Goal: Task Accomplishment & Management: Manage account settings

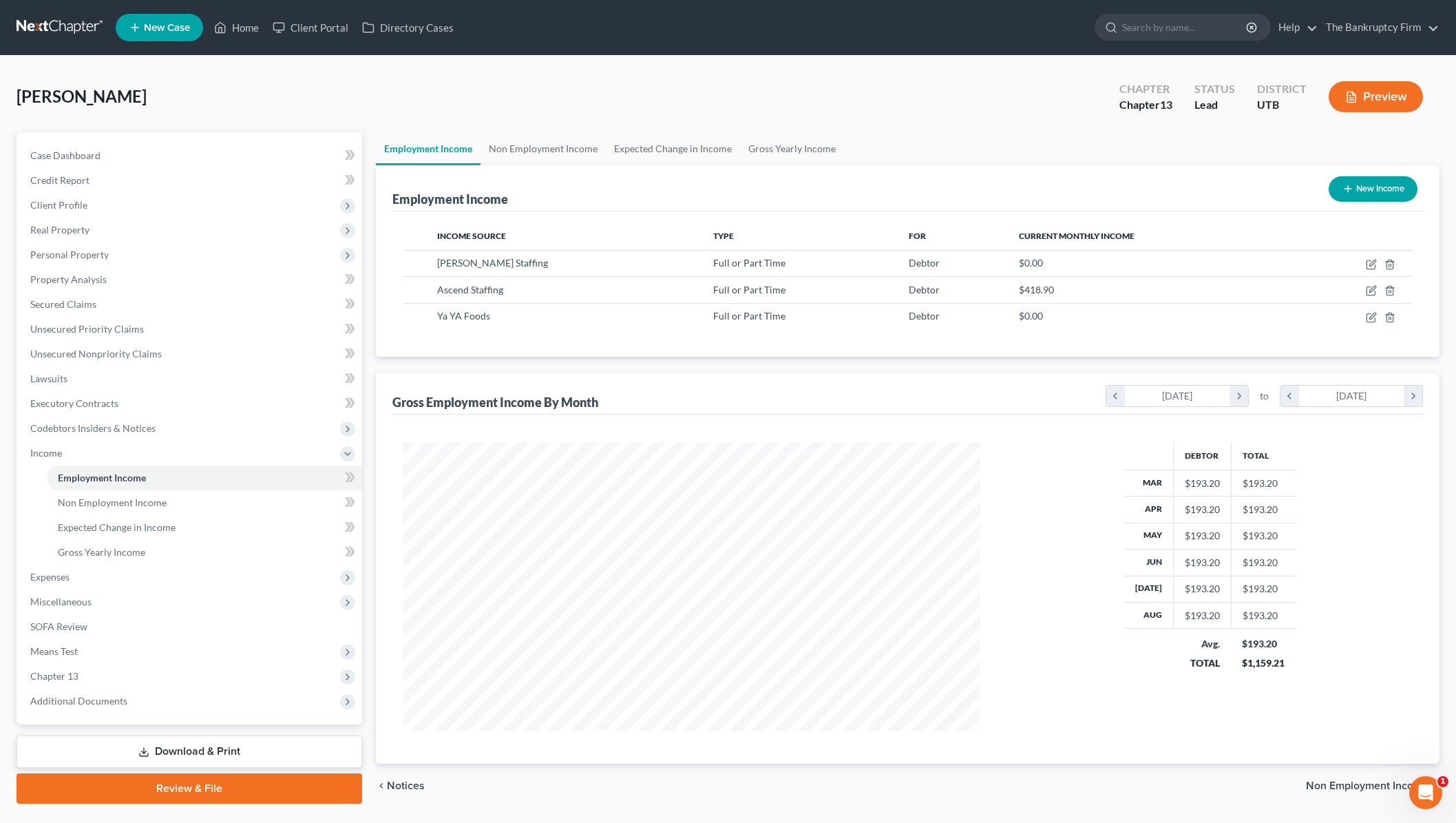
scroll to position [288, 604]
click at [1191, 34] on input "search" at bounding box center [1185, 27] width 126 height 26
type input "[PERSON_NAME]"
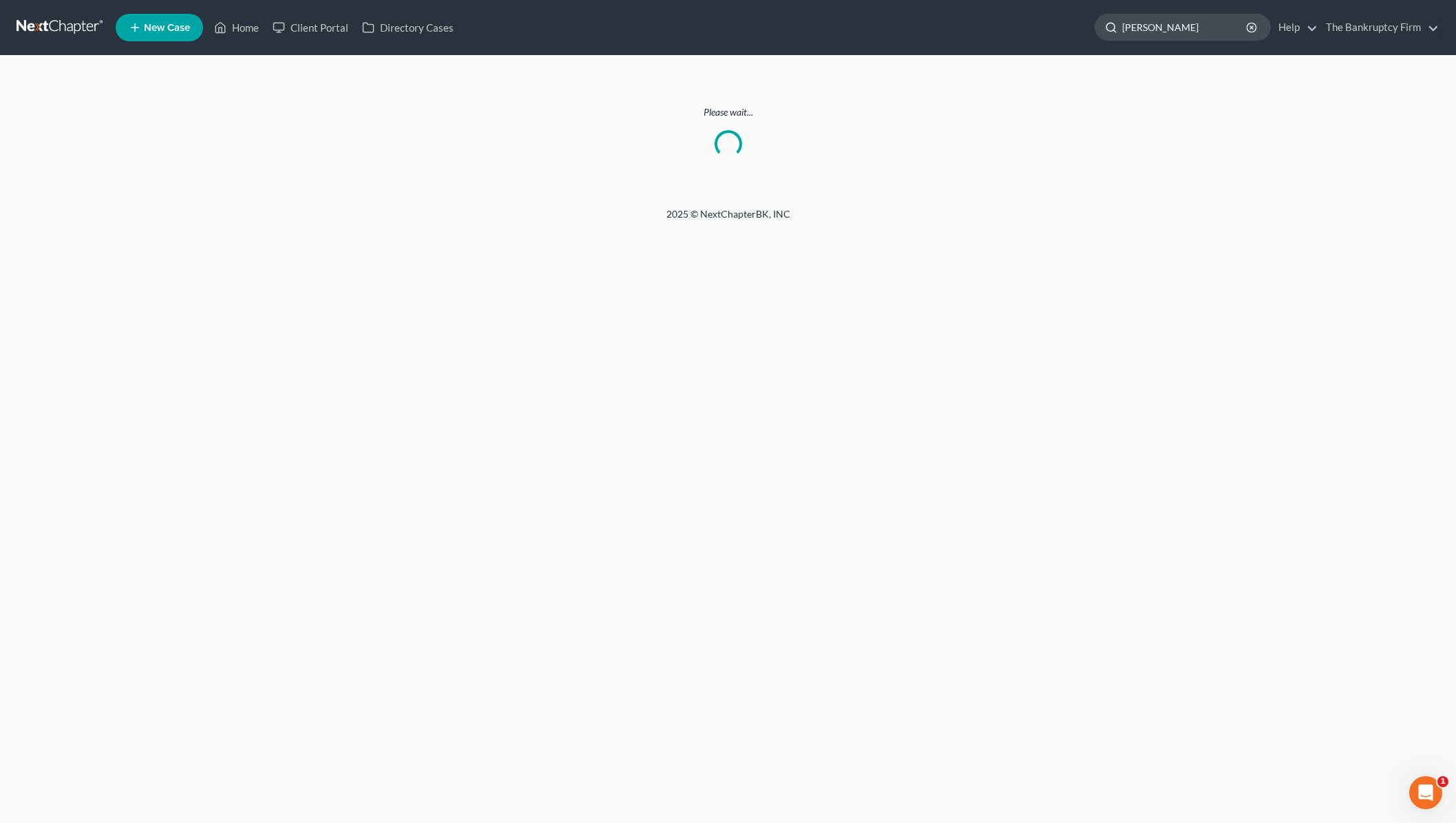
click at [1174, 29] on input "[PERSON_NAME]" at bounding box center [1185, 27] width 126 height 26
type input "[PERSON_NAME]"
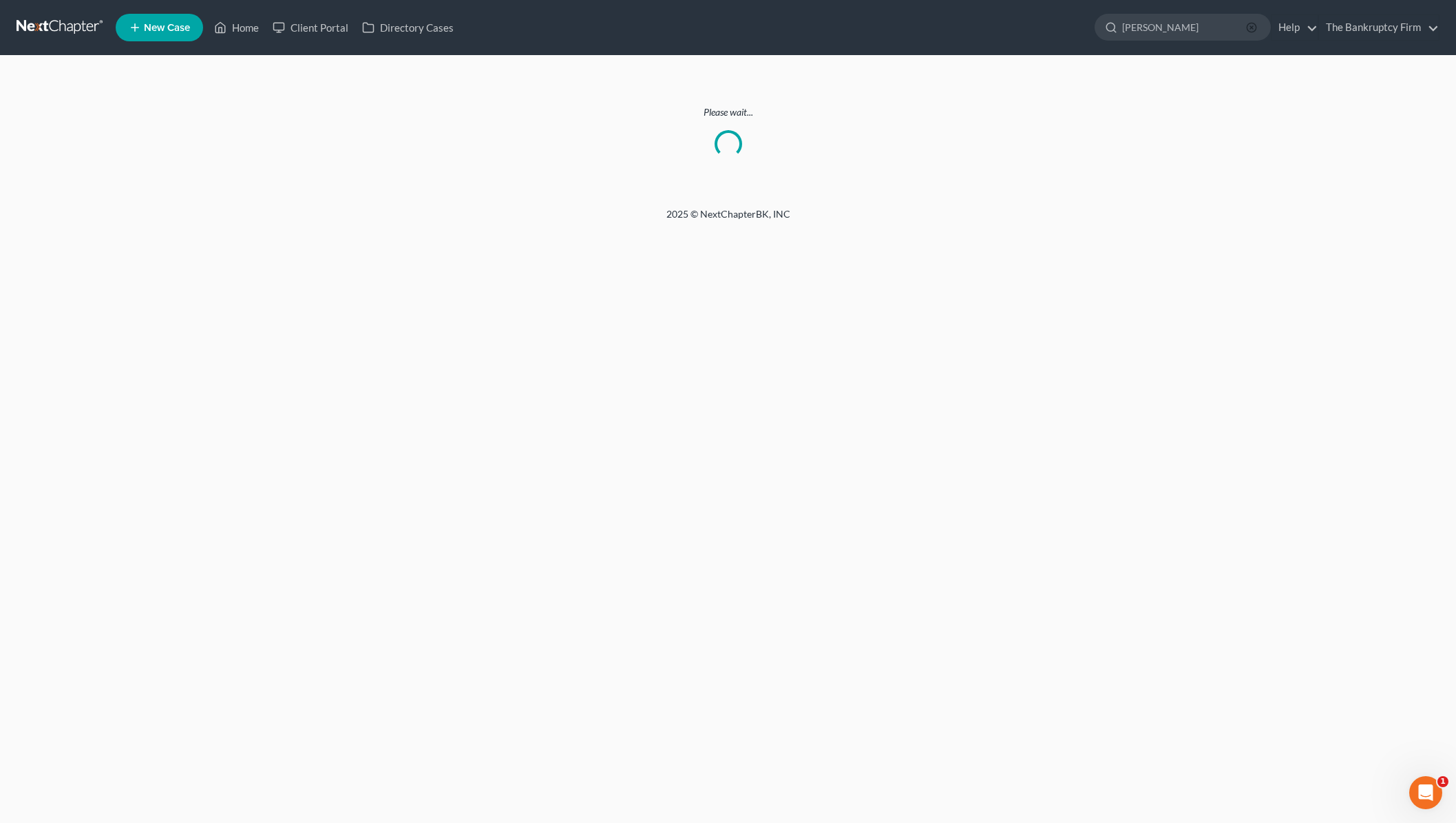
click at [1250, 29] on icon "button" at bounding box center [1251, 27] width 11 height 11
click at [238, 25] on link "Home" at bounding box center [236, 28] width 59 height 25
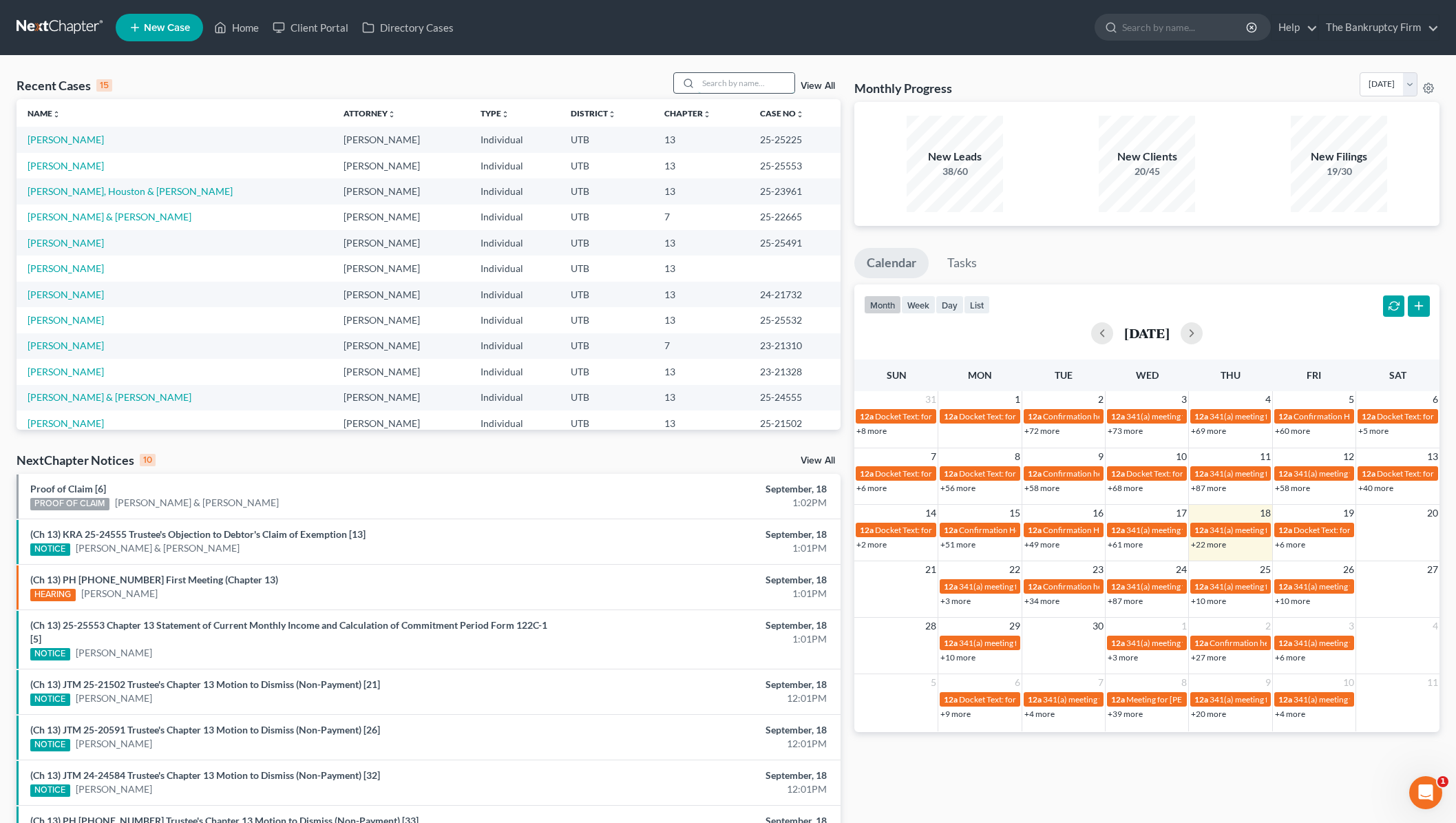
click at [723, 83] on input "search" at bounding box center [747, 83] width 97 height 20
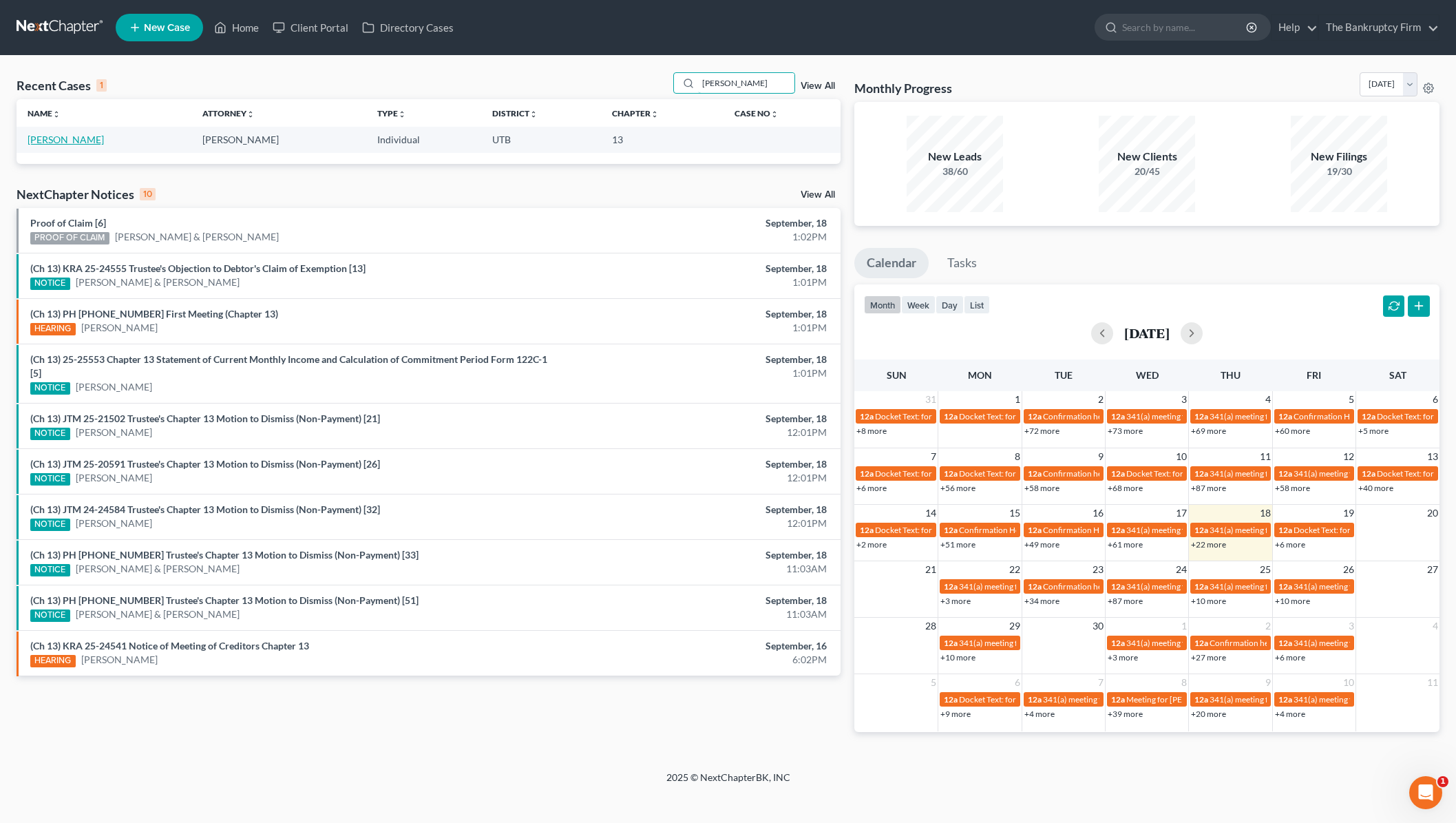
type input "[PERSON_NAME]"
click at [82, 136] on link "[PERSON_NAME]" at bounding box center [66, 140] width 76 height 12
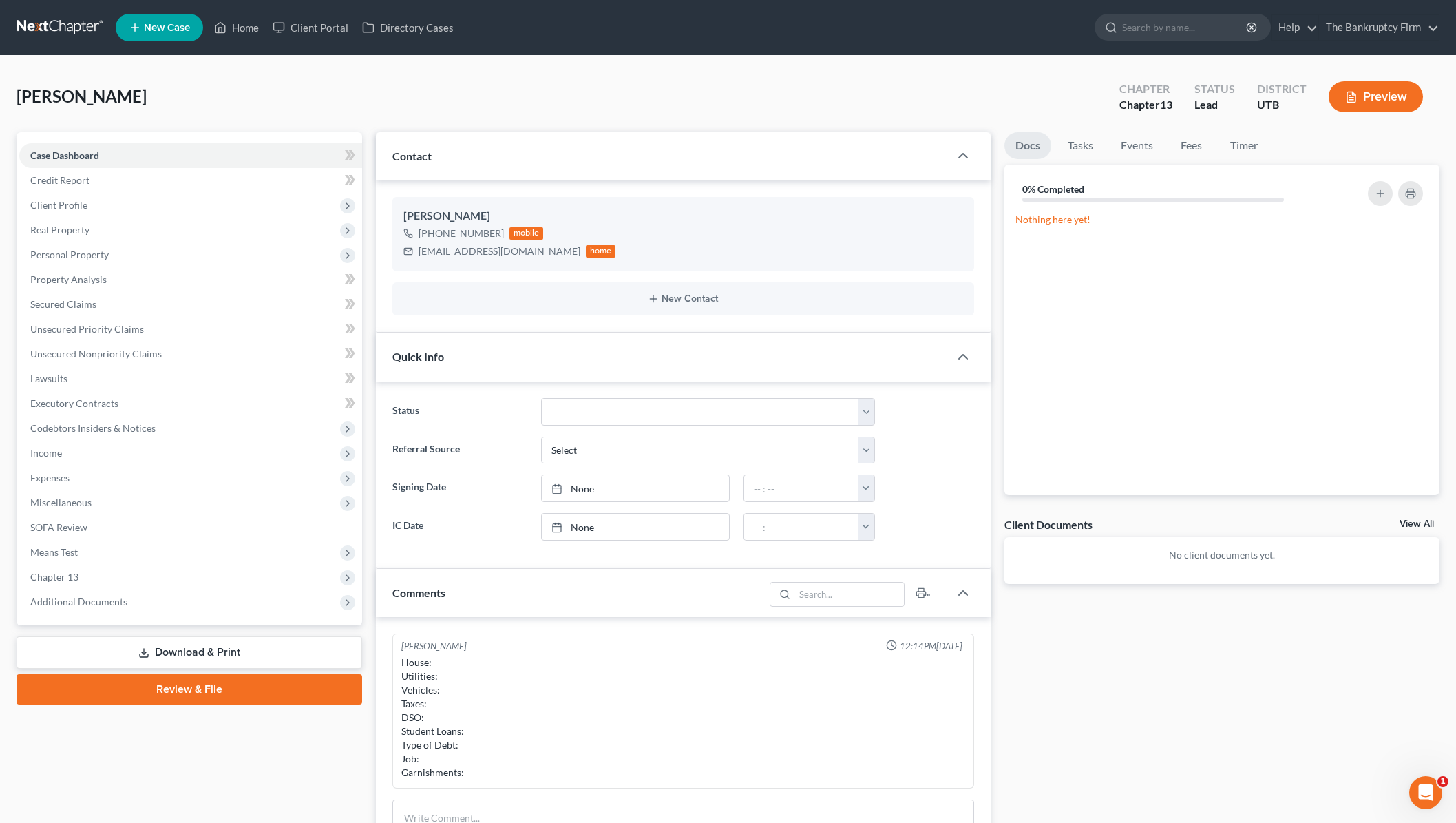
click at [199, 105] on div "[PERSON_NAME] Upgraded Chapter Chapter 13 Status Lead District UTB Preview" at bounding box center [728, 102] width 1423 height 60
click at [107, 595] on span "Additional Documents" at bounding box center [78, 601] width 97 height 12
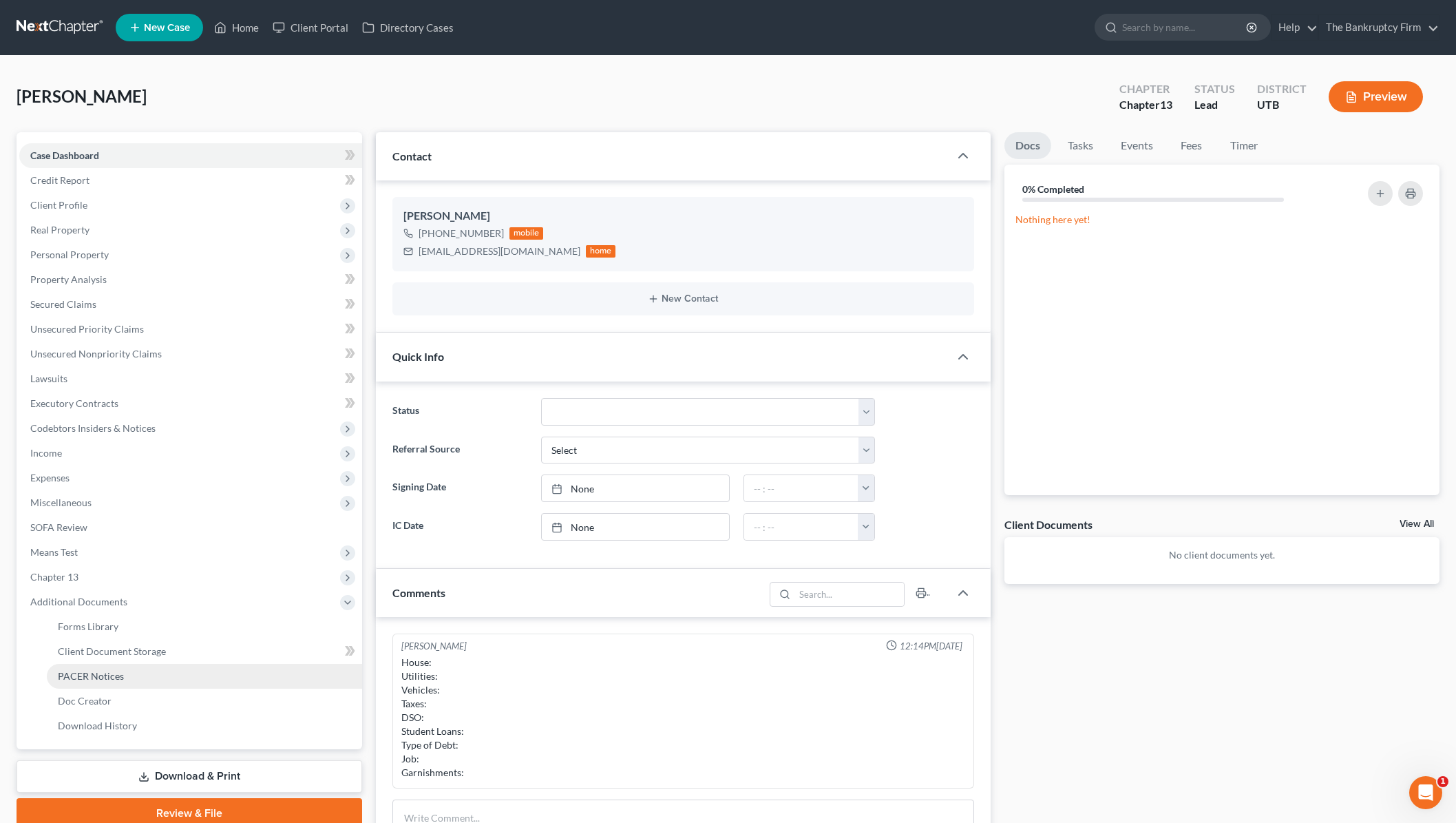
click at [132, 682] on link "PACER Notices" at bounding box center [204, 676] width 315 height 25
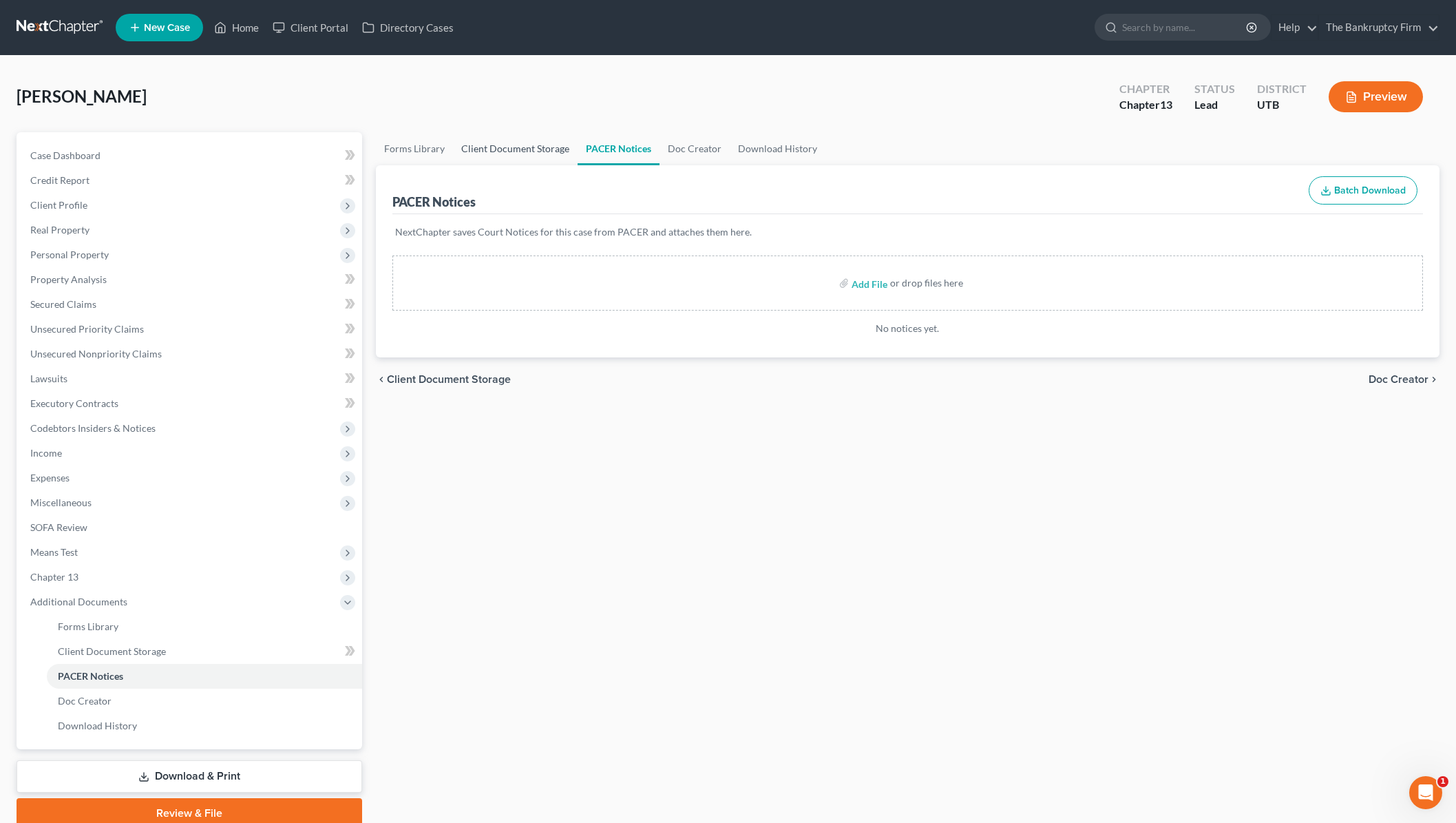
click at [537, 150] on link "Client Document Storage" at bounding box center [515, 149] width 124 height 33
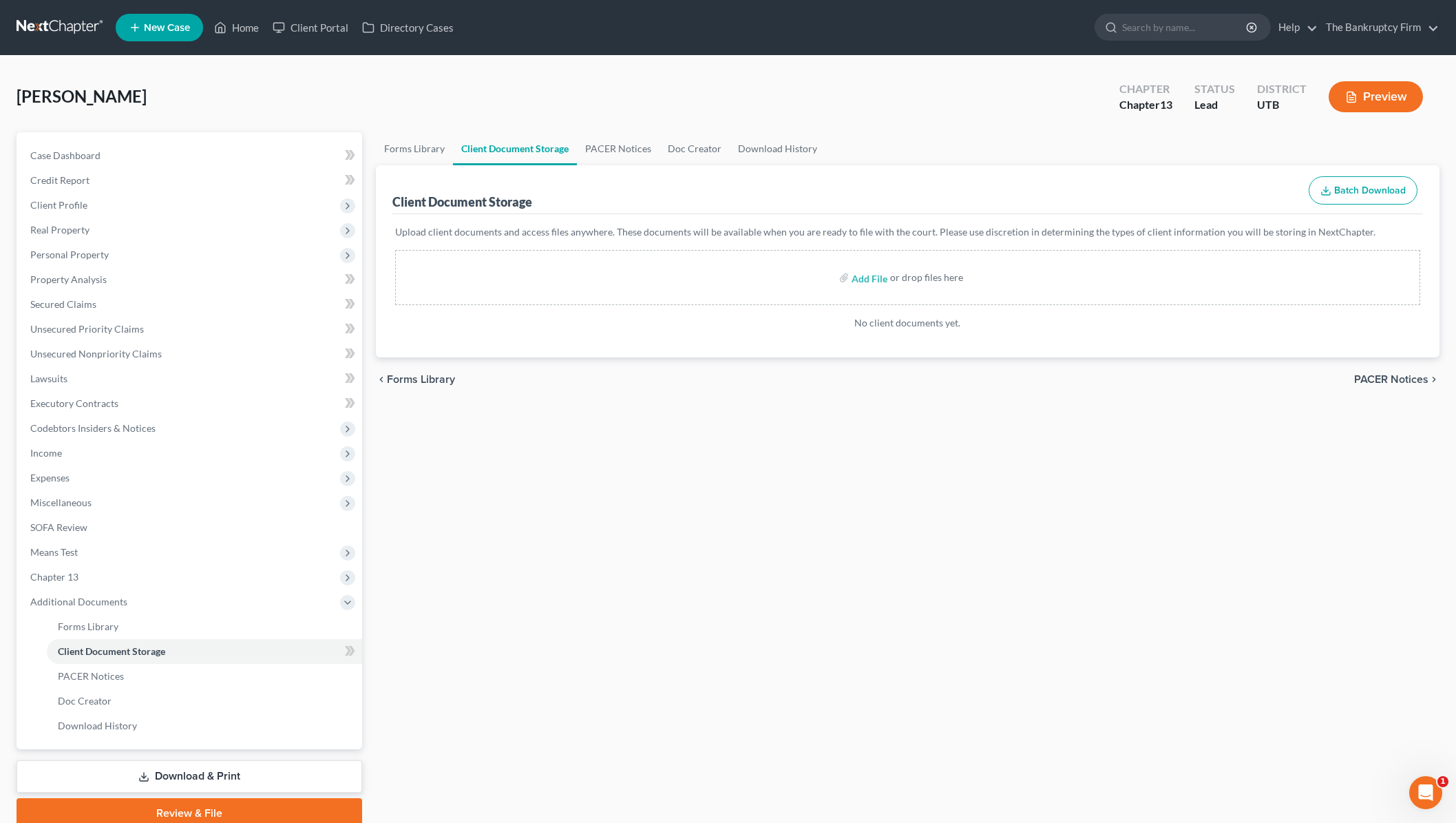
click at [407, 99] on div "[PERSON_NAME] Upgraded Chapter Chapter 13 Status Lead District UTB Preview" at bounding box center [728, 102] width 1423 height 60
click at [1172, 34] on input "search" at bounding box center [1185, 27] width 126 height 26
type input "[PERSON_NAME]"
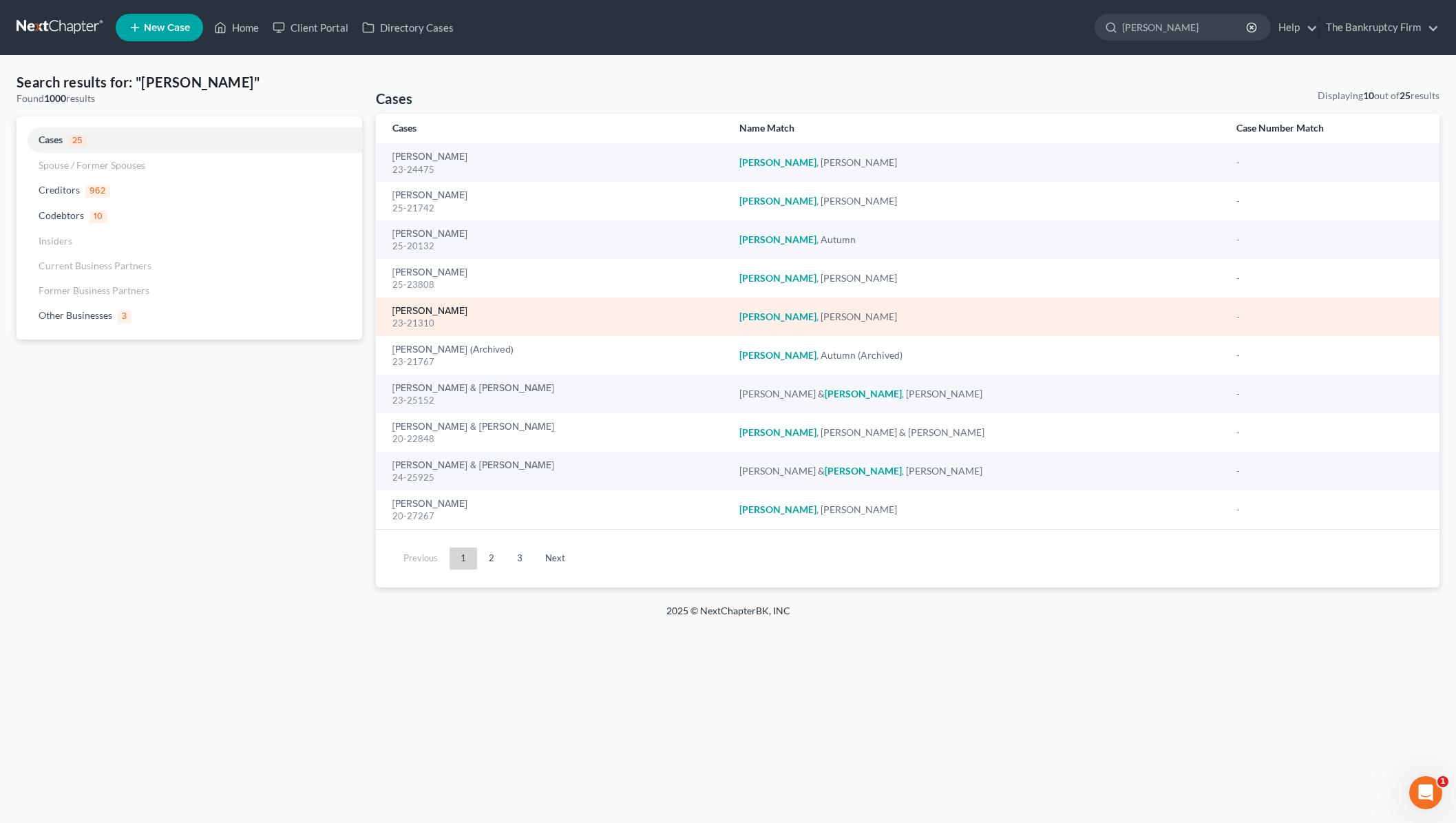
click at [420, 311] on link "[PERSON_NAME]" at bounding box center [430, 311] width 75 height 10
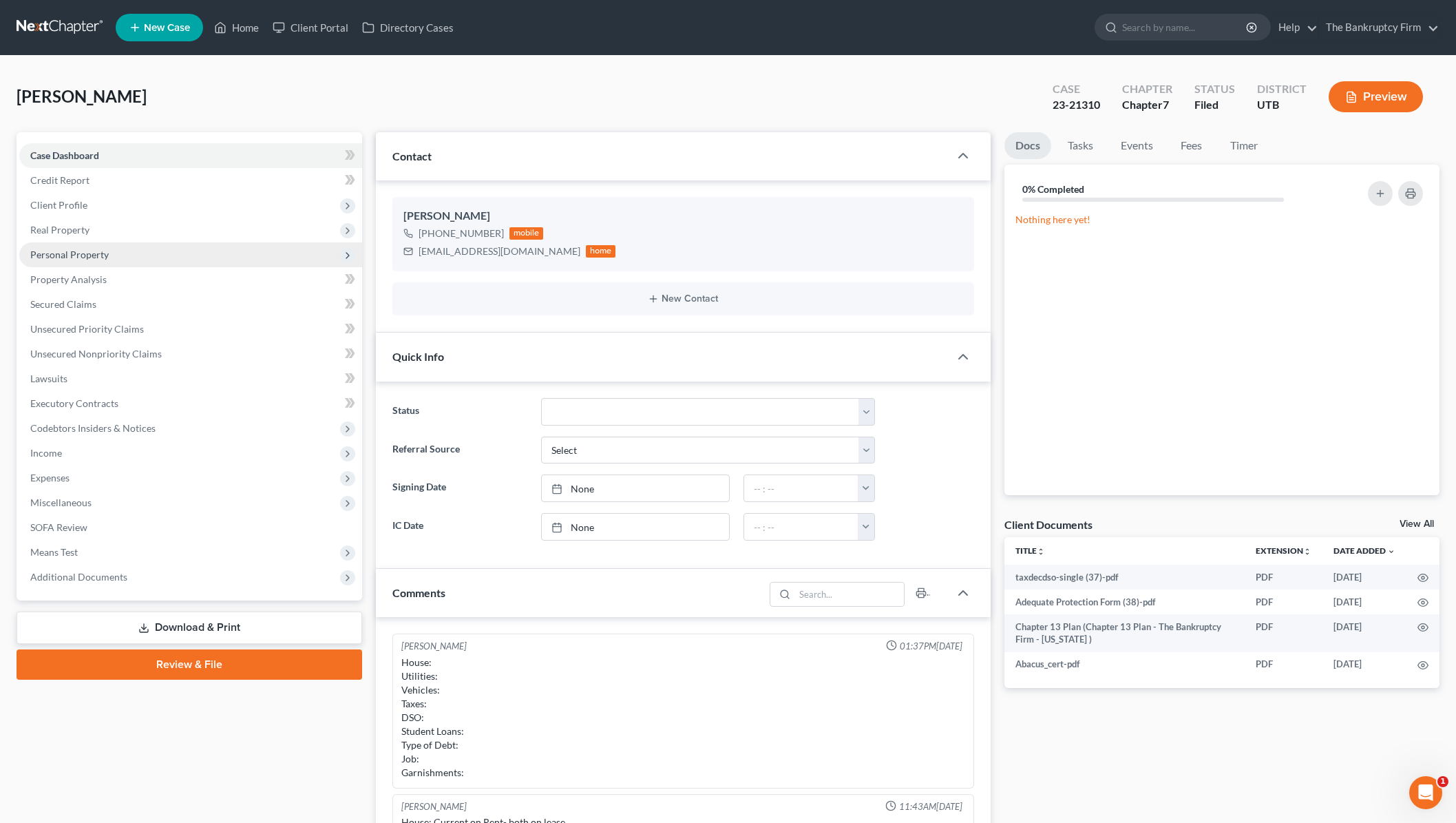
scroll to position [94, 0]
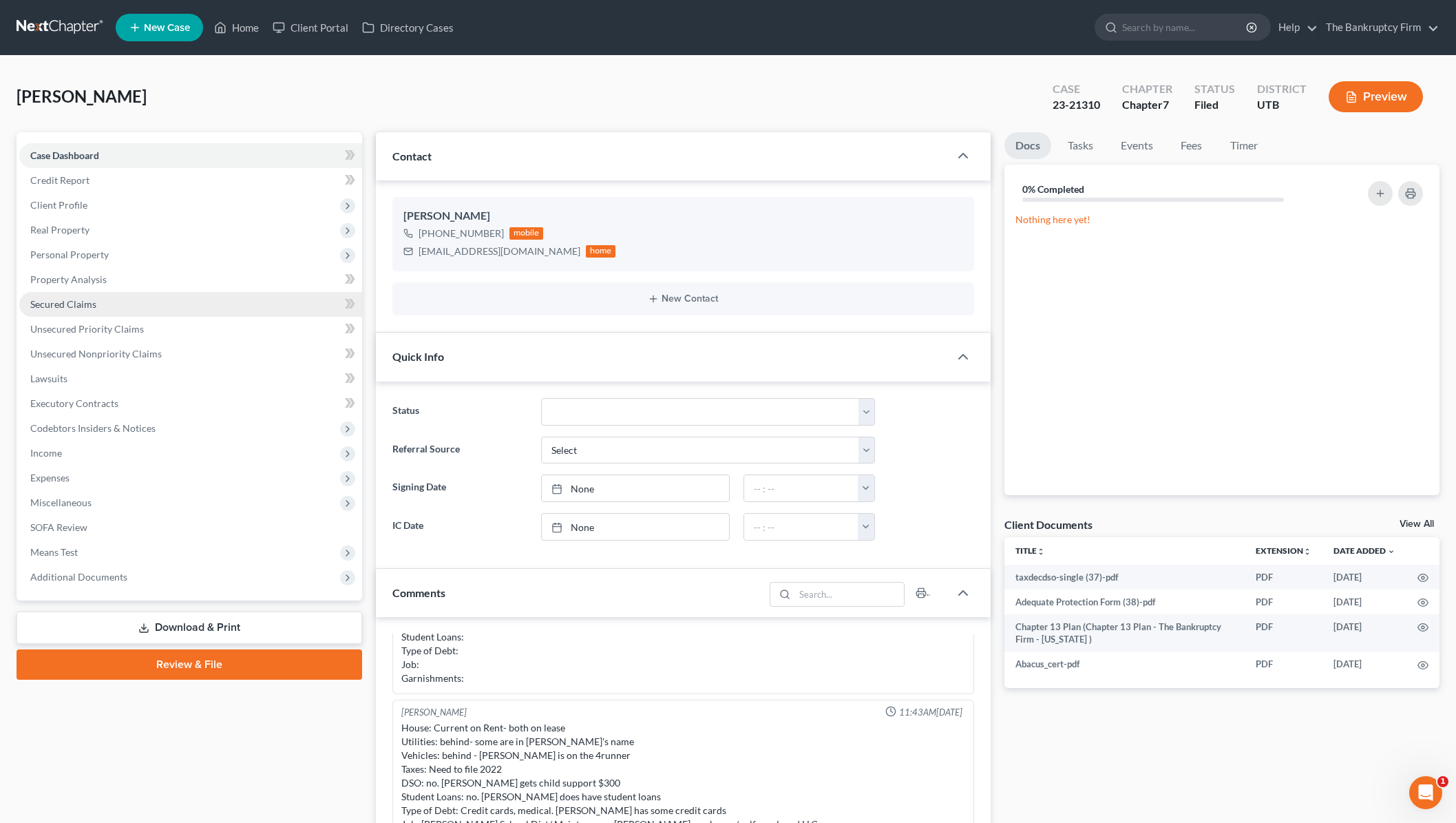
click at [72, 304] on span "Secured Claims" at bounding box center [63, 304] width 66 height 12
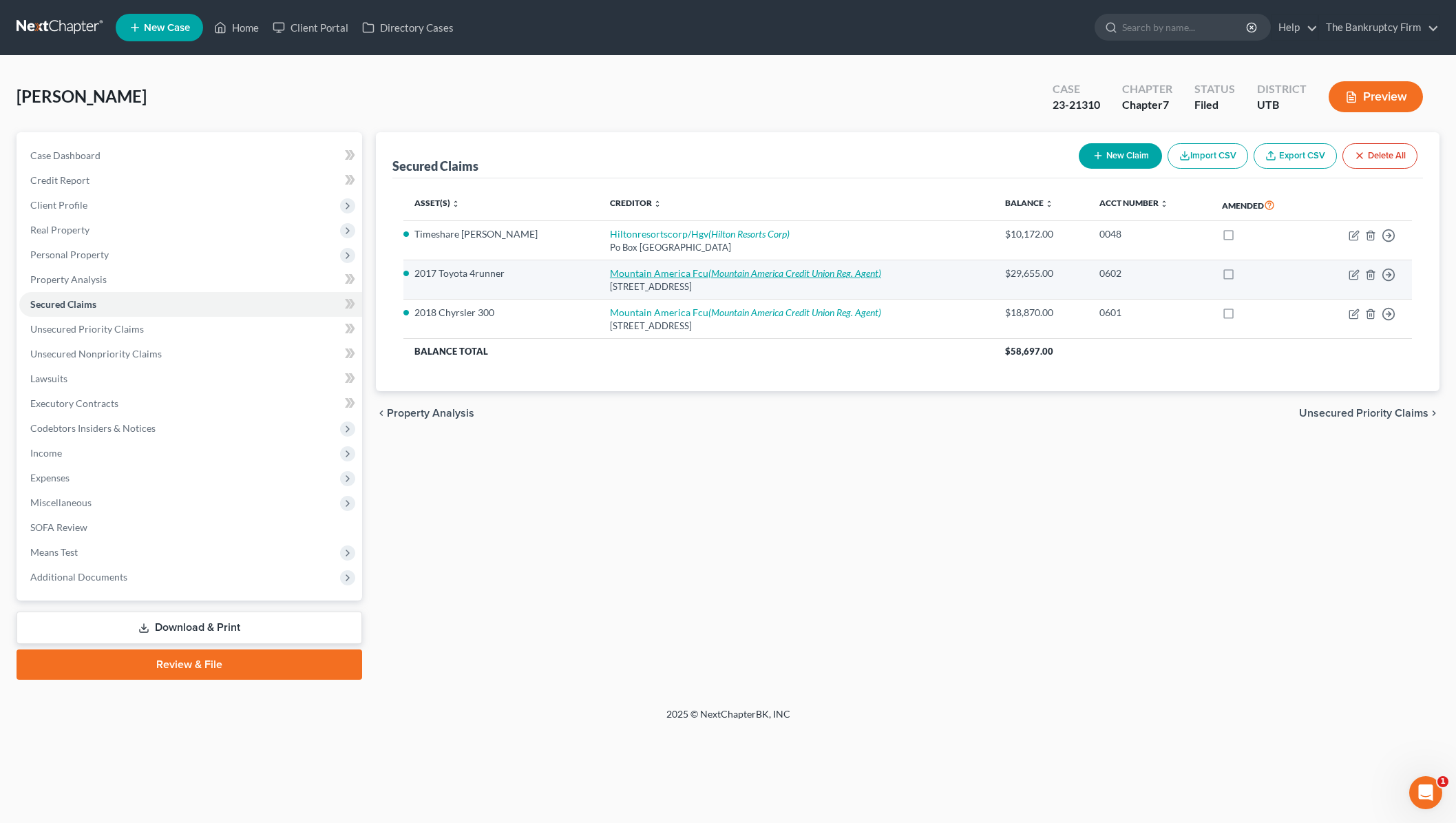
click at [663, 275] on link "Mountain America Fcu (Mountain America Credit Union Reg. Agent)" at bounding box center [745, 273] width 271 height 12
select select "46"
select select "0"
select select "2"
select select "0"
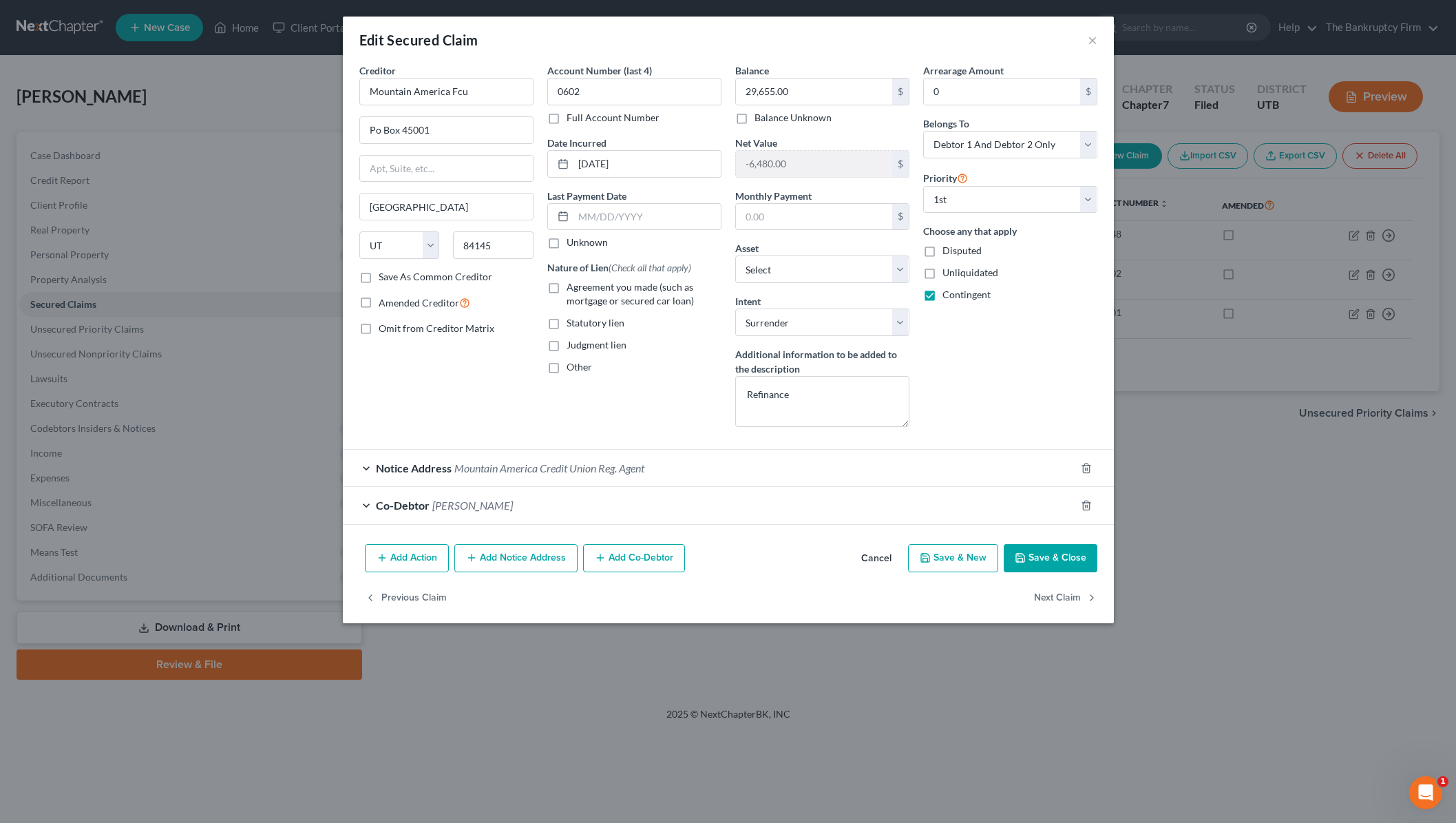
click at [368, 505] on div "Co-Debtor Jessica Vasilenko" at bounding box center [709, 506] width 733 height 37
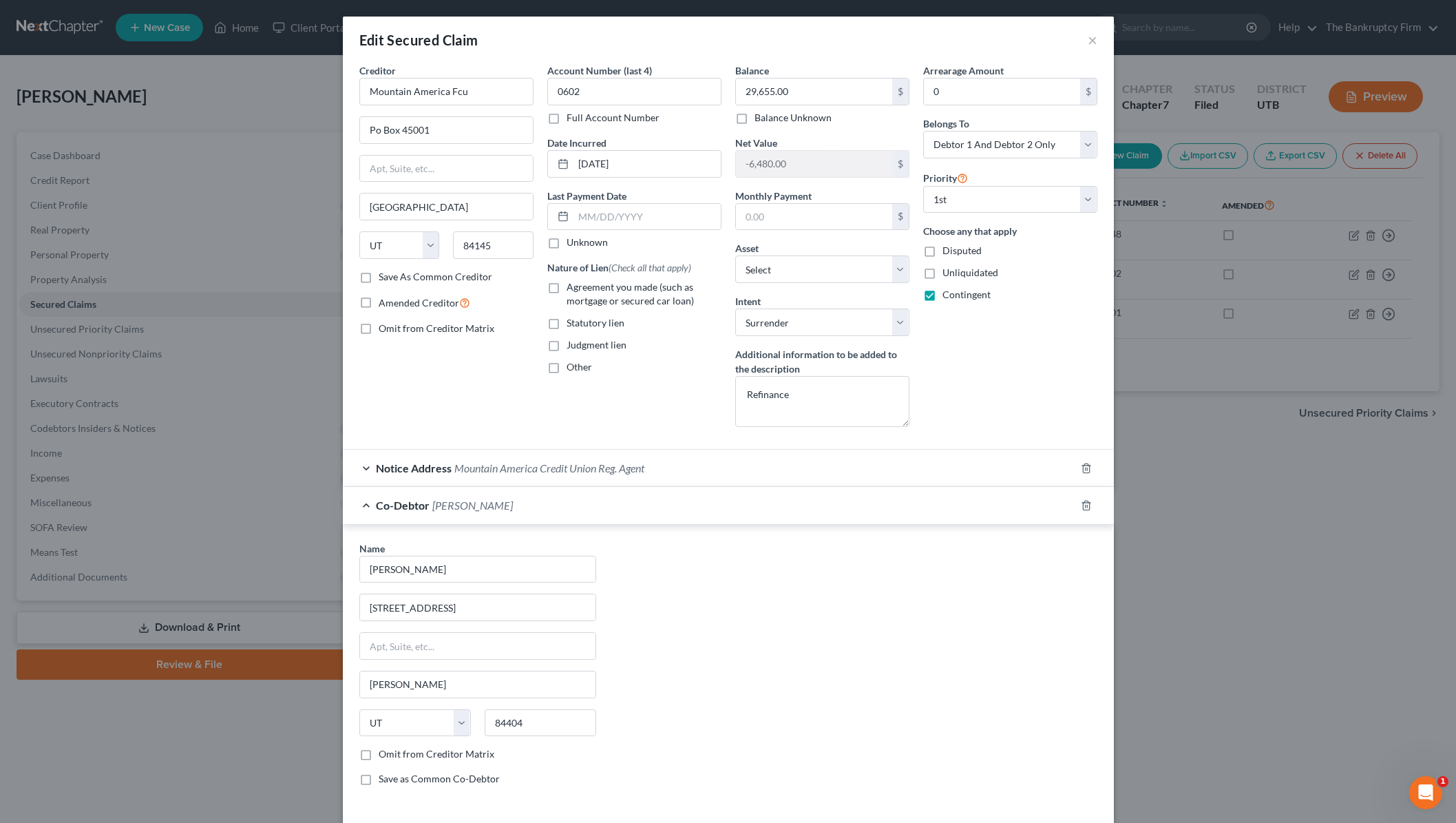
click at [417, 394] on div "Creditor * Mountain America Fcu Po Box 45001 Salt Lake City State AL AK AR AZ C…" at bounding box center [446, 251] width 188 height 375
click at [372, 504] on div "Co-Debtor Jessica Vasilenko" at bounding box center [709, 506] width 733 height 37
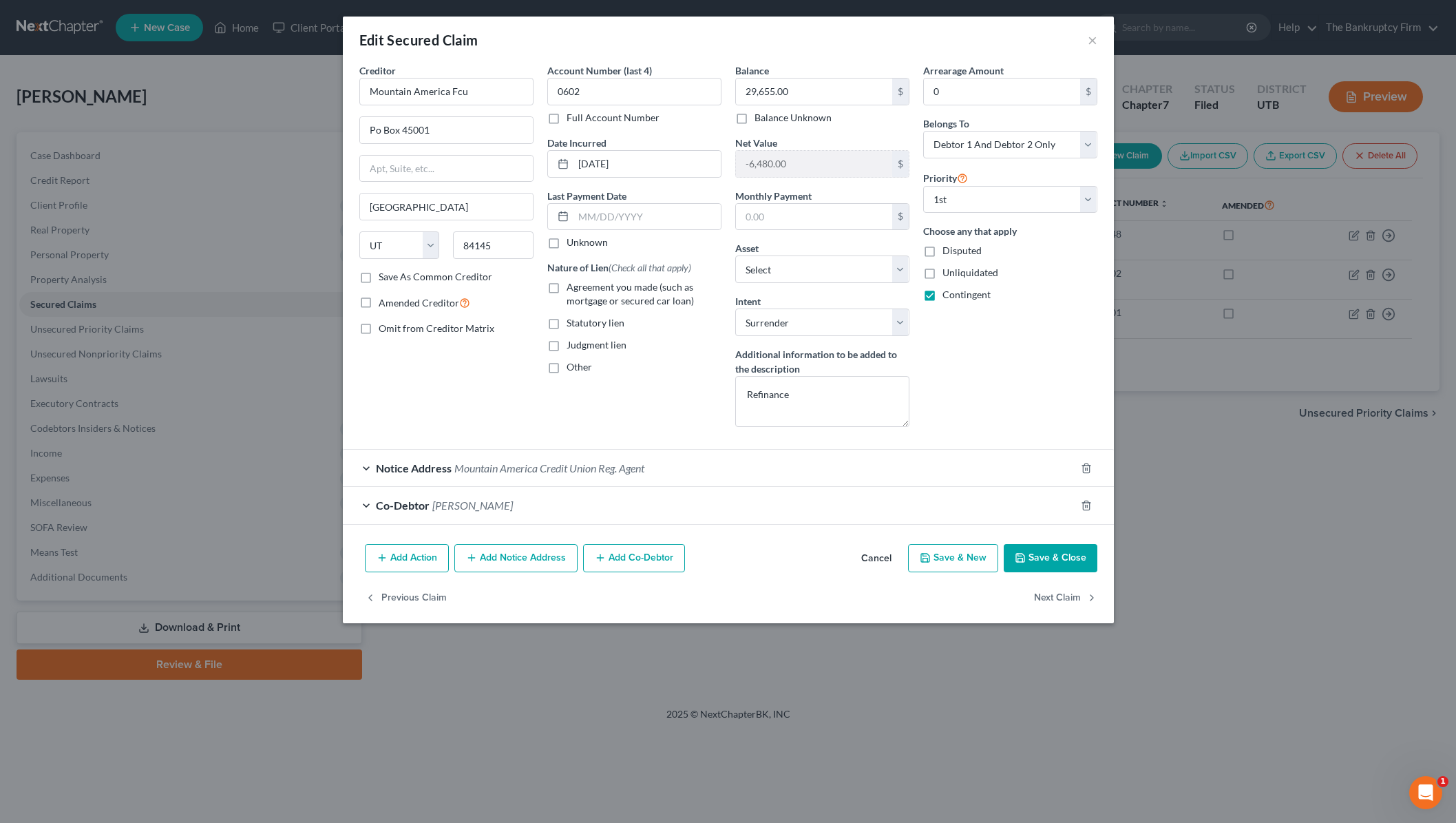
click at [1054, 555] on button "Save & Close" at bounding box center [1050, 559] width 94 height 29
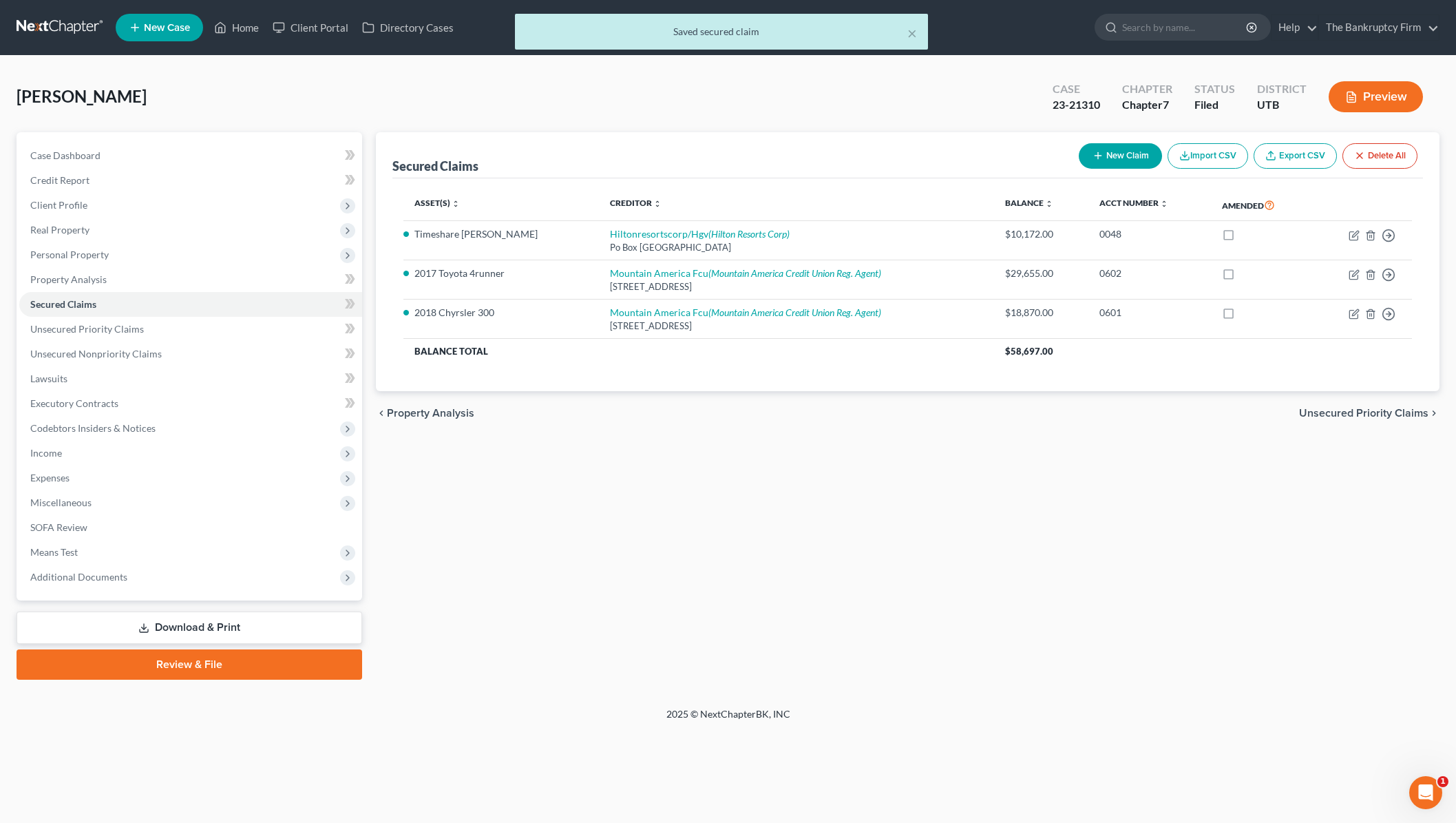
click at [258, 33] on div "× Saved secured claim" at bounding box center [721, 35] width 1456 height 42
click at [235, 29] on div "× Saved secured claim" at bounding box center [721, 35] width 1456 height 42
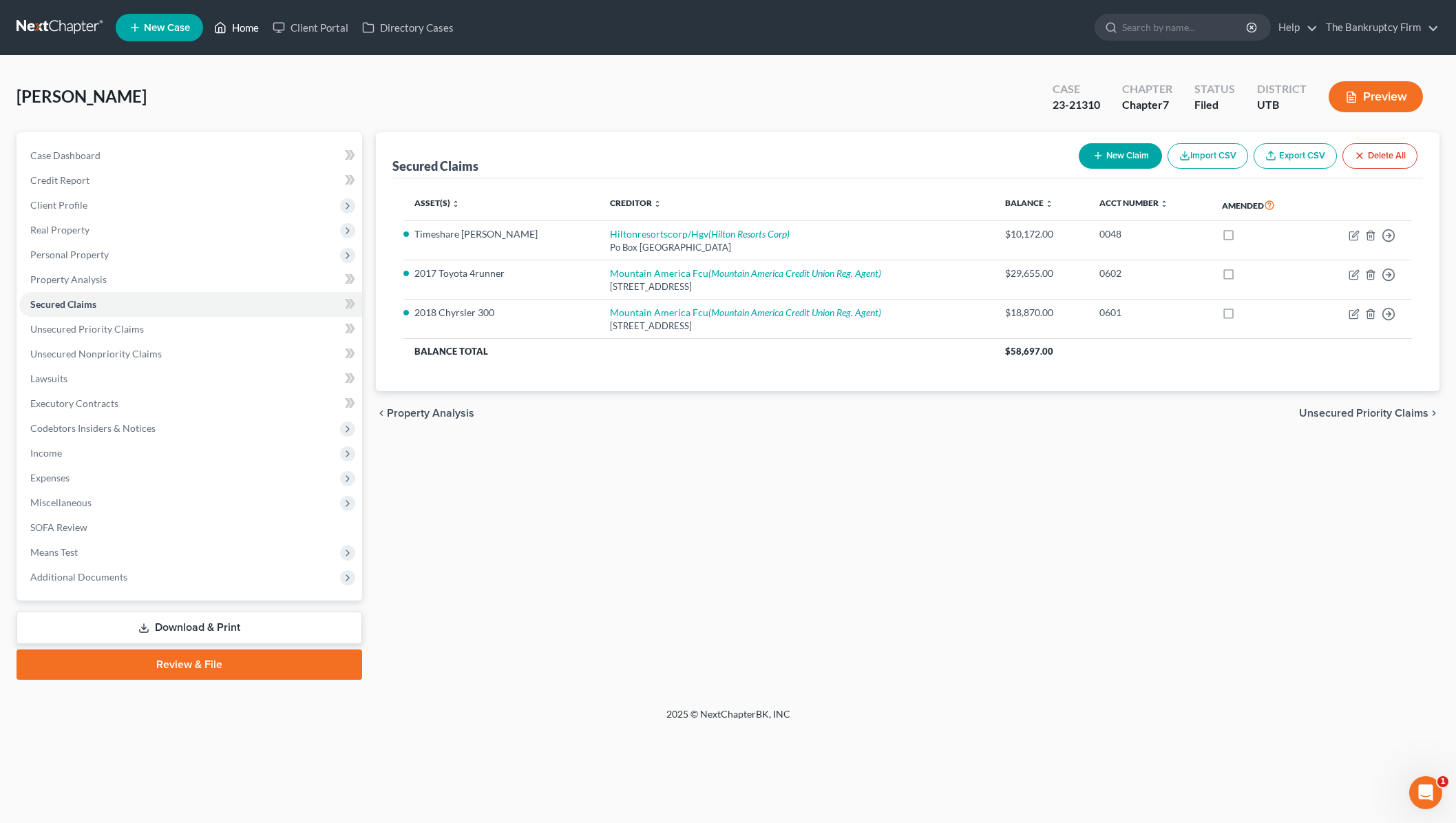
click at [239, 27] on link "Home" at bounding box center [236, 28] width 59 height 25
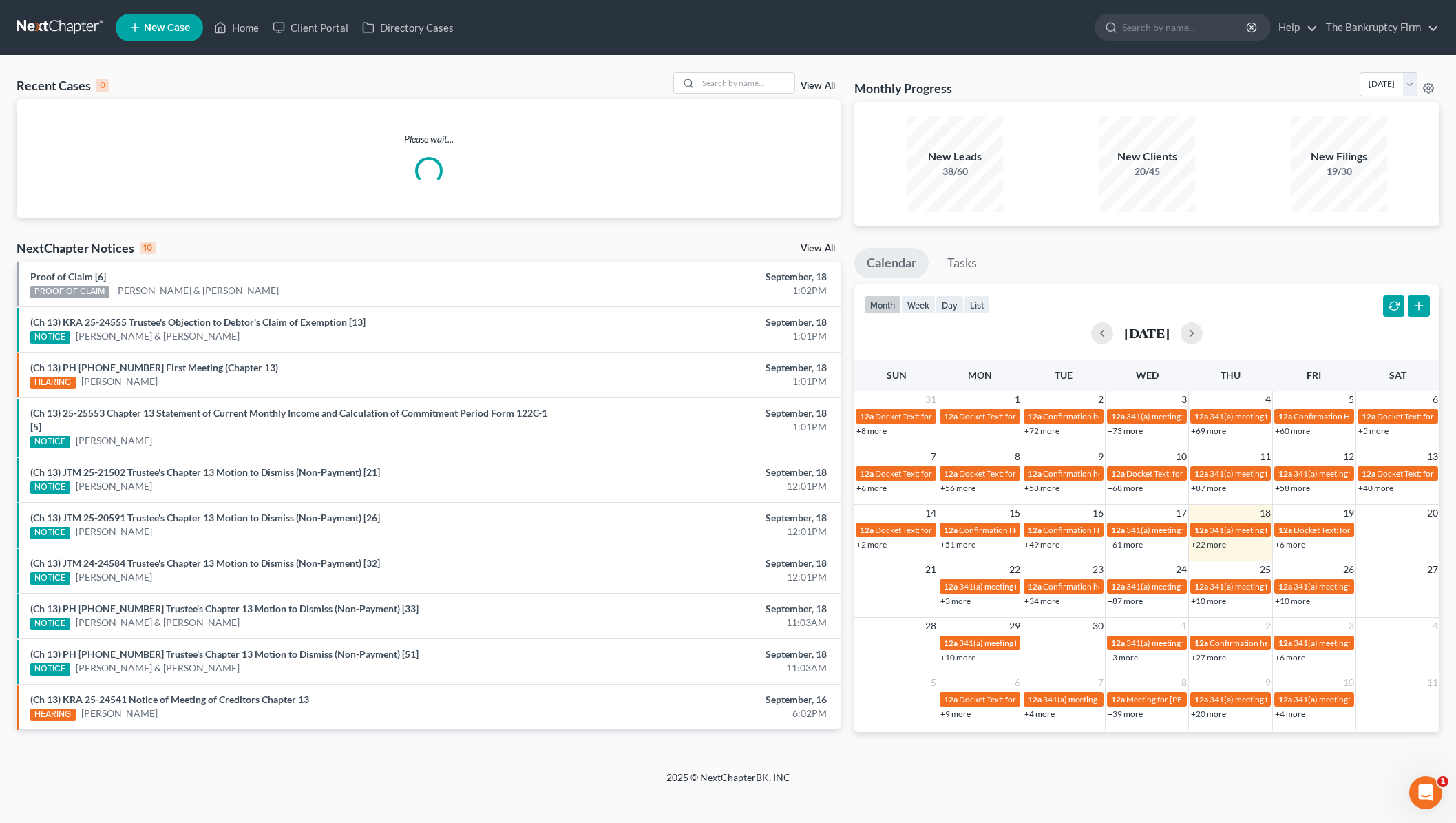
click at [821, 86] on link "View All" at bounding box center [818, 86] width 34 height 10
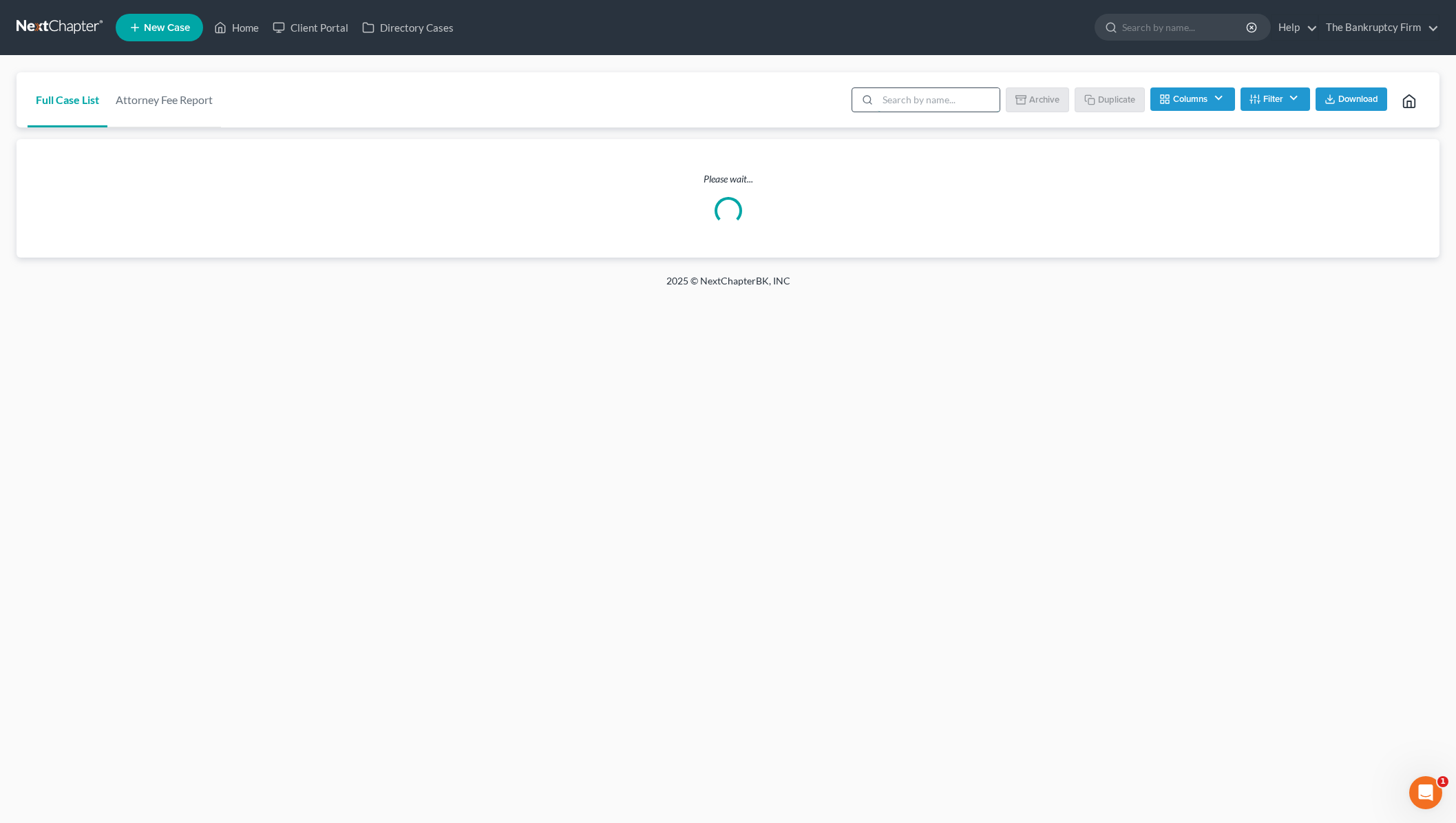
click at [905, 99] on input "search" at bounding box center [938, 99] width 122 height 23
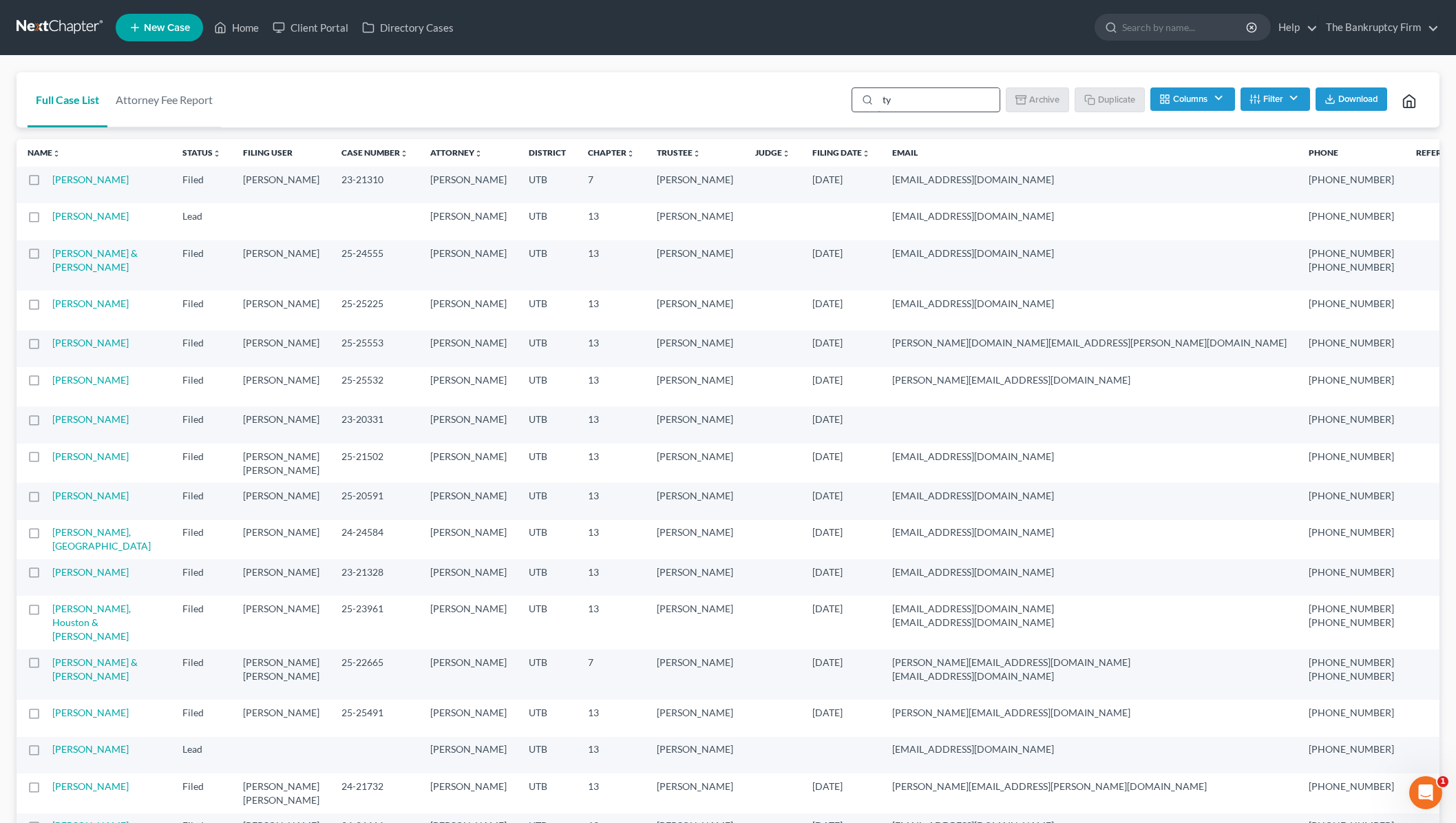
type input "t"
click at [898, 102] on input "search" at bounding box center [938, 99] width 122 height 23
type input "[PERSON_NAME]"
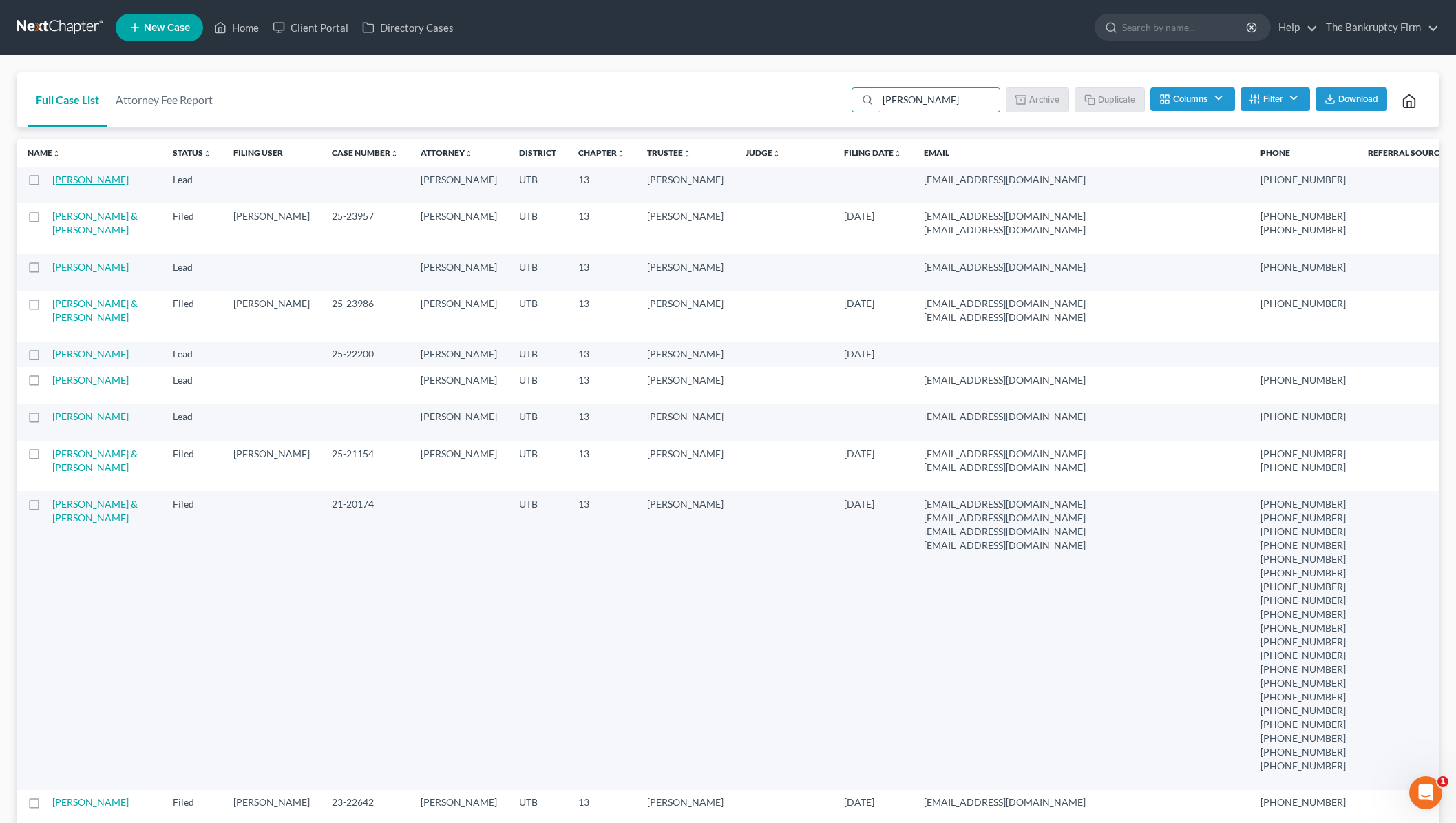
click at [93, 181] on link "[PERSON_NAME]" at bounding box center [91, 179] width 76 height 12
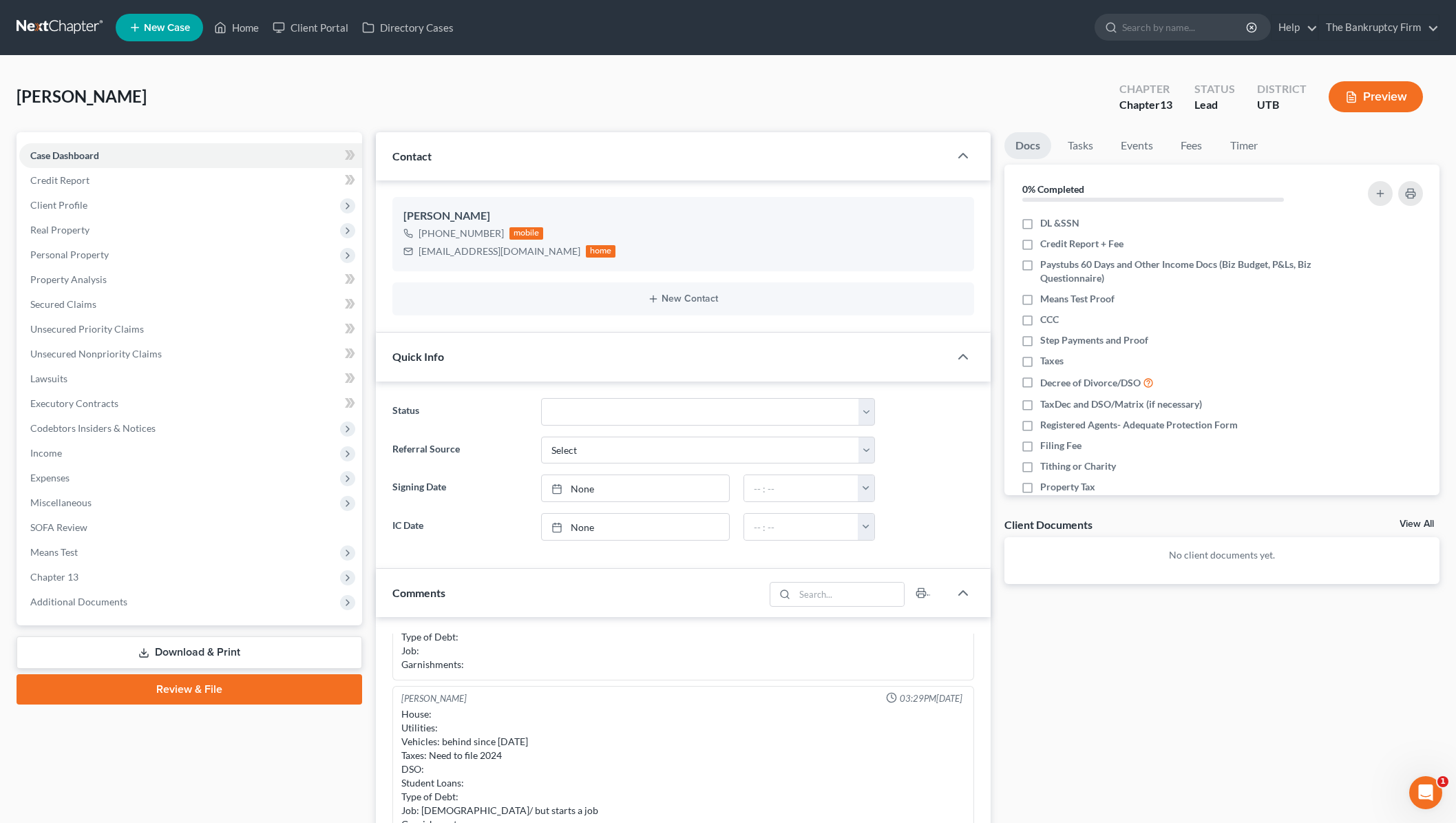
scroll to position [1, 0]
drag, startPoint x: 419, startPoint y: 255, endPoint x: 432, endPoint y: 254, distance: 13.0
click at [432, 254] on div "[EMAIL_ADDRESS][DOMAIN_NAME]" at bounding box center [499, 250] width 162 height 14
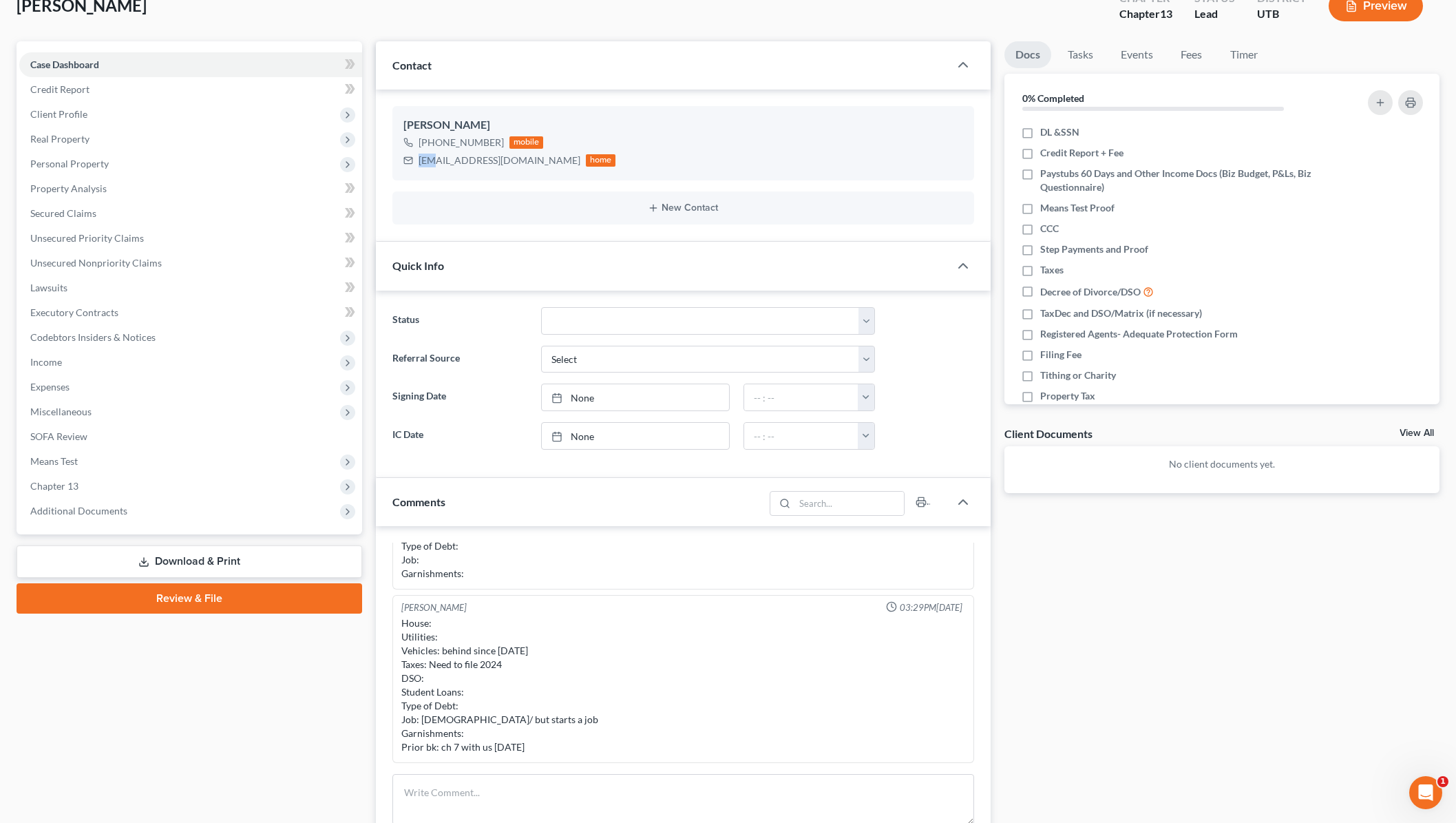
scroll to position [94, 0]
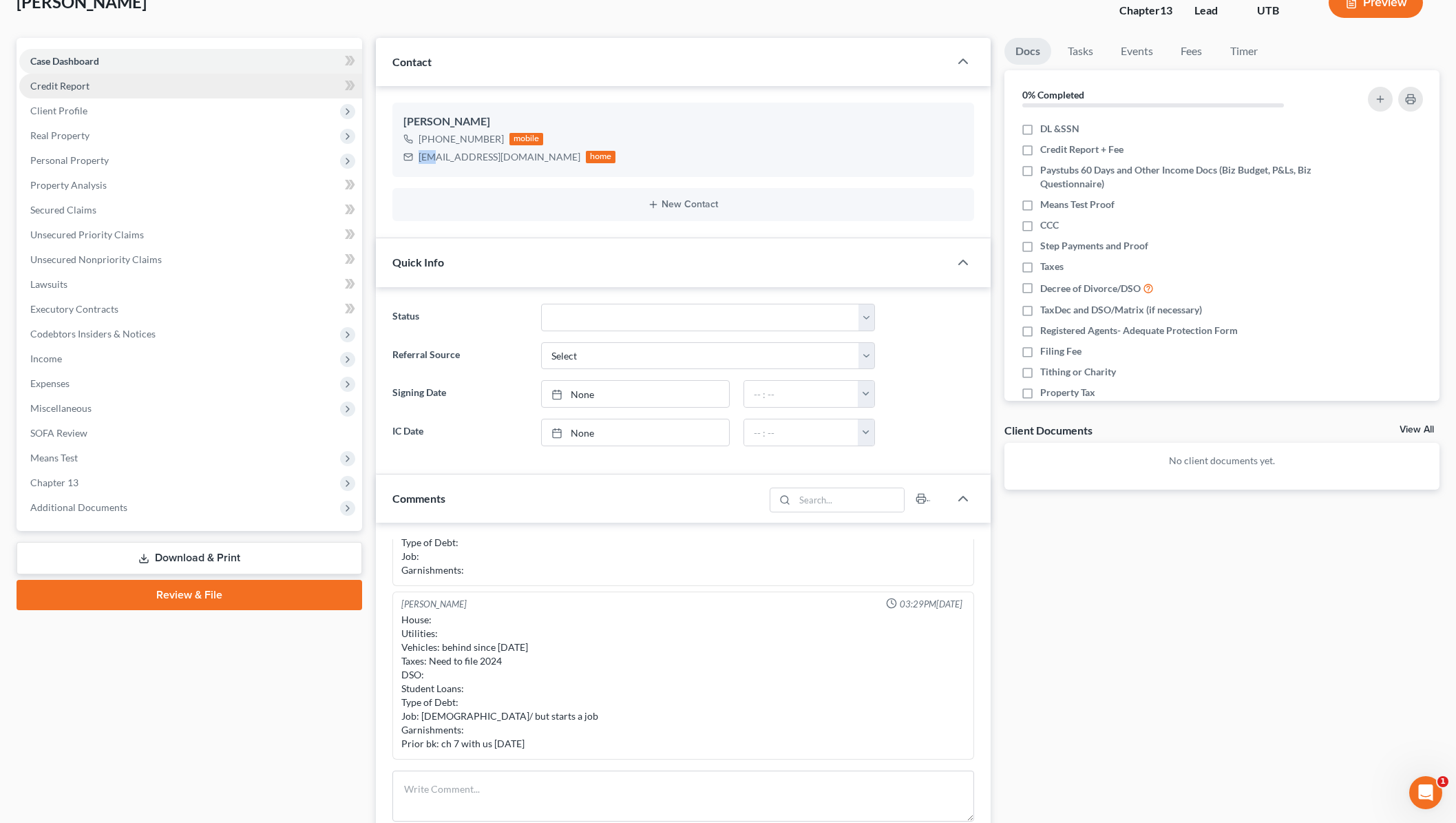
click at [88, 89] on link "Credit Report" at bounding box center [190, 86] width 343 height 25
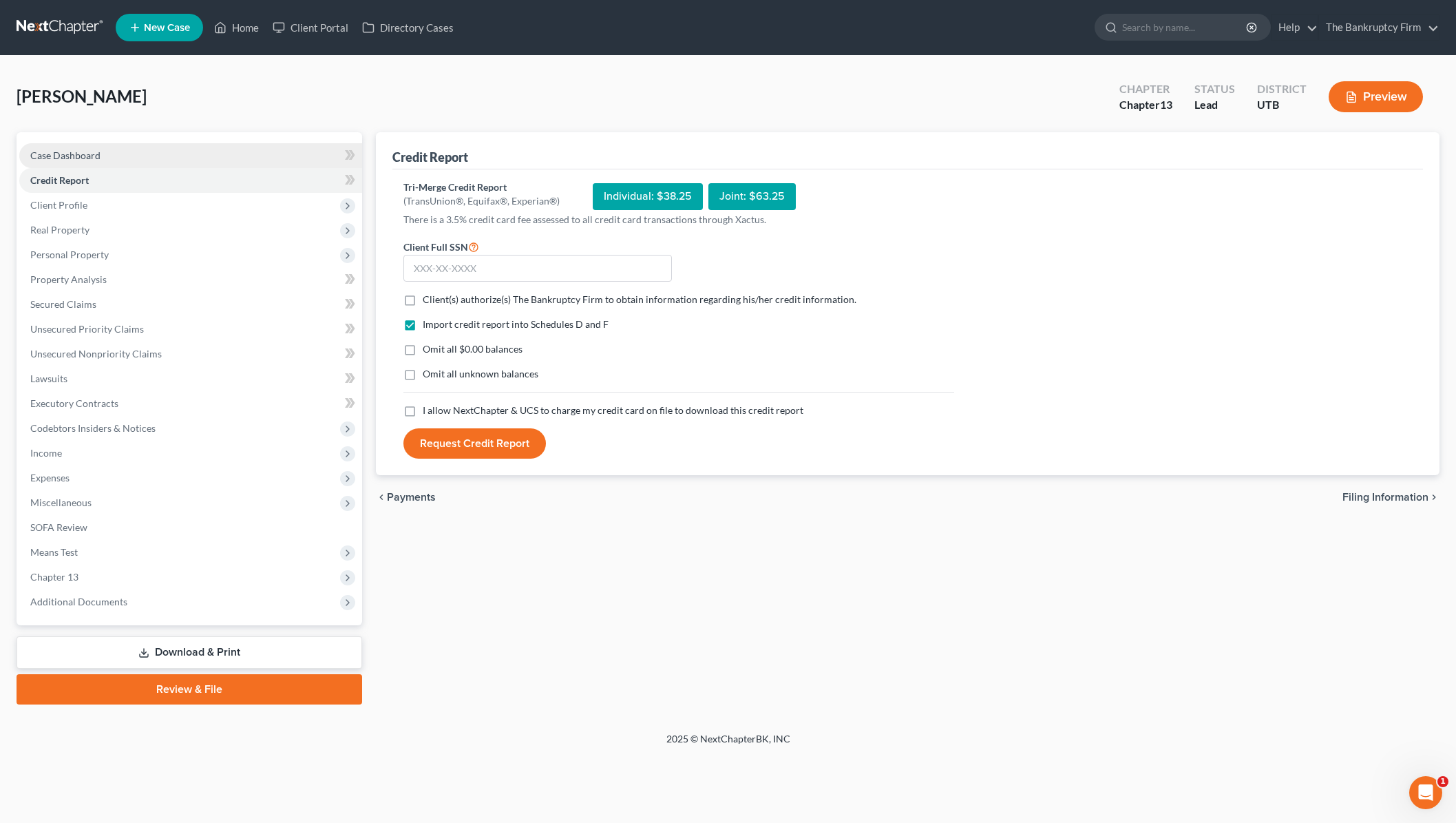
click at [79, 147] on link "Case Dashboard" at bounding box center [190, 156] width 343 height 25
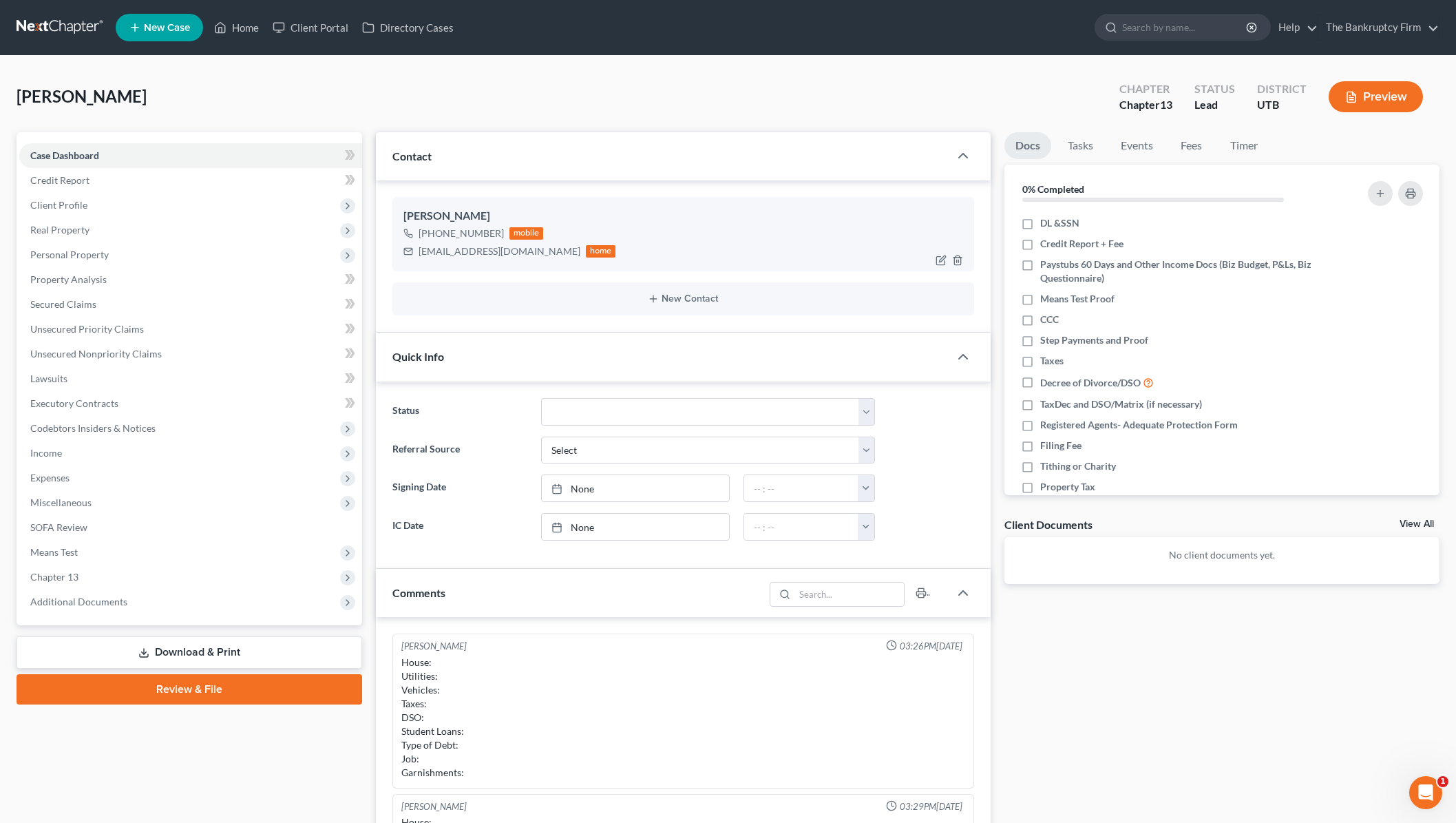
scroll to position [108, 0]
click at [943, 259] on icon "button" at bounding box center [940, 260] width 11 height 11
select select "0"
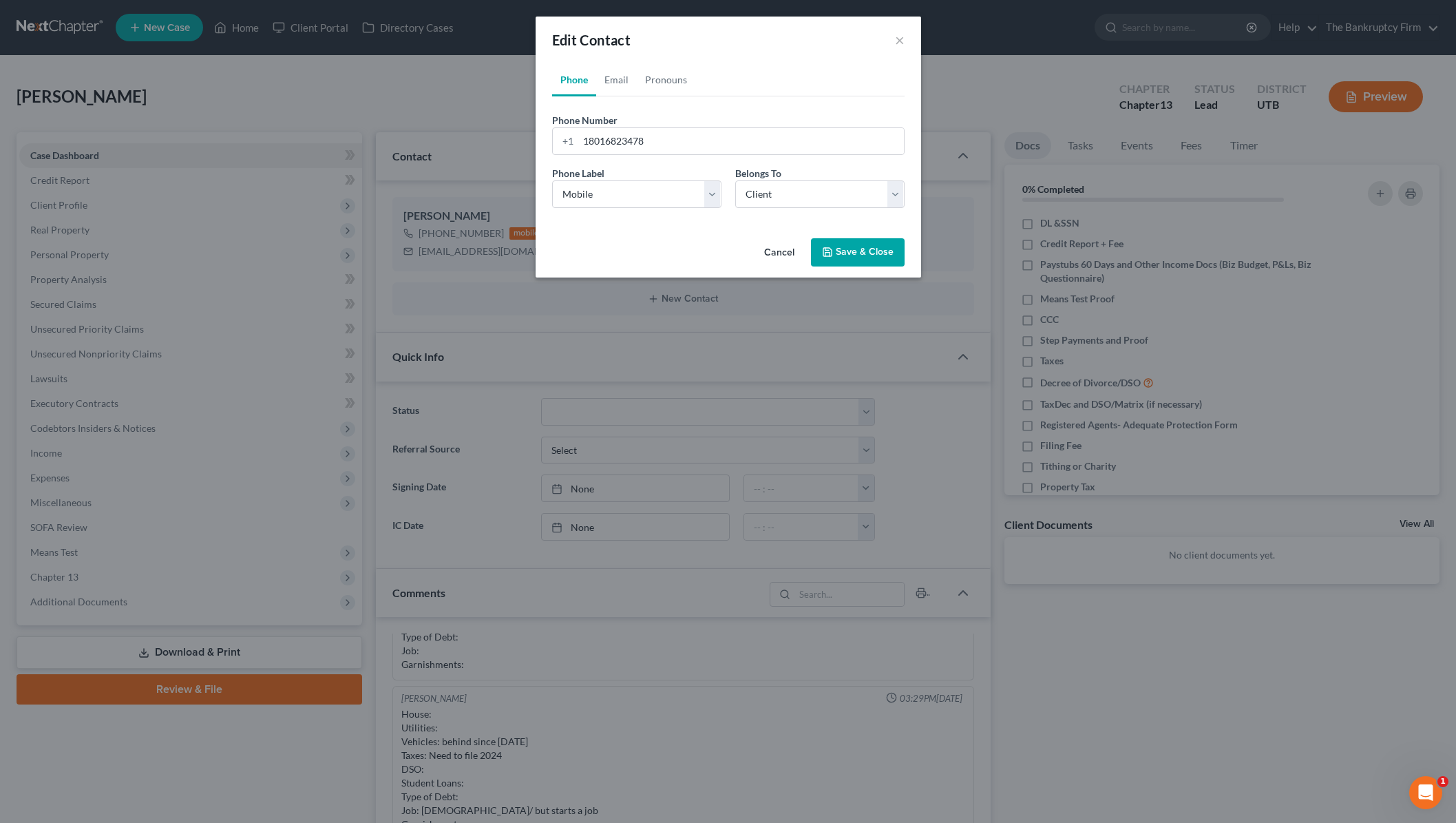
click at [854, 247] on button "Save & Close" at bounding box center [858, 253] width 94 height 29
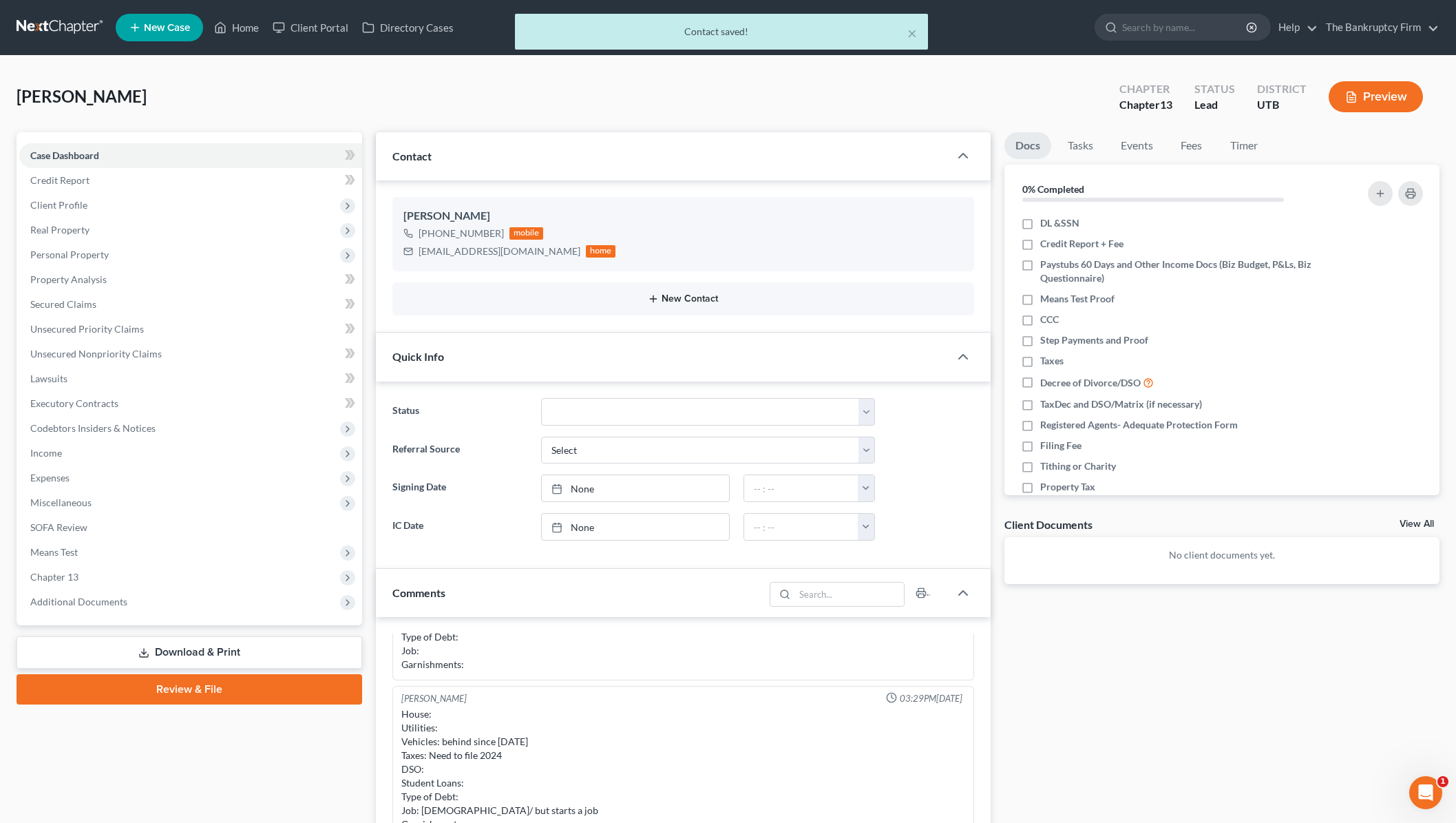
click at [686, 301] on button "New Contact" at bounding box center [683, 298] width 559 height 11
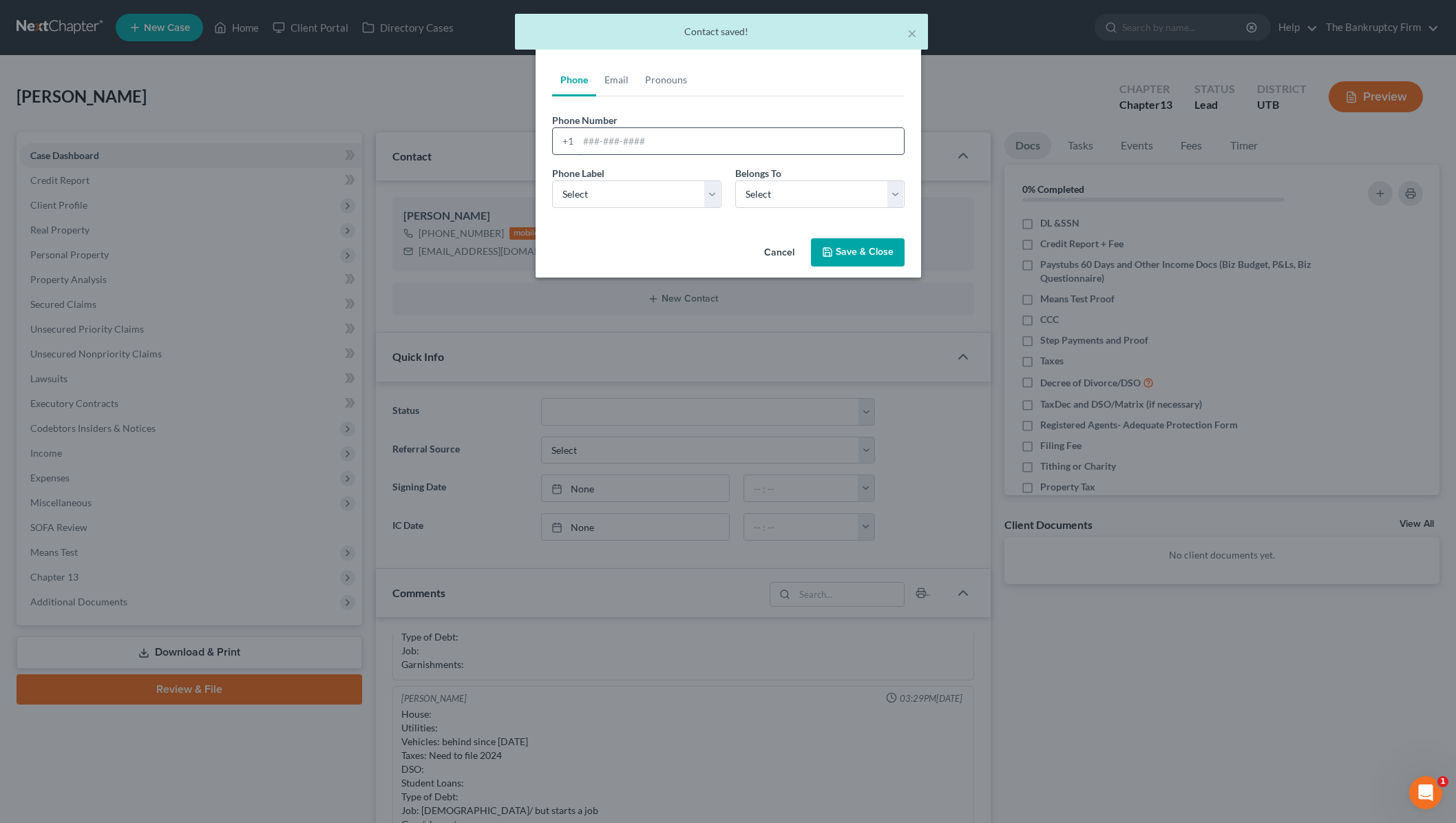
click at [613, 140] on input "tel" at bounding box center [741, 141] width 325 height 26
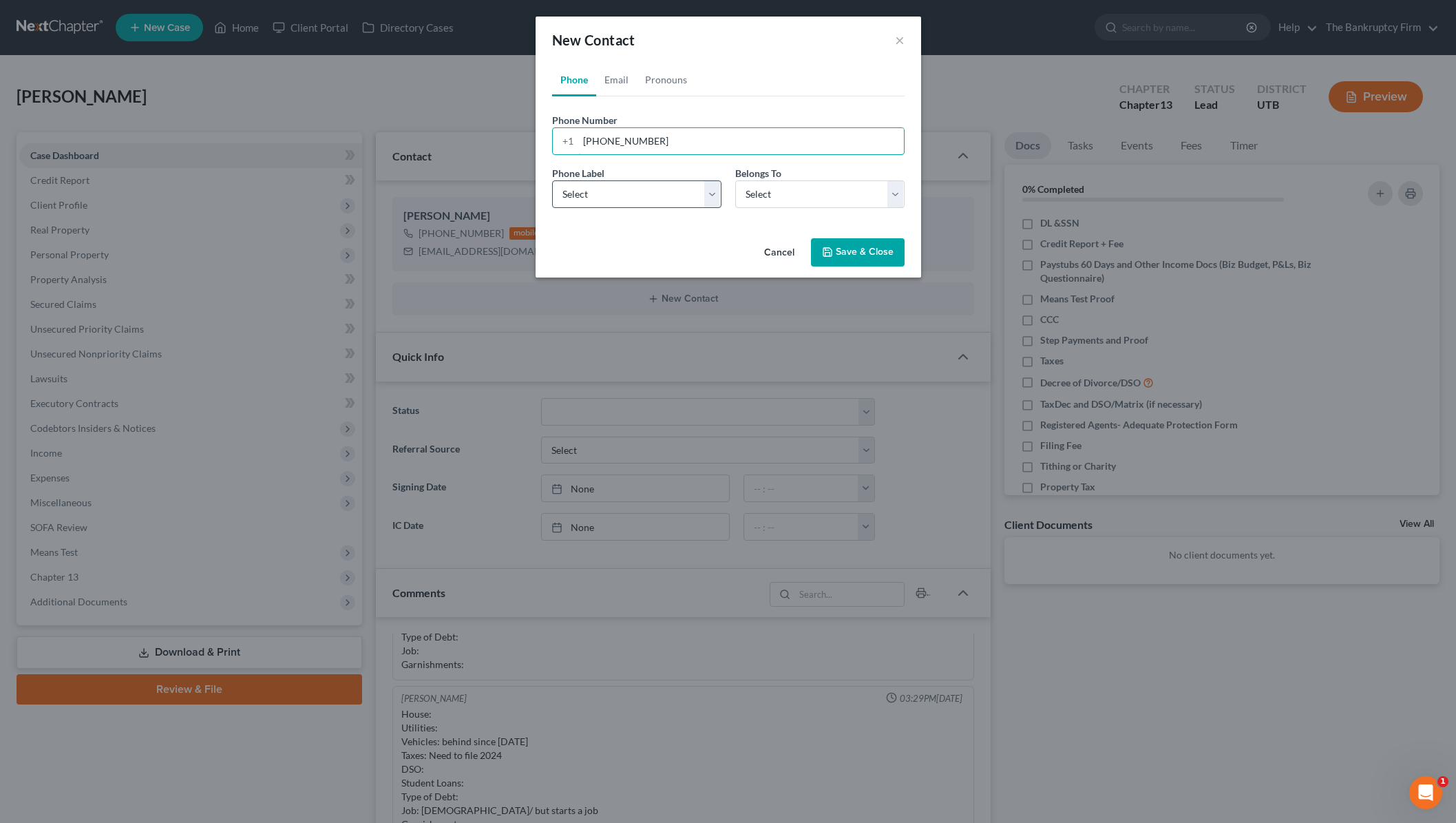
type input "385-263-2676"
click at [639, 197] on select "Select Mobile Home Work Other" at bounding box center [637, 195] width 170 height 28
select select "0"
click at [552, 181] on select "Select Mobile Home Work Other" at bounding box center [637, 195] width 170 height 28
click at [680, 145] on input "385-263-2676" at bounding box center [741, 141] width 325 height 26
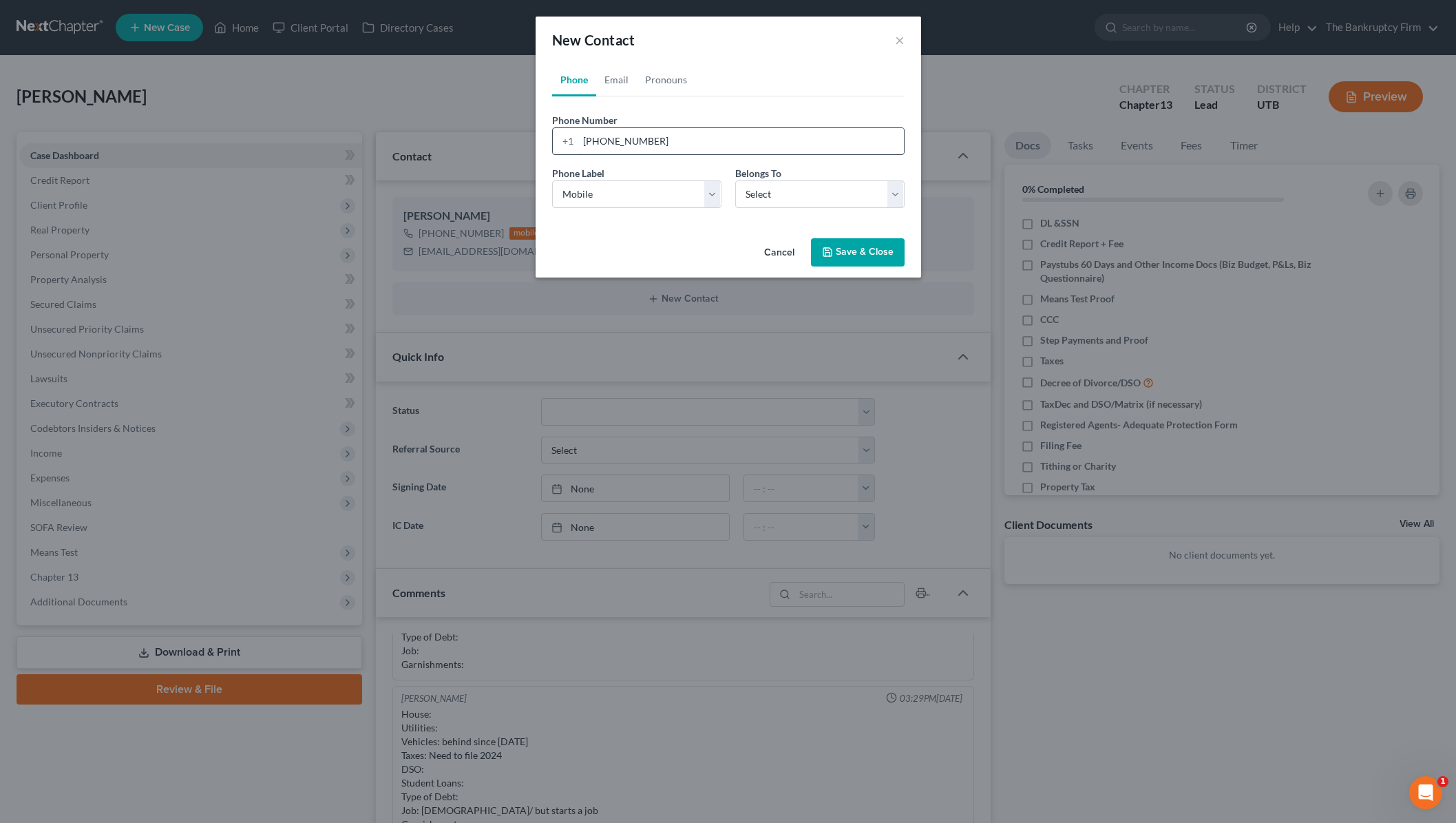
click at [680, 145] on input "385-263-2676" at bounding box center [741, 141] width 325 height 26
drag, startPoint x: 784, startPoint y: 252, endPoint x: 902, endPoint y: 250, distance: 118.0
click at [789, 252] on button "Cancel" at bounding box center [780, 254] width 53 height 28
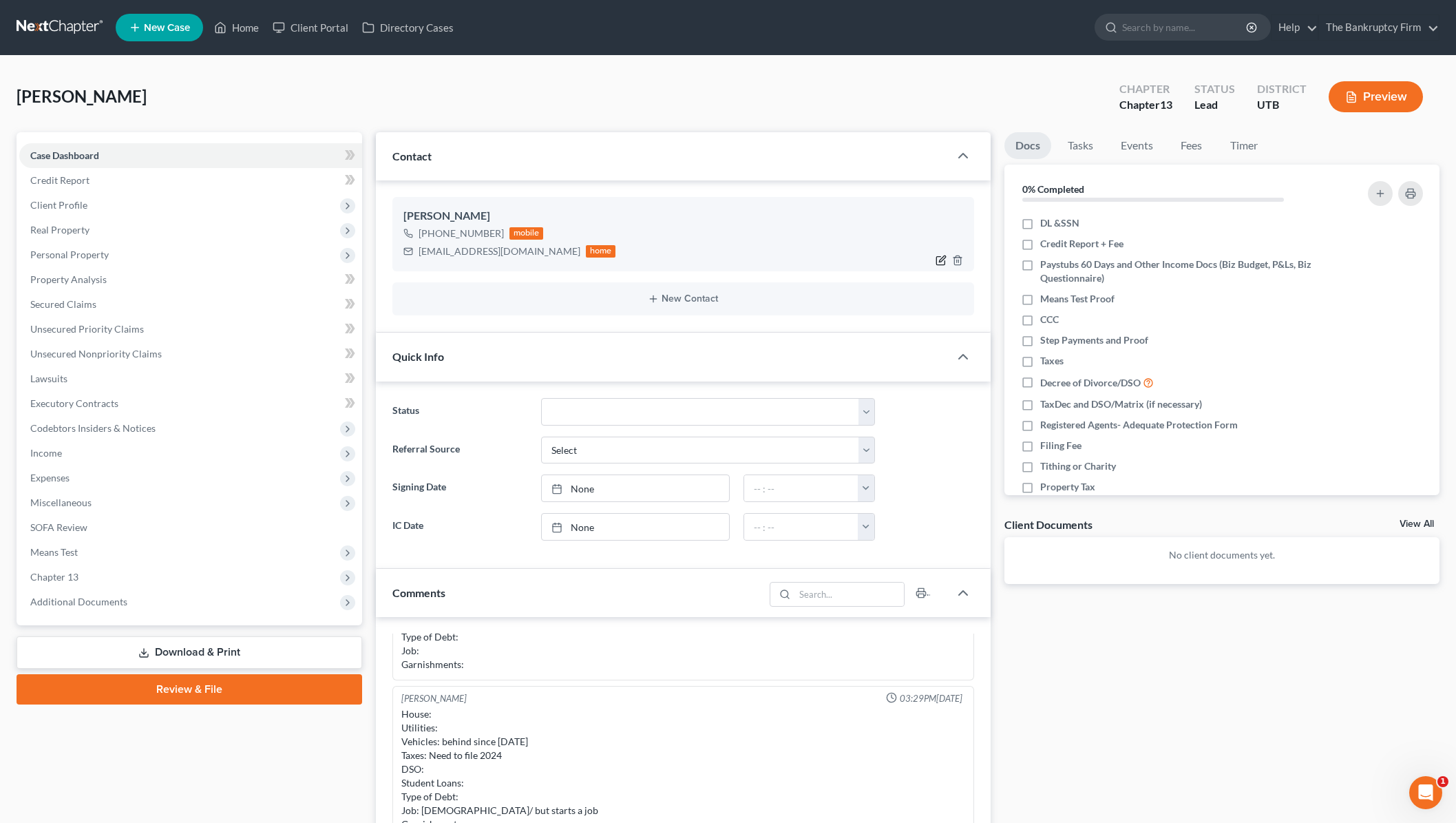
click at [939, 259] on icon "button" at bounding box center [940, 260] width 11 height 11
select select "0"
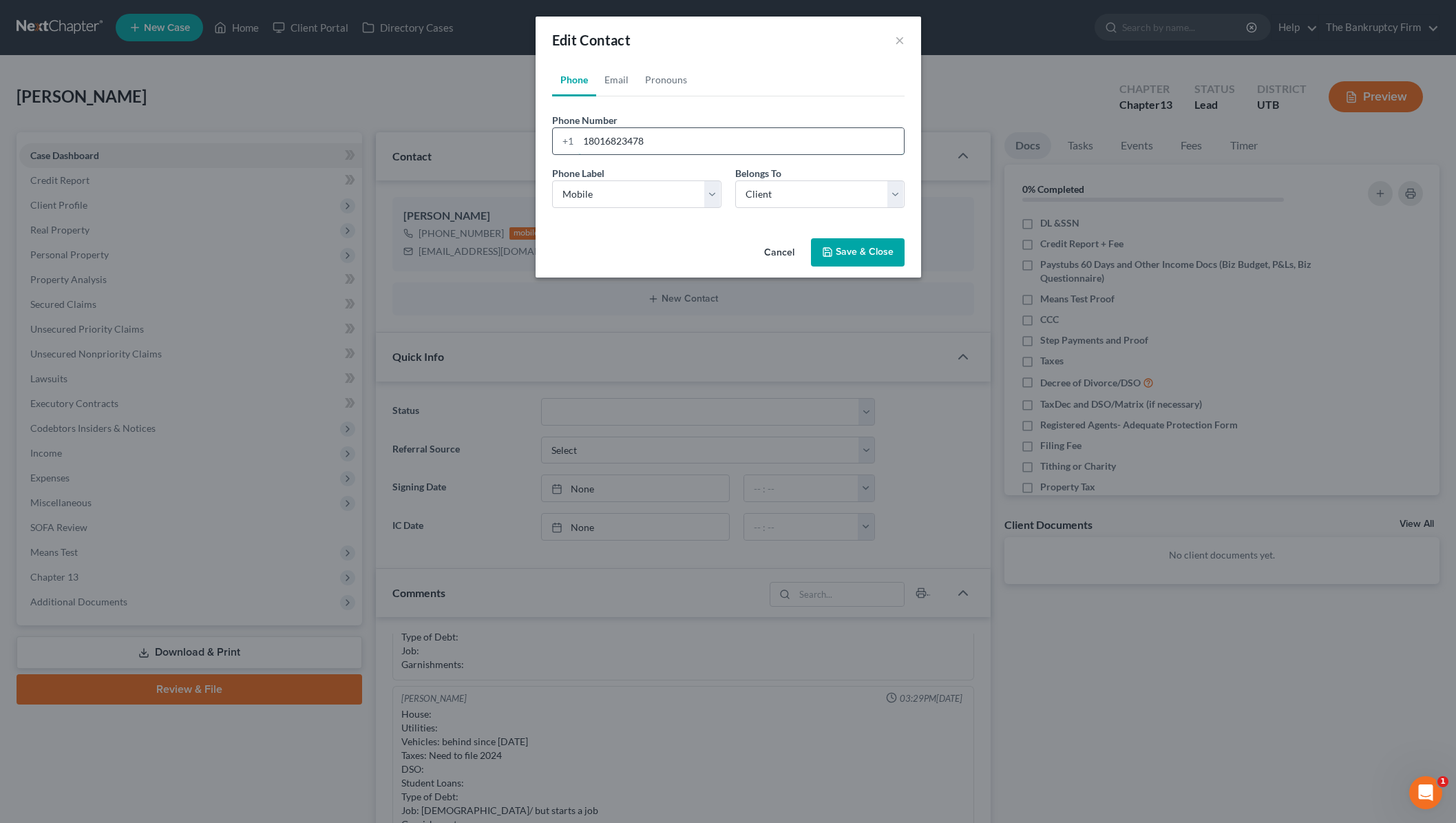
drag, startPoint x: 675, startPoint y: 138, endPoint x: 580, endPoint y: 138, distance: 95.0
click at [579, 138] on input "18016823478" at bounding box center [741, 141] width 325 height 26
paste input "385-263-2676"
type input "385-263-2676"
click at [863, 252] on button "Save & Close" at bounding box center [858, 253] width 94 height 29
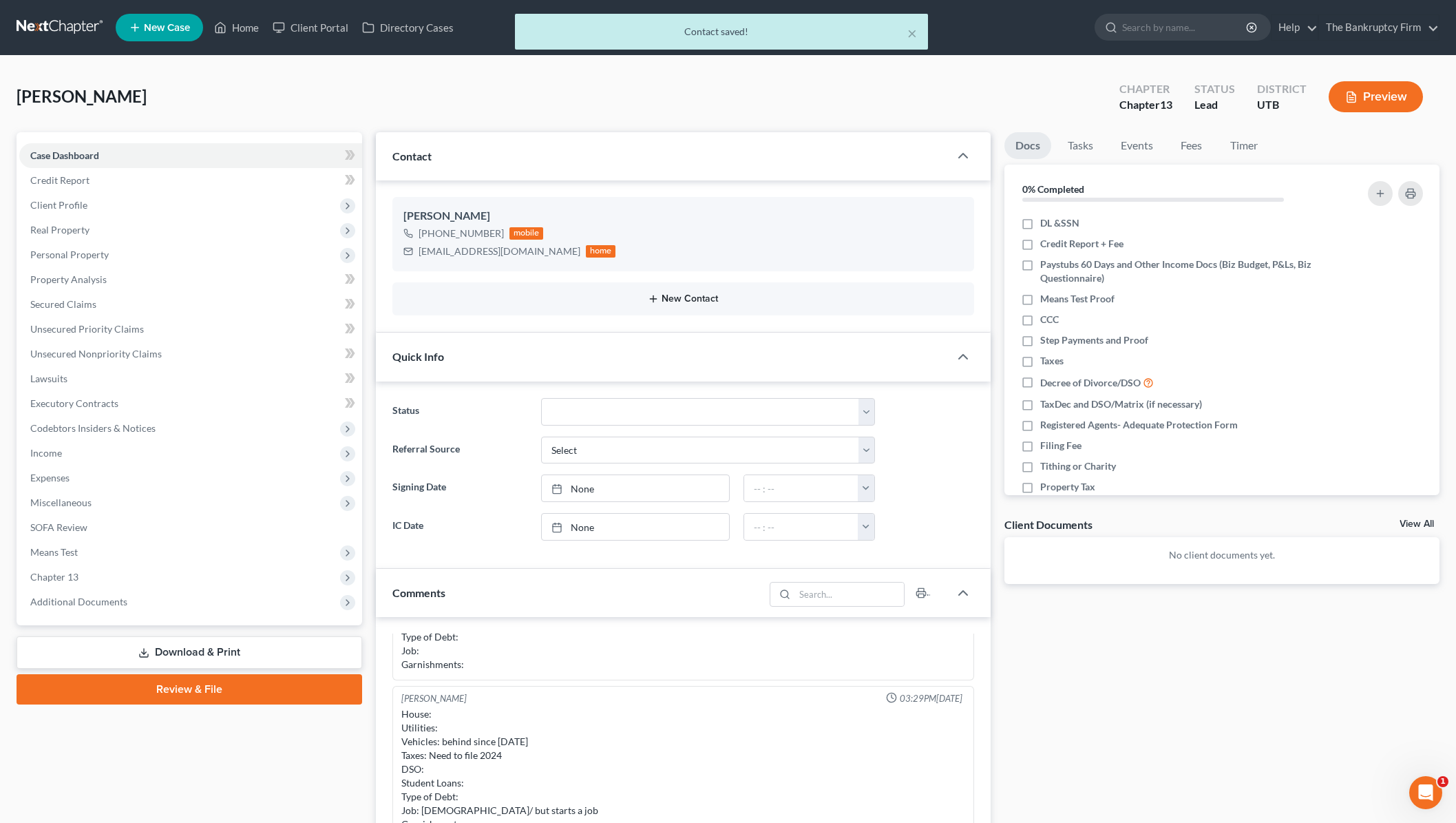
click at [680, 301] on button "New Contact" at bounding box center [683, 298] width 559 height 11
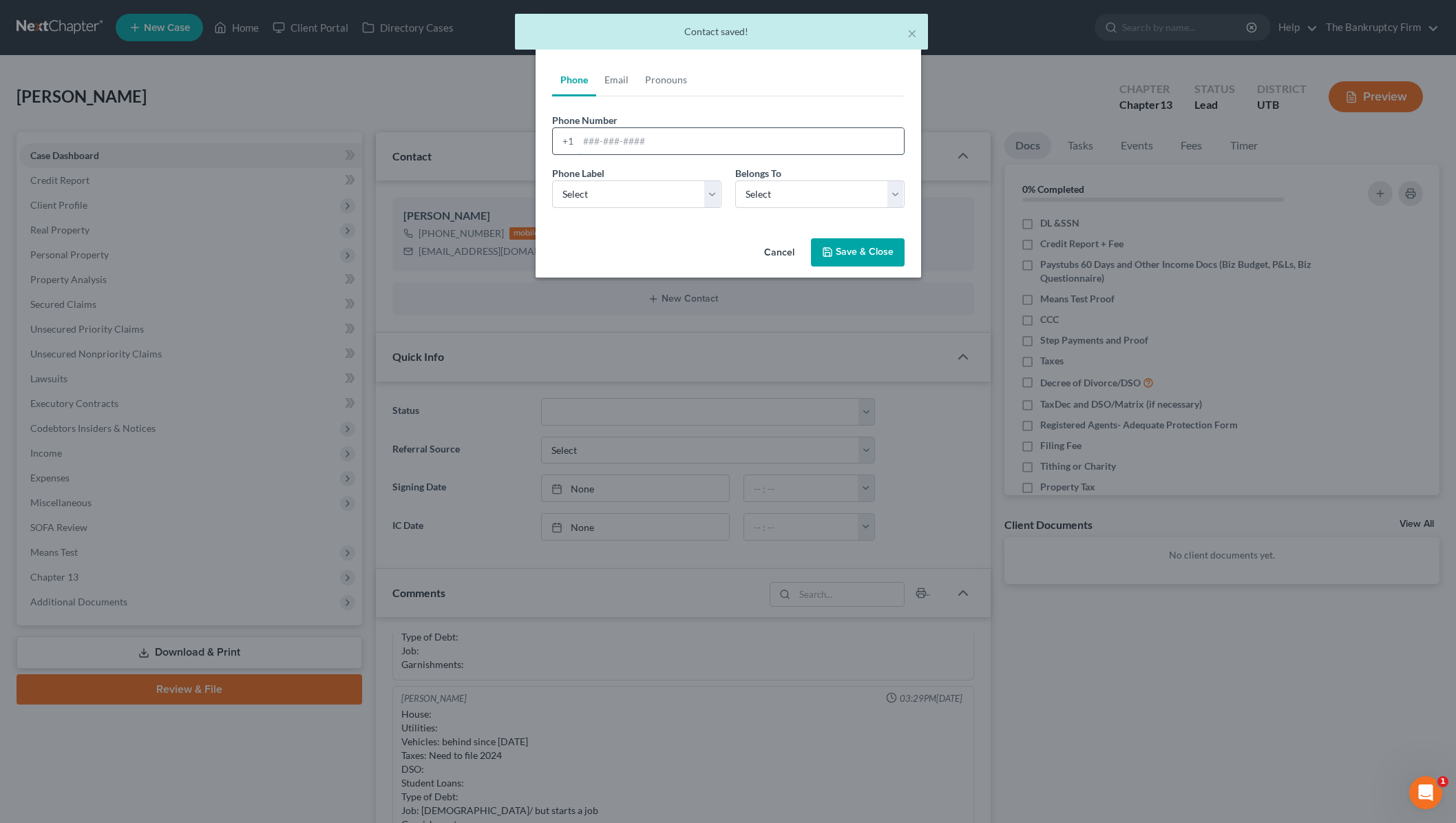
click at [602, 146] on input "tel" at bounding box center [741, 141] width 325 height 26
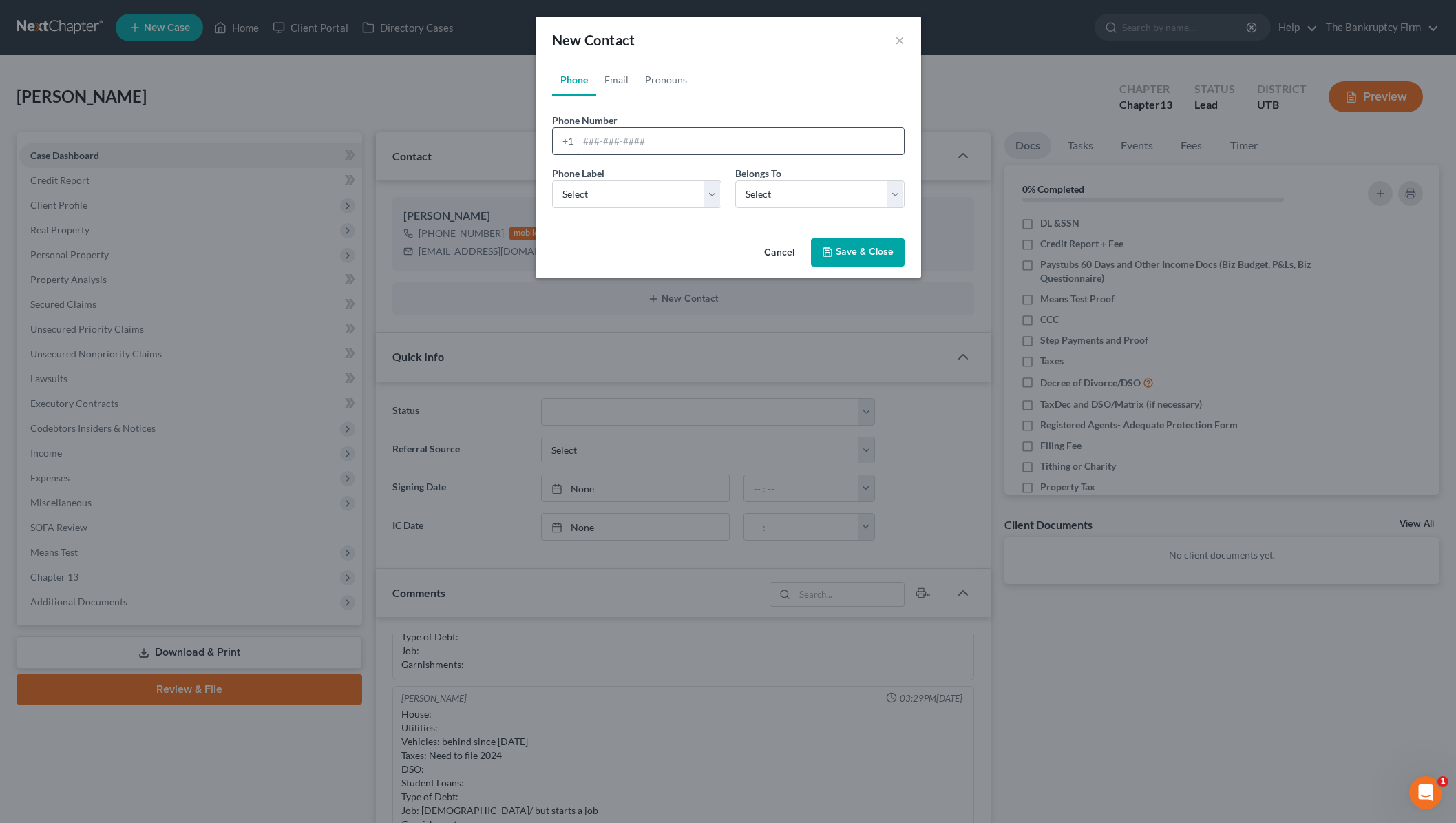
paste input "385-263-2676"
type input "3"
type input "801-682-3478 Secondary #"
click at [663, 195] on select "Select Mobile Home Work Other" at bounding box center [637, 195] width 170 height 28
select select "0"
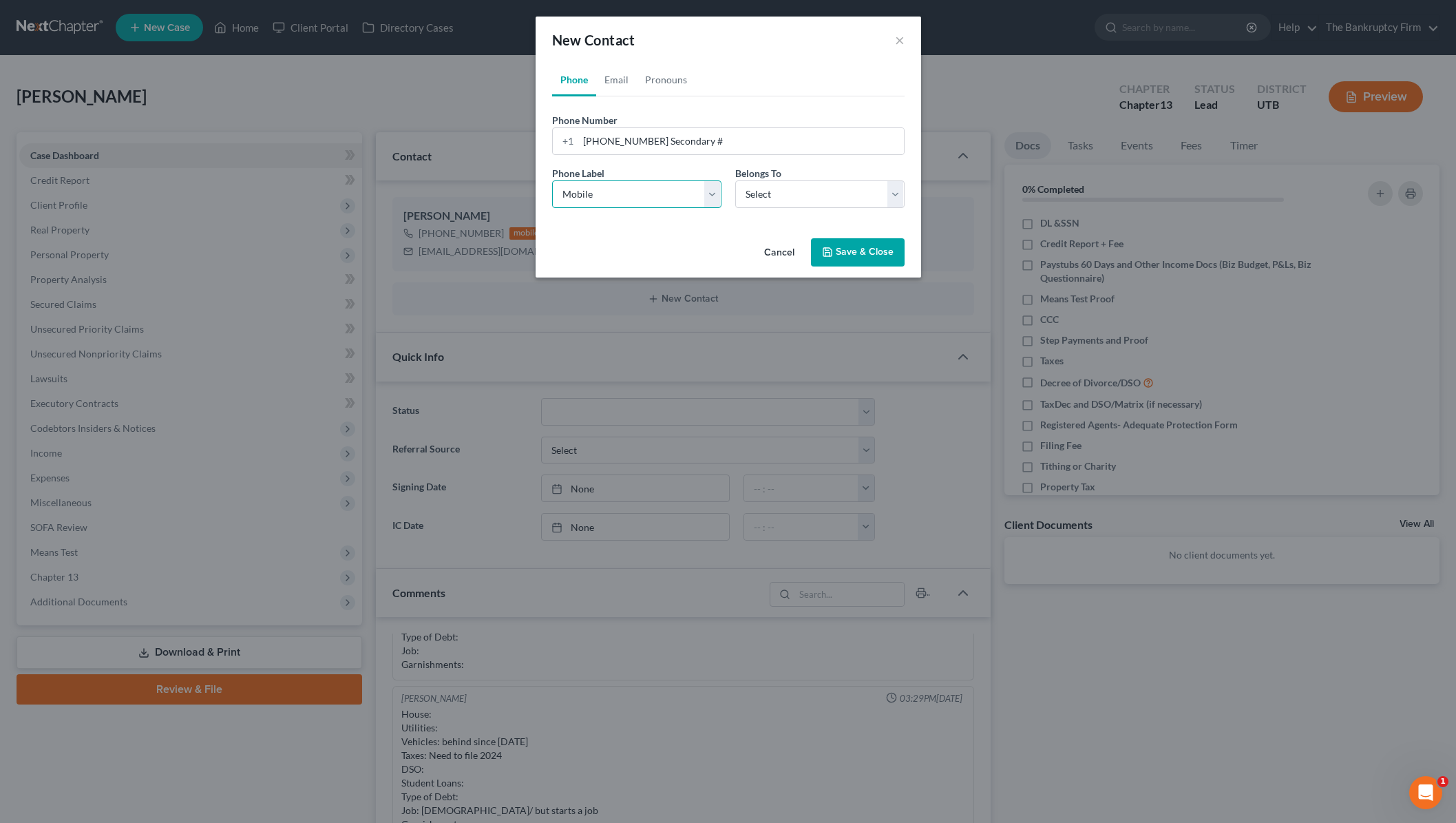
click at [552, 181] on select "Select Mobile Home Work Other" at bounding box center [637, 195] width 170 height 28
click at [856, 249] on button "Save & Close" at bounding box center [858, 253] width 94 height 29
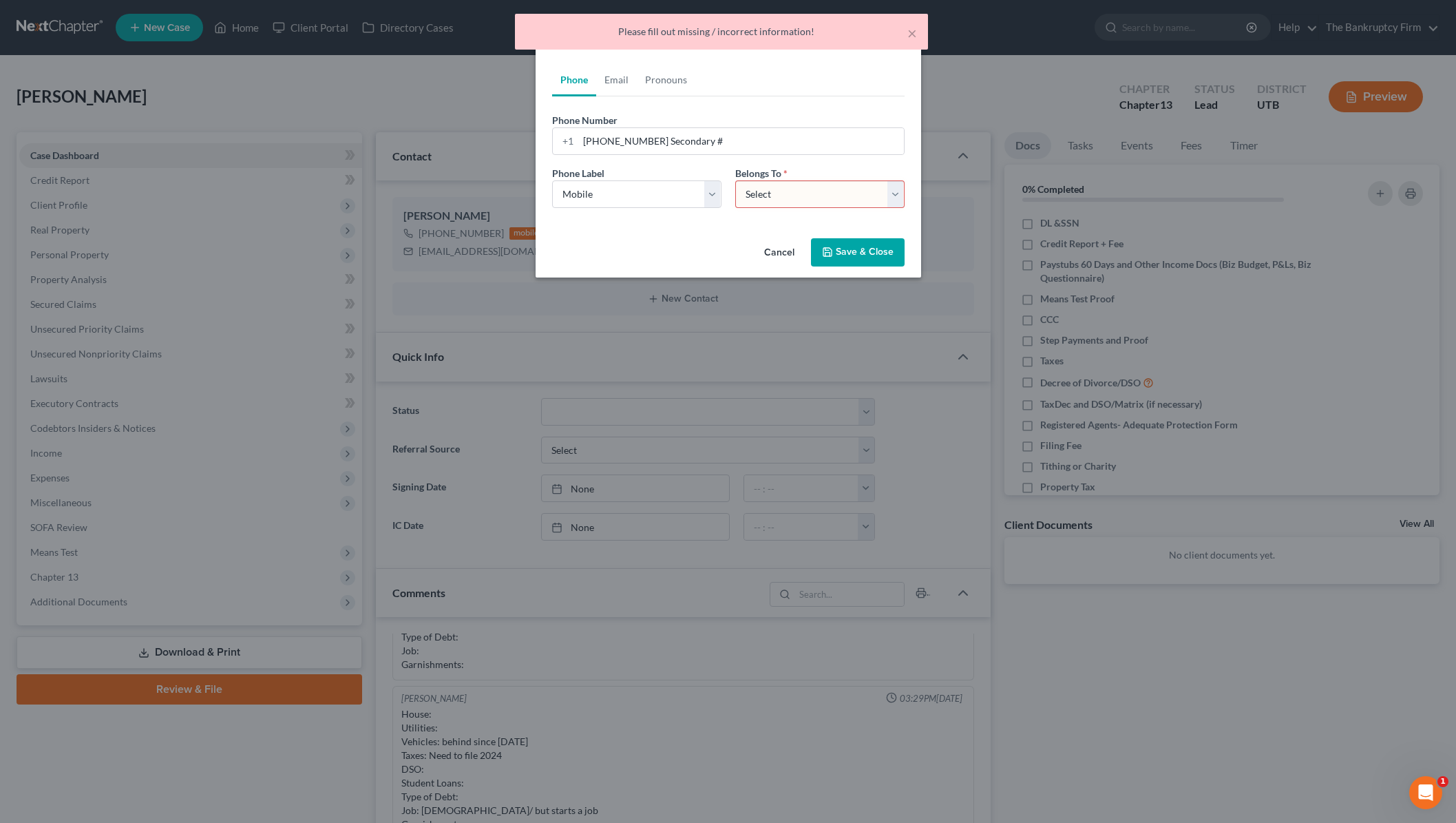
click at [875, 190] on select "Select Client Other" at bounding box center [820, 195] width 170 height 28
select select "0"
click at [735, 181] on select "Select Client Other" at bounding box center [820, 195] width 170 height 28
click at [863, 249] on button "Save & Close" at bounding box center [858, 253] width 94 height 29
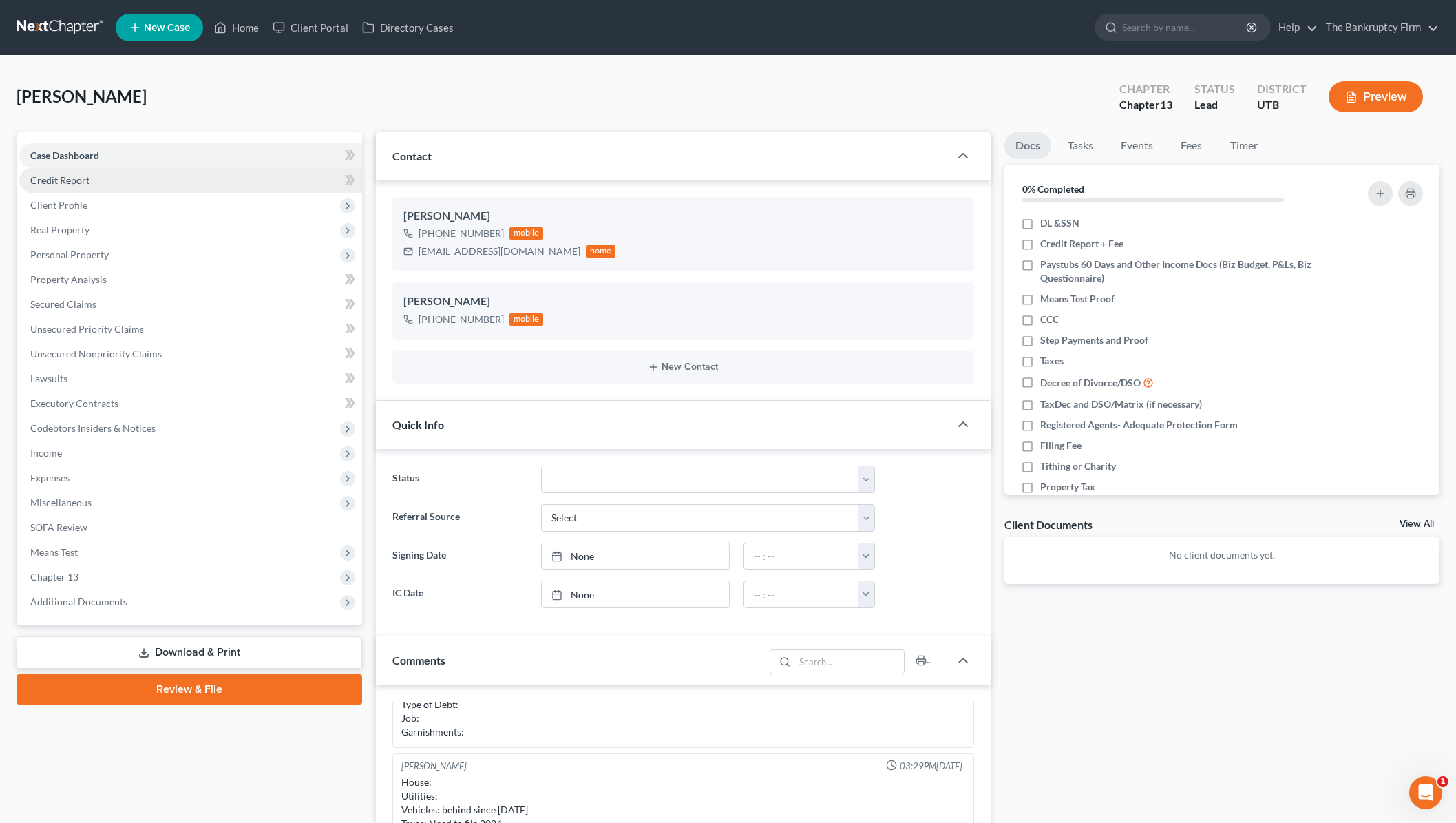
click at [60, 180] on span "Credit Report" at bounding box center [59, 180] width 59 height 12
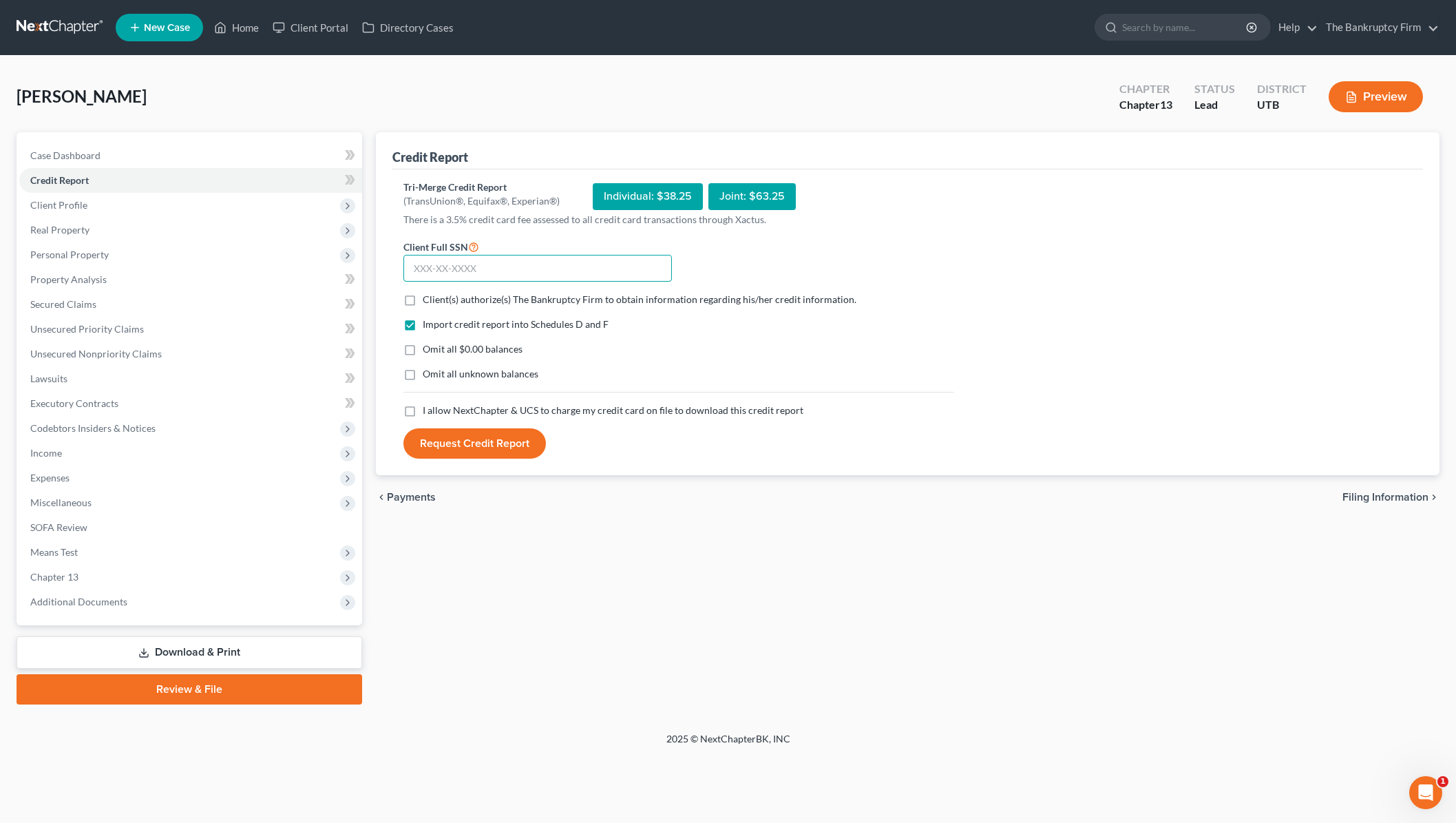
click at [461, 271] on input "text" at bounding box center [537, 268] width 268 height 28
type input "647-40-0016"
drag, startPoint x: 405, startPoint y: 299, endPoint x: 408, endPoint y: 347, distance: 48.1
click at [423, 298] on label "Client(s) authorize(s) The Bankruptcy Firm to obtain information regarding his/…" at bounding box center [639, 299] width 434 height 14
click at [429, 298] on input "Client(s) authorize(s) The Bankruptcy Firm to obtain information regarding his/…" at bounding box center [433, 297] width 9 height 9
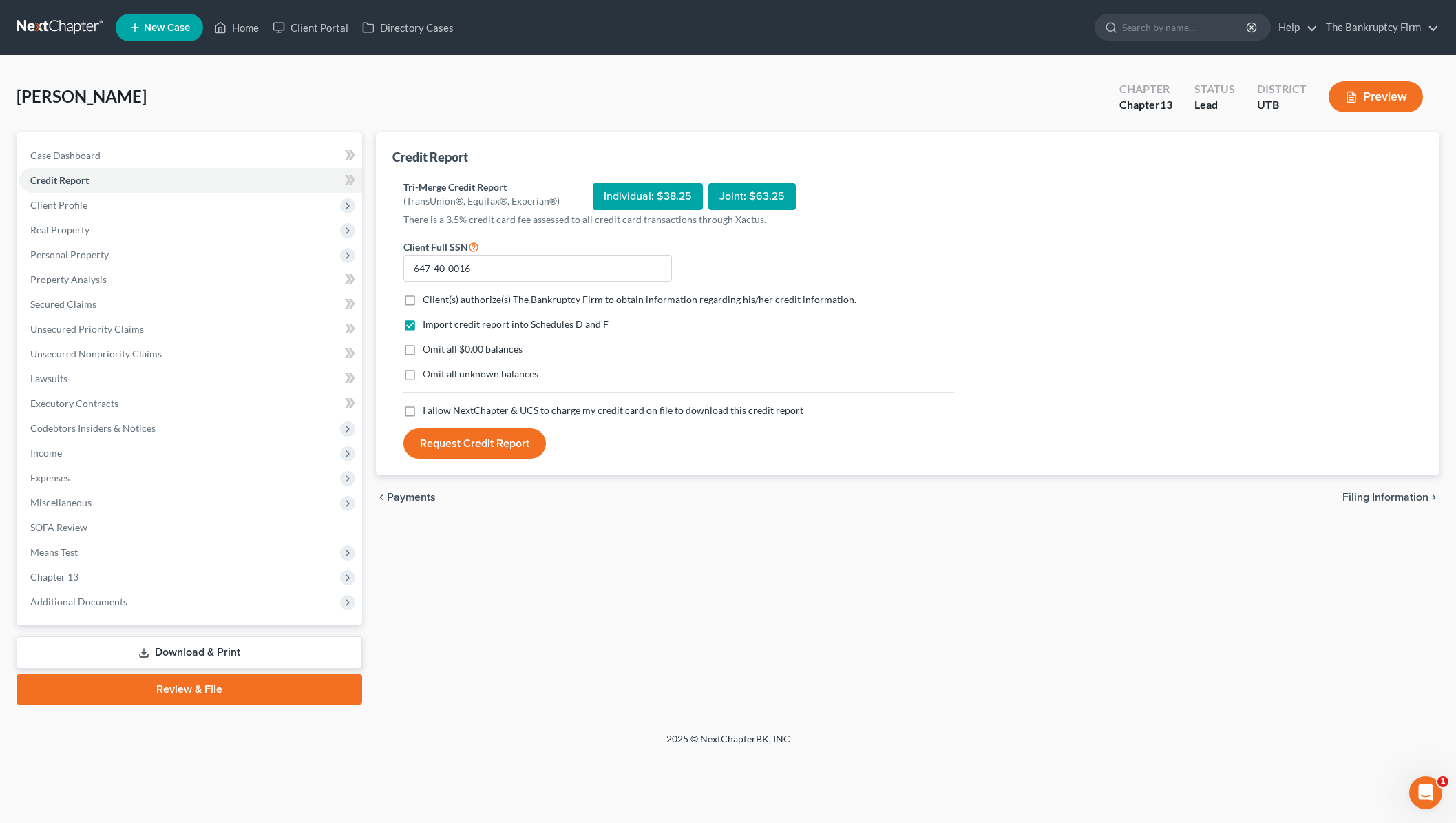
checkbox input "true"
drag, startPoint x: 409, startPoint y: 350, endPoint x: 415, endPoint y: 412, distance: 62.3
click at [423, 351] on label "Omit all $0.00 balances" at bounding box center [472, 349] width 99 height 14
click at [429, 351] on input "Omit all $0.00 balances" at bounding box center [433, 347] width 9 height 9
checkbox input "true"
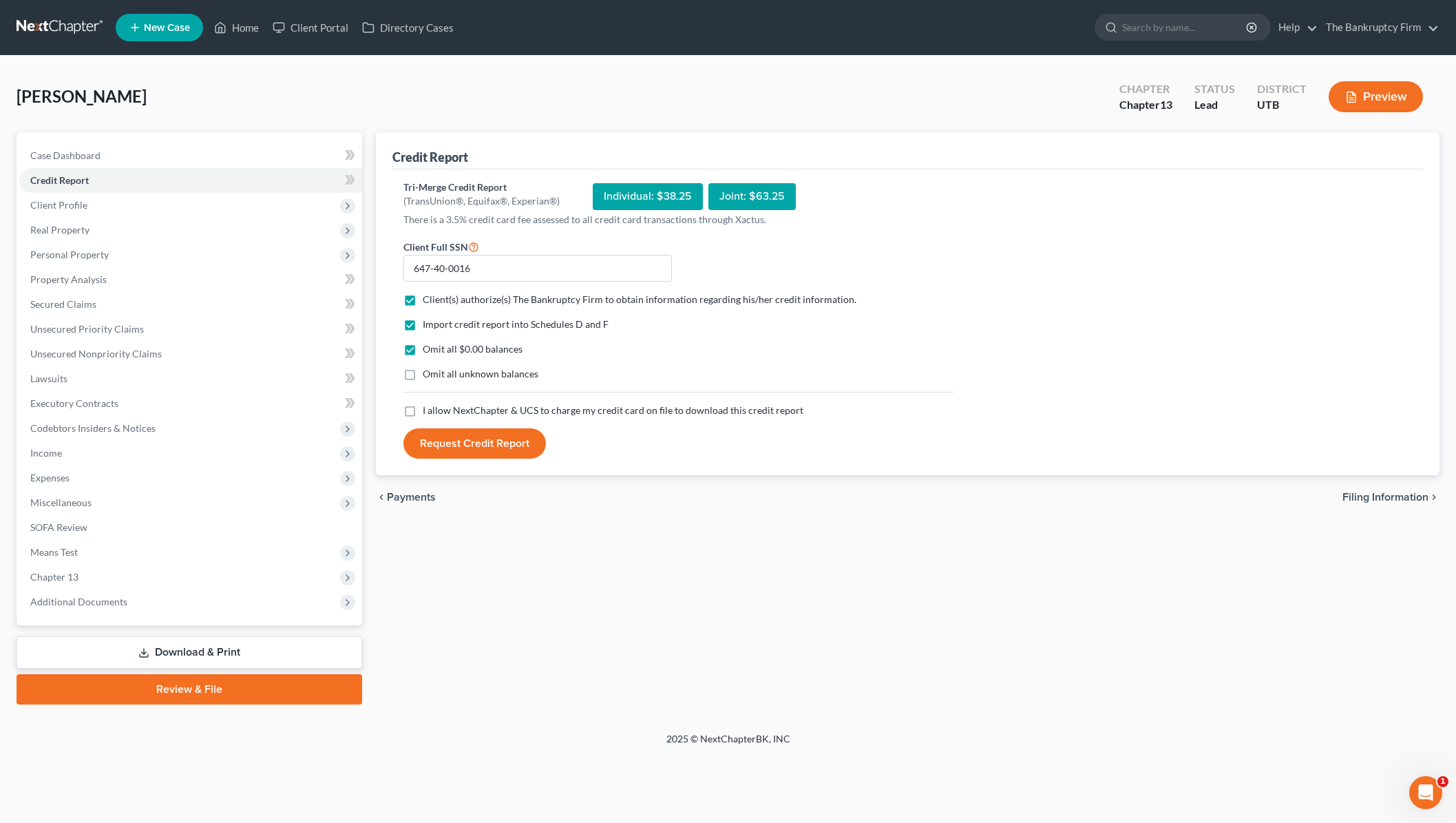
drag, startPoint x: 407, startPoint y: 410, endPoint x: 516, endPoint y: 448, distance: 115.4
click at [423, 410] on label "I allow NextChapter & UCS to charge my credit card on file to download this cre…" at bounding box center [613, 410] width 381 height 14
click at [429, 410] on input "I allow NextChapter & UCS to charge my credit card on file to download this cre…" at bounding box center [433, 408] width 9 height 9
checkbox input "true"
click at [464, 447] on button "Request Credit Report" at bounding box center [475, 443] width 143 height 30
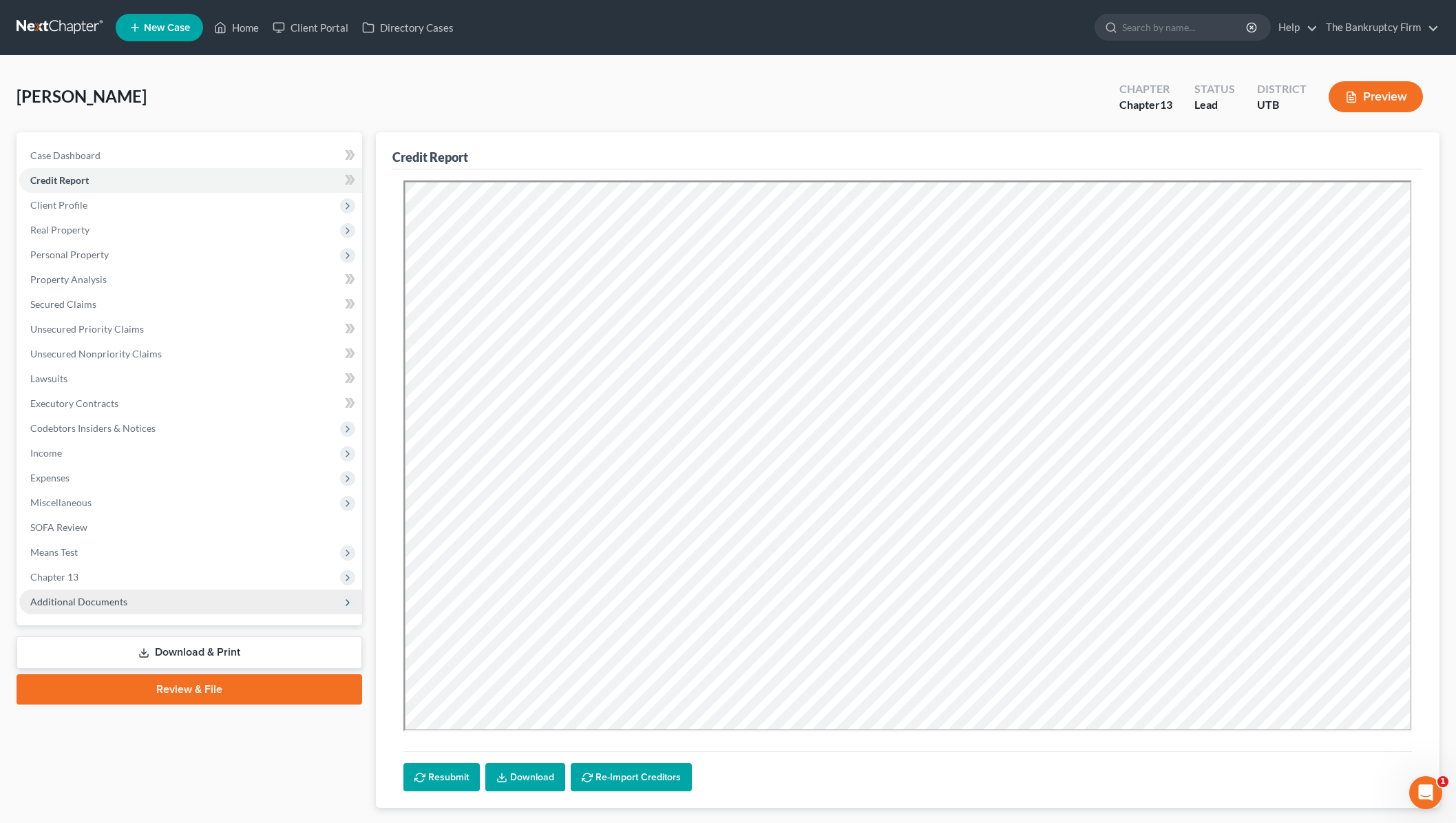
click at [128, 597] on span "Additional Documents" at bounding box center [190, 602] width 343 height 25
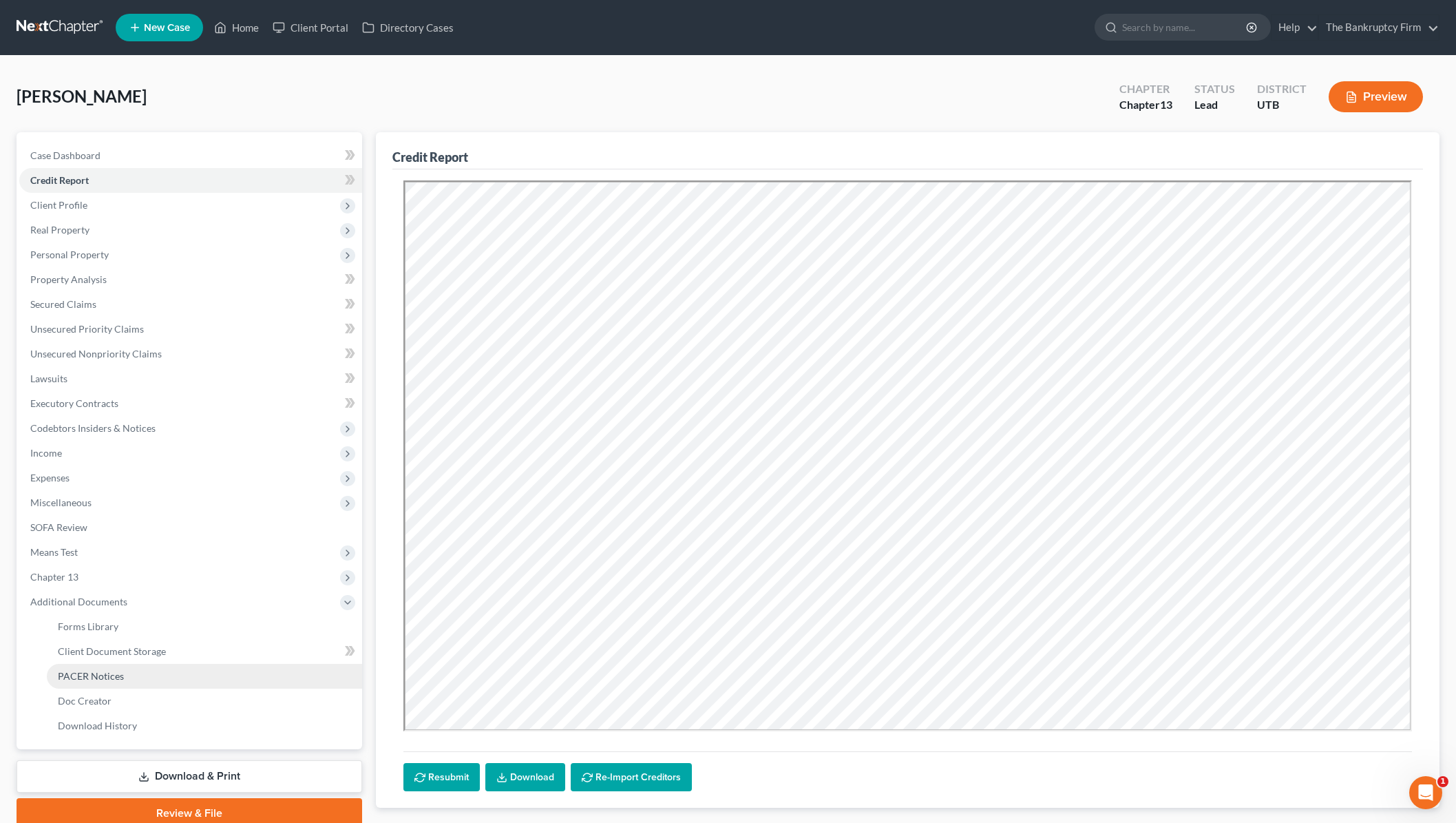
click at [122, 678] on link "PACER Notices" at bounding box center [204, 676] width 315 height 25
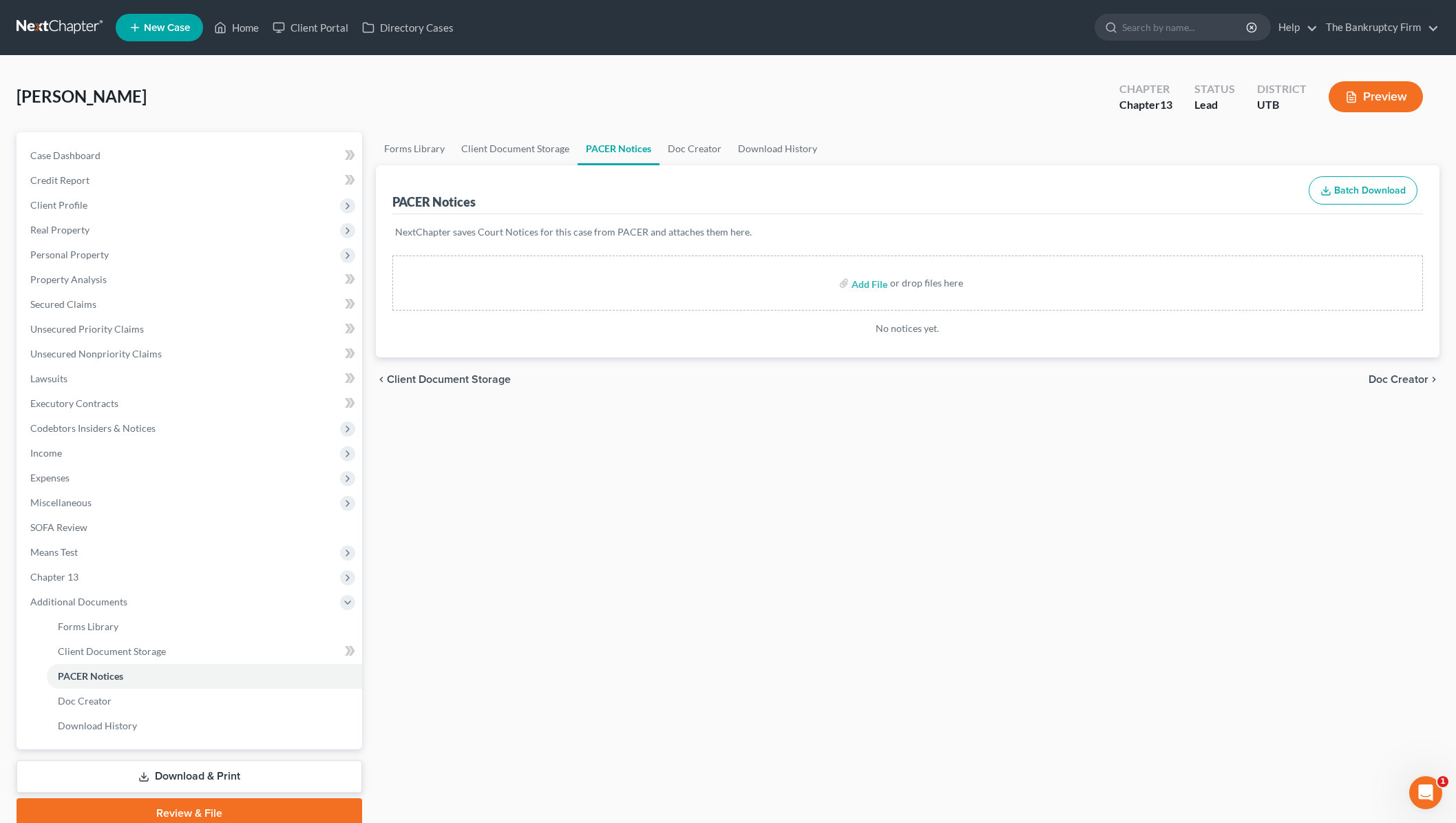
scroll to position [58, 0]
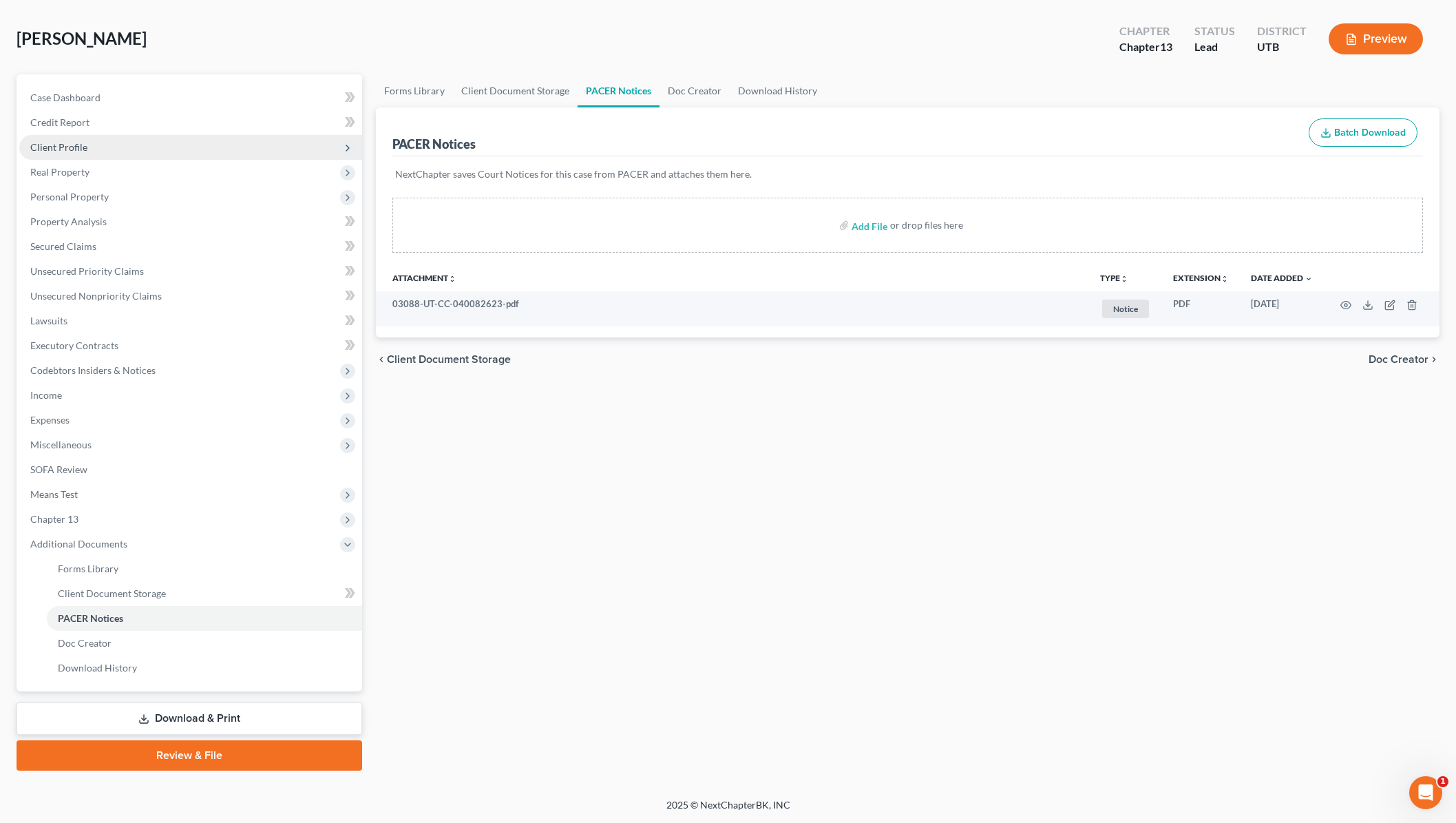
click at [72, 146] on span "Client Profile" at bounding box center [59, 147] width 57 height 12
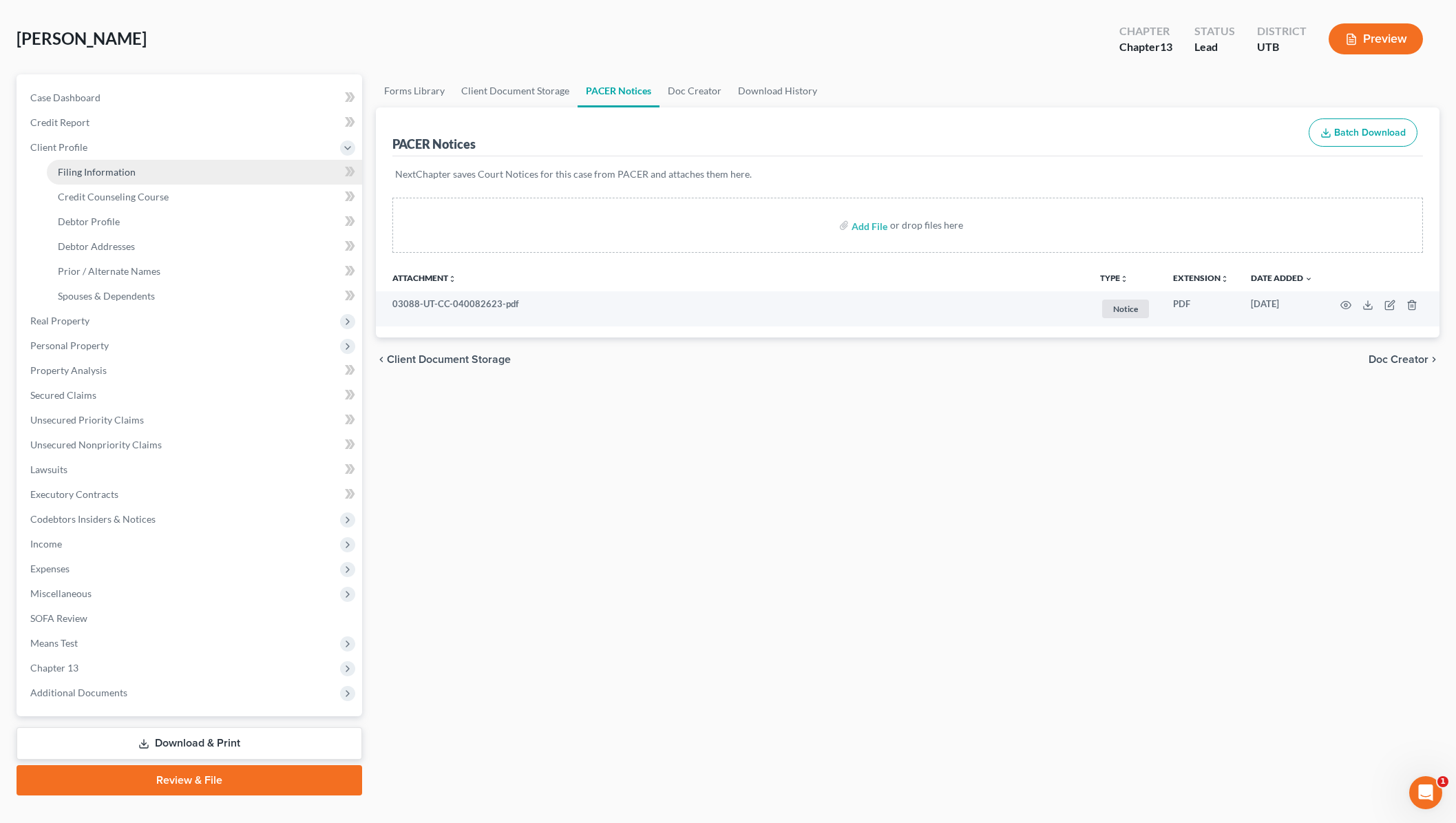
click at [99, 174] on span "Filing Information" at bounding box center [97, 172] width 78 height 12
select select "1"
select select "0"
select select "3"
select select "81"
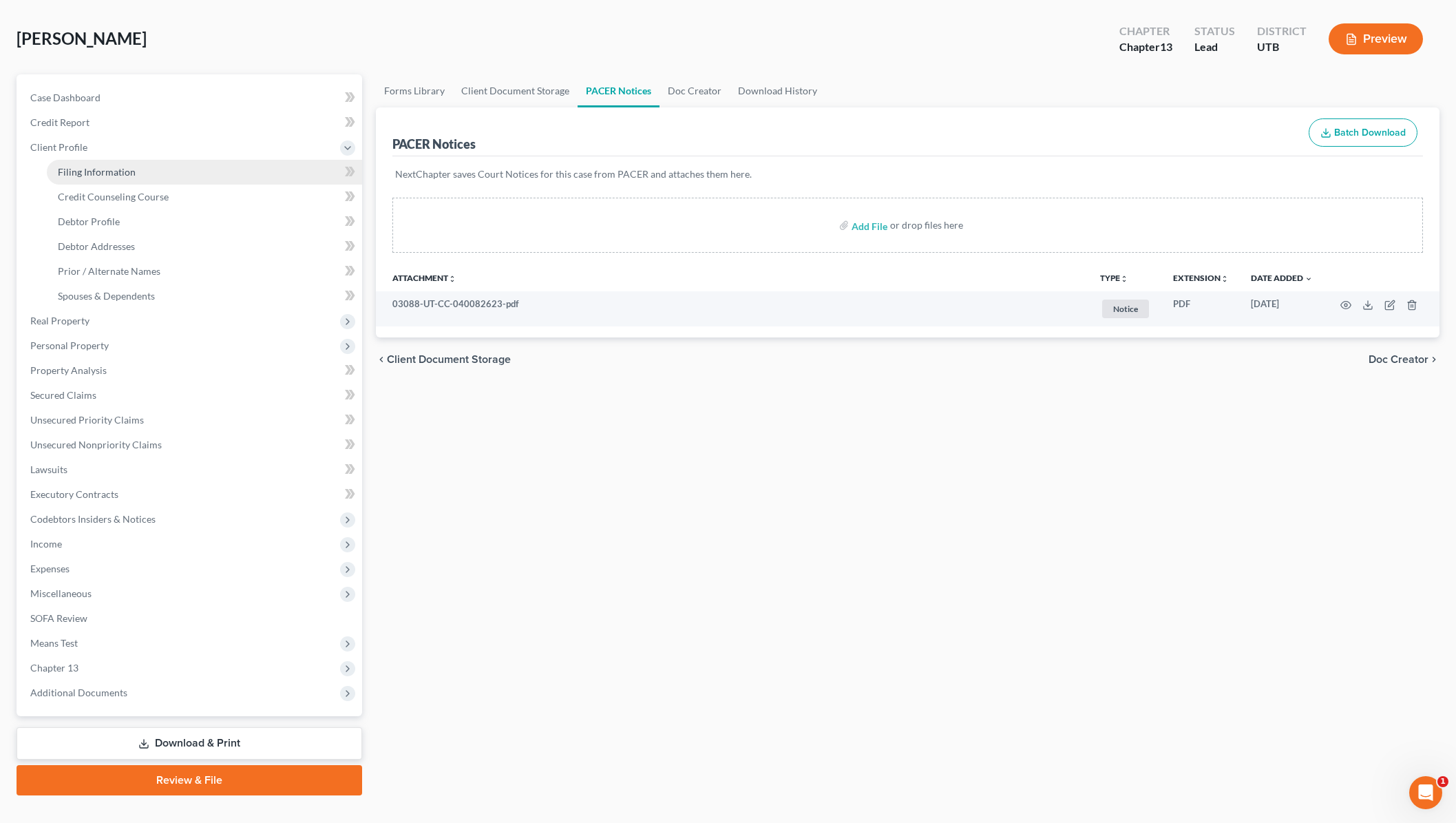
select select "0"
select select "46"
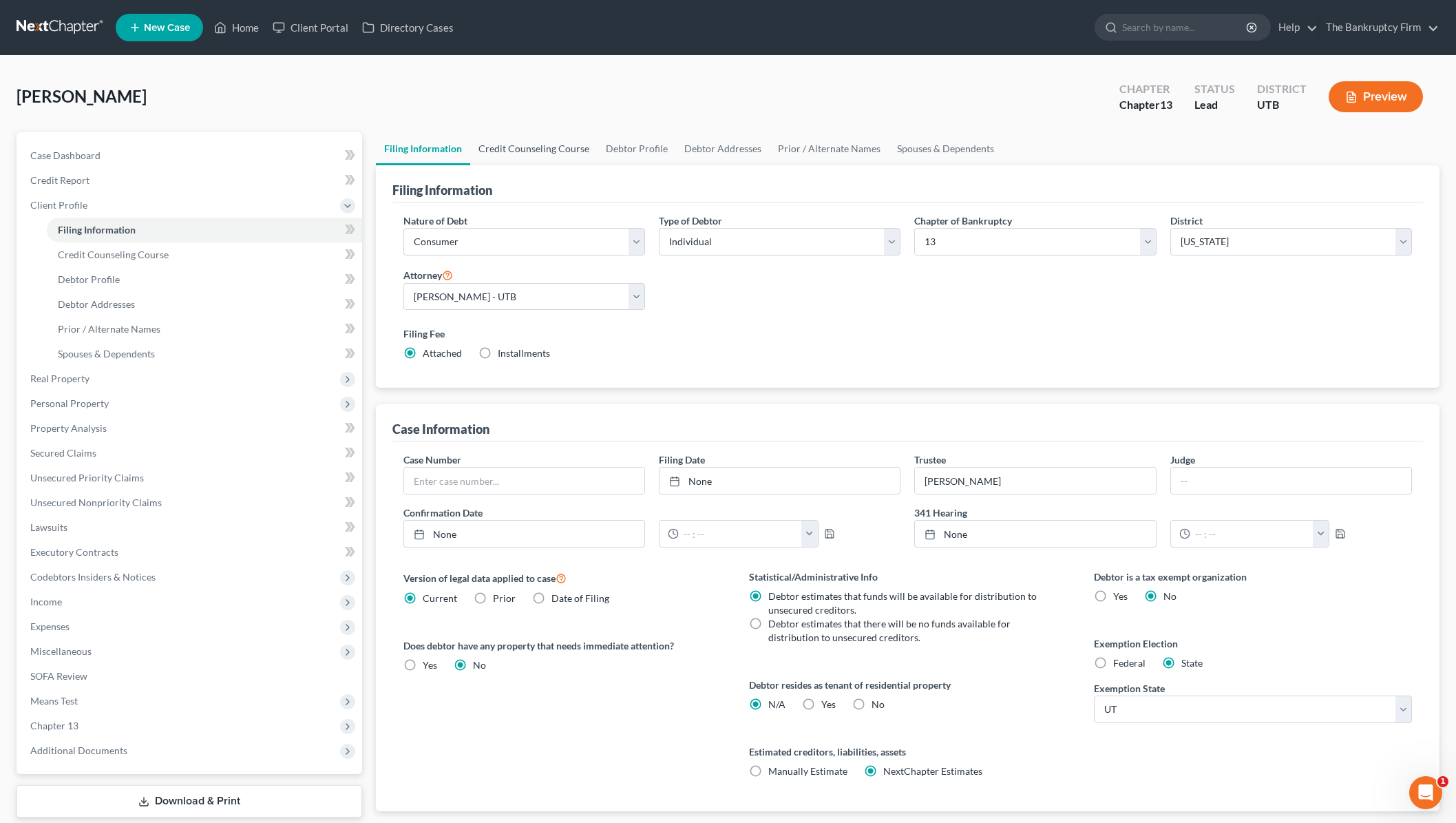
click at [546, 146] on link "Credit Counseling Course" at bounding box center [534, 149] width 127 height 33
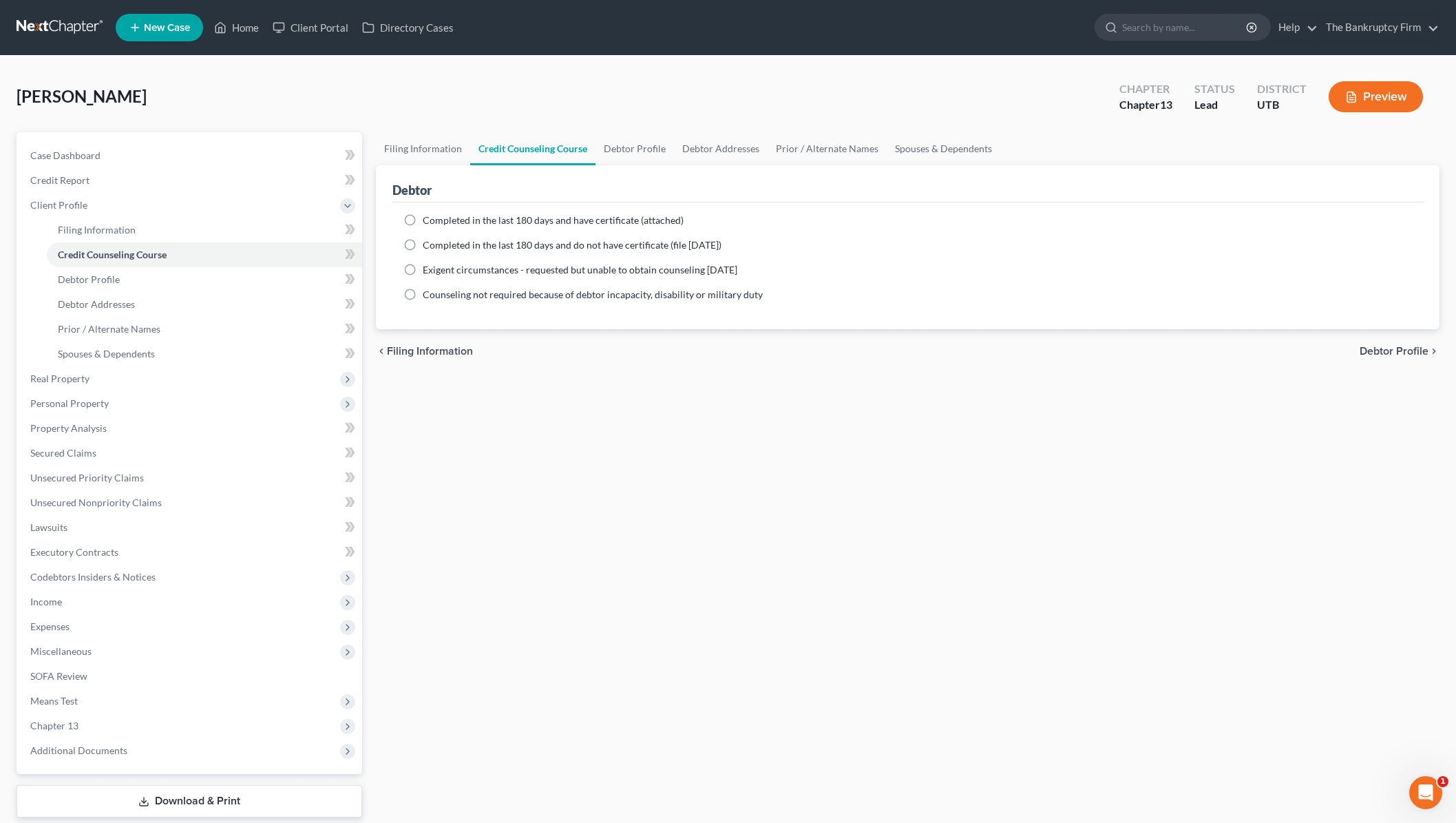
click at [423, 219] on label "Completed in the last 180 days and have certificate (attached)" at bounding box center [553, 220] width 261 height 14
click at [429, 219] on input "Completed in the last 180 days and have certificate (attached)" at bounding box center [433, 218] width 9 height 9
radio input "true"
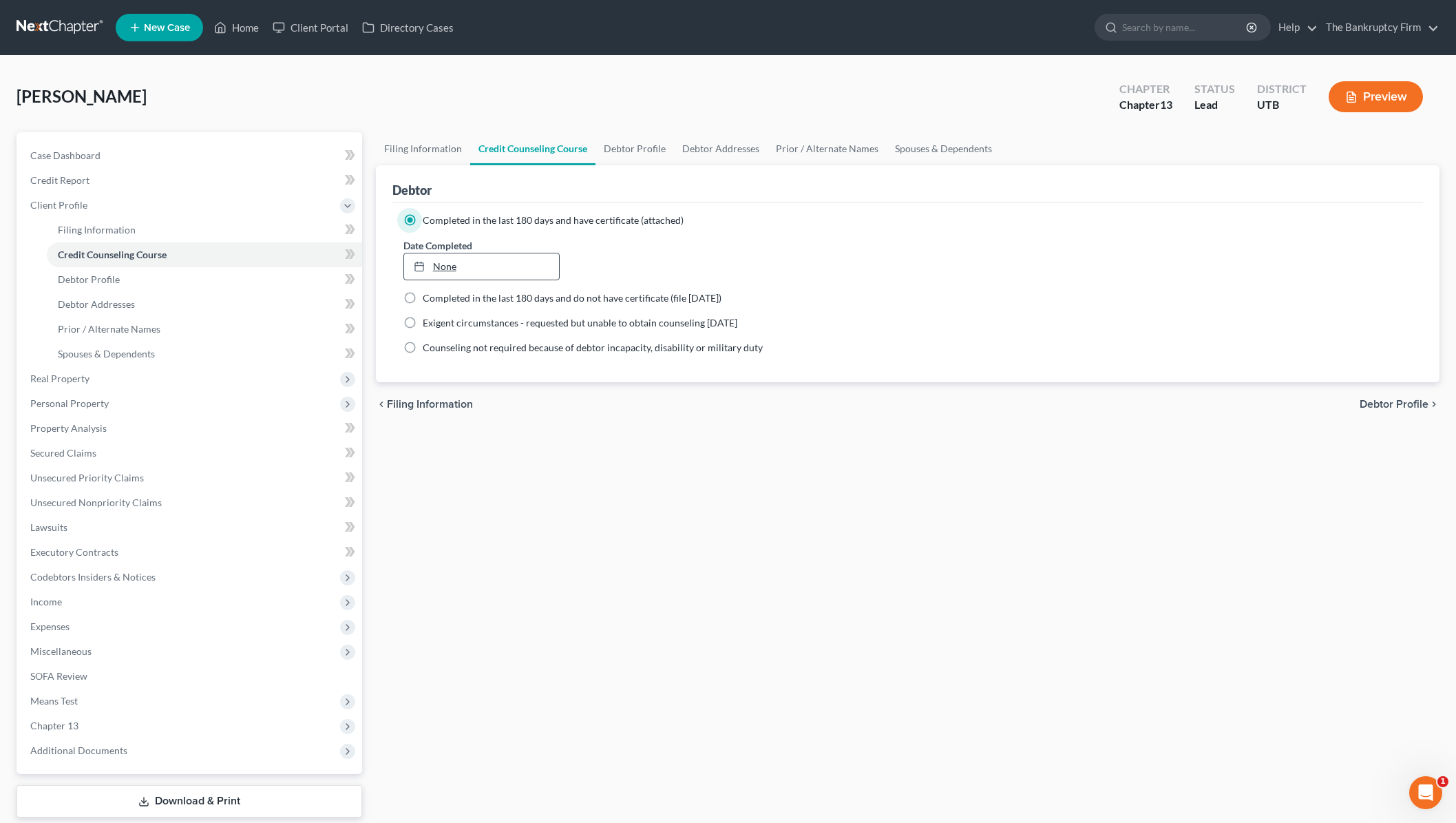
click at [472, 272] on link "None" at bounding box center [482, 266] width 156 height 26
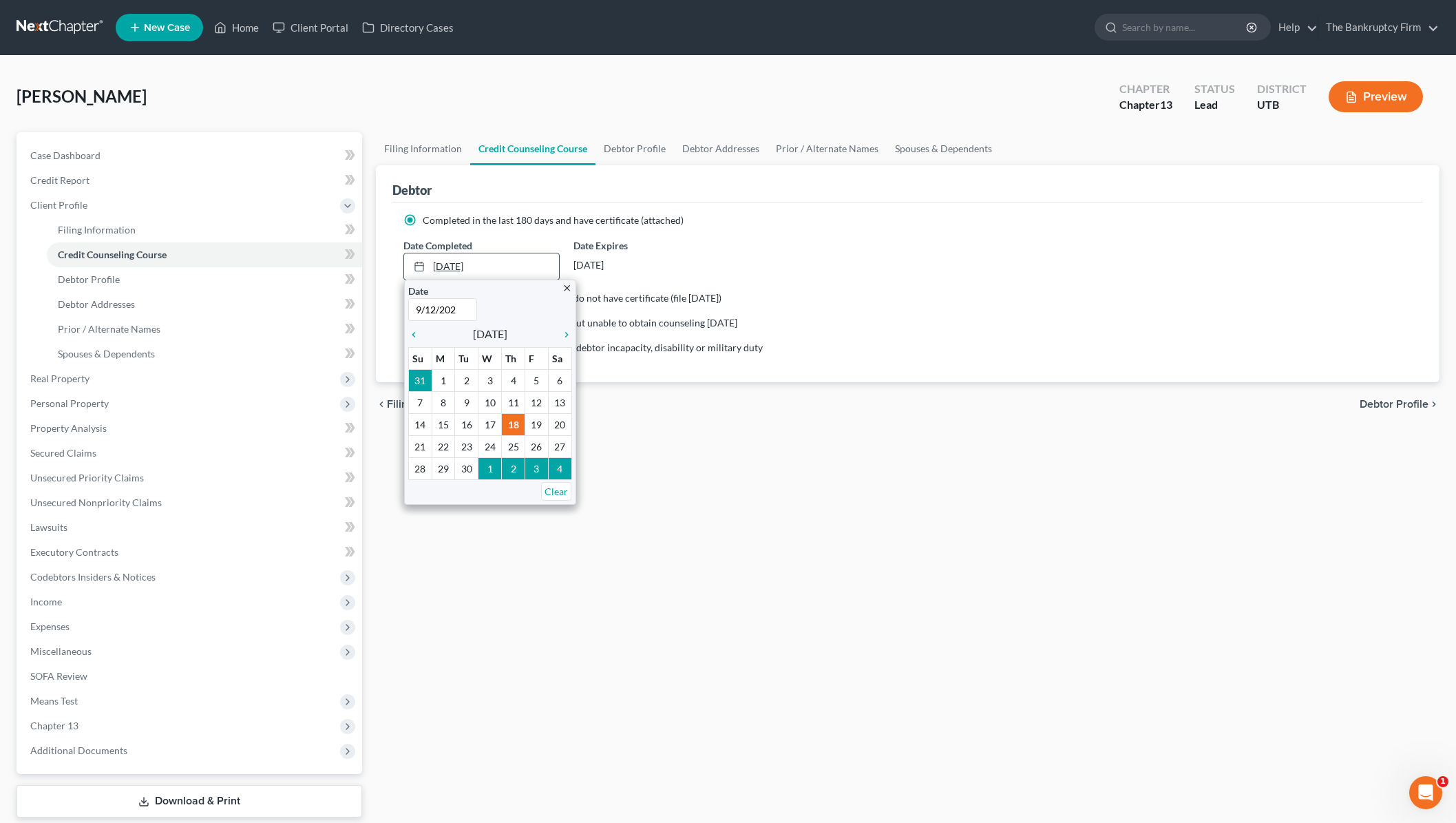
type input "[DATE]"
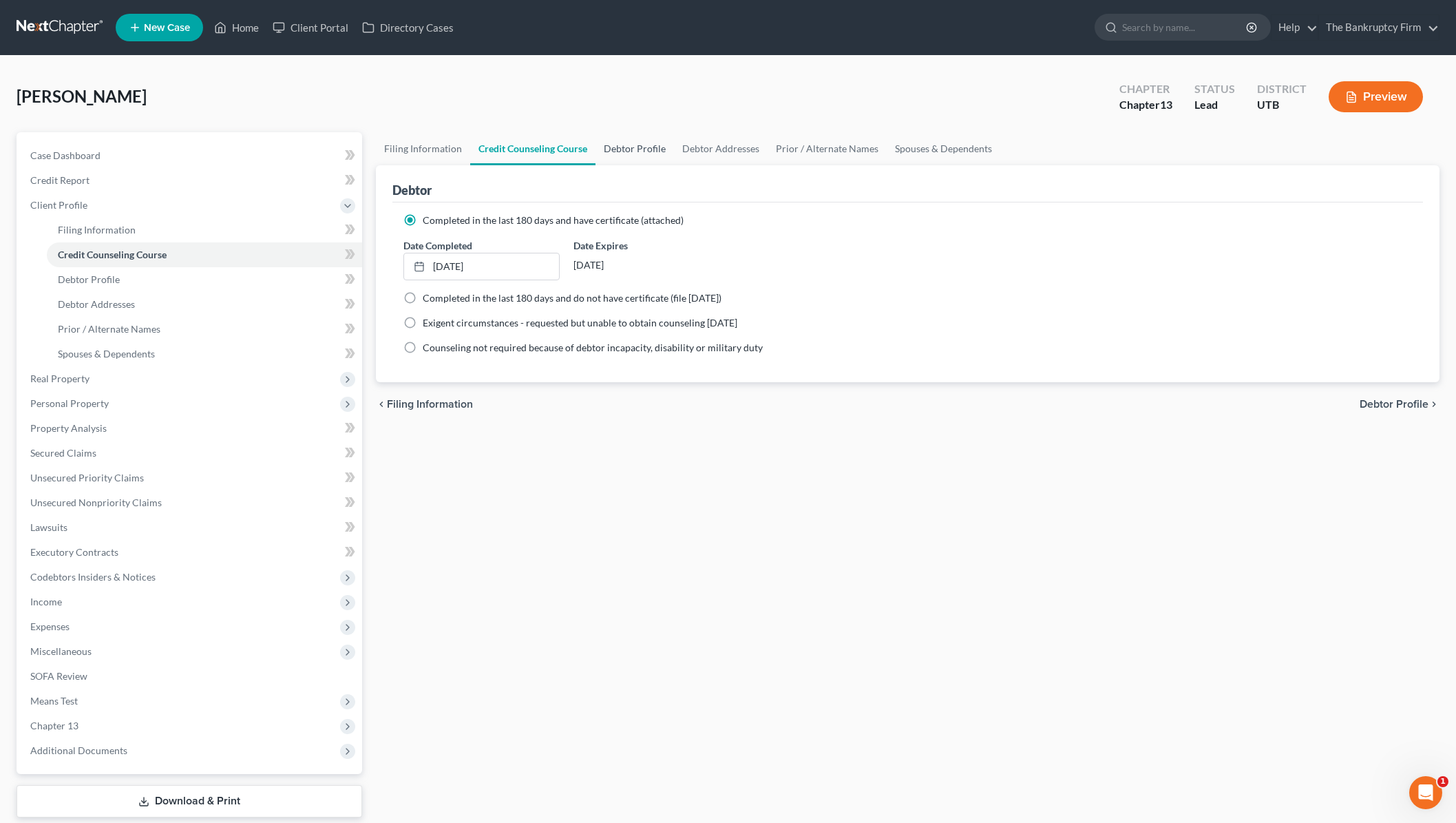
click at [629, 149] on link "Debtor Profile" at bounding box center [634, 149] width 78 height 33
select select "0"
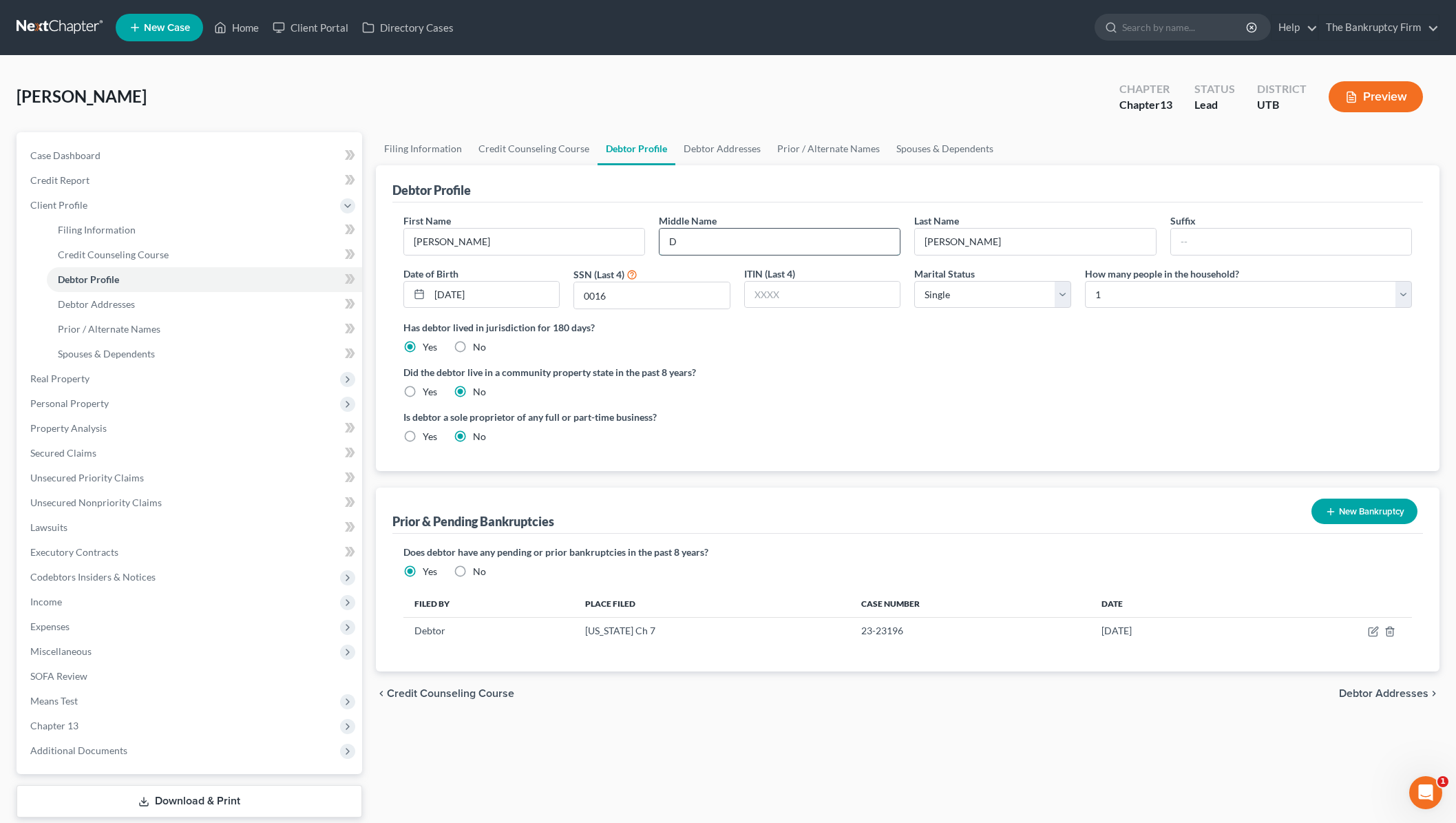
click at [762, 245] on input "D" at bounding box center [780, 242] width 241 height 26
click at [764, 241] on input "D" at bounding box center [780, 242] width 241 height 26
type input "[PERSON_NAME]"
click at [646, 298] on input "0016" at bounding box center [652, 296] width 156 height 26
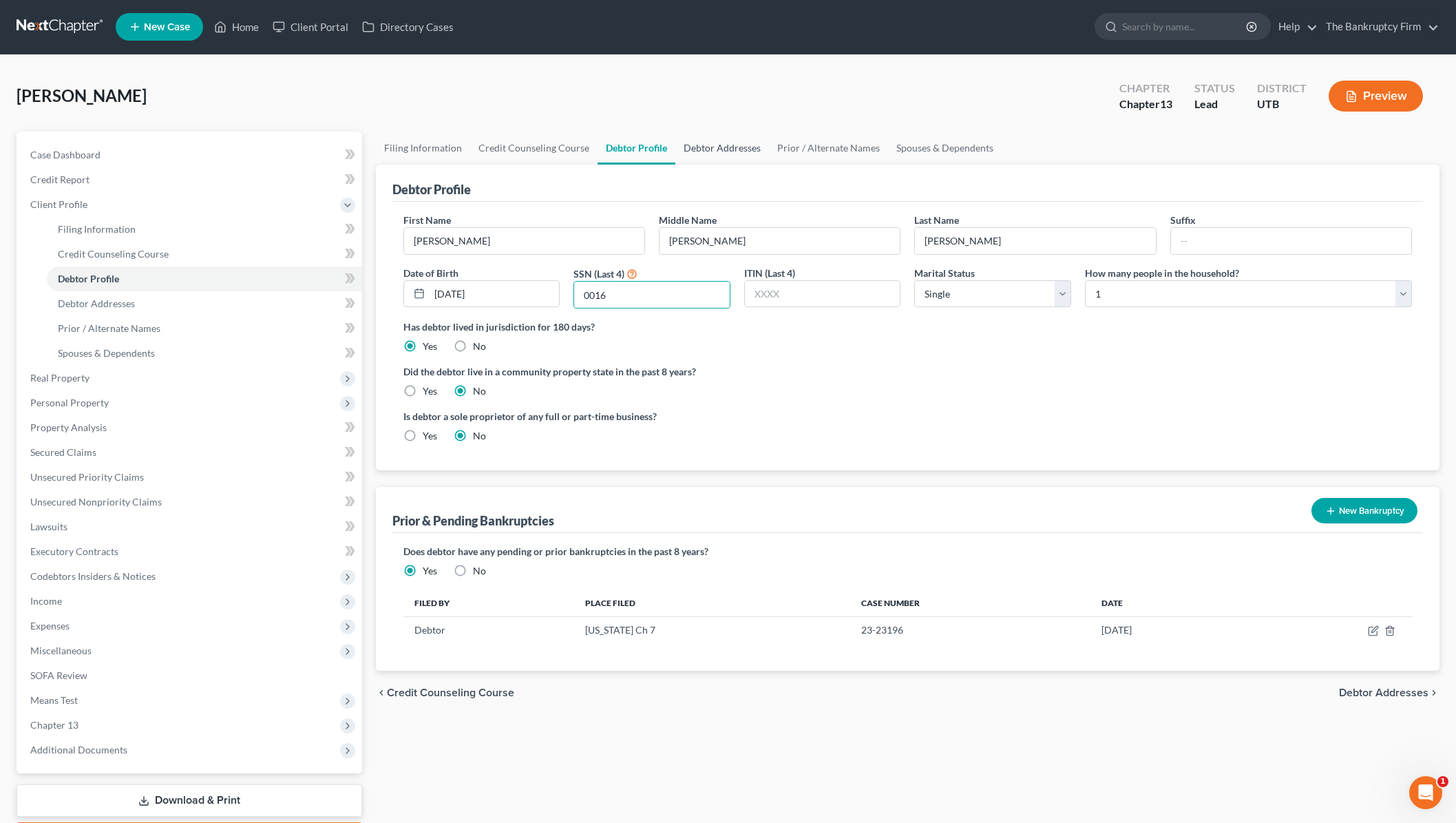
click at [714, 158] on link "Debtor Addresses" at bounding box center [722, 148] width 94 height 33
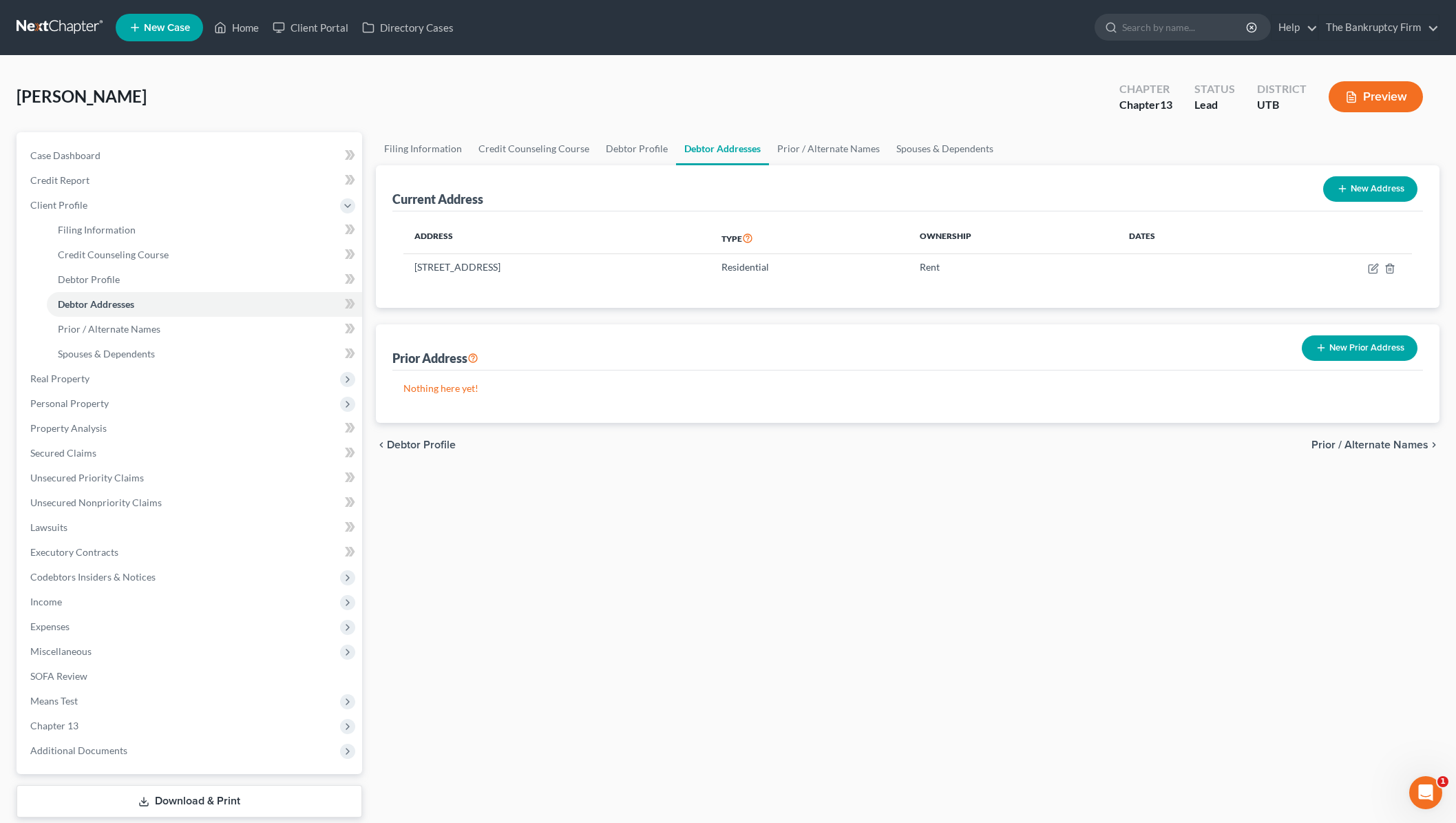
click at [1355, 346] on button "New Prior Address" at bounding box center [1359, 347] width 116 height 26
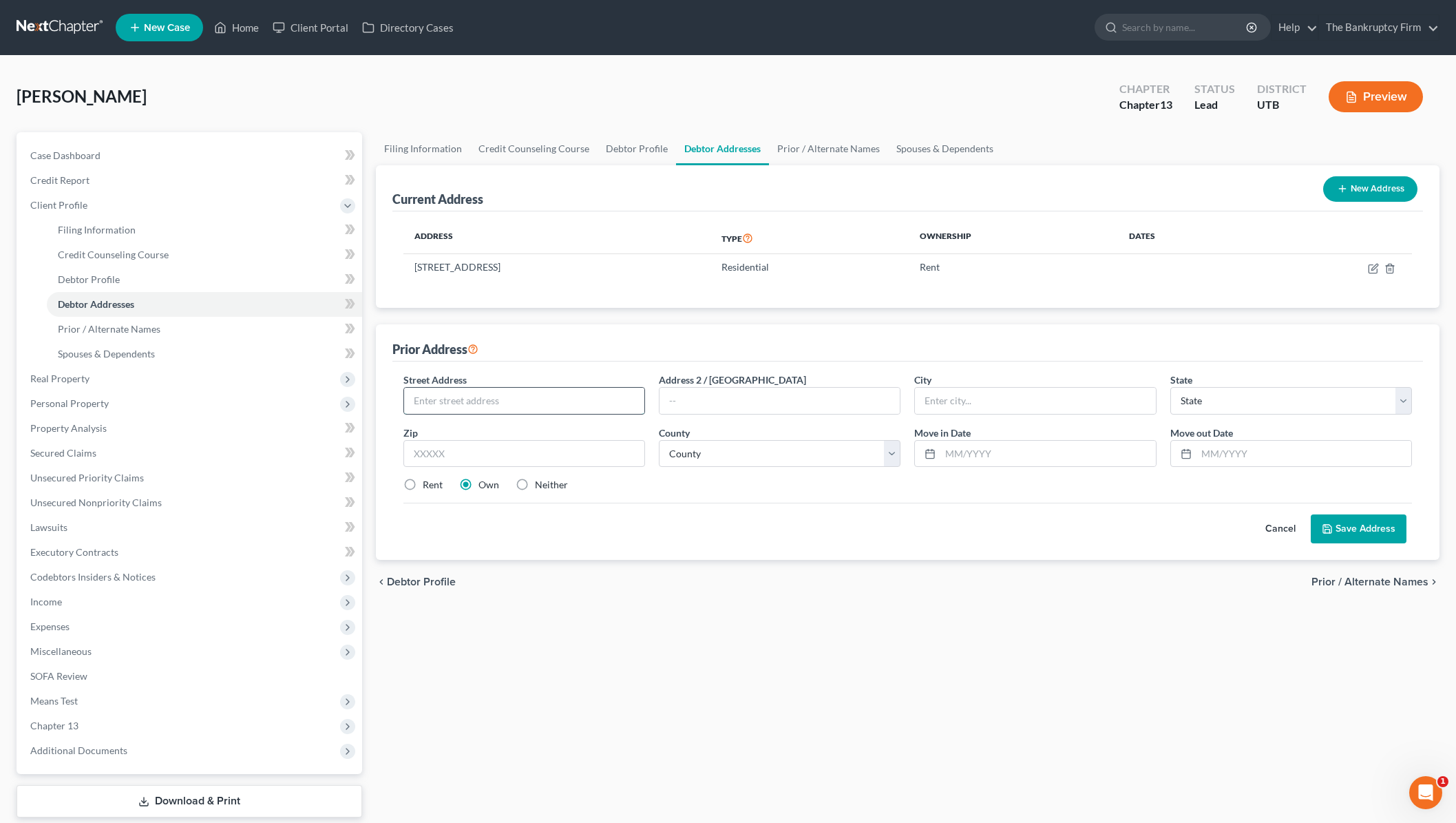
click at [453, 402] on input "text" at bounding box center [524, 401] width 241 height 26
type input "1216 N Lewis Peak Drive"
type input "O"
type input "[PERSON_NAME]"
select select "46"
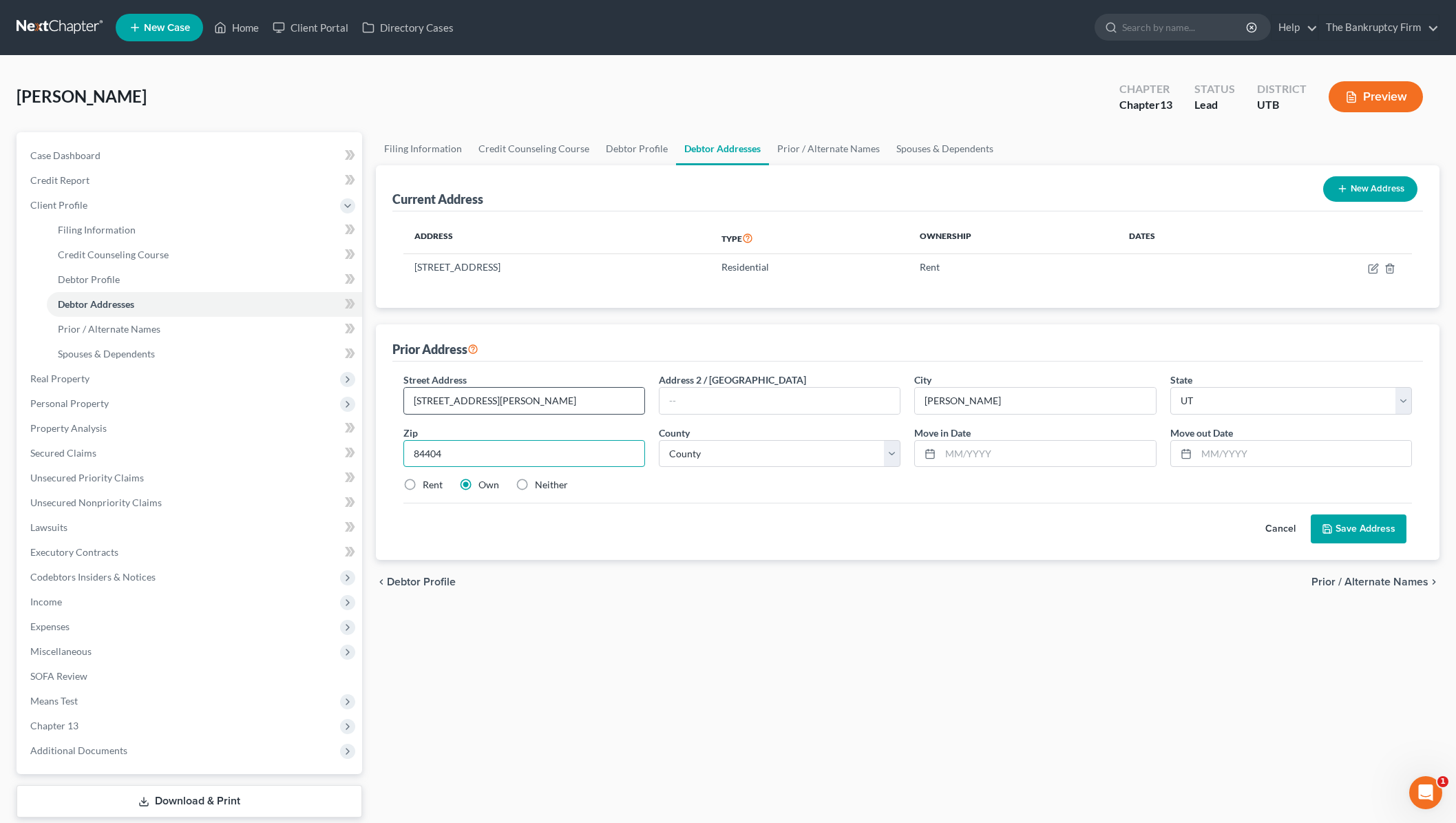
type input "84404"
click at [756, 454] on select "County [GEOGRAPHIC_DATA] [GEOGRAPHIC_DATA] [GEOGRAPHIC_DATA] [GEOGRAPHIC_DATA] …" at bounding box center [780, 454] width 241 height 28
select select "28"
click at [659, 440] on select "County [GEOGRAPHIC_DATA] [GEOGRAPHIC_DATA] [GEOGRAPHIC_DATA] [GEOGRAPHIC_DATA] …" at bounding box center [780, 454] width 241 height 28
click at [995, 452] on input "text" at bounding box center [1048, 454] width 215 height 26
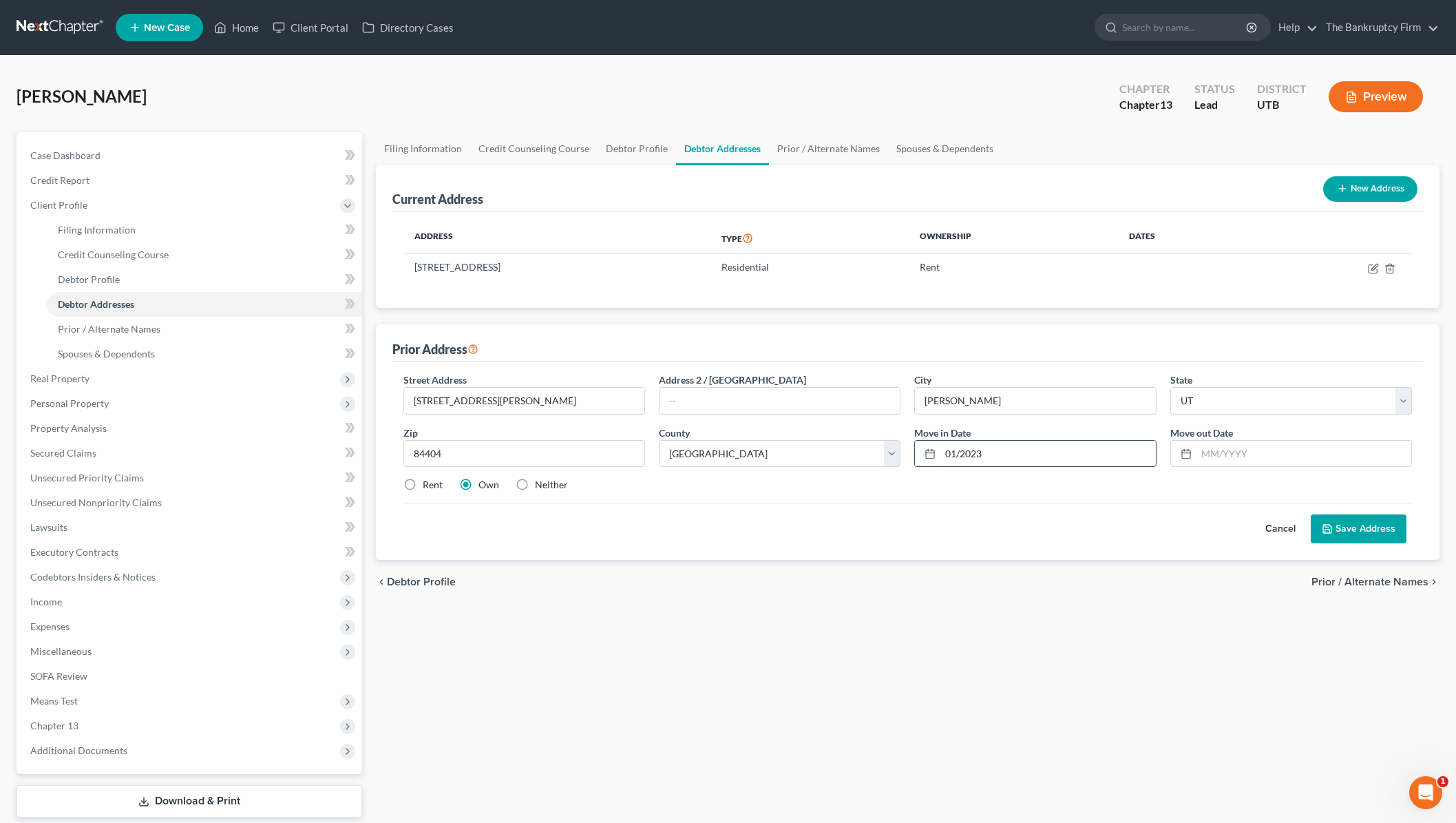
type input "01/2023"
type input "03/2025"
click at [423, 485] on label "Rent" at bounding box center [432, 484] width 20 height 14
click at [429, 485] on input "Rent" at bounding box center [433, 482] width 9 height 9
radio input "true"
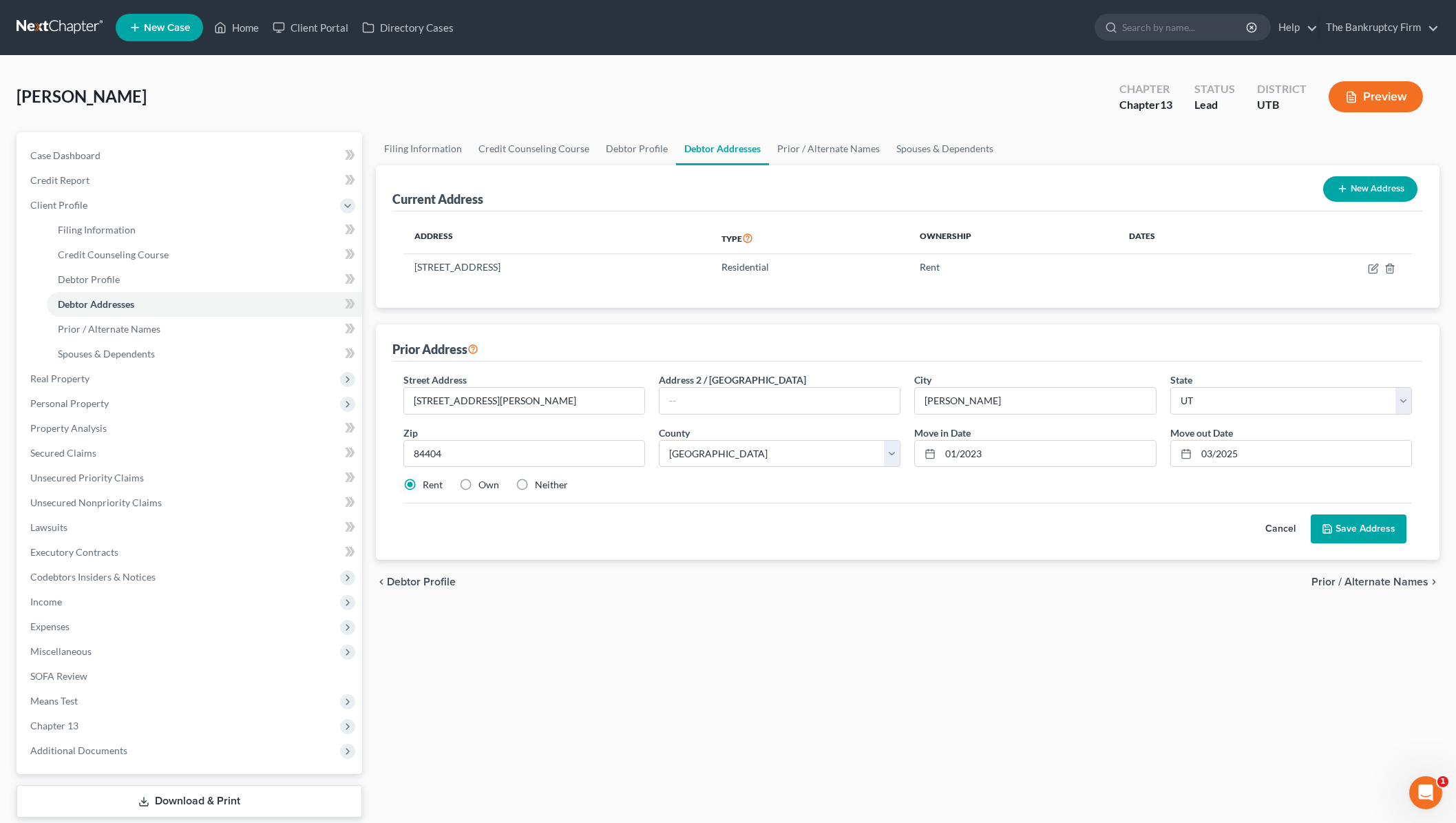
click at [1367, 528] on button "Save Address" at bounding box center [1358, 529] width 96 height 29
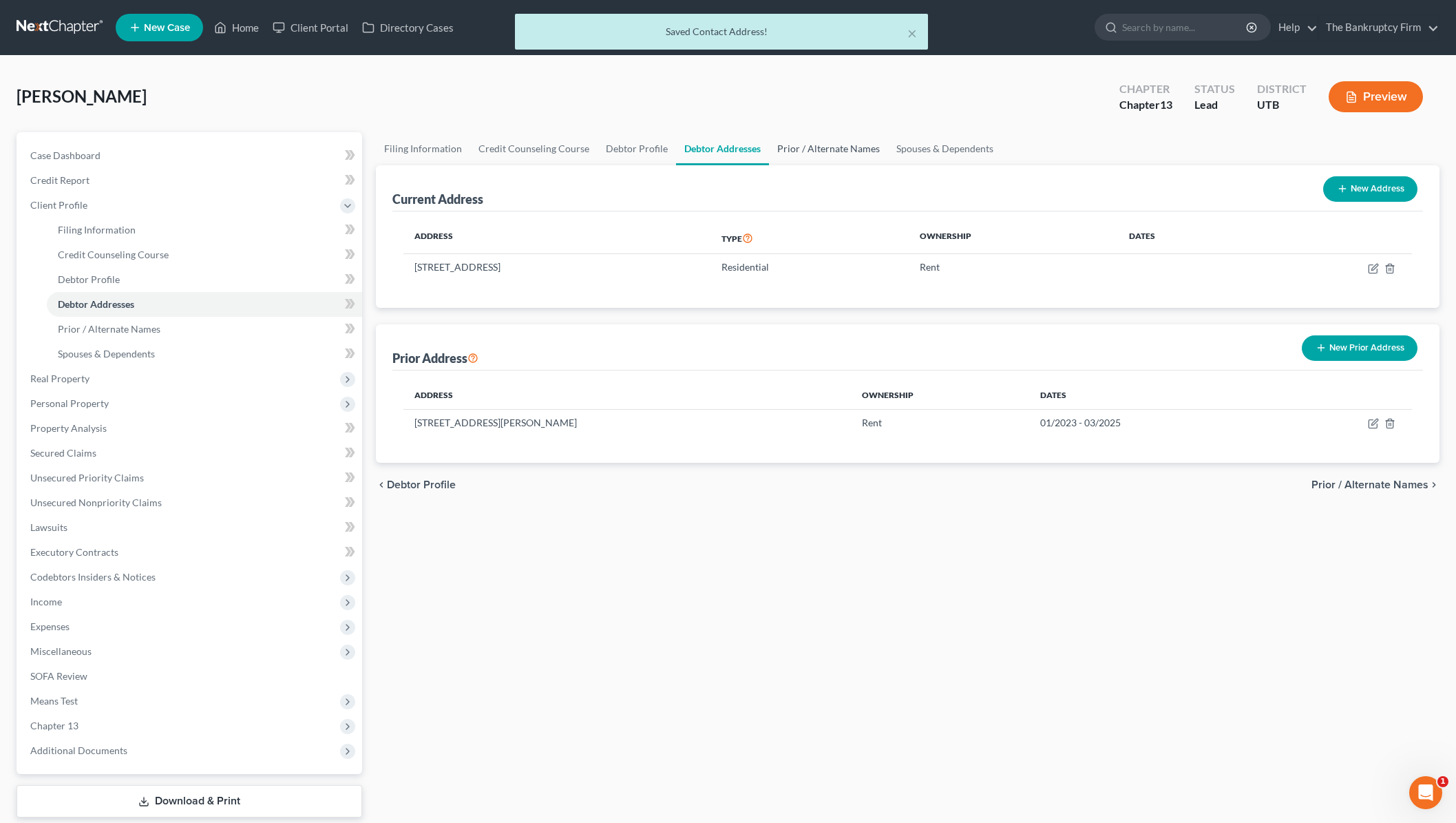
click at [804, 147] on link "Prior / Alternate Names" at bounding box center [828, 149] width 119 height 33
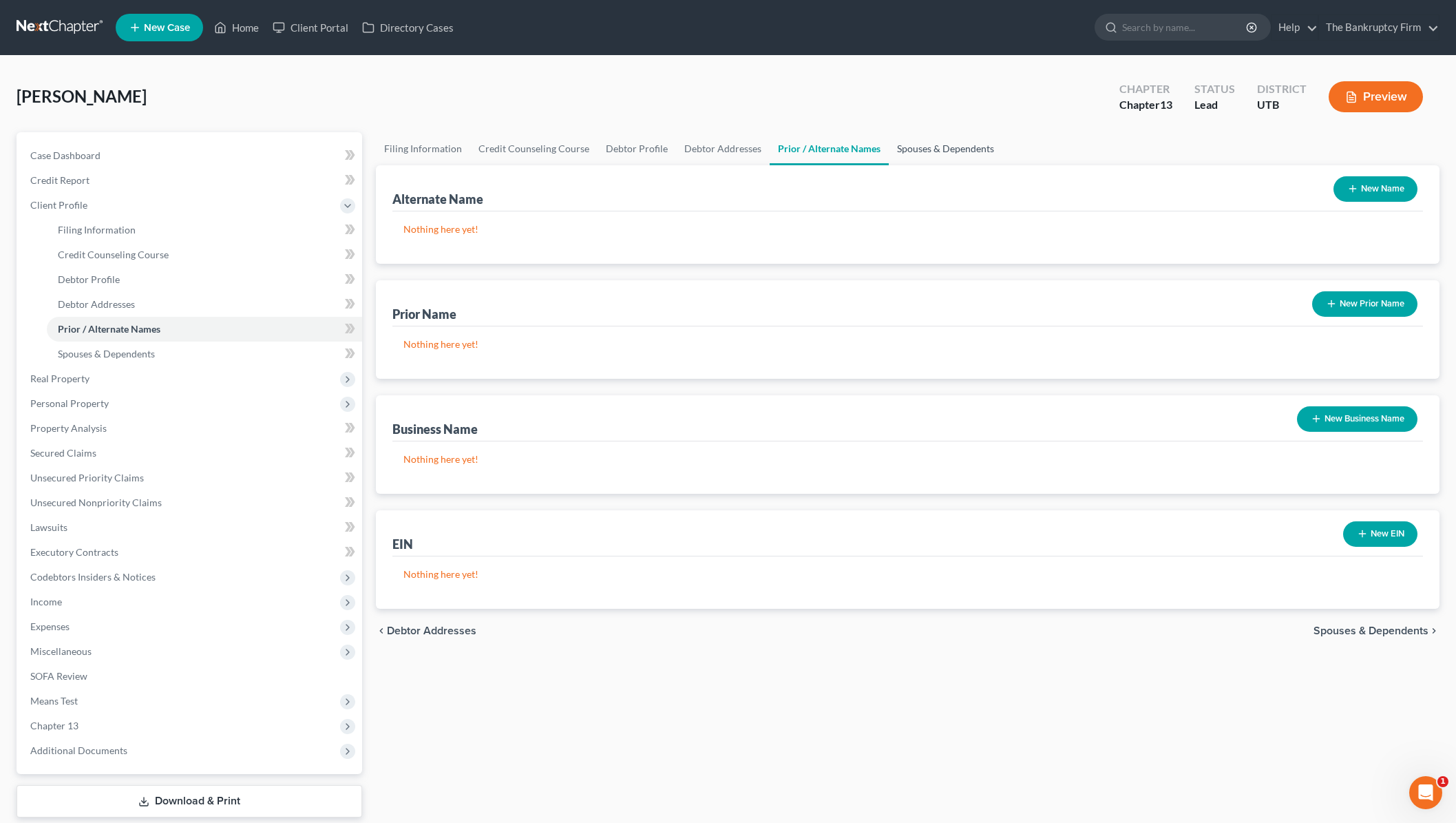
click at [958, 151] on link "Spouses & Dependents" at bounding box center [945, 149] width 113 height 33
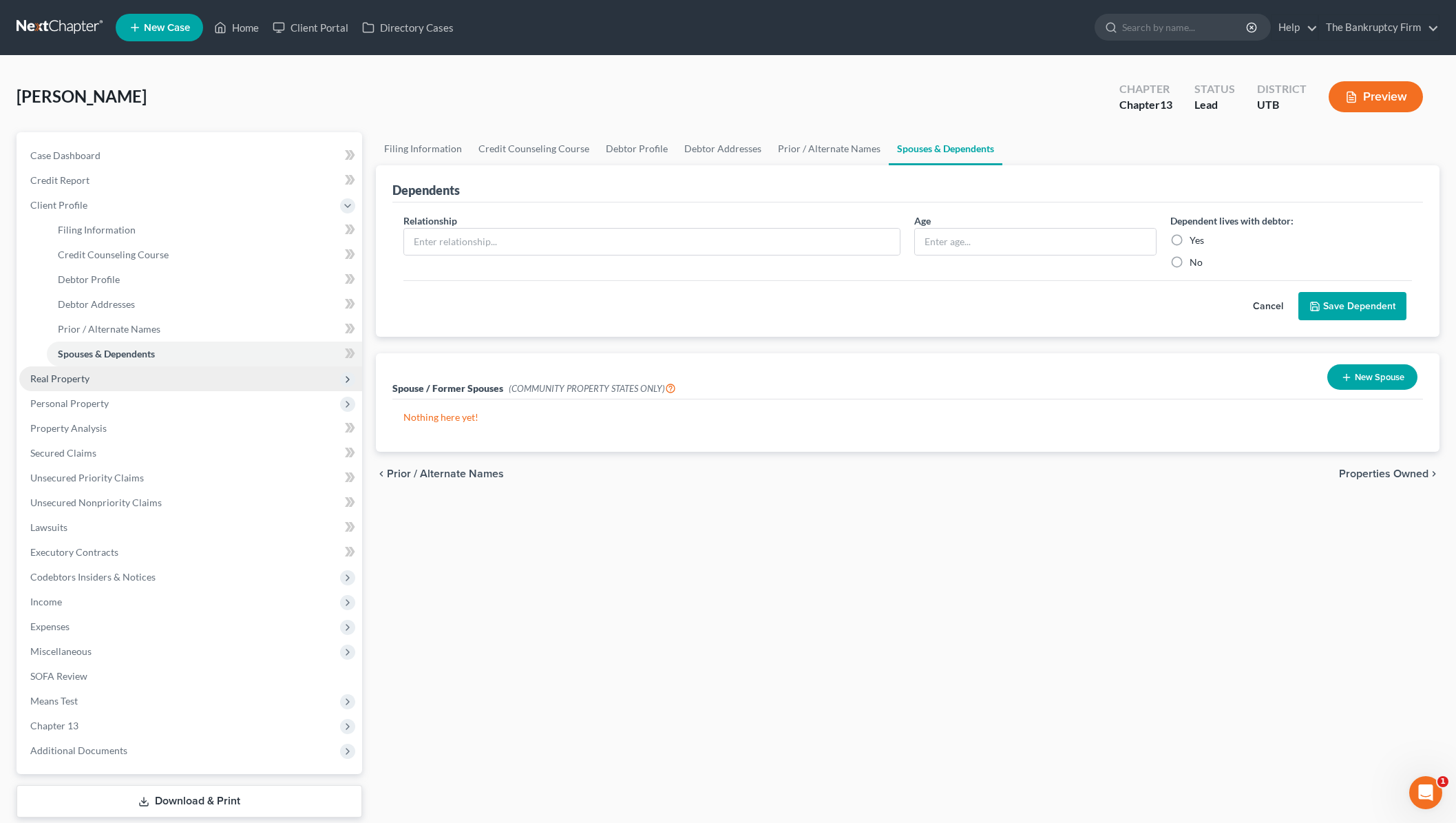
click at [74, 377] on span "Real Property" at bounding box center [59, 378] width 59 height 12
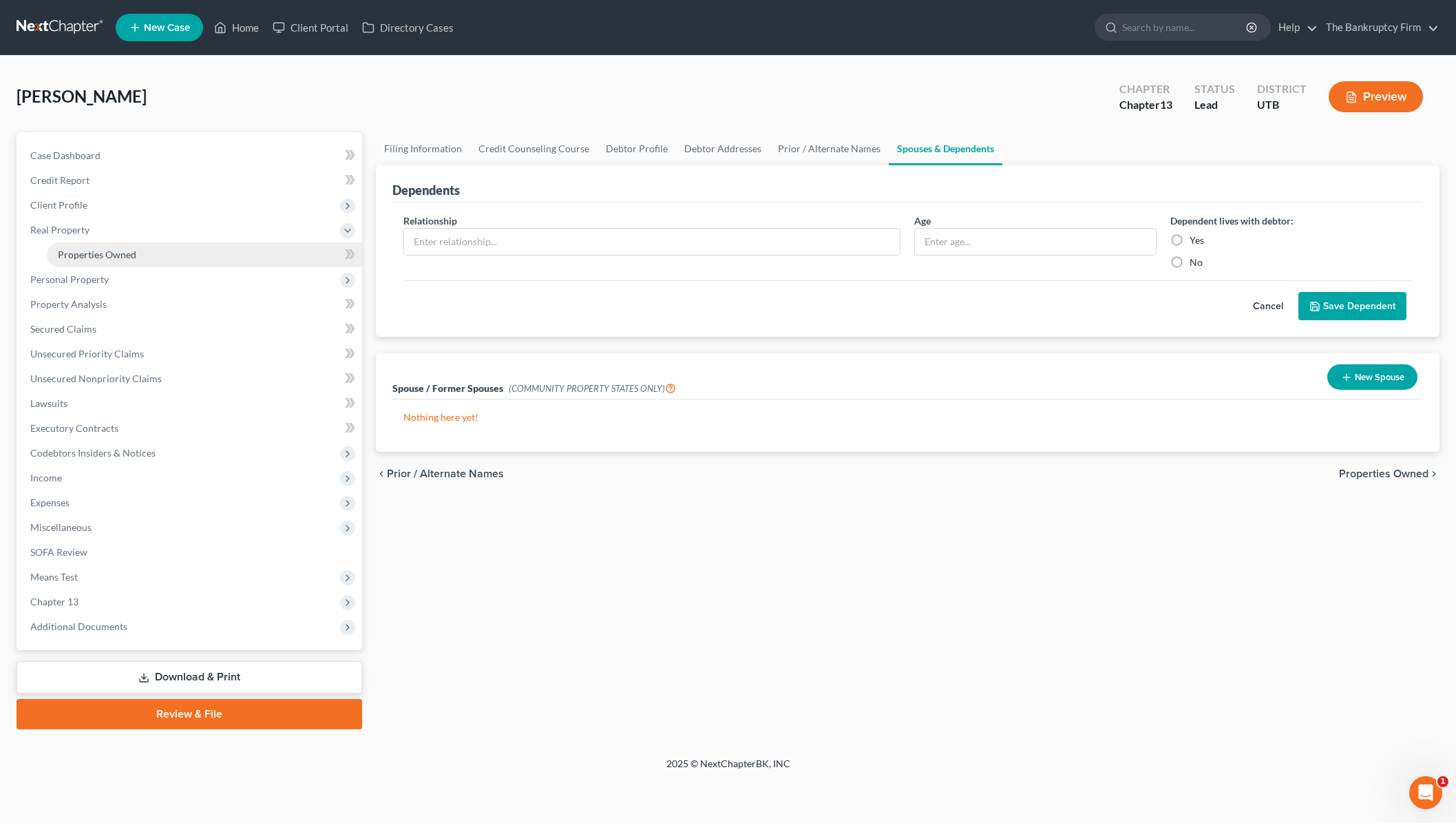
click at [102, 251] on span "Properties Owned" at bounding box center [97, 255] width 78 height 12
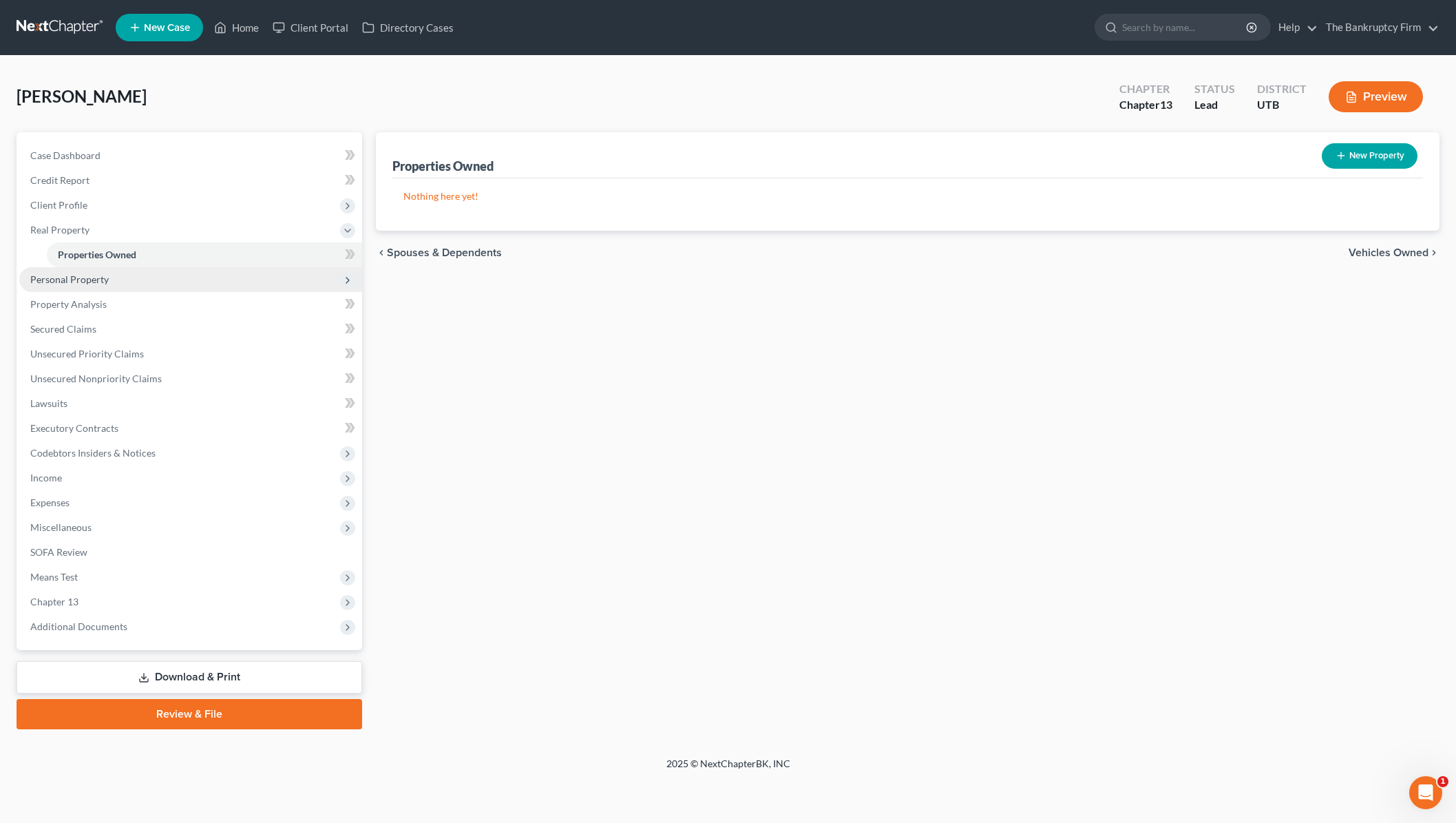
click at [86, 278] on span "Personal Property" at bounding box center [69, 279] width 78 height 12
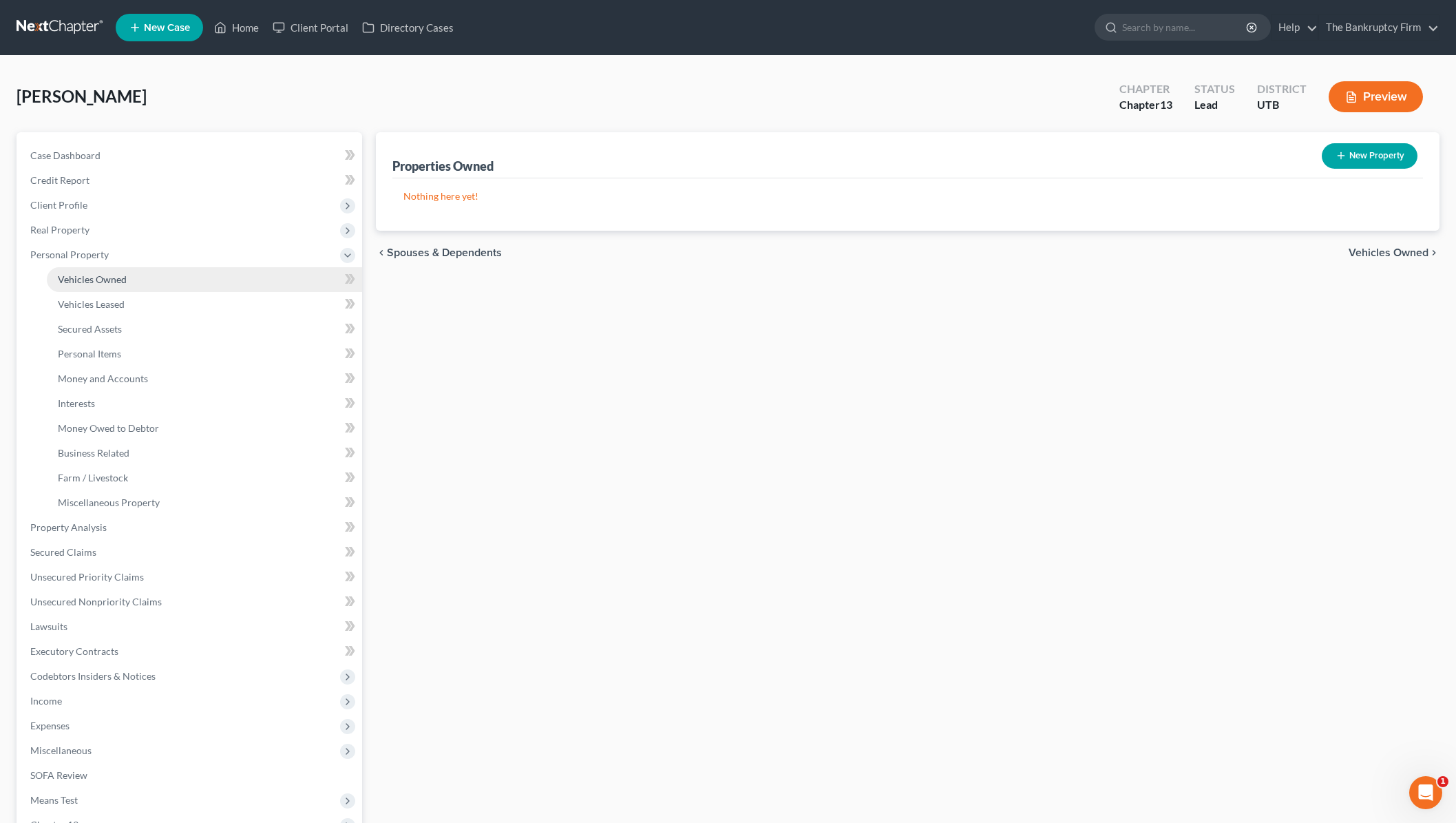
click at [104, 286] on link "Vehicles Owned" at bounding box center [204, 279] width 315 height 25
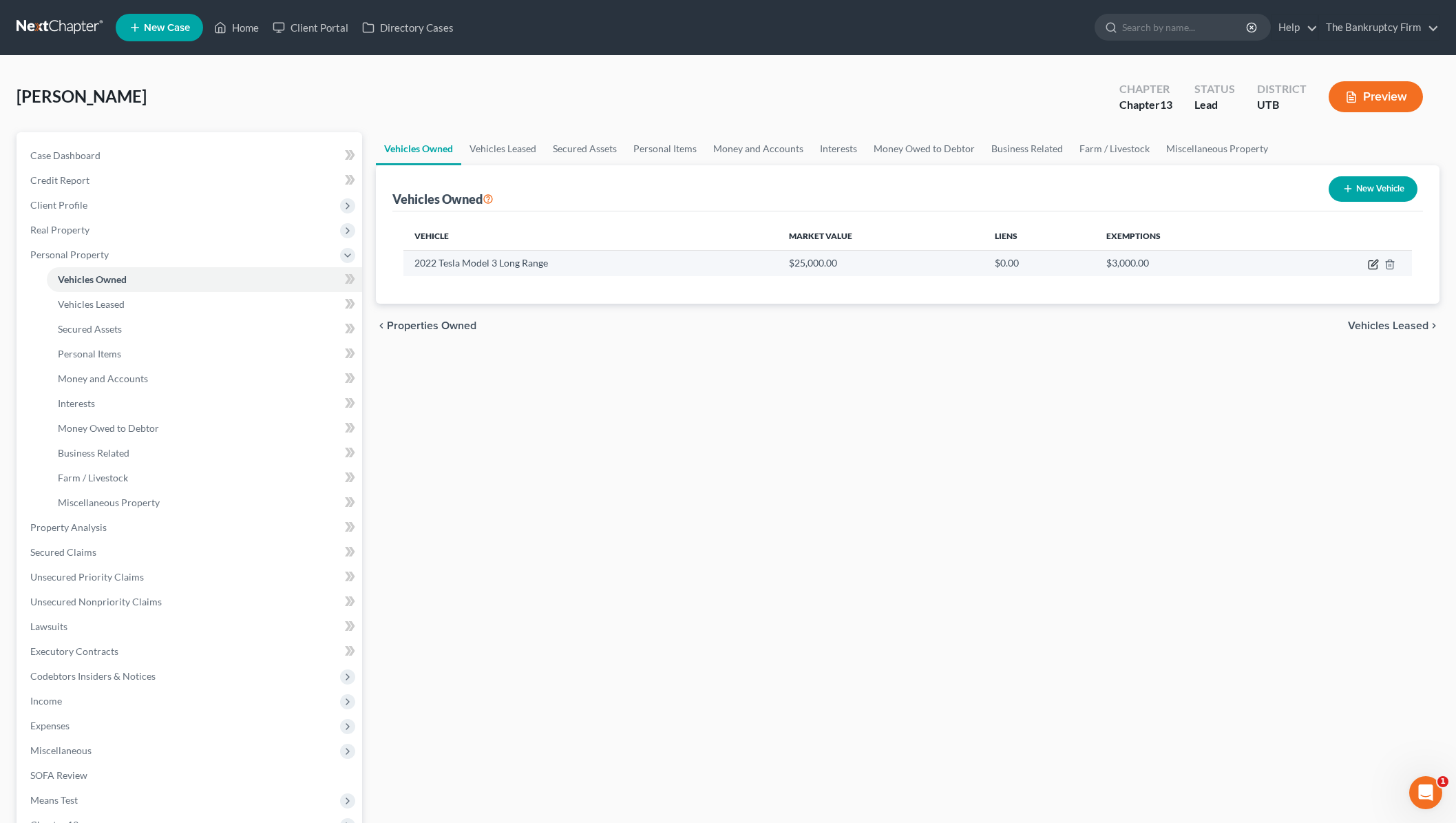
click at [1373, 262] on icon "button" at bounding box center [1374, 263] width 6 height 6
select select "0"
select select "4"
select select "0"
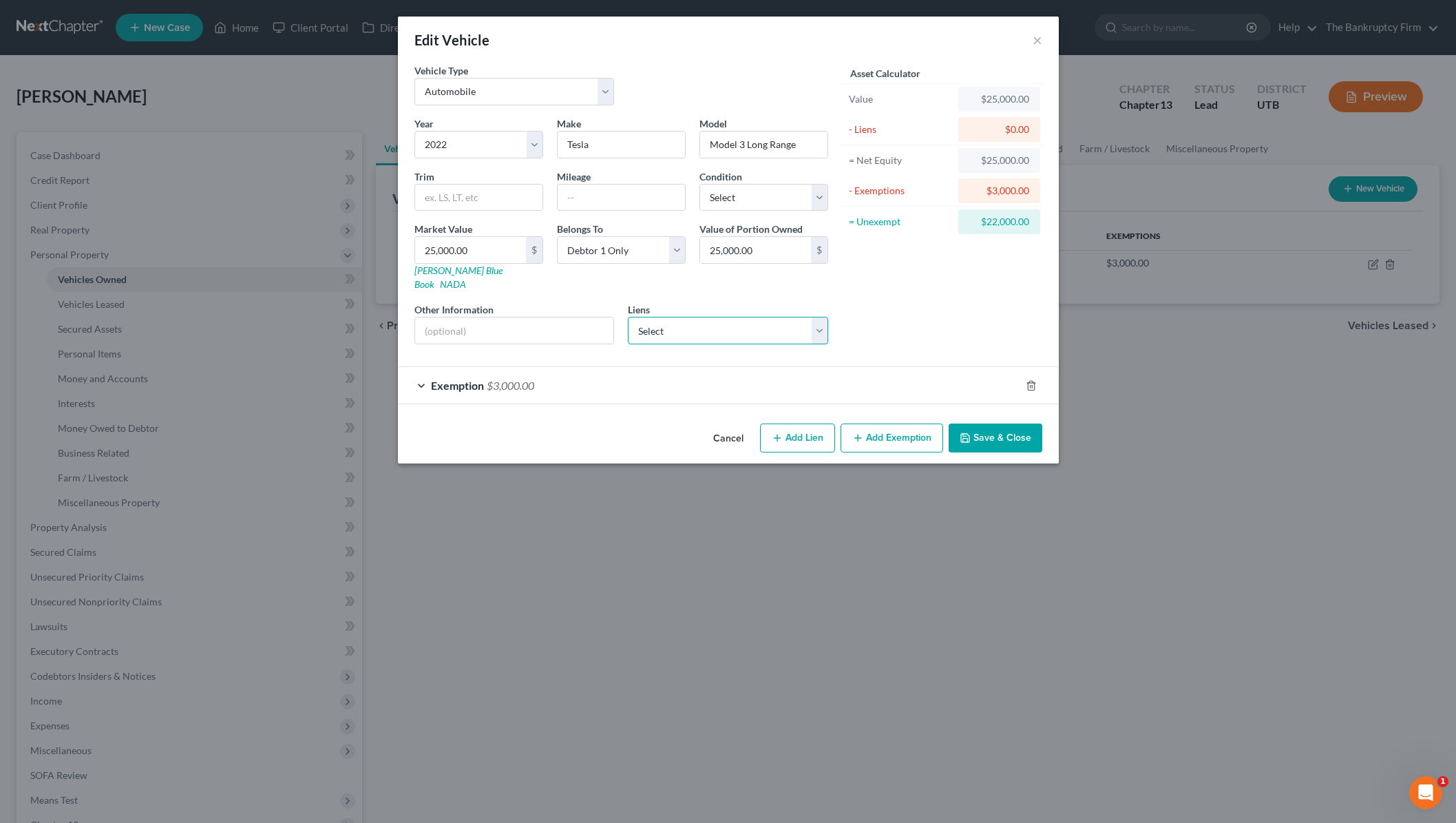
click at [785, 317] on select "Select Canyon View Fka Univcu - $36,818.00" at bounding box center [728, 331] width 200 height 28
click select "Select Canyon View Fka Univcu - $36,818.00" at bounding box center [728, 331] width 200 height 28
select select "46"
select select "0"
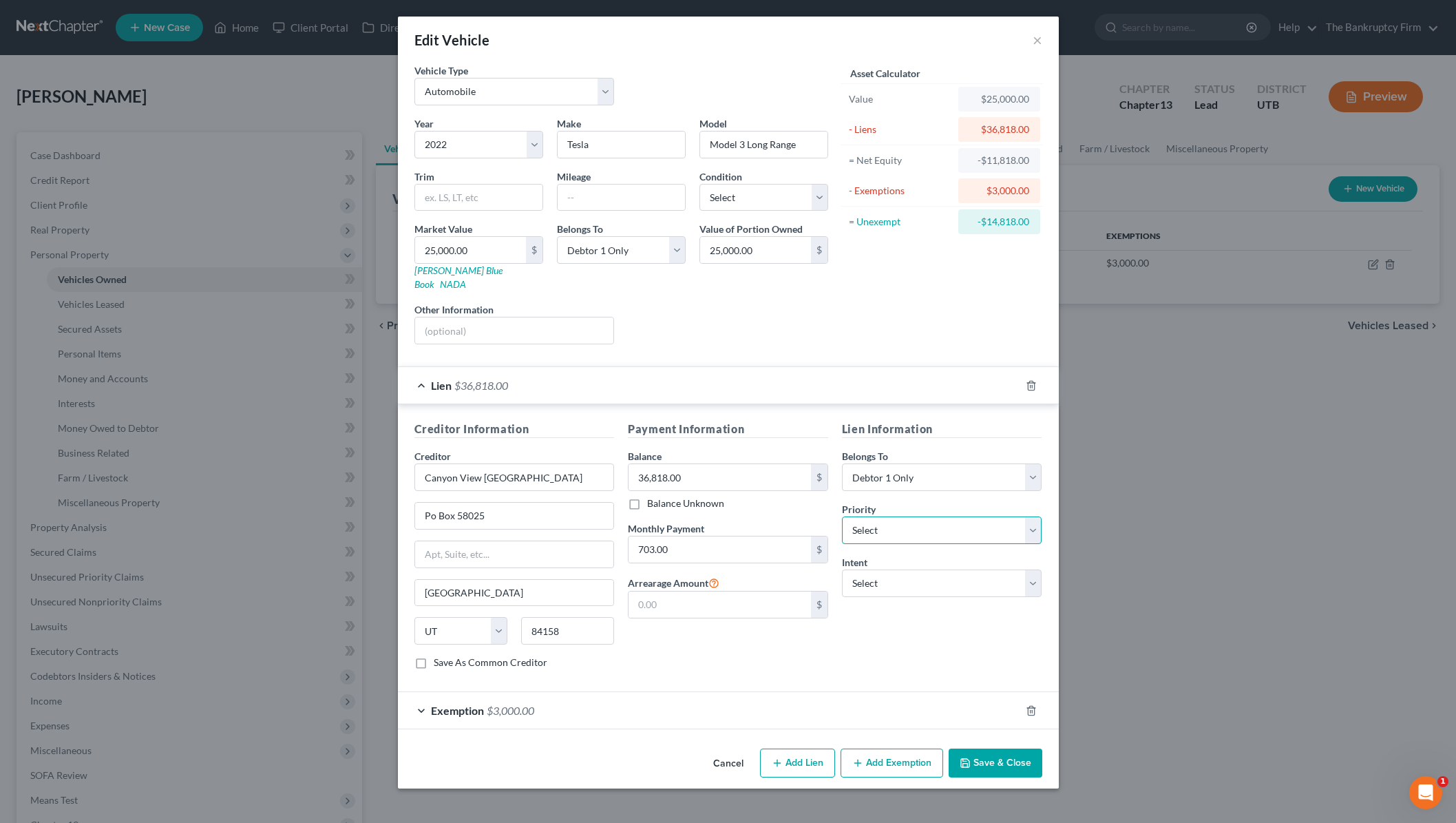
click at [909, 516] on select "Select 1st 2nd 3rd 4th 5th 6th 7th 8th 9th 10th 11th 12th 13th 14th 15th 16th 1…" at bounding box center [942, 530] width 200 height 28
select select "0"
click at [842, 516] on select "Select 1st 2nd 3rd 4th 5th 6th 7th 8th 9th 10th 11th 12th 13th 14th 15th 16th 1…" at bounding box center [942, 530] width 200 height 28
click at [890, 574] on select "Select Surrender Redeem Reaffirm Avoid Other" at bounding box center [942, 583] width 200 height 28
click at [994, 748] on button "Save & Close" at bounding box center [995, 763] width 94 height 29
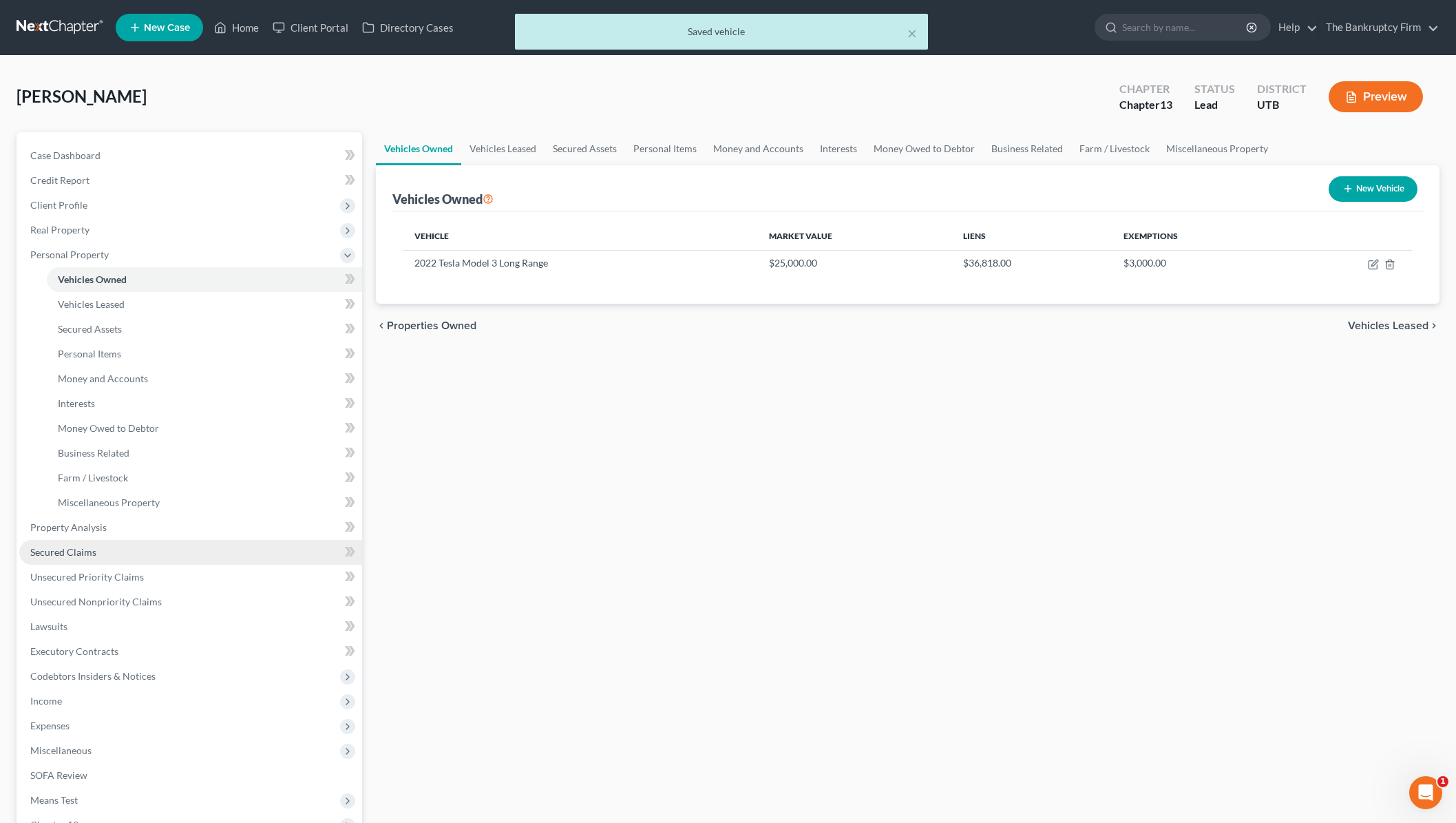
click at [102, 549] on link "Secured Claims" at bounding box center [190, 552] width 343 height 25
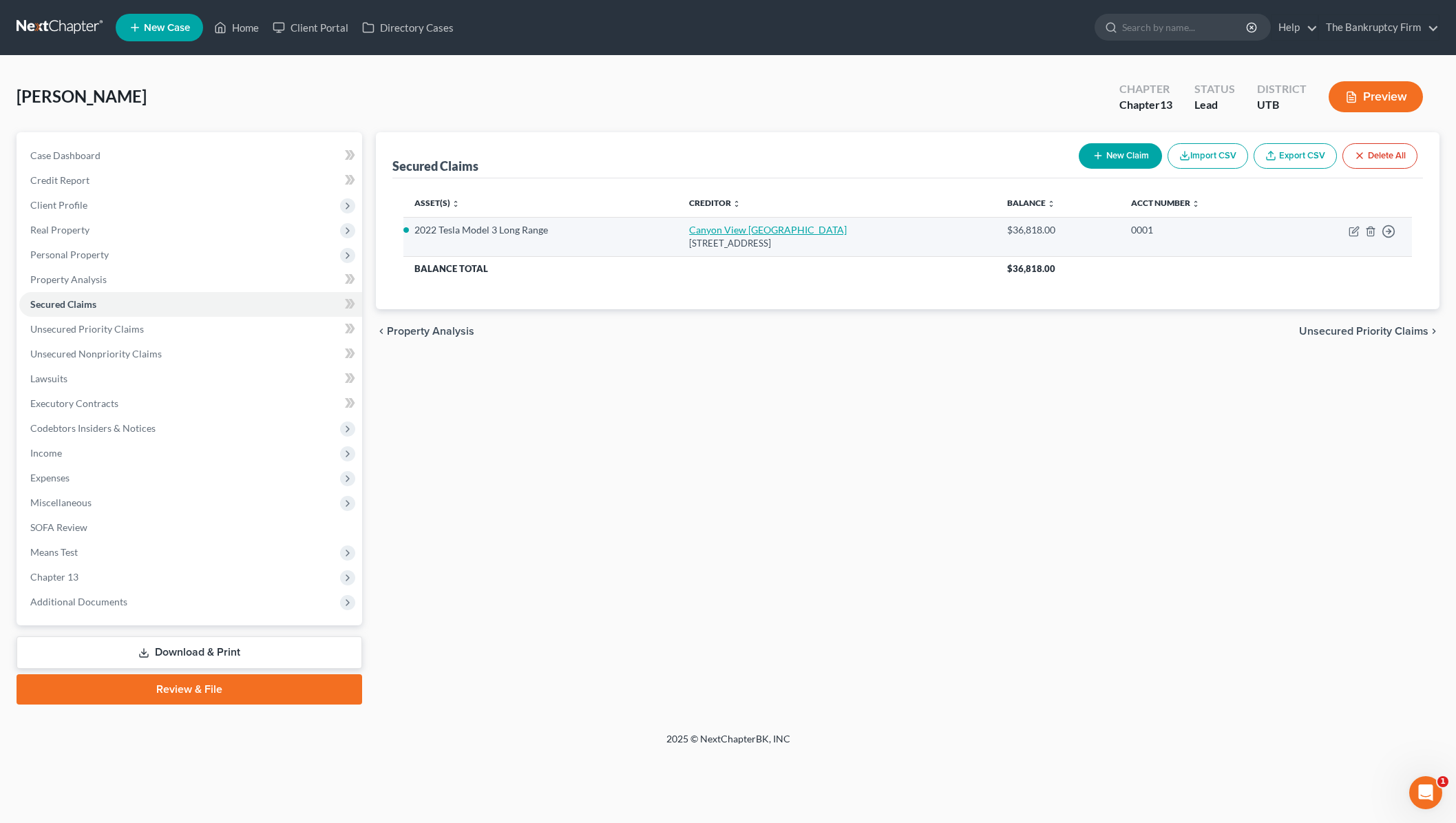
click at [752, 229] on link "Canyon View [GEOGRAPHIC_DATA]" at bounding box center [768, 230] width 158 height 12
select select "46"
select select "2"
select select "0"
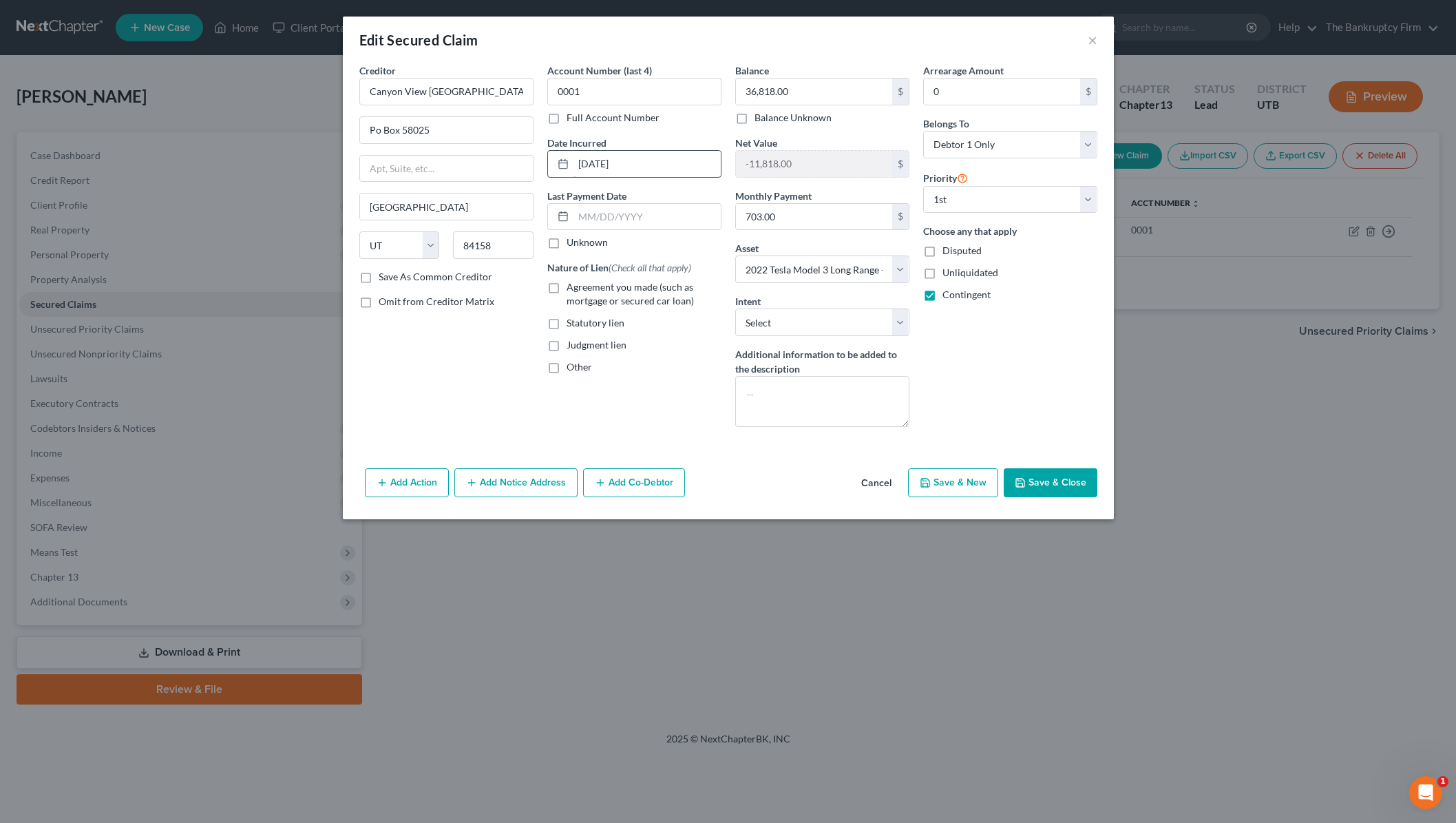
click at [656, 166] on input "[DATE]" at bounding box center [646, 164] width 147 height 26
click at [1070, 482] on button "Save & Close" at bounding box center [1050, 483] width 94 height 29
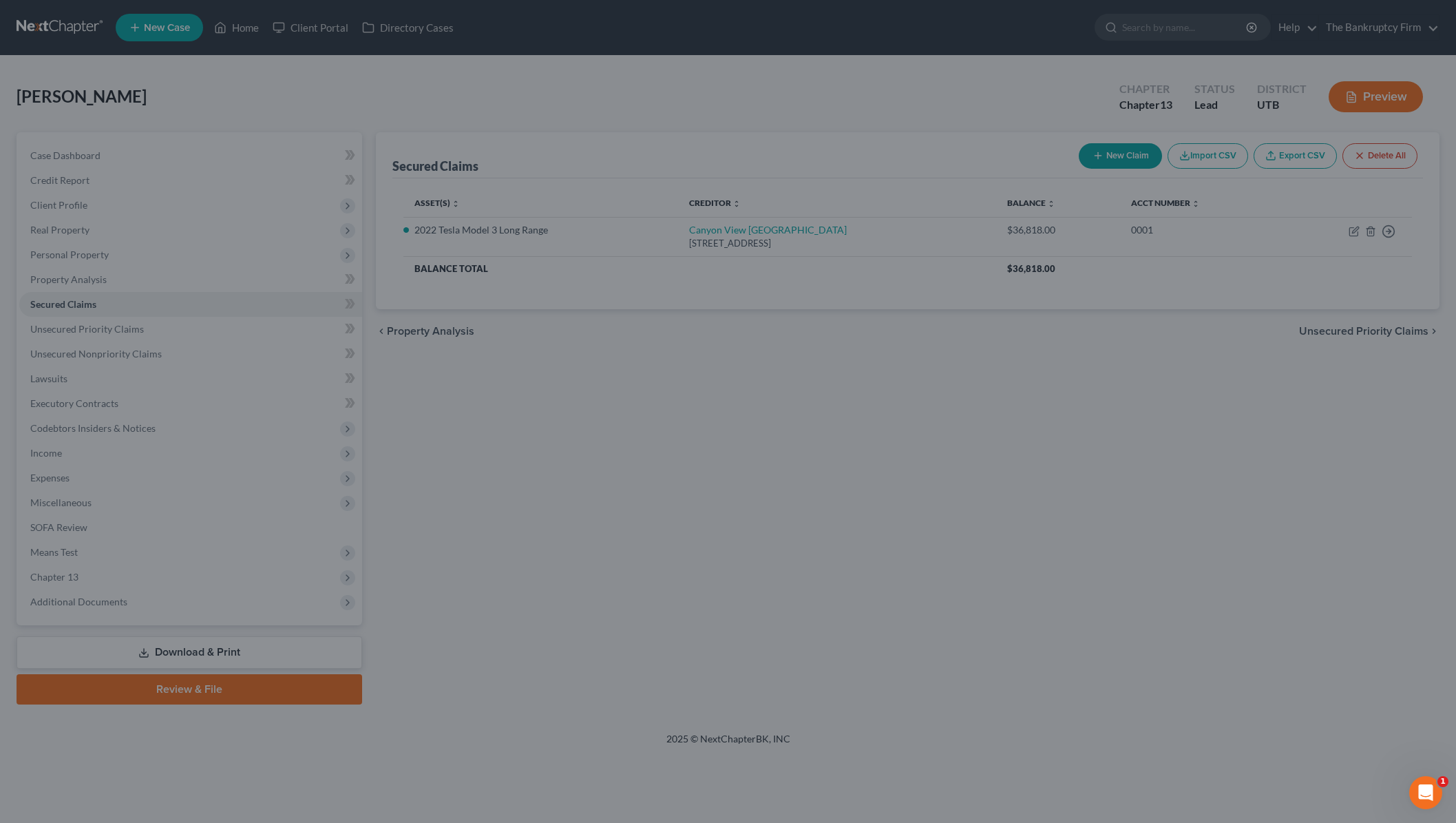
select select "2"
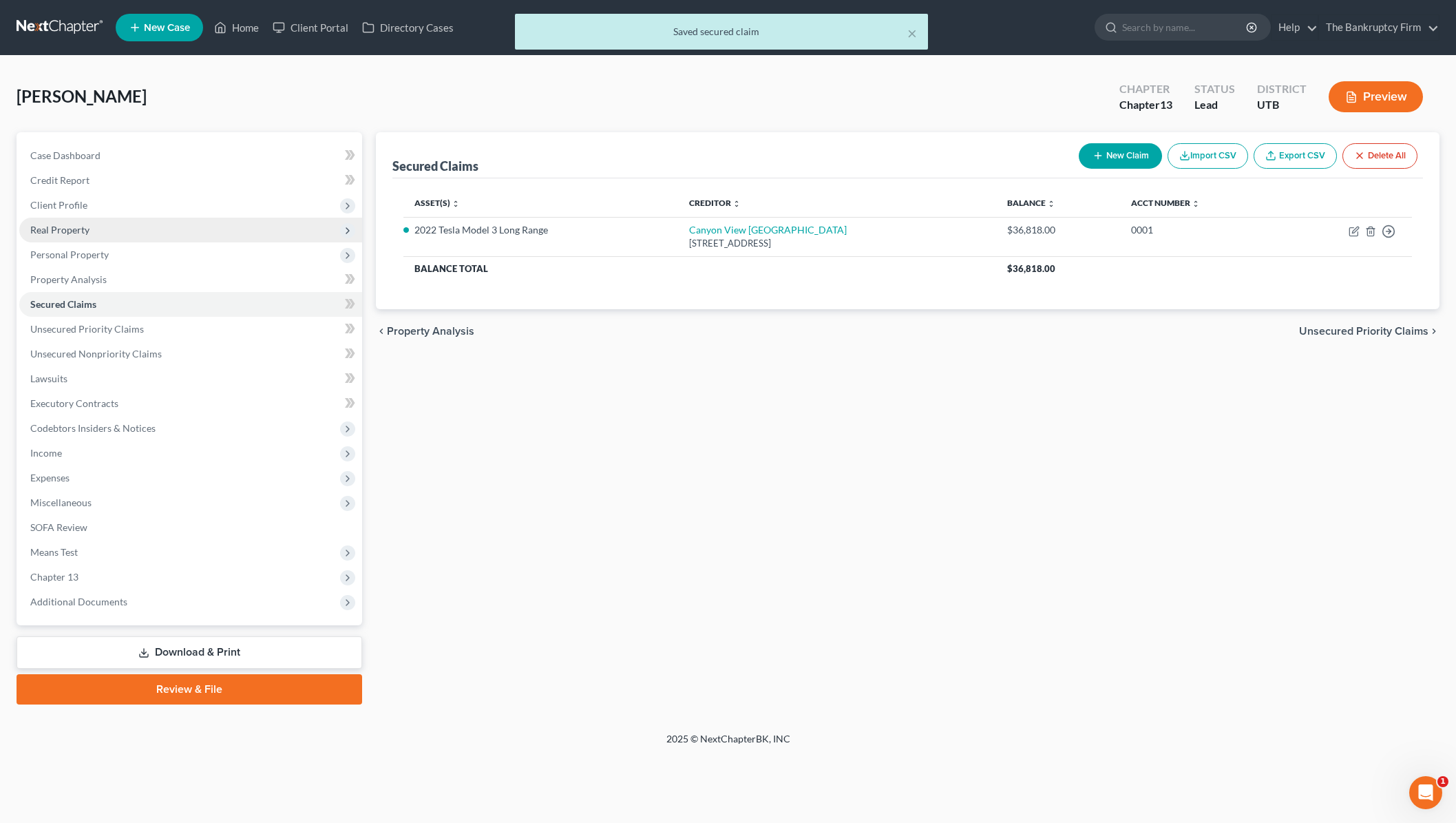
click at [80, 225] on span "Real Property" at bounding box center [59, 230] width 59 height 12
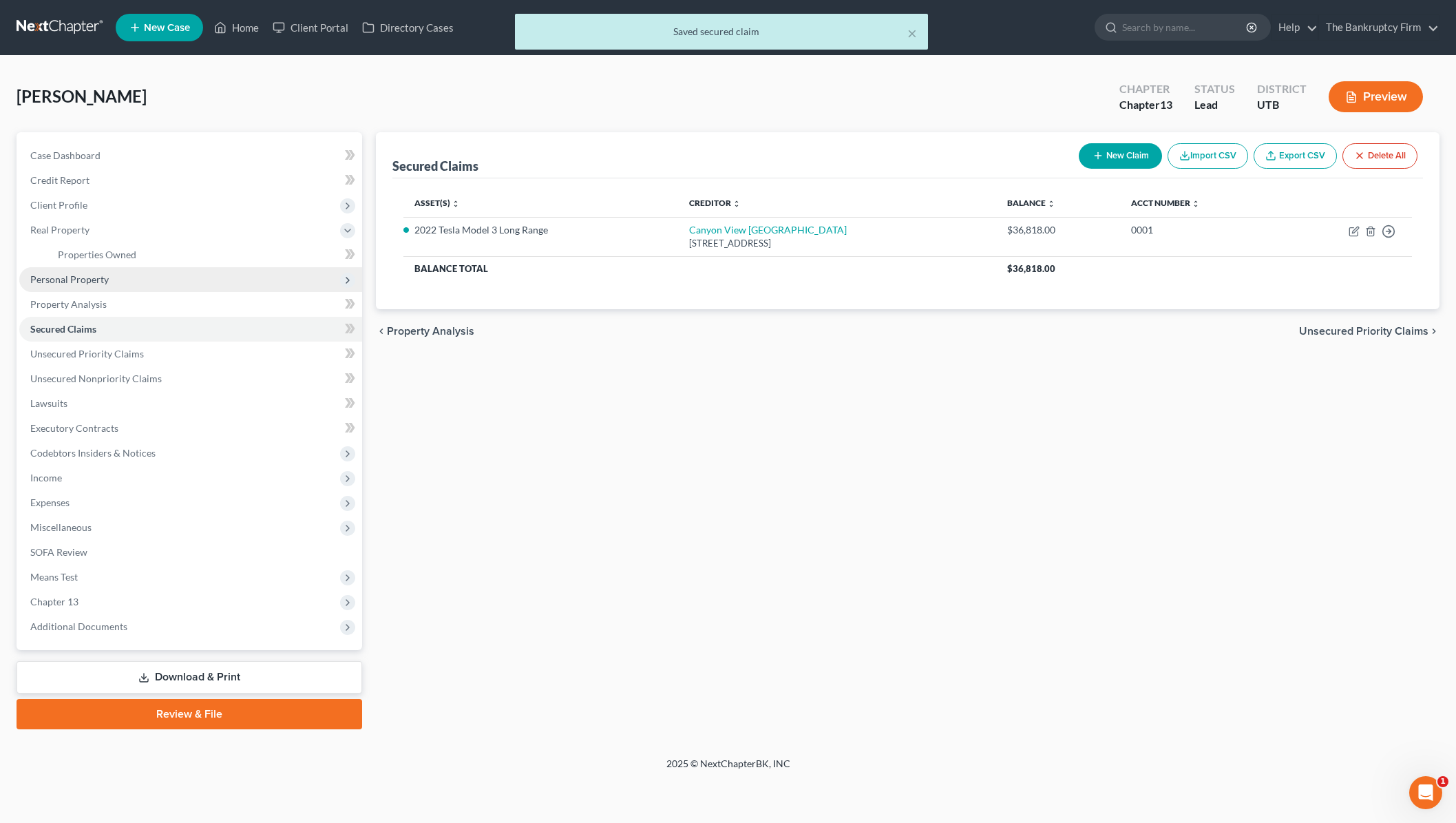
click at [94, 280] on span "Personal Property" at bounding box center [69, 279] width 78 height 12
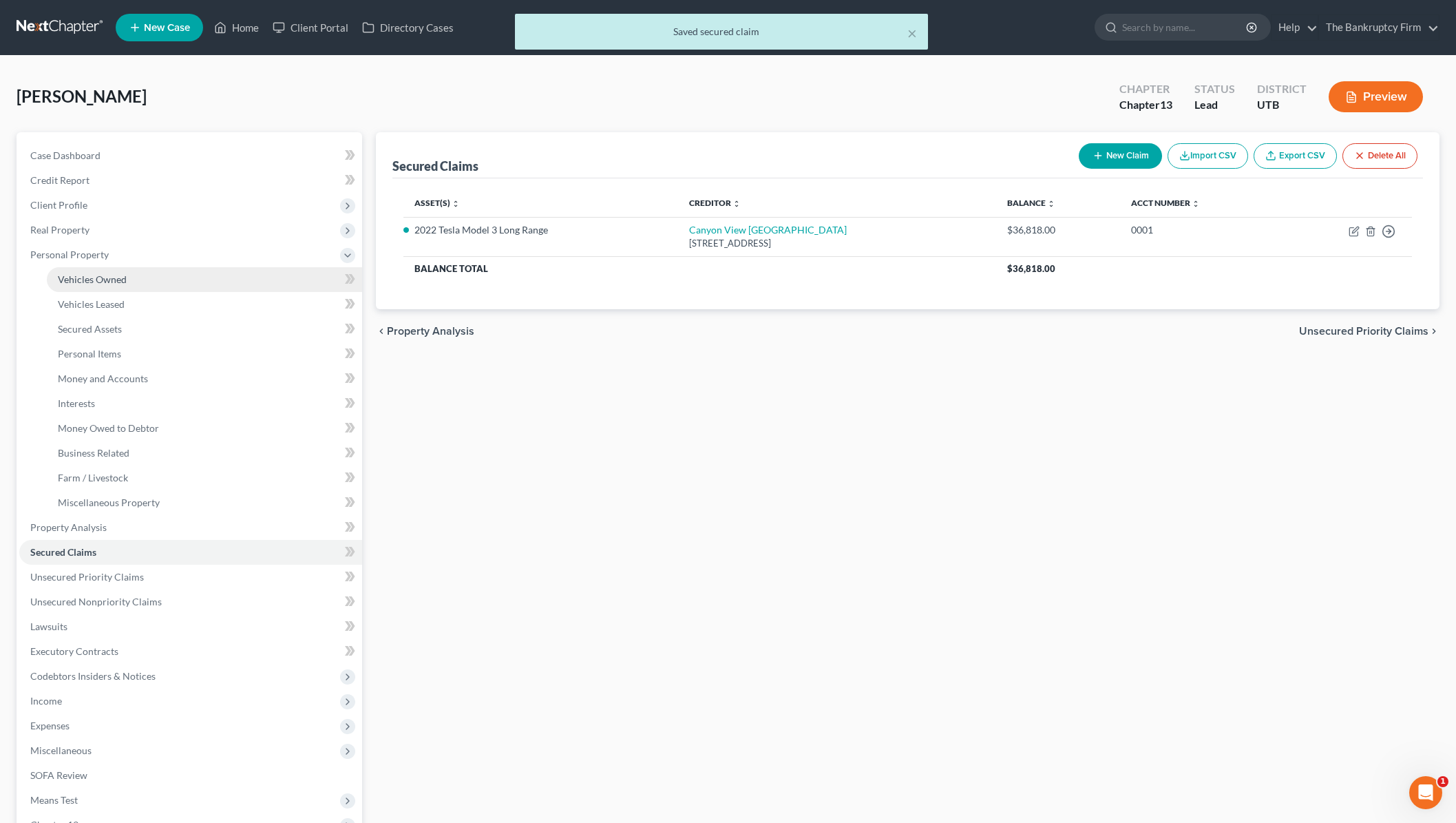
click at [95, 280] on span "Vehicles Owned" at bounding box center [92, 279] width 69 height 12
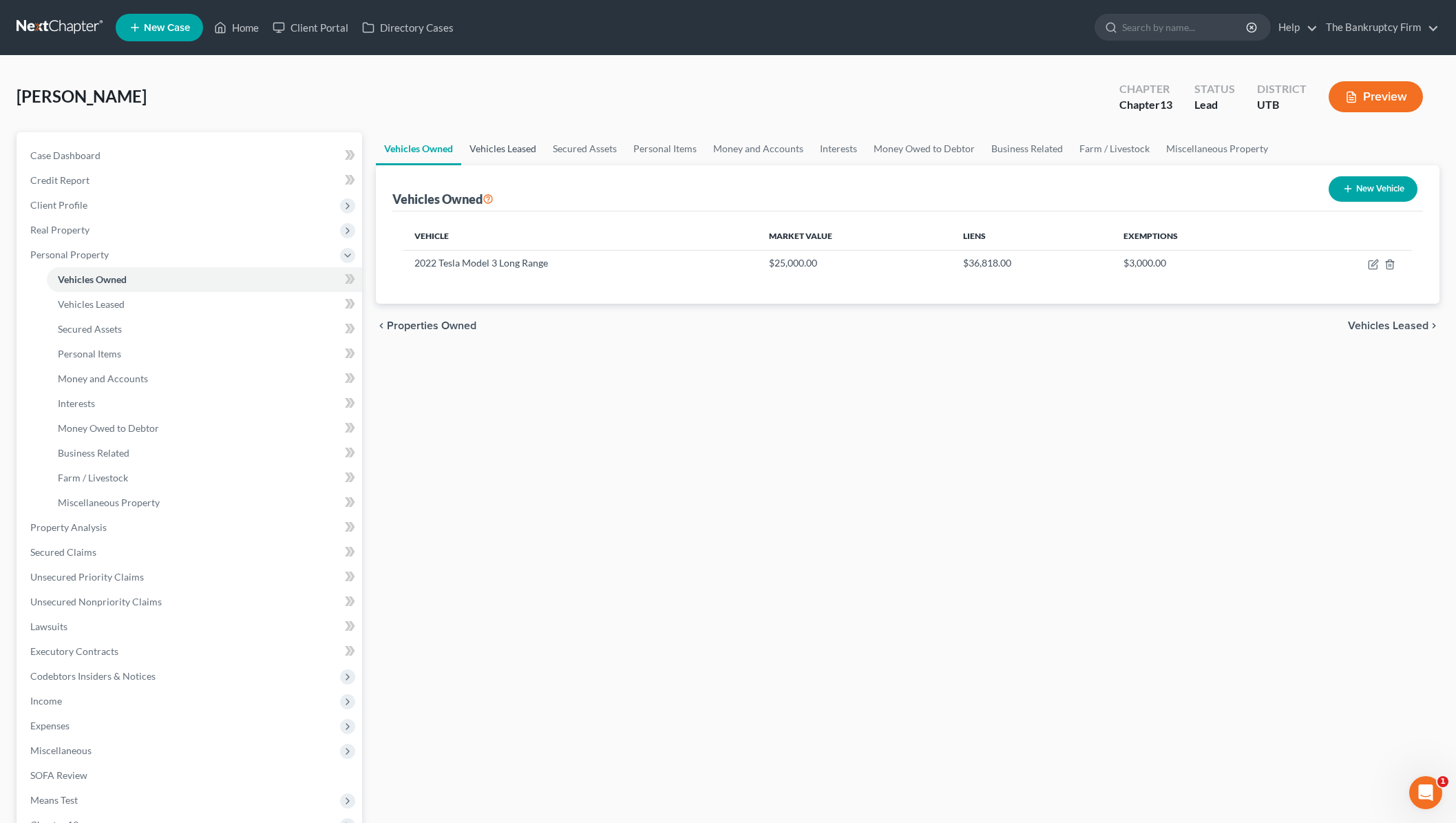
click at [500, 148] on link "Vehicles Leased" at bounding box center [503, 149] width 83 height 33
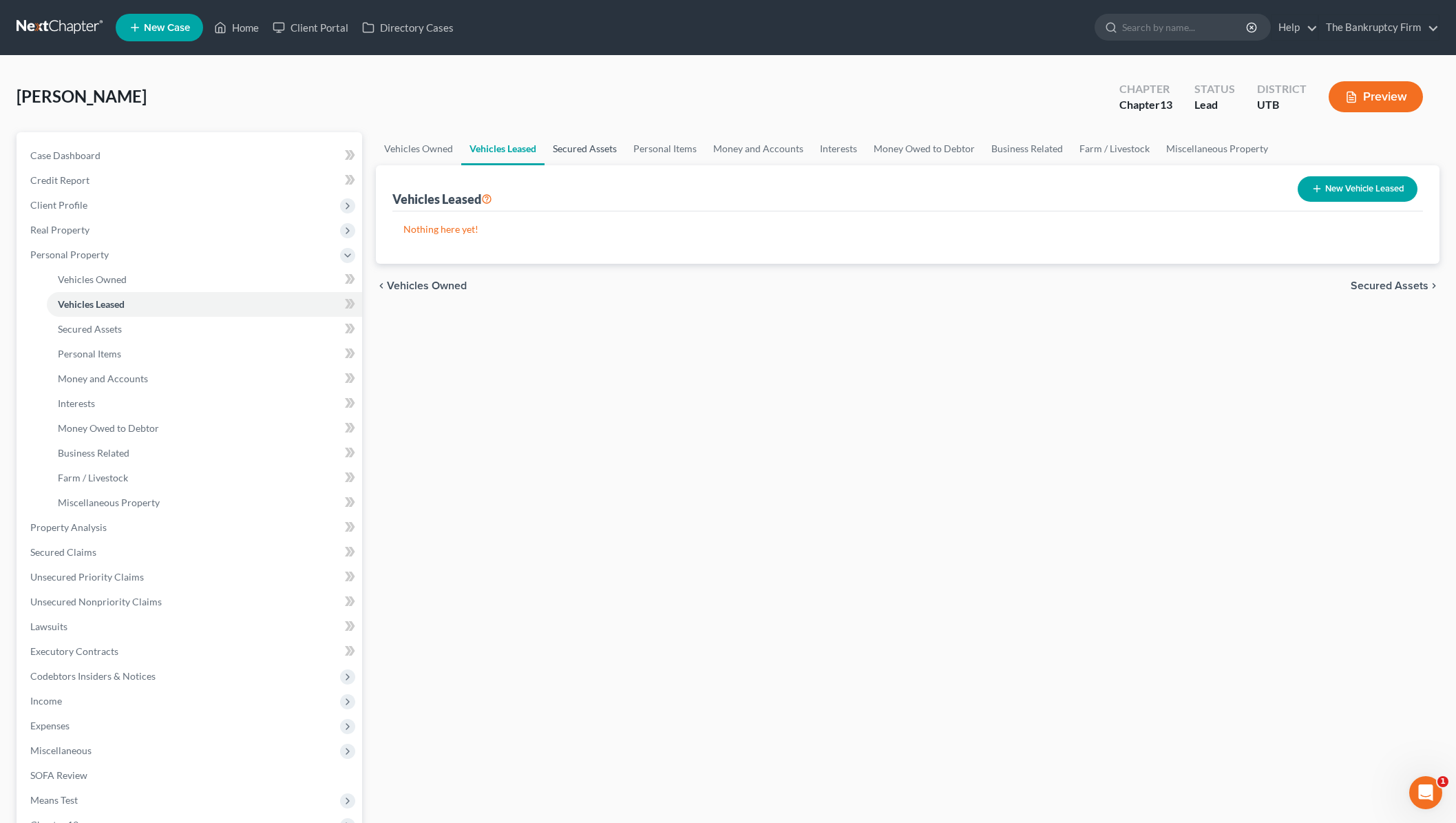
click at [584, 146] on link "Secured Assets" at bounding box center [585, 149] width 80 height 33
drag, startPoint x: 422, startPoint y: 102, endPoint x: 431, endPoint y: 123, distance: 22.8
click at [422, 102] on div "[PERSON_NAME] Upgraded Chapter Chapter 13 Status Lead District UTB Preview" at bounding box center [728, 102] width 1423 height 60
click at [671, 151] on link "Personal Items" at bounding box center [665, 149] width 80 height 33
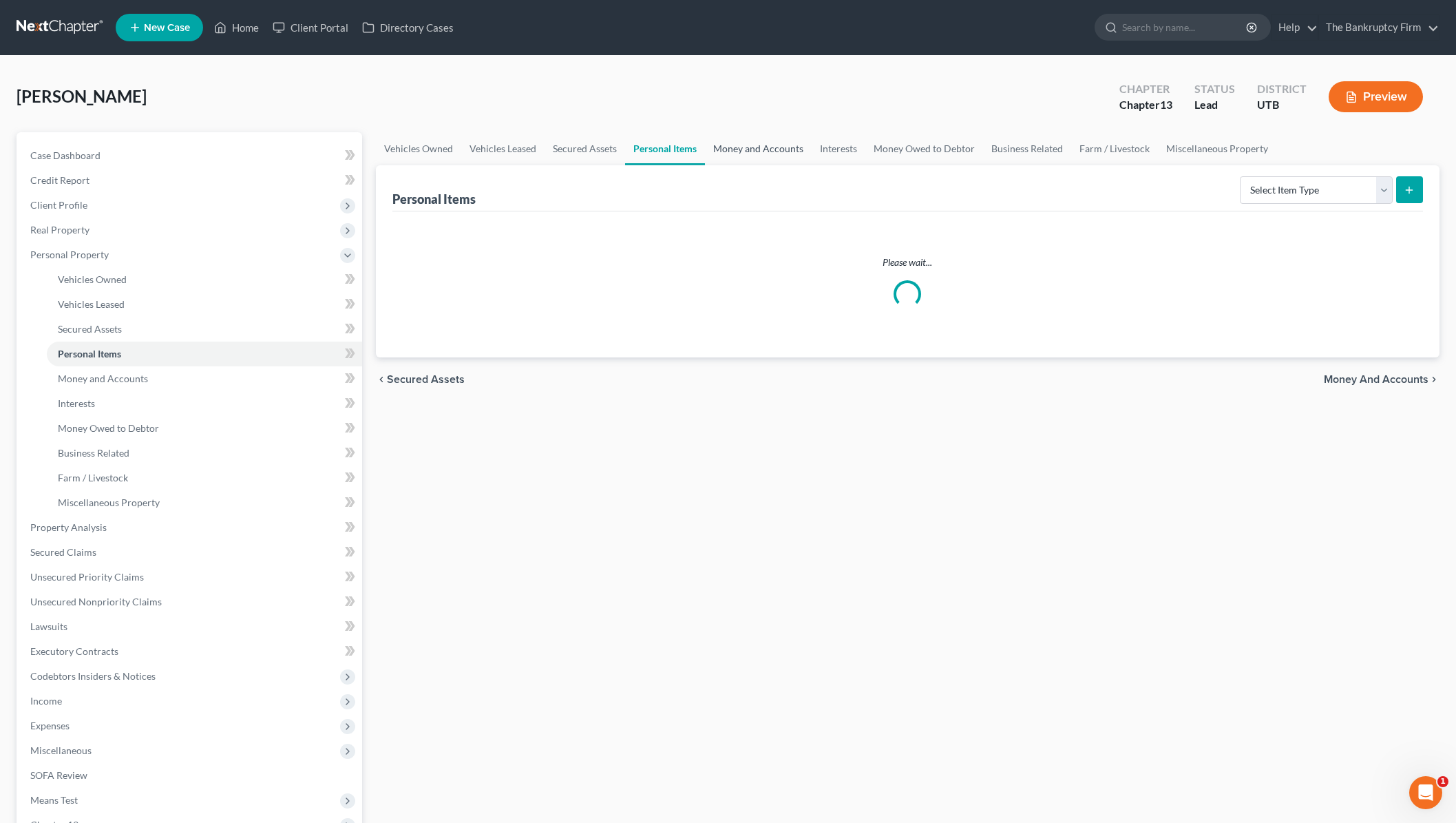
click at [763, 148] on link "Money and Accounts" at bounding box center [758, 149] width 107 height 33
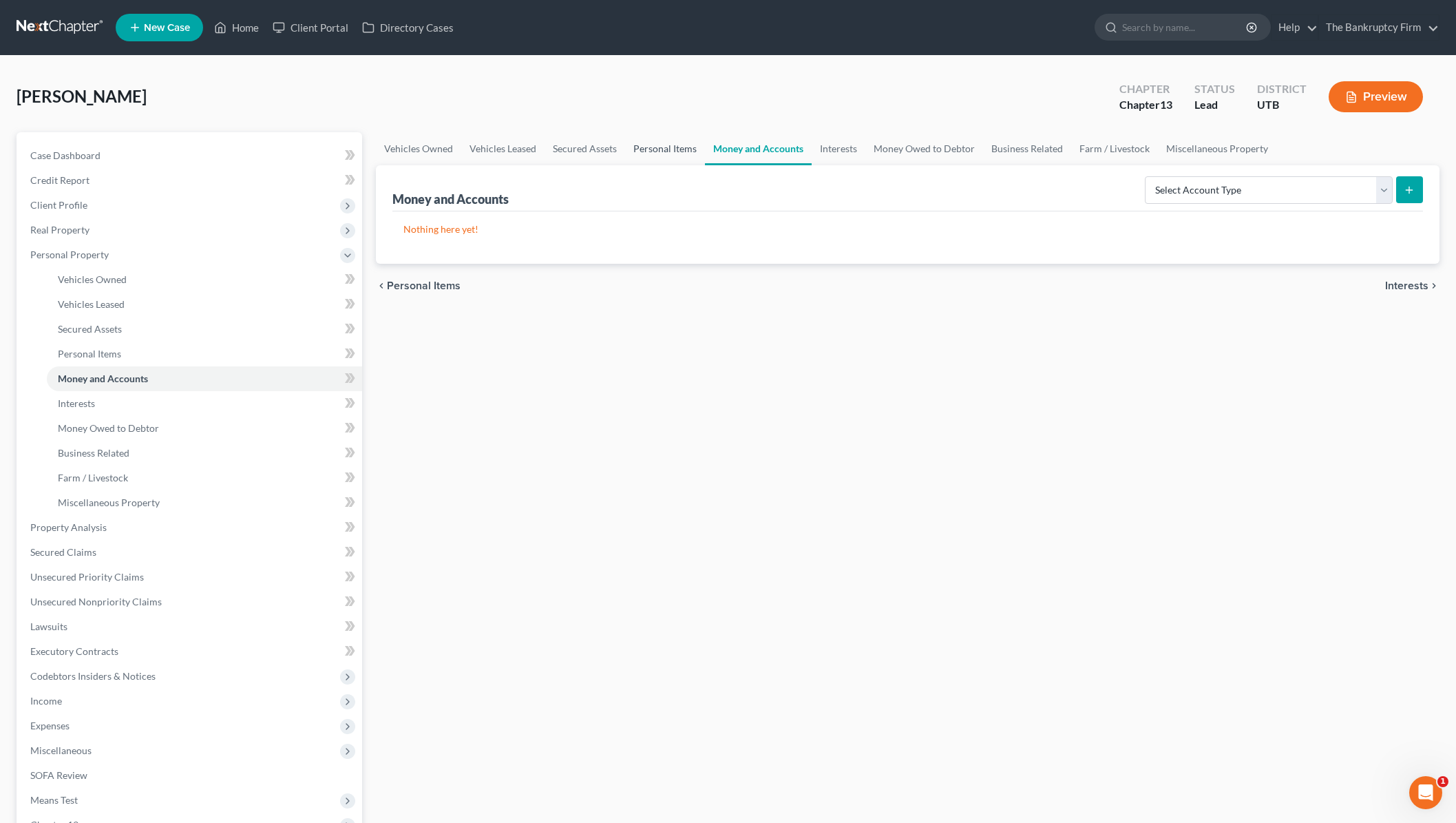
click at [663, 147] on link "Personal Items" at bounding box center [665, 149] width 80 height 33
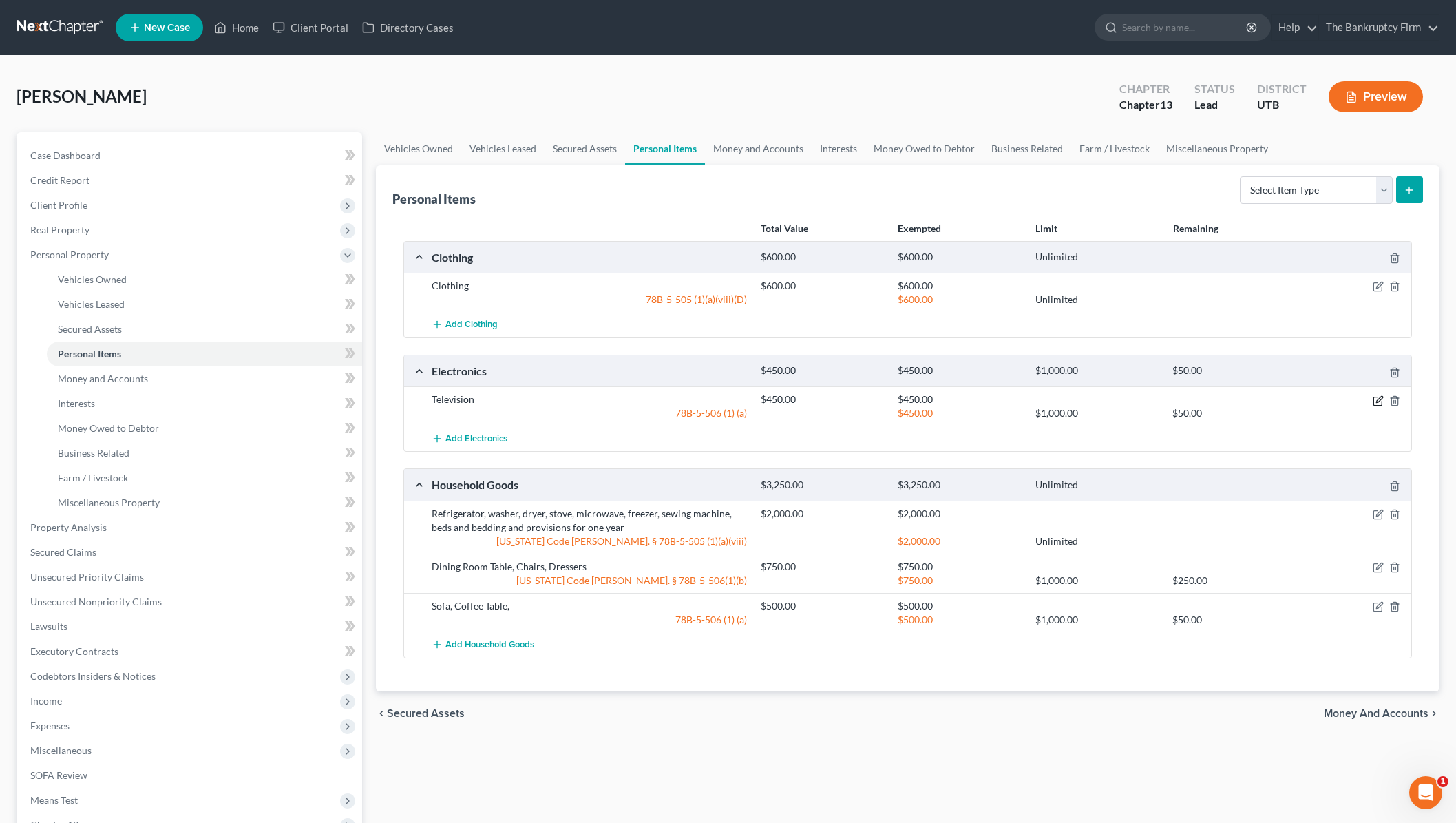
click at [1379, 399] on icon "button" at bounding box center [1379, 399] width 6 height 6
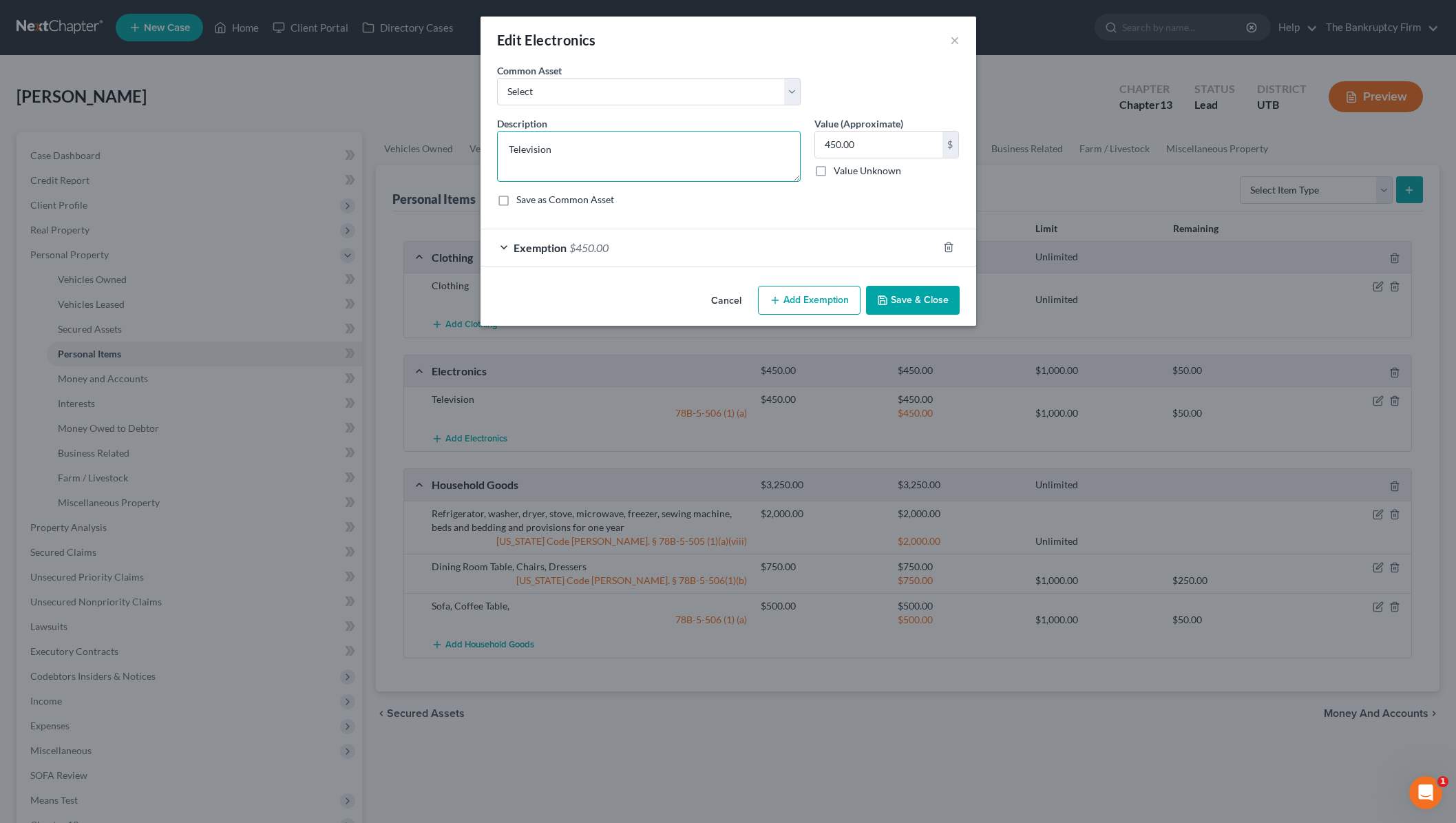
click at [577, 153] on textarea "Television" at bounding box center [649, 157] width 303 height 51
type textarea "T"
type textarea "P"
type textarea "Cell Phone"
type input "100"
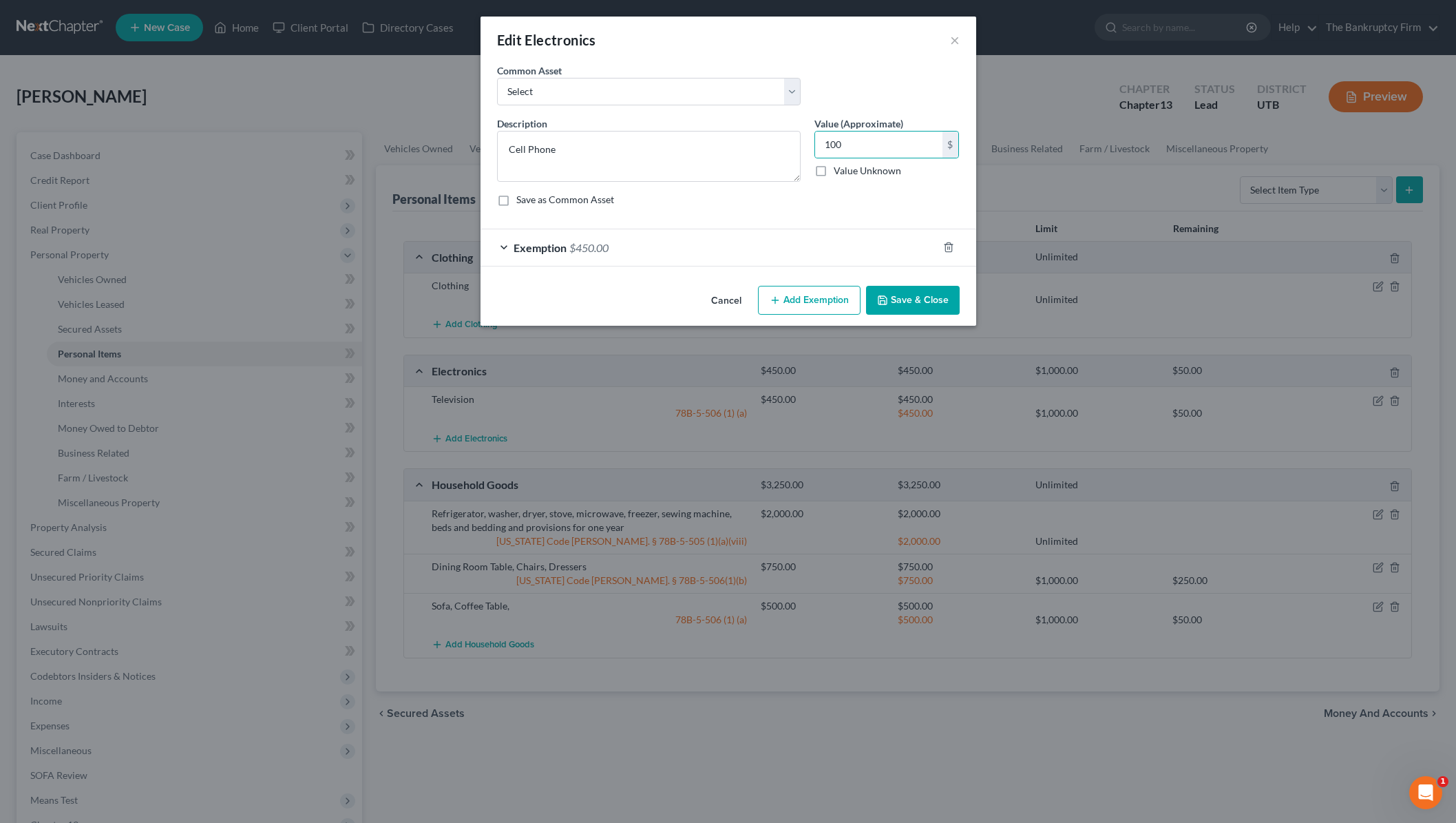
click at [921, 306] on button "Save & Close" at bounding box center [913, 301] width 94 height 29
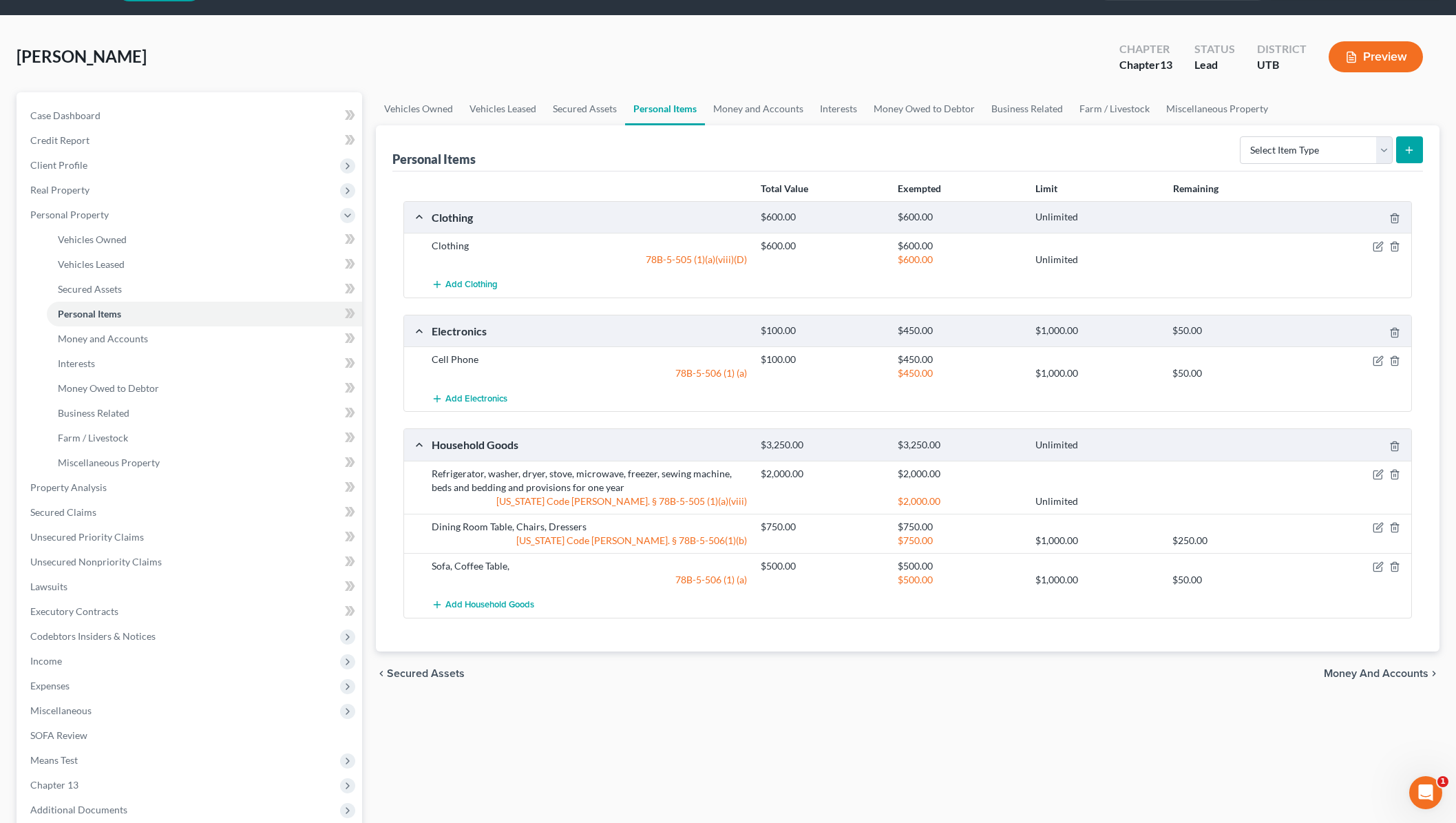
scroll to position [50, 0]
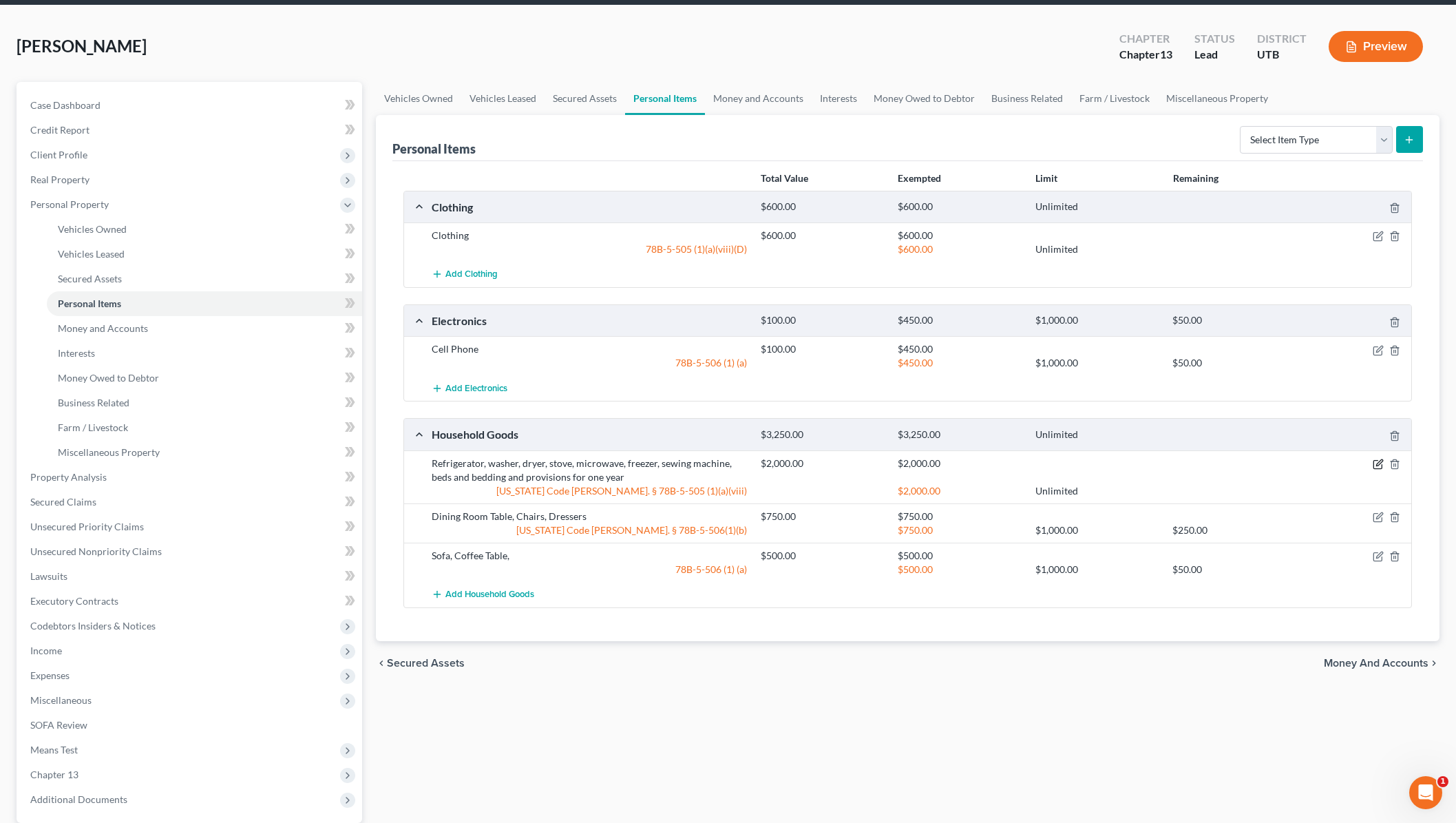
click at [1380, 463] on icon "button" at bounding box center [1379, 462] width 6 height 6
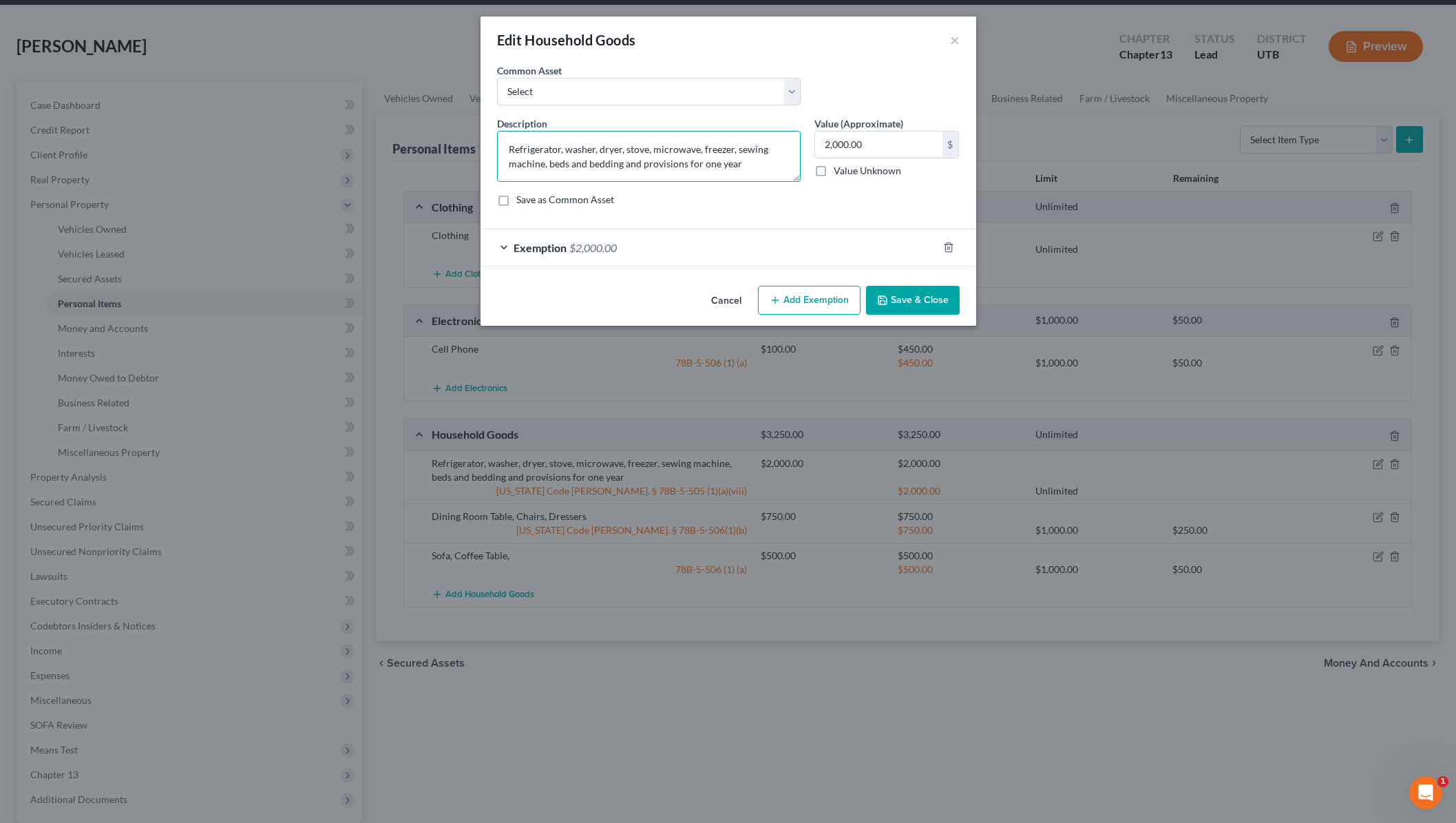
drag, startPoint x: 547, startPoint y: 162, endPoint x: 442, endPoint y: 113, distance: 115.9
click at [442, 113] on div "Edit Household Goods × An exemption set must first be selected from the Filing …" at bounding box center [728, 411] width 1456 height 823
type textarea "beds and bedding and provisions for one year"
click at [894, 138] on input "2,000.00" at bounding box center [879, 145] width 127 height 26
type input "500"
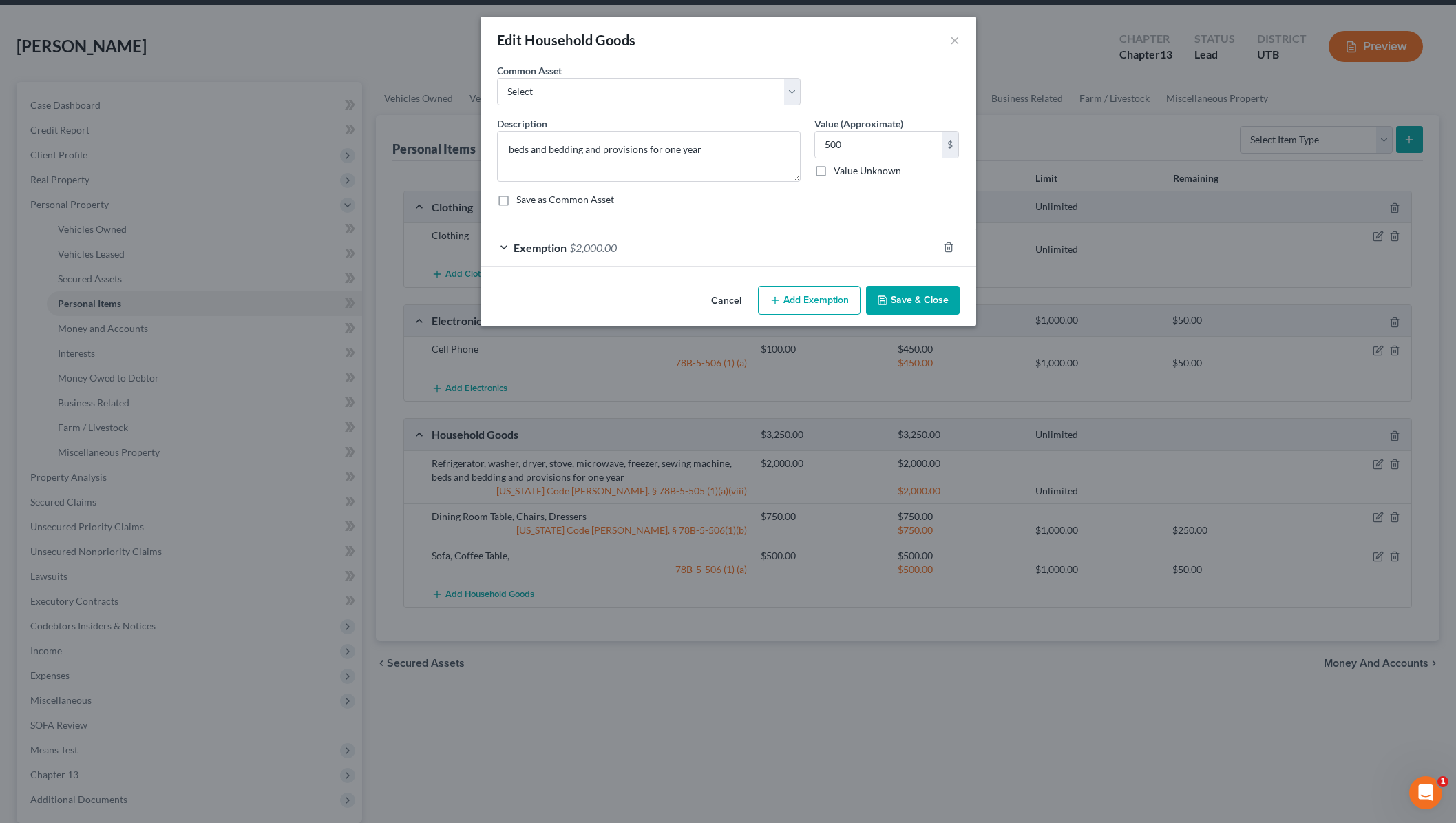
click at [922, 293] on button "Save & Close" at bounding box center [913, 301] width 94 height 29
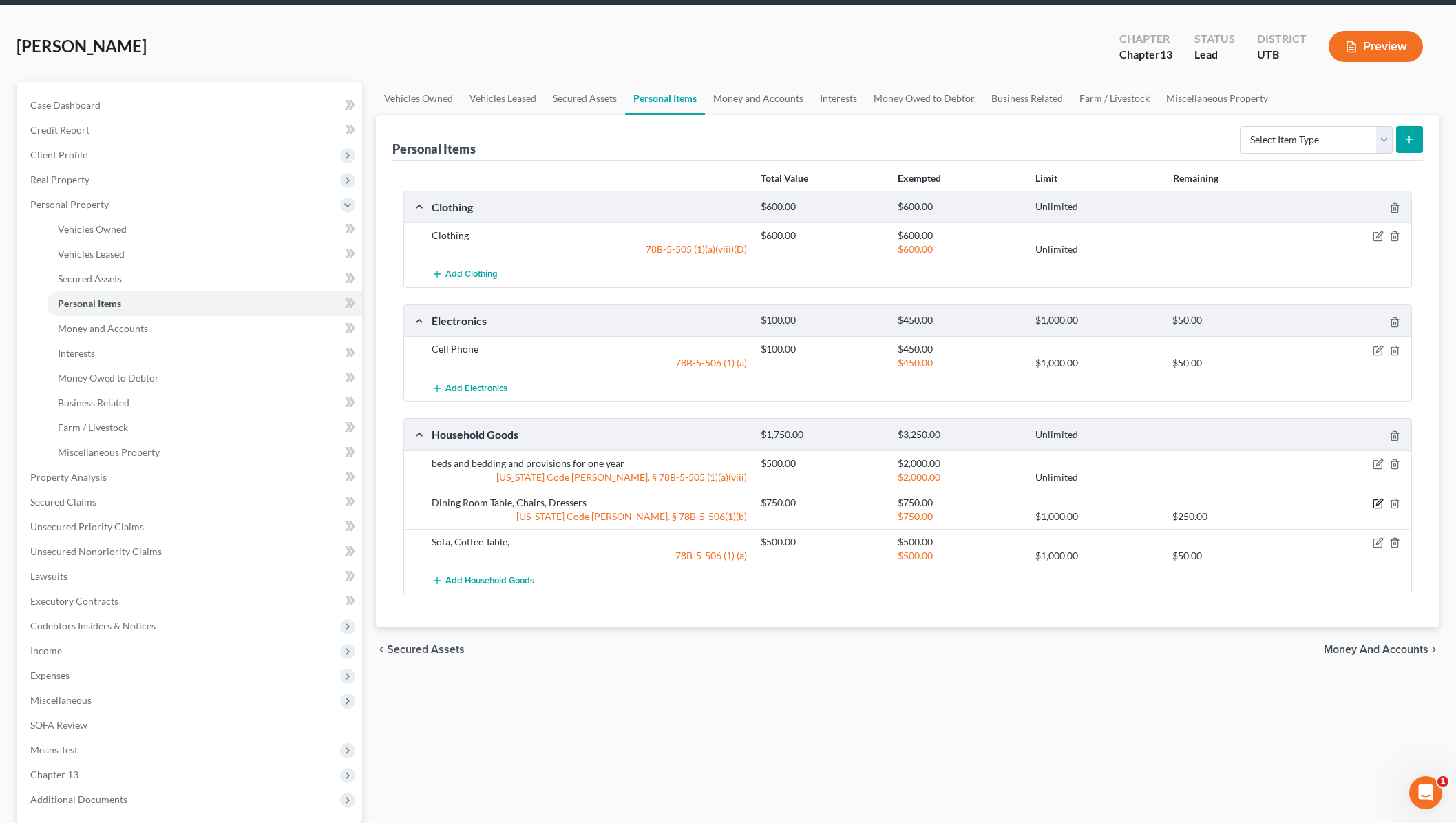
click at [1376, 500] on icon "button" at bounding box center [1378, 503] width 11 height 11
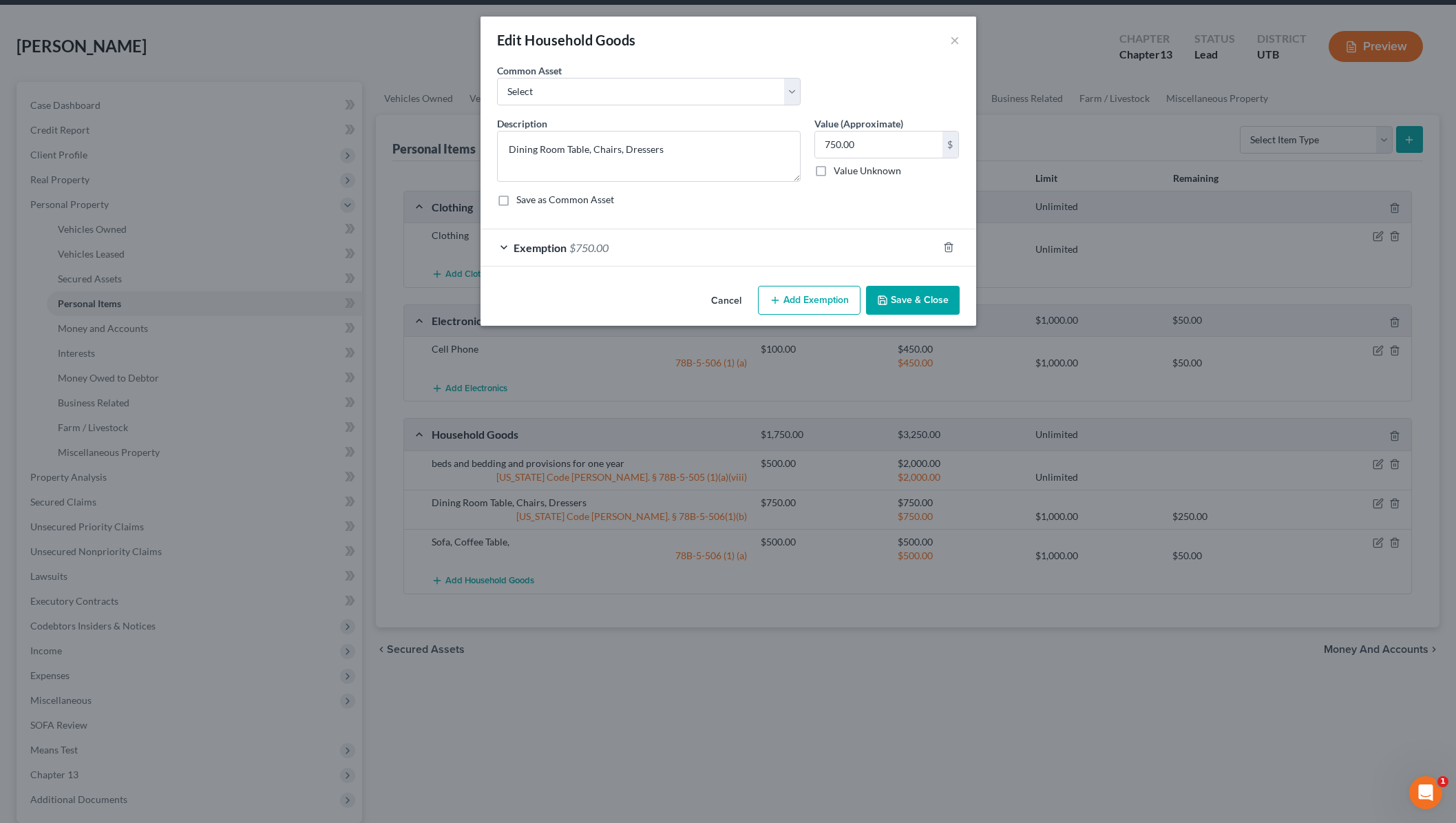
drag, startPoint x: 917, startPoint y: 300, endPoint x: 1031, endPoint y: 350, distance: 124.5
click at [917, 300] on button "Save & Close" at bounding box center [913, 301] width 94 height 29
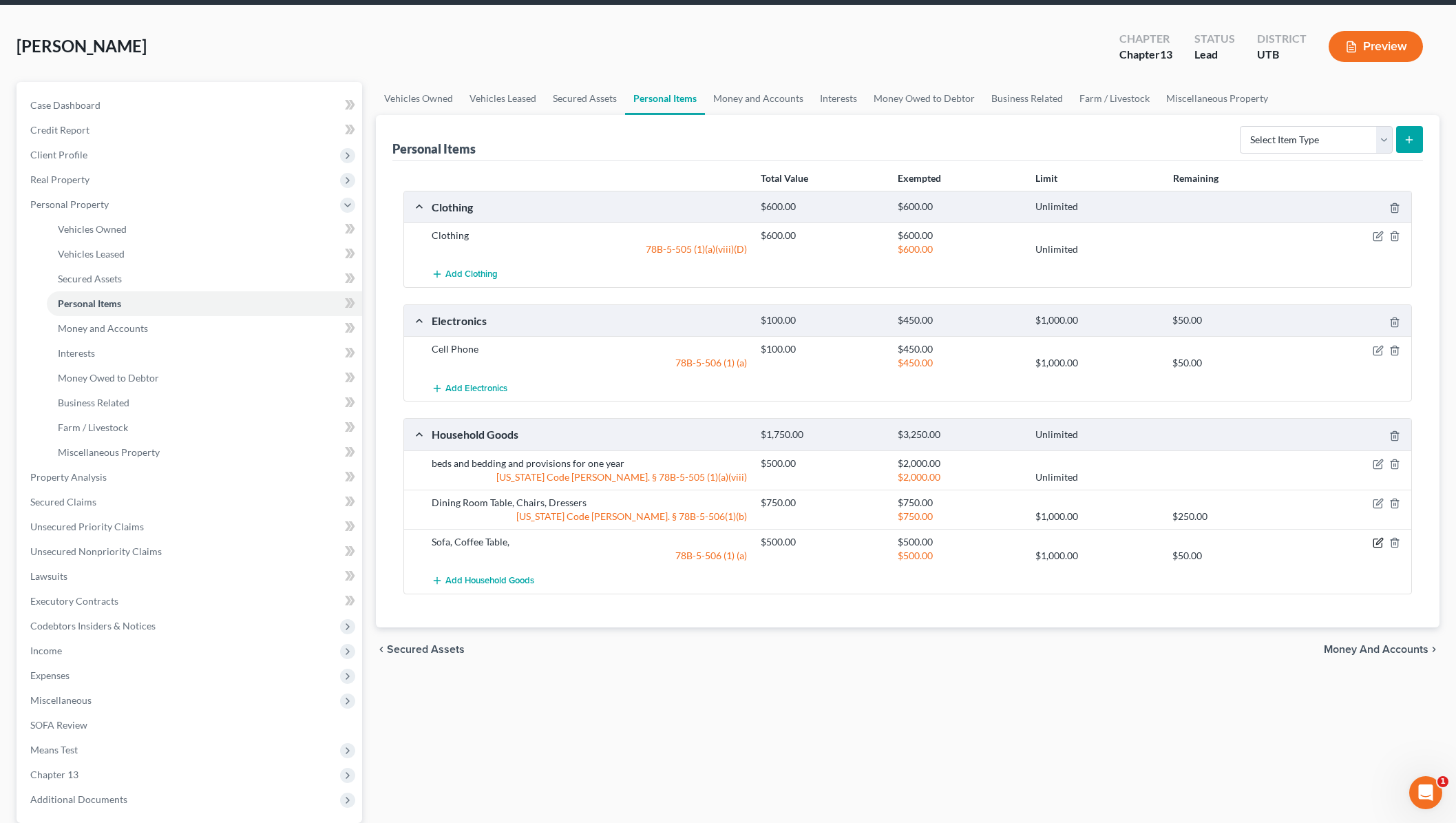
click at [1378, 543] on icon "button" at bounding box center [1379, 541] width 6 height 6
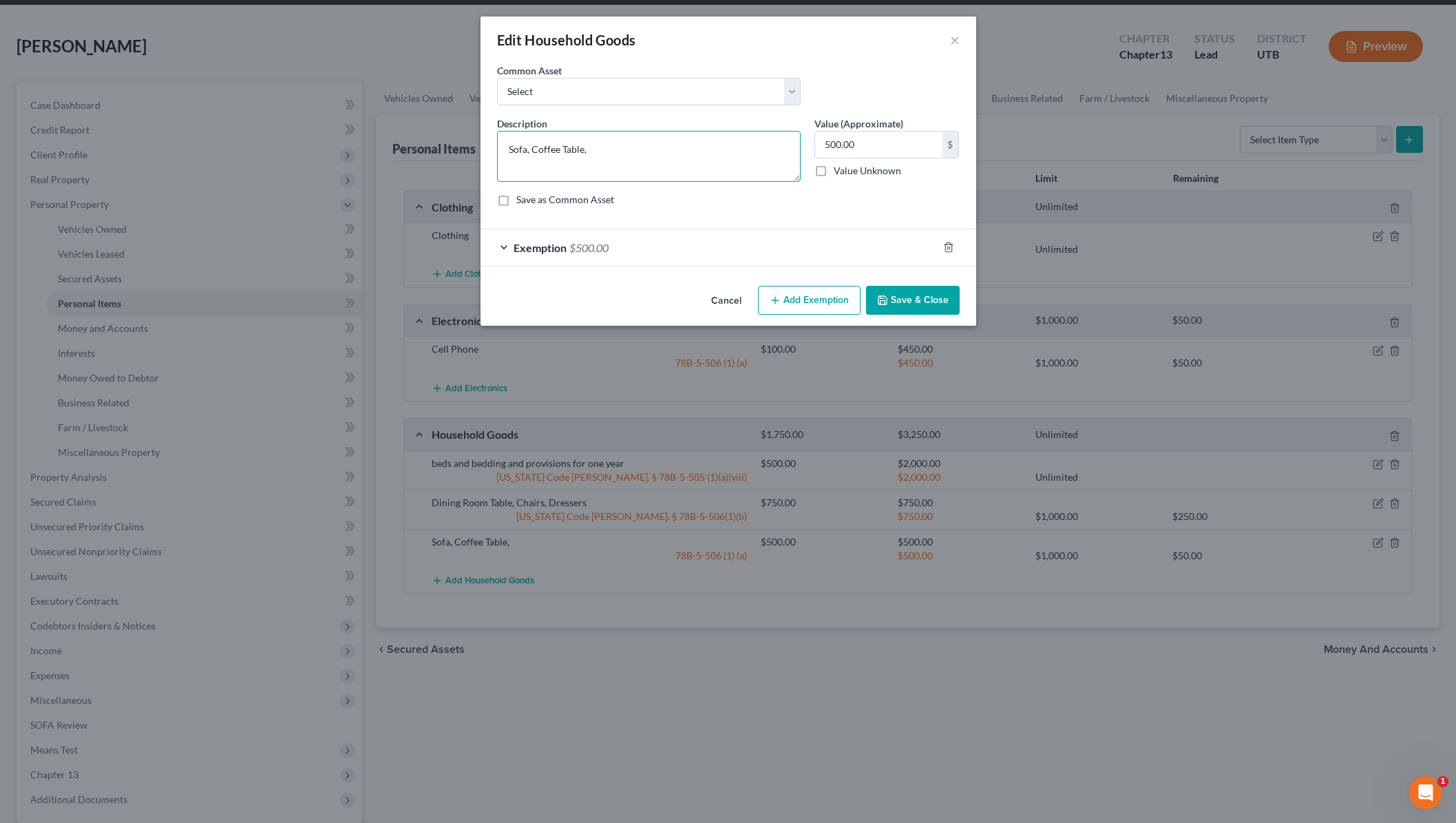
click at [627, 153] on textarea "Sofa, Coffee Table," at bounding box center [649, 157] width 303 height 51
click at [627, 152] on textarea "Sofa, Coffee Table," at bounding box center [649, 157] width 303 height 51
type textarea "D"
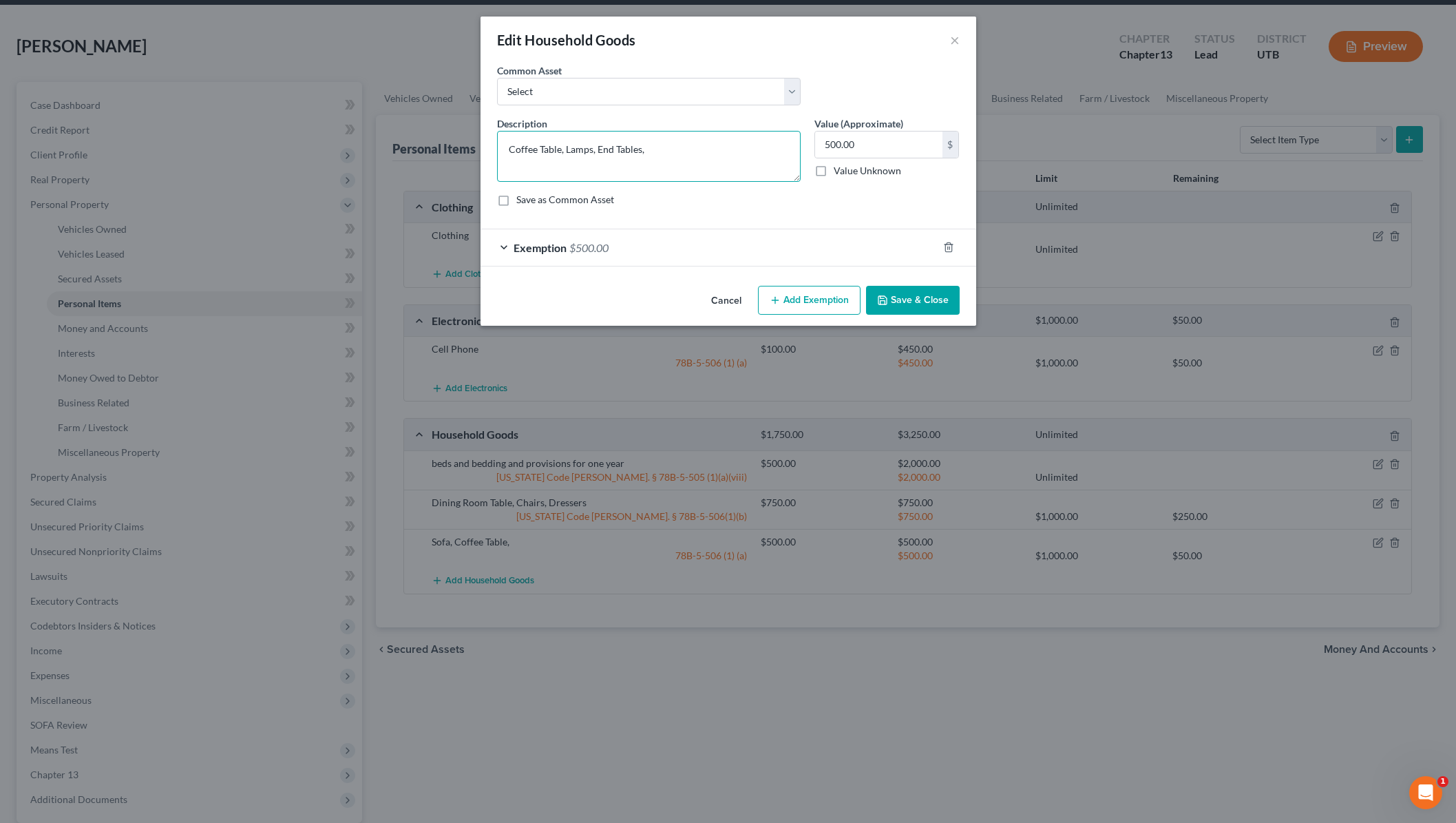
type textarea "Coffee Table, Lamps, End Tables,"
click at [916, 297] on button "Save & Close" at bounding box center [913, 301] width 94 height 29
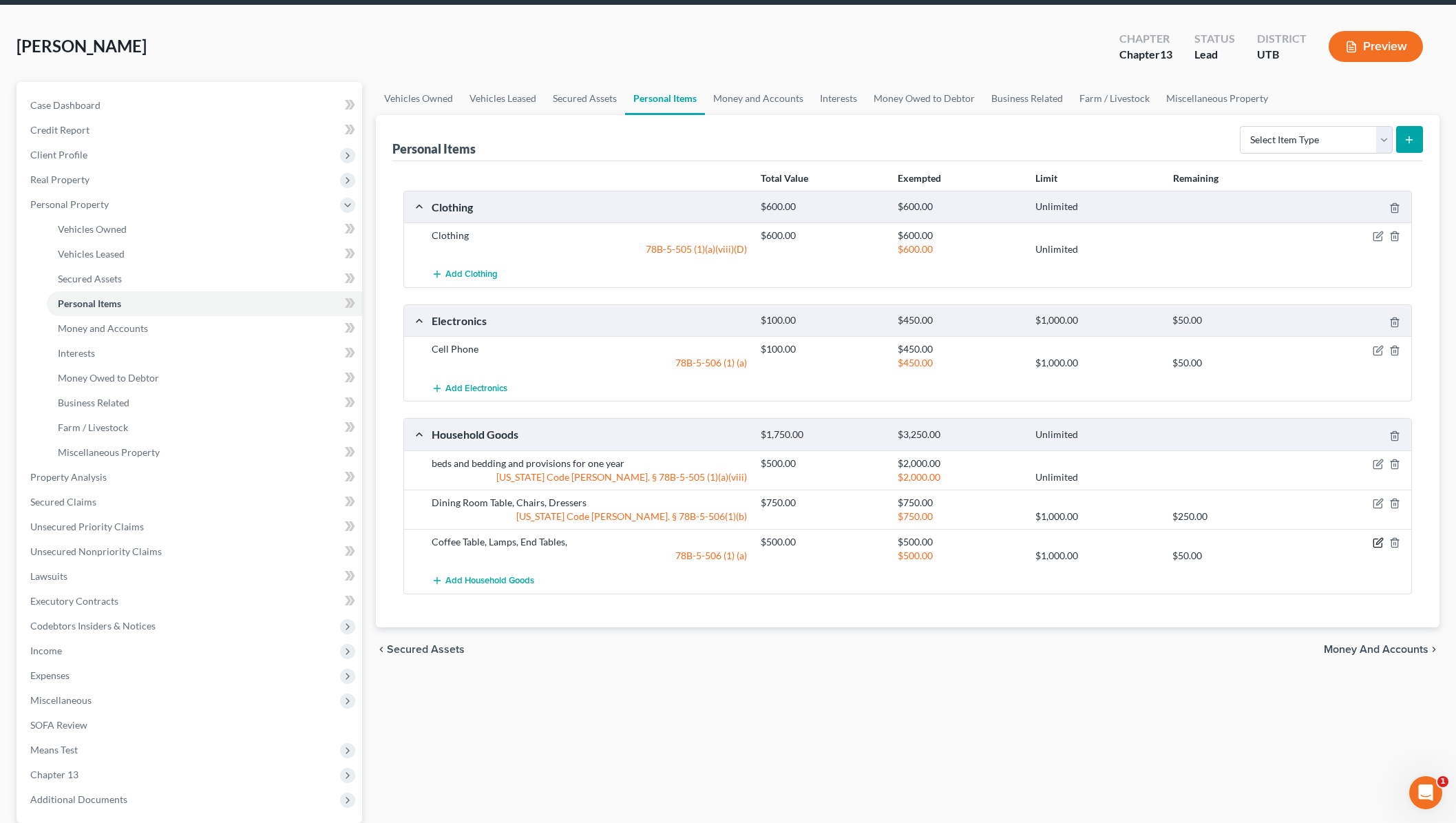
click at [1379, 540] on icon "button" at bounding box center [1378, 542] width 11 height 11
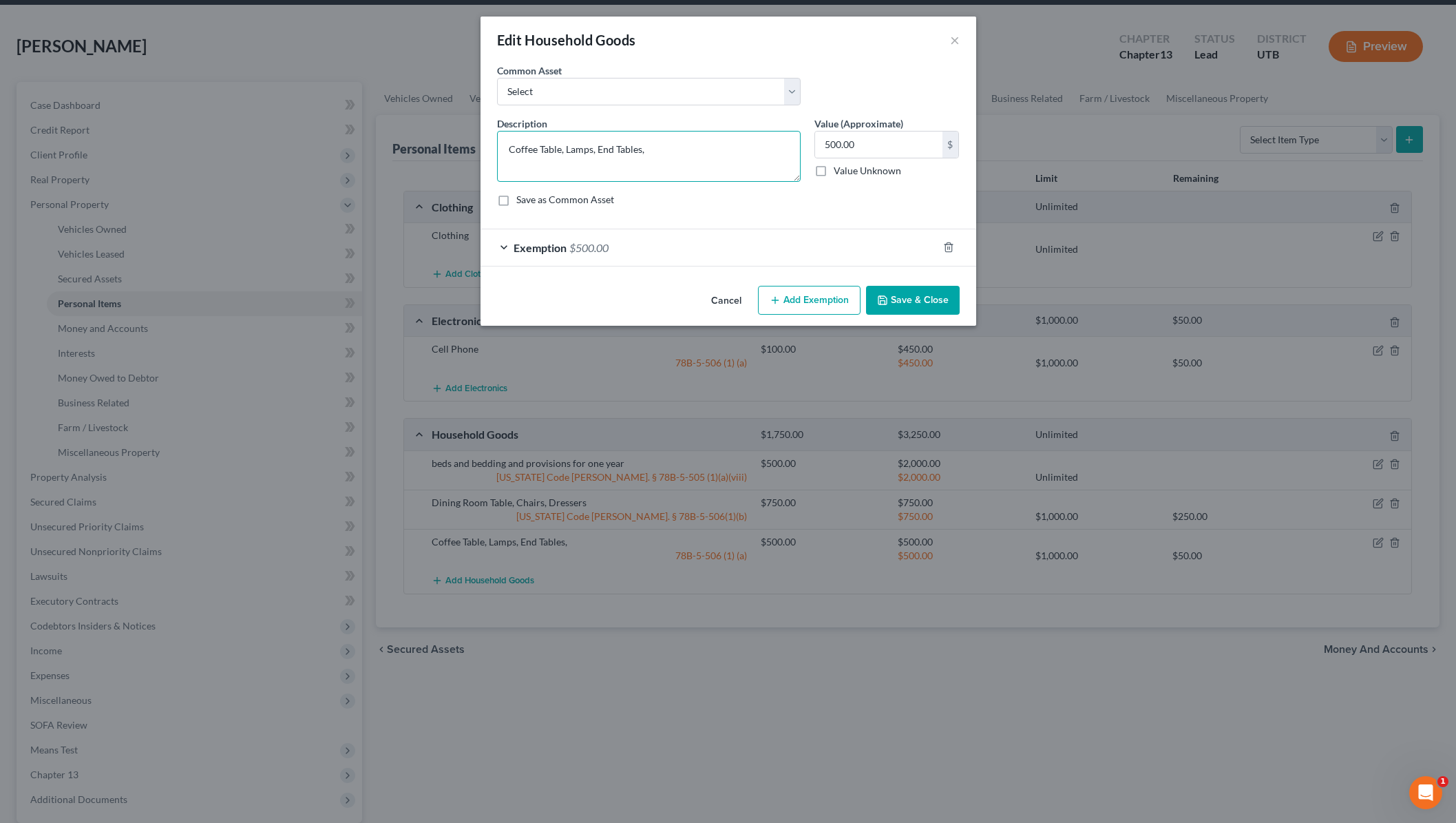
click at [674, 155] on textarea "Coffee Table, Lamps, End Tables," at bounding box center [649, 157] width 303 height 51
type textarea "Coffee Table, Lamps, End Tables, TV Stand"
click at [916, 299] on button "Save & Close" at bounding box center [913, 301] width 94 height 29
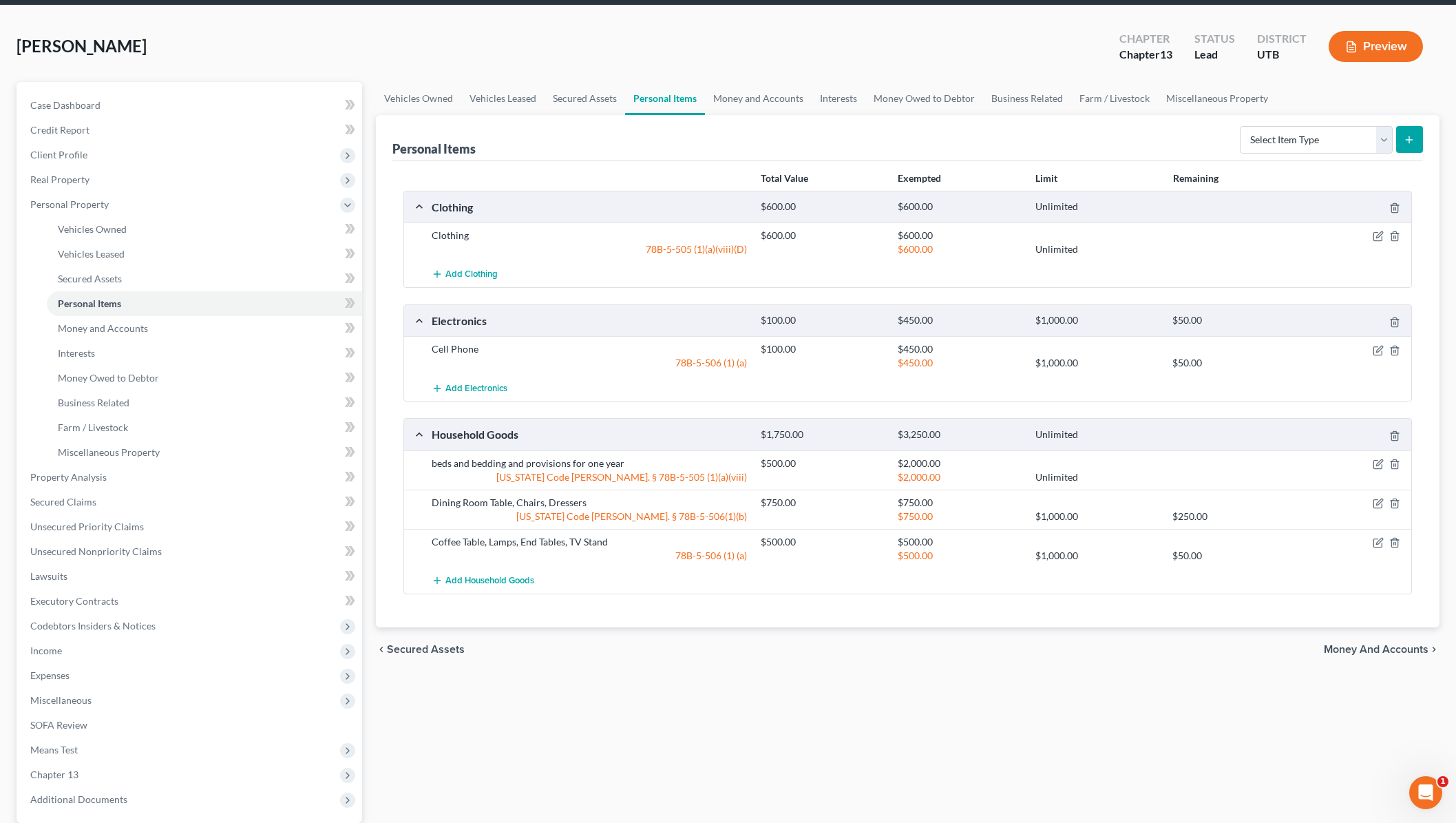
click at [759, 143] on div "Personal Items Select Item Type Clothing Collectibles Of Value Electronics Fire…" at bounding box center [908, 138] width 1030 height 46
click at [761, 98] on link "Money and Accounts" at bounding box center [758, 98] width 107 height 33
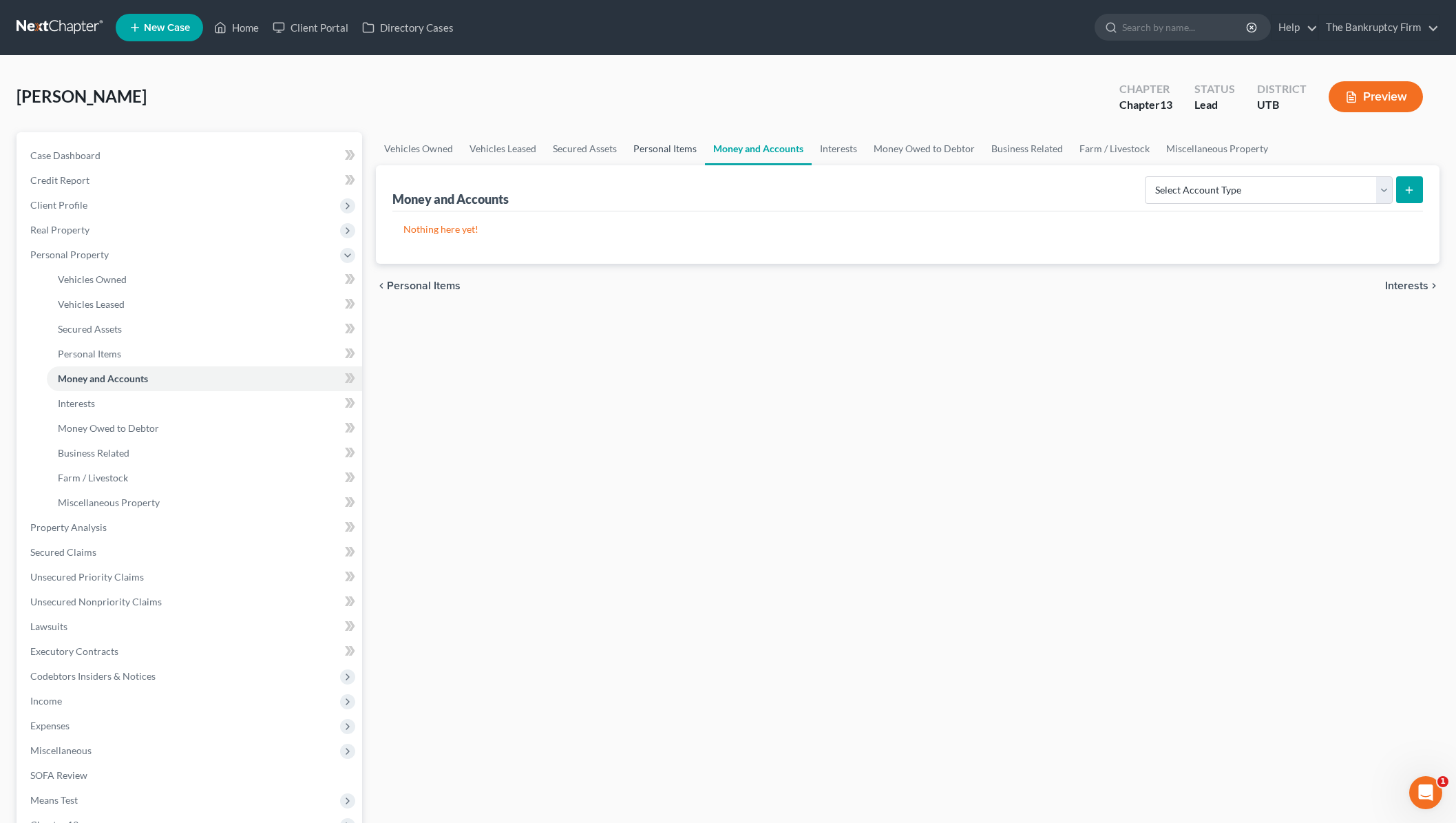
click at [671, 158] on link "Personal Items" at bounding box center [665, 149] width 80 height 33
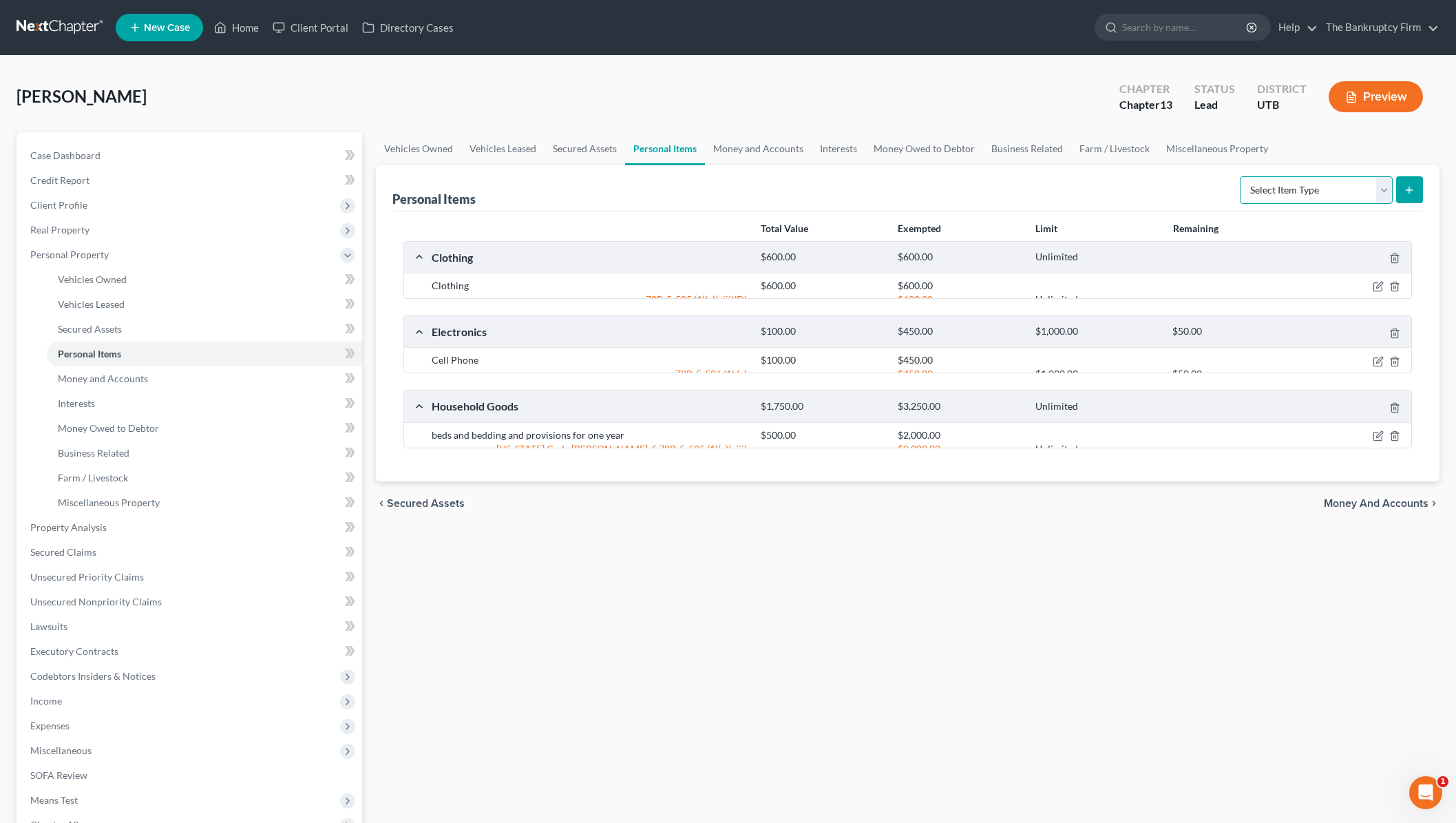
click at [1384, 194] on select "Select Item Type Clothing Collectibles Of Value Electronics Firearms Household …" at bounding box center [1316, 190] width 153 height 28
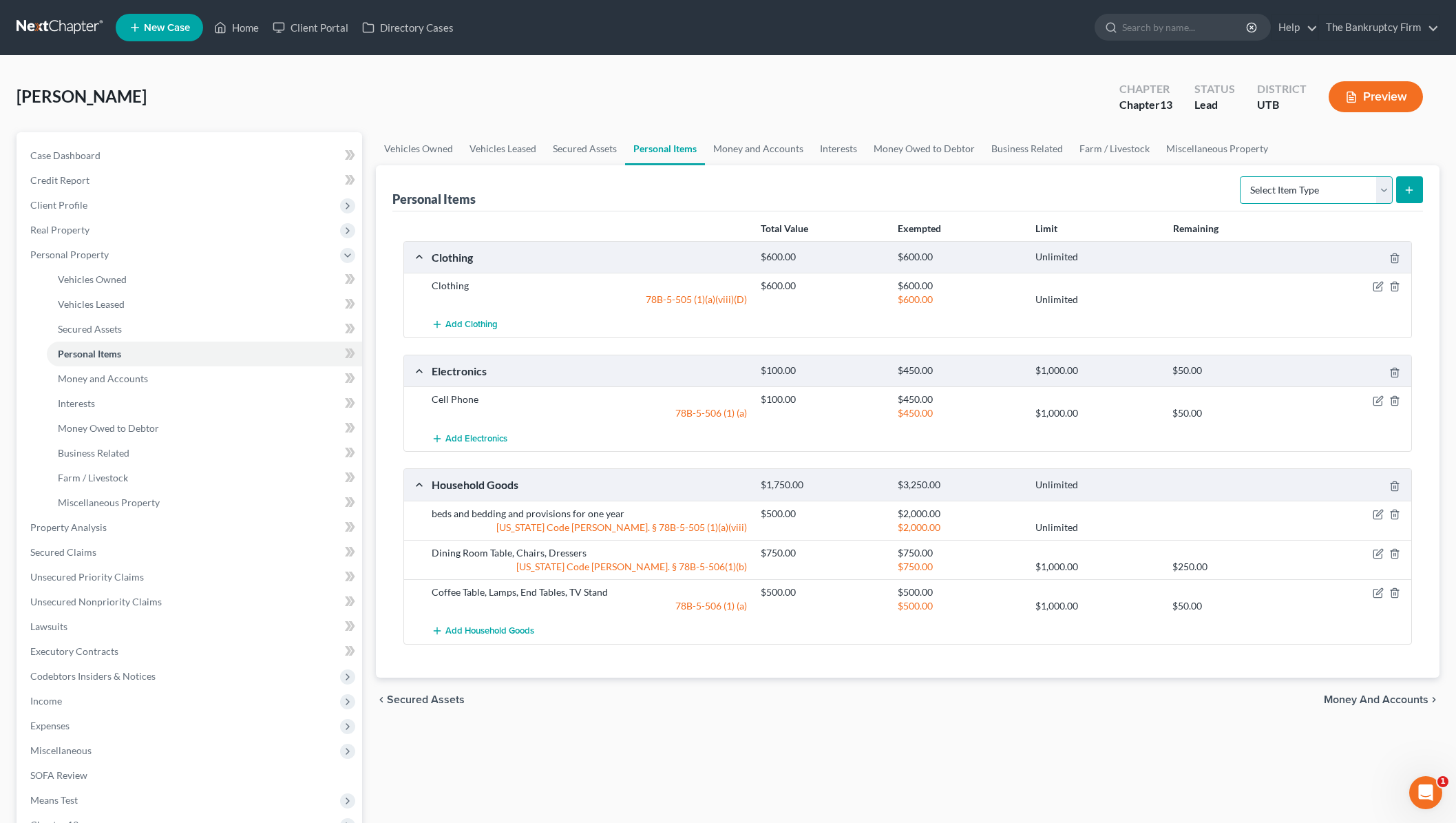
select select "pets"
click at [1241, 176] on select "Select Item Type Clothing Collectibles Of Value Electronics Firearms Household …" at bounding box center [1316, 190] width 153 height 28
click at [1409, 187] on line "submit" at bounding box center [1409, 189] width 0 height 6
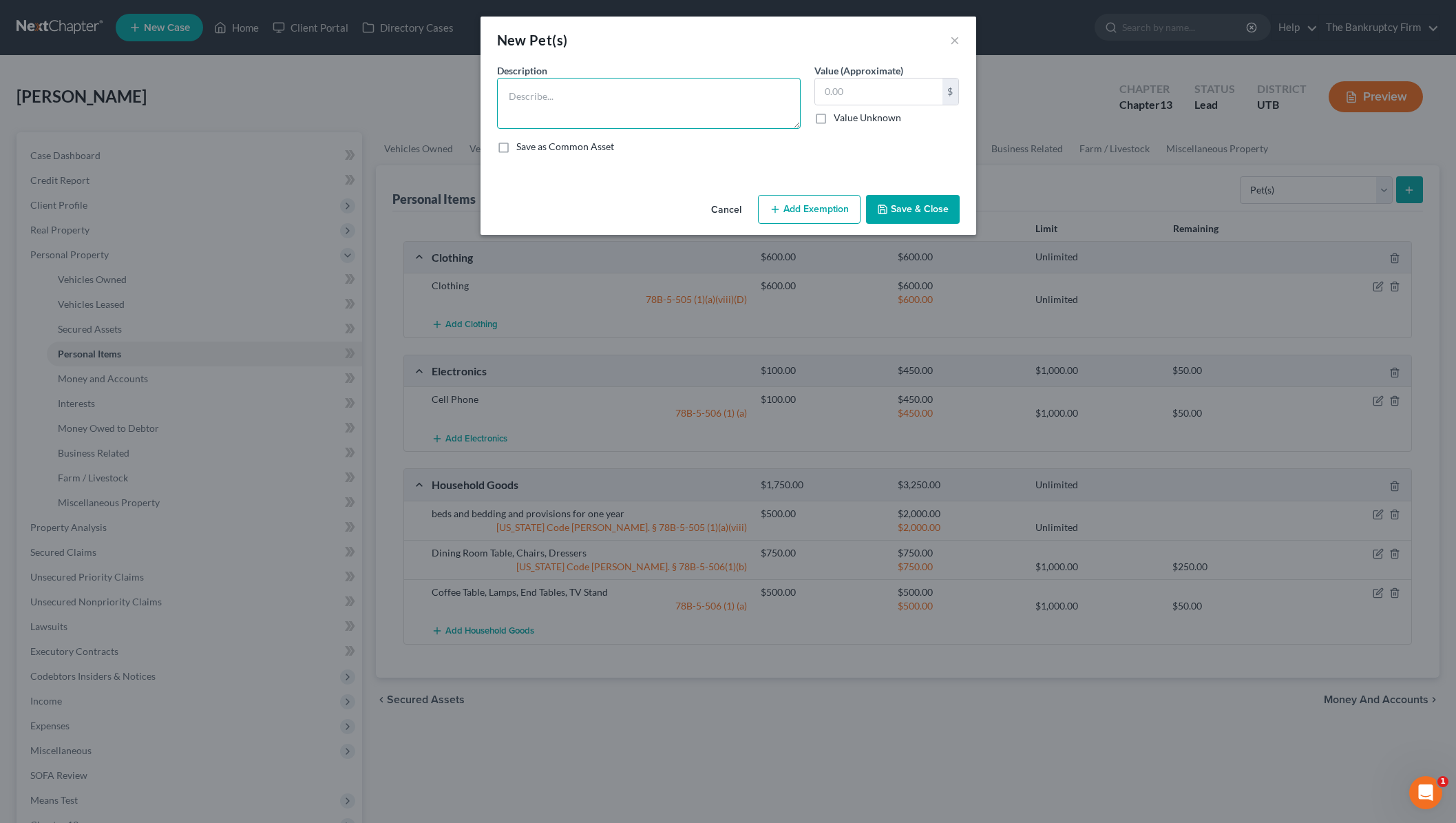
click at [581, 94] on textarea at bounding box center [649, 103] width 303 height 51
type textarea "2 Dogs"
type input "50"
click at [807, 206] on button "Add Exemption" at bounding box center [809, 209] width 102 height 29
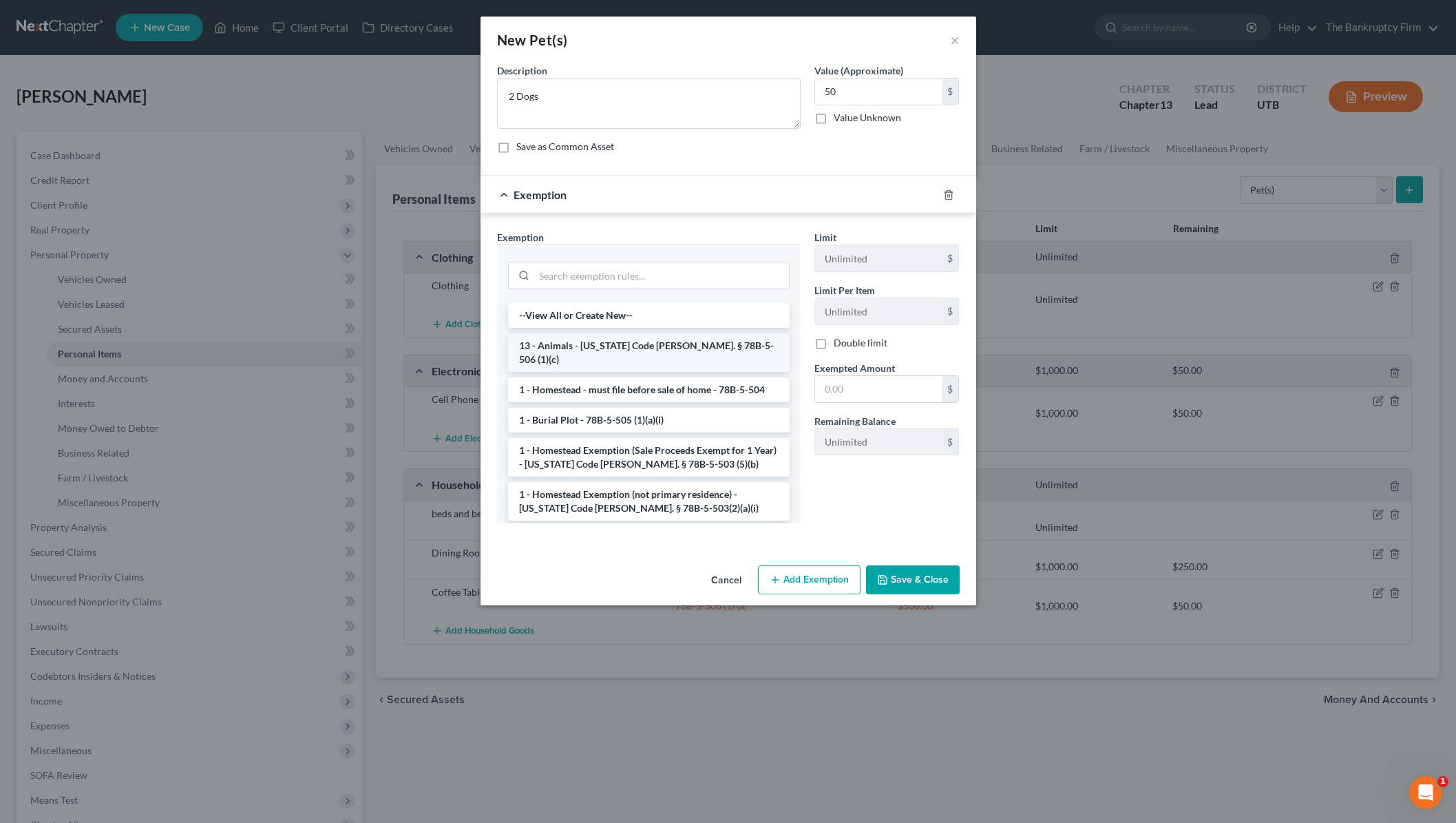
click at [616, 347] on li "13 - Animals - Utah Code Ann. § 78B-5-506 (1)(c)" at bounding box center [649, 353] width 282 height 39
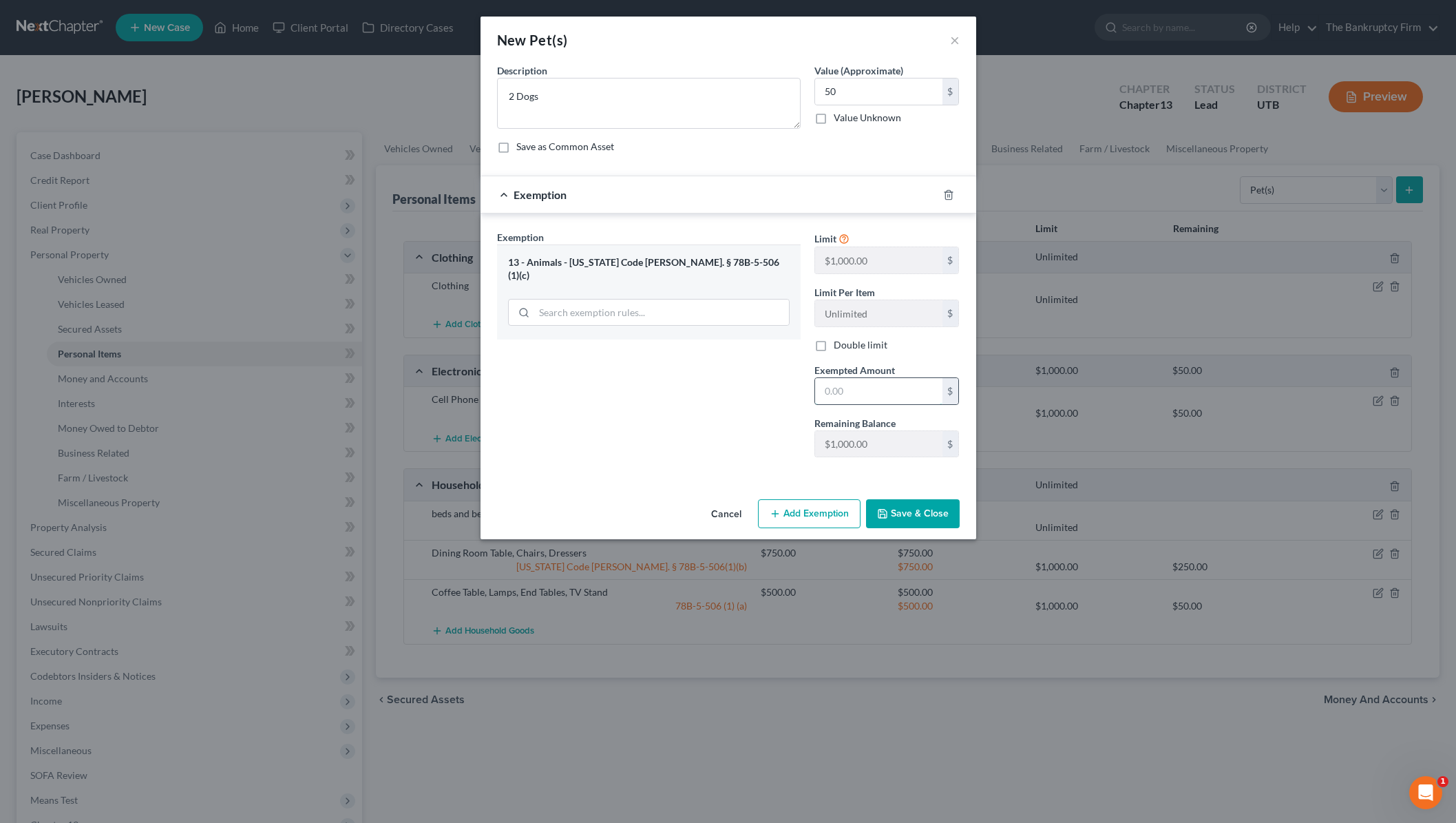
click at [874, 391] on input "text" at bounding box center [879, 391] width 127 height 26
type input "50"
click at [646, 463] on div "Exemption Set must be selected for CA. Exemption * 13 - Animals - Utah Code Ann…" at bounding box center [649, 349] width 317 height 238
click at [932, 511] on button "Save & Close" at bounding box center [913, 514] width 94 height 29
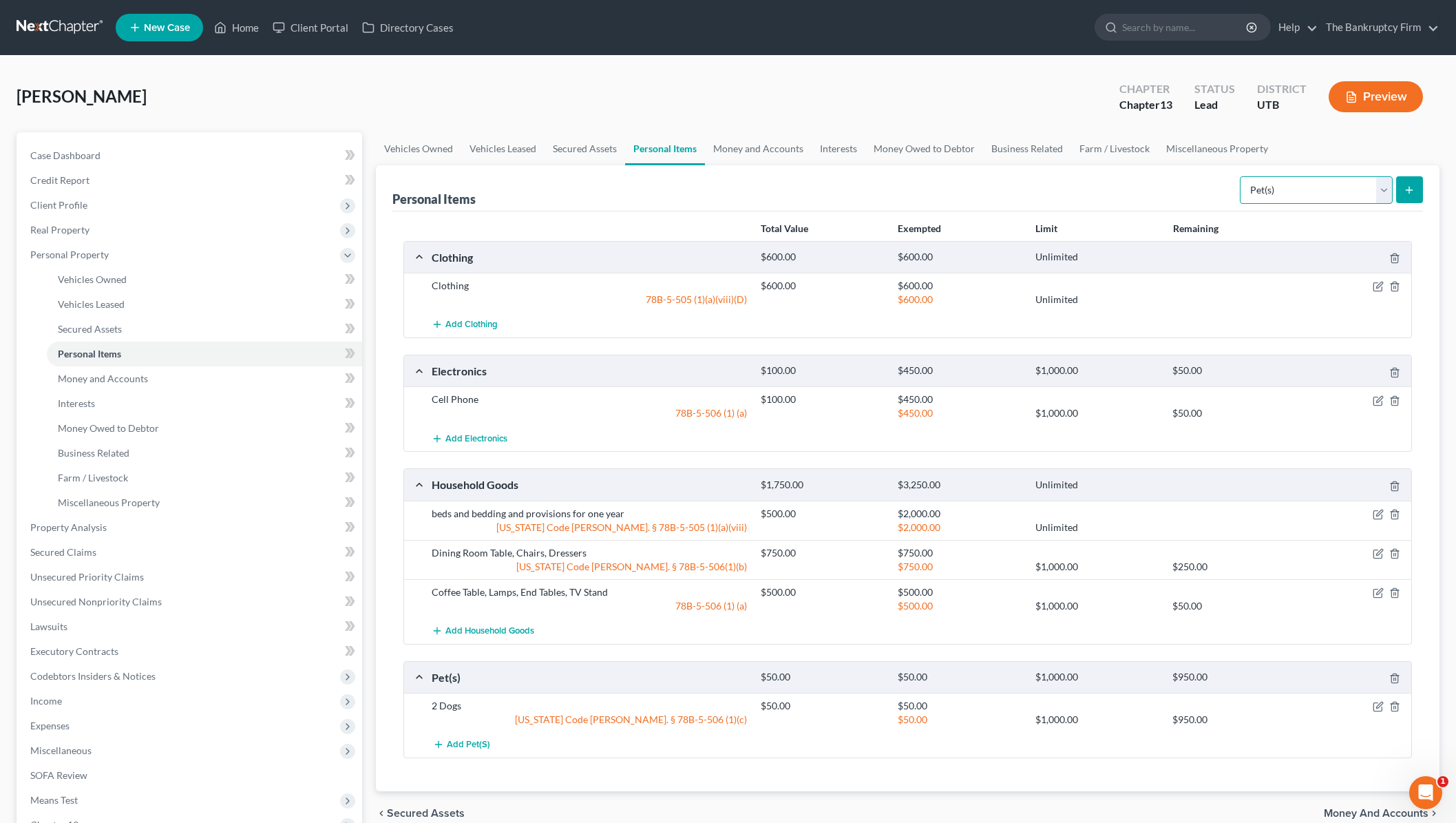
click at [1359, 190] on select "Select Item Type Clothing Collectibles Of Value Electronics Firearms Household …" at bounding box center [1316, 190] width 153 height 28
click at [750, 143] on link "Money and Accounts" at bounding box center [758, 149] width 107 height 33
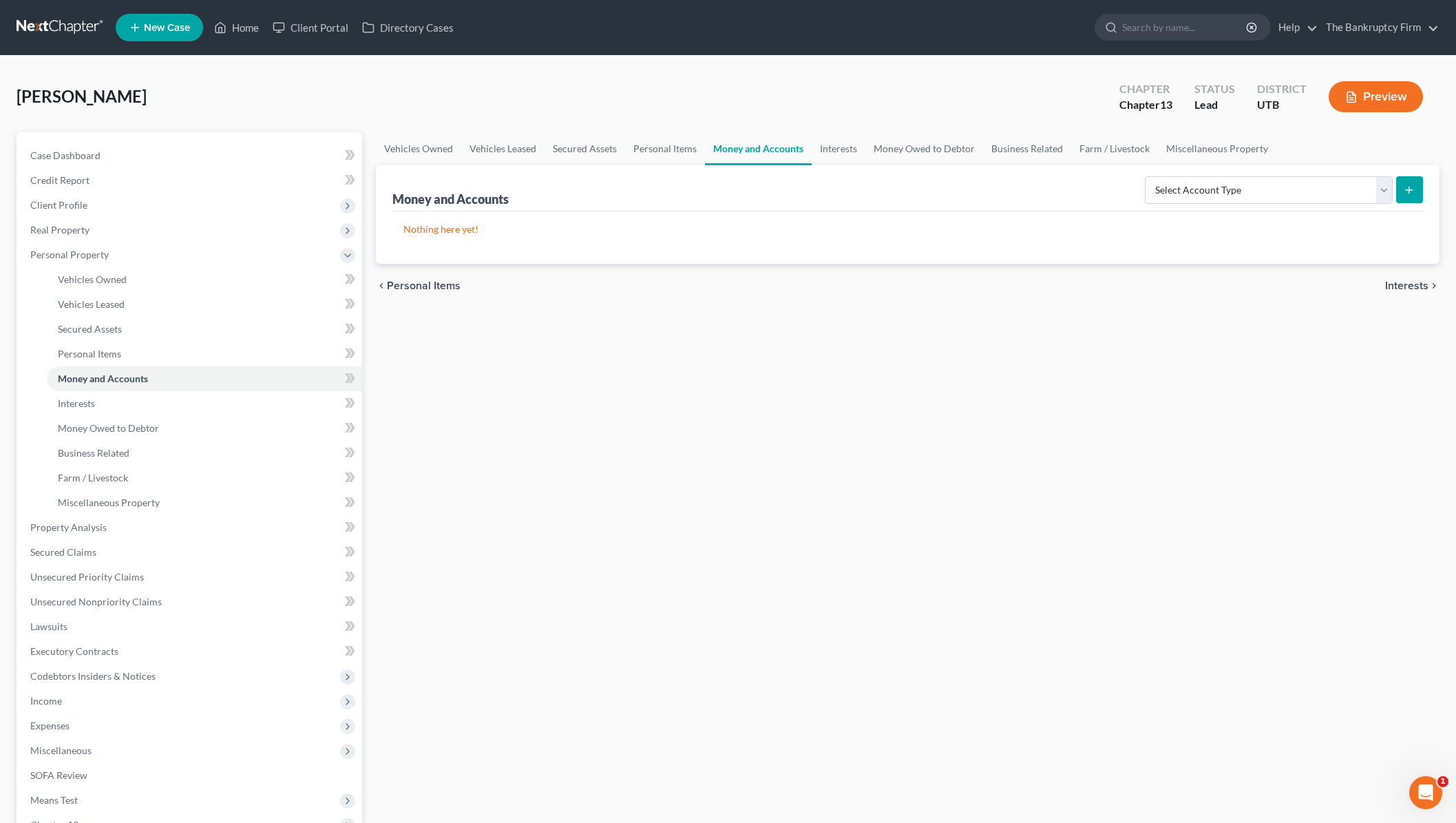
scroll to position [3, 0]
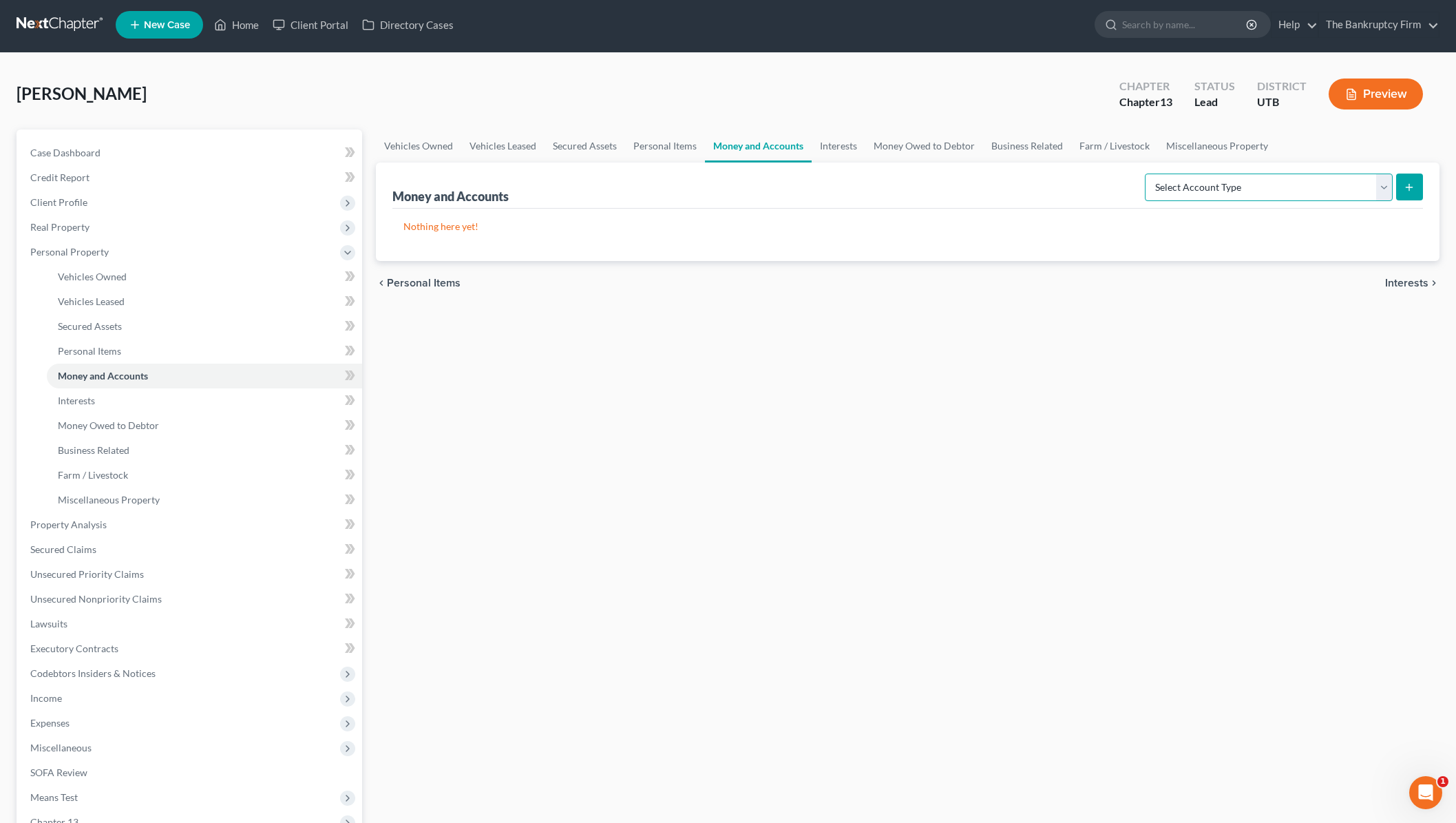
click at [1368, 188] on select "Select Account Type Brokerage Cash on Hand Certificates of Deposit Checking Acc…" at bounding box center [1268, 187] width 248 height 28
select select "checking"
click at [1147, 173] on select "Select Account Type Brokerage Cash on Hand Certificates of Deposit Checking Acc…" at bounding box center [1268, 187] width 248 height 28
click at [1411, 183] on icon "submit" at bounding box center [1408, 187] width 11 height 11
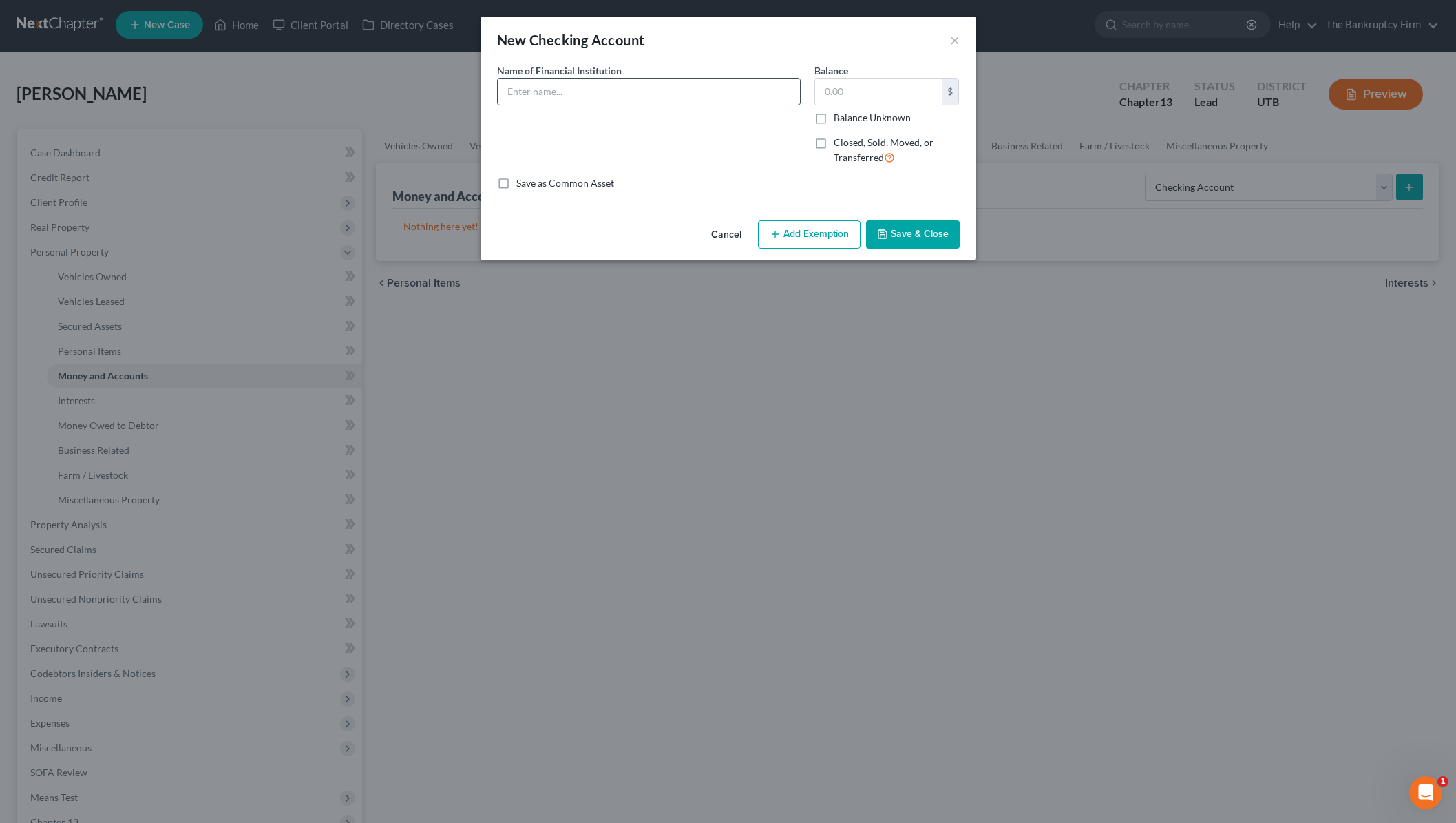
click at [562, 95] on input "text" at bounding box center [649, 91] width 302 height 26
type input "Chime"
drag, startPoint x: 921, startPoint y: 236, endPoint x: 936, endPoint y: 235, distance: 15.0
click at [921, 236] on button "Save & Close" at bounding box center [913, 235] width 94 height 29
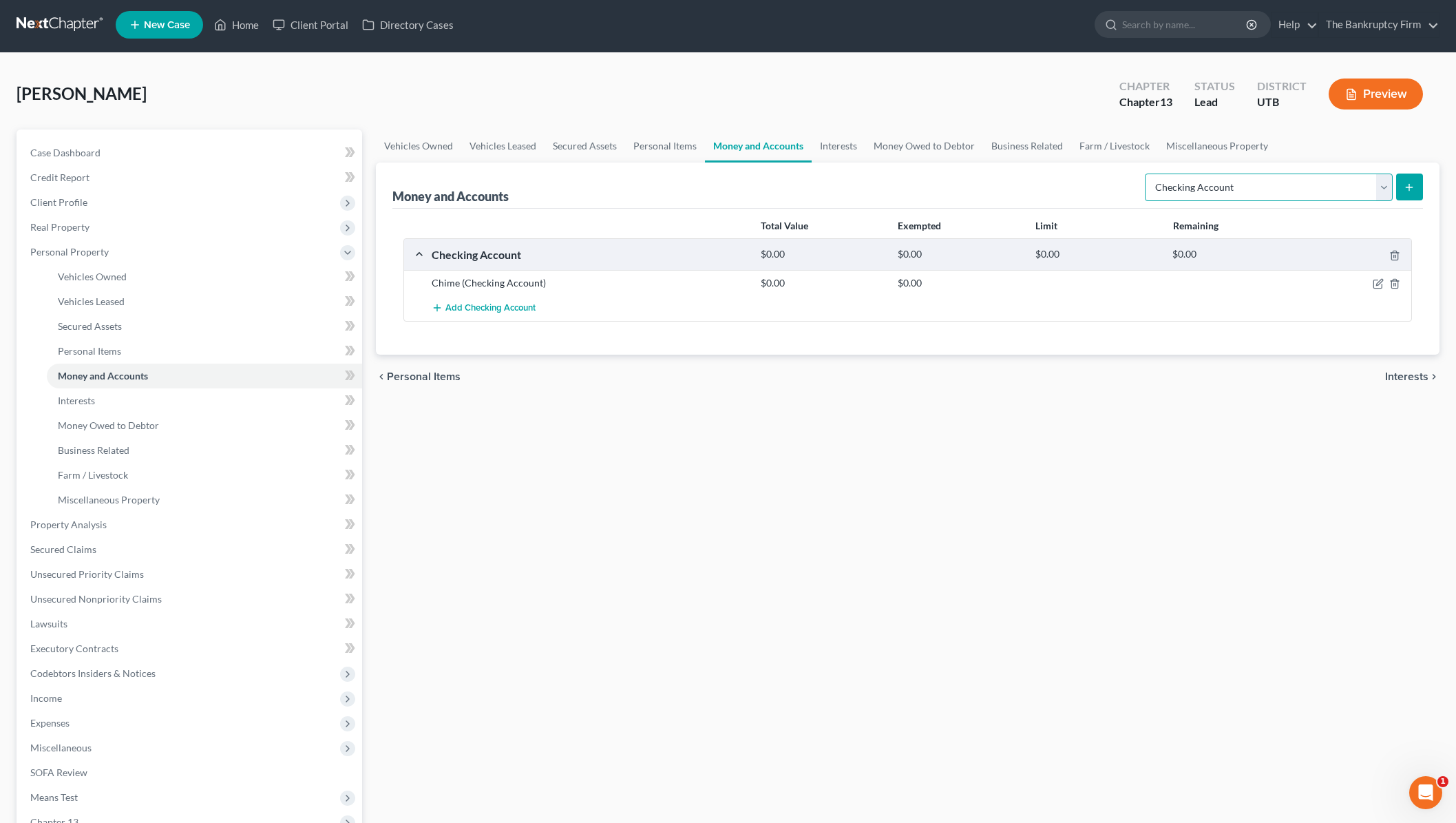
click at [1381, 183] on select "Select Account Type Brokerage Cash on Hand Certificates of Deposit Checking Acc…" at bounding box center [1268, 187] width 248 height 28
select select "savings"
click at [1147, 173] on select "Select Account Type Brokerage Cash on Hand Certificates of Deposit Checking Acc…" at bounding box center [1268, 187] width 248 height 28
click at [1414, 186] on icon "submit" at bounding box center [1408, 187] width 11 height 11
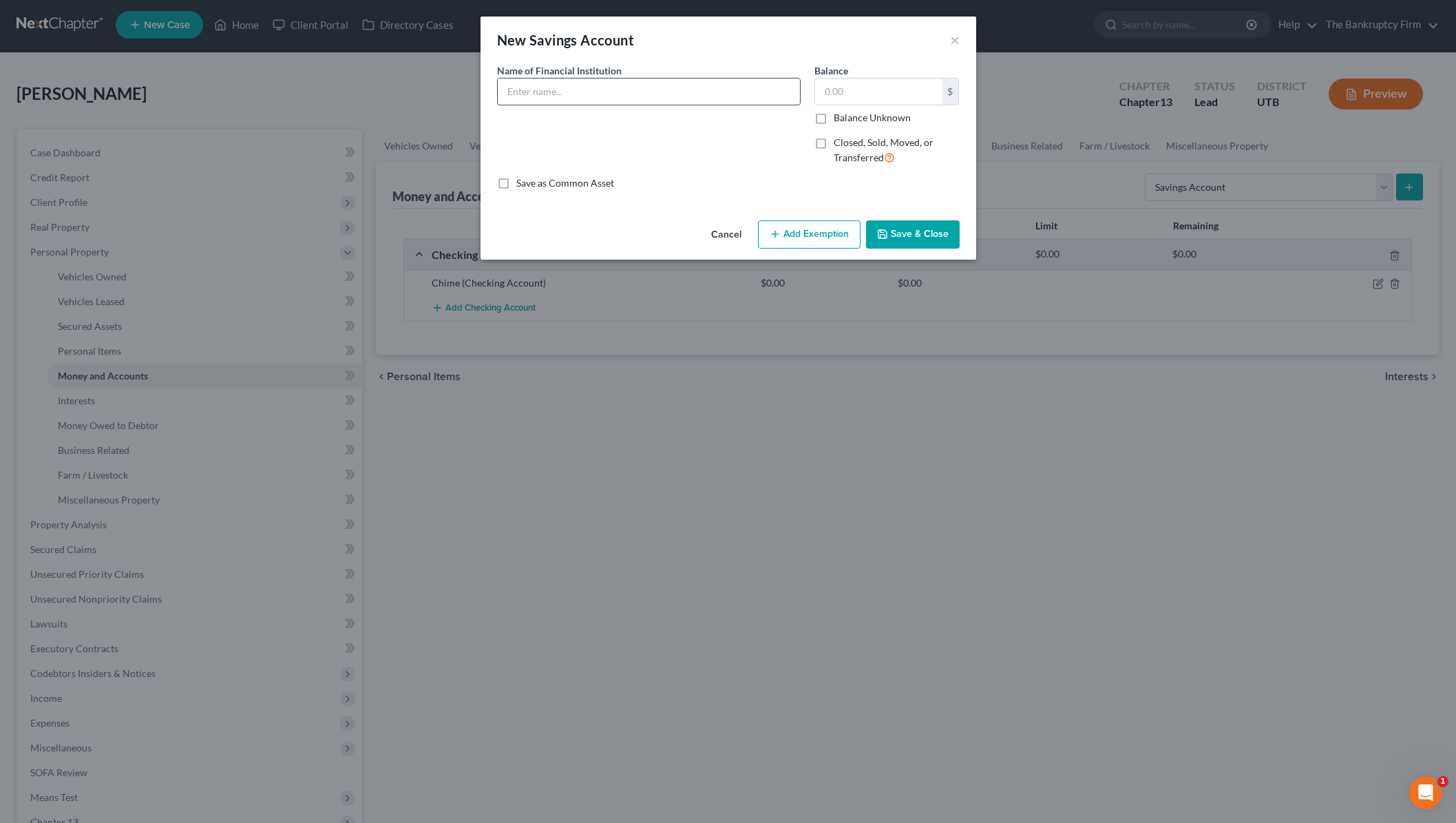
click at [578, 95] on input "text" at bounding box center [649, 91] width 302 height 26
type input "Chime"
click at [921, 228] on button "Save & Close" at bounding box center [913, 235] width 94 height 29
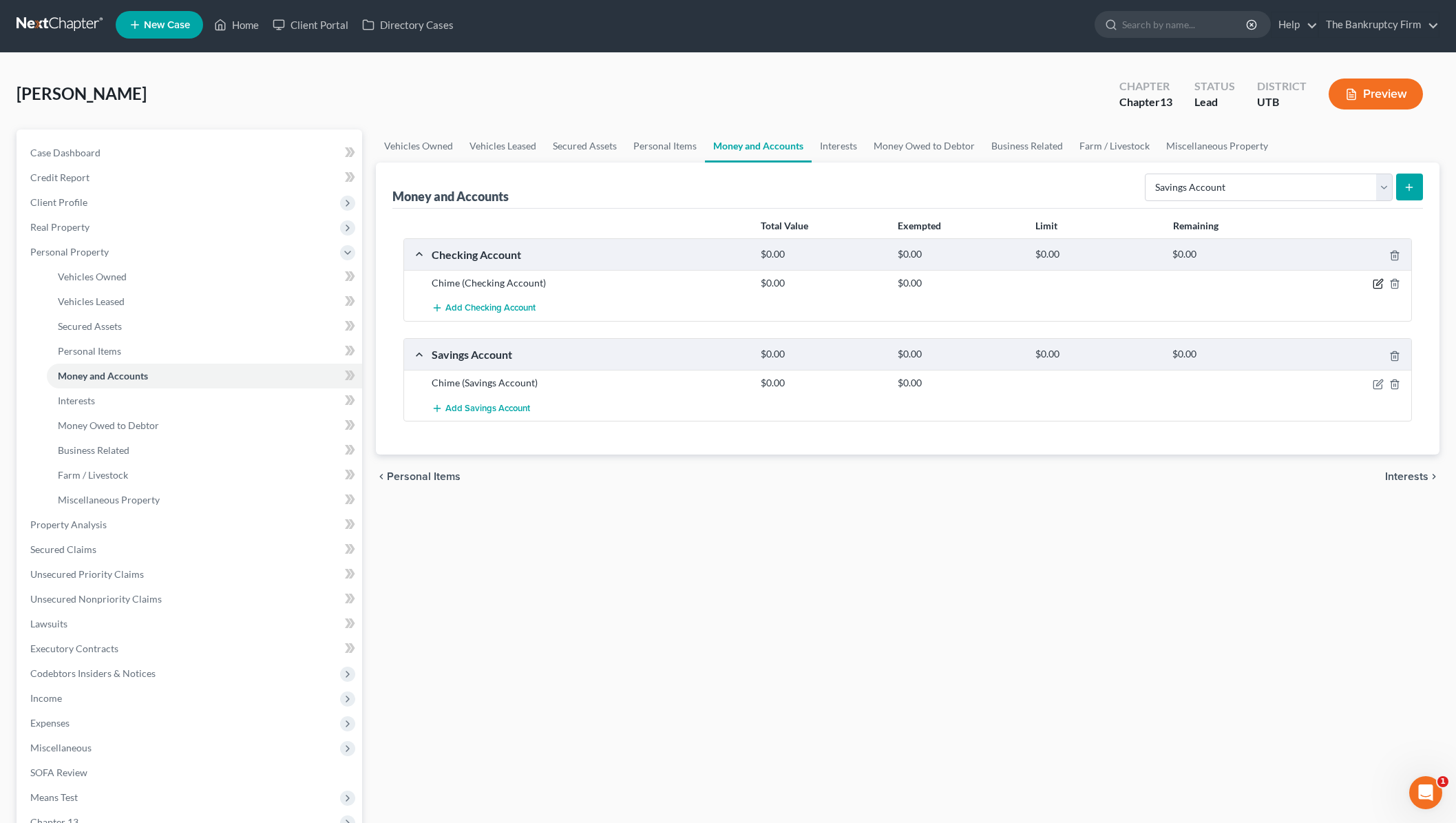
click at [1380, 280] on icon "button" at bounding box center [1379, 282] width 6 height 6
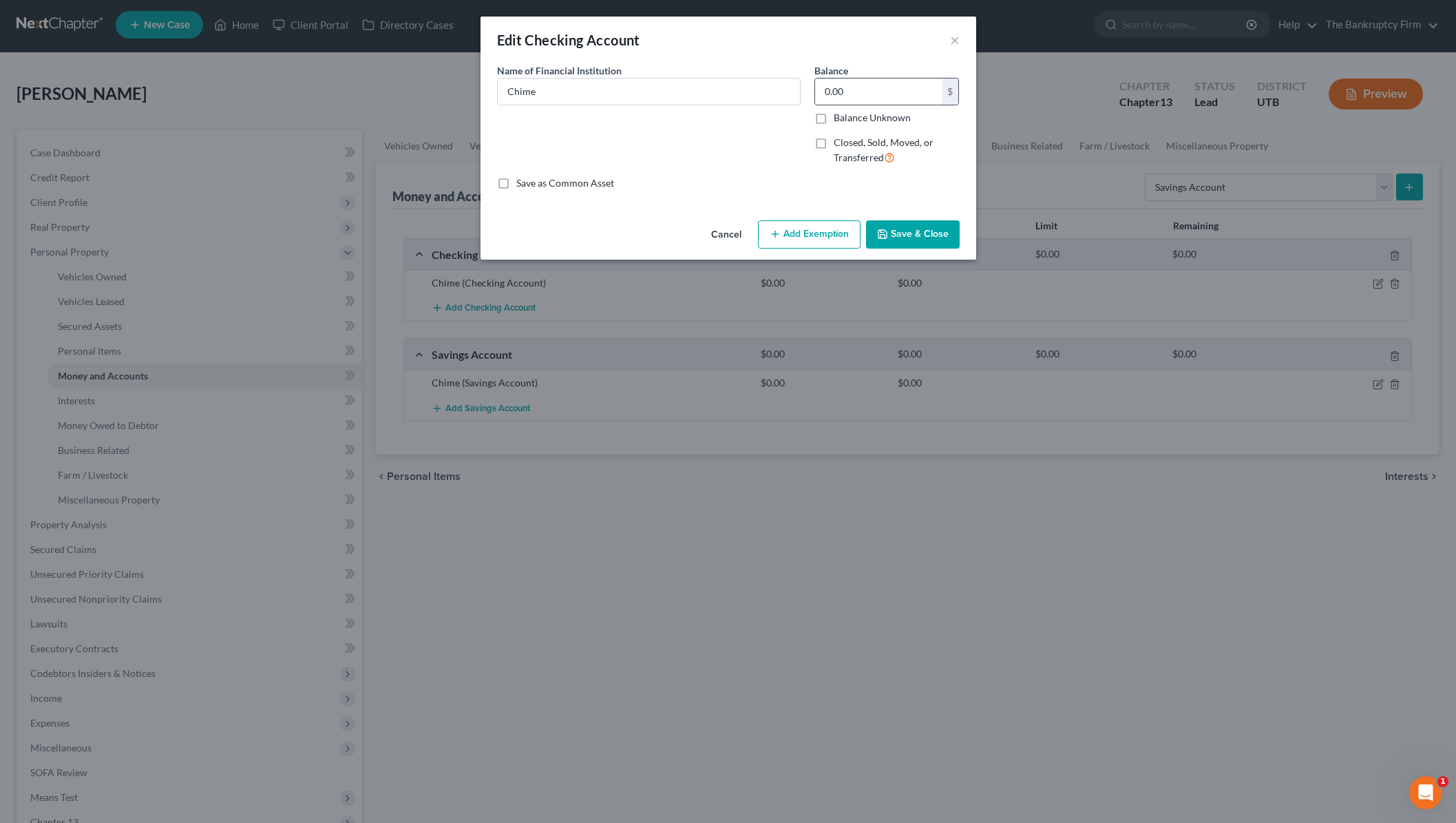
click at [870, 94] on input "0.00" at bounding box center [879, 91] width 127 height 26
type input "365.00"
drag, startPoint x: 916, startPoint y: 238, endPoint x: 909, endPoint y: 237, distance: 7.1
click at [909, 237] on button "Save & Close" at bounding box center [913, 235] width 94 height 29
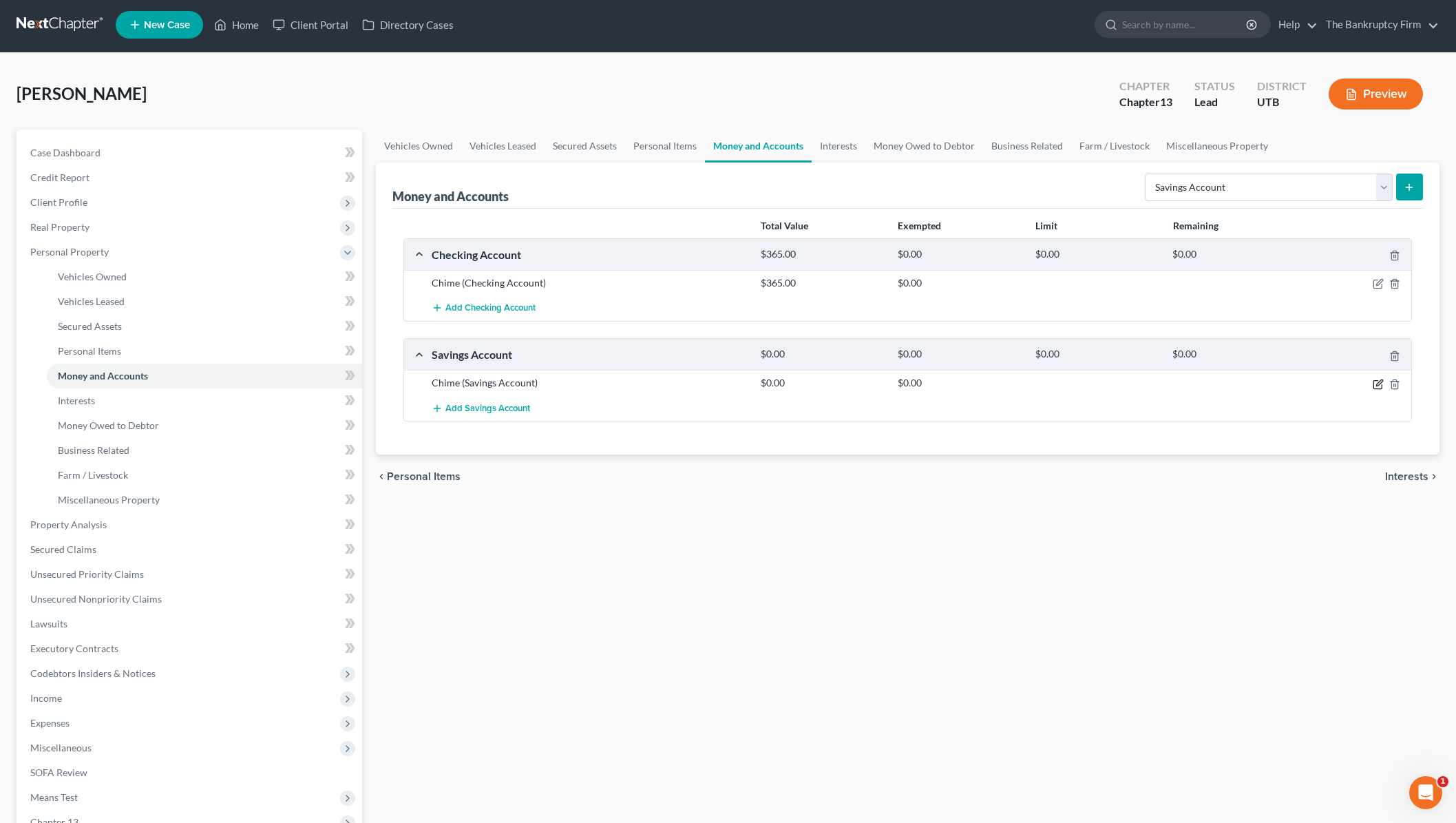
click at [1379, 383] on icon "button" at bounding box center [1379, 383] width 6 height 6
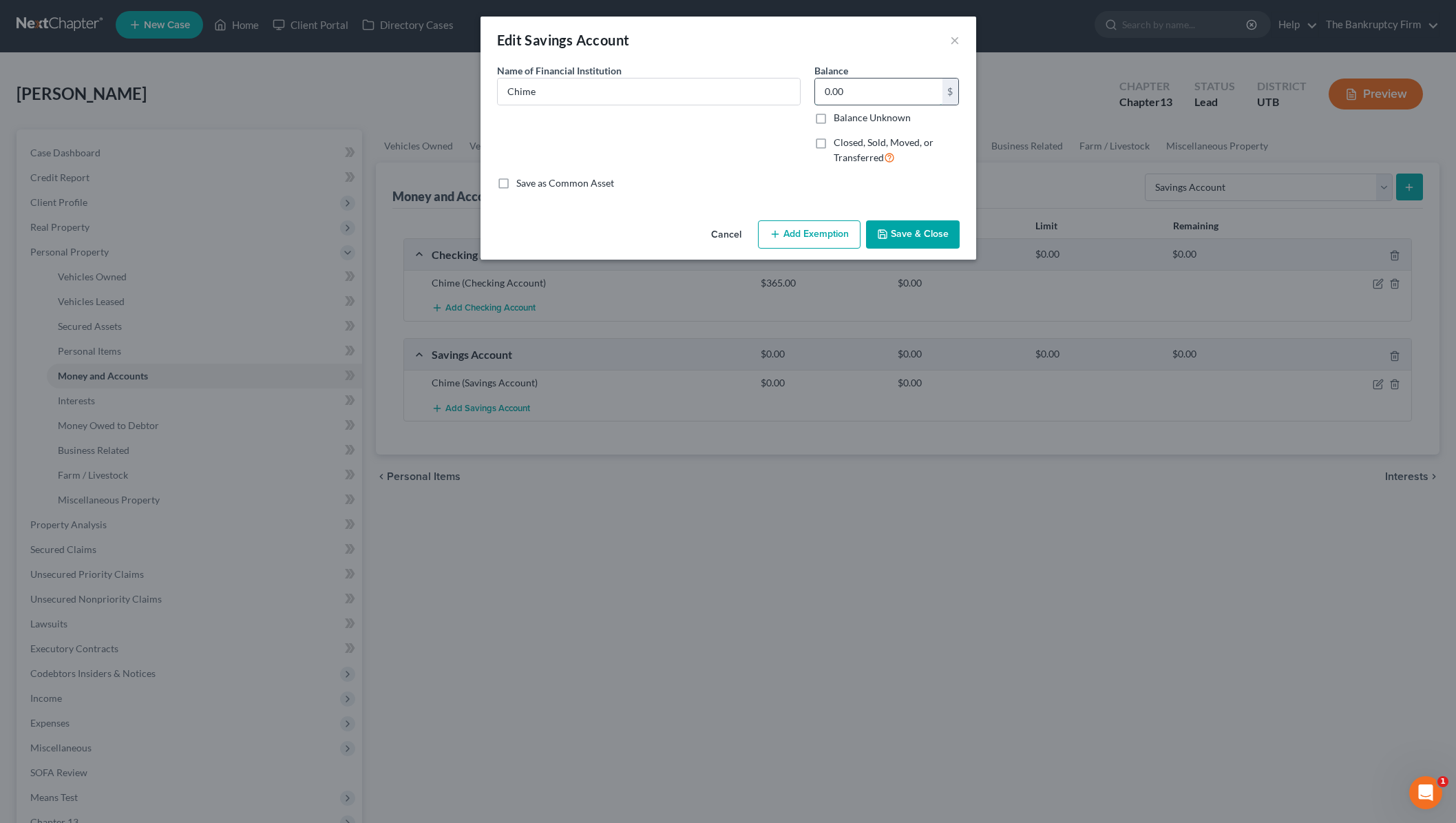
click at [855, 89] on input "0.00" at bounding box center [879, 91] width 127 height 26
type input "62.35"
click at [946, 239] on button "Save & Close" at bounding box center [913, 235] width 94 height 29
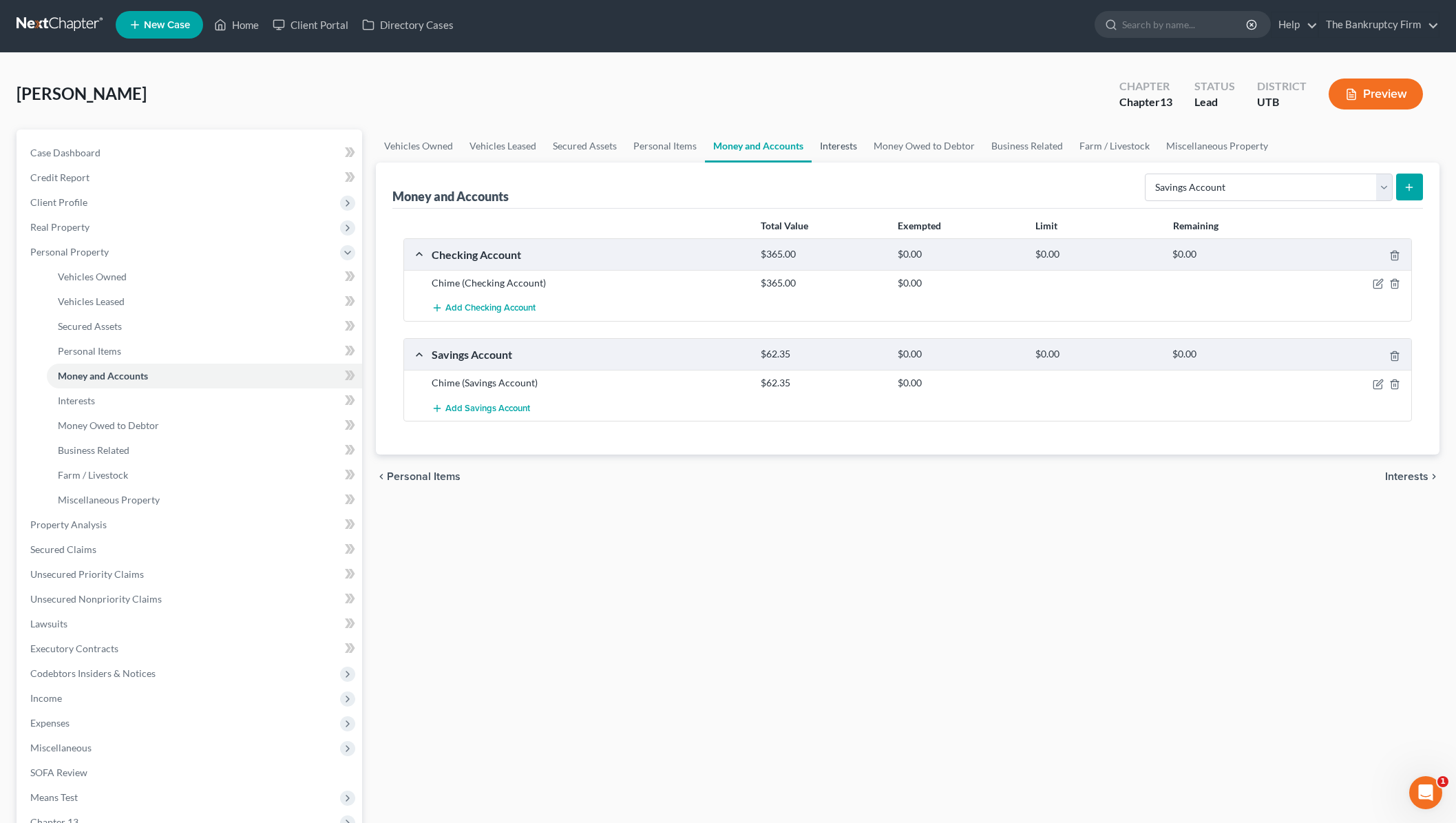
click at [821, 143] on link "Interests" at bounding box center [838, 146] width 53 height 33
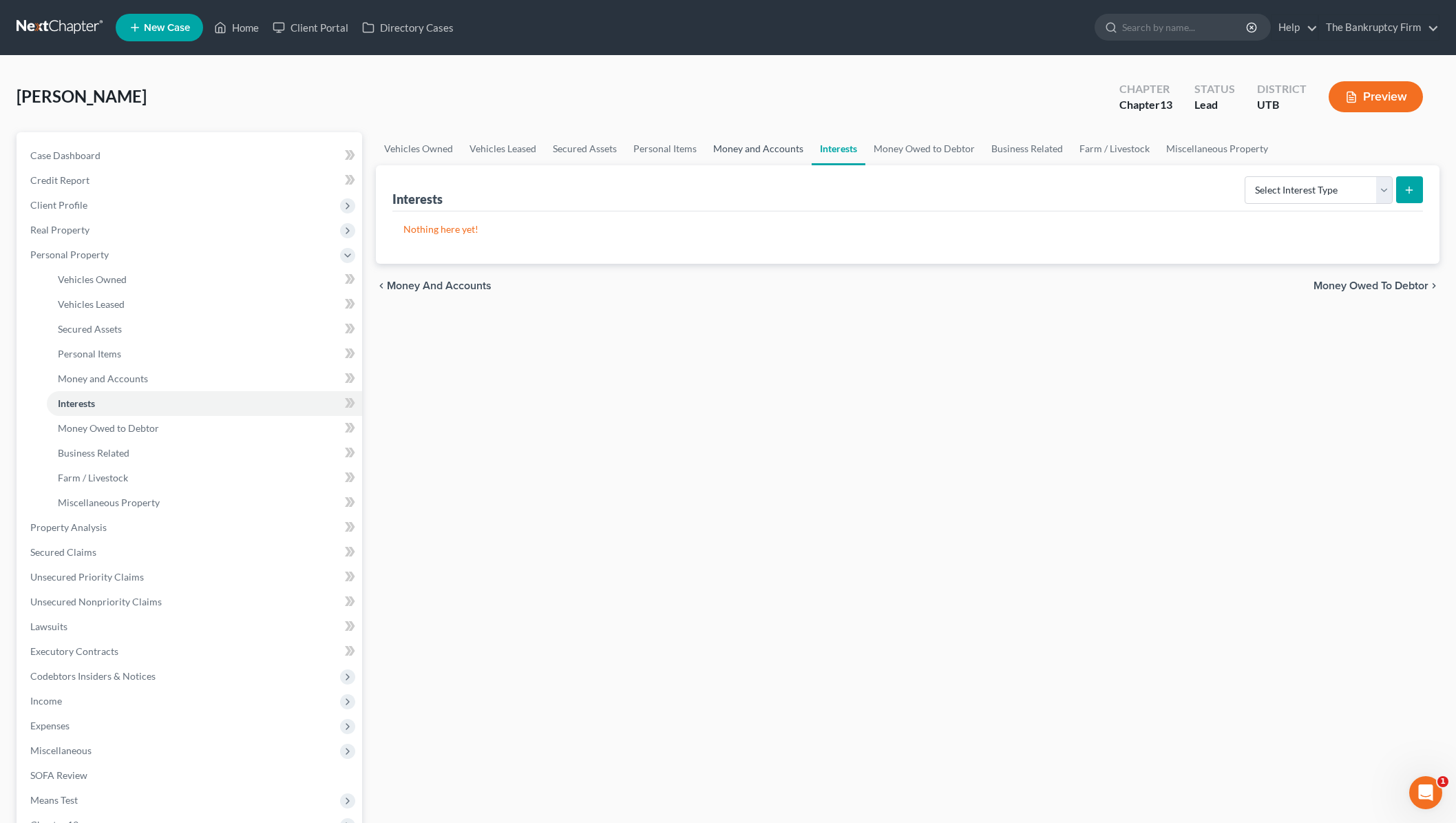
drag, startPoint x: 748, startPoint y: 148, endPoint x: 783, endPoint y: 148, distance: 35.0
click at [748, 148] on link "Money and Accounts" at bounding box center [758, 149] width 107 height 33
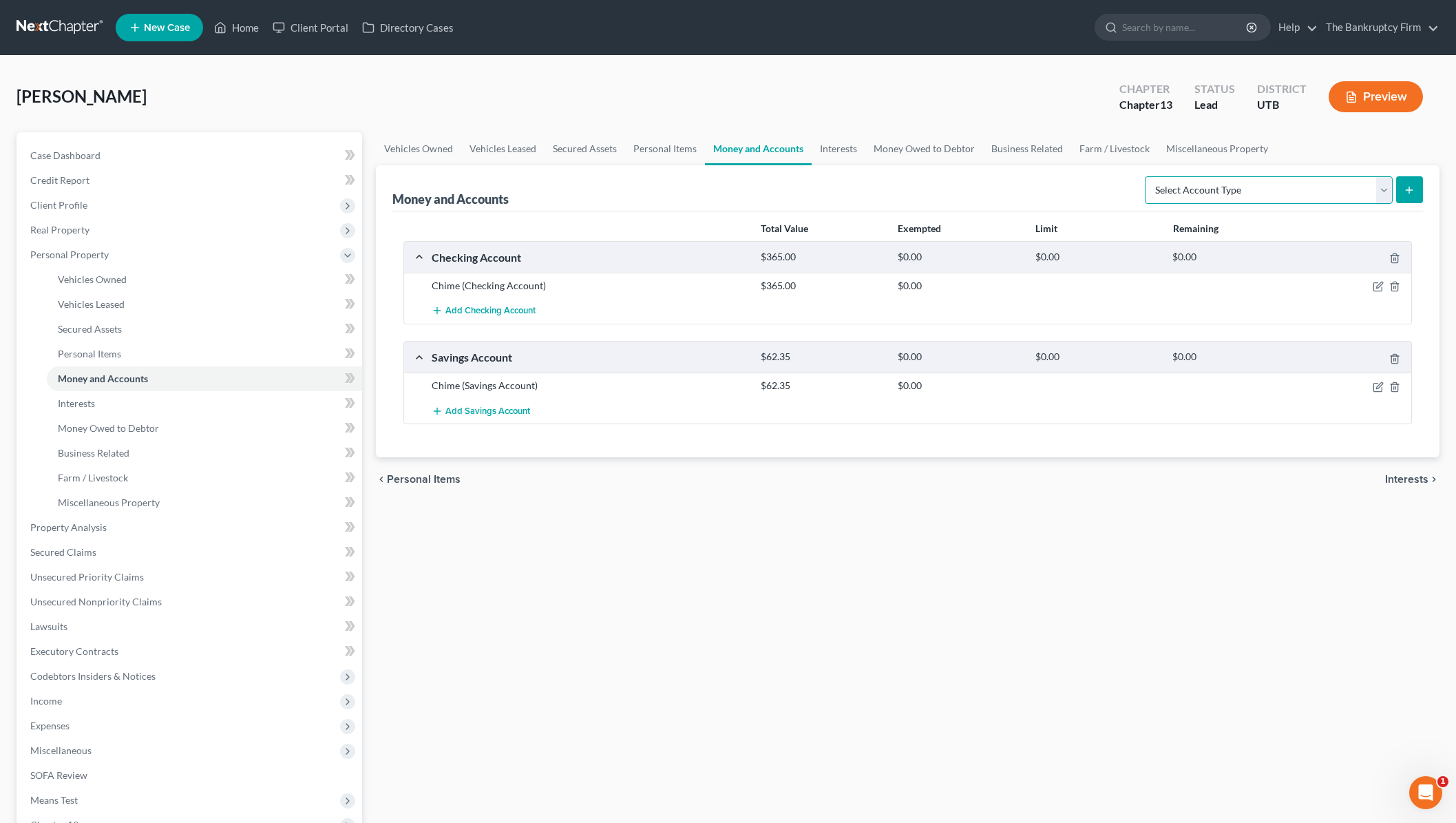
click at [1269, 185] on select "Select Account Type Brokerage Cash on Hand Certificates of Deposit Checking Acc…" at bounding box center [1268, 190] width 248 height 28
select select "other"
click at [1147, 176] on select "Select Account Type Brokerage Cash on Hand Certificates of Deposit Checking Acc…" at bounding box center [1268, 190] width 248 height 28
click at [1415, 185] on button "submit" at bounding box center [1409, 189] width 27 height 27
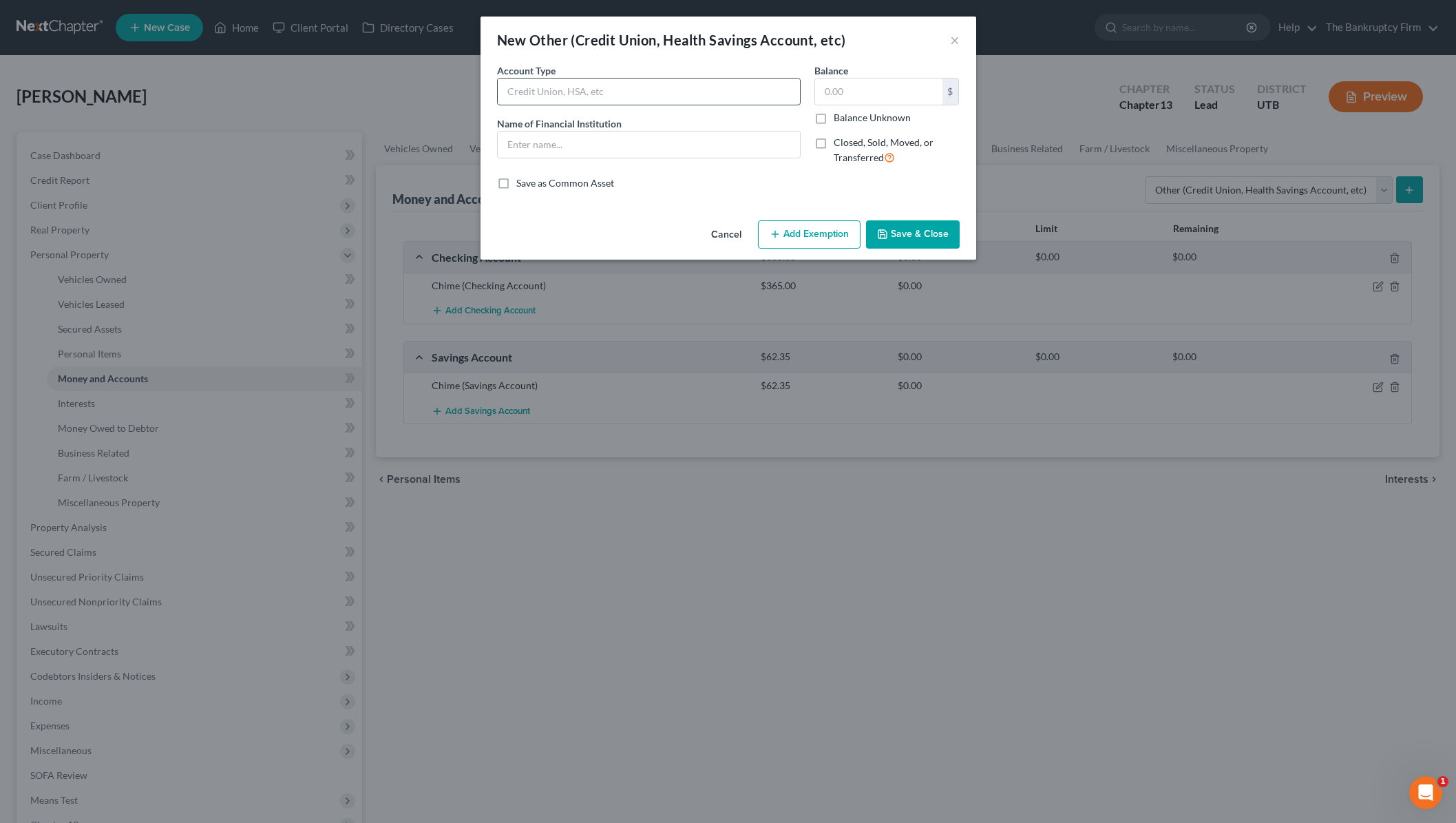
click at [567, 86] on input "text" at bounding box center [649, 91] width 302 height 26
type input "Venmo"
click at [919, 241] on button "Save & Close" at bounding box center [913, 235] width 94 height 29
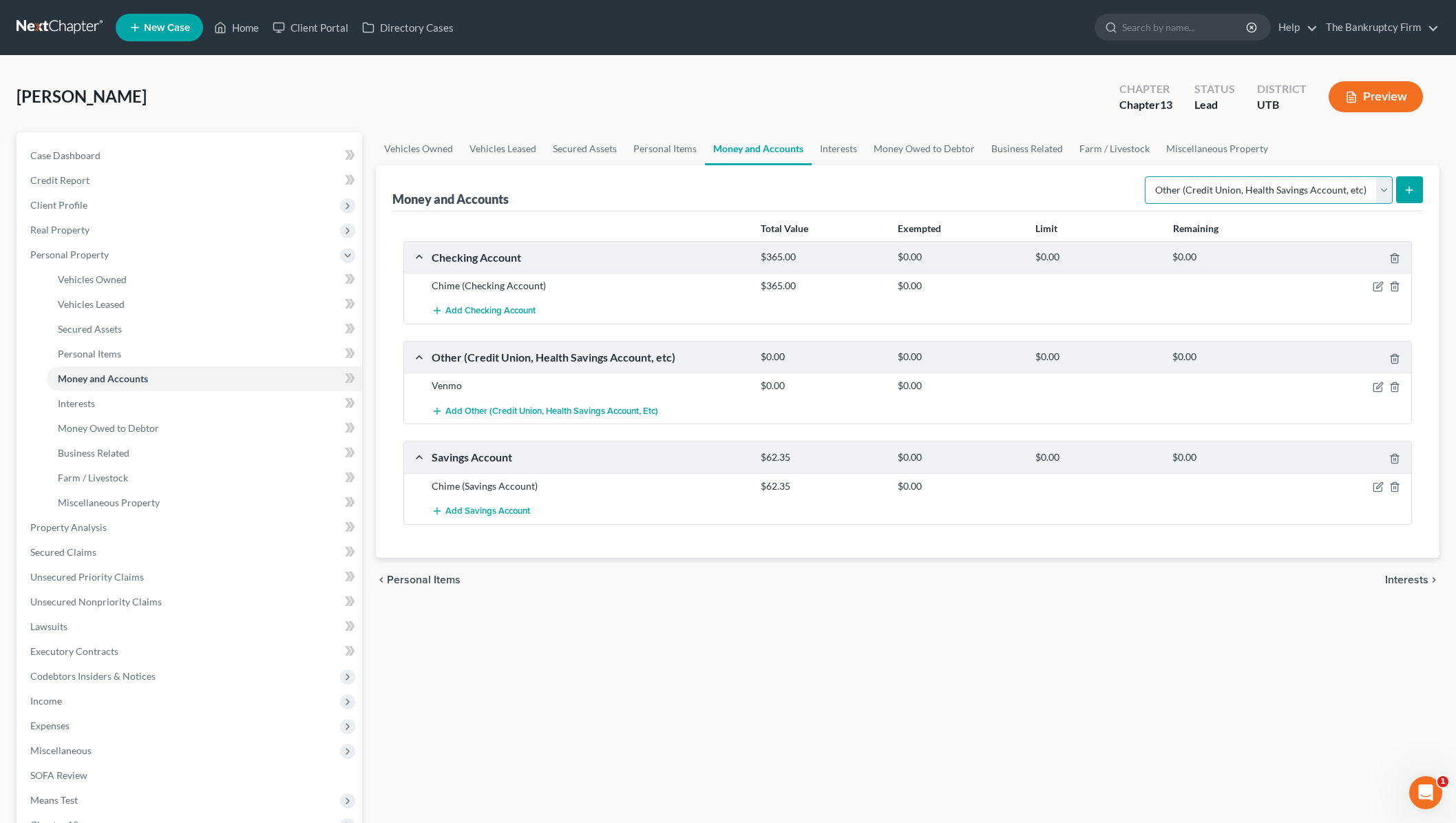
click at [1384, 185] on select "Select Account Type Brokerage Cash on Hand Certificates of Deposit Checking Acc…" at bounding box center [1268, 190] width 248 height 28
click at [1147, 176] on select "Select Account Type Brokerage Cash on Hand Certificates of Deposit Checking Acc…" at bounding box center [1268, 190] width 248 height 28
click at [1412, 190] on icon "submit" at bounding box center [1408, 189] width 11 height 11
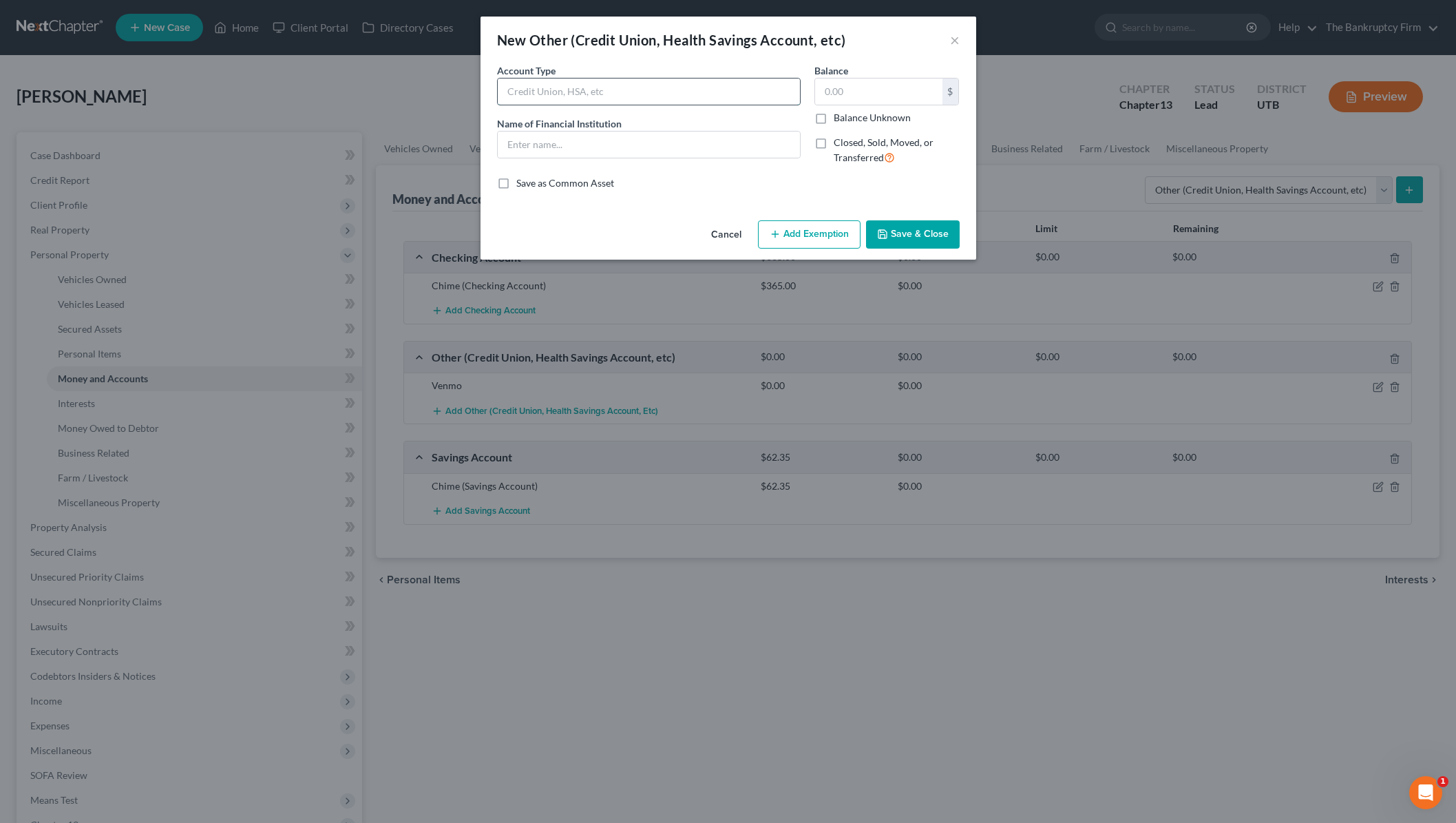
click at [554, 87] on input "text" at bounding box center [649, 91] width 302 height 26
type input "Cash App"
type input "c"
type input "Cash App"
click at [930, 232] on button "Save & Close" at bounding box center [913, 235] width 94 height 29
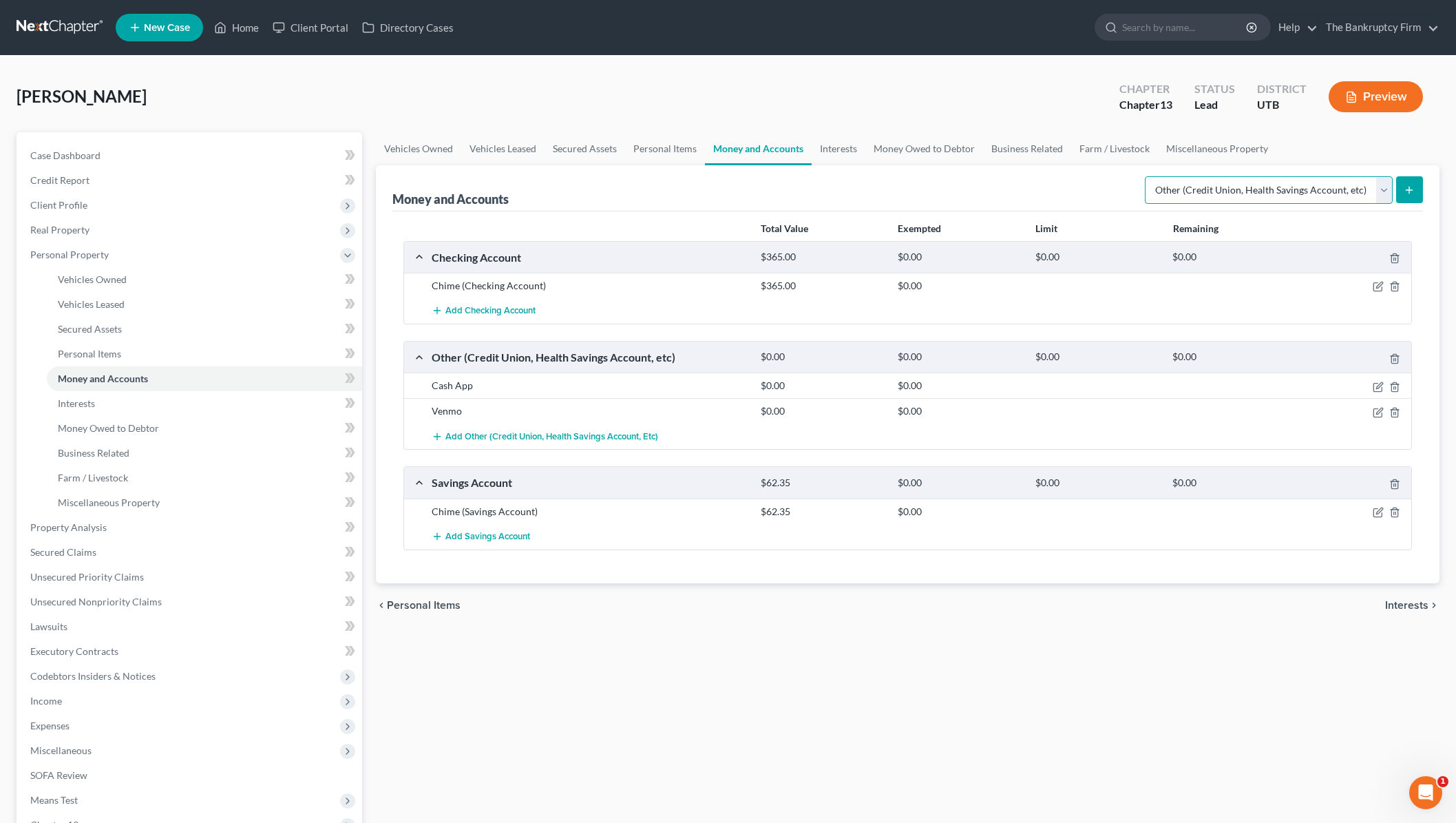
click at [1261, 192] on select "Select Account Type Brokerage Cash on Hand Certificates of Deposit Checking Acc…" at bounding box center [1268, 190] width 248 height 28
select select "checking"
click at [1147, 176] on select "Select Account Type Brokerage Cash on Hand Certificates of Deposit Checking Acc…" at bounding box center [1268, 190] width 248 height 28
click at [1410, 186] on icon "submit" at bounding box center [1408, 189] width 11 height 11
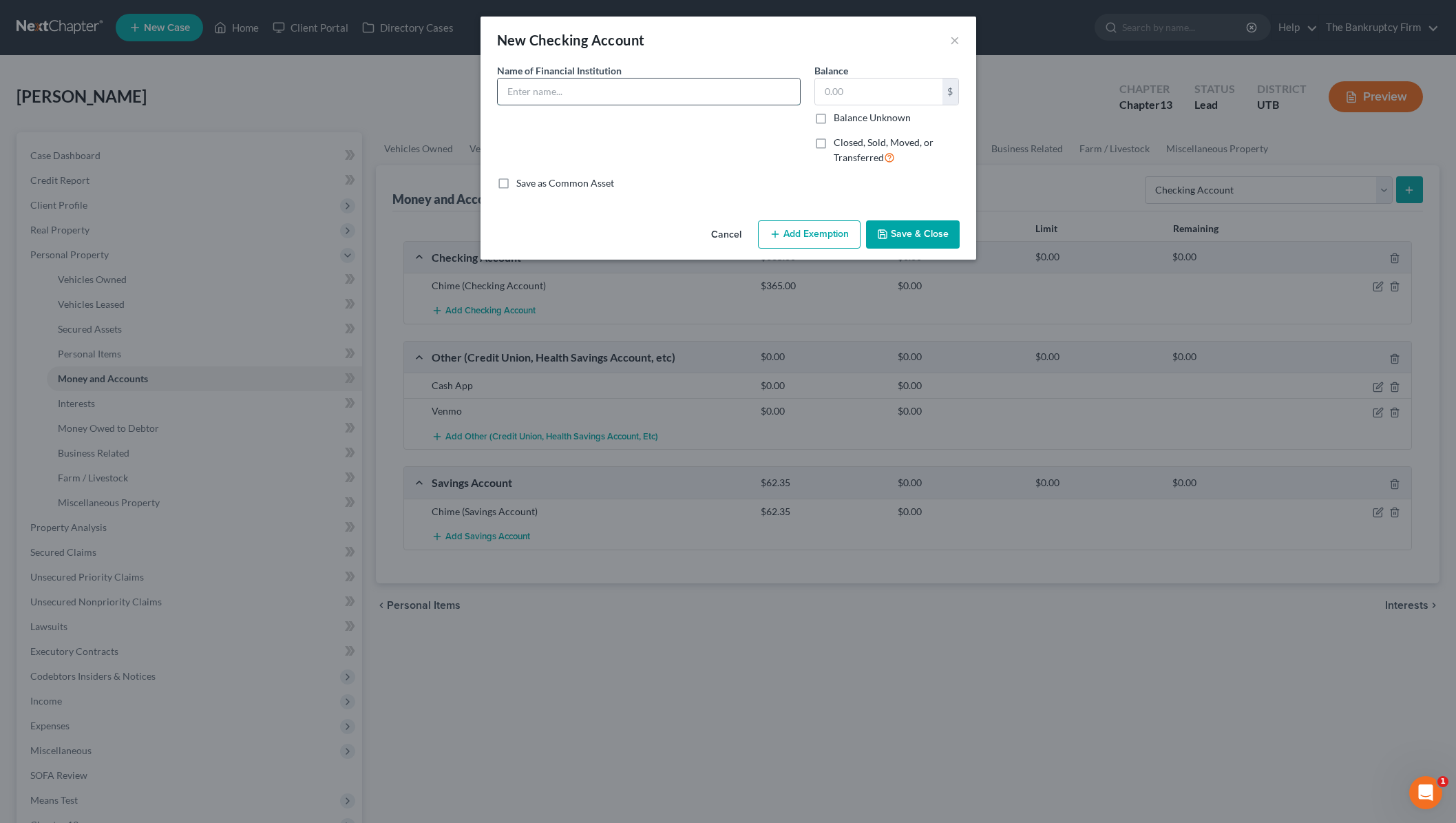
click at [635, 93] on input "text" at bounding box center [649, 91] width 302 height 26
type input "US Bank"
click at [834, 141] on label "Closed, Sold, Moved, or Transferred" at bounding box center [897, 150] width 126 height 29
click at [839, 141] on input "Closed, Sold, Moved, or Transferred" at bounding box center [843, 140] width 9 height 9
checkbox input "true"
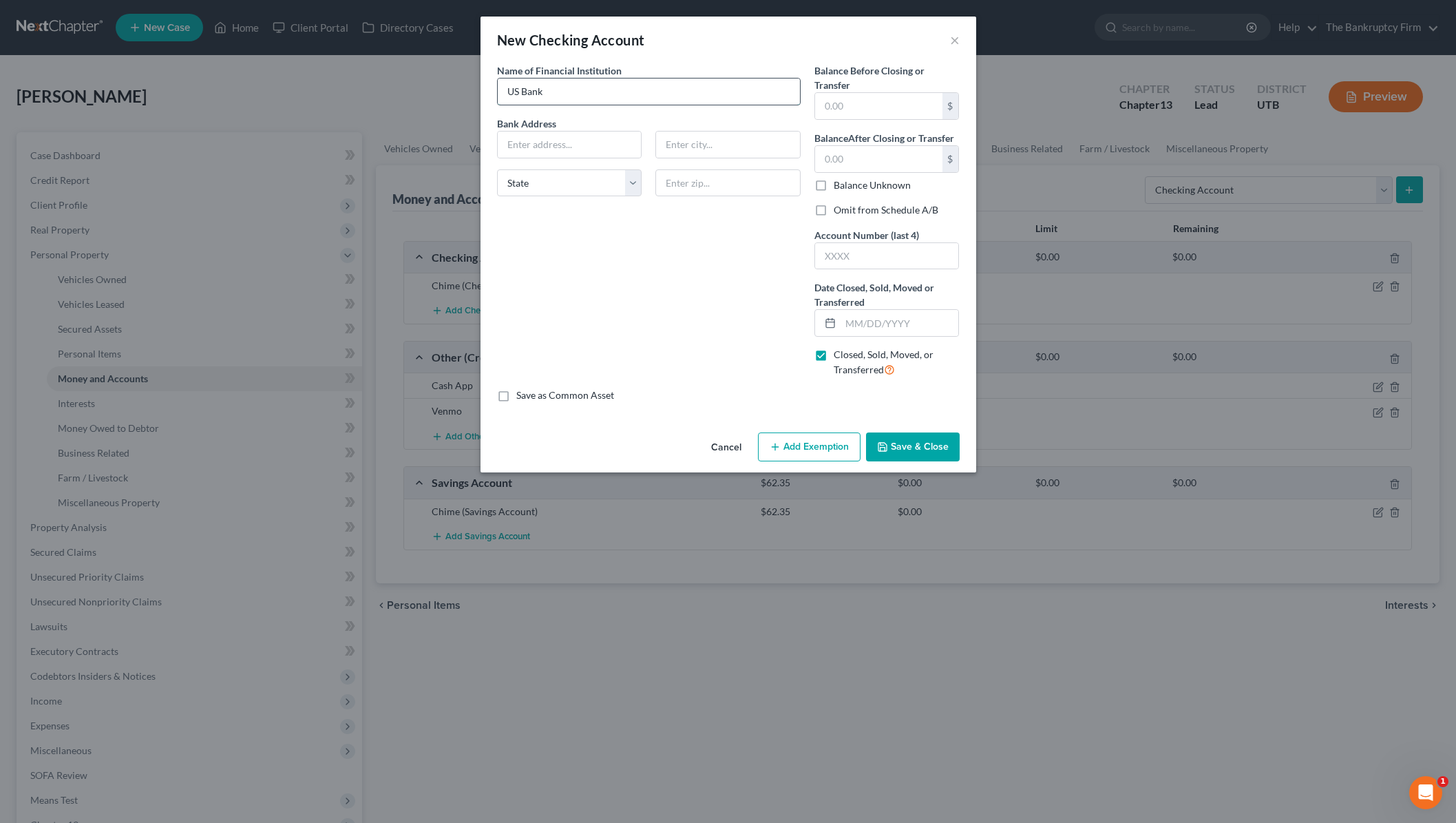
click at [587, 91] on input "US Bank" at bounding box center [649, 91] width 302 height 26
type input "US Bank (Negative Balance)"
click at [834, 186] on label "Balance Unknown" at bounding box center [872, 185] width 77 height 14
click at [839, 186] on input "Balance Unknown" at bounding box center [843, 183] width 9 height 9
checkbox input "true"
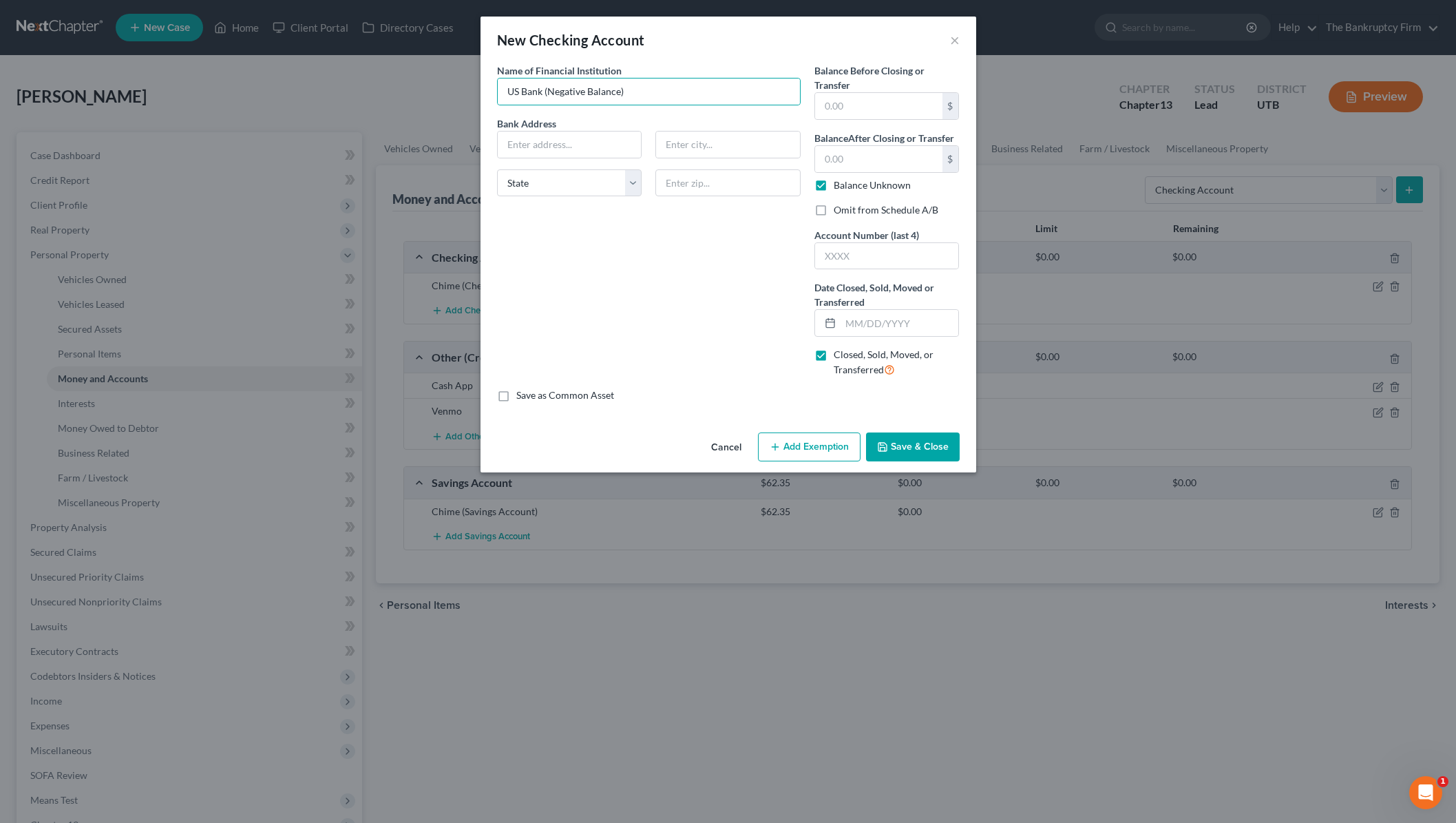
type input "0.00"
click at [834, 208] on label "Omit from Schedule A/B" at bounding box center [886, 210] width 105 height 14
click at [839, 208] on input "Omit from Schedule A/B" at bounding box center [843, 208] width 9 height 9
checkbox input "true"
click at [534, 147] on input "text" at bounding box center [570, 145] width 144 height 26
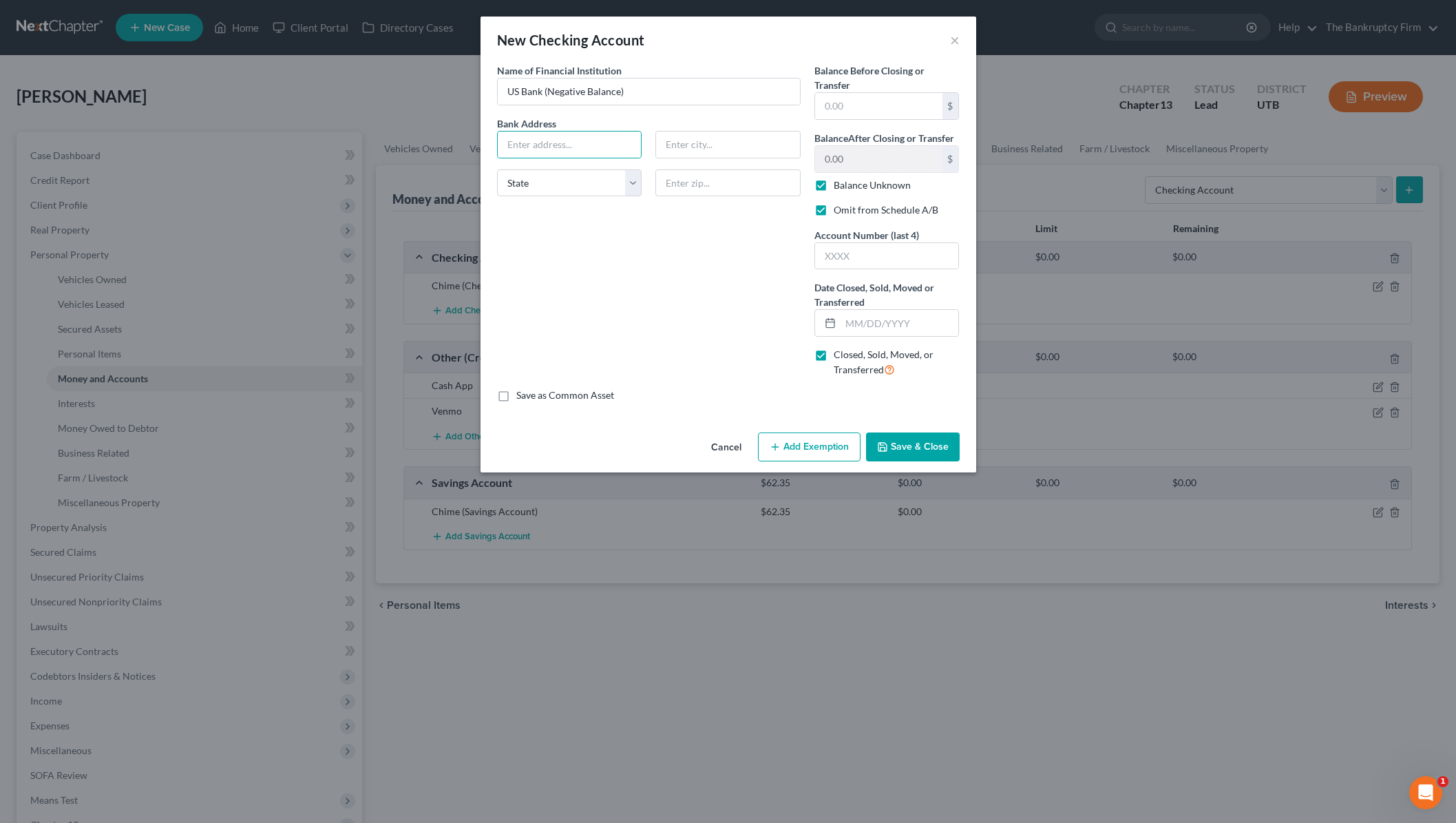
click at [901, 450] on button "Save & Close" at bounding box center [913, 447] width 94 height 29
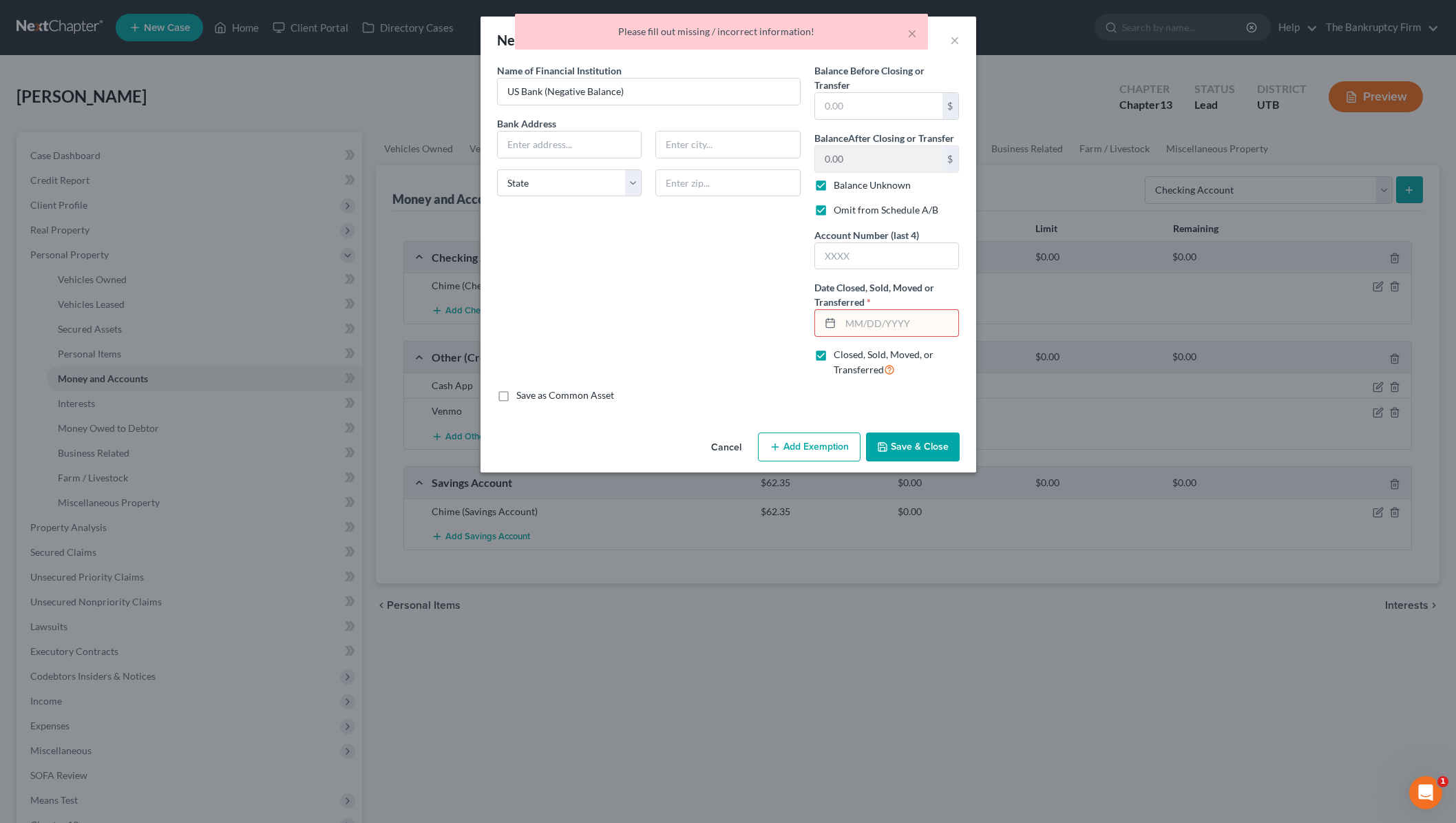
click at [870, 323] on input "text" at bounding box center [899, 323] width 118 height 26
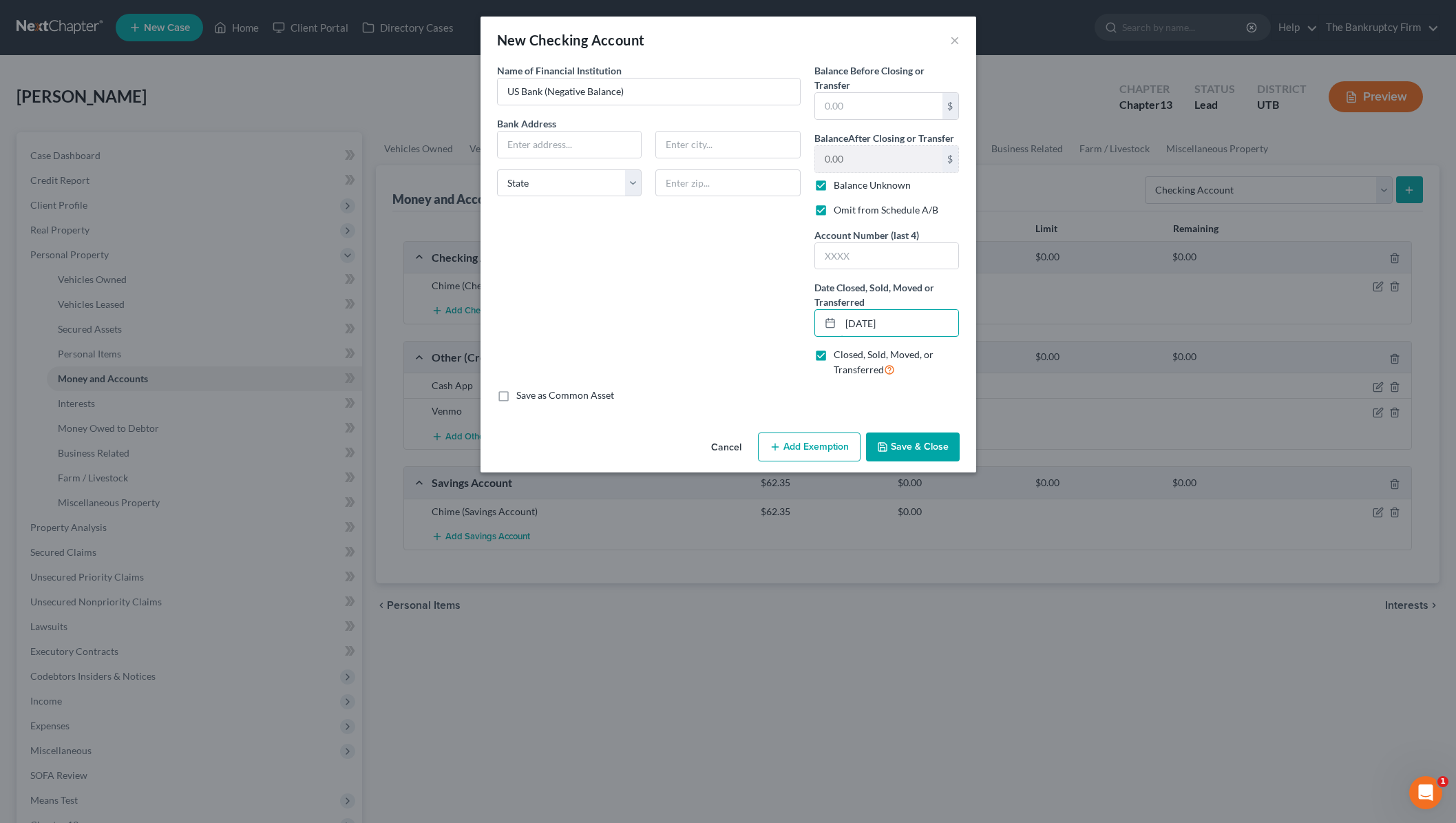
type input "[DATE]"
click at [911, 446] on button "Save & Close" at bounding box center [913, 447] width 94 height 29
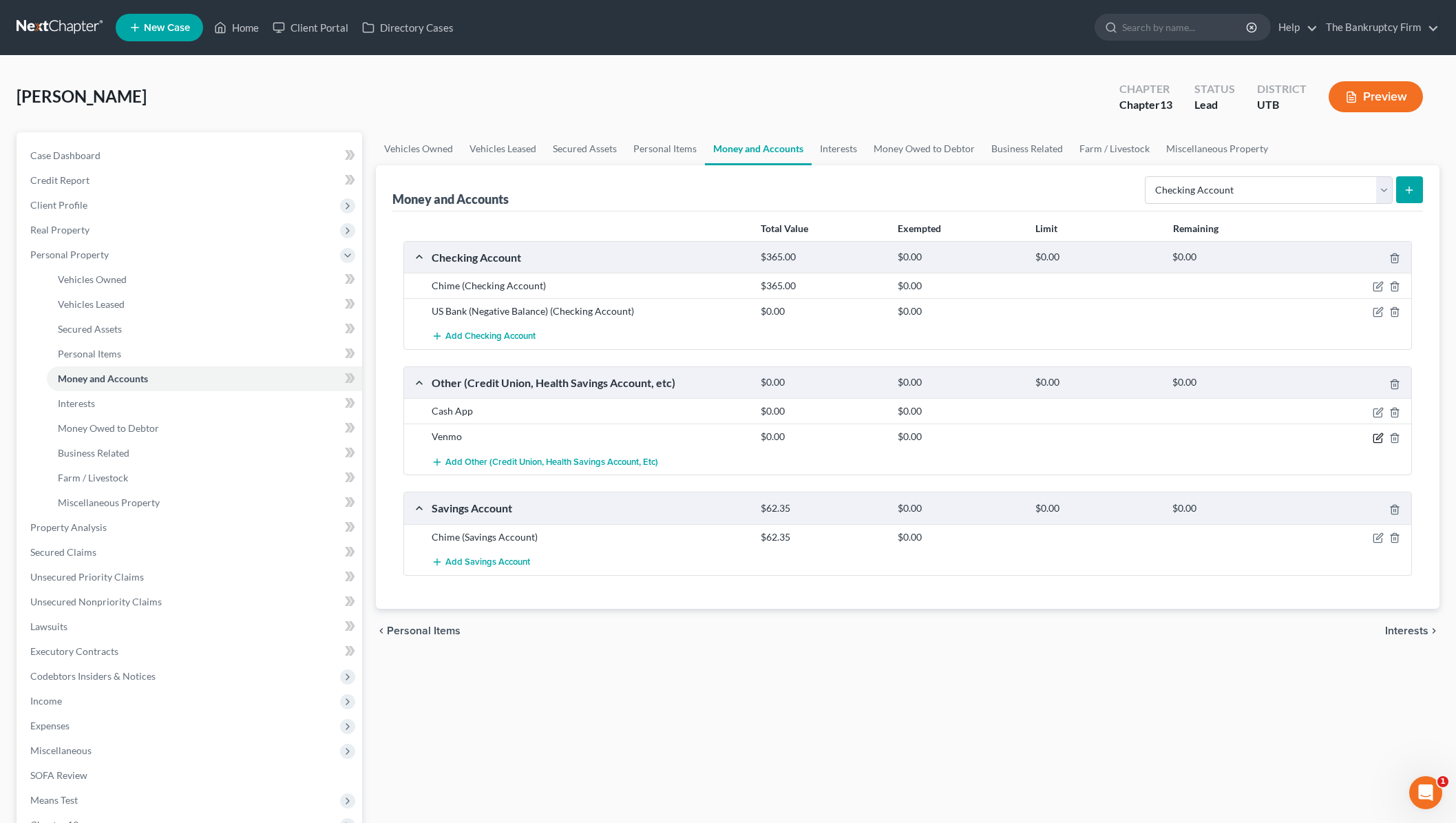
click at [1378, 435] on icon "button" at bounding box center [1379, 436] width 6 height 6
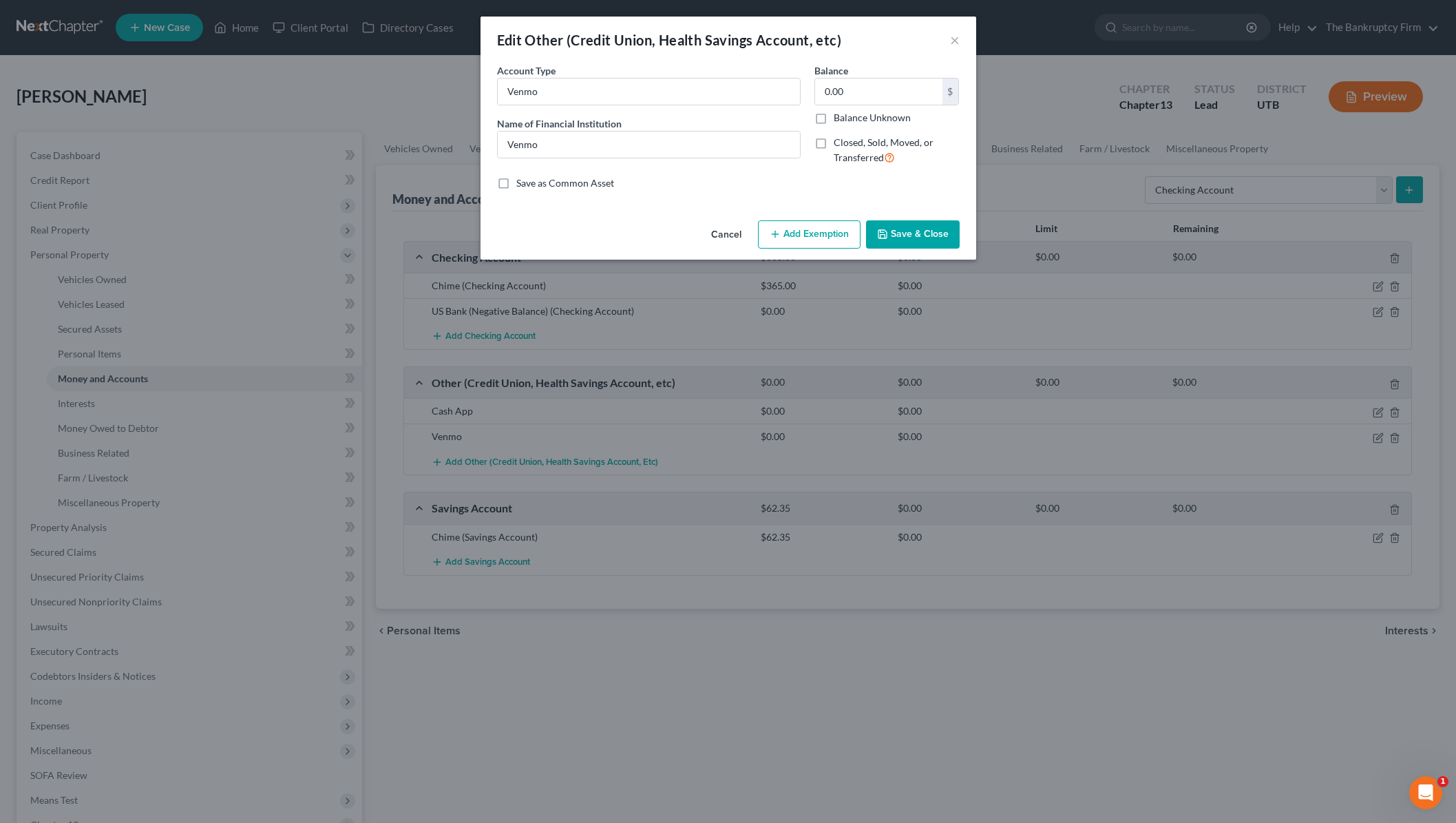
click at [834, 143] on label "Closed, Sold, Moved, or Transferred" at bounding box center [897, 150] width 126 height 29
click at [839, 143] on input "Closed, Sold, Moved, or Transferred" at bounding box center [843, 140] width 9 height 9
checkbox input "true"
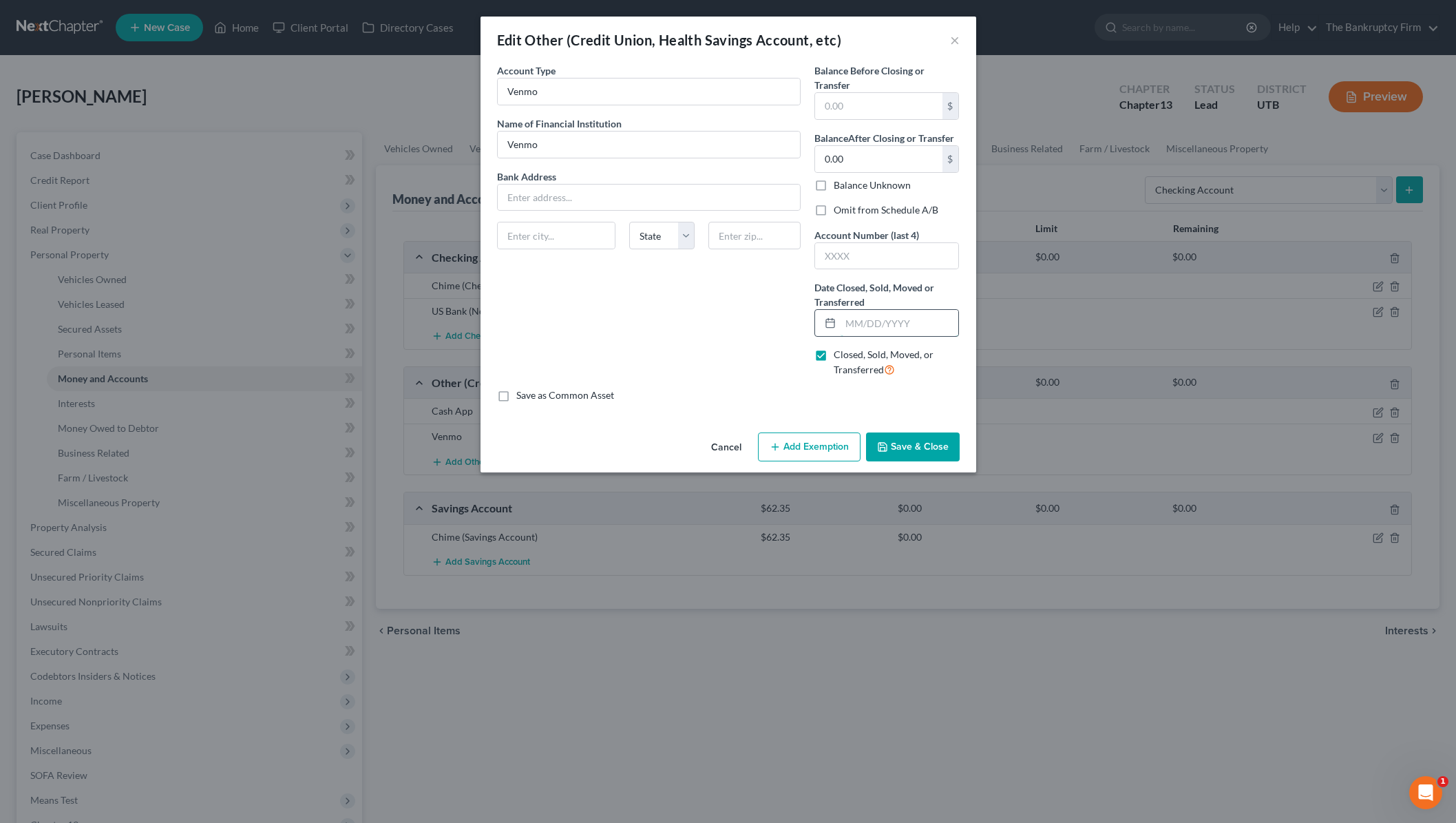
click at [895, 326] on input "text" at bounding box center [899, 323] width 118 height 26
type input "[DATE]"
click at [914, 448] on button "Save & Close" at bounding box center [913, 447] width 94 height 29
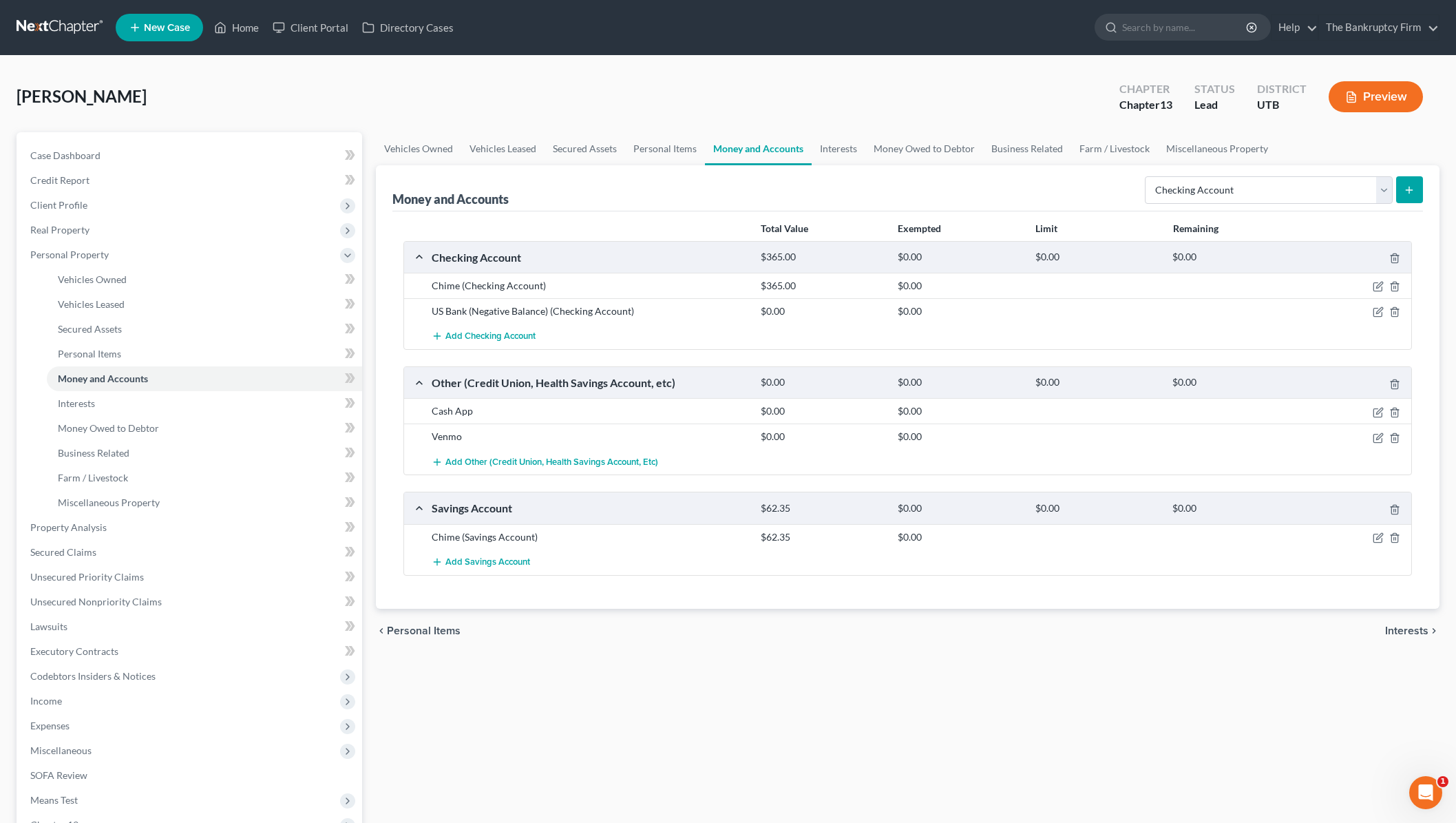
click at [674, 195] on div "Money and Accounts Select Account Type Brokerage Cash on Hand Certificates of D…" at bounding box center [908, 188] width 1030 height 46
click at [845, 150] on link "Interests" at bounding box center [838, 149] width 53 height 33
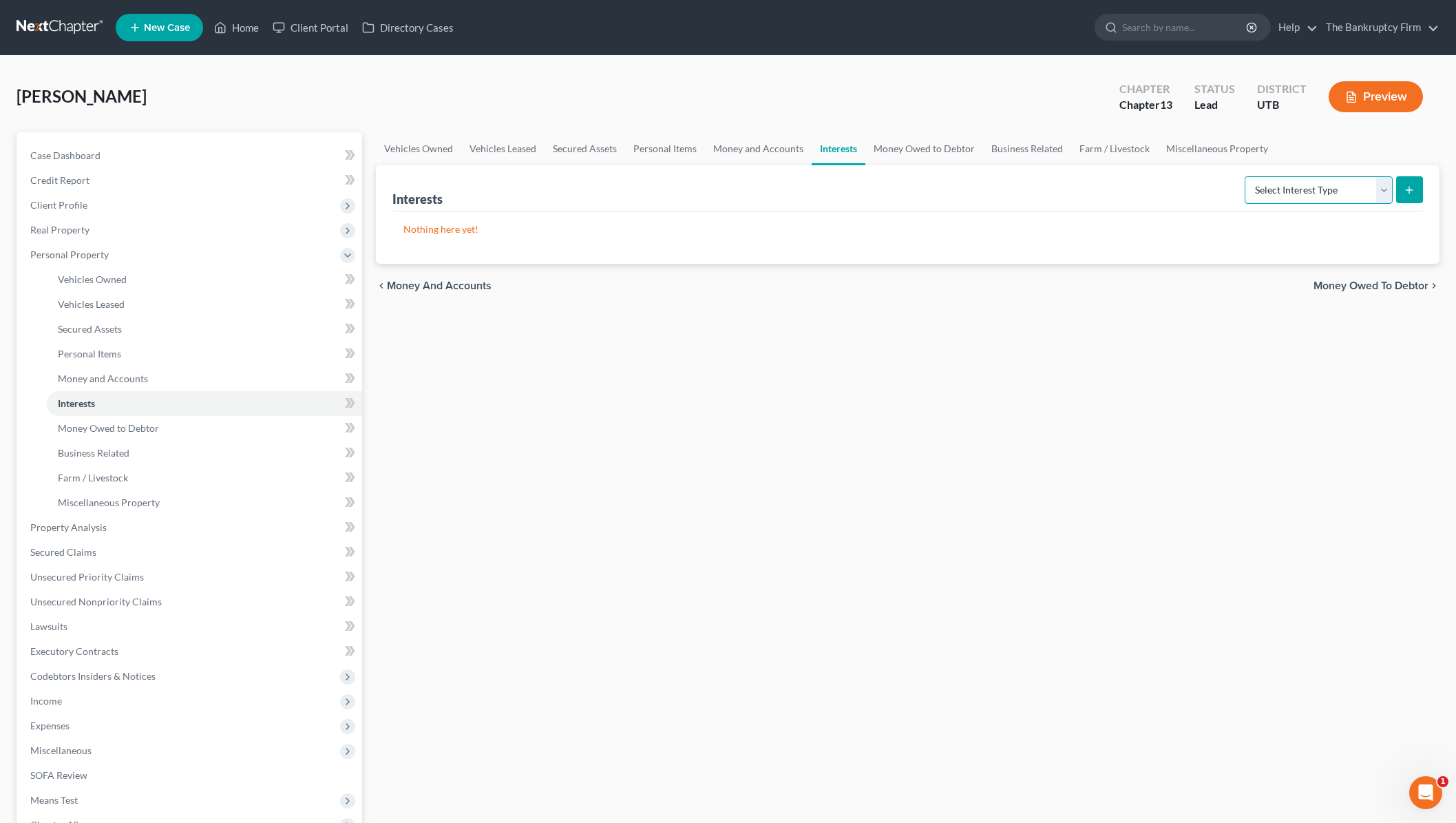
click at [1343, 189] on select "Select Interest Type 401K Annuity Bond Education IRA Government Bond Government…" at bounding box center [1319, 190] width 148 height 28
click at [933, 148] on link "Money Owed to Debtor" at bounding box center [924, 149] width 118 height 33
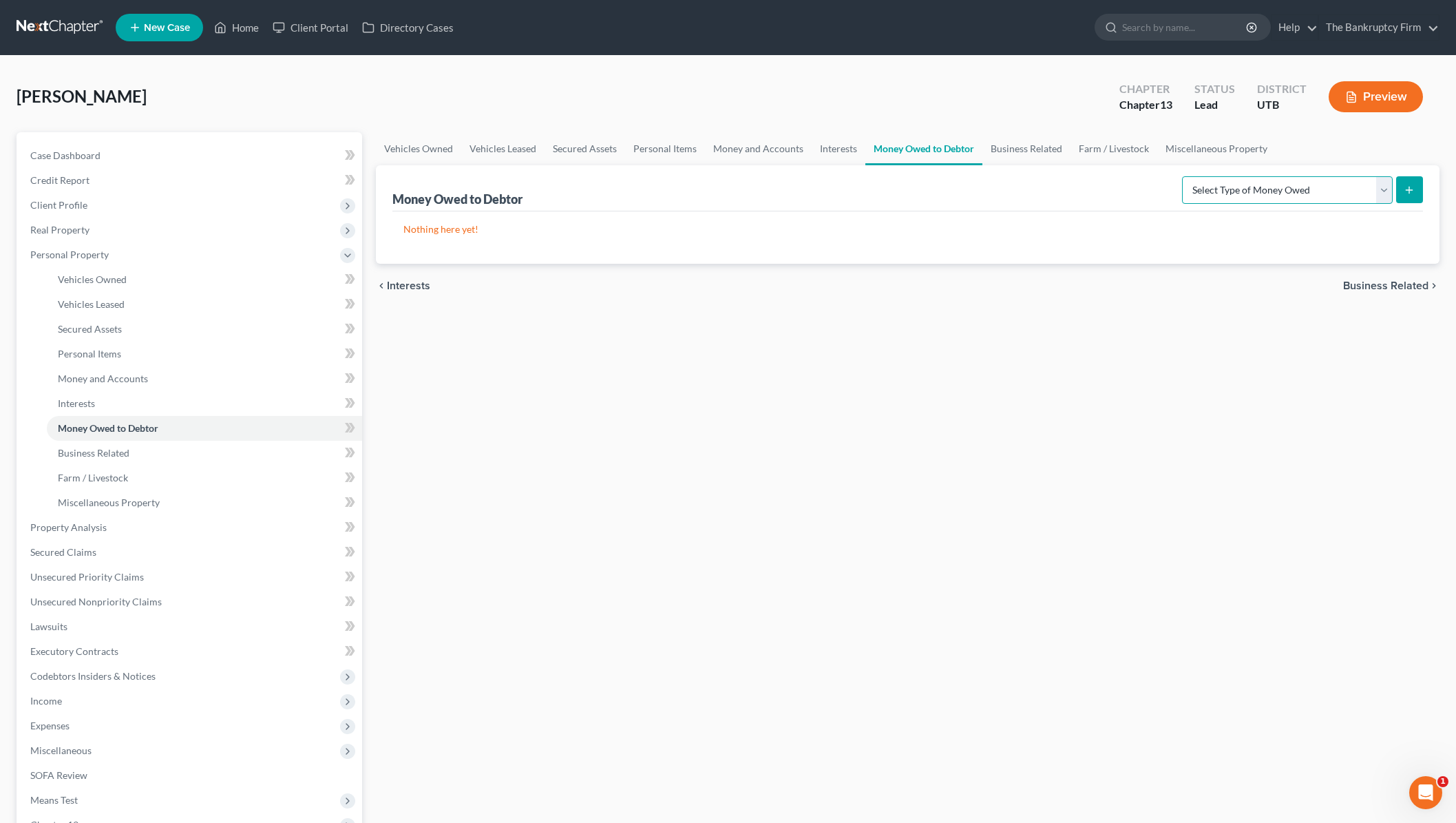
click at [1378, 187] on select "Select Type of Money Owed Accounts Receivable Alimony Child Support Claims Agai…" at bounding box center [1287, 190] width 211 height 28
click at [1375, 187] on select "Select Type of Money Owed Accounts Receivable Alimony Child Support Claims Agai…" at bounding box center [1287, 190] width 211 height 28
click at [1026, 148] on link "Business Related" at bounding box center [1026, 149] width 88 height 33
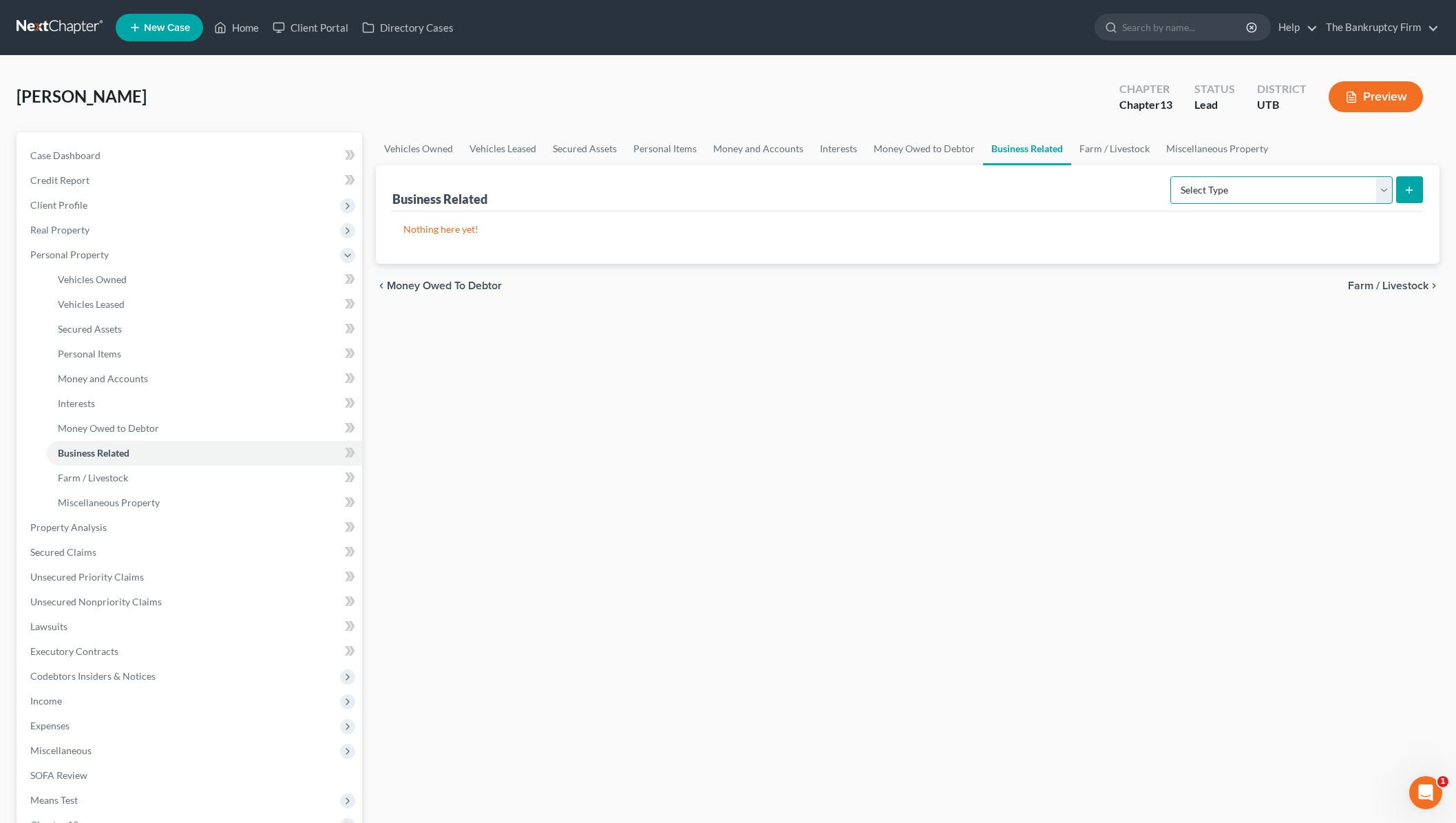
click at [1237, 192] on select "Select Type Customer Lists Franchises Inventory Licenses Machinery Office Equip…" at bounding box center [1281, 190] width 222 height 28
click at [1103, 145] on link "Farm / Livestock" at bounding box center [1114, 149] width 87 height 33
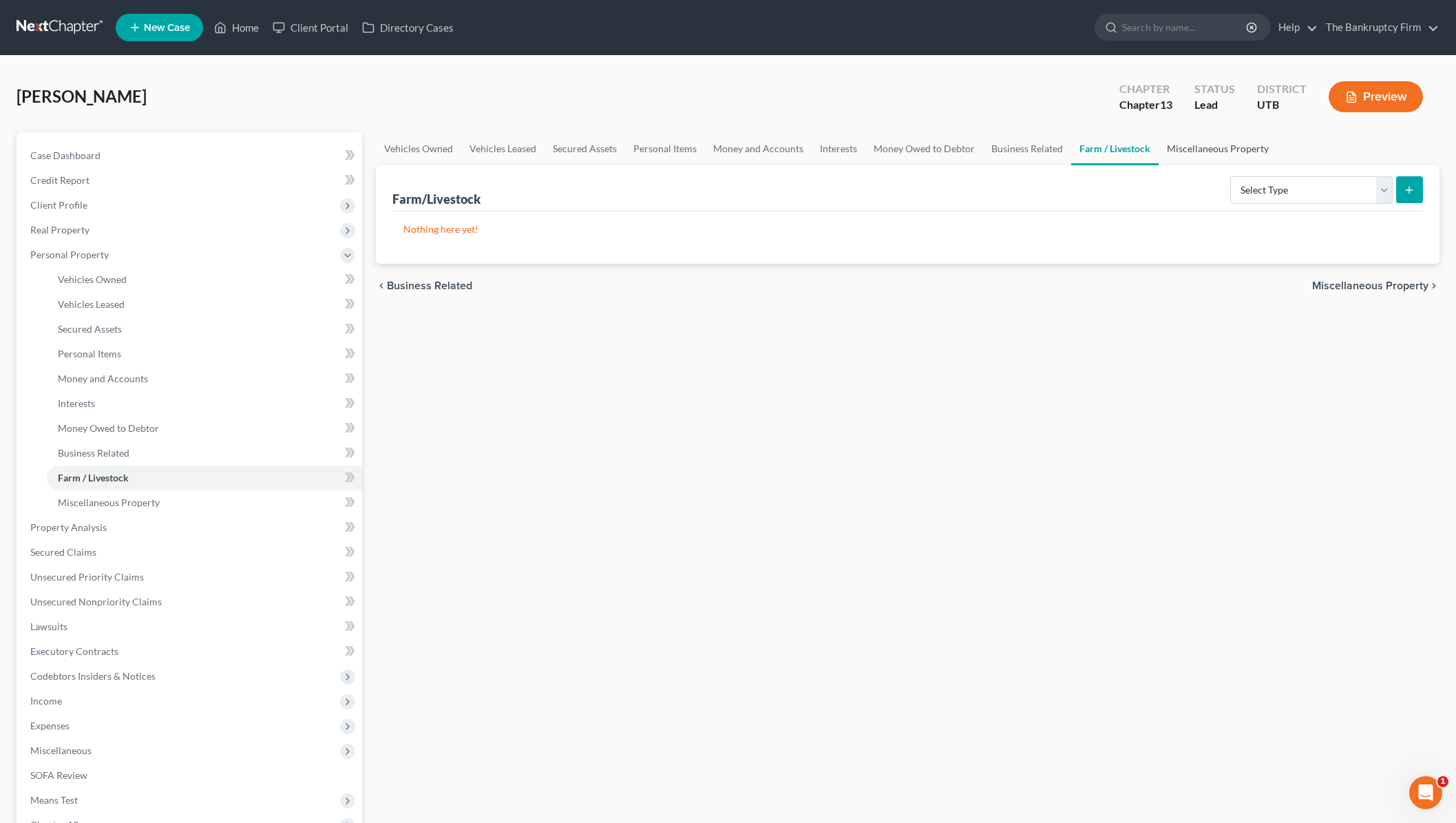
click at [1230, 149] on link "Miscellaneous Property" at bounding box center [1218, 149] width 118 height 33
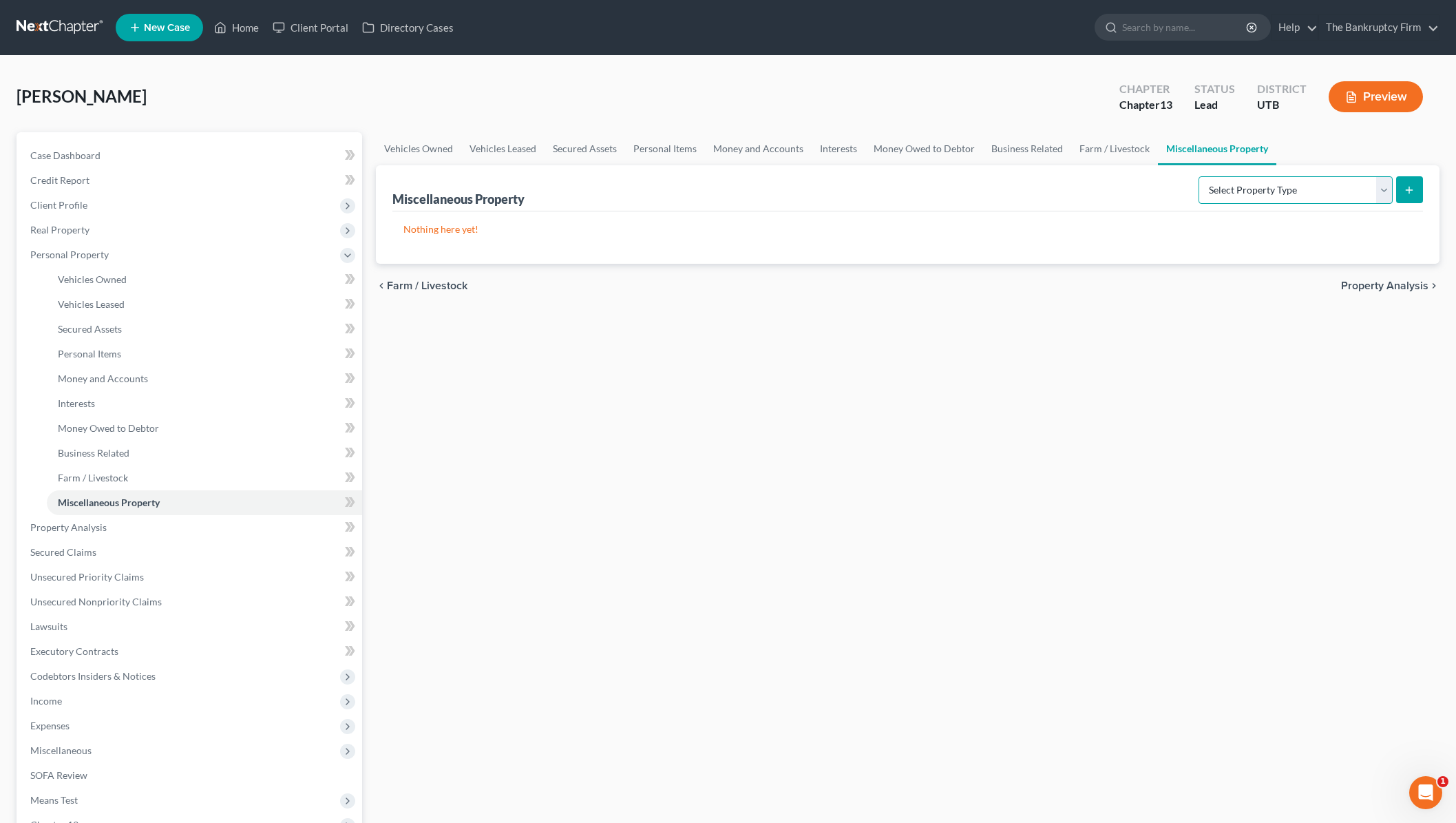
click at [1296, 182] on select "Select Property Type Assigned for Creditor Benefit Within 1 Year Holding for An…" at bounding box center [1295, 190] width 194 height 28
click at [1290, 190] on select "Select Property Type Assigned for Creditor Benefit Within 1 Year Holding for An…" at bounding box center [1295, 189] width 194 height 28
select select "transferred"
click at [1199, 176] on select "Select Property Type Assigned for Creditor Benefit Within 1 Year Holding for An…" at bounding box center [1295, 189] width 194 height 28
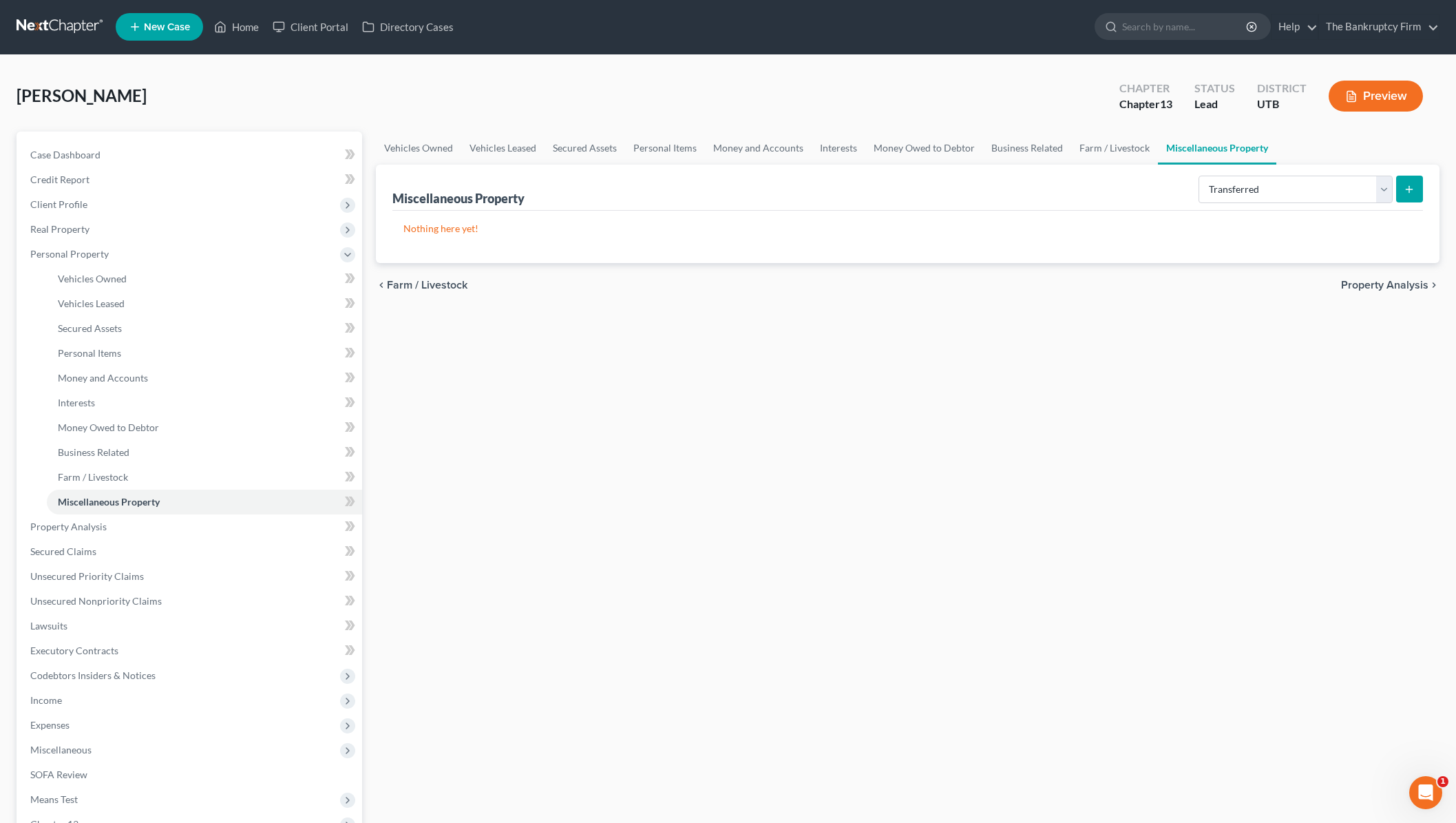
click at [1408, 186] on icon "submit" at bounding box center [1408, 189] width 11 height 11
select select "Ordinary (within 2 years)"
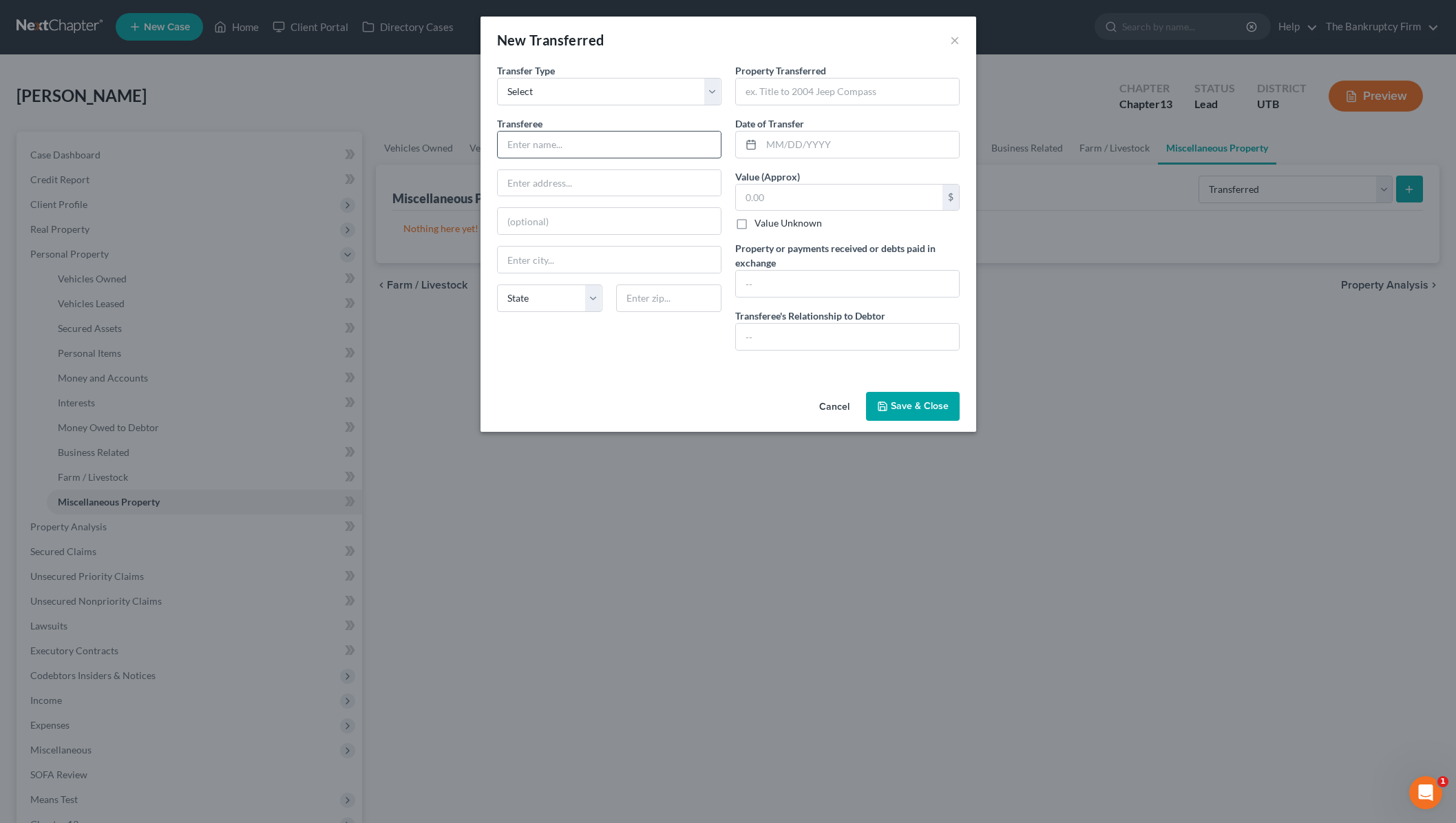
click at [581, 140] on input "text" at bounding box center [609, 145] width 223 height 26
type input "KSL Buyer"
type input "Couch"
type input "900"
type input "[DATE]"
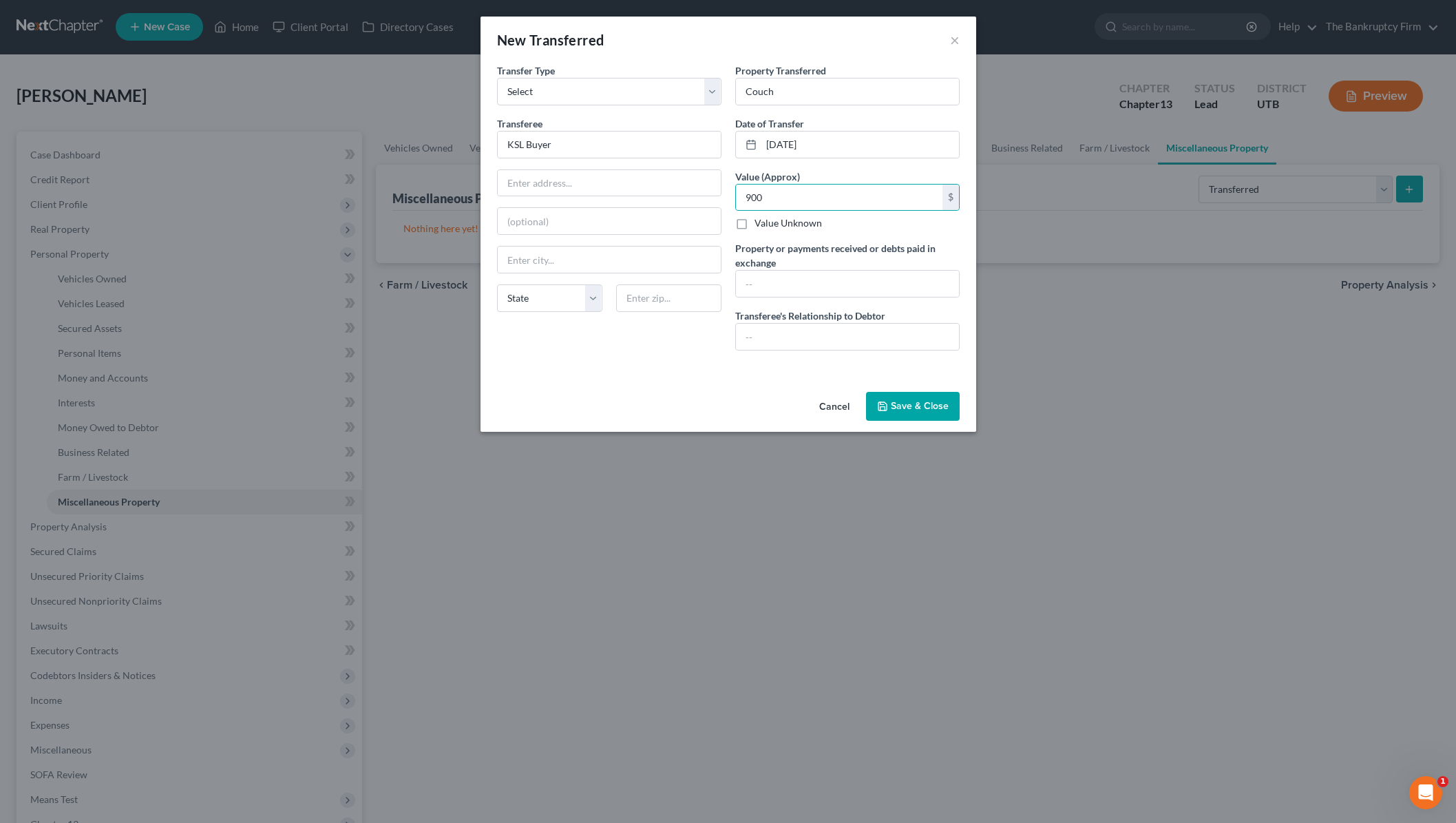
click at [919, 405] on button "Save & Close" at bounding box center [913, 407] width 94 height 29
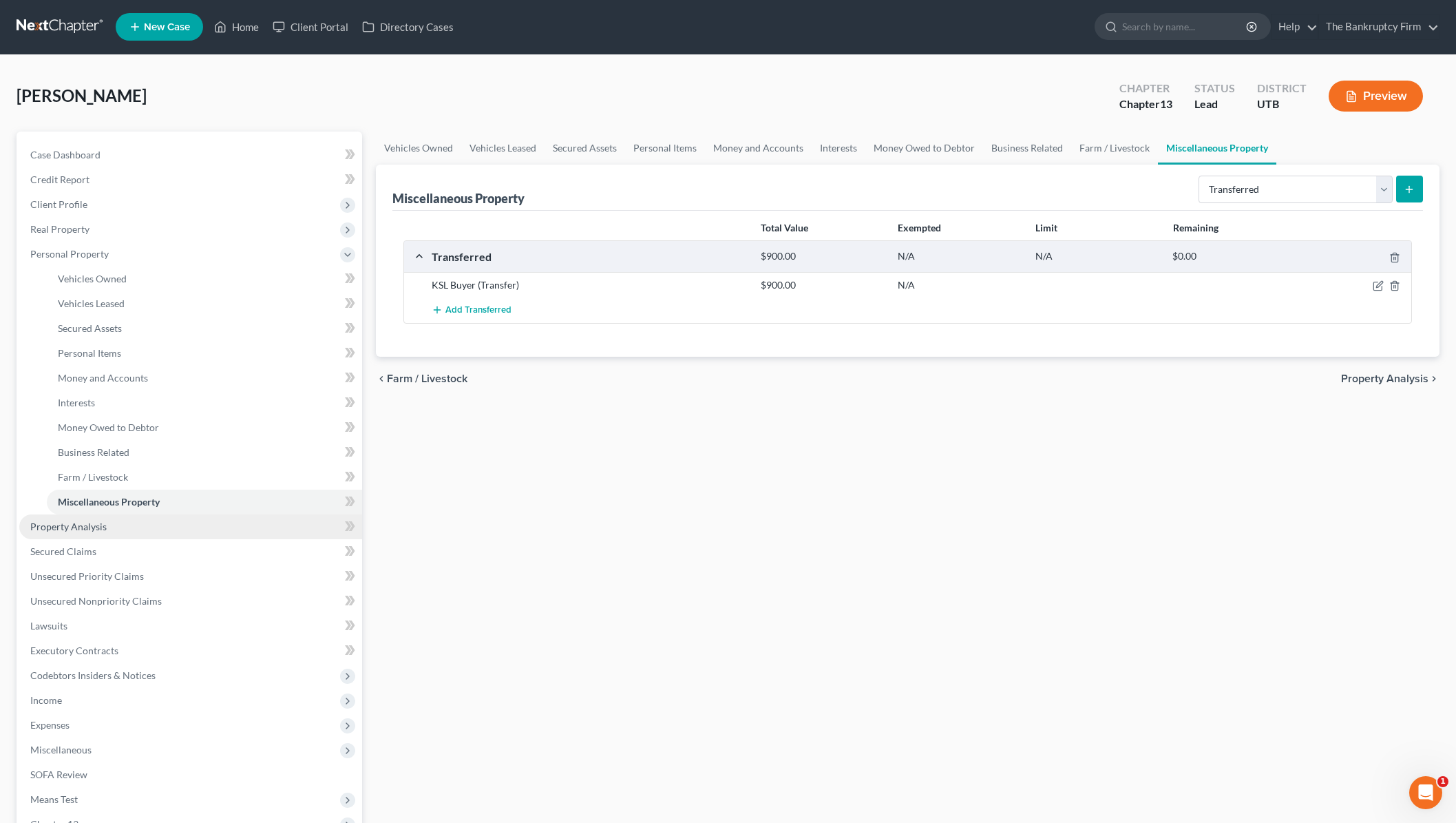
click at [93, 528] on span "Property Analysis" at bounding box center [68, 527] width 76 height 12
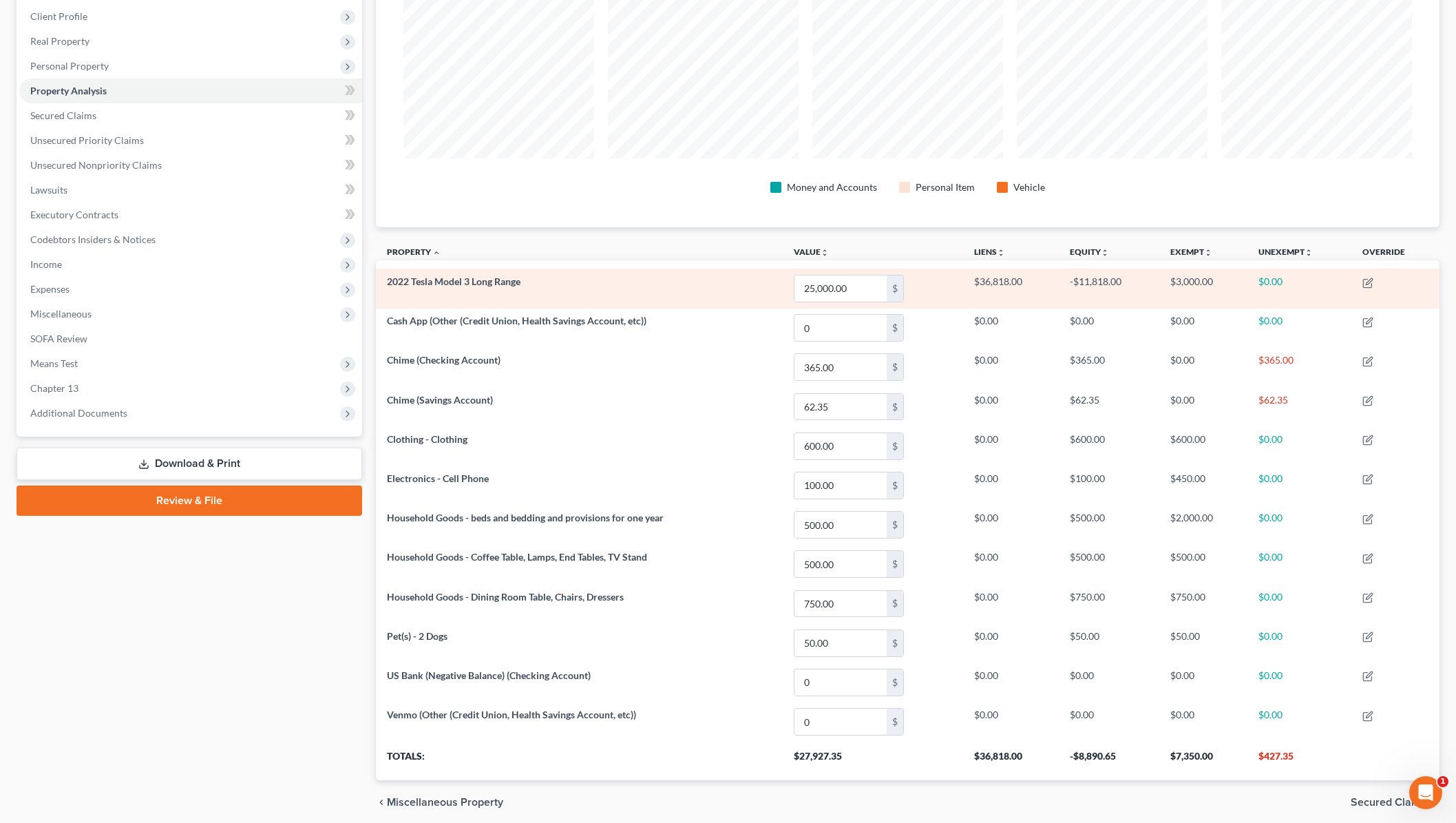
scroll to position [242, 0]
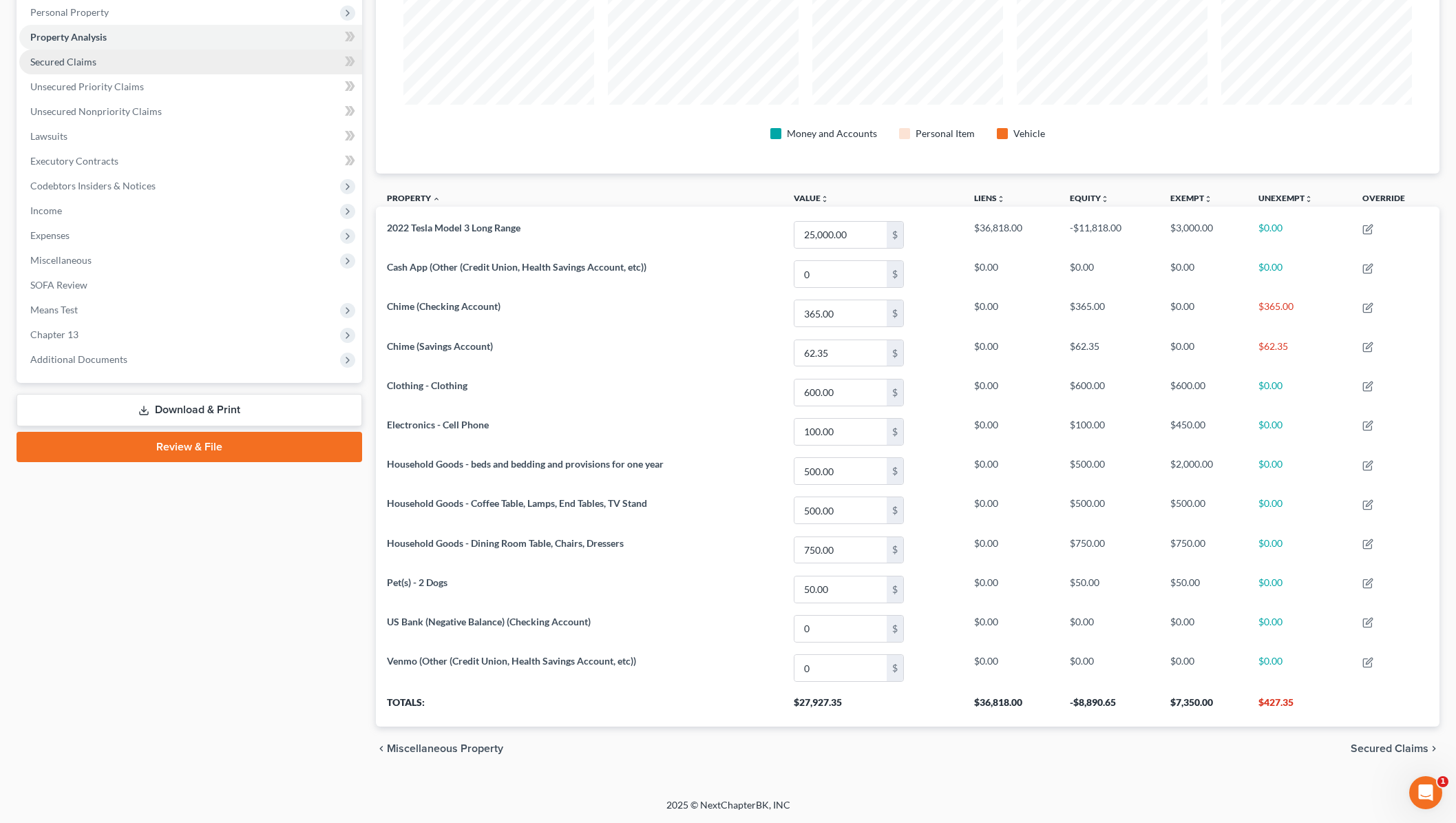
click at [90, 61] on span "Secured Claims" at bounding box center [63, 61] width 66 height 12
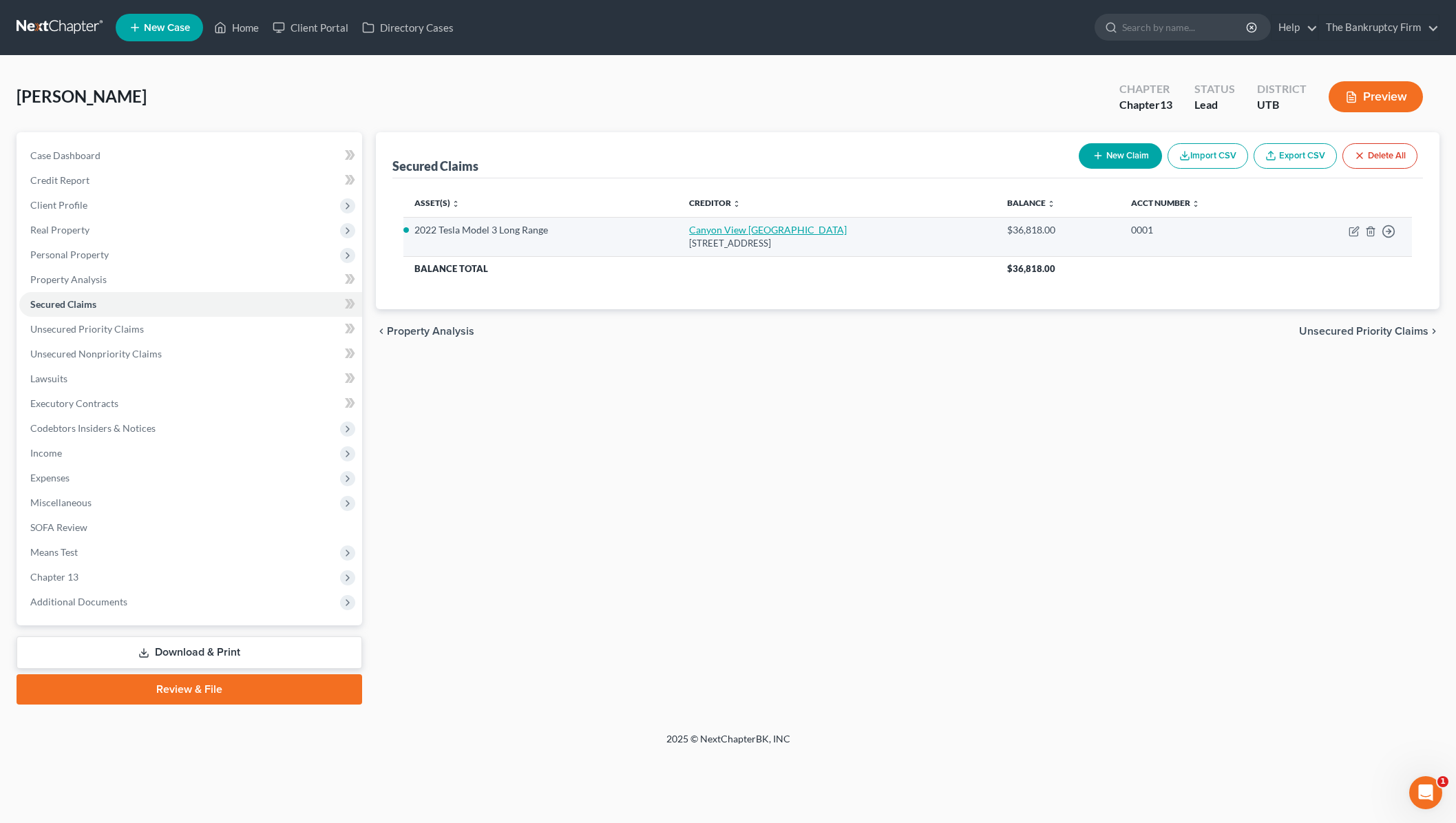
click at [741, 226] on link "Canyon View [GEOGRAPHIC_DATA]" at bounding box center [768, 230] width 158 height 12
select select "46"
select select "9"
select select "0"
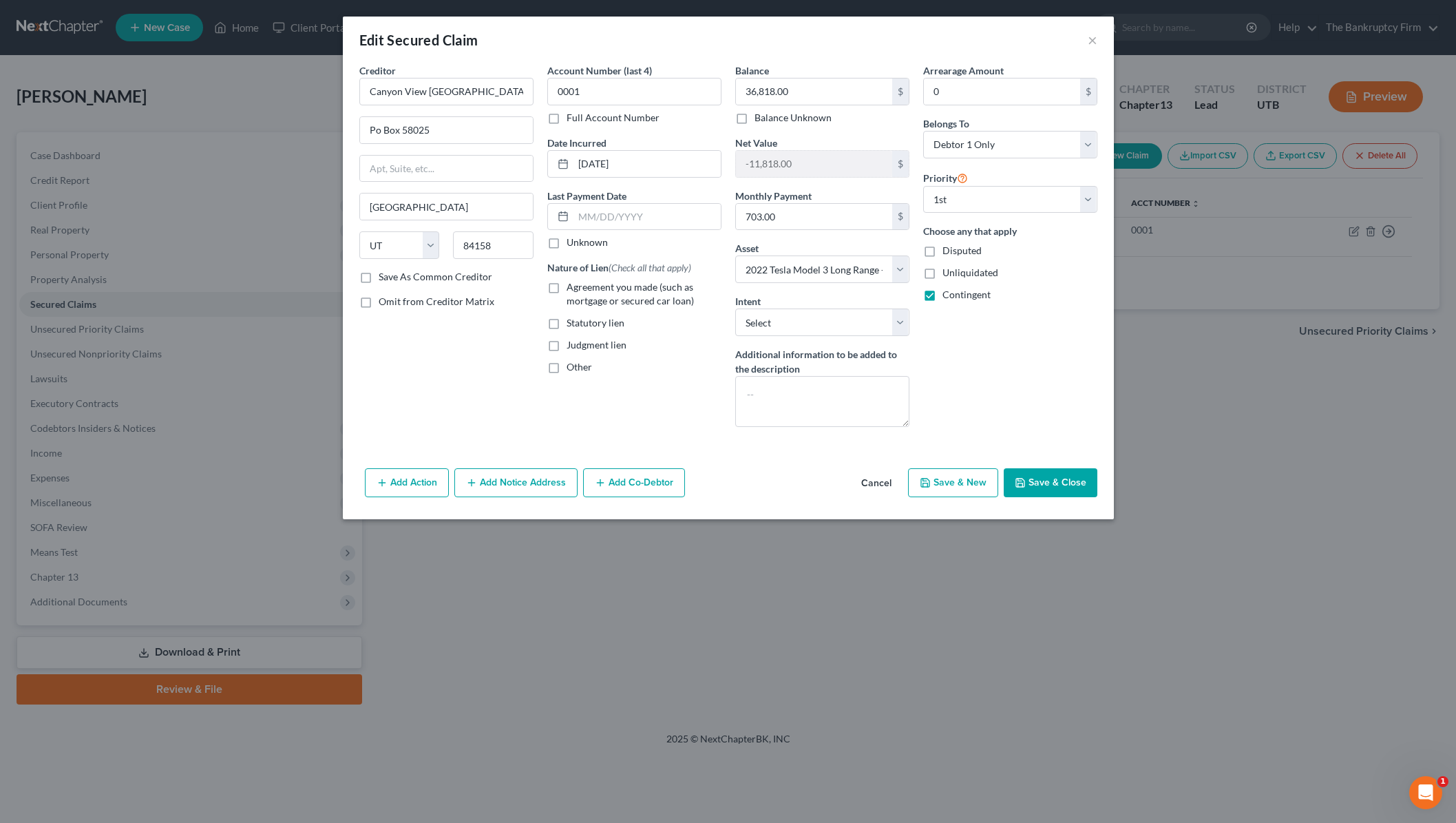
click at [504, 478] on button "Add Notice Address" at bounding box center [516, 483] width 123 height 29
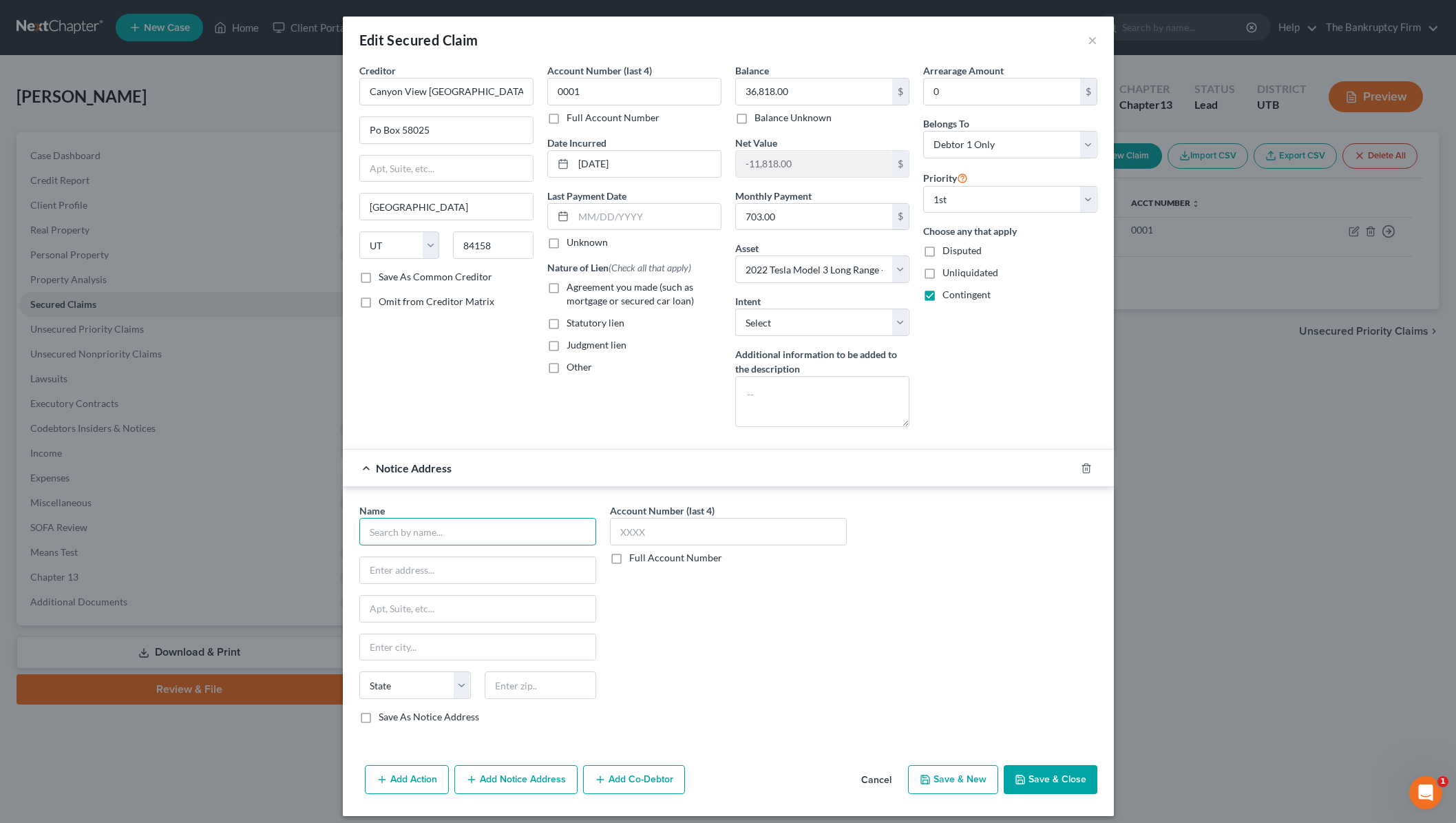
click at [426, 536] on input "text" at bounding box center [478, 532] width 237 height 28
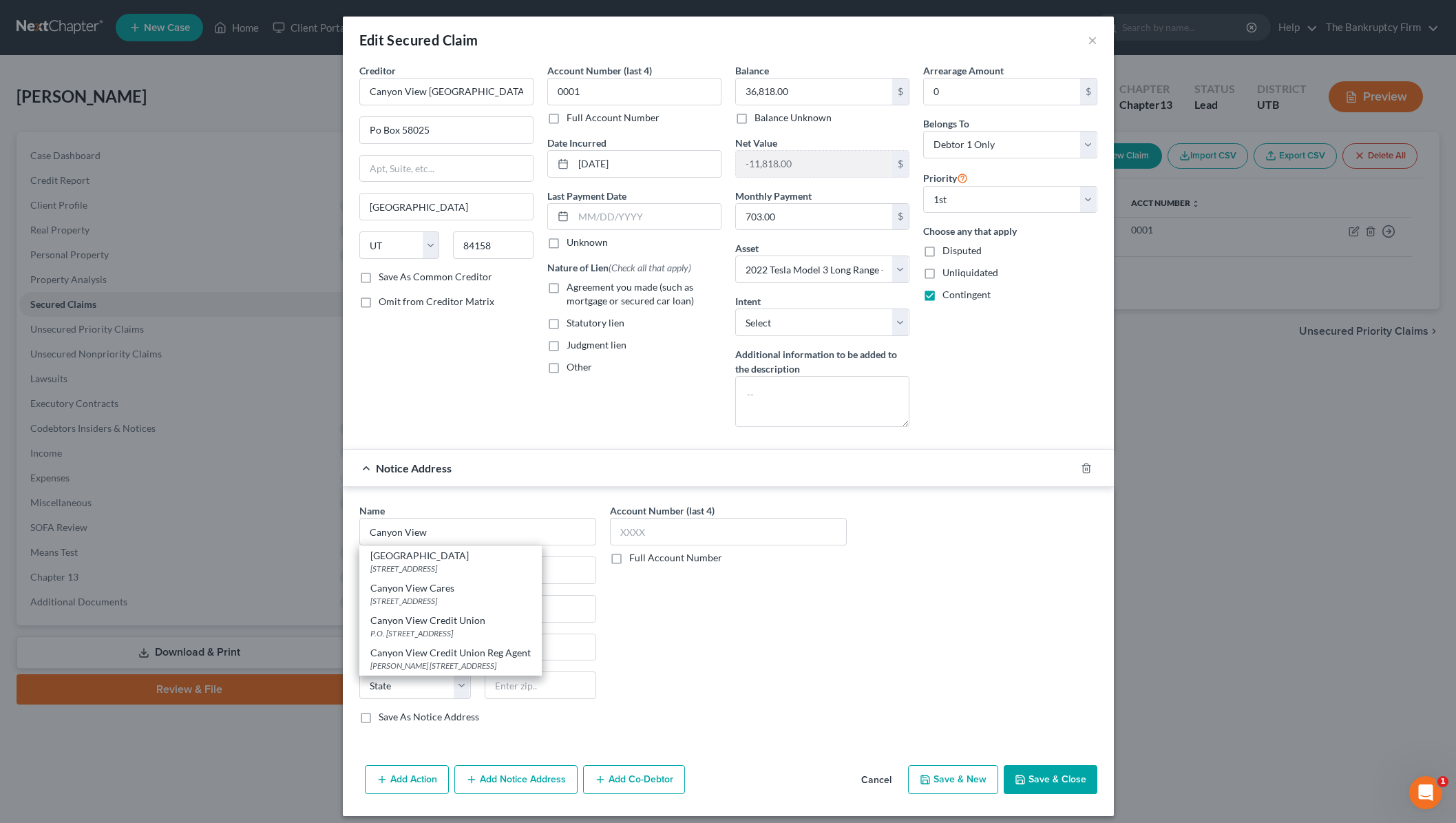
drag, startPoint x: 473, startPoint y: 667, endPoint x: 459, endPoint y: 668, distance: 14.0
click at [469, 668] on div "Jack Buttars 3450 S. HIGHLAND DRIVE, Salt Lake City, UT 84108" at bounding box center [450, 666] width 160 height 12
type input "Canyon View Credit Union Reg Agent"
type input "[PERSON_NAME]"
type input "[STREET_ADDRESS]"
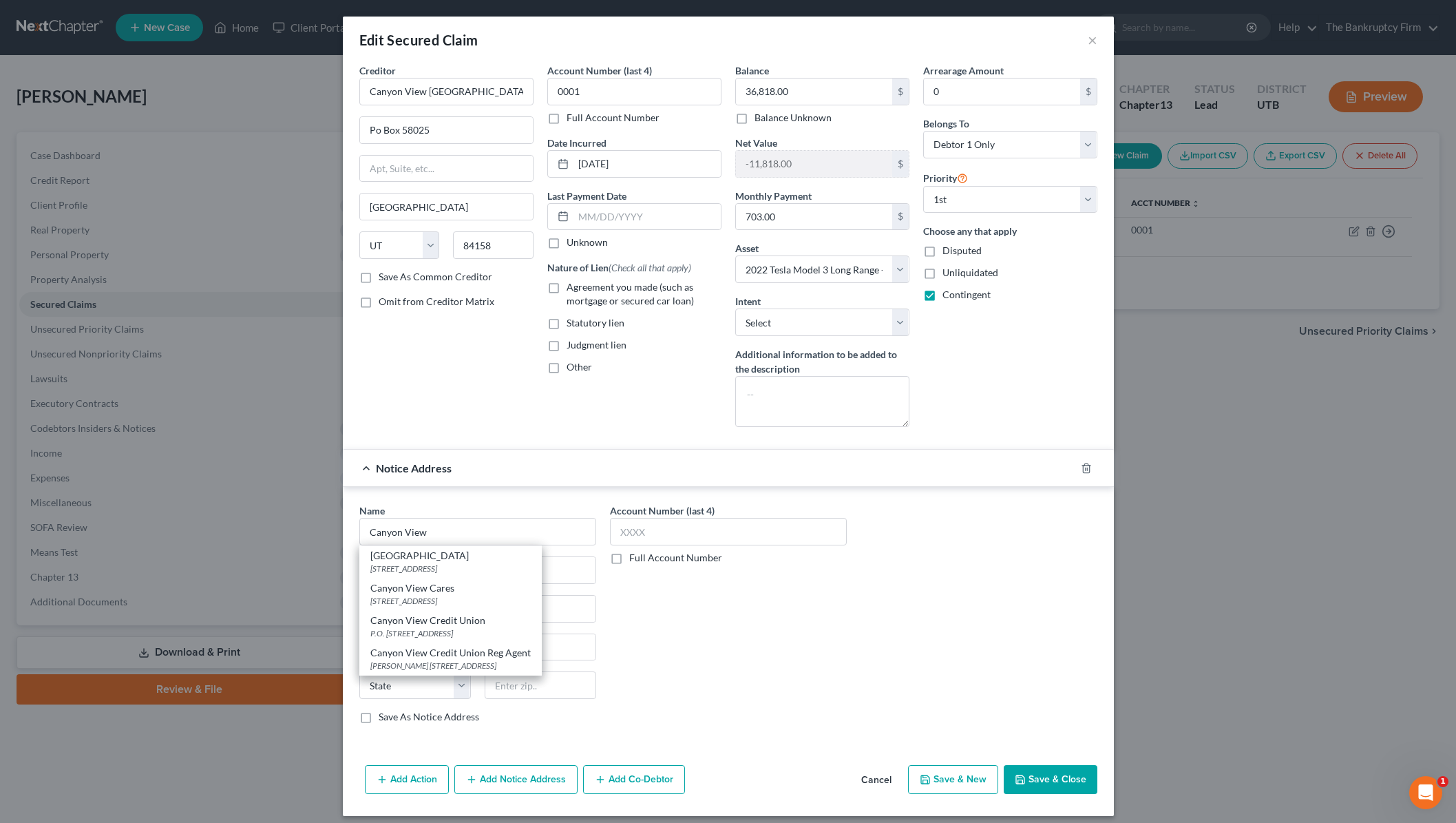
type input "[GEOGRAPHIC_DATA]"
select select "46"
type input "84108"
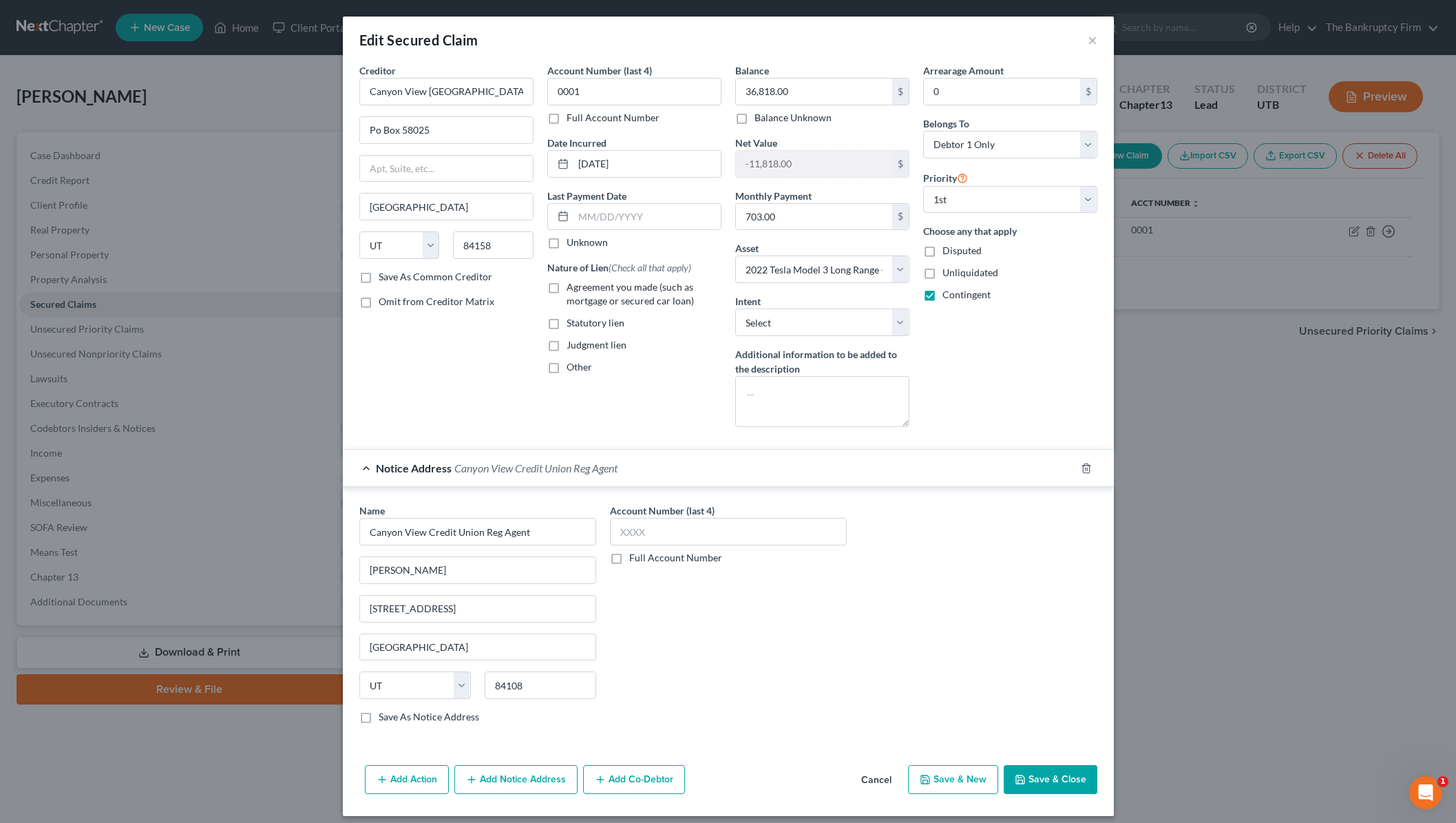
click at [1074, 771] on button "Save & Close" at bounding box center [1050, 780] width 94 height 29
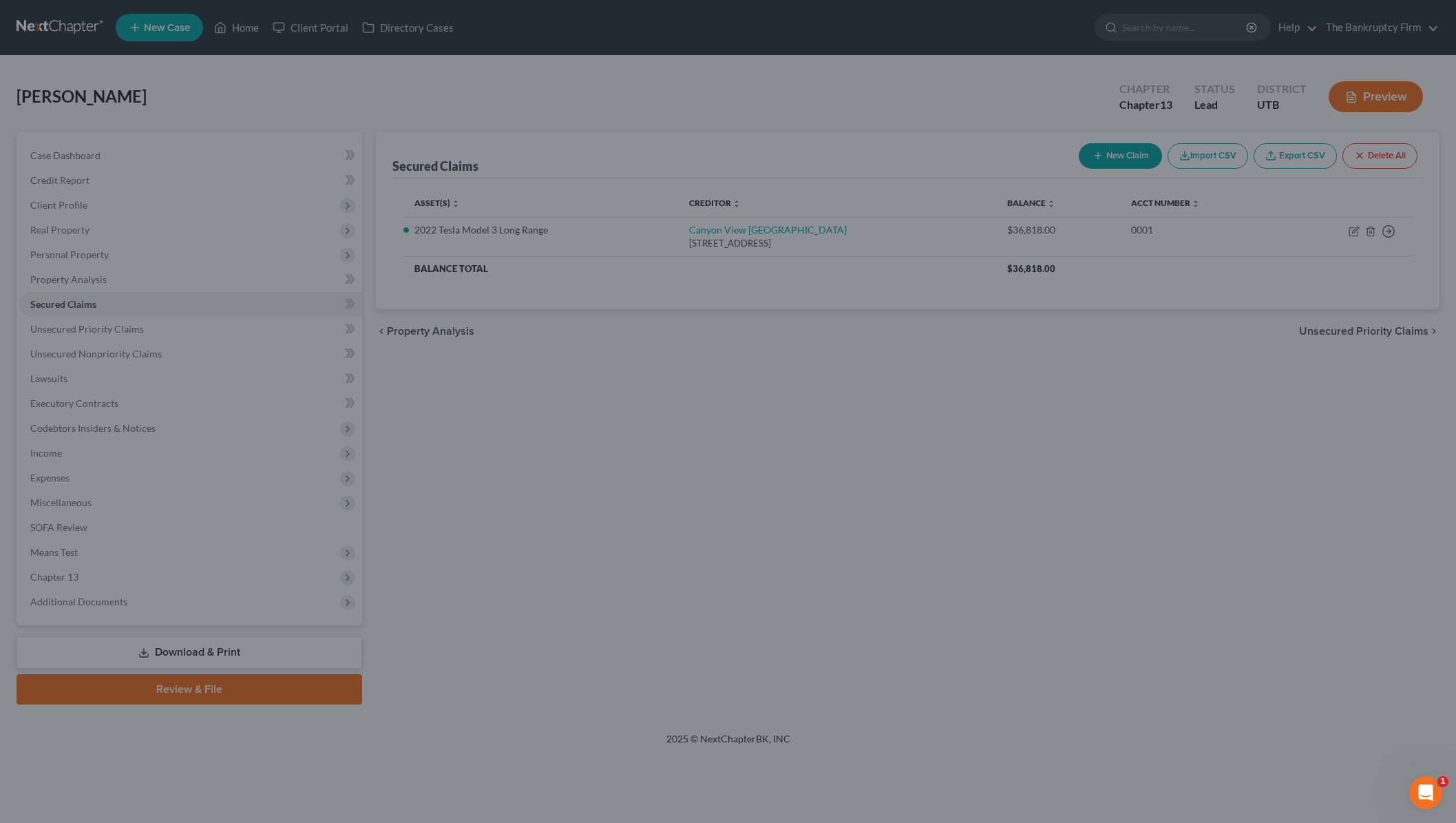
select select "9"
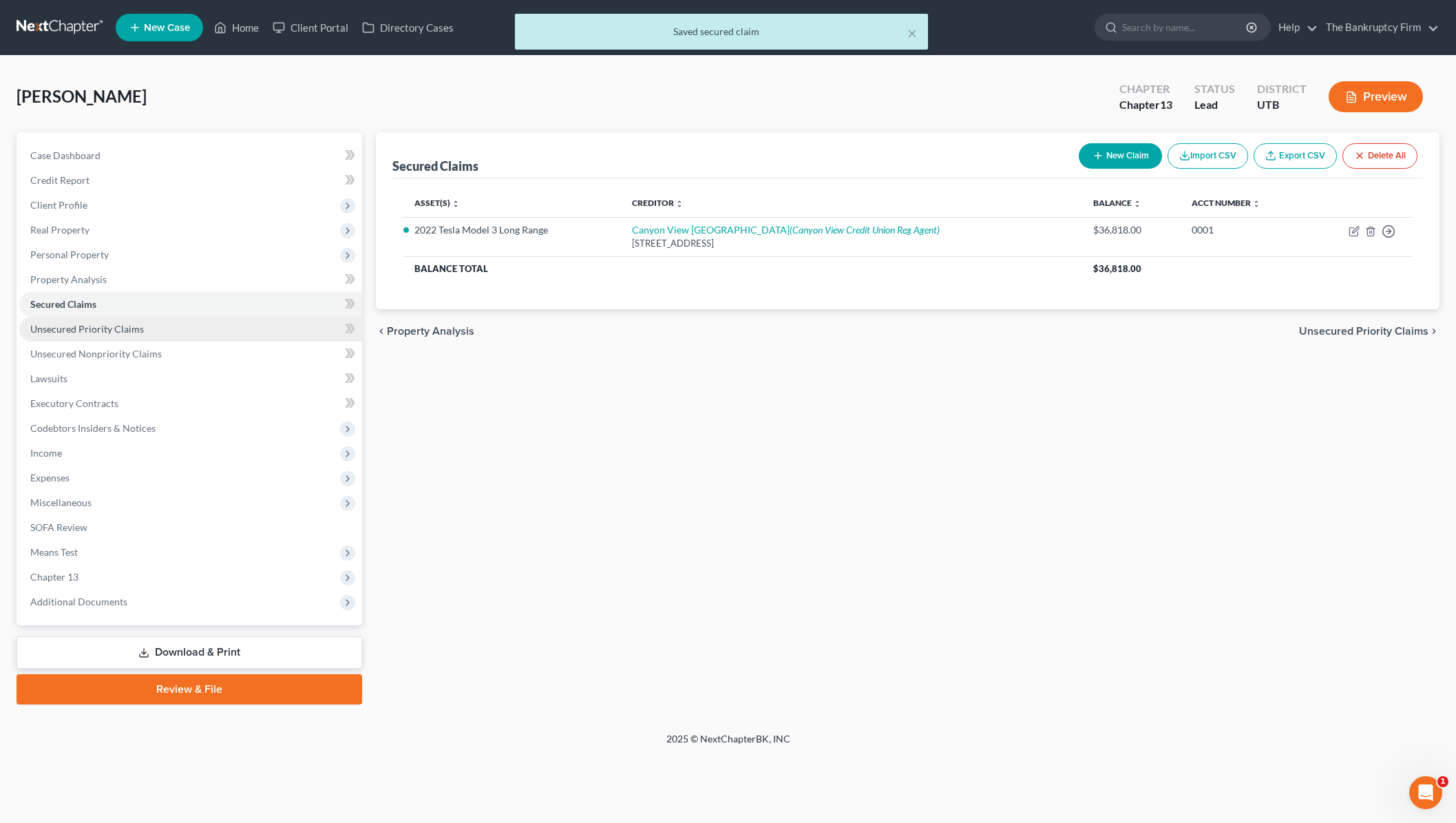
click at [140, 332] on span "Unsecured Priority Claims" at bounding box center [86, 328] width 113 height 12
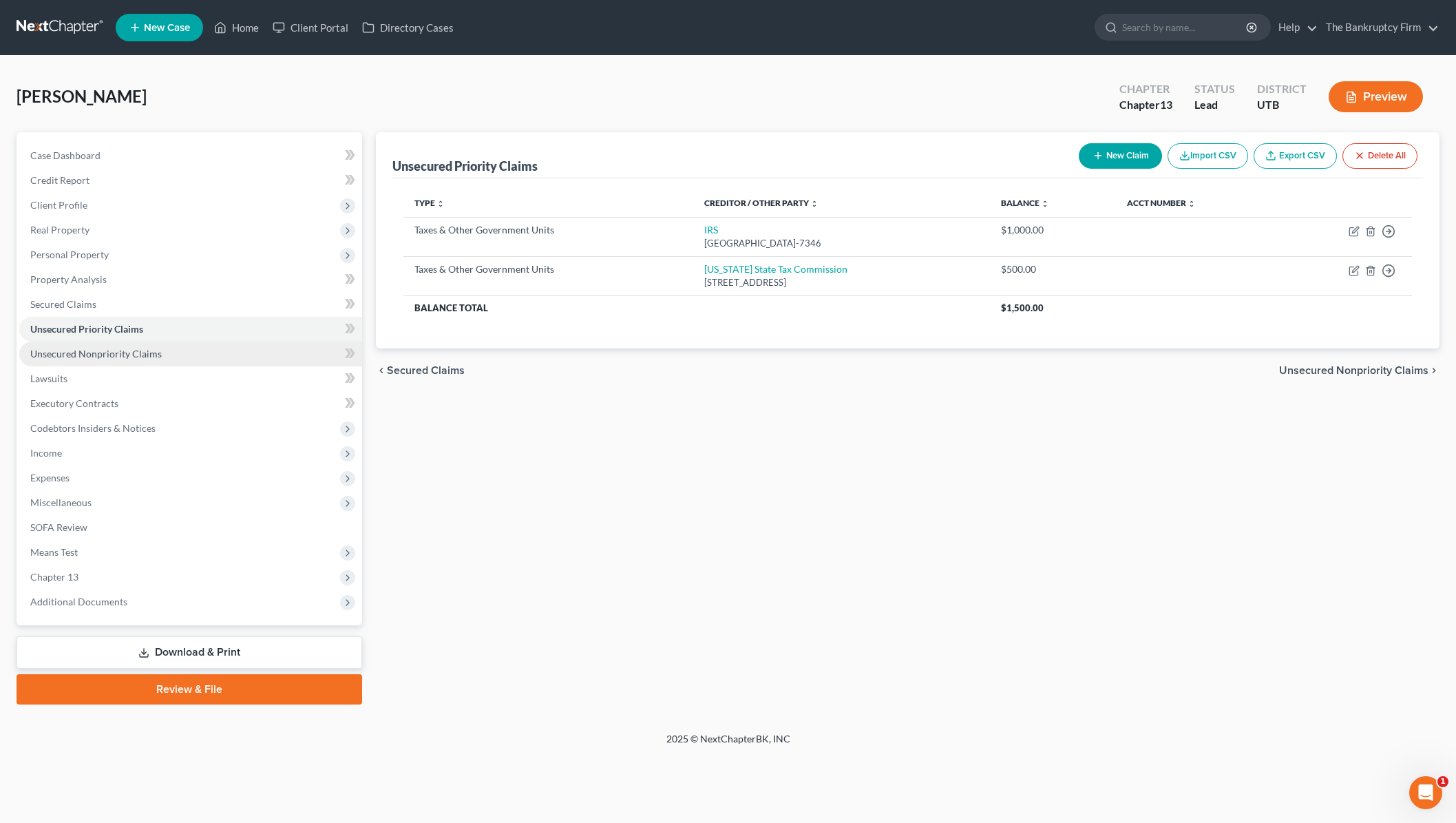
click at [123, 347] on span "Unsecured Nonpriority Claims" at bounding box center [96, 353] width 132 height 12
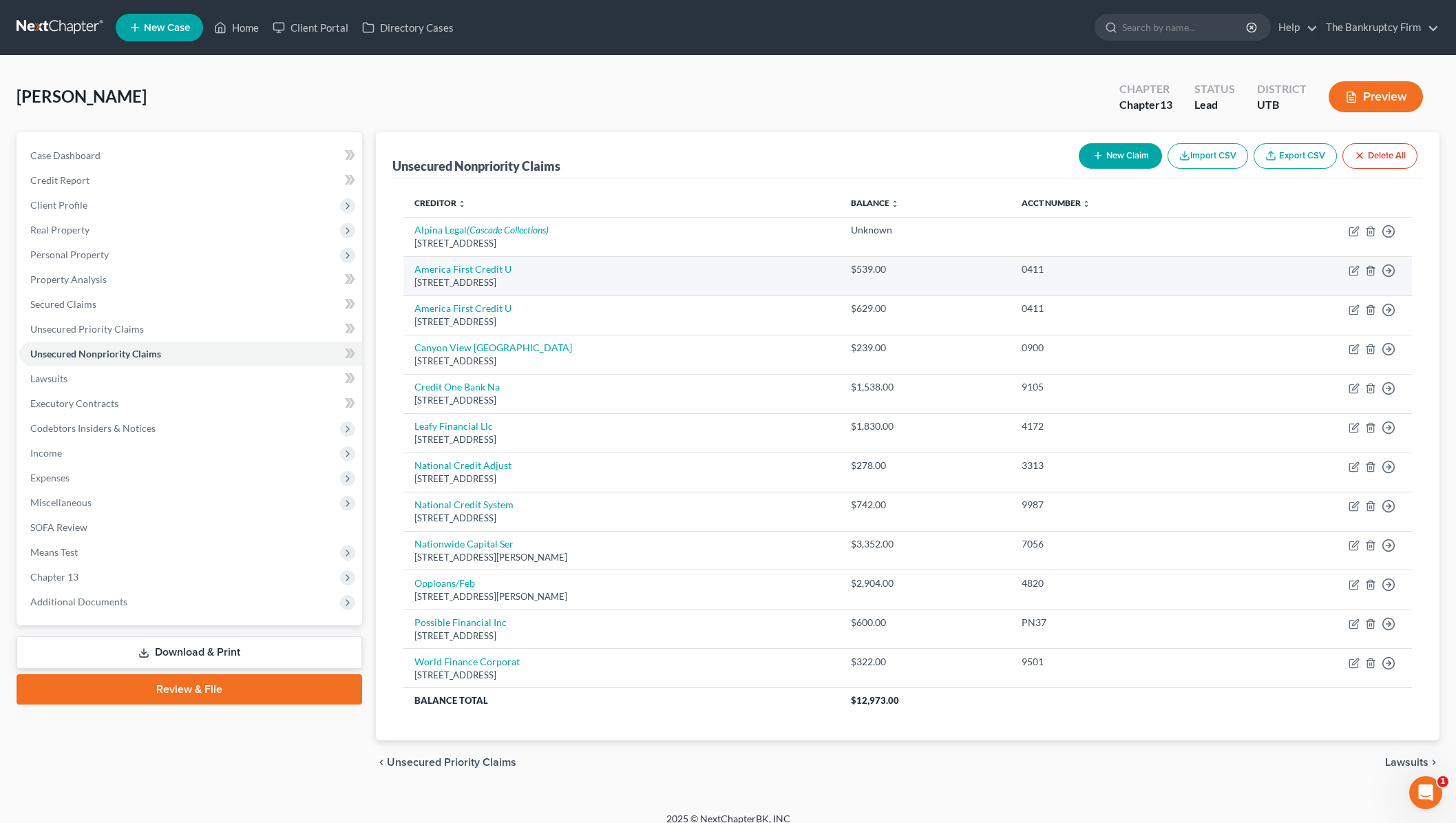
scroll to position [14, 0]
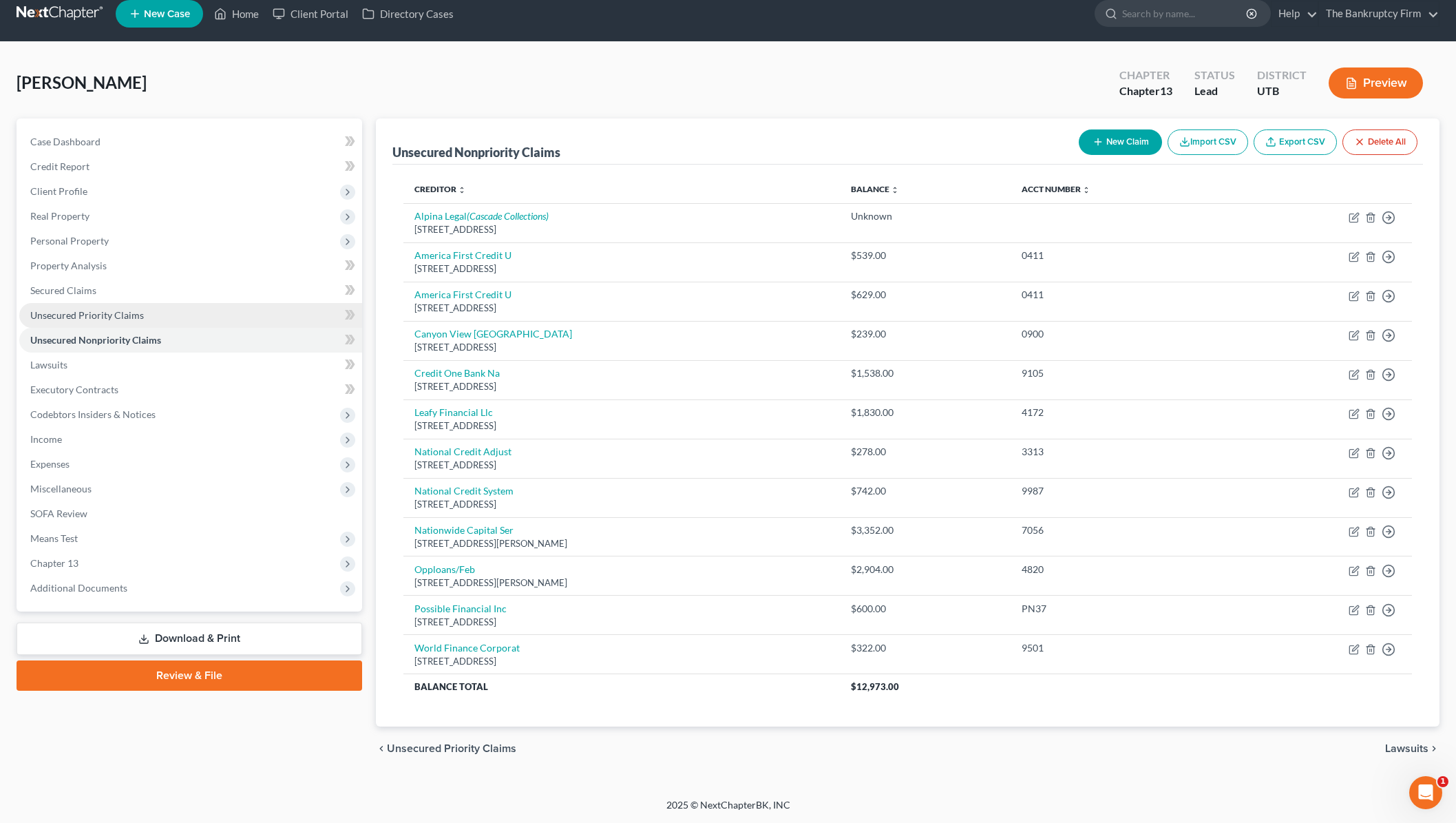
click at [103, 315] on span "Unsecured Priority Claims" at bounding box center [86, 315] width 113 height 12
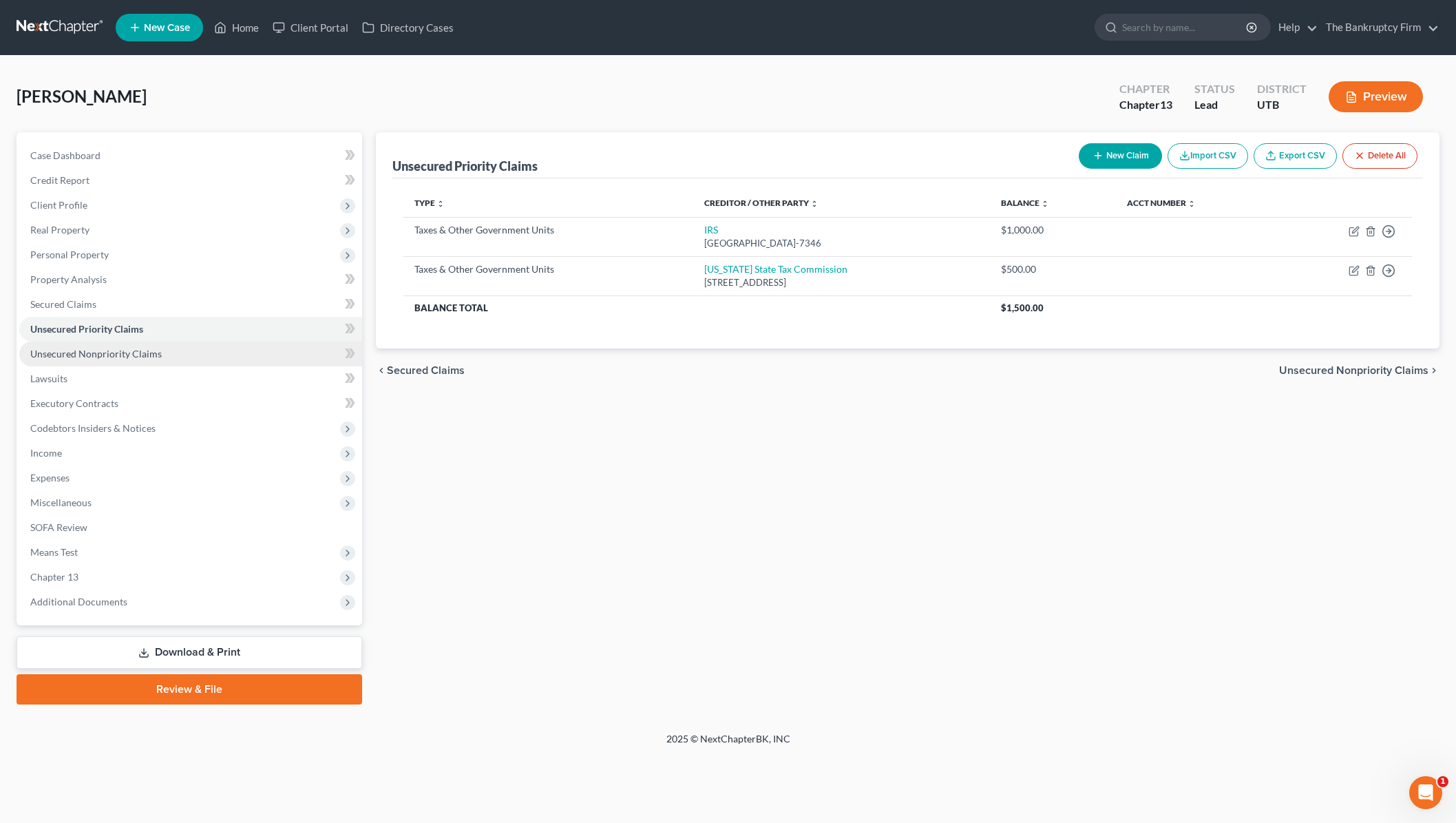
click at [99, 353] on span "Unsecured Nonpriority Claims" at bounding box center [96, 353] width 132 height 12
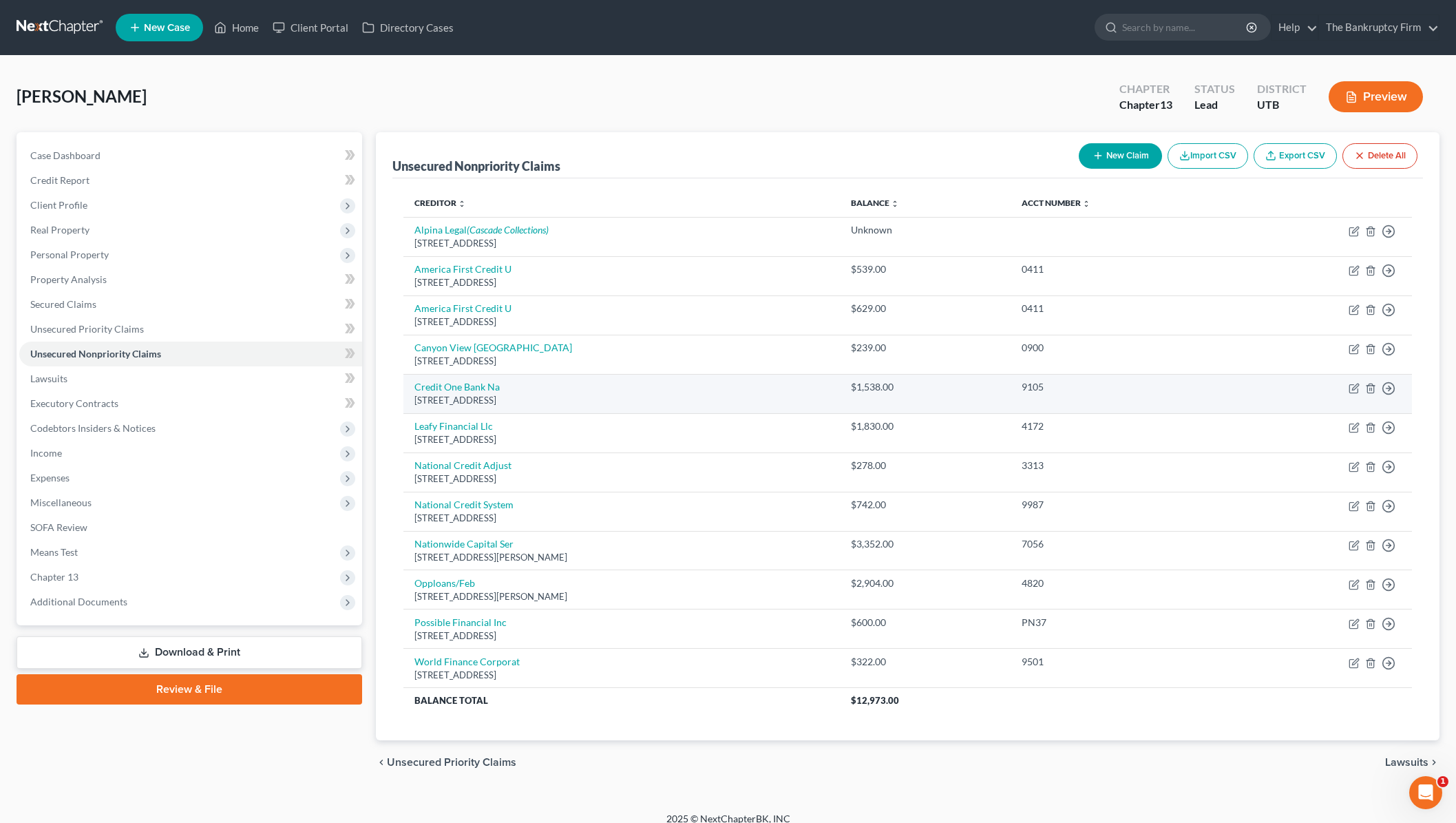
scroll to position [14, 0]
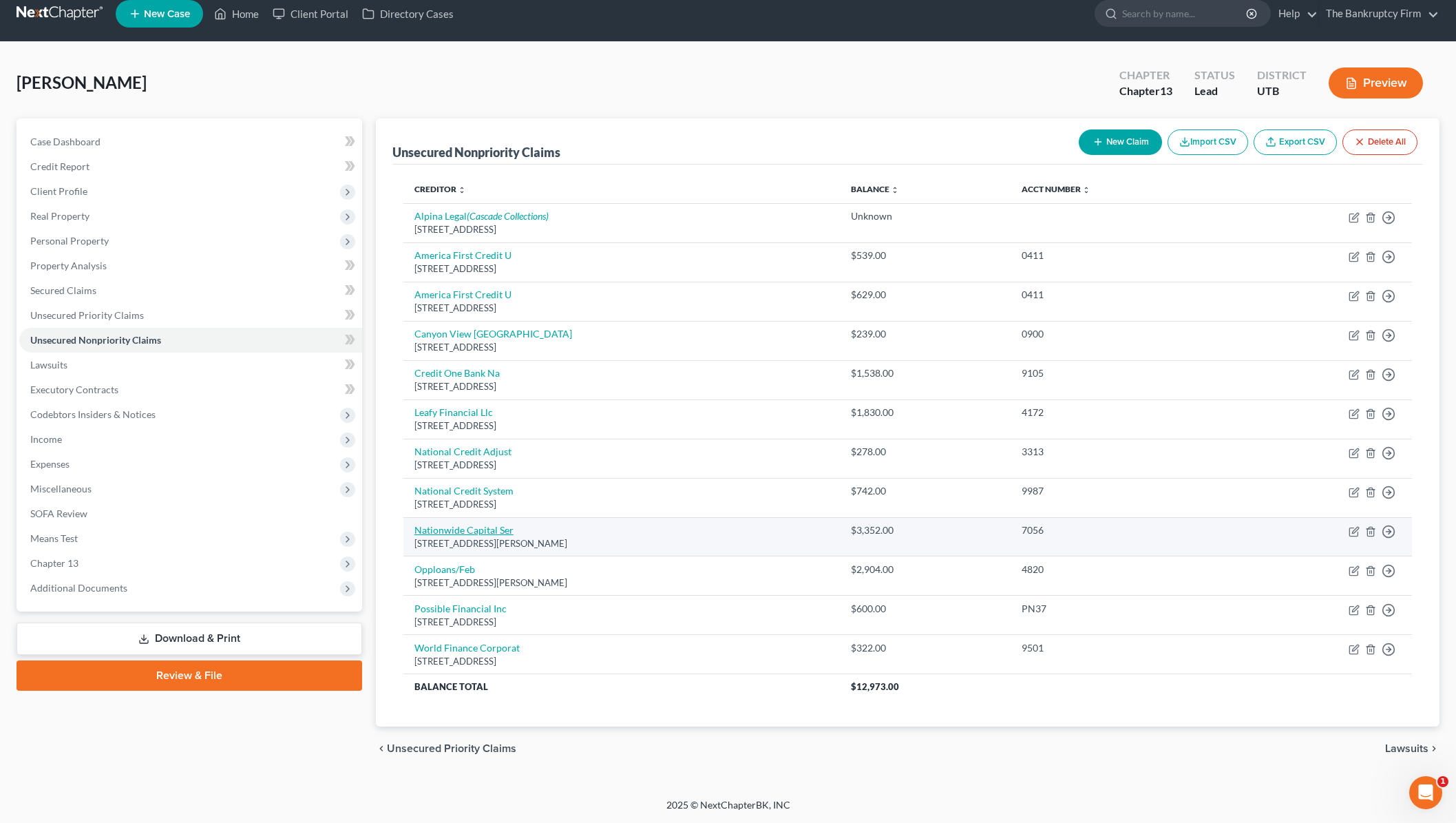
click at [494, 529] on link "Nationwide Capital Ser" at bounding box center [464, 530] width 99 height 12
select select "31"
select select "1"
select select "0"
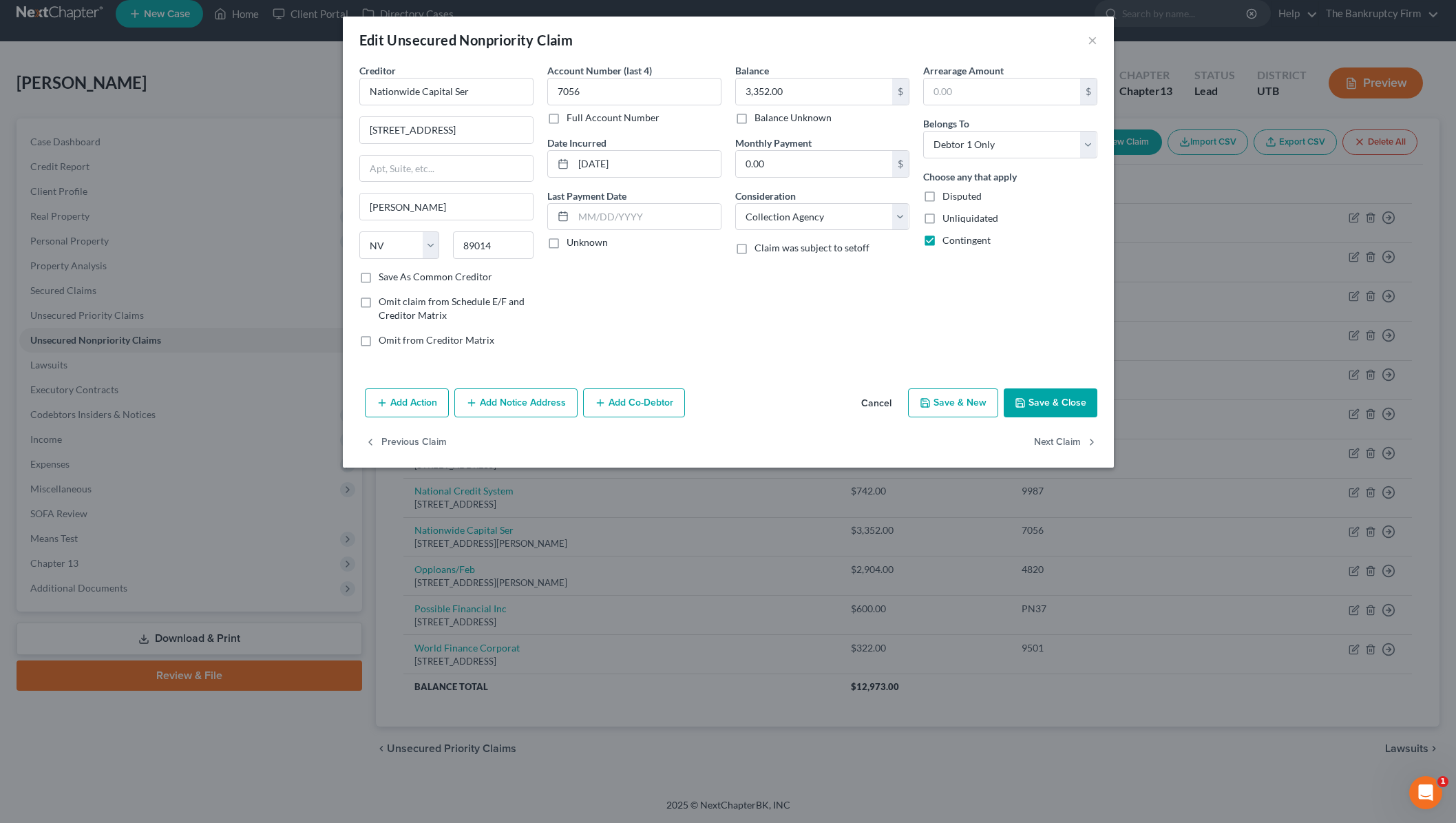
click at [1044, 402] on button "Save & Close" at bounding box center [1050, 403] width 94 height 29
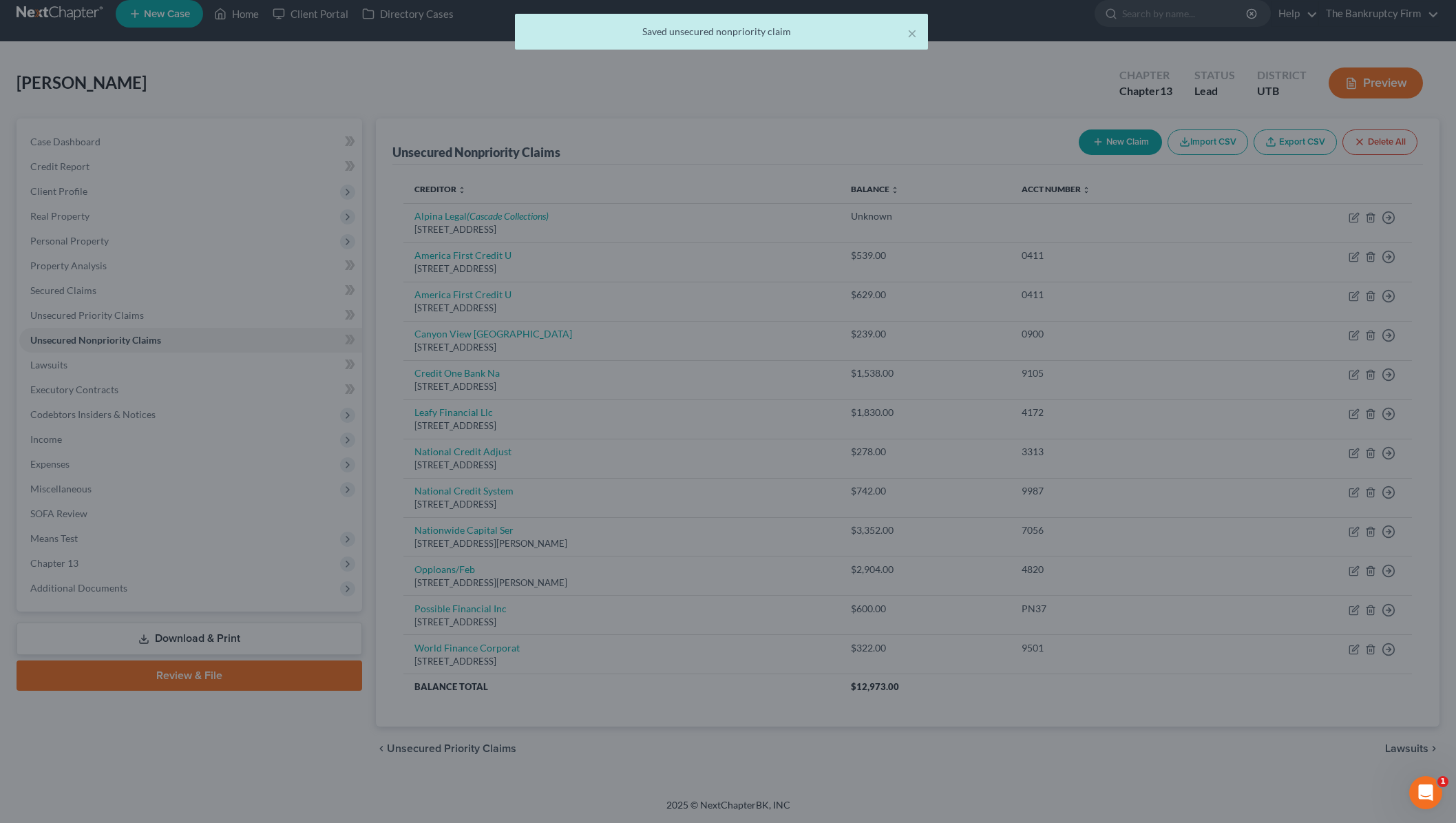
type input "0"
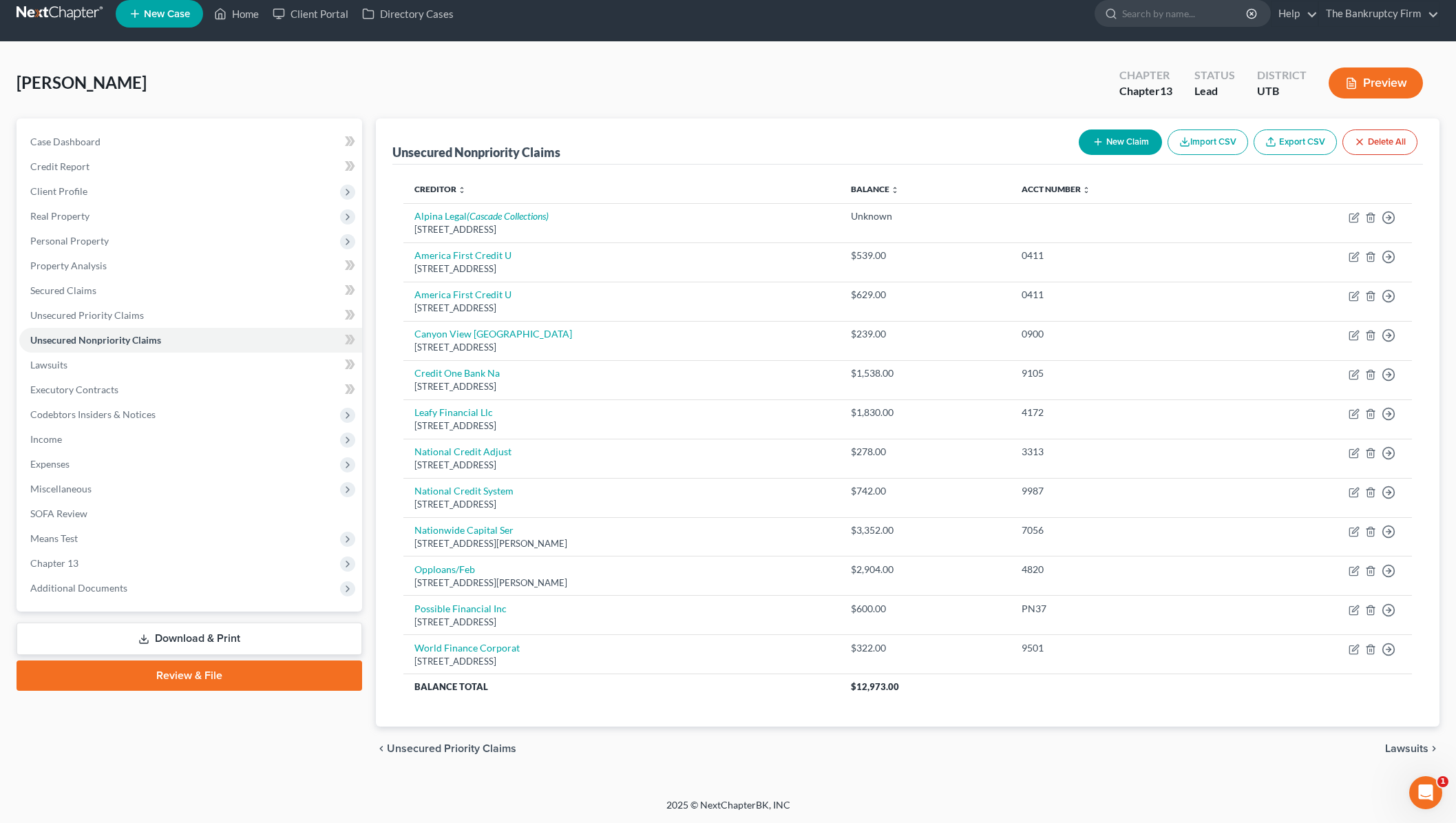
click at [1101, 139] on button "New Claim" at bounding box center [1120, 142] width 83 height 26
select select "0"
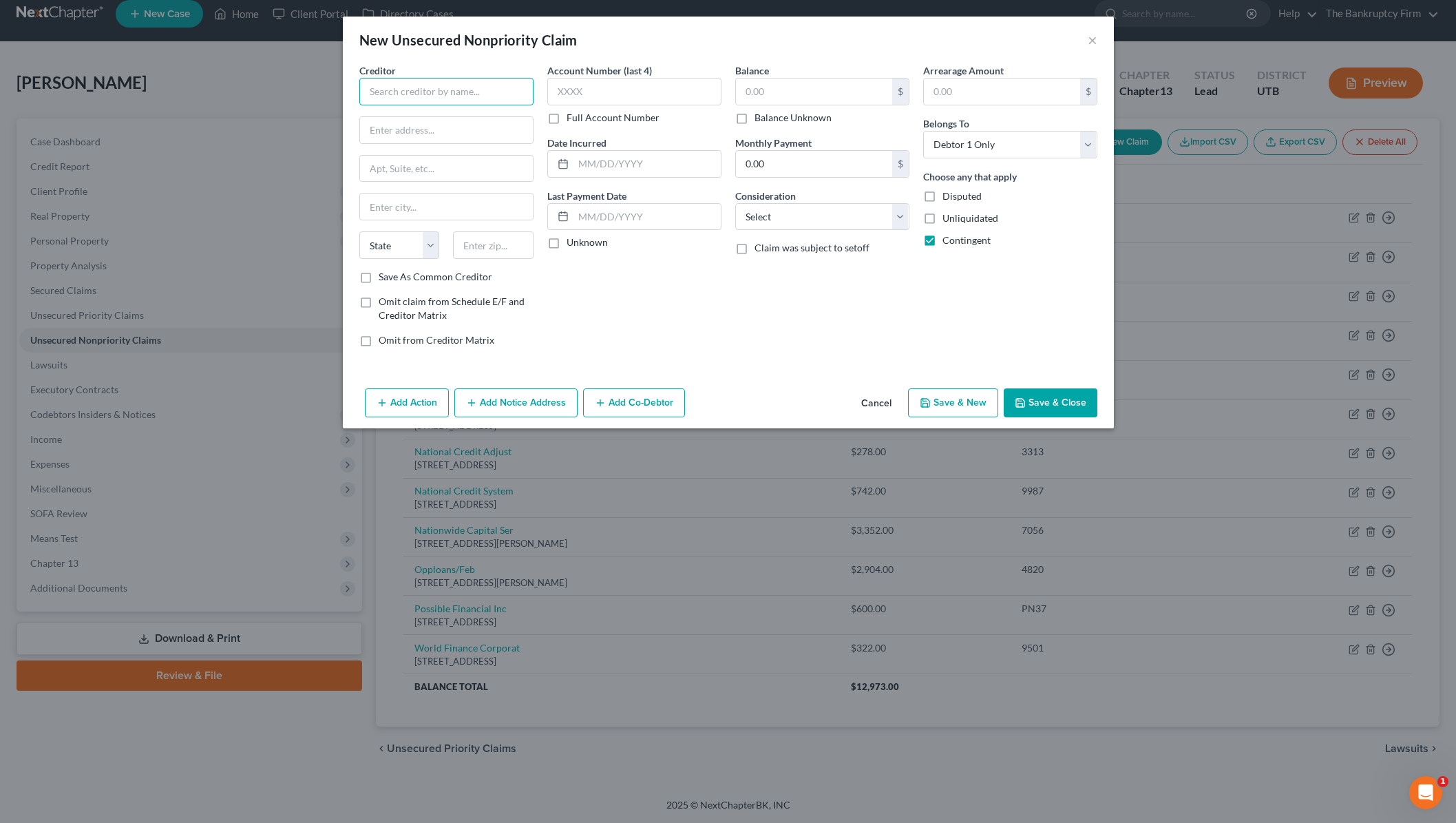
click at [455, 90] on input "text" at bounding box center [446, 91] width 174 height 28
type input "Credit Fresh"
click at [464, 127] on div "[STREET_ADDRESS]" at bounding box center [442, 129] width 143 height 12
type input "200 Continental Dr."
type input "Suite 401"
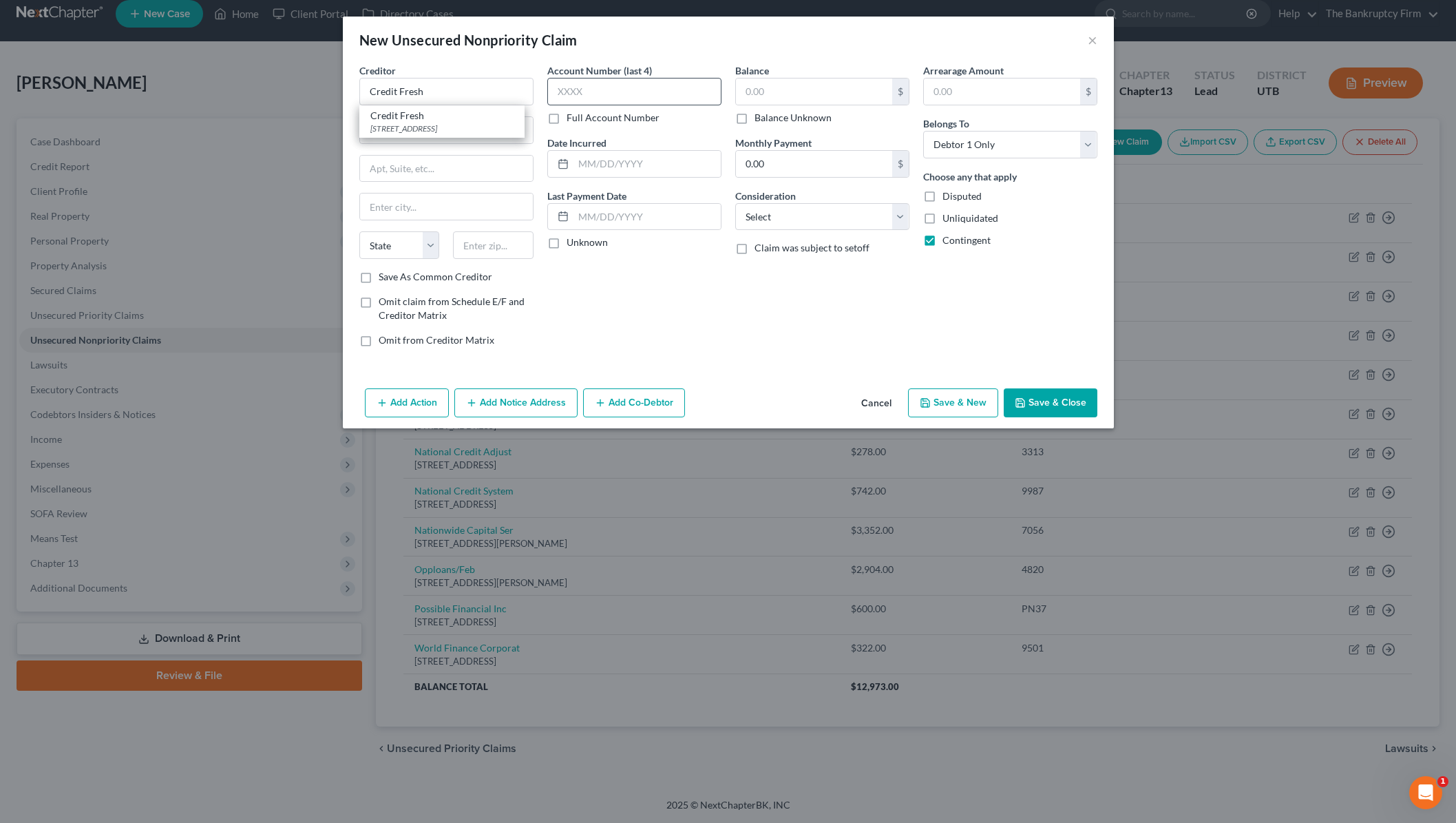
type input "Newark"
select select "7"
type input "19713"
click at [590, 89] on input "text" at bounding box center [634, 91] width 174 height 28
type input "unk"
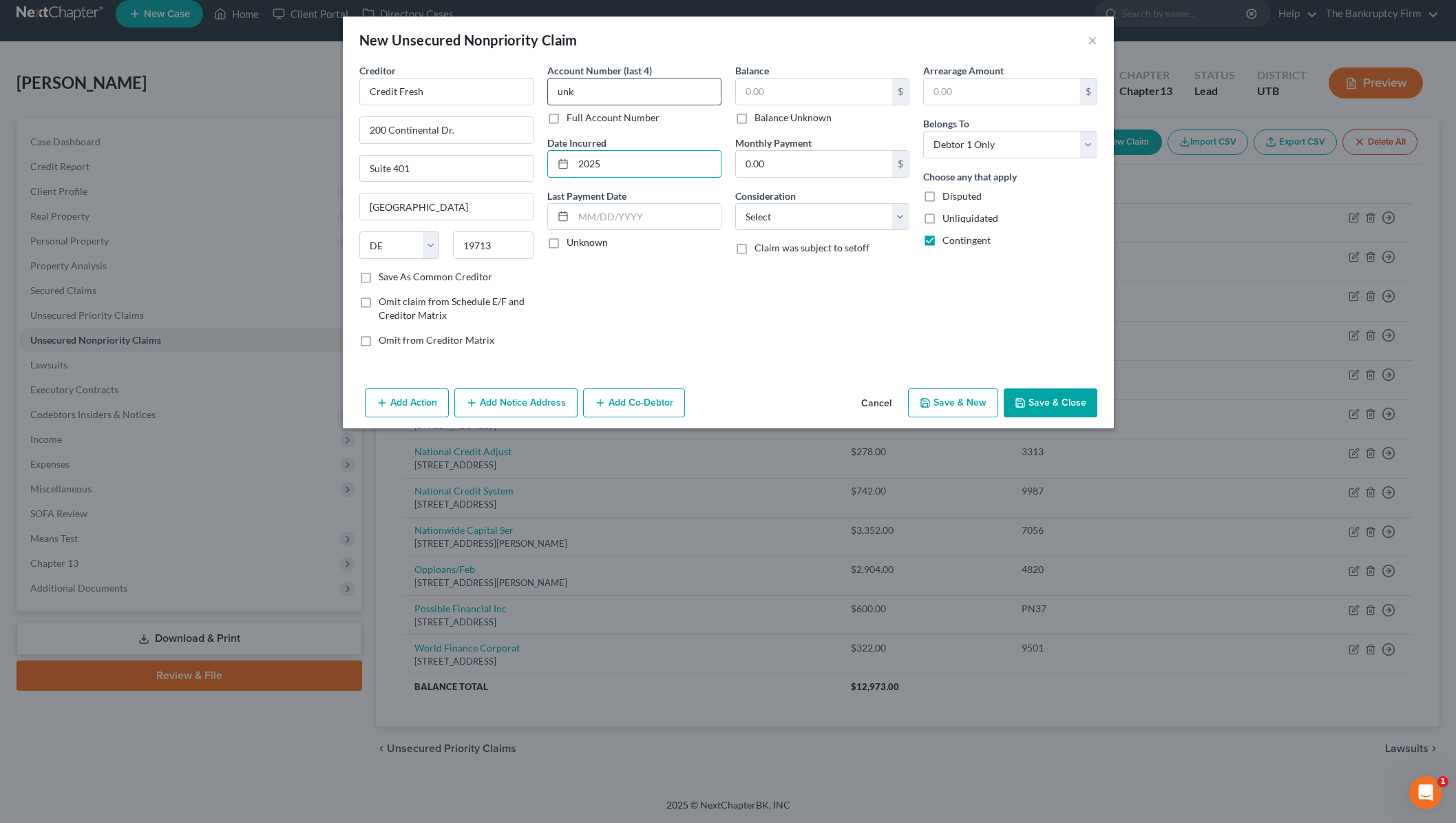
type input "2025"
click at [755, 118] on label "Balance Unknown" at bounding box center [793, 118] width 77 height 14
click at [760, 118] on input "Balance Unknown" at bounding box center [764, 116] width 9 height 9
checkbox input "true"
type input "0.00"
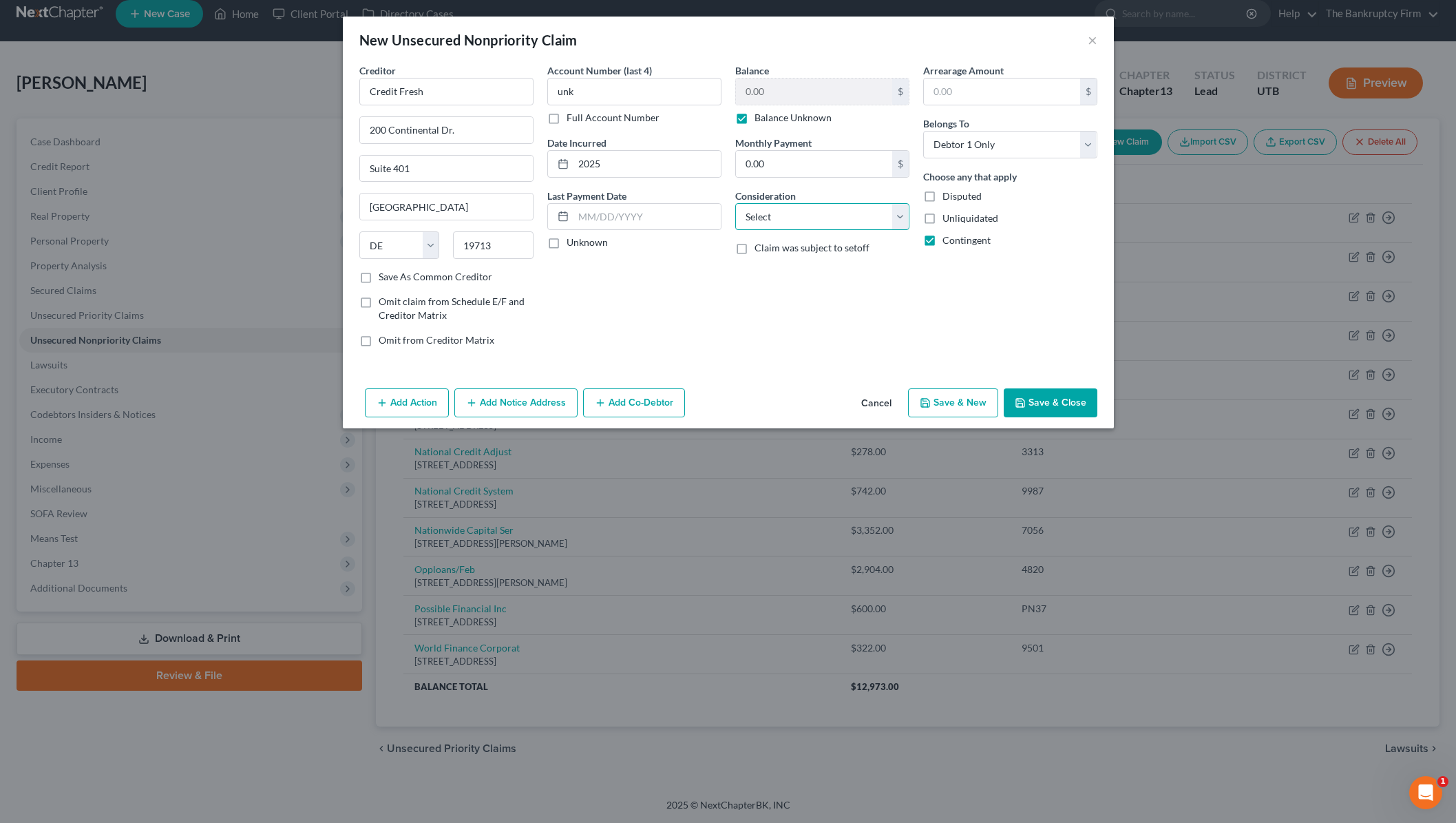
click at [837, 217] on select "Select Cable / Satellite Services Collection Agency Credit Card Debt Debt Couns…" at bounding box center [822, 217] width 174 height 28
select select "10"
click at [735, 203] on select "Select Cable / Satellite Services Collection Agency Credit Card Debt Debt Couns…" at bounding box center [822, 217] width 174 height 28
click at [1061, 401] on button "Save & Close" at bounding box center [1050, 403] width 94 height 29
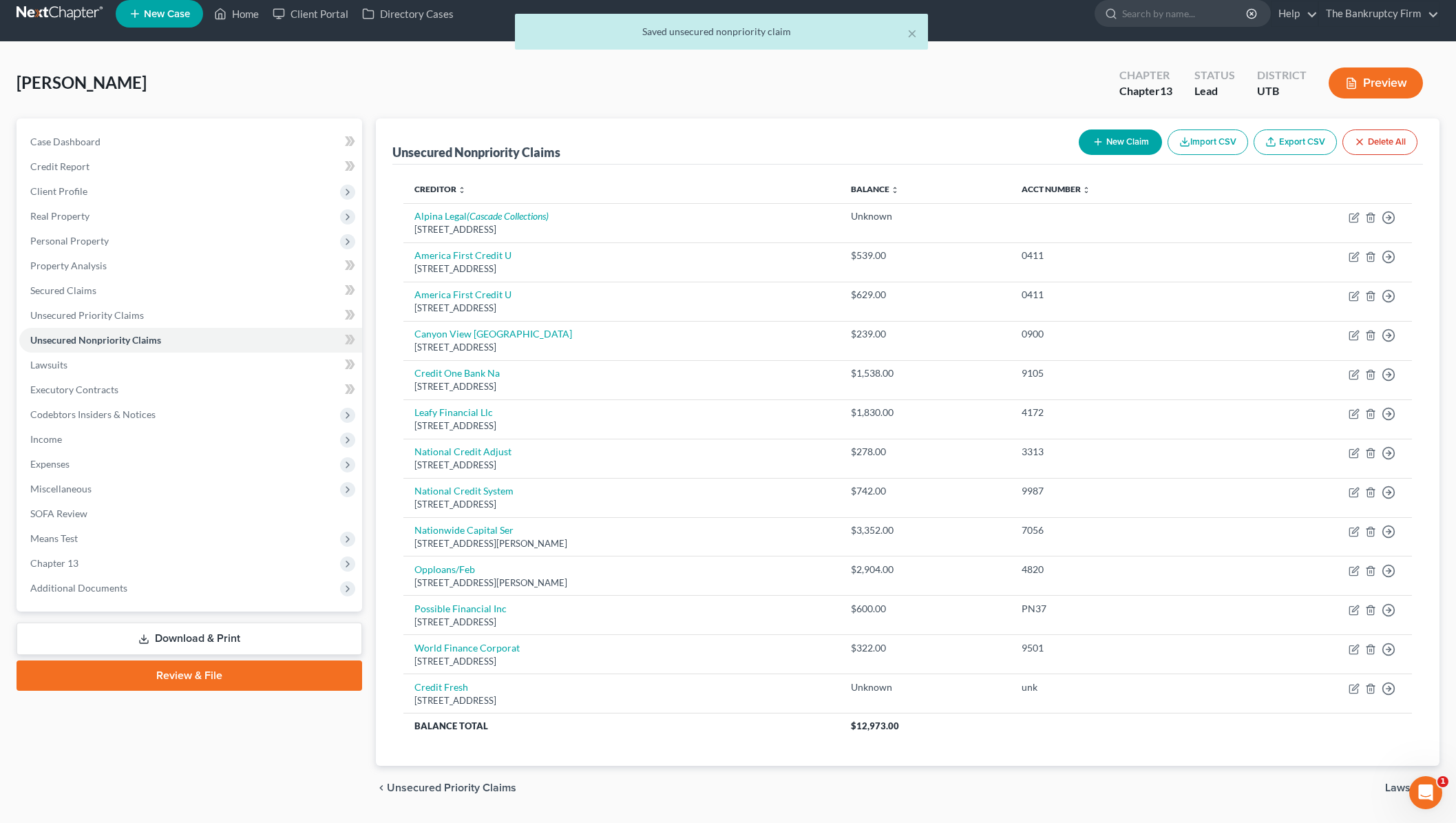
click at [1117, 140] on button "New Claim" at bounding box center [1120, 142] width 83 height 26
select select "0"
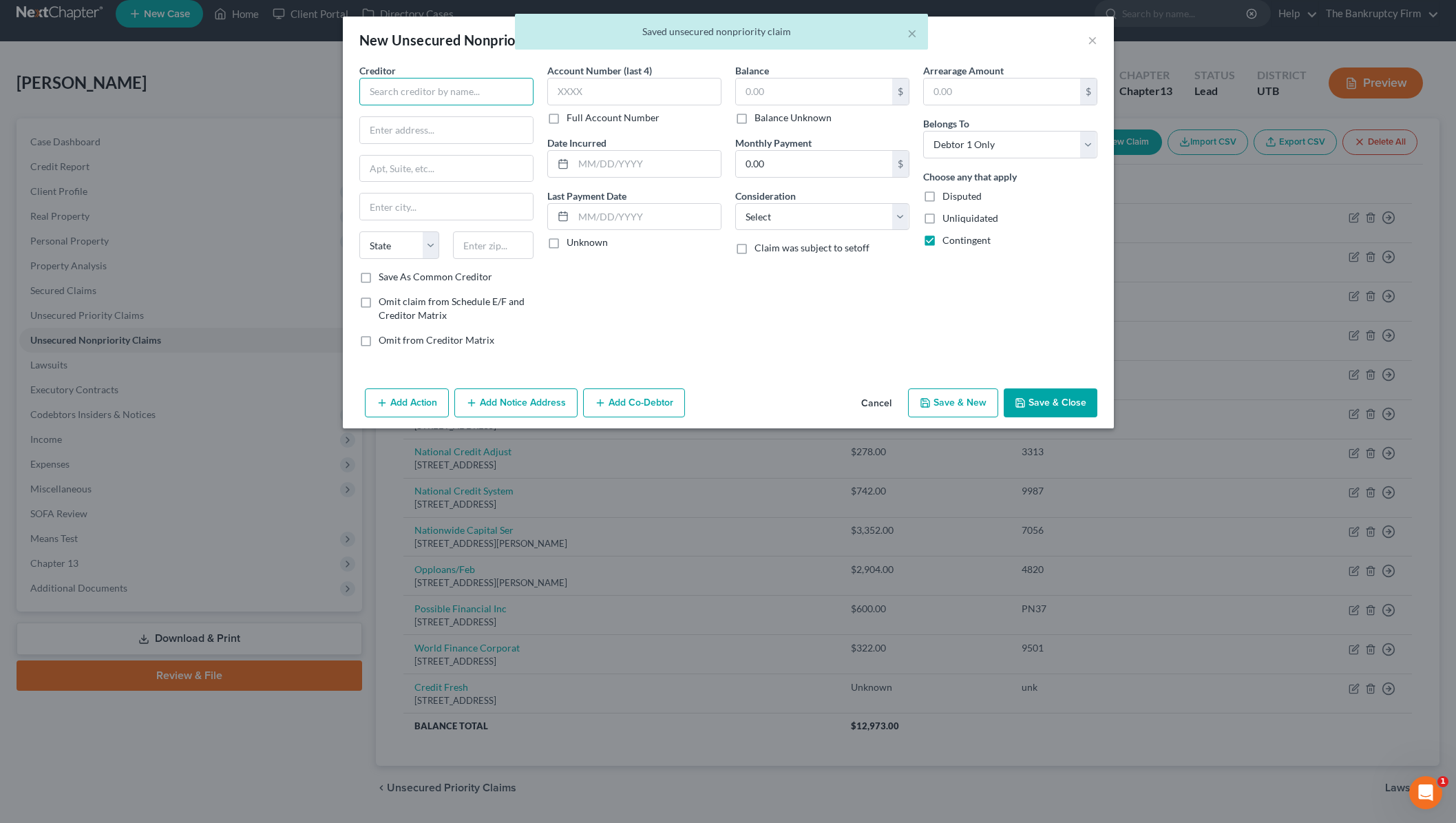
click at [428, 95] on input "text" at bounding box center [446, 91] width 174 height 28
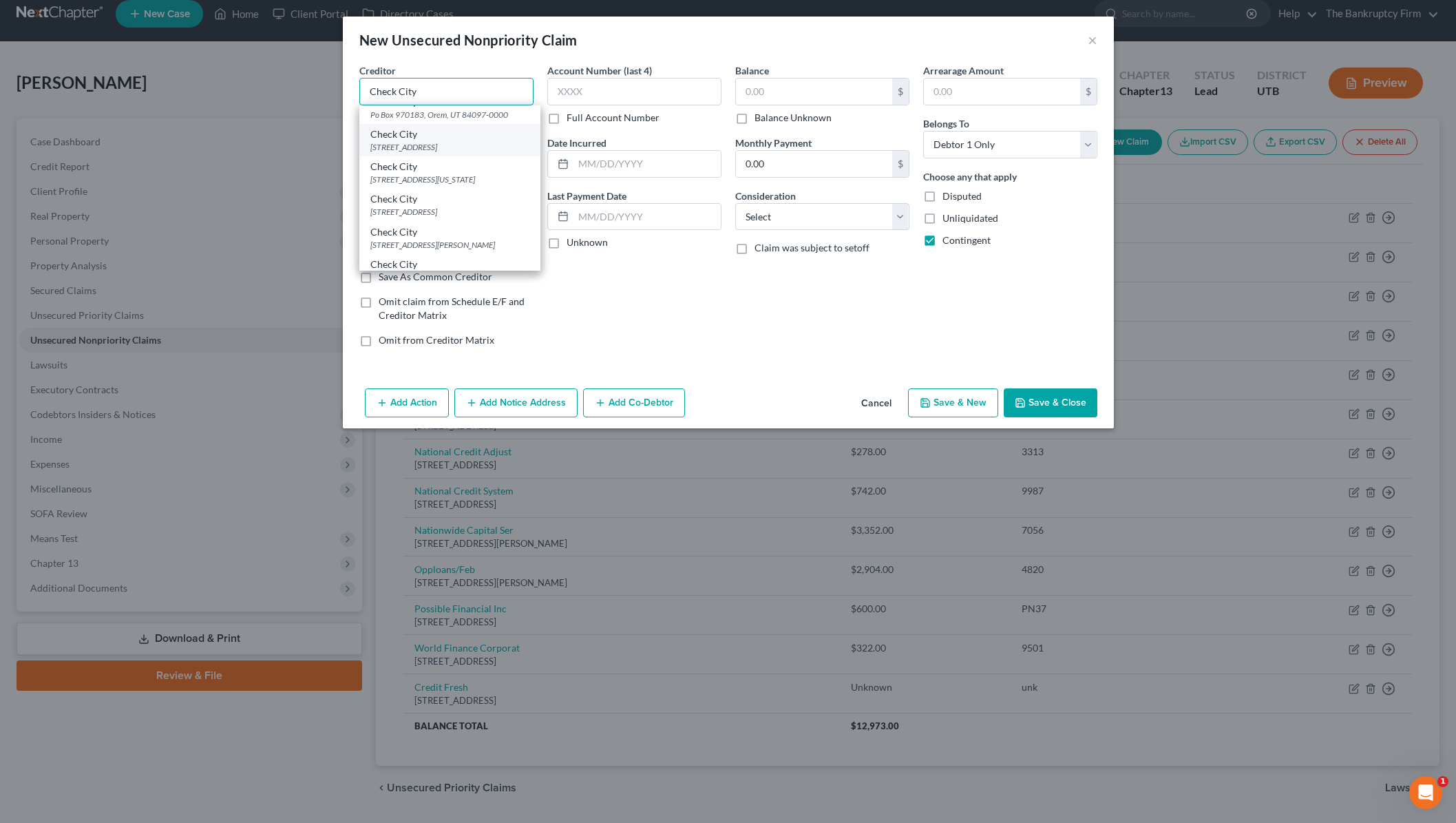
scroll to position [80, 0]
type input "Check City"
click at [422, 184] on div "[STREET_ADDRESS][US_STATE]" at bounding box center [449, 178] width 159 height 12
type input "1207 Washington Blvd"
type input "[PERSON_NAME]"
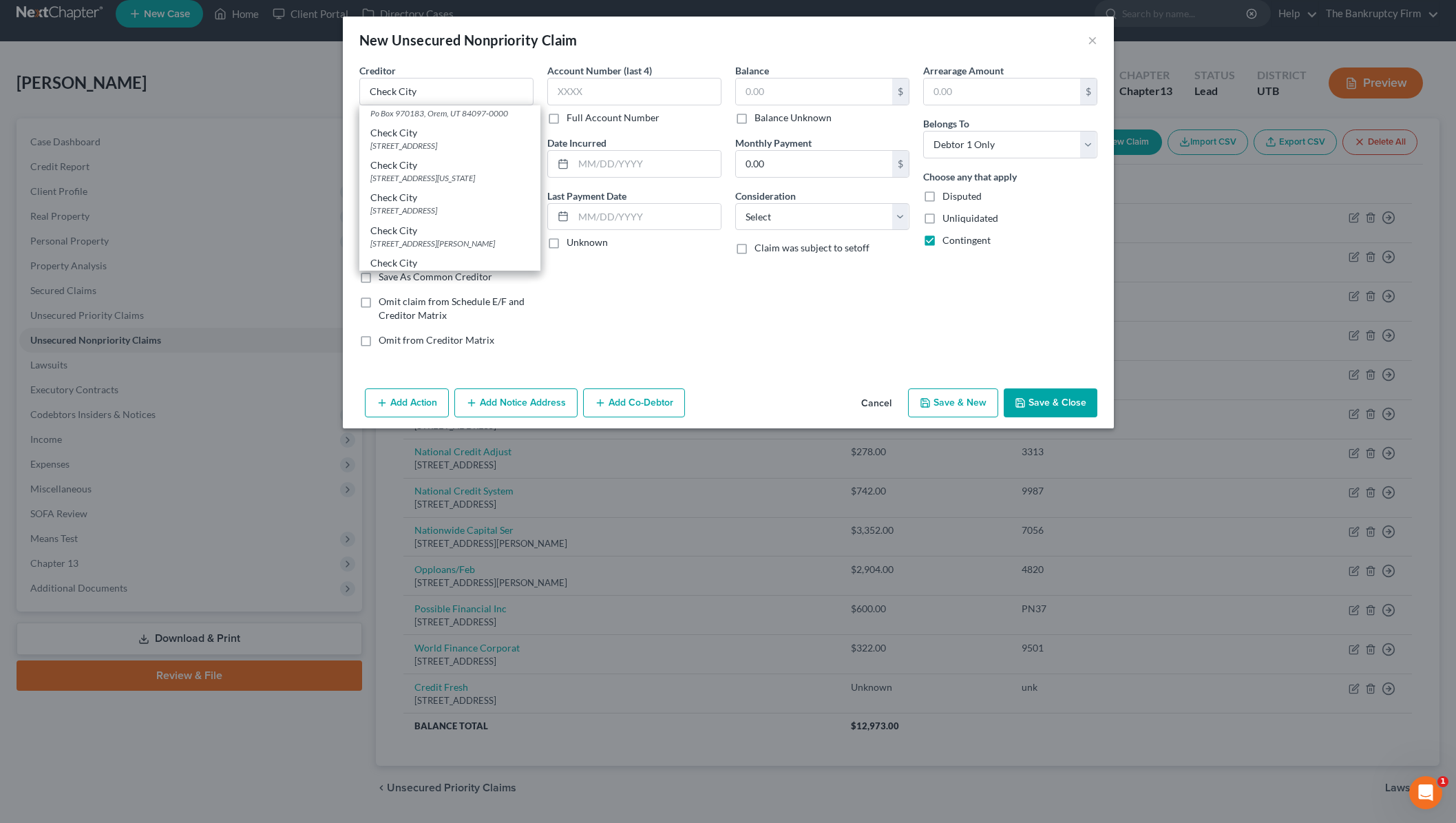
select select "46"
type input "84404-0000"
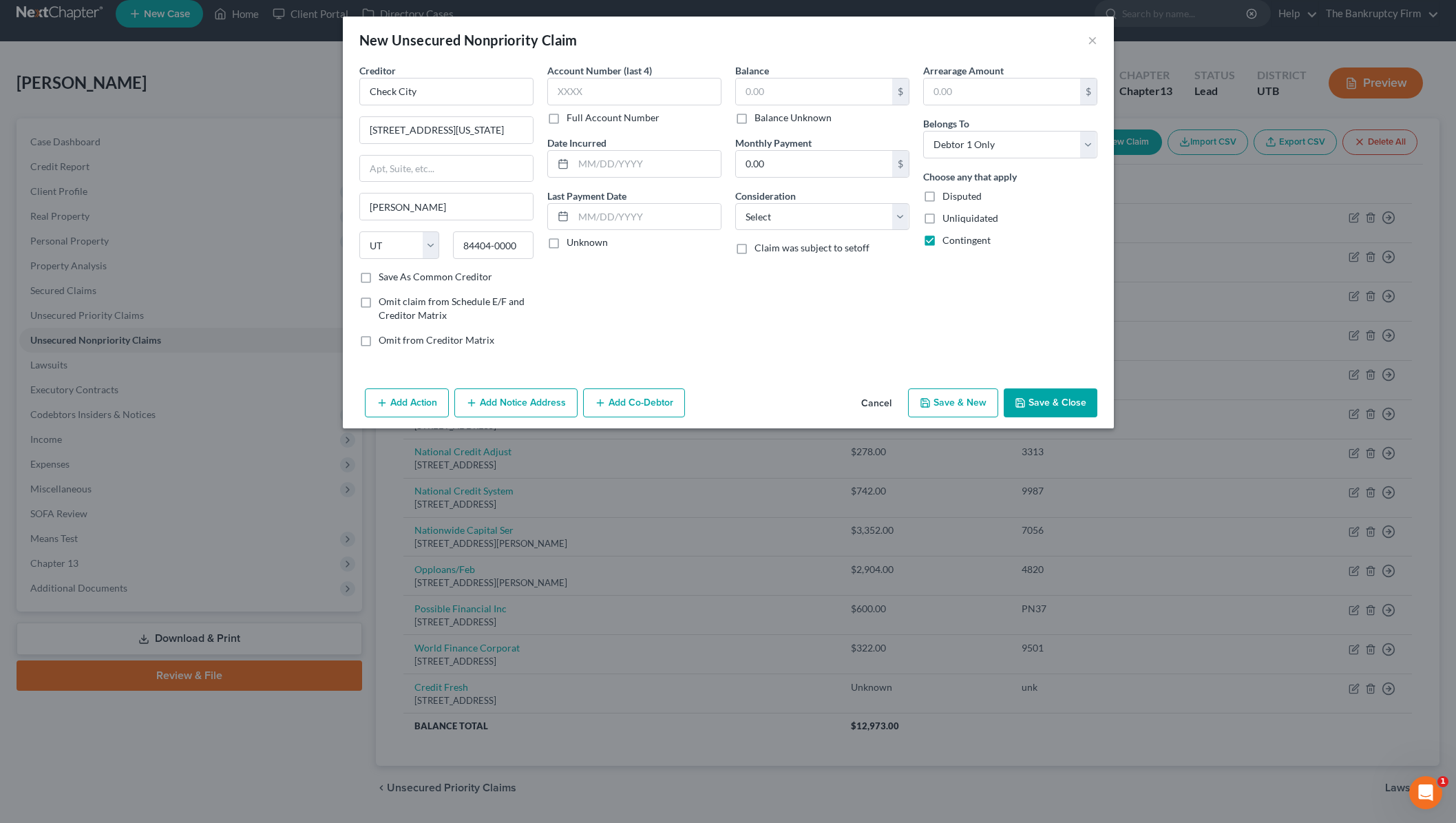
scroll to position [0, 0]
click at [608, 87] on input "text" at bounding box center [634, 91] width 174 height 28
type input "unk"
type input "2025"
click at [788, 92] on input "text" at bounding box center [814, 91] width 156 height 26
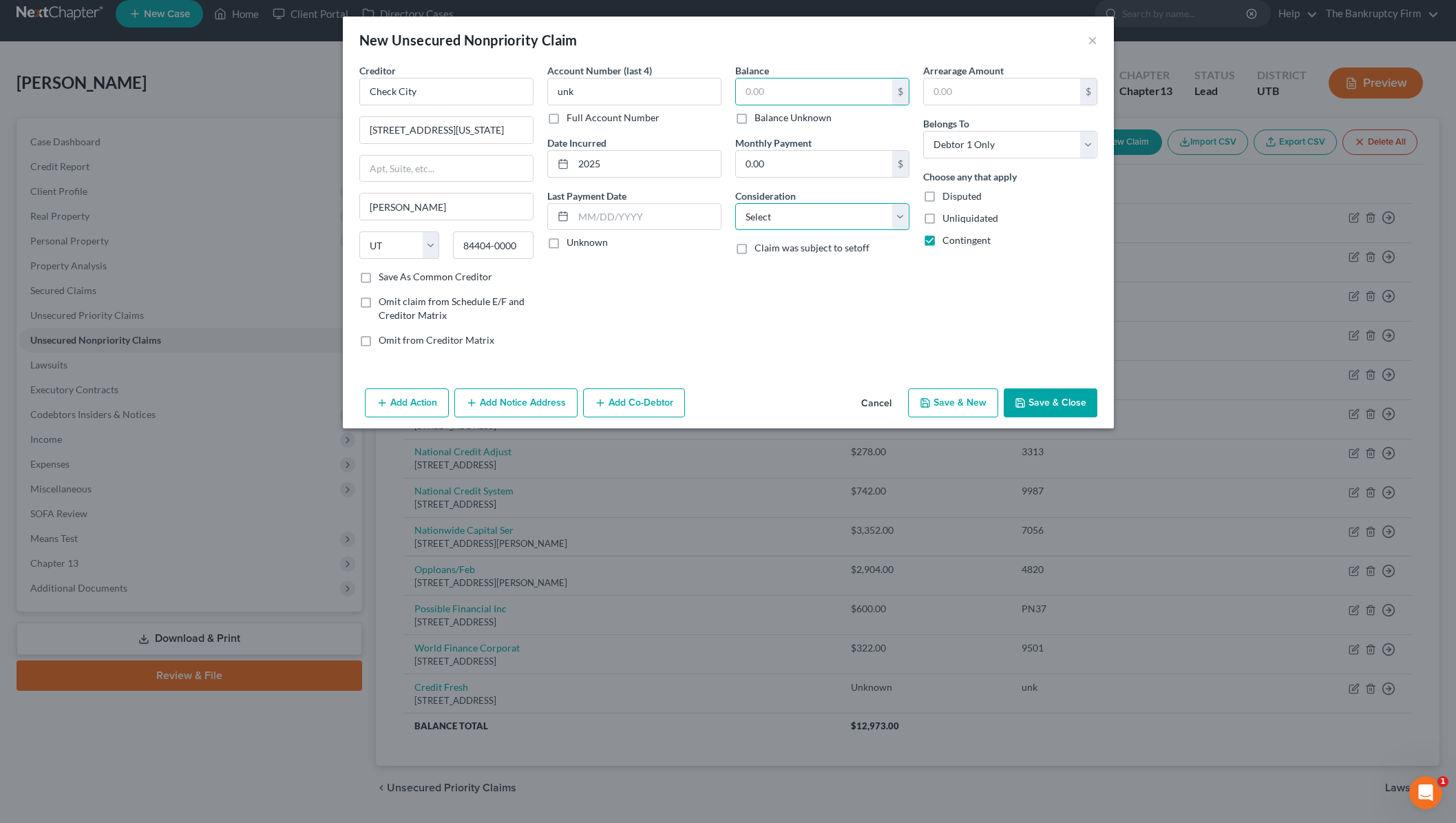
click at [785, 219] on select "Select Cable / Satellite Services Collection Agency Credit Card Debt Debt Couns…" at bounding box center [822, 217] width 174 height 28
select select "10"
click at [735, 203] on select "Select Cable / Satellite Services Collection Agency Credit Card Debt Debt Couns…" at bounding box center [822, 217] width 174 height 28
drag, startPoint x: 745, startPoint y: 118, endPoint x: 1048, endPoint y: 361, distance: 388.4
click at [755, 121] on label "Balance Unknown" at bounding box center [793, 118] width 77 height 14
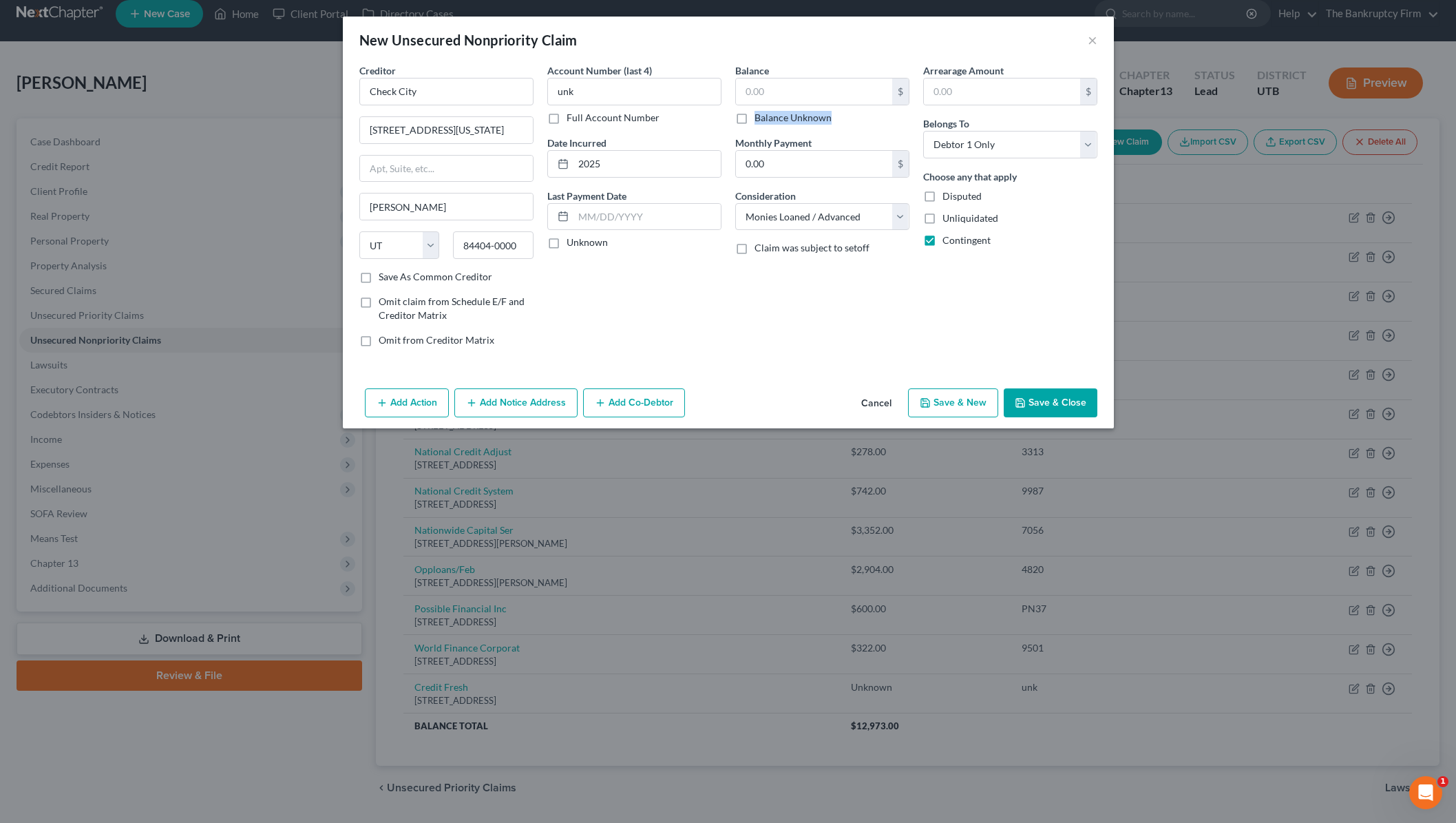
drag, startPoint x: 744, startPoint y: 119, endPoint x: 1026, endPoint y: 374, distance: 380.2
click at [755, 119] on label "Balance Unknown" at bounding box center [793, 118] width 77 height 14
click at [760, 119] on input "Balance Unknown" at bounding box center [764, 116] width 9 height 9
checkbox input "true"
type input "0.00"
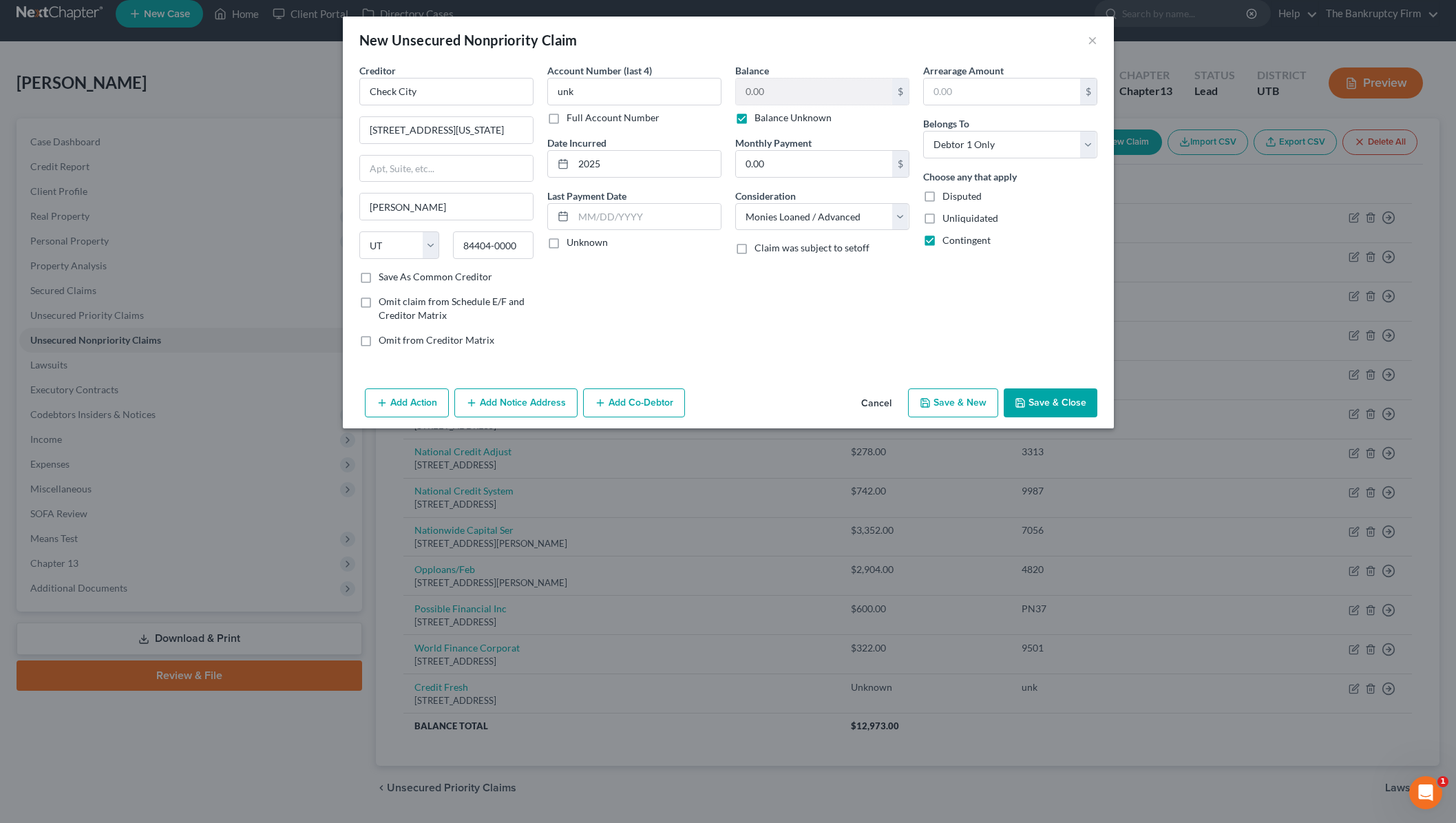
click at [1060, 402] on button "Save & Close" at bounding box center [1050, 403] width 94 height 29
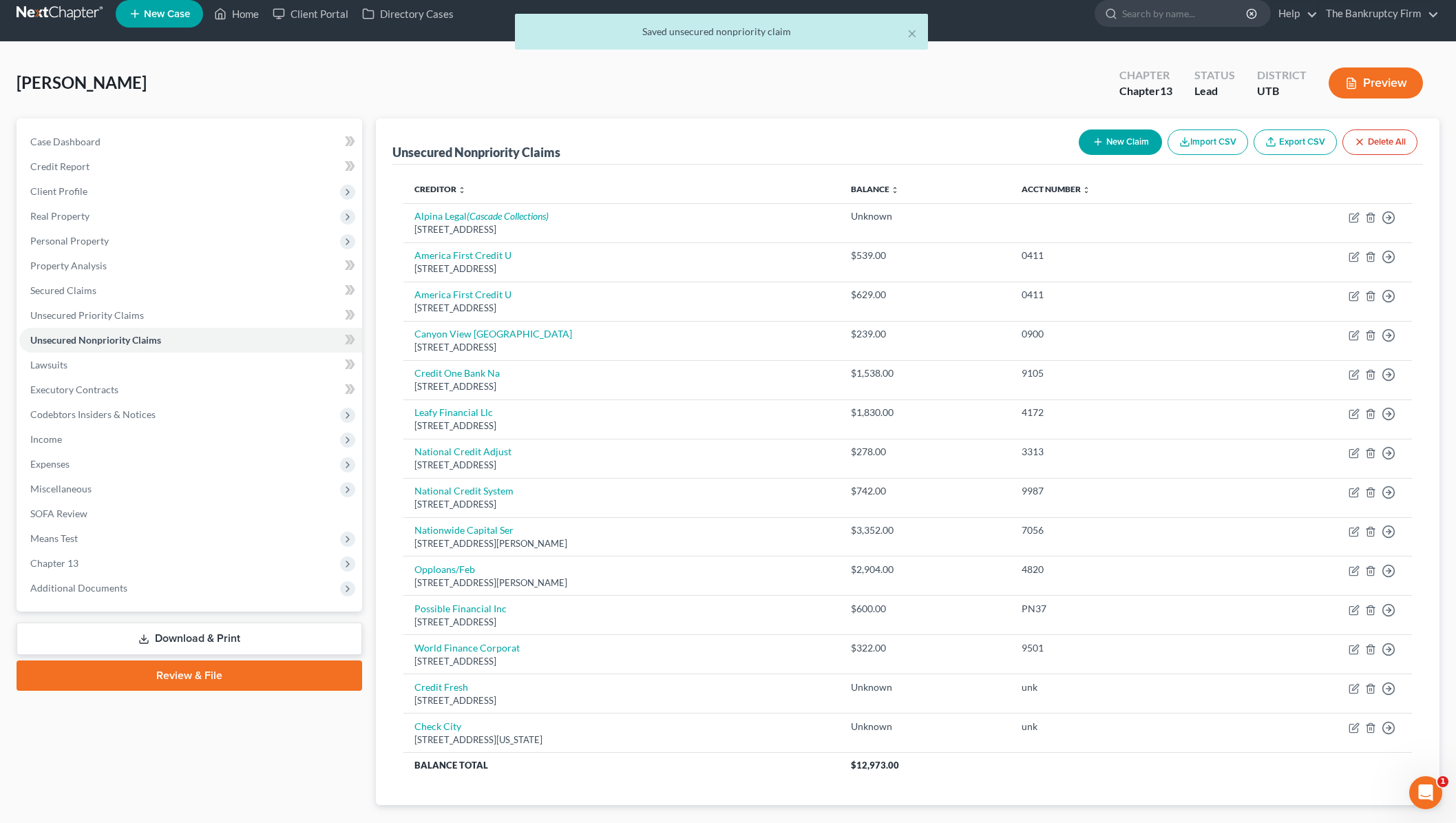
click at [1093, 144] on icon "button" at bounding box center [1098, 141] width 11 height 11
select select "0"
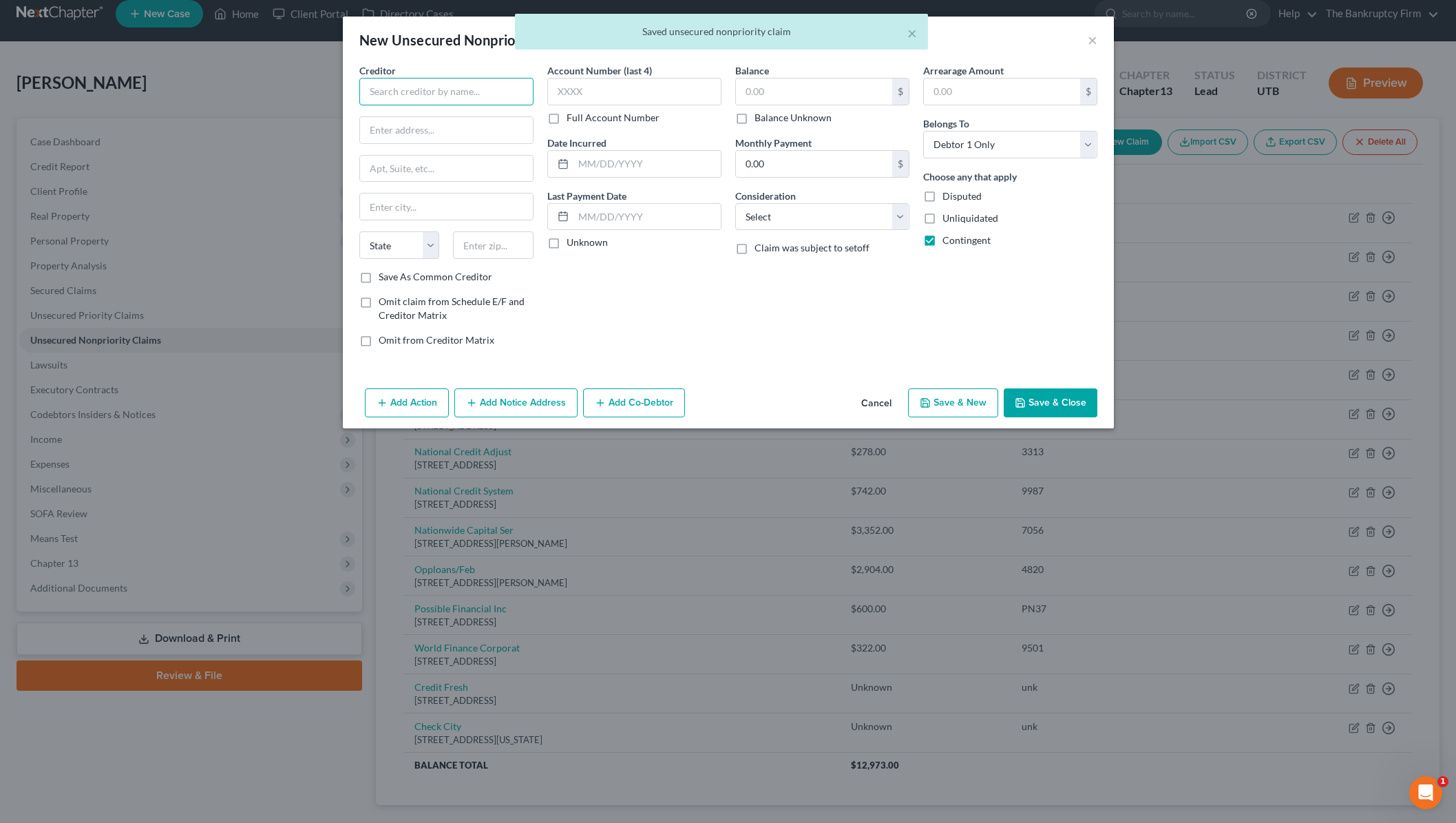
click at [386, 87] on input "text" at bounding box center [446, 91] width 174 height 28
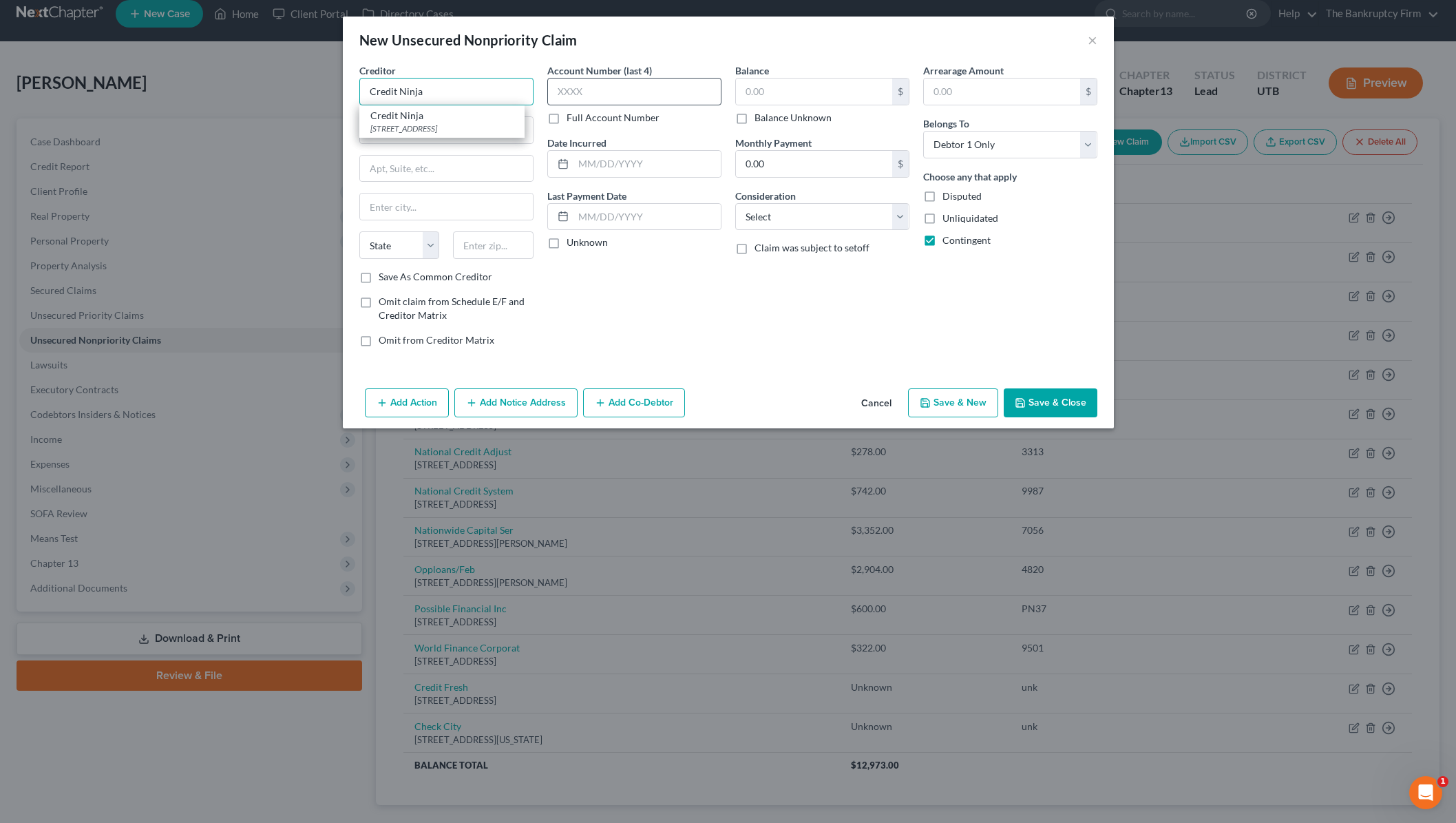
type input "Credit Ninja"
click at [391, 124] on div "[STREET_ADDRESS]" at bounding box center [442, 129] width 143 height 12
type input "222 s Riverside Dr. Suite 2300"
type input "Chicago"
select select "14"
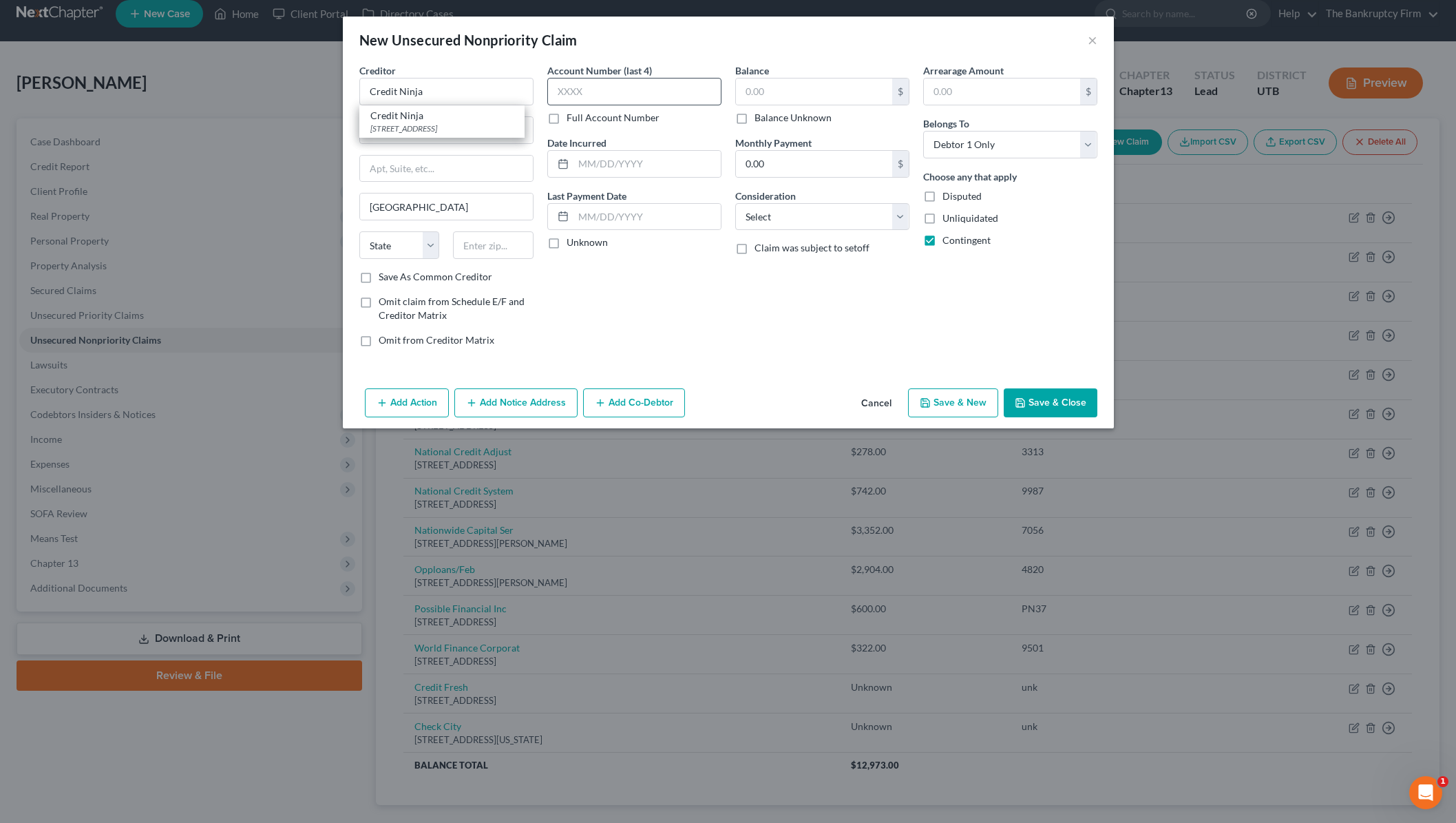
type input "60606-0000"
click at [619, 93] on input "text" at bounding box center [634, 91] width 174 height 28
type input "unk"
type input "2025"
drag, startPoint x: 741, startPoint y: 118, endPoint x: 836, endPoint y: 209, distance: 131.6
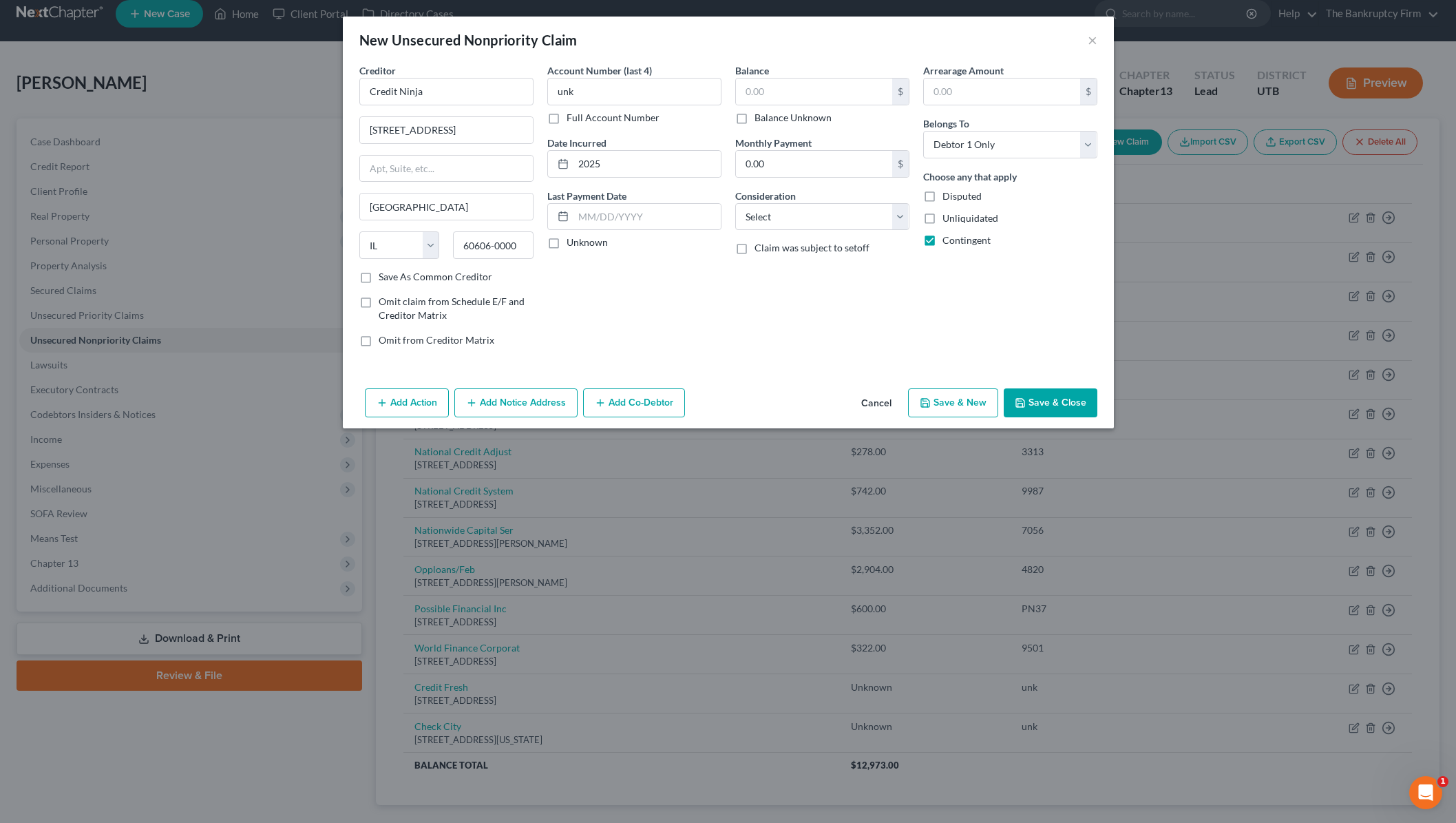
click at [755, 118] on label "Balance Unknown" at bounding box center [793, 118] width 77 height 14
click at [760, 118] on input "Balance Unknown" at bounding box center [764, 116] width 9 height 9
checkbox input "true"
type input "0.00"
click at [840, 217] on select "Select Cable / Satellite Services Collection Agency Credit Card Debt Debt Couns…" at bounding box center [822, 217] width 174 height 28
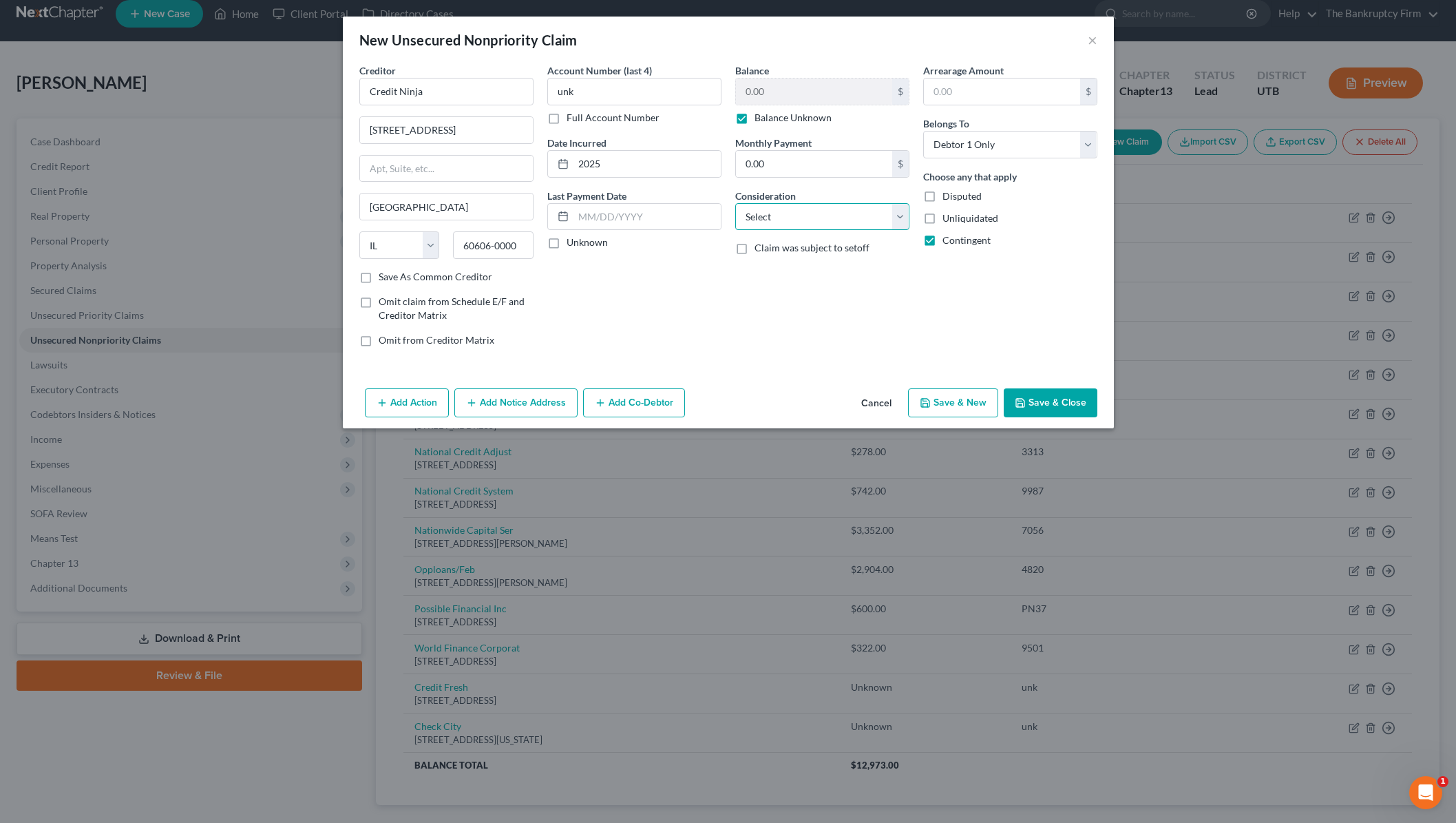
select select "10"
click at [735, 203] on select "Select Cable / Satellite Services Collection Agency Credit Card Debt Debt Couns…" at bounding box center [822, 217] width 174 height 28
click at [1063, 405] on button "Save & Close" at bounding box center [1050, 403] width 94 height 29
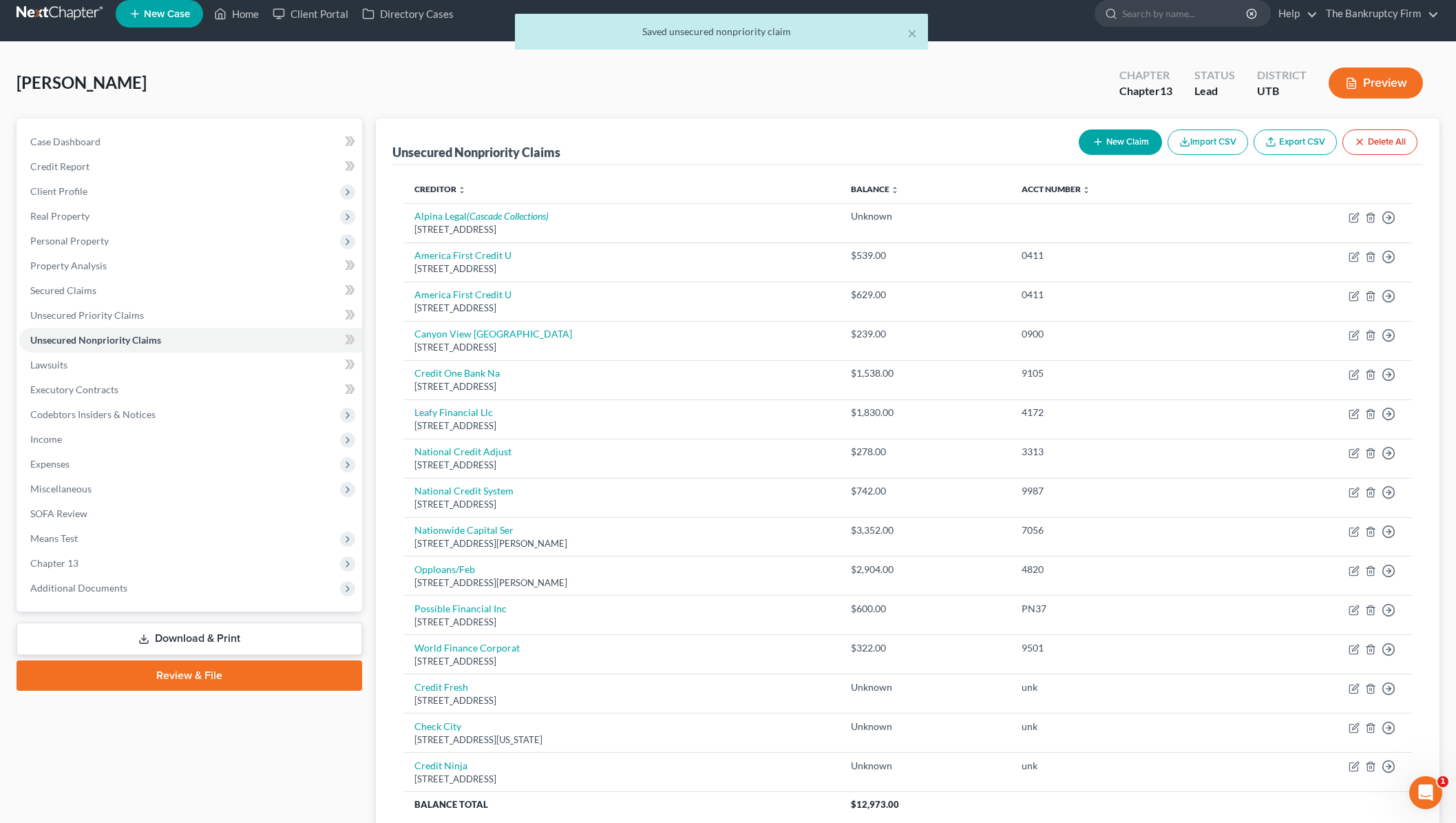
click at [1128, 142] on button "New Claim" at bounding box center [1120, 142] width 83 height 26
select select "0"
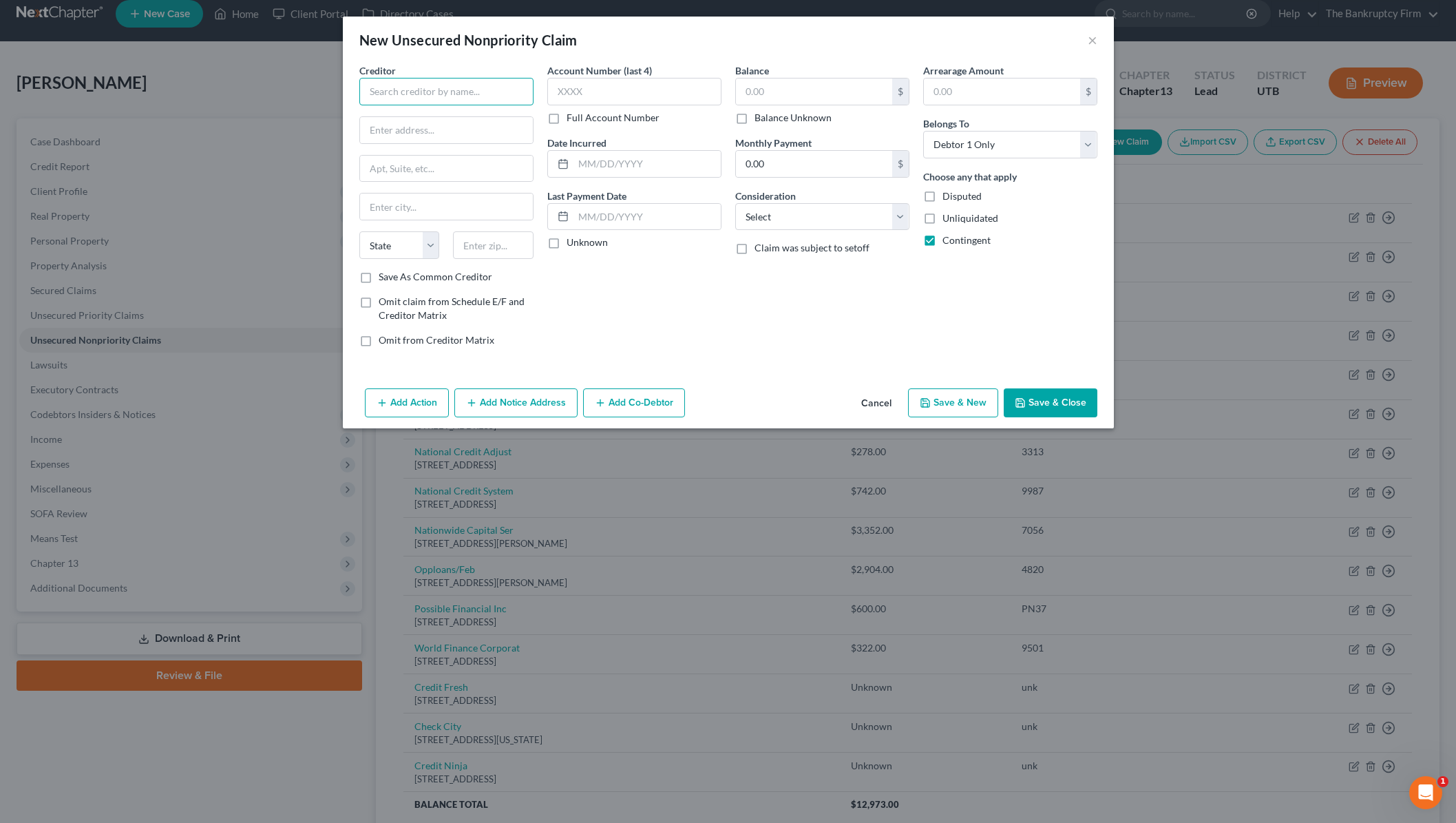
click at [400, 98] on input "text" at bounding box center [446, 91] width 174 height 28
click at [426, 187] on div "[STREET_ADDRESS]" at bounding box center [442, 181] width 143 height 12
type input "Advance Financial 24/7"
type input "100 Oceanside Drive"
type input "Nashville"
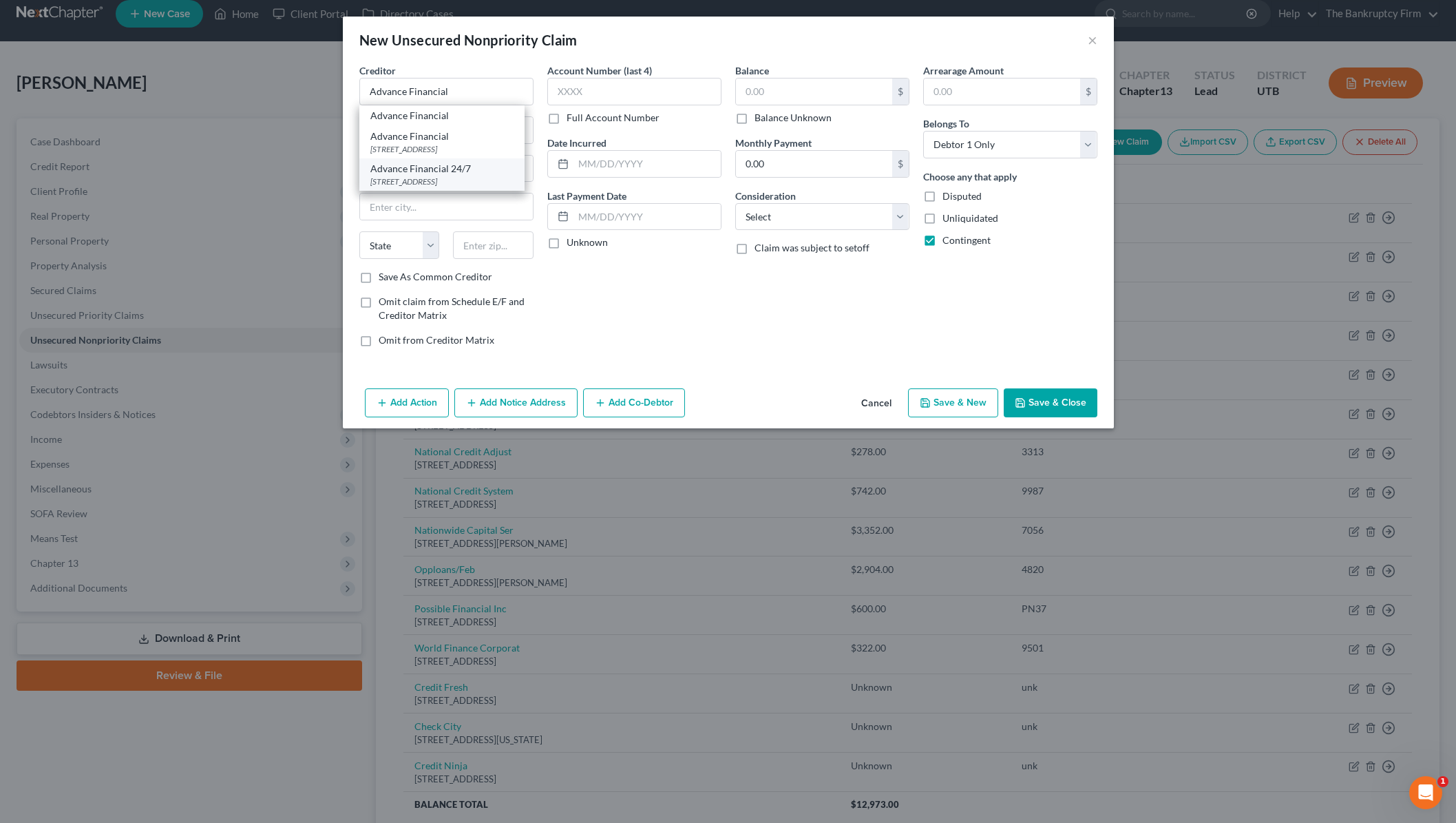
select select "44"
type input "37204"
click at [593, 97] on input "text" at bounding box center [634, 91] width 174 height 28
type input "unk"
type input "2025"
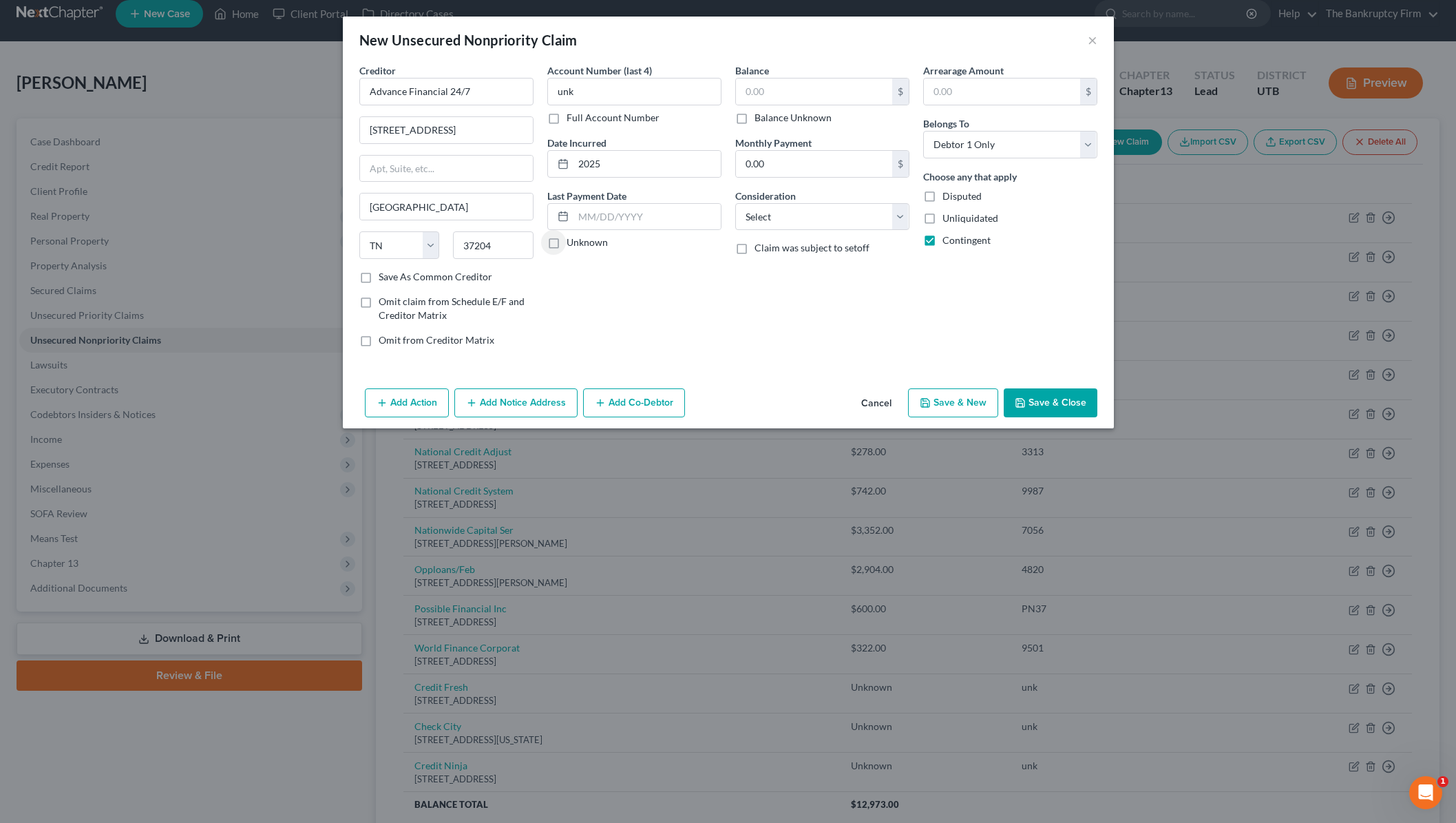
click at [755, 119] on label "Balance Unknown" at bounding box center [793, 118] width 77 height 14
click at [760, 119] on input "Balance Unknown" at bounding box center [764, 116] width 9 height 9
checkbox input "true"
type input "0.00"
click at [819, 221] on select "Select Cable / Satellite Services Collection Agency Credit Card Debt Debt Couns…" at bounding box center [822, 217] width 174 height 28
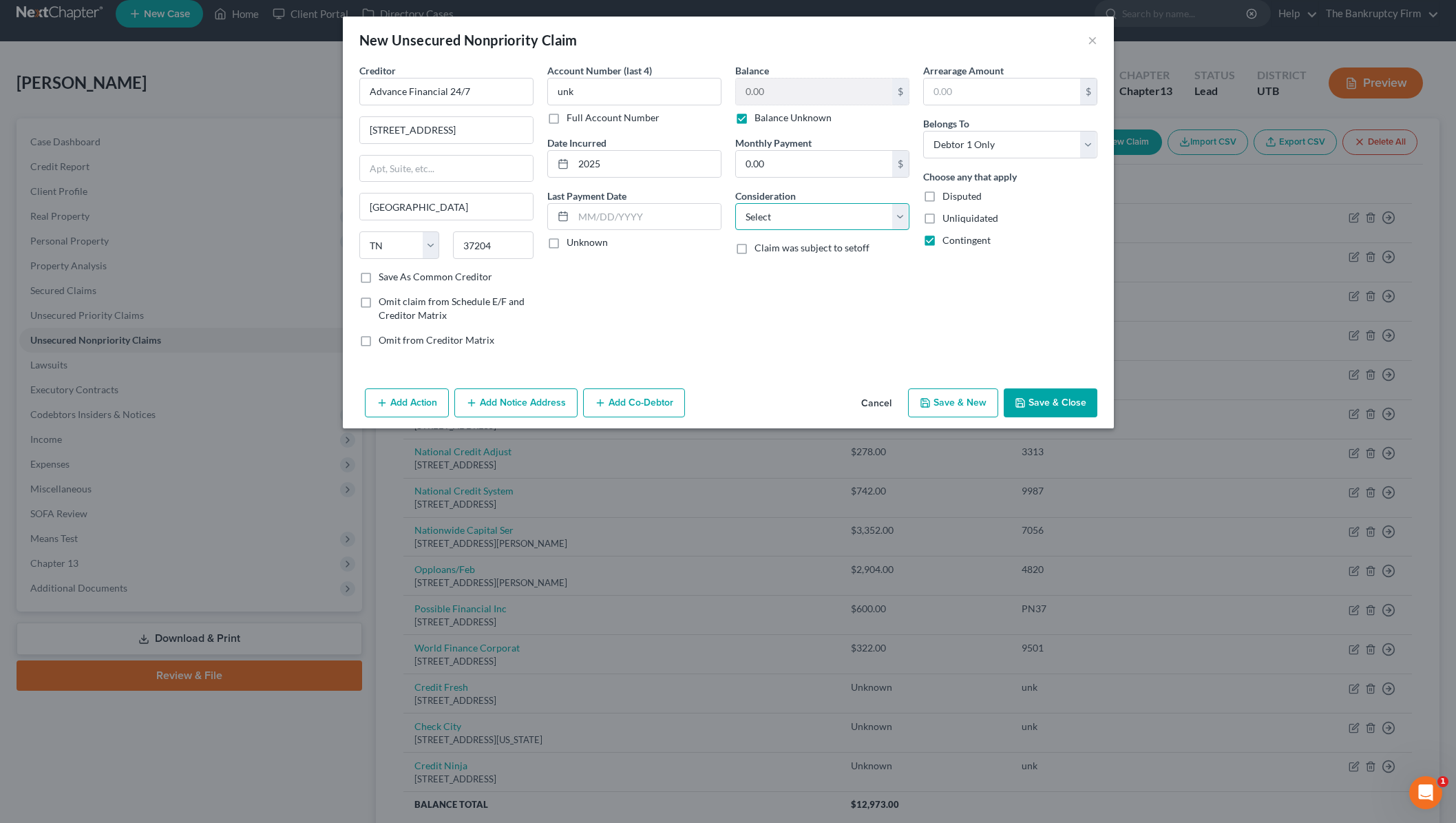
select select "10"
click at [735, 203] on select "Select Cable / Satellite Services Collection Agency Credit Card Debt Debt Couns…" at bounding box center [822, 217] width 174 height 28
click at [1049, 408] on button "Save & Close" at bounding box center [1050, 403] width 94 height 29
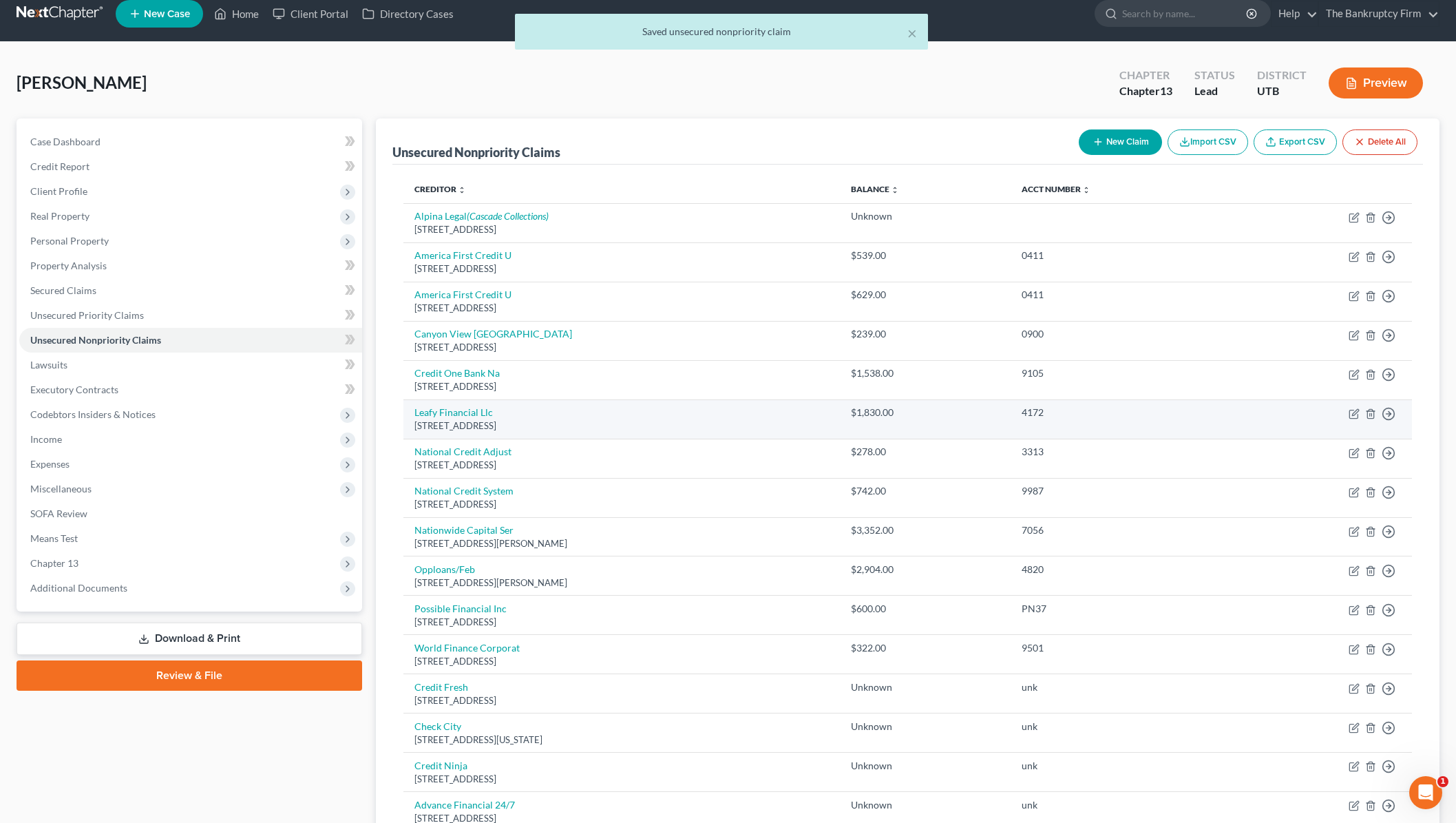
click at [1011, 405] on td "$1,830.00" at bounding box center [924, 419] width 170 height 40
click at [1117, 138] on button "New Claim" at bounding box center [1120, 142] width 83 height 26
select select "0"
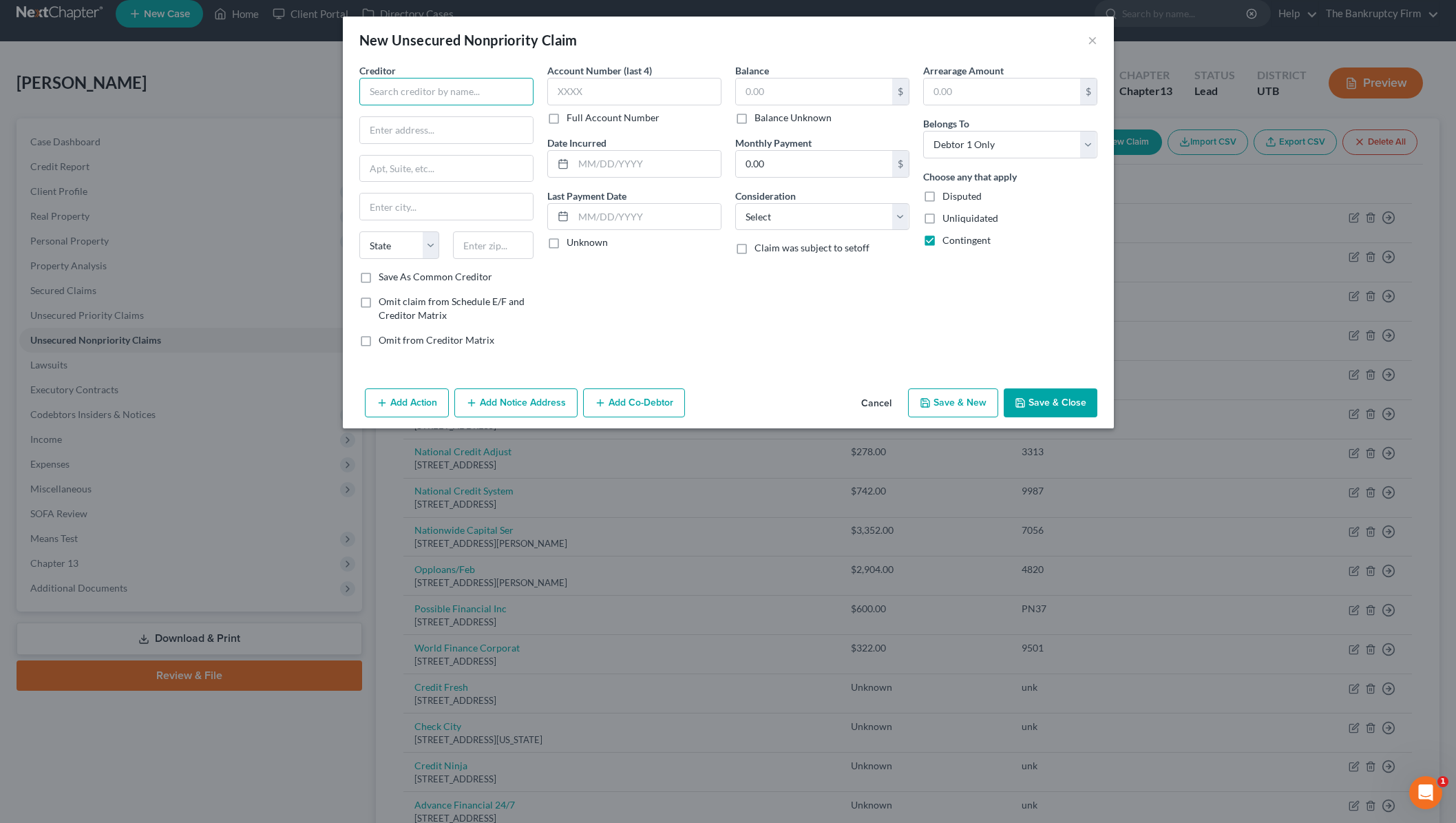
click at [415, 88] on input "text" at bounding box center [446, 91] width 174 height 28
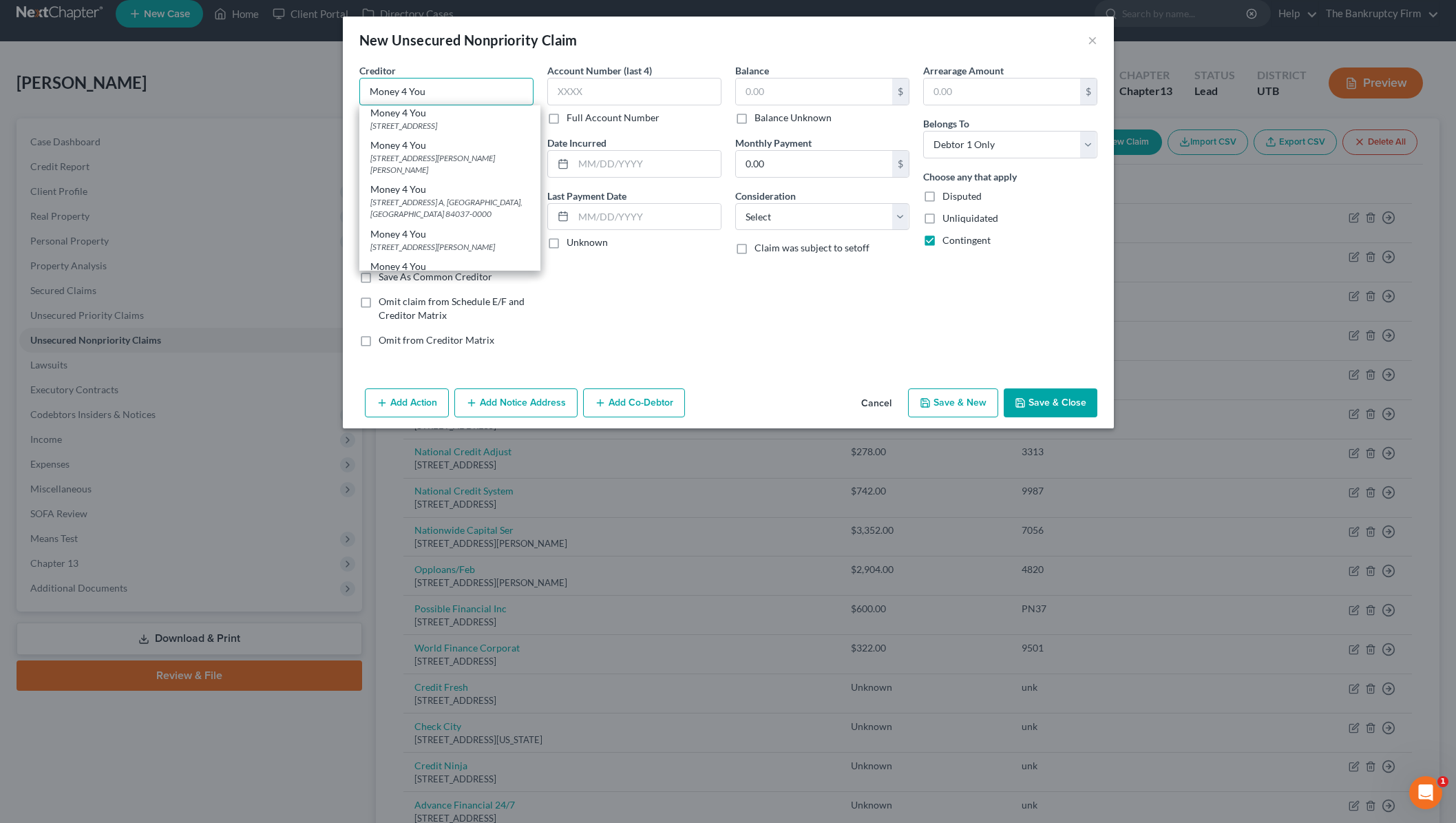
scroll to position [263, 0]
type input "Money 4 You"
click at [426, 151] on div "Money 4 You" at bounding box center [449, 144] width 159 height 14
type input "4811 Harrison Blvd"
type input "A"
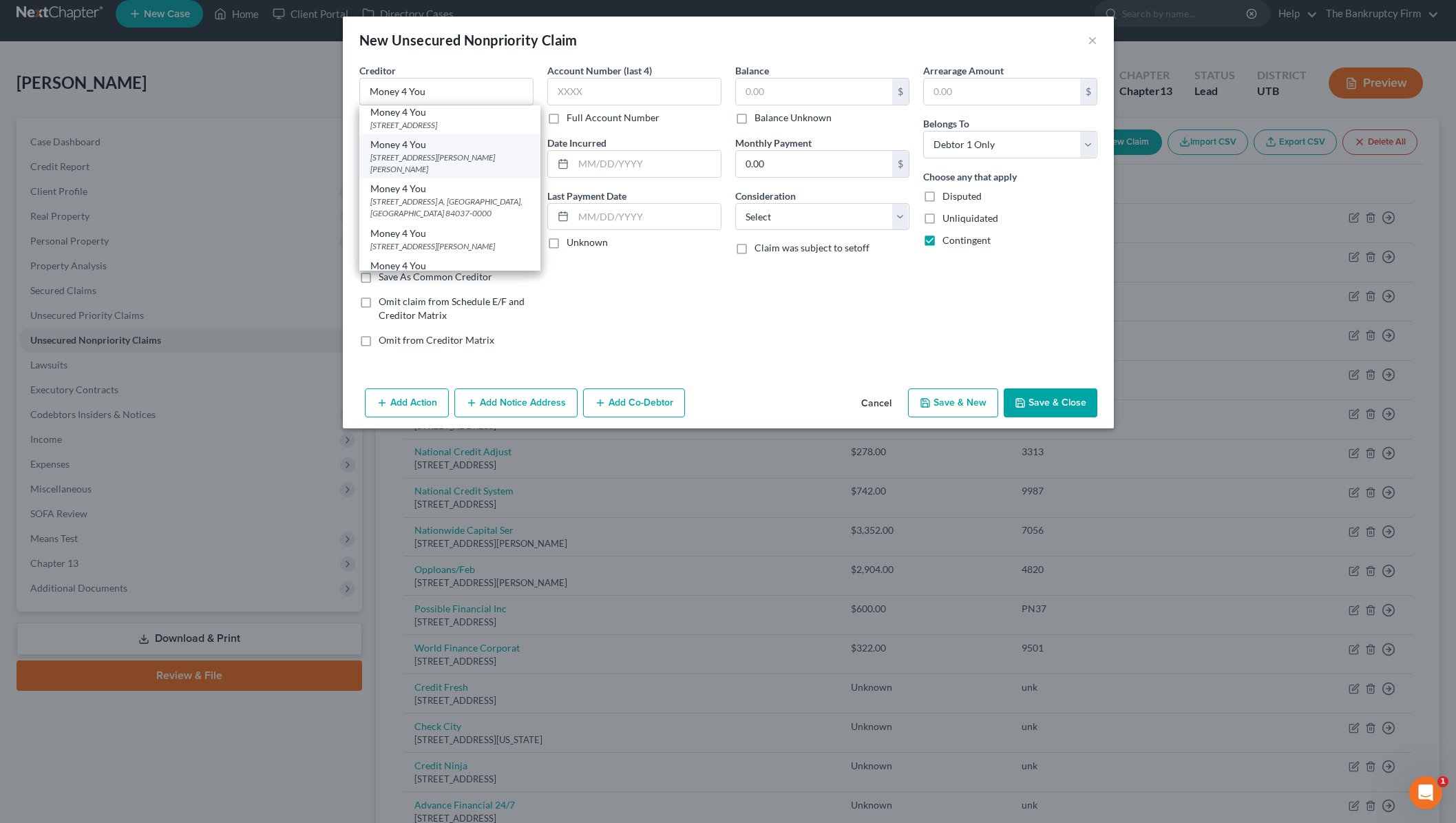
type input "[PERSON_NAME]"
select select "46"
type input "84403-0000"
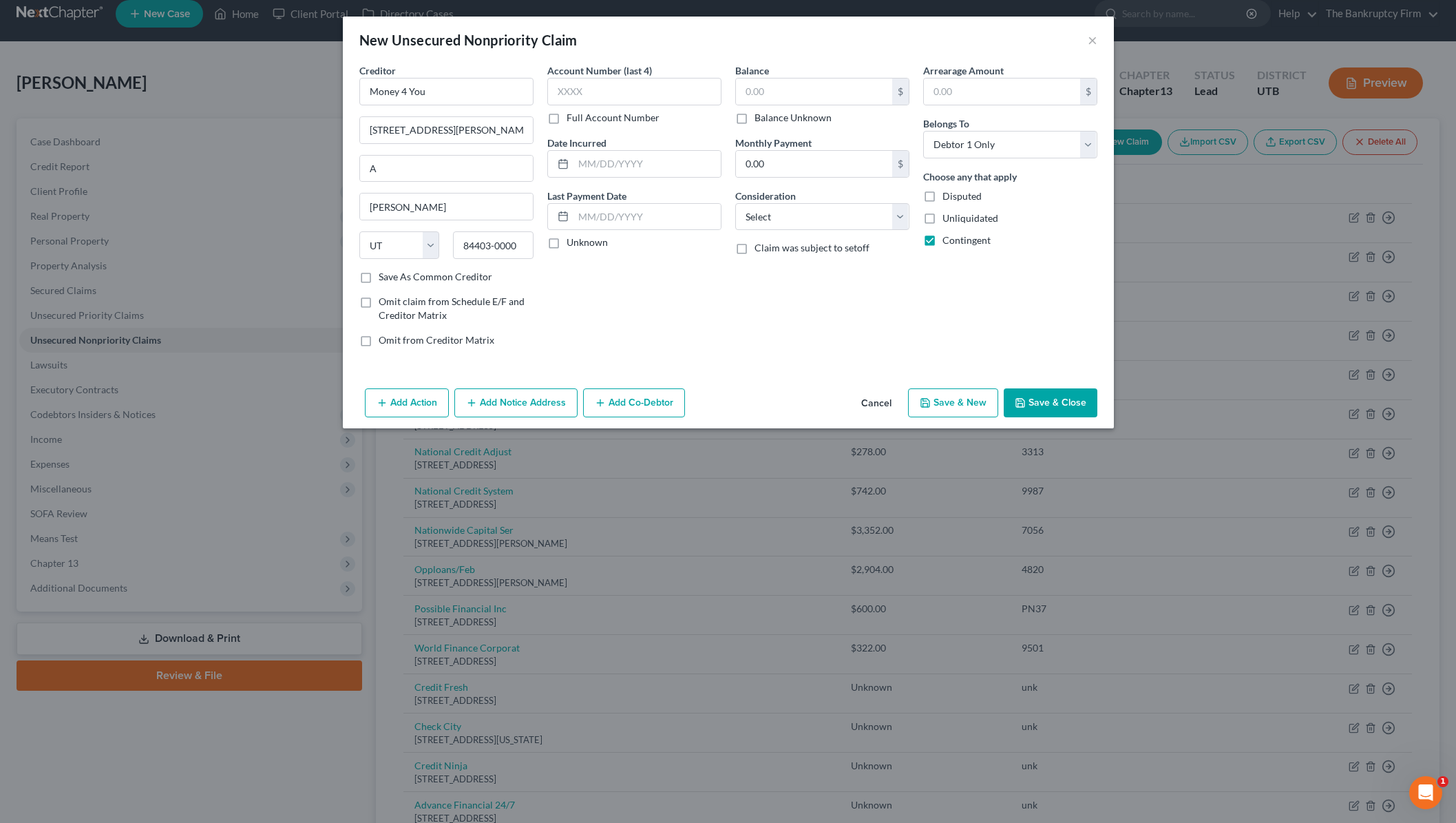
scroll to position [0, 0]
click at [617, 86] on input "text" at bounding box center [634, 91] width 174 height 28
type input "unk"
type input "2025"
click at [755, 119] on label "Balance Unknown" at bounding box center [793, 118] width 77 height 14
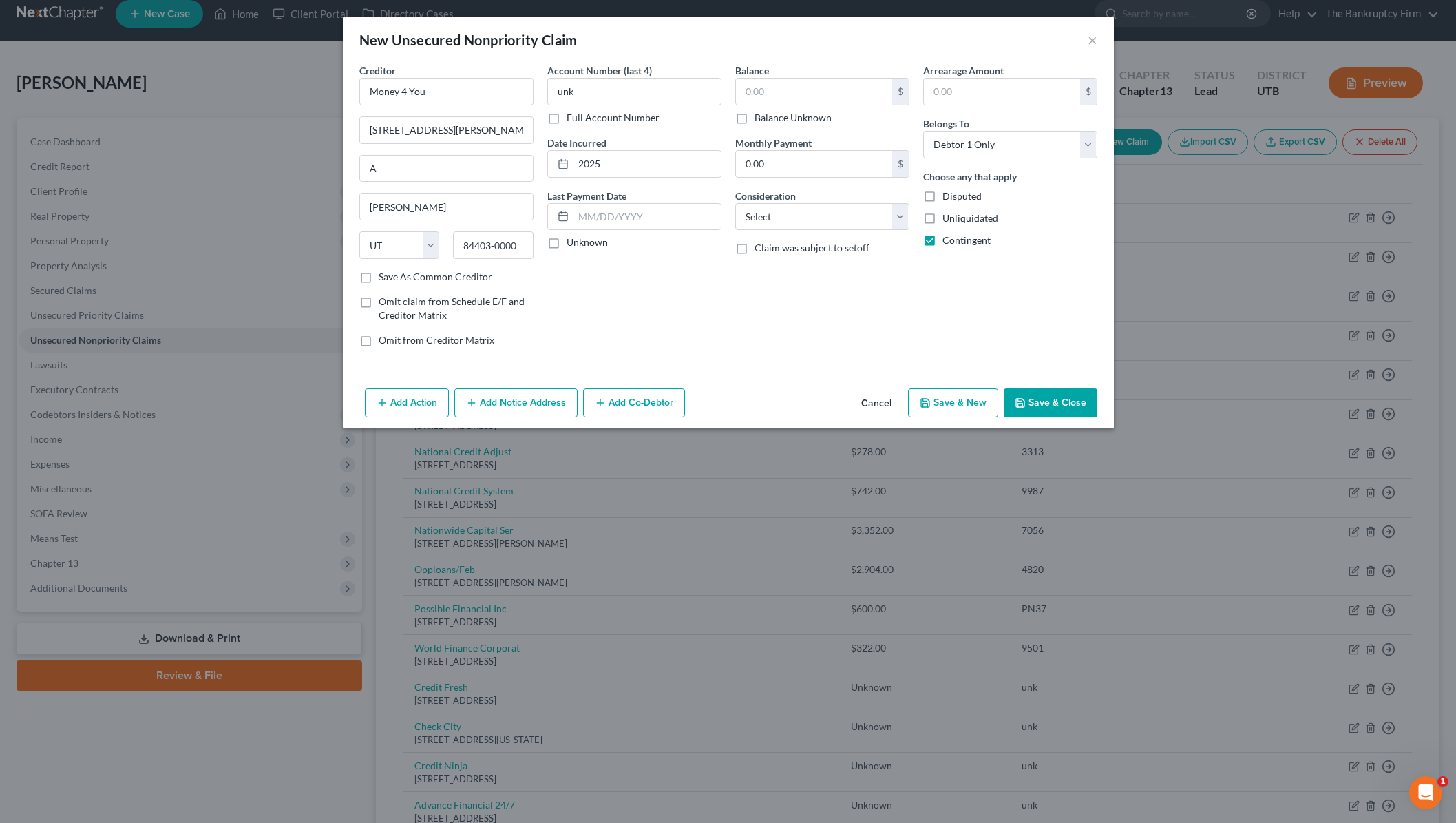
click at [760, 119] on input "Balance Unknown" at bounding box center [764, 116] width 9 height 9
checkbox input "true"
type input "0.00"
click at [857, 217] on select "Select Cable / Satellite Services Collection Agency Credit Card Debt Debt Couns…" at bounding box center [822, 217] width 174 height 28
select select "10"
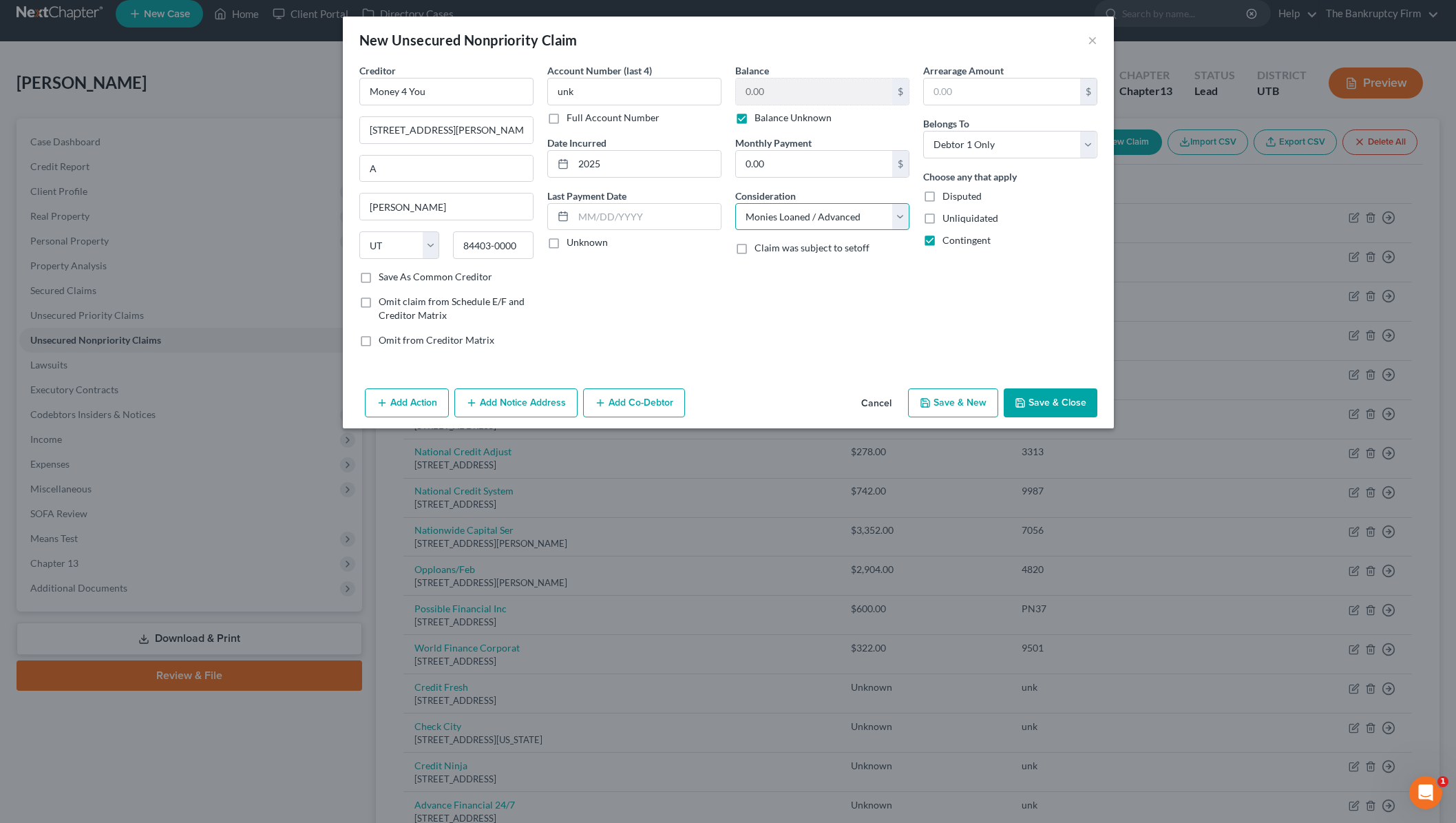
click at [735, 203] on select "Select Cable / Satellite Services Collection Agency Credit Card Debt Debt Couns…" at bounding box center [822, 217] width 174 height 28
click at [1054, 399] on button "Save & Close" at bounding box center [1050, 403] width 94 height 29
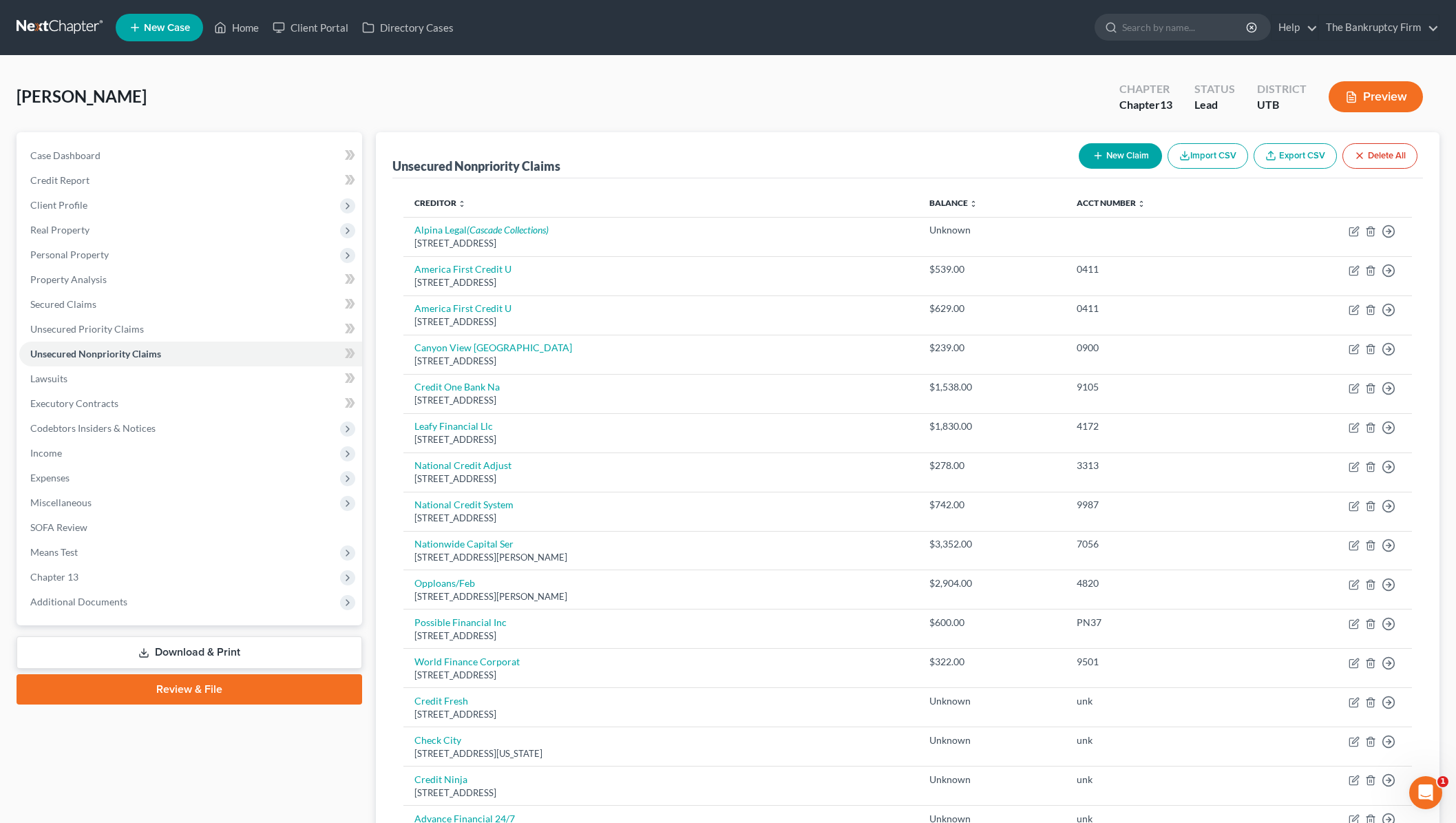
click at [1108, 157] on button "New Claim" at bounding box center [1120, 156] width 83 height 26
select select "0"
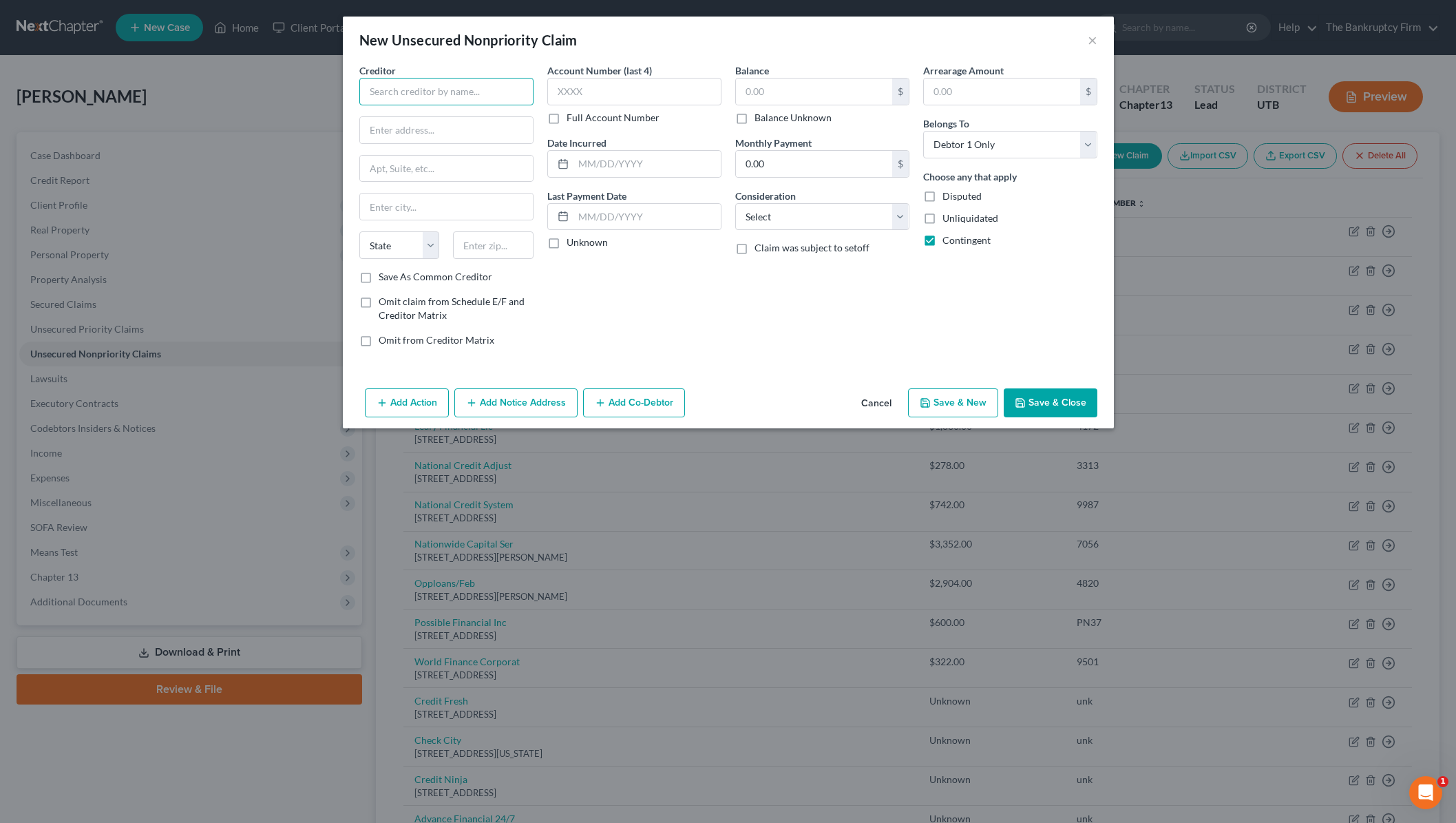
click at [438, 94] on input "text" at bounding box center [446, 91] width 174 height 28
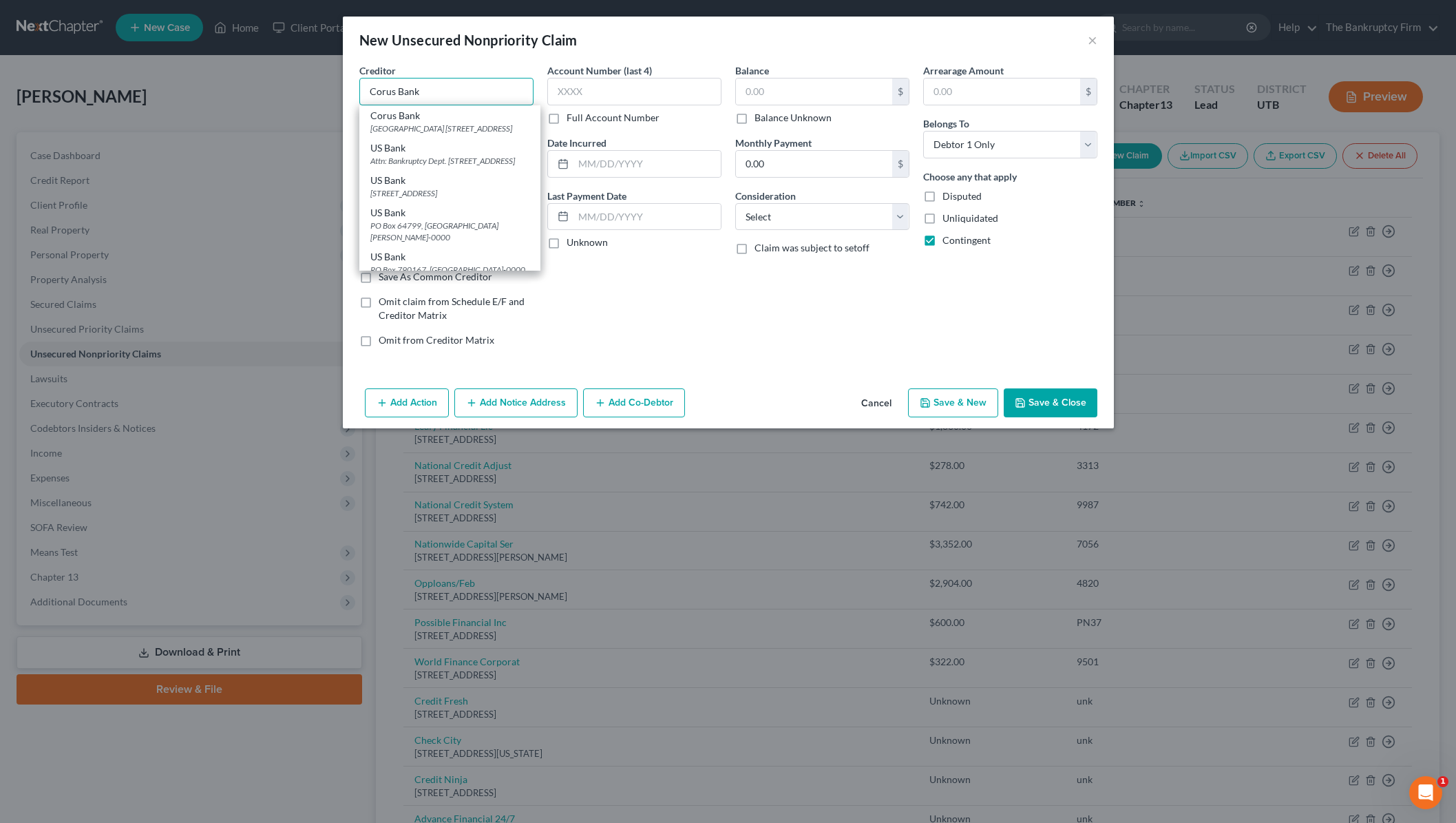
type input "US Bank"
type input "Attn: Bankruptcy Dept."
type input "950 17th Street Ste. 810"
type input "Denver"
select select "5"
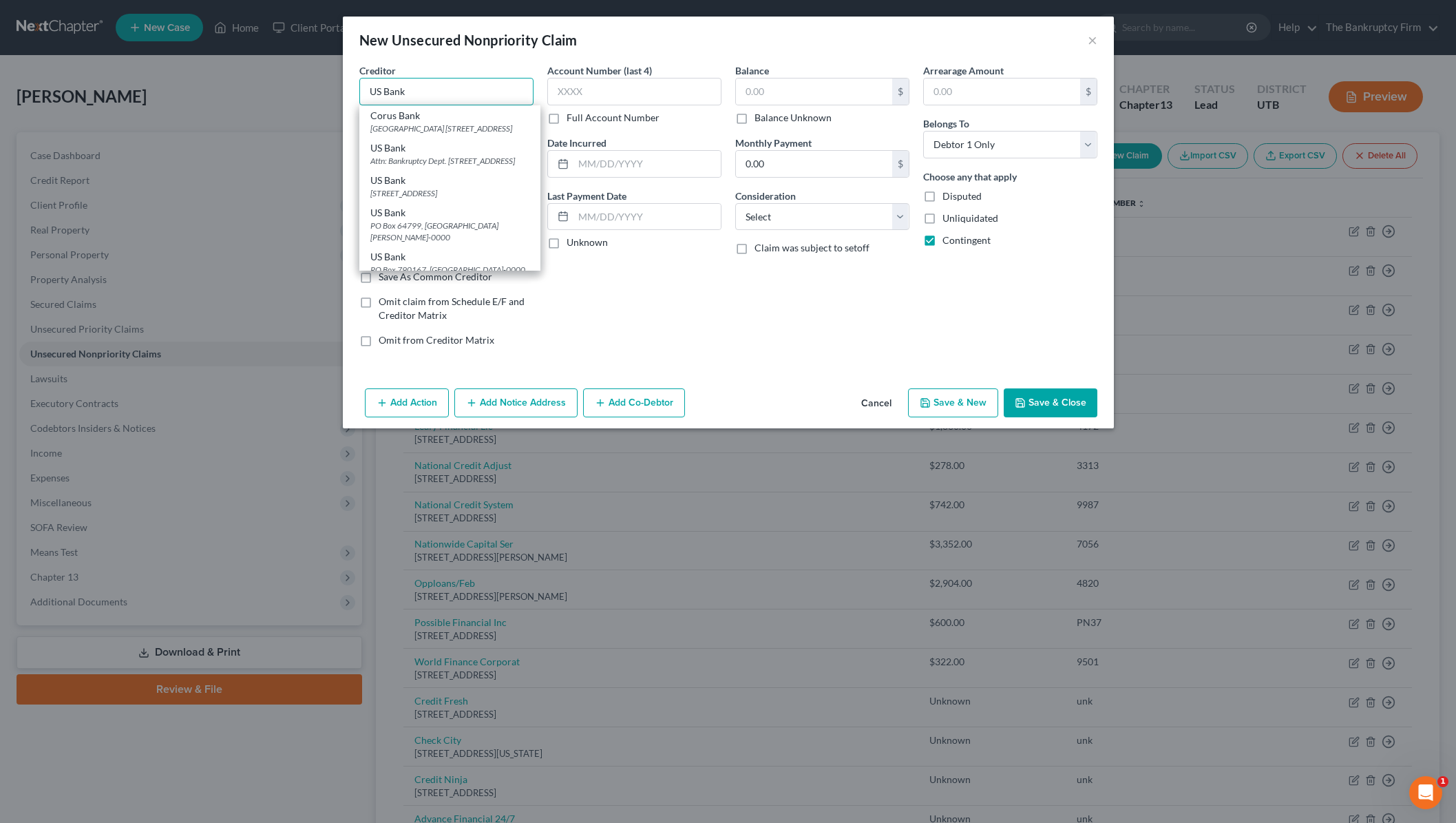
type input "80202-0000"
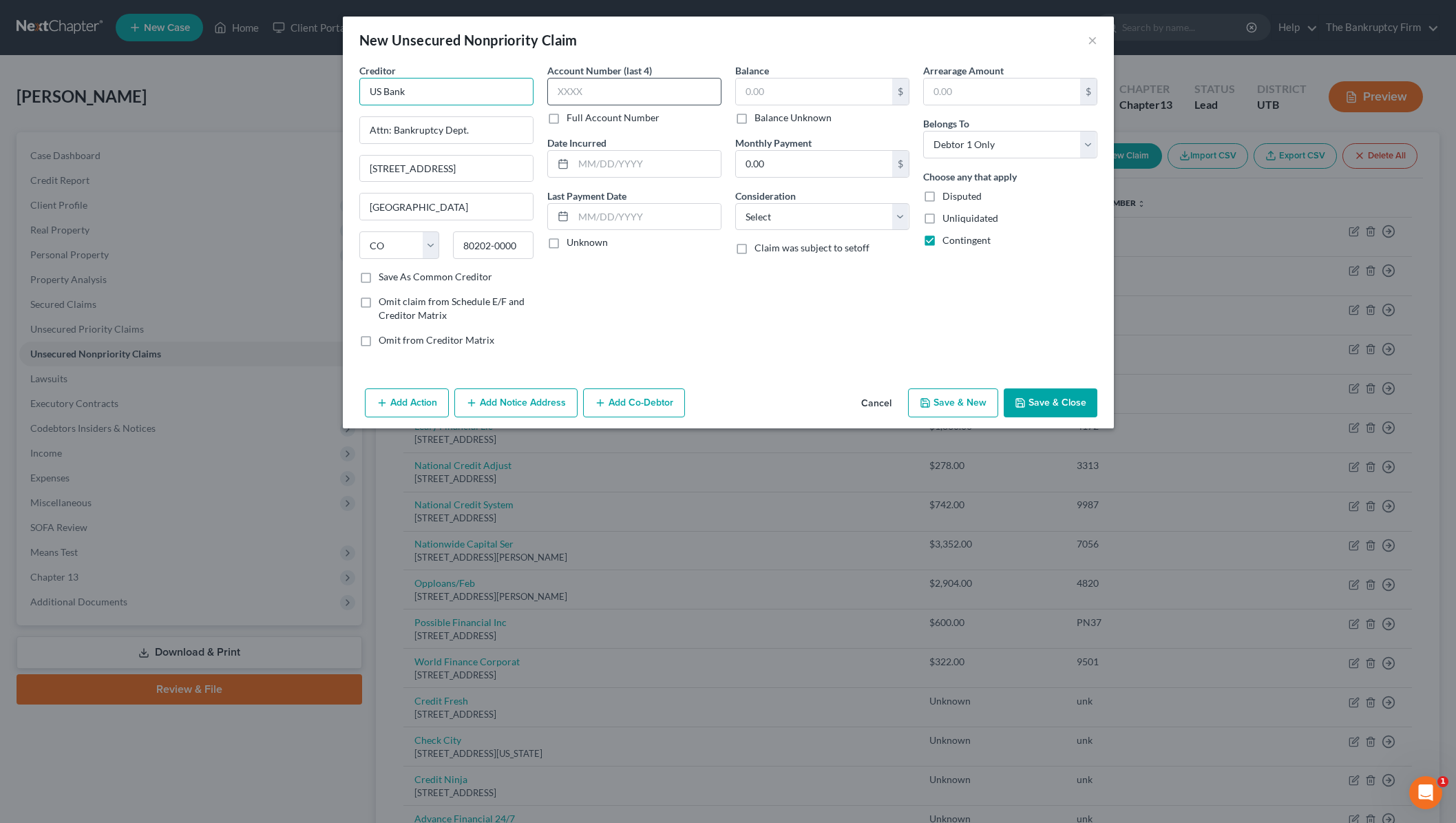
type input "US Bank"
click at [655, 99] on input "text" at bounding box center [634, 91] width 174 height 28
type input "unk"
type input "2025"
click at [755, 119] on label "Balance Unknown" at bounding box center [793, 118] width 77 height 14
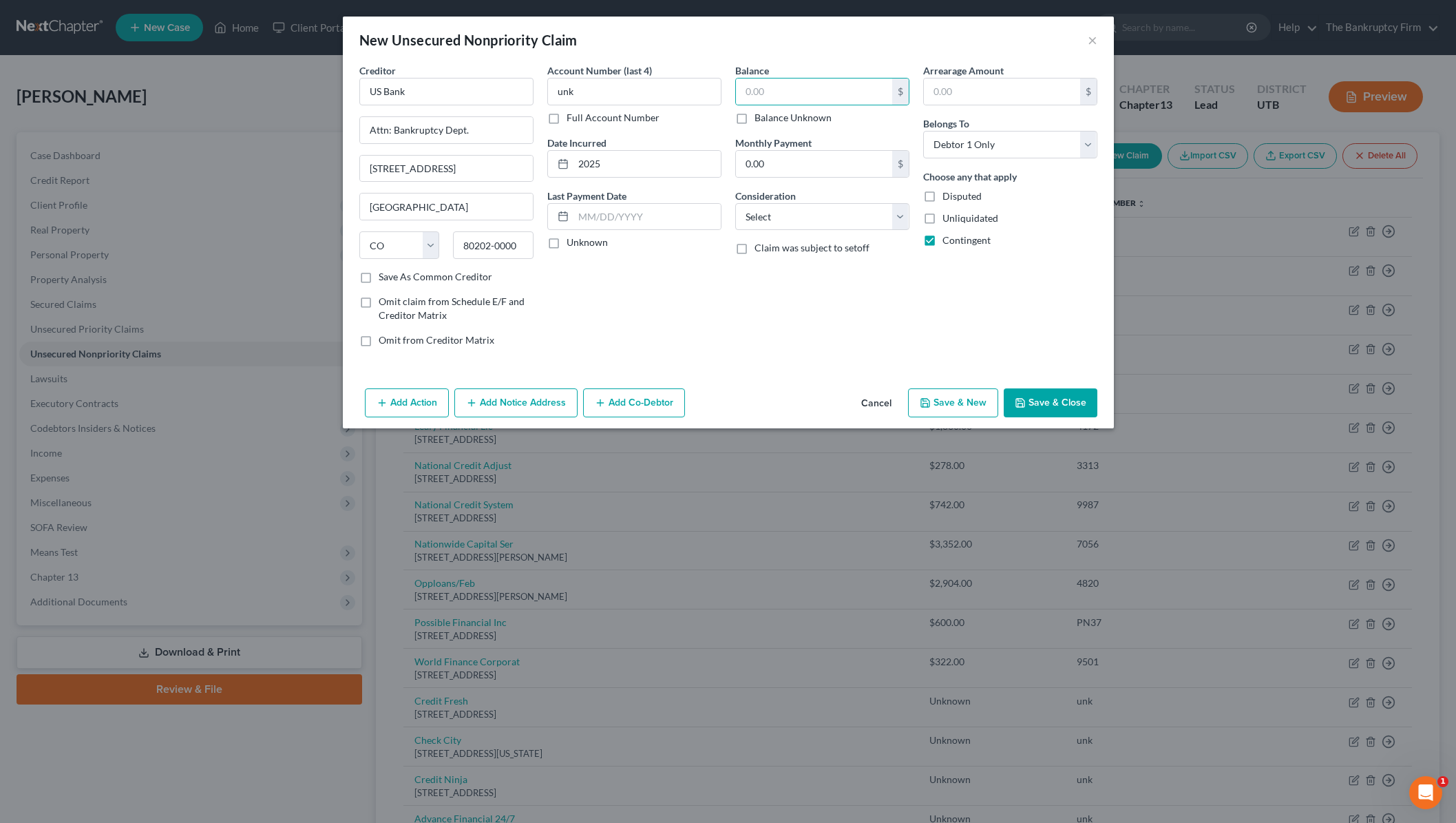
click at [760, 119] on input "Balance Unknown" at bounding box center [764, 116] width 9 height 9
checkbox input "true"
type input "0.00"
click at [827, 214] on select "Select Cable / Satellite Services Collection Agency Credit Card Debt Debt Couns…" at bounding box center [822, 217] width 174 height 28
select select "10"
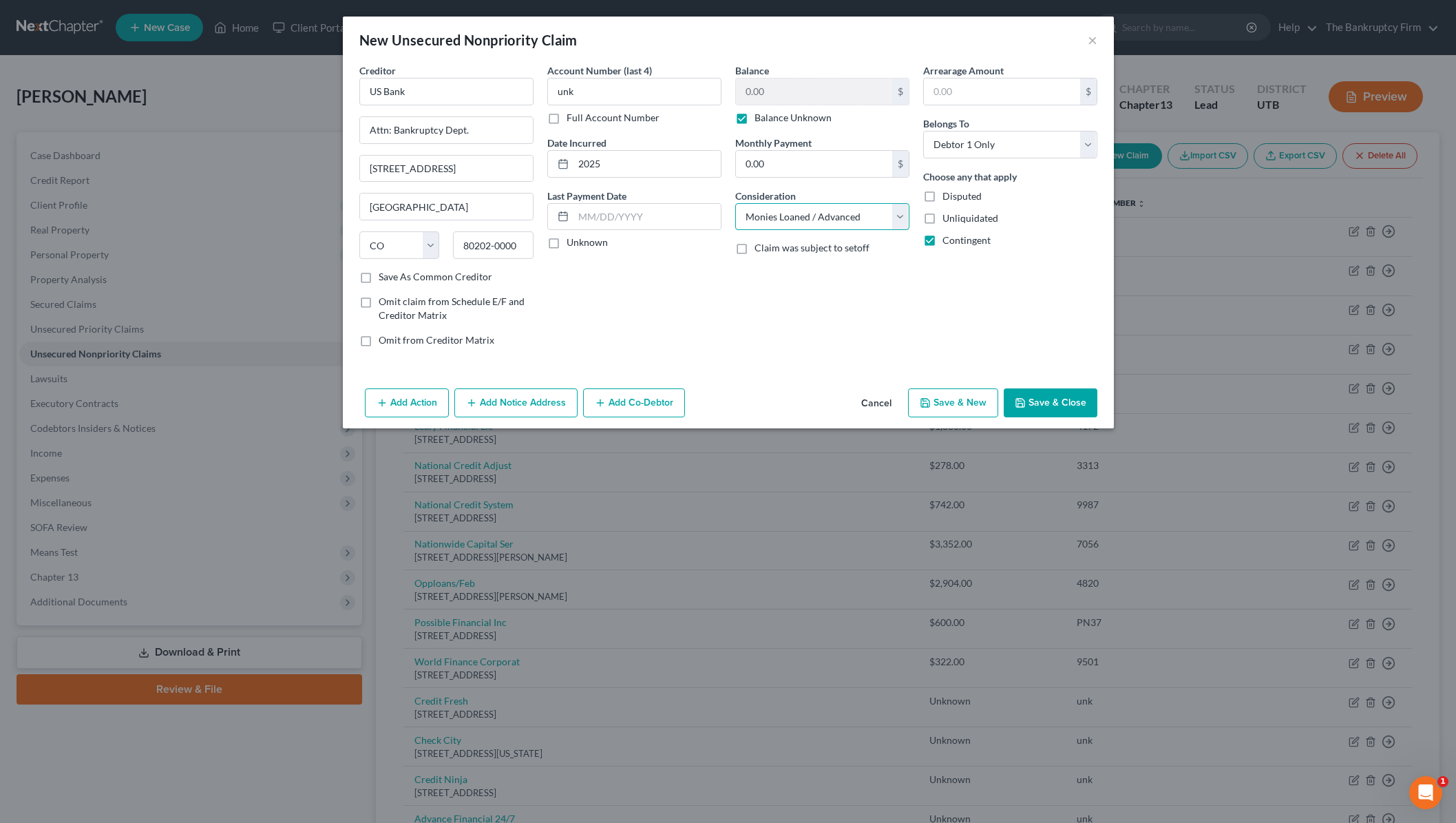
click at [735, 203] on select "Select Cable / Satellite Services Collection Agency Credit Card Debt Debt Couns…" at bounding box center [822, 217] width 174 height 28
click at [1058, 402] on button "Save & Close" at bounding box center [1050, 403] width 94 height 29
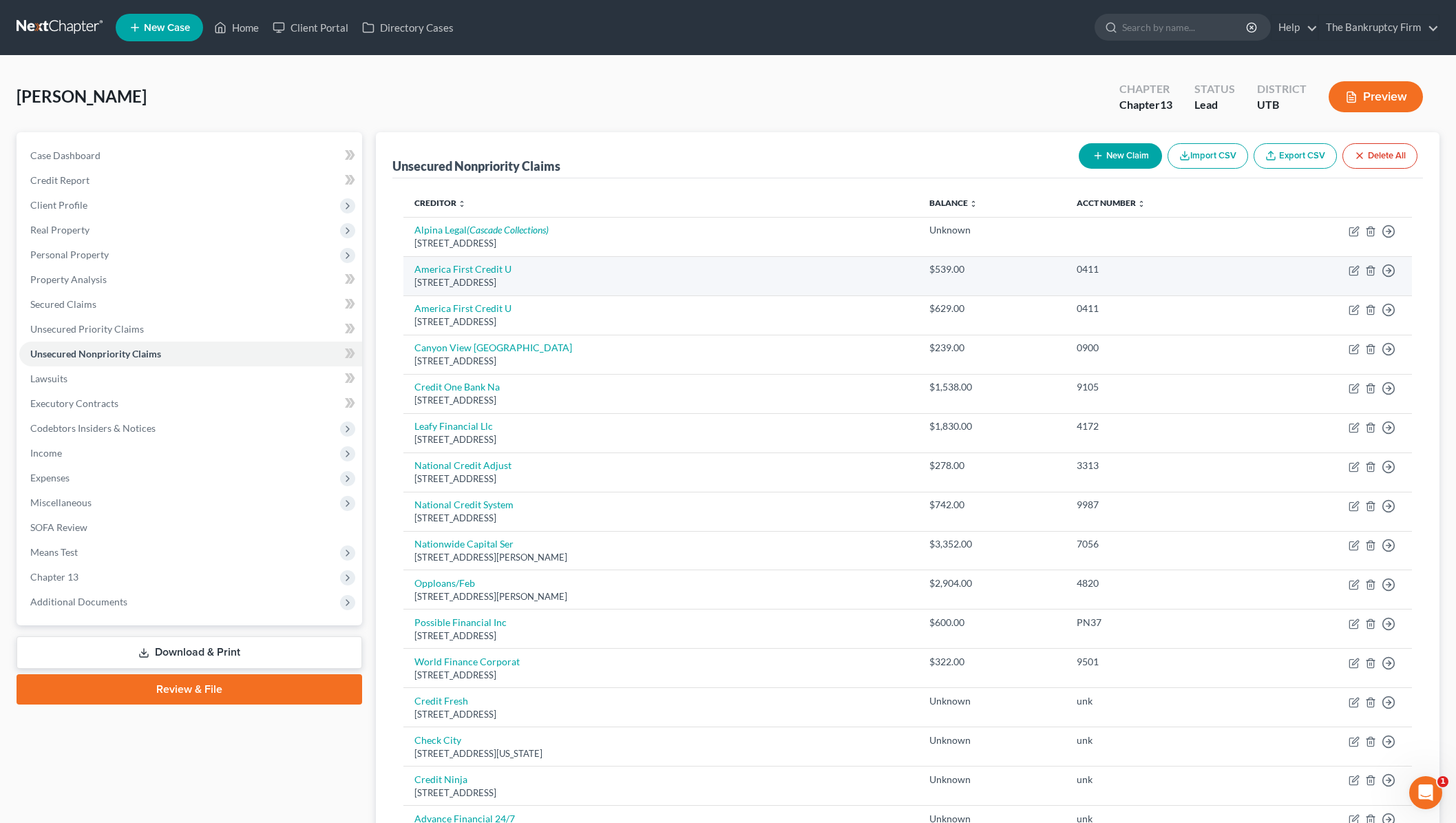
scroll to position [1, 0]
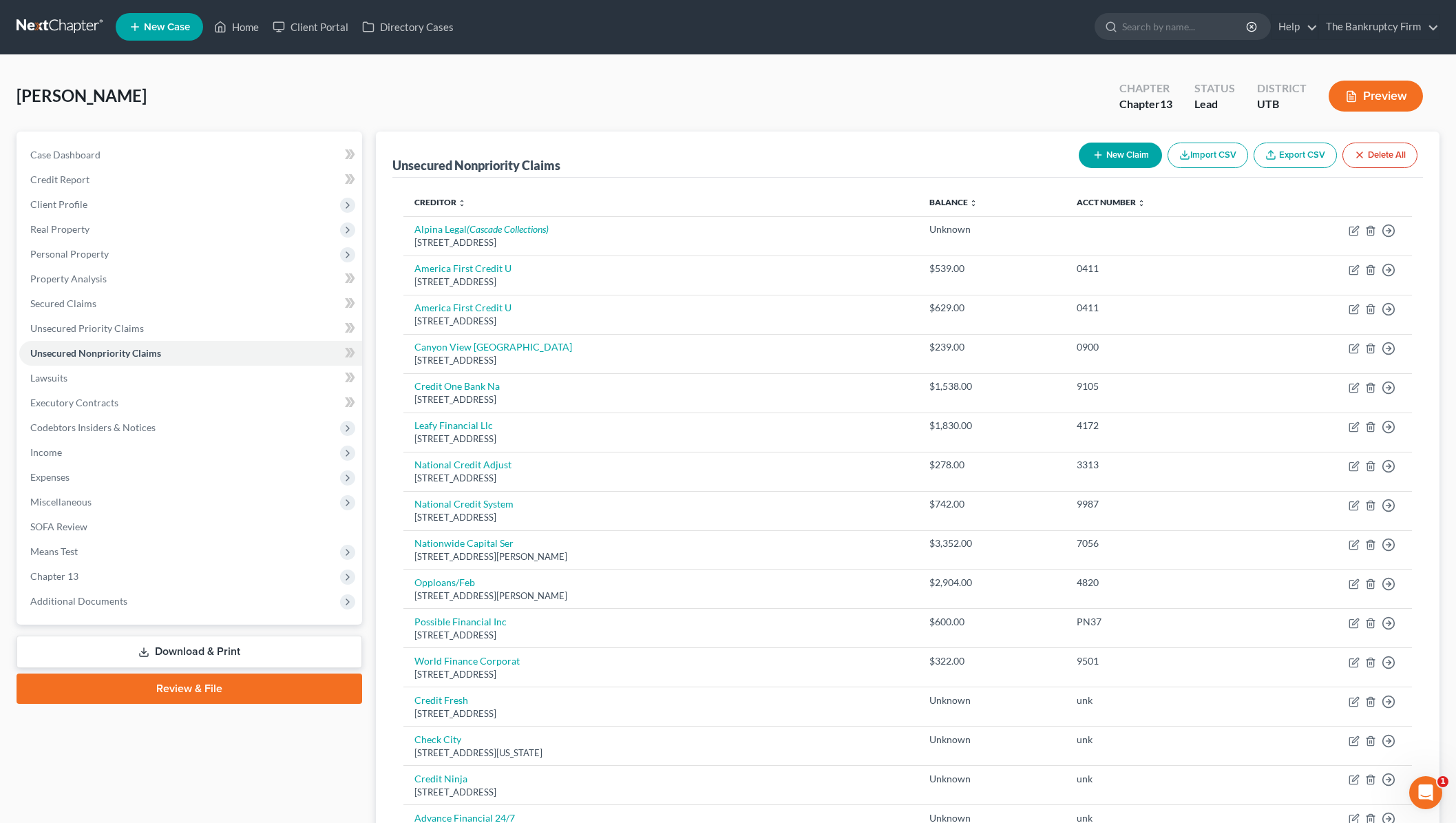
click at [1138, 149] on button "New Claim" at bounding box center [1120, 155] width 83 height 26
select select "0"
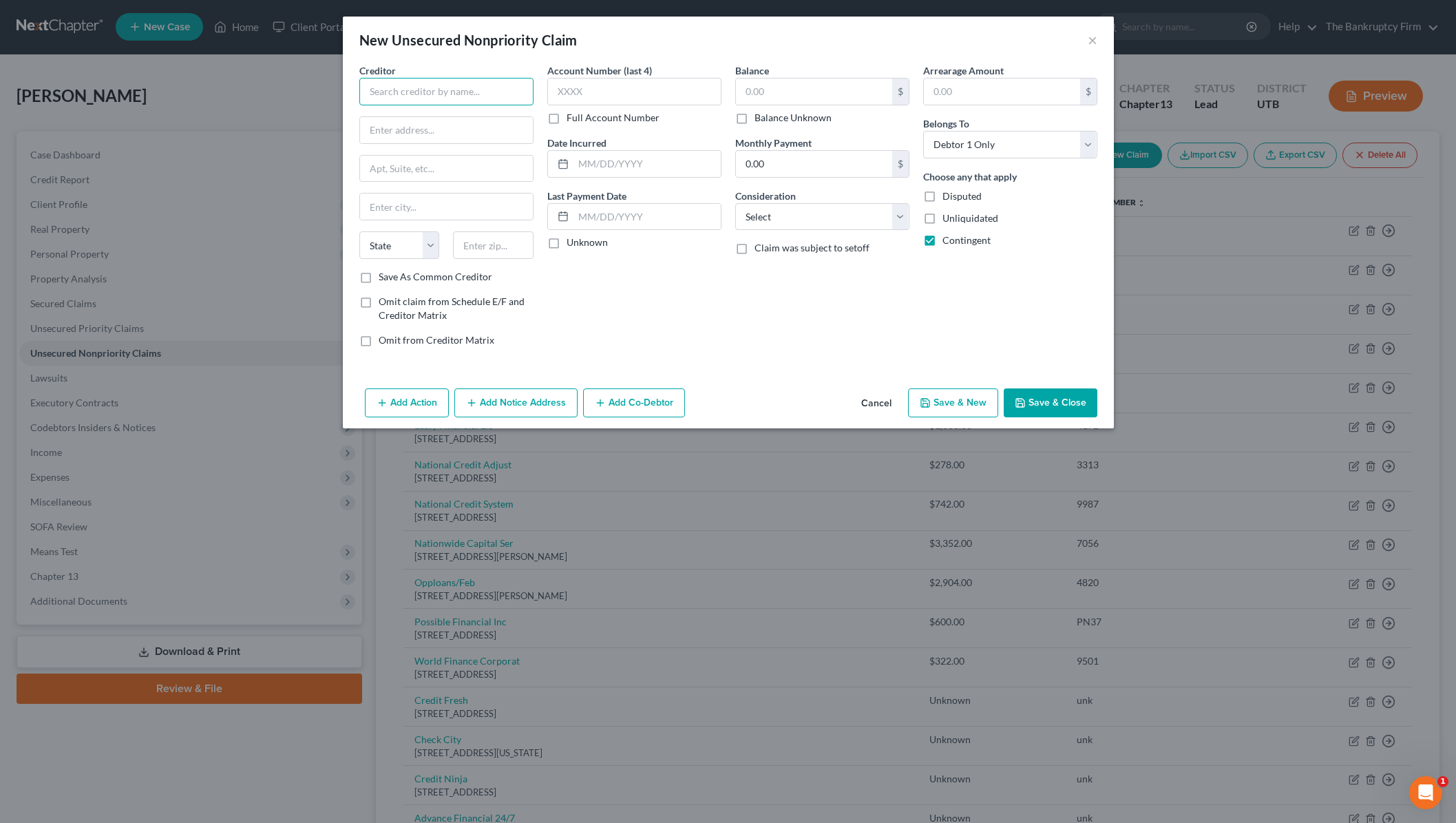
click at [408, 84] on input "text" at bounding box center [446, 91] width 174 height 28
type input "Authentic Residental"
click at [398, 135] on input "text" at bounding box center [446, 130] width 173 height 26
type input "1700 S Pavilion Dr Suite 610"
type input "89135"
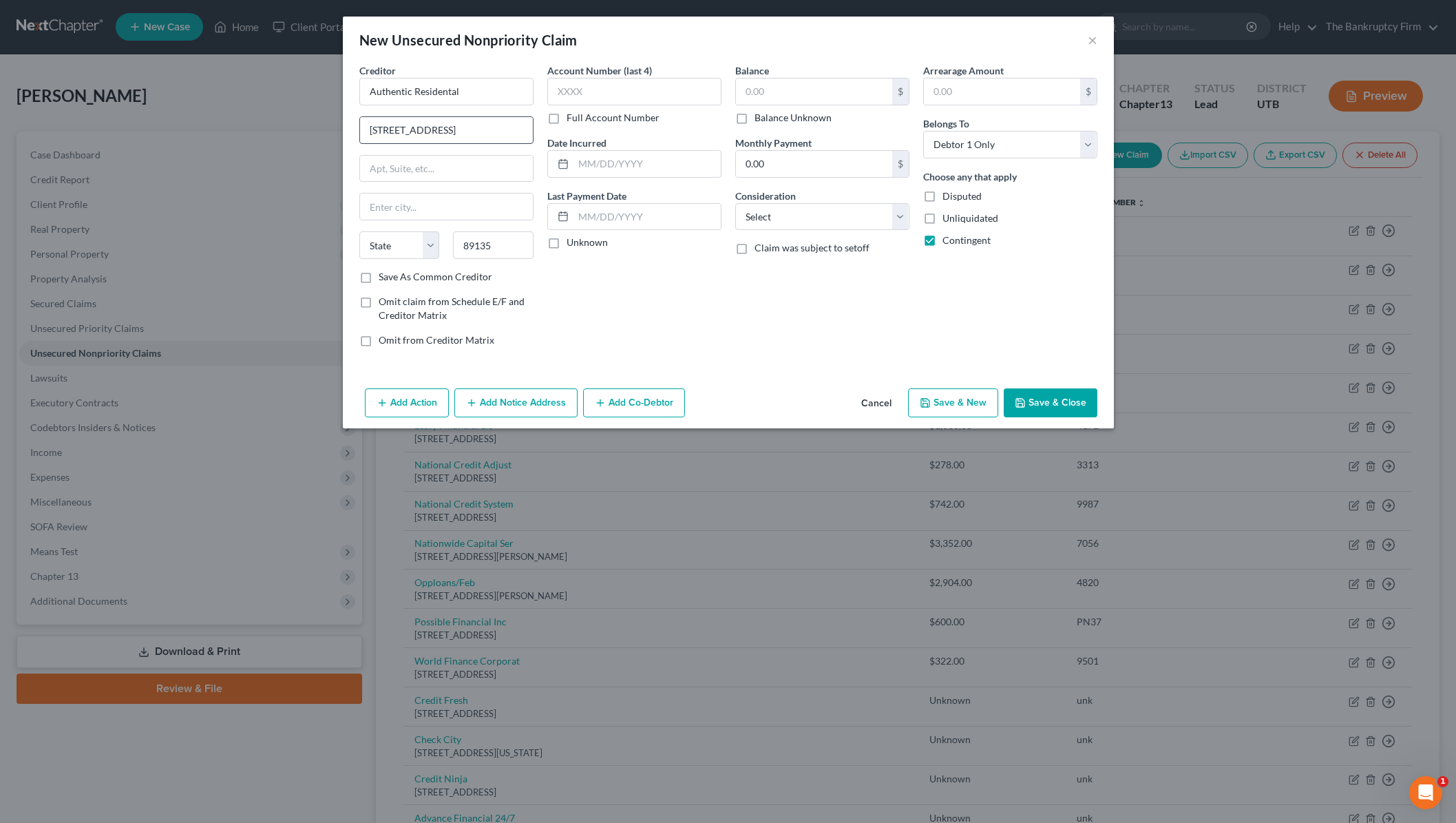
type input "Las Vegas"
select select "31"
click at [589, 92] on input "text" at bounding box center [634, 91] width 174 height 28
type input "unk"
type input "2025"
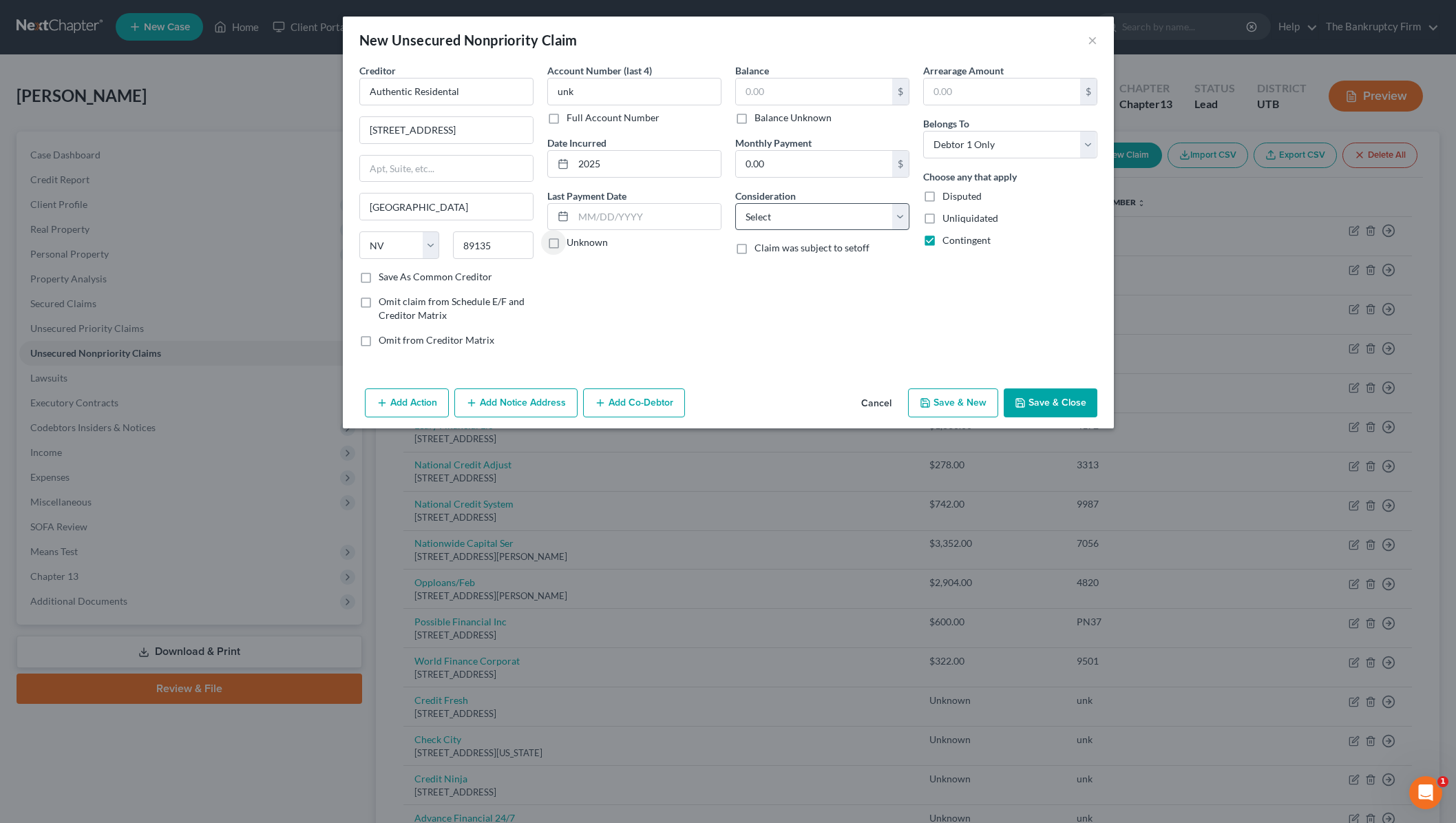
click at [755, 116] on label "Balance Unknown" at bounding box center [793, 118] width 77 height 14
click at [760, 116] on input "Balance Unknown" at bounding box center [764, 116] width 9 height 9
checkbox input "true"
type input "0.00"
click at [858, 219] on select "Select Cable / Satellite Services Collection Agency Credit Card Debt Debt Couns…" at bounding box center [822, 217] width 174 height 28
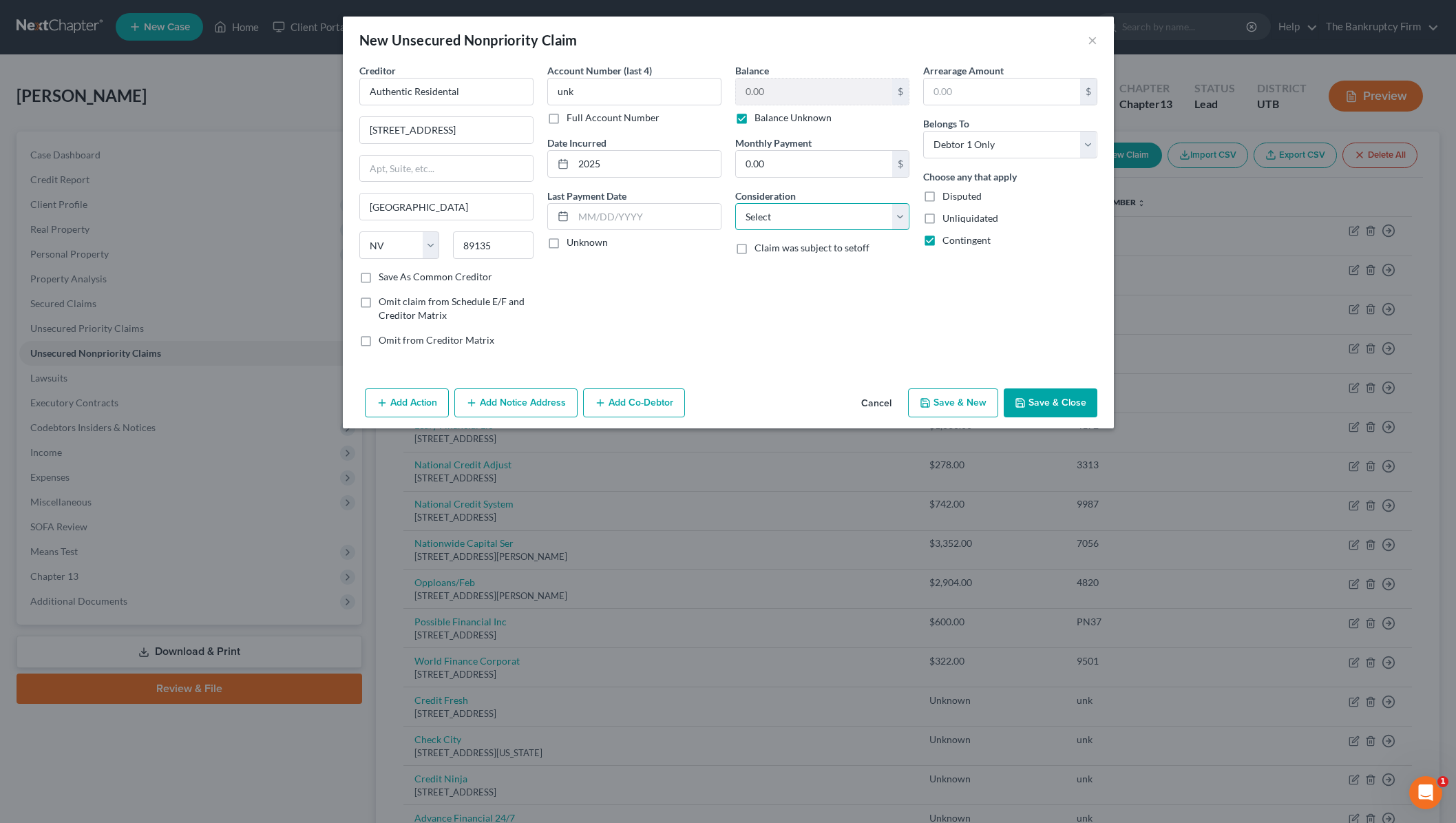
select select "10"
click at [735, 203] on select "Select Cable / Satellite Services Collection Agency Credit Card Debt Debt Couns…" at bounding box center [822, 217] width 174 height 28
click at [1050, 405] on button "Save & Close" at bounding box center [1050, 403] width 94 height 29
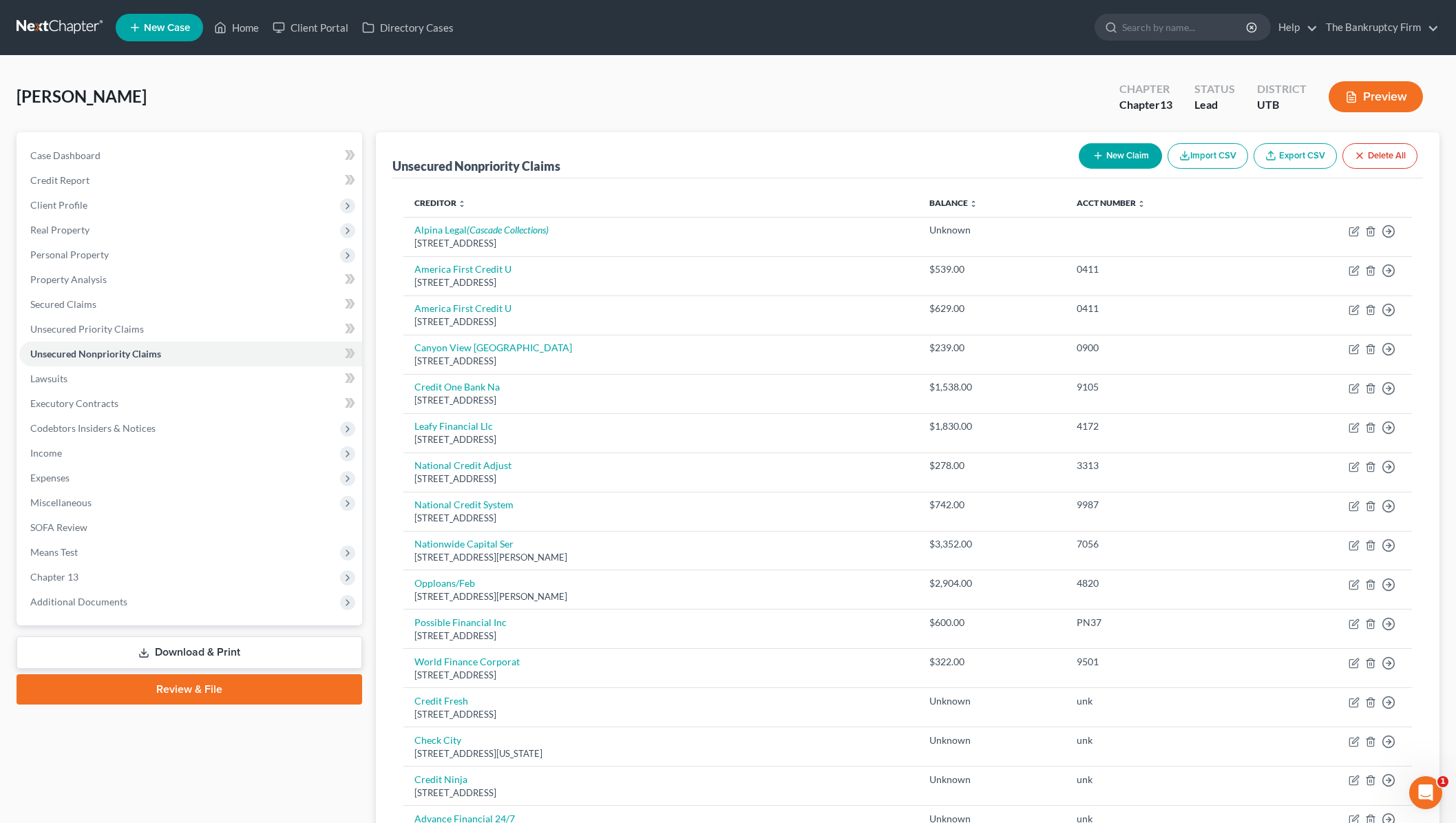
scroll to position [3, 0]
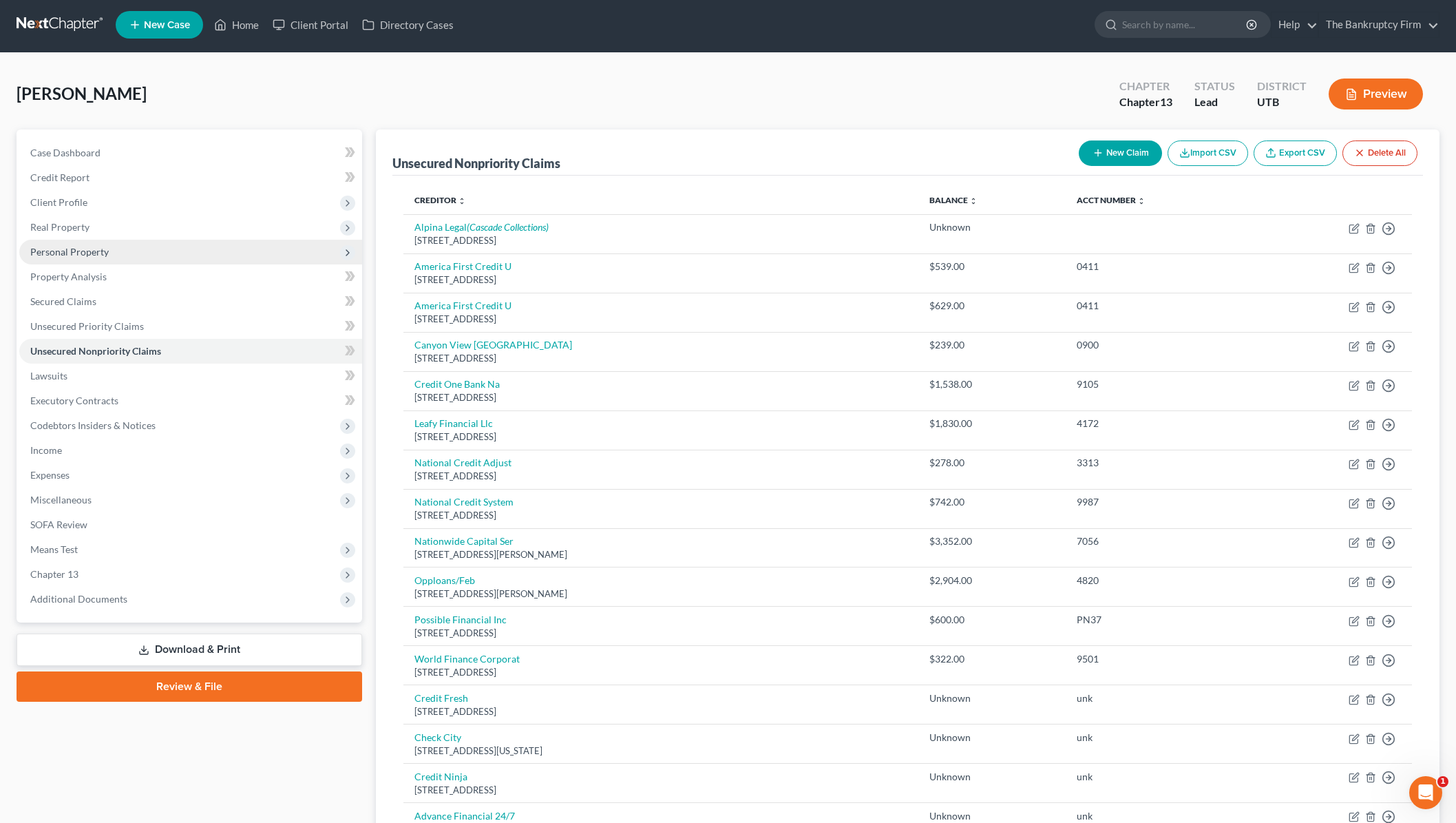
click at [105, 246] on span "Personal Property" at bounding box center [69, 252] width 78 height 12
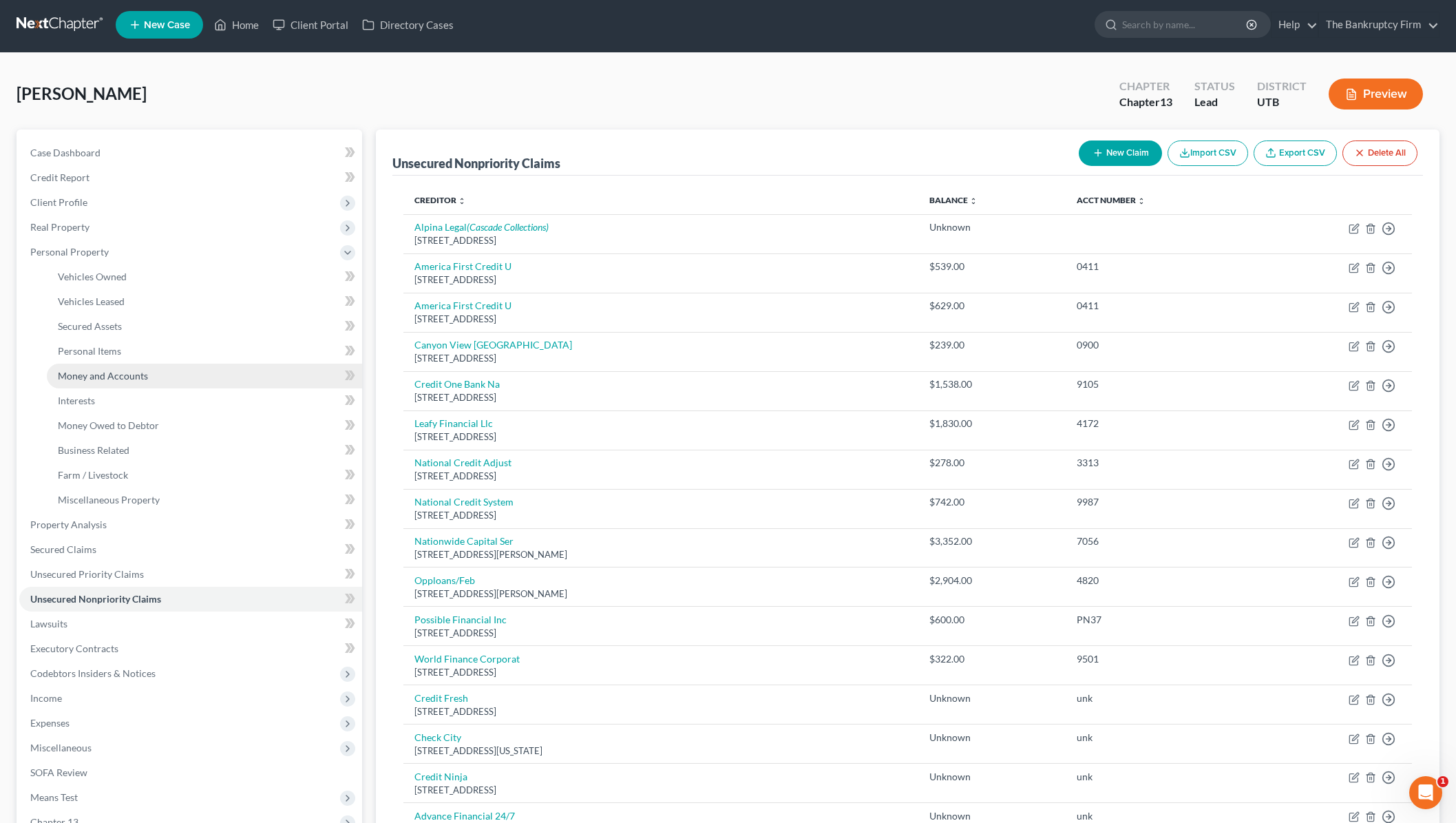
click at [127, 372] on span "Money and Accounts" at bounding box center [102, 375] width 90 height 12
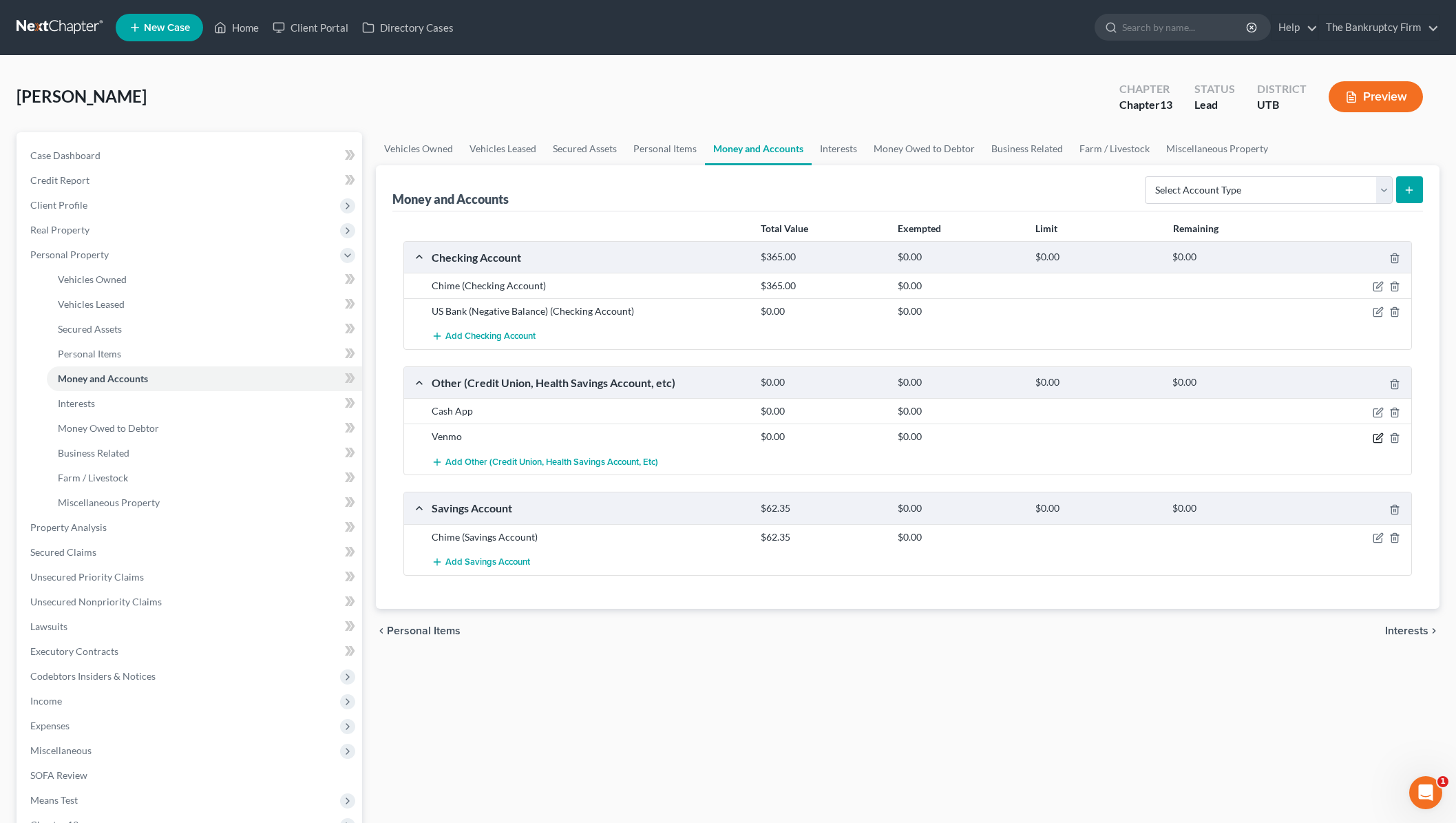
click at [1373, 433] on icon "button" at bounding box center [1378, 437] width 11 height 11
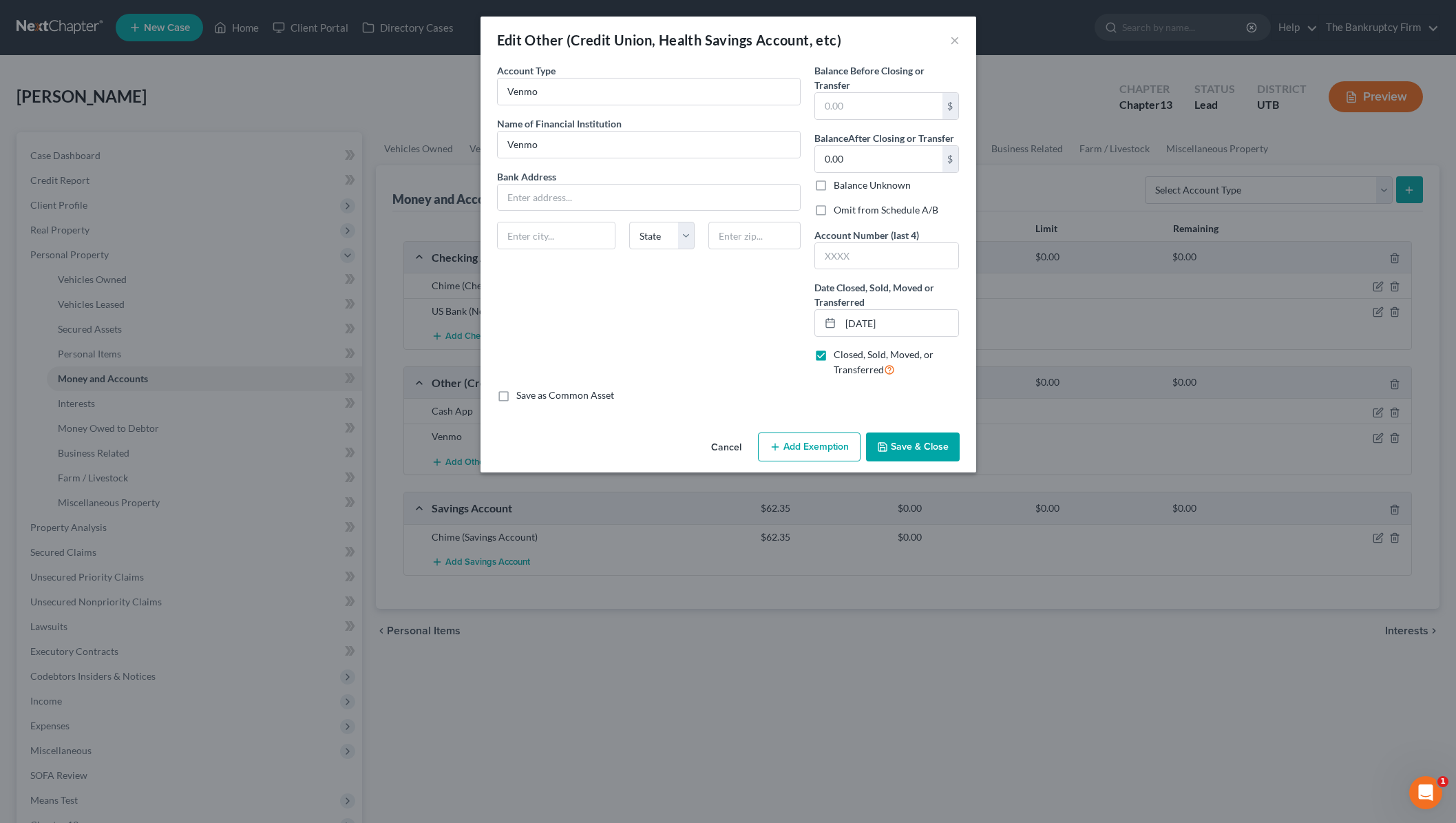
click at [834, 208] on label "Omit from Schedule A/B" at bounding box center [886, 210] width 105 height 14
click at [839, 208] on input "Omit from Schedule A/B" at bounding box center [843, 208] width 9 height 9
checkbox input "true"
click at [602, 89] on input "Venmo" at bounding box center [649, 91] width 302 height 26
type input "Venmo (Closed)"
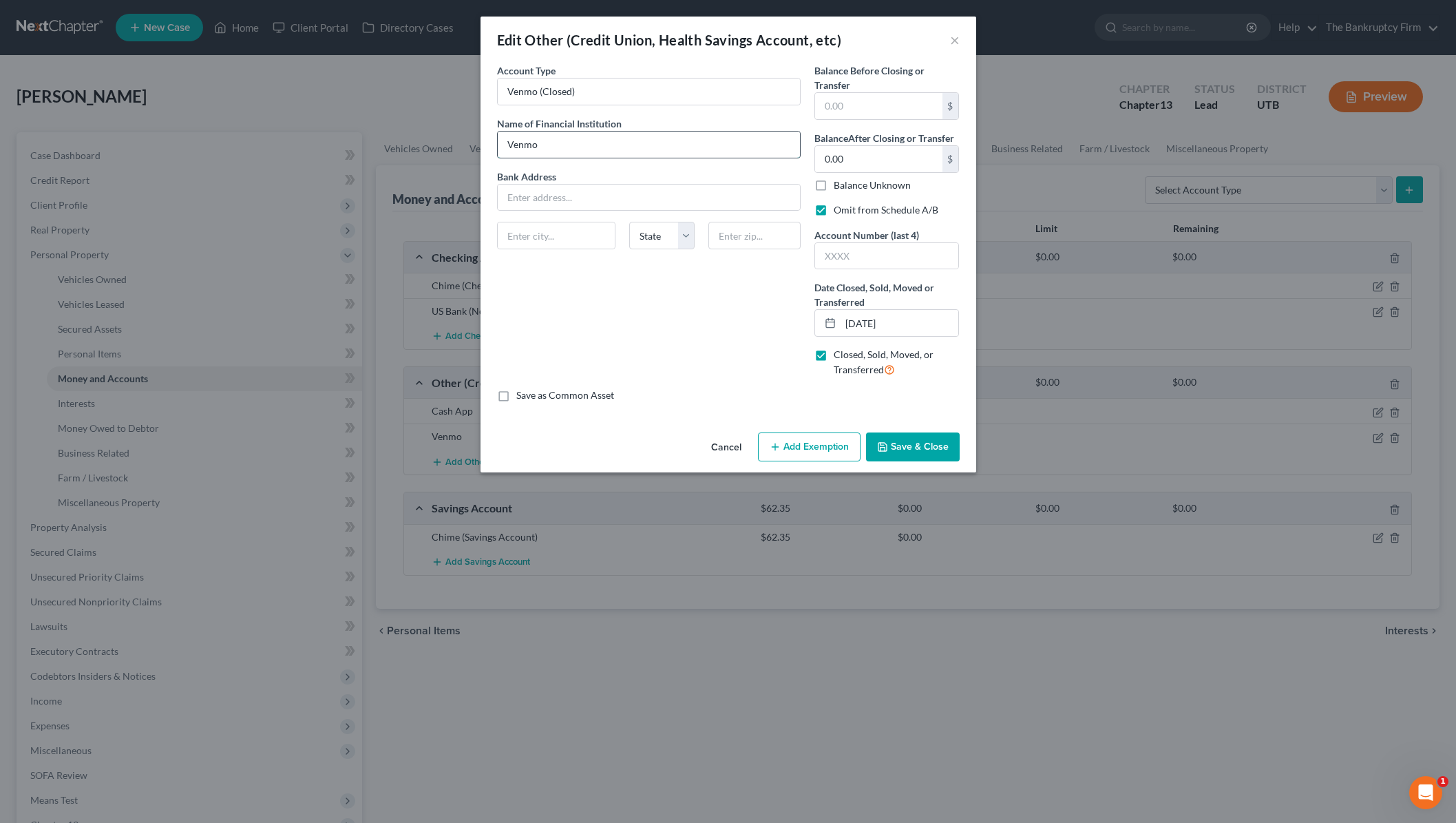
click at [591, 135] on input "Venmo" at bounding box center [649, 145] width 302 height 26
click at [578, 147] on input "Venmo" at bounding box center [649, 145] width 302 height 26
type input "Venmo (Closed)"
click at [927, 442] on button "Save & Close" at bounding box center [913, 447] width 94 height 29
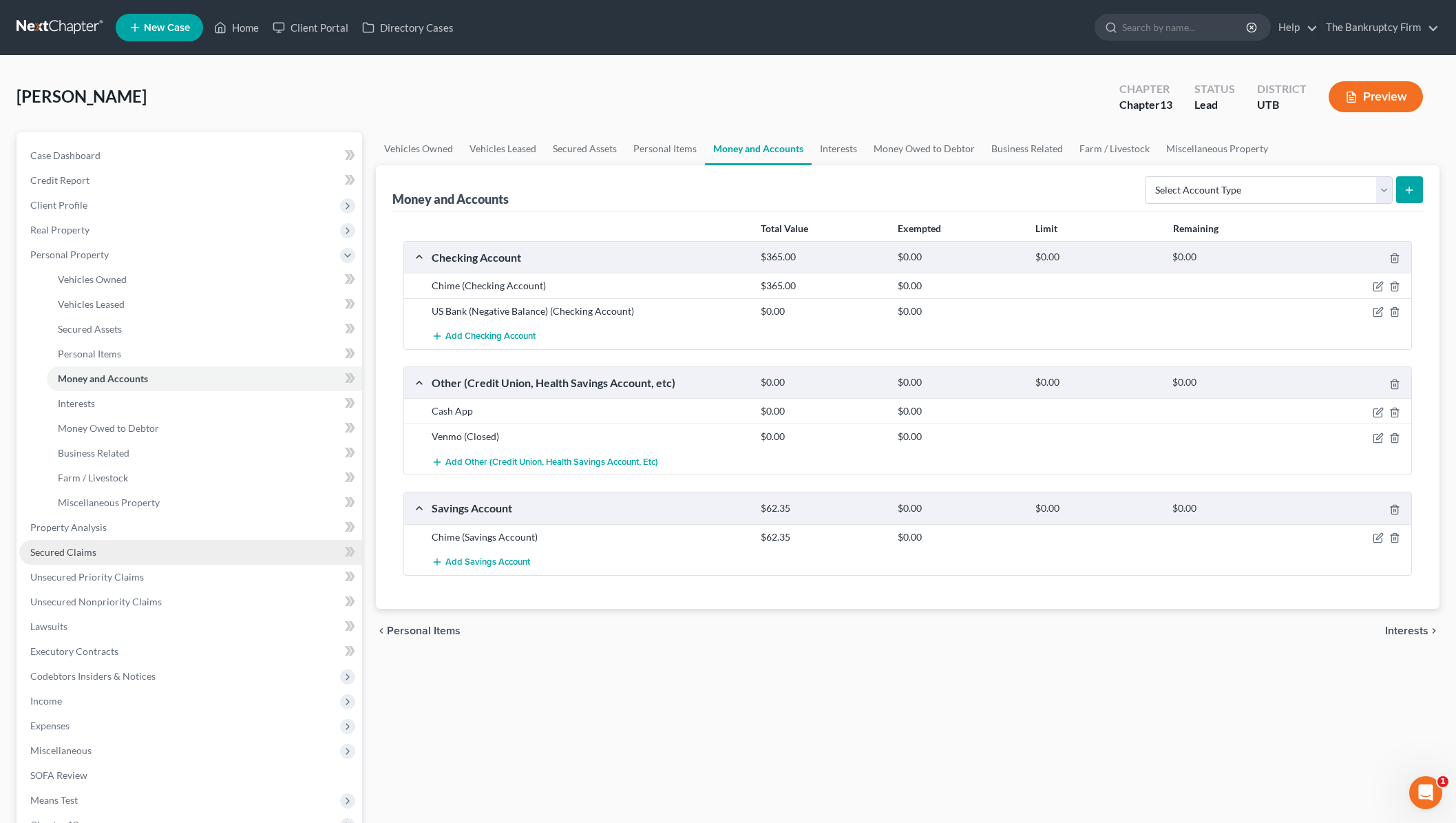
click at [68, 556] on span "Secured Claims" at bounding box center [63, 552] width 66 height 12
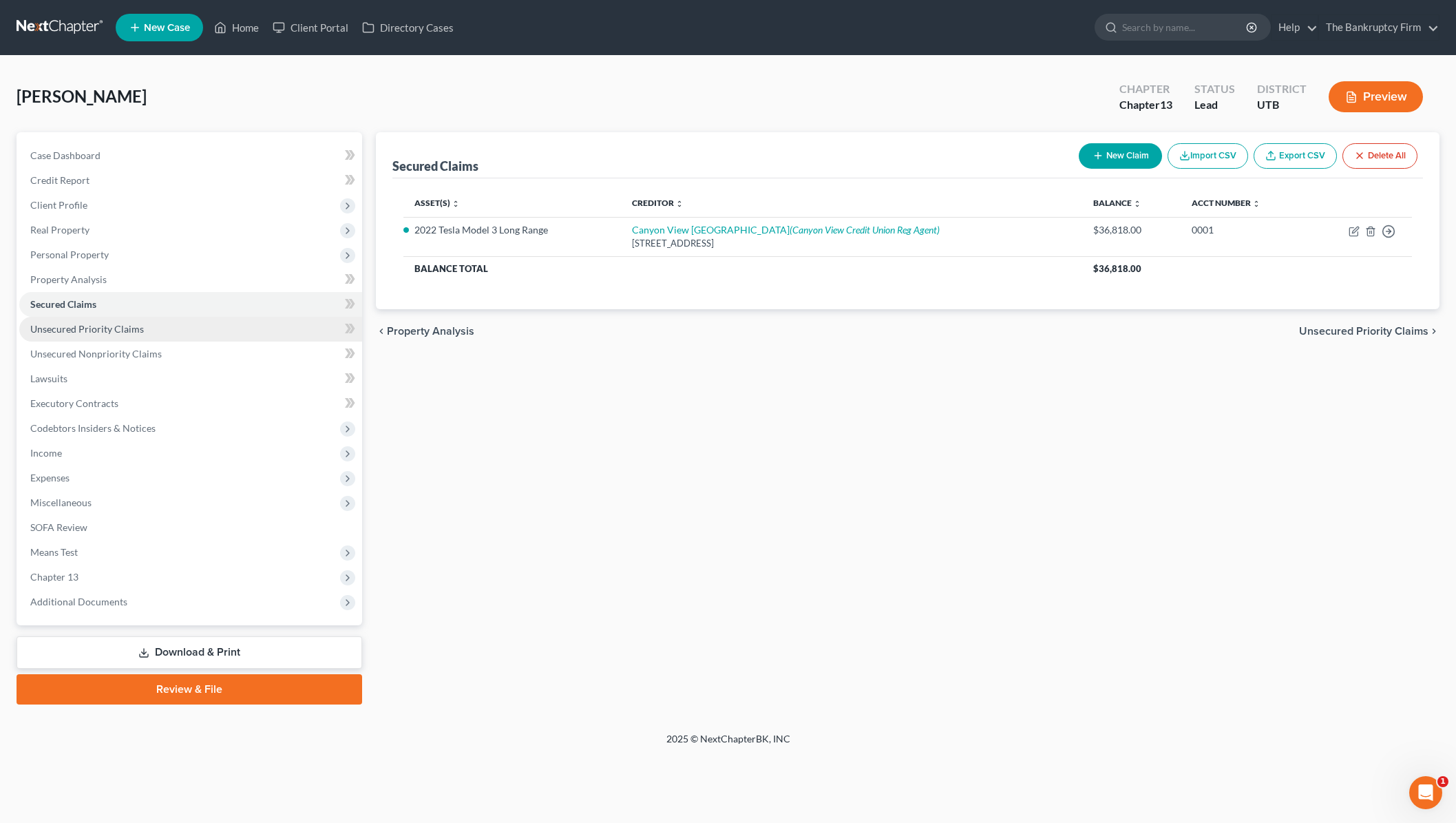
click at [70, 329] on span "Unsecured Priority Claims" at bounding box center [86, 328] width 113 height 12
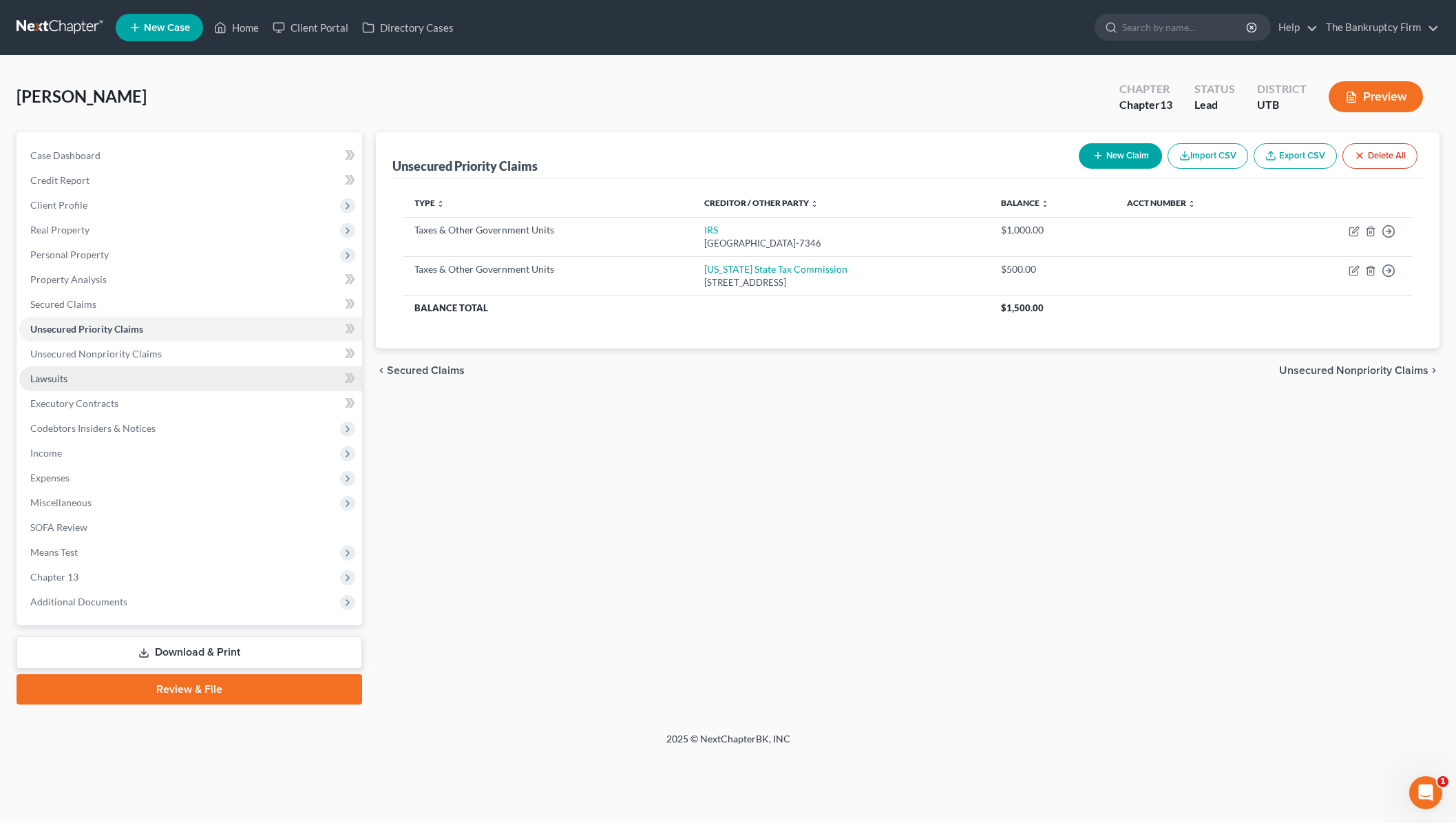
click at [97, 383] on link "Lawsuits" at bounding box center [190, 379] width 343 height 25
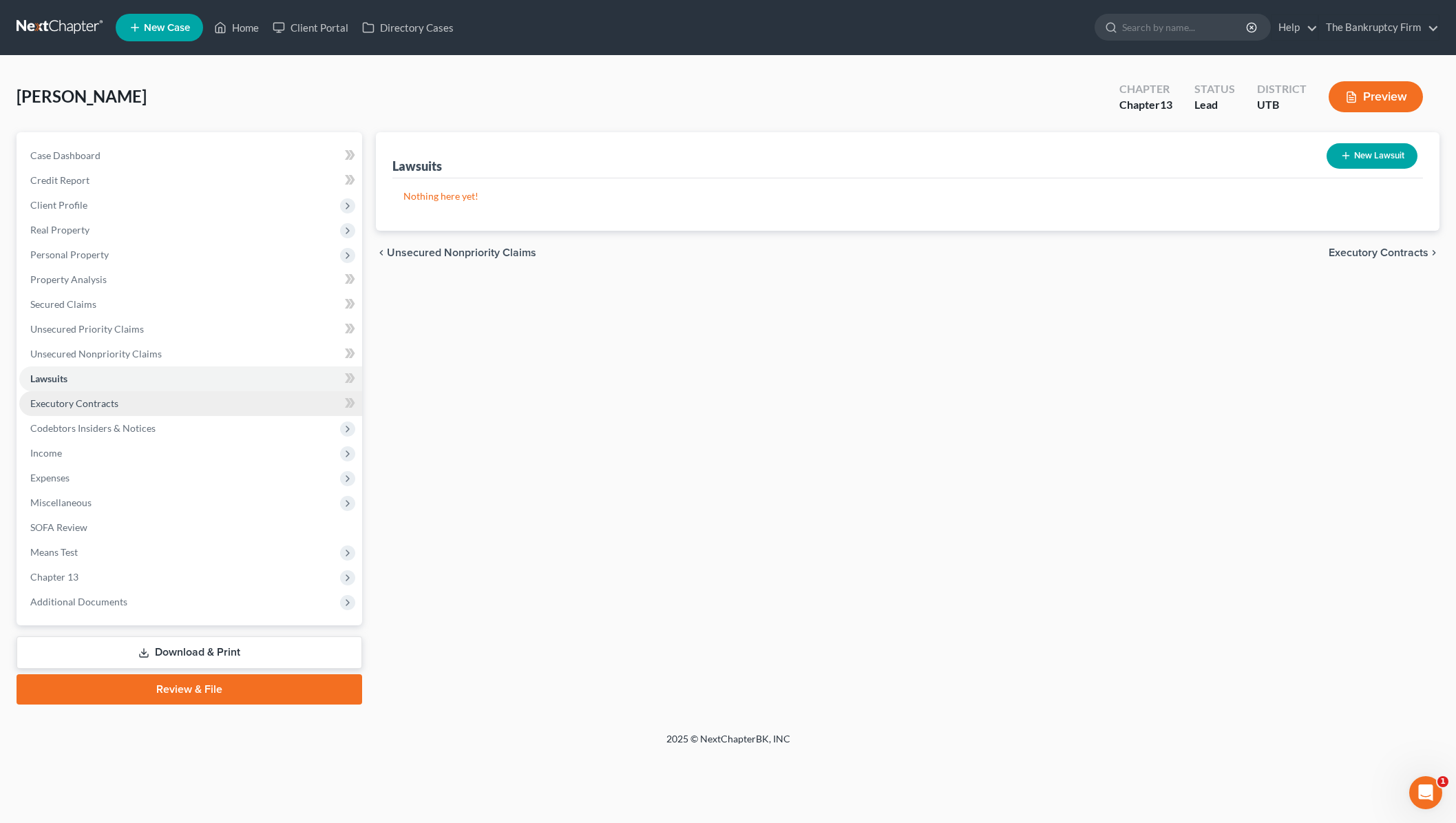
click at [84, 399] on span "Executory Contracts" at bounding box center [74, 403] width 88 height 12
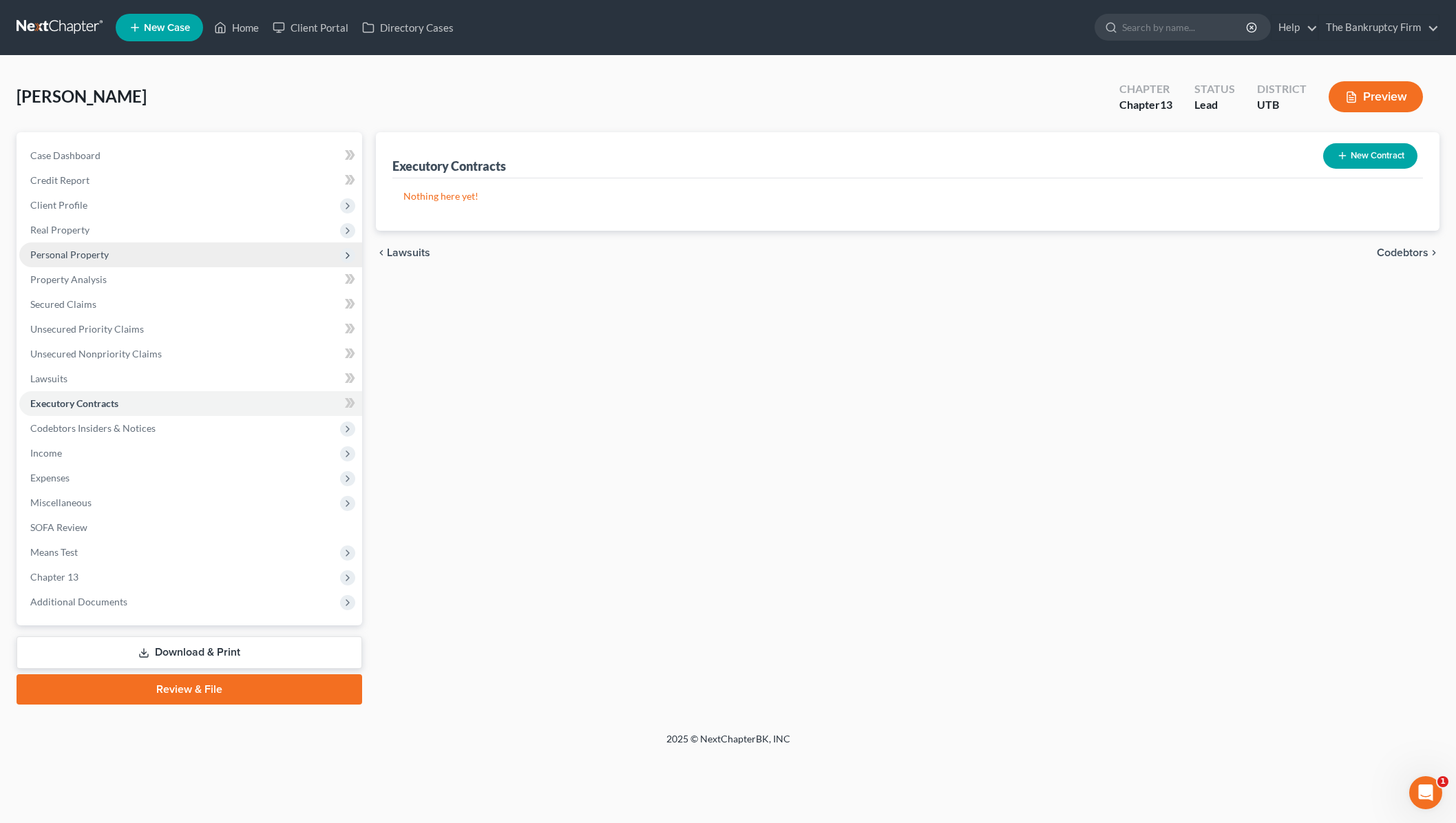
click at [86, 249] on span "Personal Property" at bounding box center [69, 255] width 78 height 12
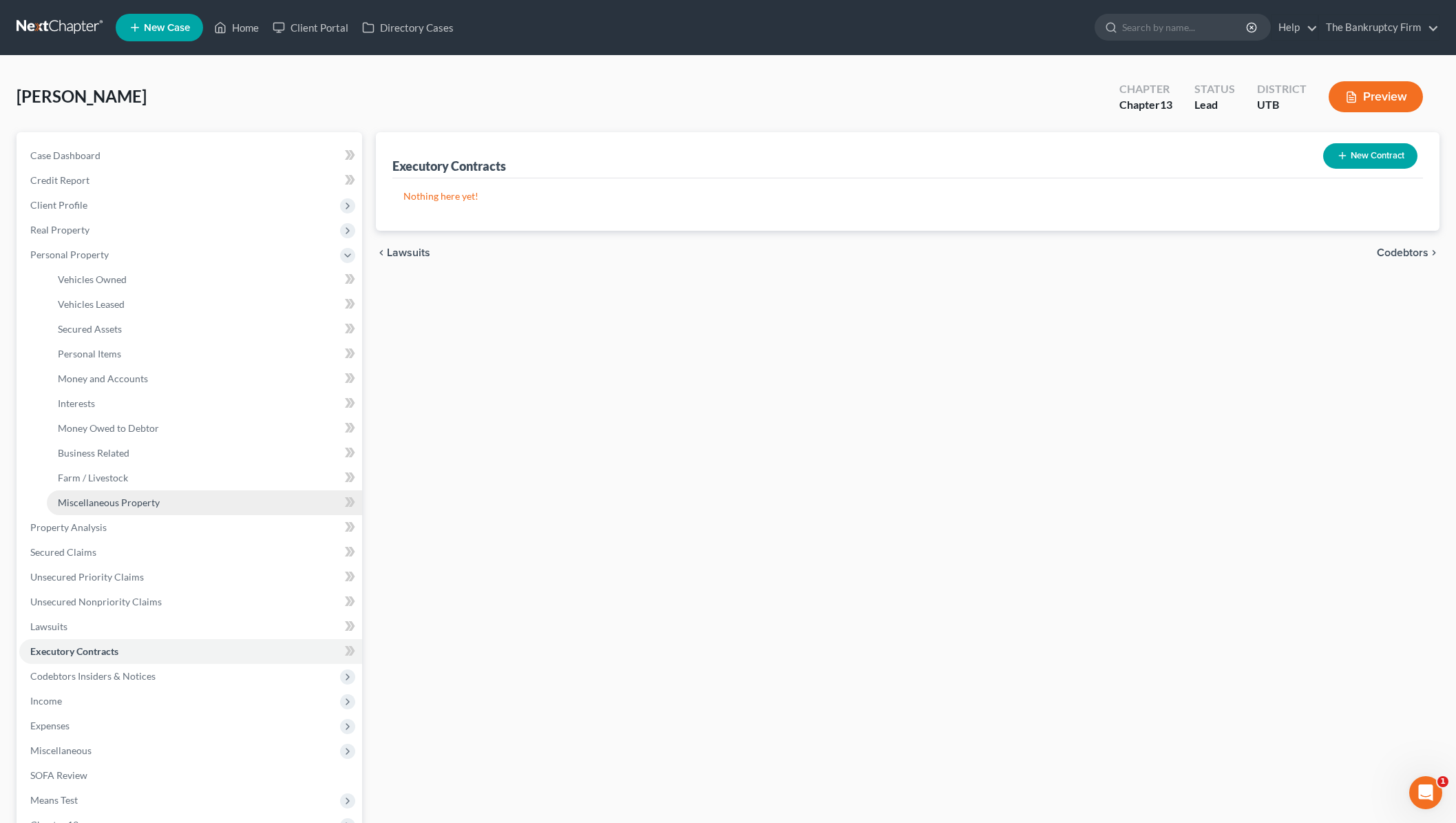
click at [140, 500] on span "Miscellaneous Property" at bounding box center [108, 503] width 102 height 12
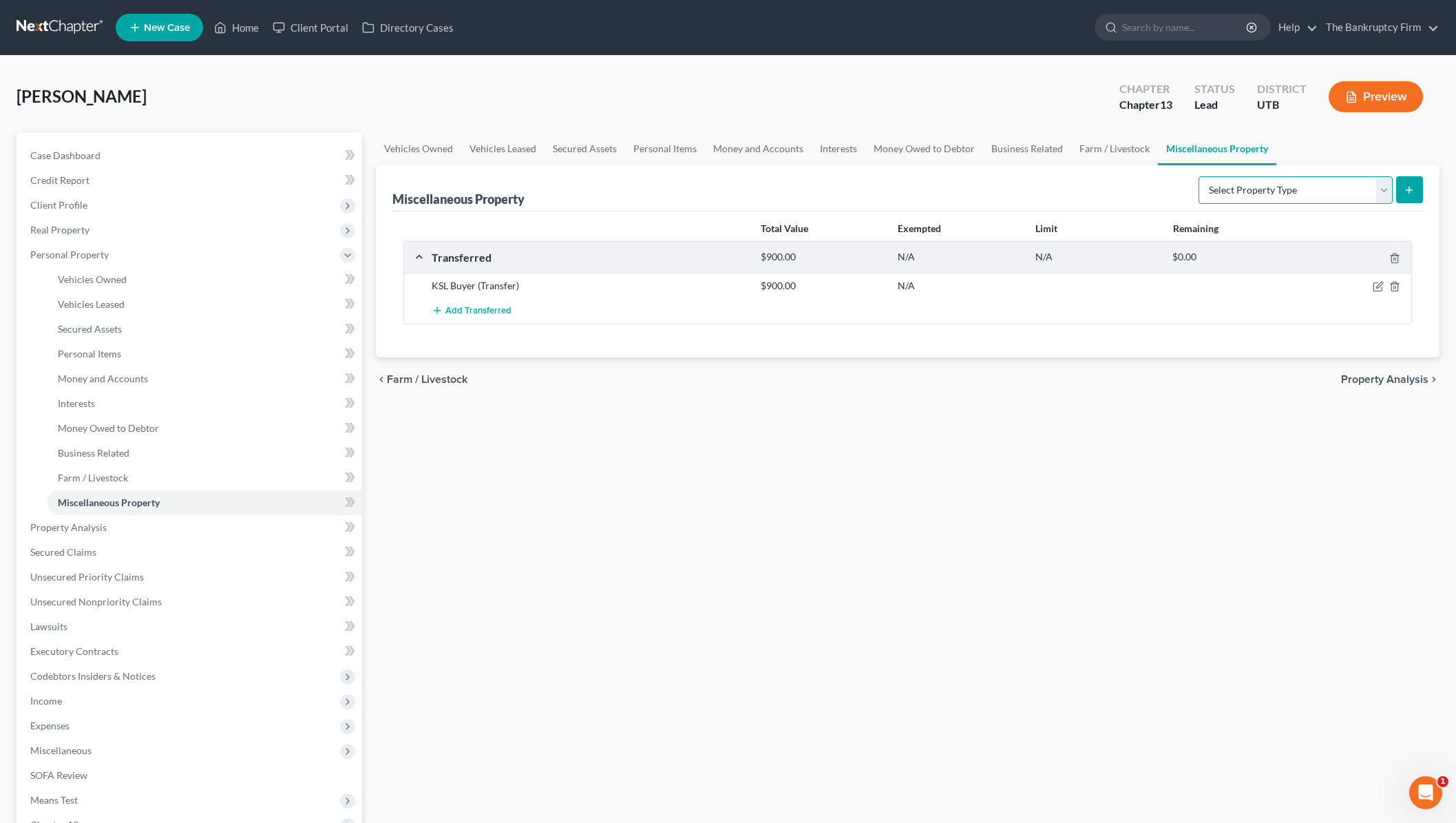
click at [1279, 186] on select "Select Property Type Assigned for Creditor Benefit Within 1 Year Holding for An…" at bounding box center [1295, 190] width 194 height 28
click at [1199, 176] on select "Select Property Type Assigned for Creditor Benefit Within 1 Year Holding for An…" at bounding box center [1295, 190] width 194 height 28
click at [1409, 189] on line "submit" at bounding box center [1409, 189] width 0 height 6
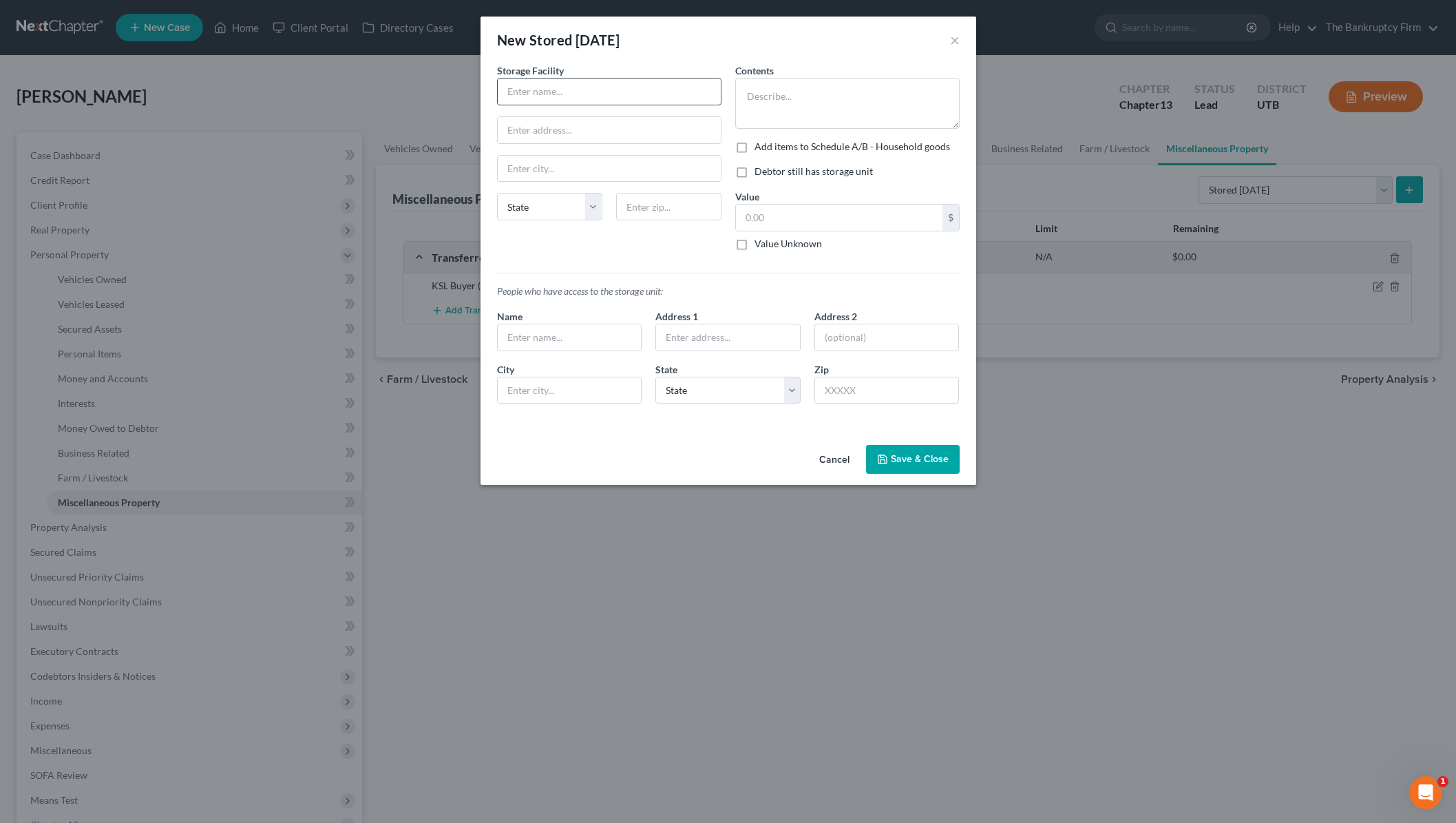
click at [576, 92] on input "text" at bounding box center [609, 91] width 223 height 26
click at [554, 132] on input "text" at bounding box center [609, 130] width 223 height 26
click at [780, 97] on textarea at bounding box center [847, 103] width 225 height 51
click at [826, 103] on textarea "Furniture" at bounding box center [847, 103] width 225 height 51
click at [912, 465] on button "Save & Close" at bounding box center [913, 459] width 94 height 29
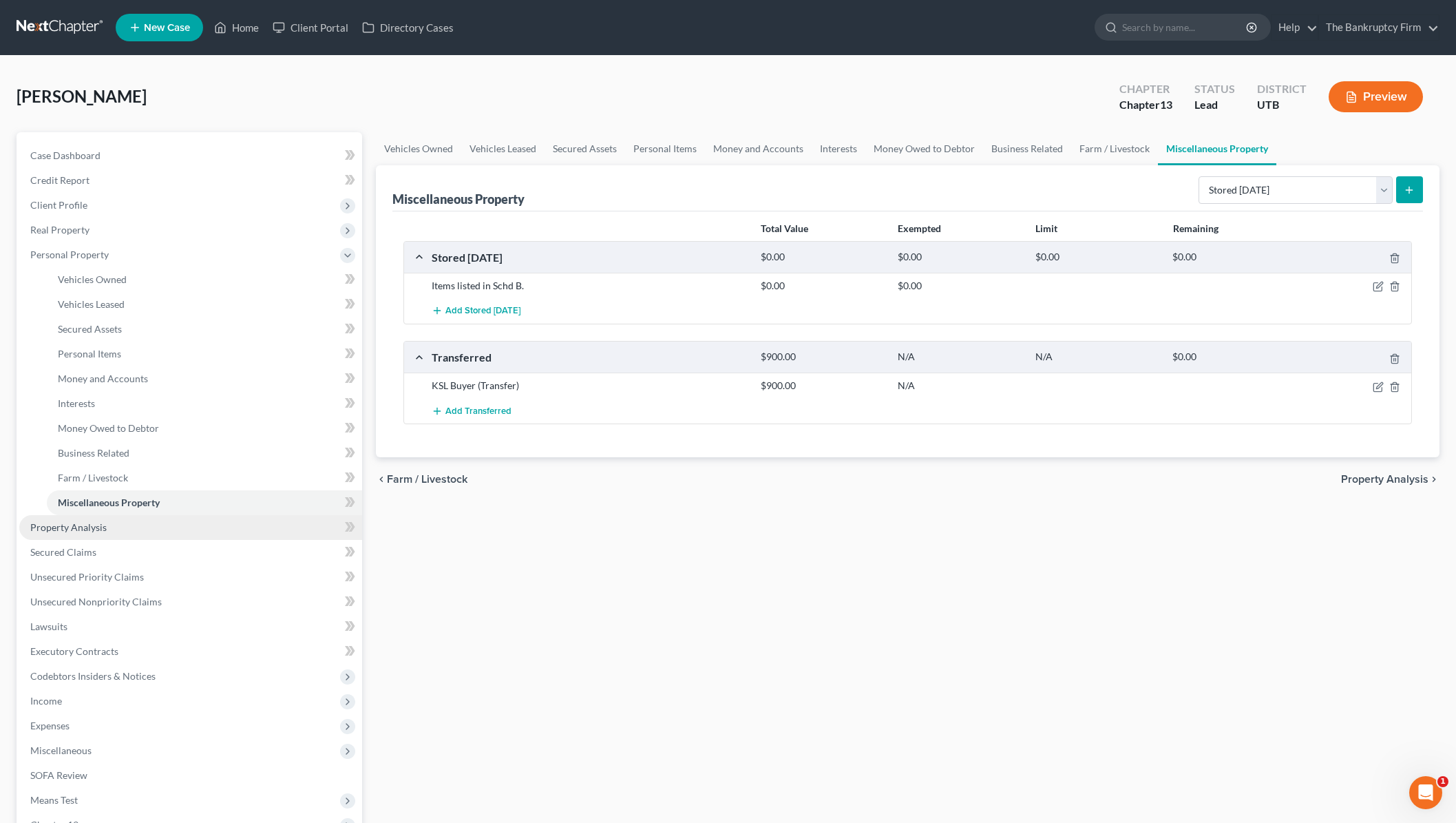
click at [108, 529] on link "Property Analysis" at bounding box center [190, 527] width 343 height 25
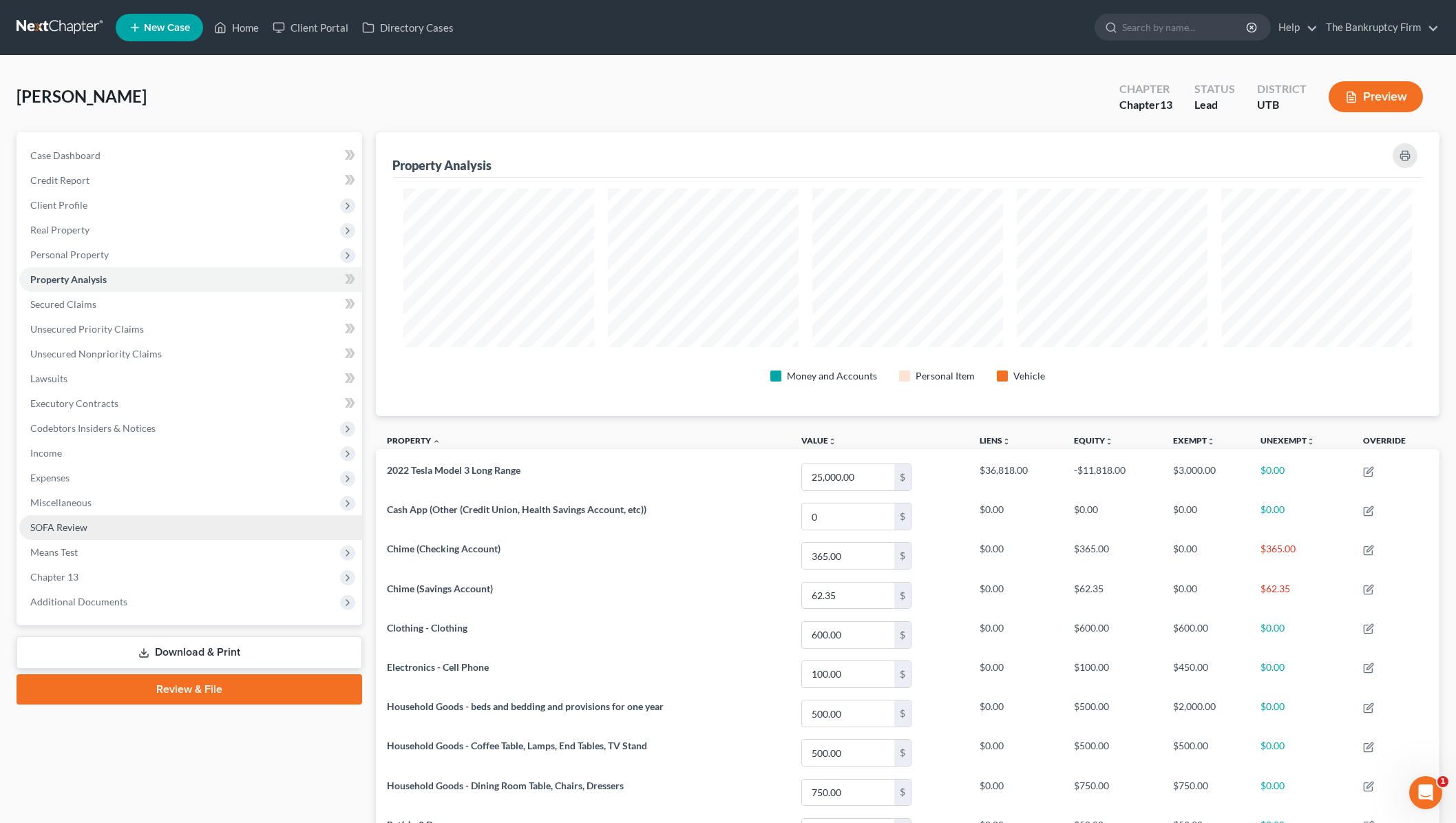
scroll to position [284, 1064]
click at [80, 308] on span "Secured Claims" at bounding box center [63, 304] width 66 height 12
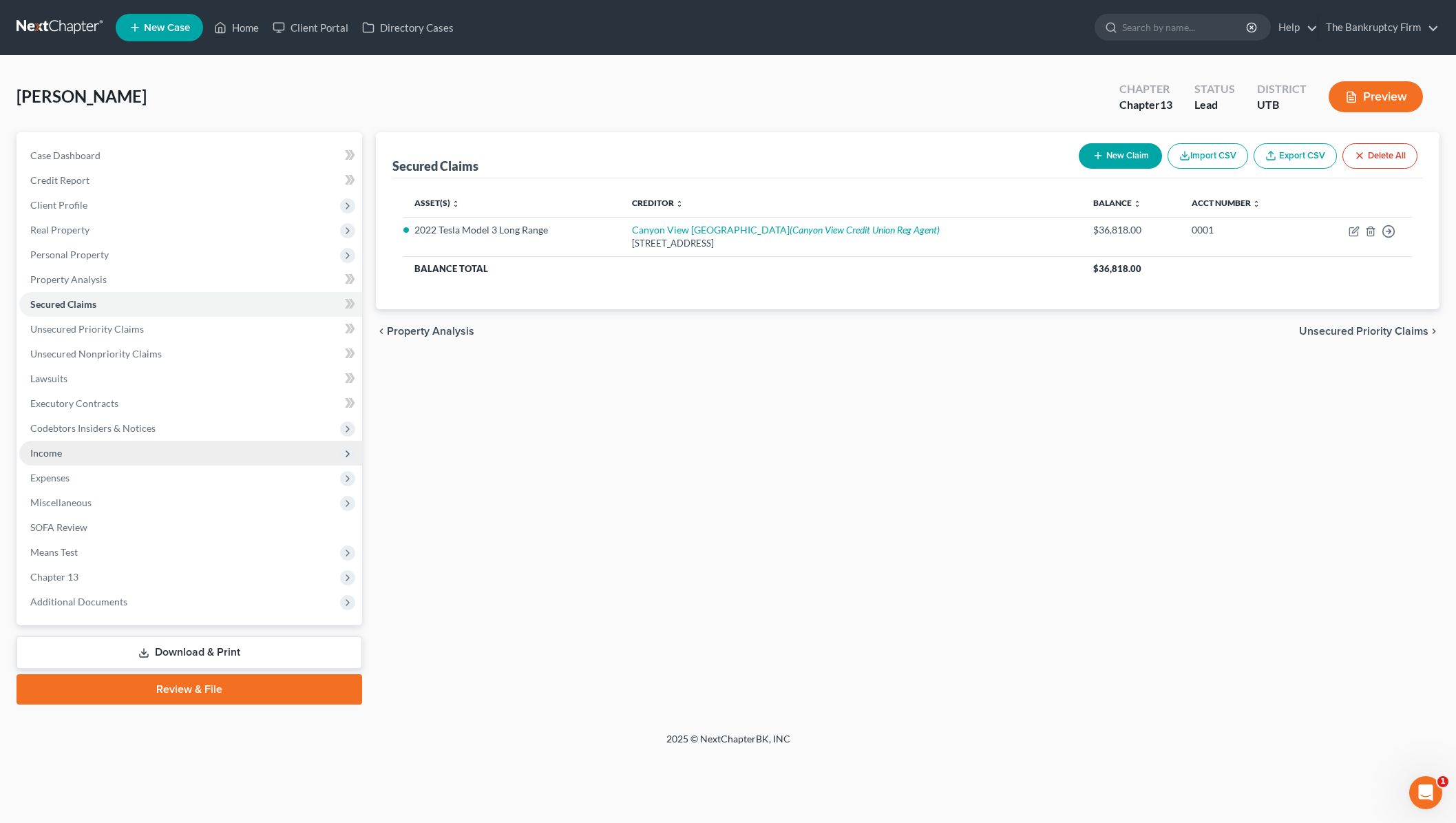
click at [54, 451] on span "Income" at bounding box center [45, 453] width 31 height 12
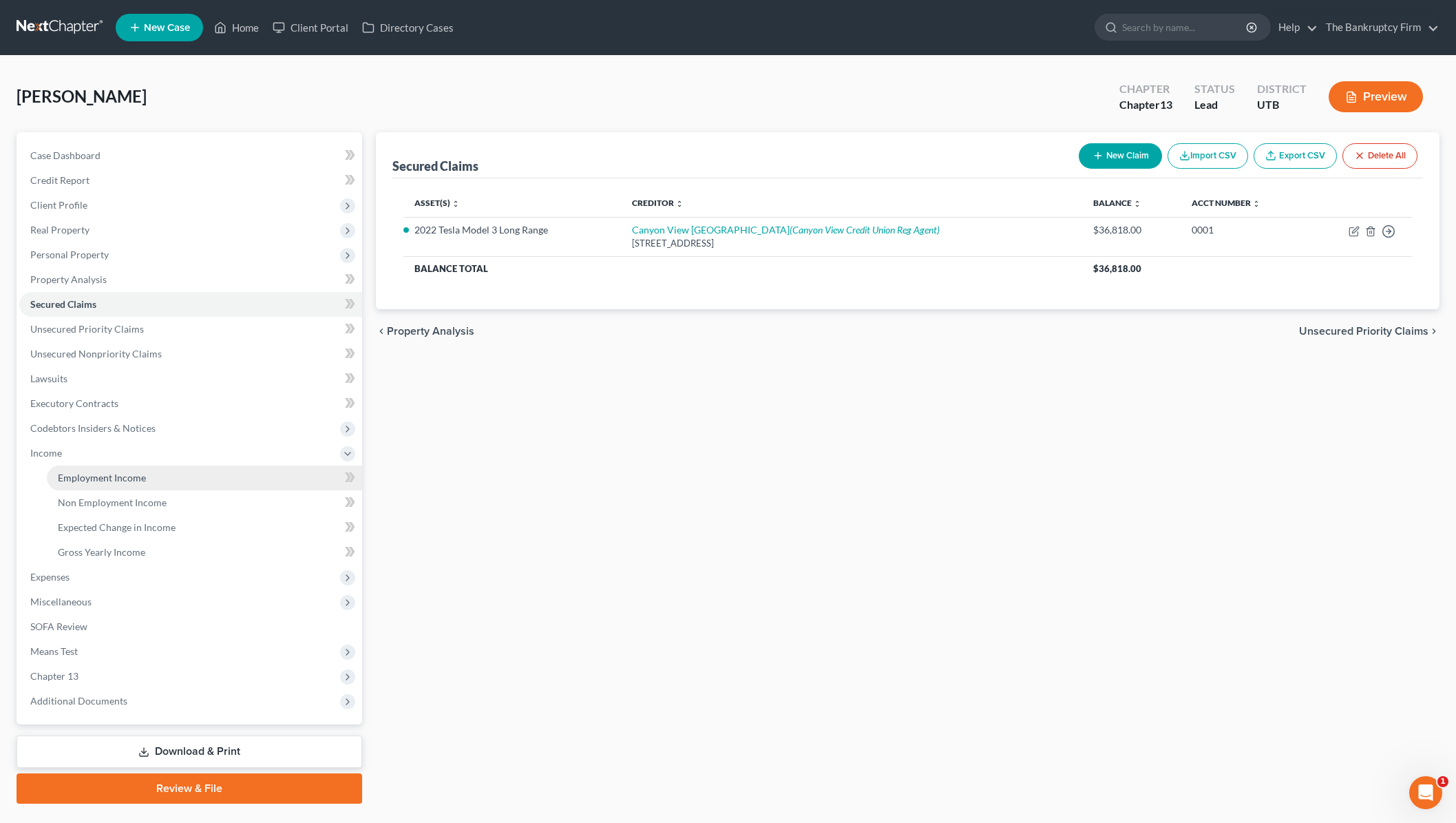
click at [113, 479] on span "Employment Income" at bounding box center [102, 478] width 88 height 12
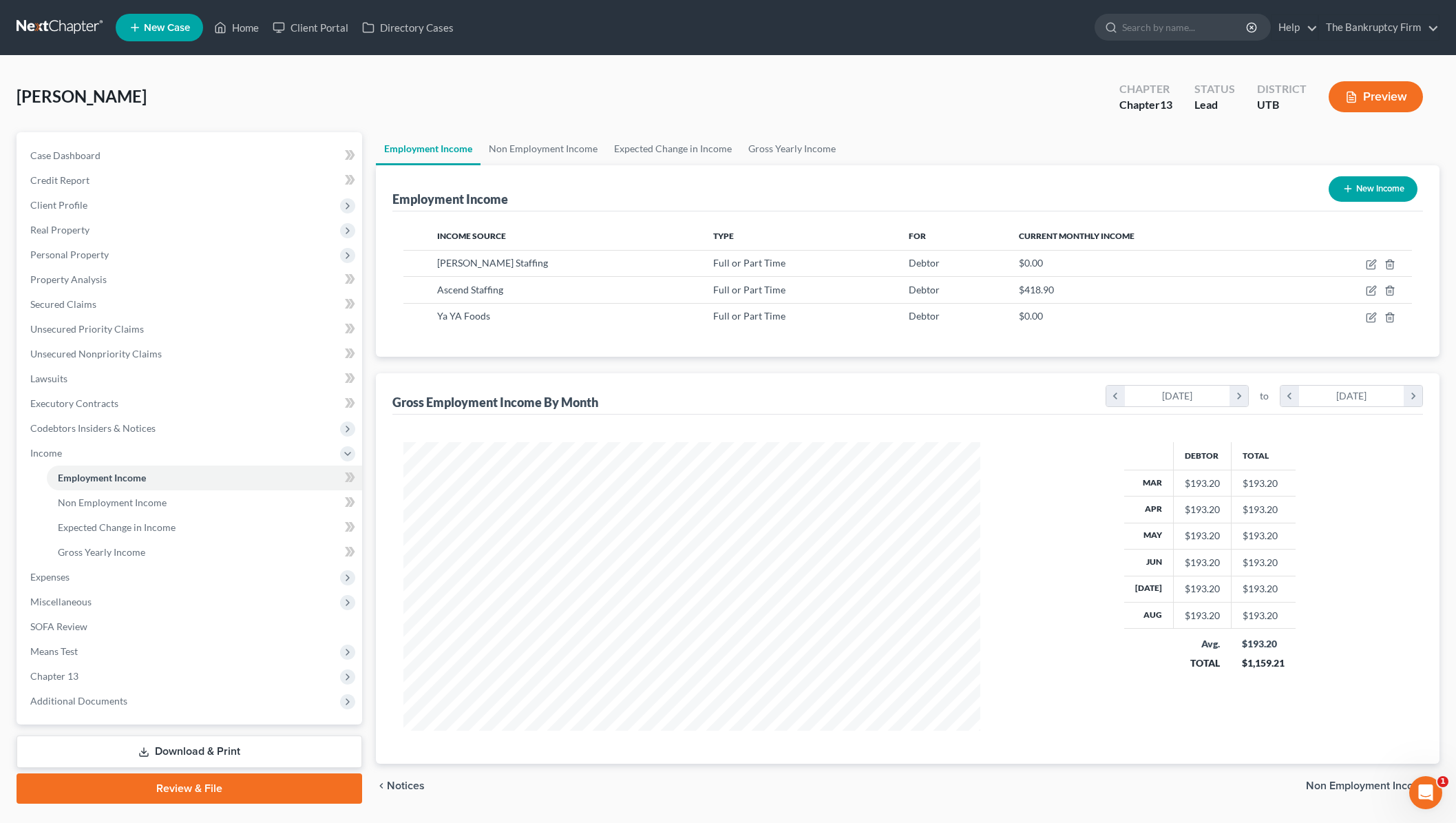
scroll to position [288, 604]
click at [1373, 292] on icon "button" at bounding box center [1371, 290] width 11 height 11
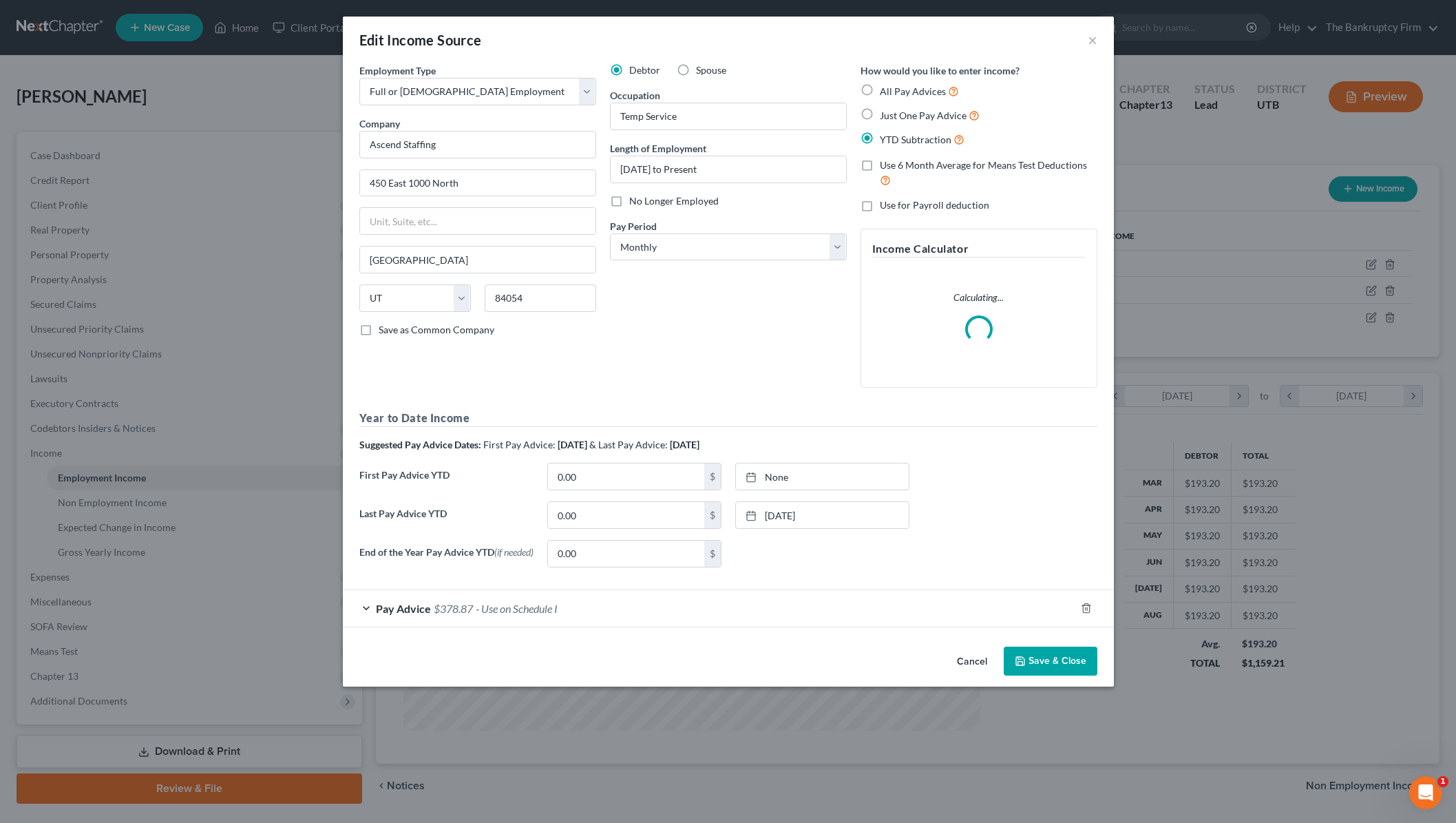
click at [629, 200] on label "No Longer Employed" at bounding box center [674, 200] width 89 height 14
click at [635, 200] on input "No Longer Employed" at bounding box center [639, 198] width 9 height 9
click at [1044, 664] on button "Save & Close" at bounding box center [1050, 661] width 94 height 29
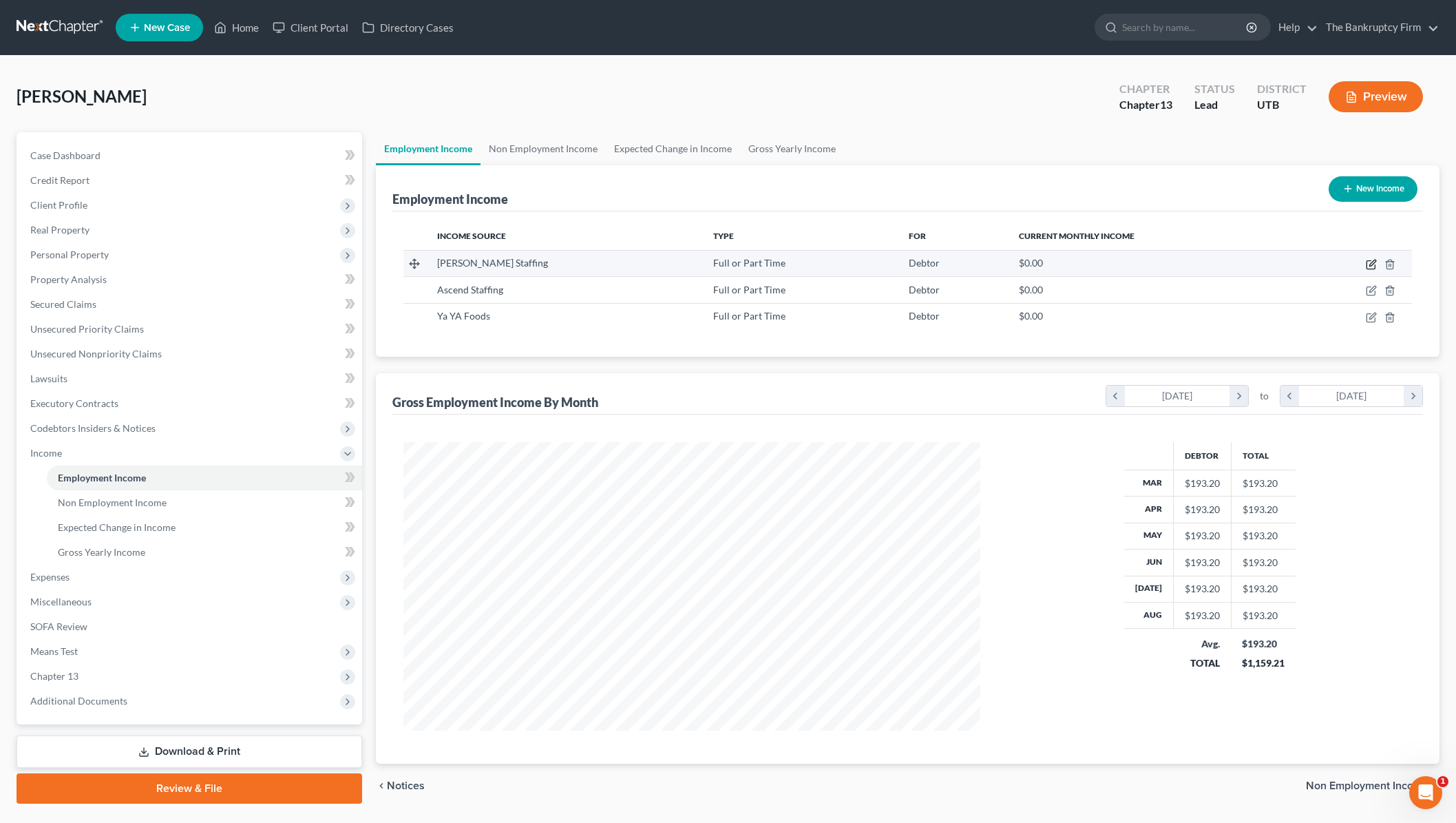
click at [1370, 263] on icon "button" at bounding box center [1371, 264] width 11 height 11
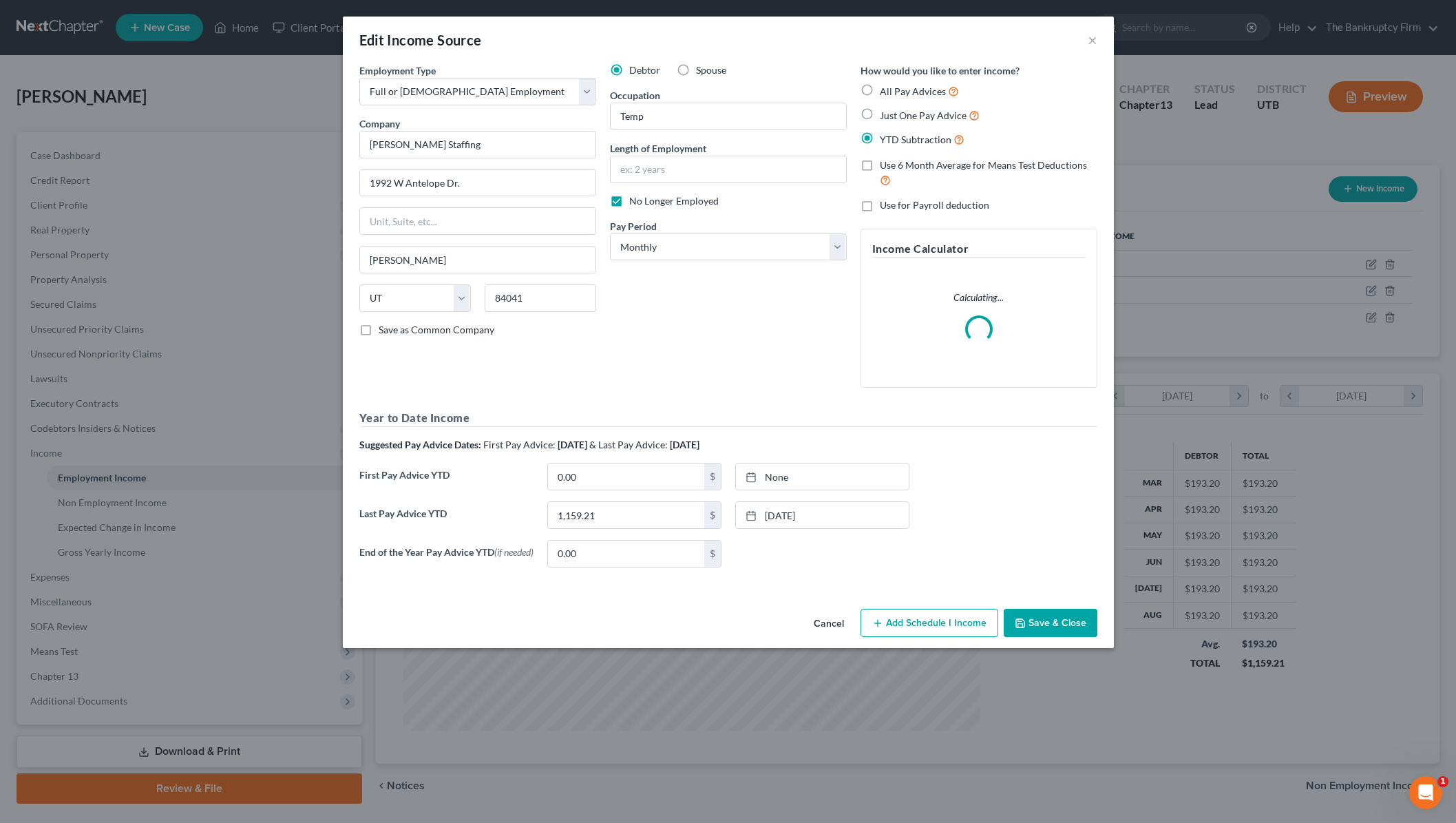
click at [1052, 622] on button "Save & Close" at bounding box center [1050, 623] width 94 height 29
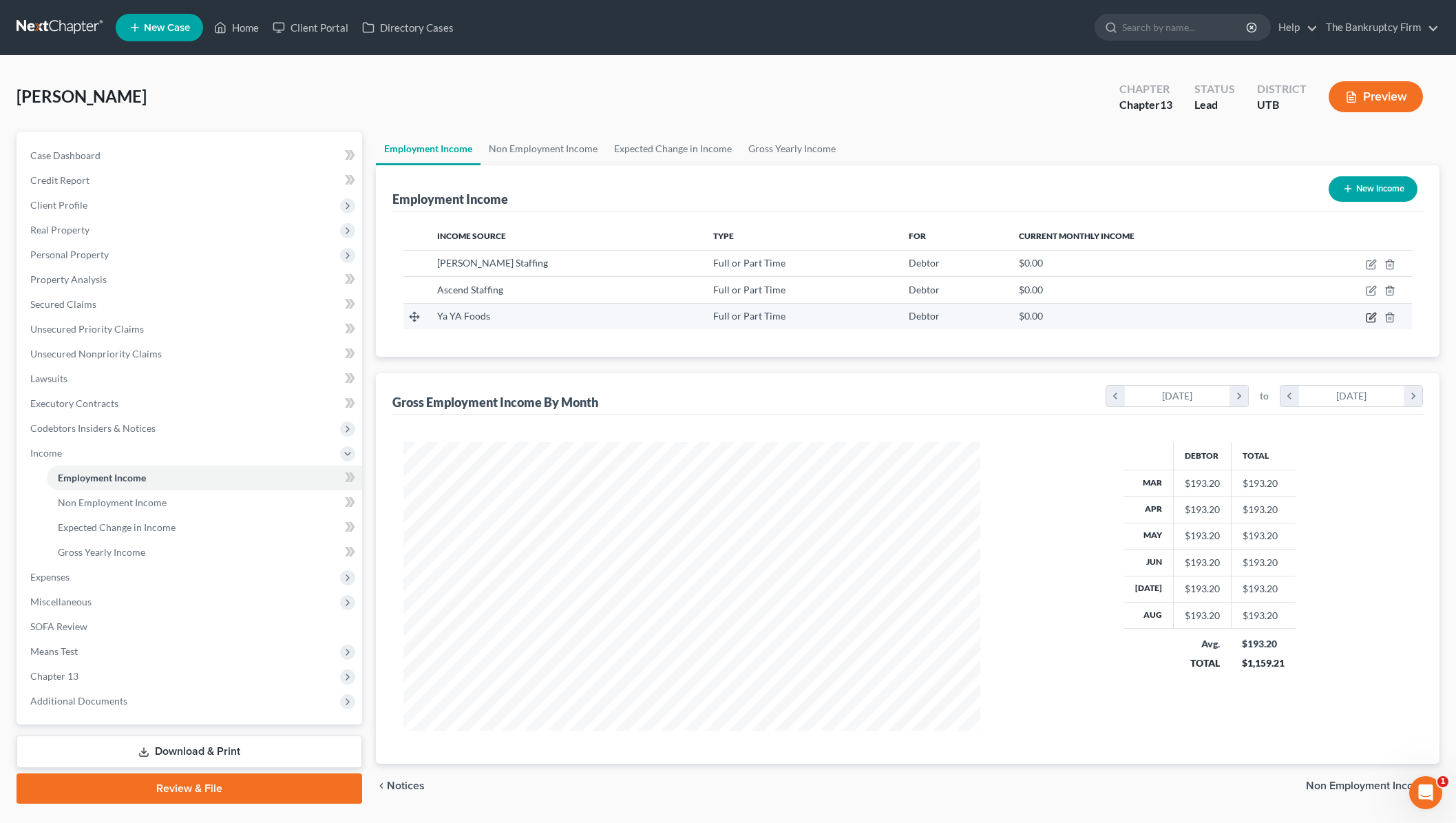
click at [1369, 318] on icon "button" at bounding box center [1372, 315] width 6 height 6
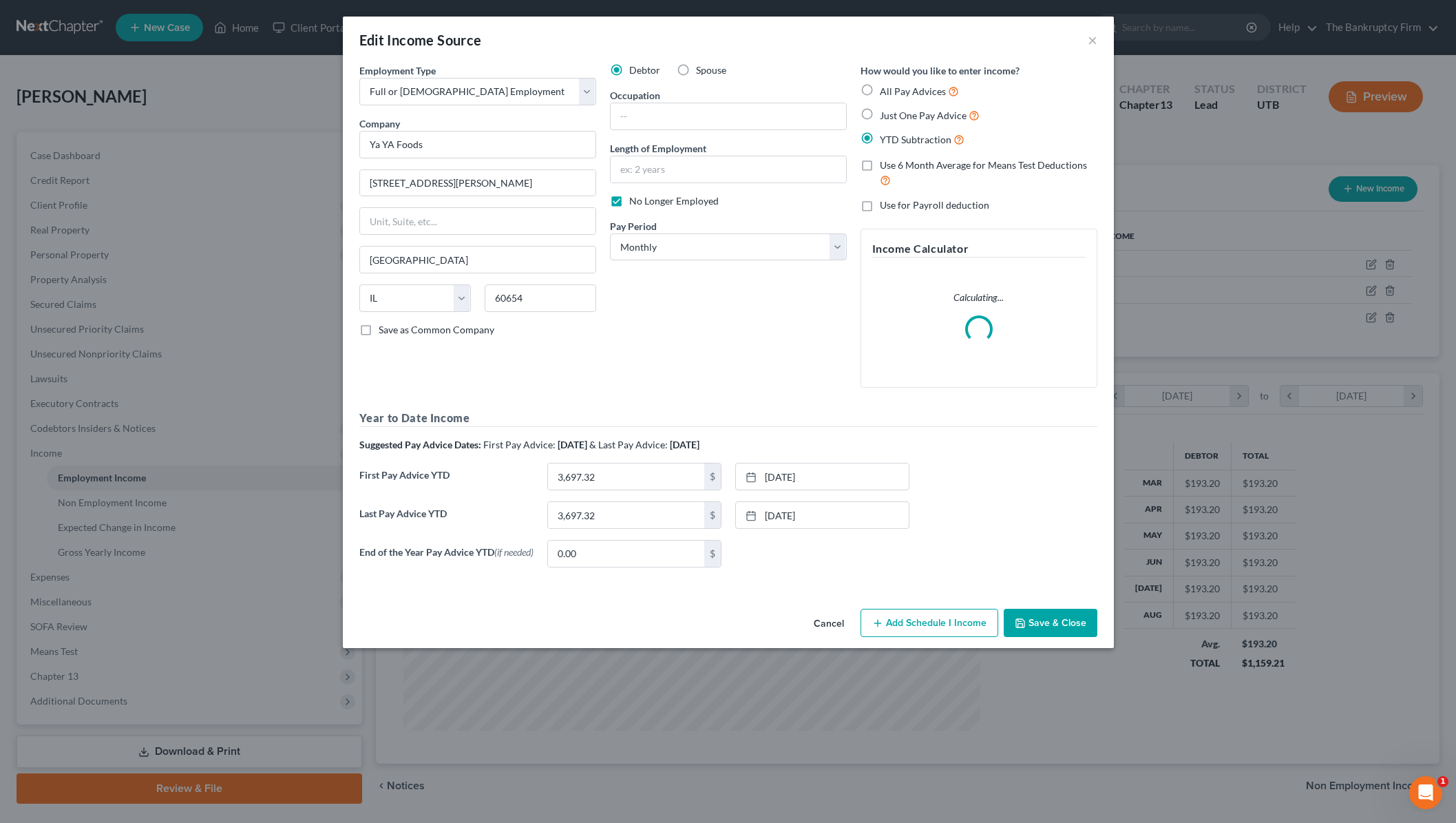
click at [1068, 616] on button "Save & Close" at bounding box center [1050, 623] width 94 height 29
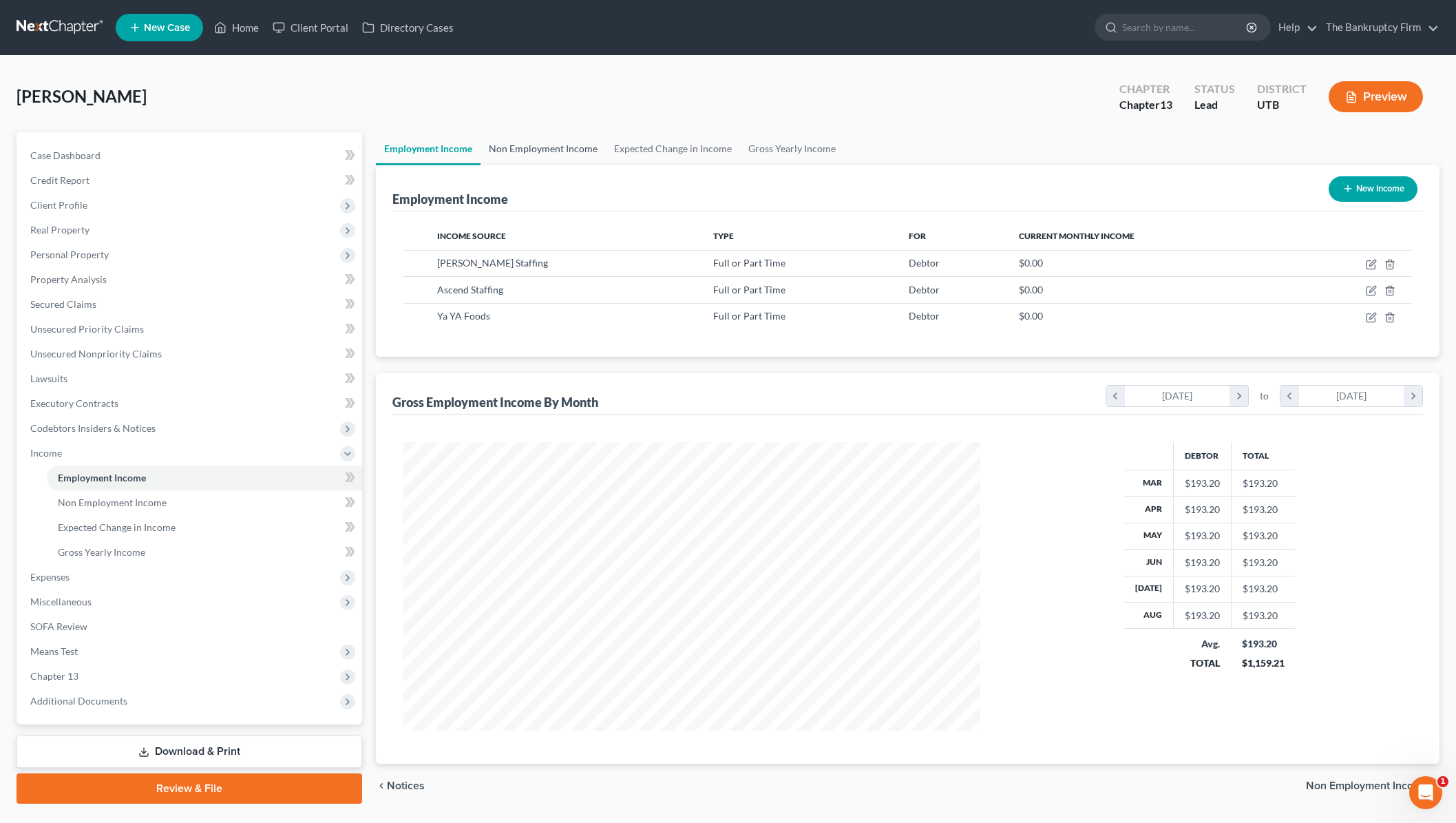
click at [516, 149] on link "Non Employment Income" at bounding box center [543, 149] width 125 height 33
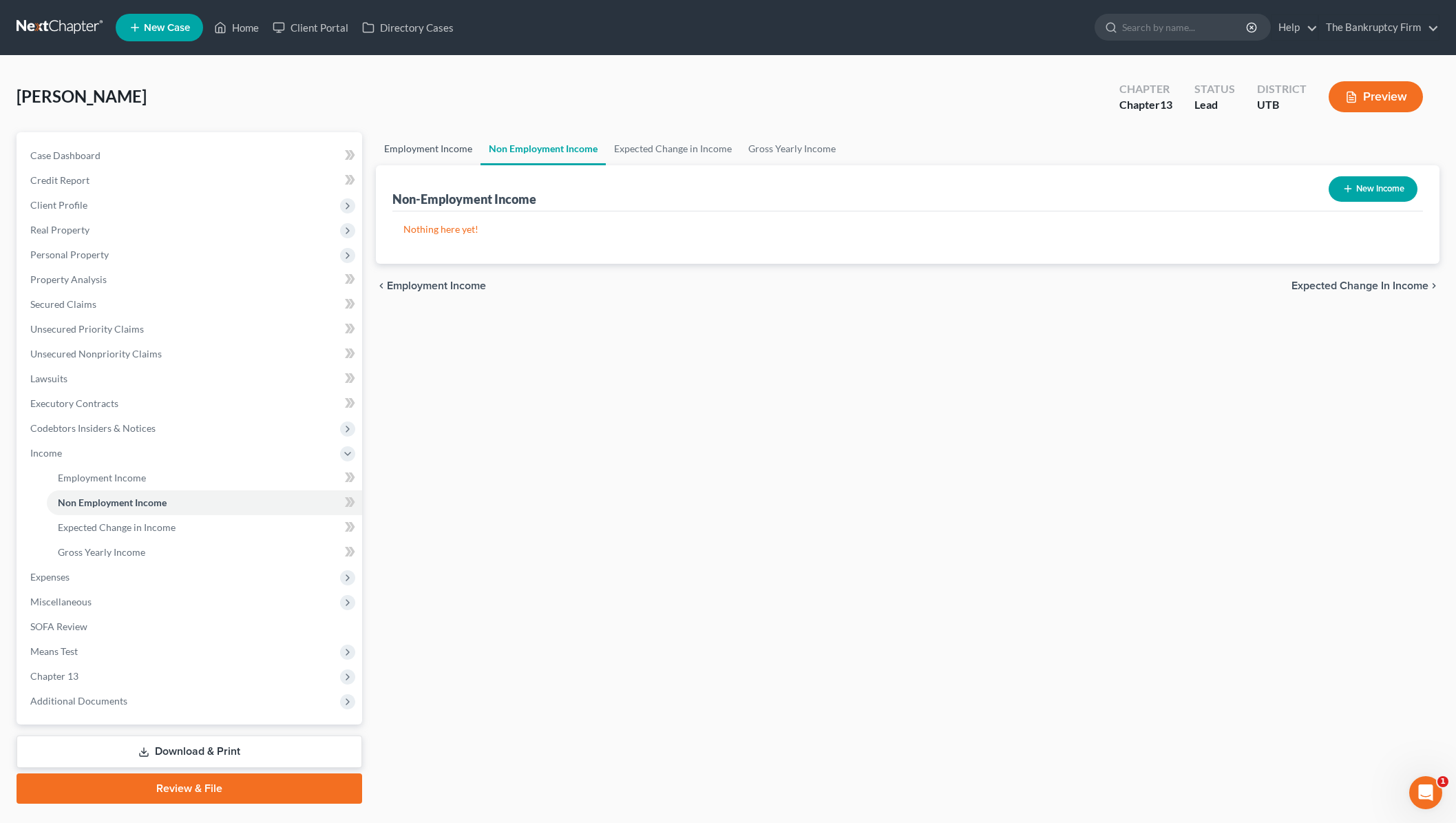
click at [401, 147] on link "Employment Income" at bounding box center [428, 149] width 105 height 33
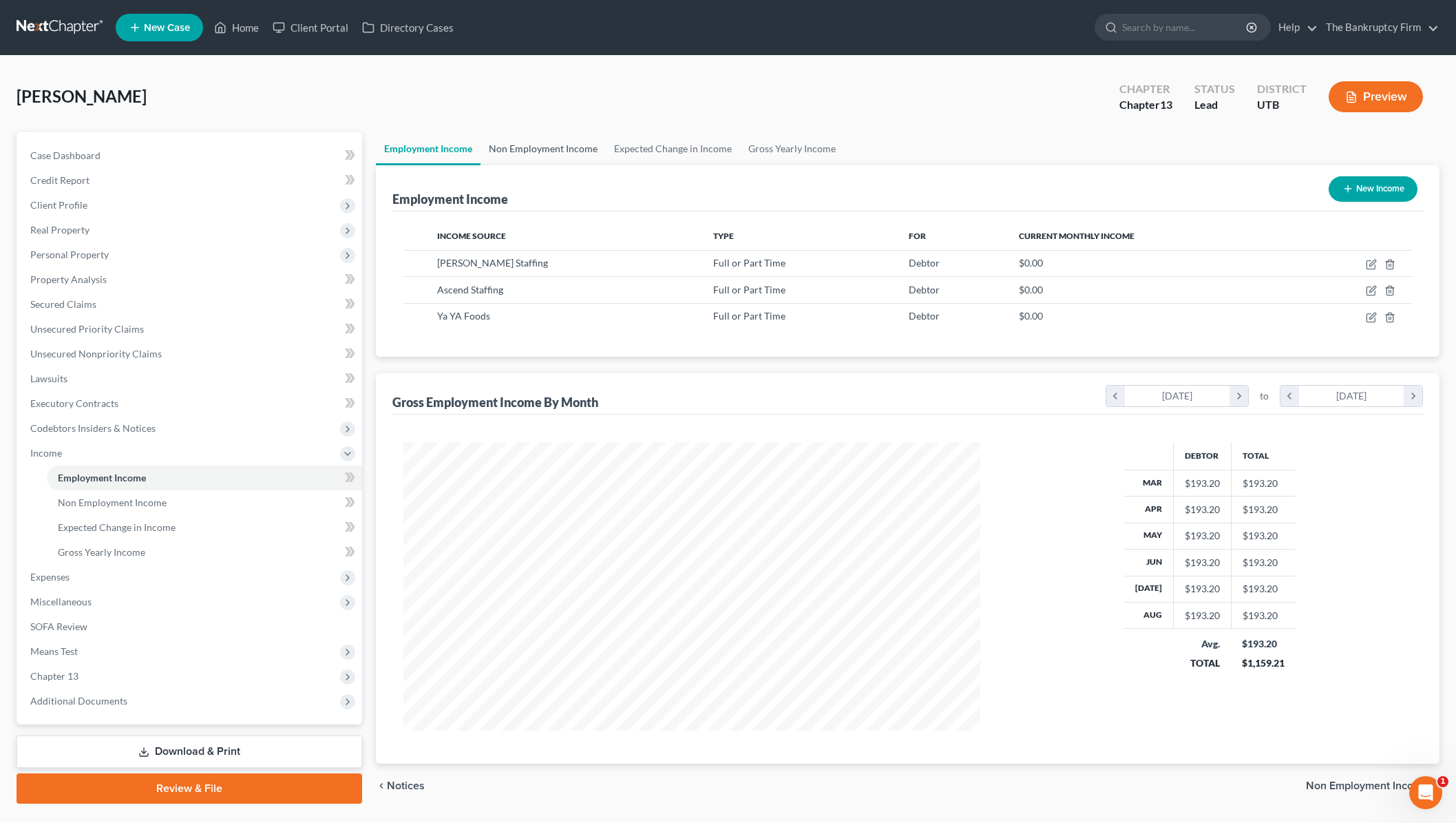
scroll to position [288, 604]
click at [694, 150] on link "Expected Change in Income" at bounding box center [673, 149] width 135 height 33
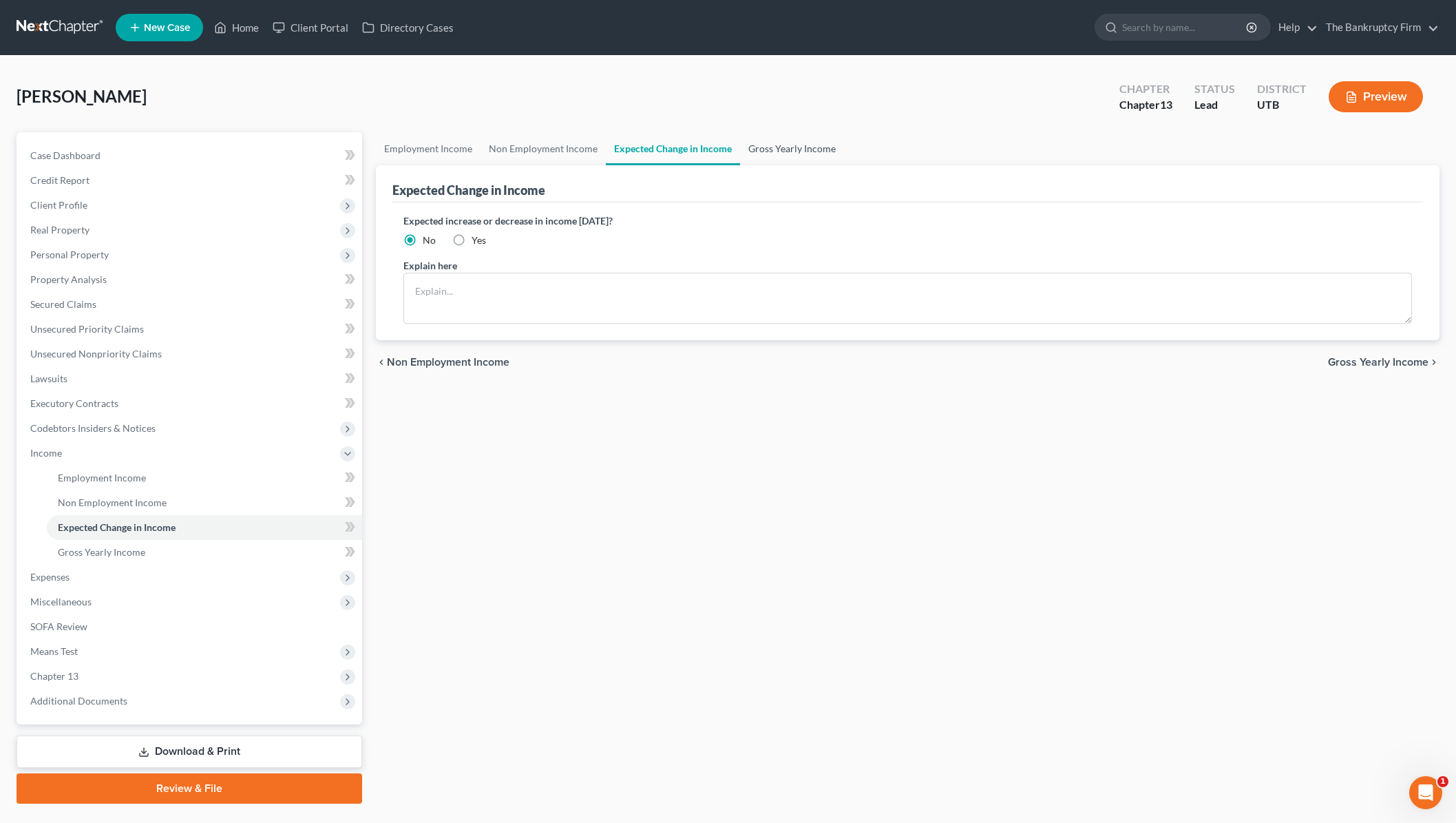
click at [801, 149] on link "Gross Yearly Income" at bounding box center [792, 149] width 104 height 33
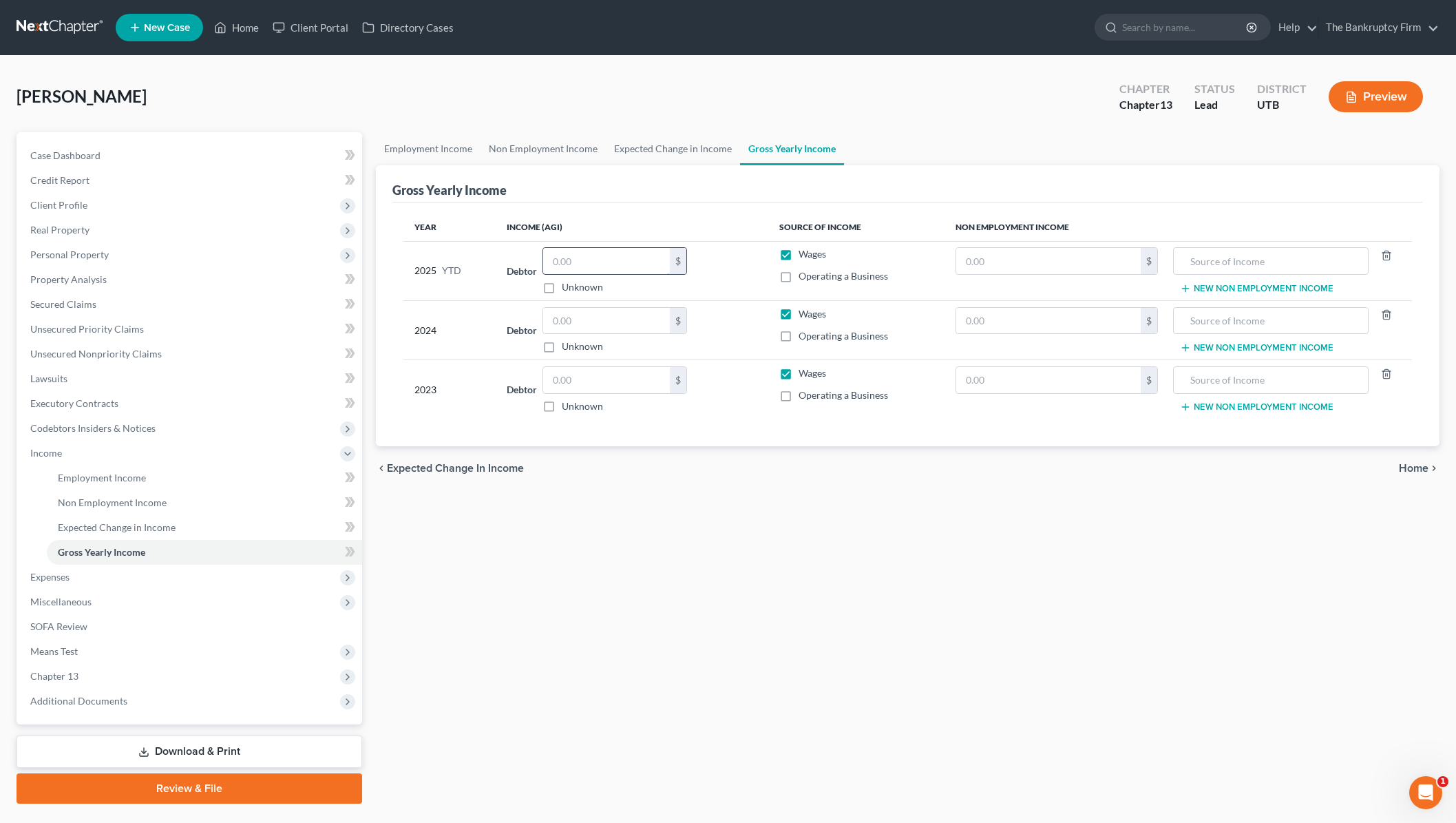
click at [616, 260] on input "text" at bounding box center [606, 261] width 127 height 26
click at [407, 148] on link "Employment Income" at bounding box center [428, 149] width 105 height 33
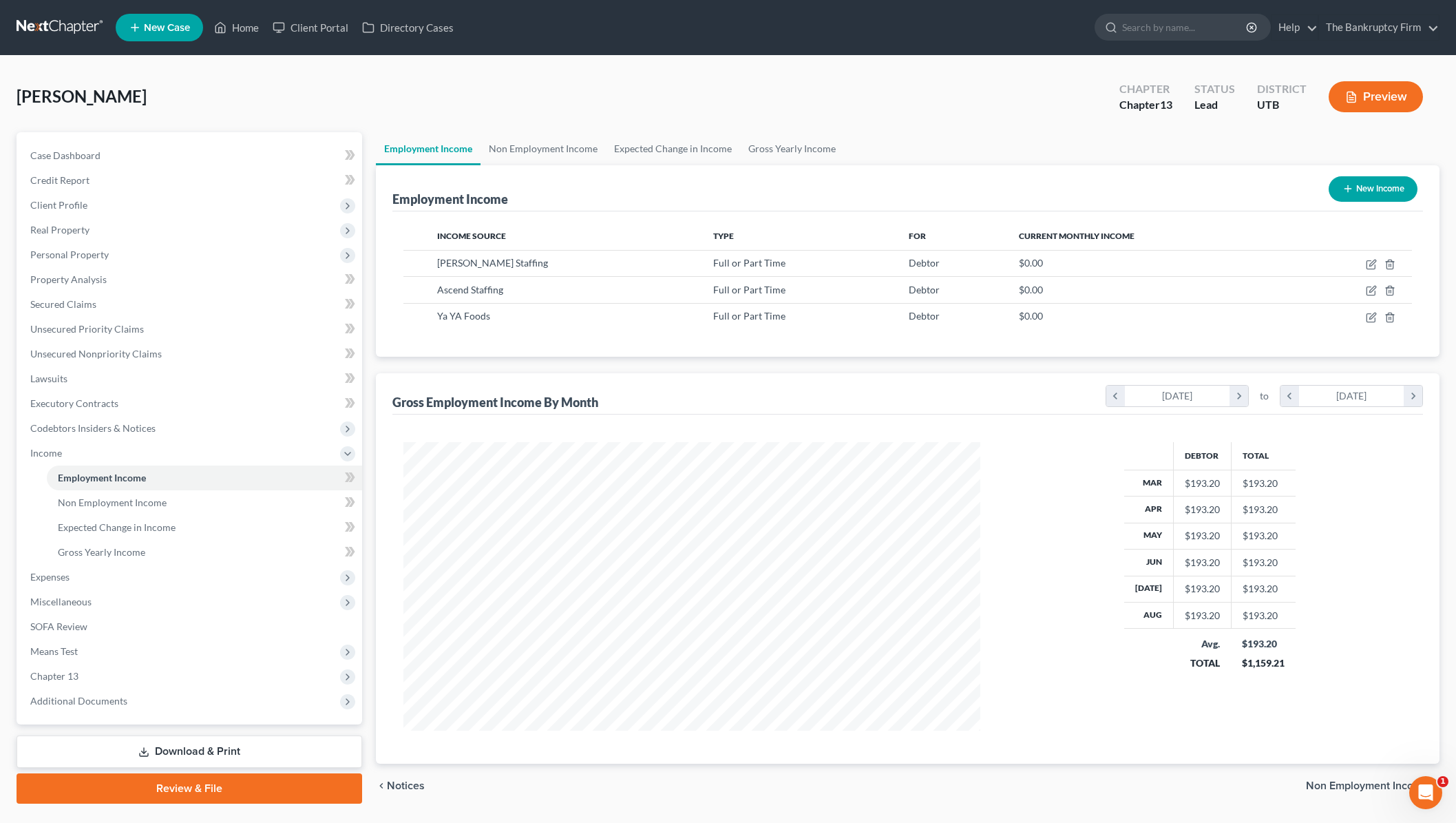
scroll to position [288, 604]
click at [1378, 184] on button "New Income" at bounding box center [1373, 189] width 88 height 26
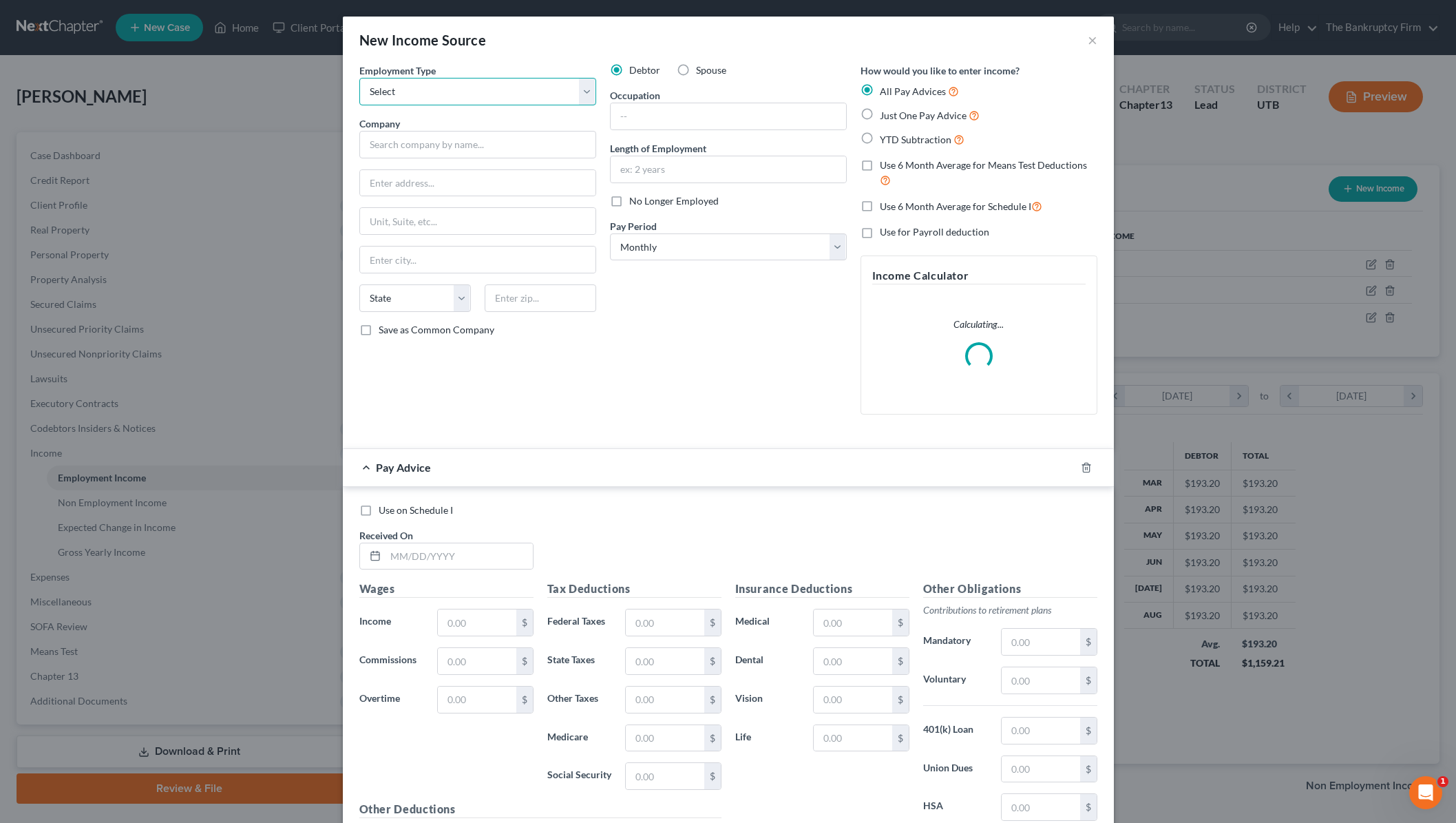
click at [516, 85] on select "Select Full or [DEMOGRAPHIC_DATA] Employment Self Employment" at bounding box center [478, 91] width 237 height 28
click at [359, 78] on select "Select Full or [DEMOGRAPHIC_DATA] Employment Self Employment" at bounding box center [478, 91] width 237 height 28
click at [434, 144] on input "text" at bounding box center [478, 145] width 237 height 28
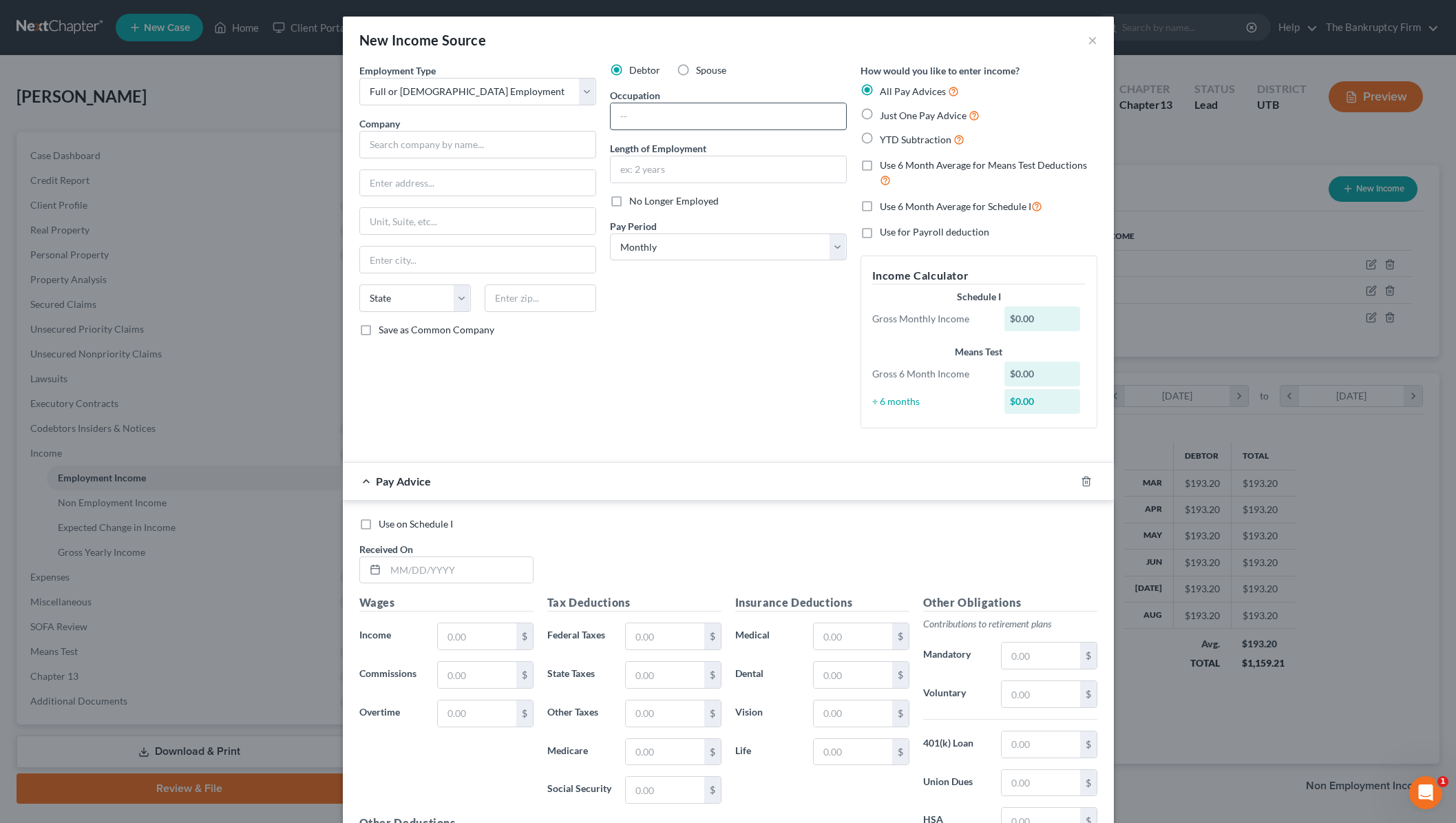
click at [693, 124] on input "text" at bounding box center [728, 116] width 235 height 26
click at [721, 244] on select "Select Monthly Twice Monthly Every Other Week Weekly" at bounding box center [728, 247] width 237 height 28
click at [610, 233] on select "Select Monthly Twice Monthly Every Other Week Weekly" at bounding box center [728, 247] width 237 height 28
click at [880, 138] on label "YTD Subtraction" at bounding box center [922, 140] width 85 height 16
click at [886, 138] on input "YTD Subtraction" at bounding box center [890, 136] width 9 height 9
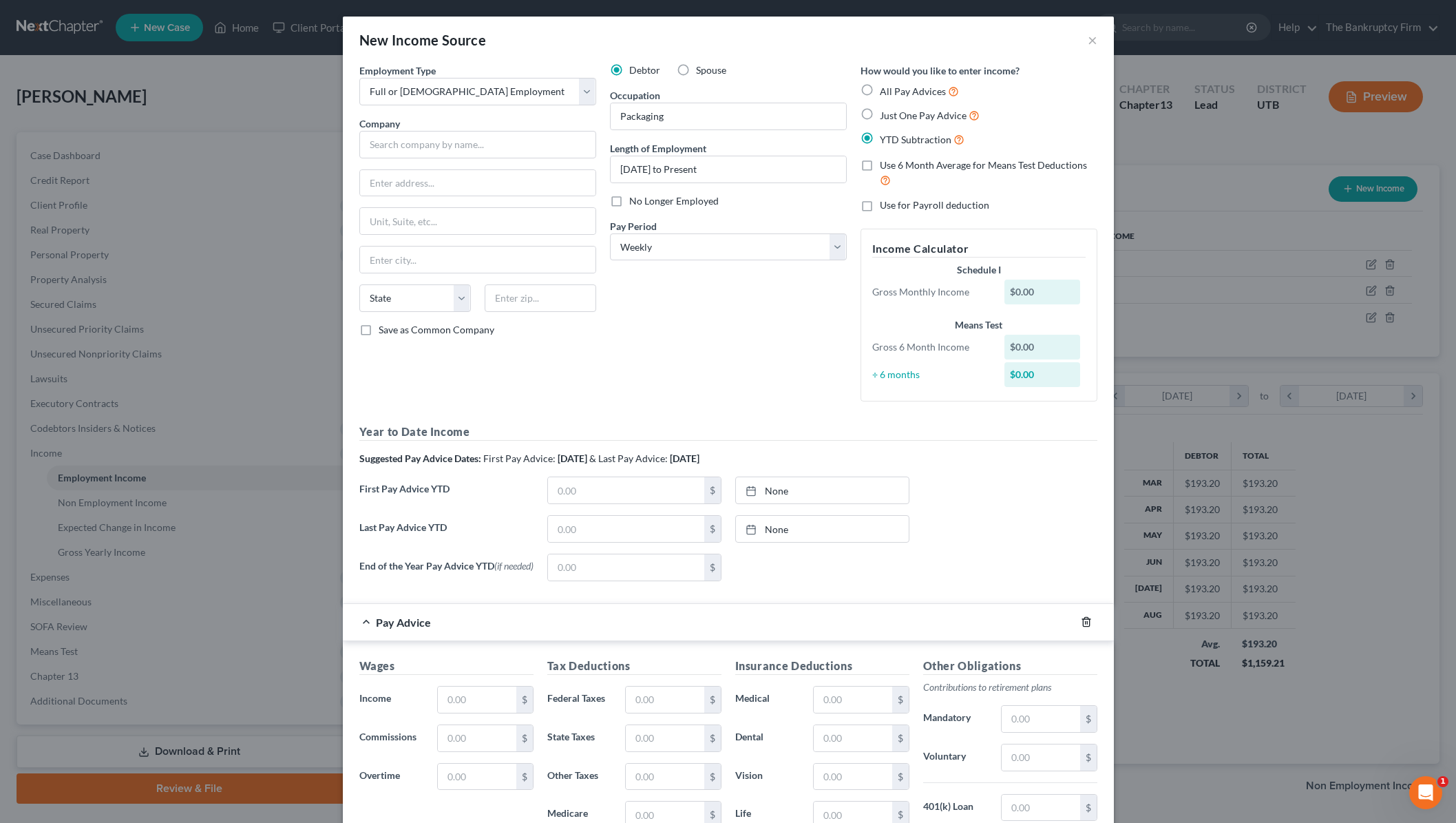
click at [1085, 625] on line "button" at bounding box center [1085, 623] width 0 height 3
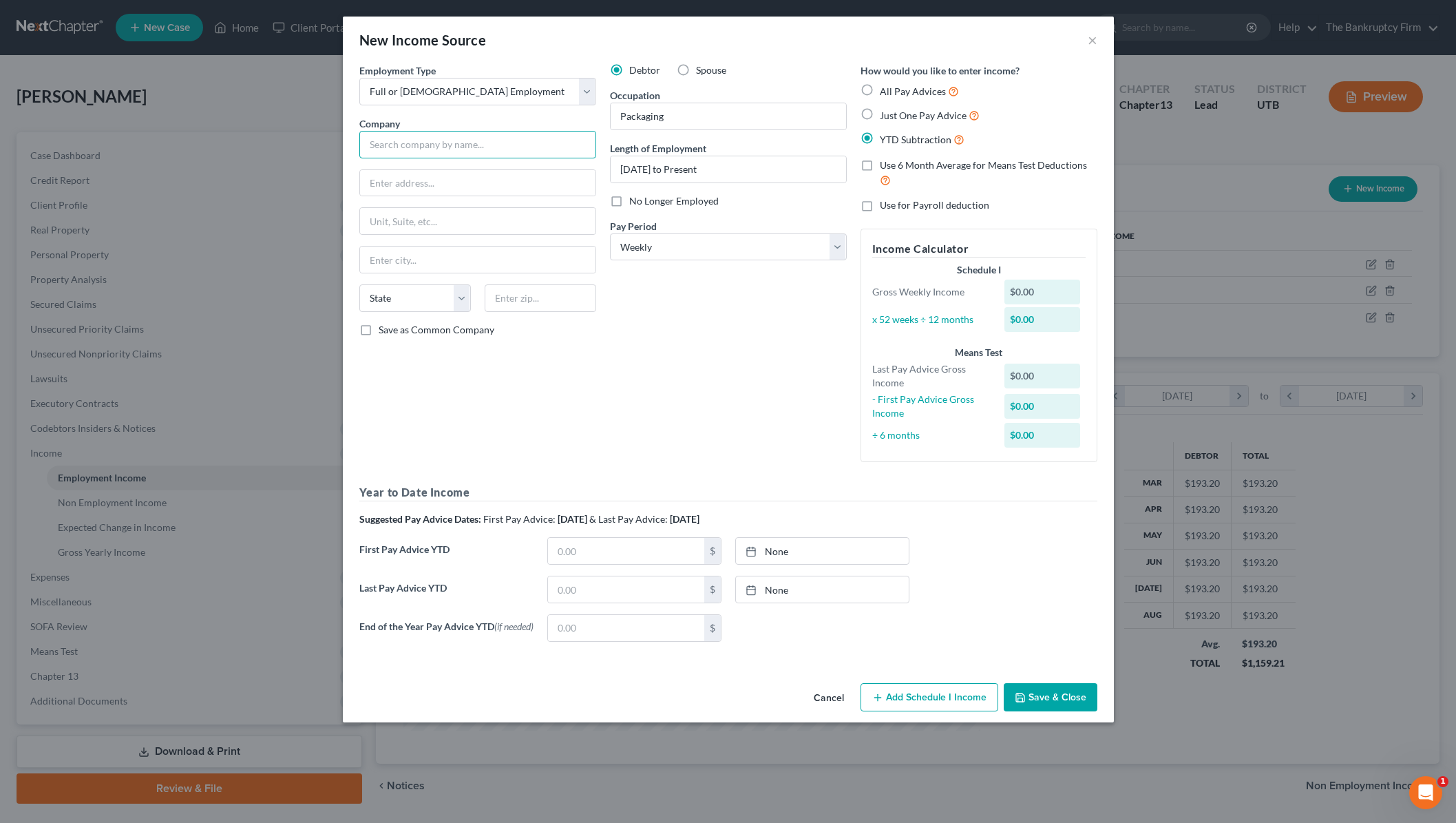
click at [421, 145] on input "text" at bounding box center [478, 145] width 237 height 28
drag, startPoint x: 559, startPoint y: 414, endPoint x: 603, endPoint y: 424, distance: 45.1
click at [559, 414] on div "Employment Type * Select Full or Part Time Employment Self Employment Company *…" at bounding box center [478, 268] width 251 height 410
click at [606, 593] on input "text" at bounding box center [626, 590] width 156 height 26
click at [811, 583] on link "9/18/2025" at bounding box center [822, 590] width 173 height 26
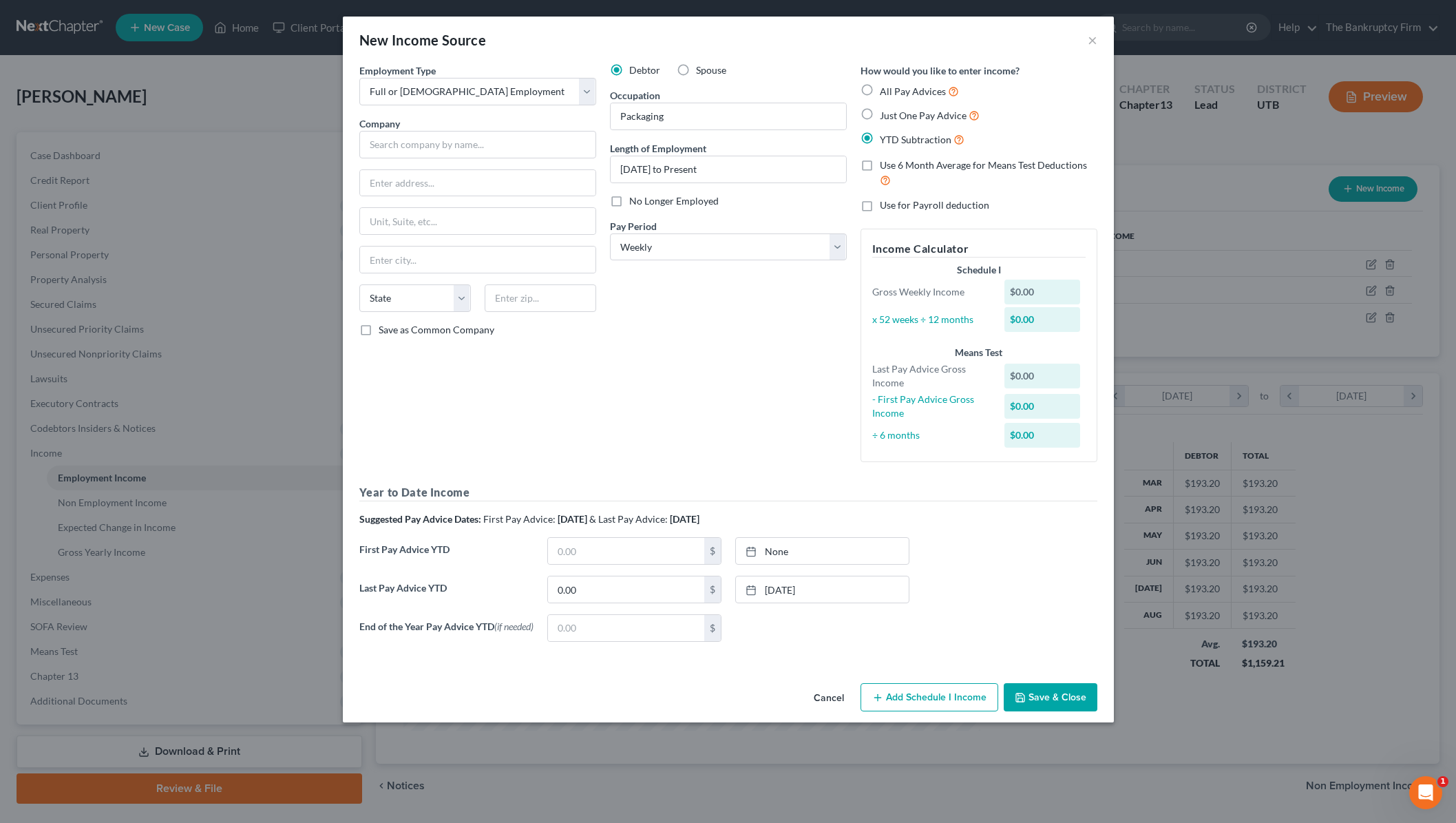
click at [939, 703] on button "Add Schedule I Income" at bounding box center [929, 698] width 137 height 29
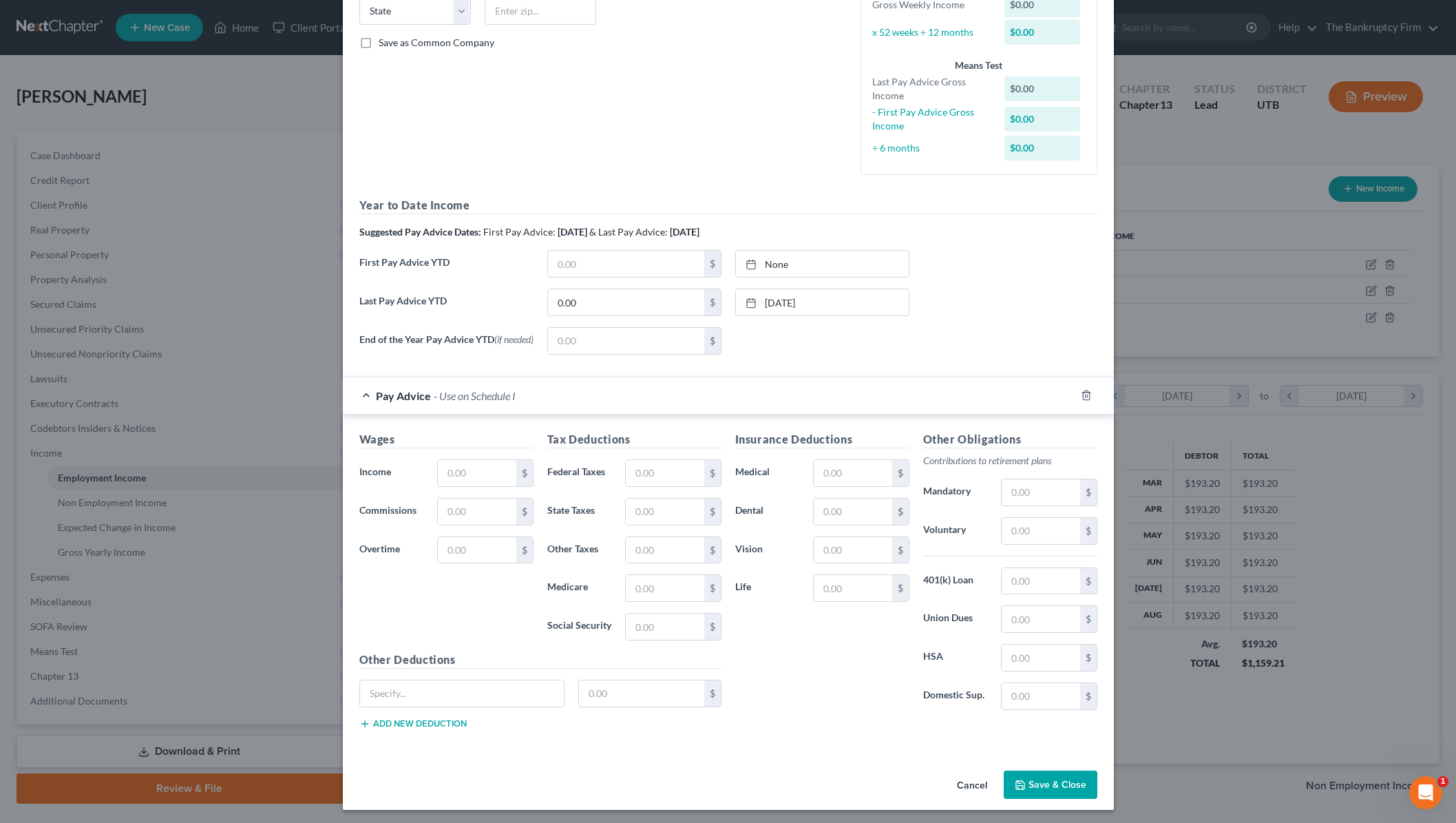
scroll to position [289, 0]
click at [469, 472] on input "text" at bounding box center [477, 471] width 78 height 26
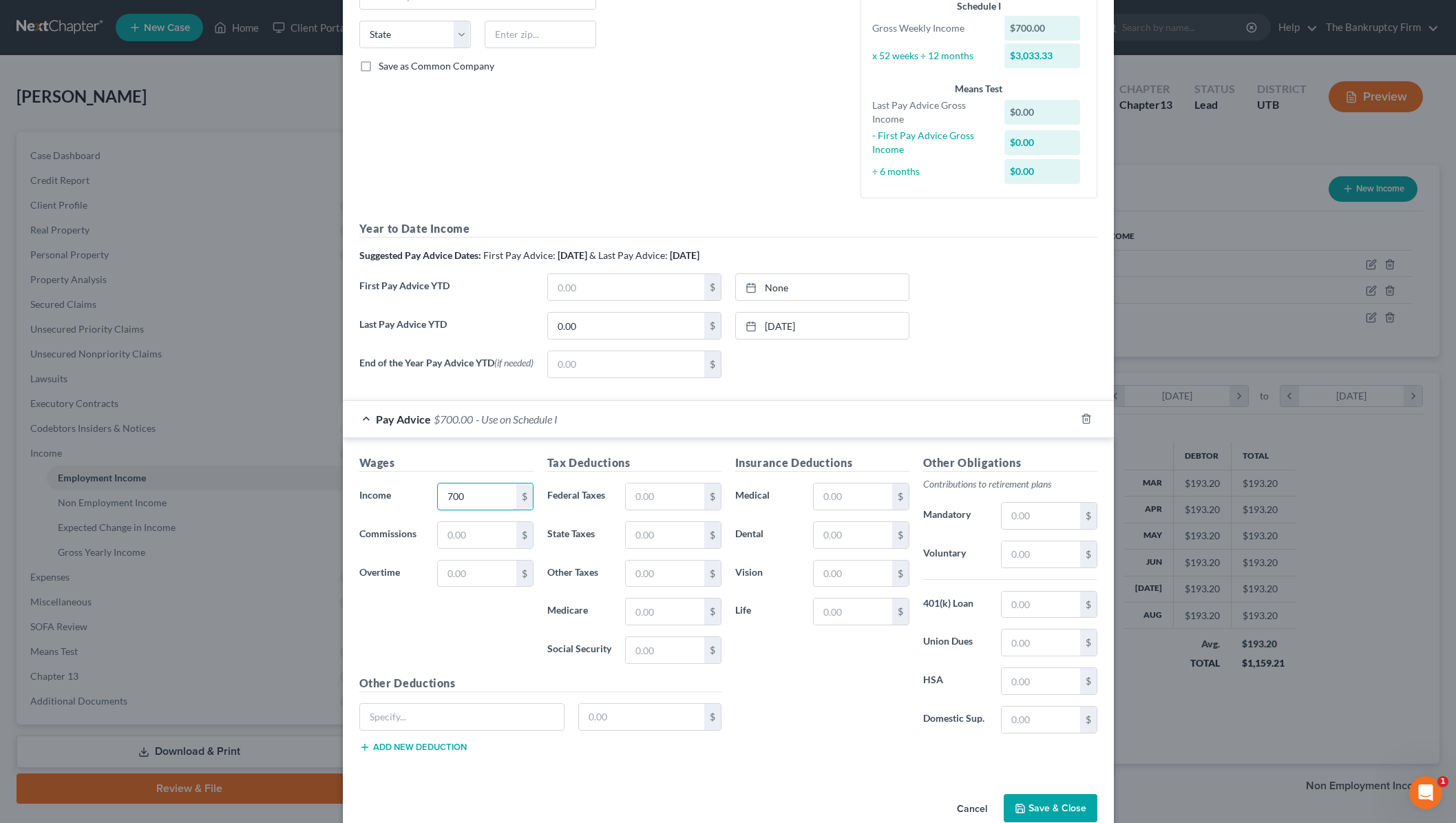
scroll to position [294, 0]
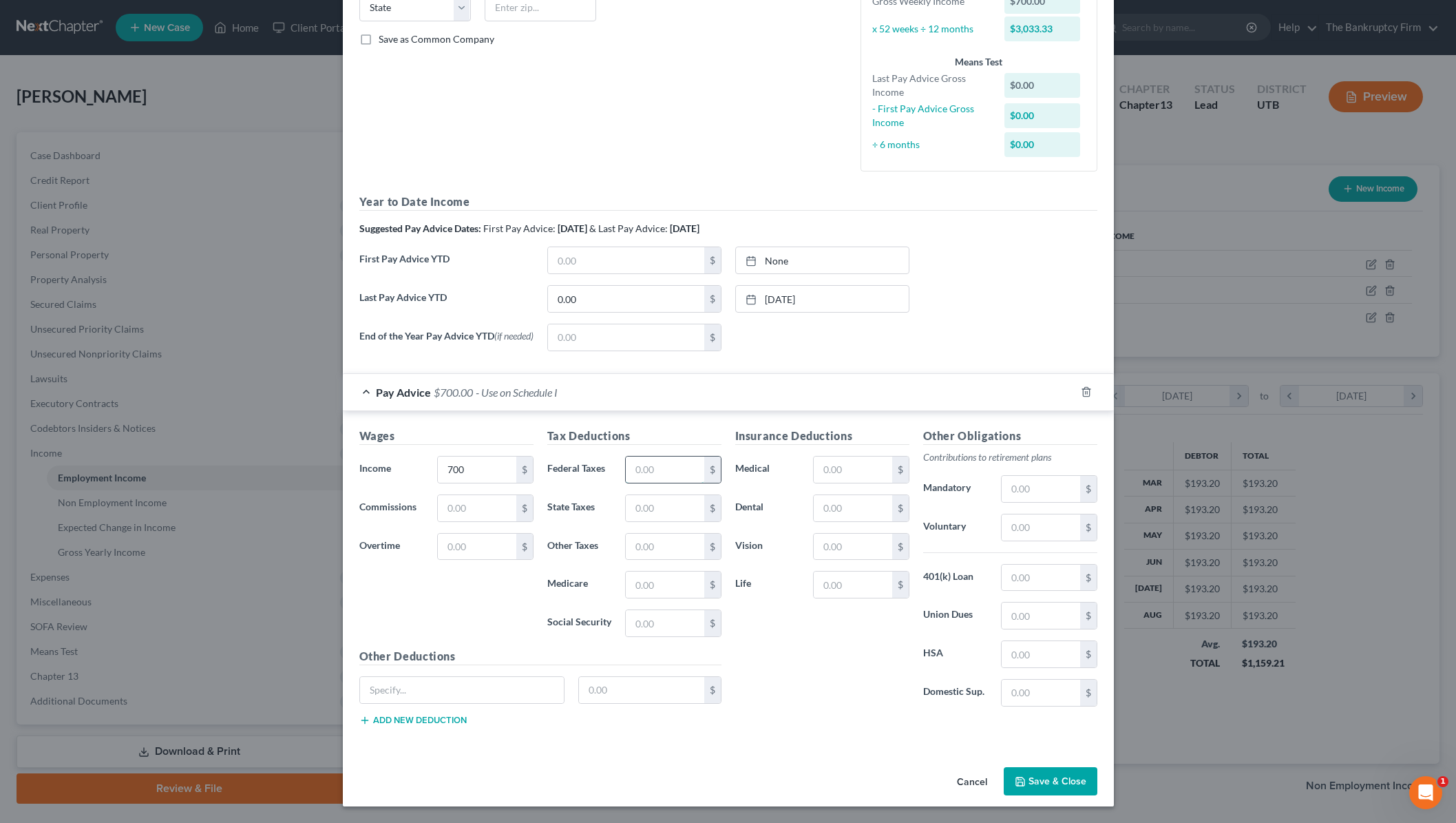
click at [685, 474] on input "text" at bounding box center [665, 470] width 78 height 26
click at [1065, 781] on button "Save & Close" at bounding box center [1050, 782] width 94 height 29
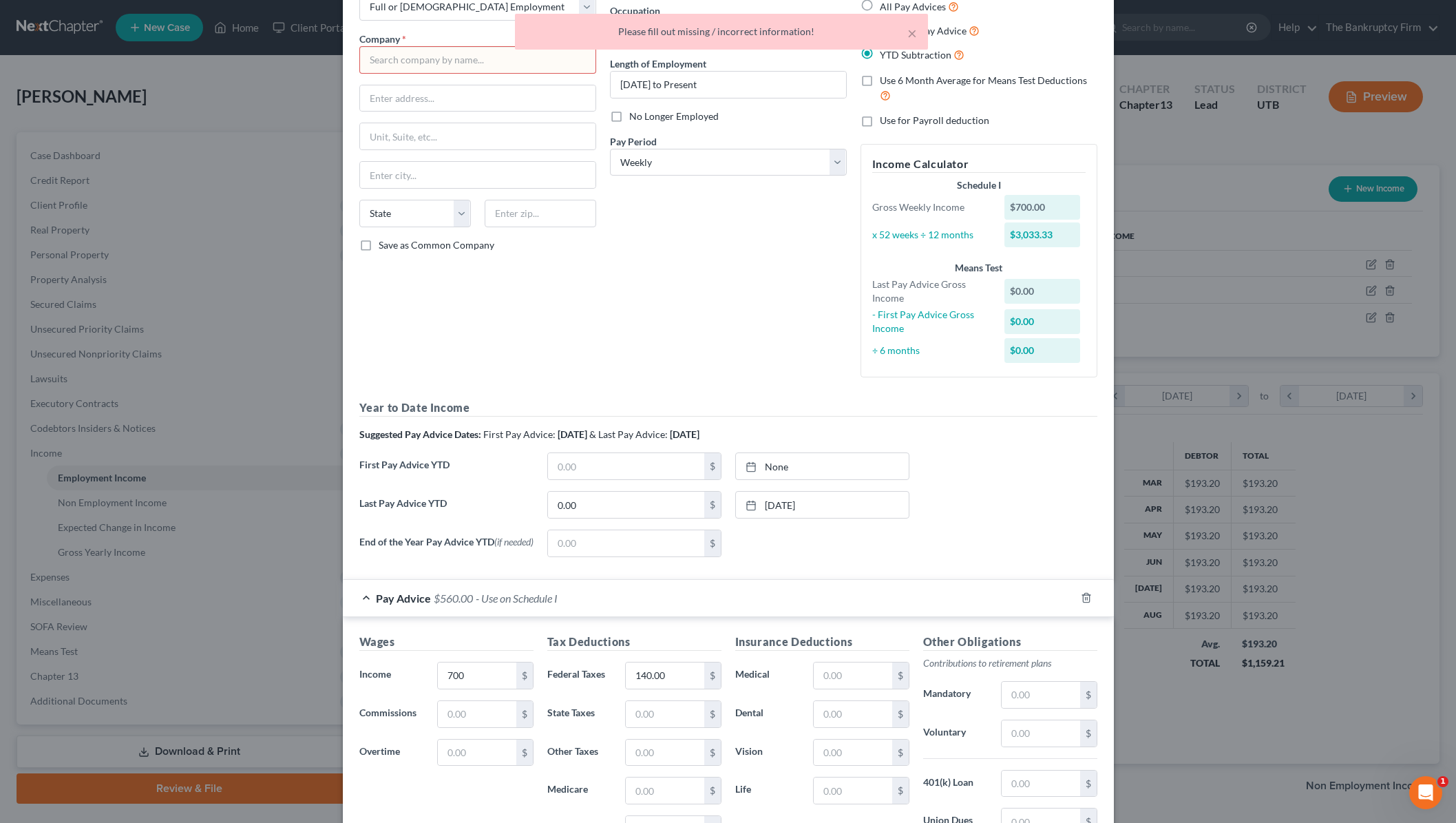
scroll to position [0, 0]
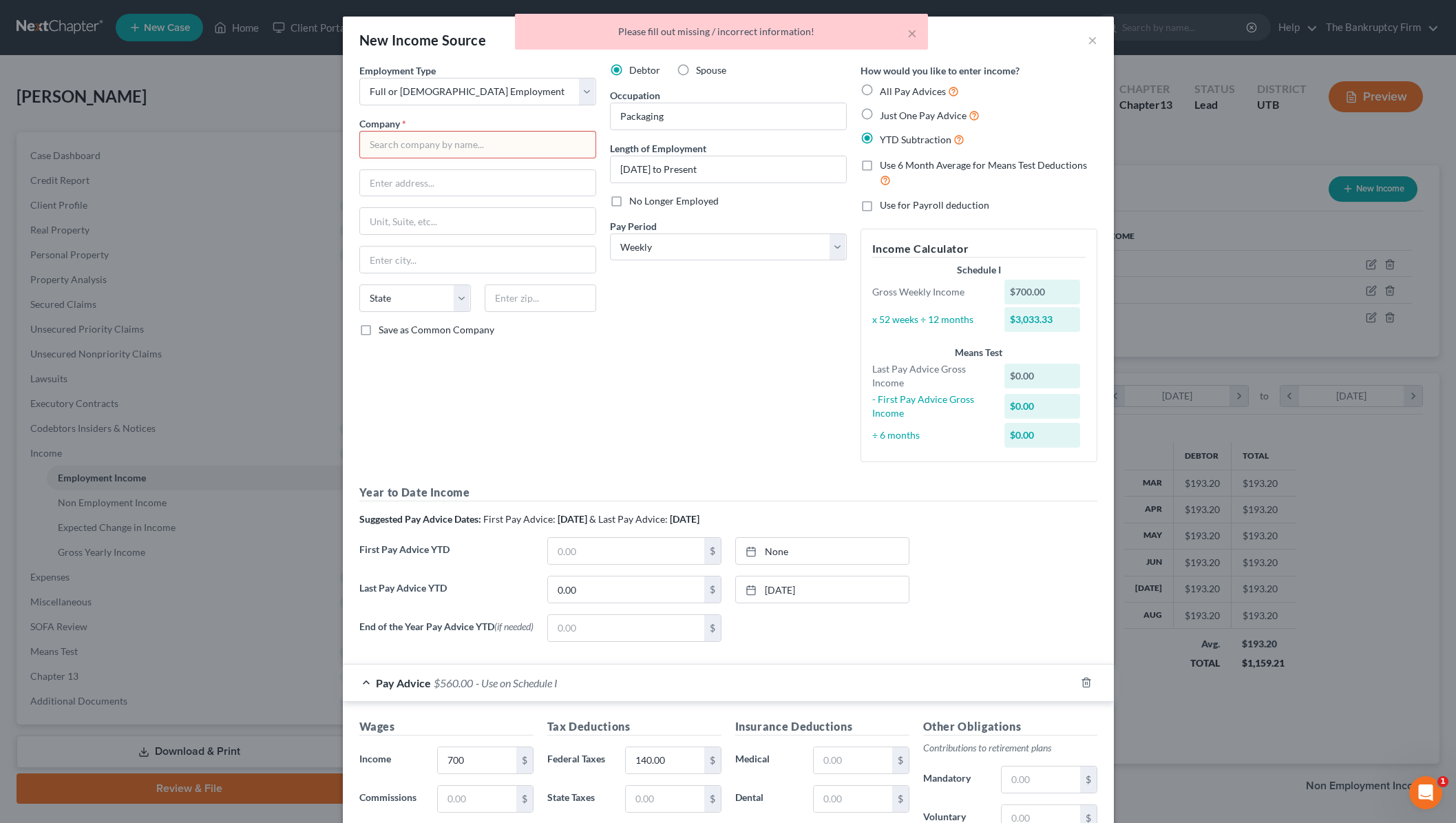
click at [426, 149] on input "text" at bounding box center [478, 145] width 237 height 28
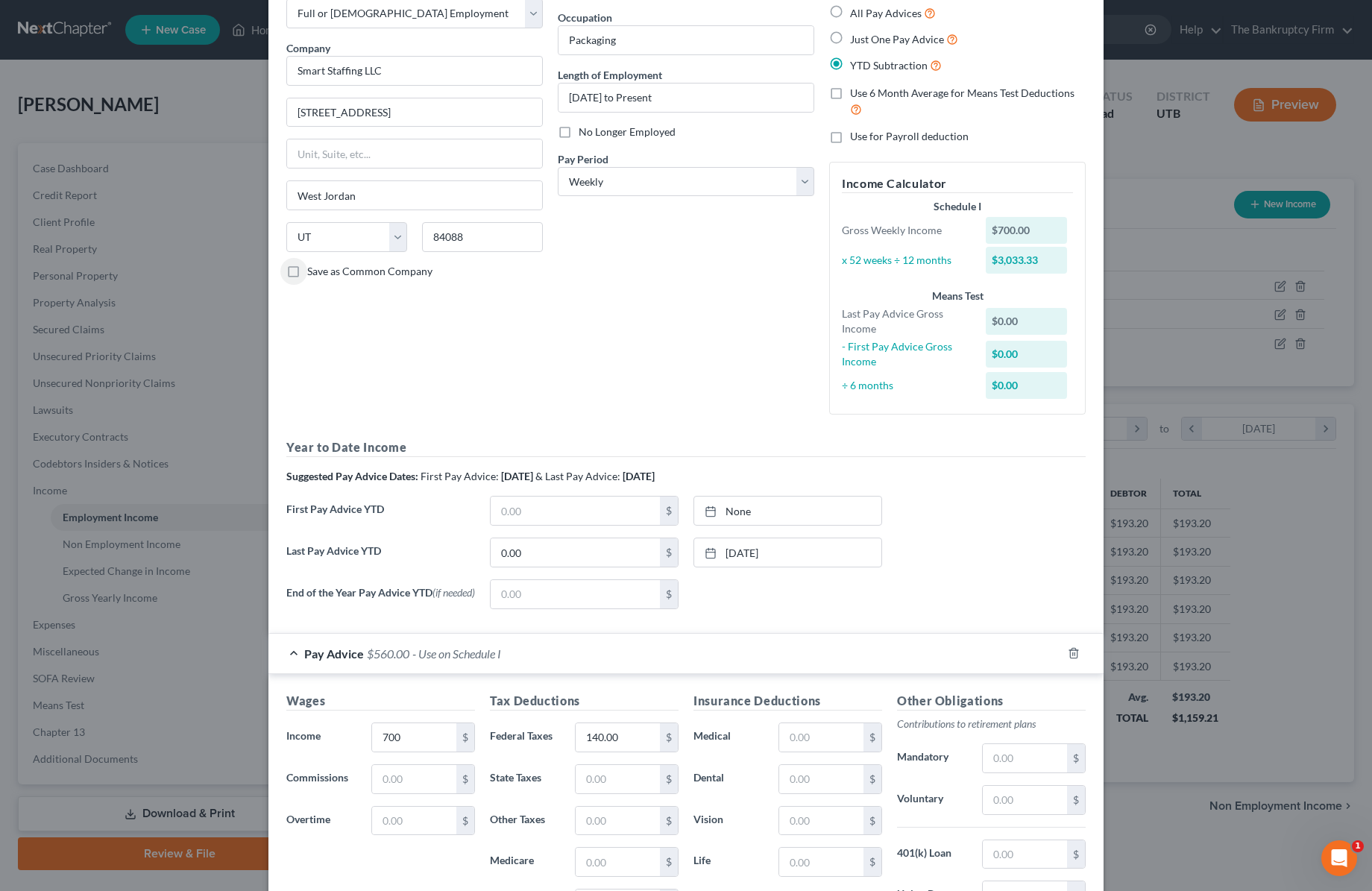
scroll to position [318, 0]
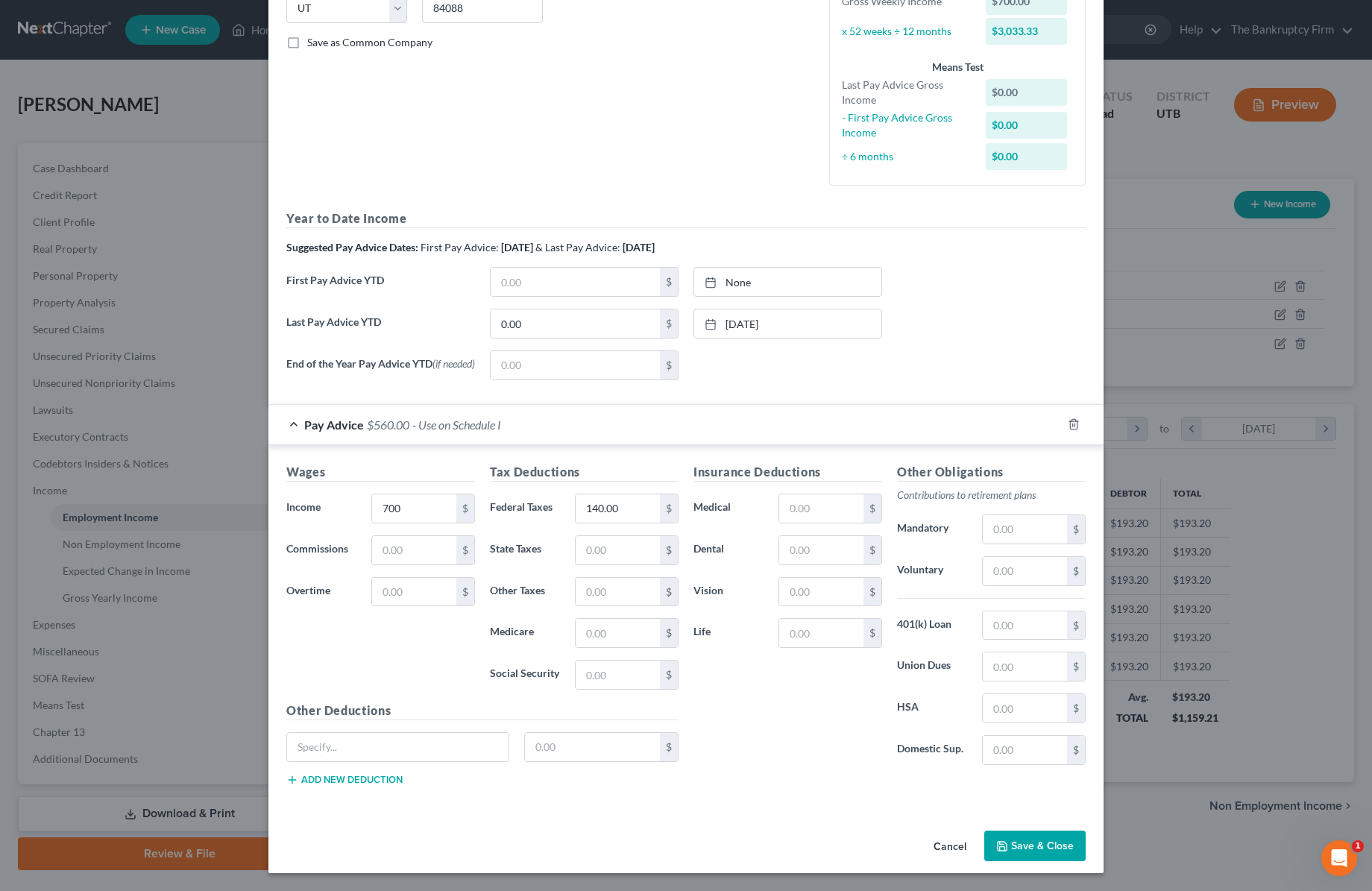
click at [1037, 839] on button "Save & Close" at bounding box center [1035, 847] width 101 height 32
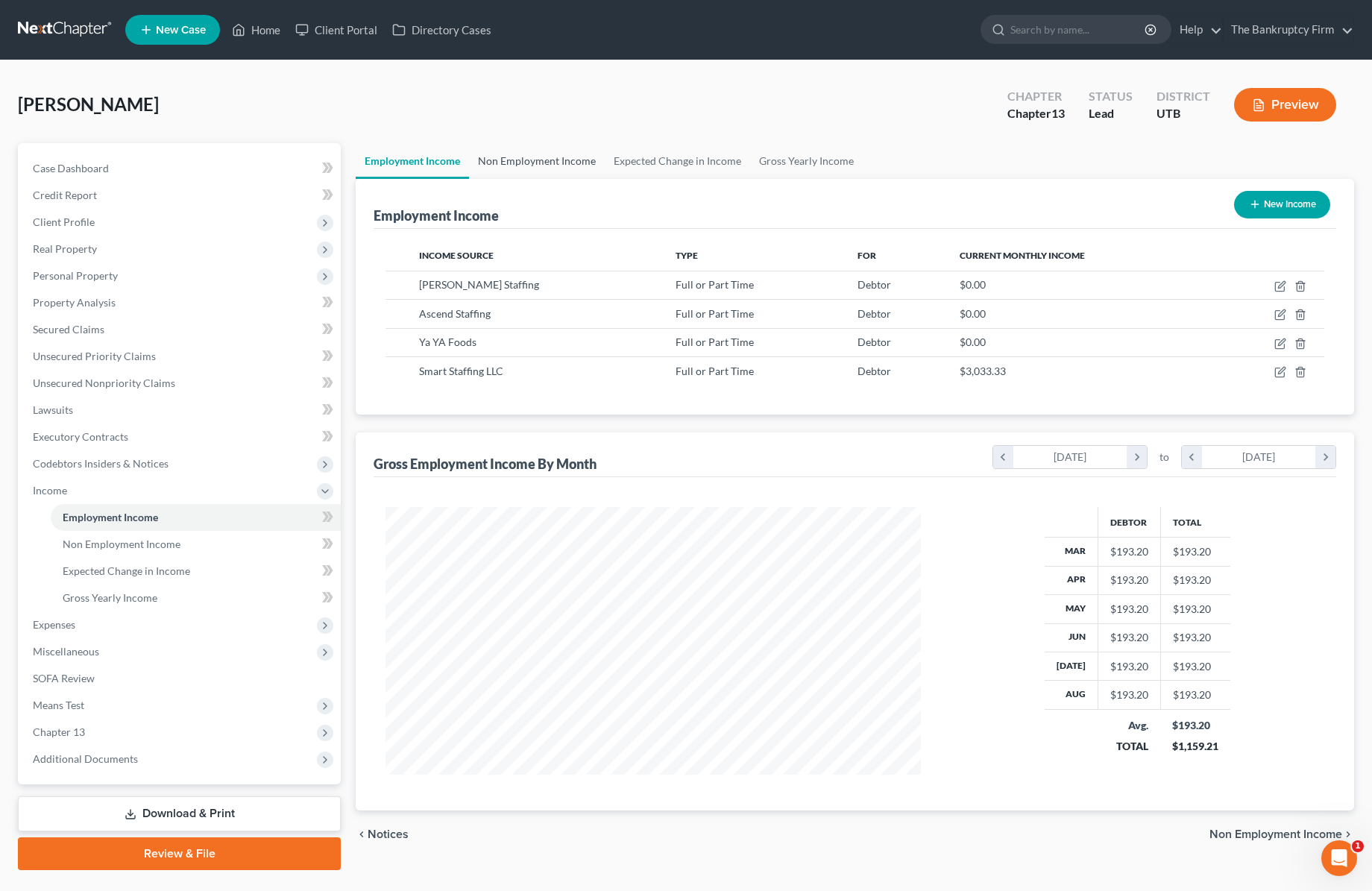
click at [539, 154] on link "Non Employment Income" at bounding box center [536, 161] width 135 height 36
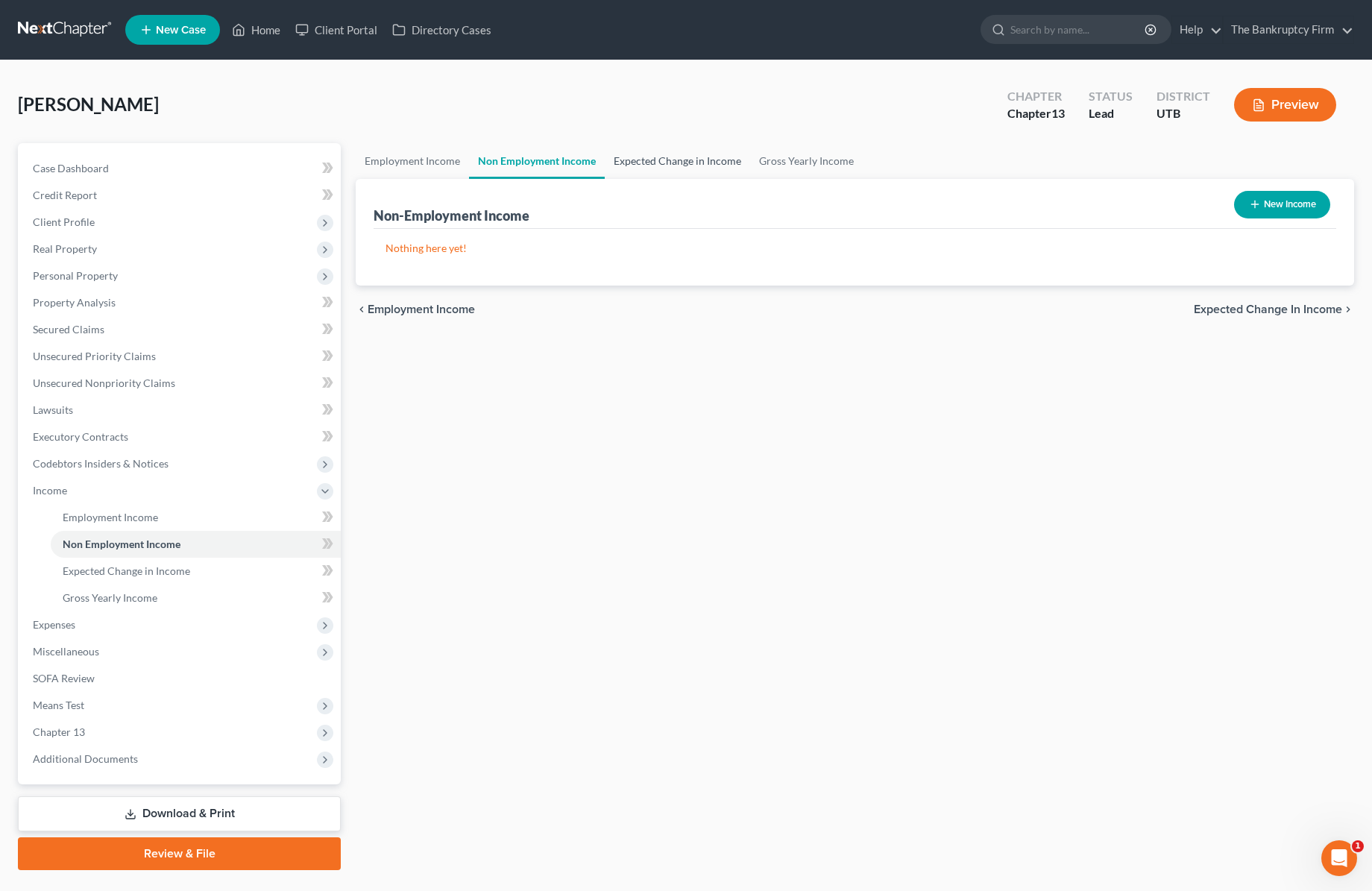
click at [685, 157] on link "Expected Change in Income" at bounding box center [677, 161] width 146 height 36
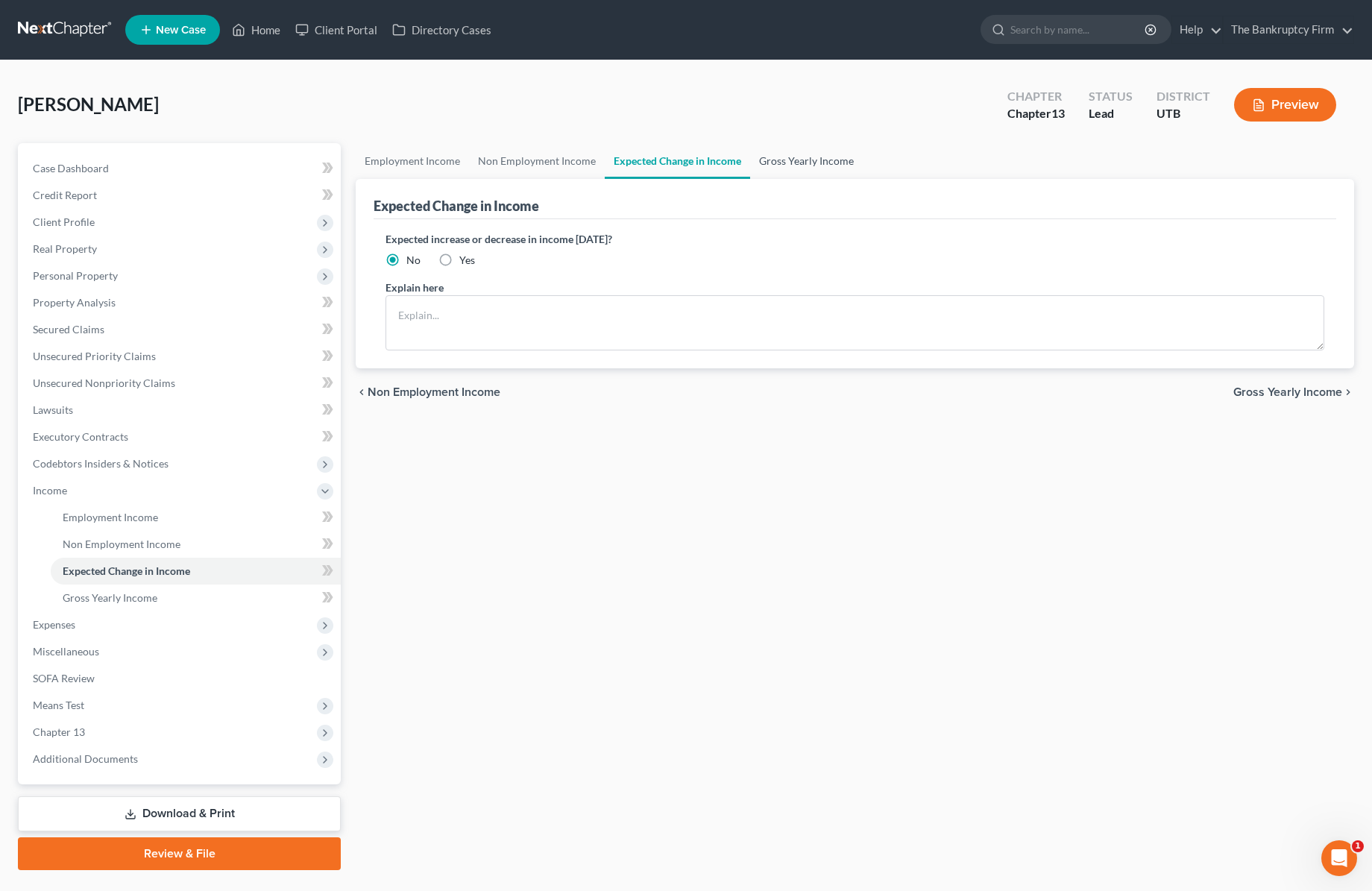
click at [821, 161] on link "Gross Yearly Income" at bounding box center [806, 161] width 112 height 36
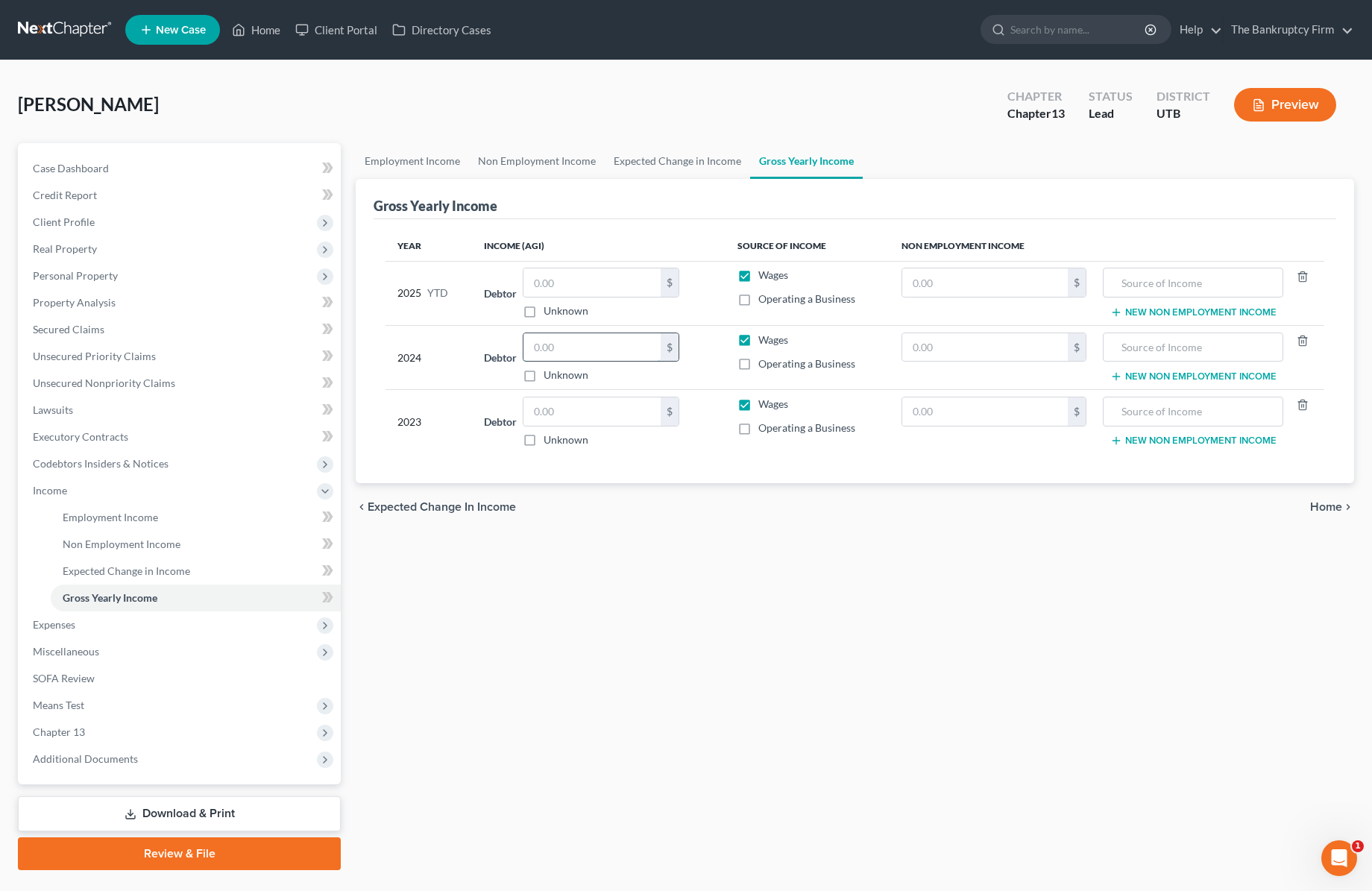
click at [570, 348] on input "text" at bounding box center [592, 348] width 137 height 29
click at [582, 411] on input "text" at bounding box center [592, 412] width 137 height 29
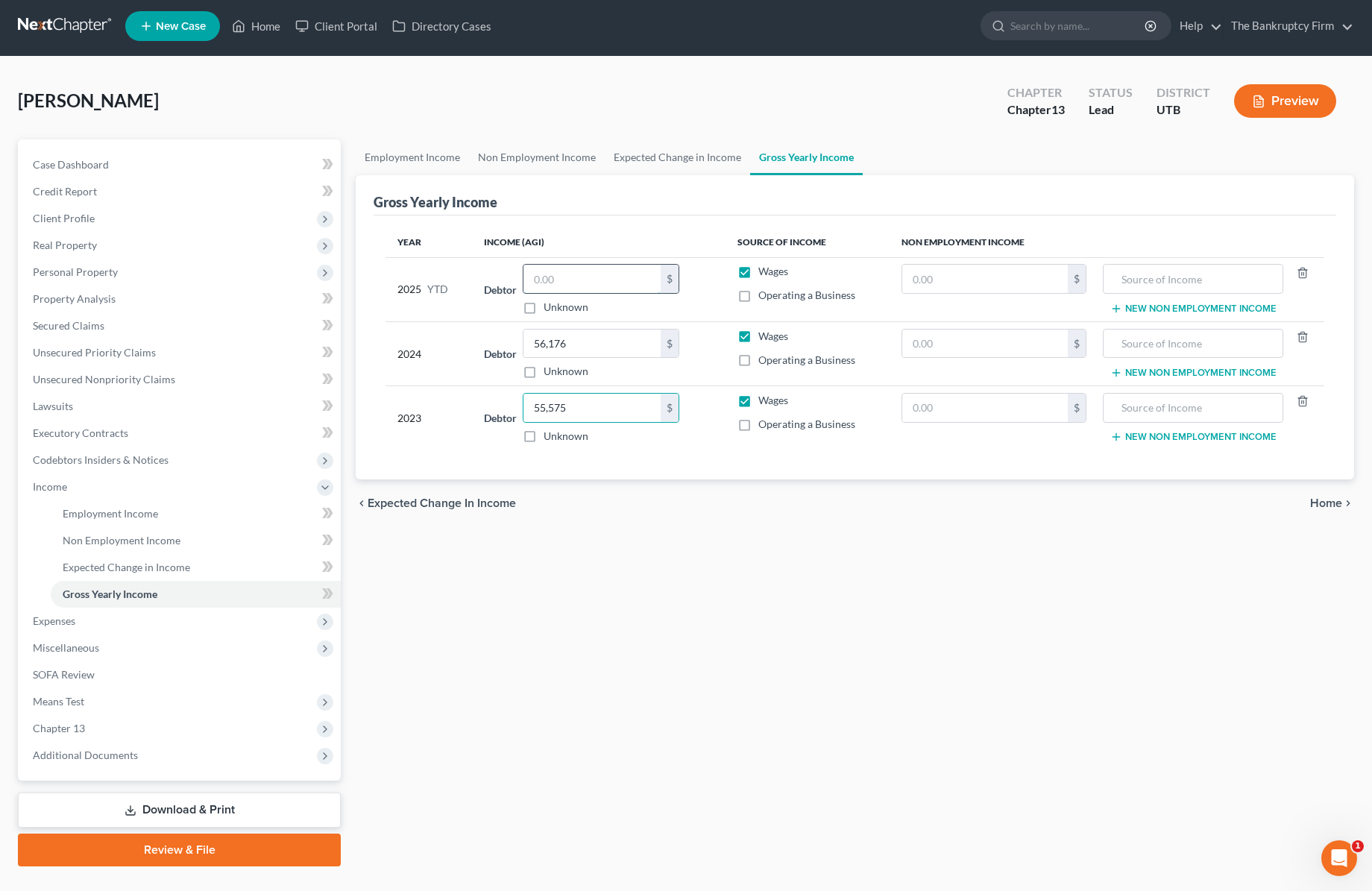
click at [592, 280] on input "text" at bounding box center [592, 279] width 137 height 29
paste input "5476.31"
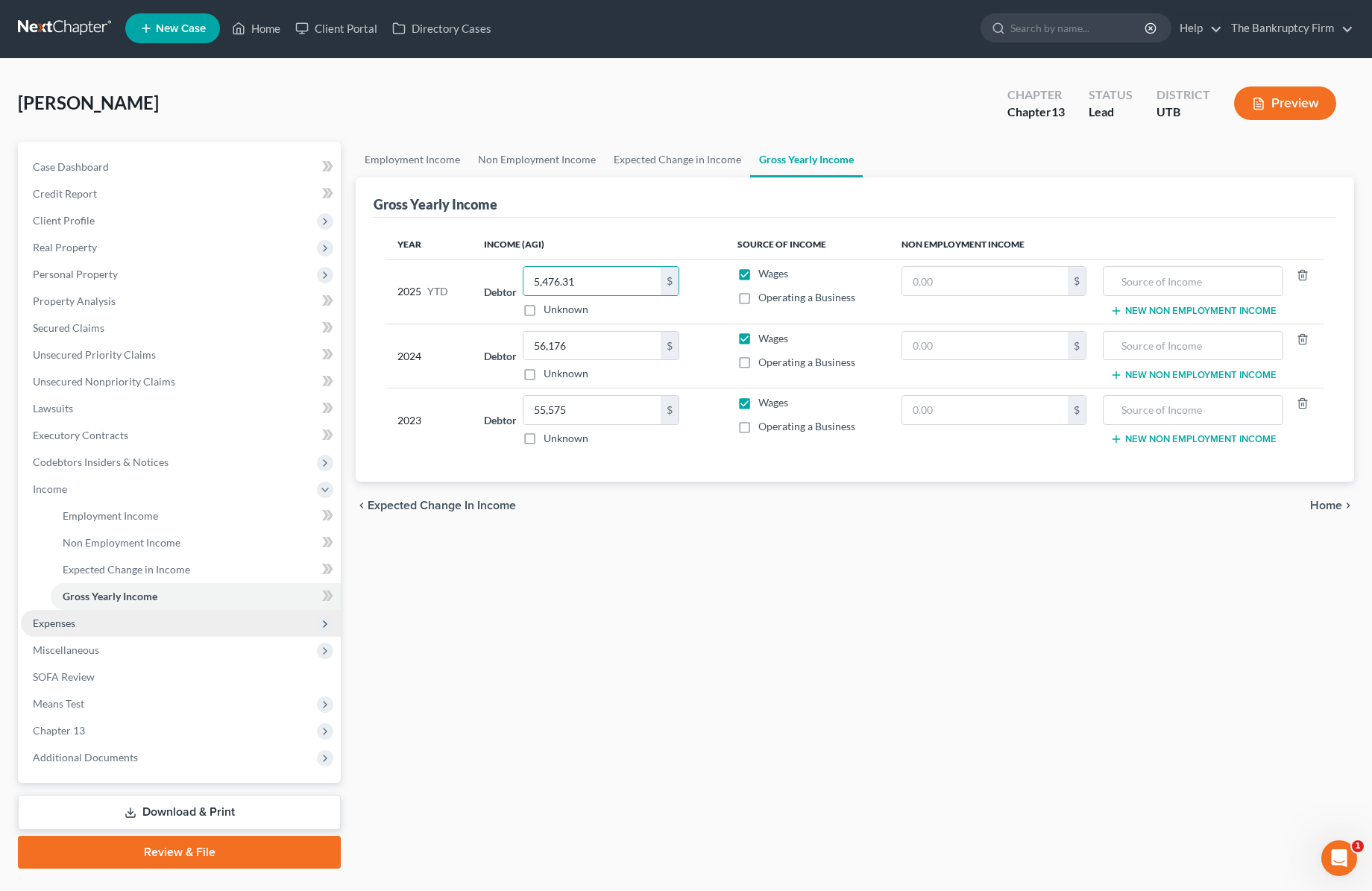
click at [101, 619] on span "Expenses" at bounding box center [181, 623] width 320 height 27
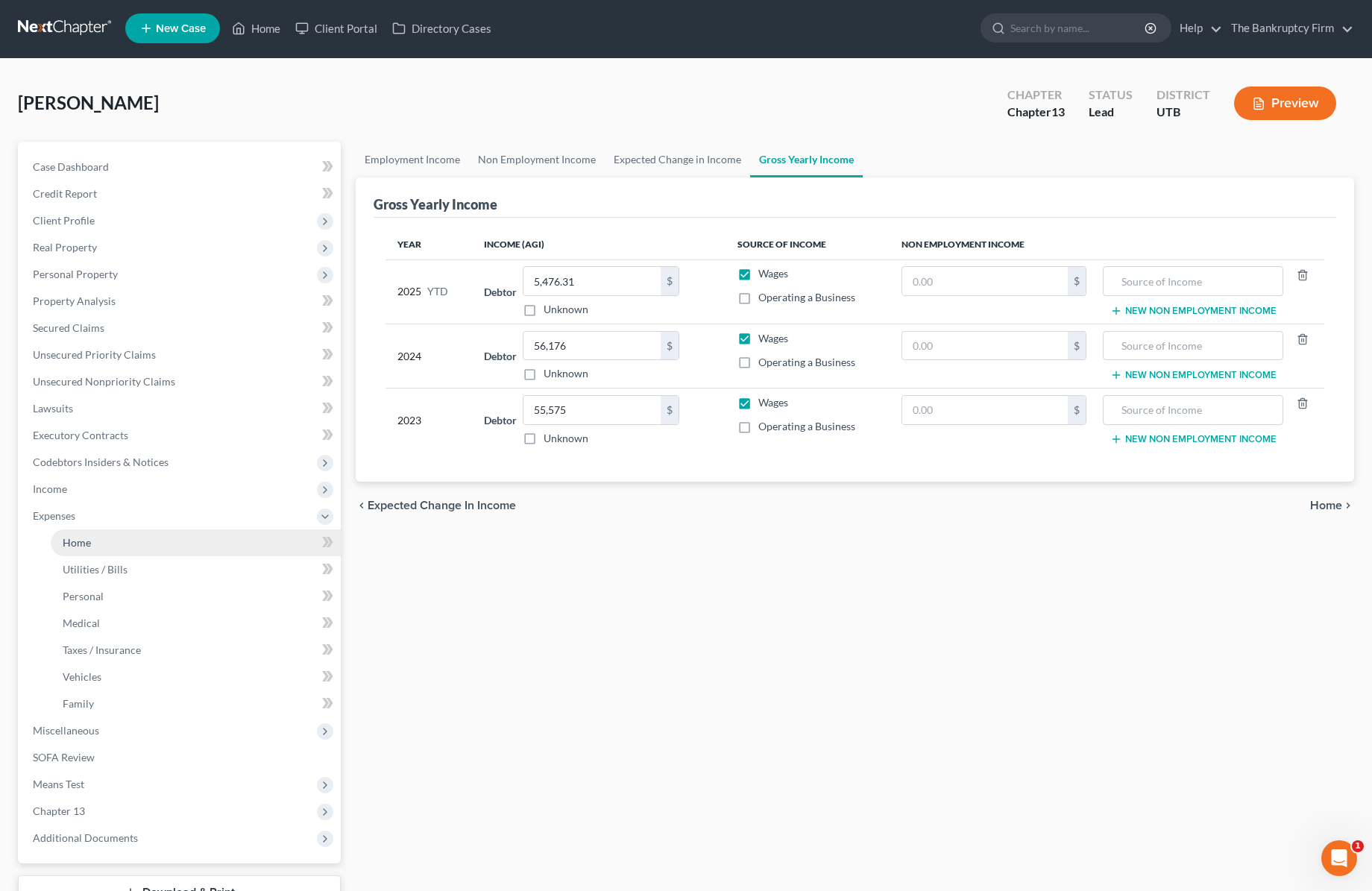
click at [84, 540] on span "Home" at bounding box center [77, 543] width 29 height 13
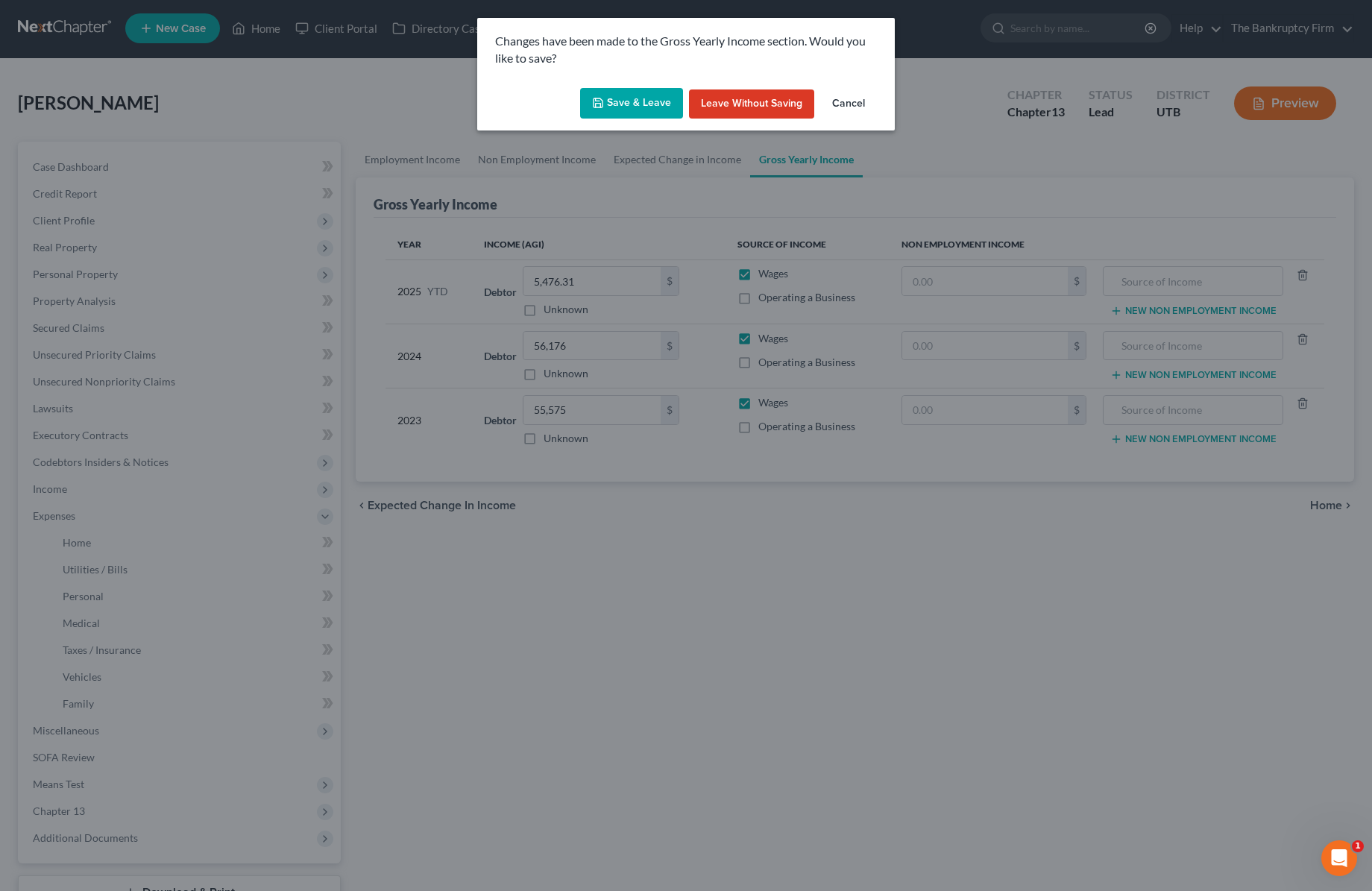
click at [619, 105] on button "Save & Leave" at bounding box center [631, 104] width 103 height 32
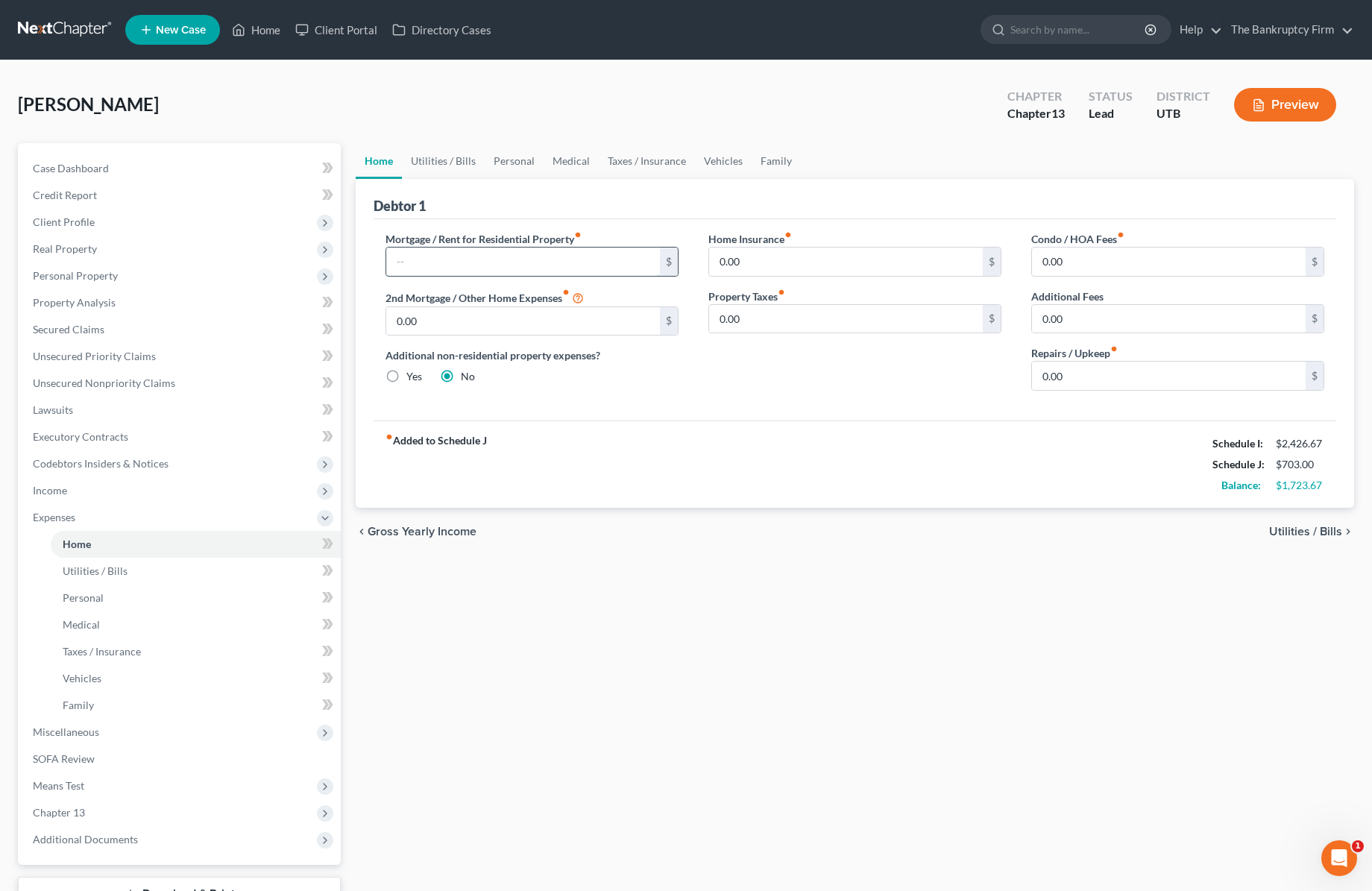
click at [470, 261] on input "text" at bounding box center [523, 262] width 273 height 29
click at [468, 261] on input "2,200" at bounding box center [523, 262] width 273 height 29
click at [467, 261] on input "2,200" at bounding box center [523, 262] width 273 height 29
click at [436, 158] on link "Utilities / Bills" at bounding box center [443, 161] width 82 height 36
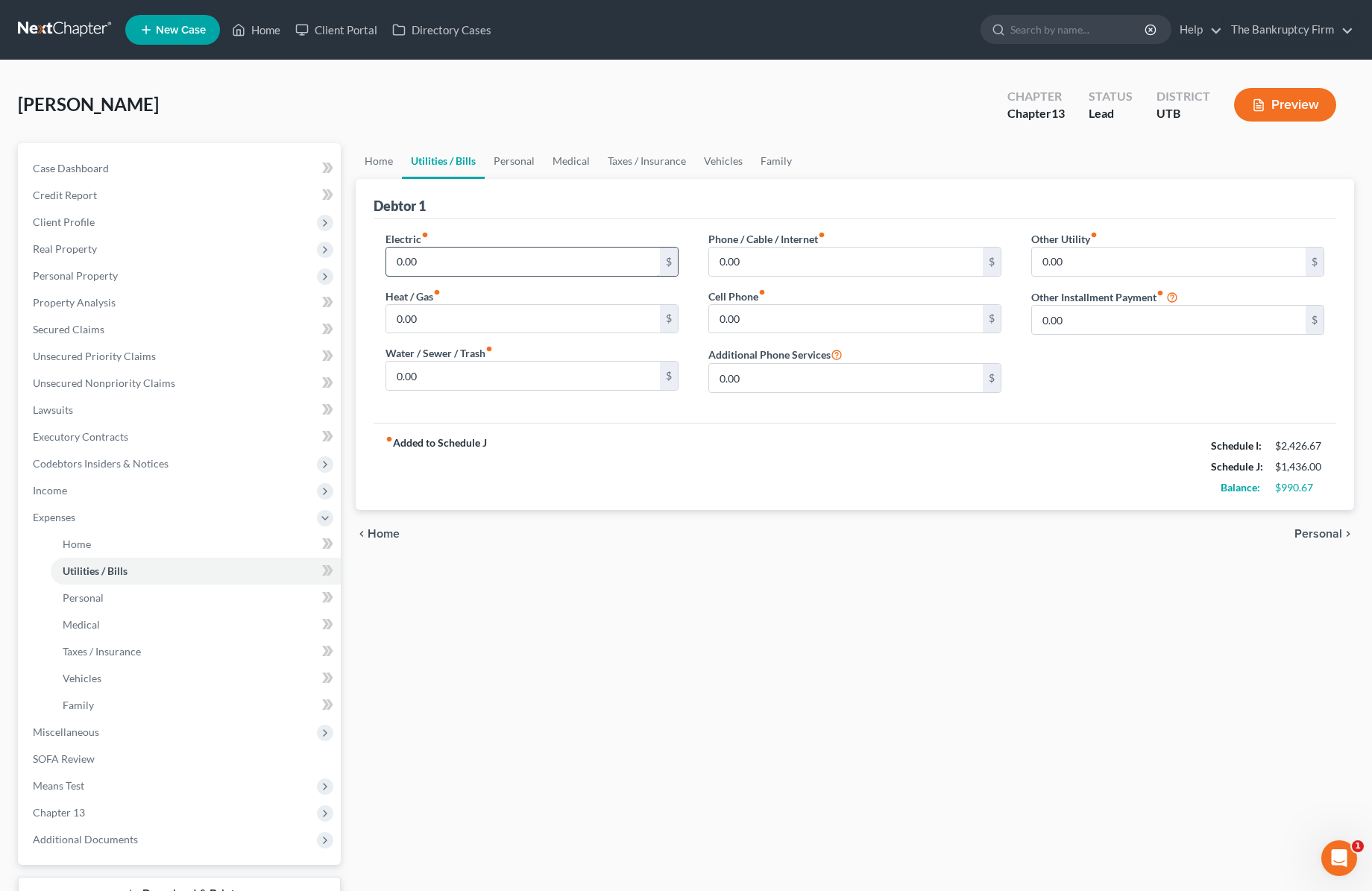
click at [509, 261] on input "0.00" at bounding box center [523, 262] width 273 height 29
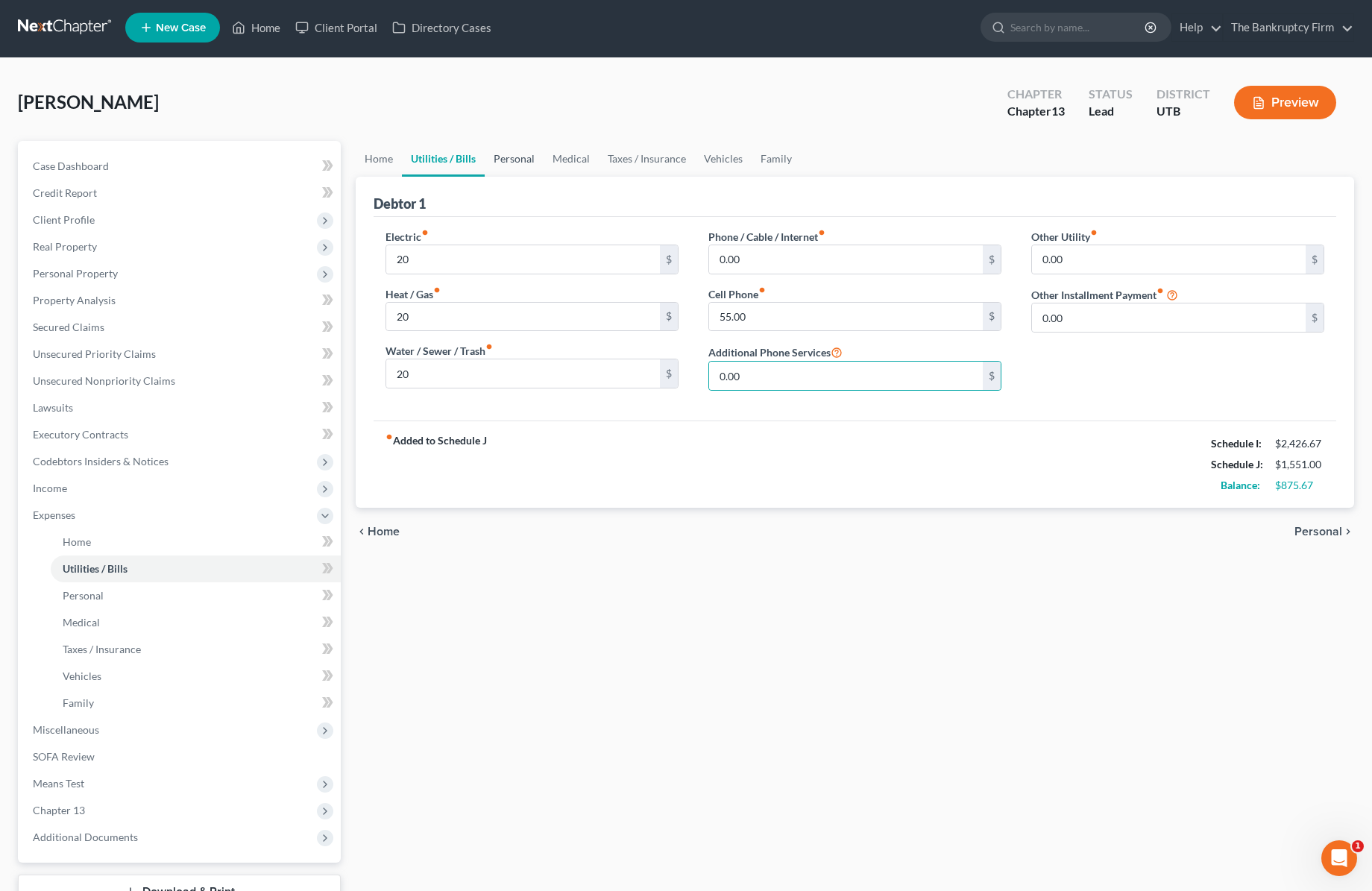
click at [524, 158] on link "Personal" at bounding box center [514, 158] width 59 height 36
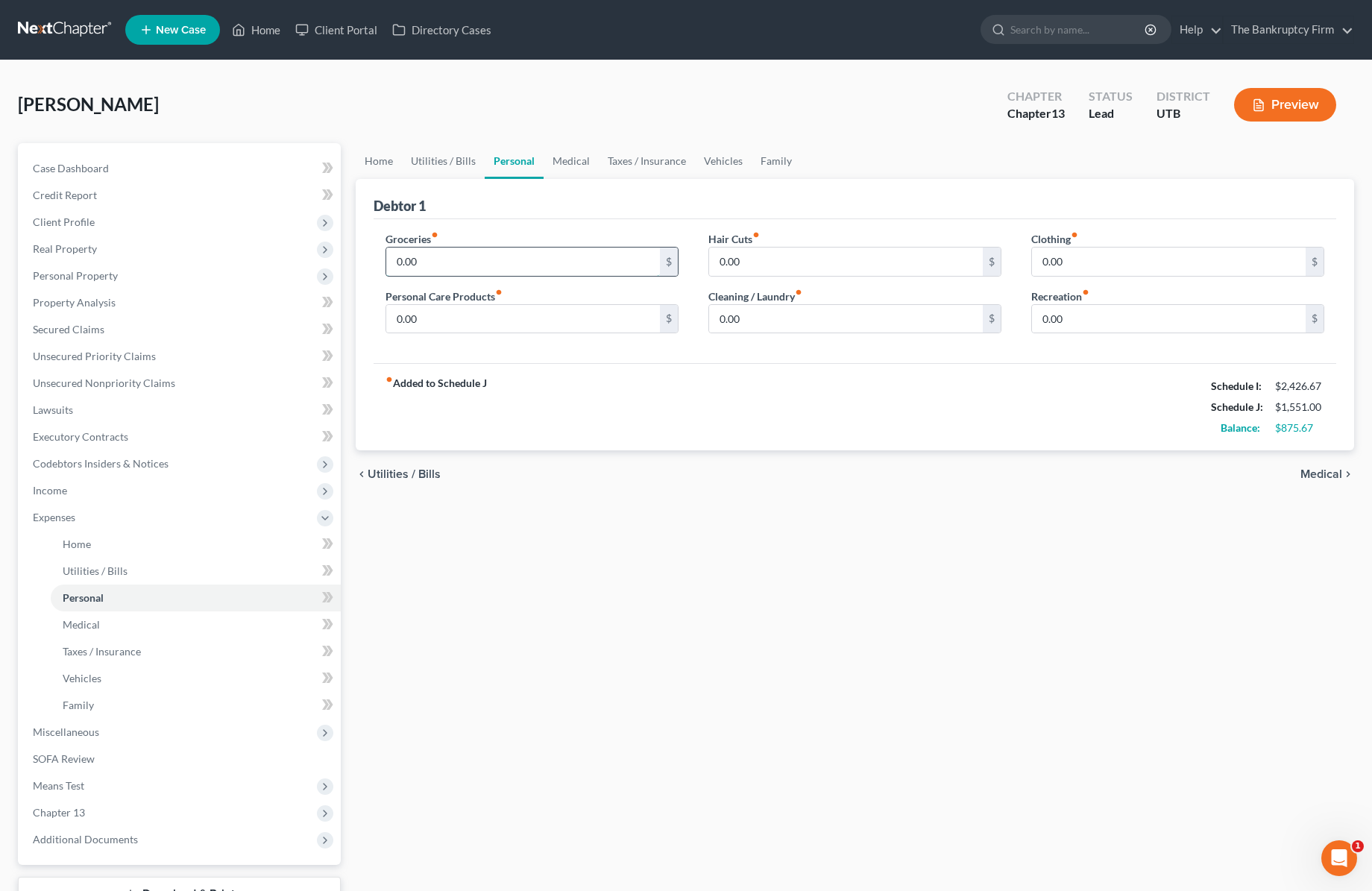
click at [477, 258] on input "0.00" at bounding box center [523, 262] width 273 height 29
click at [814, 197] on div "Debtor 1" at bounding box center [855, 199] width 962 height 40
click at [459, 324] on input "0.00" at bounding box center [523, 319] width 273 height 29
click at [570, 164] on link "Medical" at bounding box center [571, 161] width 55 height 36
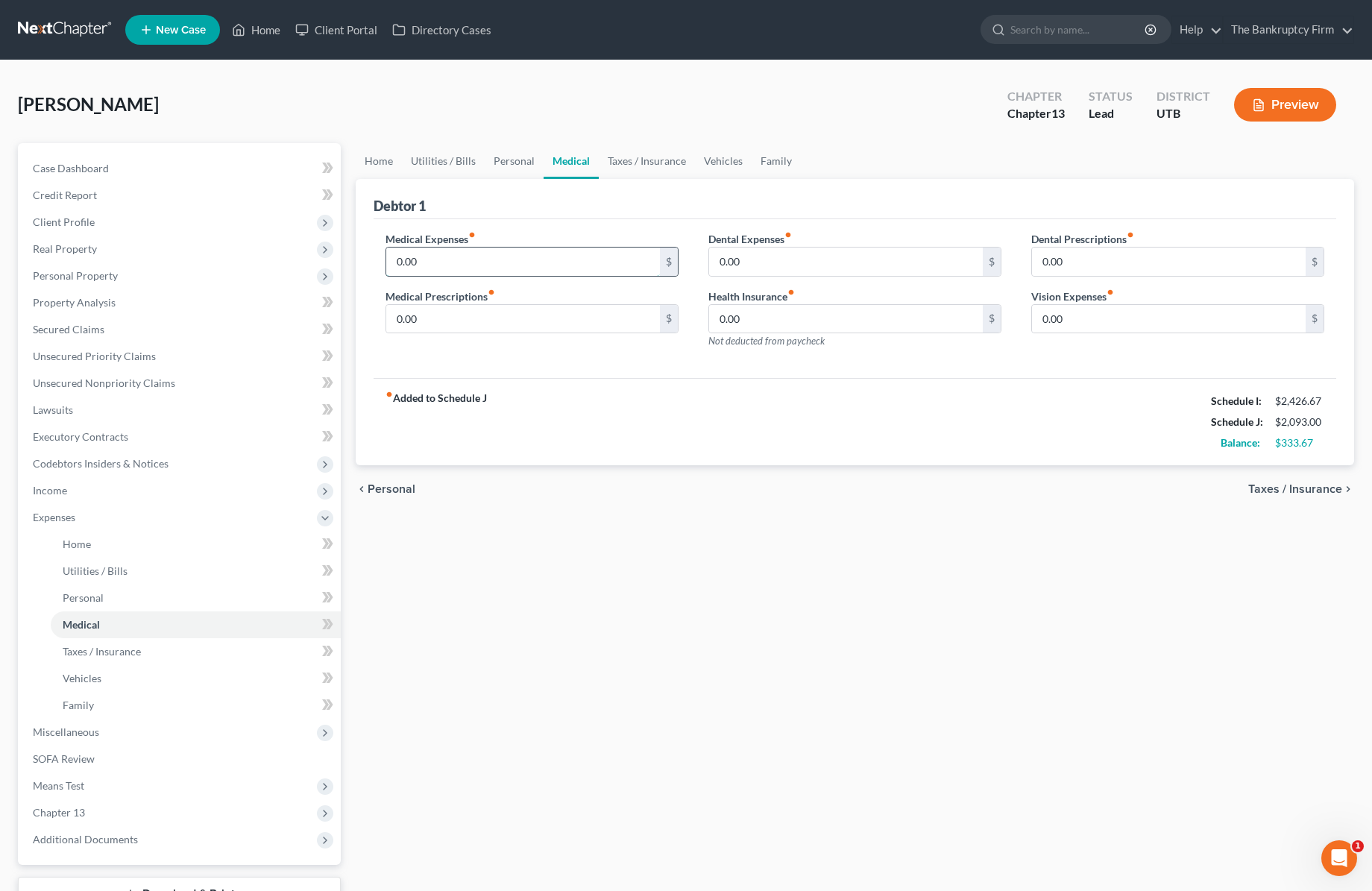
click at [459, 257] on input "0.00" at bounding box center [523, 262] width 273 height 29
click at [494, 217] on div "Debtor 1" at bounding box center [855, 199] width 962 height 40
click at [636, 159] on link "Taxes / Insurance" at bounding box center [646, 161] width 96 height 36
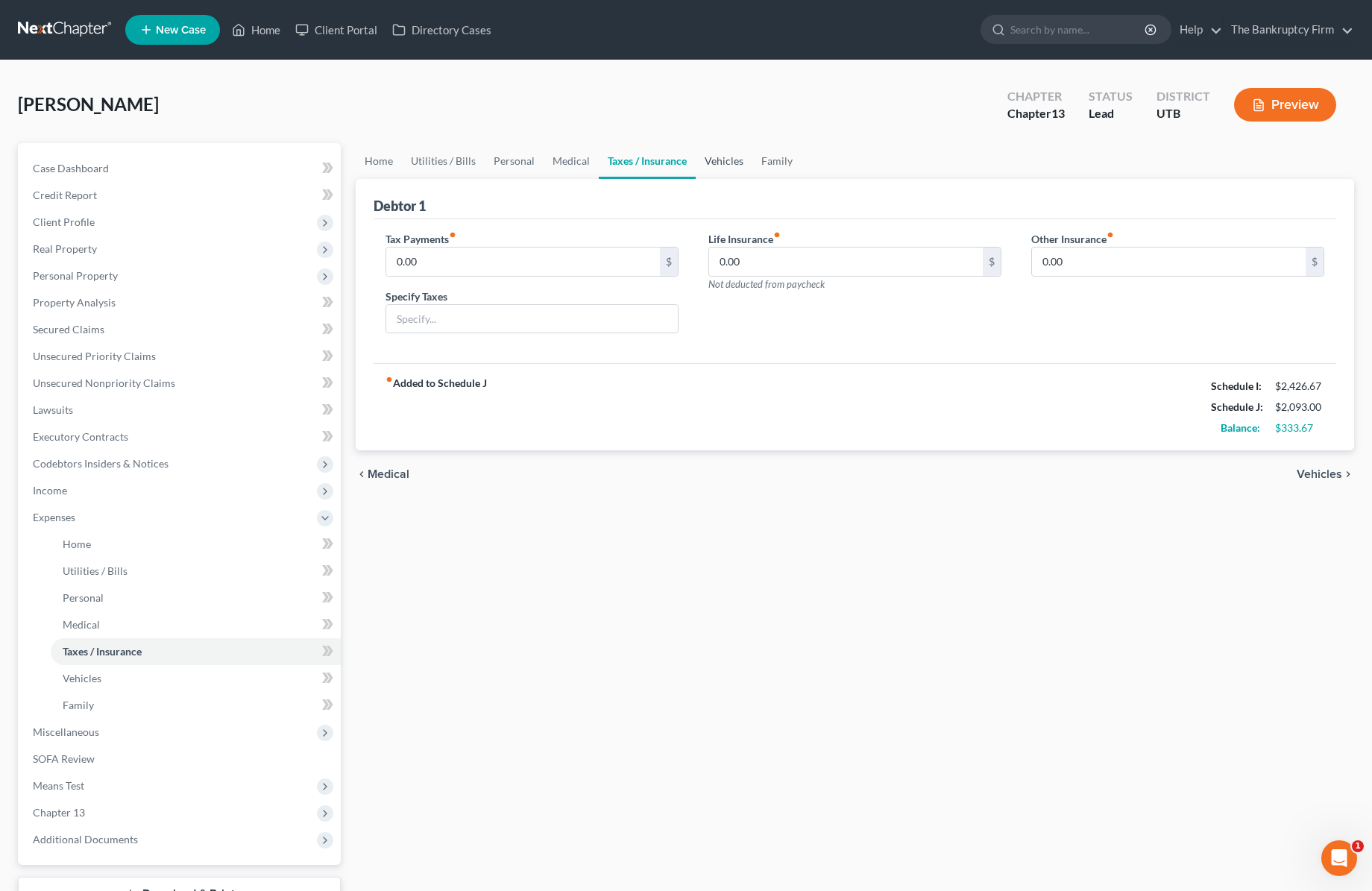
click at [721, 161] on link "Vehicles" at bounding box center [724, 161] width 57 height 36
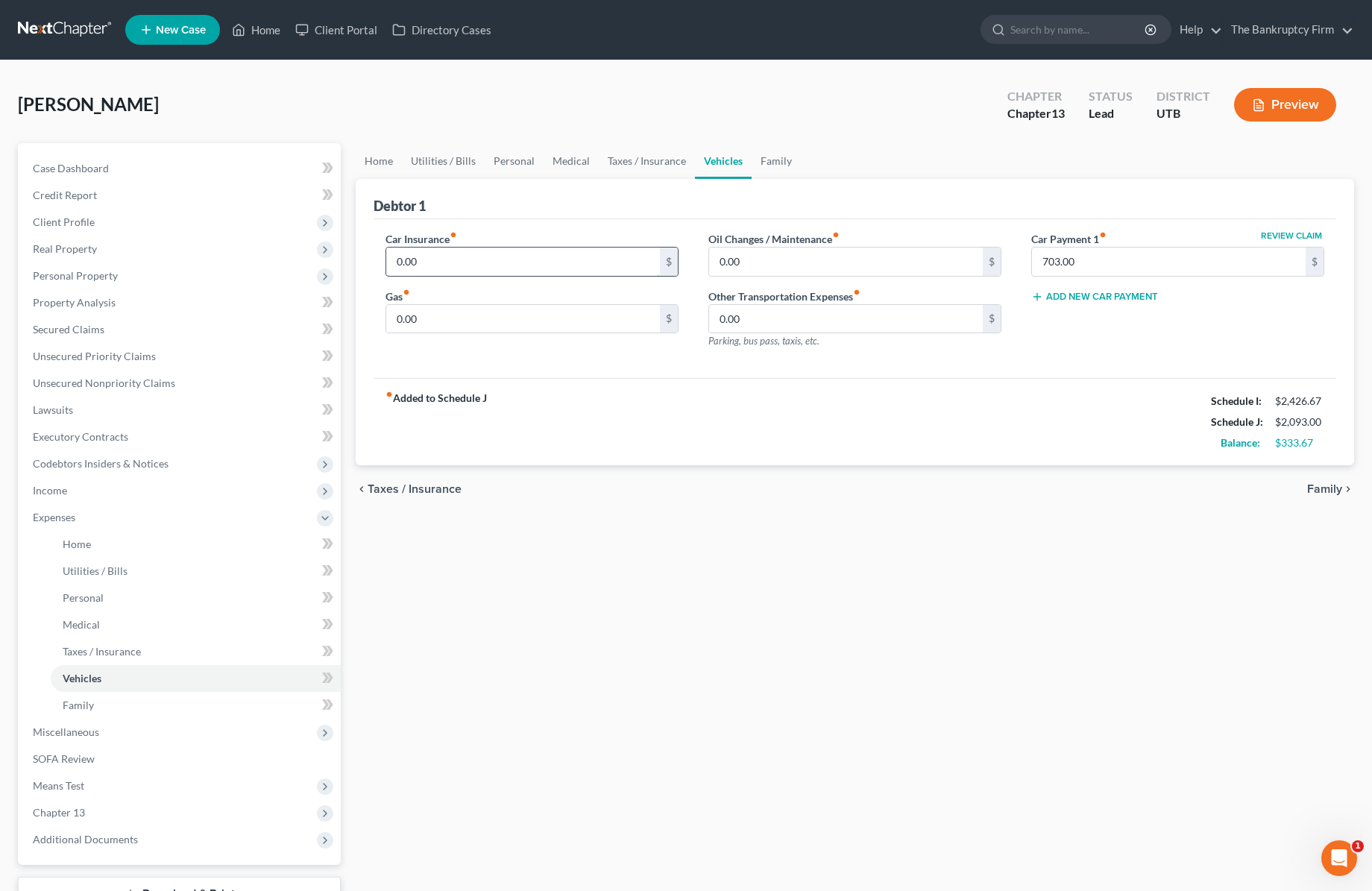
click at [477, 269] on input "0.00" at bounding box center [523, 262] width 273 height 29
click at [452, 321] on input "0.00" at bounding box center [523, 319] width 273 height 29
click at [454, 321] on input "0.00" at bounding box center [523, 319] width 273 height 29
click at [757, 261] on input "0.00" at bounding box center [845, 262] width 273 height 29
click at [1112, 263] on input "703.00" at bounding box center [1168, 262] width 273 height 29
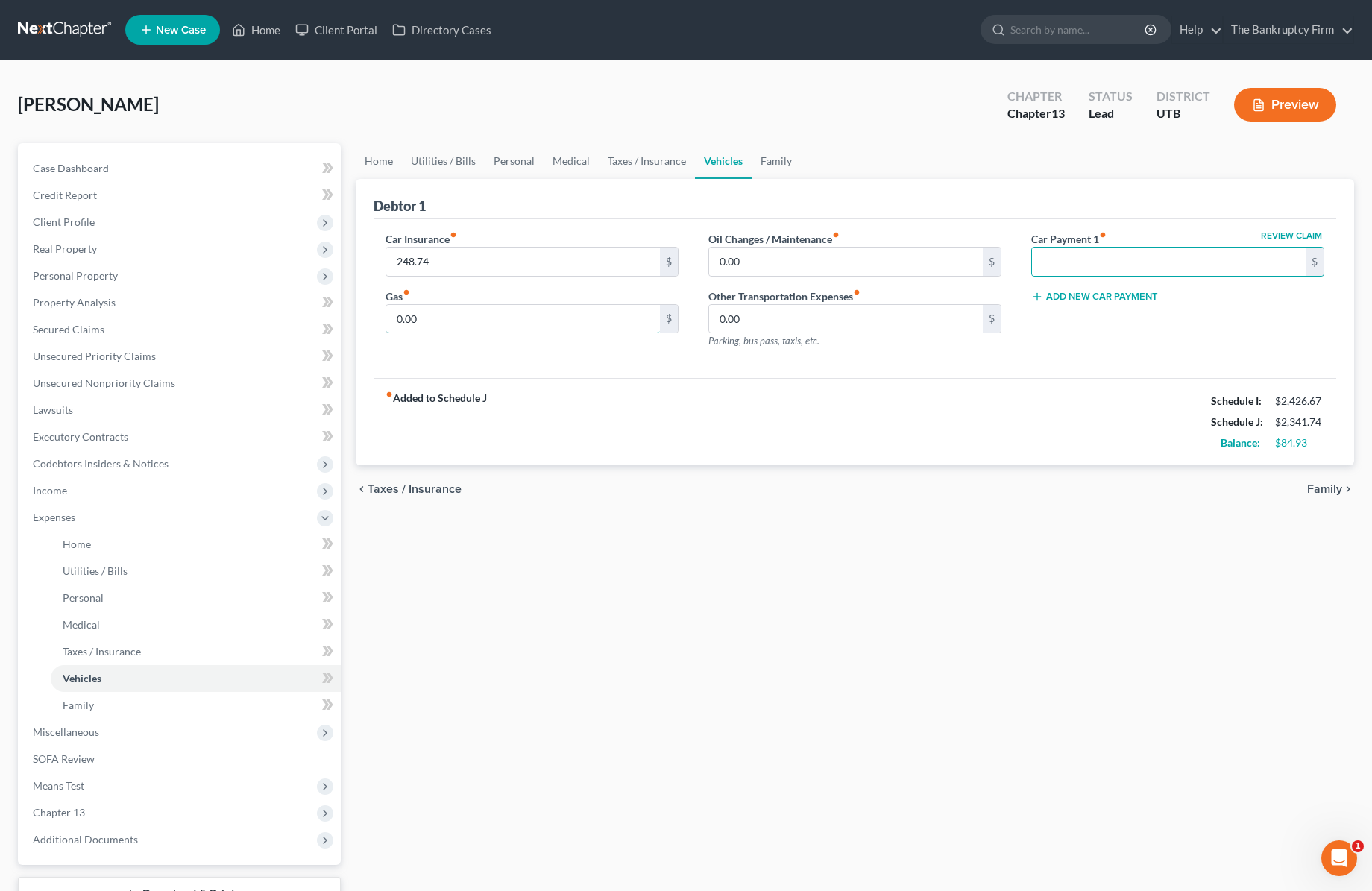
drag, startPoint x: 482, startPoint y: 326, endPoint x: 10, endPoint y: 377, distance: 474.7
click at [478, 326] on input "0.00" at bounding box center [523, 319] width 273 height 29
click at [112, 387] on span "Unsecured Nonpriority Claims" at bounding box center [104, 383] width 143 height 13
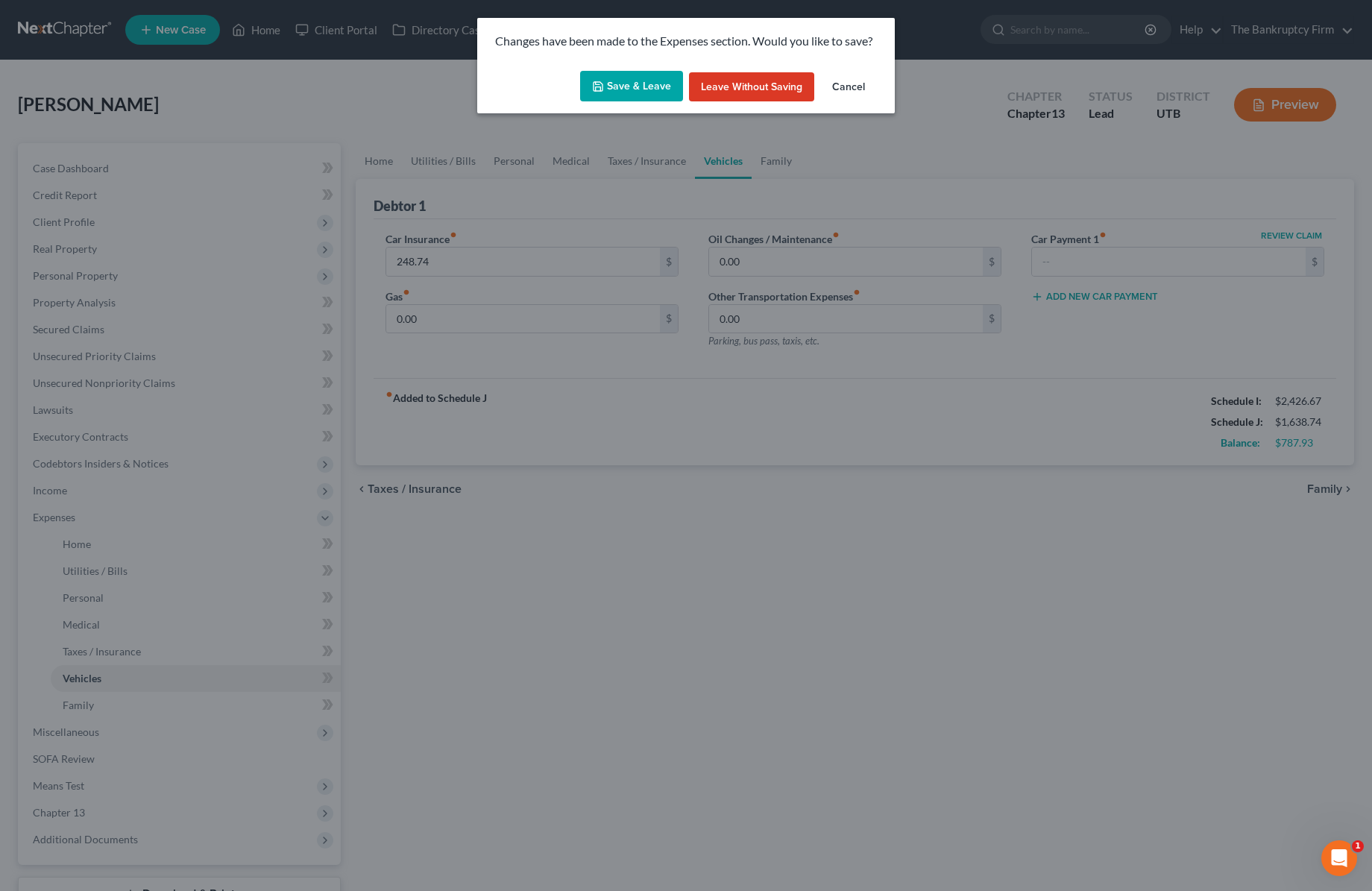
click at [633, 76] on button "Save & Leave" at bounding box center [631, 86] width 103 height 32
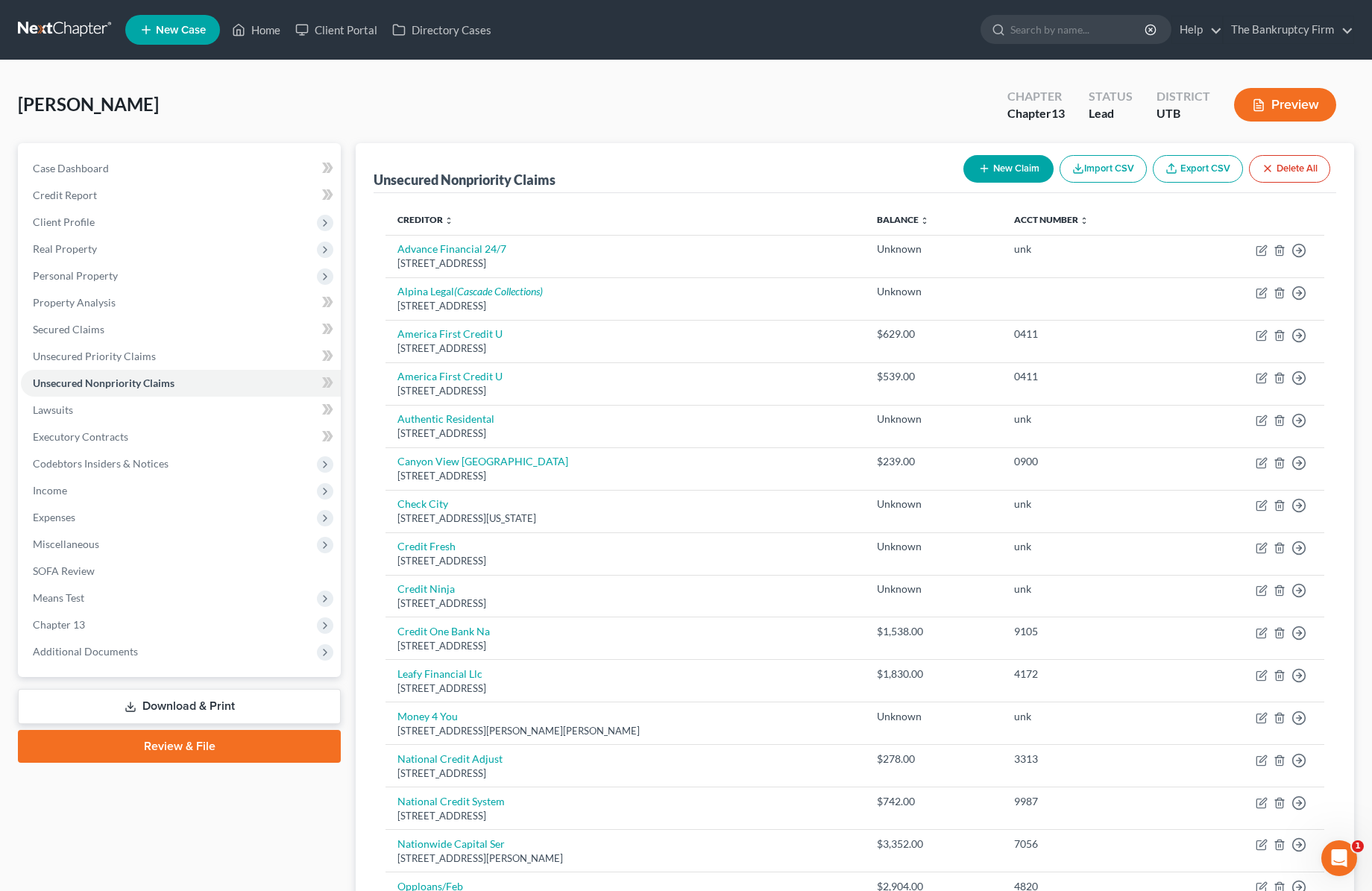
click at [993, 169] on button "New Claim" at bounding box center [1008, 169] width 90 height 28
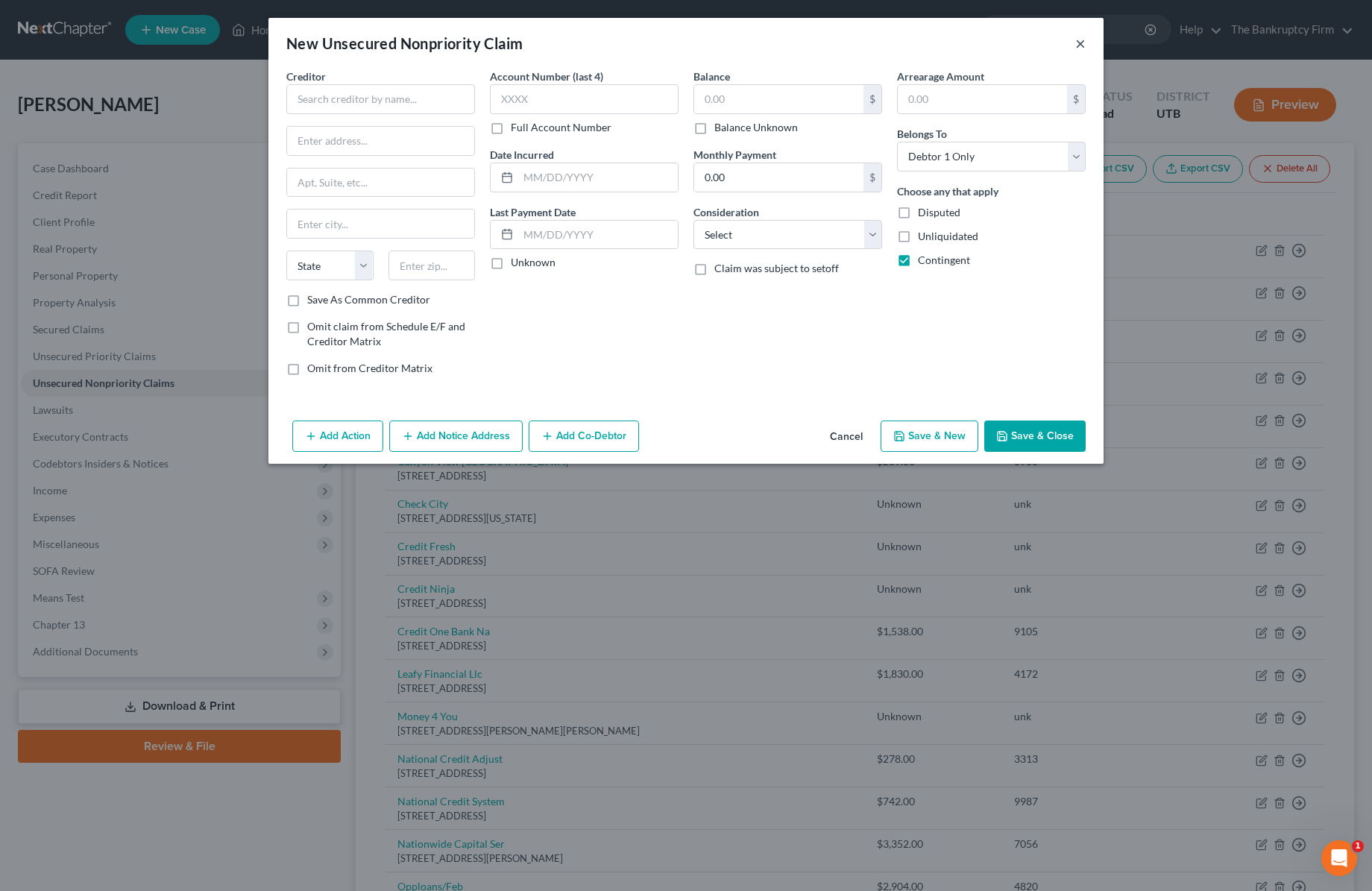
click at [1080, 41] on button "×" at bounding box center [1080, 43] width 10 height 18
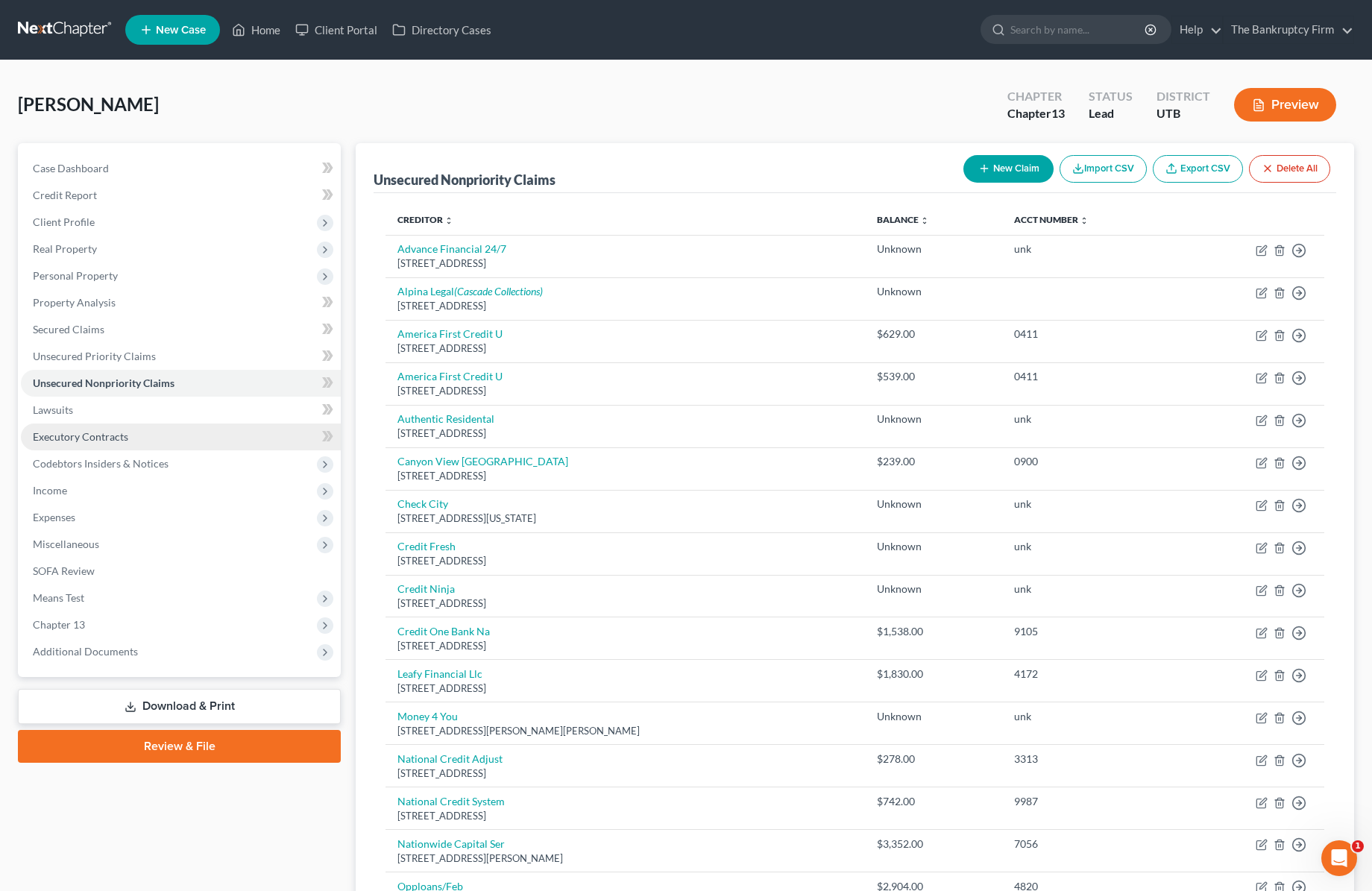
click at [78, 428] on link "Executory Contracts" at bounding box center [181, 437] width 320 height 27
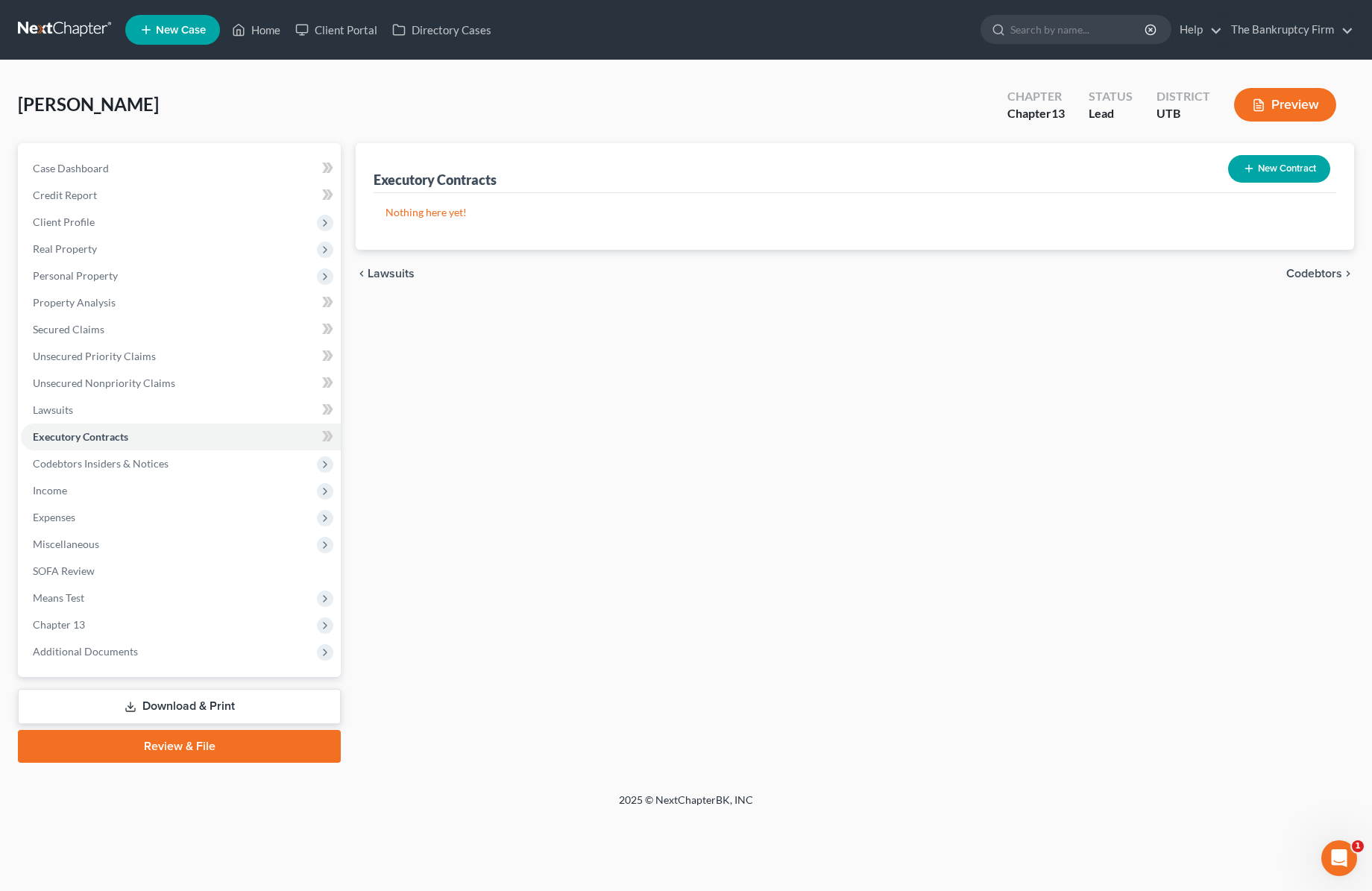
click at [1262, 169] on button "New Contract" at bounding box center [1279, 169] width 102 height 28
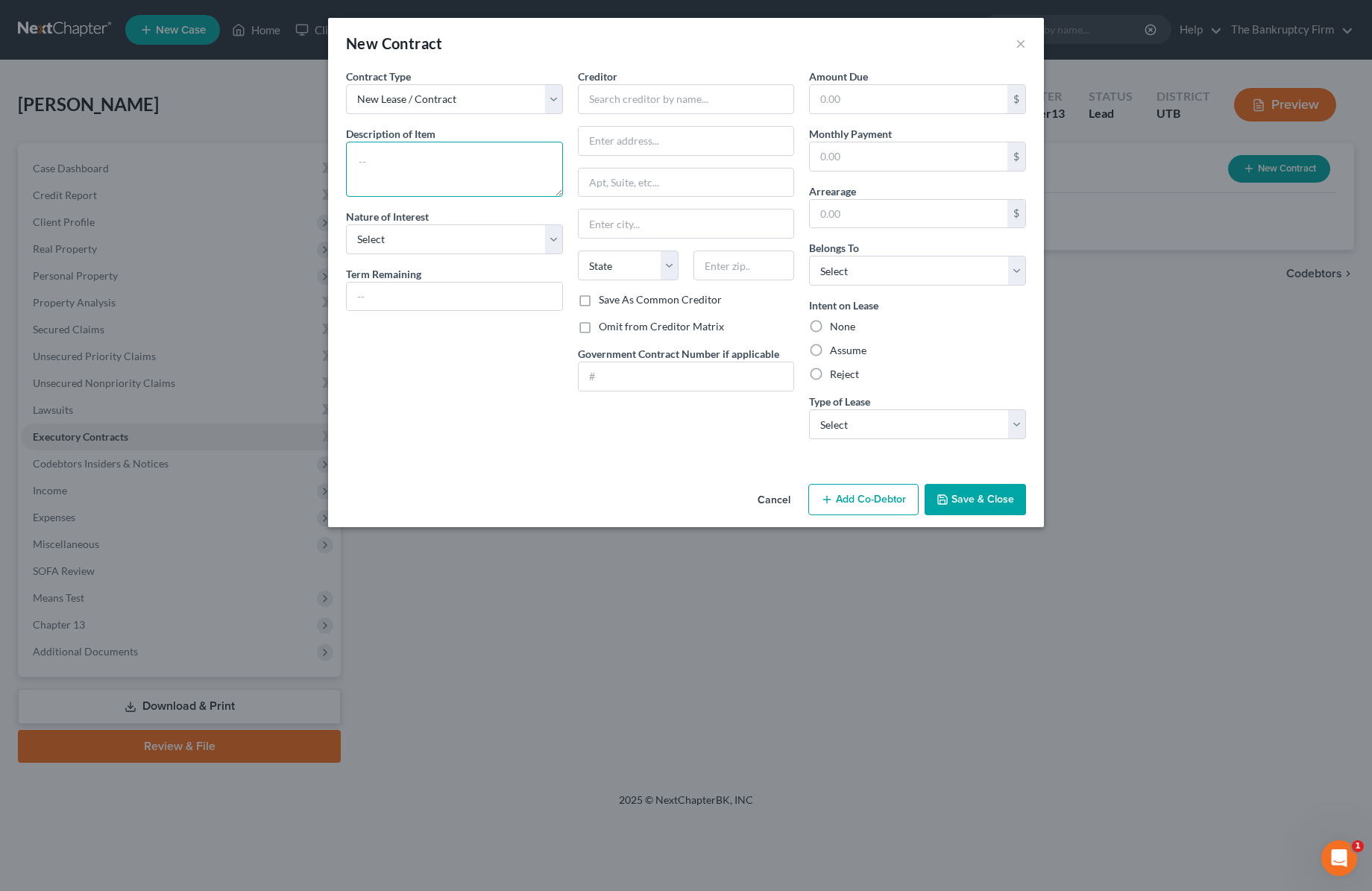
click at [432, 162] on textarea at bounding box center [455, 169] width 217 height 55
click at [678, 107] on input "text" at bounding box center [687, 99] width 217 height 30
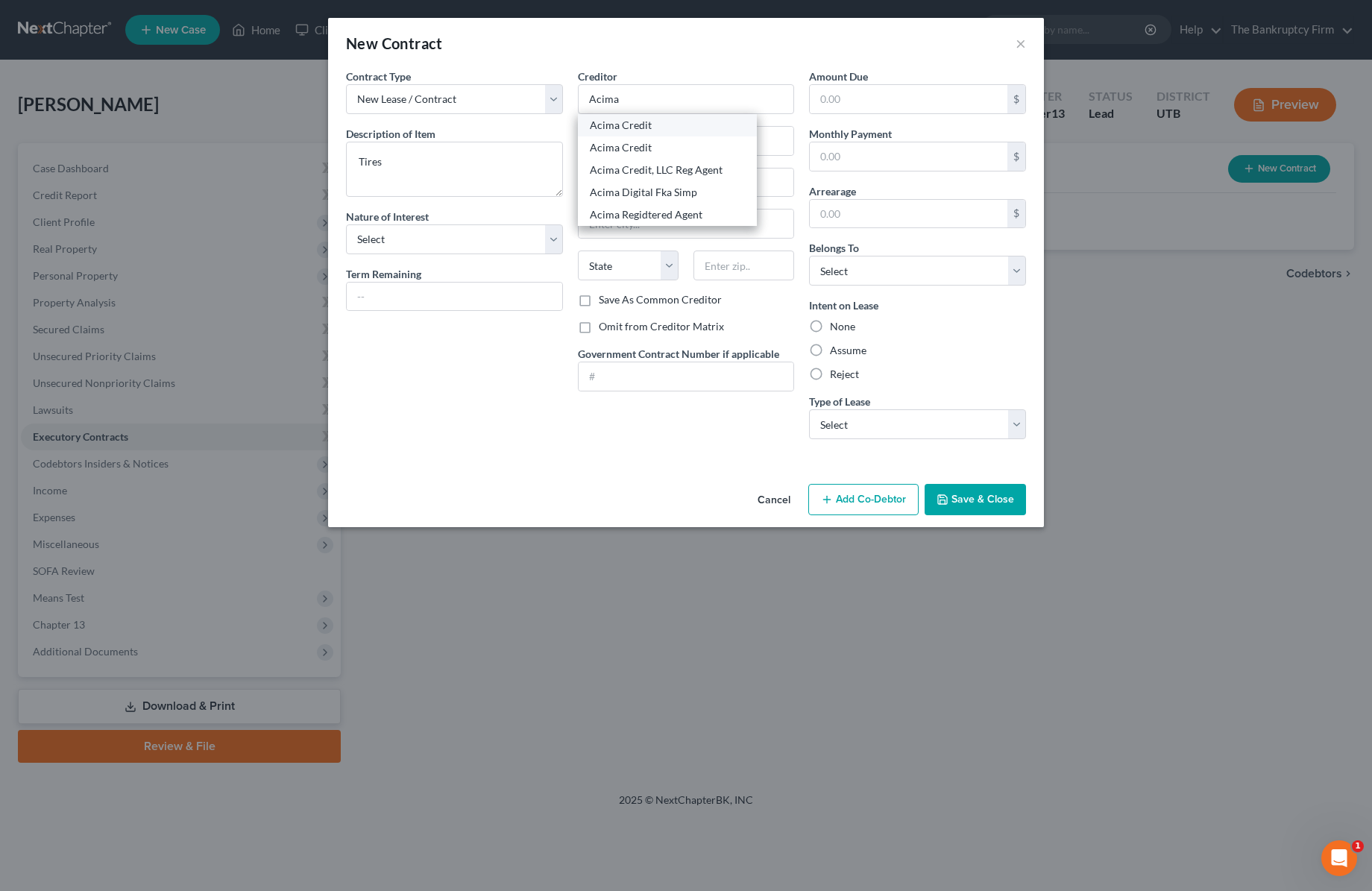
click at [681, 123] on div "Acima Credit" at bounding box center [668, 125] width 155 height 15
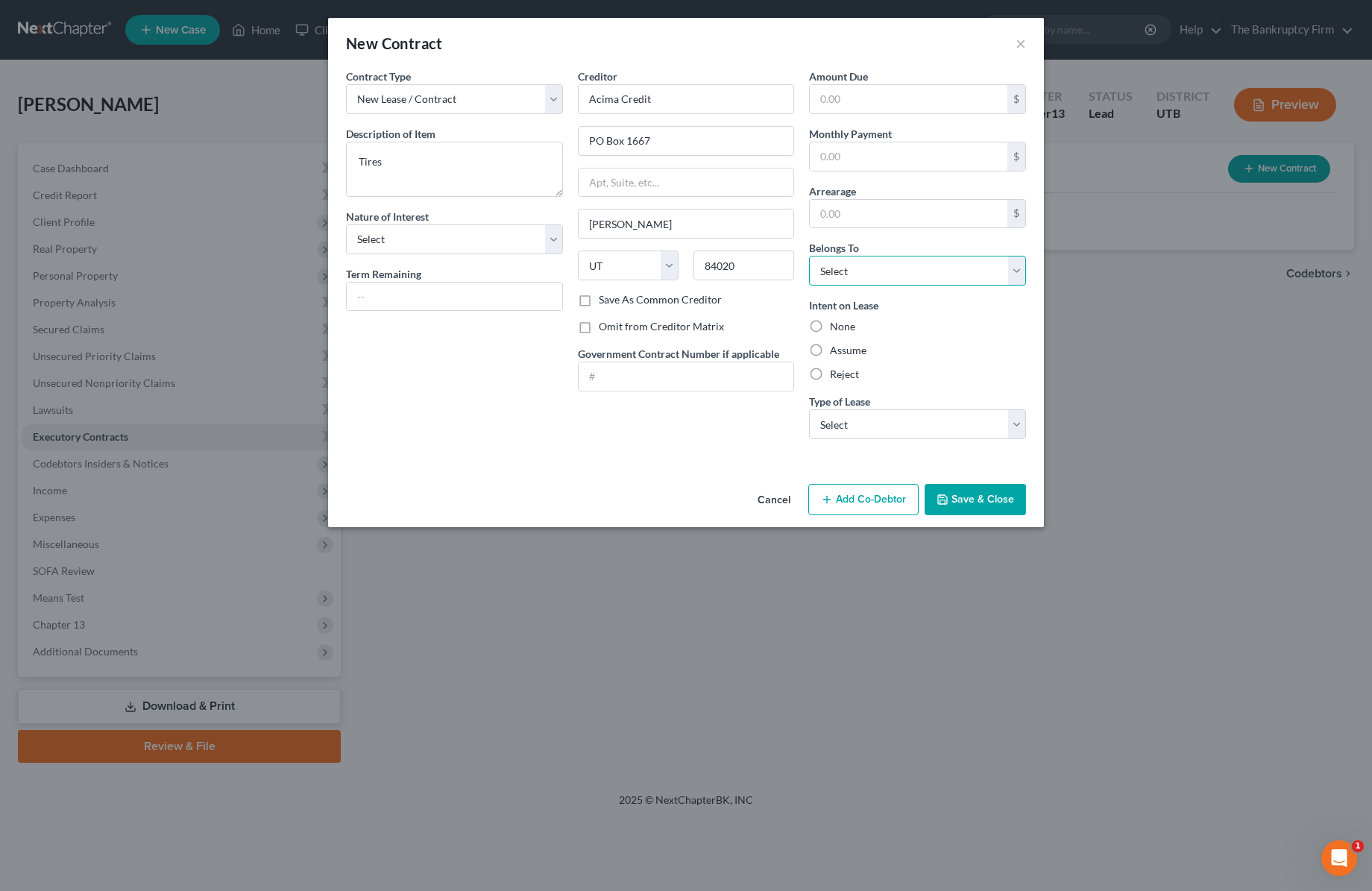
click at [875, 273] on select "Select Debtor 1 Only Debtor 2 Only Debtor 1 And Debtor 2 Only At Least One Of T…" at bounding box center [917, 271] width 217 height 30
click at [809, 256] on select "Select Debtor 1 Only Debtor 2 Only Debtor 1 And Debtor 2 Only At Least One Of T…" at bounding box center [917, 271] width 217 height 30
click at [890, 426] on select "Select Real Estate Car Other" at bounding box center [917, 425] width 217 height 30
click at [830, 371] on label "Reject" at bounding box center [844, 374] width 29 height 15
click at [836, 371] on input "Reject" at bounding box center [840, 371] width 10 height 10
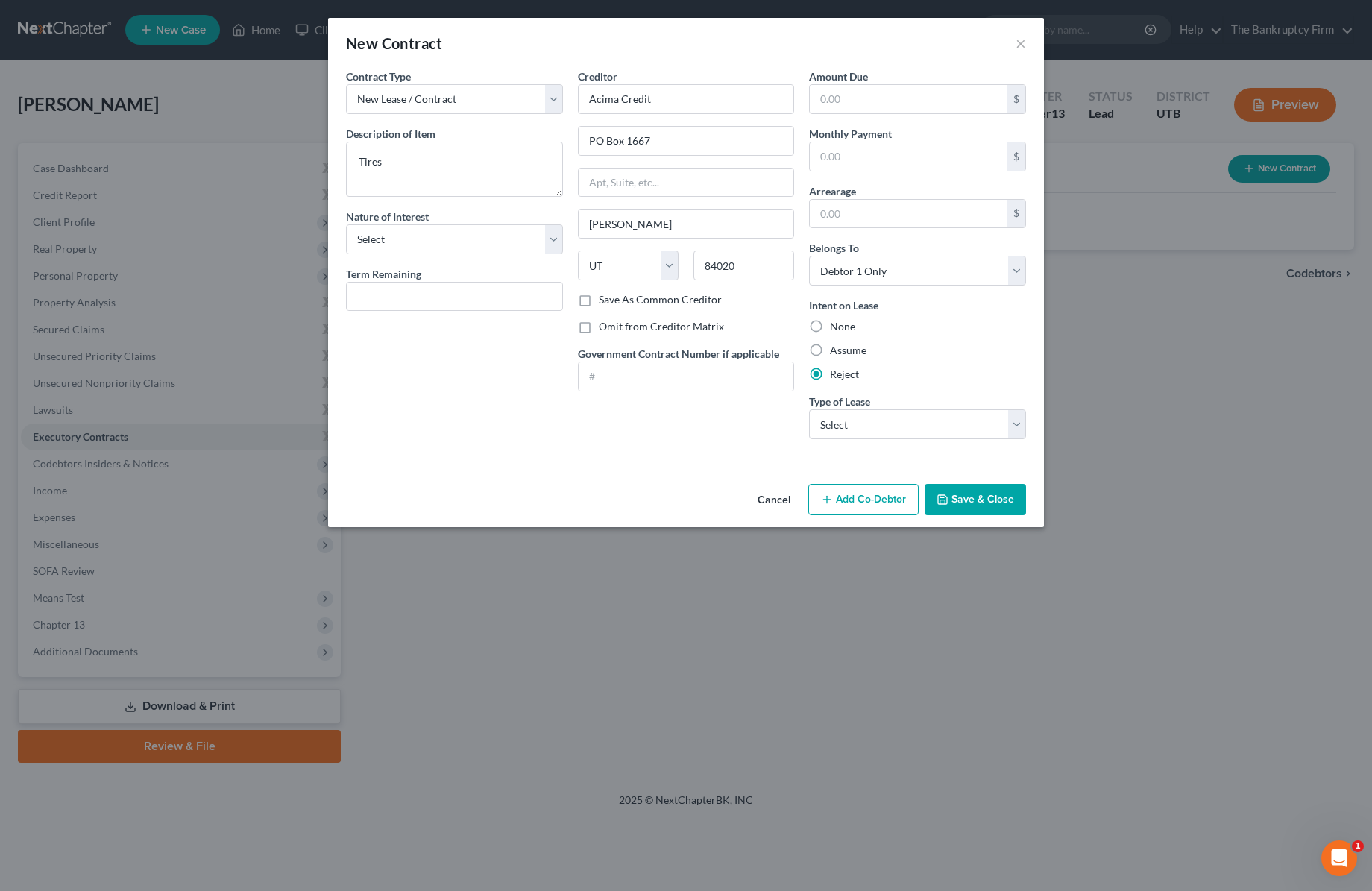
drag, startPoint x: 814, startPoint y: 324, endPoint x: 854, endPoint y: 380, distance: 68.8
click at [830, 324] on label "None" at bounding box center [843, 326] width 25 height 15
click at [836, 324] on input "None" at bounding box center [840, 324] width 10 height 10
click at [1005, 497] on button "Save & Close" at bounding box center [975, 500] width 101 height 32
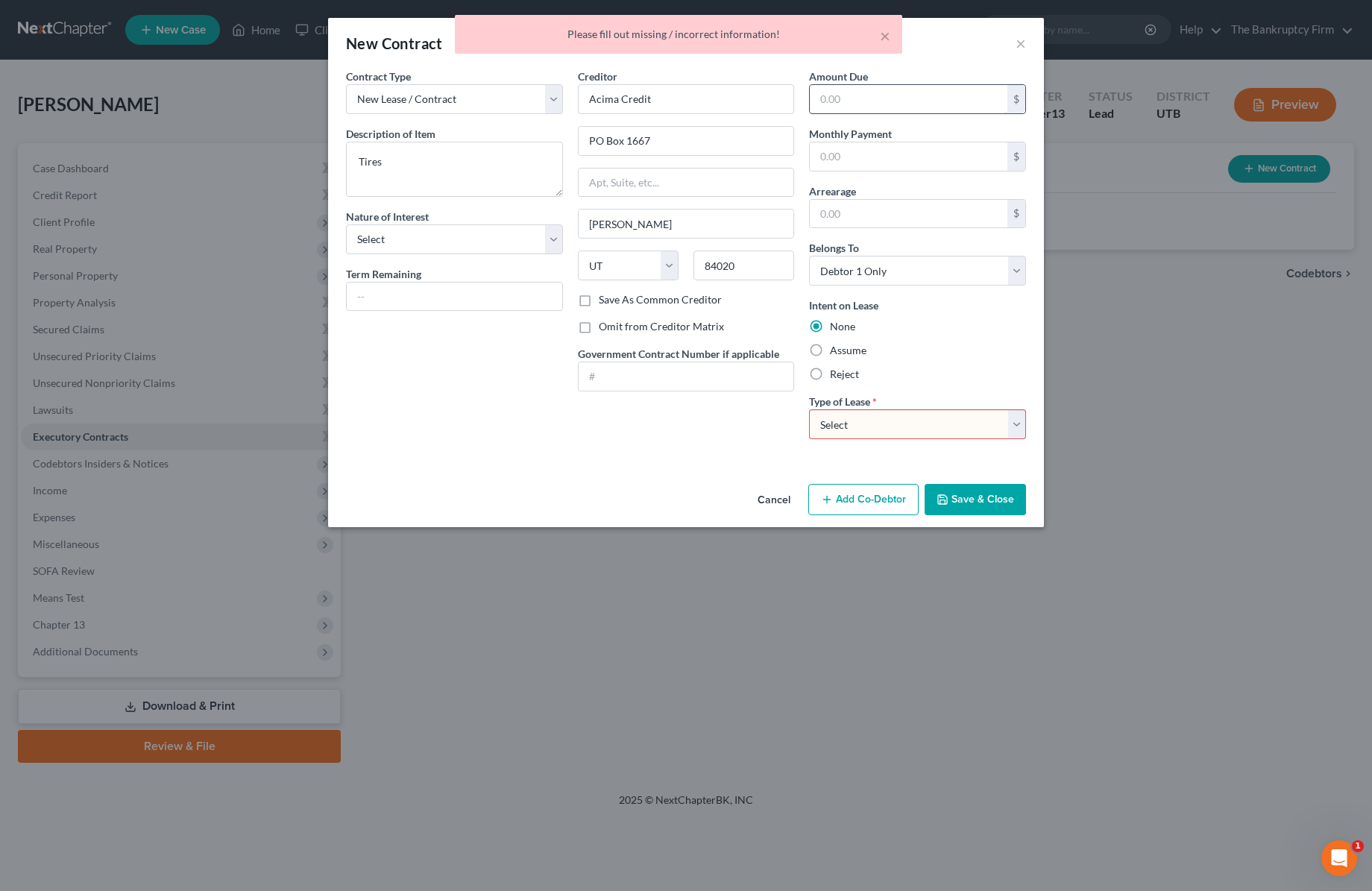
click at [882, 94] on input "text" at bounding box center [908, 99] width 197 height 29
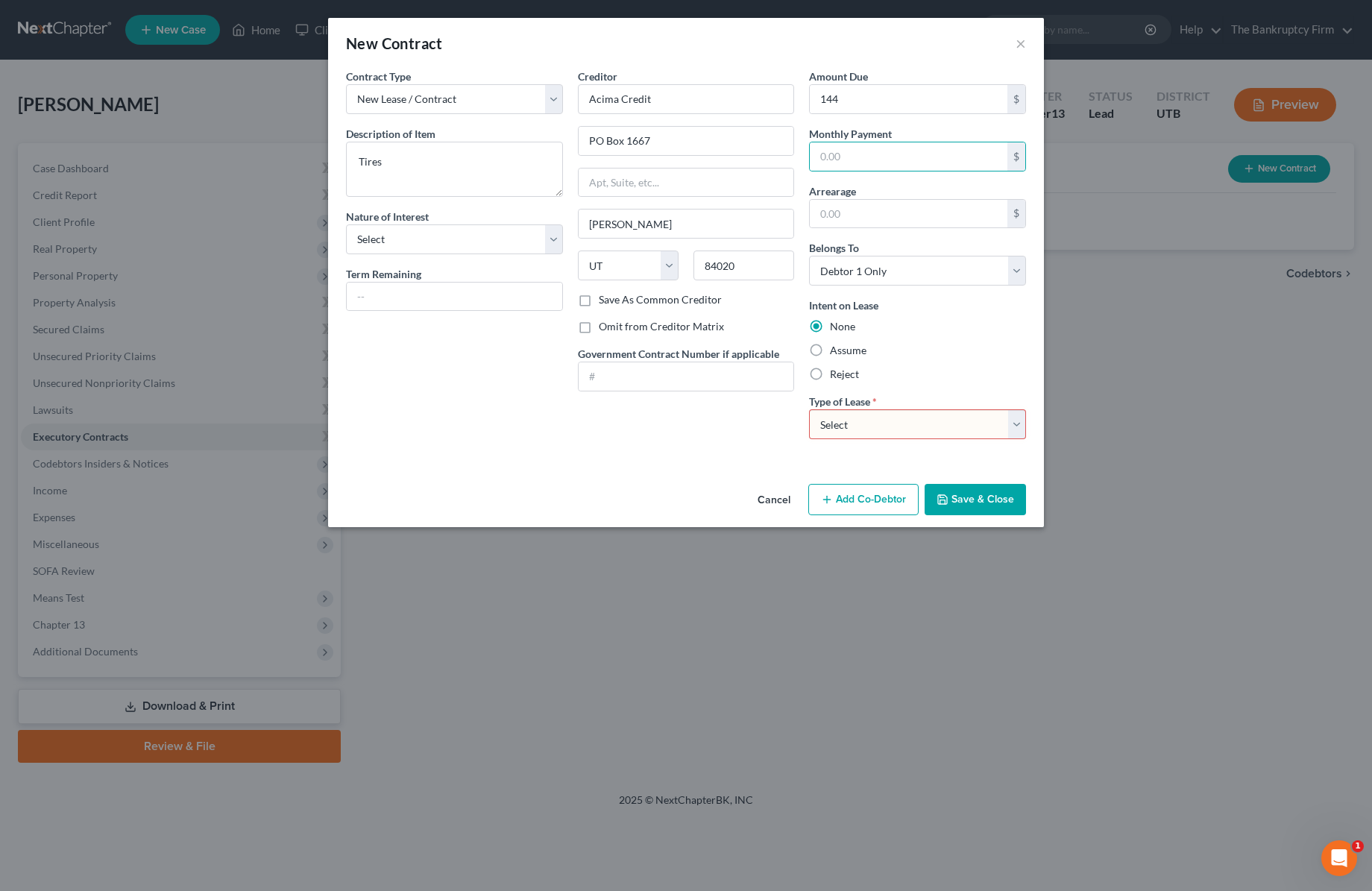
click at [1020, 422] on select "Select Real Estate Car Other" at bounding box center [917, 425] width 217 height 30
click at [809, 409] on select "Select Real Estate Car Other" at bounding box center [917, 425] width 217 height 30
click at [983, 501] on button "Save & Close" at bounding box center [975, 500] width 101 height 32
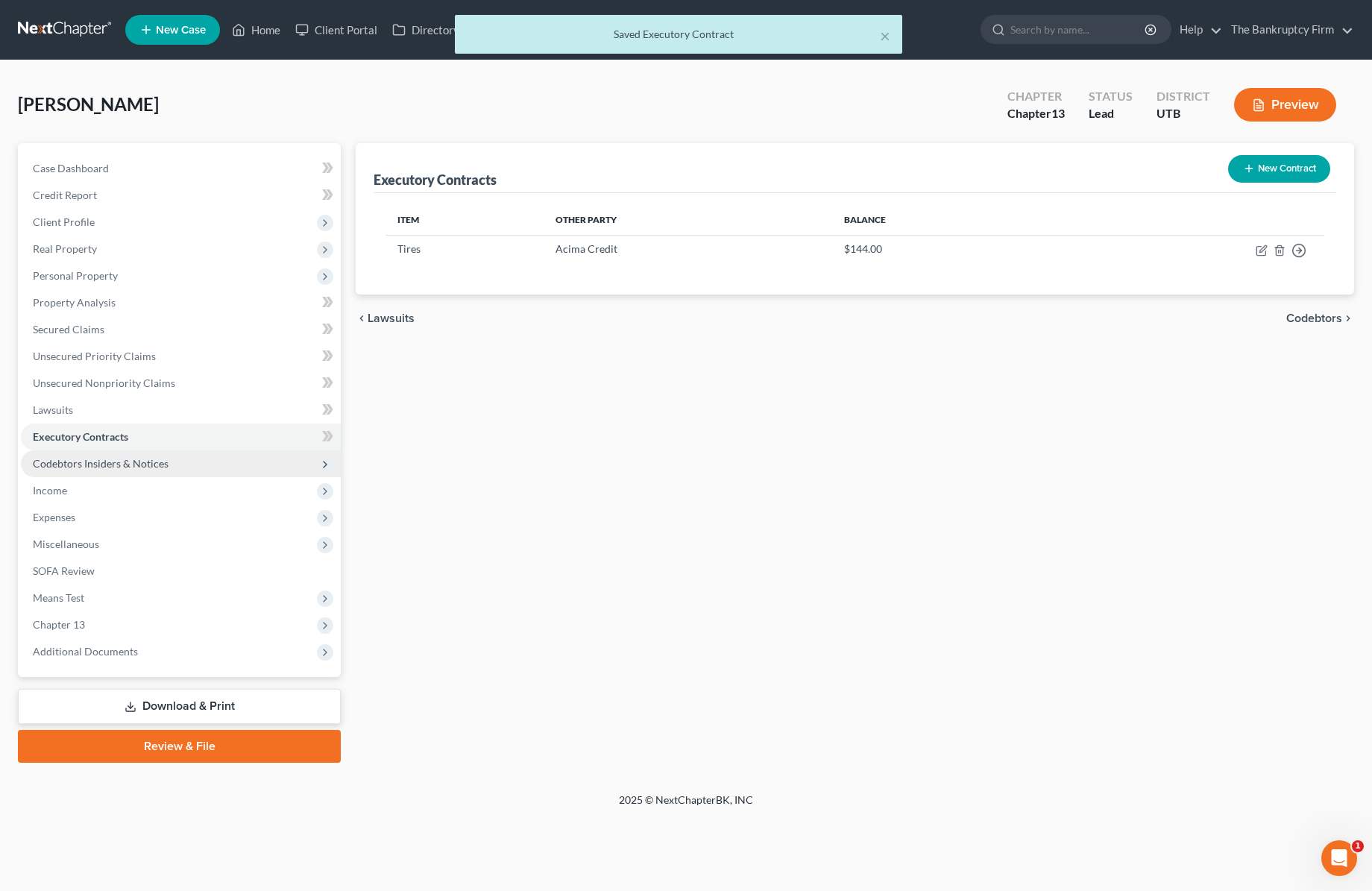
click at [96, 466] on span "Codebtors Insiders & Notices" at bounding box center [100, 463] width 135 height 13
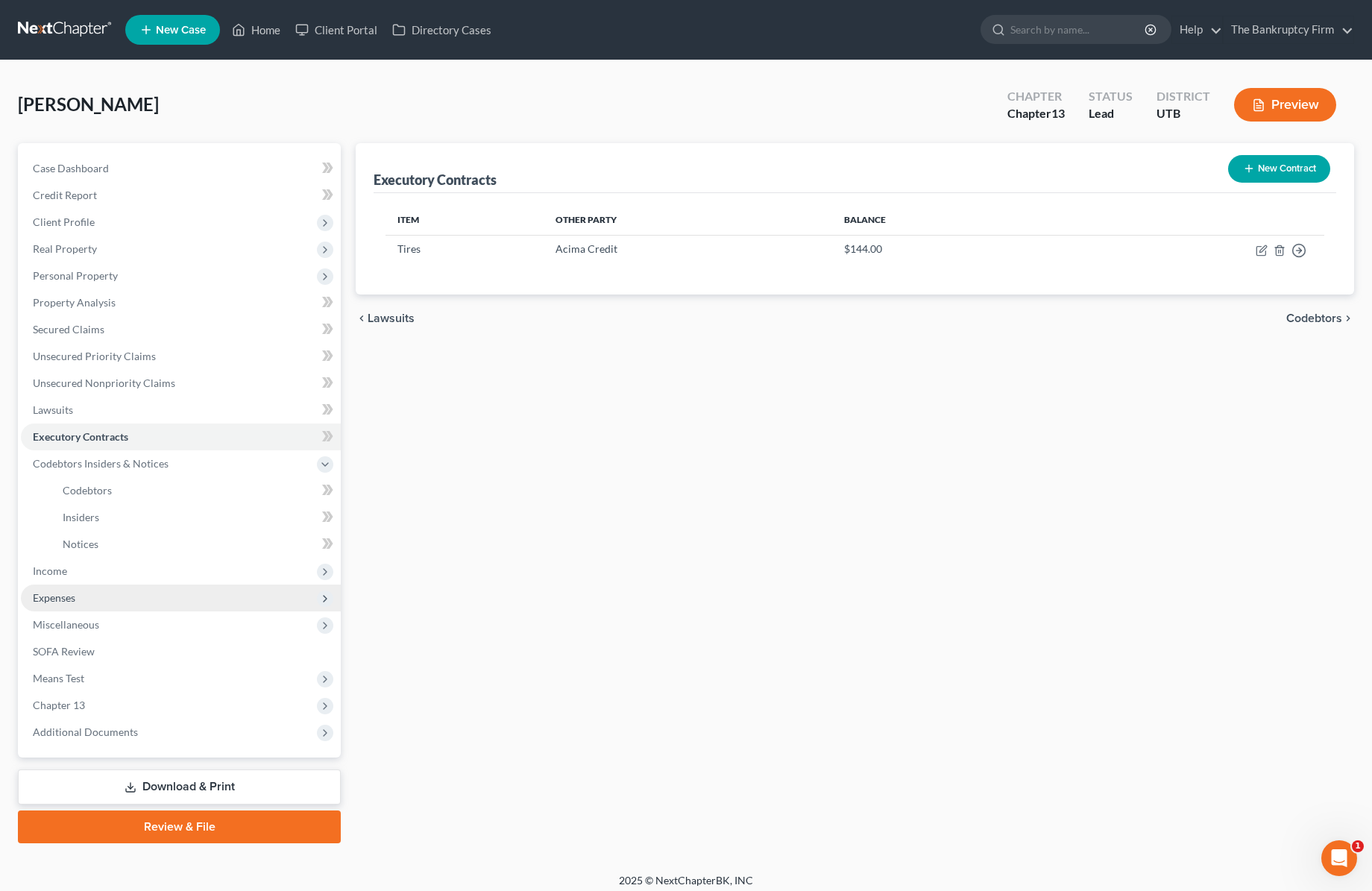
click at [74, 592] on span "Expenses" at bounding box center [54, 597] width 43 height 13
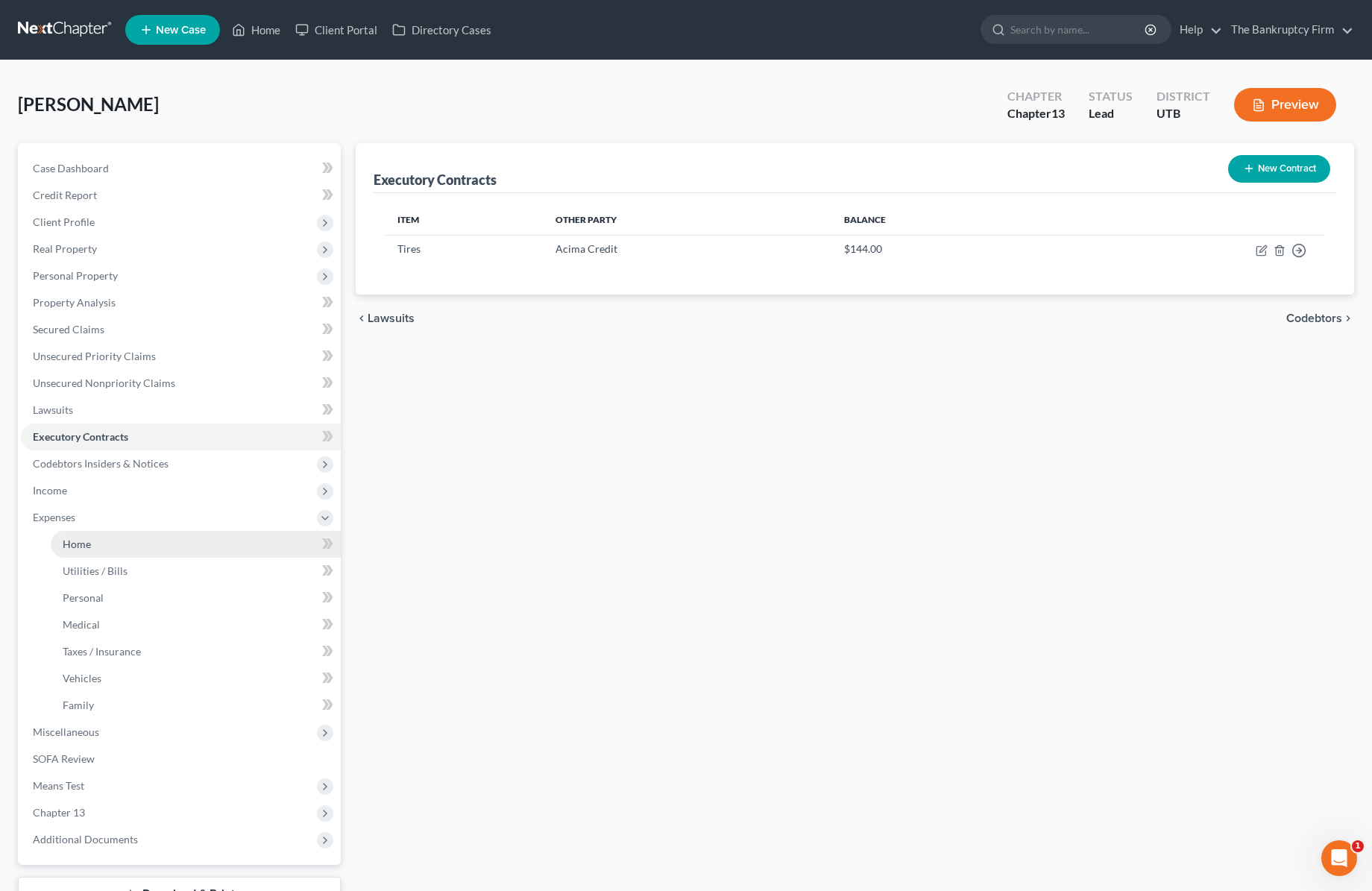
click at [96, 543] on link "Home" at bounding box center [196, 544] width 290 height 27
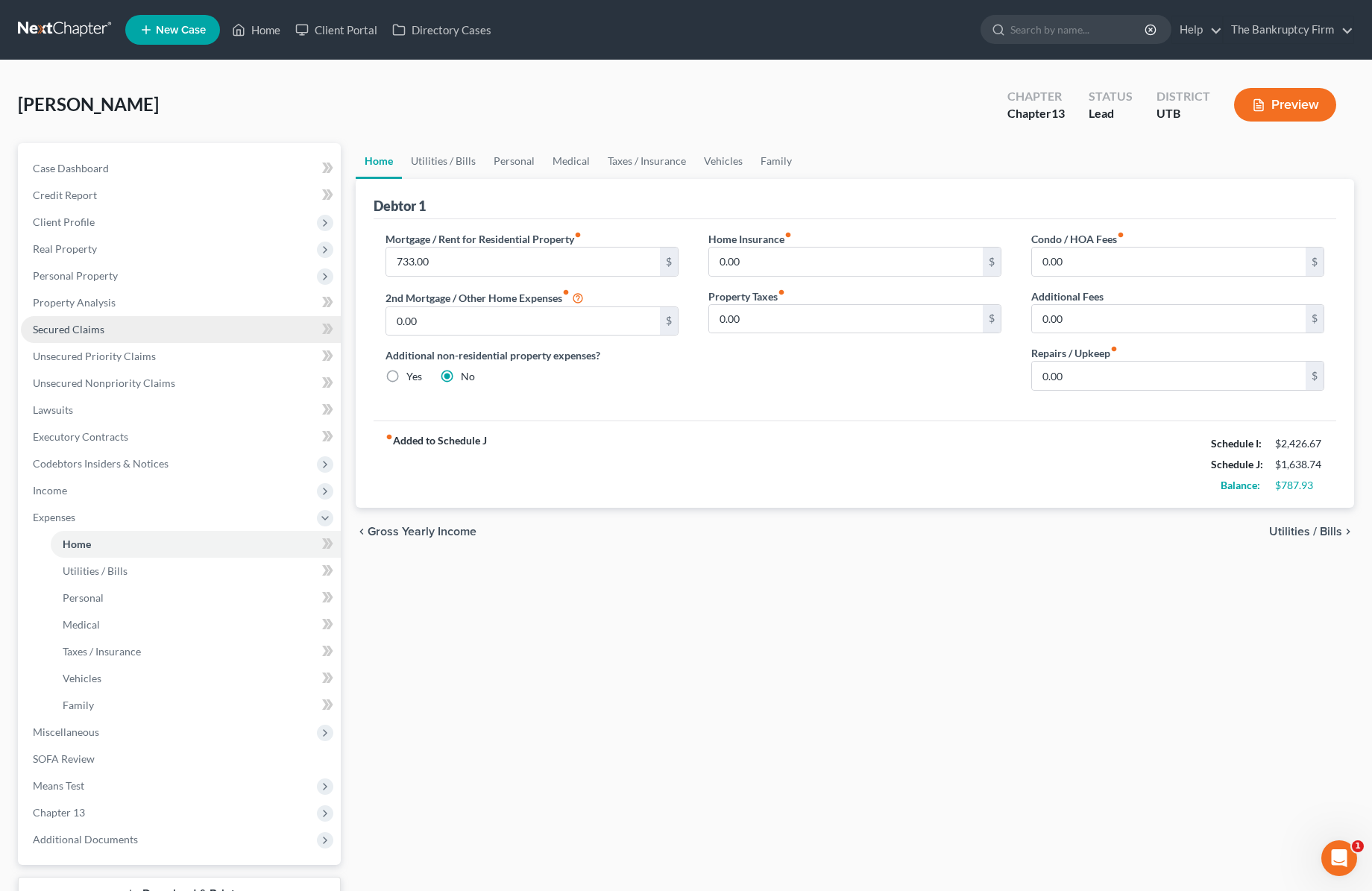
click at [90, 326] on span "Secured Claims" at bounding box center [68, 329] width 71 height 13
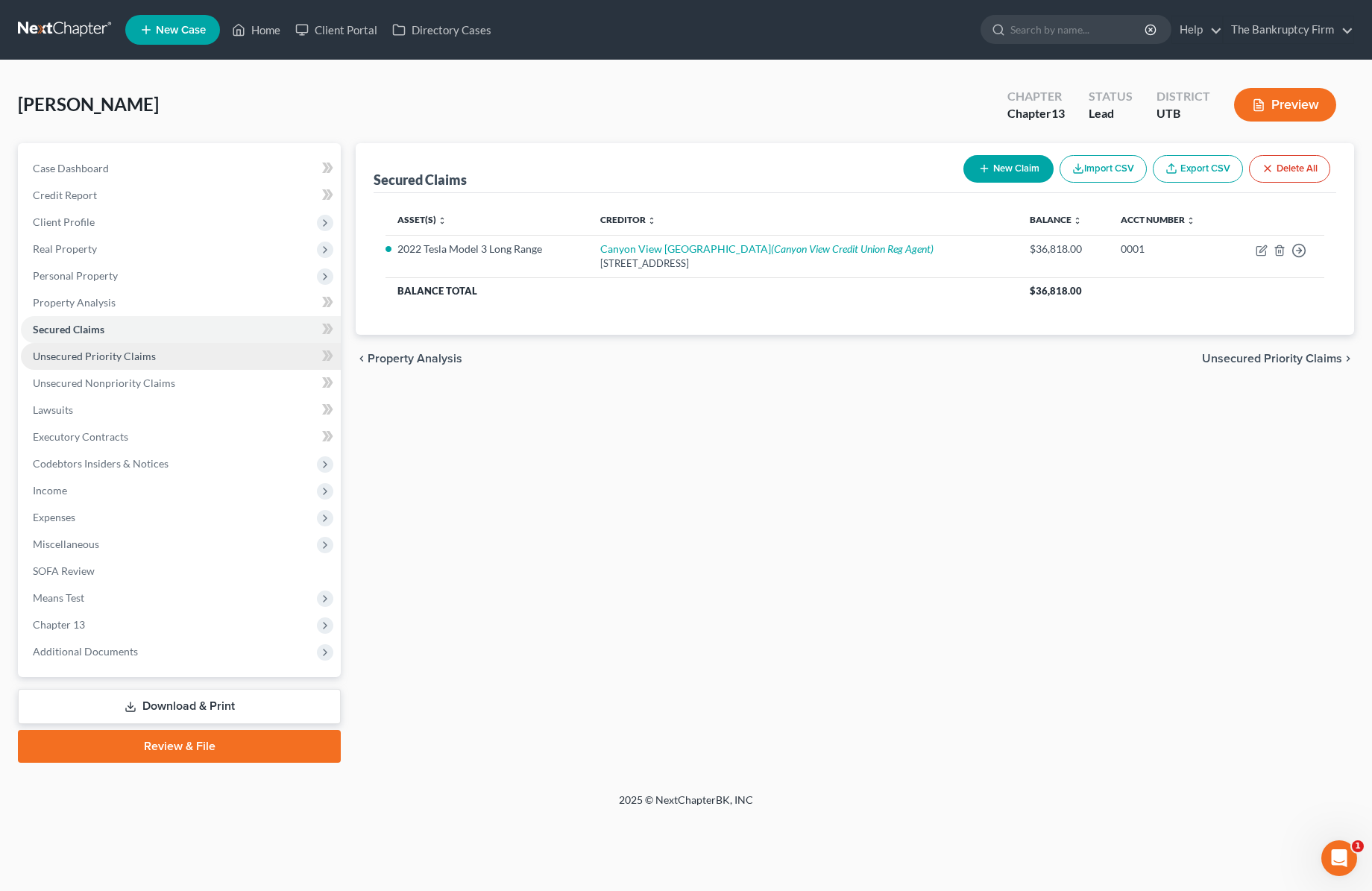
click at [81, 359] on span "Unsecured Priority Claims" at bounding box center [93, 356] width 123 height 13
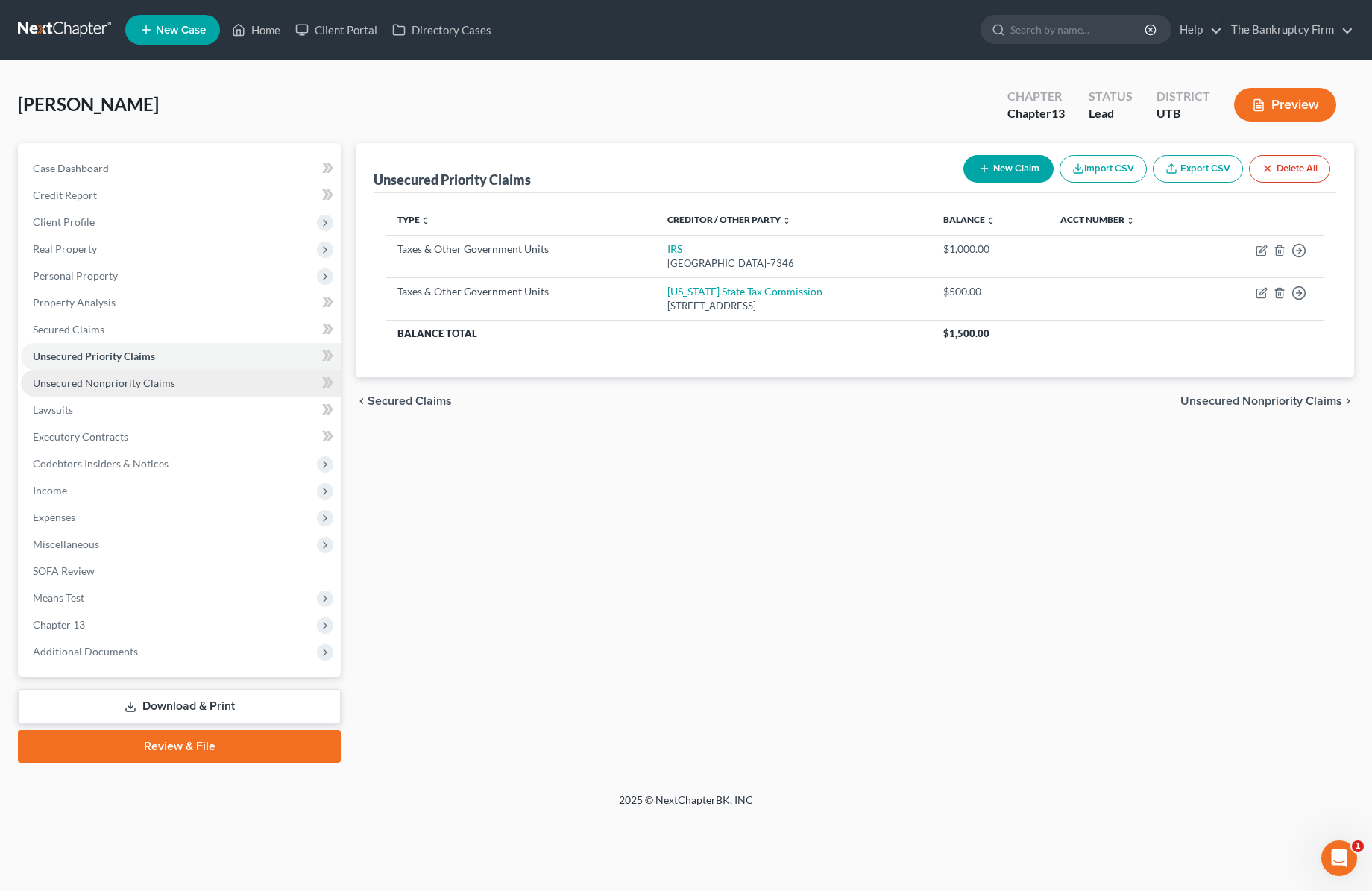
click at [108, 383] on span "Unsecured Nonpriority Claims" at bounding box center [104, 383] width 143 height 13
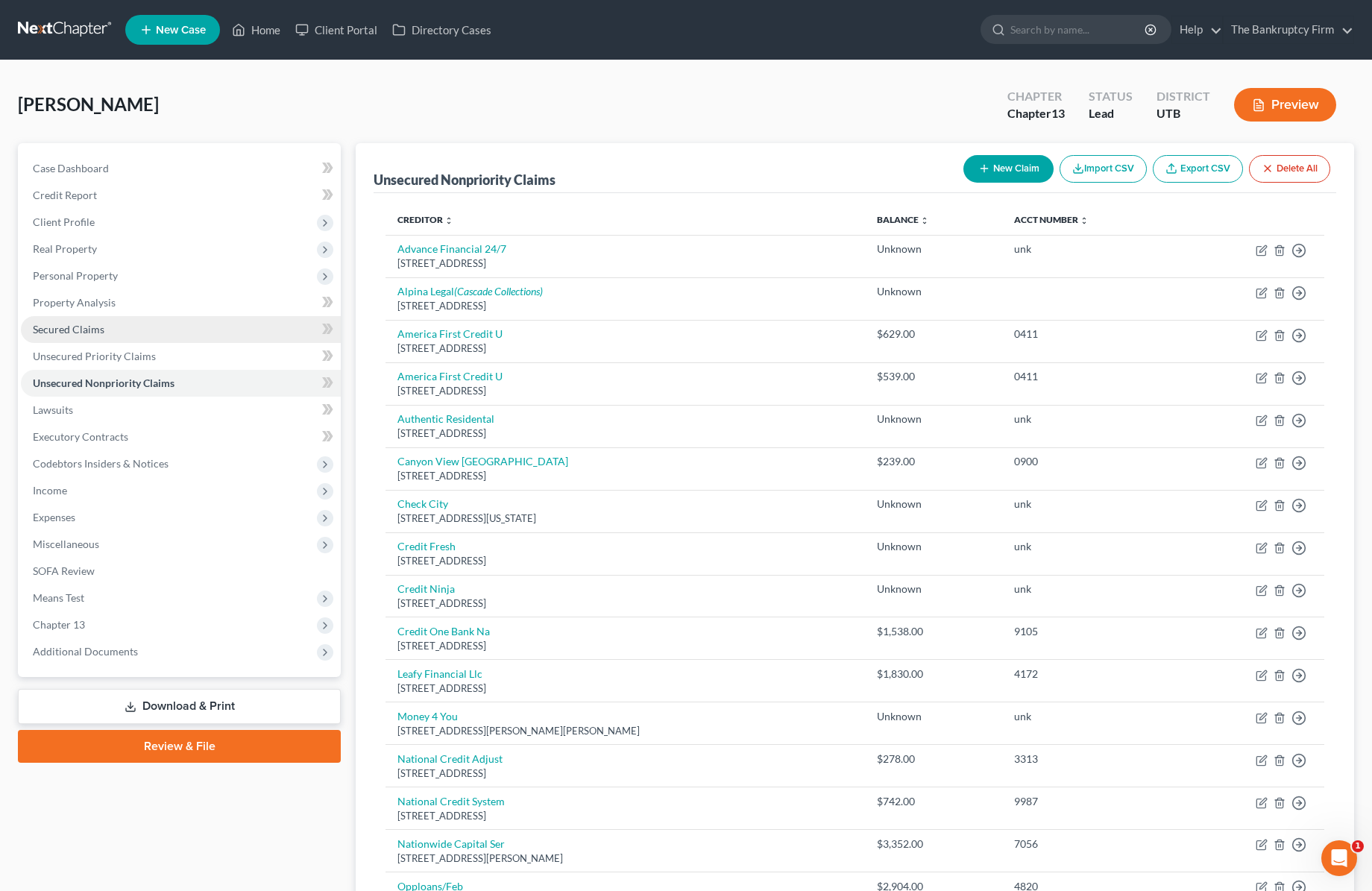
click at [134, 329] on link "Secured Claims" at bounding box center [181, 329] width 320 height 27
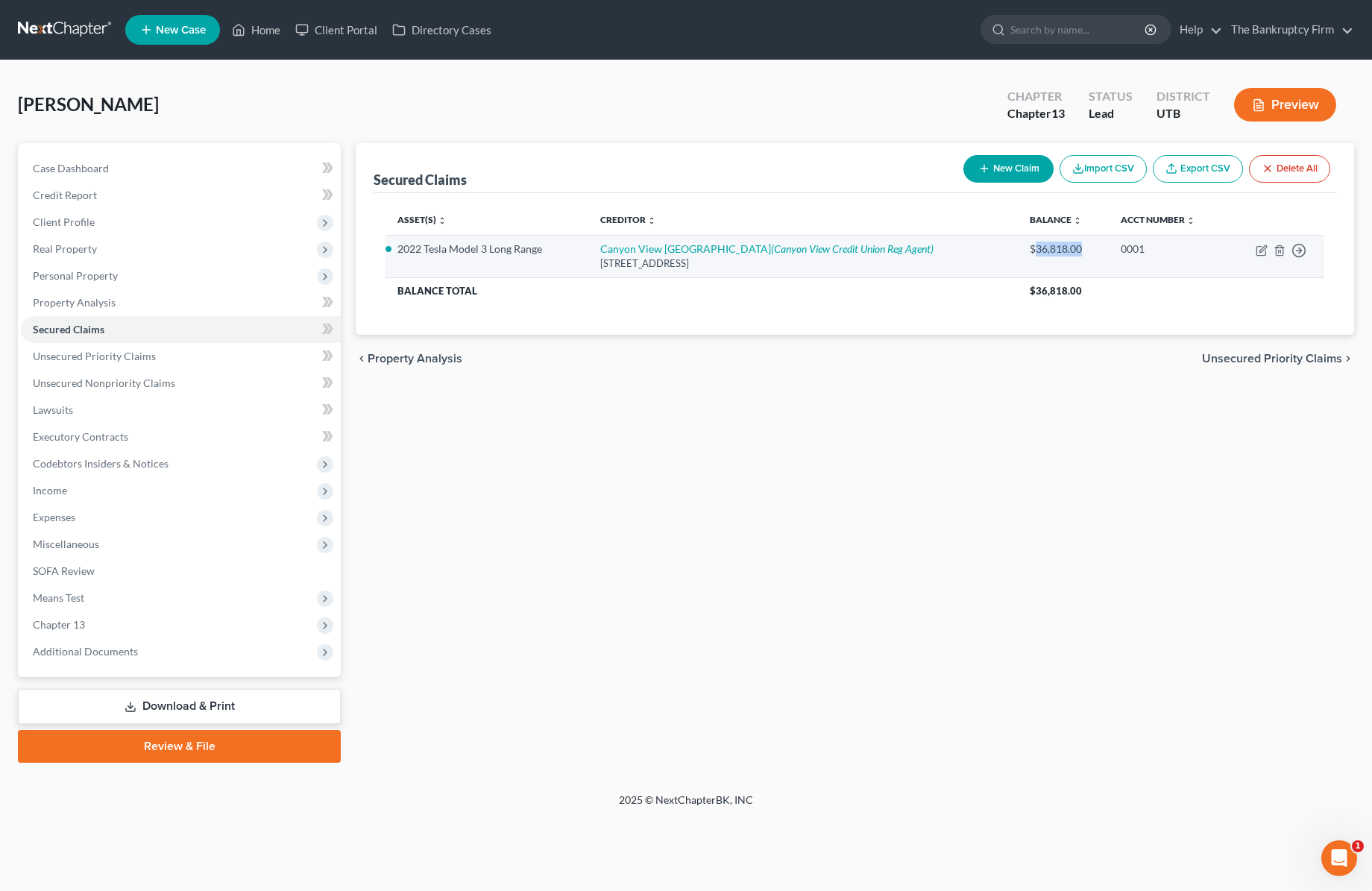
drag, startPoint x: 1009, startPoint y: 248, endPoint x: 1086, endPoint y: 252, distance: 77.1
click at [1086, 252] on td "$36,818.00" at bounding box center [1064, 257] width 92 height 43
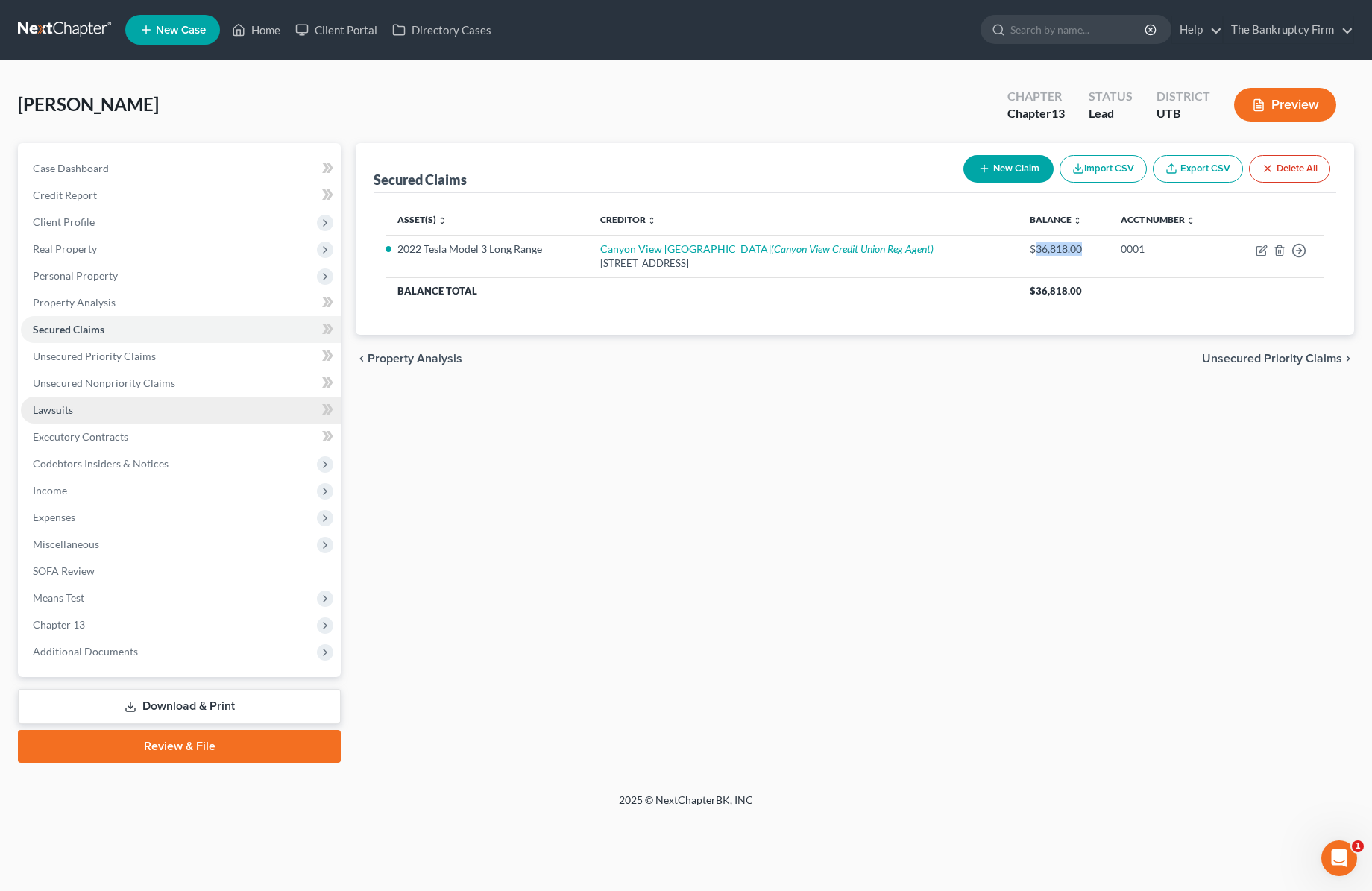
click at [99, 404] on link "Lawsuits" at bounding box center [181, 410] width 320 height 27
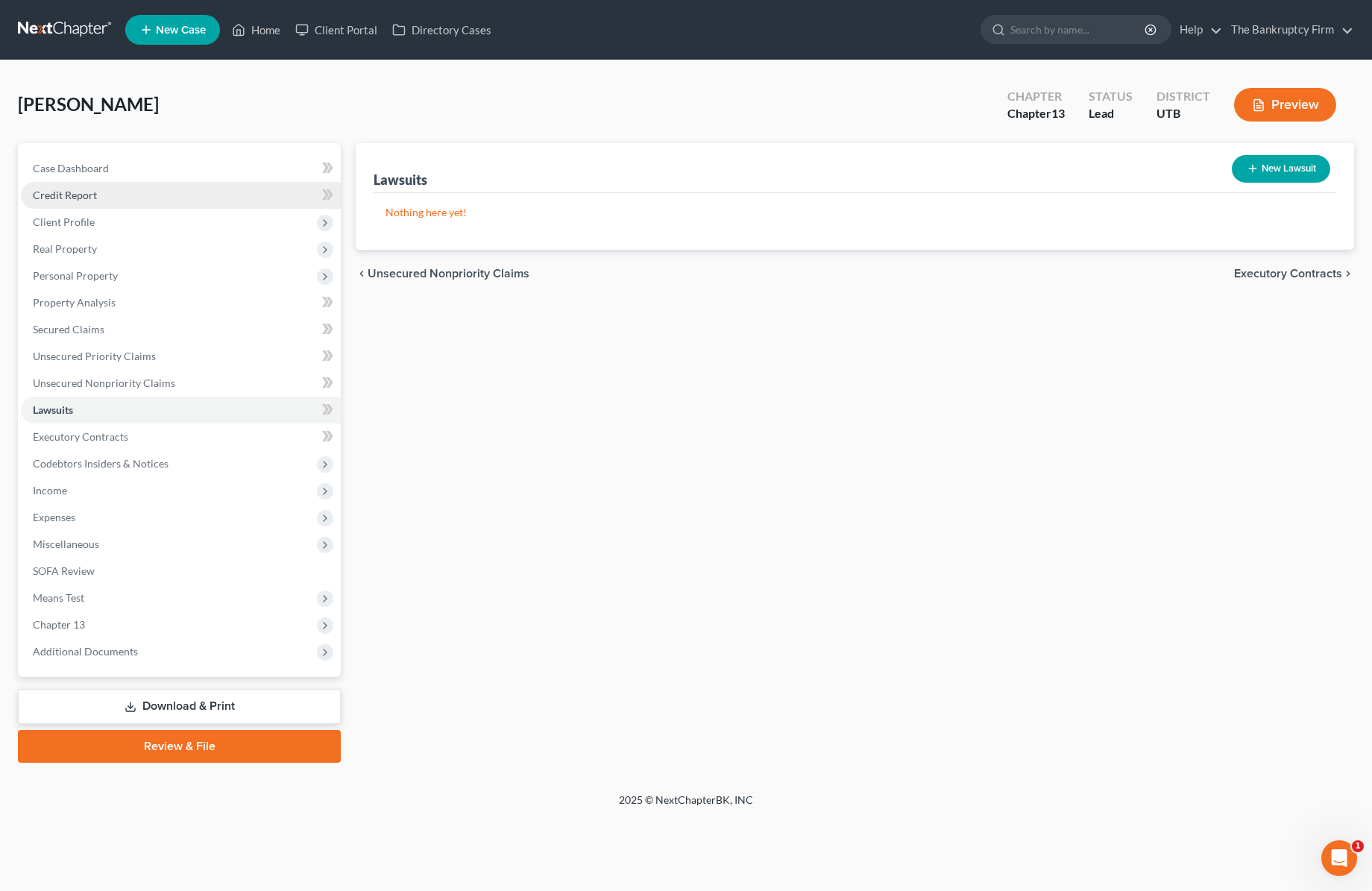
click at [79, 191] on span "Credit Report" at bounding box center [64, 195] width 64 height 13
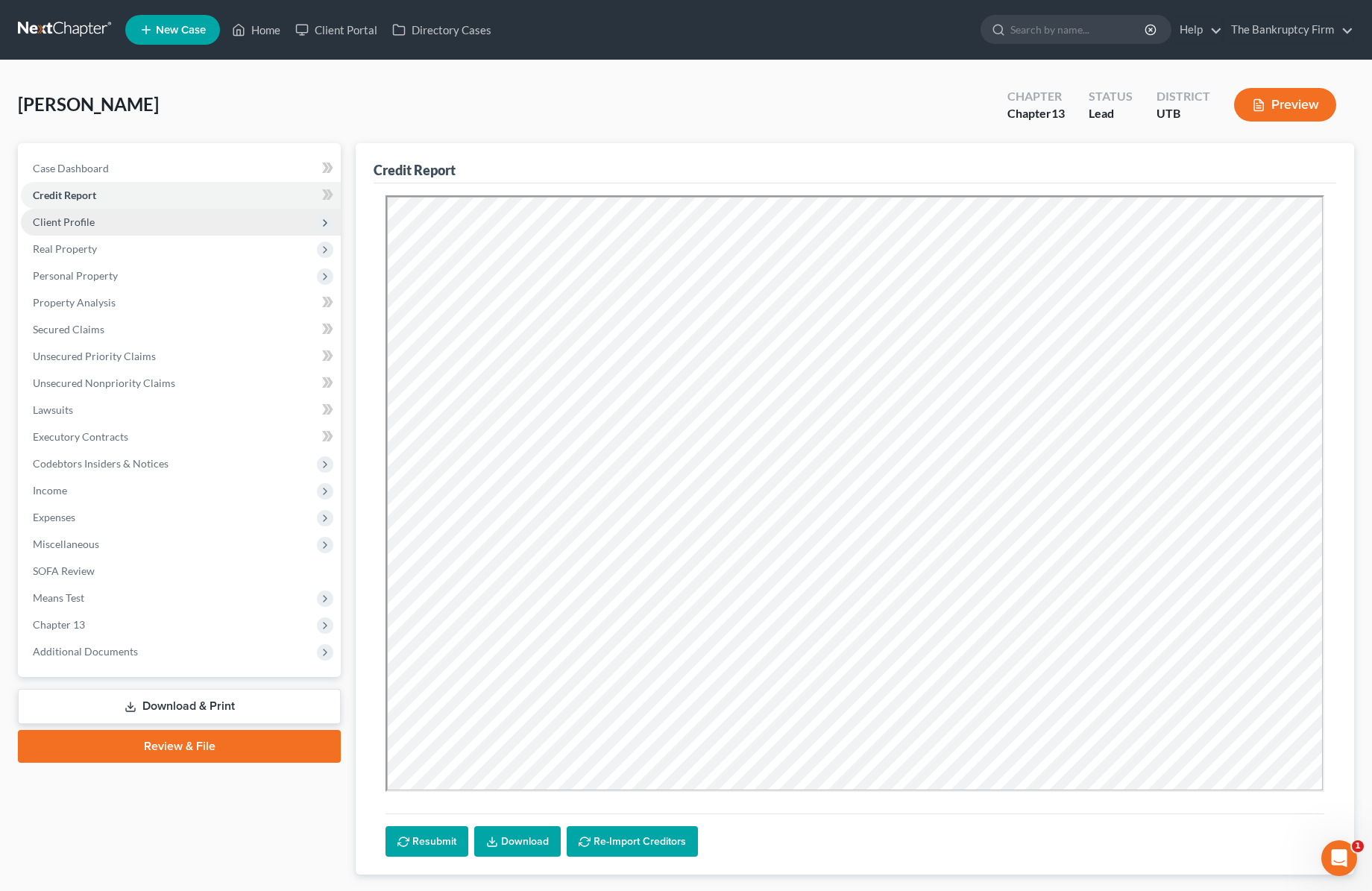
click at [64, 225] on span "Client Profile" at bounding box center [63, 222] width 62 height 13
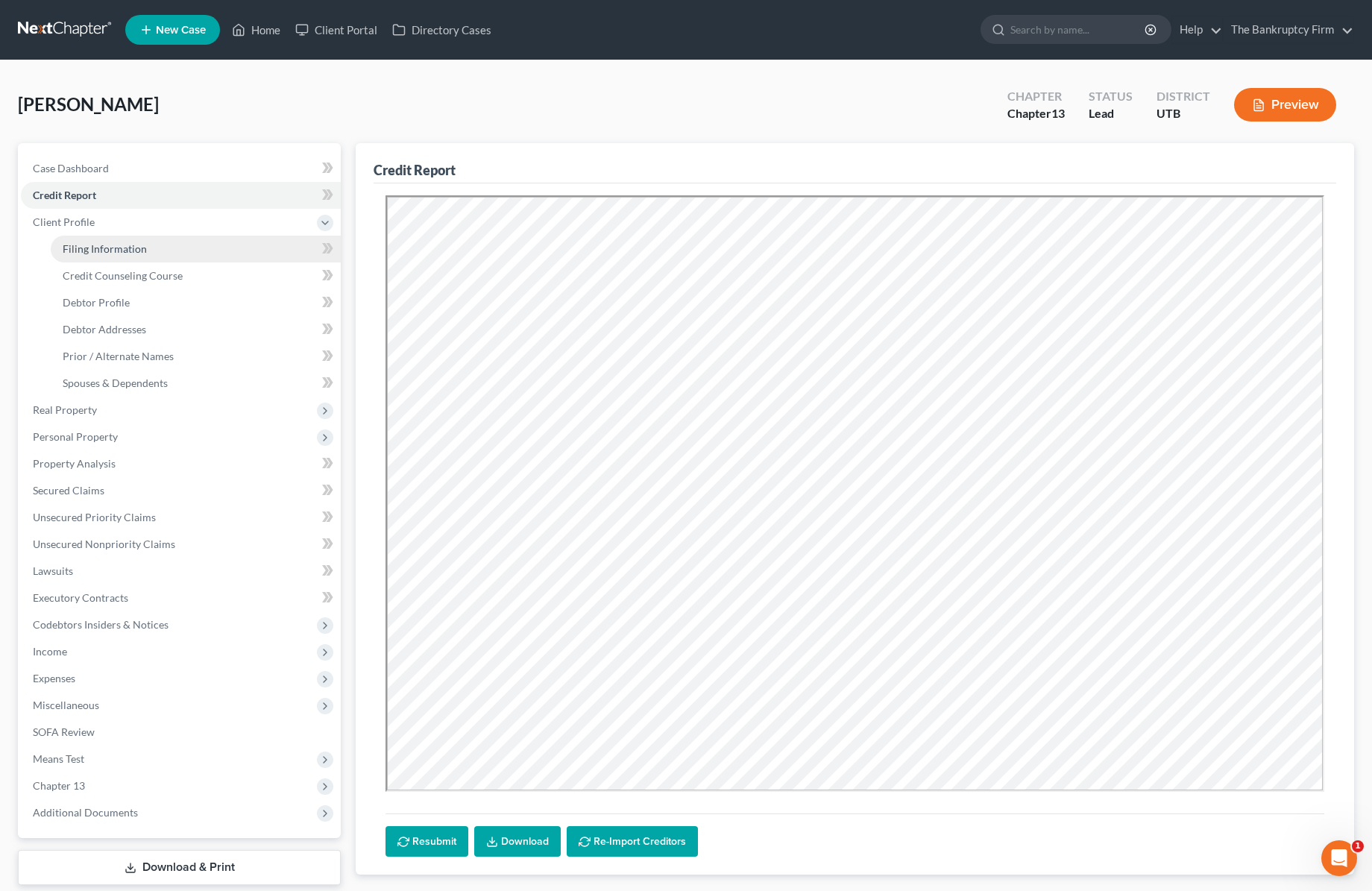
click at [130, 246] on span "Filing Information" at bounding box center [105, 249] width 84 height 13
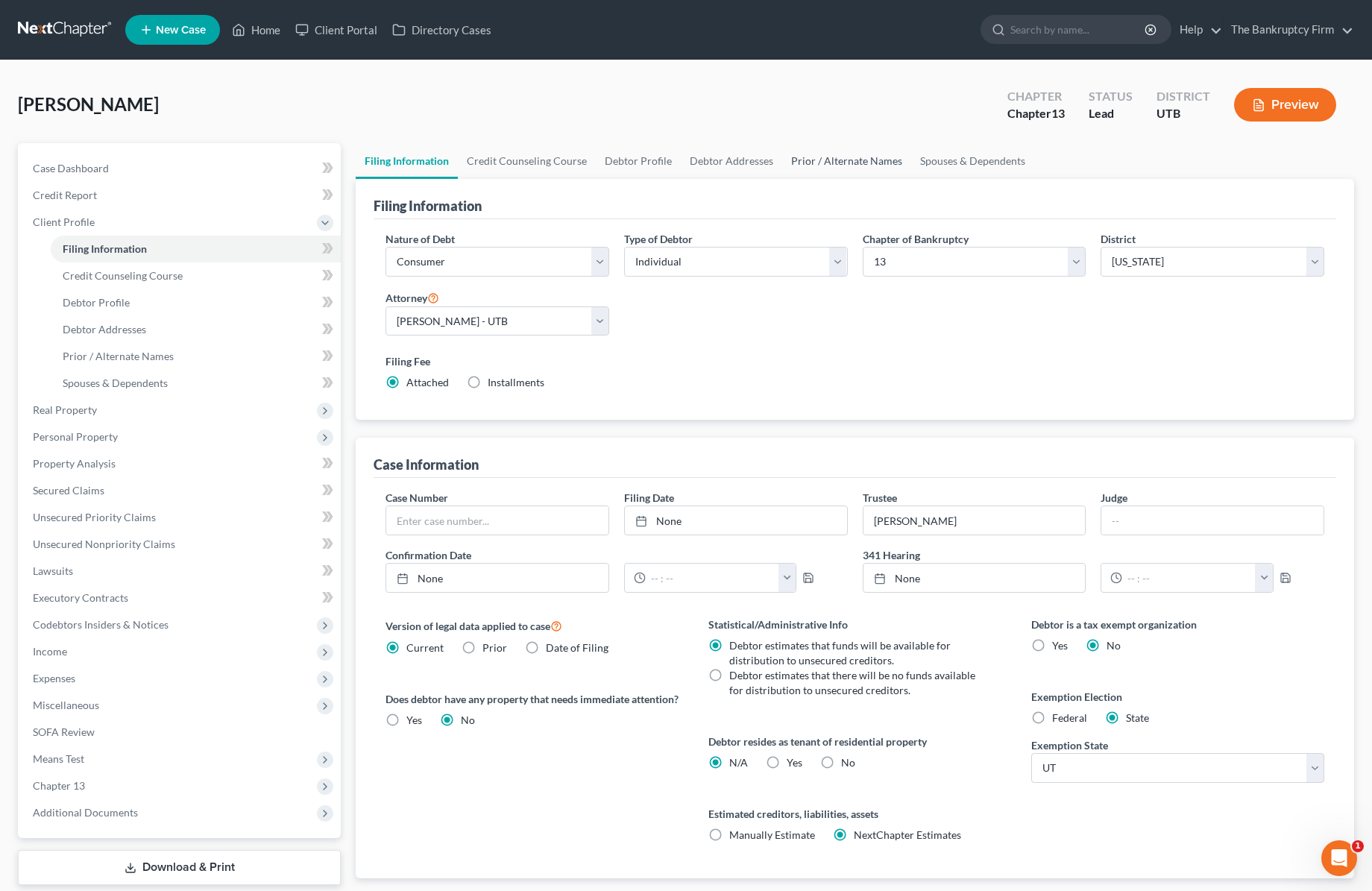
click at [815, 160] on link "Prior / Alternate Names" at bounding box center [846, 161] width 129 height 36
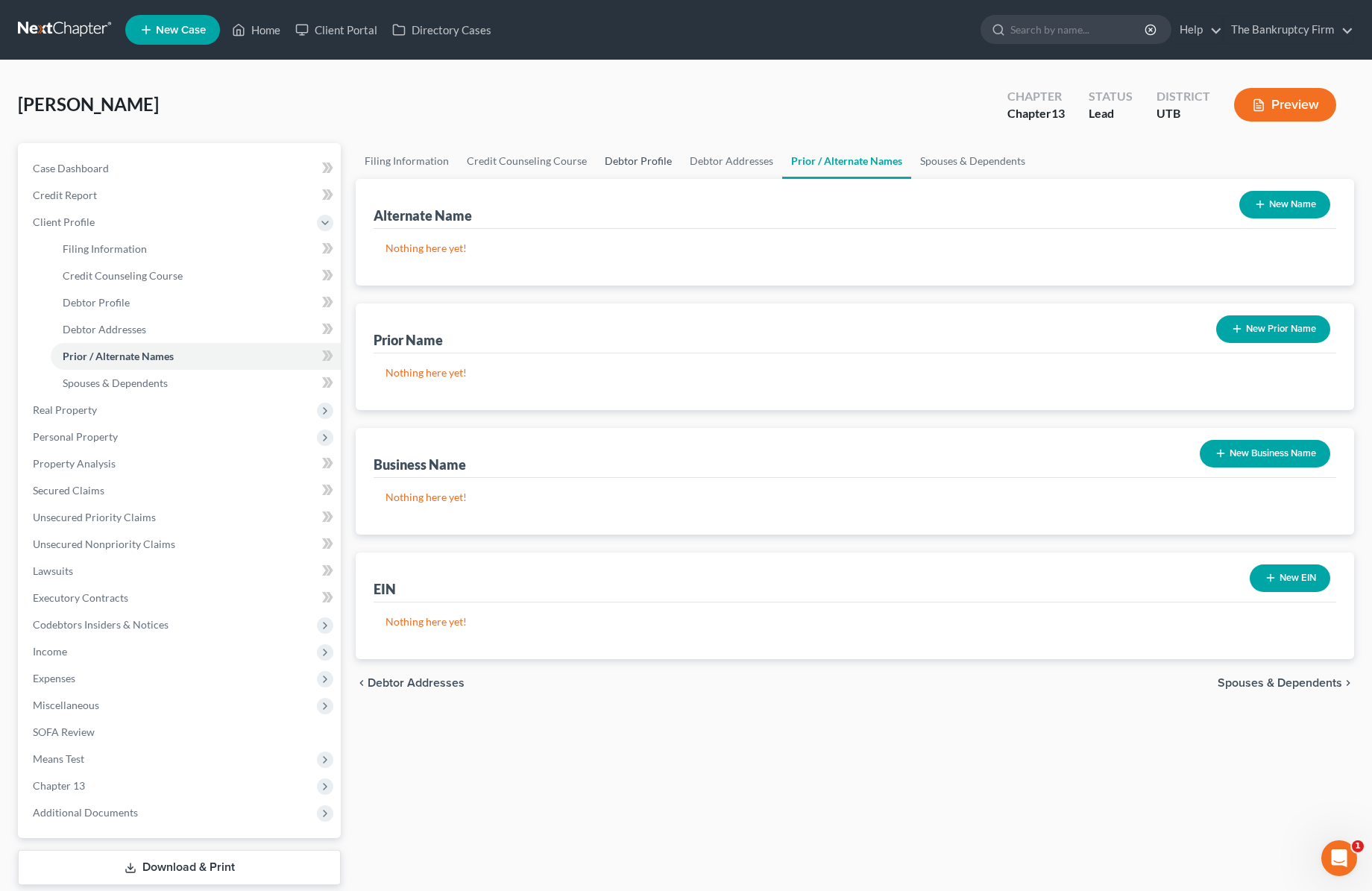
click at [625, 162] on link "Debtor Profile" at bounding box center [638, 161] width 85 height 36
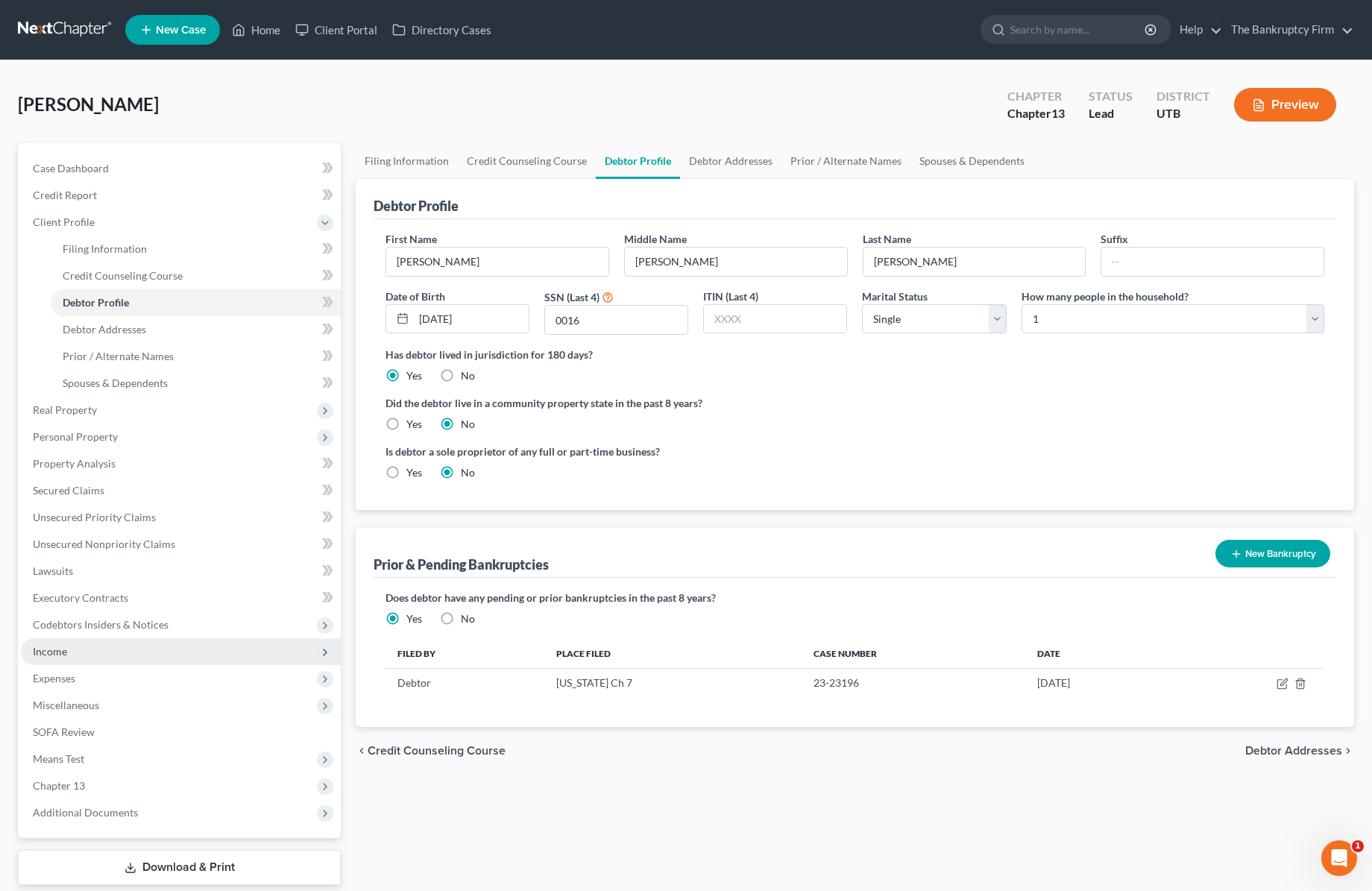
click at [74, 654] on span "Income" at bounding box center [181, 652] width 320 height 27
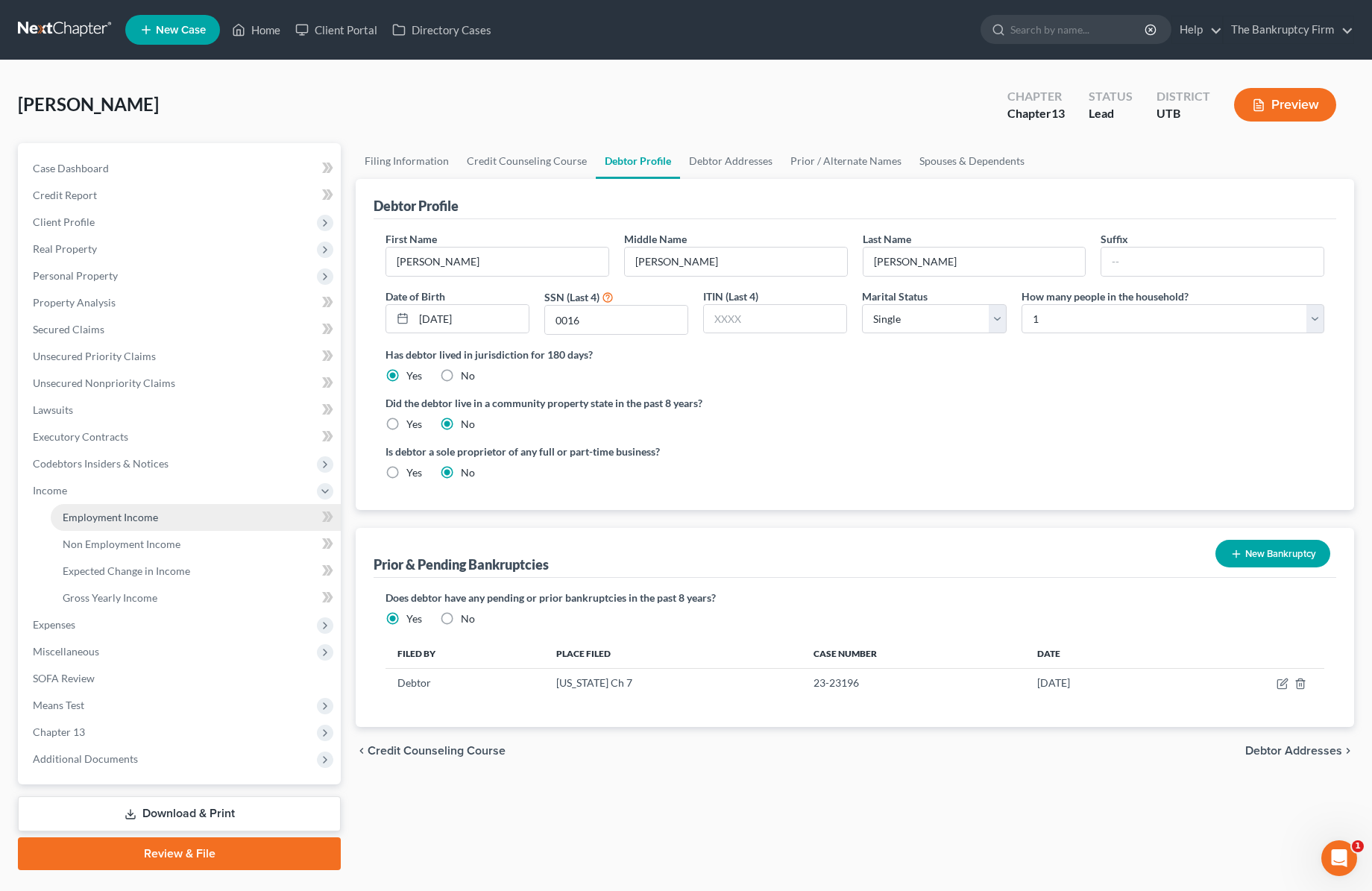
click at [128, 516] on span "Employment Income" at bounding box center [110, 517] width 95 height 13
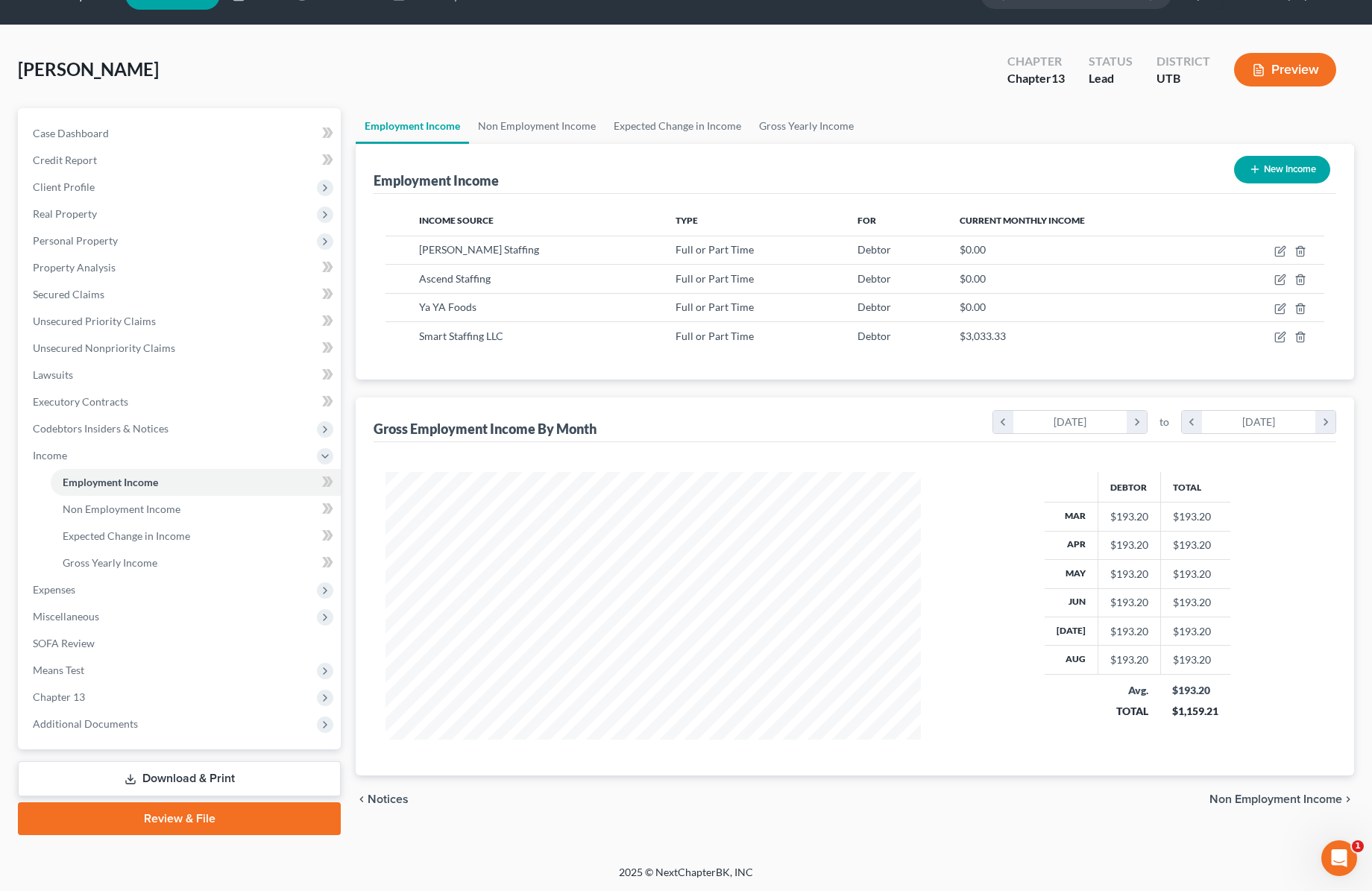
scroll to position [36, 0]
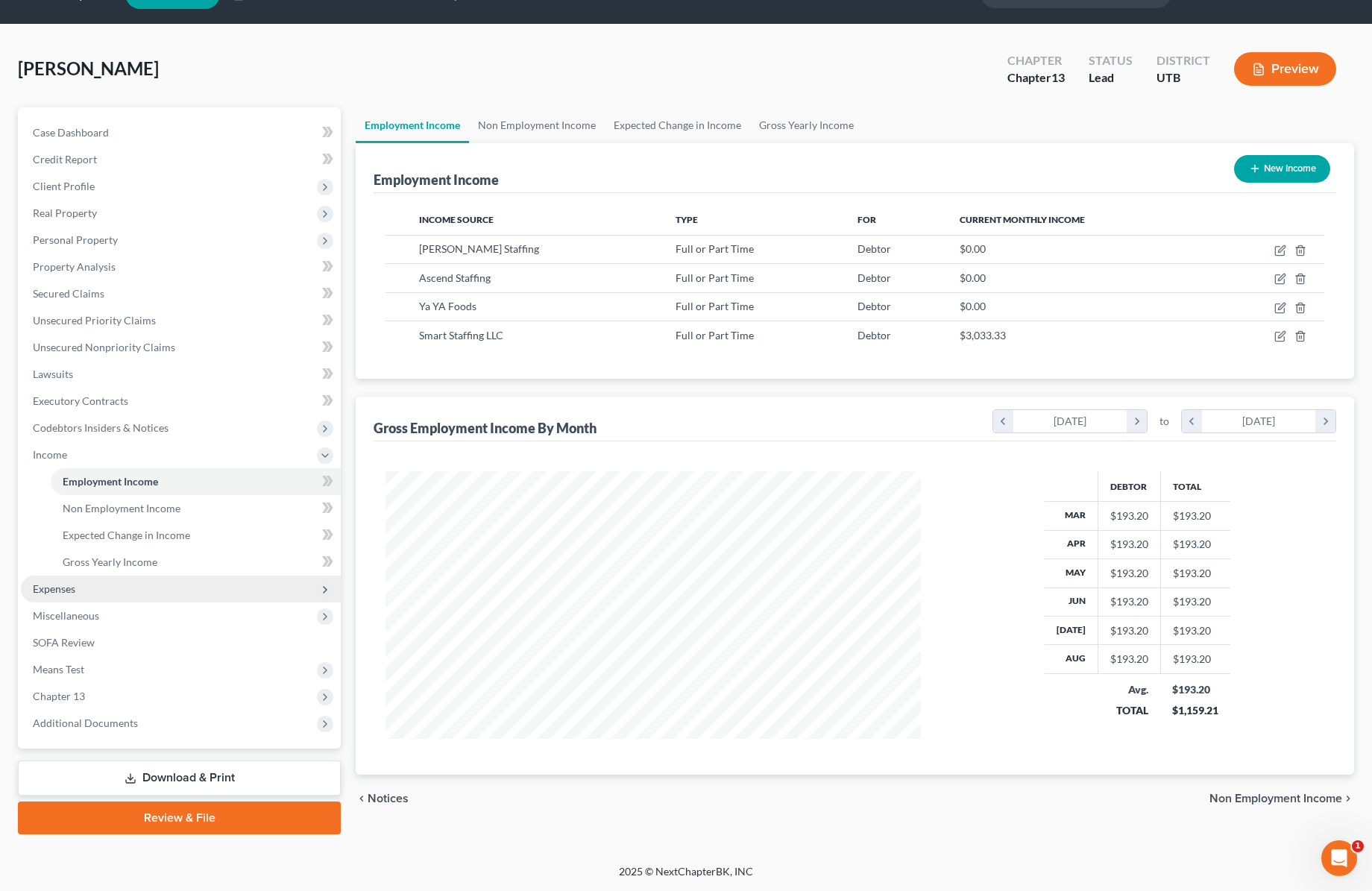
click at [74, 583] on span "Expenses" at bounding box center [54, 588] width 43 height 13
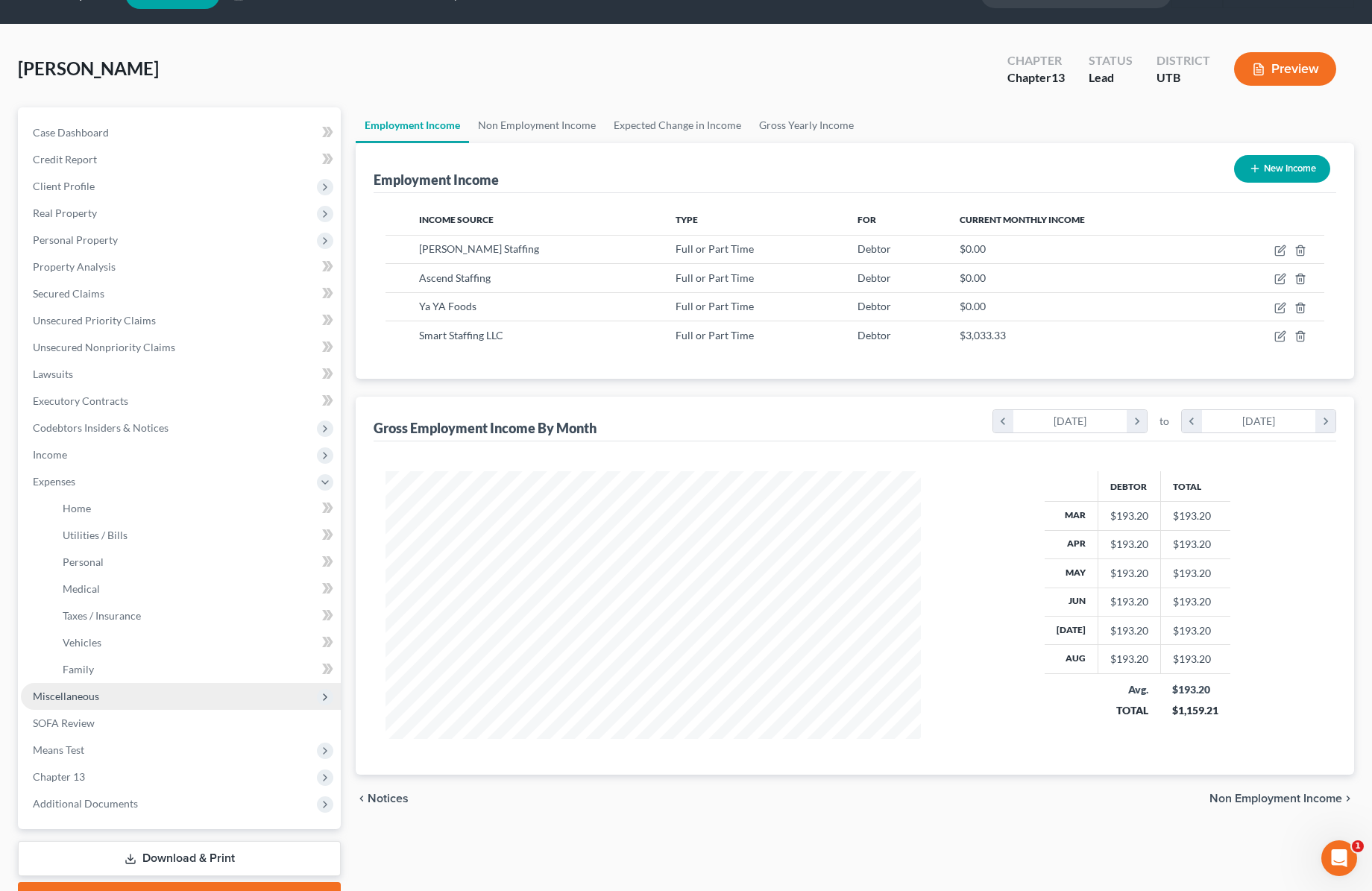
click at [97, 692] on span "Miscellaneous" at bounding box center [181, 696] width 320 height 27
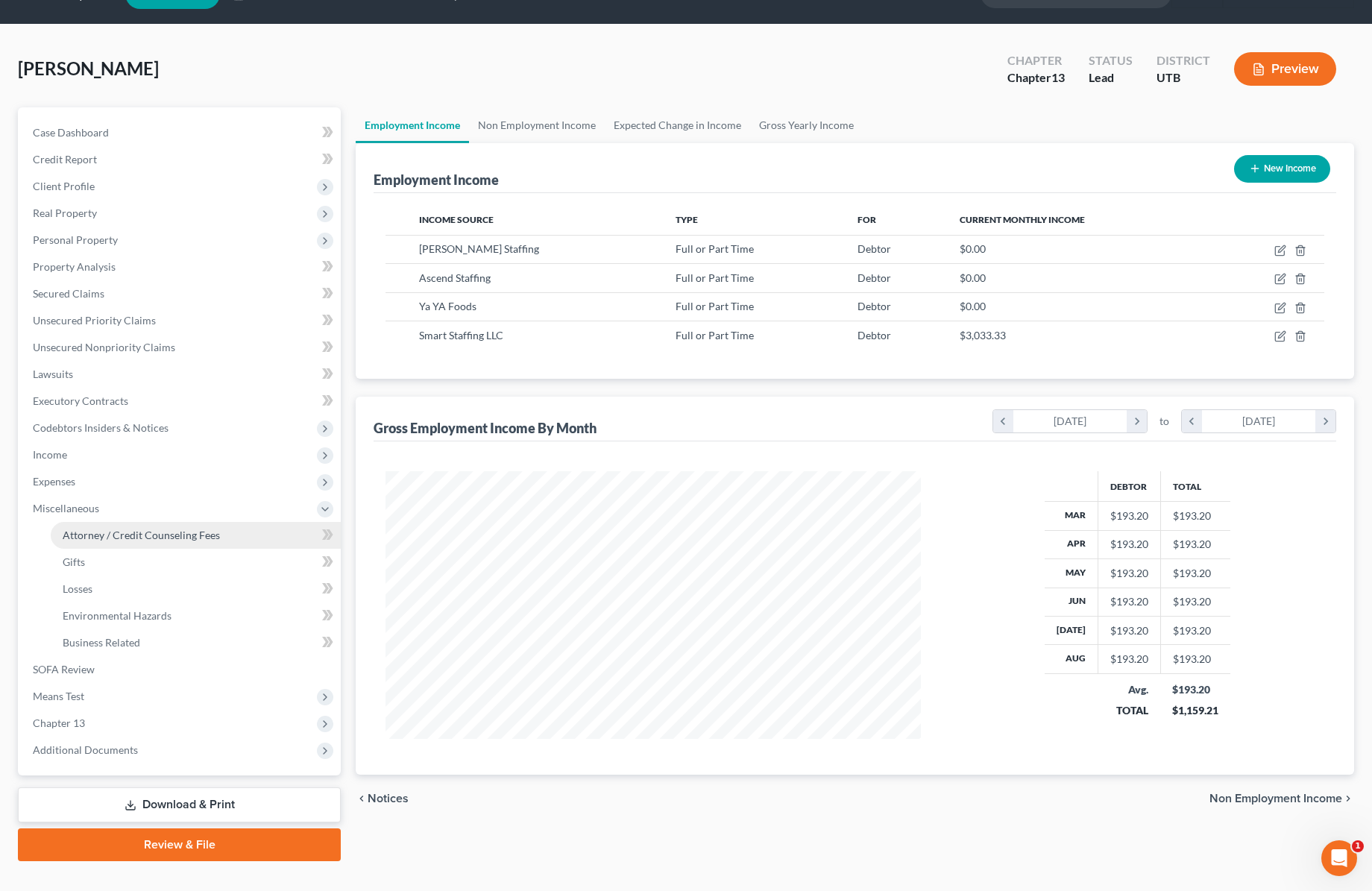
click at [163, 534] on span "Attorney / Credit Counseling Fees" at bounding box center [141, 535] width 158 height 13
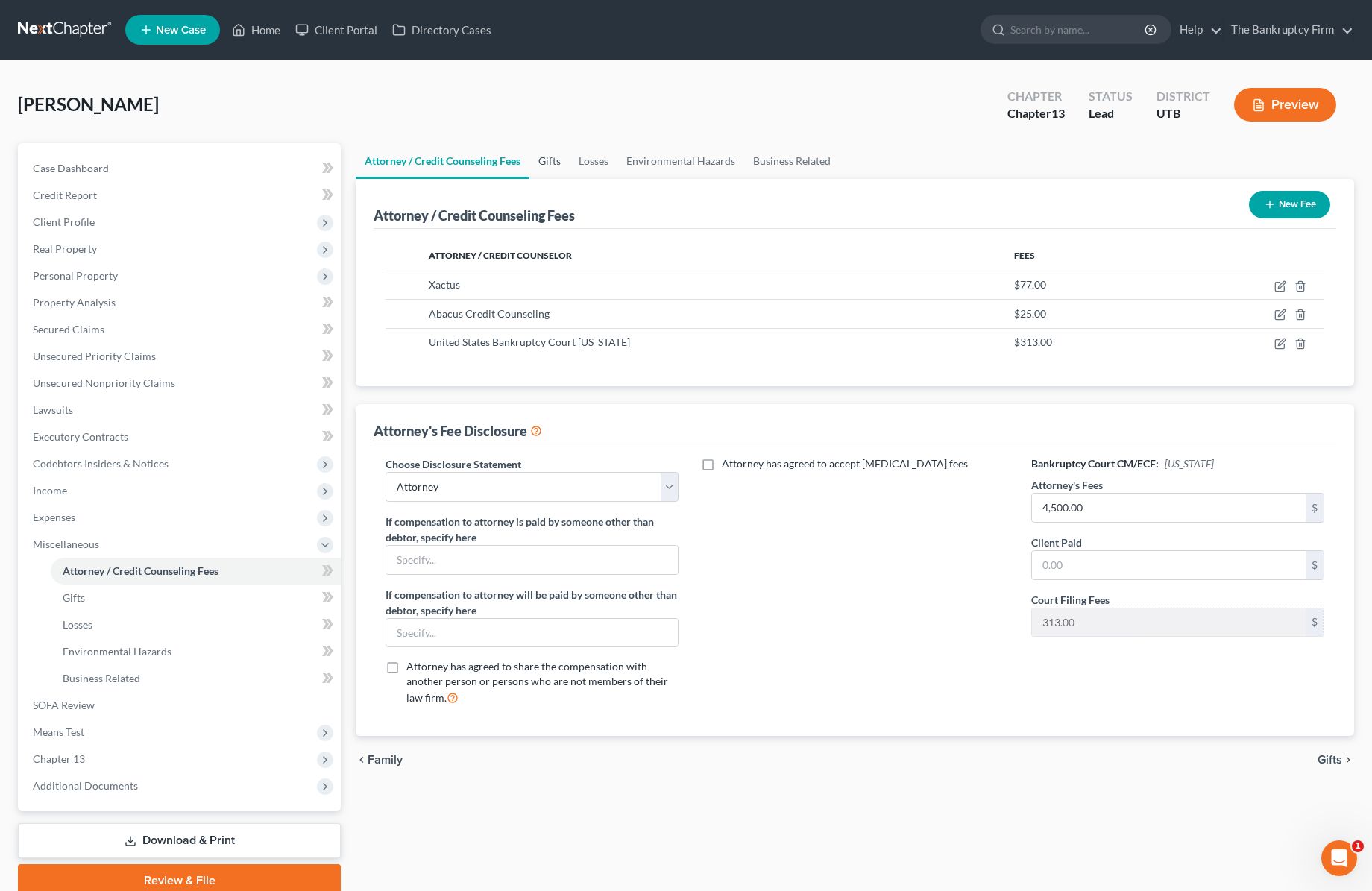
click at [551, 162] on link "Gifts" at bounding box center [549, 161] width 40 height 36
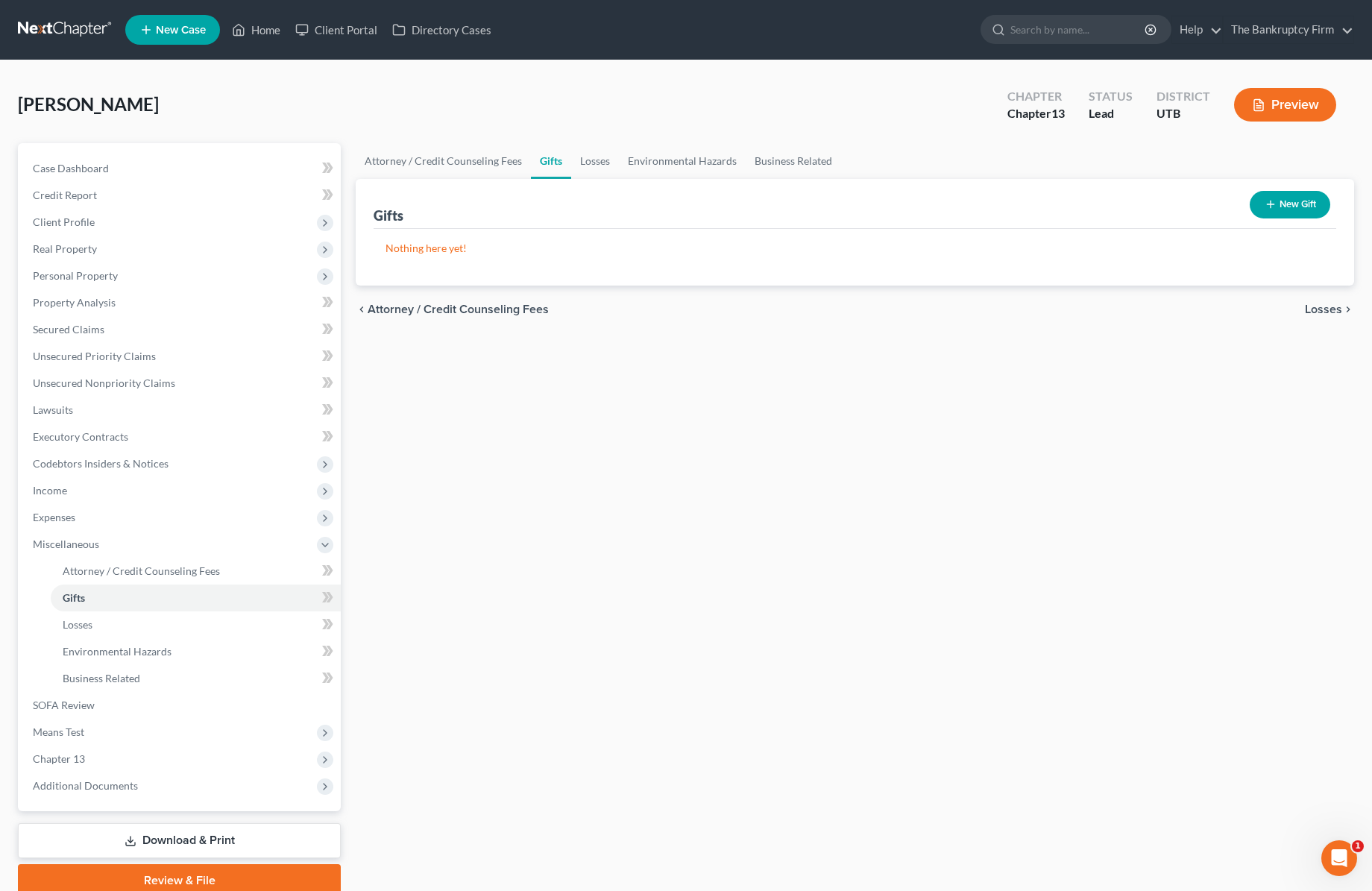
click at [675, 110] on div "[PERSON_NAME] Upgraded Chapter Chapter 13 Status Lead District UTB Preview" at bounding box center [686, 111] width 1336 height 65
click at [132, 508] on span "Expenses" at bounding box center [181, 517] width 320 height 27
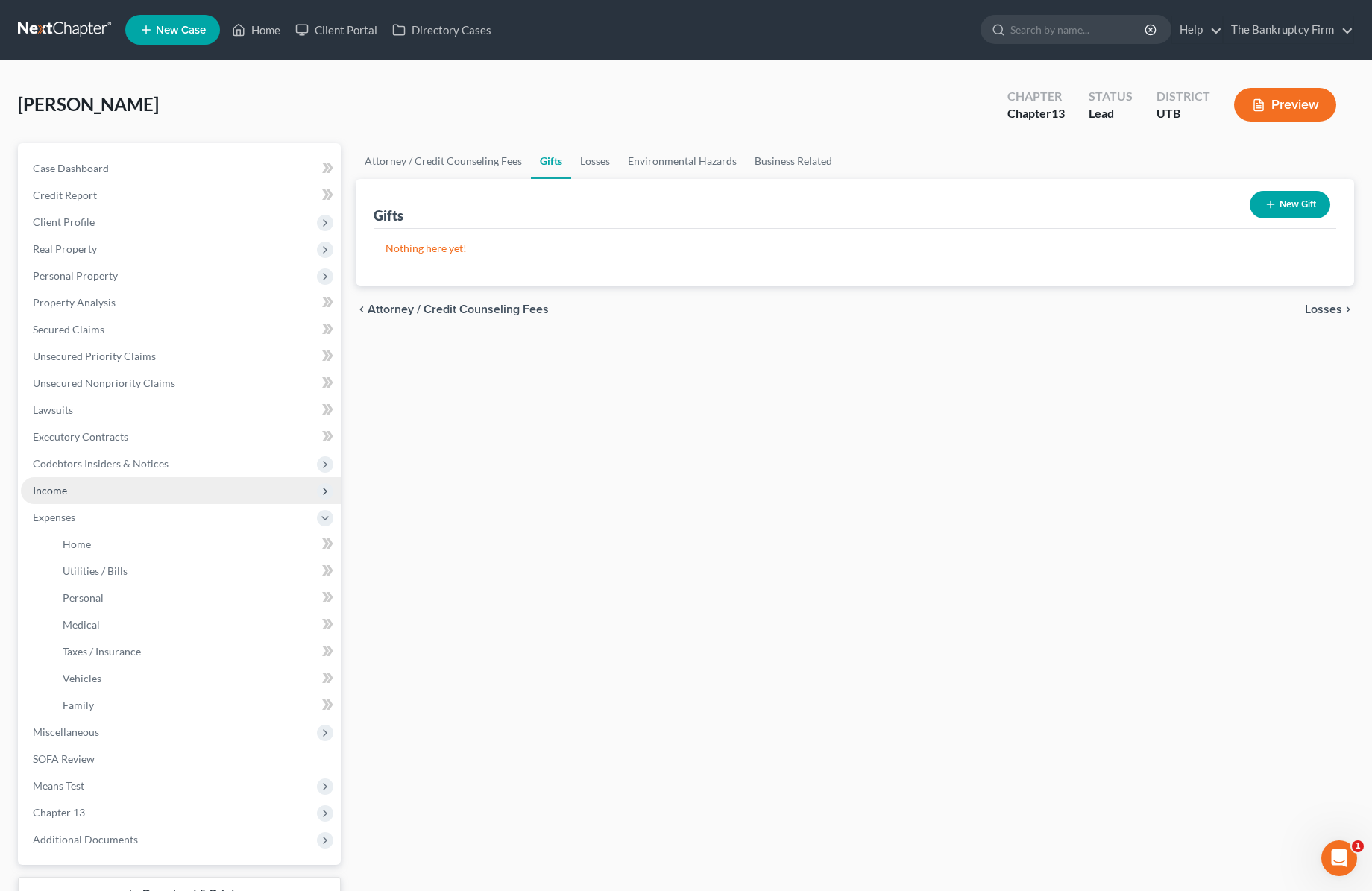
click at [114, 482] on span "Income" at bounding box center [181, 490] width 320 height 27
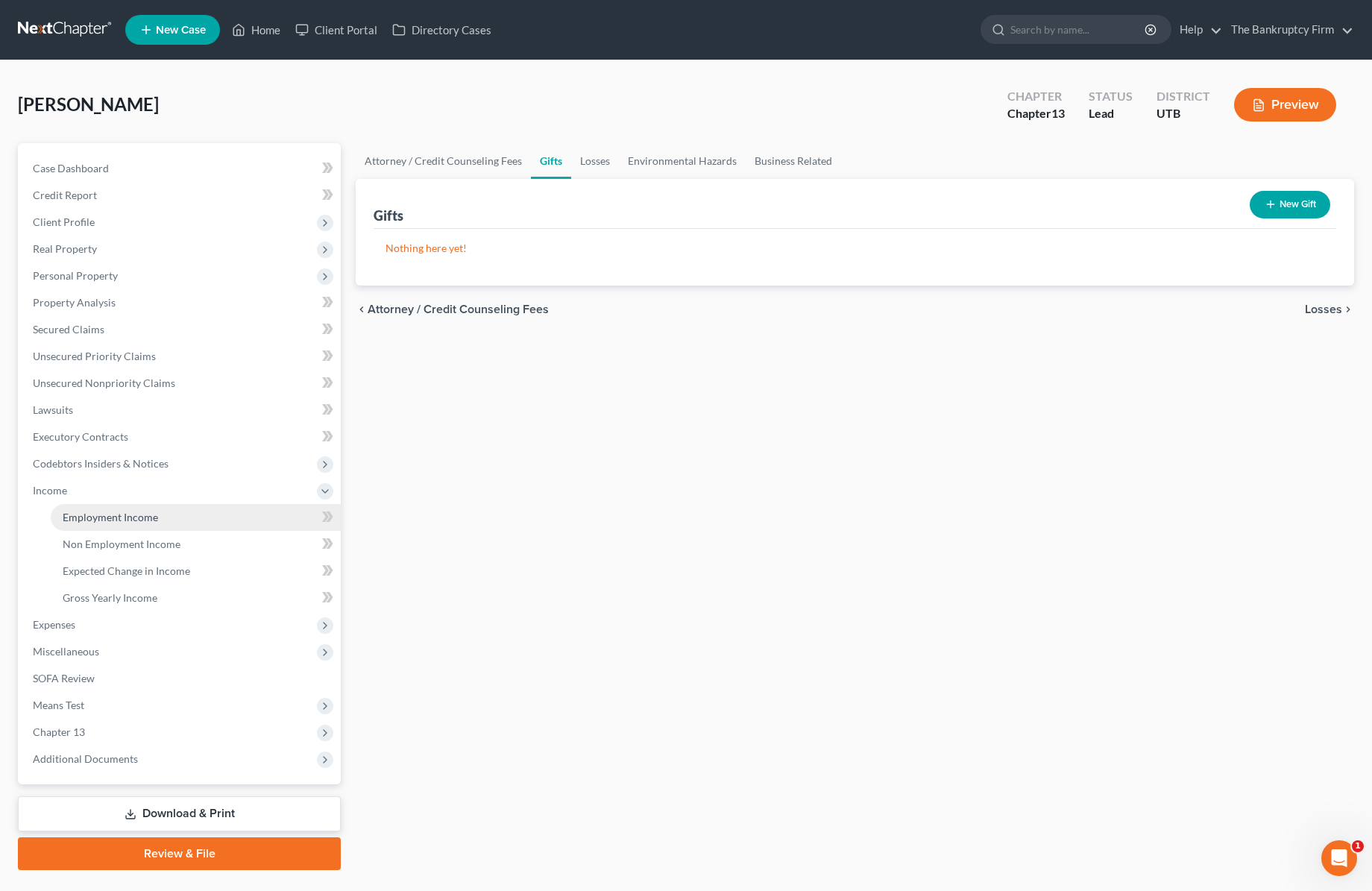
click at [144, 512] on span "Employment Income" at bounding box center [110, 517] width 95 height 13
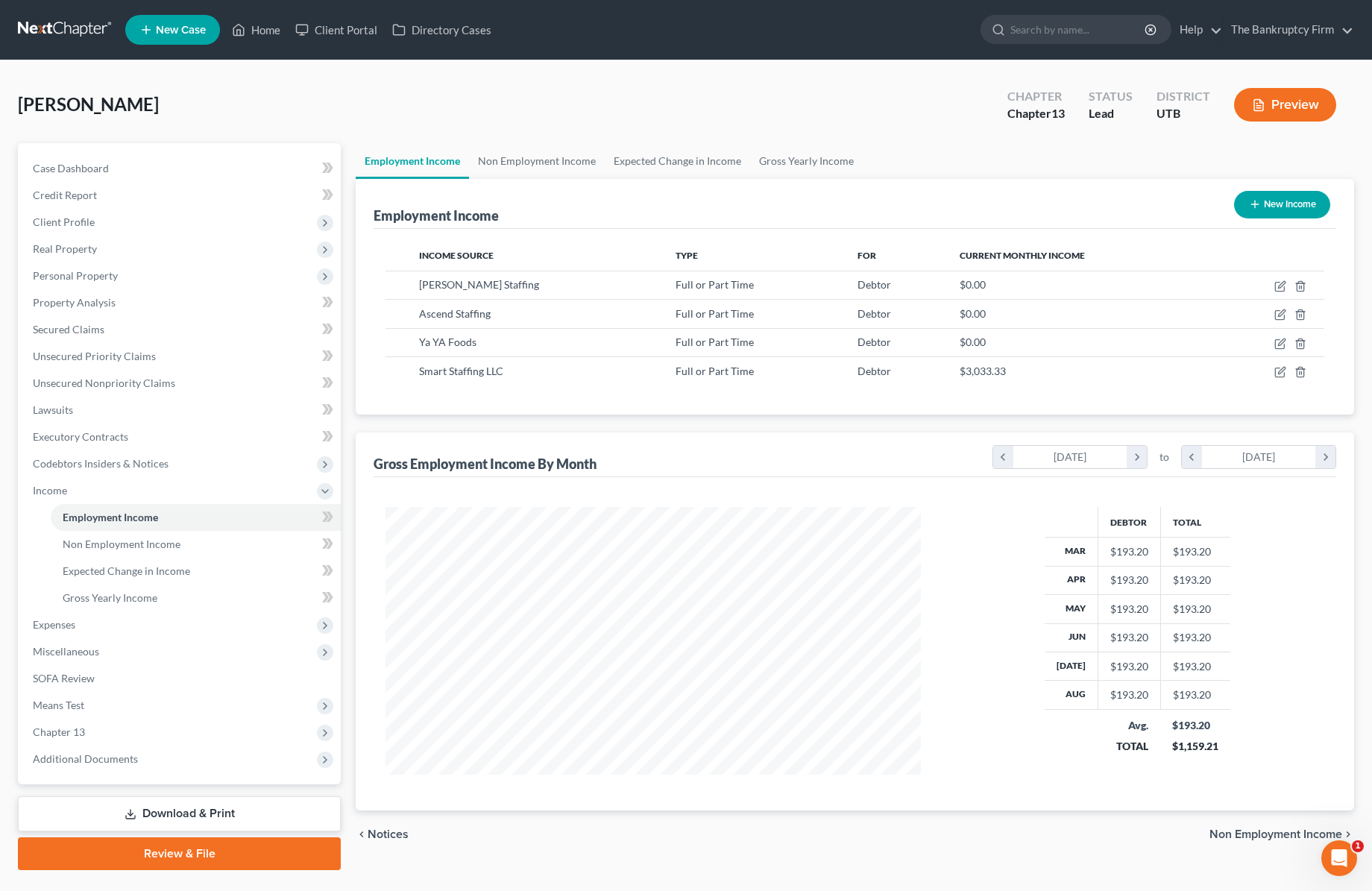
scroll to position [36, 0]
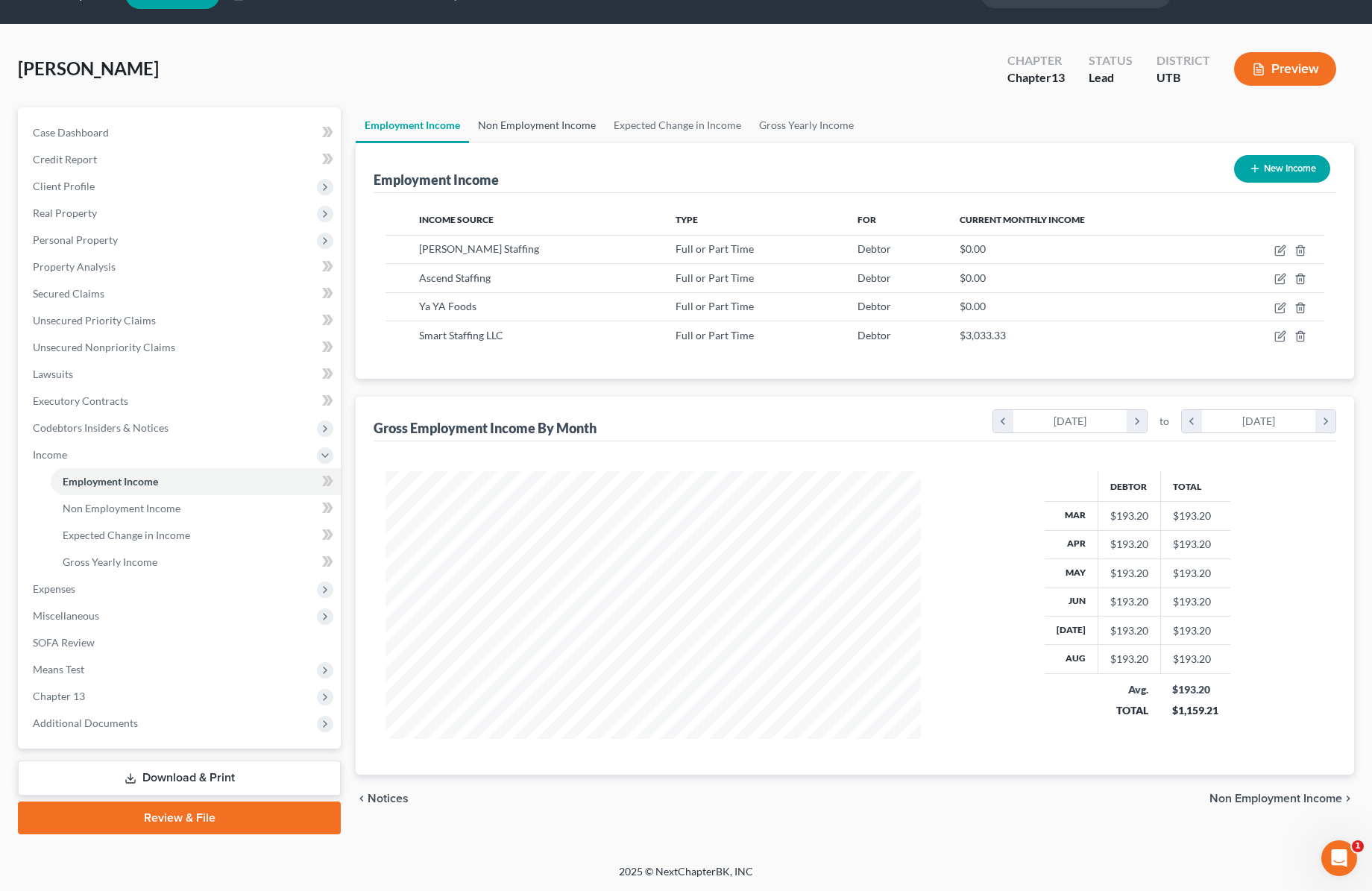
click at [544, 123] on link "Non Employment Income" at bounding box center [536, 125] width 135 height 36
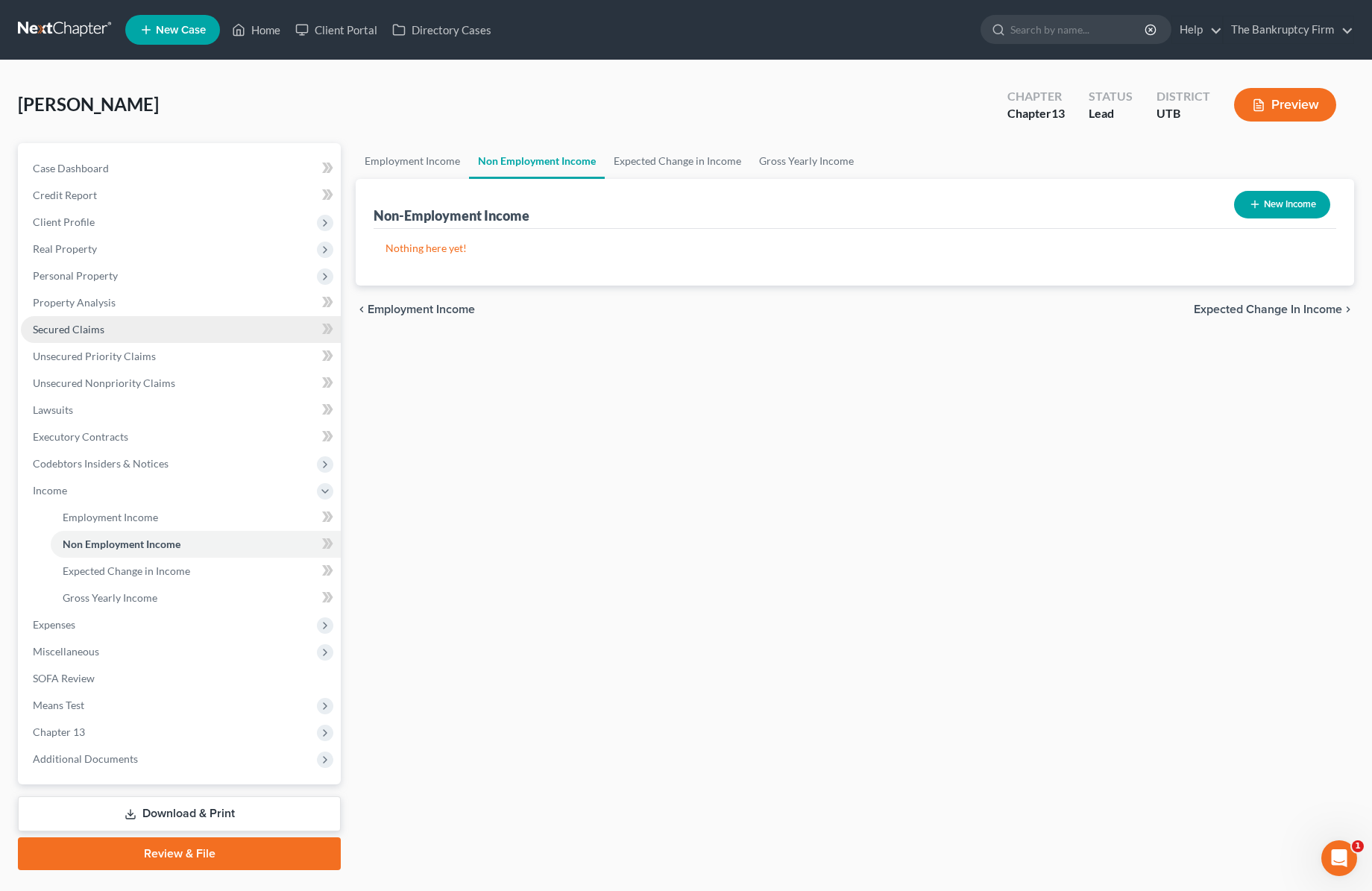
click at [80, 324] on span "Secured Claims" at bounding box center [68, 329] width 71 height 13
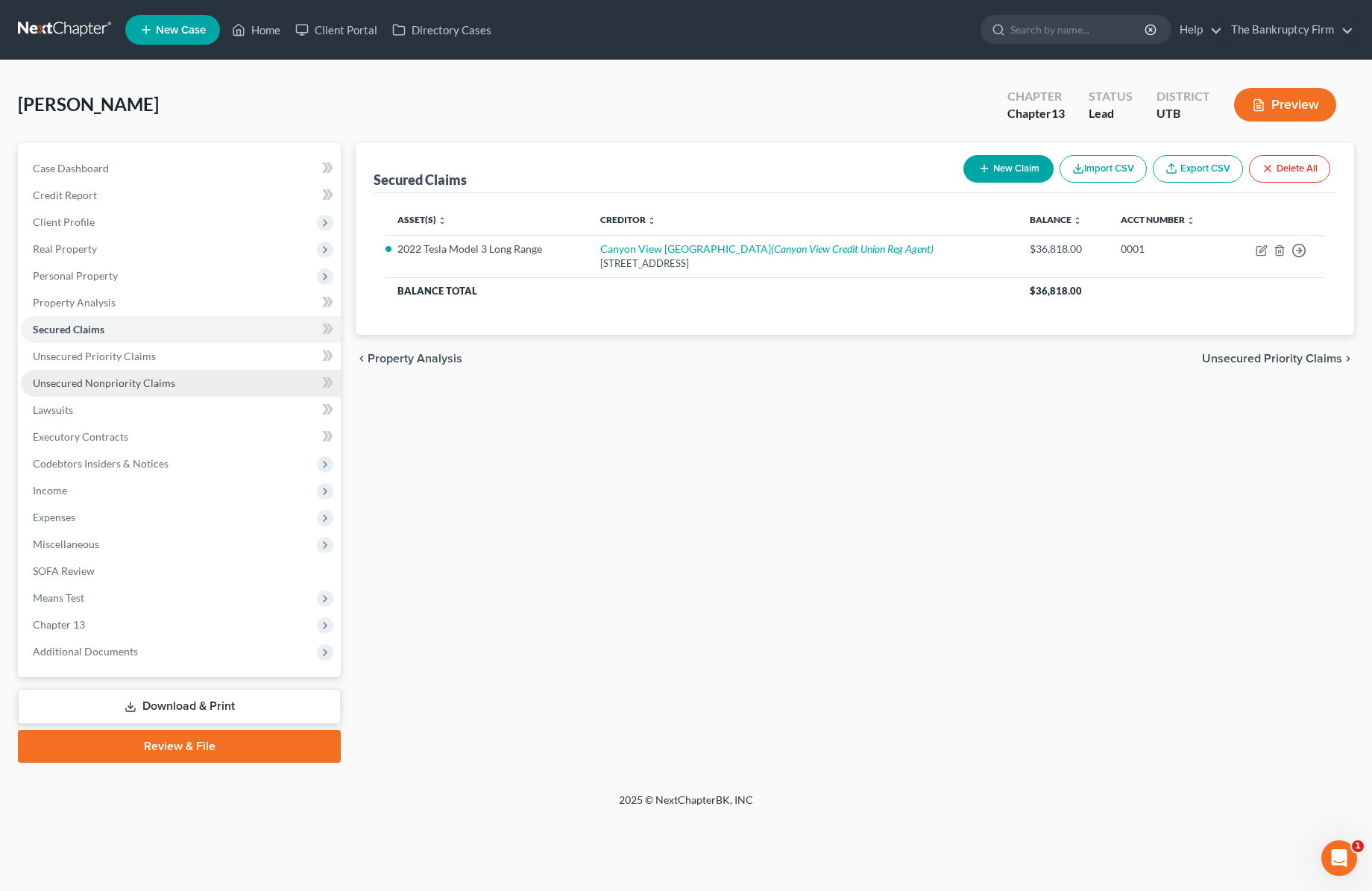
click at [136, 383] on span "Unsecured Nonpriority Claims" at bounding box center [104, 383] width 143 height 13
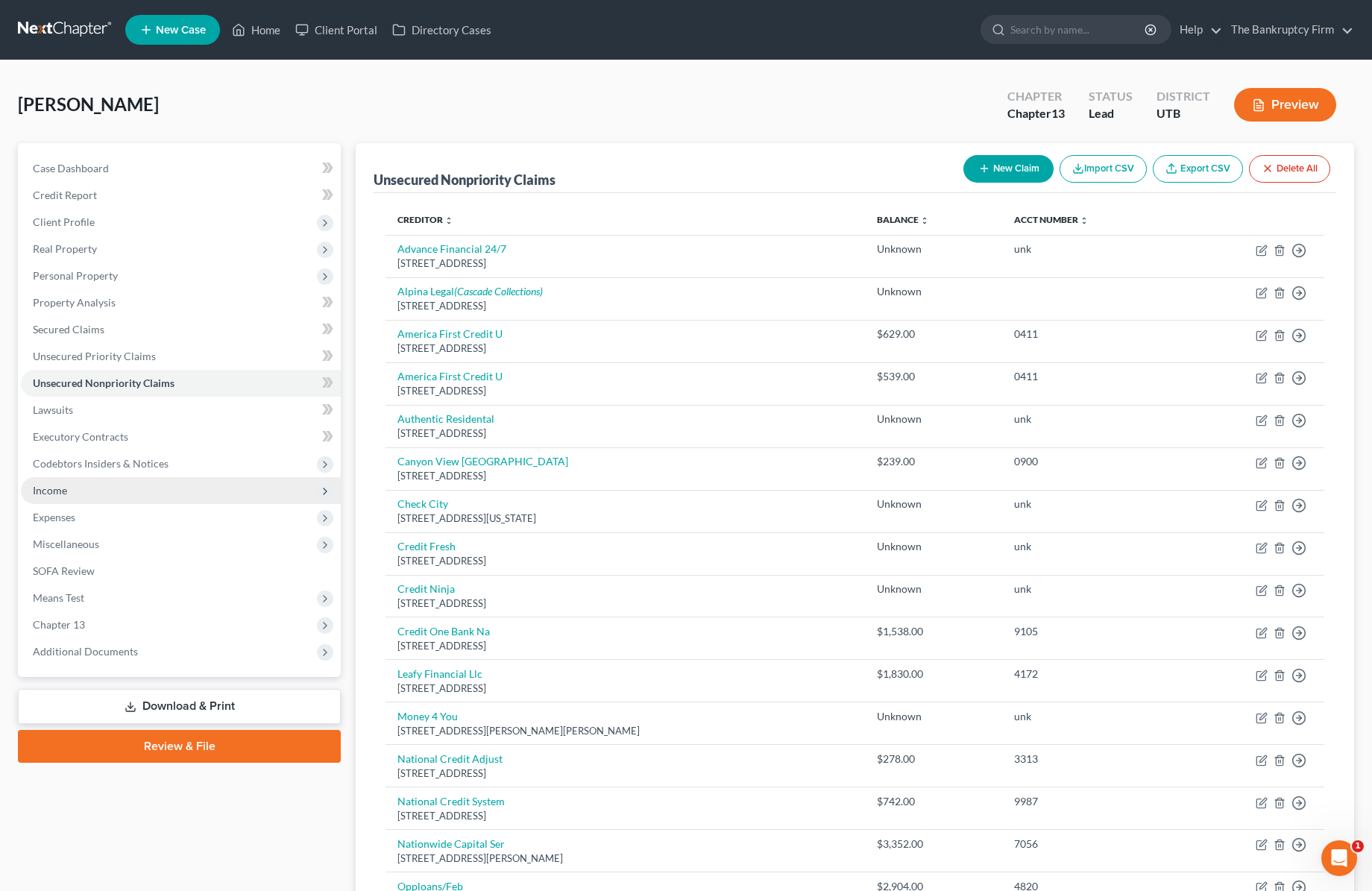
click at [95, 486] on span "Income" at bounding box center [181, 490] width 320 height 27
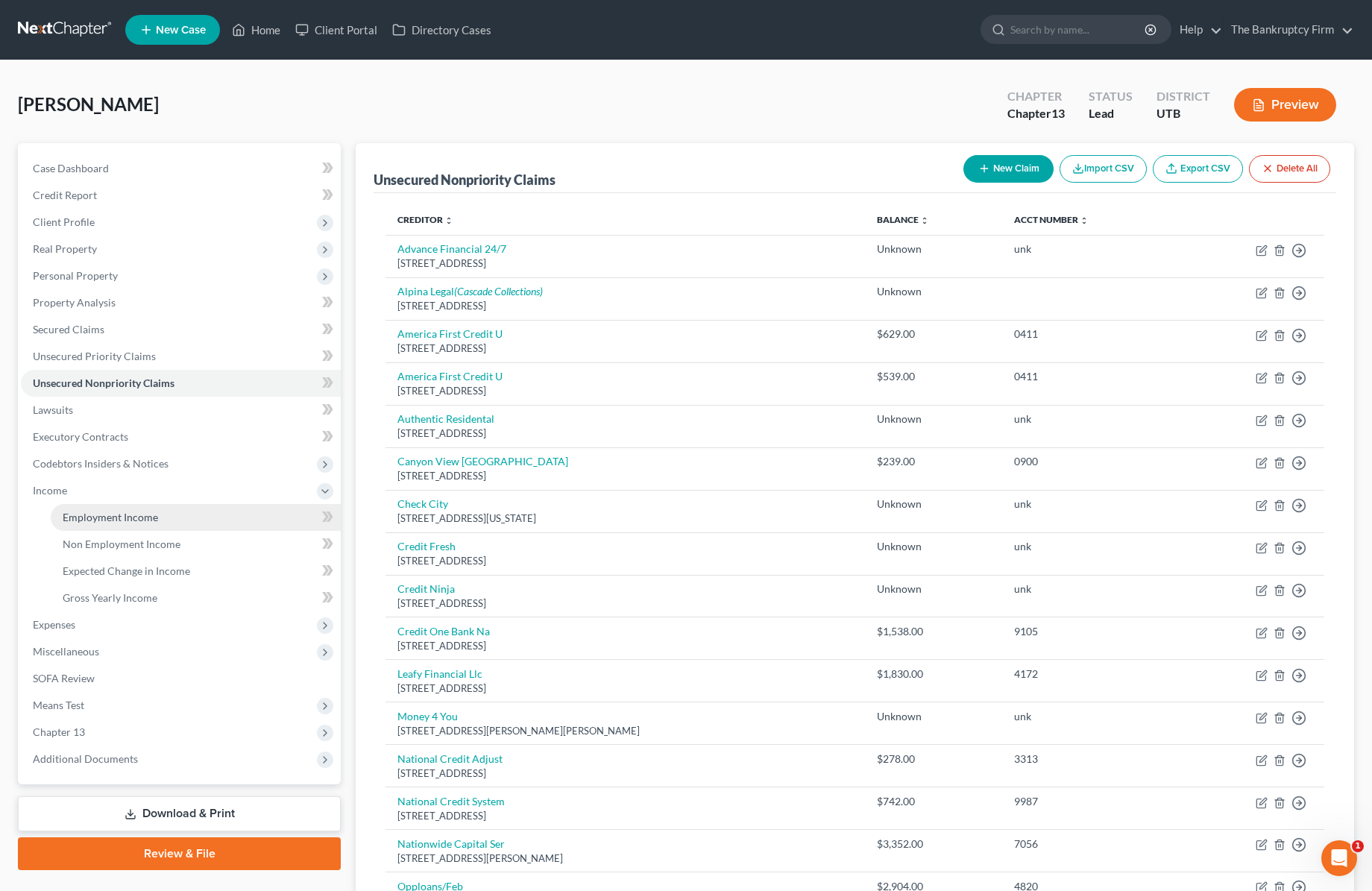
click at [145, 515] on span "Employment Income" at bounding box center [110, 517] width 95 height 13
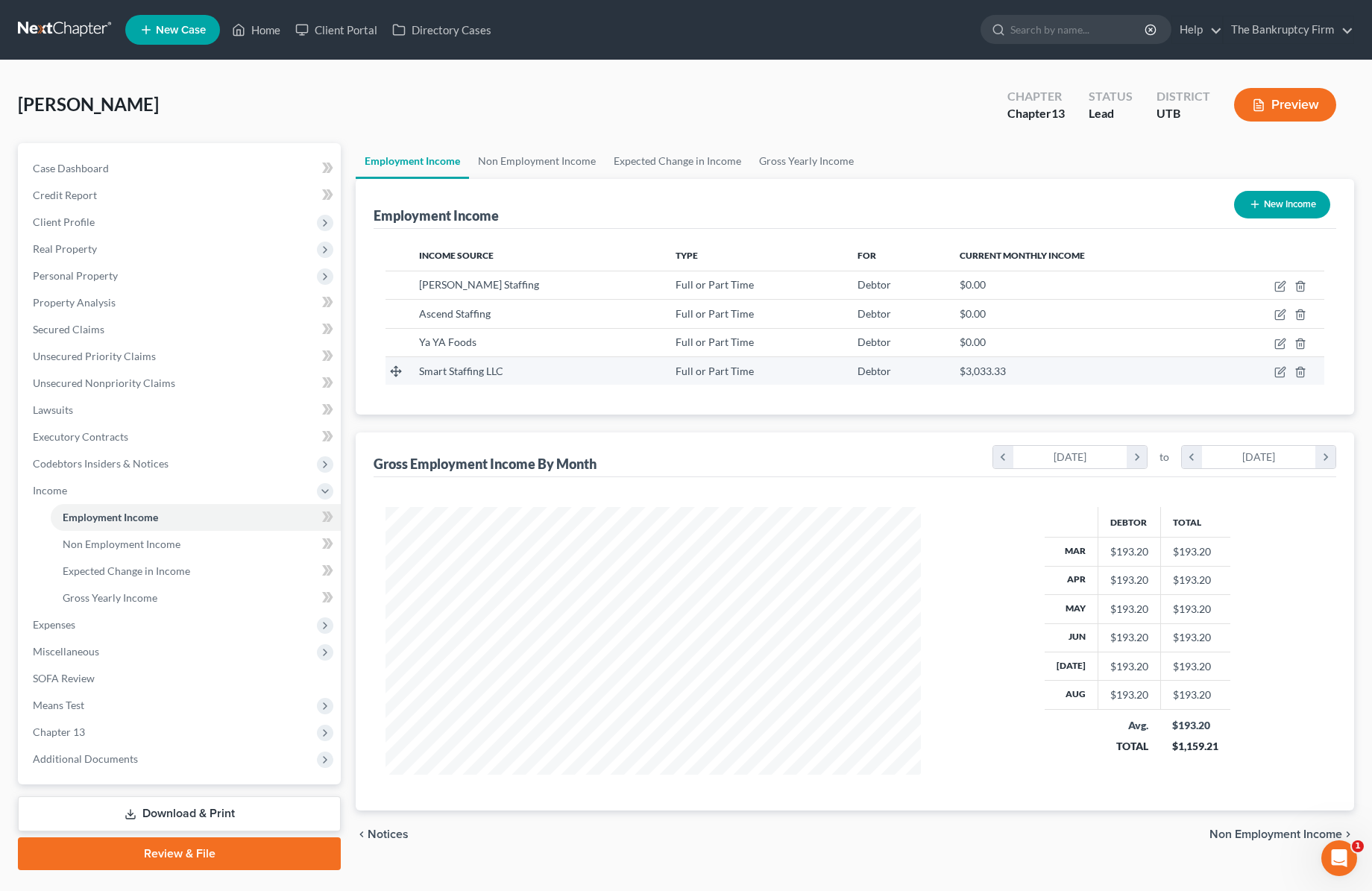
scroll to position [268, 566]
click at [1282, 371] on icon "button" at bounding box center [1280, 371] width 12 height 12
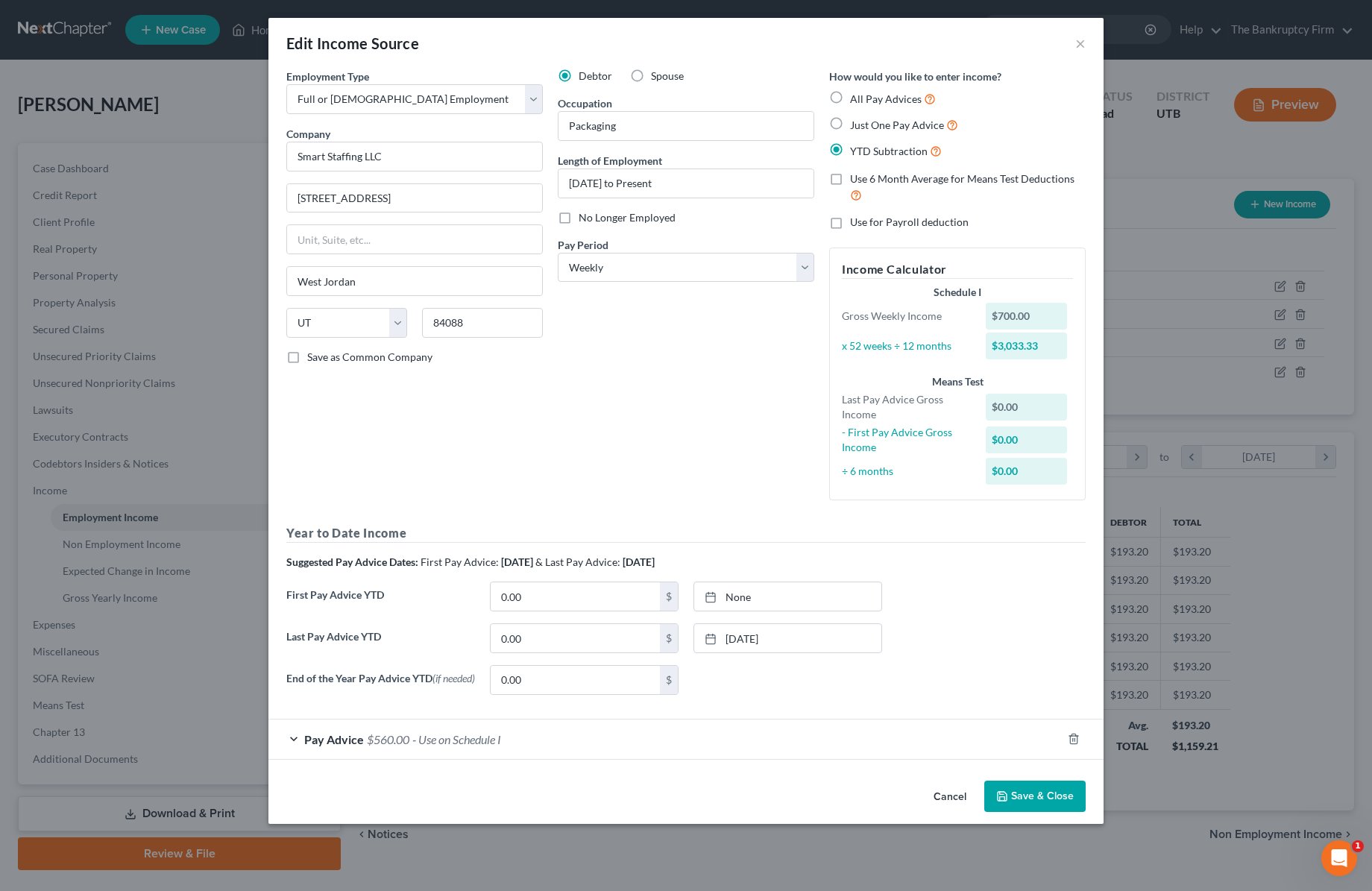
drag, startPoint x: 301, startPoint y: 743, endPoint x: 582, endPoint y: 402, distance: 441.9
click at [301, 743] on div "Pay Advice $560.00 - Use on Schedule I" at bounding box center [665, 739] width 794 height 40
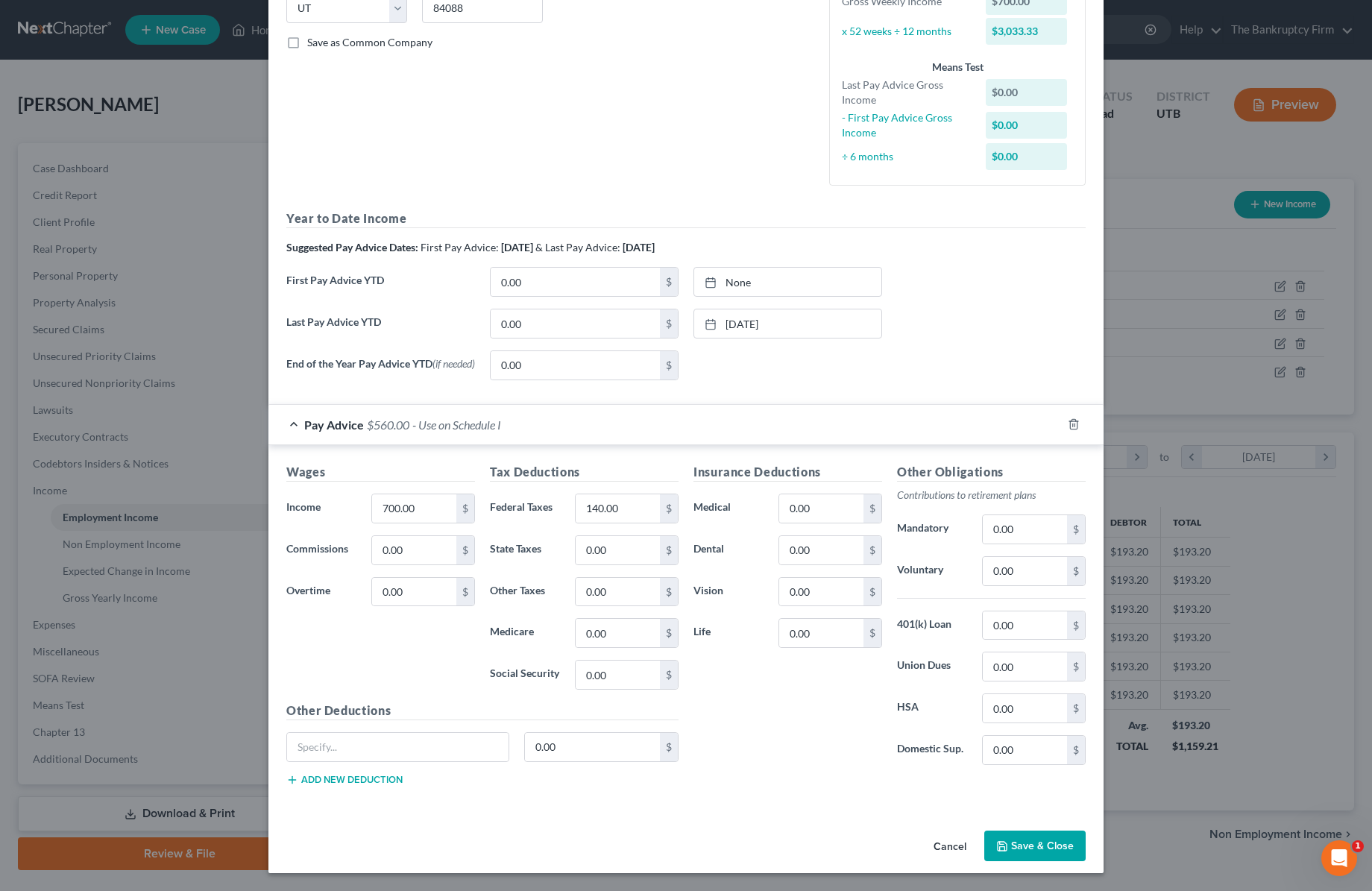
scroll to position [318, 0]
click at [297, 420] on div "Pay Advice $560.00 - Use on Schedule I" at bounding box center [665, 425] width 794 height 40
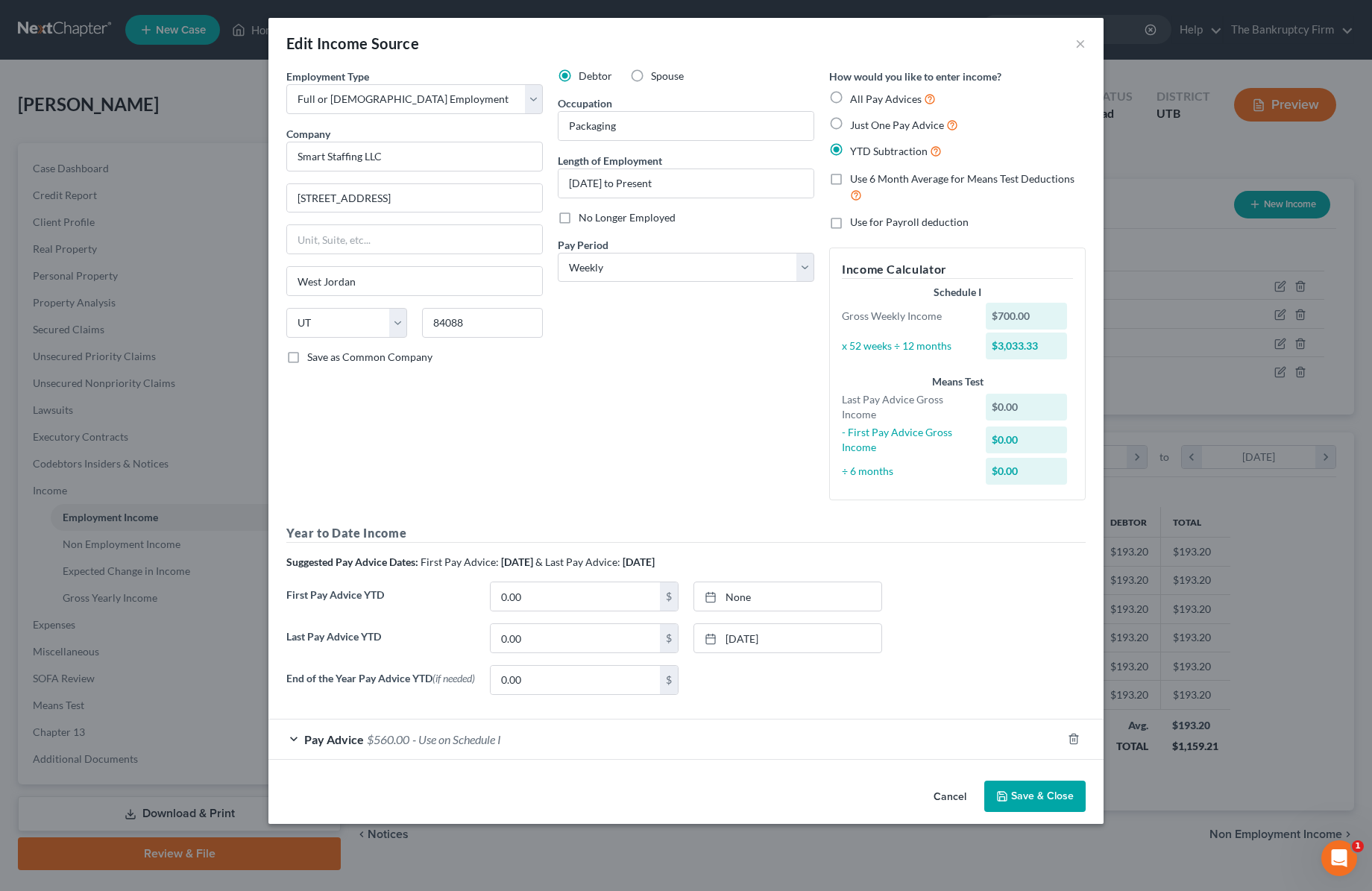
scroll to position [0, 0]
click at [1076, 736] on polyline "button" at bounding box center [1073, 736] width 9 height 0
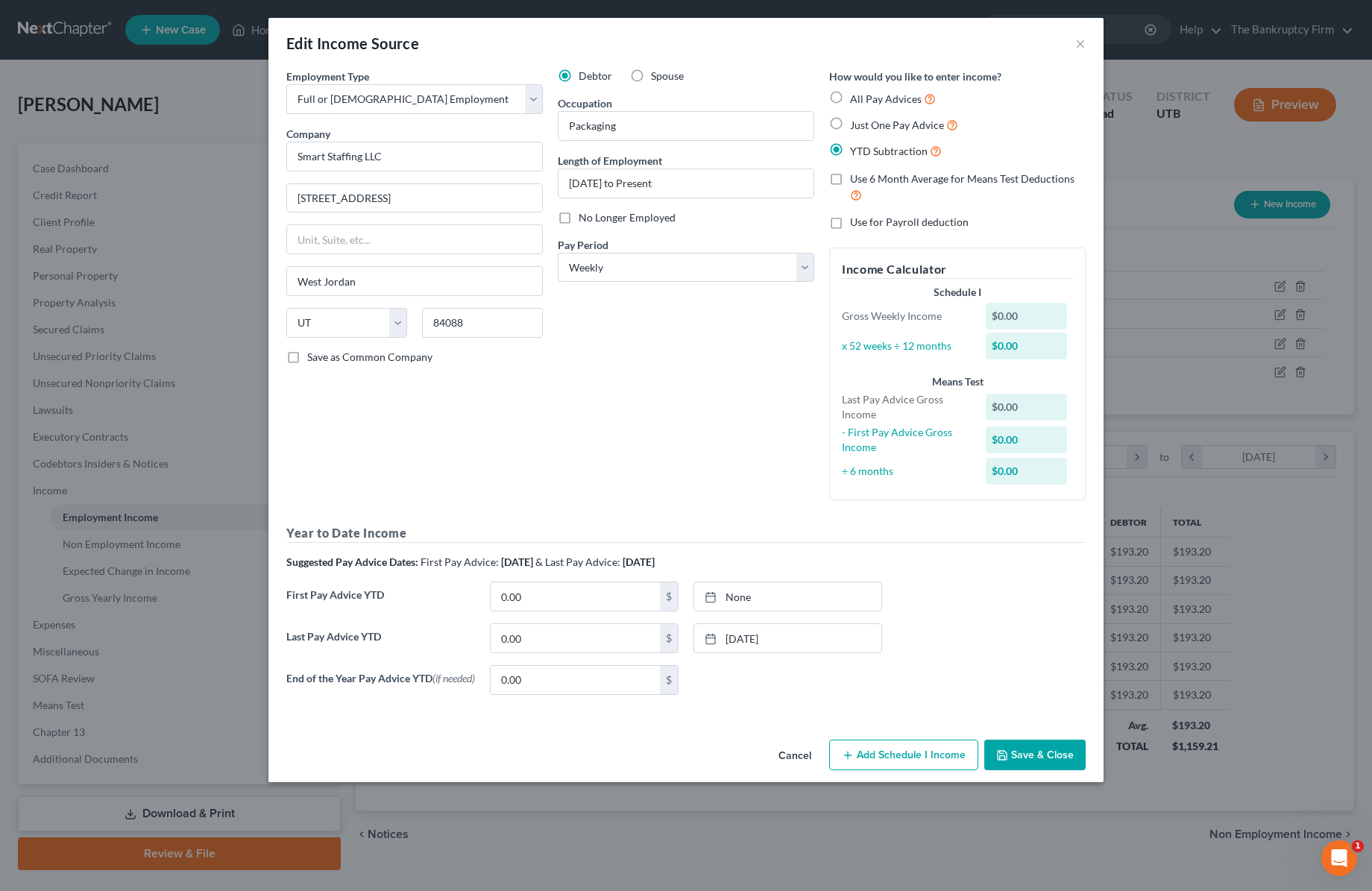
click at [578, 220] on label "No Longer Employed" at bounding box center [627, 217] width 97 height 15
click at [585, 220] on input "No Longer Employed" at bounding box center [589, 215] width 10 height 10
drag, startPoint x: 1046, startPoint y: 756, endPoint x: 1036, endPoint y: 755, distance: 10.0
click at [1046, 756] on button "Save & Close" at bounding box center [1035, 756] width 101 height 32
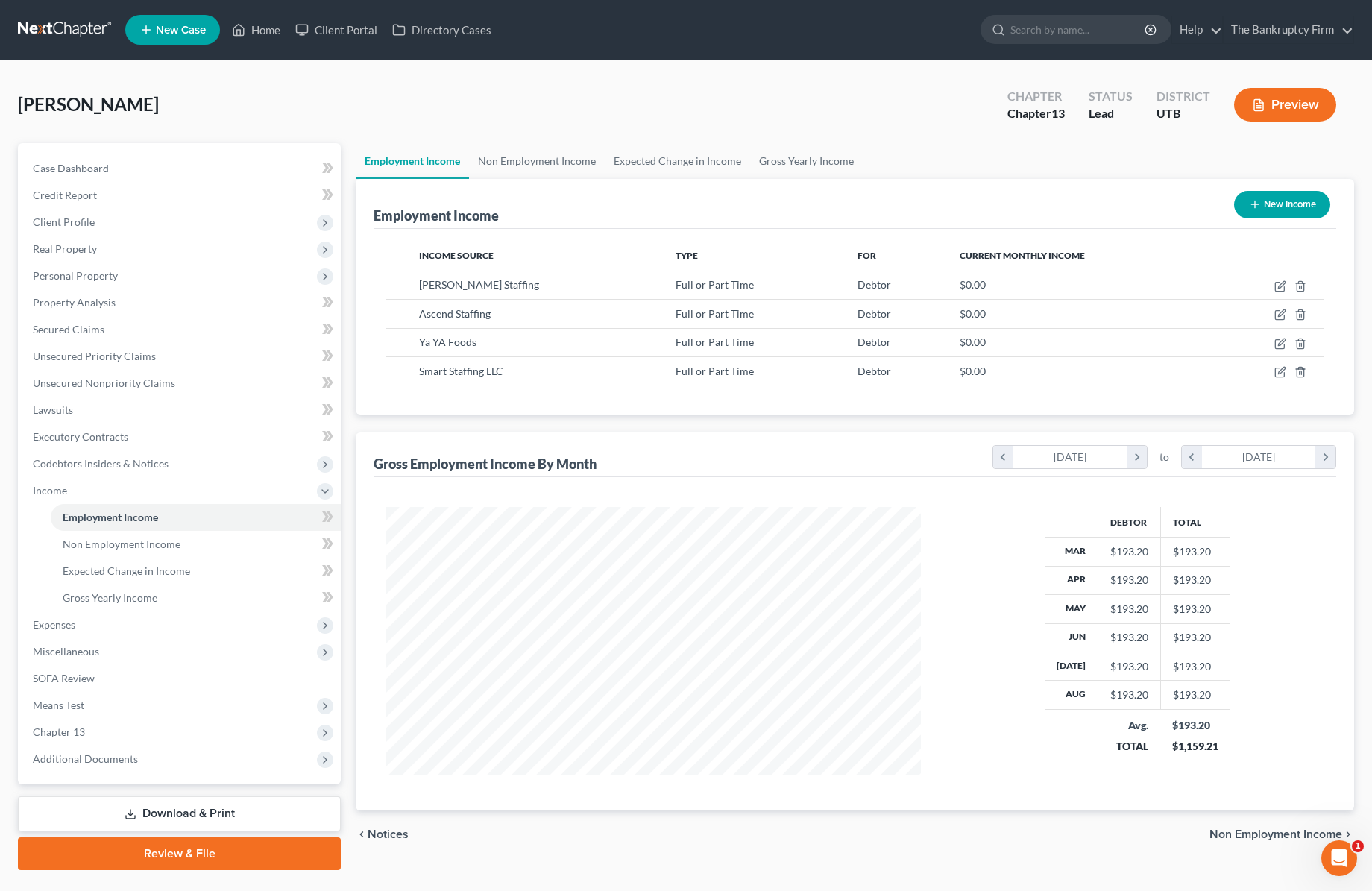
click at [1287, 207] on button "New Income" at bounding box center [1282, 204] width 96 height 28
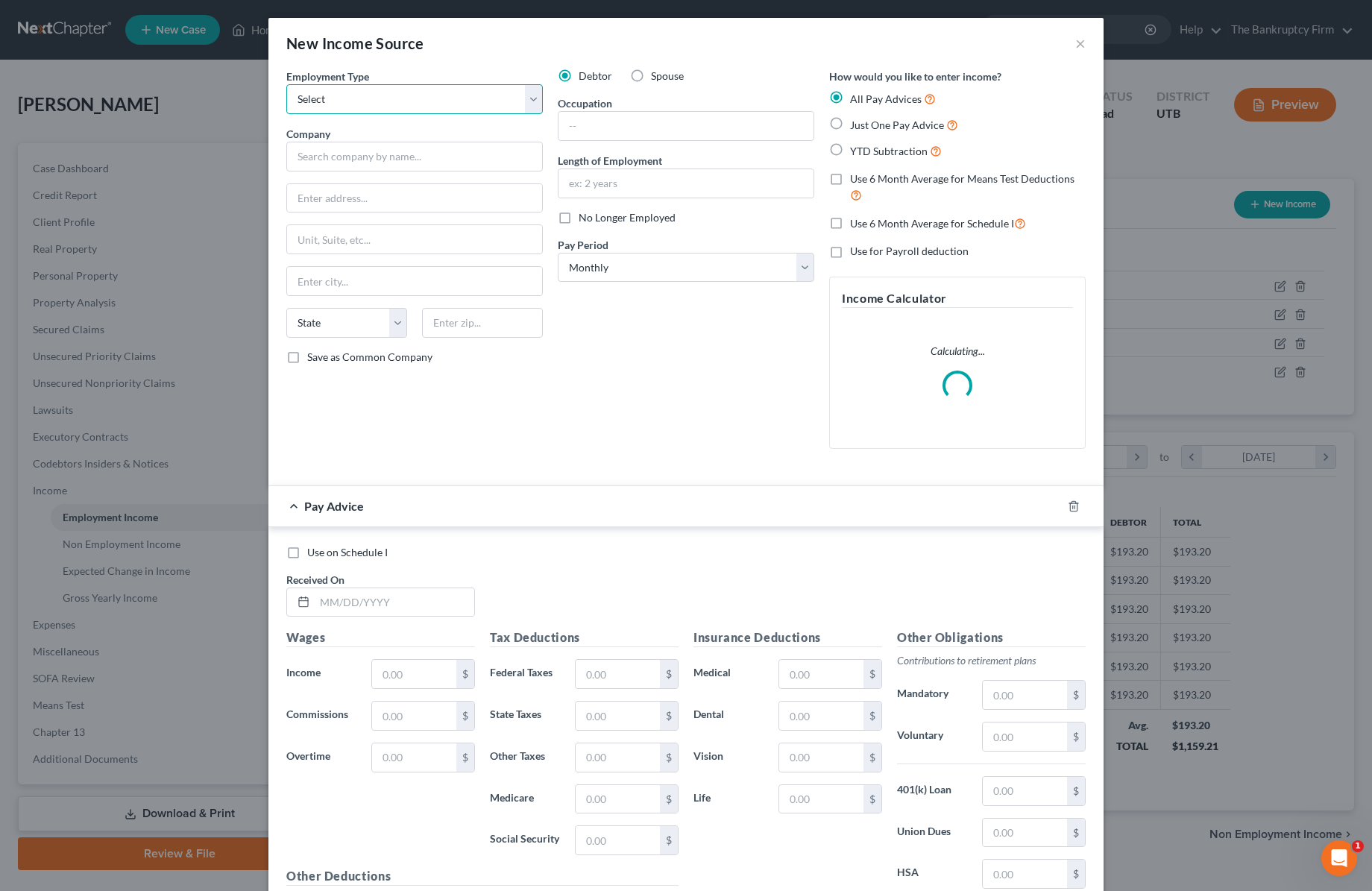
click at [320, 97] on select "Select Full or [DEMOGRAPHIC_DATA] Employment Self Employment" at bounding box center [414, 99] width 257 height 30
click at [286, 84] on select "Select Full or [DEMOGRAPHIC_DATA] Employment Self Employment" at bounding box center [414, 99] width 257 height 30
click at [330, 156] on input "text" at bounding box center [414, 157] width 257 height 30
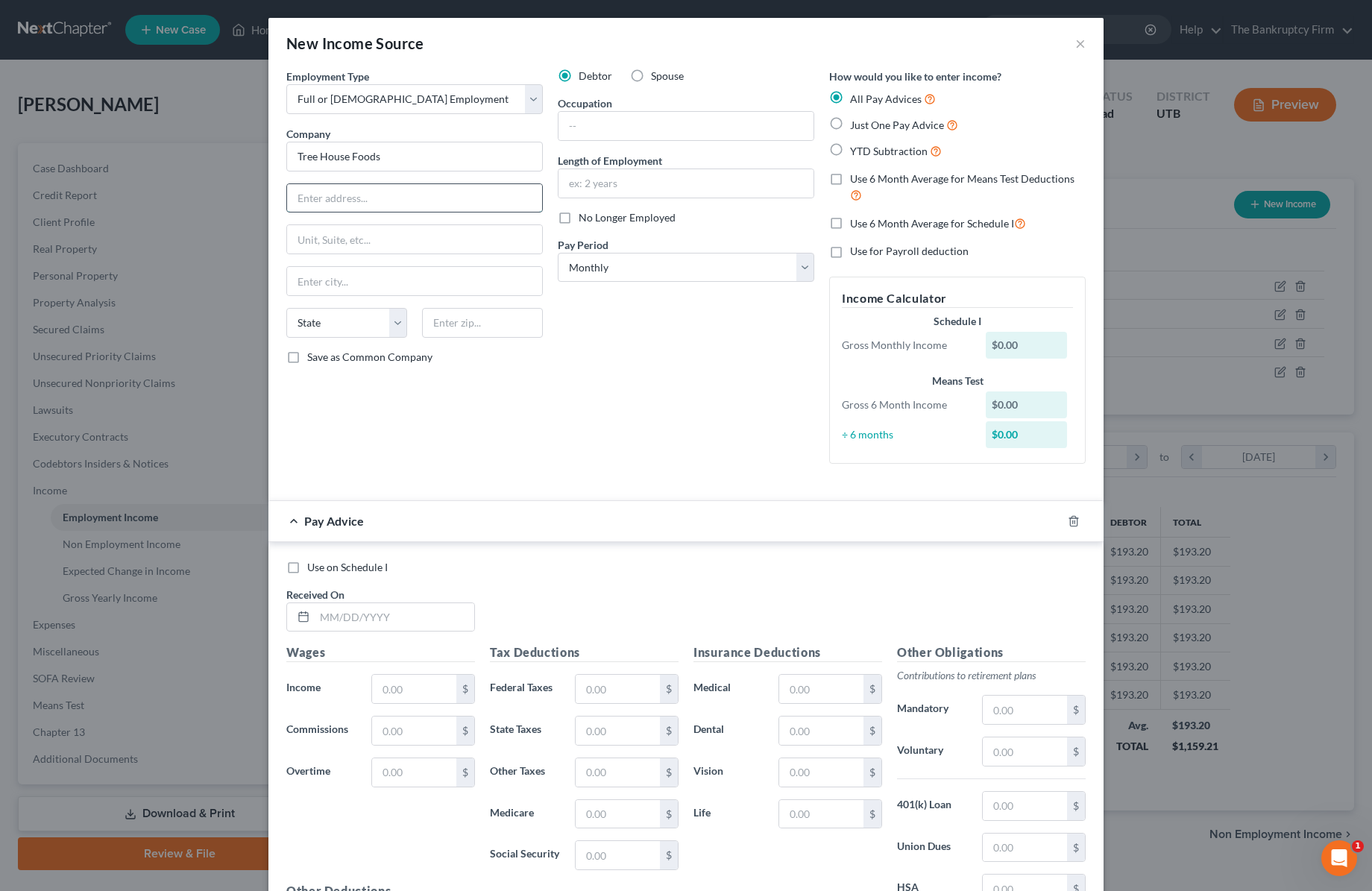
click at [343, 197] on input "text" at bounding box center [414, 199] width 255 height 29
paste input "2021 Spring Road - Suite 600"
click at [482, 330] on input "text" at bounding box center [482, 323] width 120 height 30
click at [619, 125] on input "text" at bounding box center [686, 126] width 255 height 29
click at [426, 159] on input "Tree House Foods" at bounding box center [414, 157] width 257 height 30
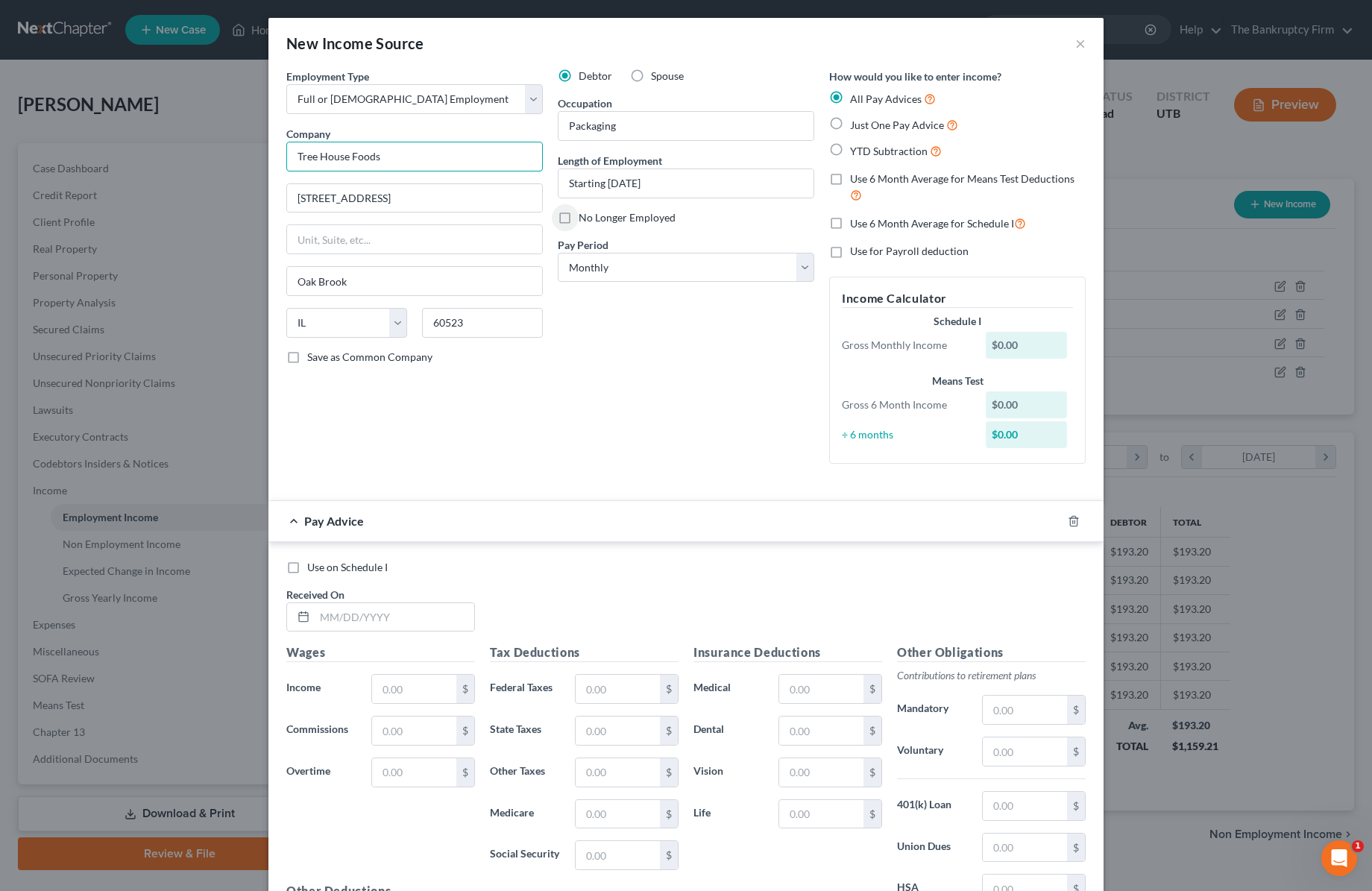
click at [426, 159] on input "Tree House Foods" at bounding box center [414, 157] width 257 height 30
click at [657, 265] on select "Select Monthly Twice Monthly Every Other Week Weekly" at bounding box center [686, 268] width 257 height 30
click at [558, 253] on select "Select Monthly Twice Monthly Every Other Week Weekly" at bounding box center [686, 268] width 257 height 30
click at [850, 123] on label "Just One Pay Advice" at bounding box center [904, 125] width 108 height 17
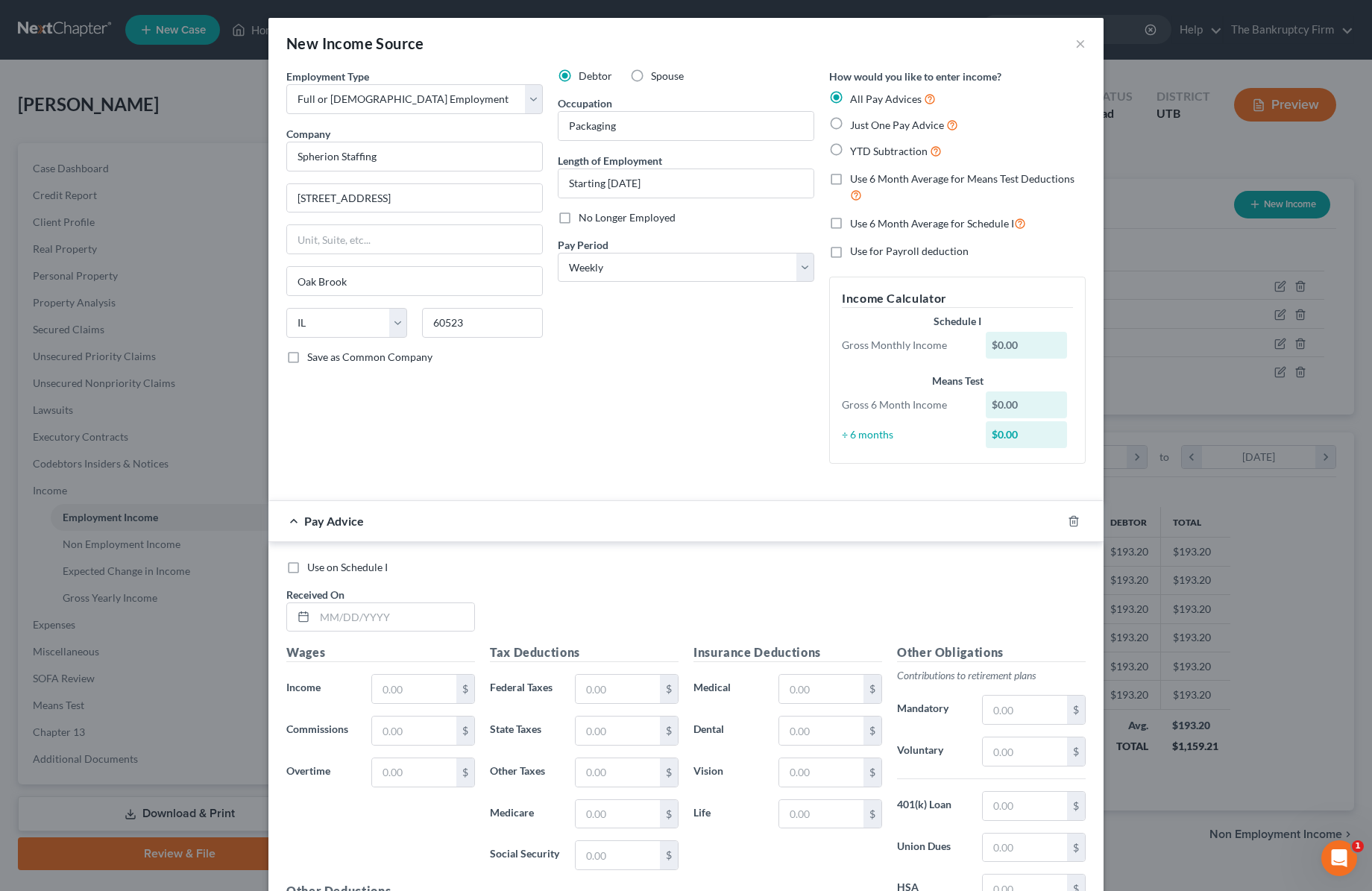
click at [856, 123] on input "Just One Pay Advice" at bounding box center [861, 121] width 10 height 10
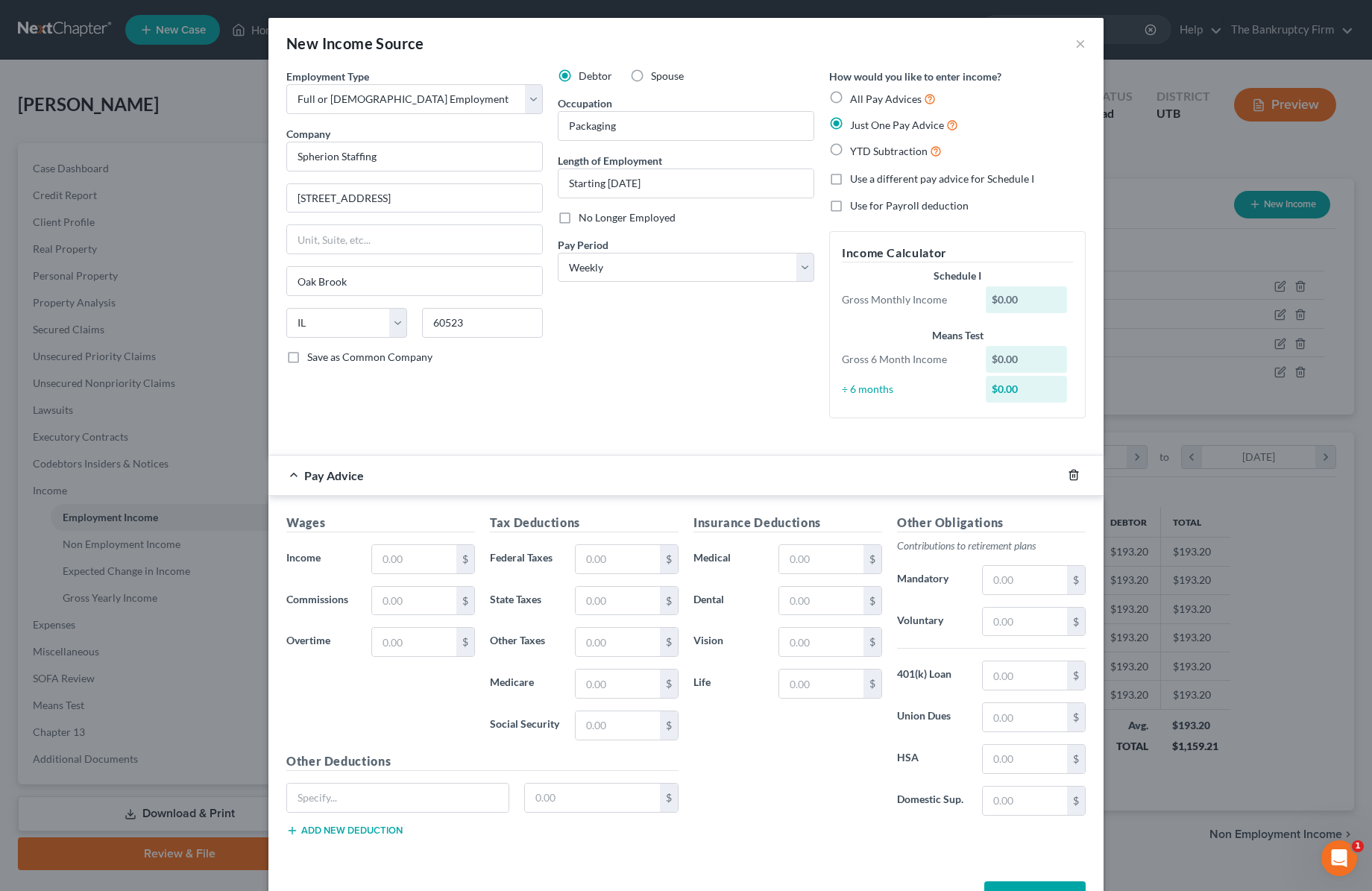
click at [1074, 476] on line "button" at bounding box center [1074, 477] width 0 height 3
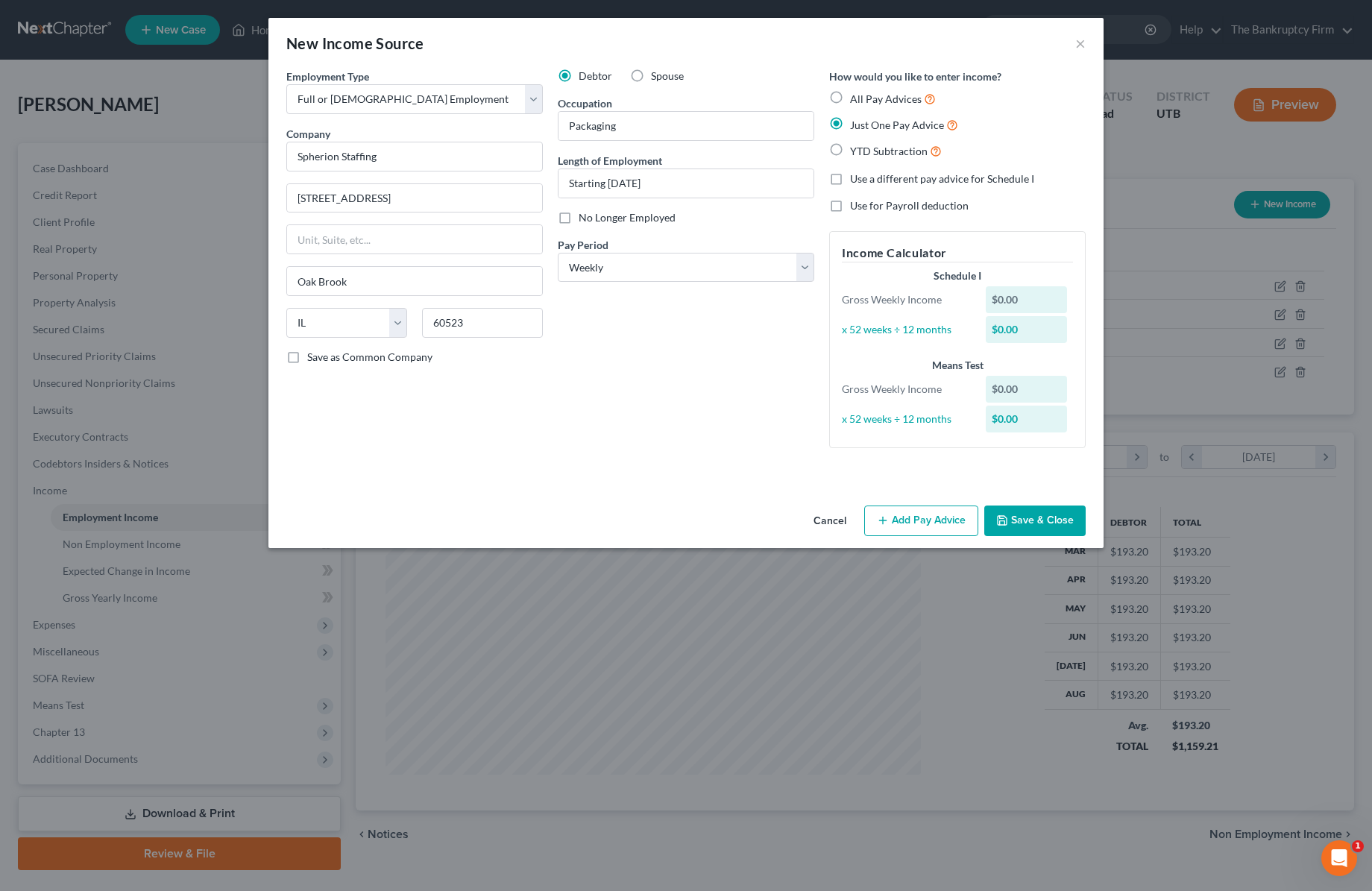
click at [934, 522] on button "Add Pay Advice" at bounding box center [921, 521] width 114 height 32
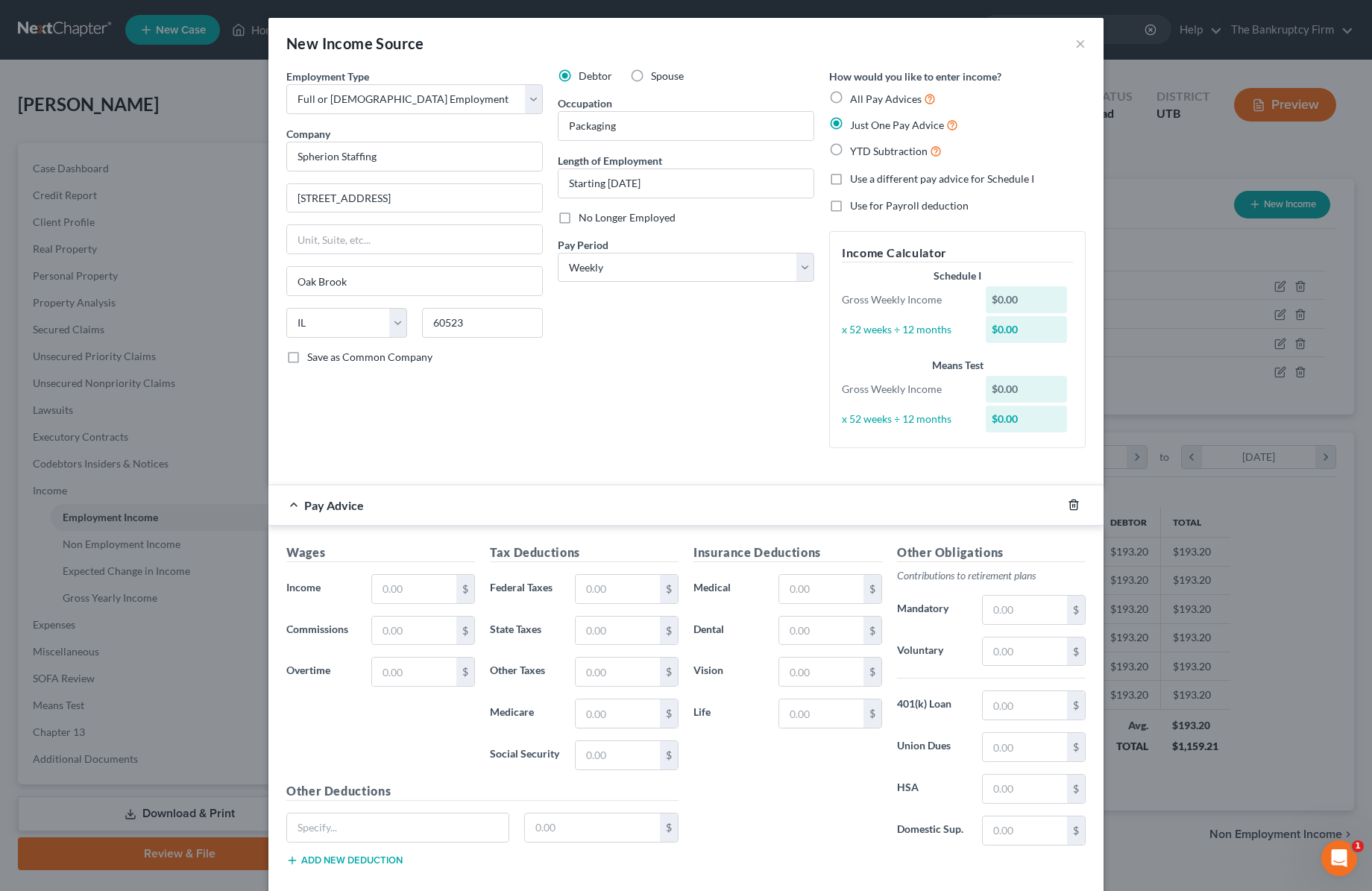
click at [1071, 502] on icon "button" at bounding box center [1073, 505] width 12 height 12
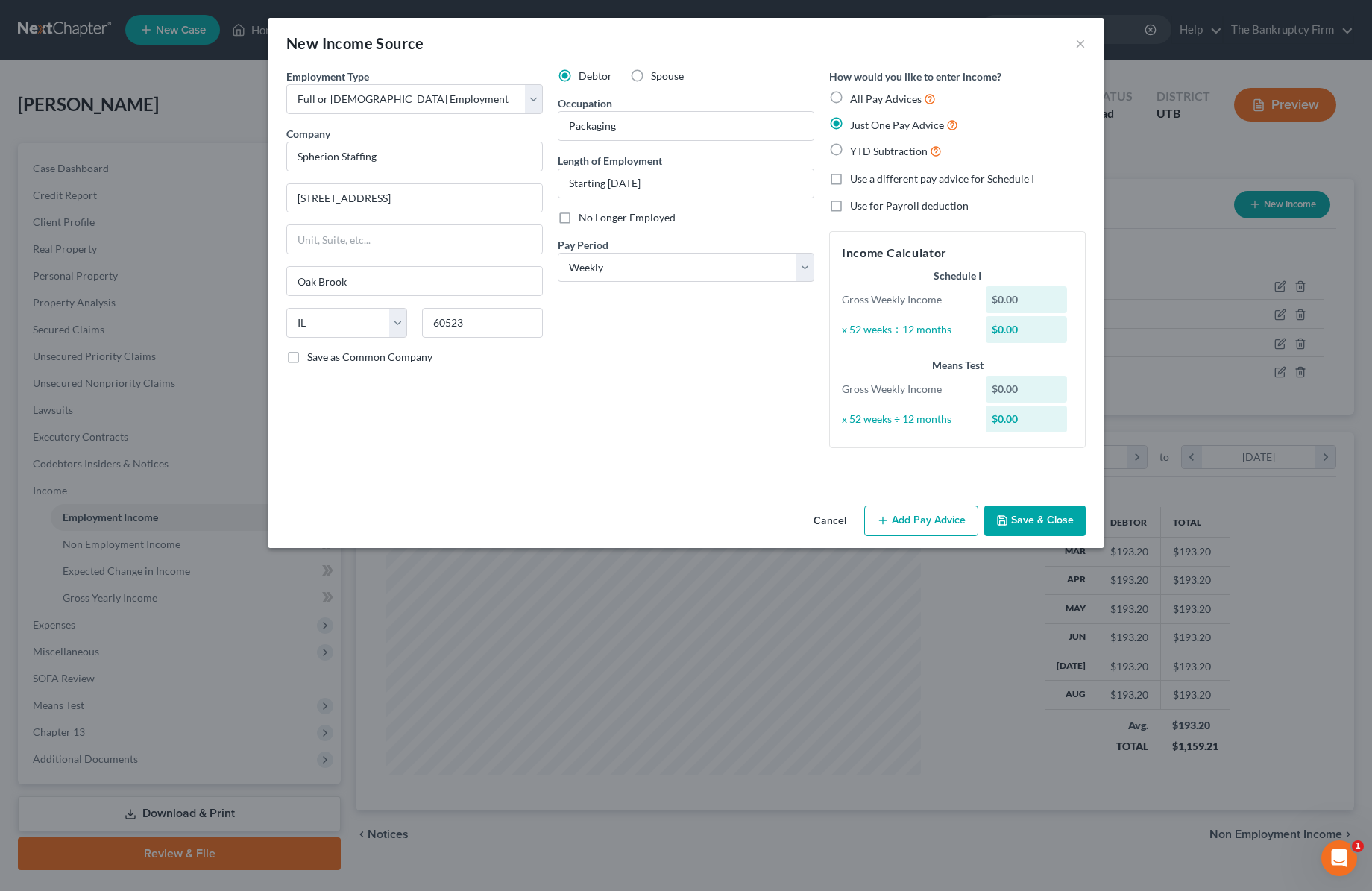
click at [911, 516] on button "Add Pay Advice" at bounding box center [921, 521] width 114 height 32
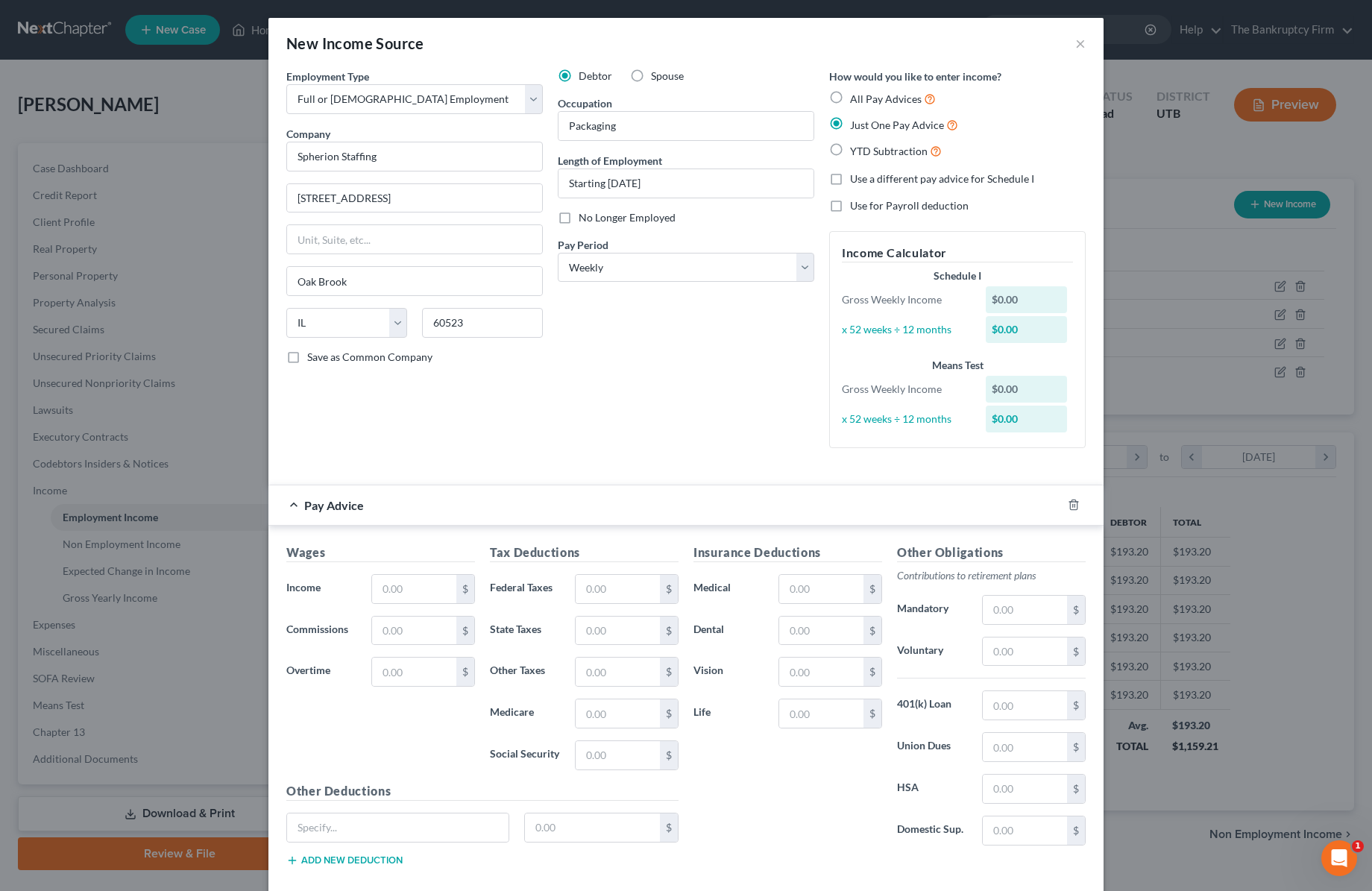
scroll to position [81, 0]
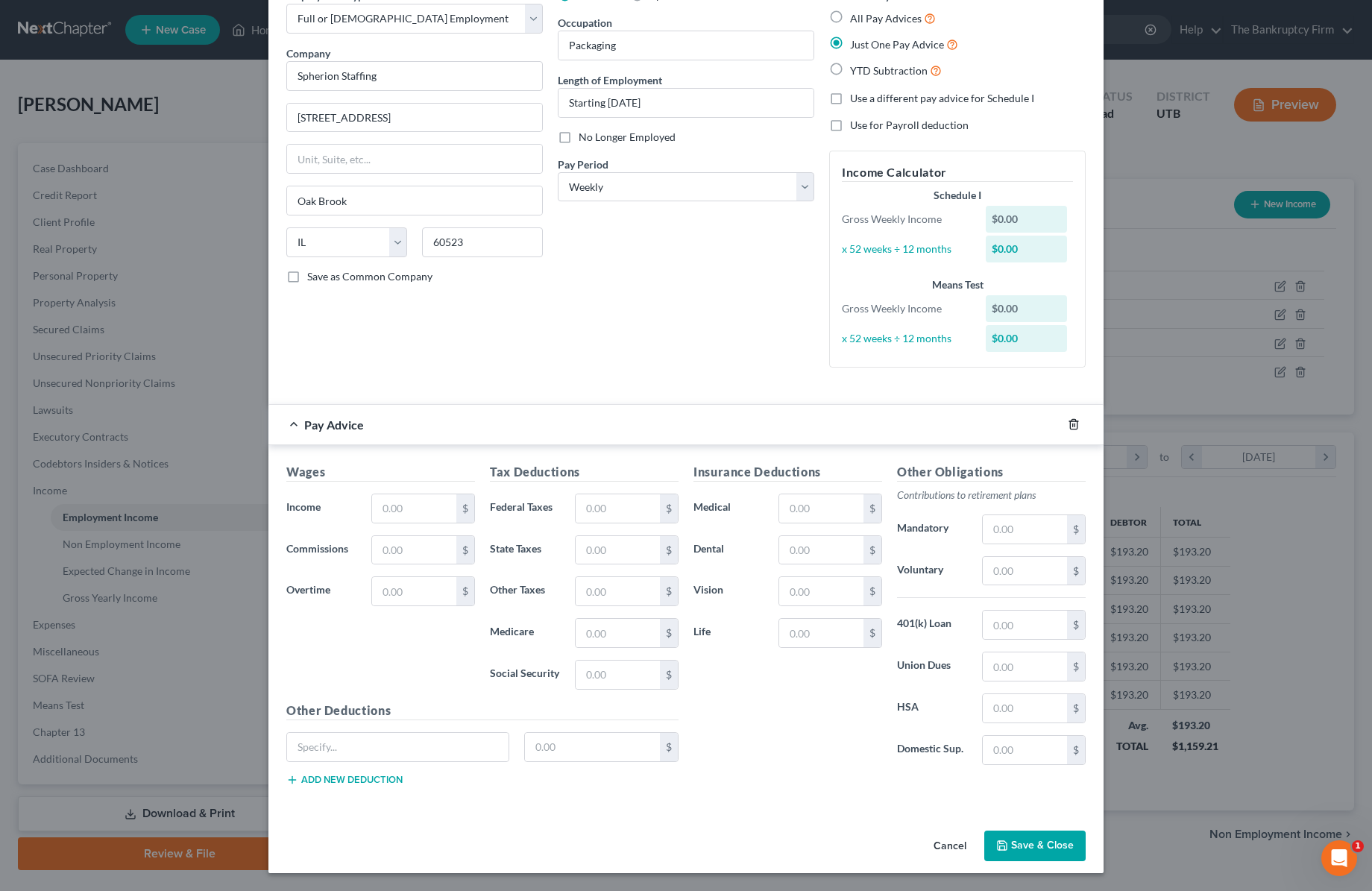
click at [1073, 421] on polyline "button" at bounding box center [1073, 421] width 9 height 0
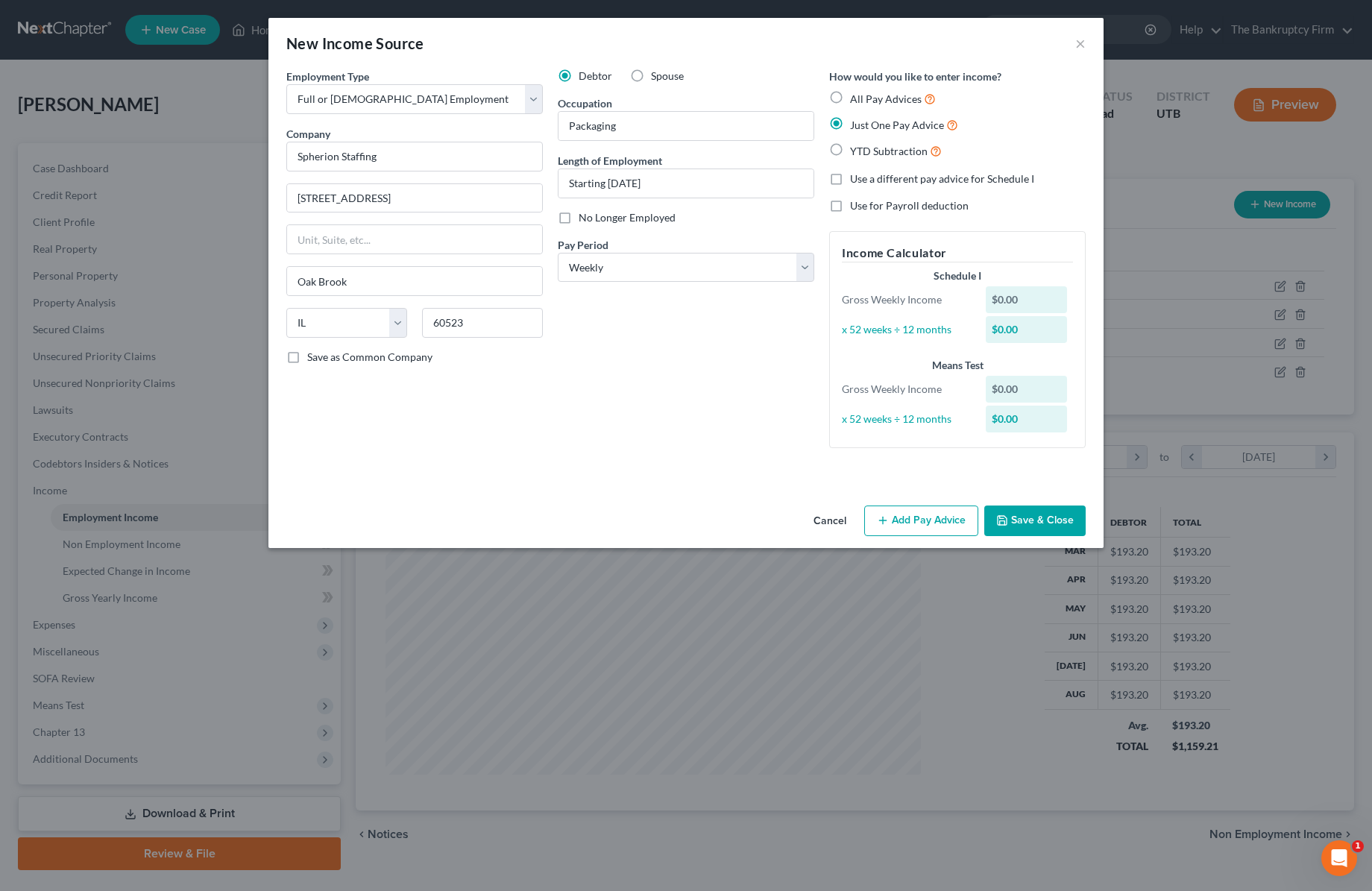
scroll to position [0, 0]
drag, startPoint x: 840, startPoint y: 154, endPoint x: 830, endPoint y: 143, distance: 14.9
click at [850, 154] on label "YTD Subtraction" at bounding box center [896, 151] width 92 height 17
click at [856, 152] on input "YTD Subtraction" at bounding box center [861, 147] width 10 height 10
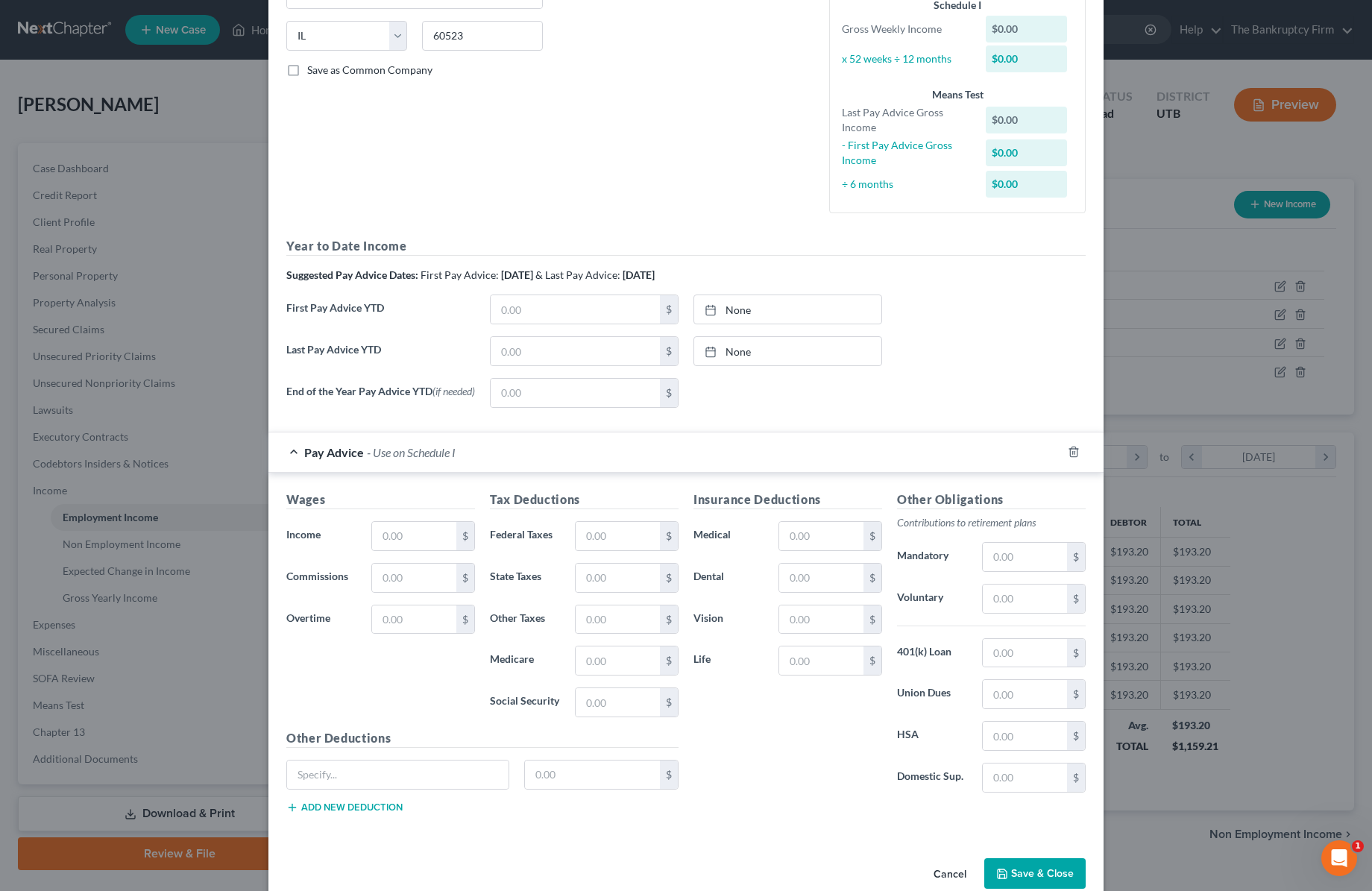
scroll to position [318, 0]
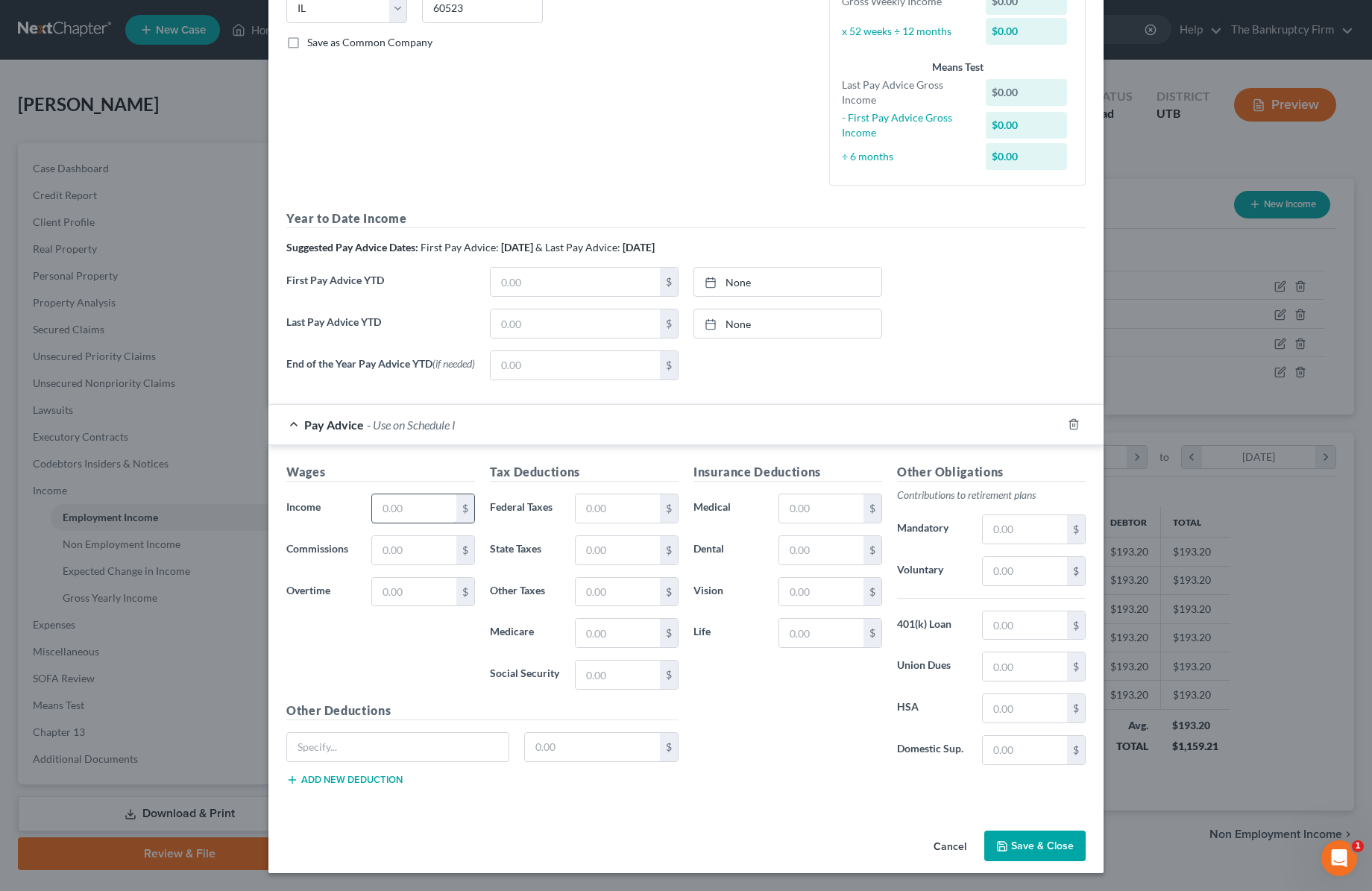
click at [406, 505] on input "text" at bounding box center [414, 508] width 84 height 29
click at [420, 508] on input "800" at bounding box center [414, 508] width 84 height 29
click at [617, 508] on input "text" at bounding box center [618, 508] width 84 height 29
click at [1033, 838] on button "Save & Close" at bounding box center [1035, 847] width 101 height 32
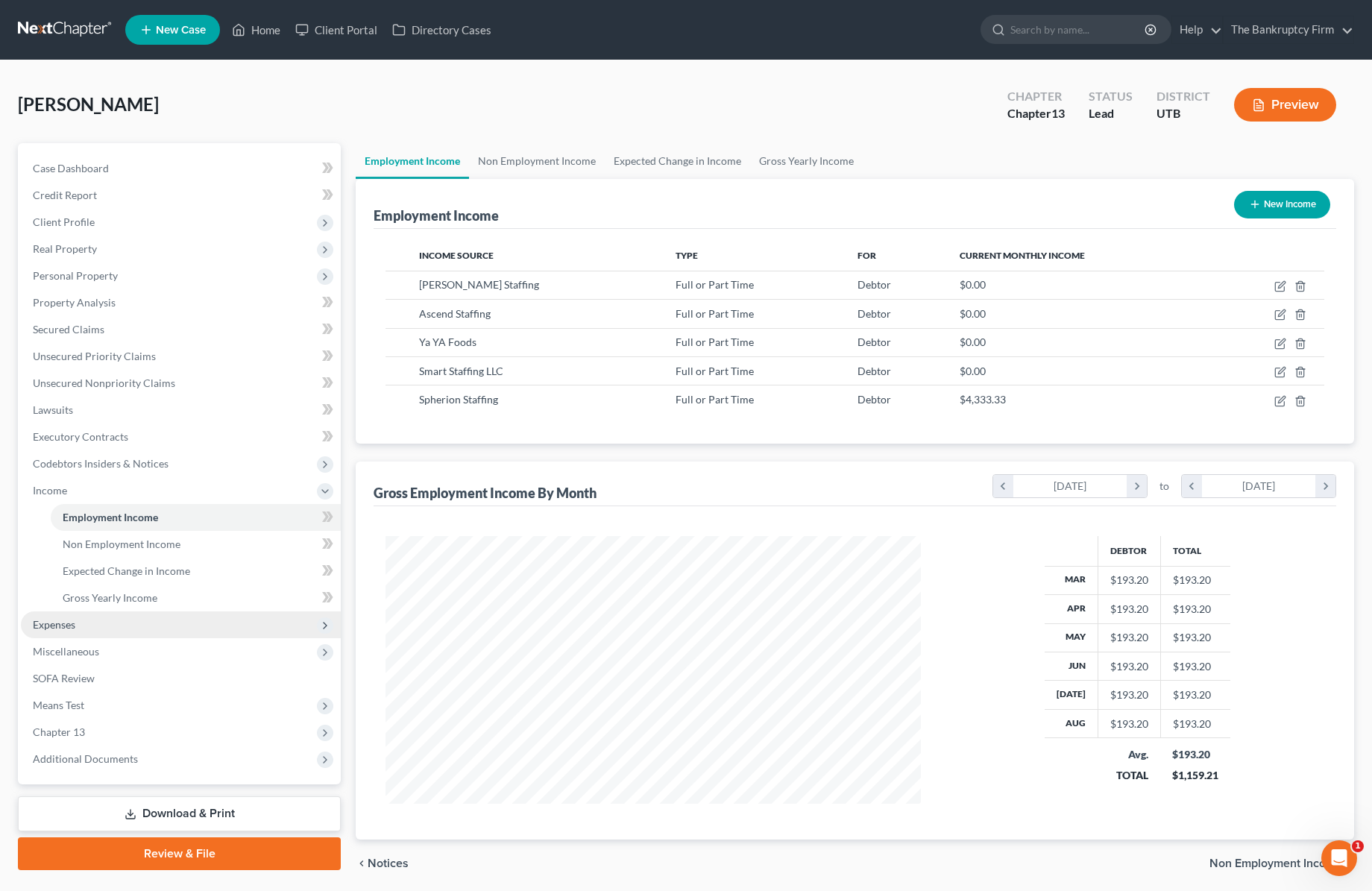
click at [77, 627] on span "Expenses" at bounding box center [181, 625] width 320 height 27
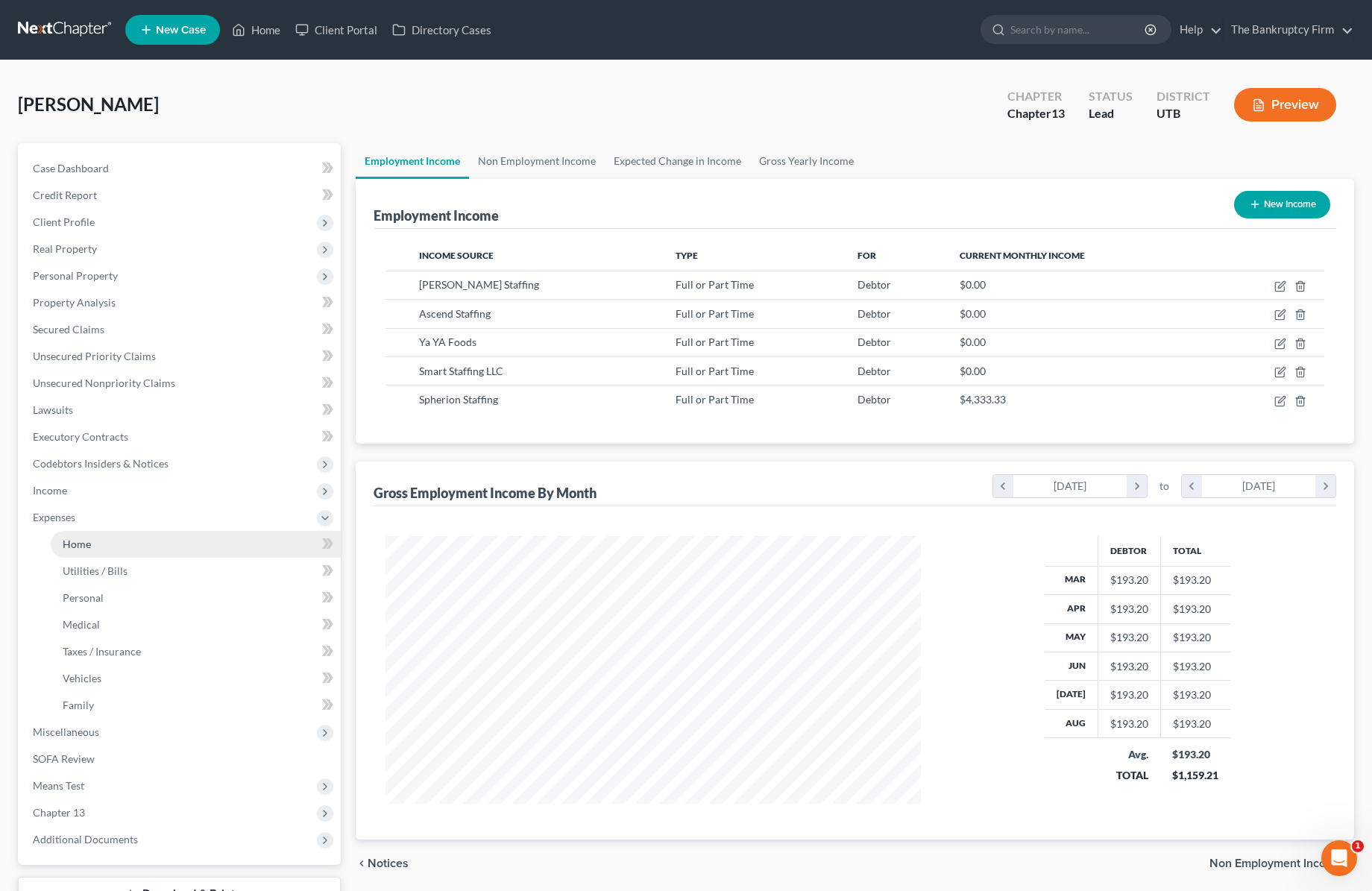
click at [99, 541] on link "Home" at bounding box center [196, 544] width 290 height 27
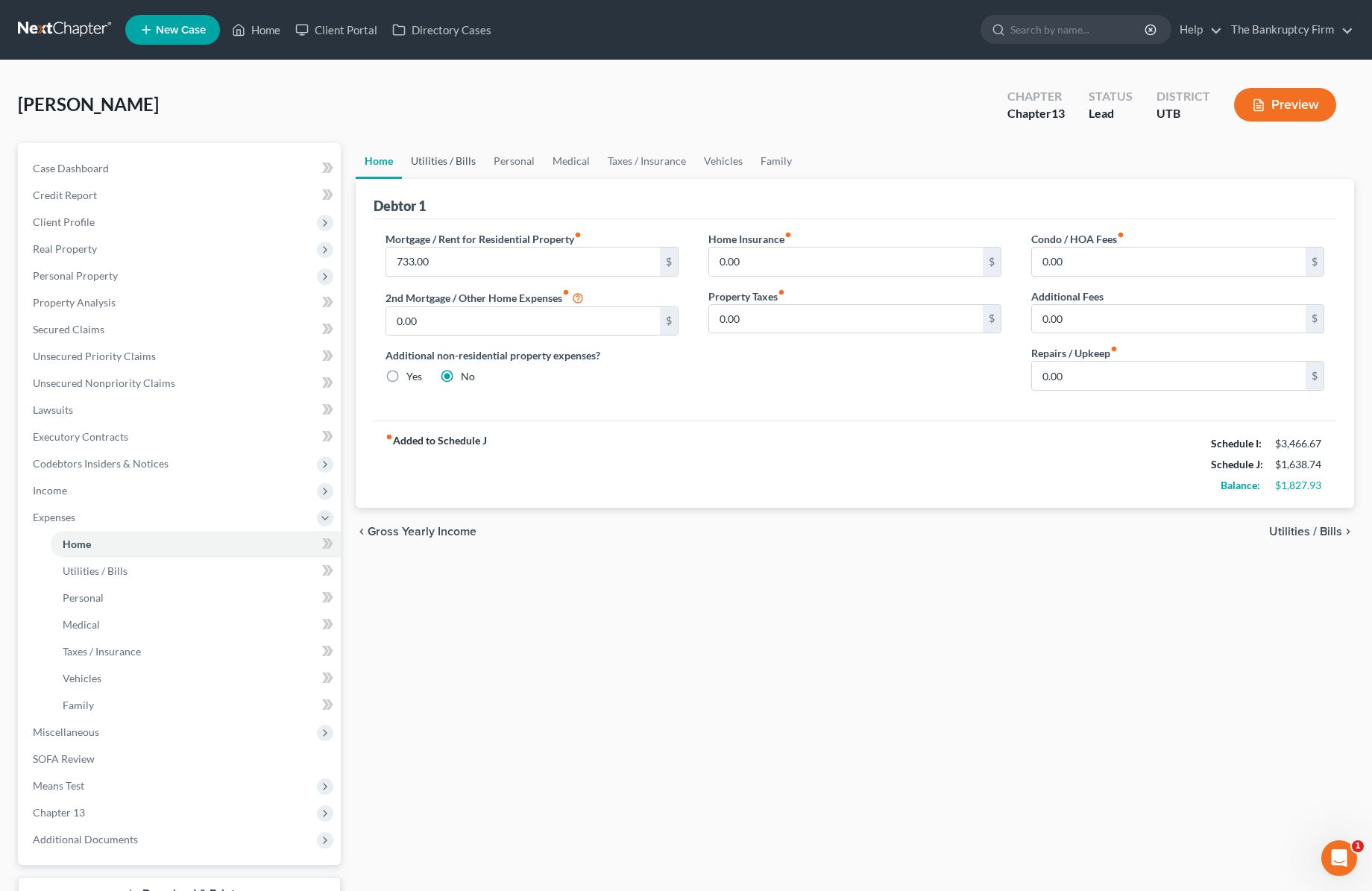
click at [444, 162] on link "Utilities / Bills" at bounding box center [443, 161] width 82 height 36
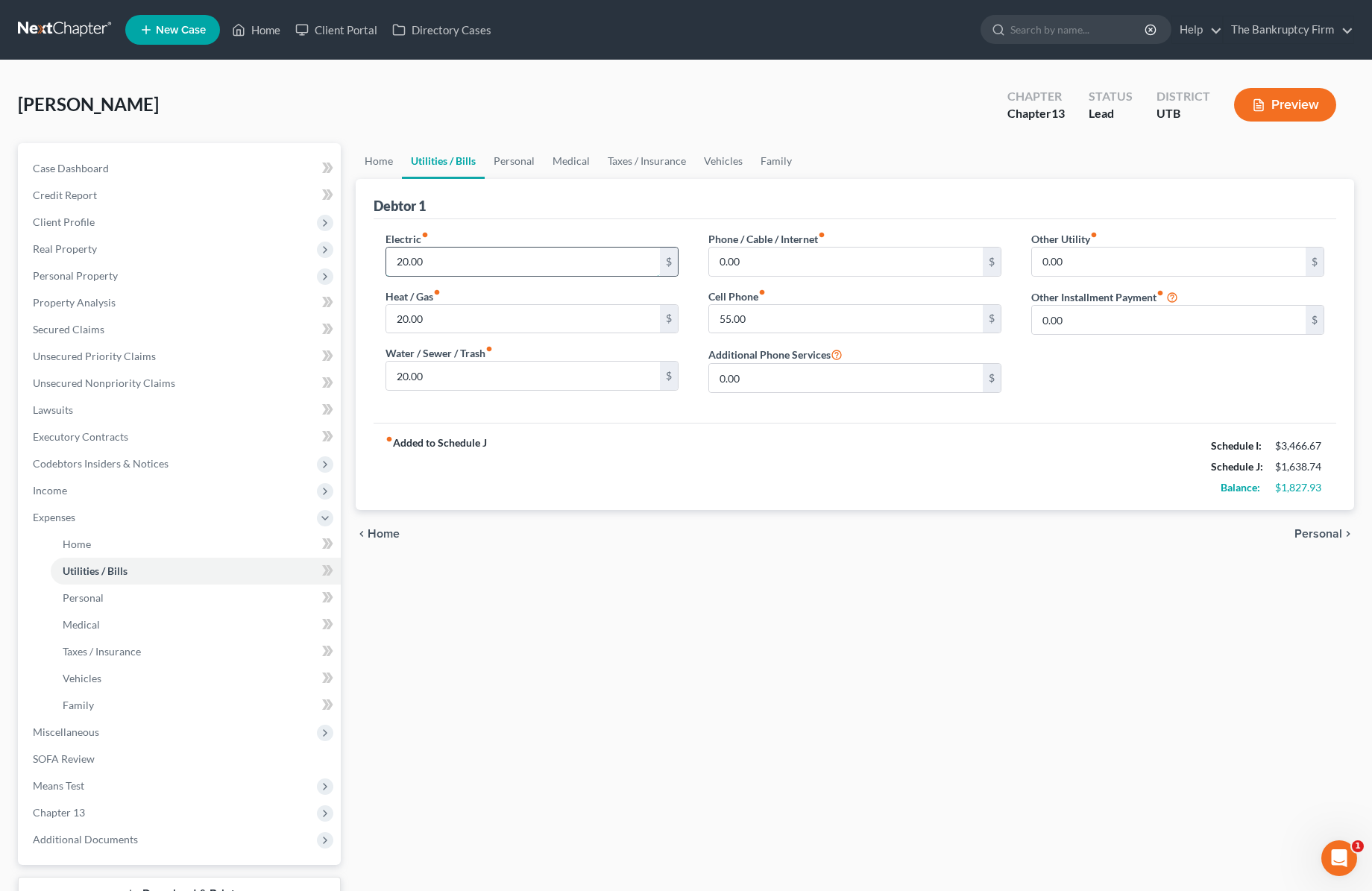
click at [458, 262] on input "20.00" at bounding box center [523, 262] width 273 height 29
click at [513, 158] on link "Personal" at bounding box center [514, 161] width 59 height 36
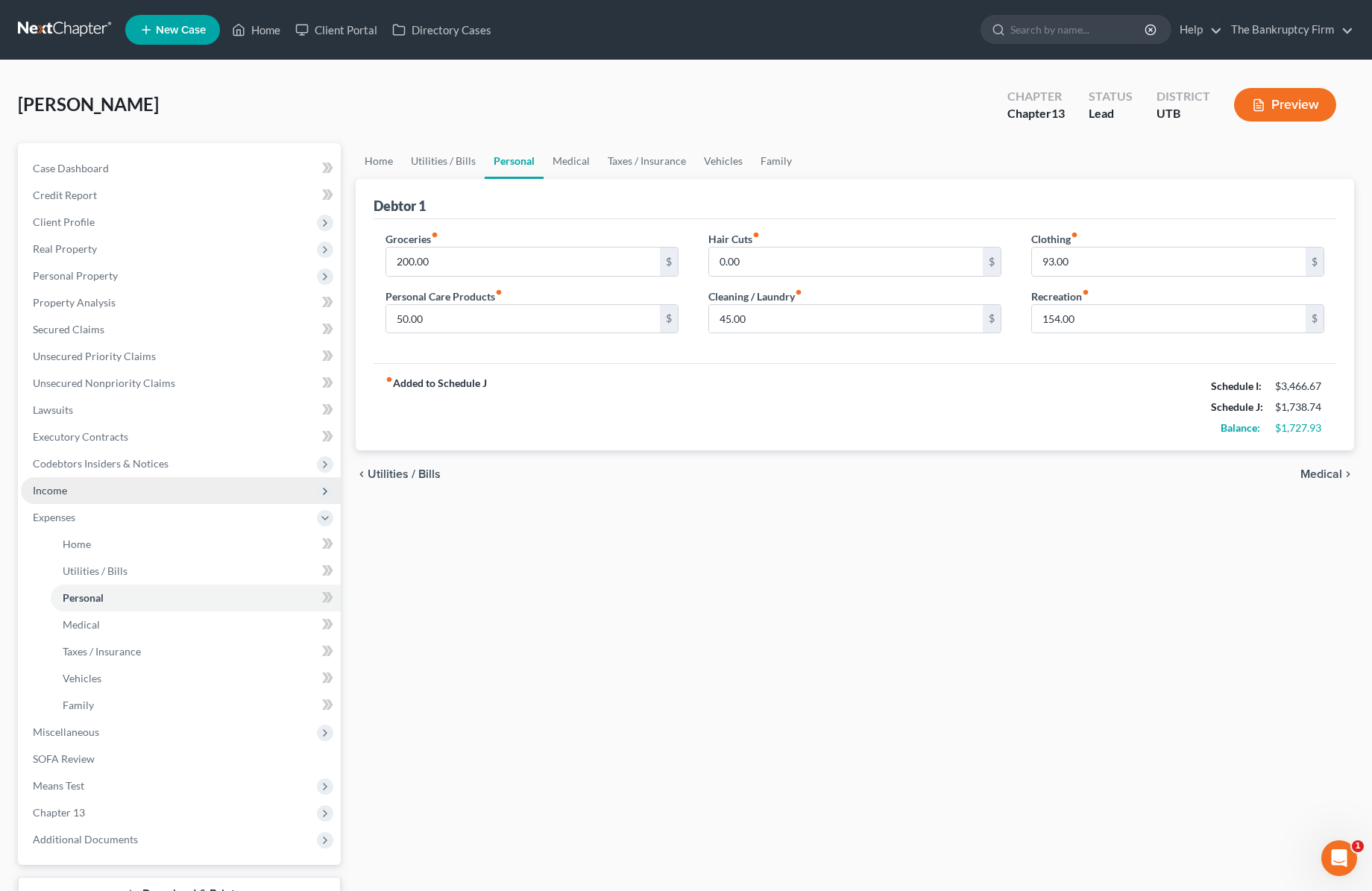
click at [82, 492] on span "Income" at bounding box center [181, 490] width 320 height 27
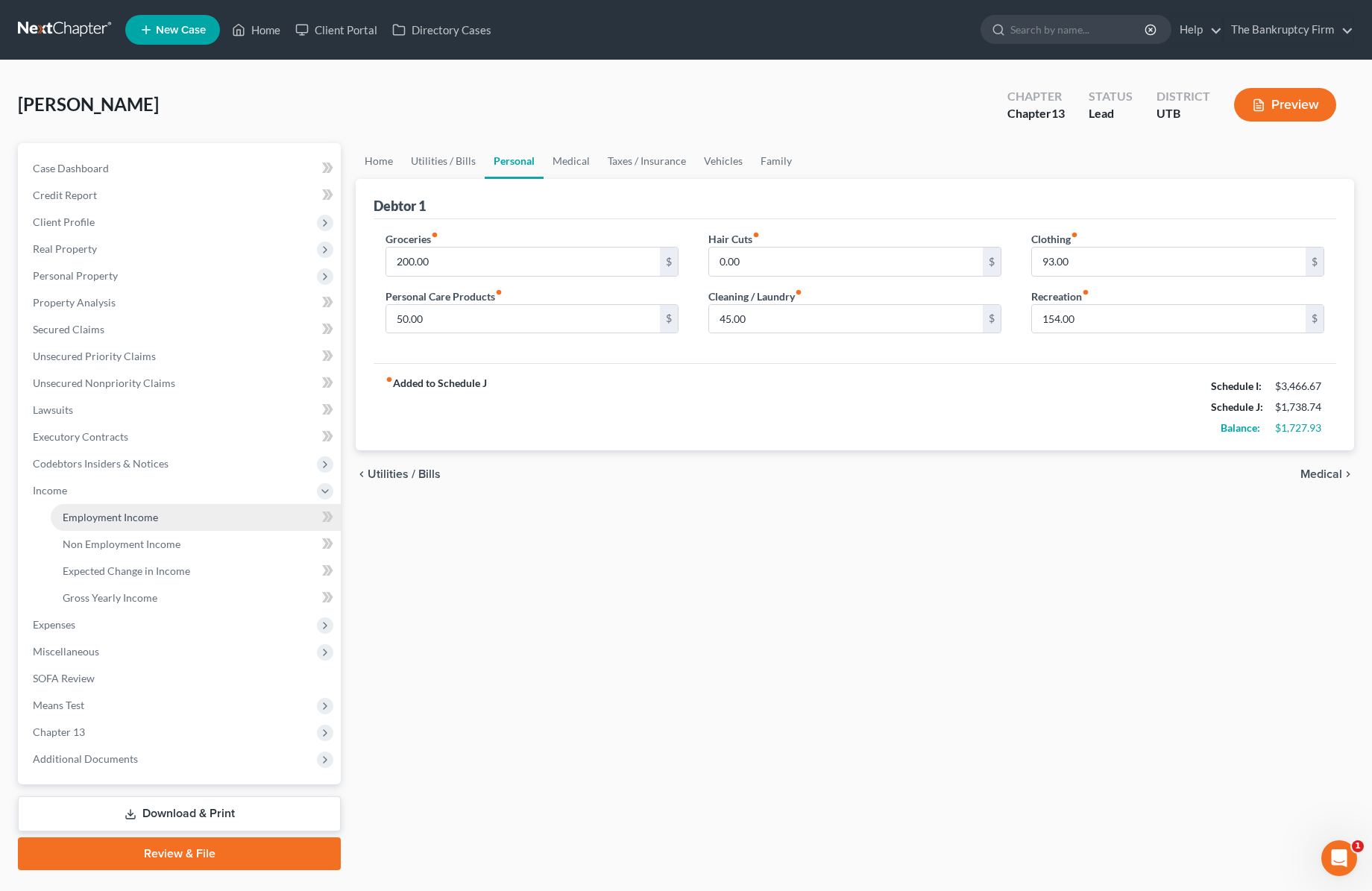
click at [178, 515] on link "Employment Income" at bounding box center [196, 517] width 290 height 27
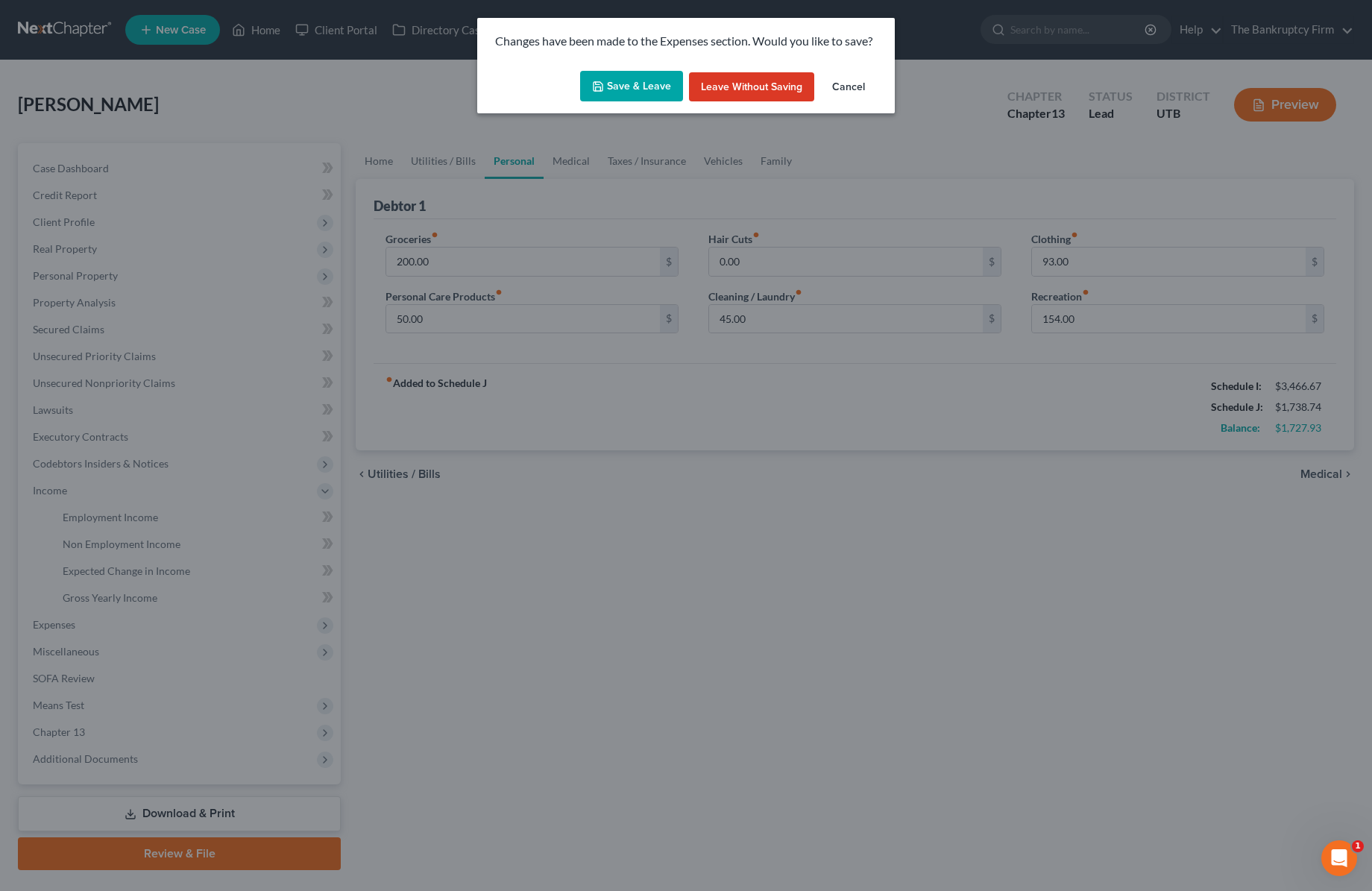
click at [607, 87] on button "Save & Leave" at bounding box center [631, 86] width 103 height 32
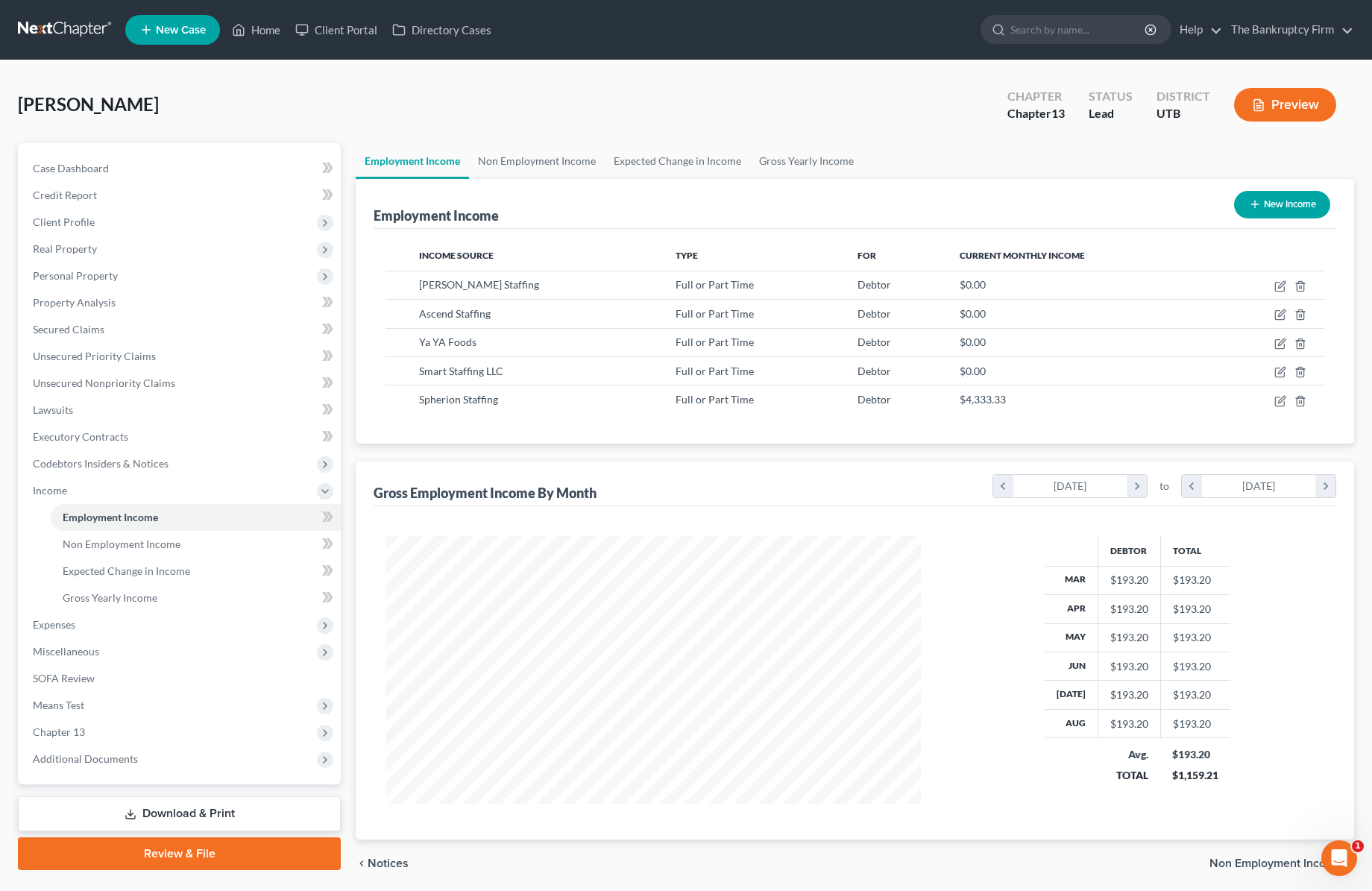
scroll to position [268, 566]
click at [1279, 402] on icon "button" at bounding box center [1281, 399] width 6 height 6
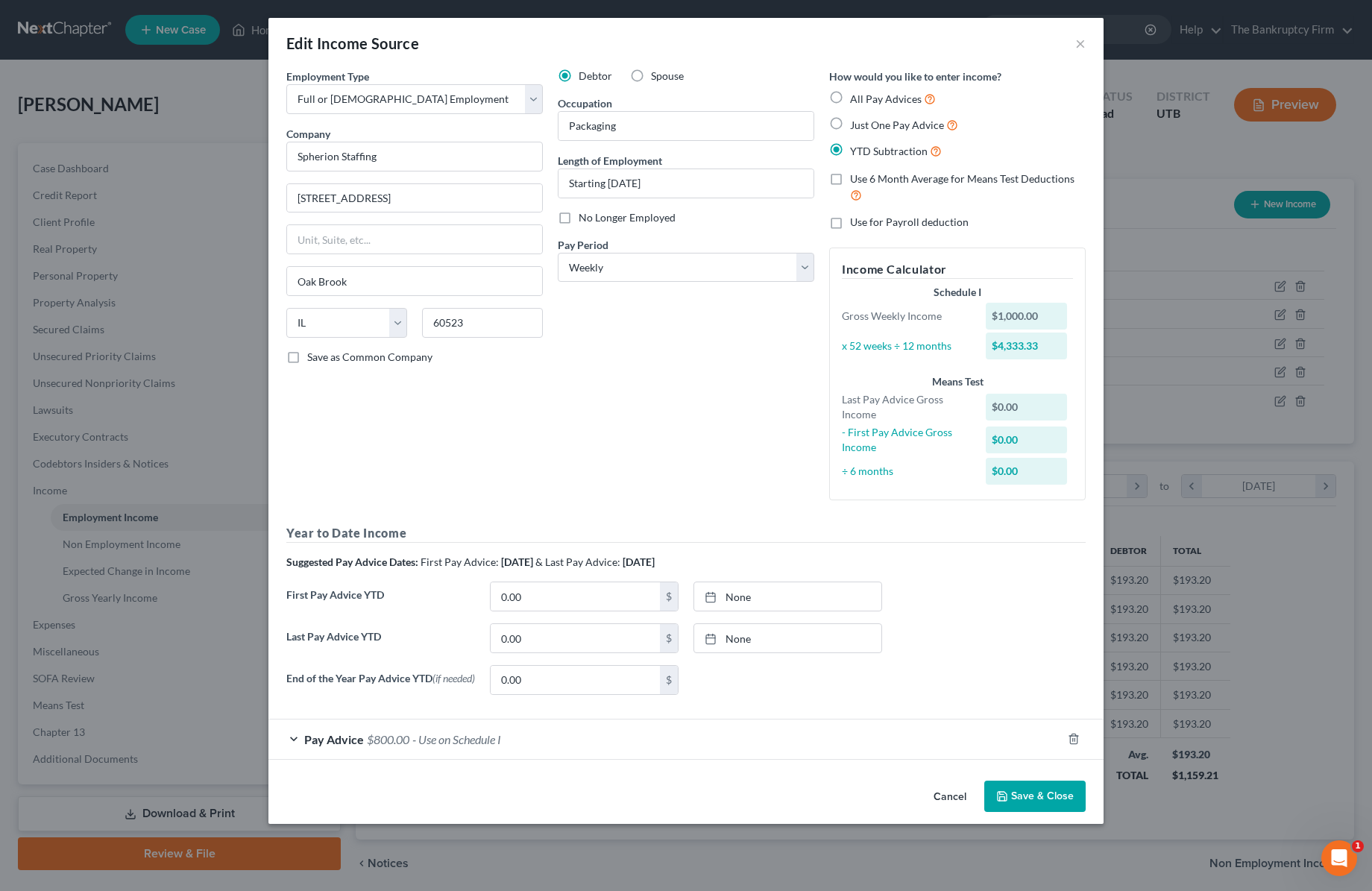
drag, startPoint x: 300, startPoint y: 743, endPoint x: 330, endPoint y: 710, distance: 44.6
click at [300, 742] on div "Pay Advice $800.00 - Use on Schedule I" at bounding box center [665, 739] width 794 height 40
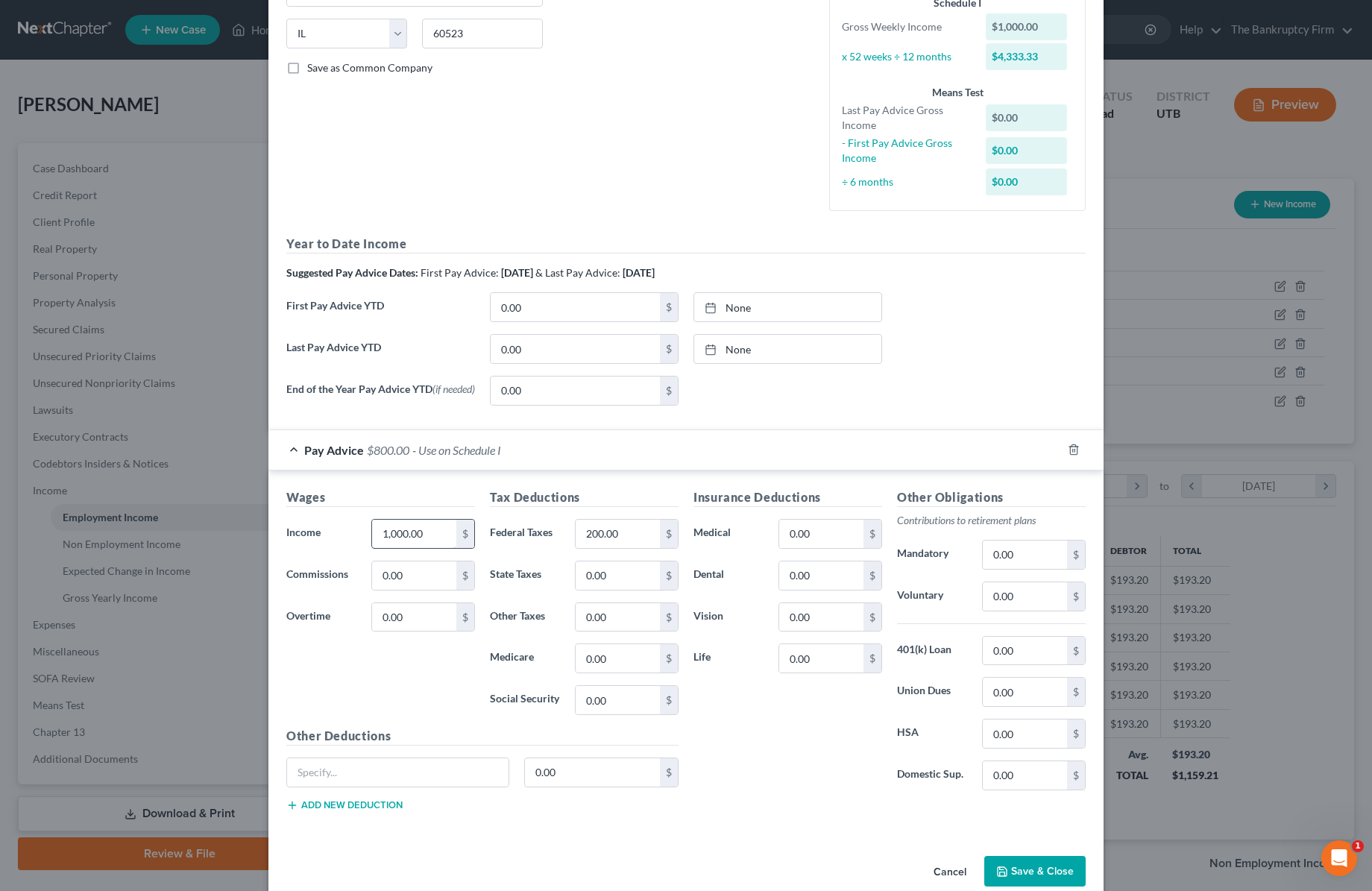
scroll to position [290, 0]
click at [437, 535] on input "1,000.00" at bounding box center [414, 533] width 84 height 29
click at [638, 535] on input "200.00" at bounding box center [618, 533] width 84 height 29
click at [1071, 866] on button "Save & Close" at bounding box center [1035, 871] width 101 height 32
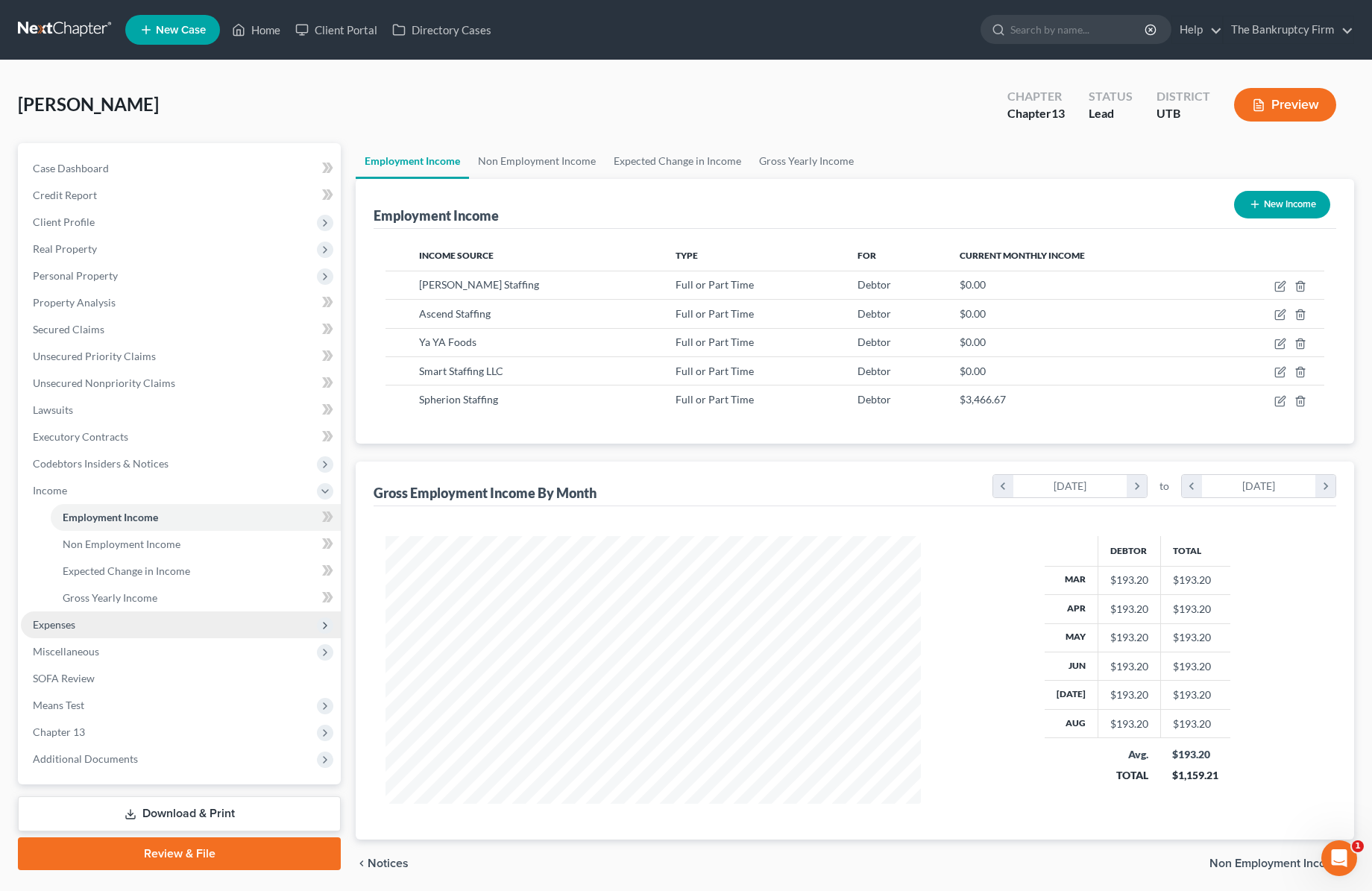
click at [71, 622] on span "Expenses" at bounding box center [54, 624] width 43 height 13
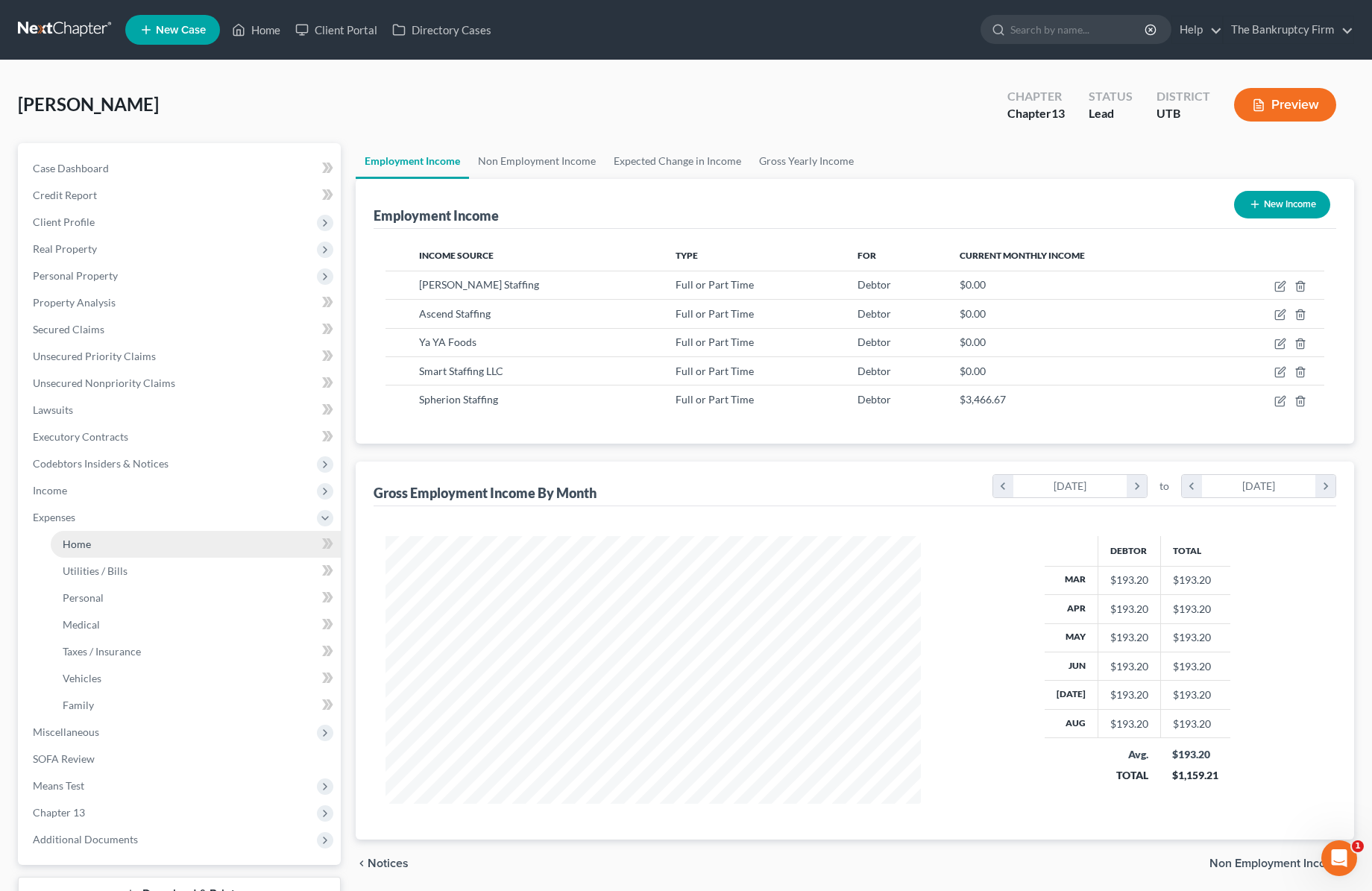
click at [94, 546] on link "Home" at bounding box center [196, 544] width 290 height 27
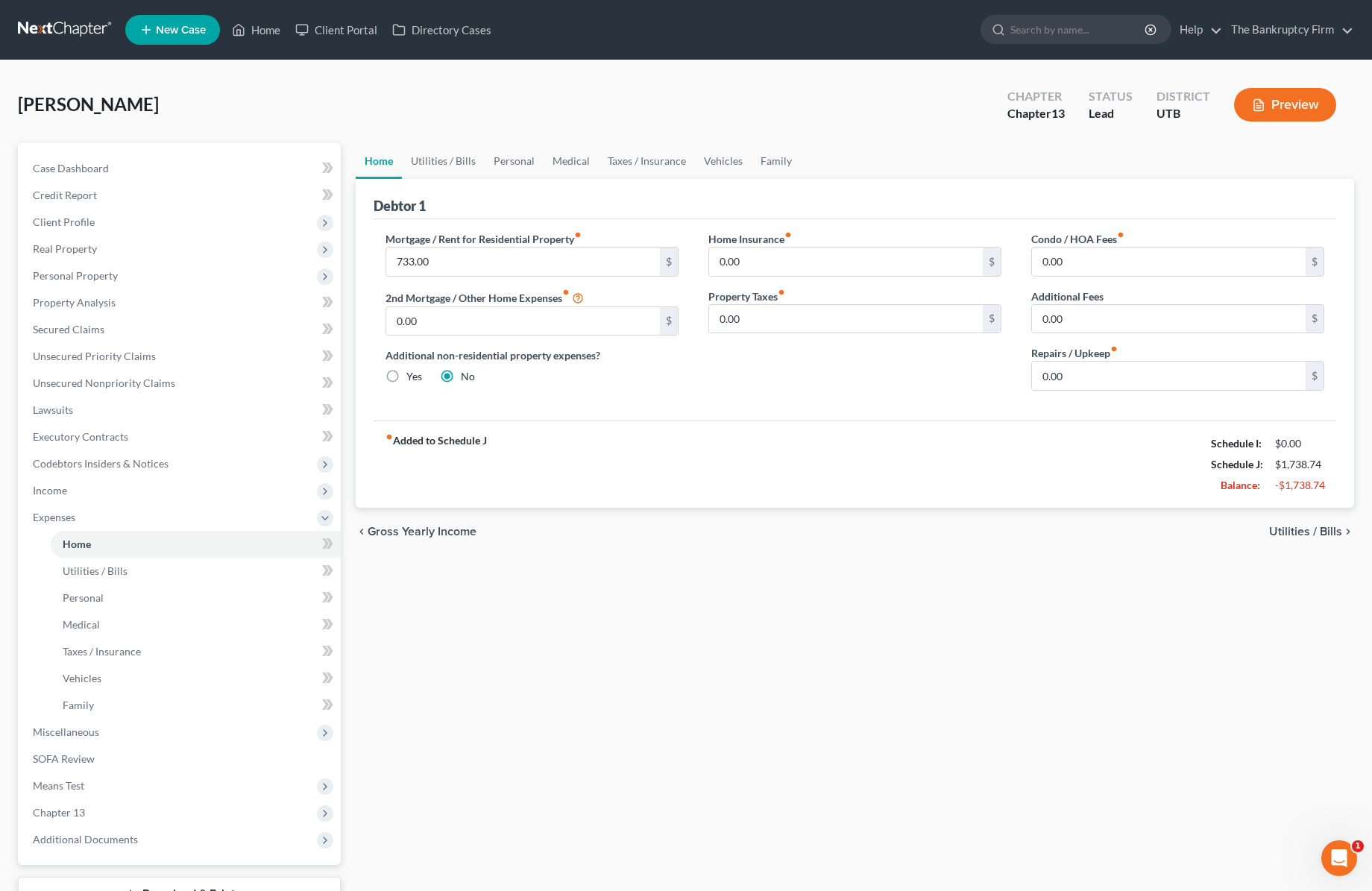
click at [1289, 457] on div "$1,738.74" at bounding box center [1300, 464] width 49 height 15
type input "733.00"
type input "0.00"
radio input "true"
type input "0.00"
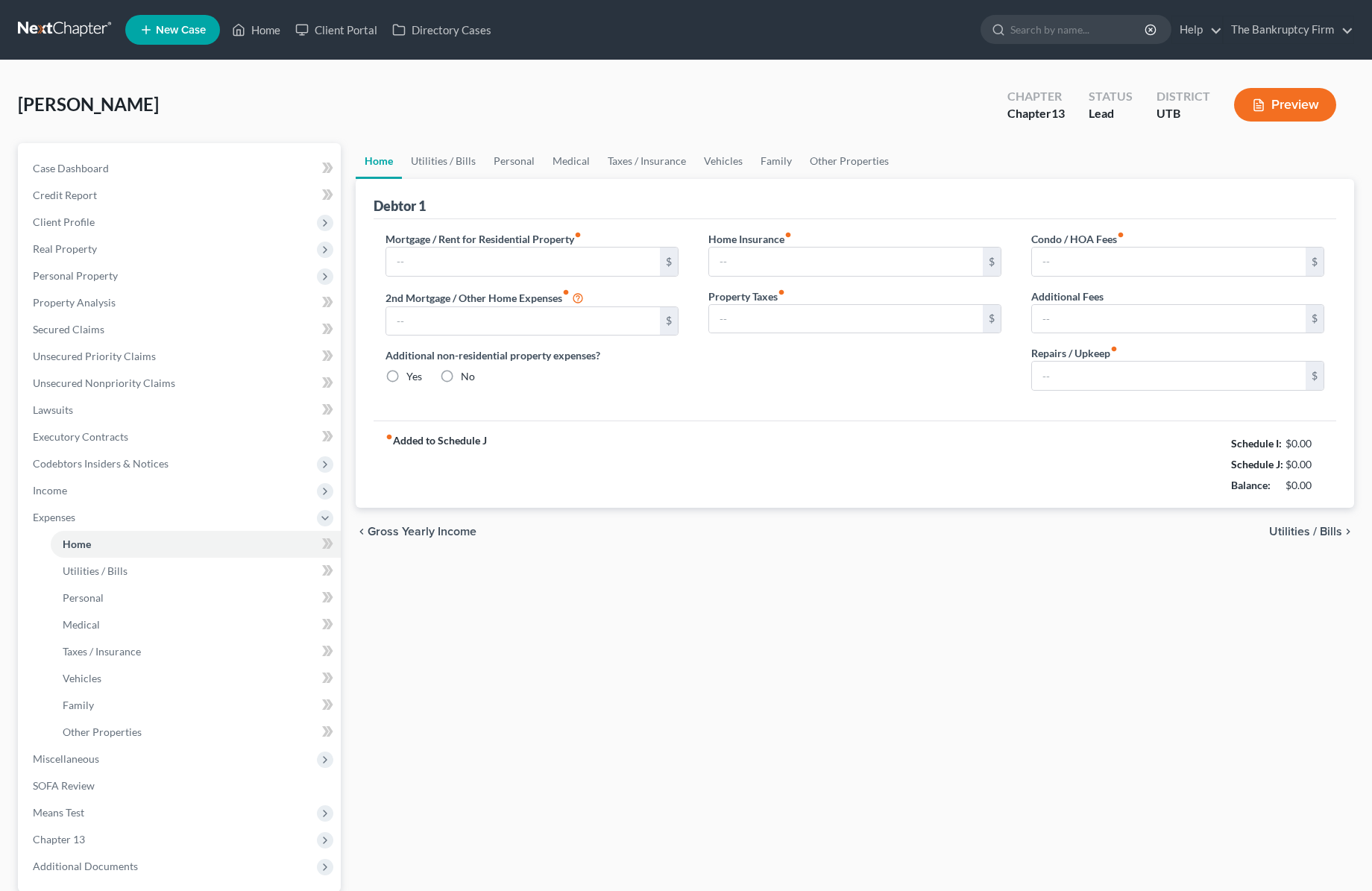
type input "0.00"
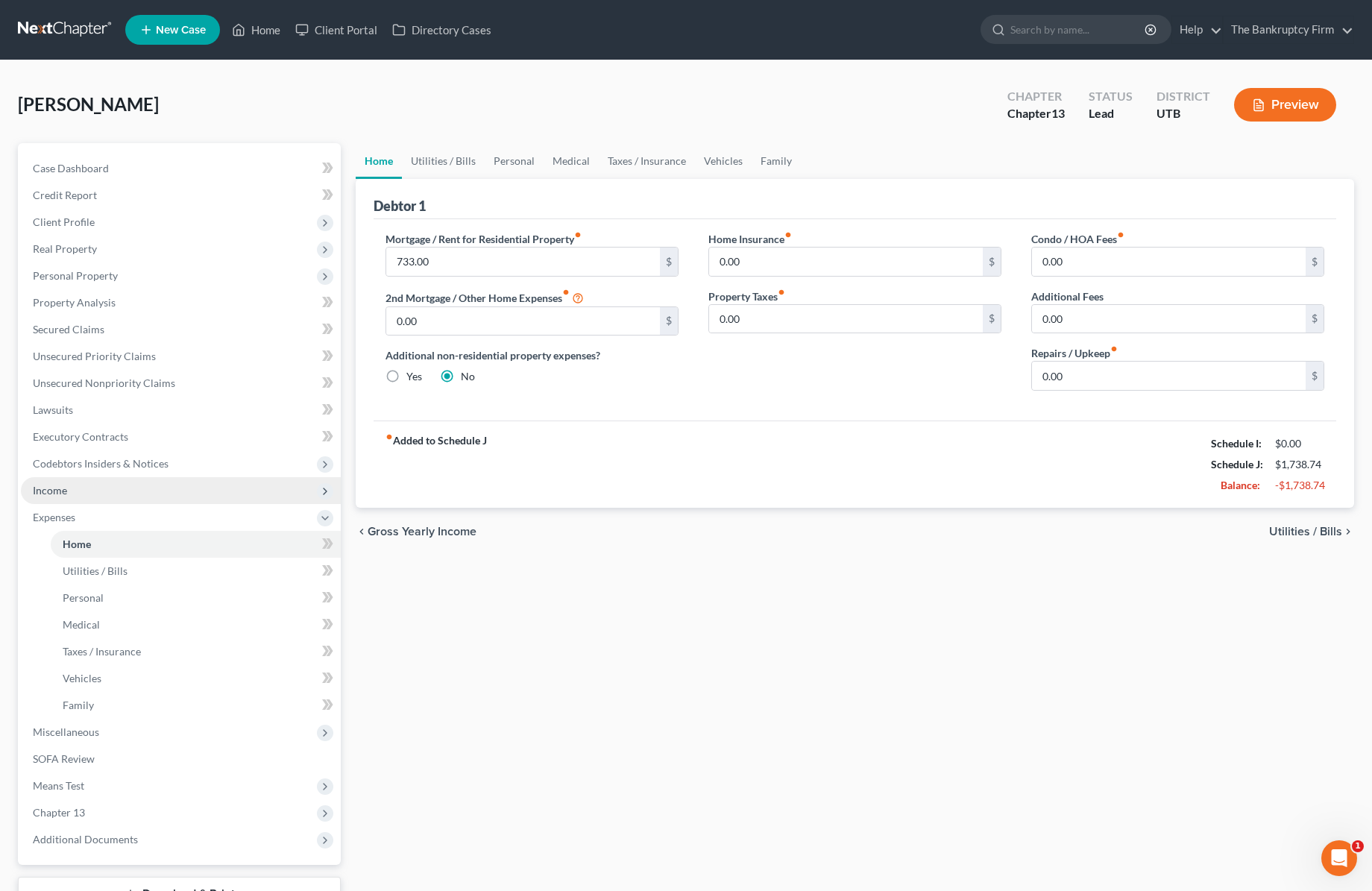
click at [59, 489] on span "Income" at bounding box center [49, 490] width 34 height 13
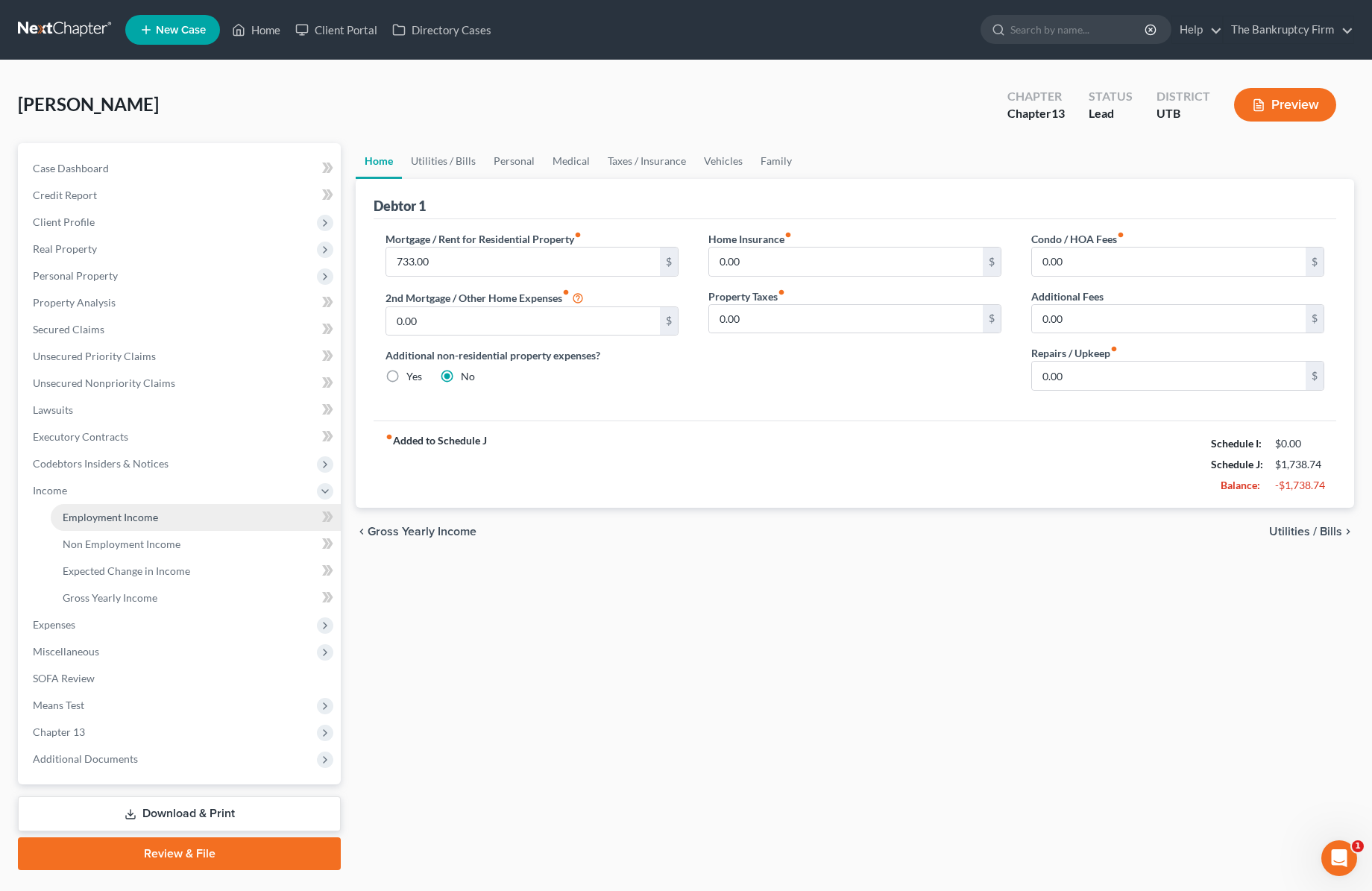
click at [158, 513] on link "Employment Income" at bounding box center [196, 517] width 290 height 27
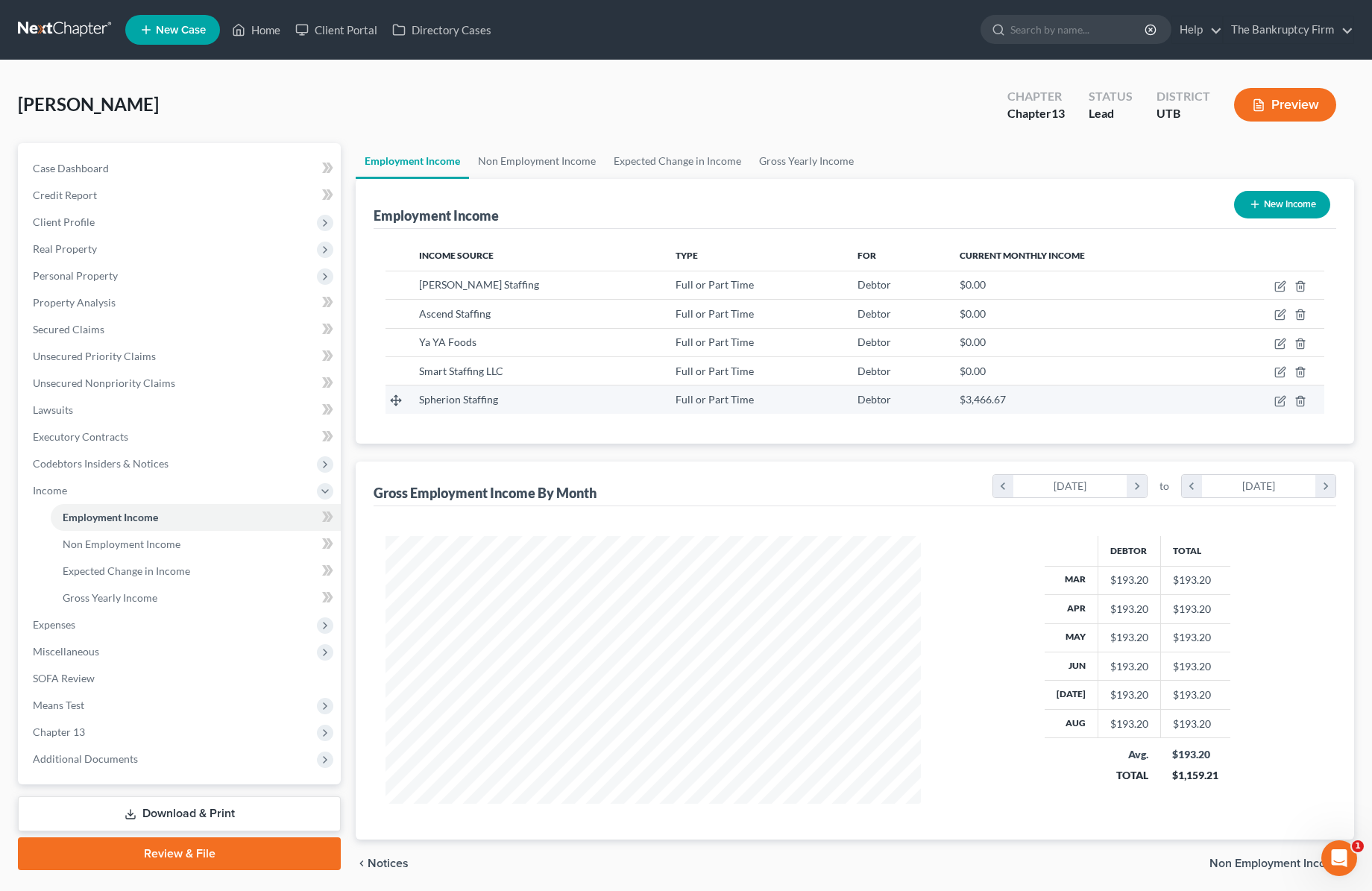
scroll to position [268, 566]
click at [1279, 402] on icon "button" at bounding box center [1281, 399] width 6 height 6
select select "0"
select select "14"
select select "3"
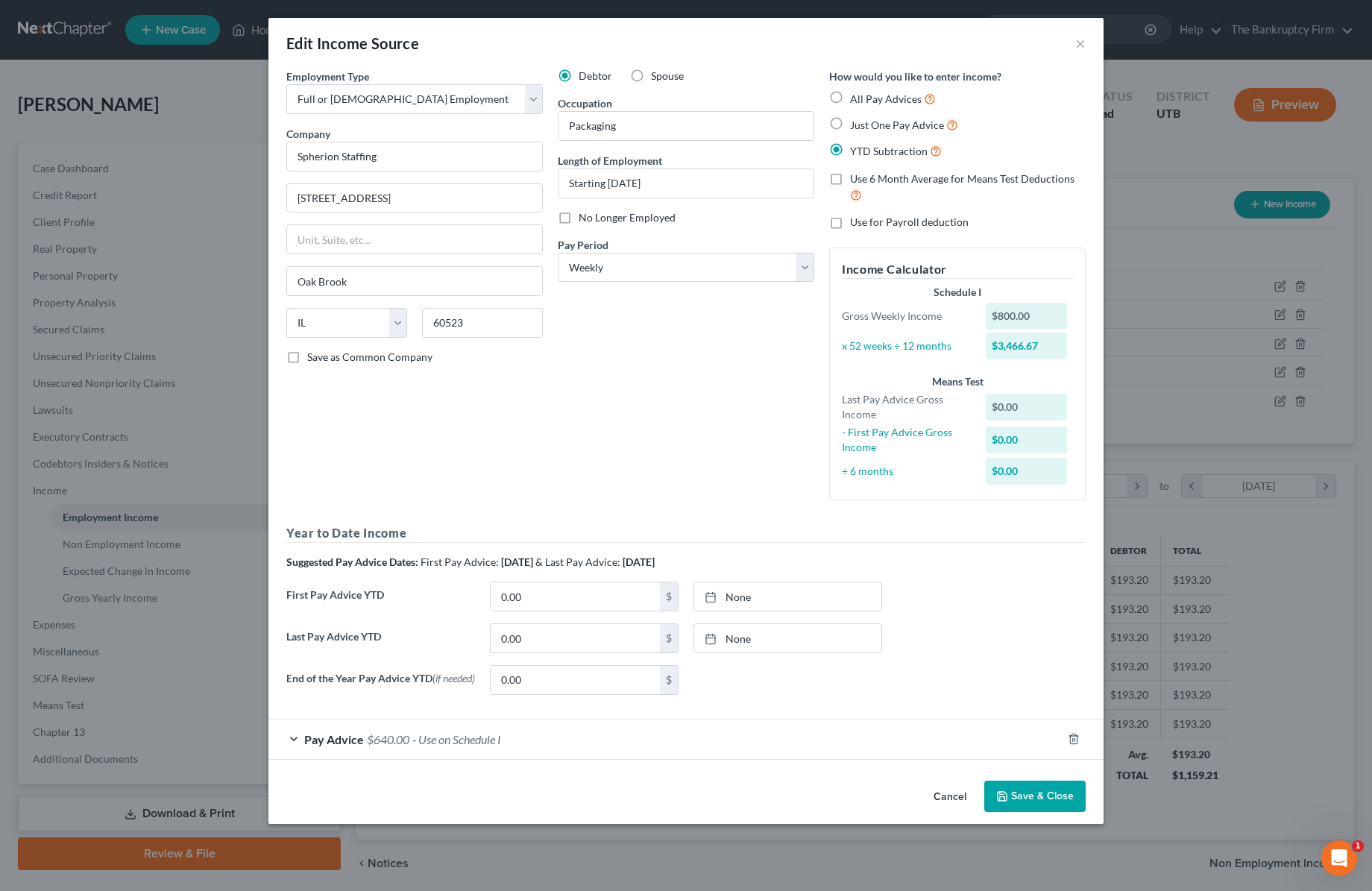
click at [1036, 796] on button "Save & Close" at bounding box center [1035, 797] width 101 height 32
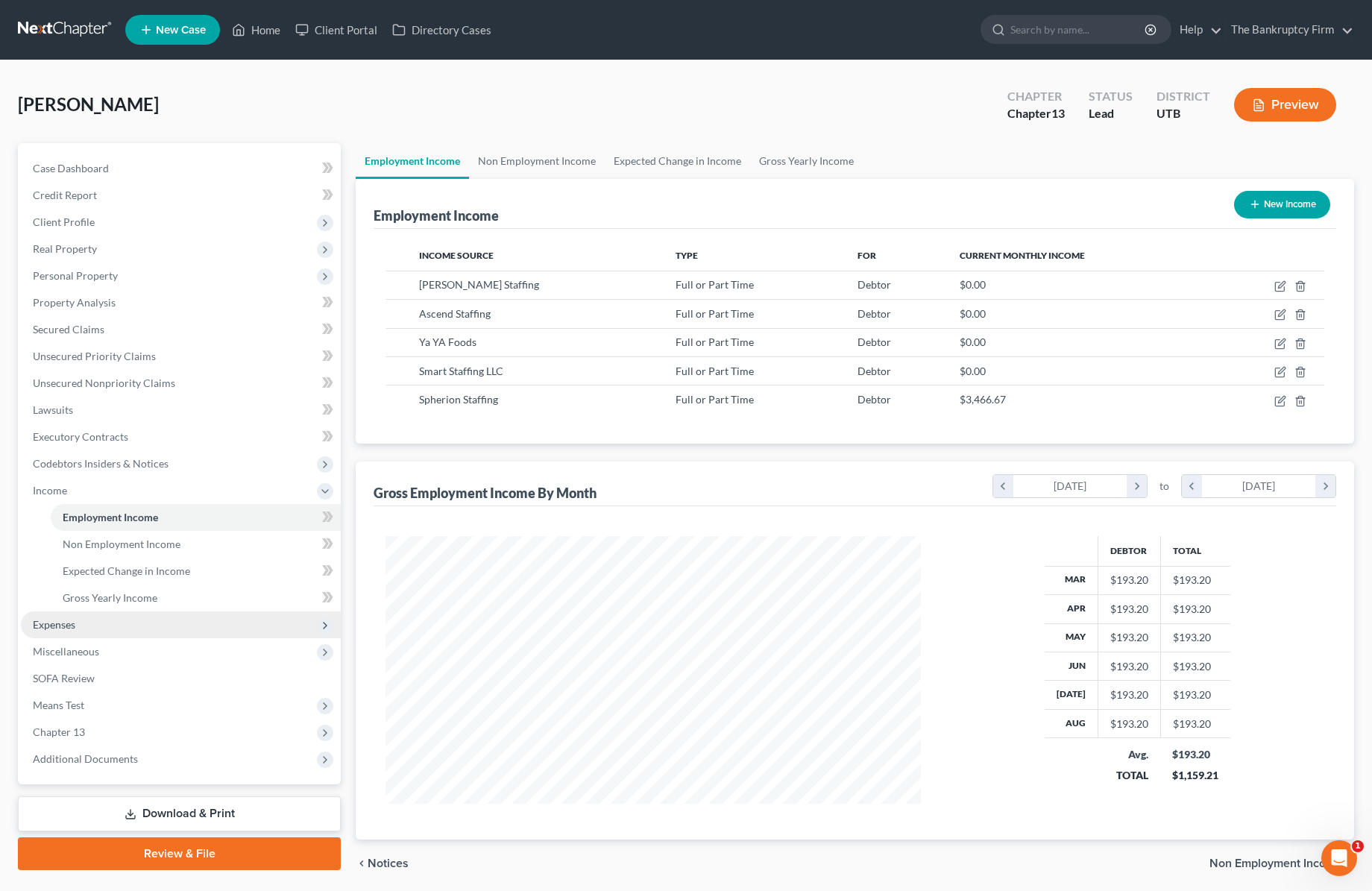
click at [64, 624] on span "Expenses" at bounding box center [54, 624] width 43 height 13
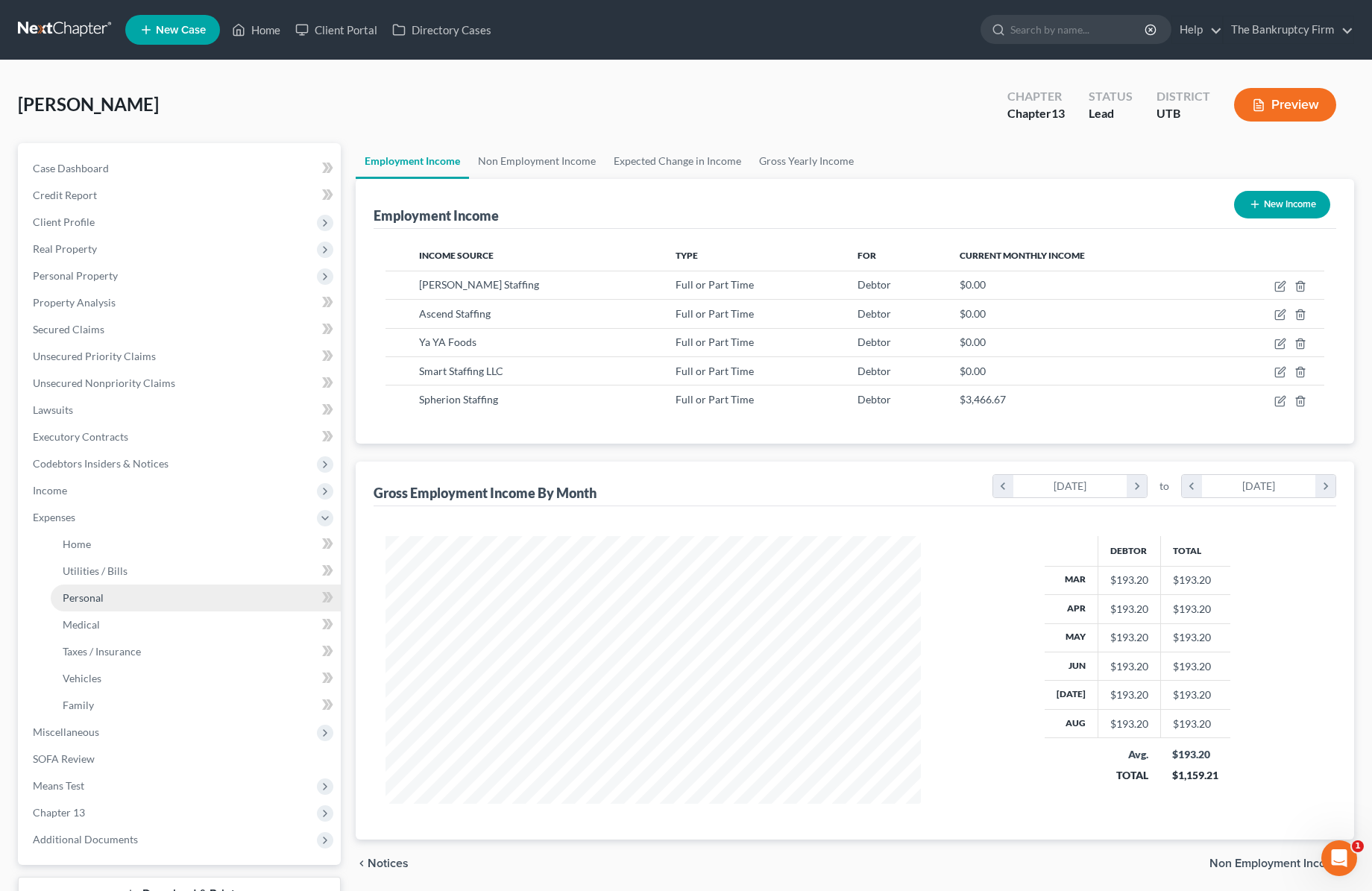
click at [119, 592] on link "Personal" at bounding box center [196, 598] width 290 height 27
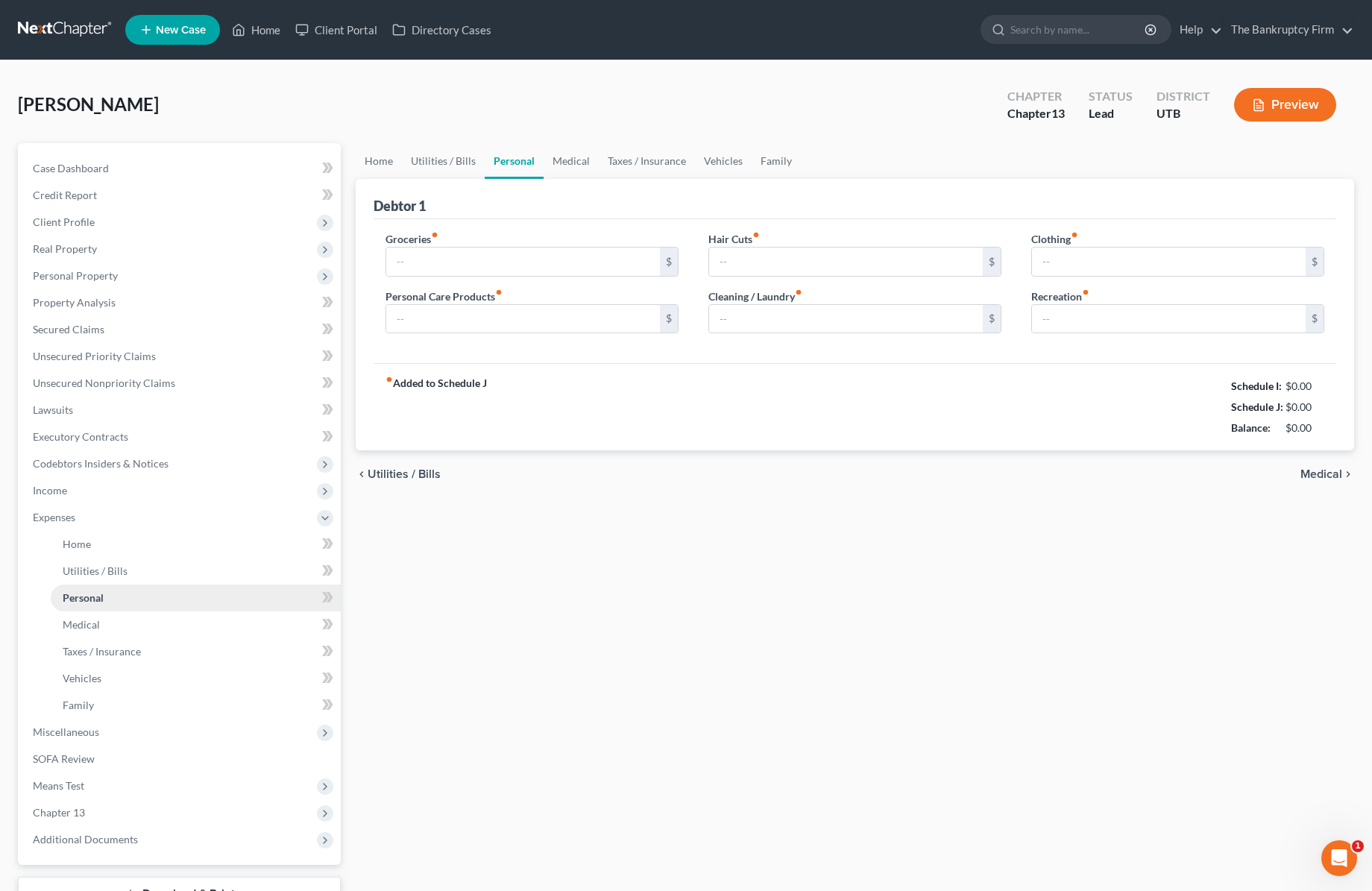
type input "200.00"
type input "50.00"
type input "0.00"
type input "45.00"
type input "93.00"
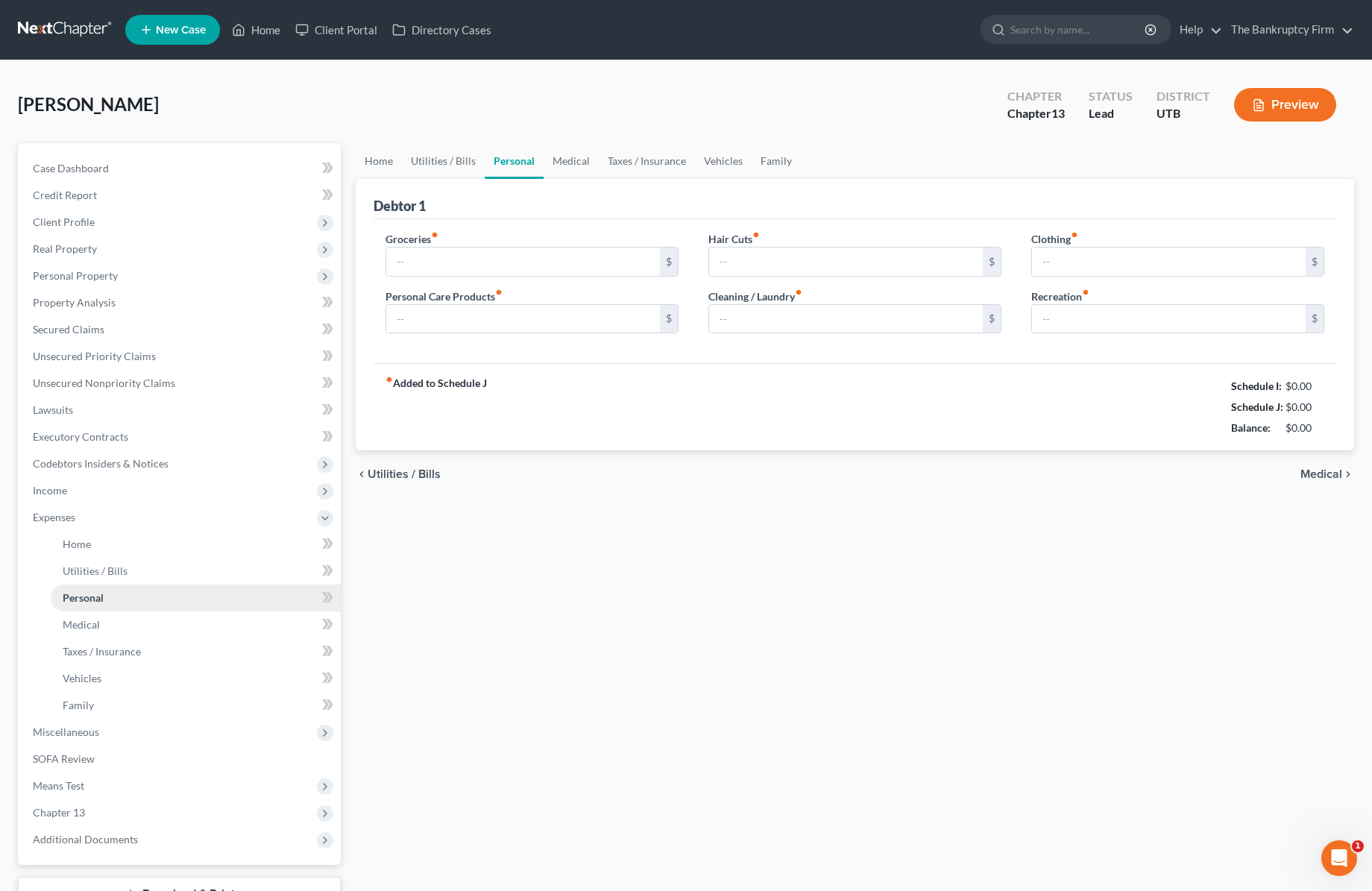
type input "154.00"
click at [1291, 386] on div "$0.00" at bounding box center [1300, 386] width 49 height 15
click at [91, 490] on span "Income" at bounding box center [181, 490] width 320 height 27
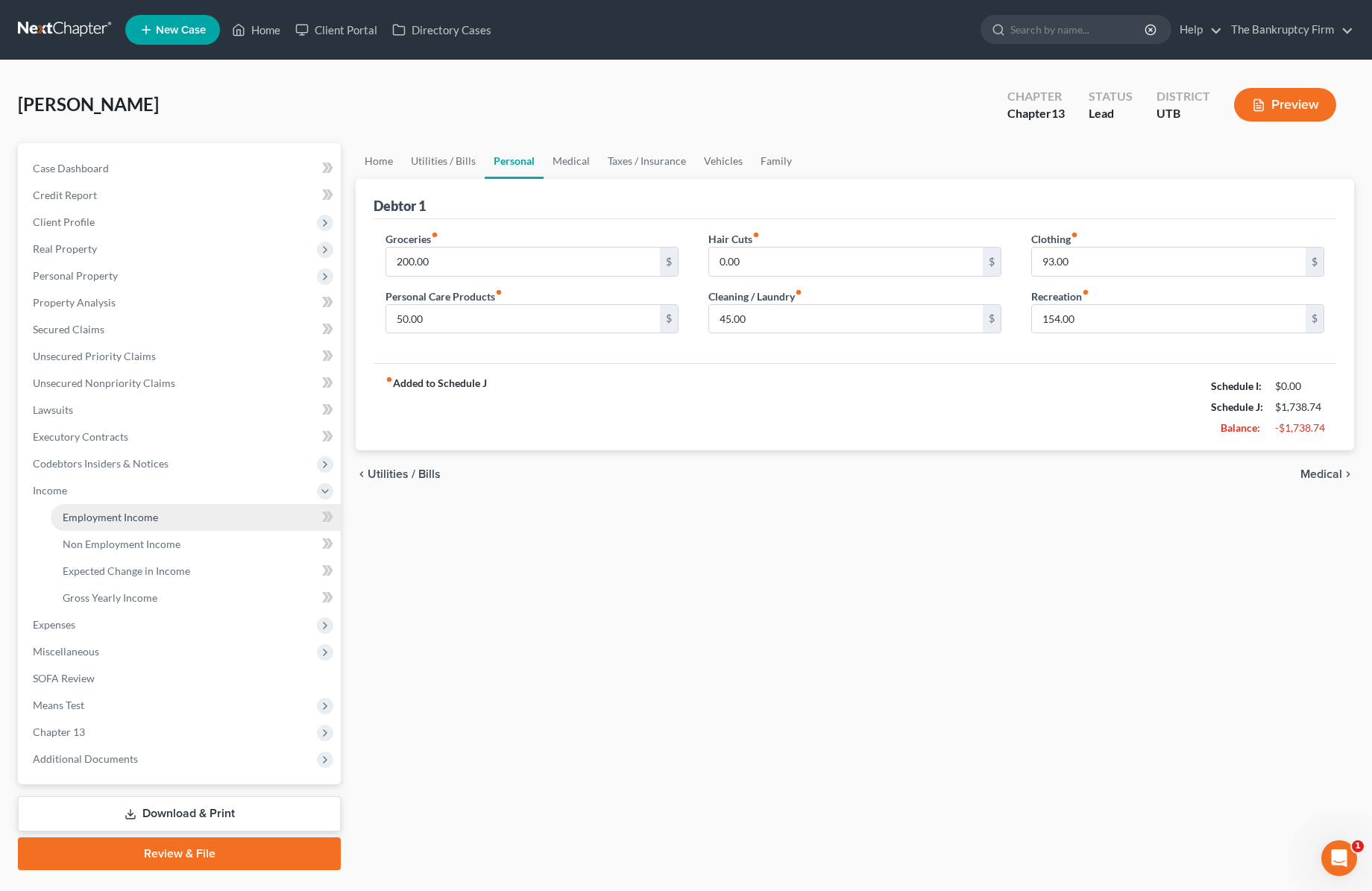
click at [111, 515] on span "Employment Income" at bounding box center [110, 517] width 95 height 13
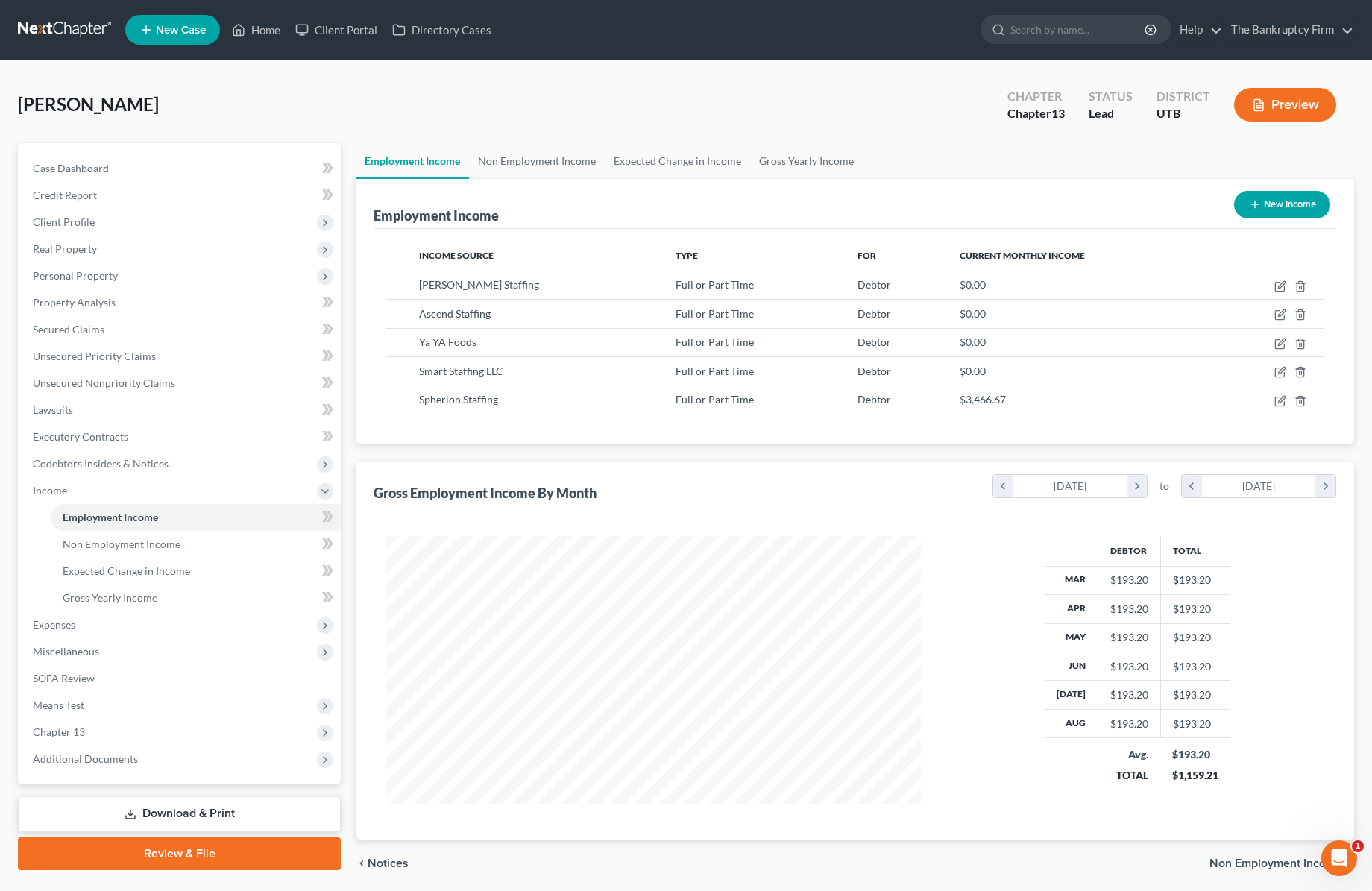
scroll to position [268, 566]
click at [1281, 398] on icon "button" at bounding box center [1281, 399] width 6 height 6
select select "0"
select select "14"
select select "3"
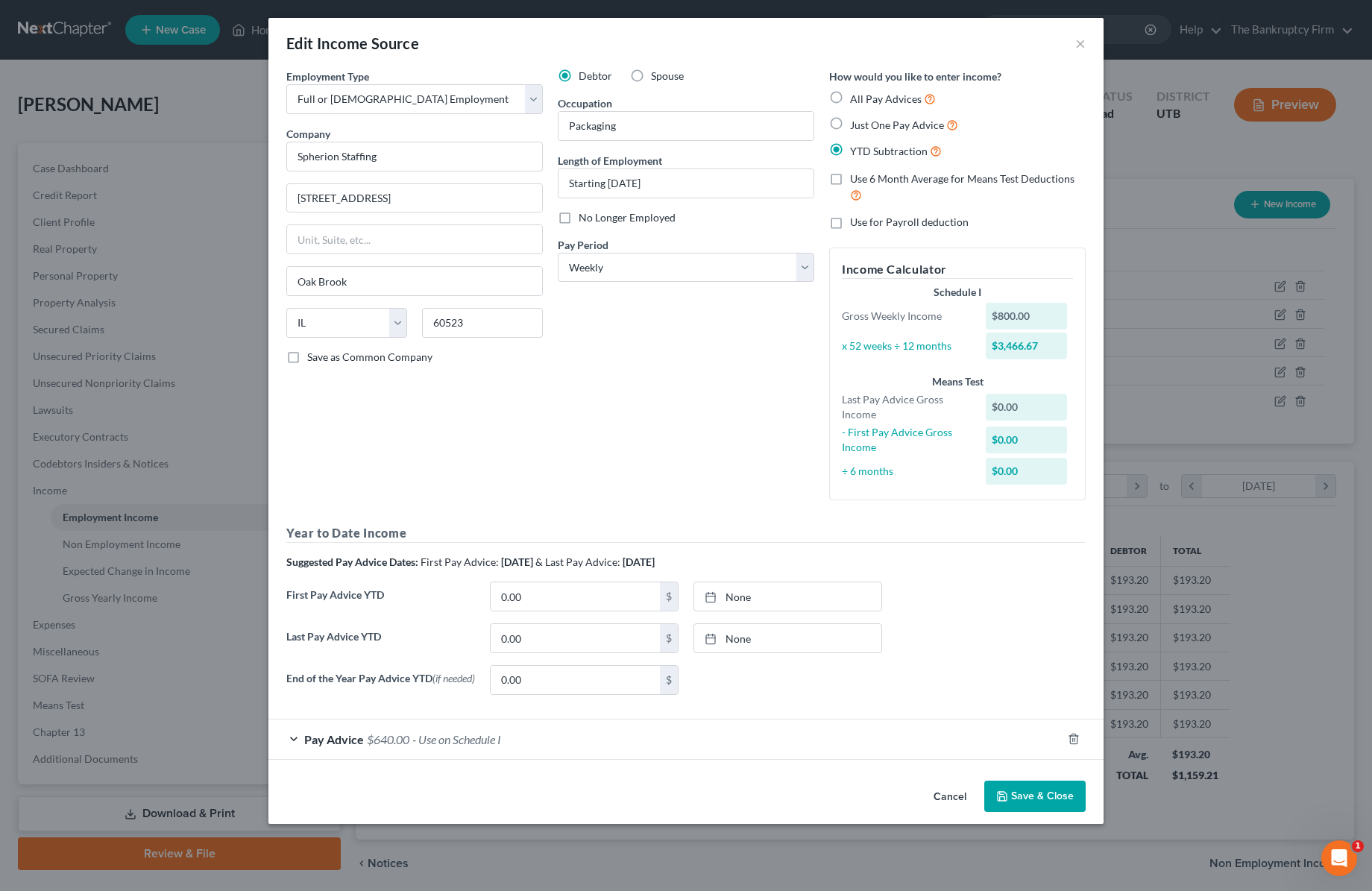
click at [292, 744] on div "Pay Advice $640.00 - Use on Schedule I" at bounding box center [665, 739] width 794 height 40
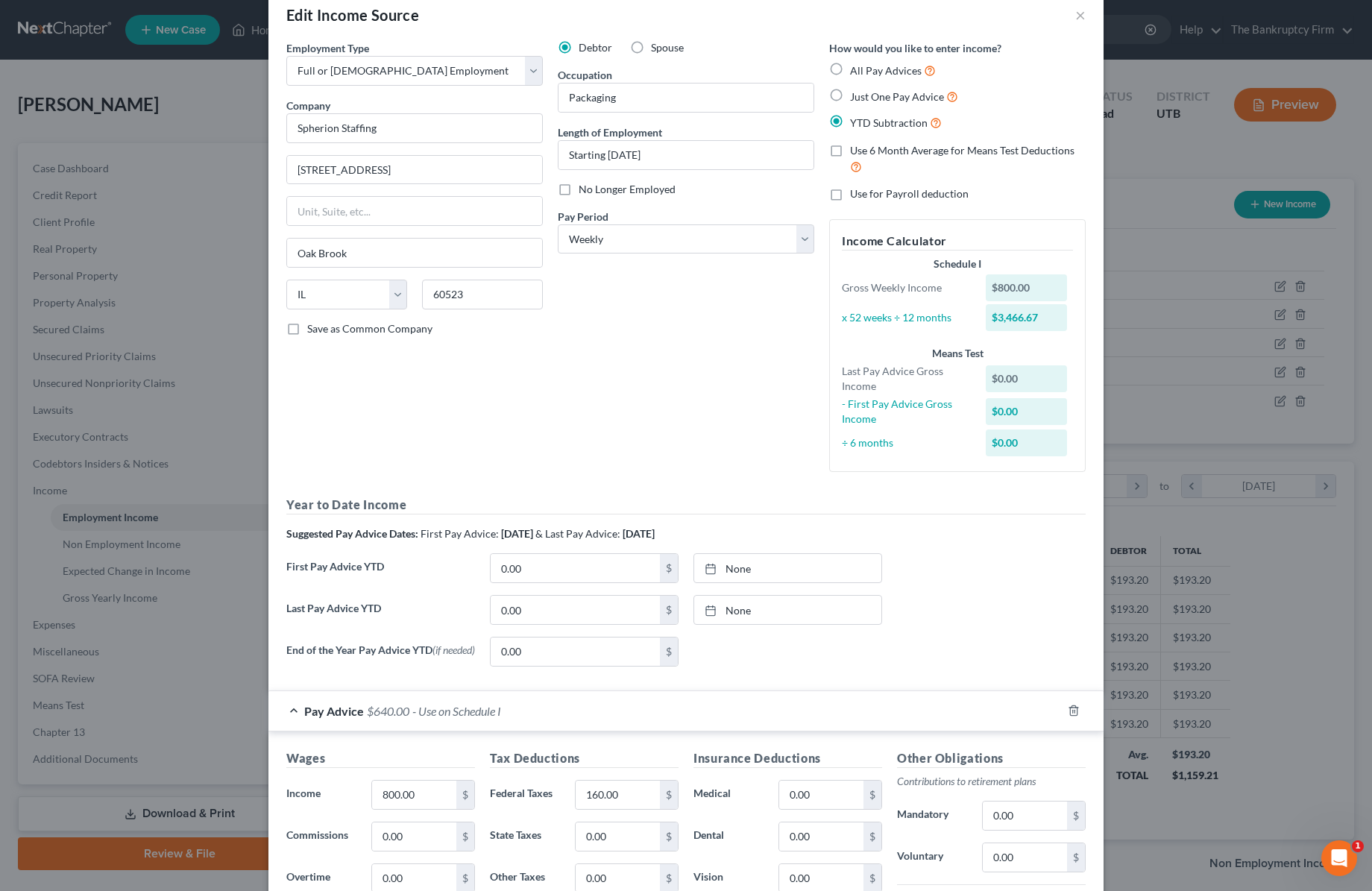
scroll to position [0, 0]
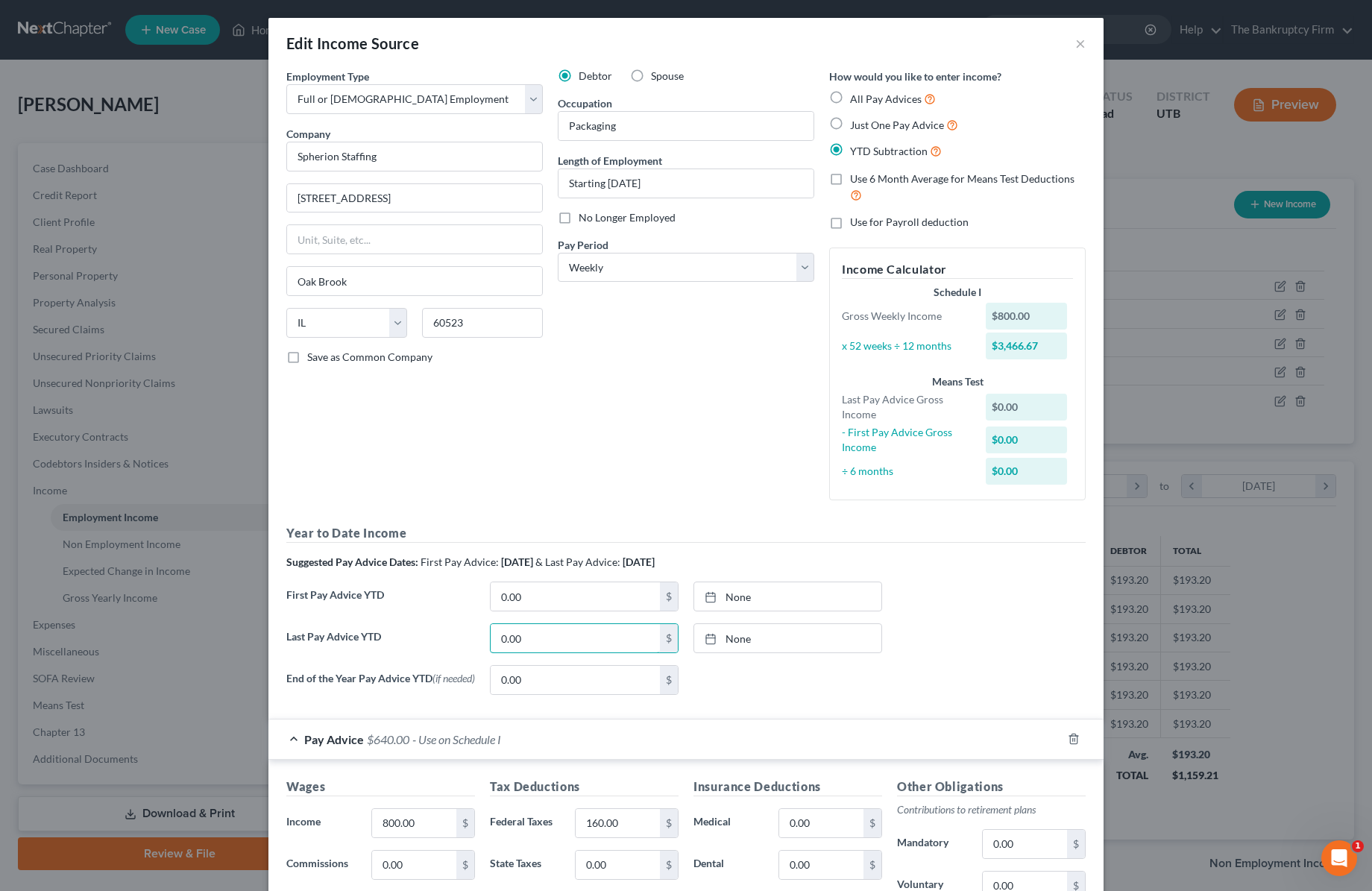
drag, startPoint x: 585, startPoint y: 642, endPoint x: 776, endPoint y: 666, distance: 192.5
click at [586, 642] on input "0.00" at bounding box center [575, 638] width 170 height 29
click at [791, 638] on link "None" at bounding box center [787, 638] width 187 height 29
click at [563, 642] on input "0.00" at bounding box center [575, 638] width 170 height 29
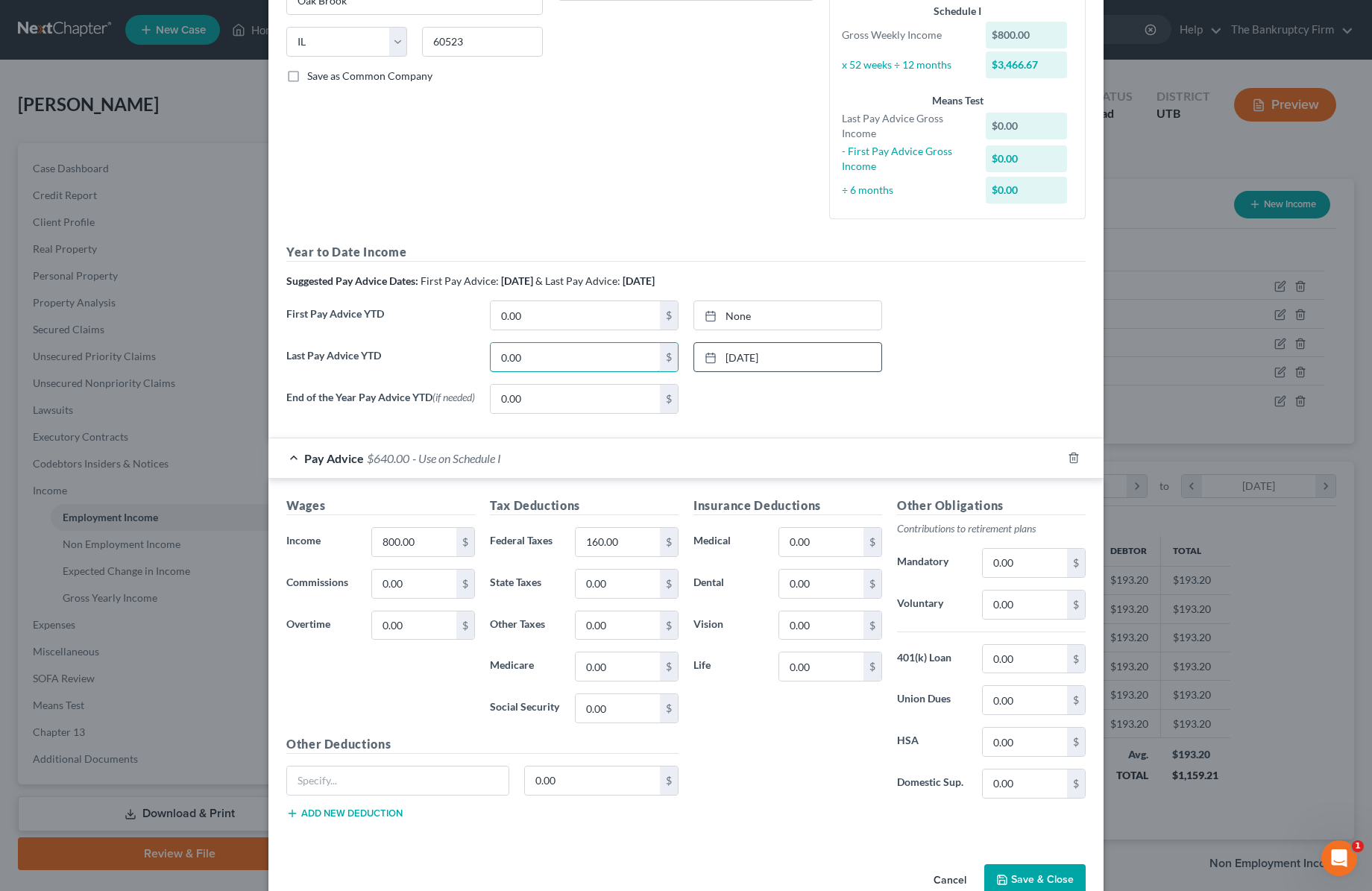
scroll to position [318, 0]
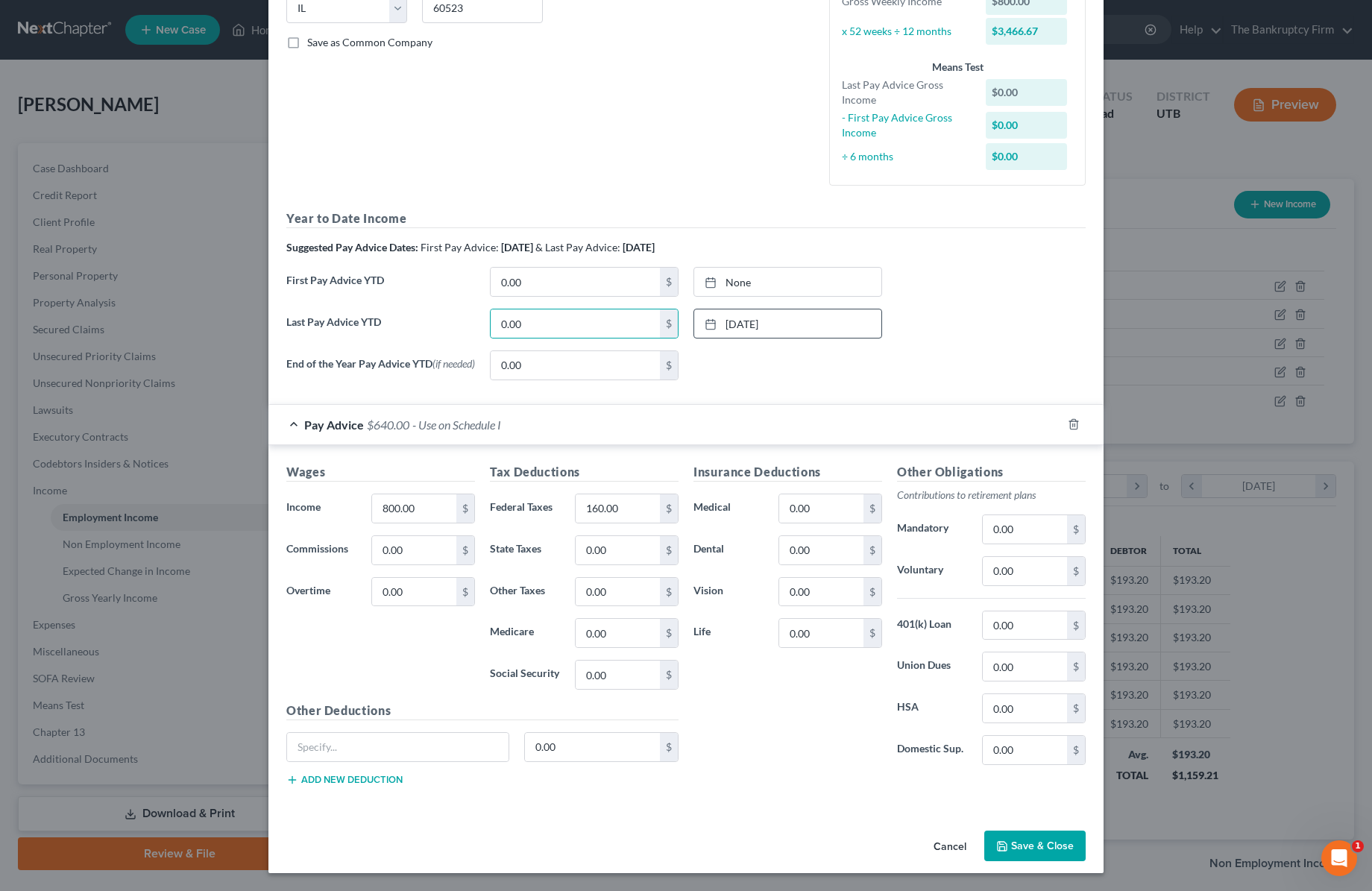
click at [1049, 847] on button "Save & Close" at bounding box center [1035, 847] width 101 height 32
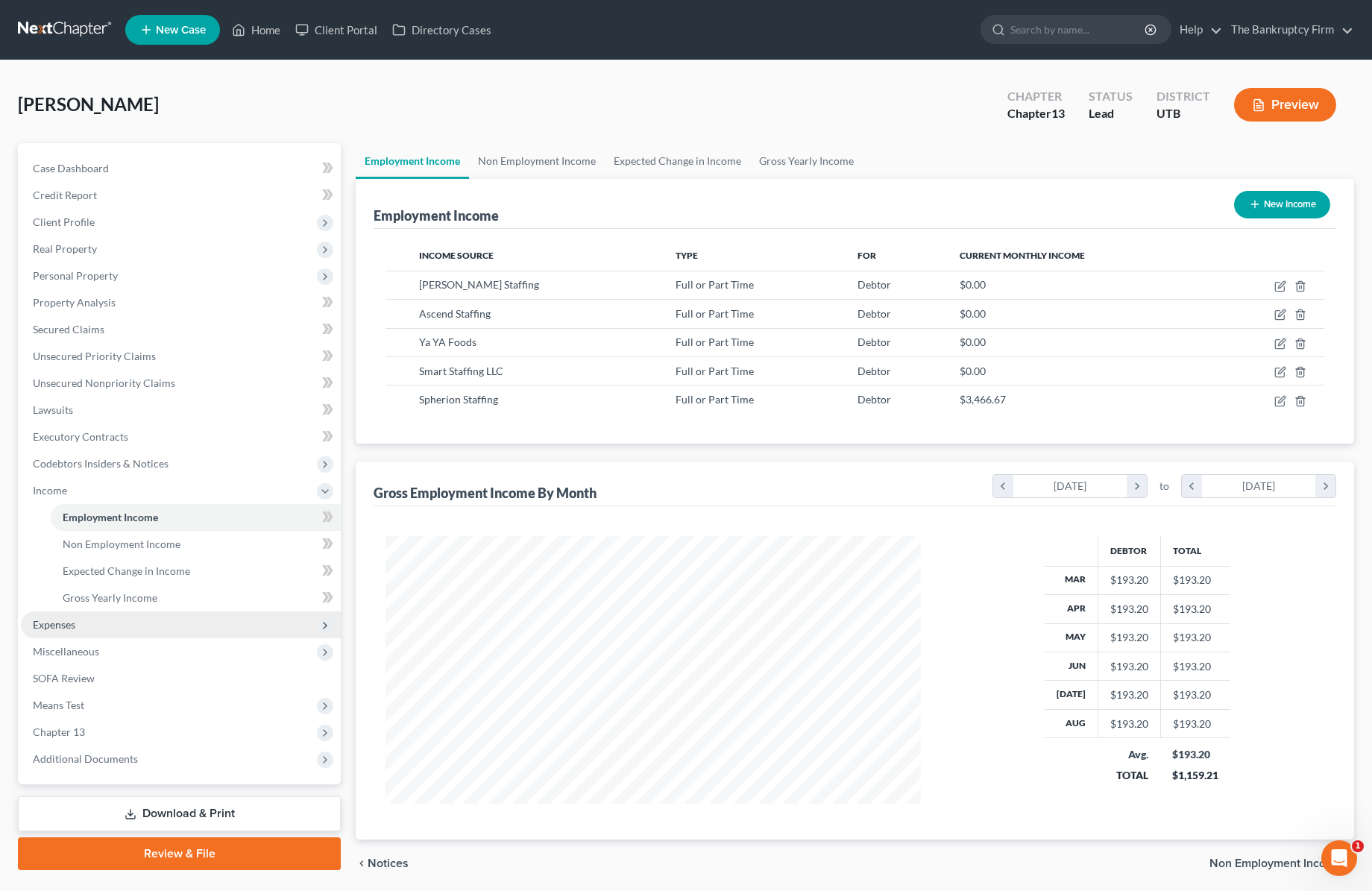
click at [82, 627] on span "Expenses" at bounding box center [181, 625] width 320 height 27
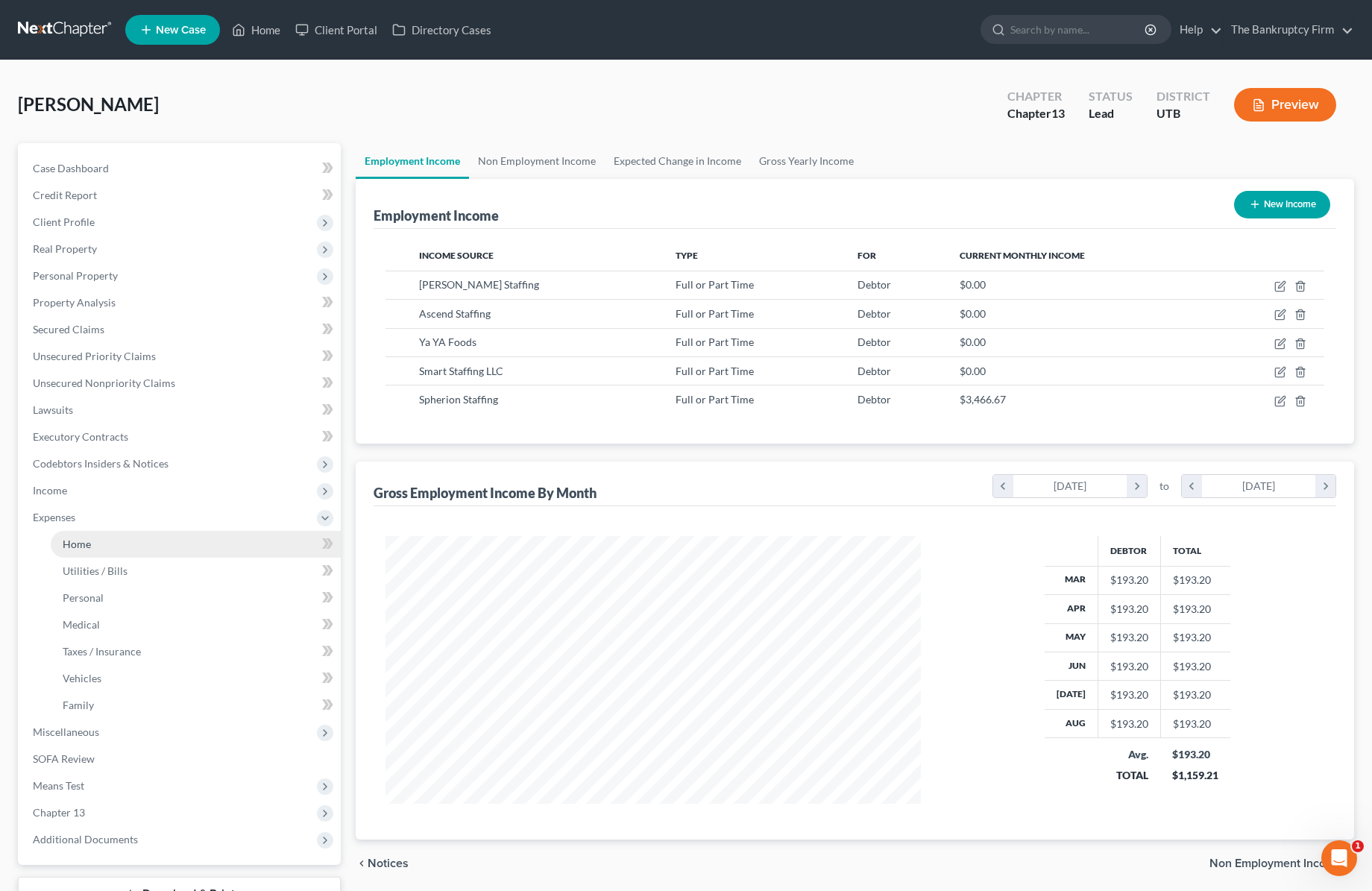
click at [83, 544] on span "Home" at bounding box center [77, 544] width 29 height 13
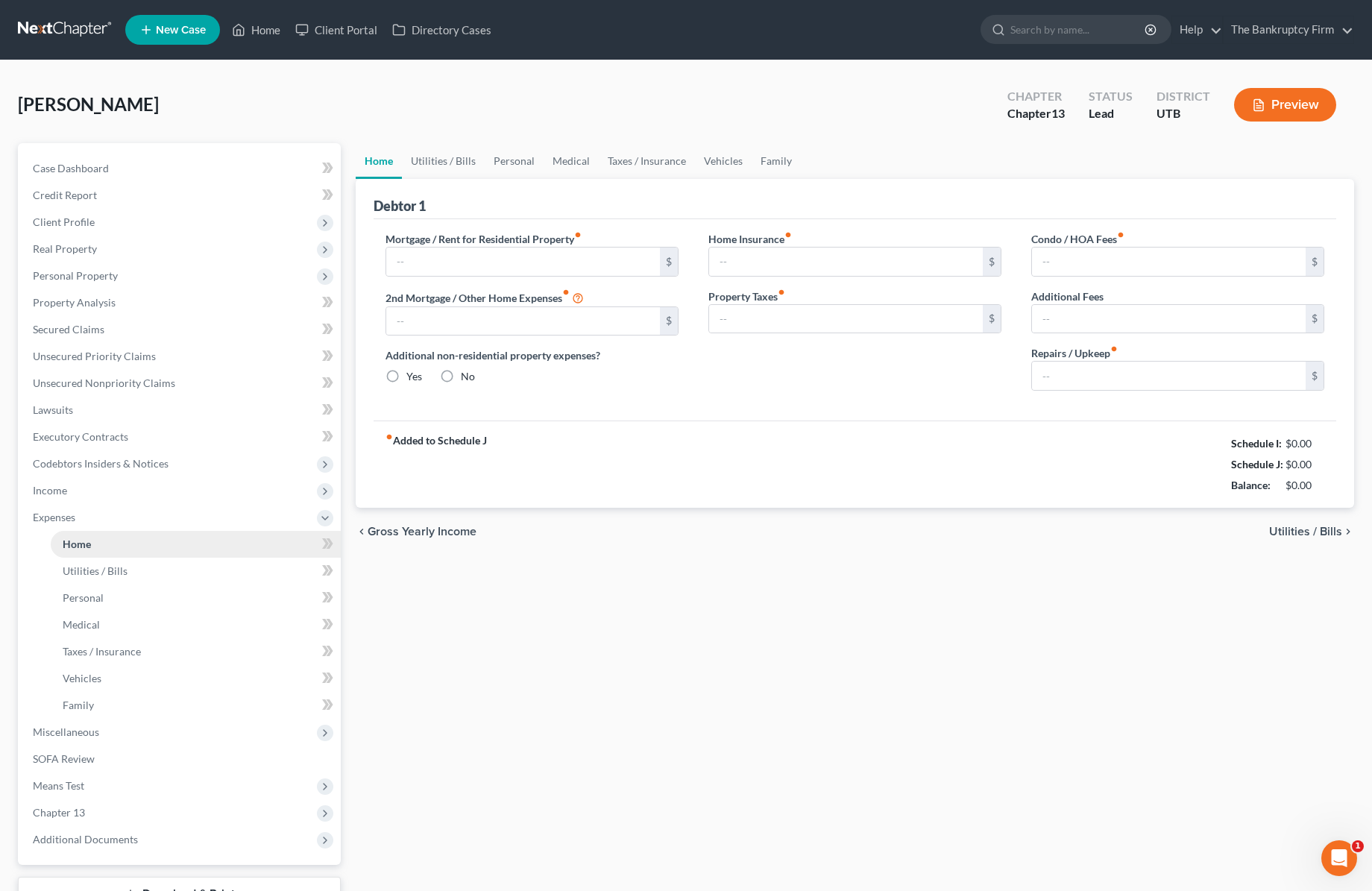
type input "733.00"
type input "0.00"
radio input "true"
type input "0.00"
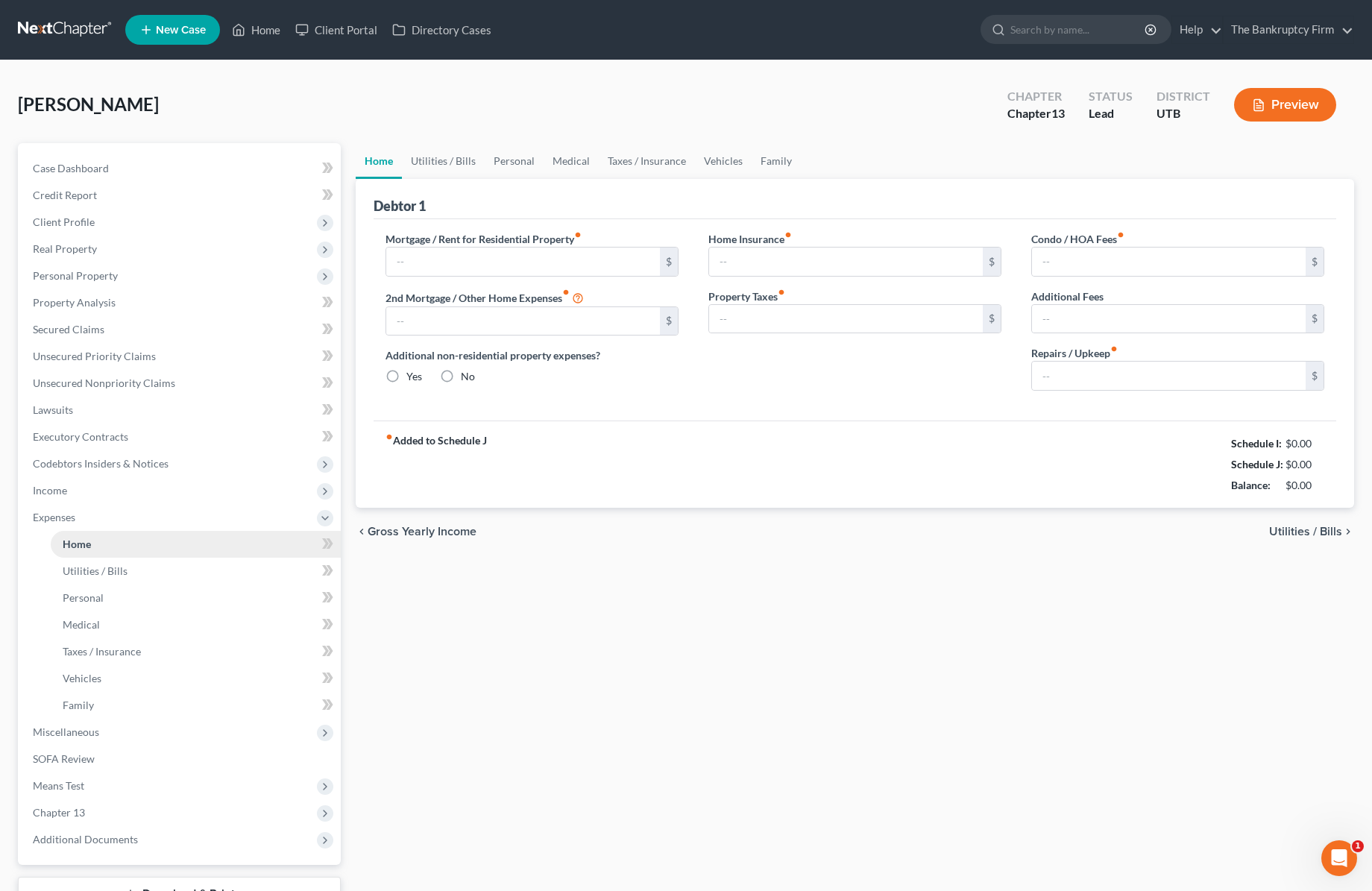
type input "0.00"
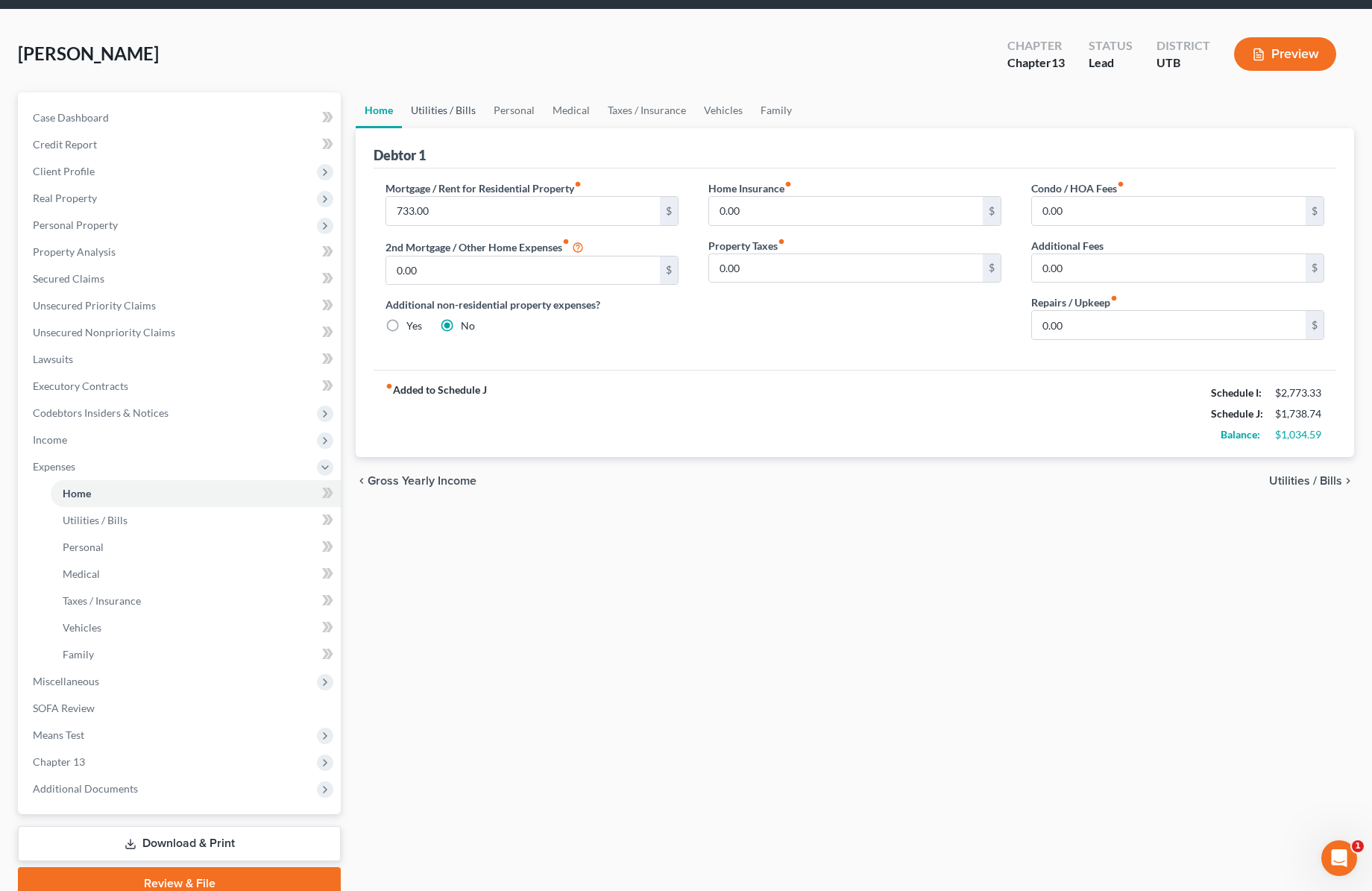
scroll to position [51, 0]
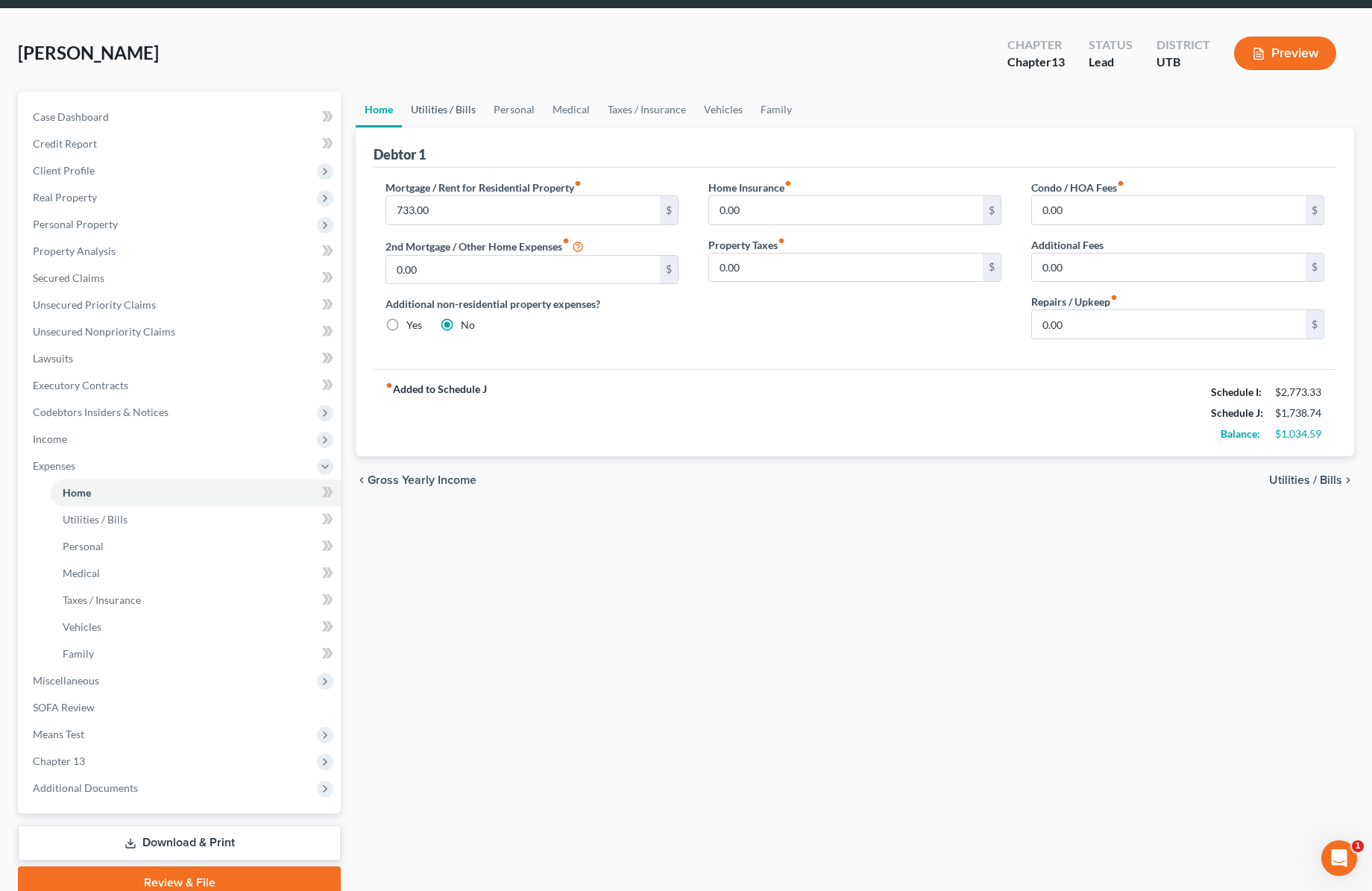
click at [440, 108] on link "Utilities / Bills" at bounding box center [443, 109] width 82 height 36
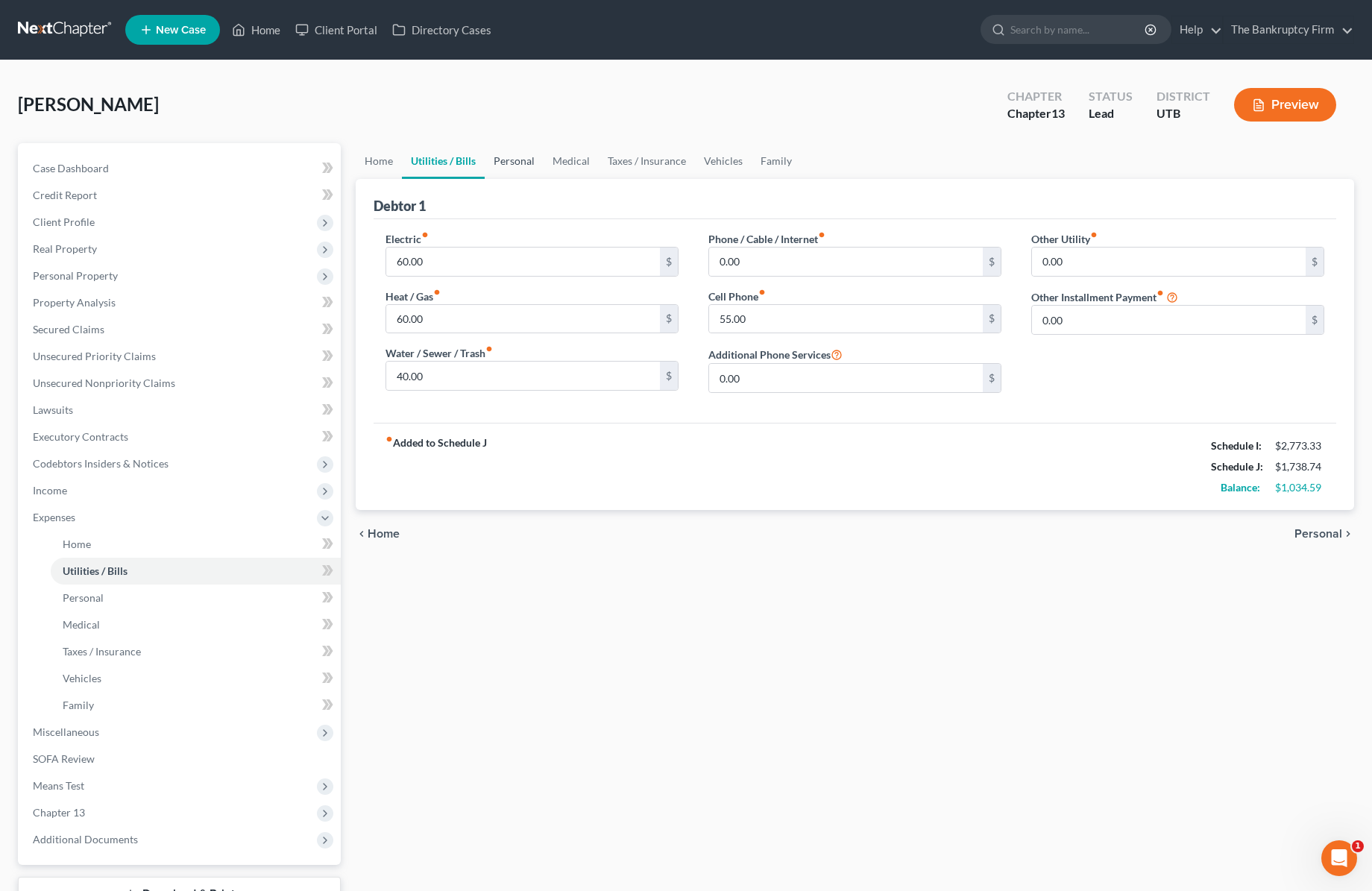
click at [515, 165] on link "Personal" at bounding box center [514, 161] width 59 height 36
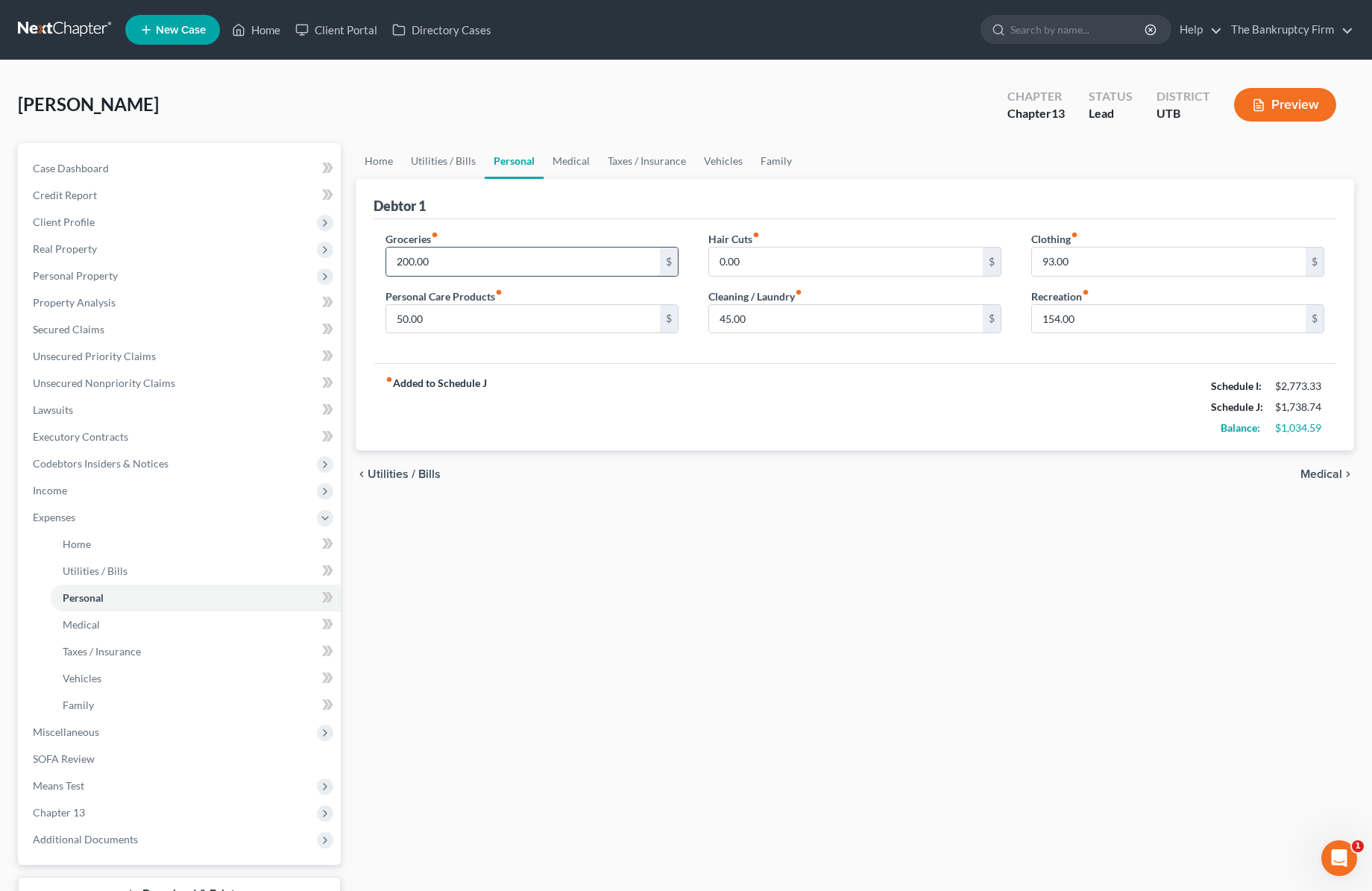
click at [484, 265] on input "200.00" at bounding box center [523, 262] width 273 height 29
type input "4"
type input "467"
click at [773, 318] on input "45.00" at bounding box center [845, 319] width 273 height 29
click at [1139, 318] on input "154.00" at bounding box center [1168, 319] width 273 height 29
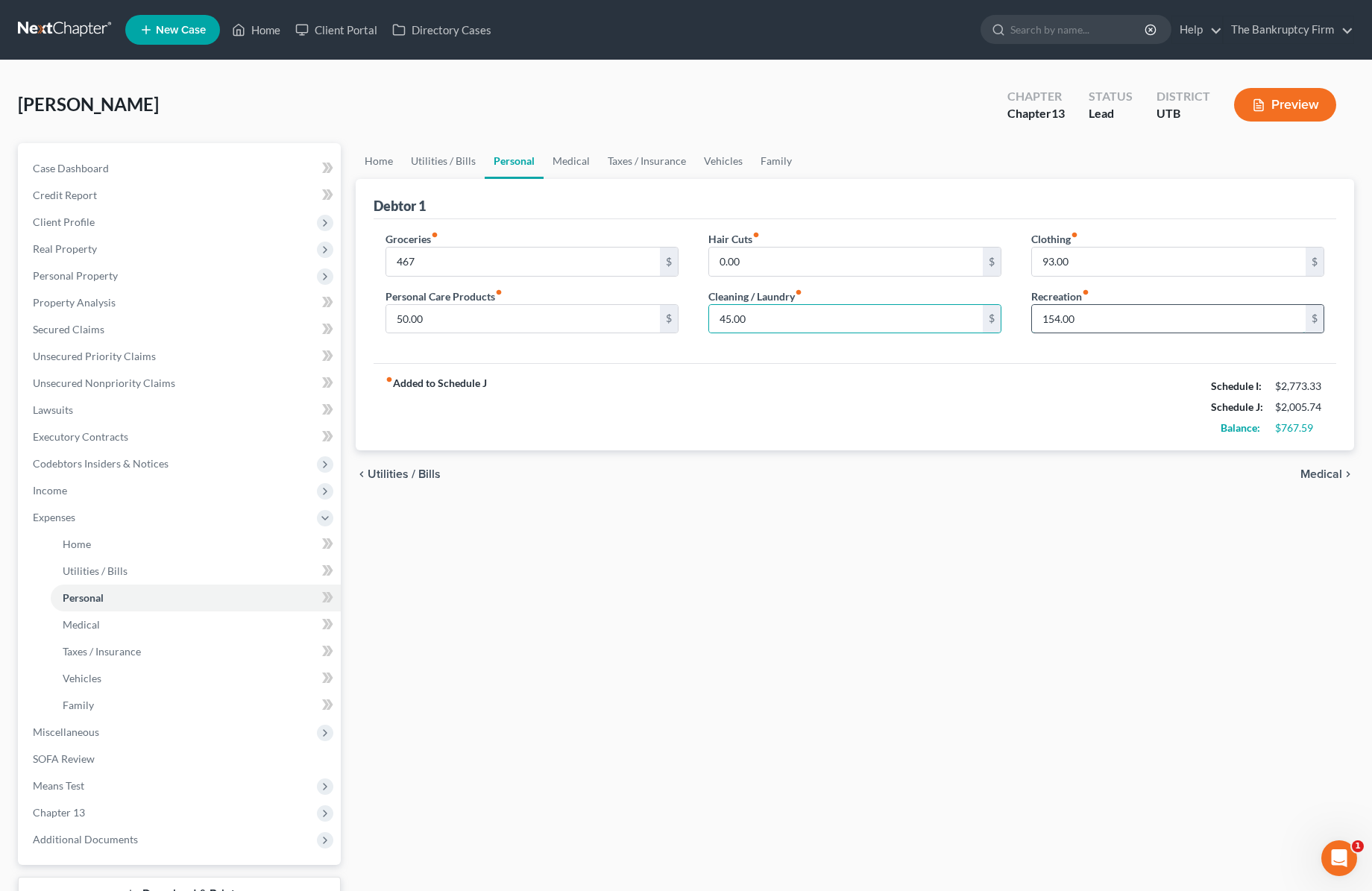
scroll to position [3, 0]
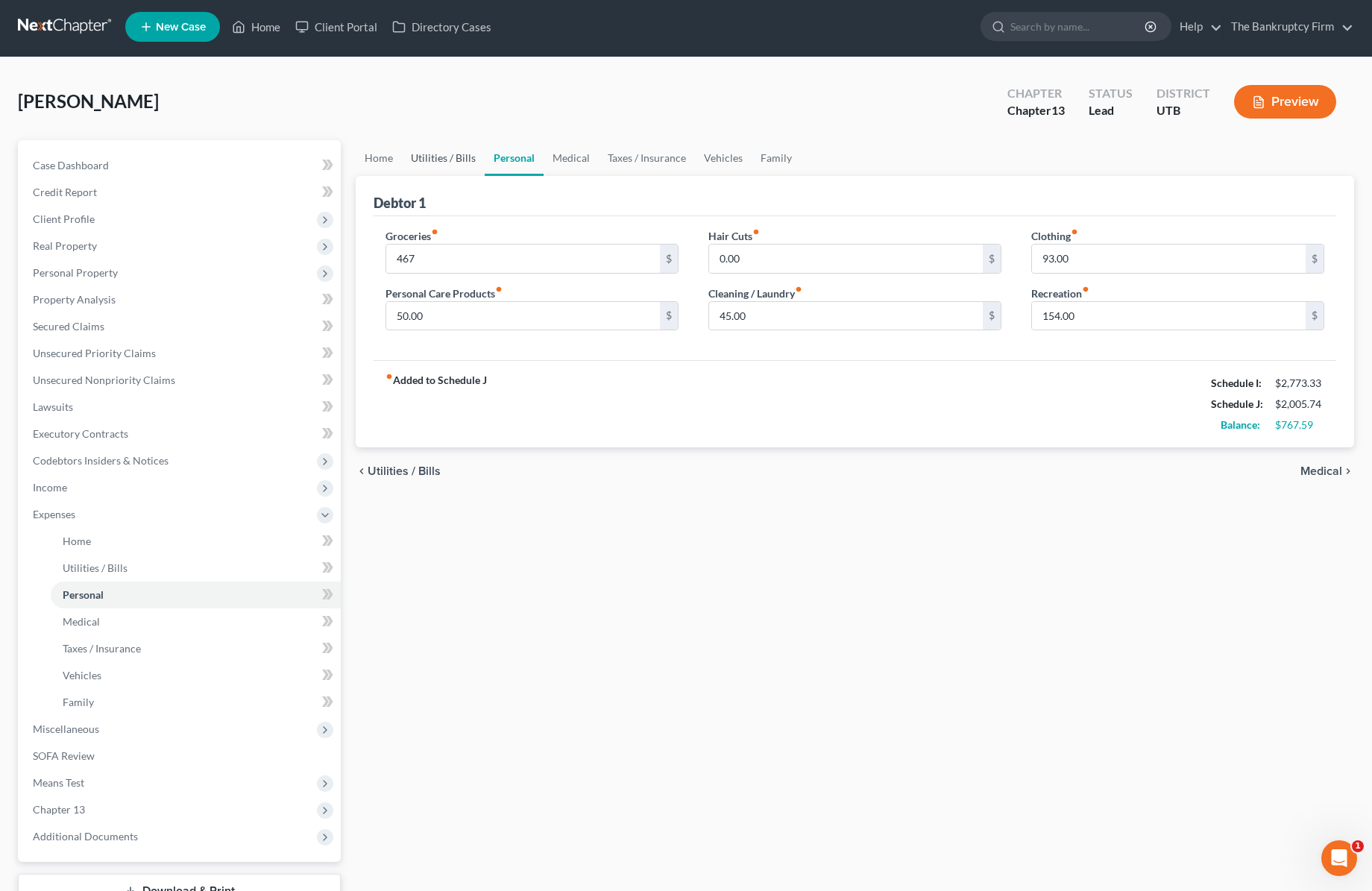
click at [438, 153] on link "Utilities / Bills" at bounding box center [443, 158] width 82 height 36
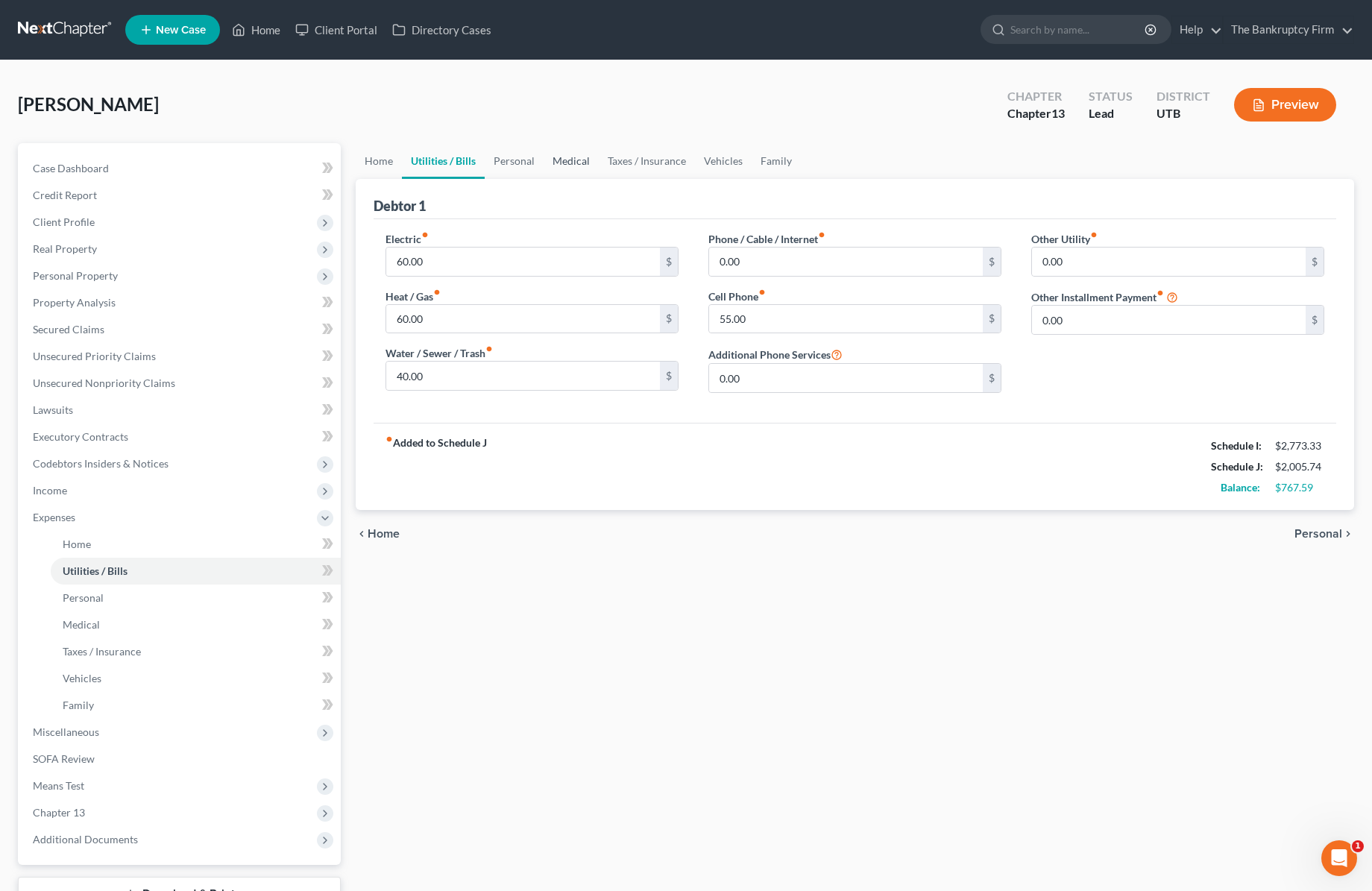
click at [580, 159] on link "Medical" at bounding box center [571, 161] width 55 height 36
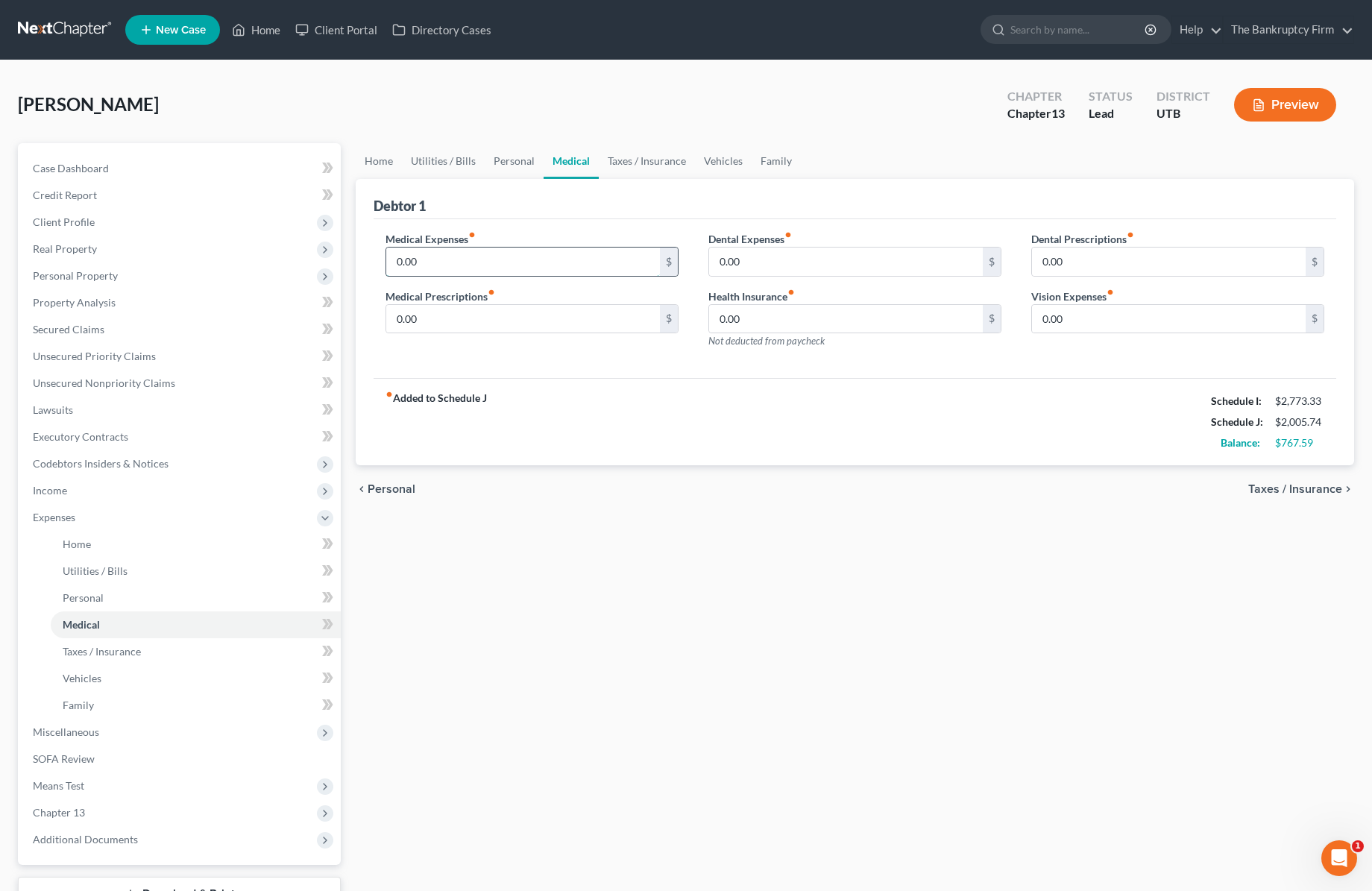
click at [478, 263] on input "0.00" at bounding box center [523, 262] width 273 height 29
type input "50"
click at [639, 163] on link "Taxes / Insurance" at bounding box center [646, 161] width 96 height 36
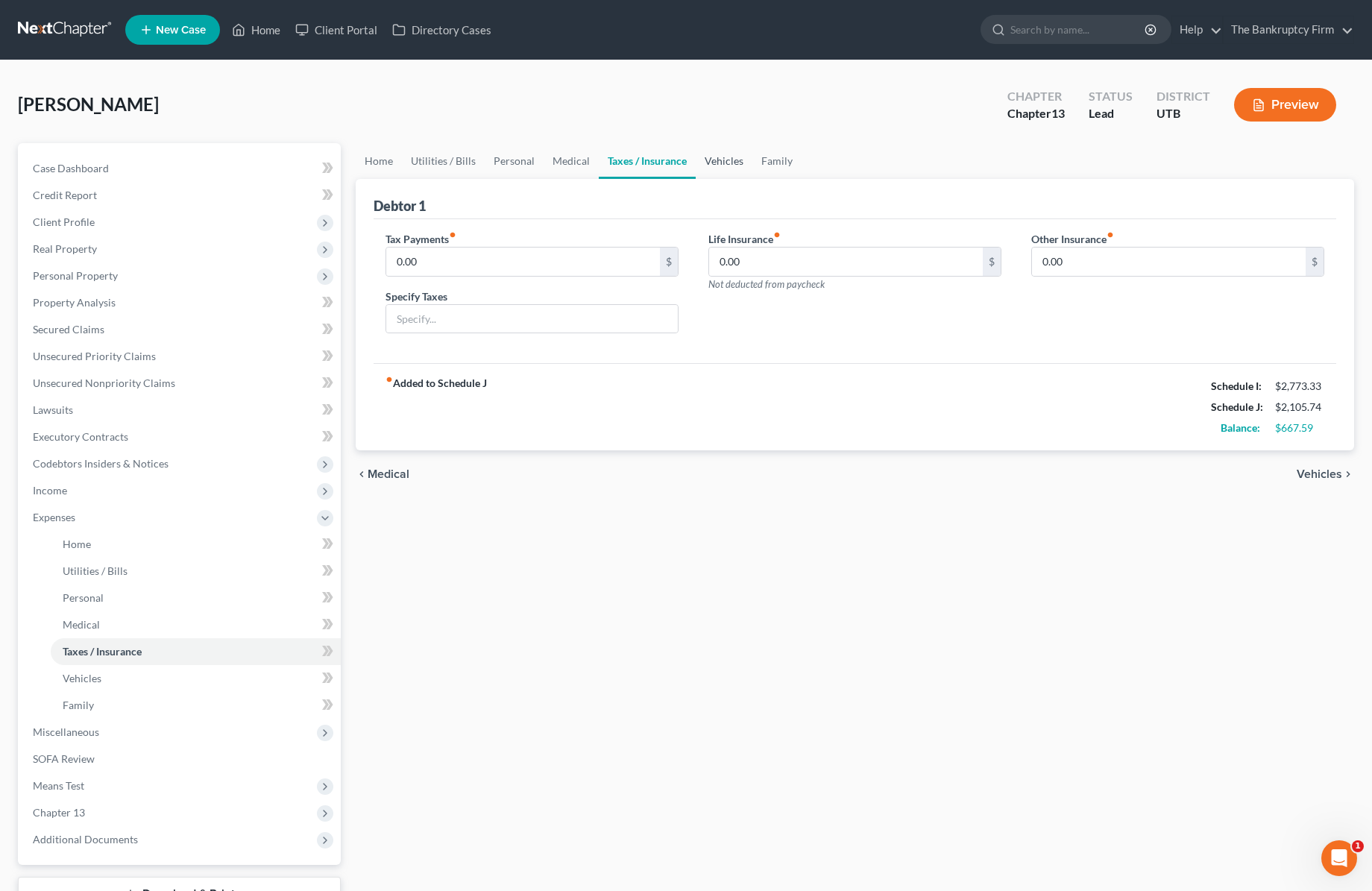
click at [726, 161] on link "Vehicles" at bounding box center [724, 161] width 57 height 36
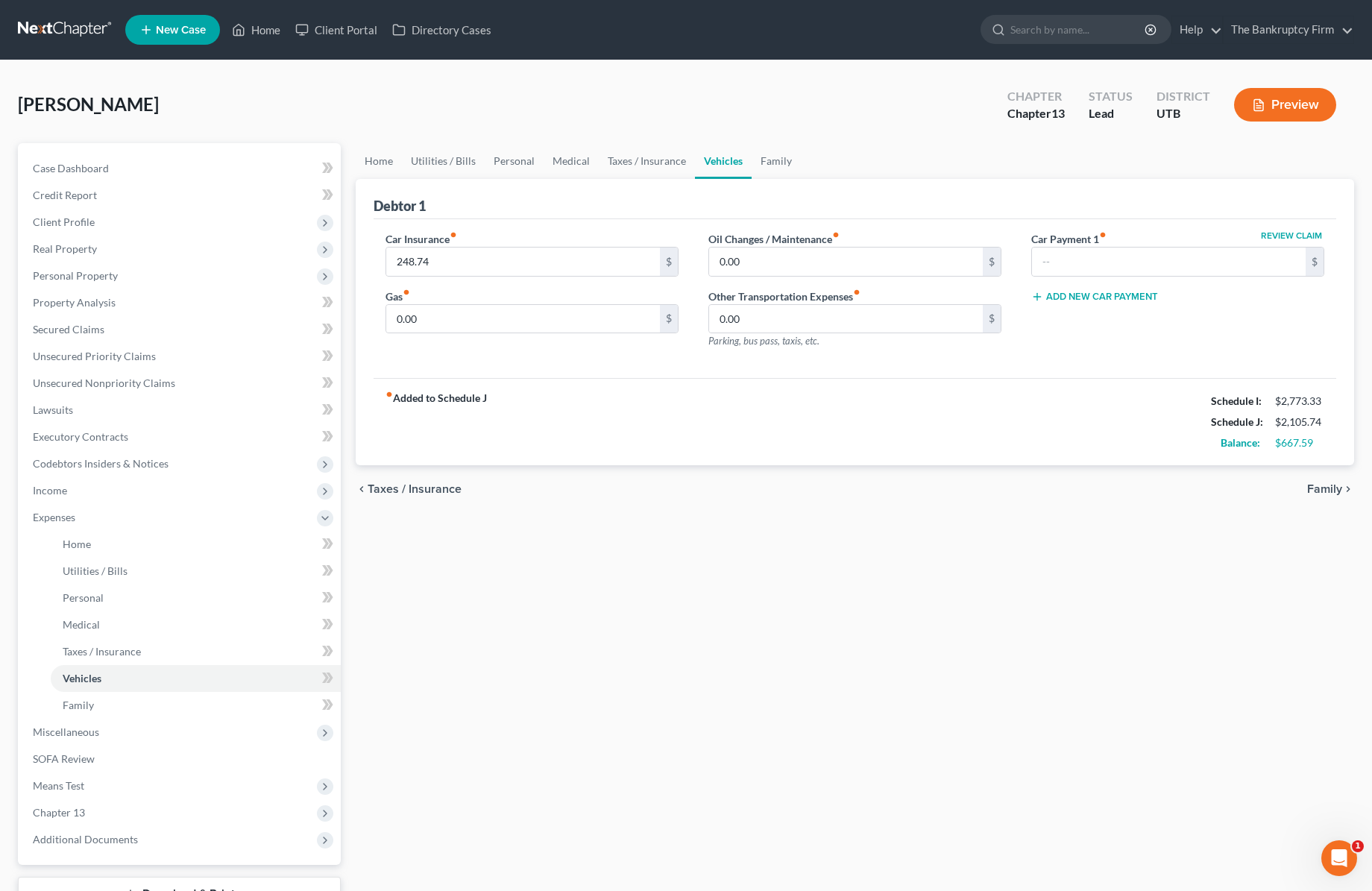
click at [471, 196] on div "Debtor 1" at bounding box center [855, 199] width 962 height 40
click at [82, 488] on span "Income" at bounding box center [181, 490] width 320 height 27
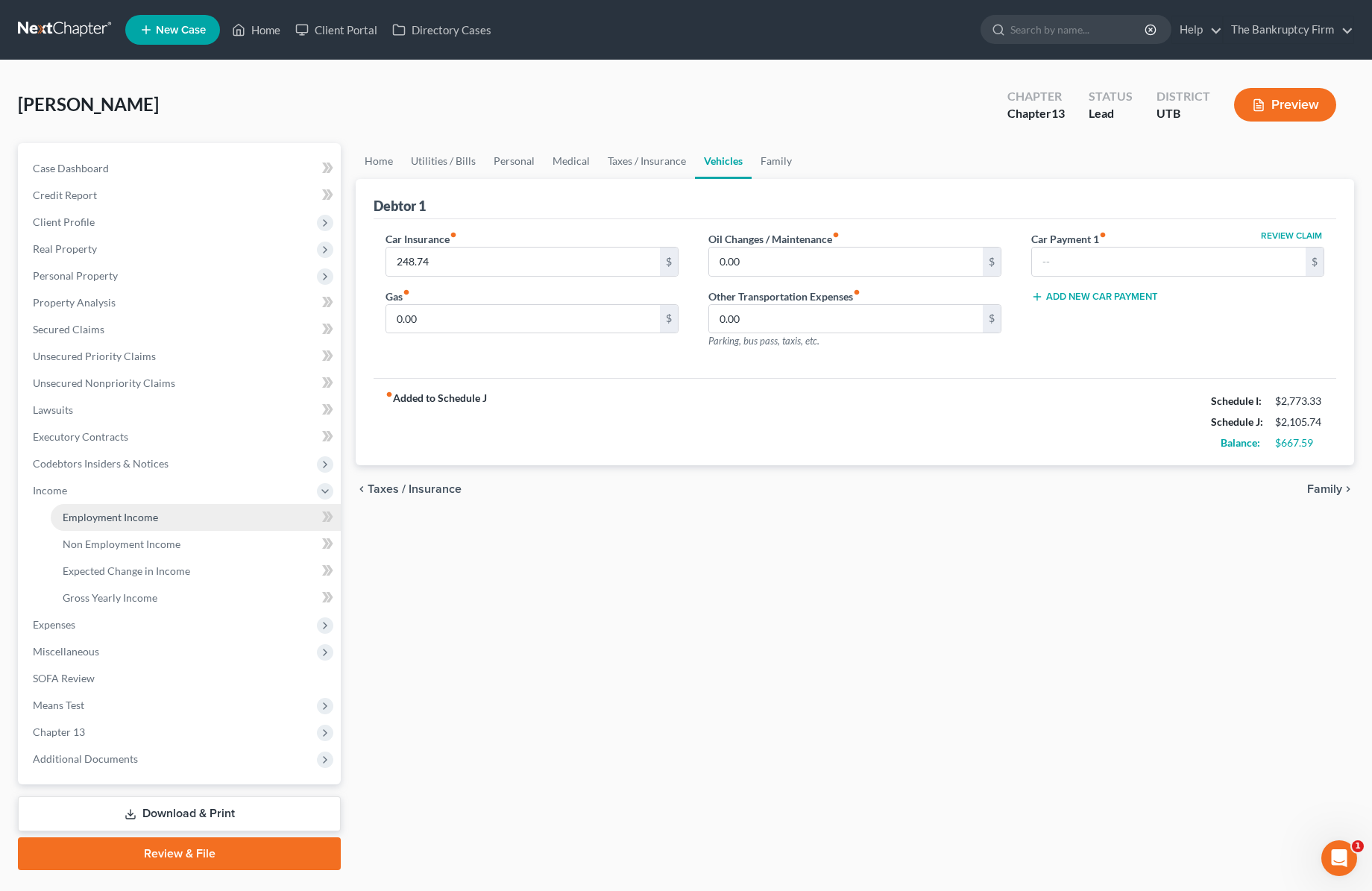
click at [143, 515] on span "Employment Income" at bounding box center [110, 517] width 95 height 13
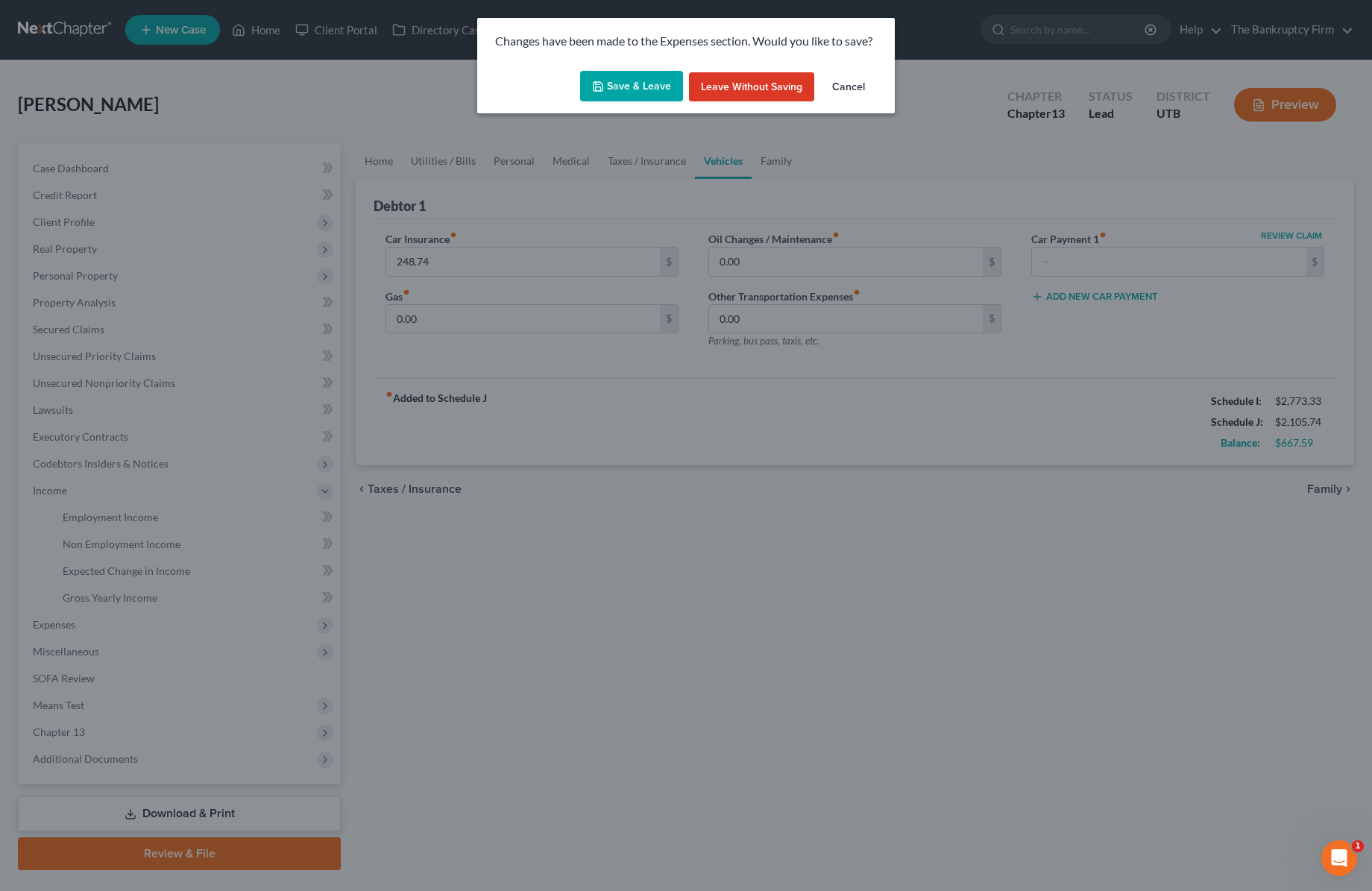
click at [629, 90] on button "Save & Leave" at bounding box center [631, 86] width 103 height 32
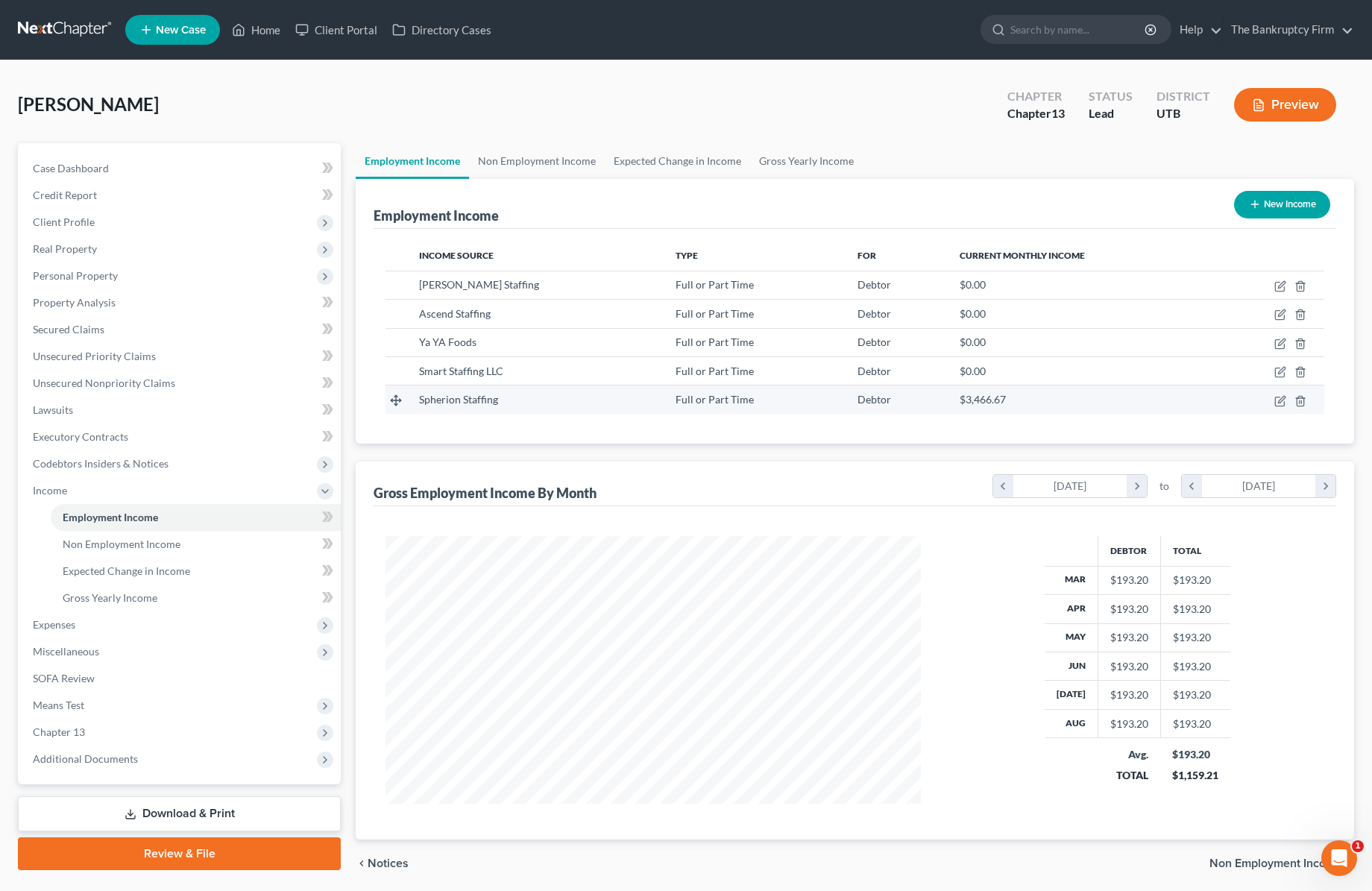
scroll to position [268, 566]
click at [1299, 398] on polyline "button" at bounding box center [1300, 398] width 9 height 0
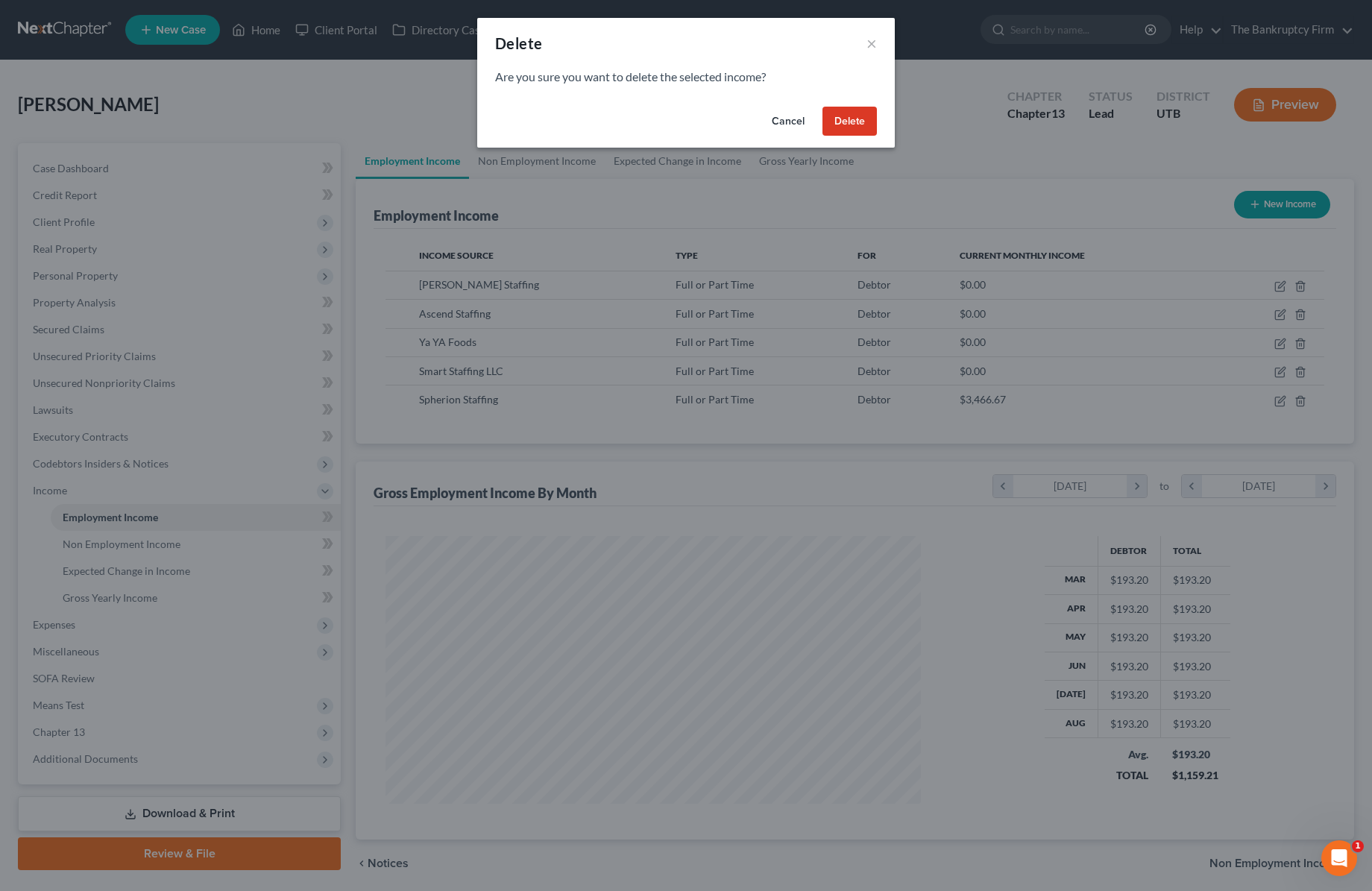
click at [856, 117] on button "Delete" at bounding box center [849, 122] width 55 height 30
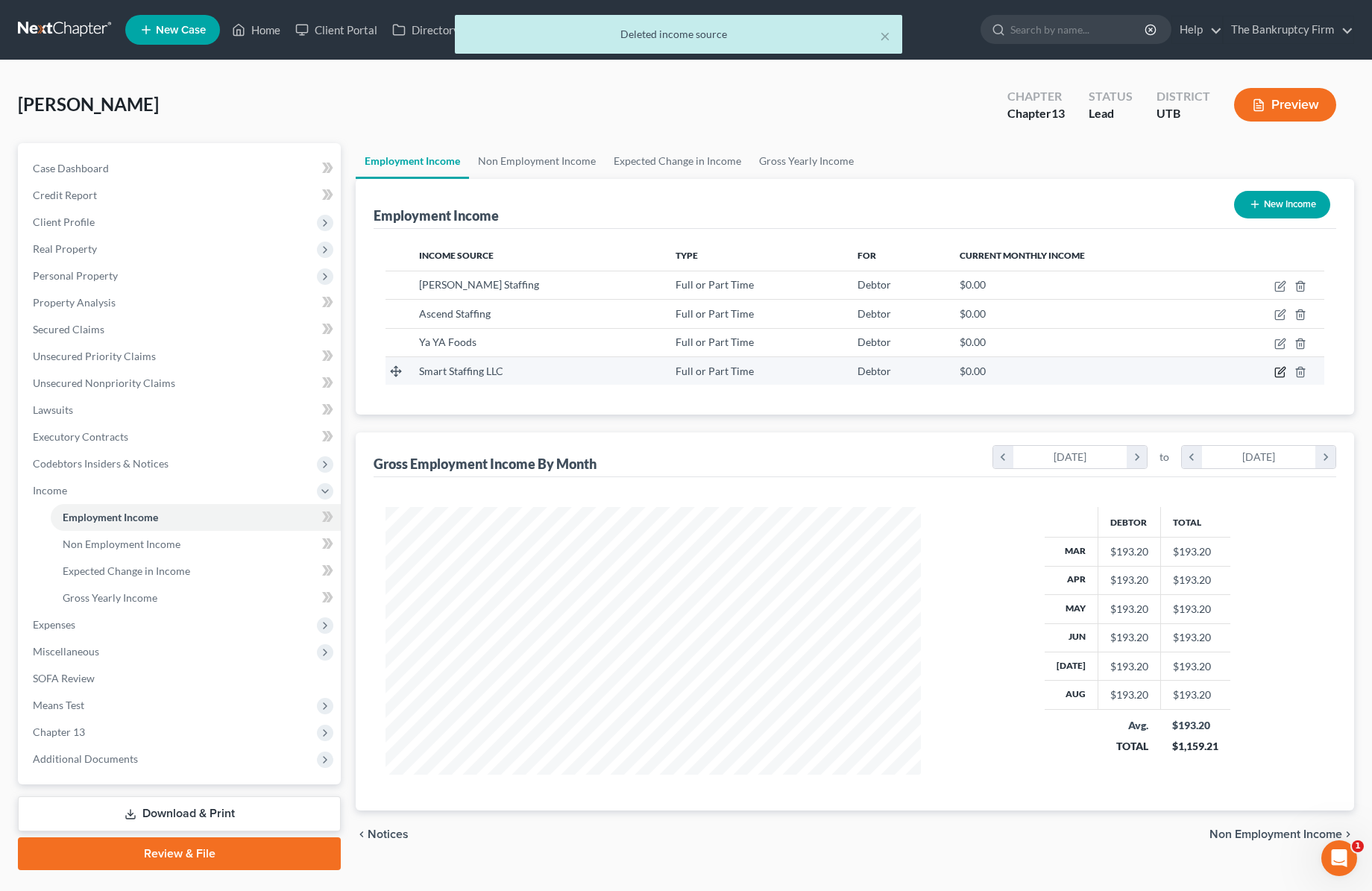
click at [1282, 369] on icon "button" at bounding box center [1280, 371] width 12 height 12
select select "0"
select select "46"
select select "3"
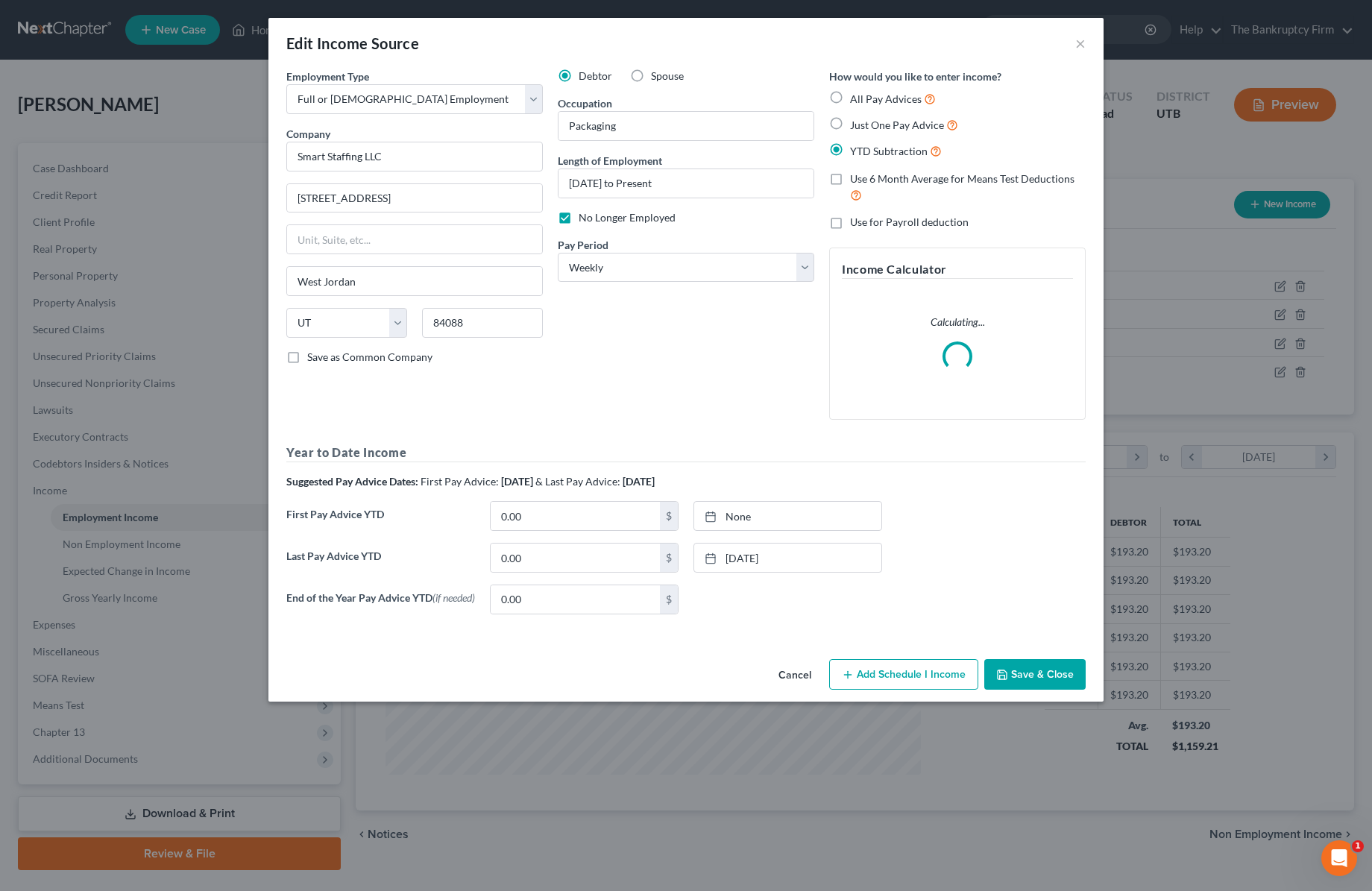
click at [879, 615] on div "None close Date Time chevron_left September 2025 chevron_right Su M Tu W Th F S…" at bounding box center [787, 600] width 204 height 30
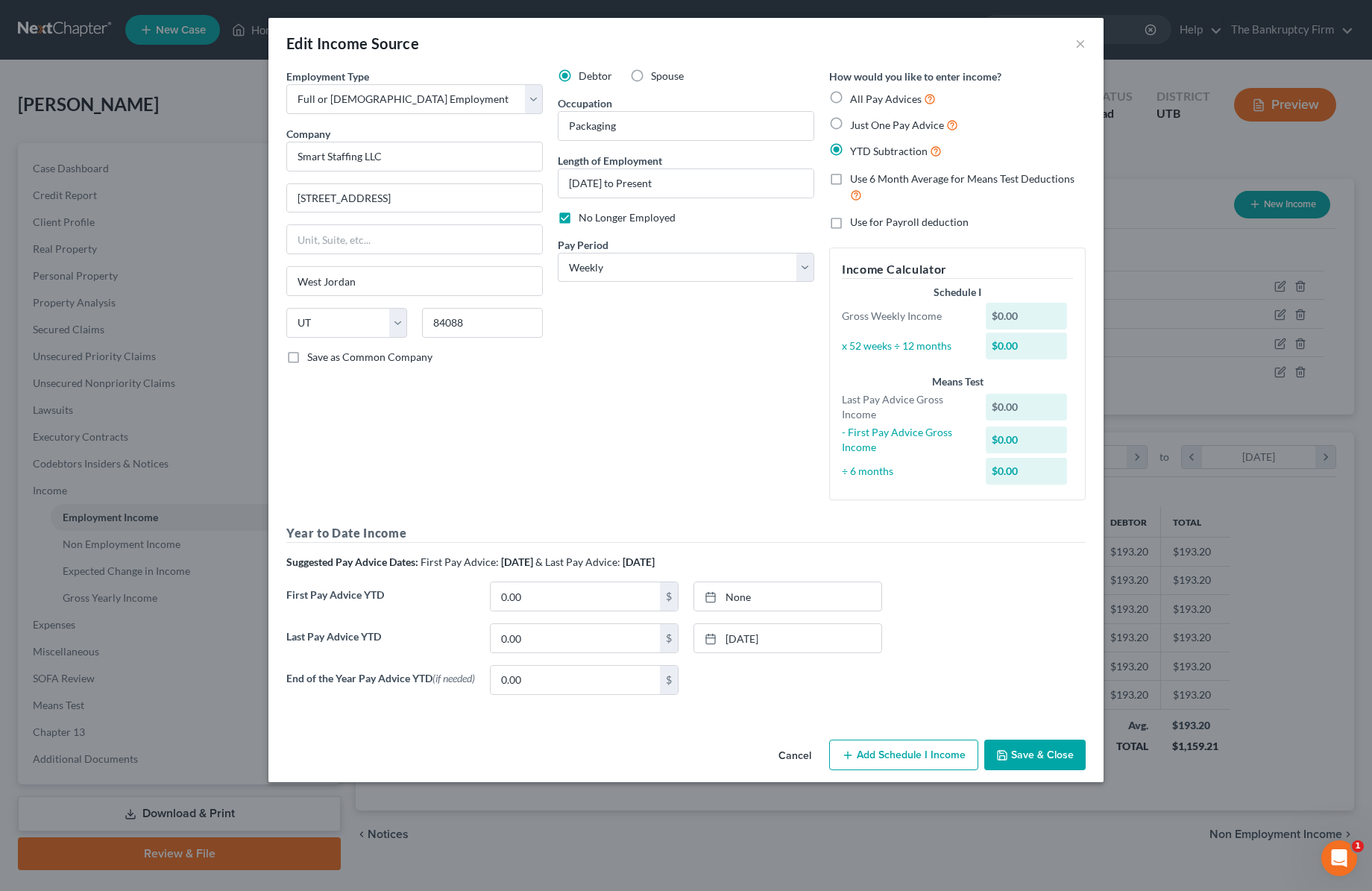
click at [871, 756] on button "Add Schedule I Income" at bounding box center [904, 756] width 149 height 32
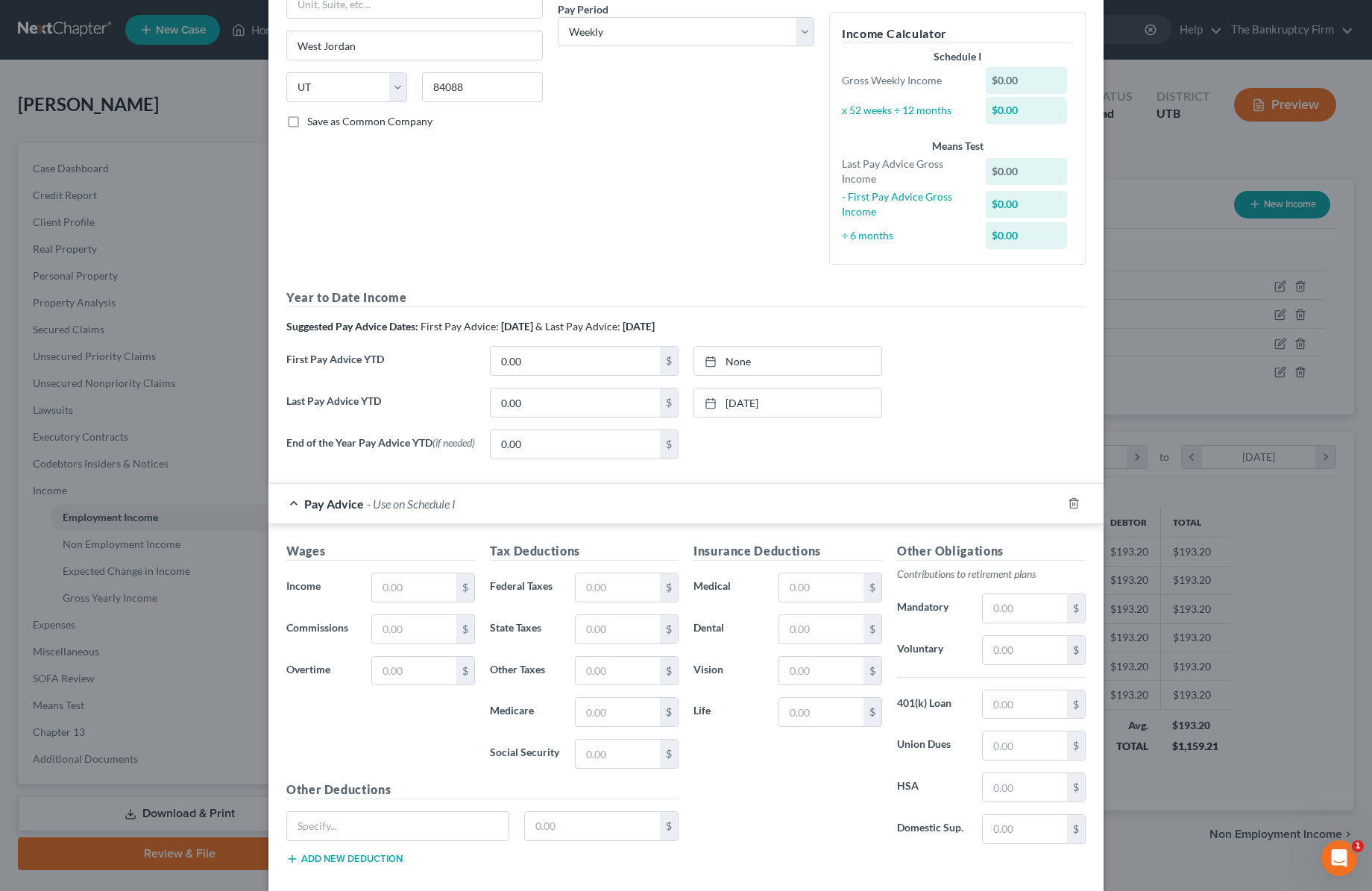
scroll to position [318, 0]
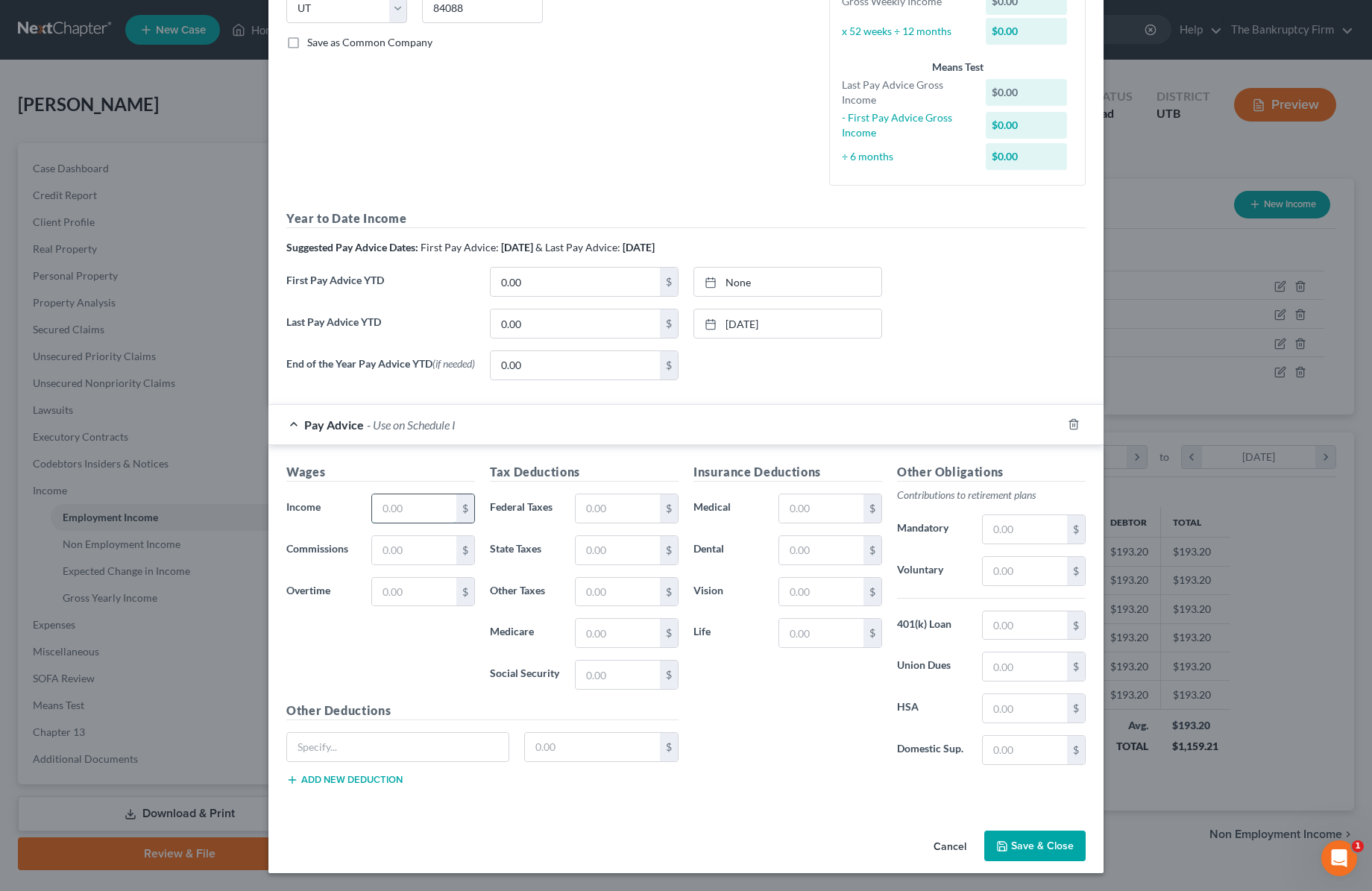
click at [420, 505] on input "text" at bounding box center [414, 508] width 84 height 29
click at [406, 501] on input "text" at bounding box center [414, 508] width 84 height 29
type input "700"
click at [608, 505] on input "text" at bounding box center [618, 508] width 84 height 29
type input "140"
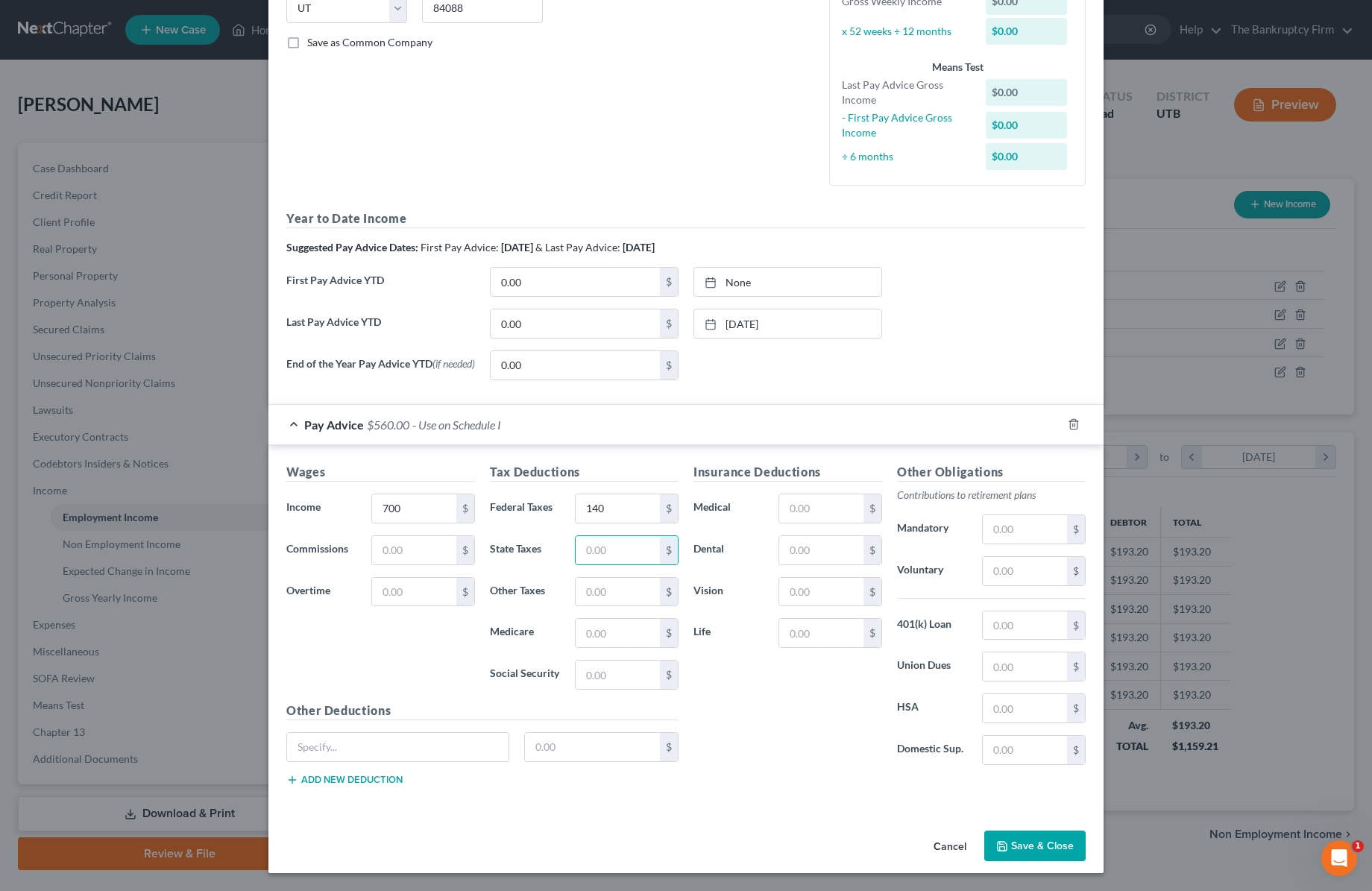
click at [1055, 843] on button "Save & Close" at bounding box center [1035, 847] width 101 height 32
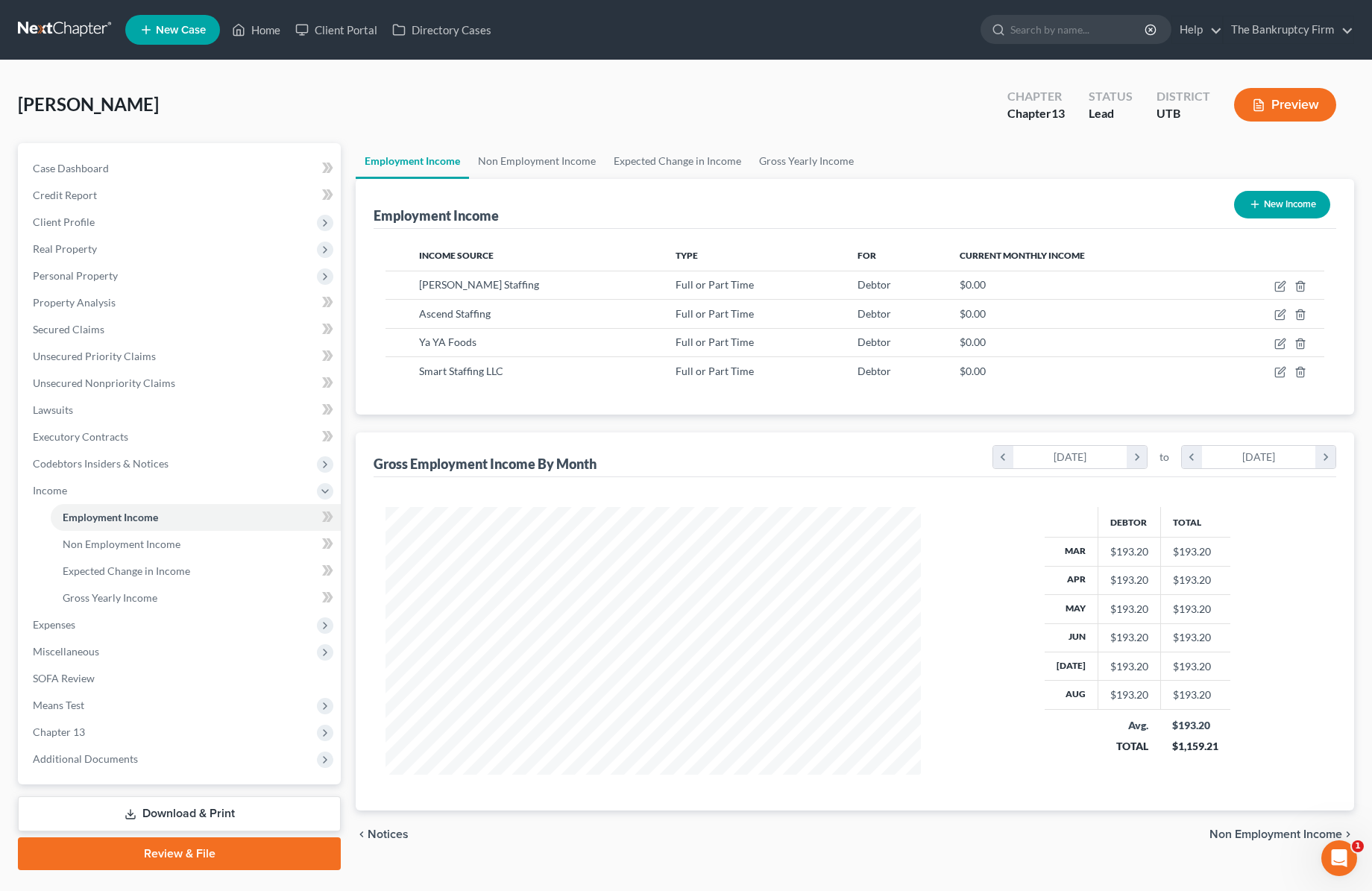
scroll to position [36, 0]
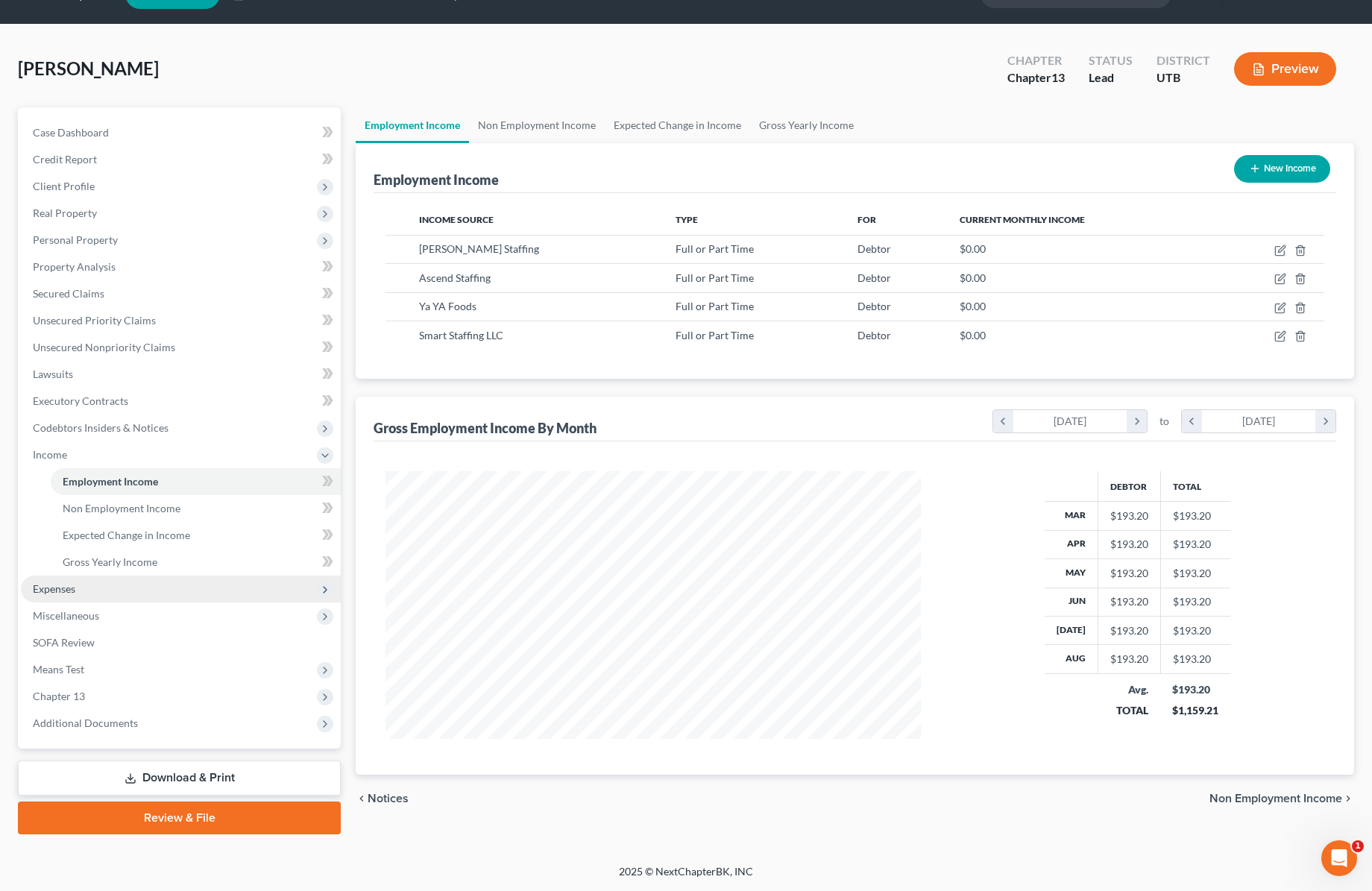
click at [83, 591] on span "Expenses" at bounding box center [181, 589] width 320 height 27
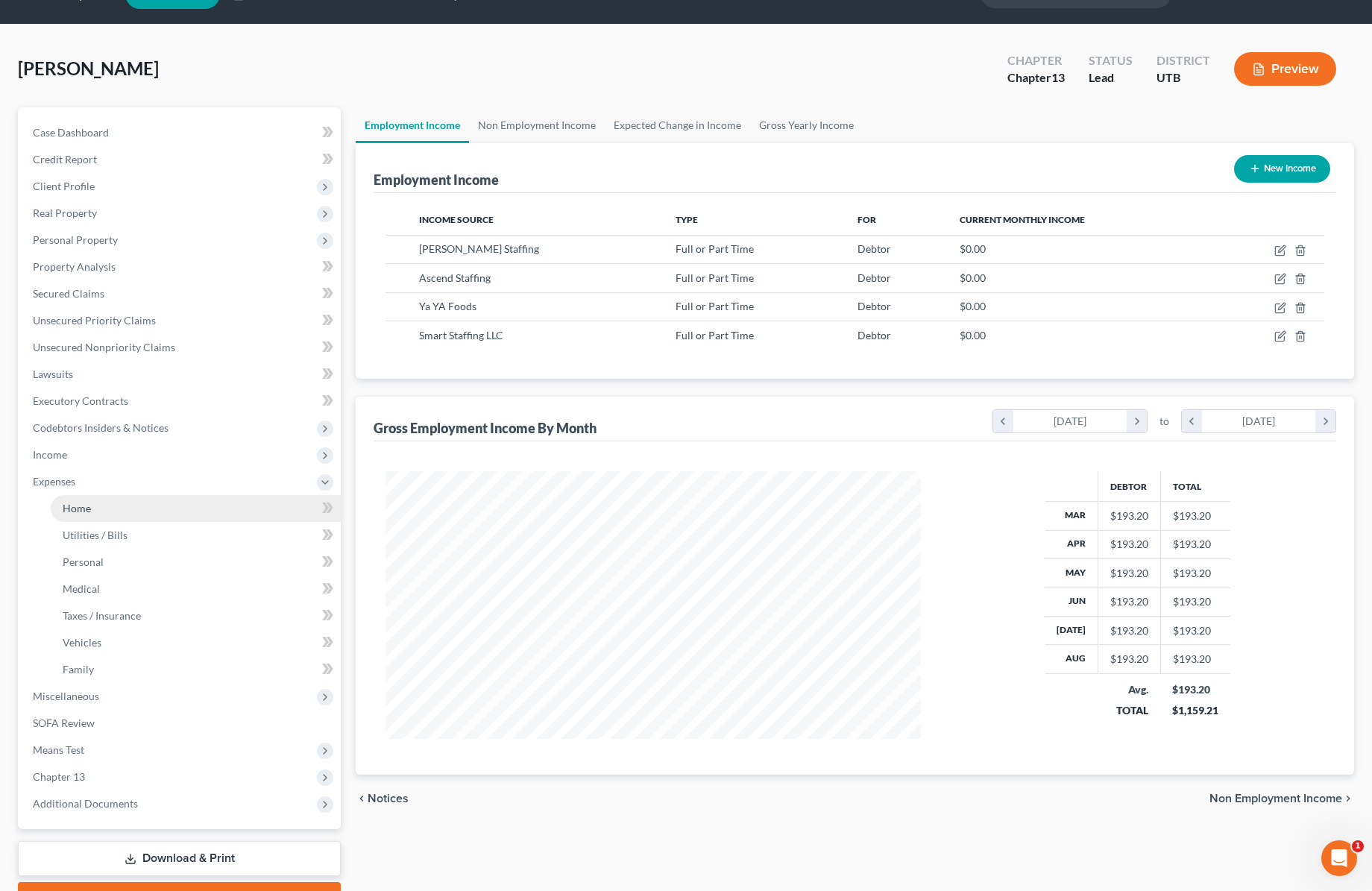
click at [107, 512] on link "Home" at bounding box center [196, 508] width 290 height 27
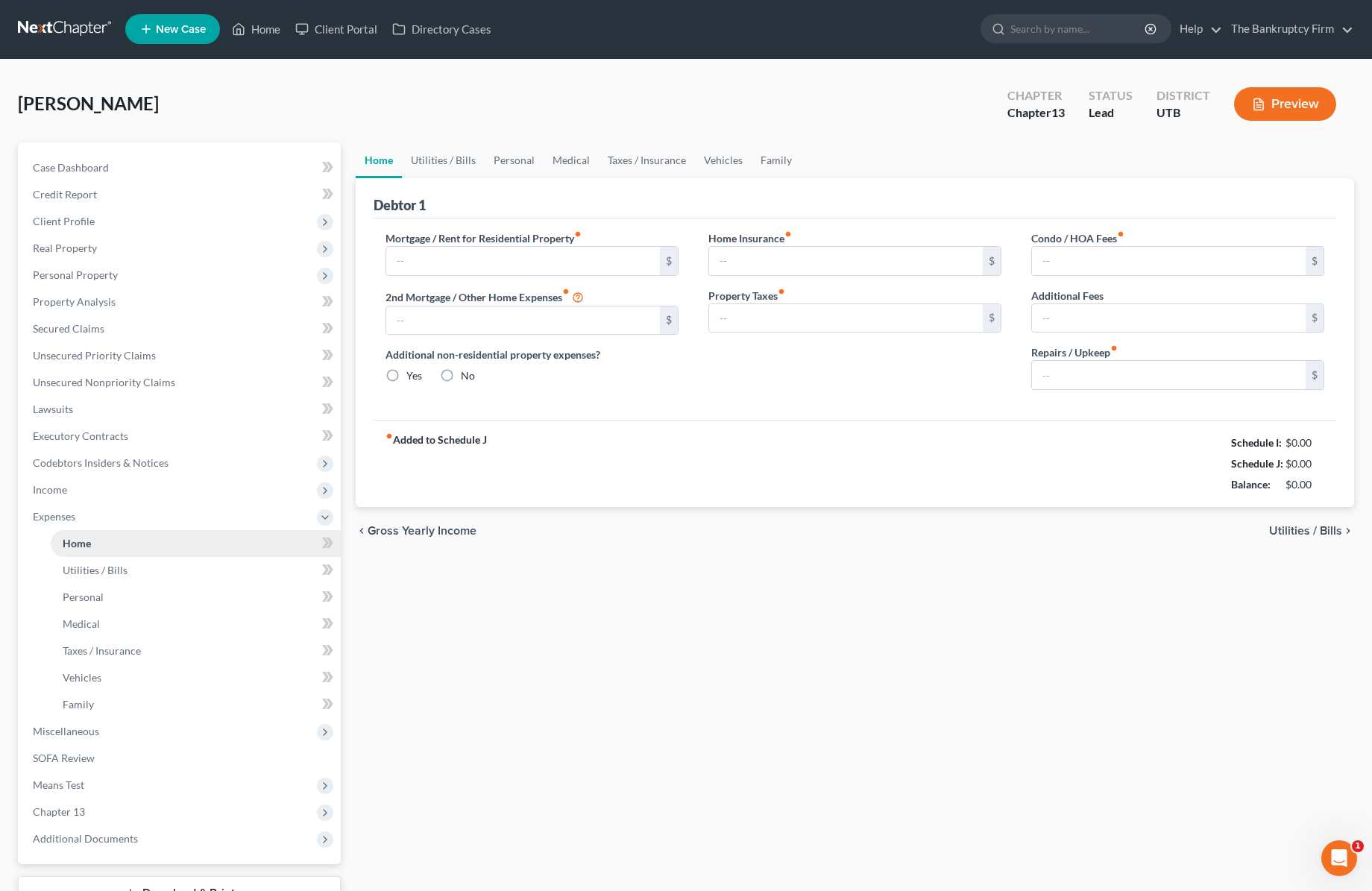
type input "733.00"
type input "0.00"
radio input "true"
type input "0.00"
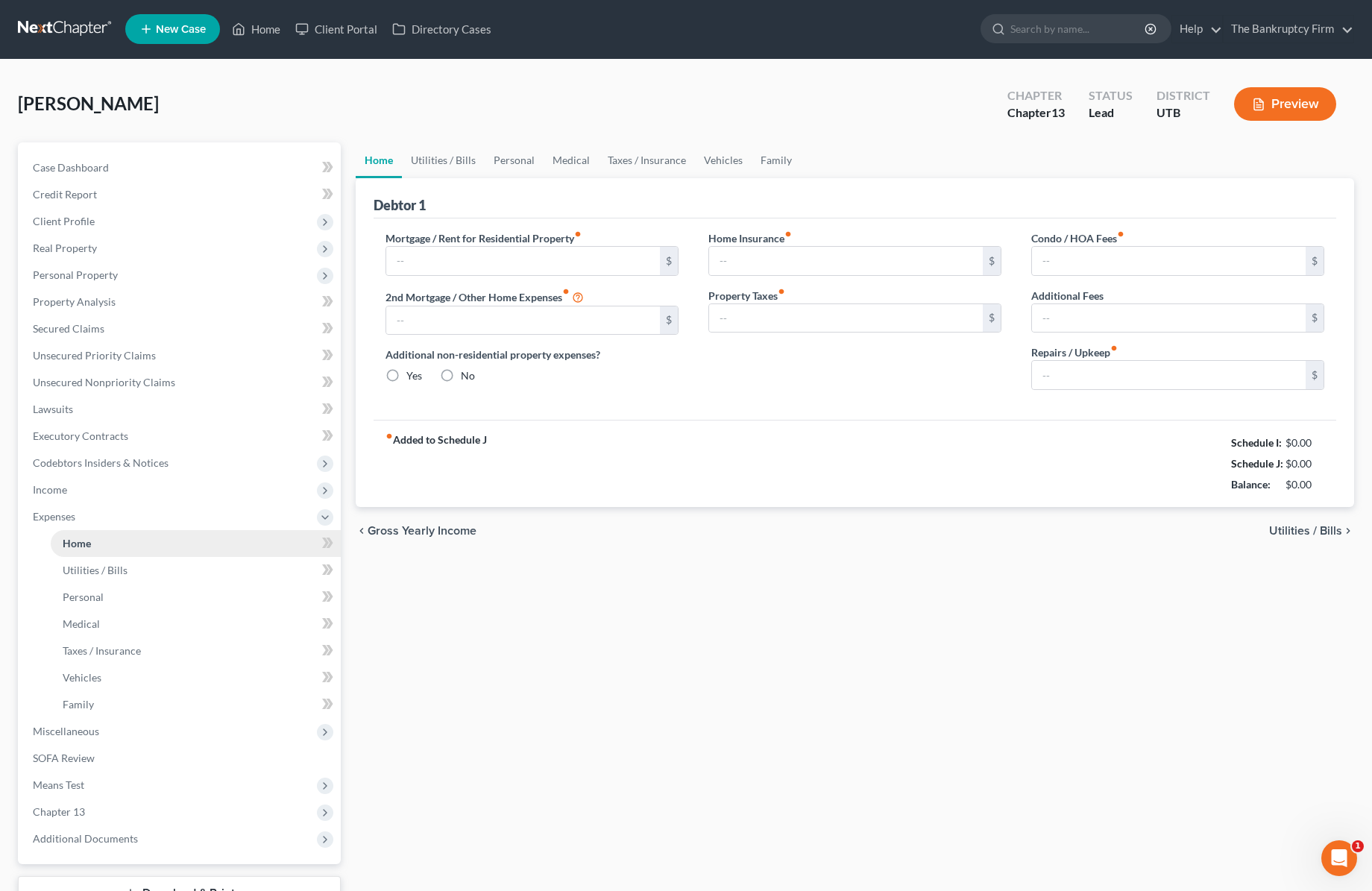
type input "0.00"
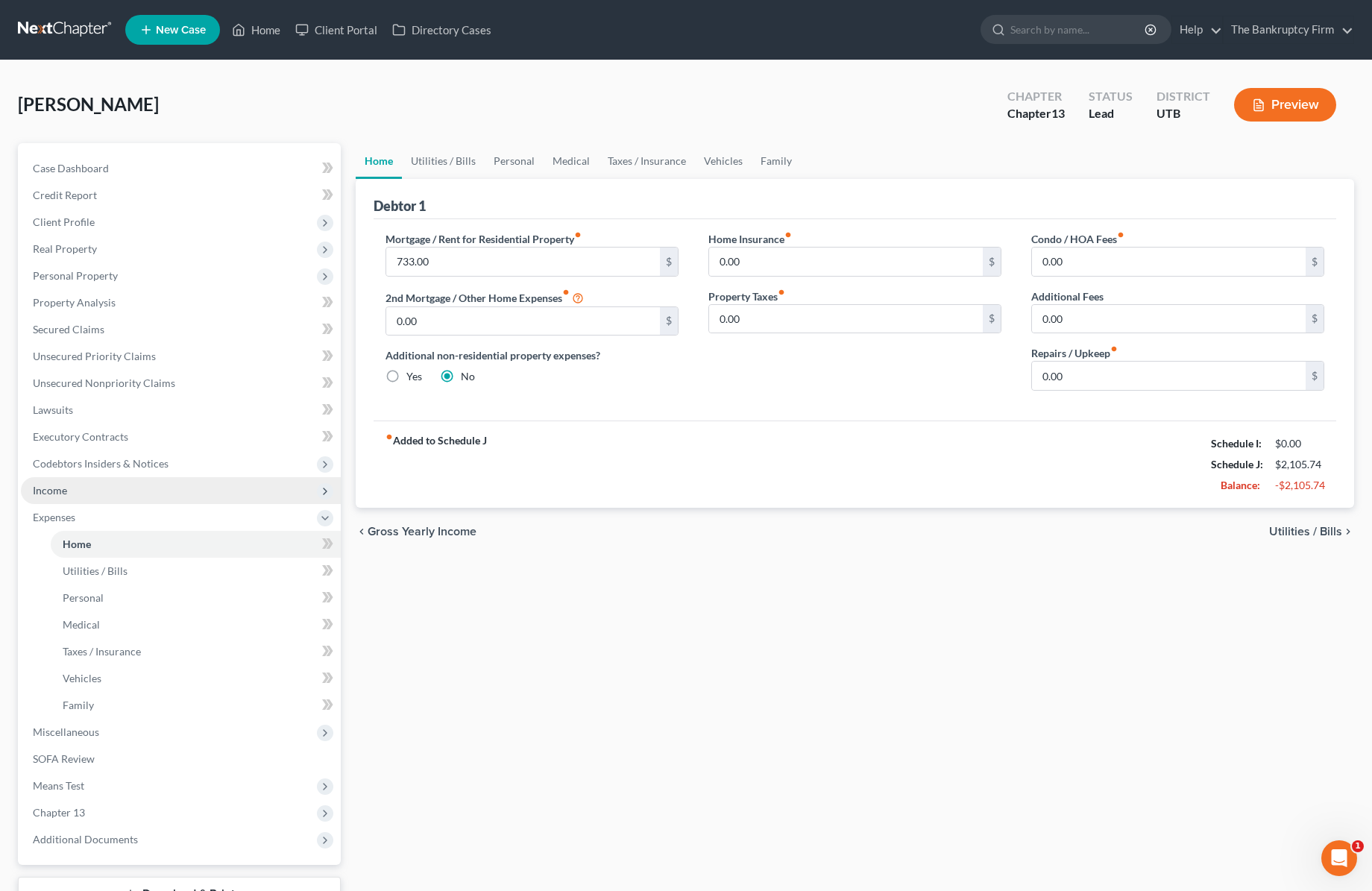
click at [74, 485] on span "Income" at bounding box center [181, 490] width 320 height 27
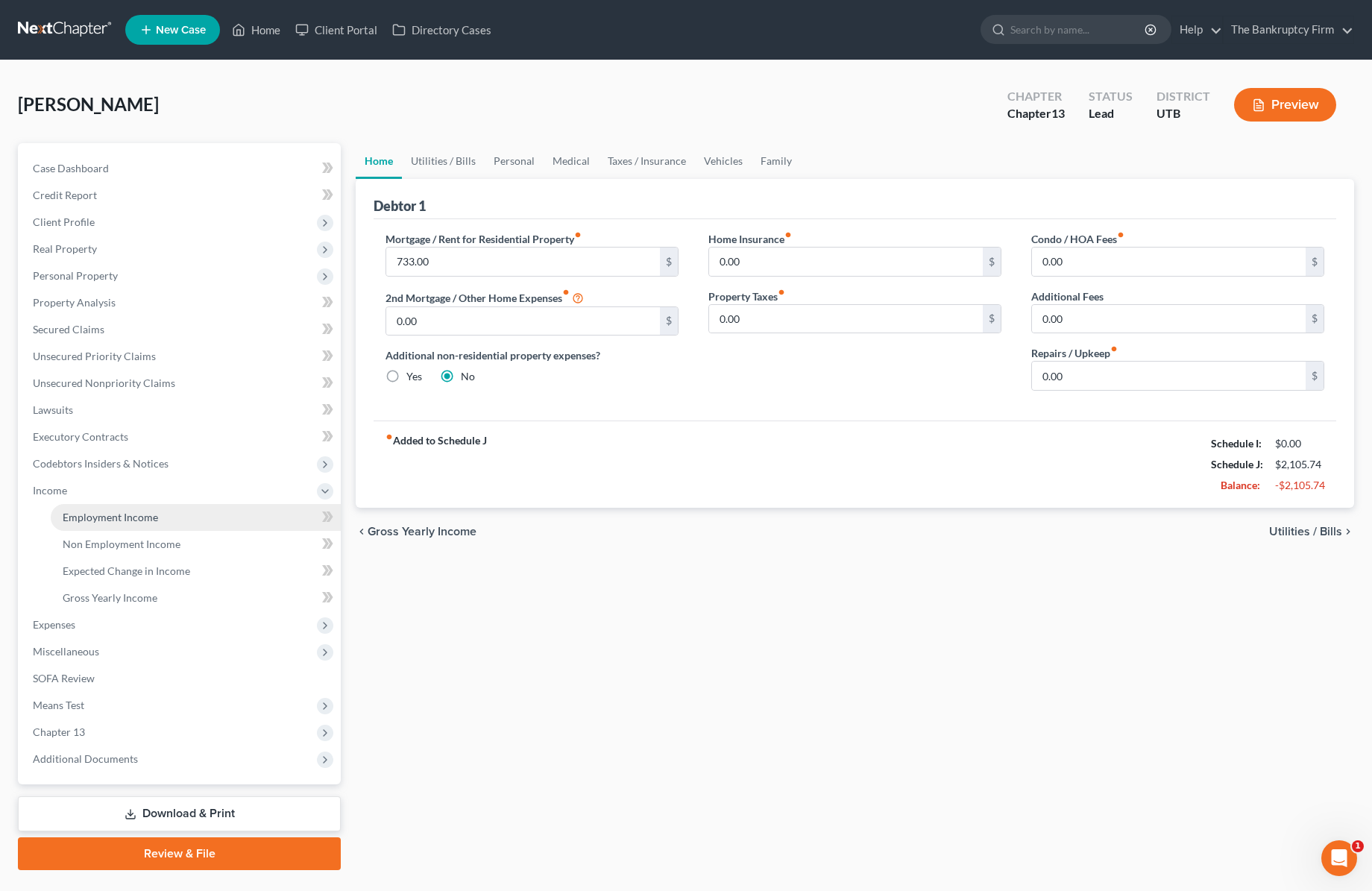
click at [117, 511] on span "Employment Income" at bounding box center [110, 517] width 95 height 13
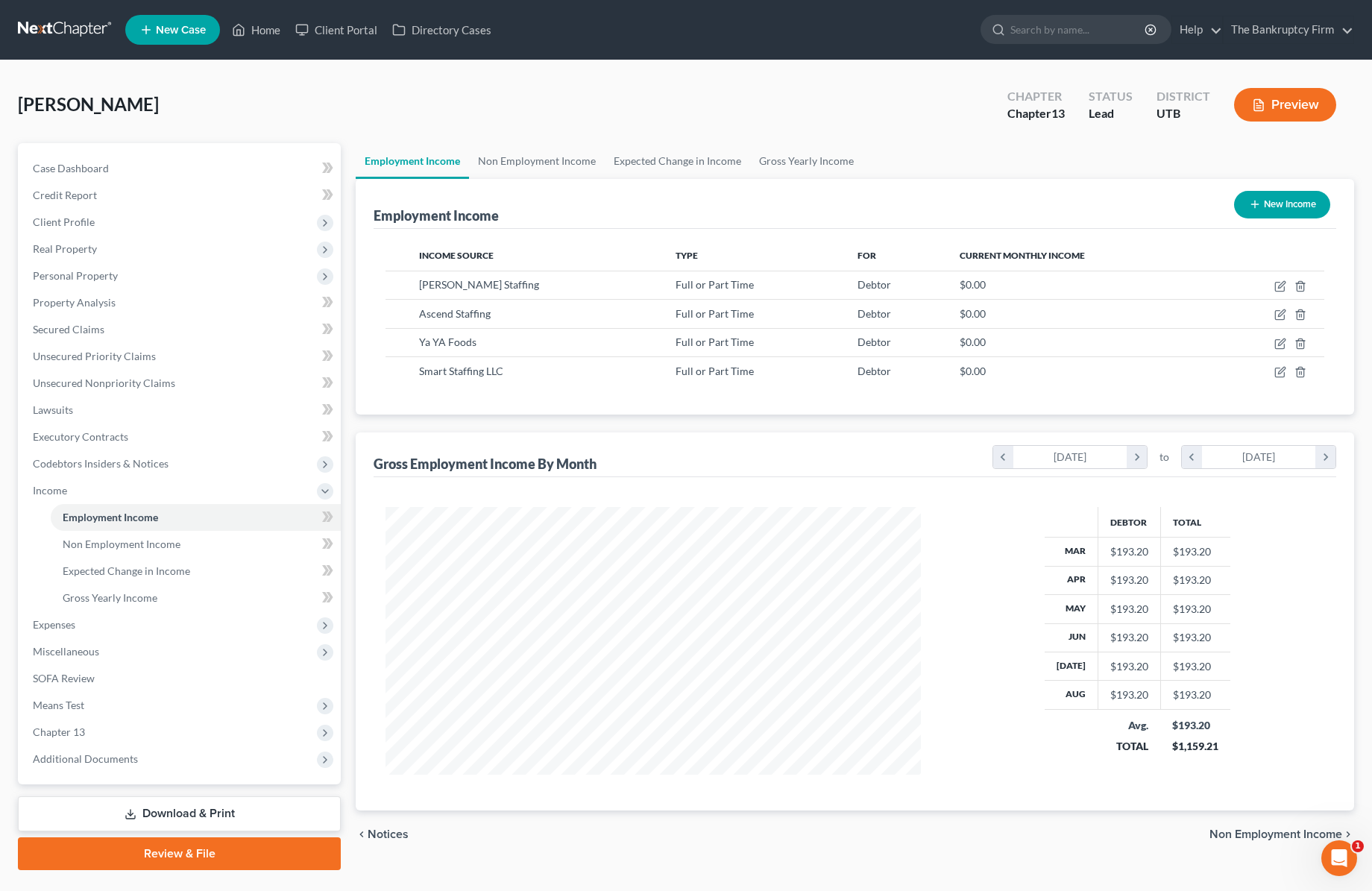
scroll to position [268, 566]
click at [684, 158] on link "Expected Change in Income" at bounding box center [677, 161] width 146 height 36
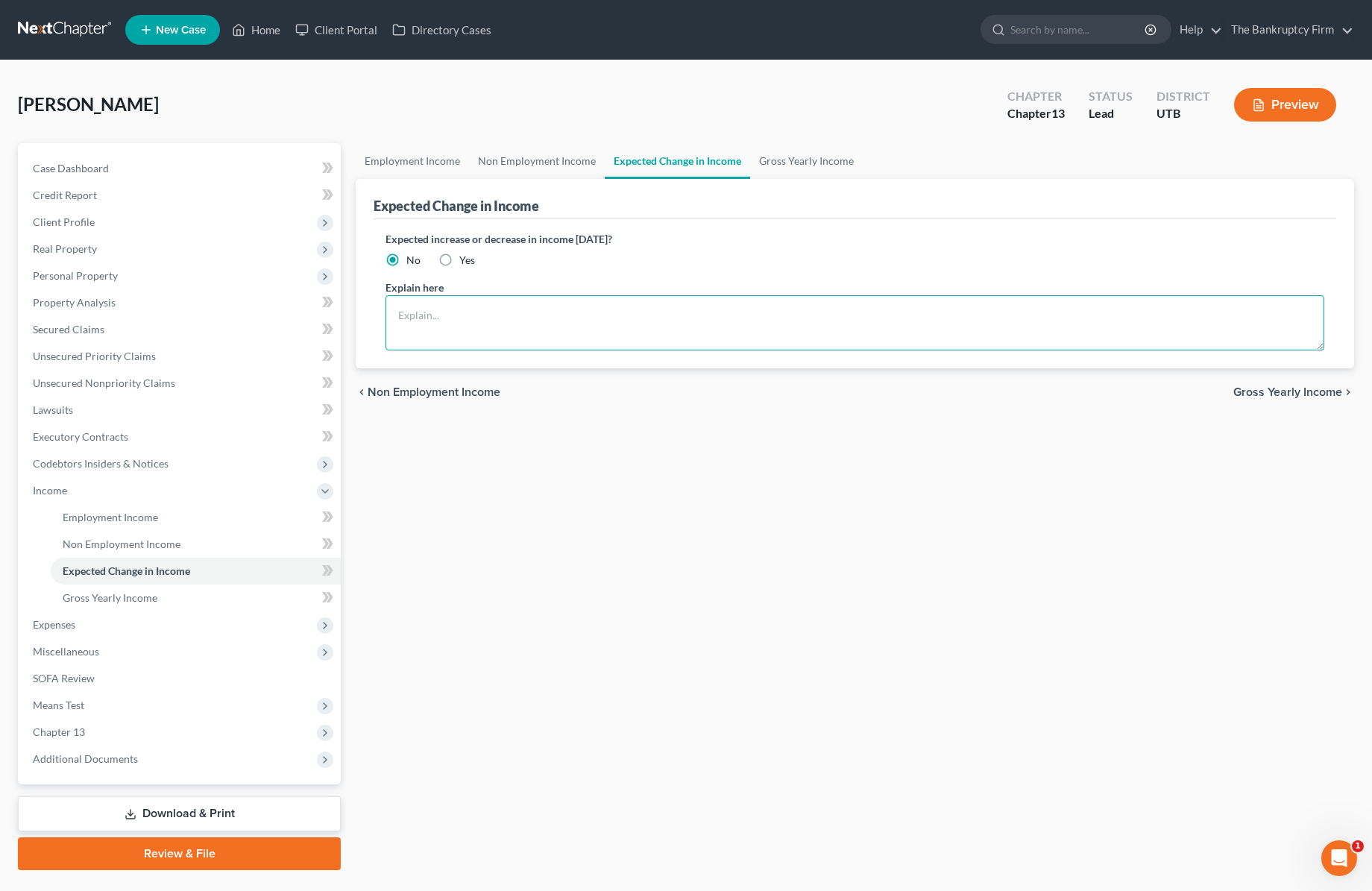
click at [475, 327] on textarea at bounding box center [855, 323] width 939 height 55
click at [519, 318] on textarea "Income shown is 17.50 and hour for 40 hour work week." at bounding box center [855, 323] width 939 height 55
click at [665, 310] on textarea "Income shown is 17.50 an hour for 40 hour work week." at bounding box center [855, 323] width 939 height 55
click at [395, 313] on textarea "Income shown is 17.50 an hour for 40 hour work week." at bounding box center [855, 323] width 939 height 55
type textarea "Anticipated Income shown is 17.50 an hour for 40 hour work week."
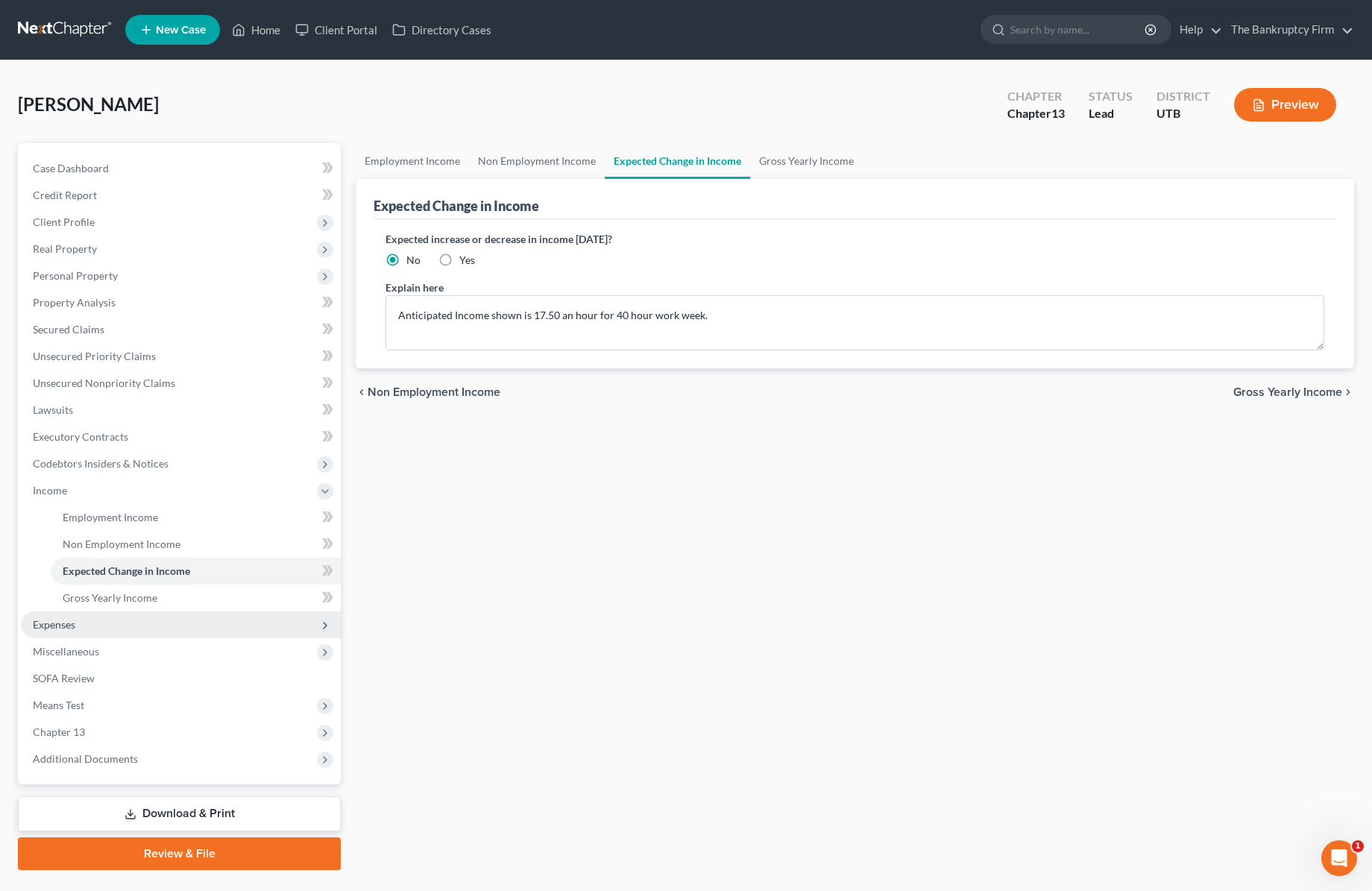
click at [63, 631] on span "Expenses" at bounding box center [181, 625] width 320 height 27
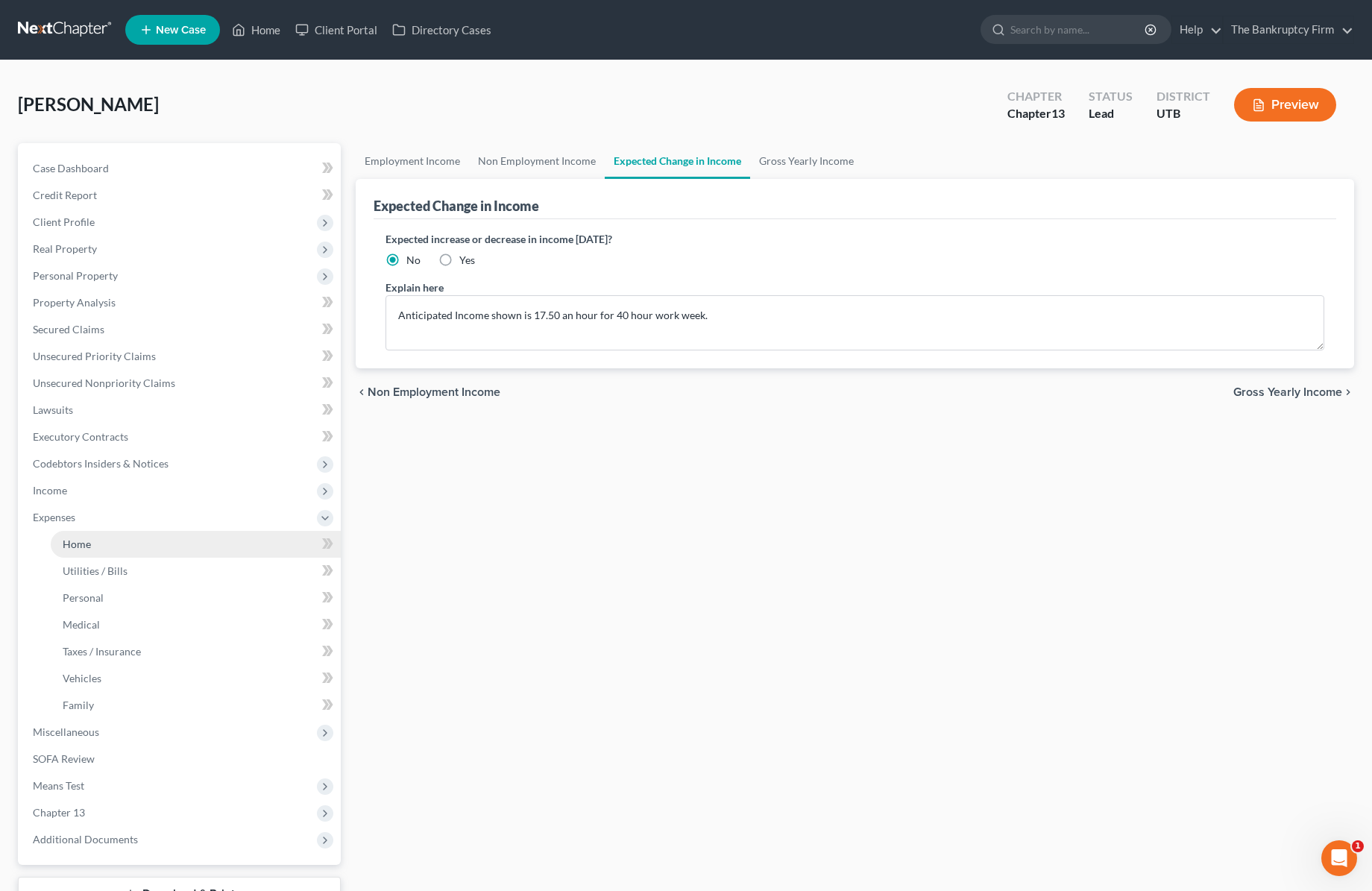
click at [99, 539] on link "Home" at bounding box center [196, 544] width 290 height 27
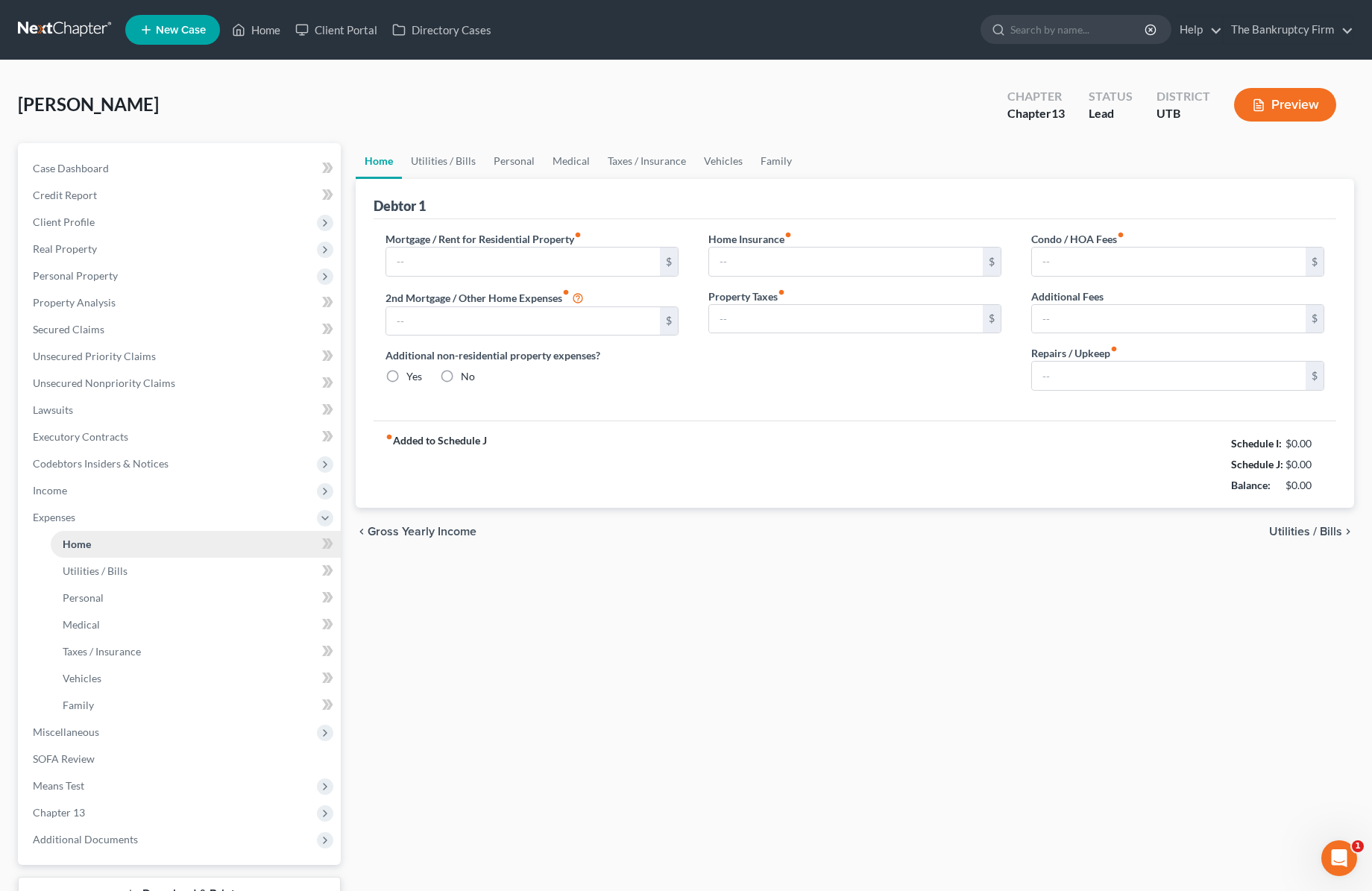
type input "733.00"
type input "0.00"
radio input "true"
type input "0.00"
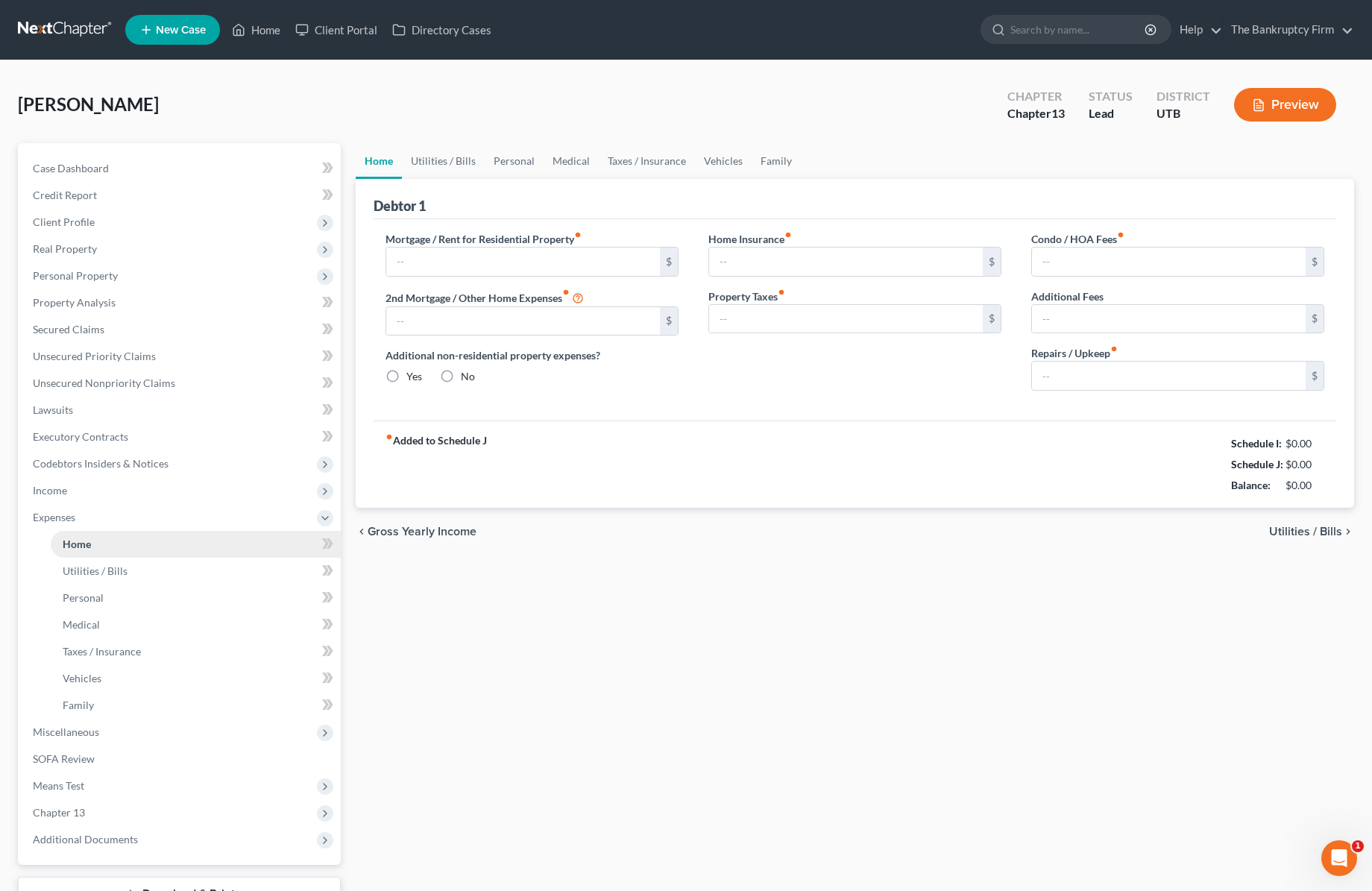
type input "0.00"
click at [444, 162] on link "Utilities / Bills" at bounding box center [443, 161] width 82 height 36
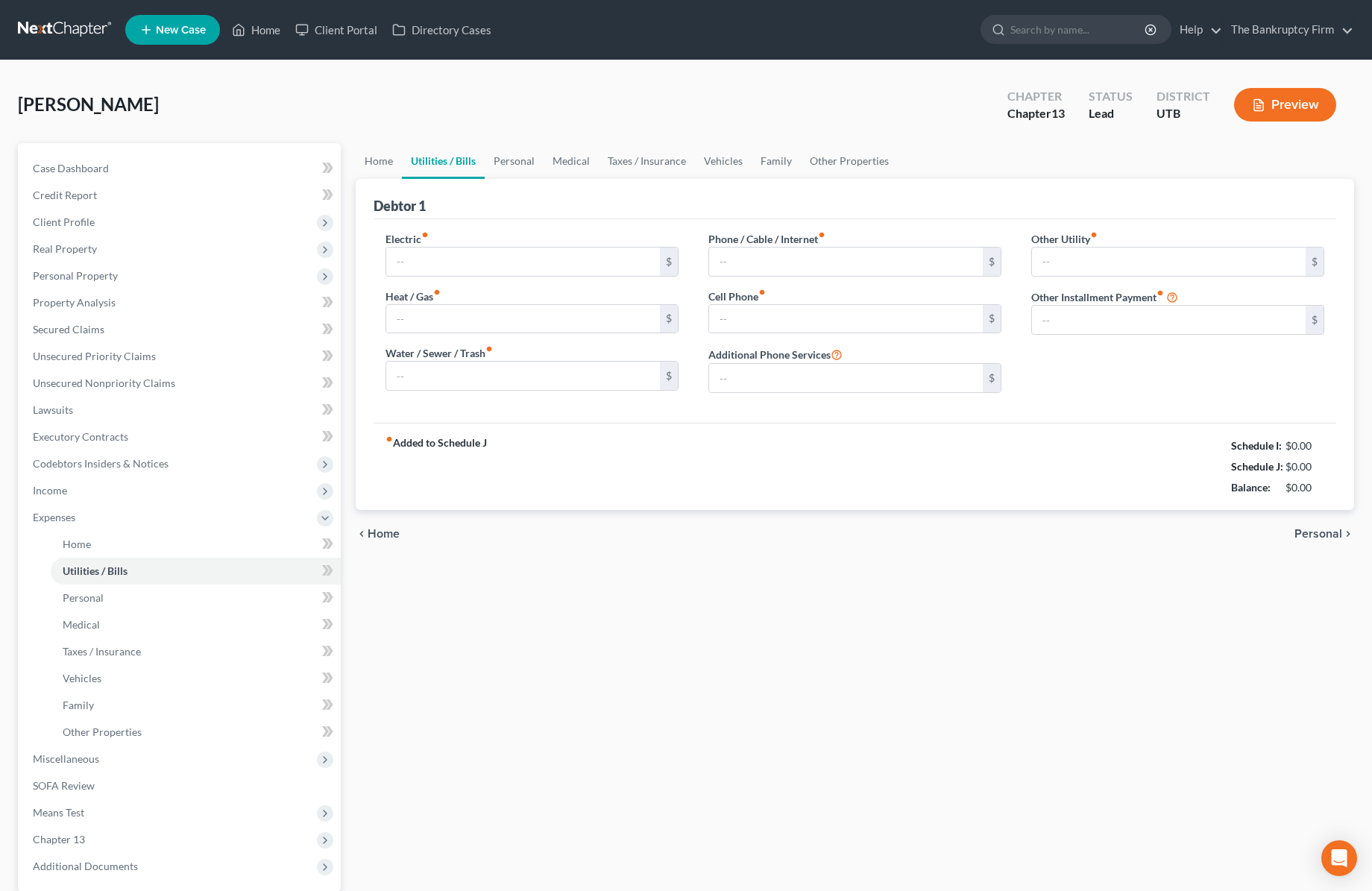
type input "60.00"
type input "40.00"
type input "0.00"
type input "55.00"
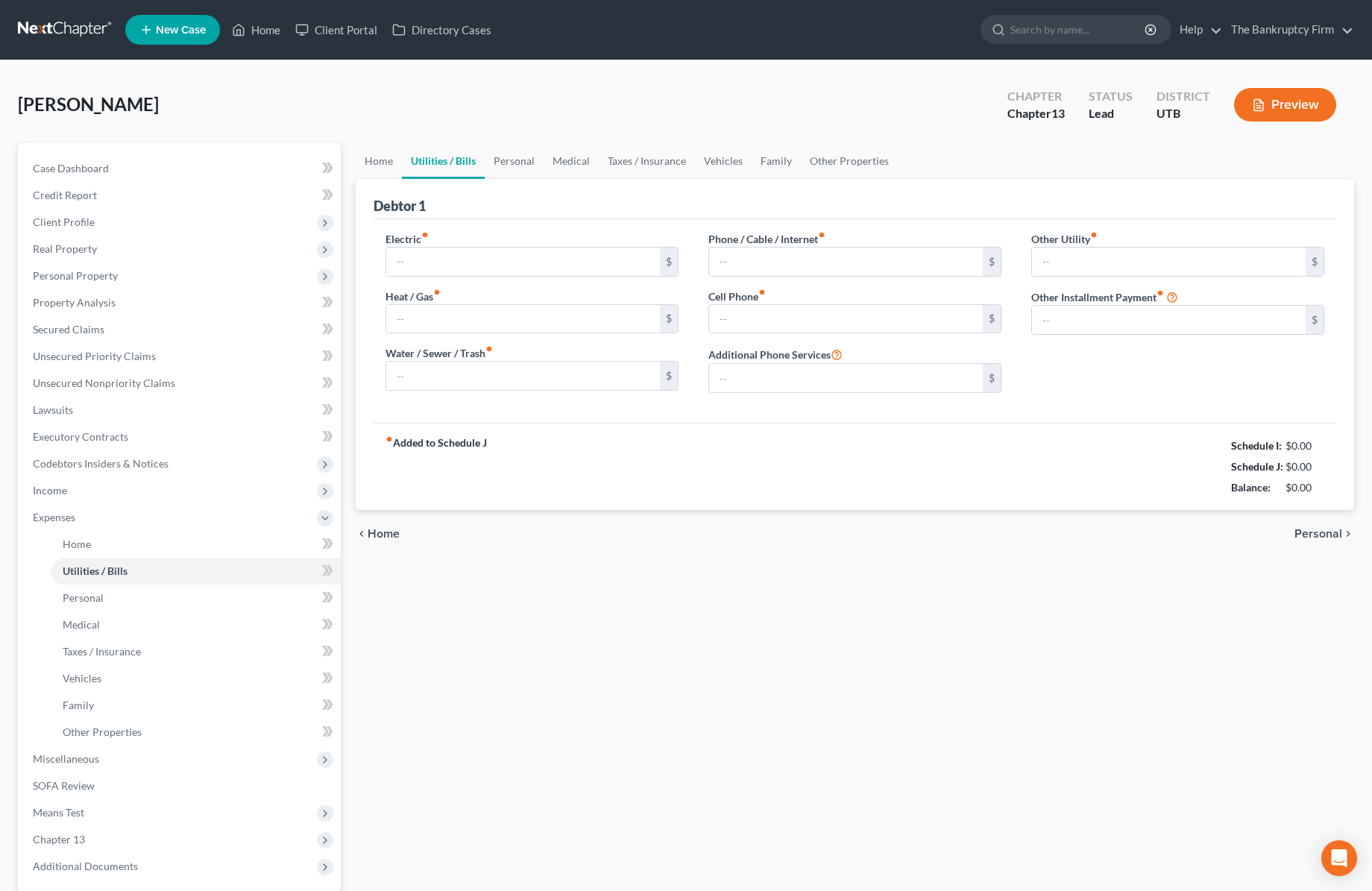
type input "0.00"
click at [515, 159] on link "Personal" at bounding box center [514, 161] width 59 height 36
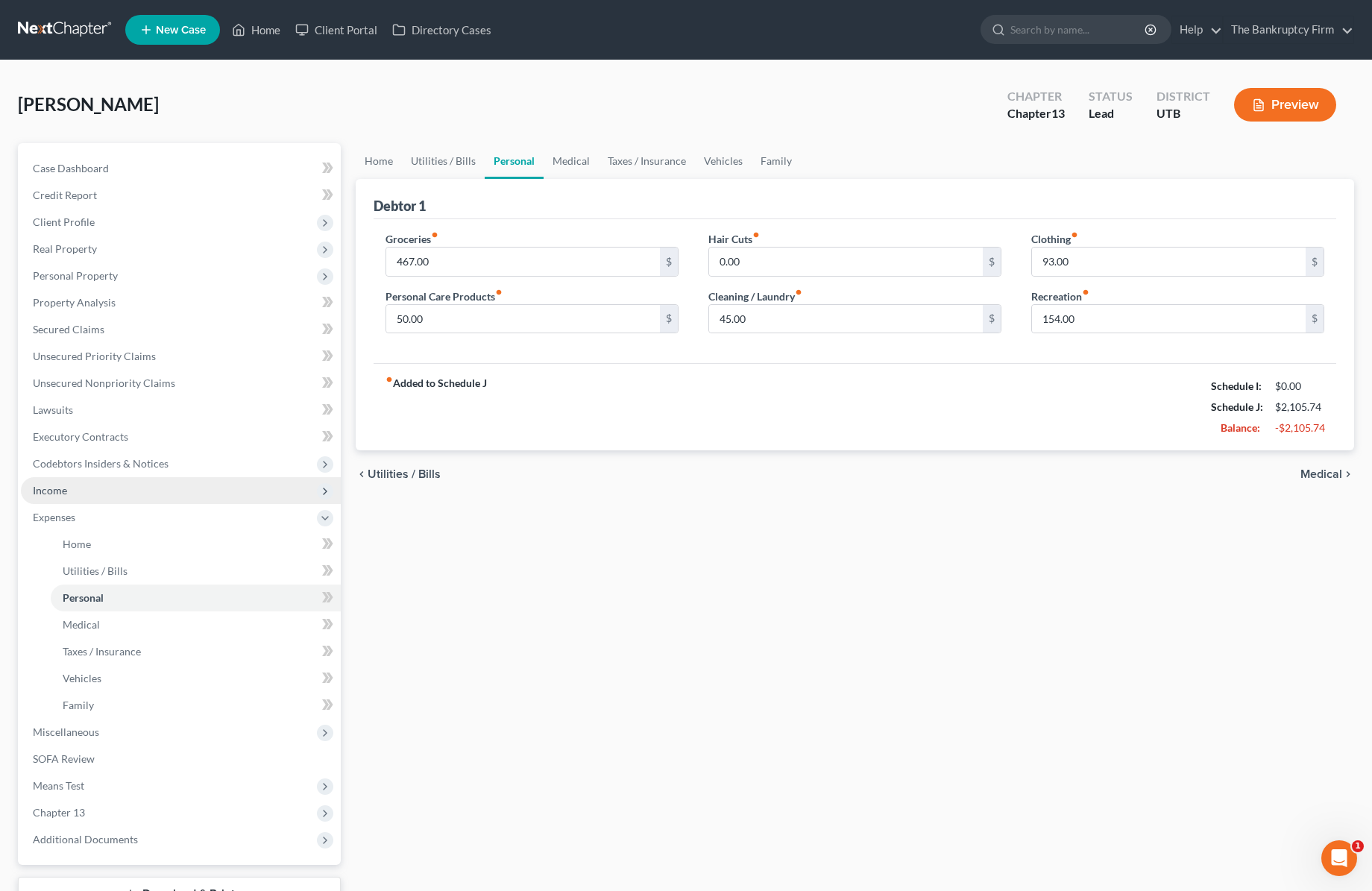
click at [55, 484] on span "Income" at bounding box center [49, 490] width 34 height 13
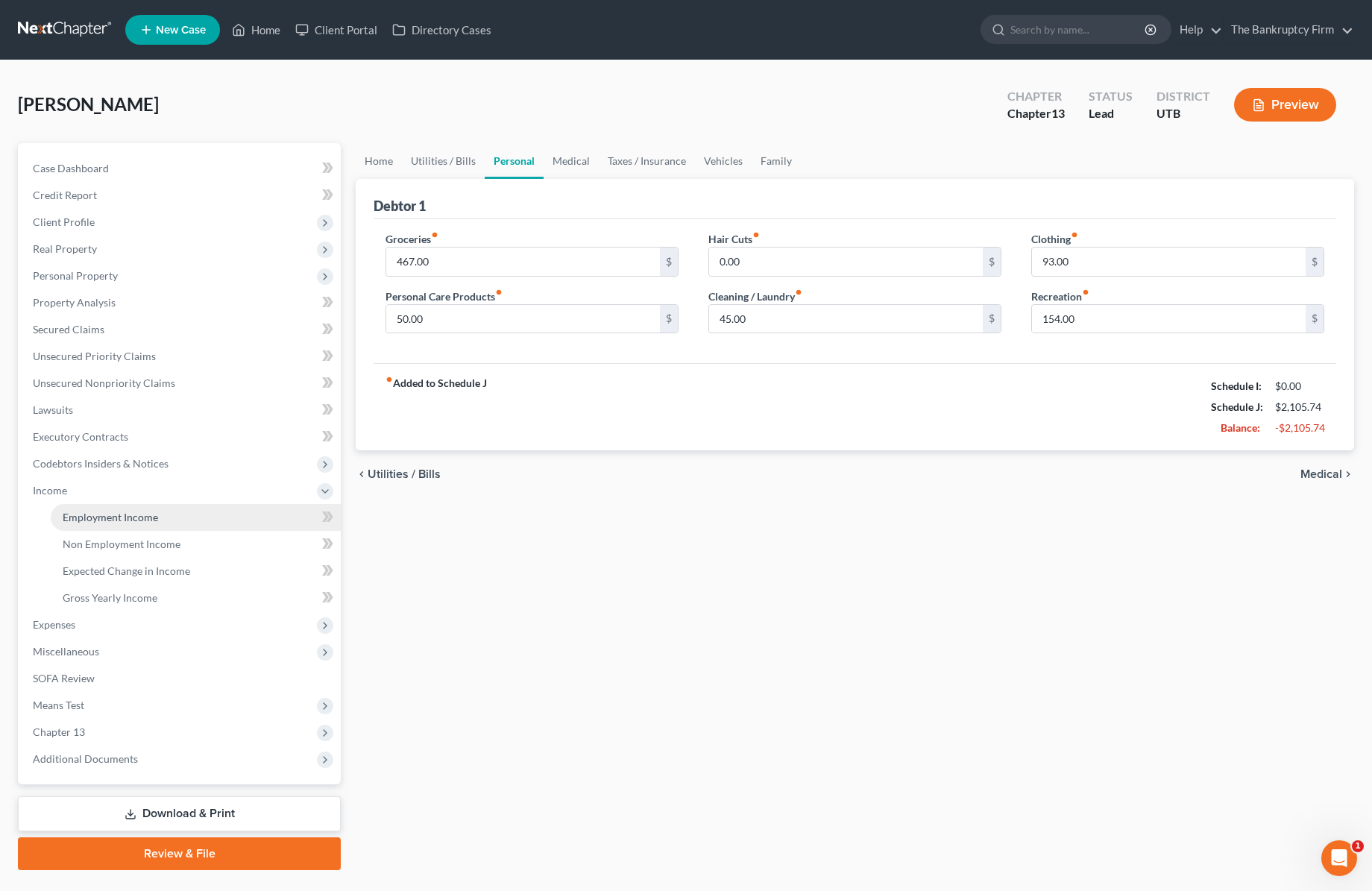
click at [144, 520] on span "Employment Income" at bounding box center [110, 517] width 95 height 13
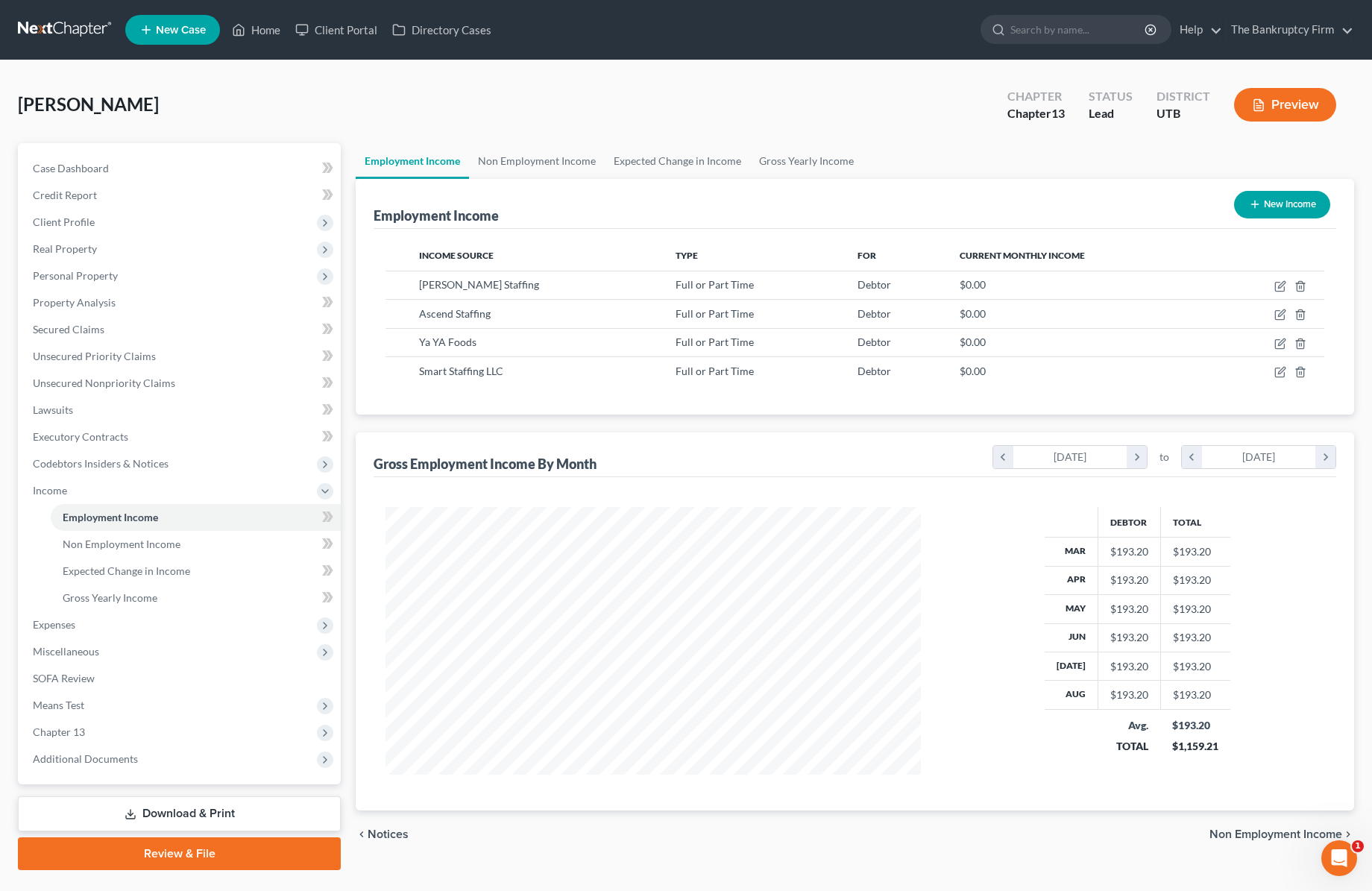
scroll to position [268, 566]
click at [465, 374] on span "Smart Staffing LLC" at bounding box center [461, 371] width 84 height 13
click at [1279, 373] on icon "button" at bounding box center [1281, 370] width 6 height 6
select select "0"
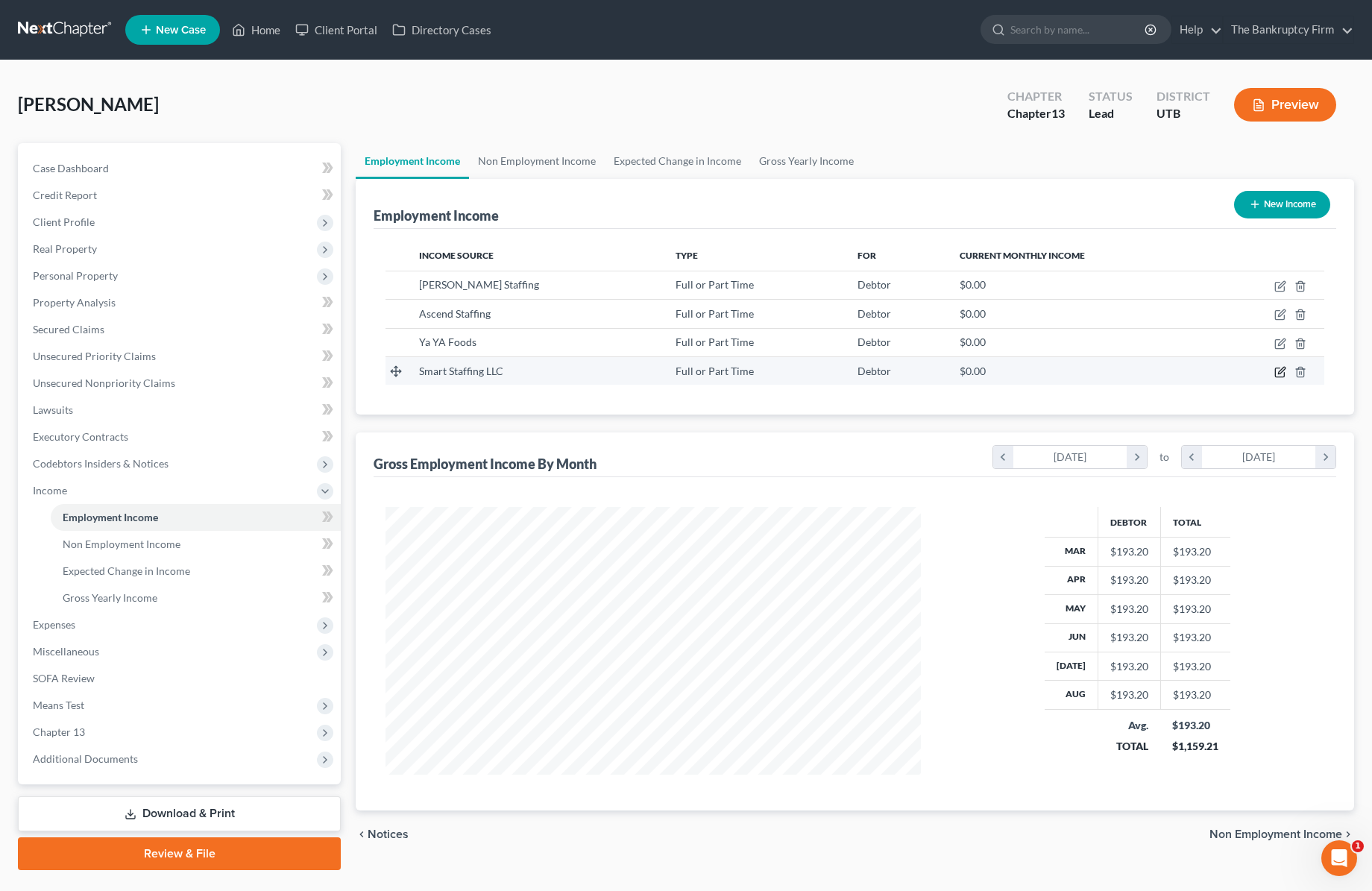
select select "46"
select select "3"
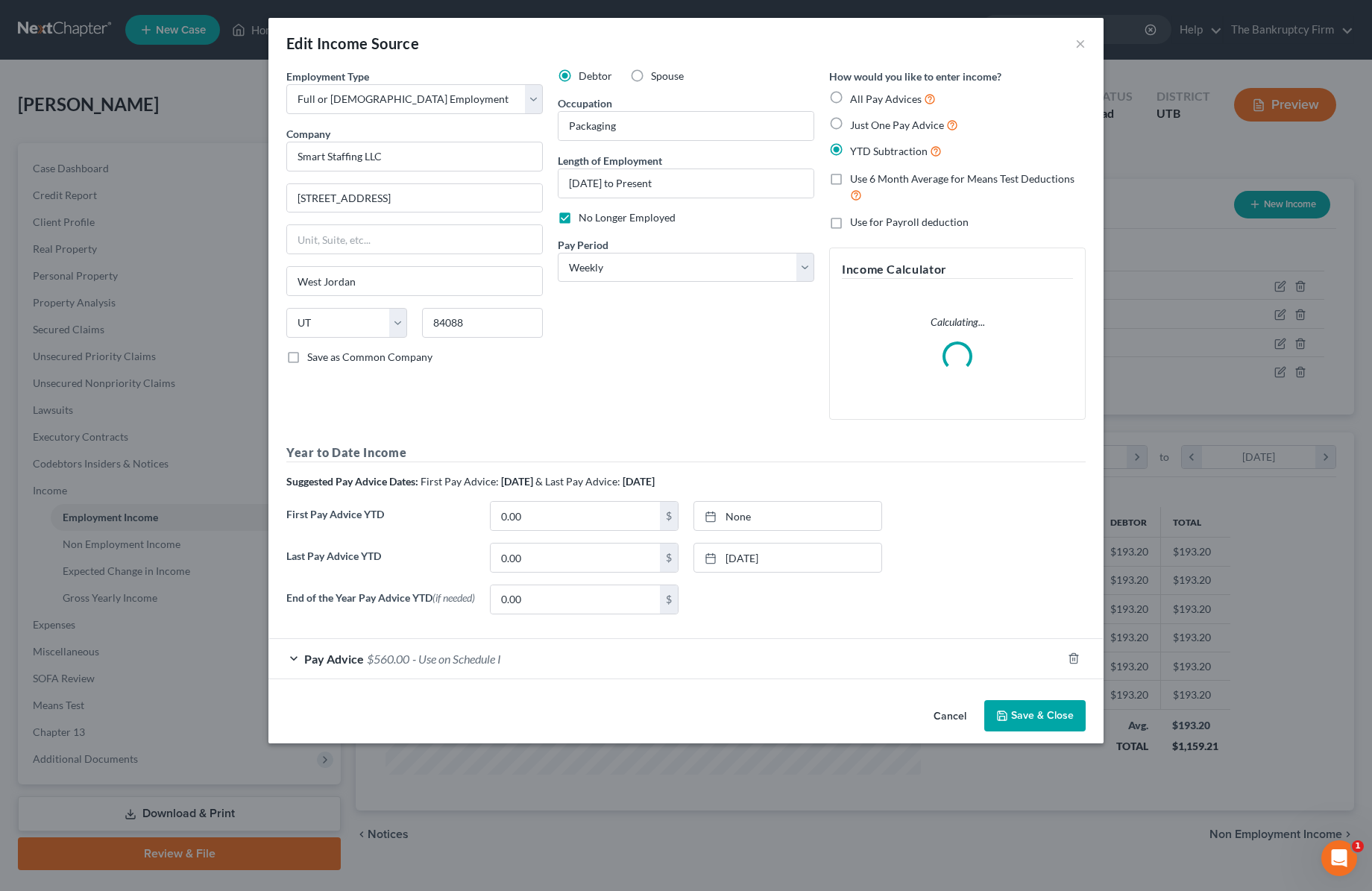
click at [1044, 717] on button "Save & Close" at bounding box center [1035, 716] width 101 height 32
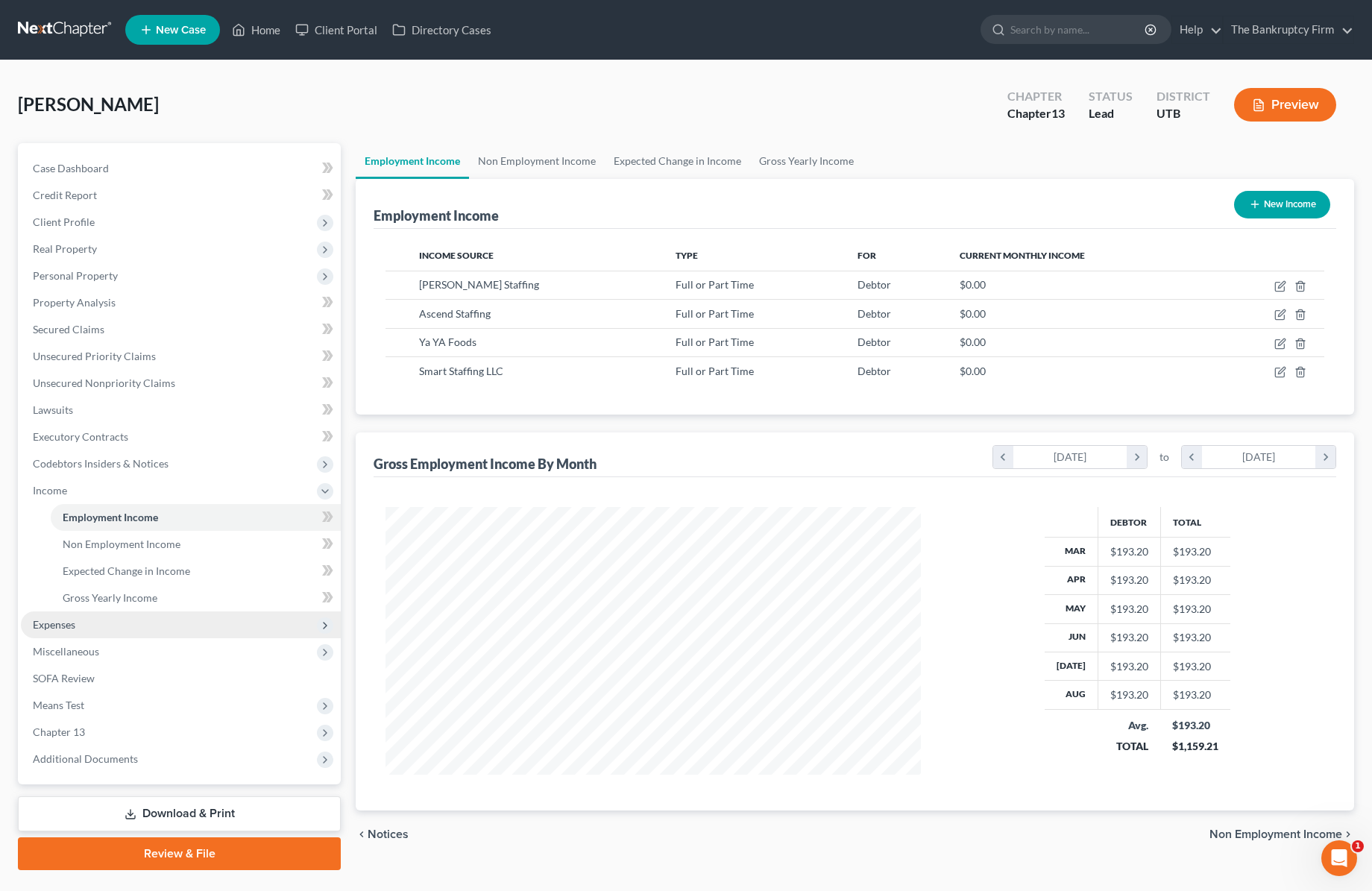
click at [65, 614] on span "Expenses" at bounding box center [181, 625] width 320 height 27
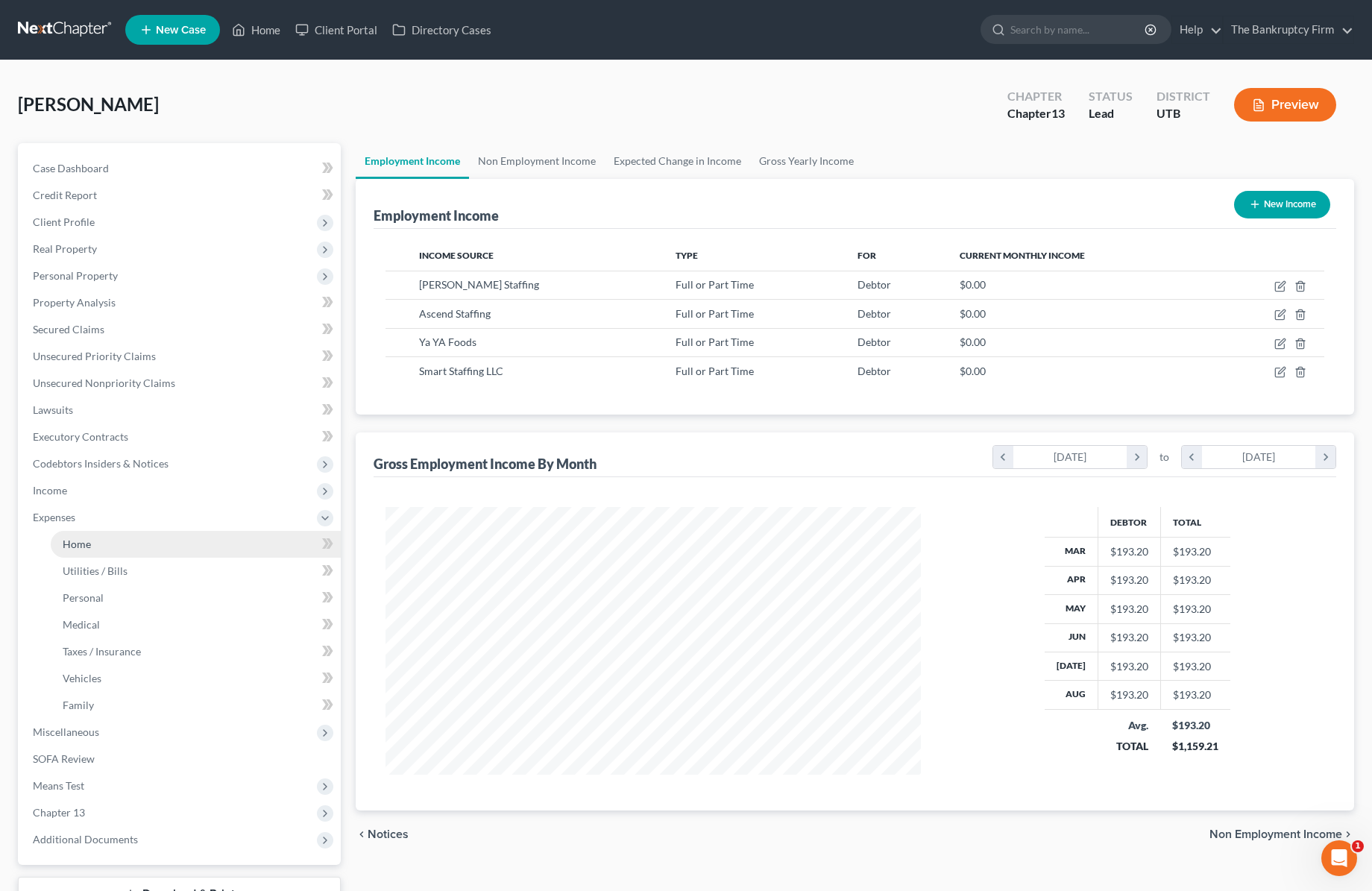
click at [78, 540] on span "Home" at bounding box center [77, 544] width 29 height 13
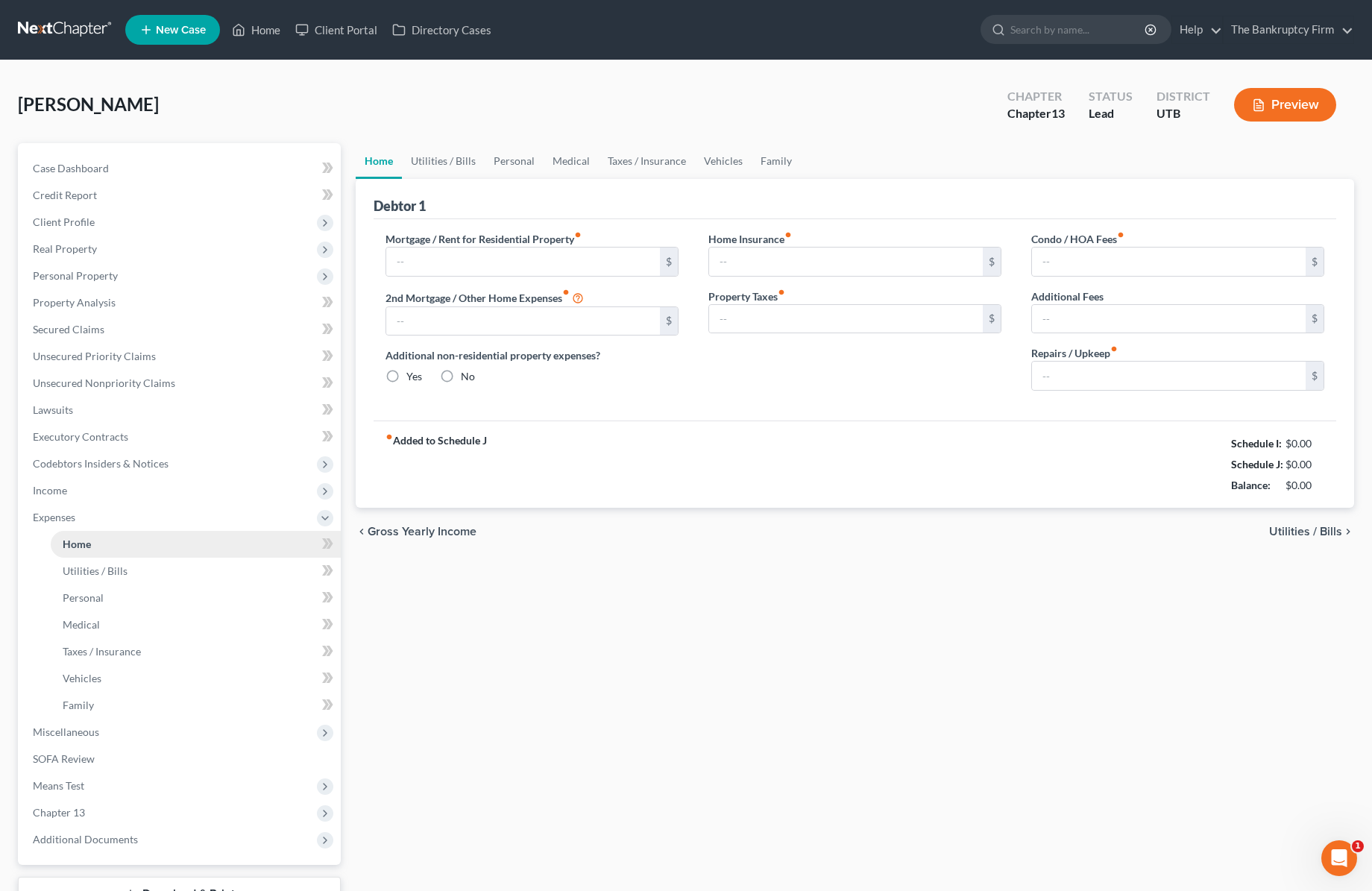
type input "733.00"
type input "0.00"
radio input "true"
type input "0.00"
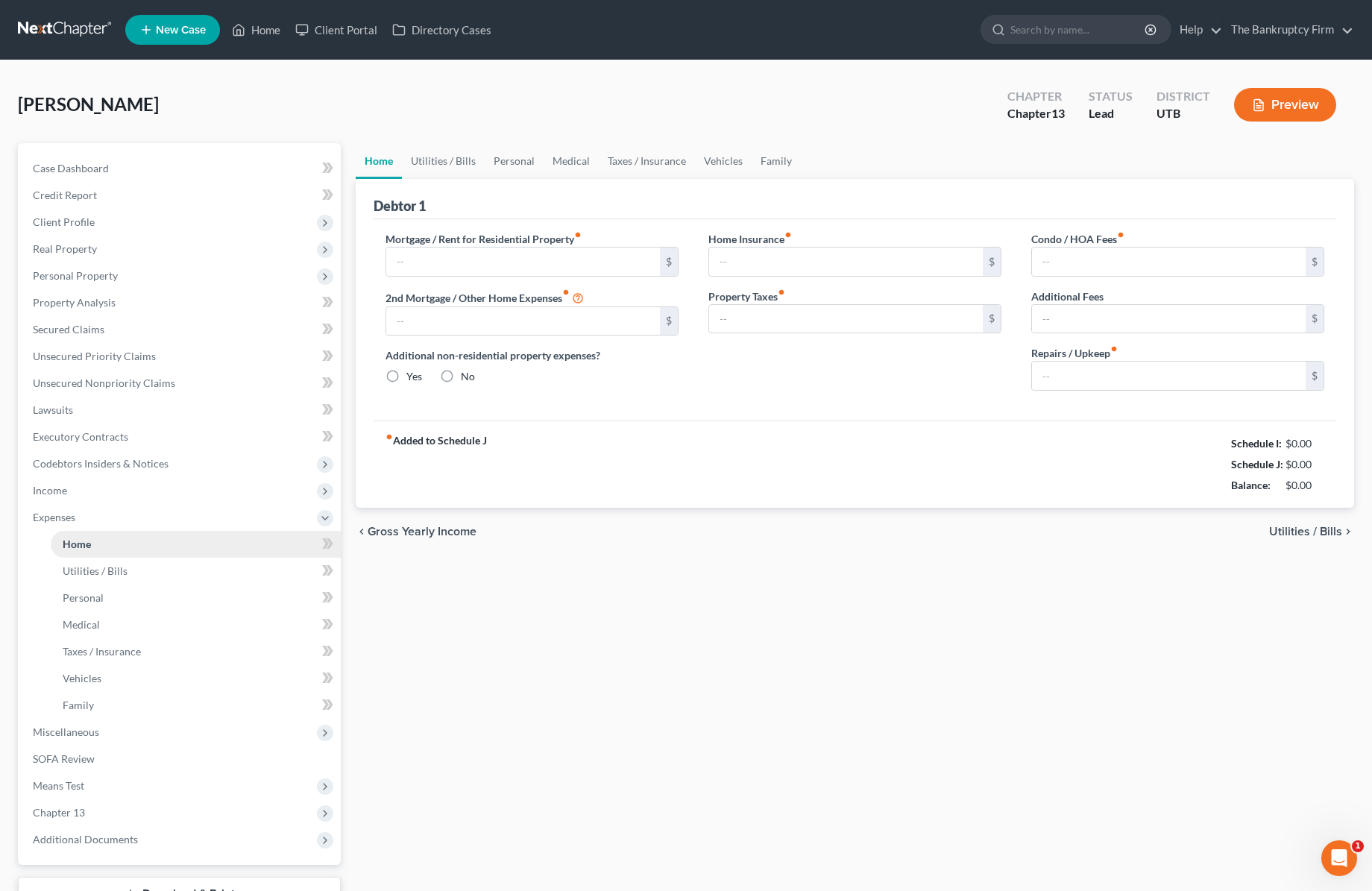
type input "0.00"
click at [82, 732] on span "Miscellaneous" at bounding box center [66, 732] width 67 height 13
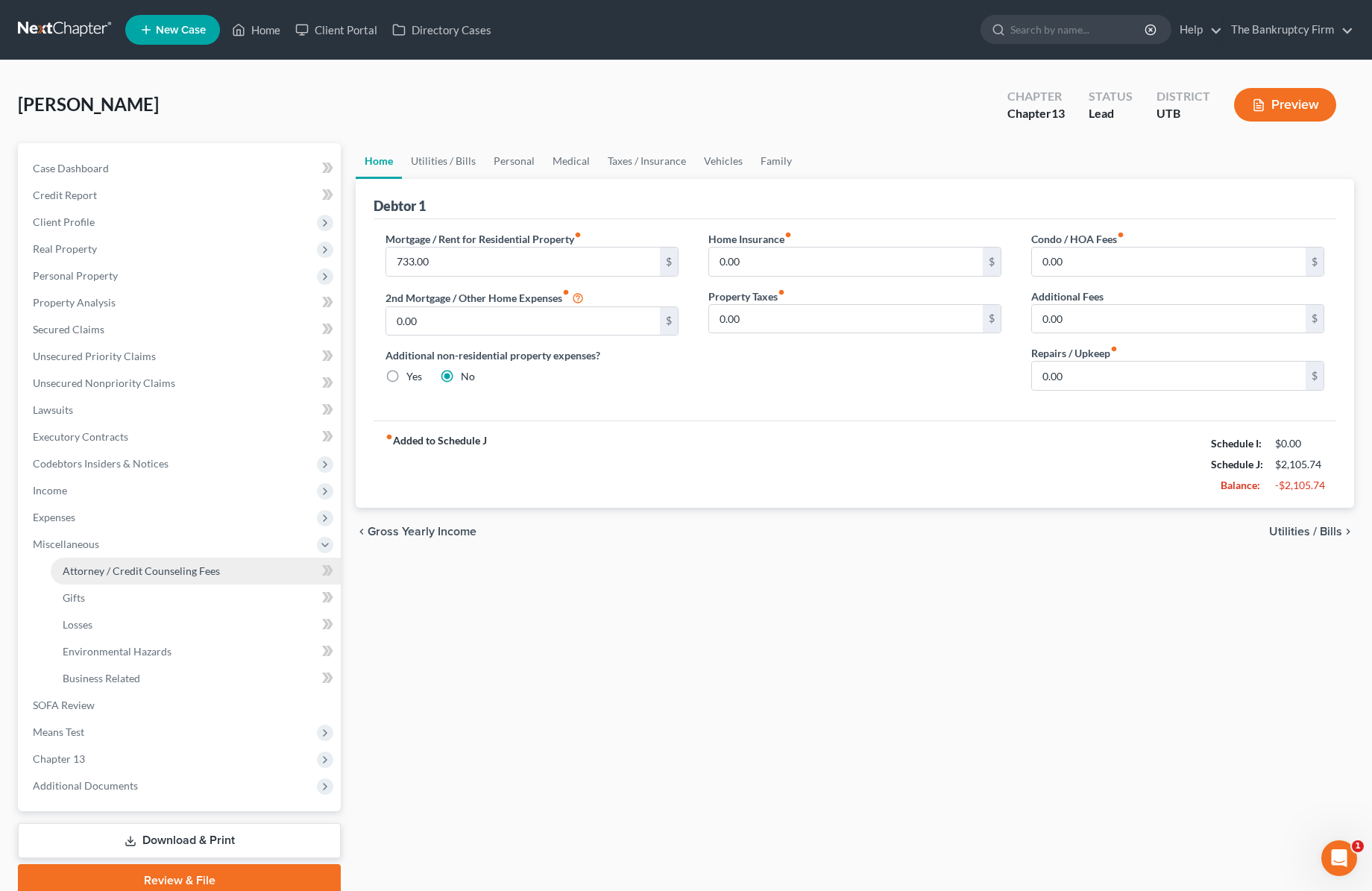
click at [137, 574] on span "Attorney / Credit Counseling Fees" at bounding box center [141, 571] width 158 height 13
select select "0"
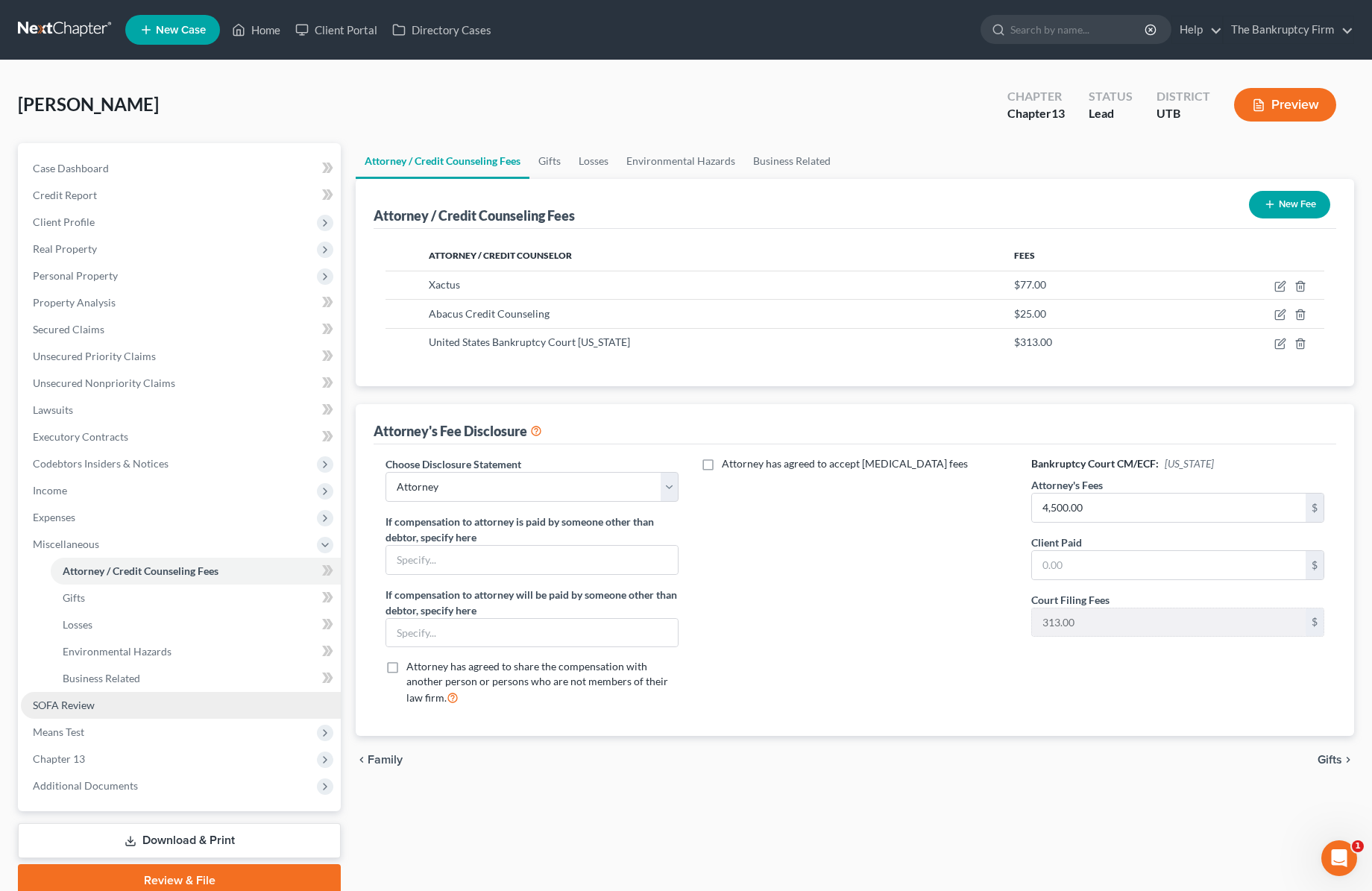
click at [71, 701] on span "SOFA Review" at bounding box center [63, 705] width 62 height 13
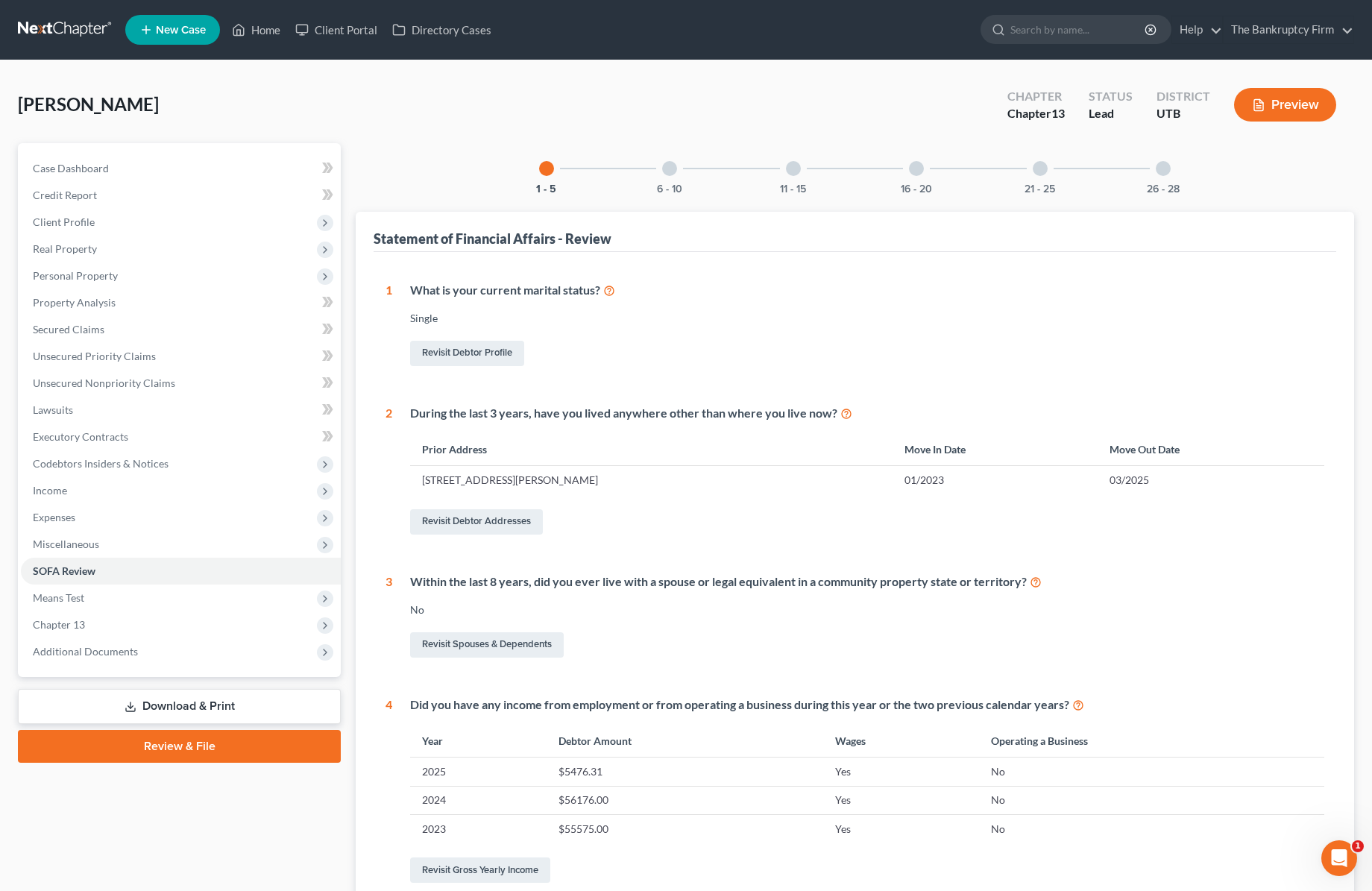
click at [676, 170] on div at bounding box center [669, 168] width 15 height 15
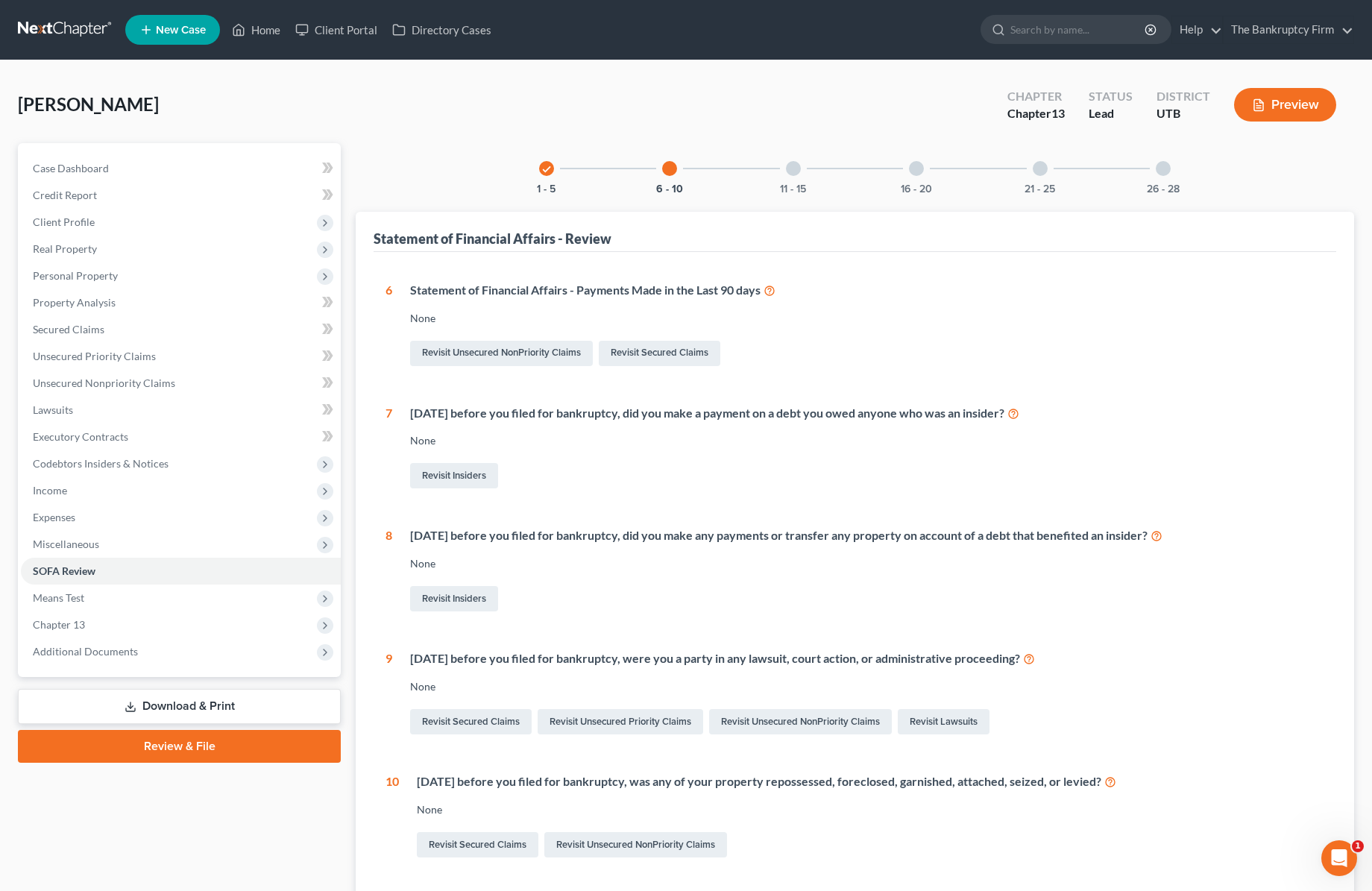
click at [798, 167] on div at bounding box center [793, 168] width 15 height 15
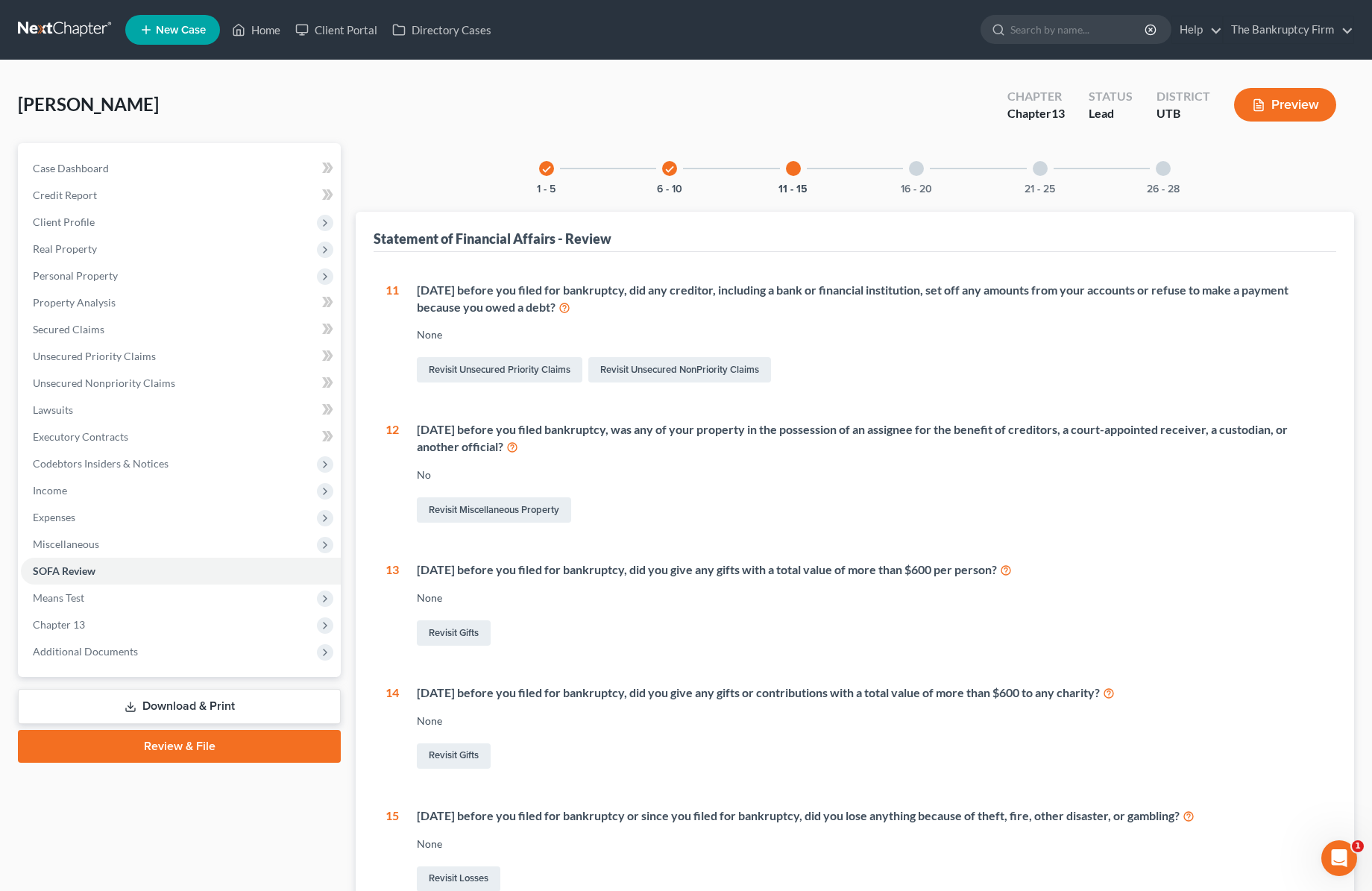
click at [917, 169] on div at bounding box center [916, 168] width 15 height 15
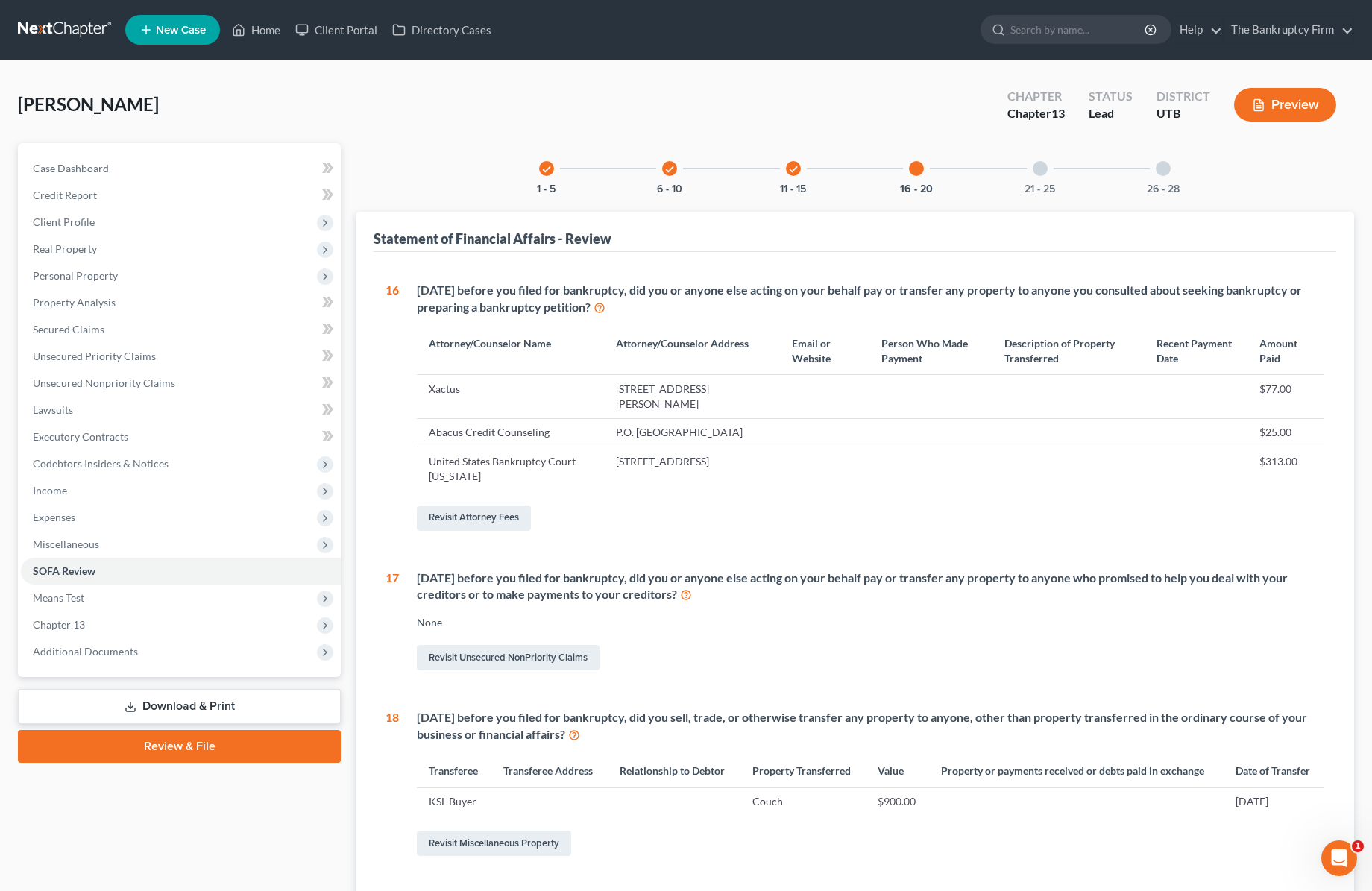
click at [1046, 166] on div at bounding box center [1040, 168] width 15 height 15
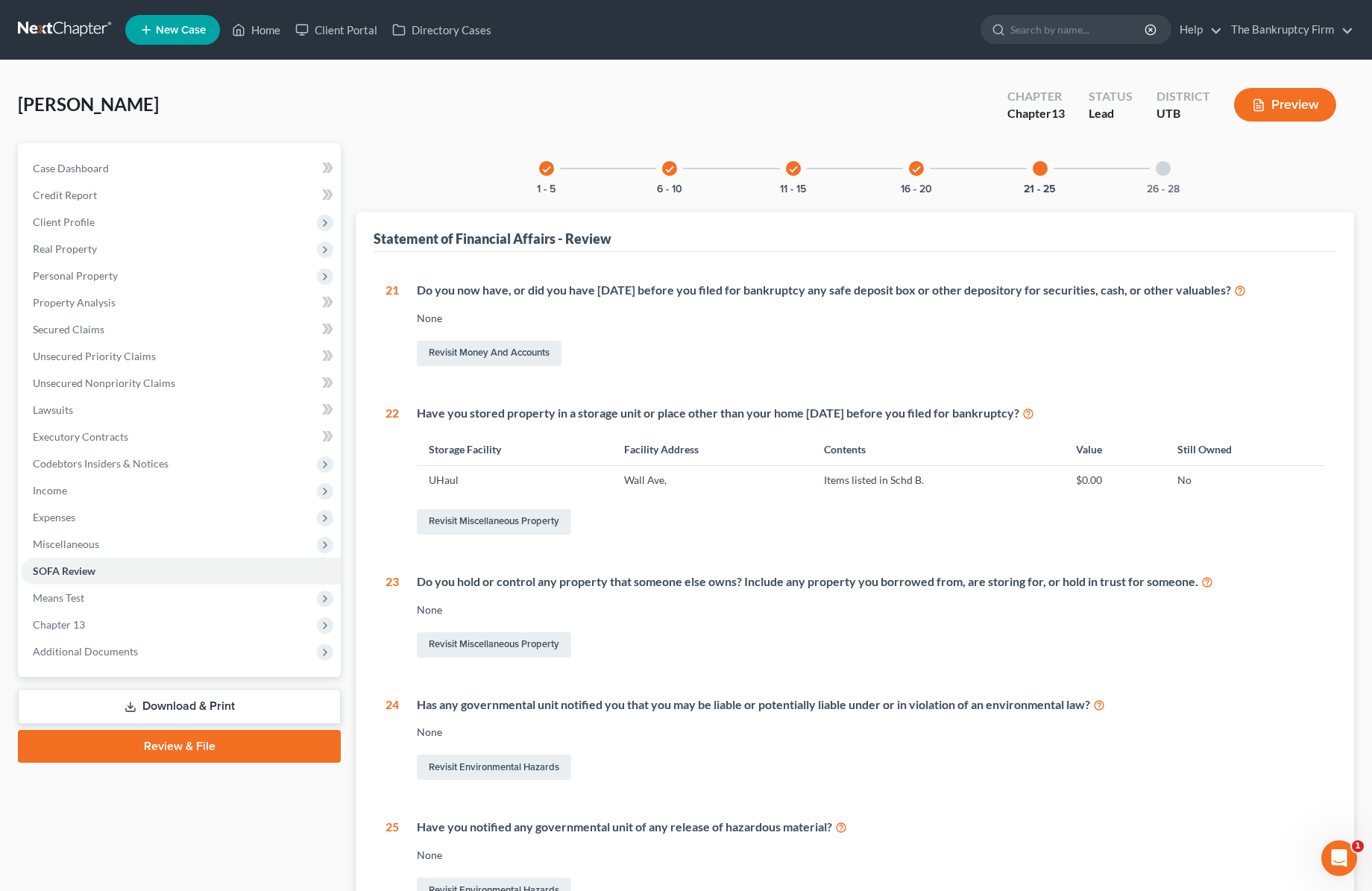
click at [1164, 168] on div at bounding box center [1163, 168] width 15 height 15
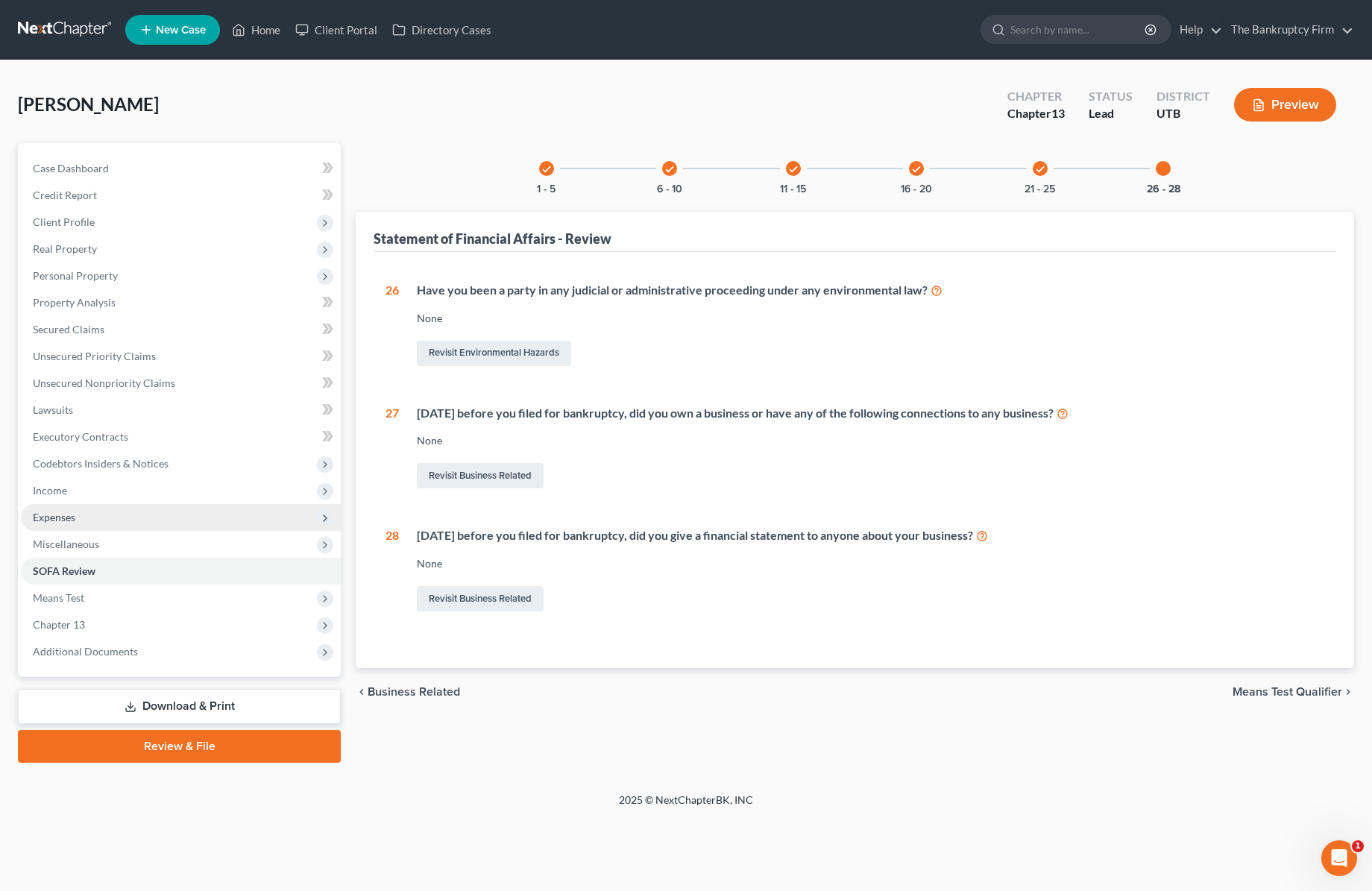
click at [75, 516] on span "Expenses" at bounding box center [181, 517] width 320 height 27
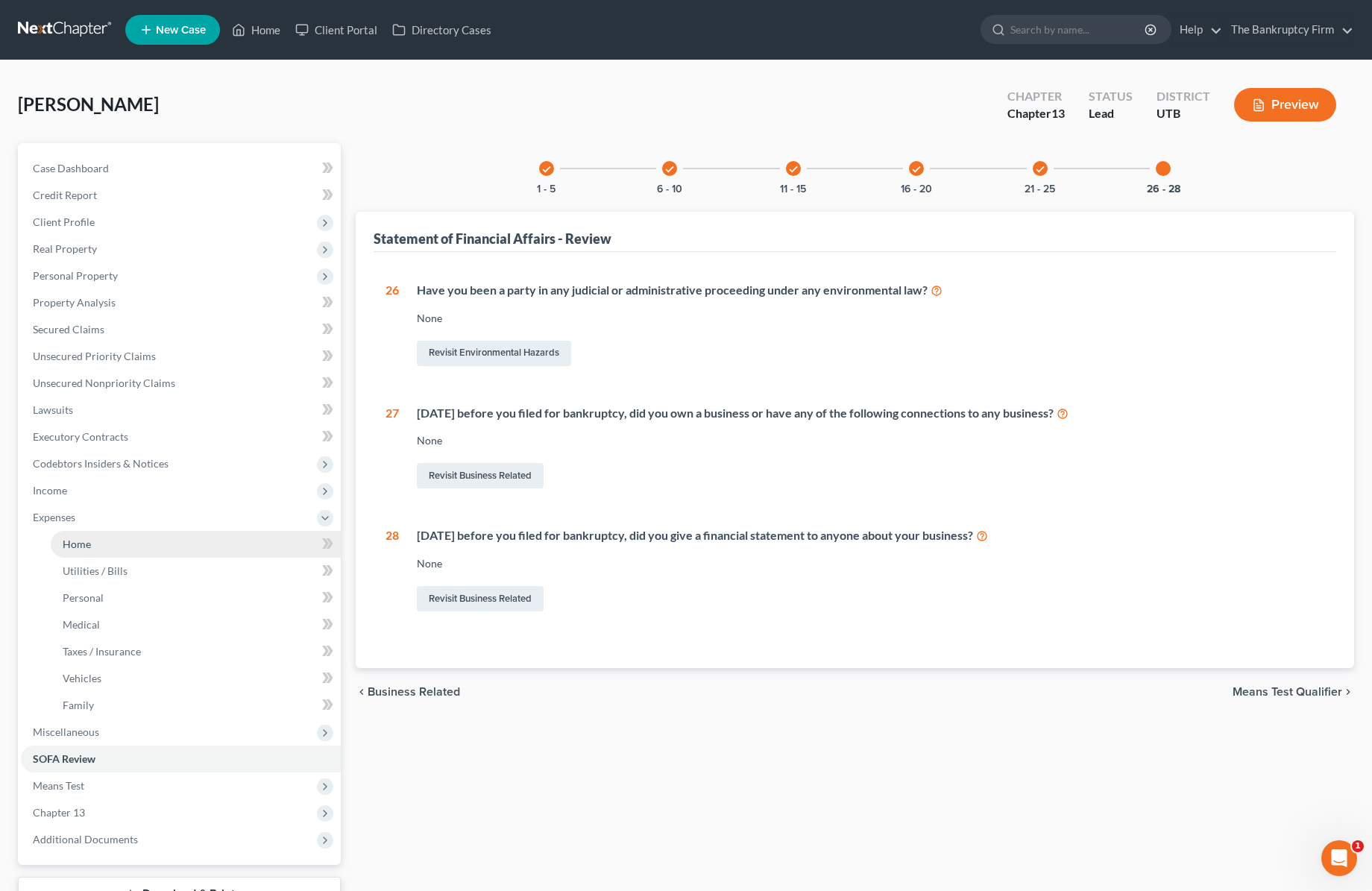
click at [112, 544] on link "Home" at bounding box center [196, 544] width 290 height 27
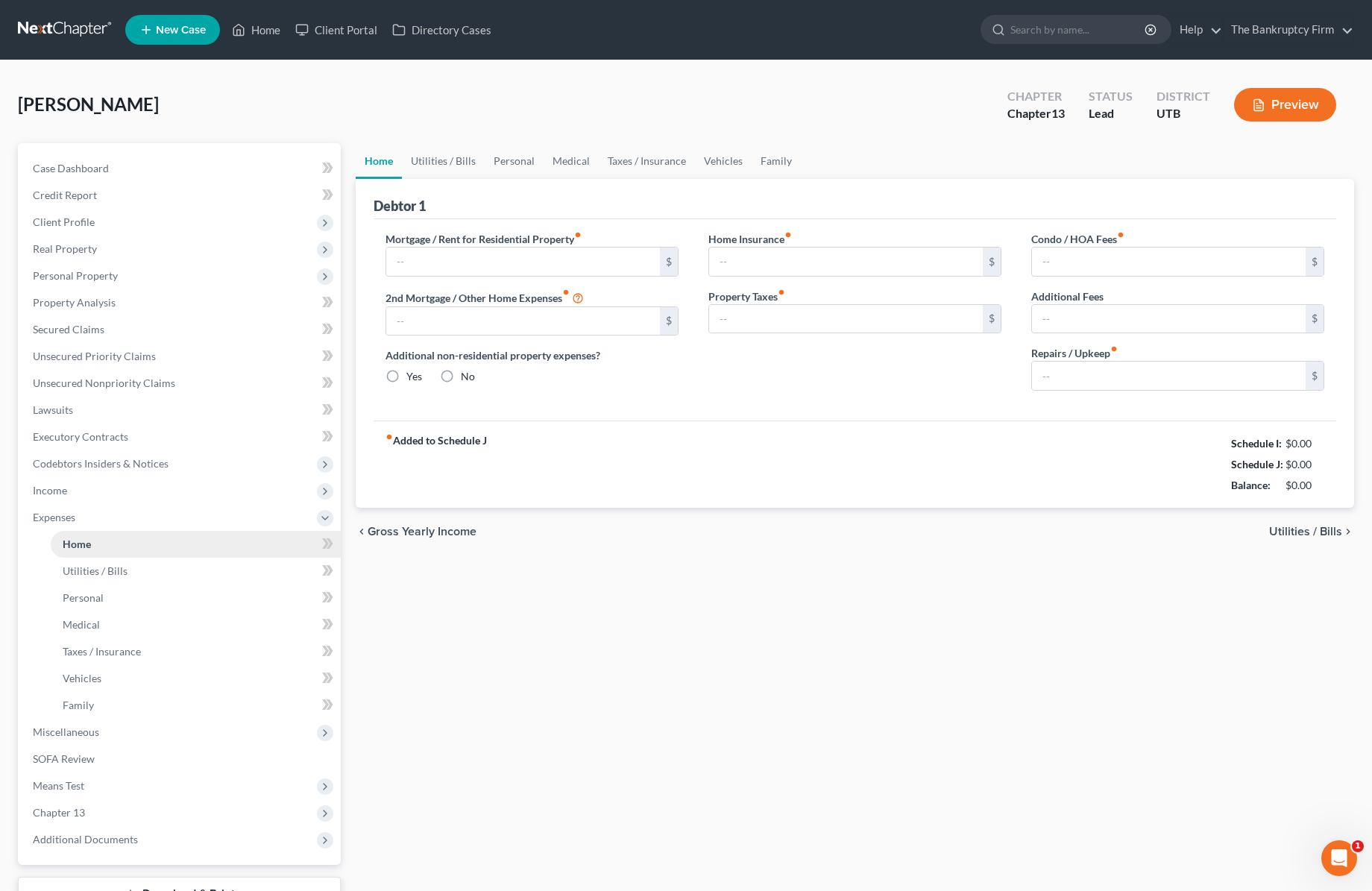
type input "733.00"
type input "0.00"
radio input "true"
type input "0.00"
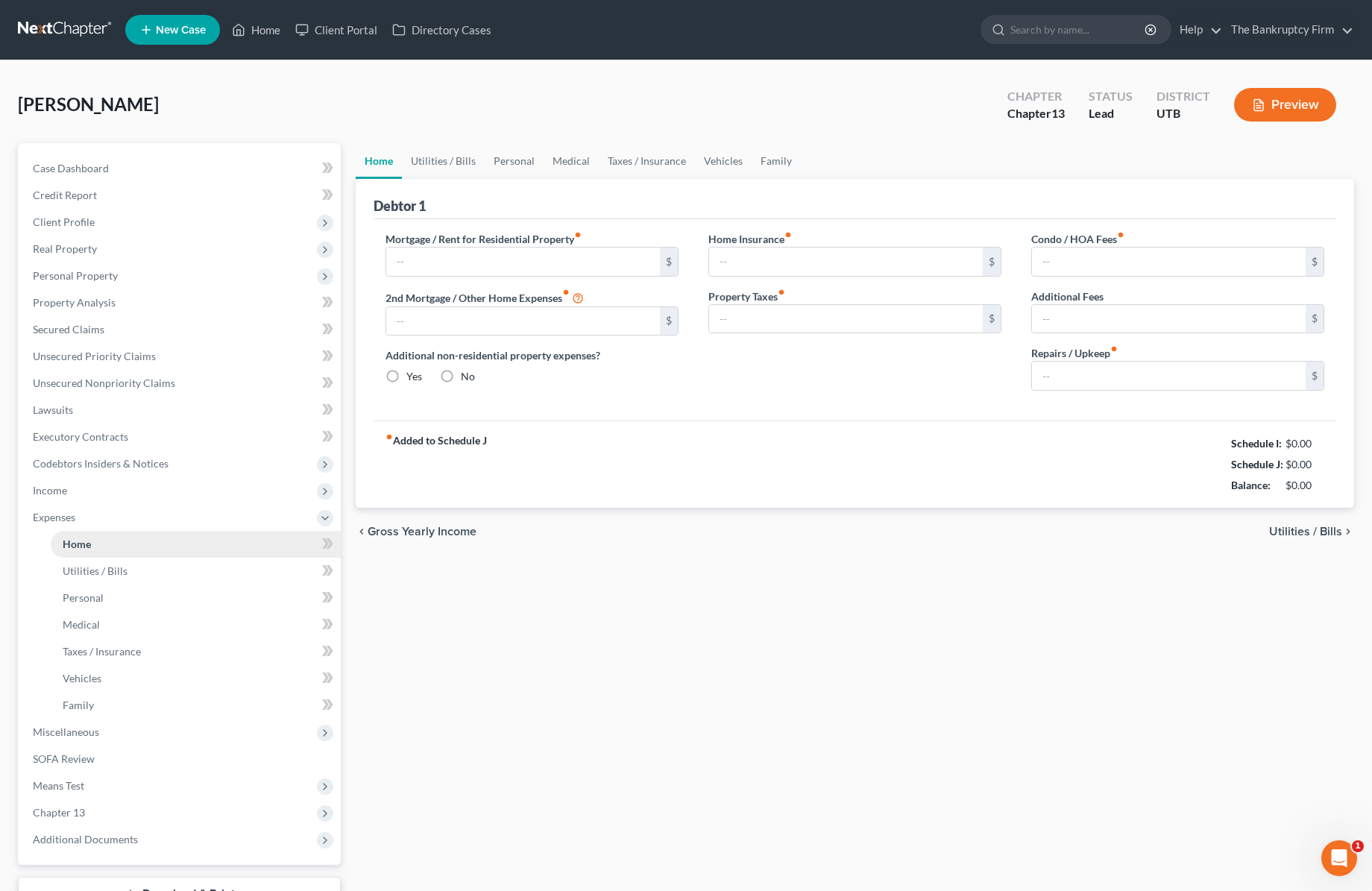
type input "0.00"
type input "733.00"
type input "0.00"
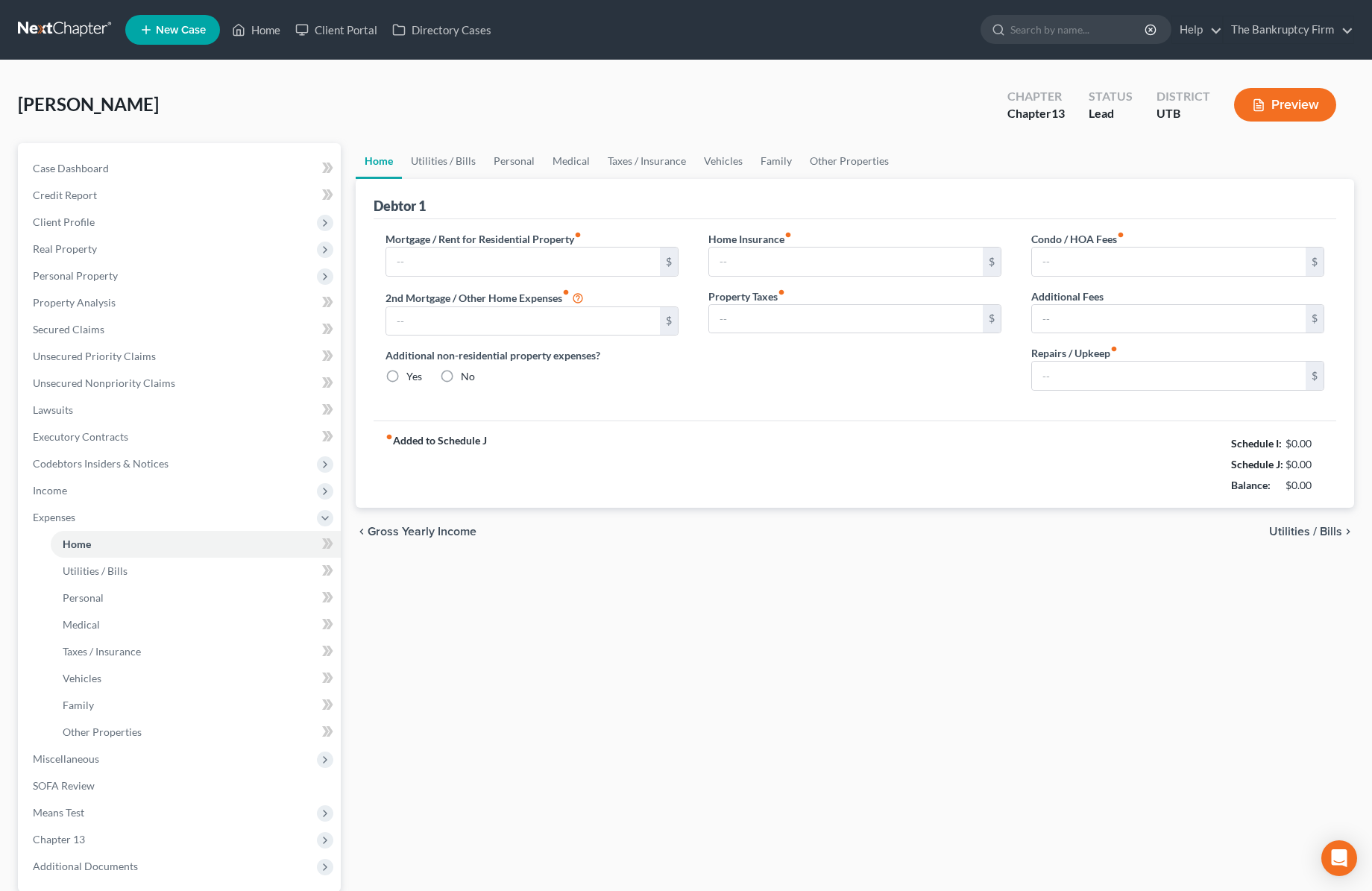
radio input "true"
type input "0.00"
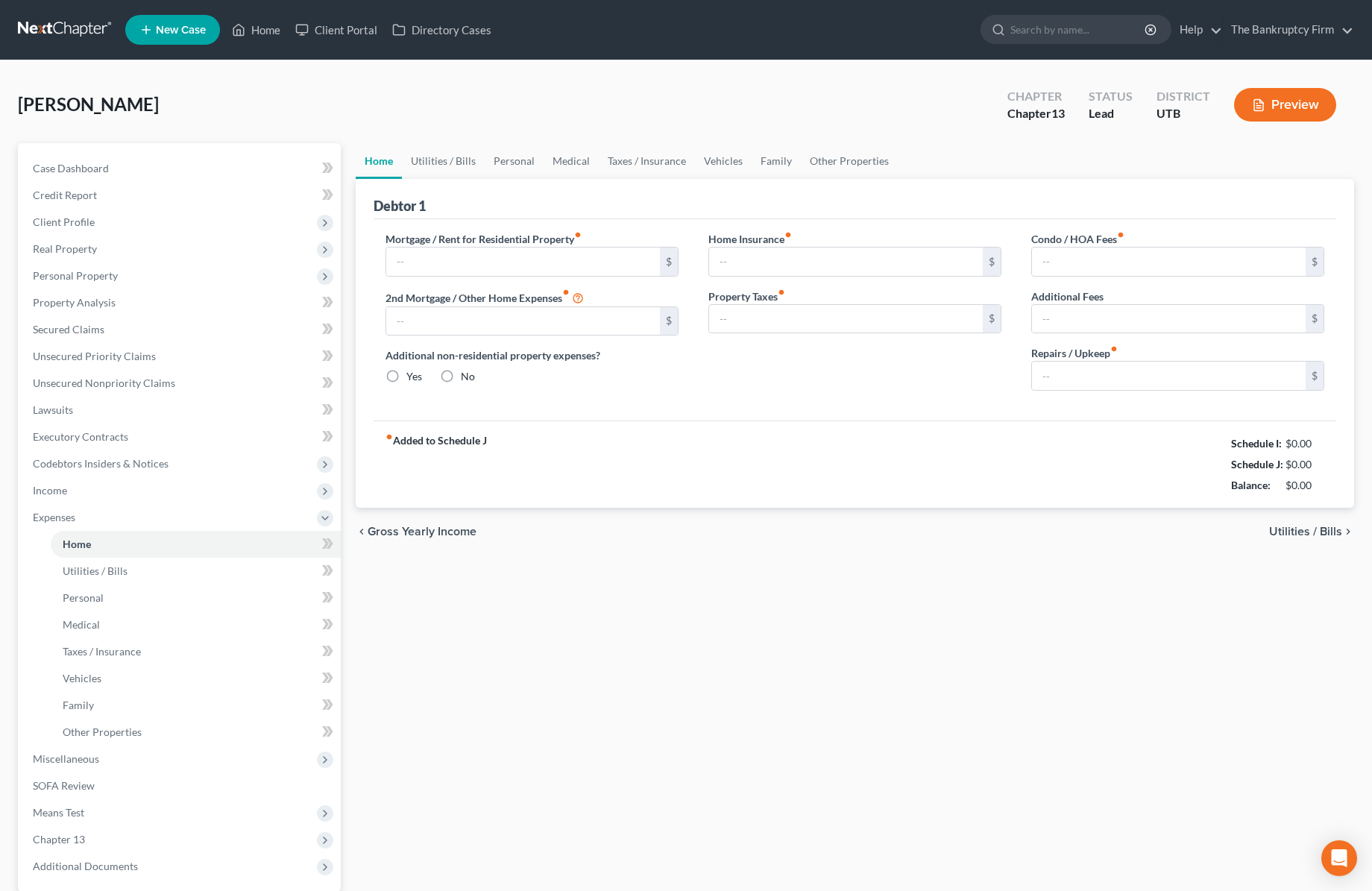
type input "0.00"
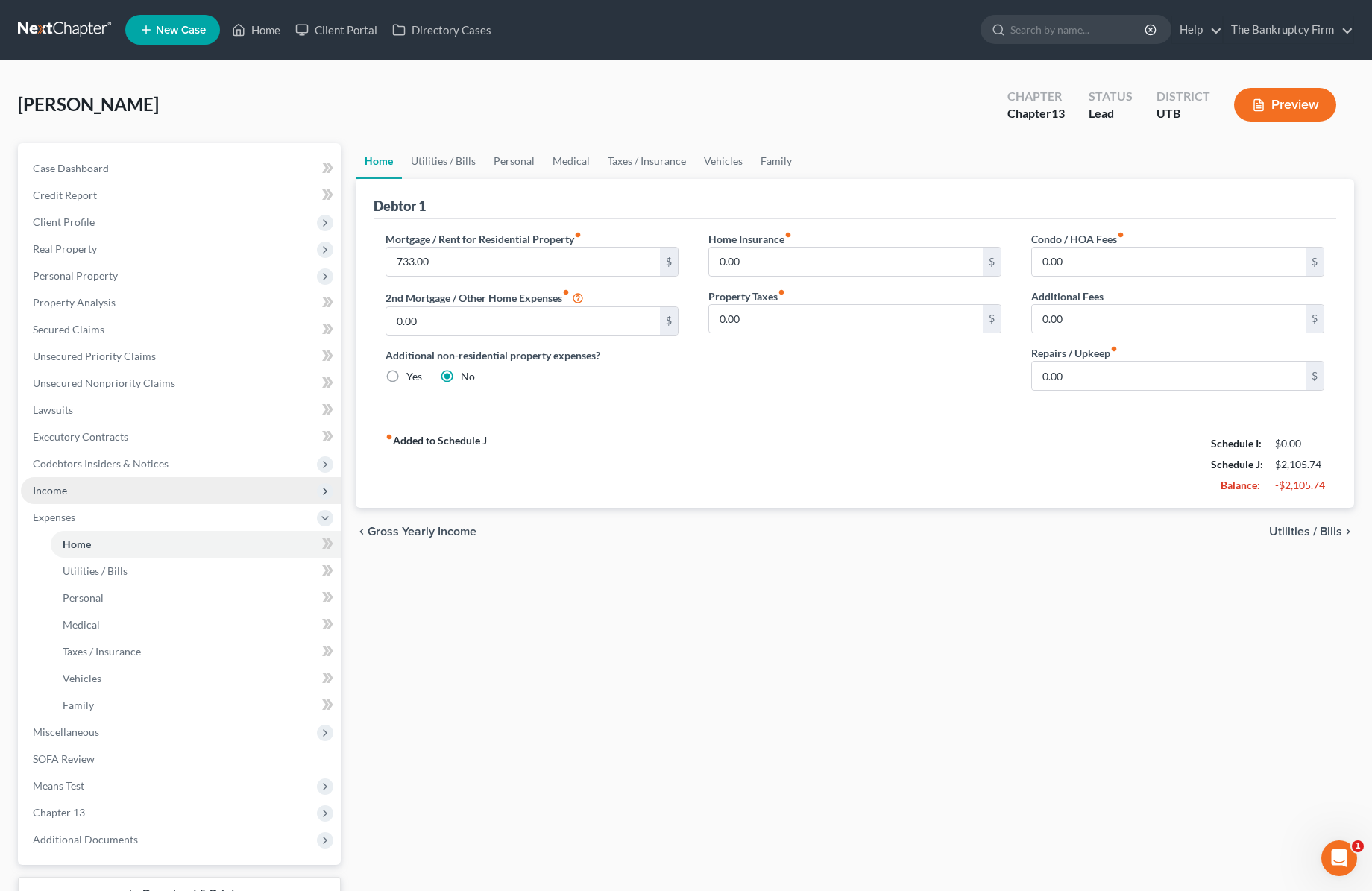
click at [82, 493] on span "Income" at bounding box center [181, 490] width 320 height 27
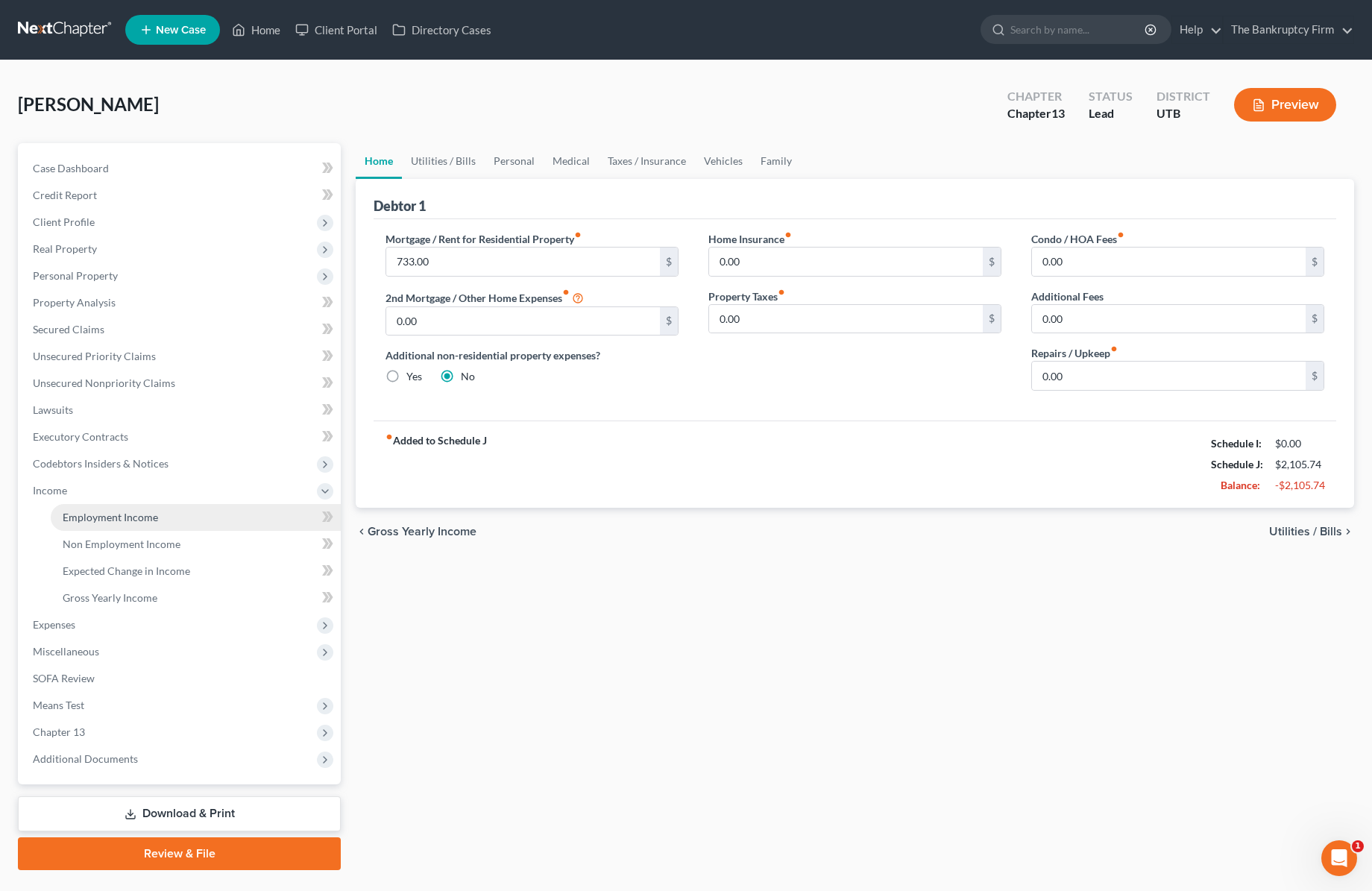
click at [151, 518] on span "Employment Income" at bounding box center [110, 517] width 95 height 13
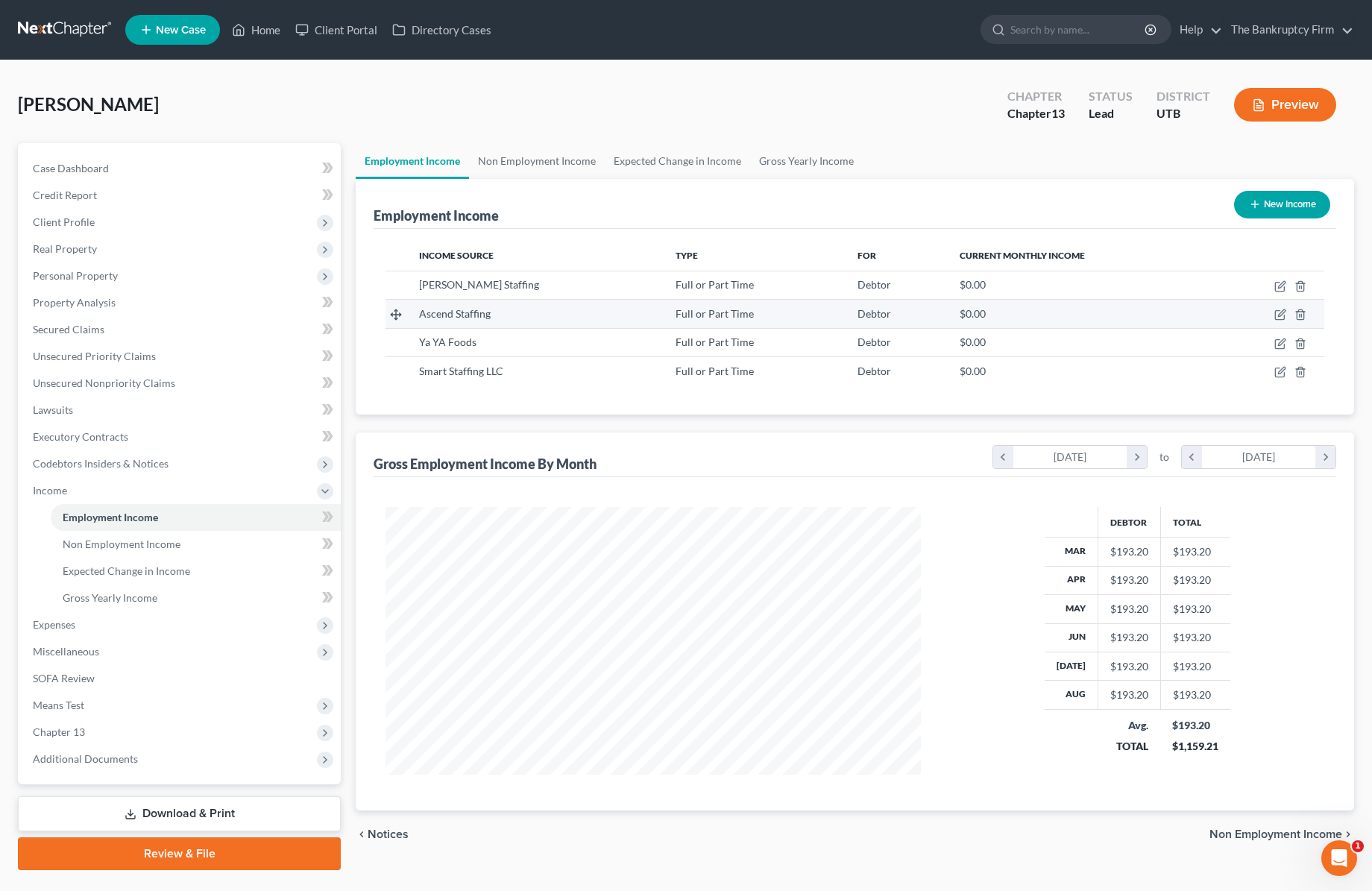
scroll to position [268, 566]
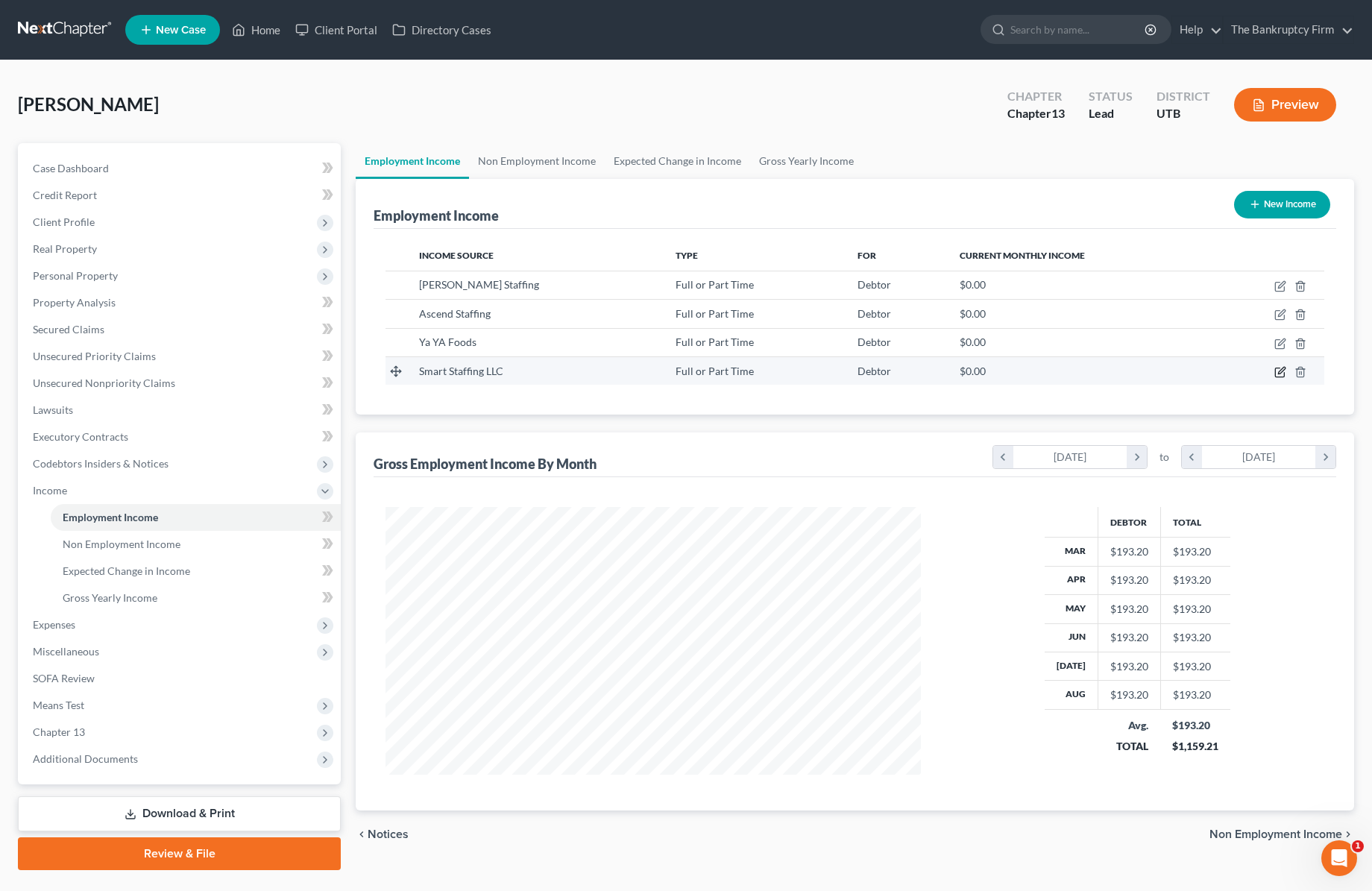
click at [1278, 373] on icon "button" at bounding box center [1281, 370] width 6 height 6
select select "0"
select select "46"
select select "3"
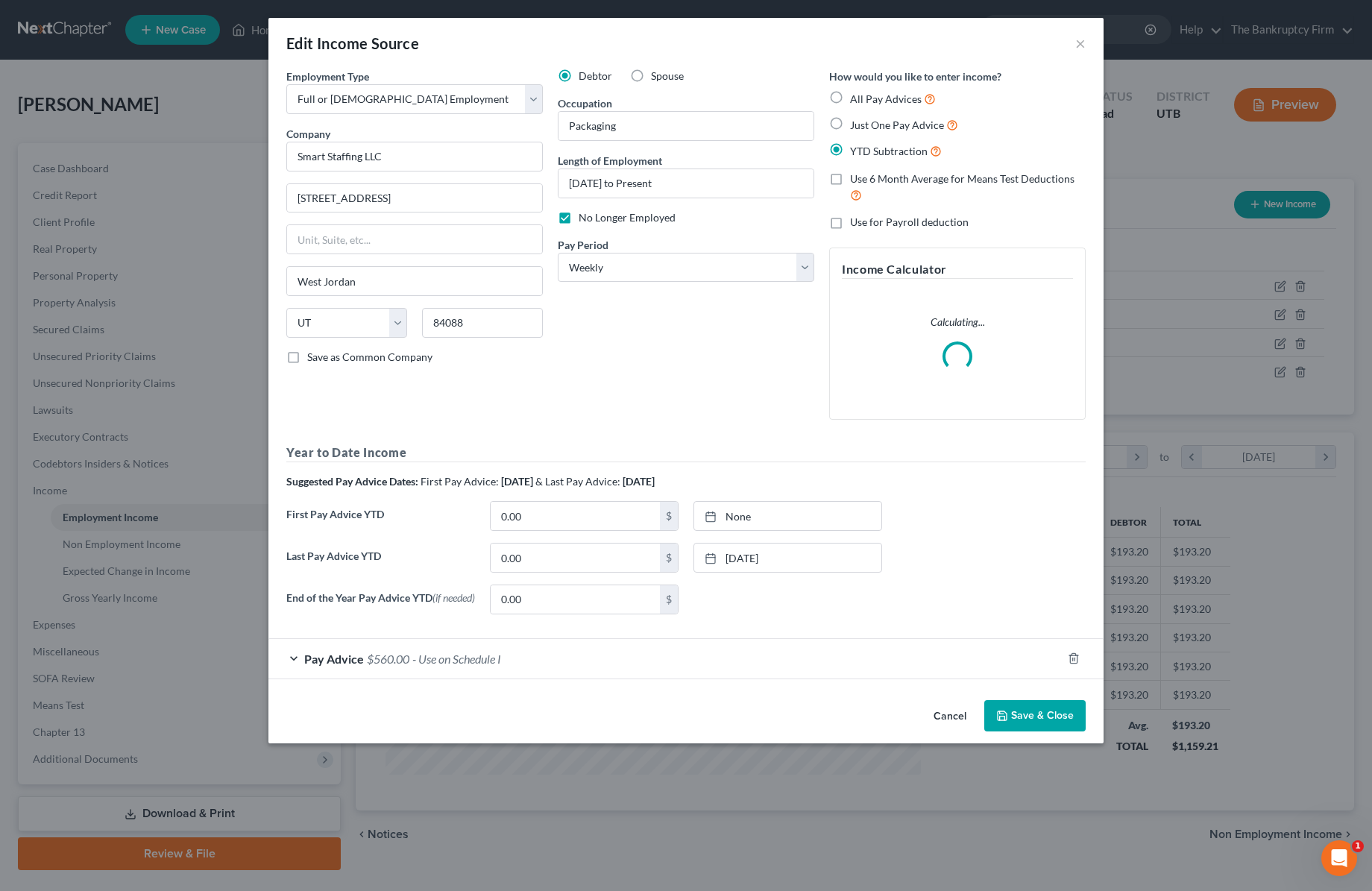
click at [300, 658] on div "Pay Advice $560.00 - Use on Schedule I" at bounding box center [665, 659] width 794 height 40
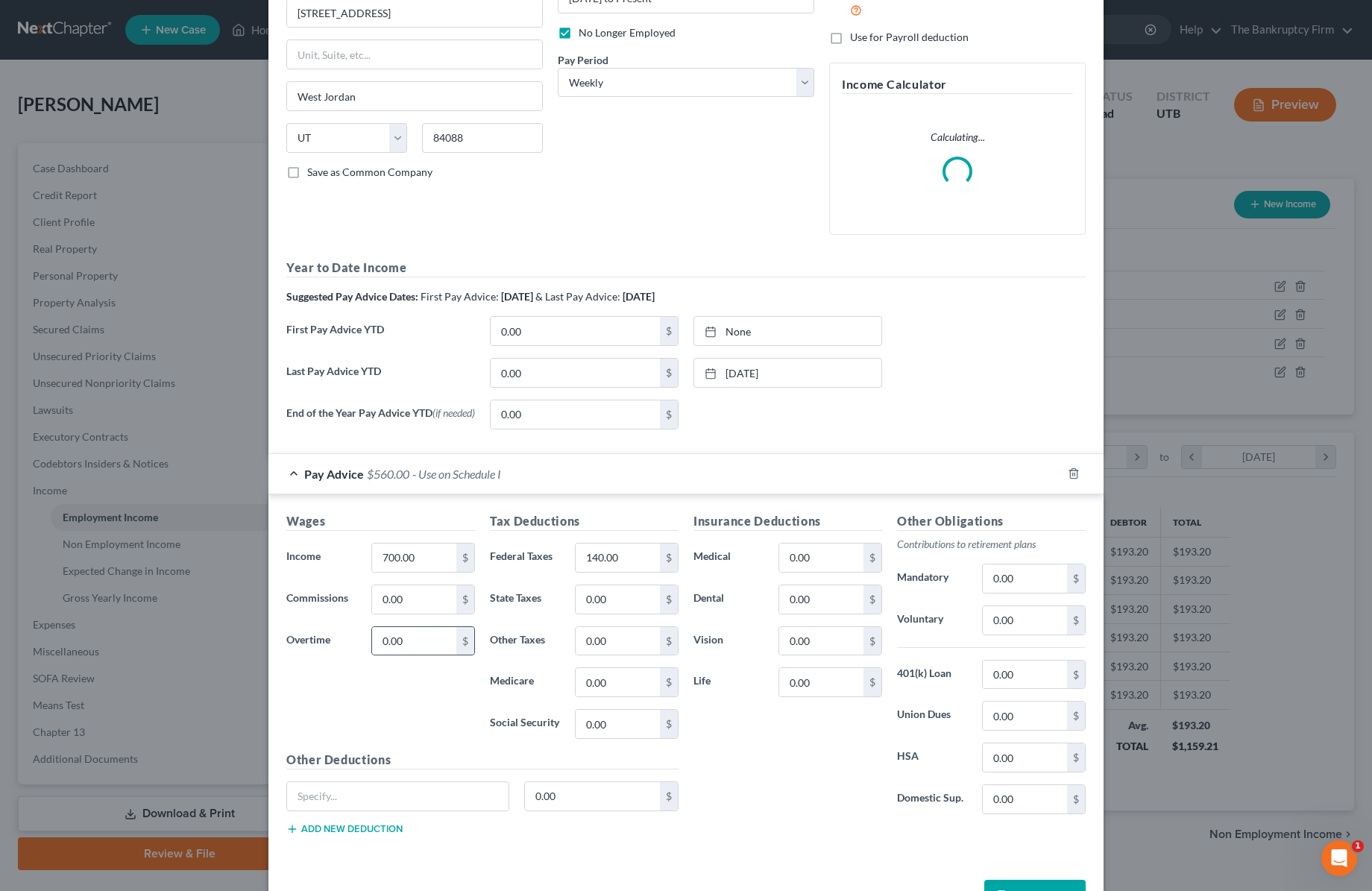
scroll to position [238, 0]
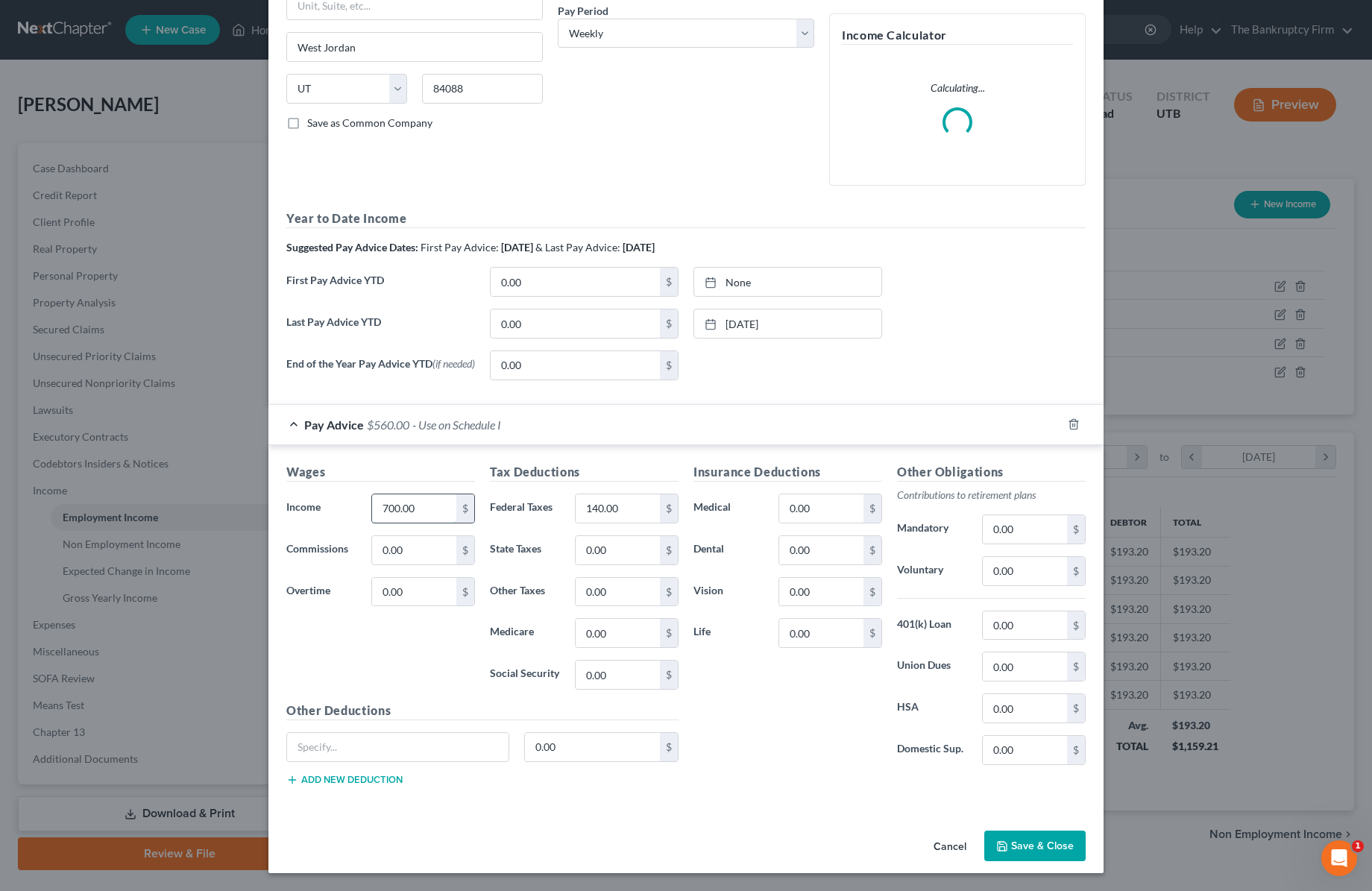
click at [433, 511] on input "700.00" at bounding box center [414, 508] width 84 height 29
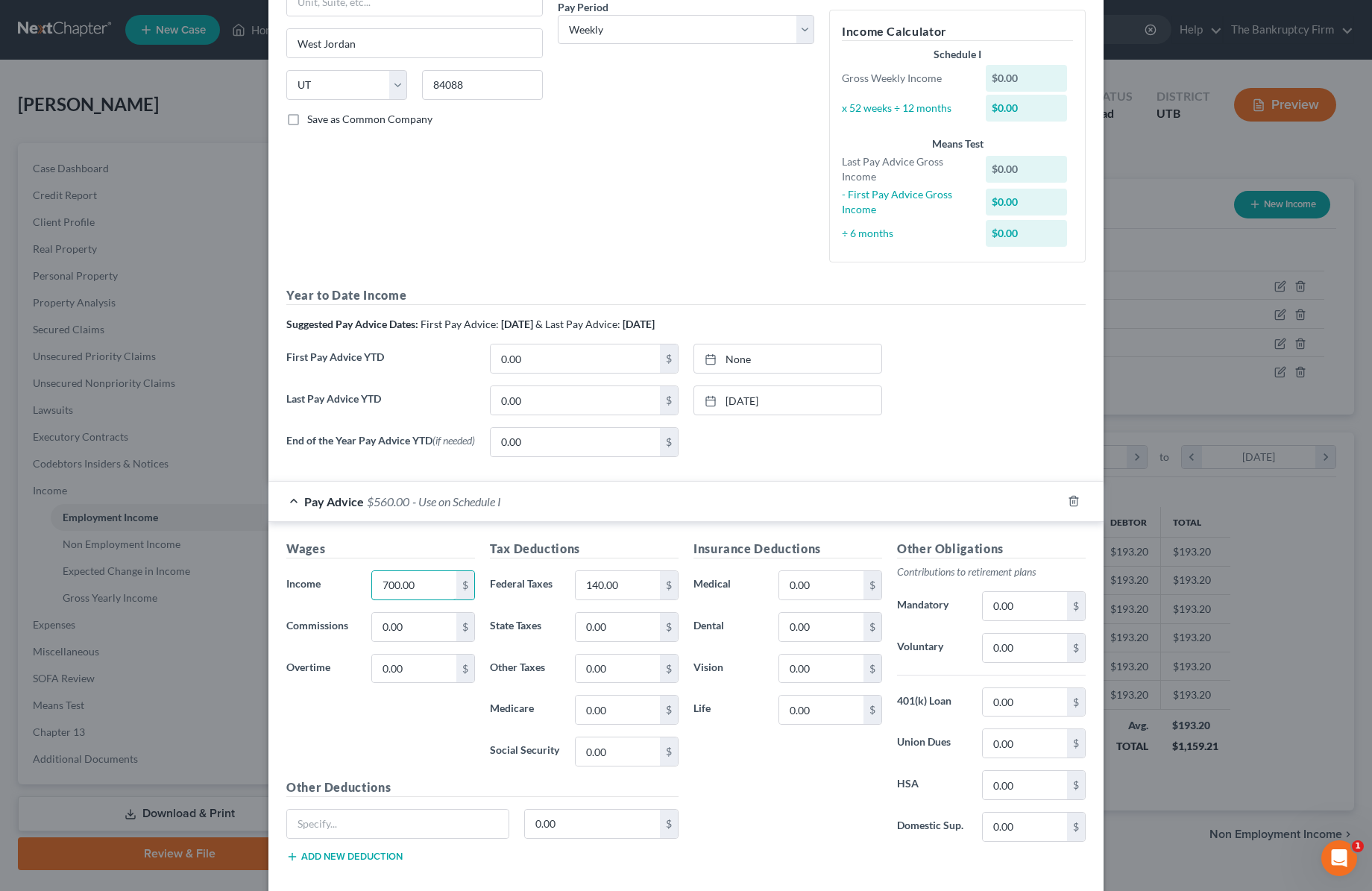
scroll to position [318, 0]
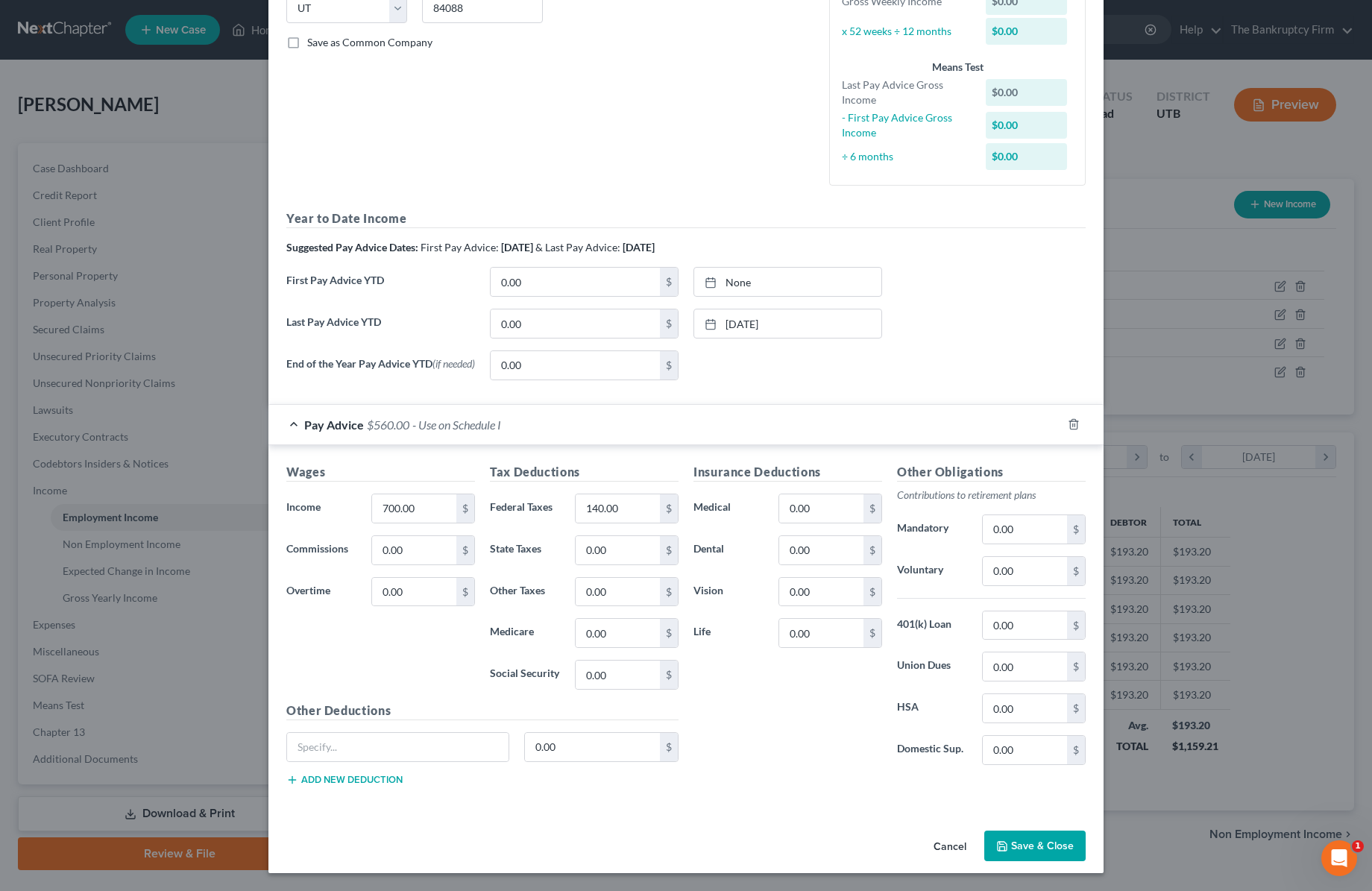
click at [1039, 838] on button "Save & Close" at bounding box center [1035, 847] width 101 height 32
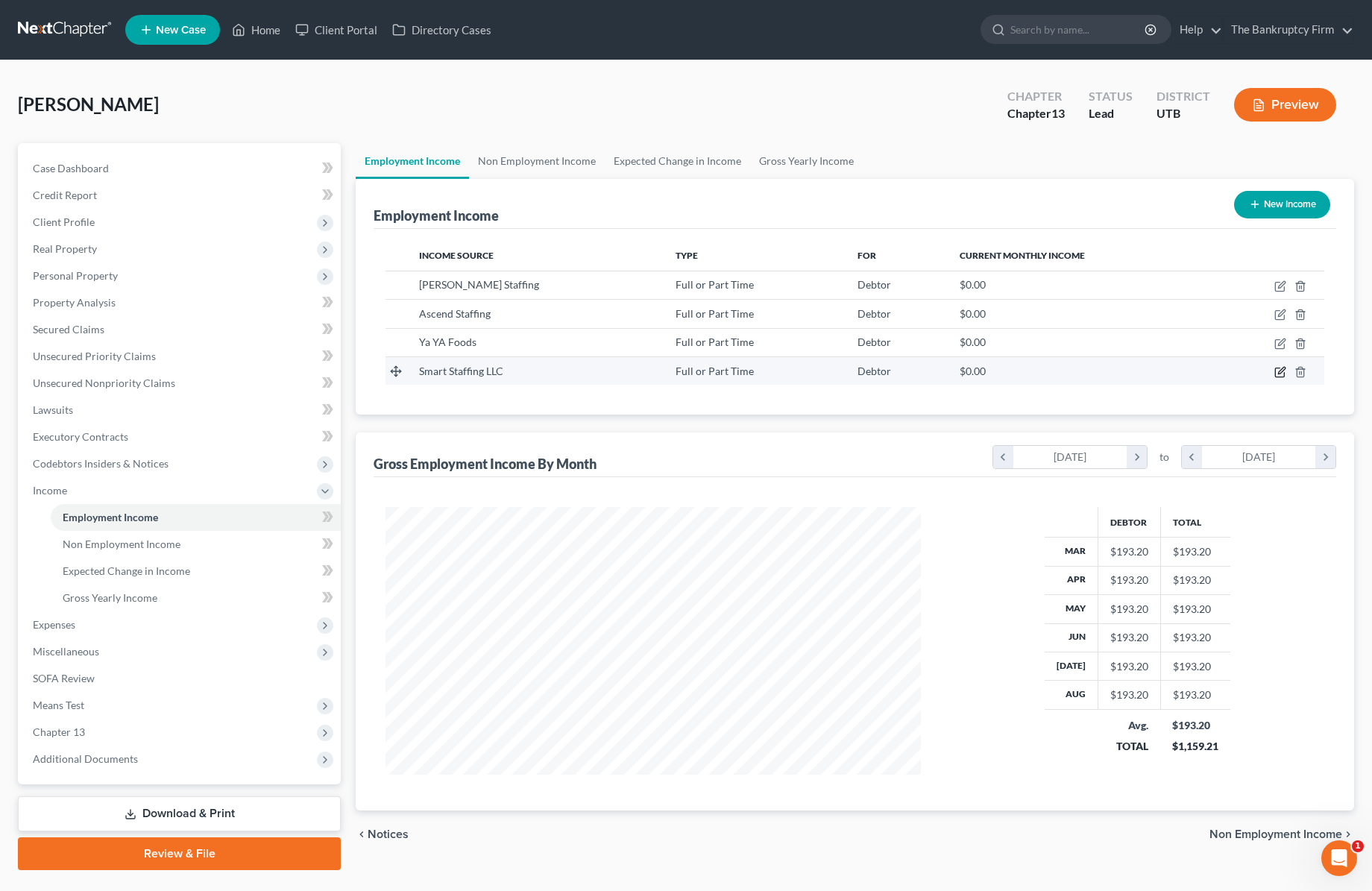
click at [1281, 368] on icon "button" at bounding box center [1280, 371] width 12 height 12
select select "0"
select select "46"
select select "3"
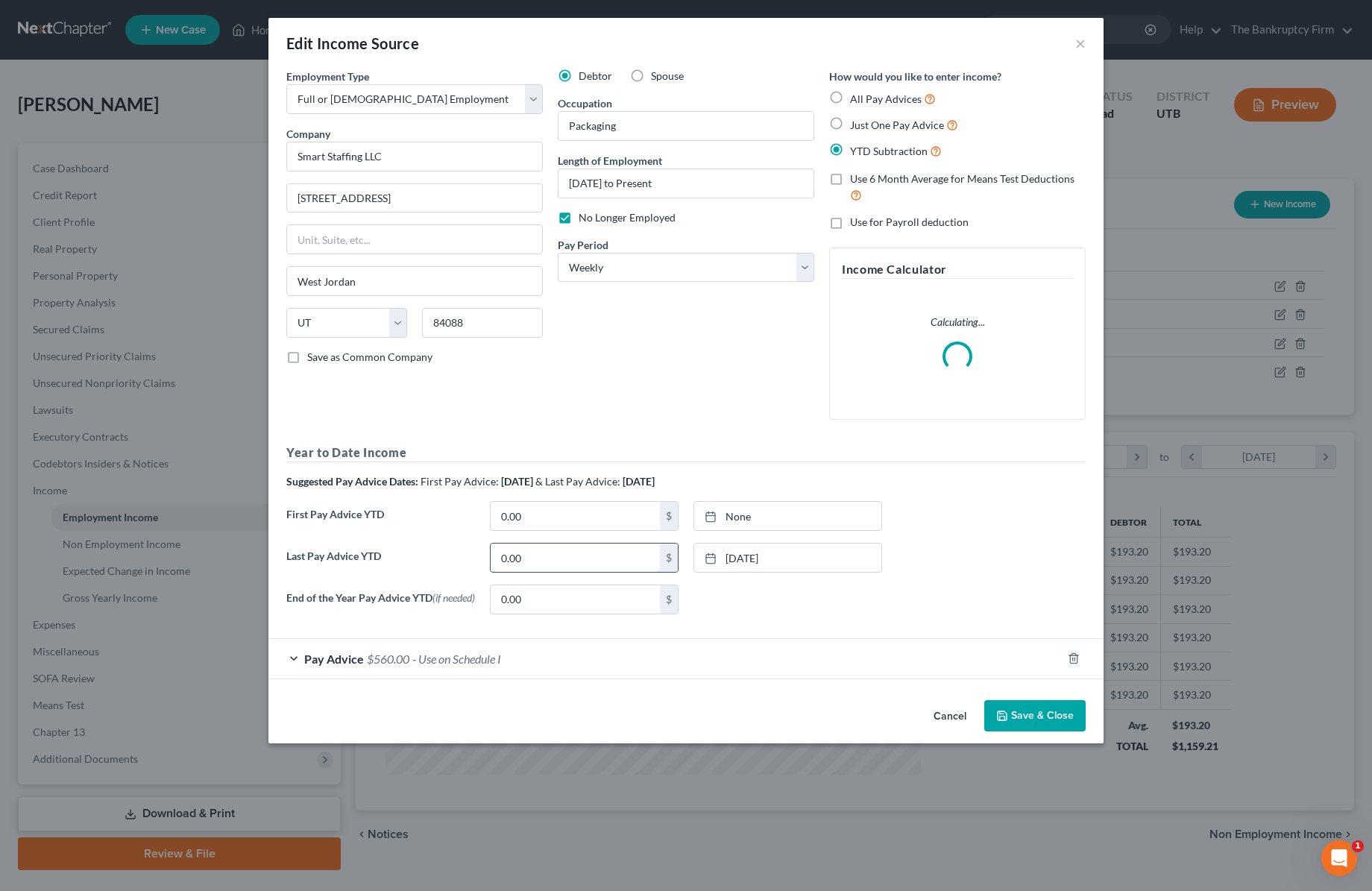
click at [539, 557] on input "0.00" at bounding box center [575, 558] width 170 height 29
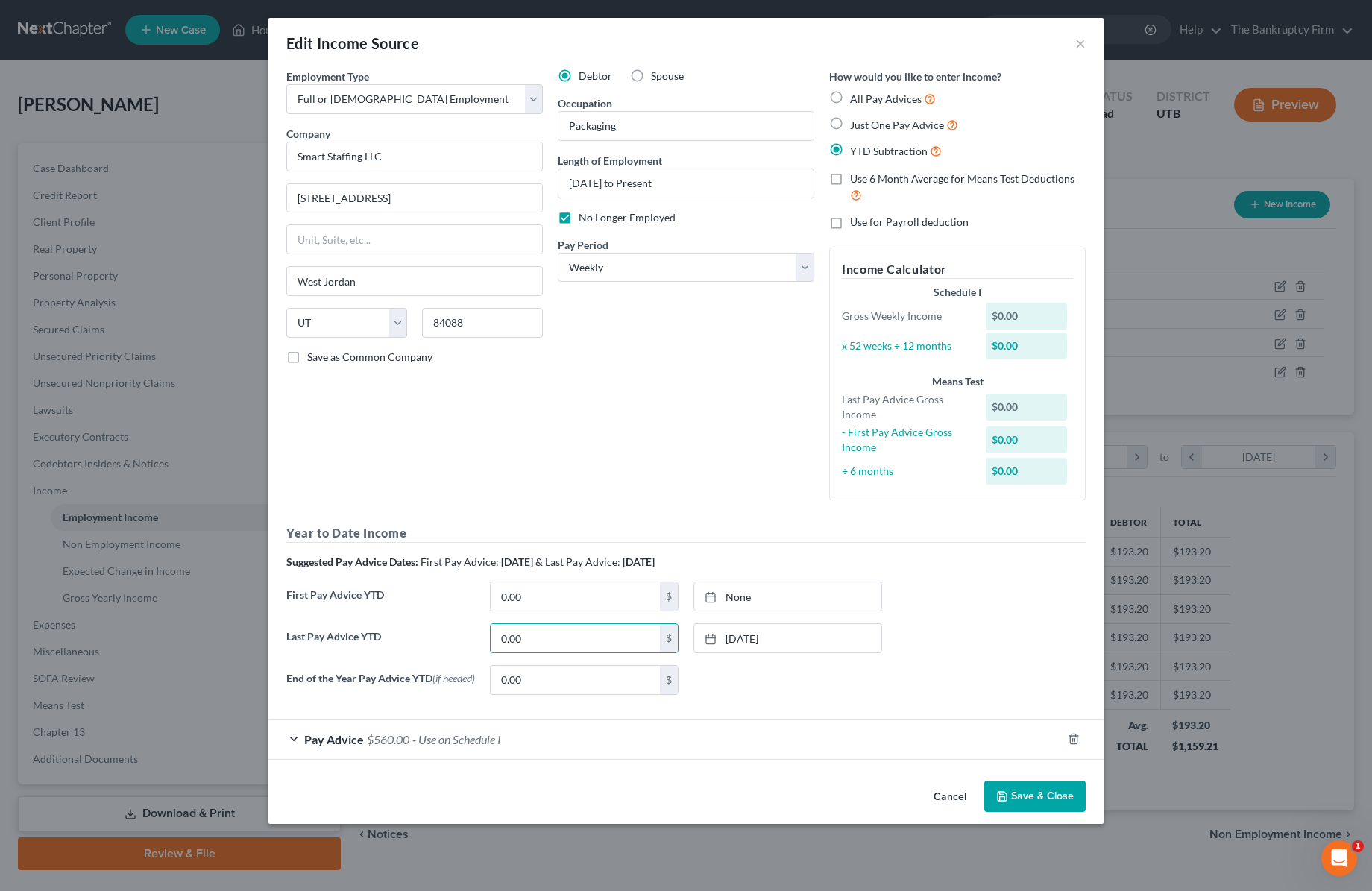
click at [621, 375] on div "Debtor Spouse Occupation Packaging Length of Employment [DATE] to Present No Lo…" at bounding box center [686, 291] width 272 height 444
click at [578, 219] on label "No Longer Employed" at bounding box center [627, 217] width 97 height 15
click at [585, 219] on input "No Longer Employed" at bounding box center [589, 215] width 10 height 10
checkbox input "false"
click at [1037, 801] on button "Save & Close" at bounding box center [1035, 797] width 101 height 32
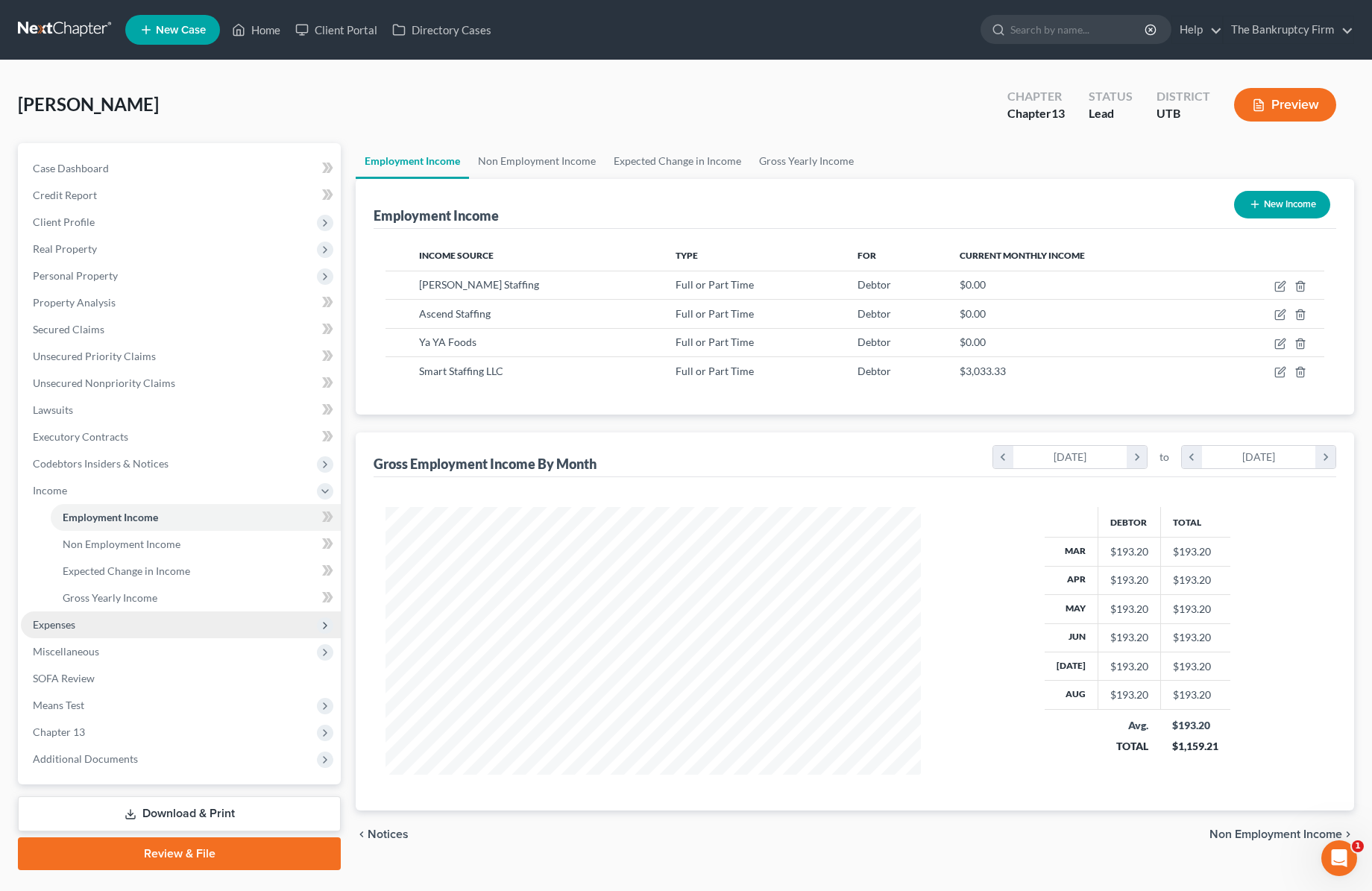
click at [149, 627] on span "Expenses" at bounding box center [181, 625] width 320 height 27
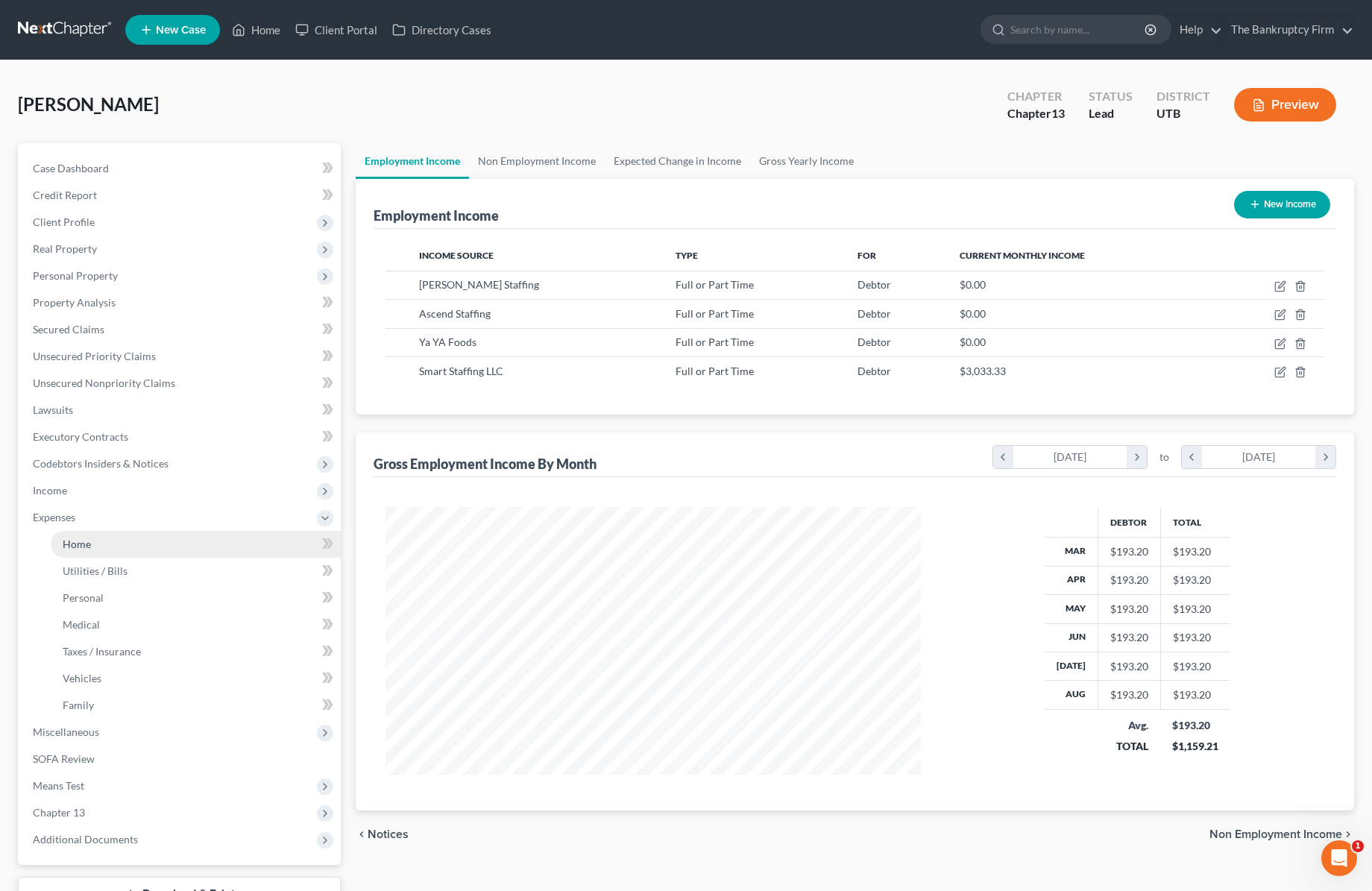
click at [127, 548] on link "Home" at bounding box center [196, 544] width 290 height 27
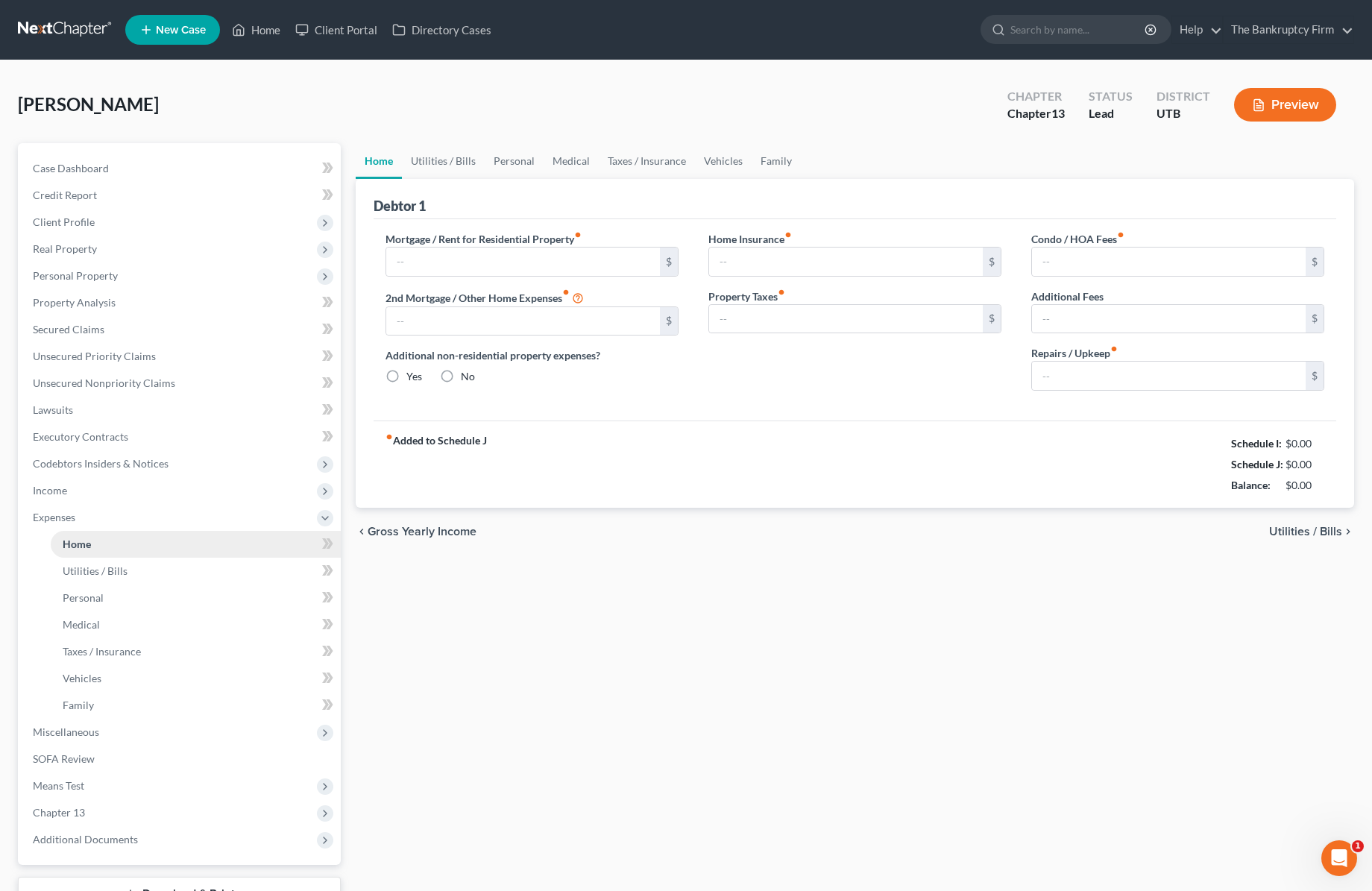
type input "733.00"
type input "0.00"
radio input "true"
type input "0.00"
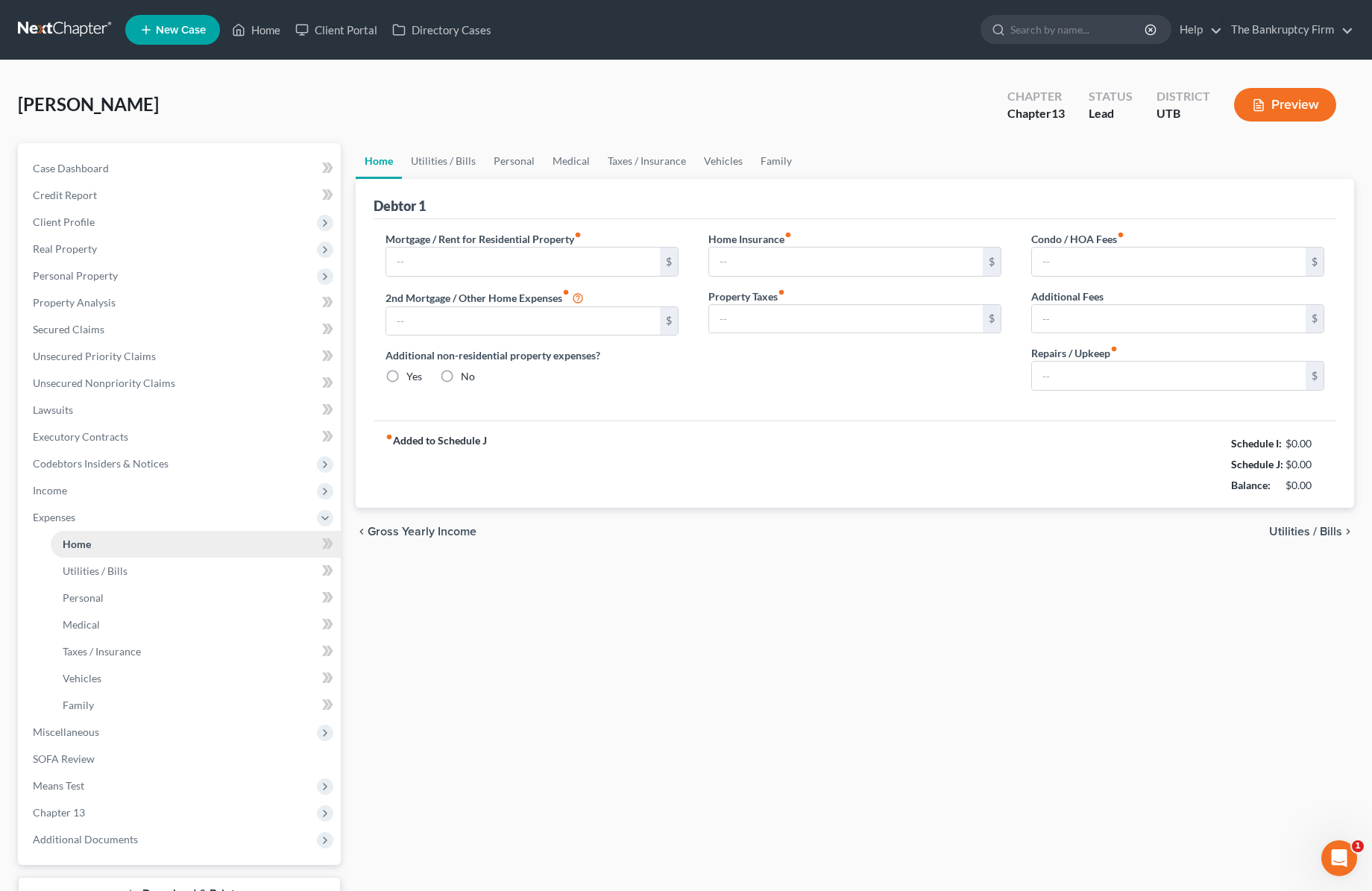
type input "0.00"
click at [511, 157] on link "Personal" at bounding box center [514, 161] width 59 height 36
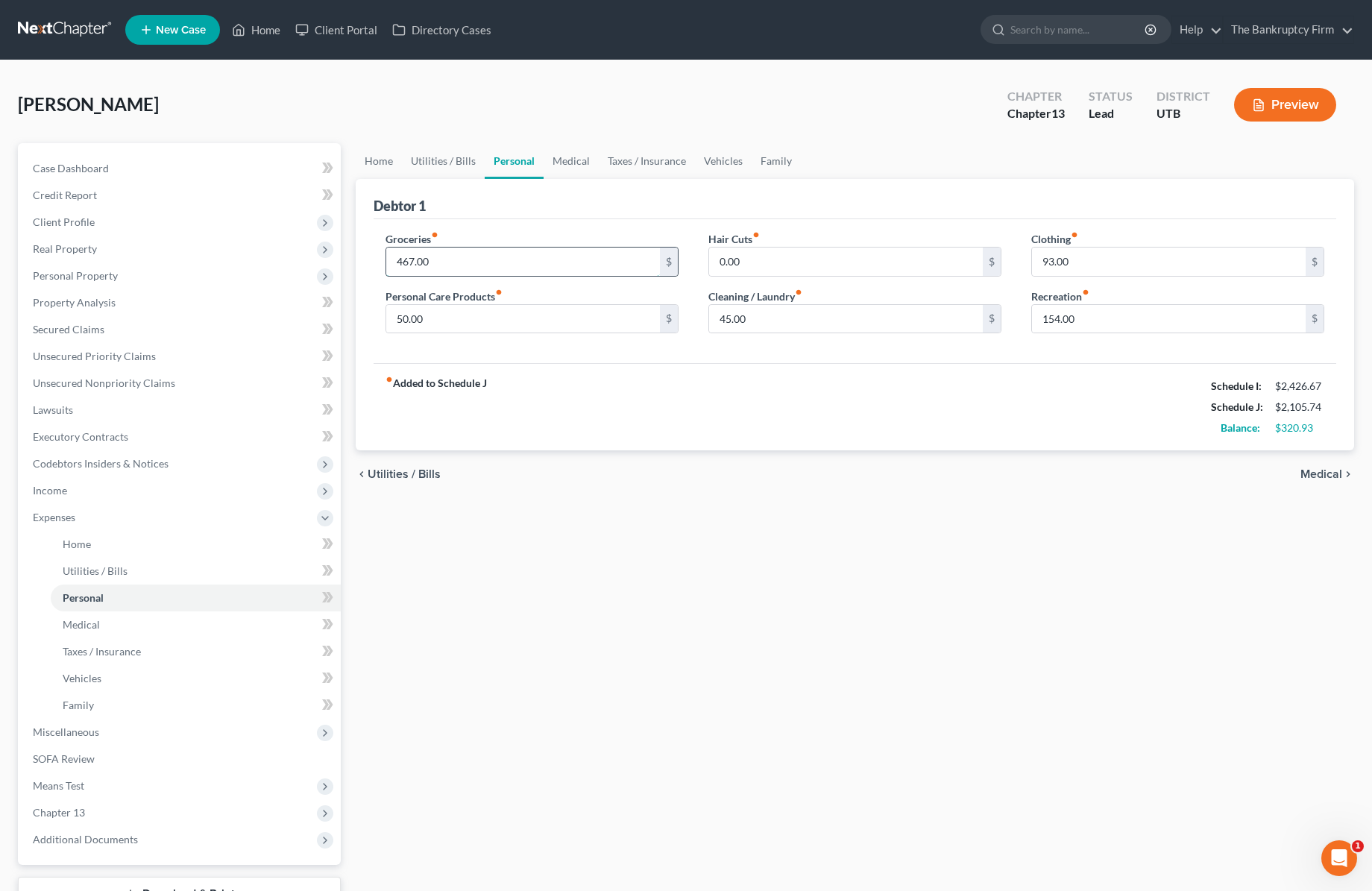
click at [451, 266] on input "467.00" at bounding box center [523, 262] width 273 height 29
type input "400"
type input "37.93"
click at [96, 626] on span "Medical" at bounding box center [81, 624] width 37 height 13
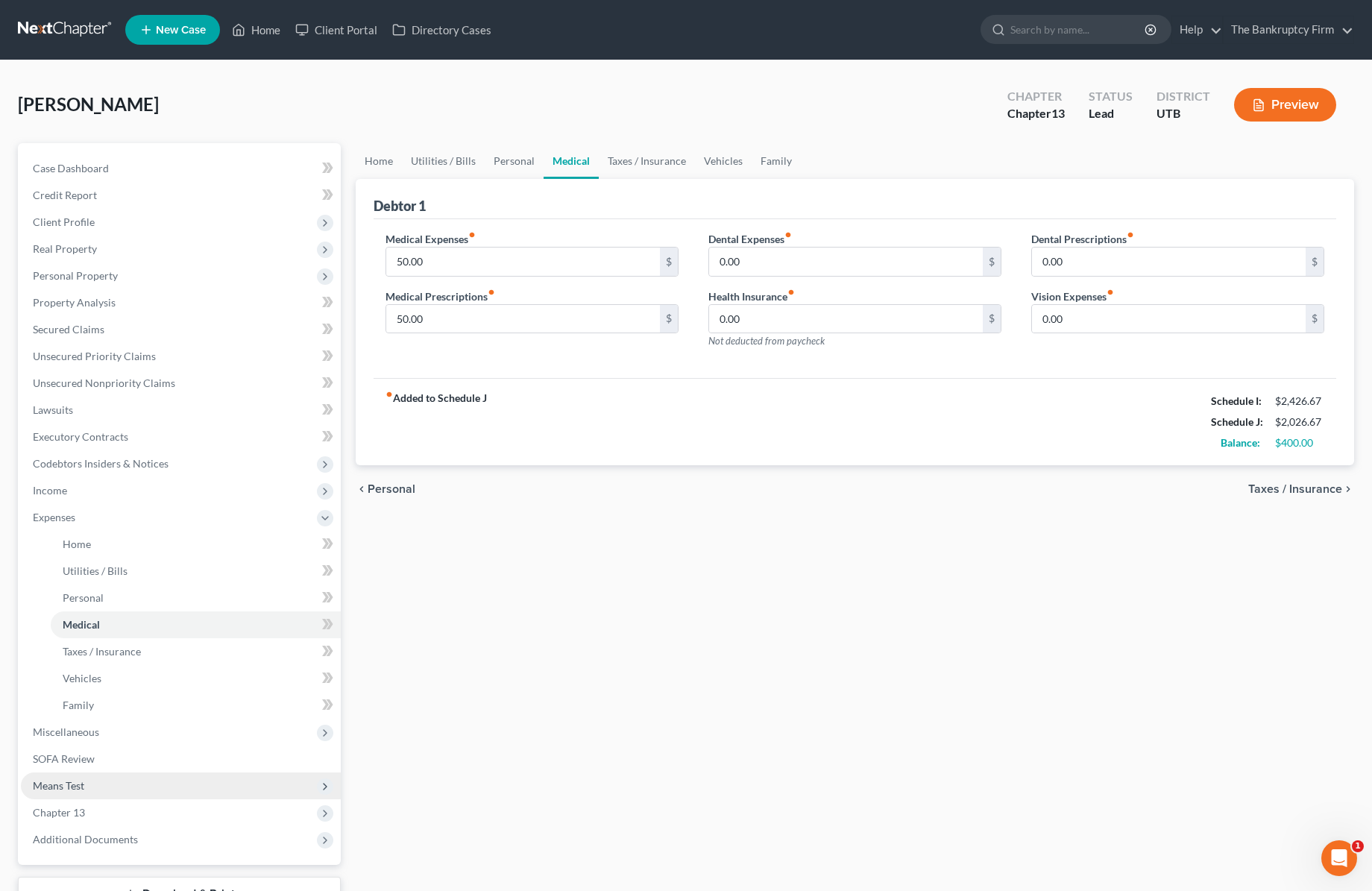
click at [88, 778] on span "Means Test" at bounding box center [181, 786] width 320 height 27
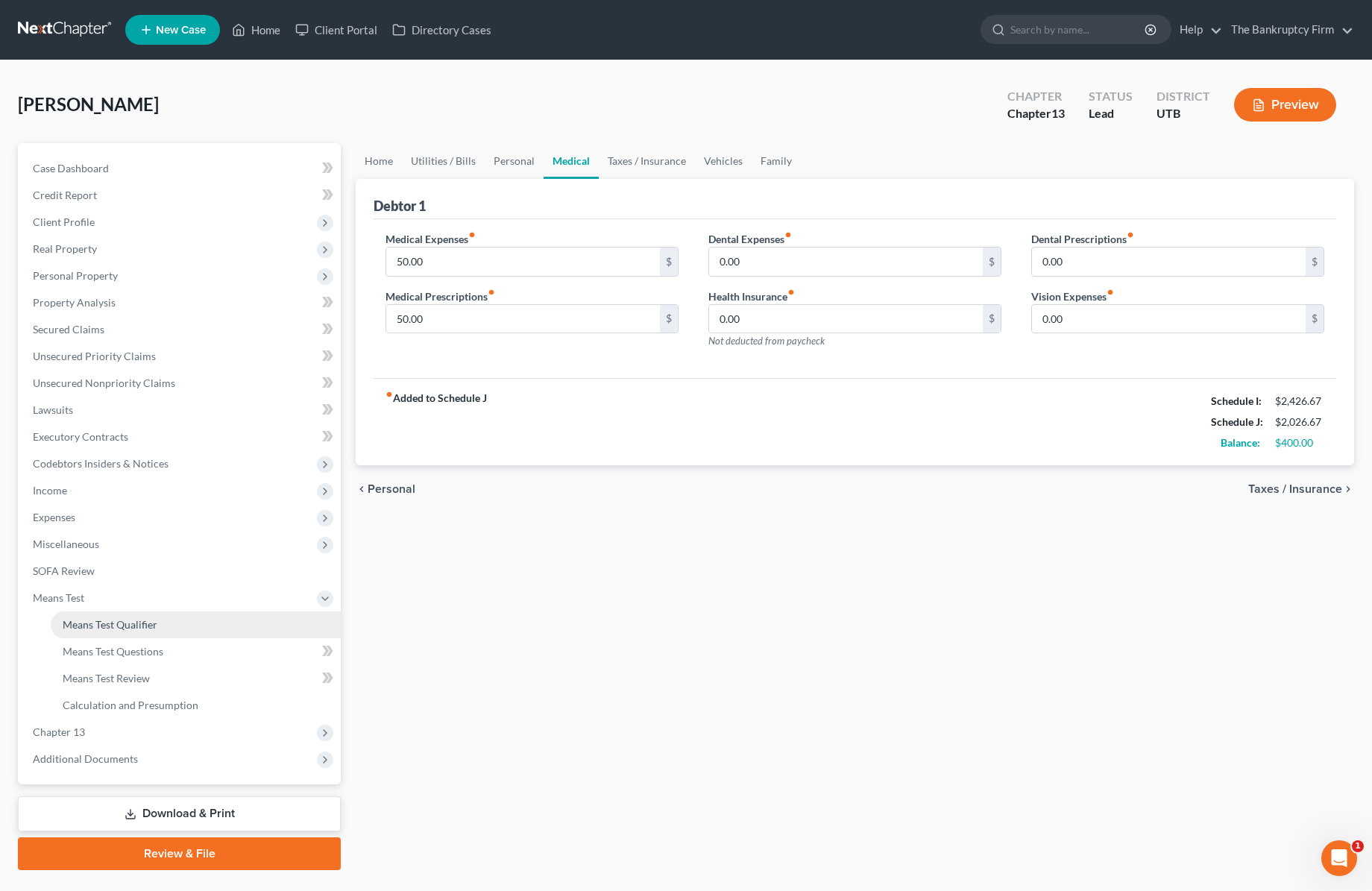
click at [133, 631] on link "Means Test Qualifier" at bounding box center [196, 625] width 290 height 27
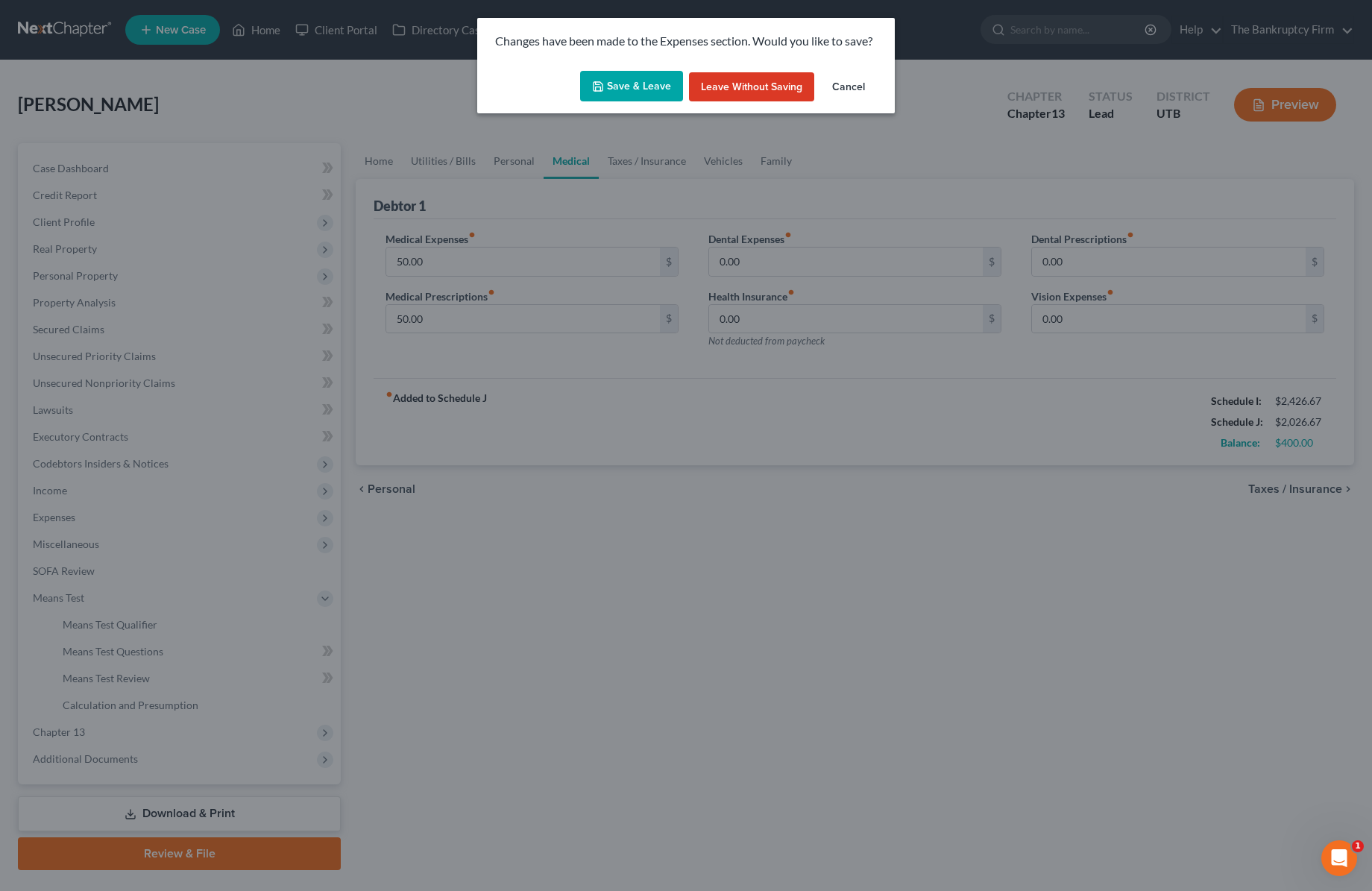
click at [616, 82] on button "Save & Leave" at bounding box center [631, 86] width 103 height 32
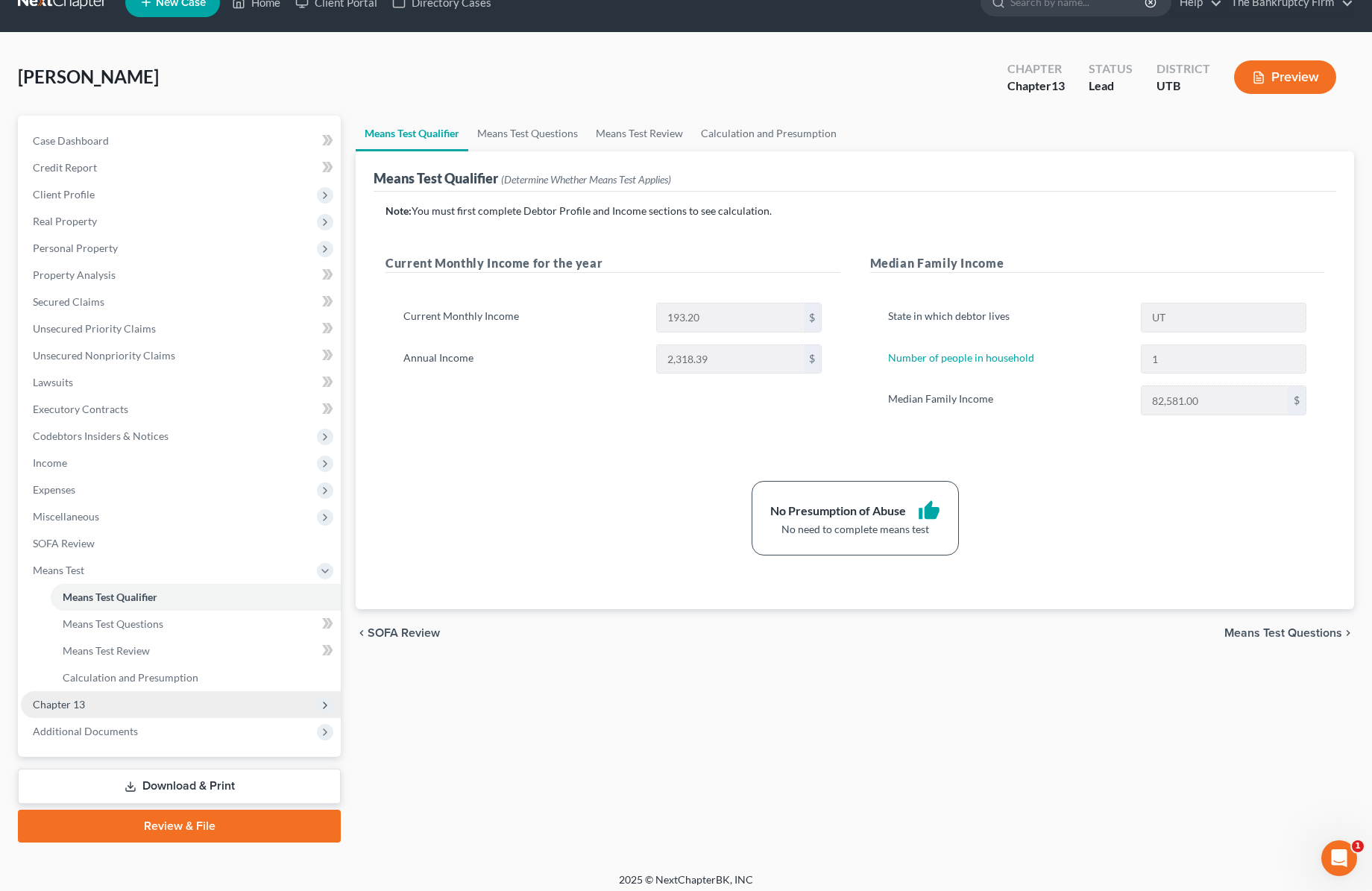
scroll to position [36, 0]
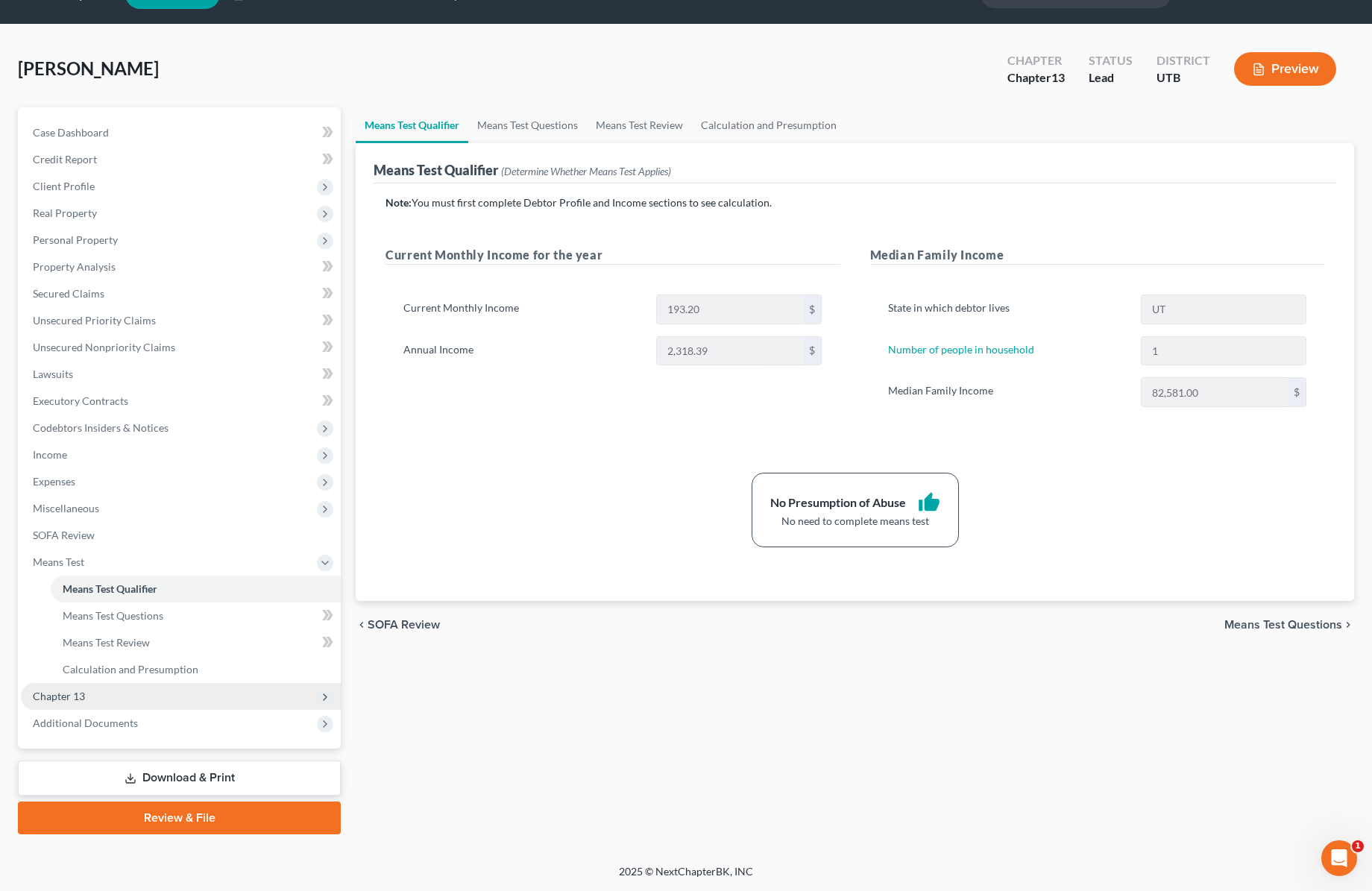
click at [124, 698] on span "Chapter 13" at bounding box center [181, 696] width 320 height 27
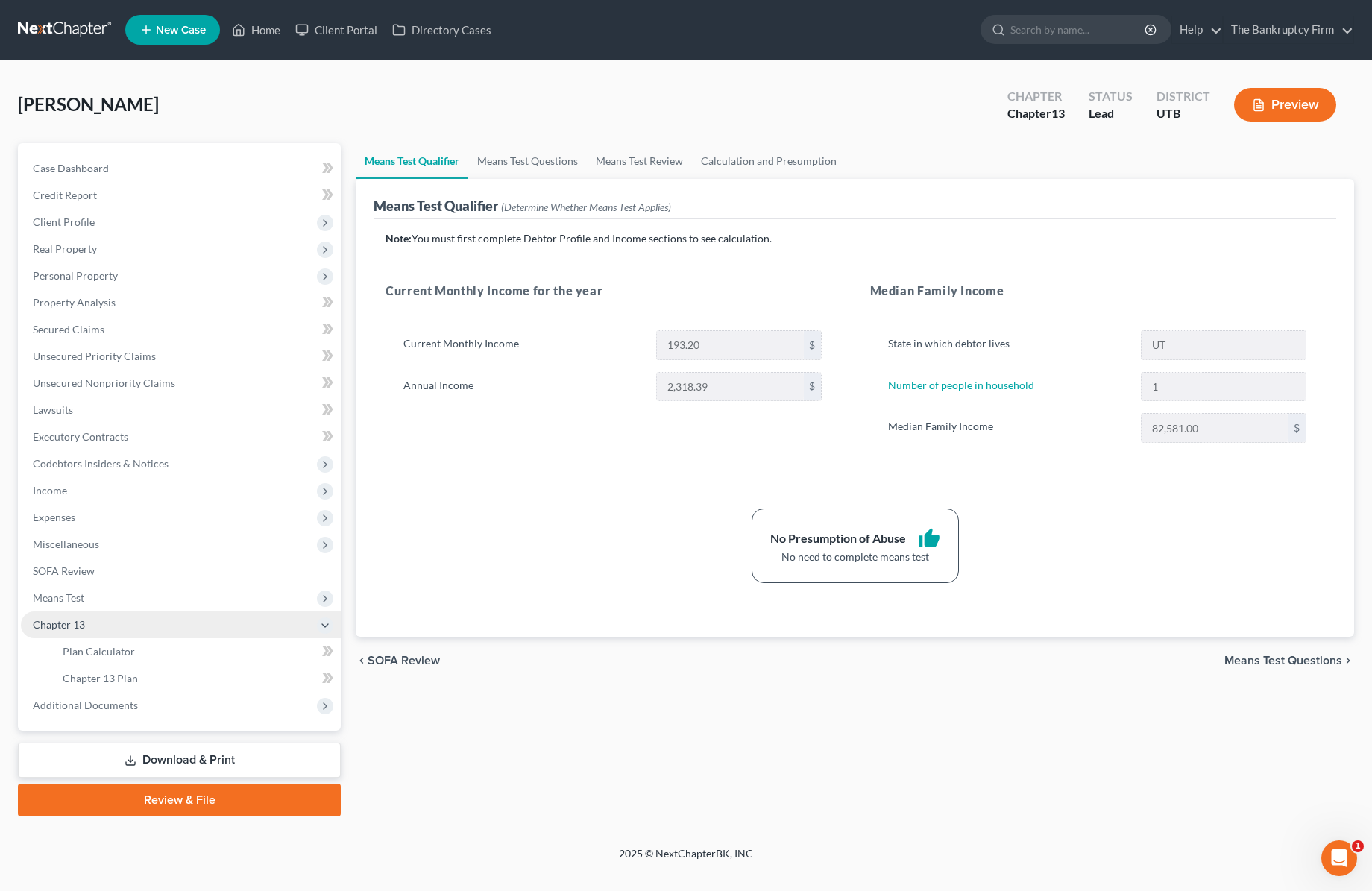
scroll to position [0, 0]
click at [130, 654] on span "Plan Calculator" at bounding box center [98, 651] width 72 height 13
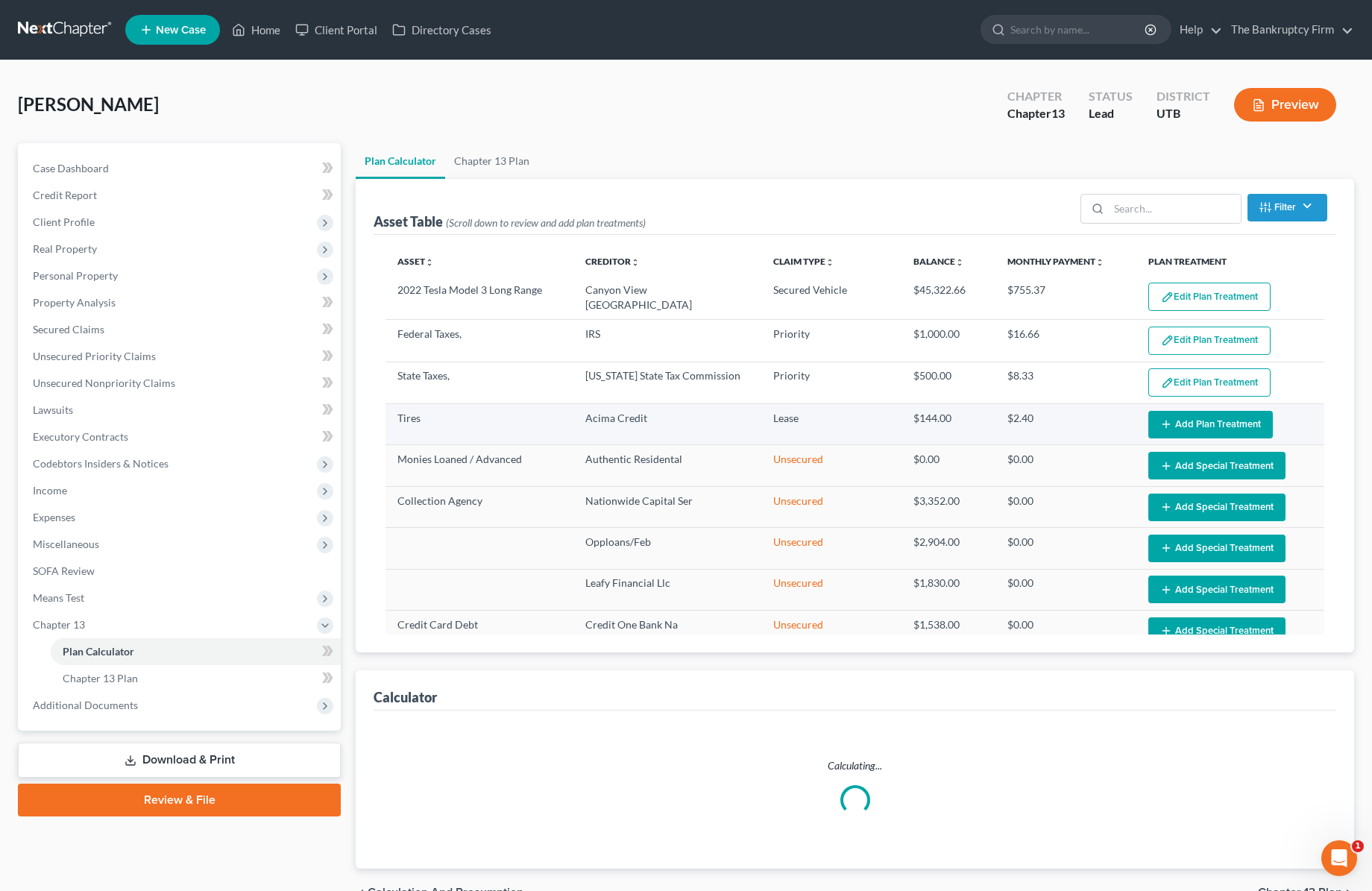
select select "59"
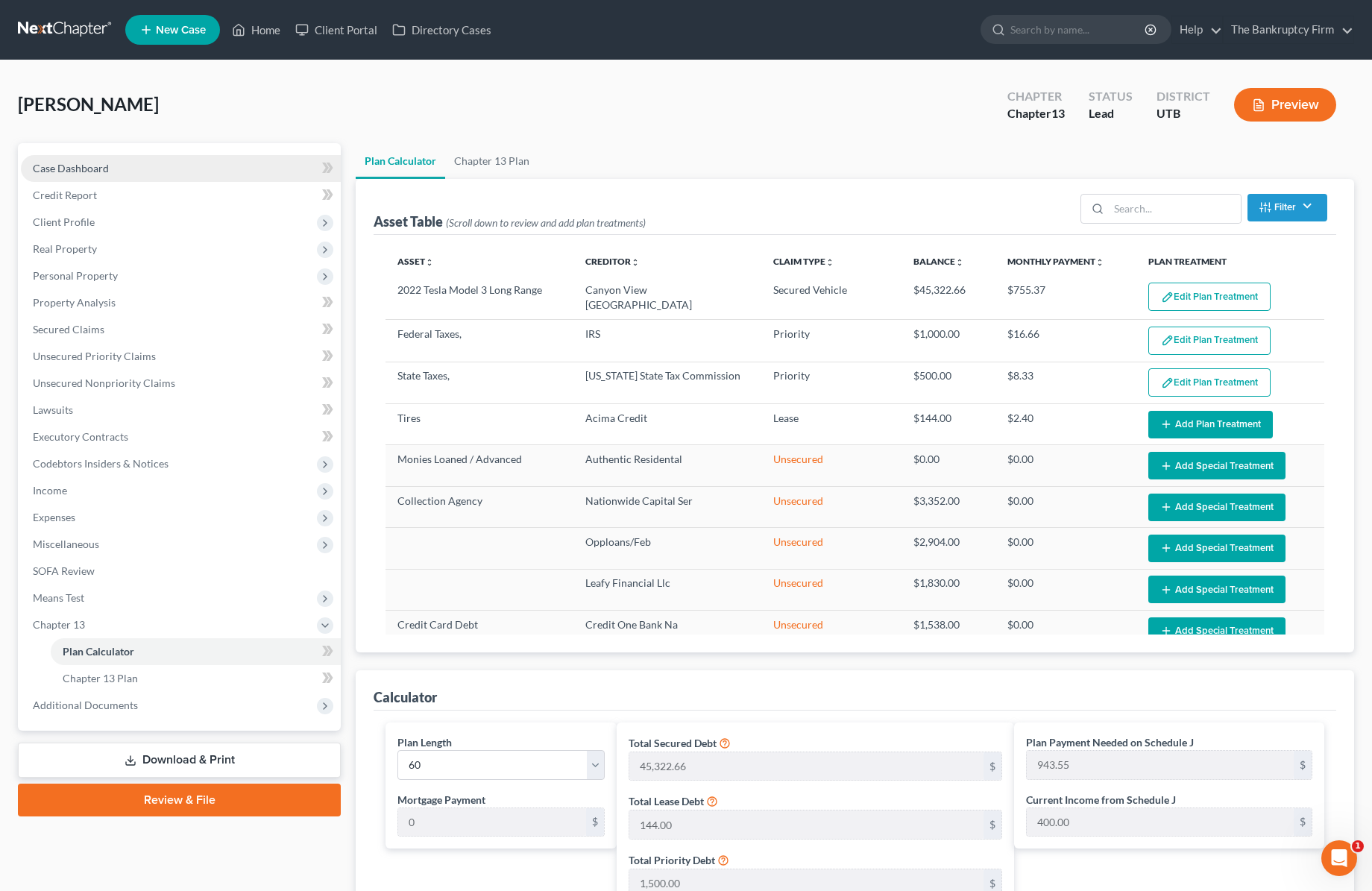
click at [93, 167] on span "Case Dashboard" at bounding box center [71, 168] width 76 height 13
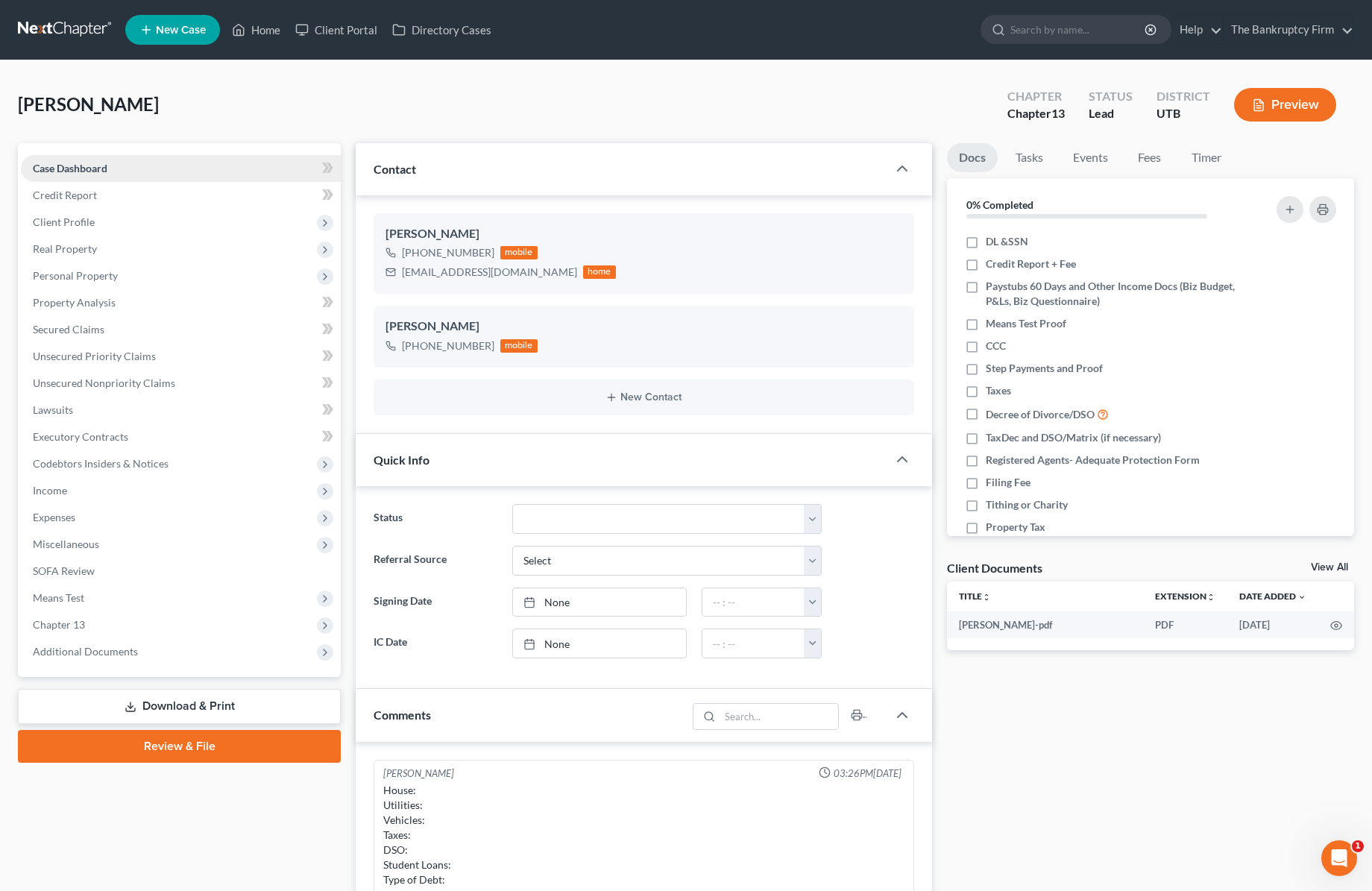
scroll to position [117, 0]
click at [93, 324] on span "Secured Claims" at bounding box center [68, 329] width 71 height 13
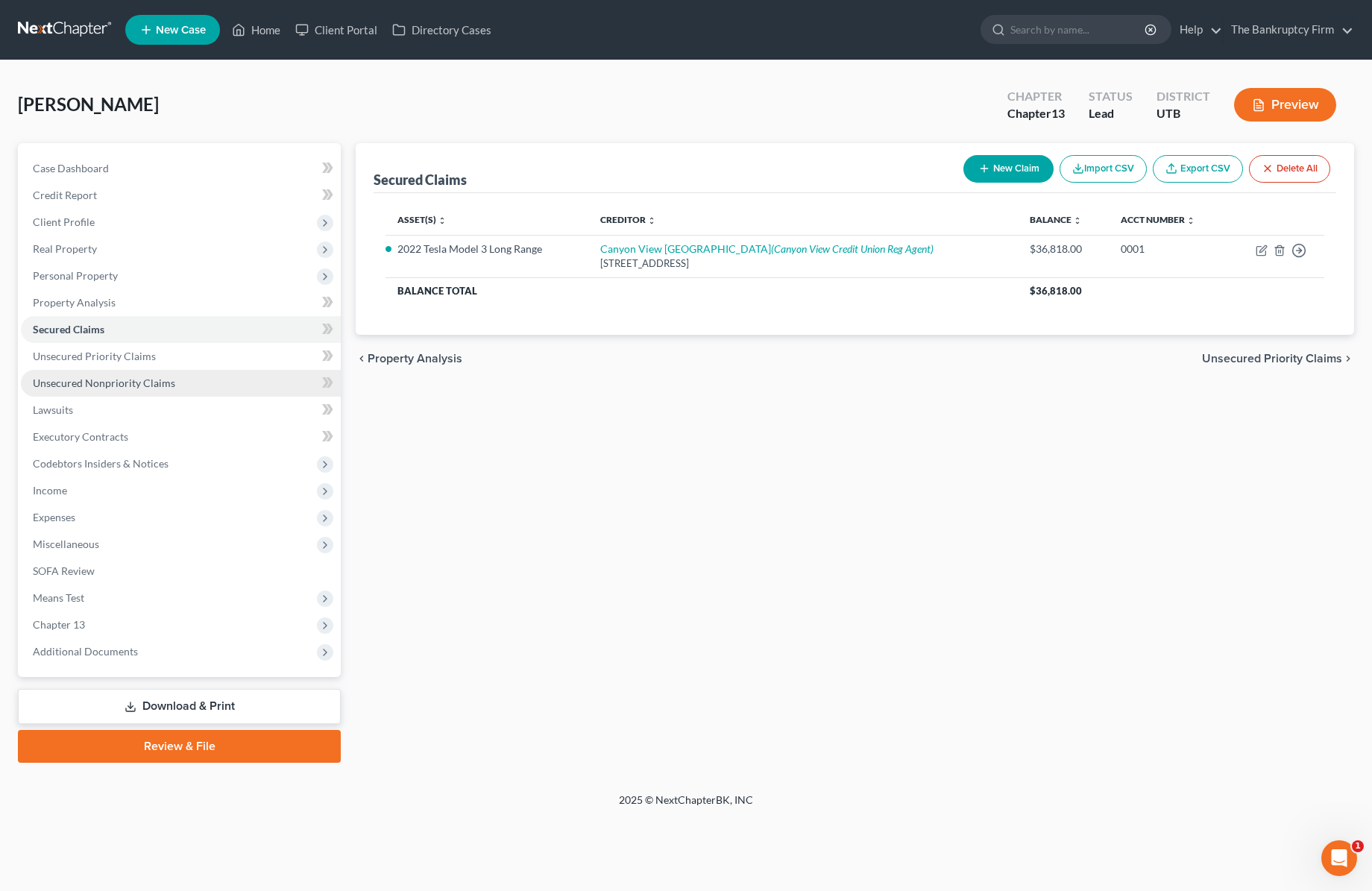
click at [112, 383] on span "Unsecured Nonpriority Claims" at bounding box center [104, 383] width 143 height 13
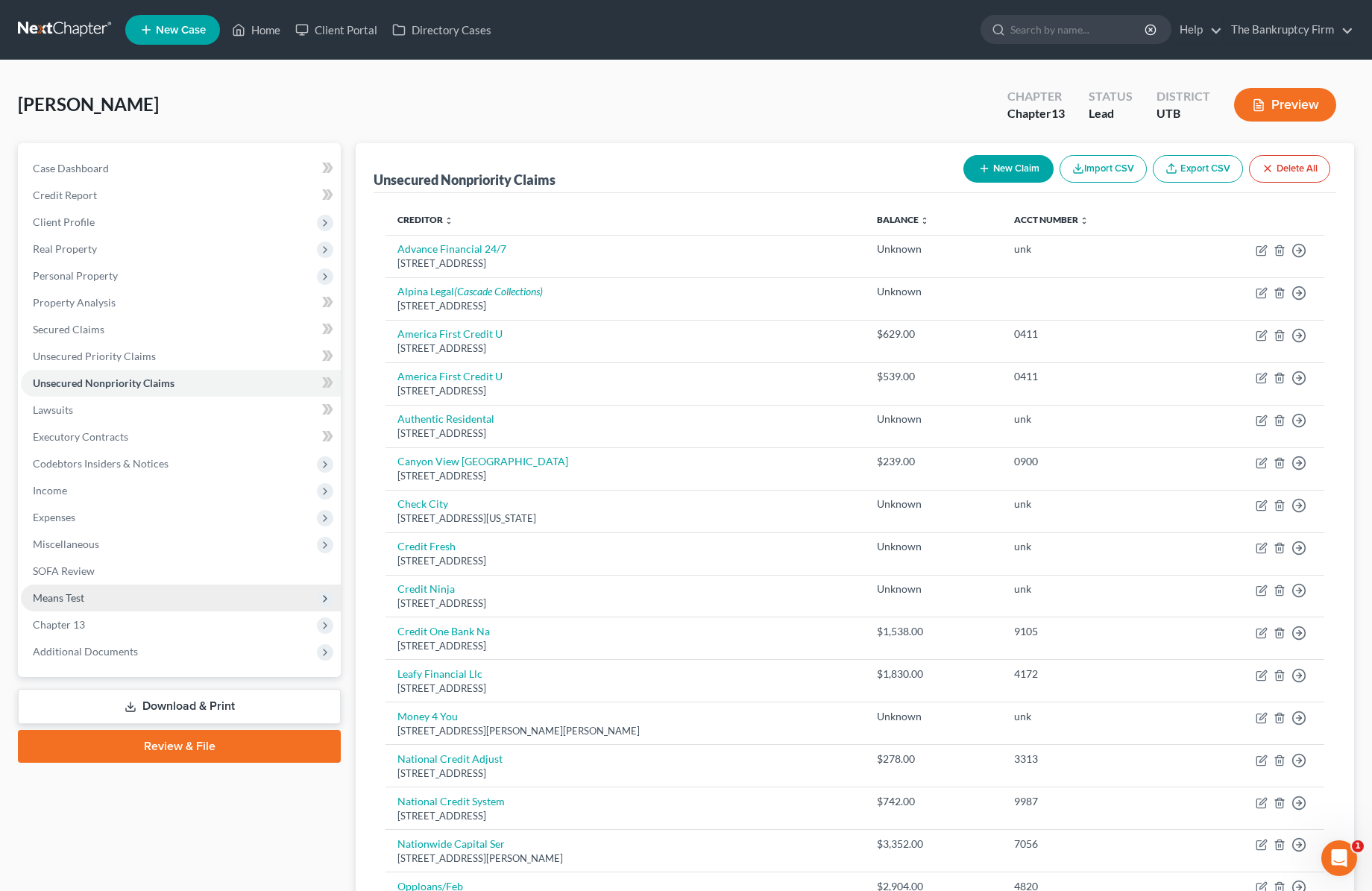
scroll to position [8, 0]
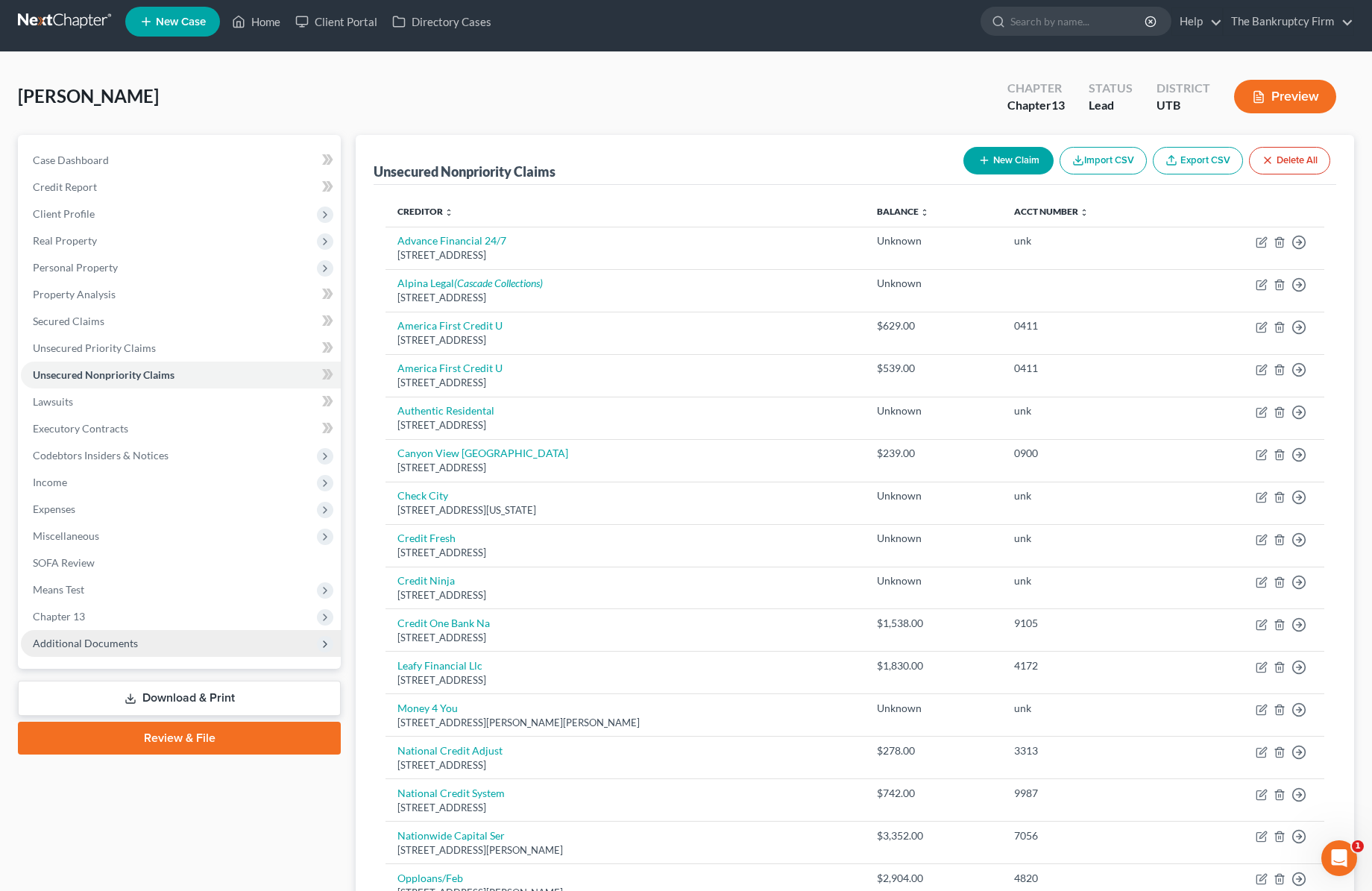
click at [91, 643] on span "Additional Documents" at bounding box center [85, 643] width 105 height 13
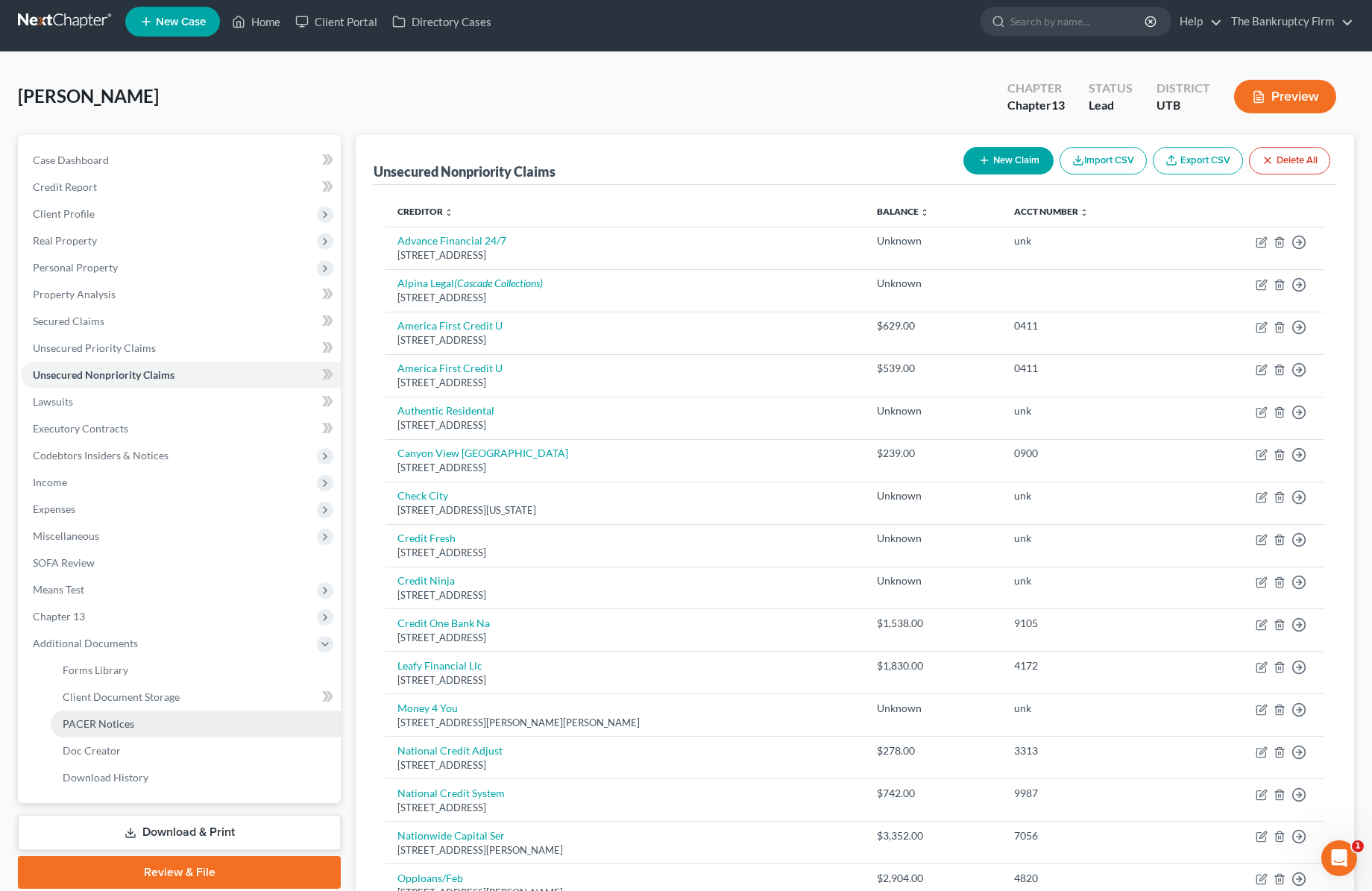
click at [118, 722] on span "PACER Notices" at bounding box center [98, 724] width 71 height 13
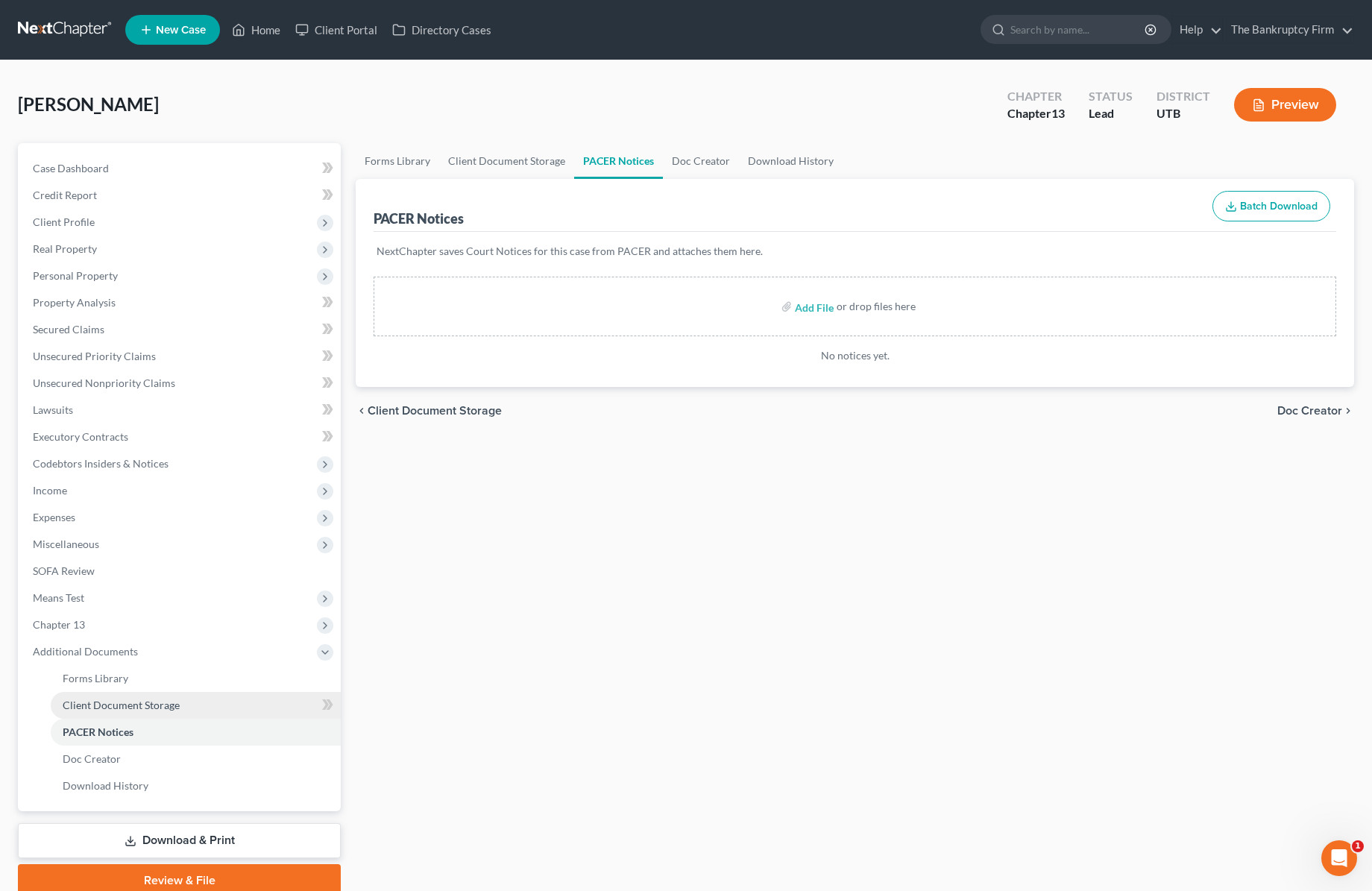
click at [149, 703] on span "Client Document Storage" at bounding box center [121, 705] width 117 height 13
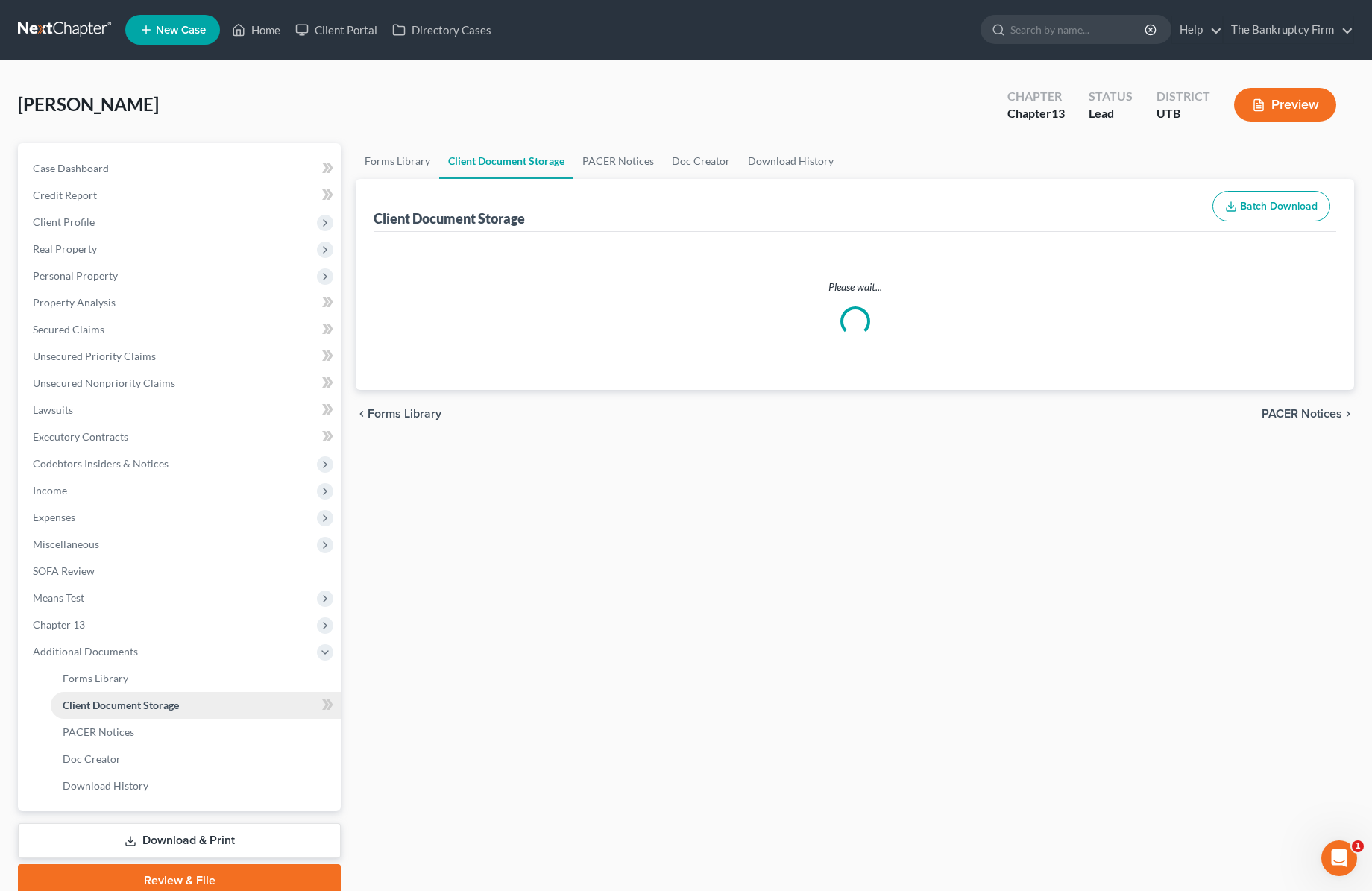
select select "30"
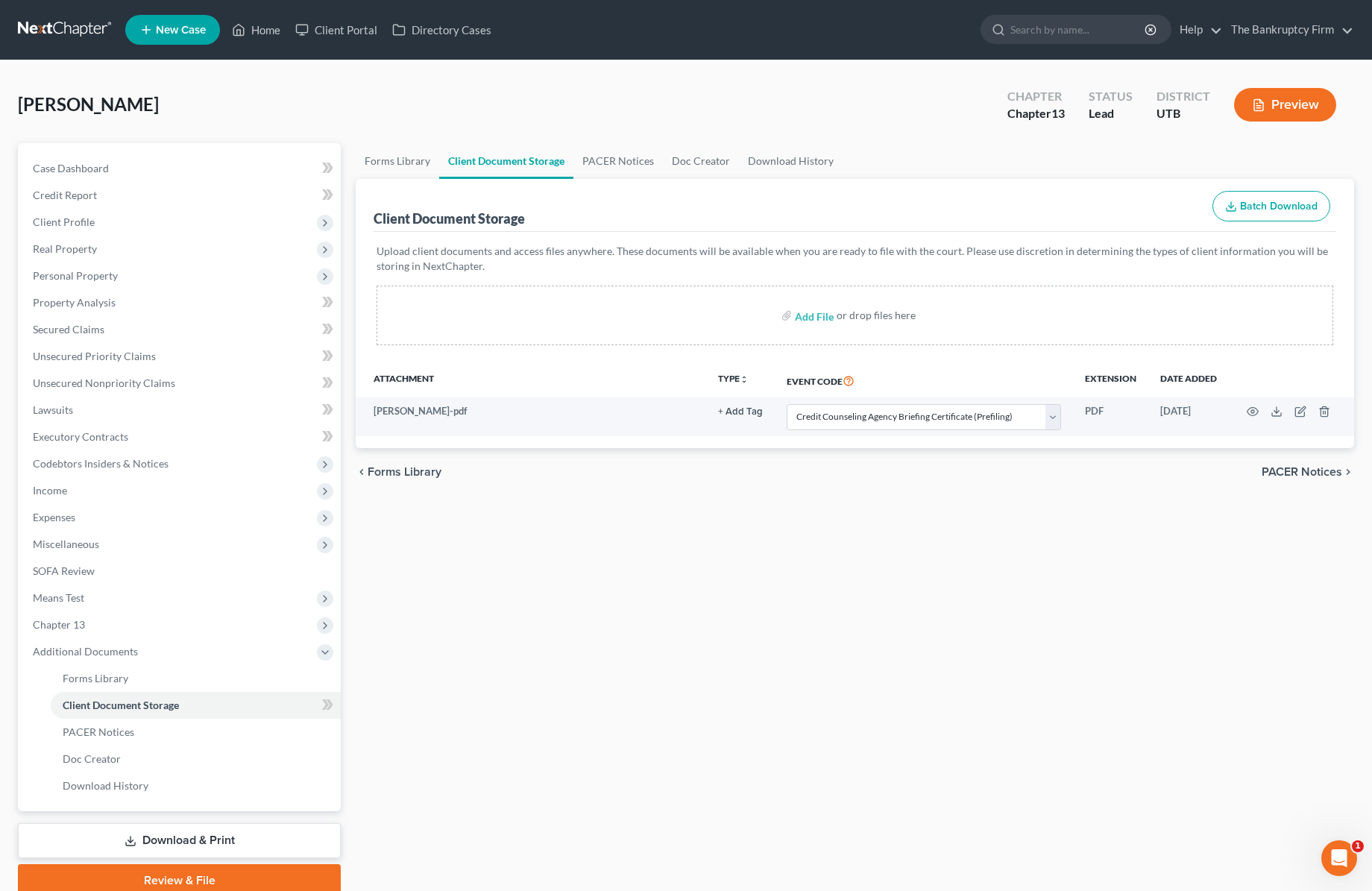
select select "30"
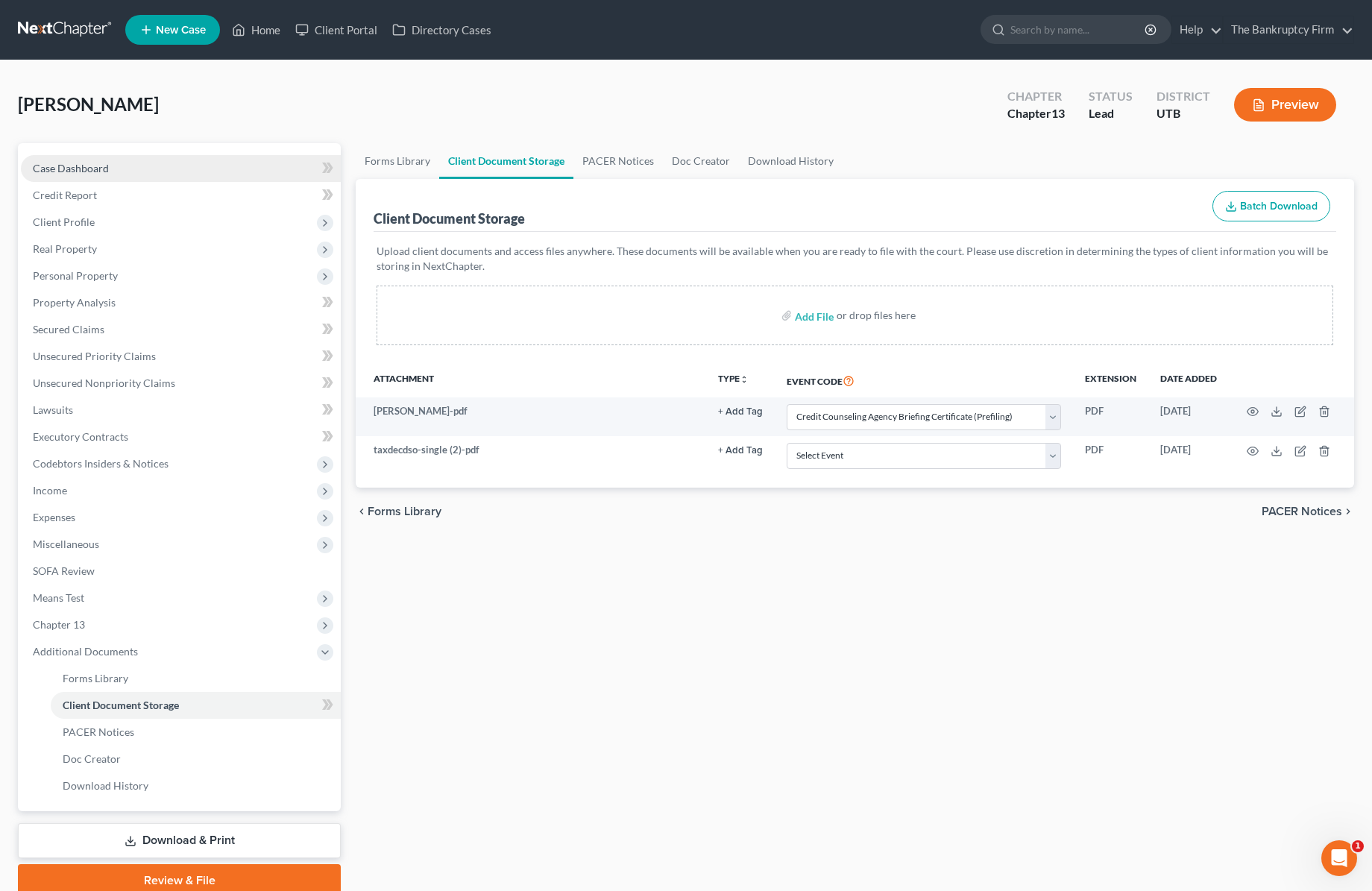
click at [105, 171] on span "Case Dashboard" at bounding box center [71, 168] width 76 height 13
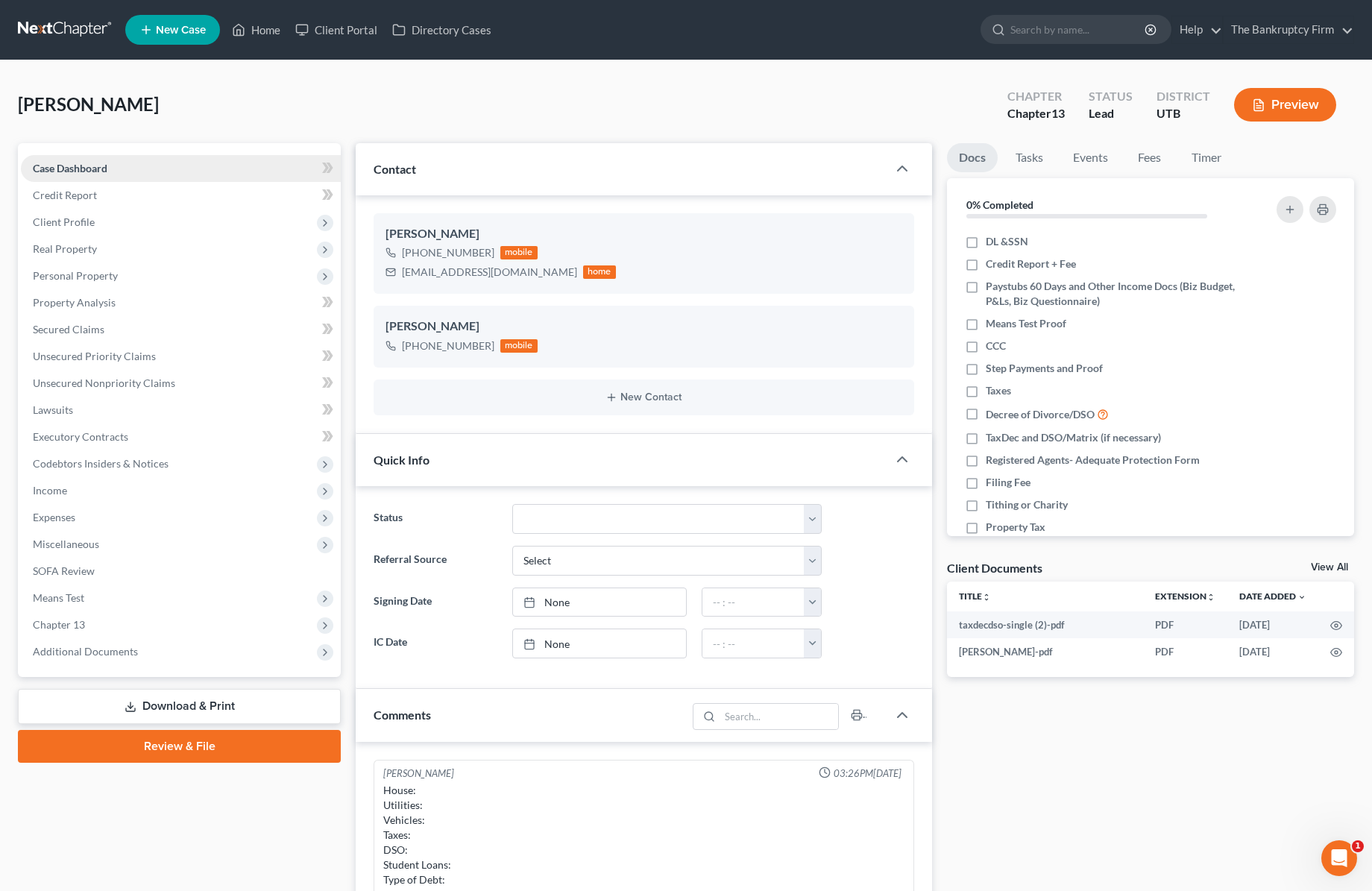
scroll to position [117, 0]
click at [91, 223] on span "Client Profile" at bounding box center [63, 222] width 62 height 13
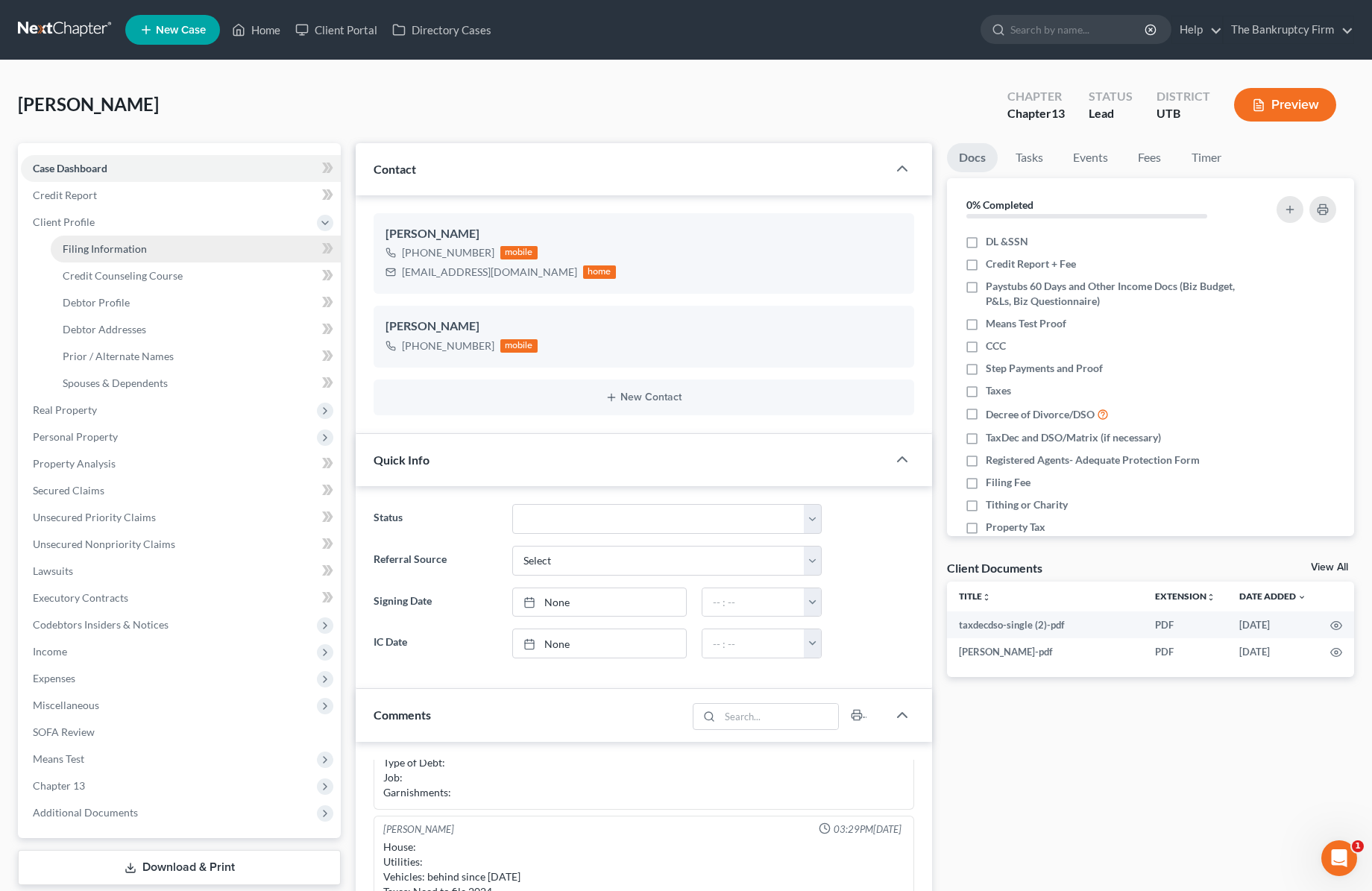
click at [121, 249] on span "Filing Information" at bounding box center [105, 249] width 84 height 13
select select "1"
select select "0"
select select "3"
select select "46"
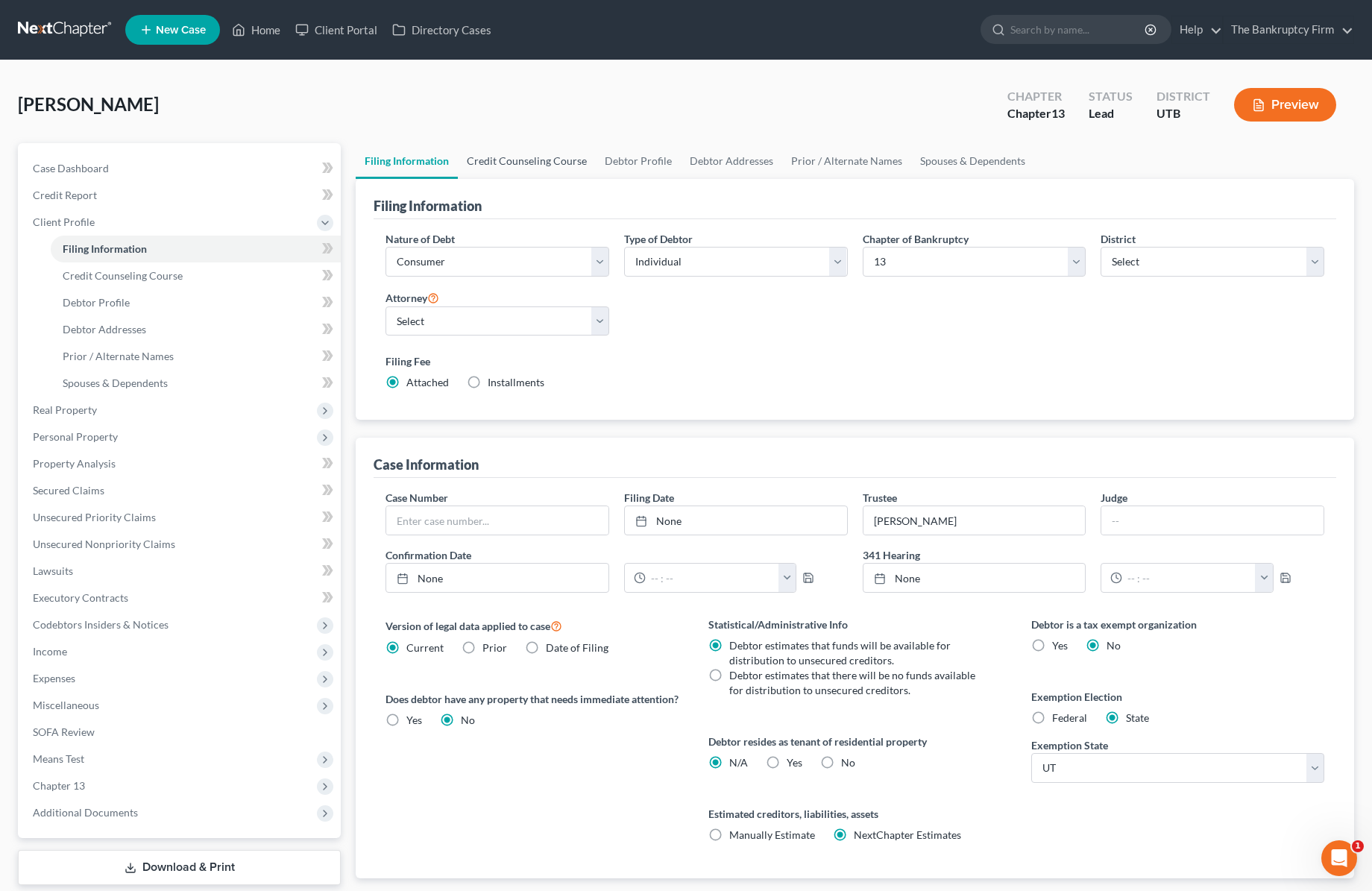
click at [513, 163] on link "Credit Counseling Course" at bounding box center [527, 161] width 138 height 36
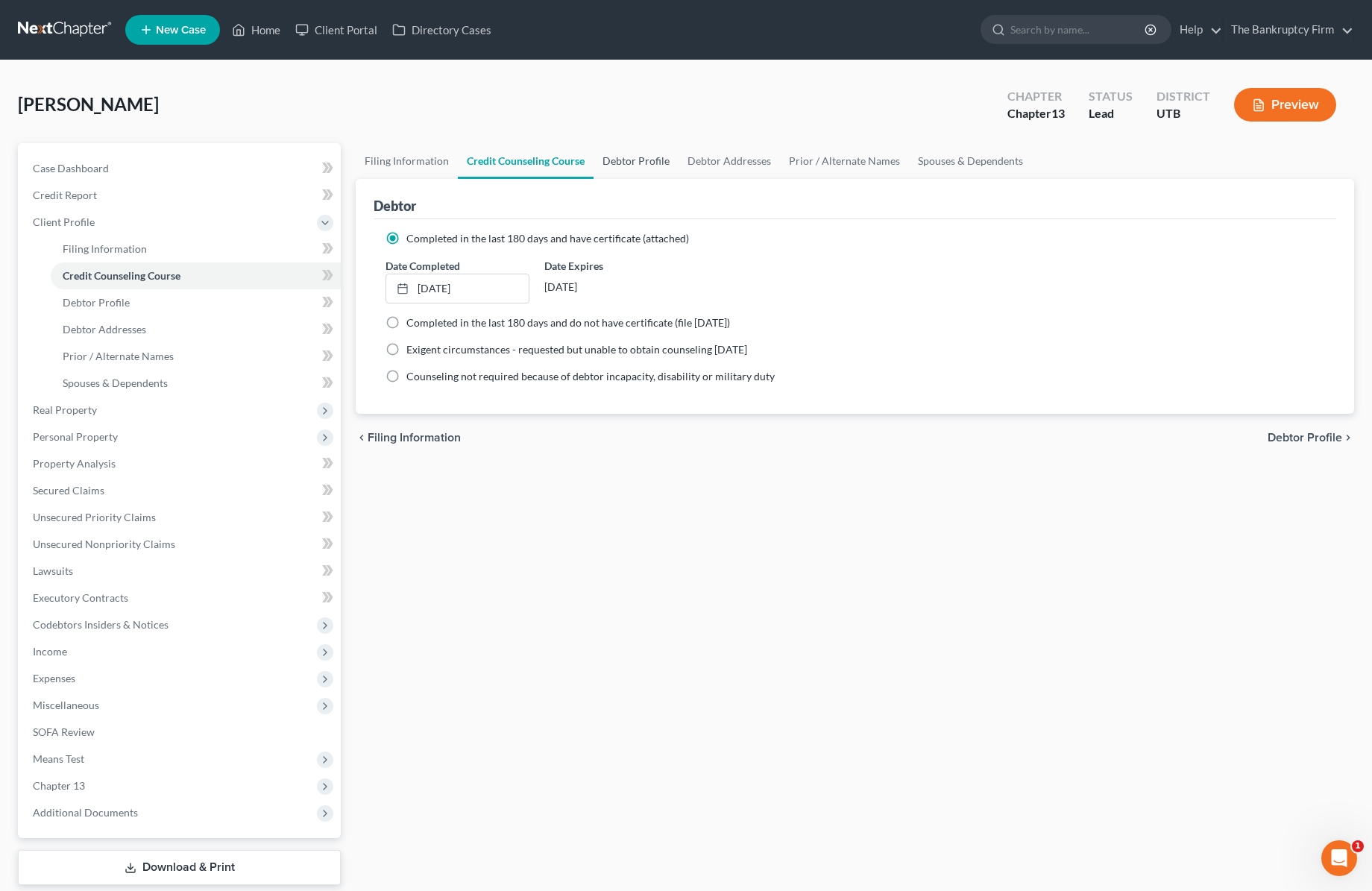
click at [642, 159] on link "Debtor Profile" at bounding box center [635, 161] width 85 height 36
select select "0"
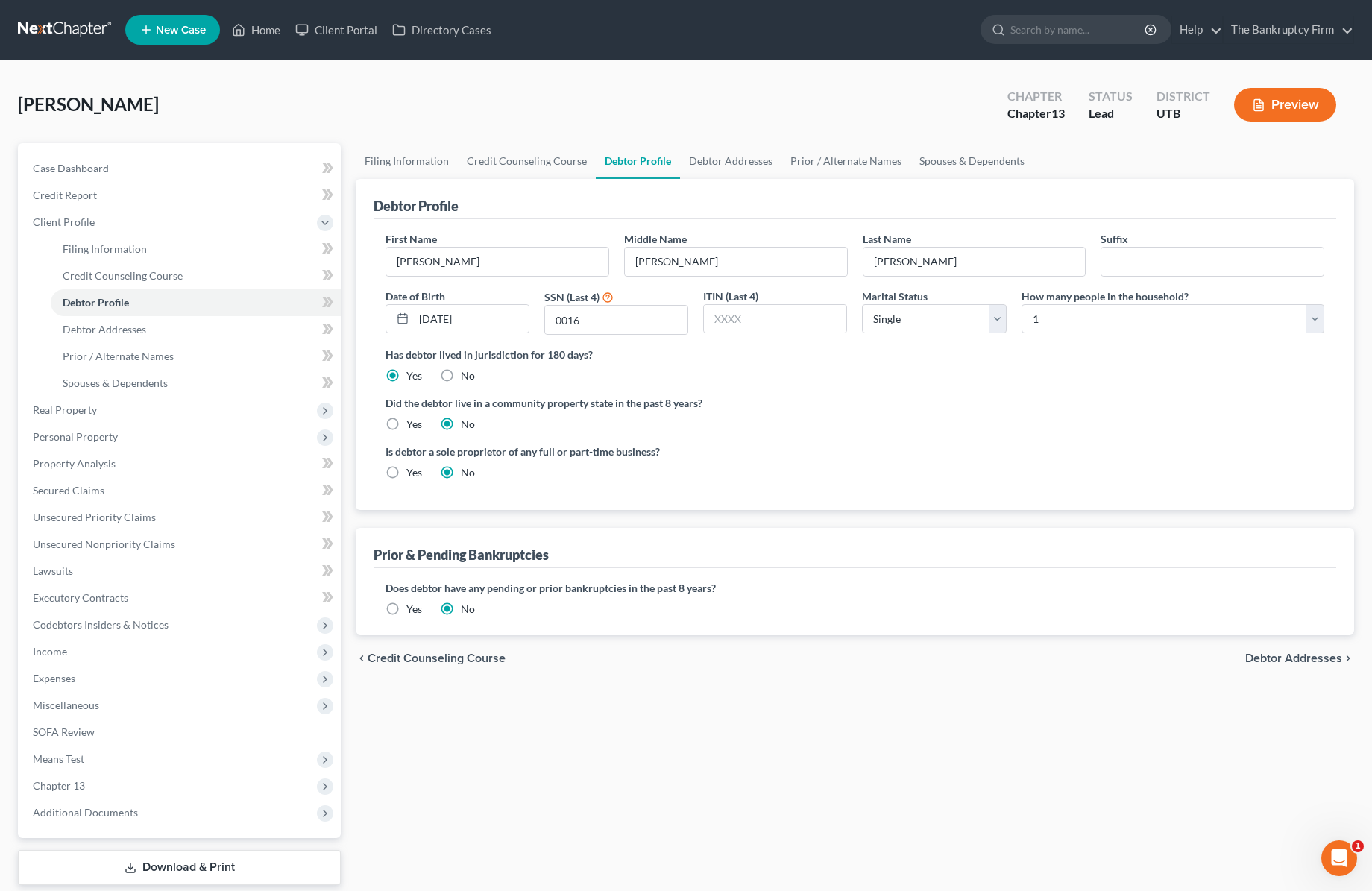
radio input "true"
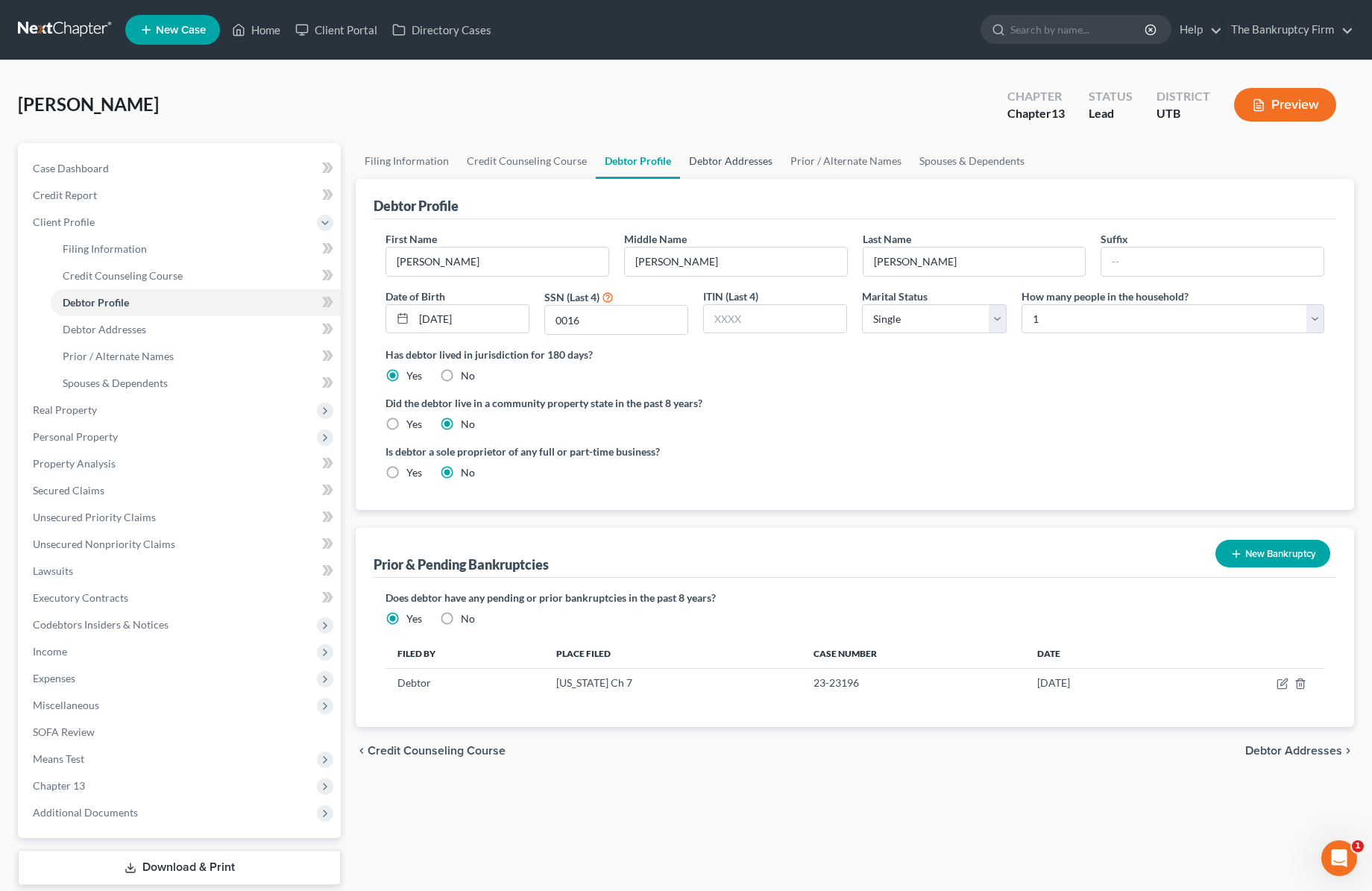
click at [718, 158] on link "Debtor Addresses" at bounding box center [730, 161] width 101 height 36
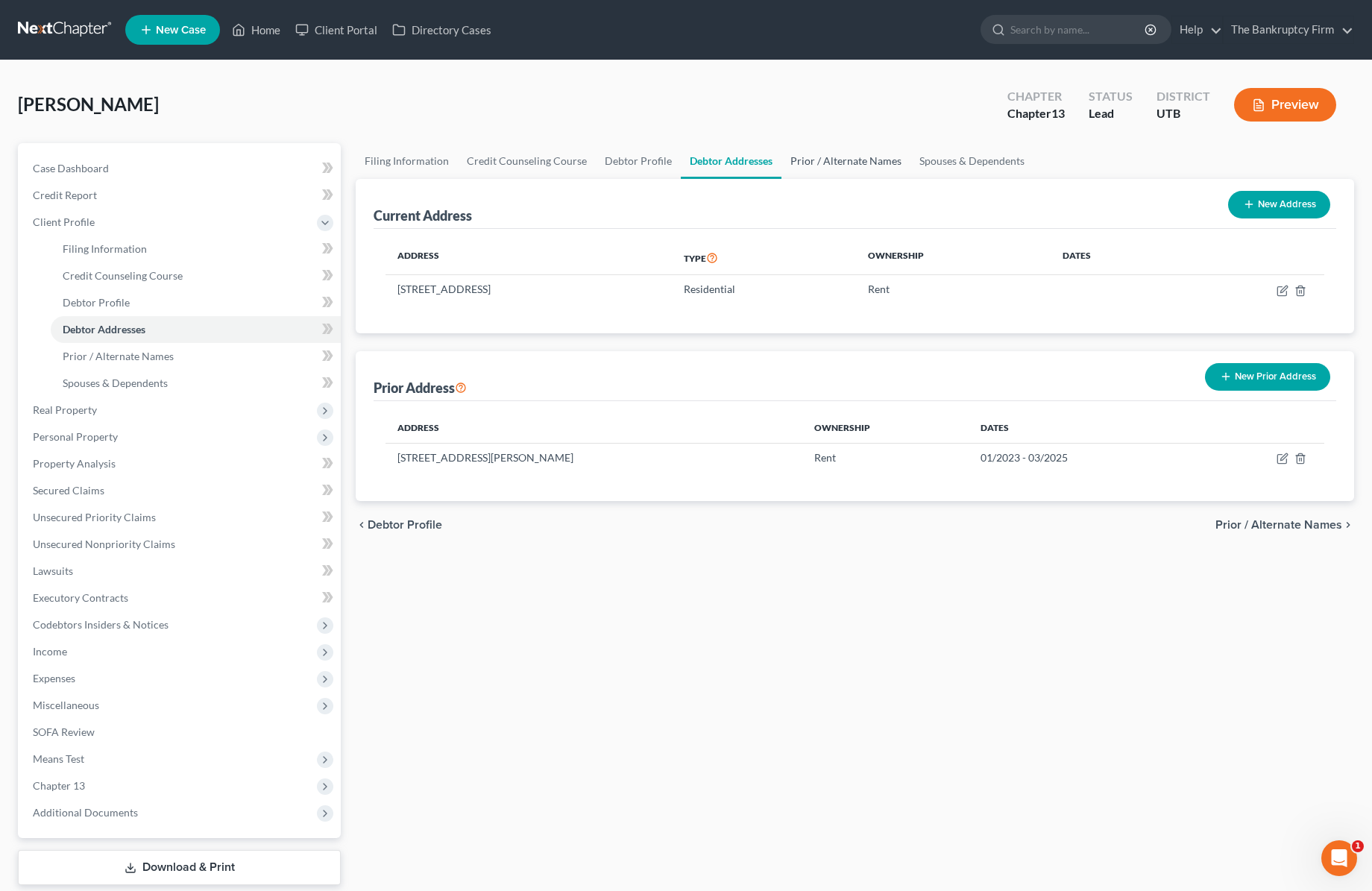
click at [842, 161] on link "Prior / Alternate Names" at bounding box center [846, 161] width 129 height 36
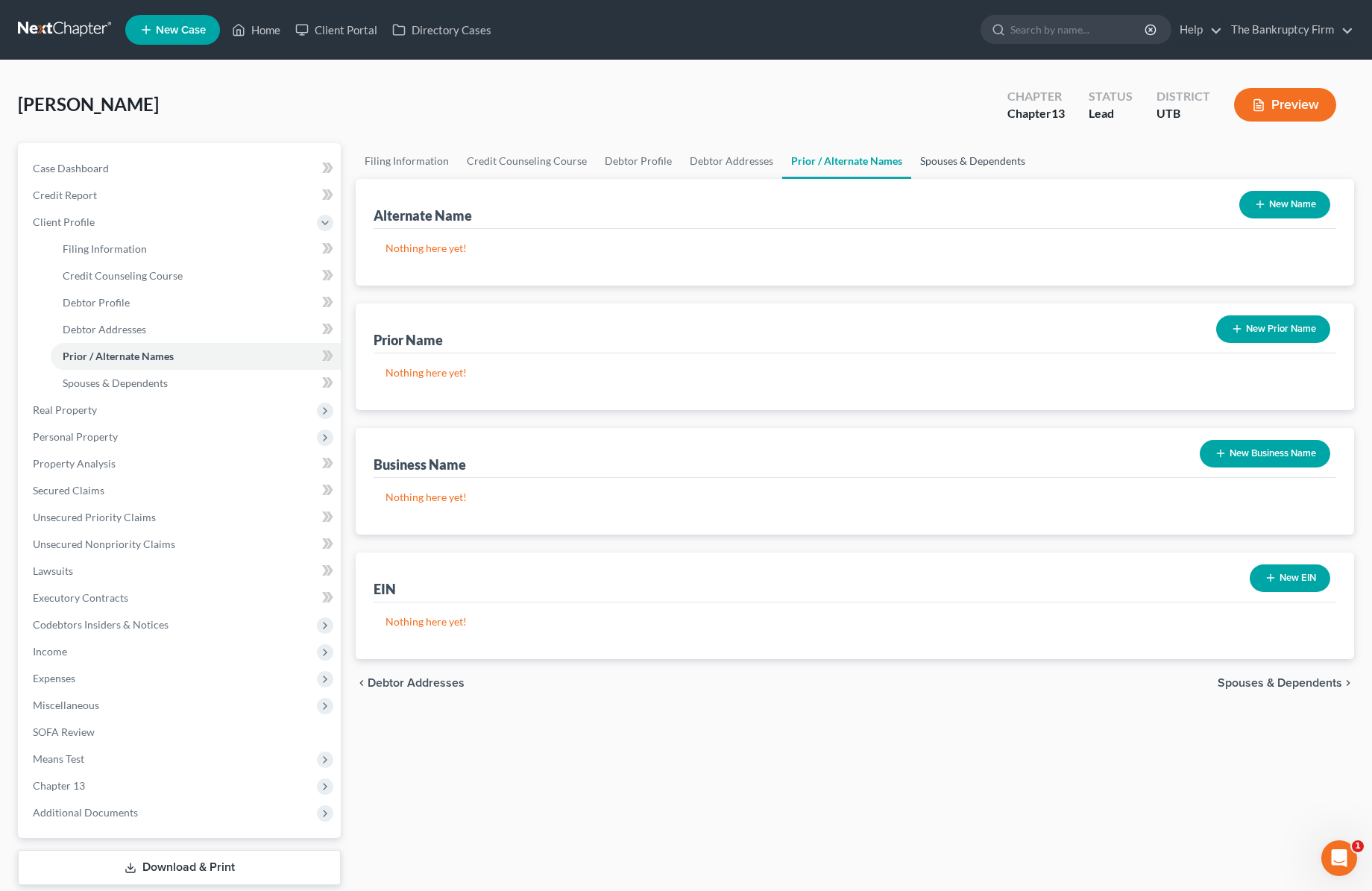
click at [962, 159] on link "Spouses & Dependents" at bounding box center [972, 161] width 123 height 36
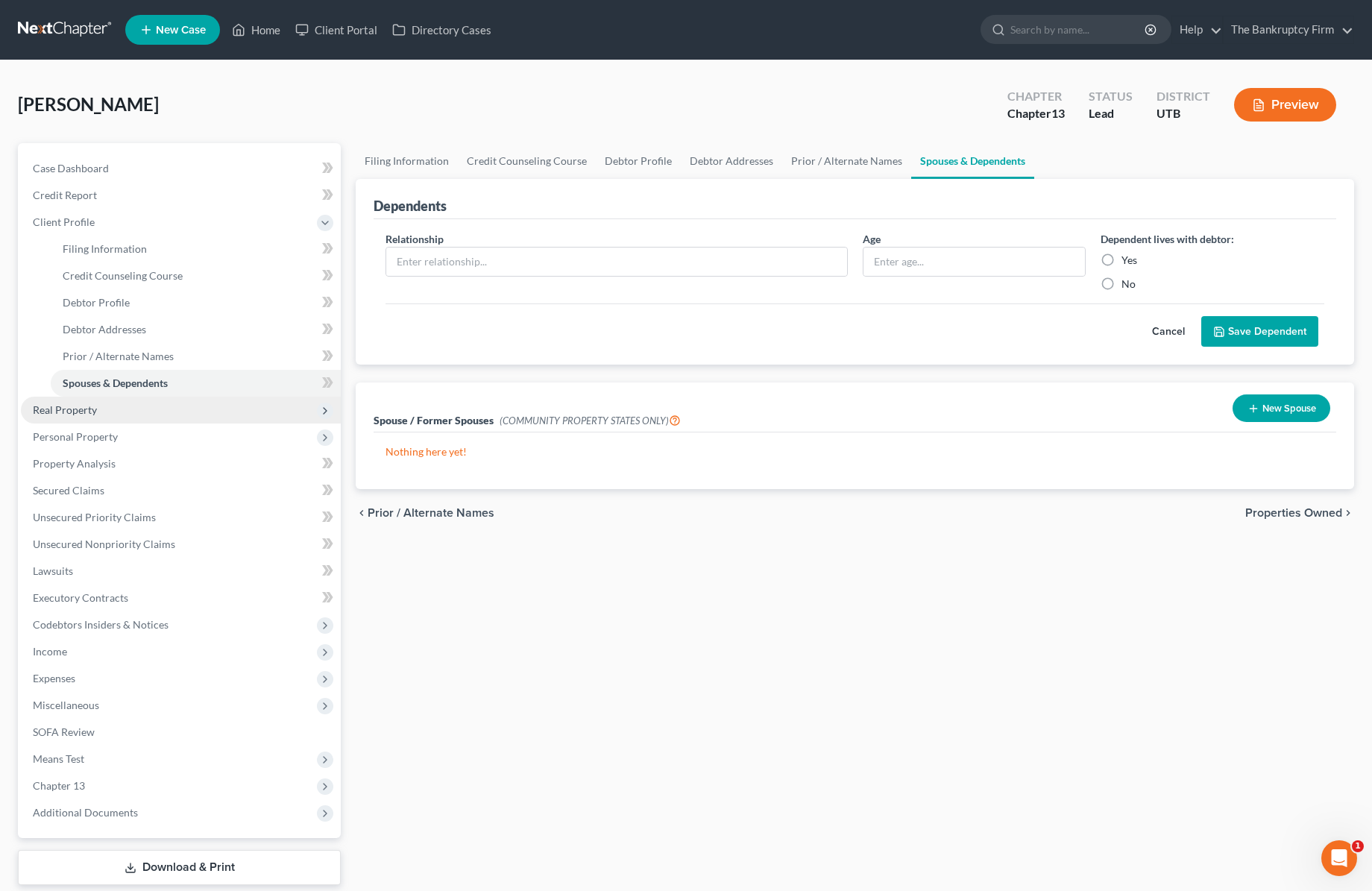
click at [108, 404] on span "Real Property" at bounding box center [181, 410] width 320 height 27
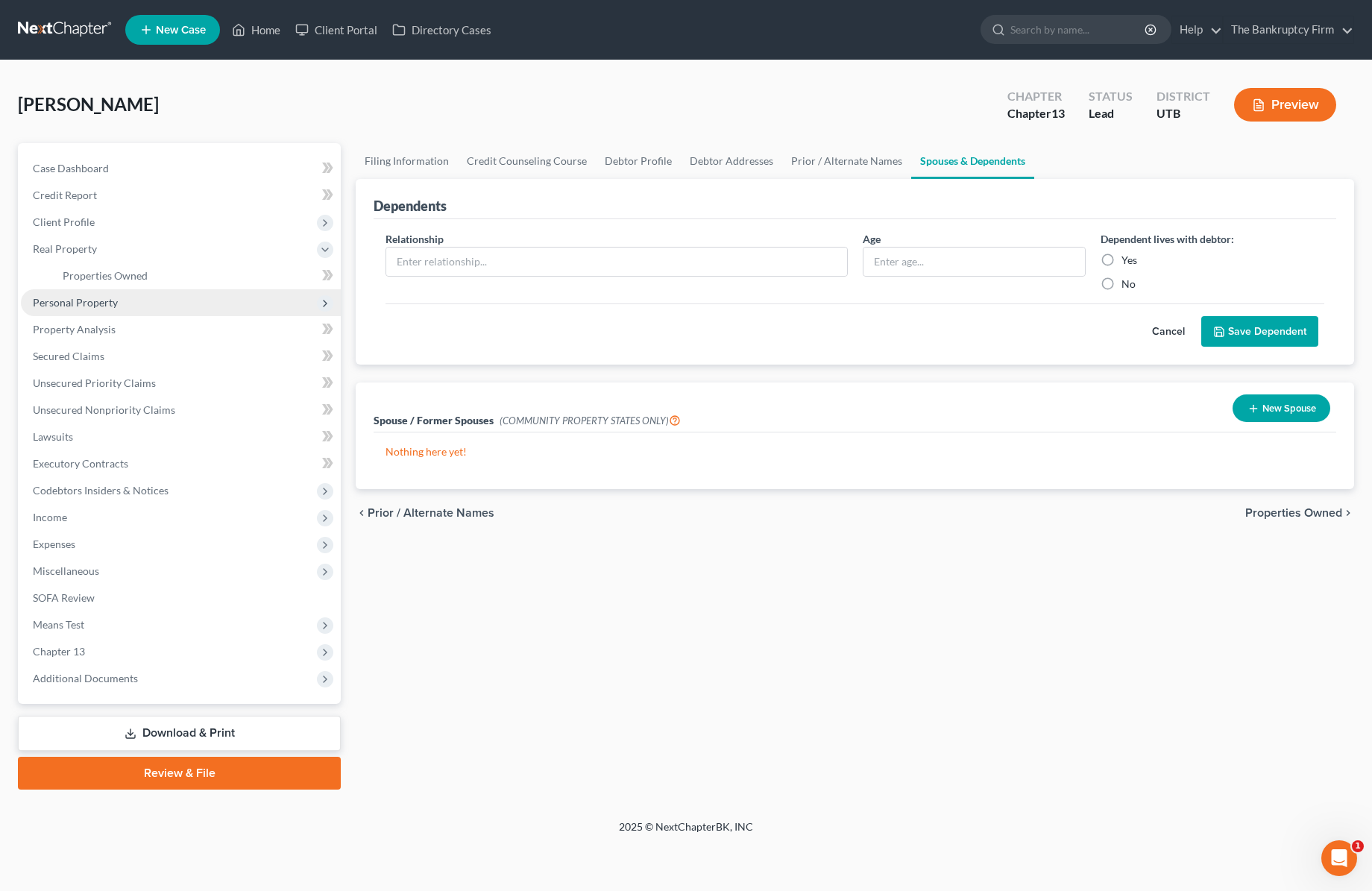
click at [105, 306] on span "Personal Property" at bounding box center [74, 303] width 85 height 13
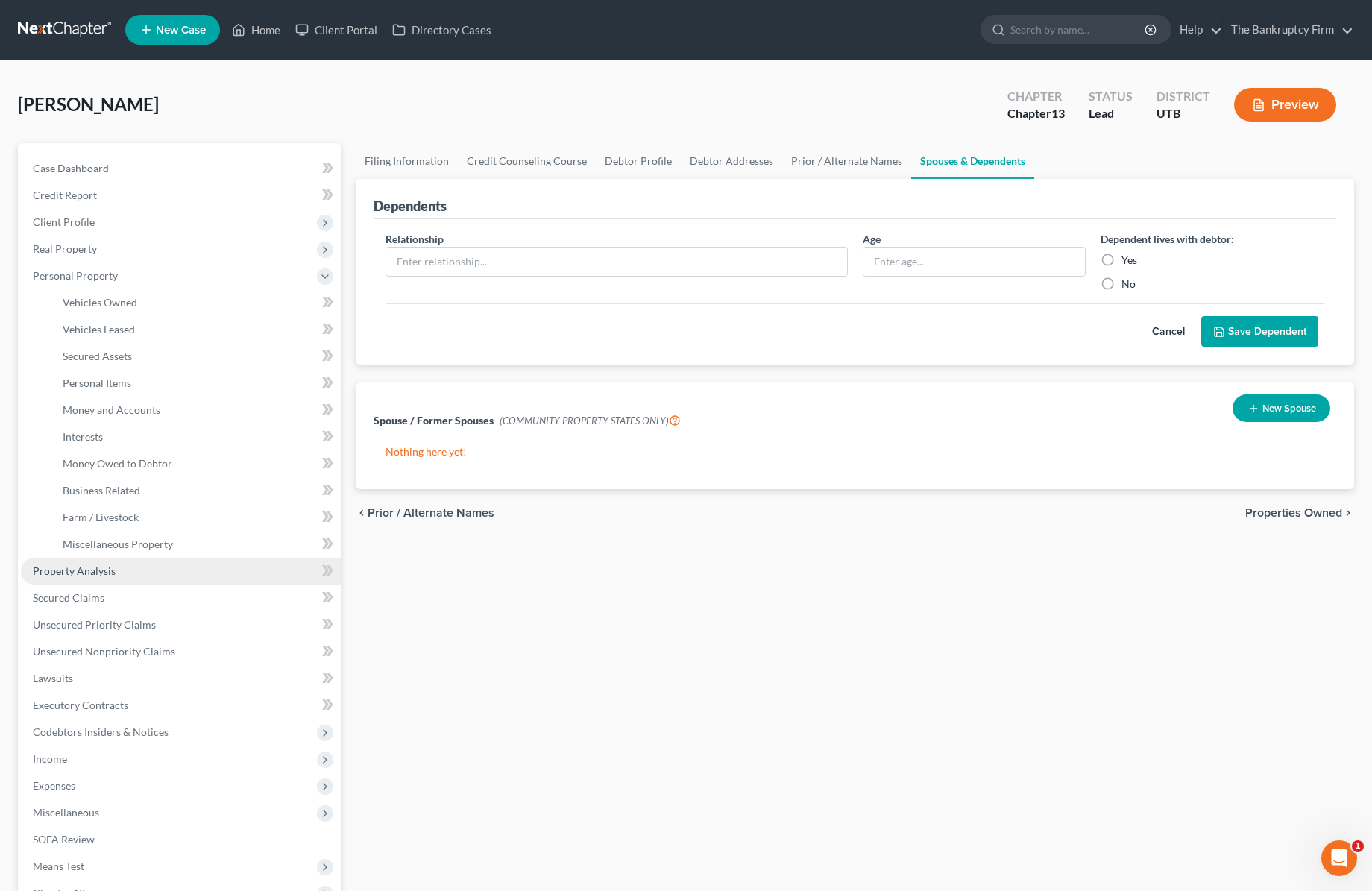
click at [101, 569] on span "Property Analysis" at bounding box center [74, 571] width 82 height 13
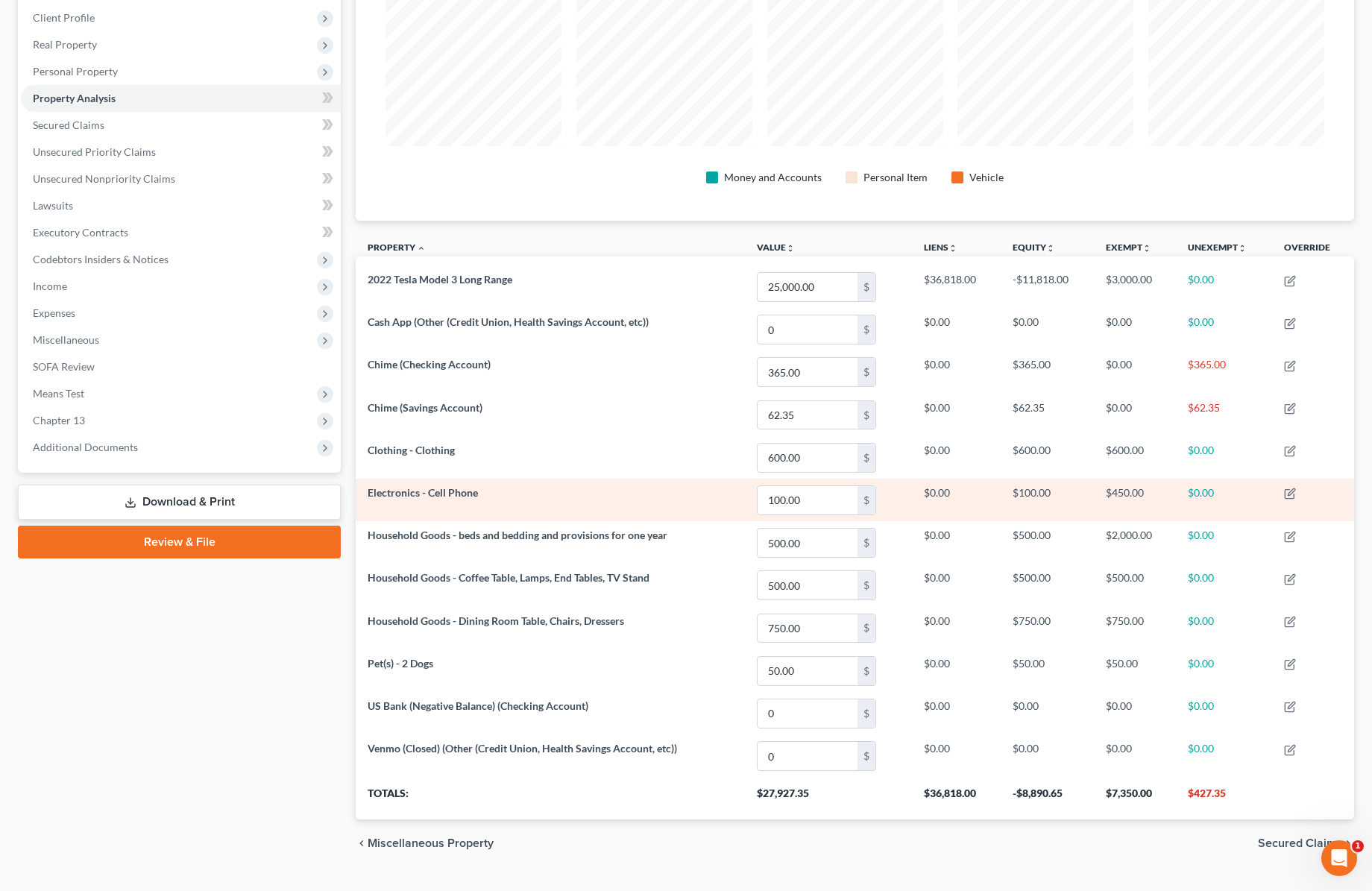
scroll to position [237, 0]
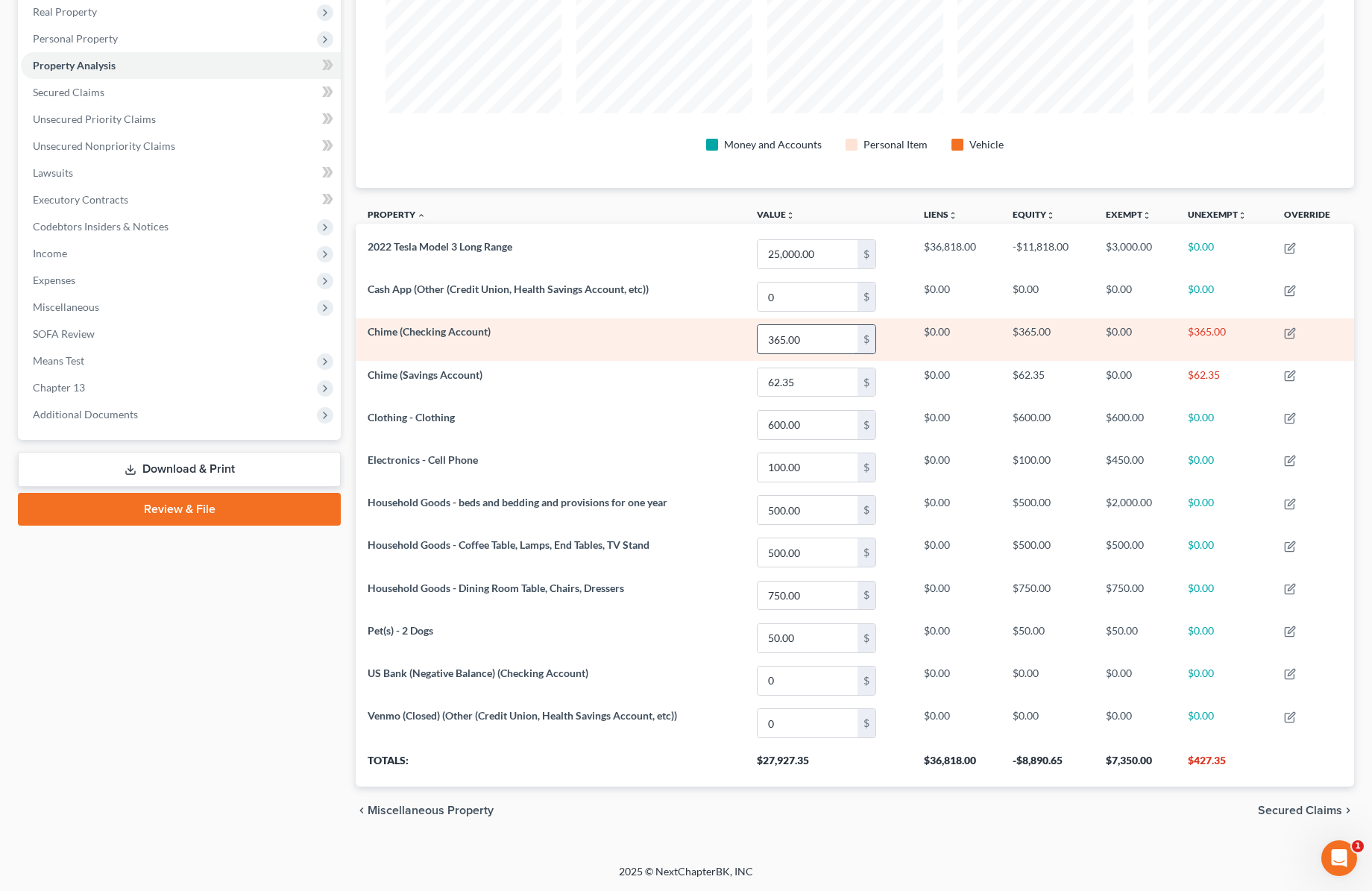
click at [816, 341] on input "365.00" at bounding box center [807, 339] width 100 height 29
type input "0.00"
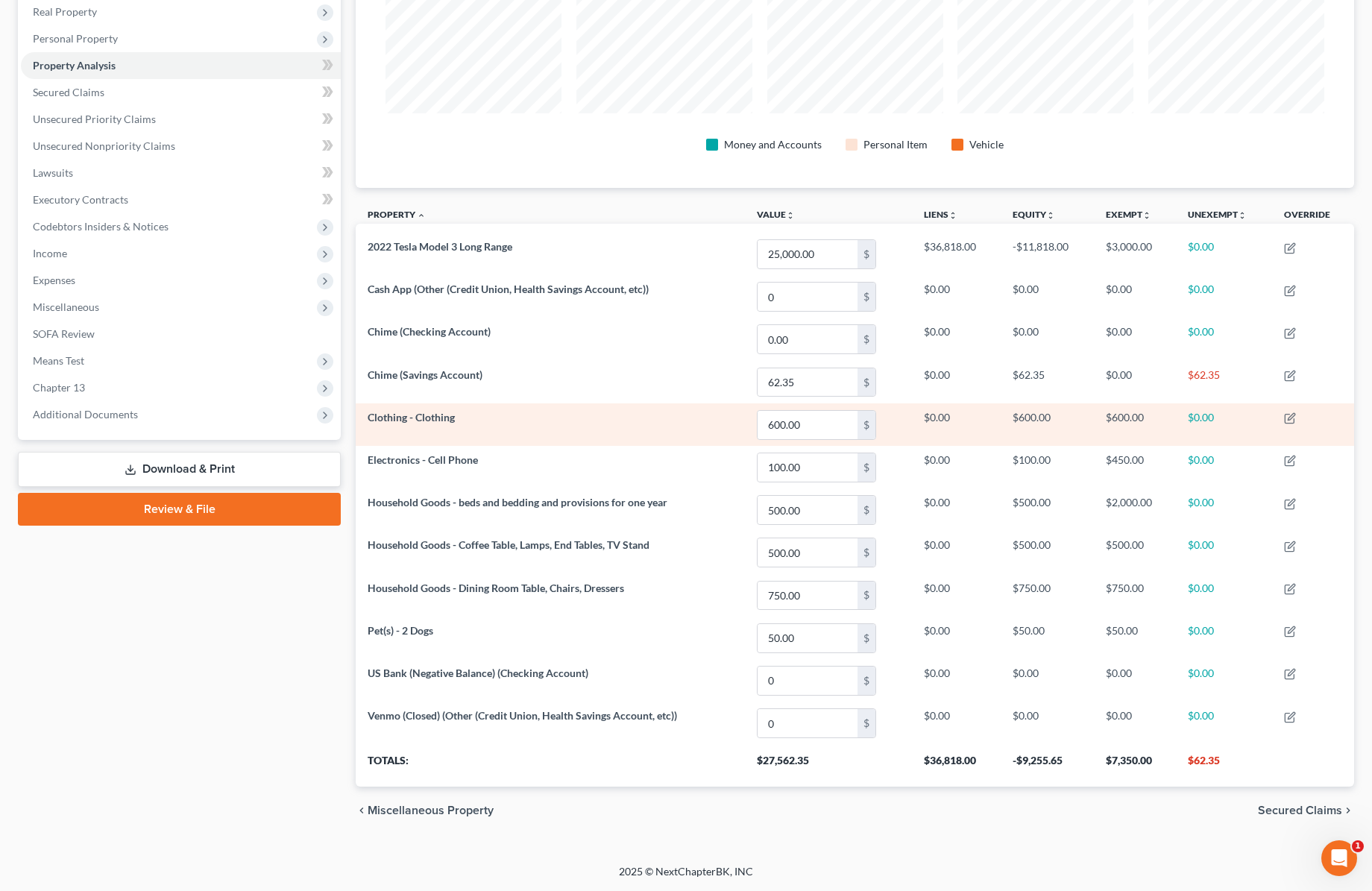
click at [1158, 431] on td "$600.00" at bounding box center [1135, 425] width 82 height 43
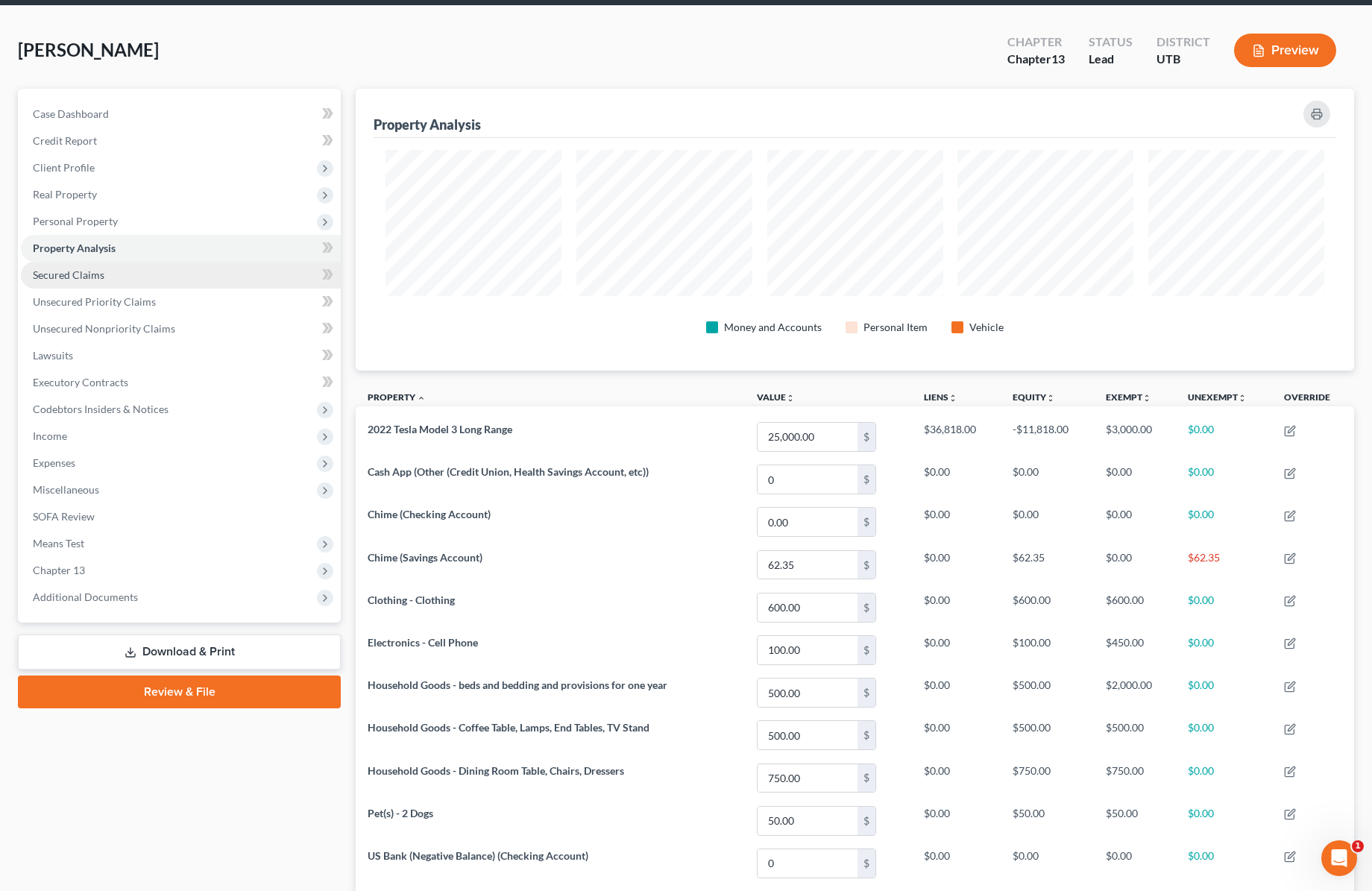
scroll to position [54, 0]
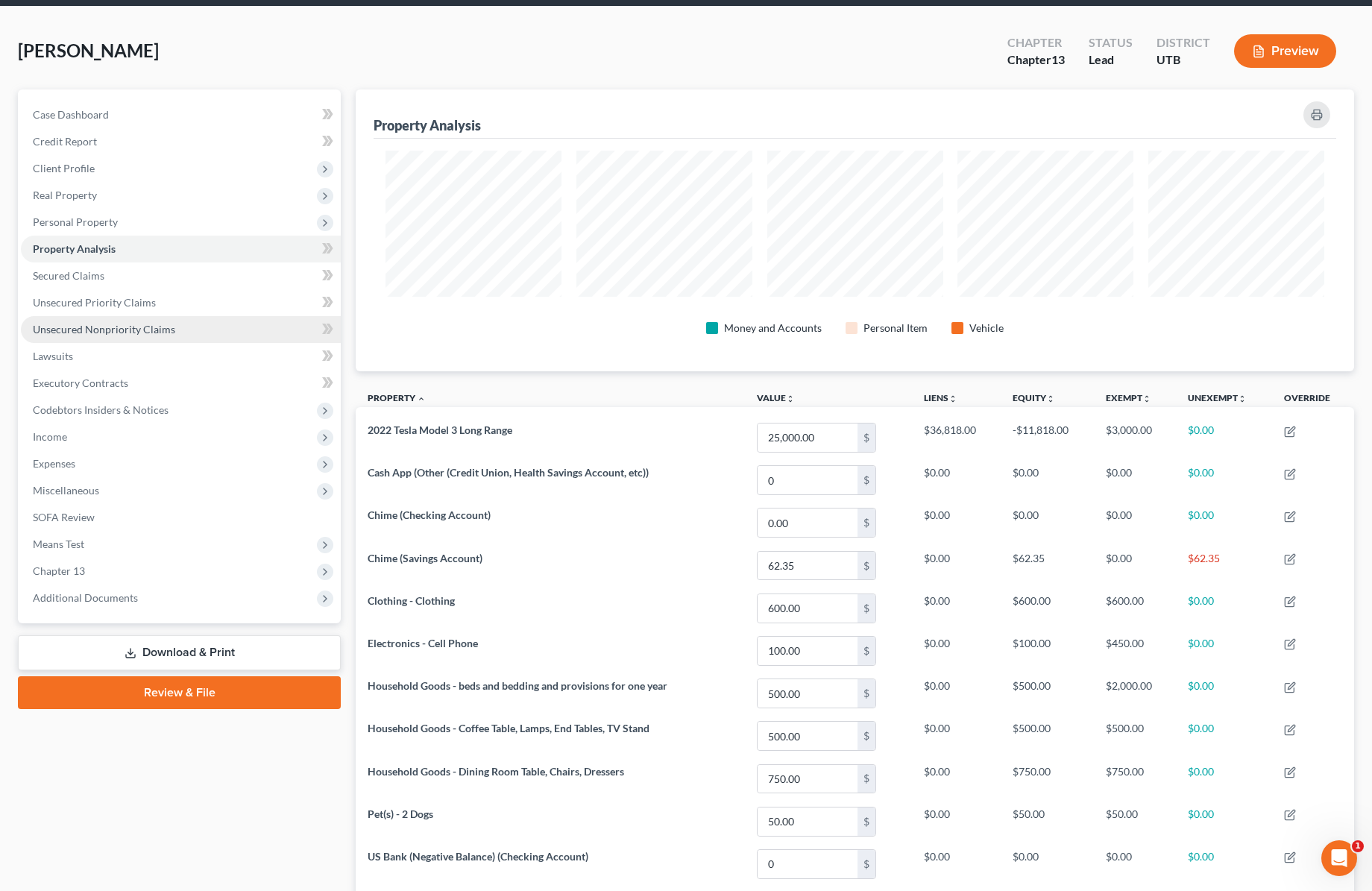
click at [102, 331] on span "Unsecured Nonpriority Claims" at bounding box center [104, 329] width 143 height 13
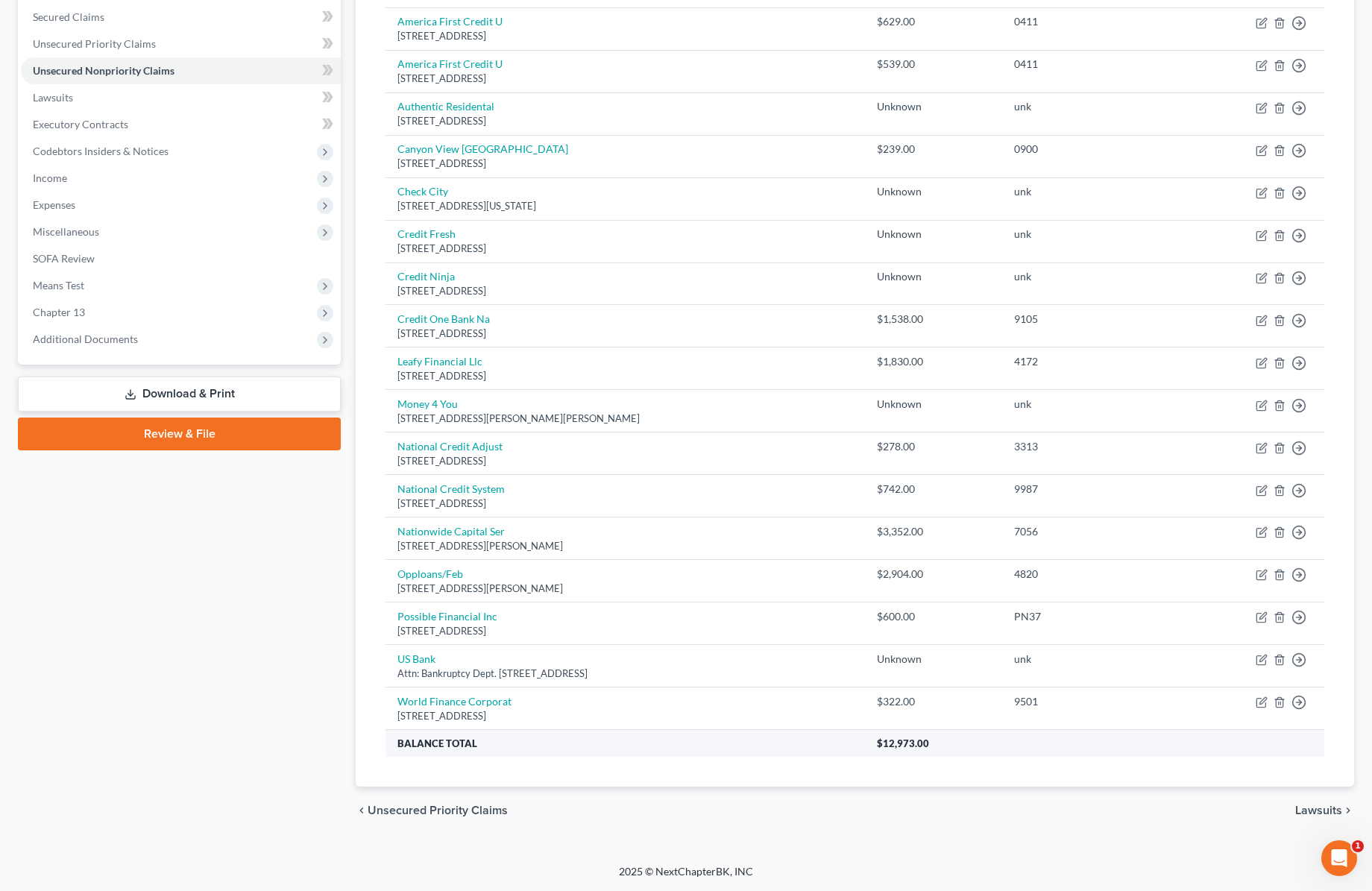
scroll to position [311, 0]
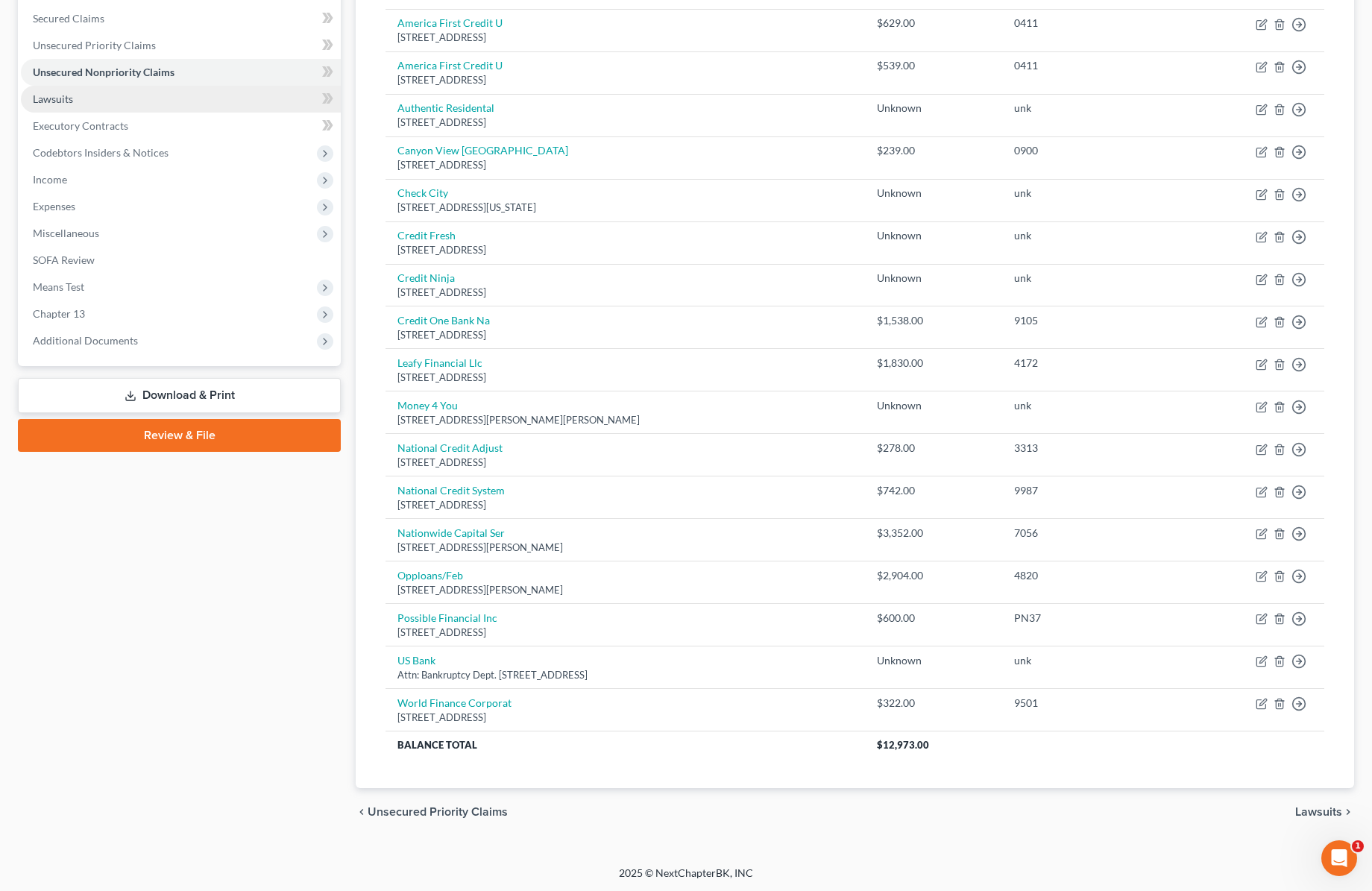
click at [46, 99] on span "Lawsuits" at bounding box center [52, 99] width 40 height 13
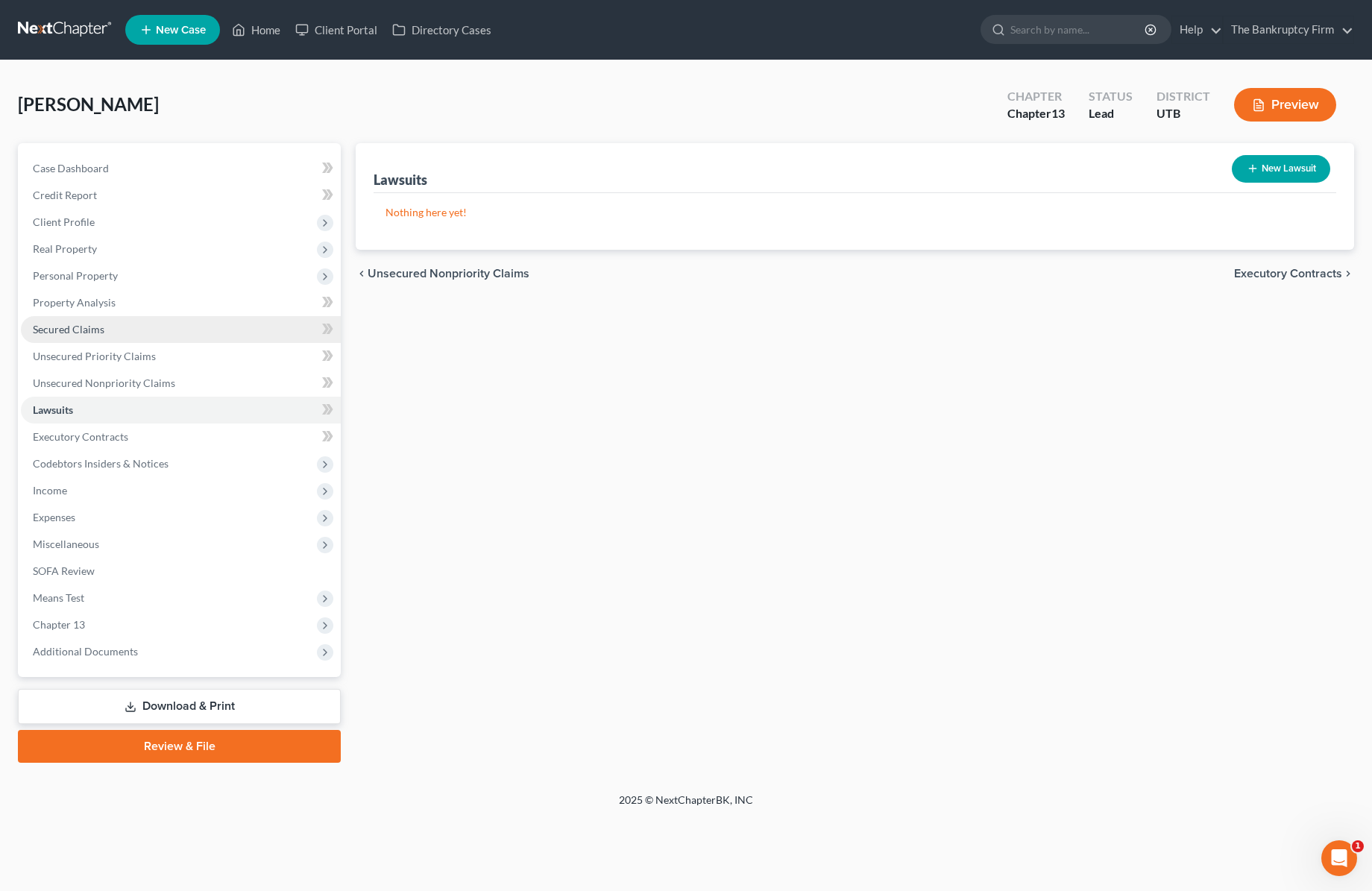
click at [84, 326] on span "Secured Claims" at bounding box center [68, 329] width 71 height 13
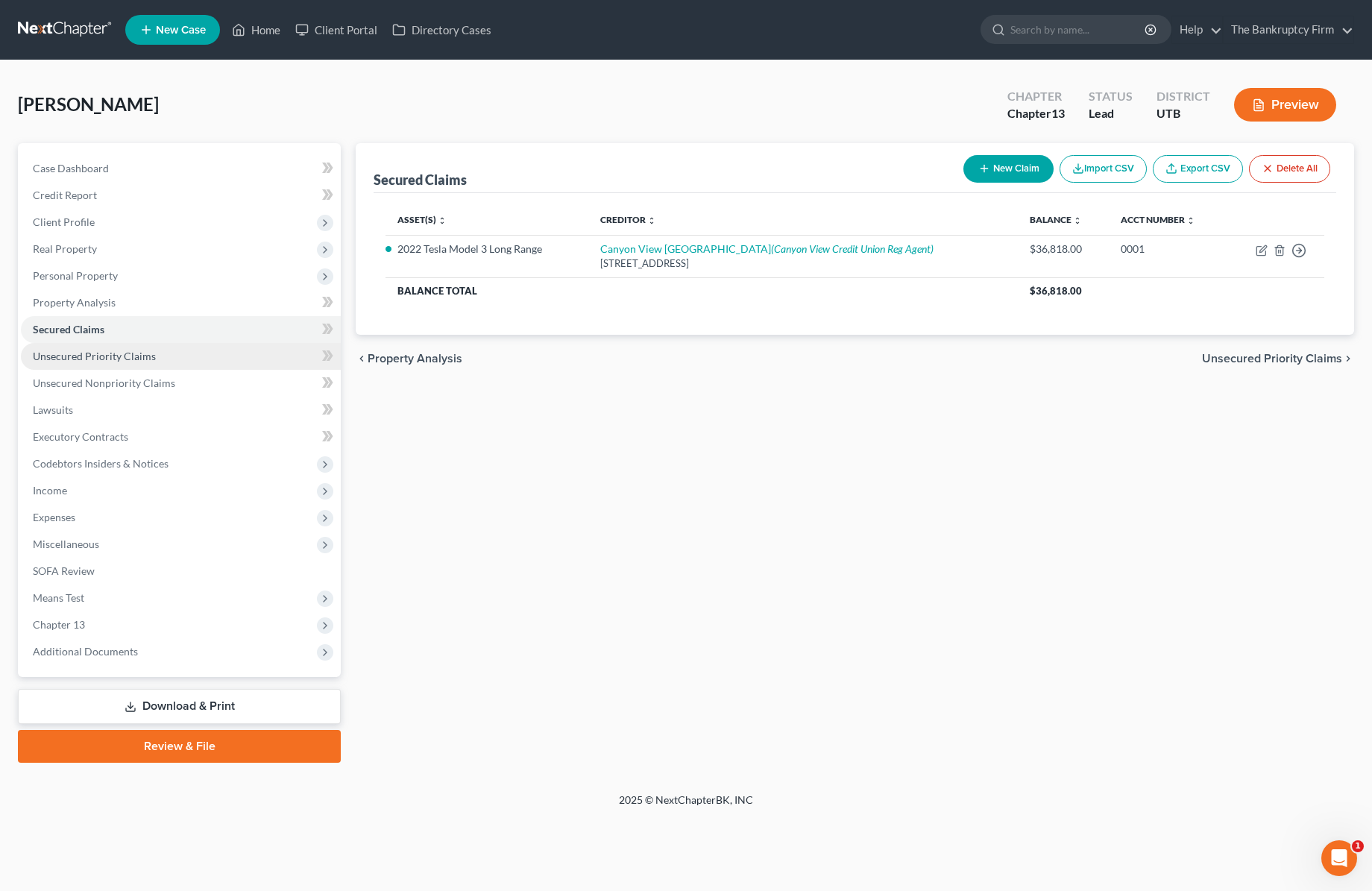
click at [112, 351] on span "Unsecured Priority Claims" at bounding box center [93, 356] width 123 height 13
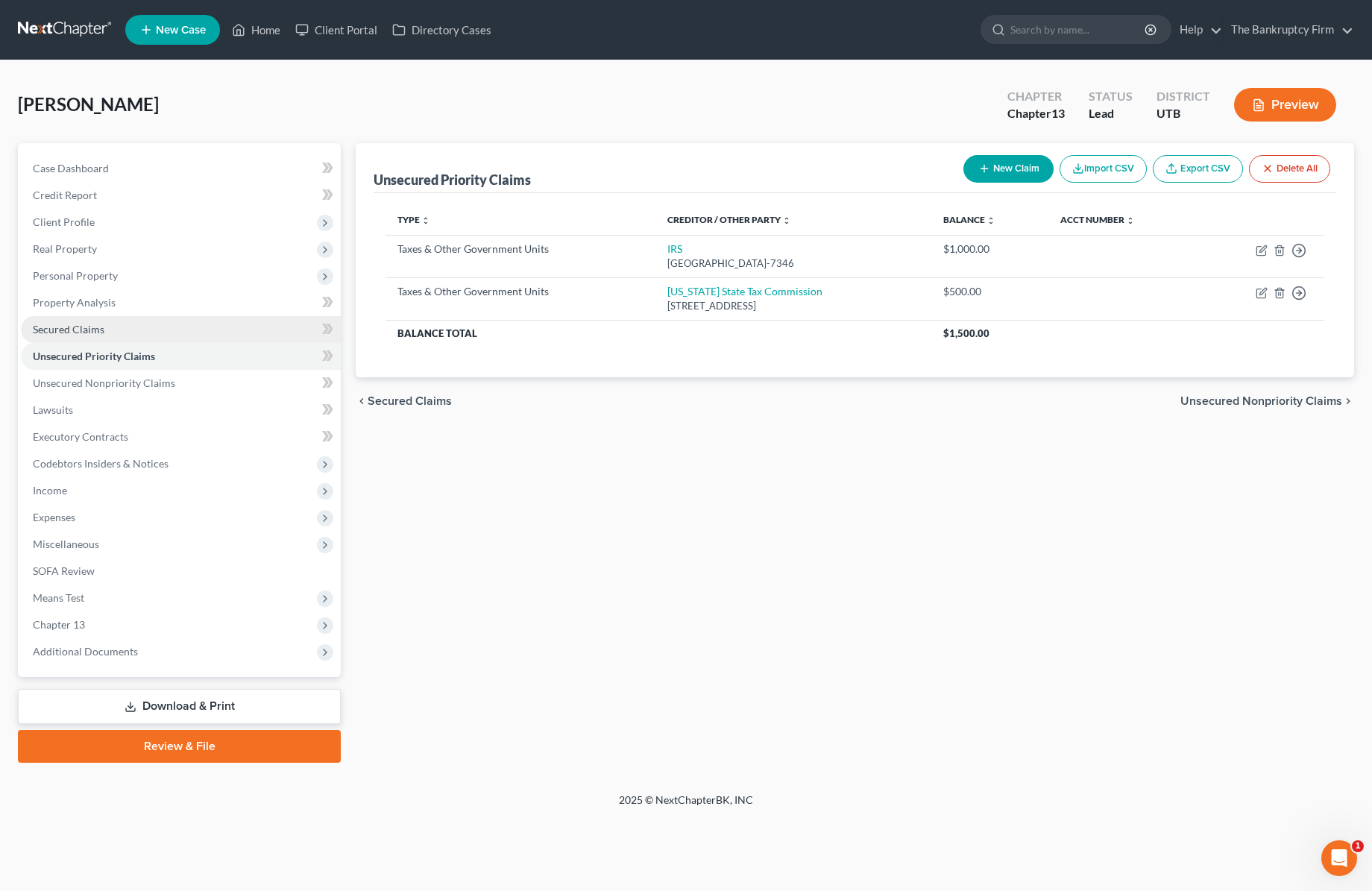
click at [90, 329] on span "Secured Claims" at bounding box center [68, 329] width 71 height 13
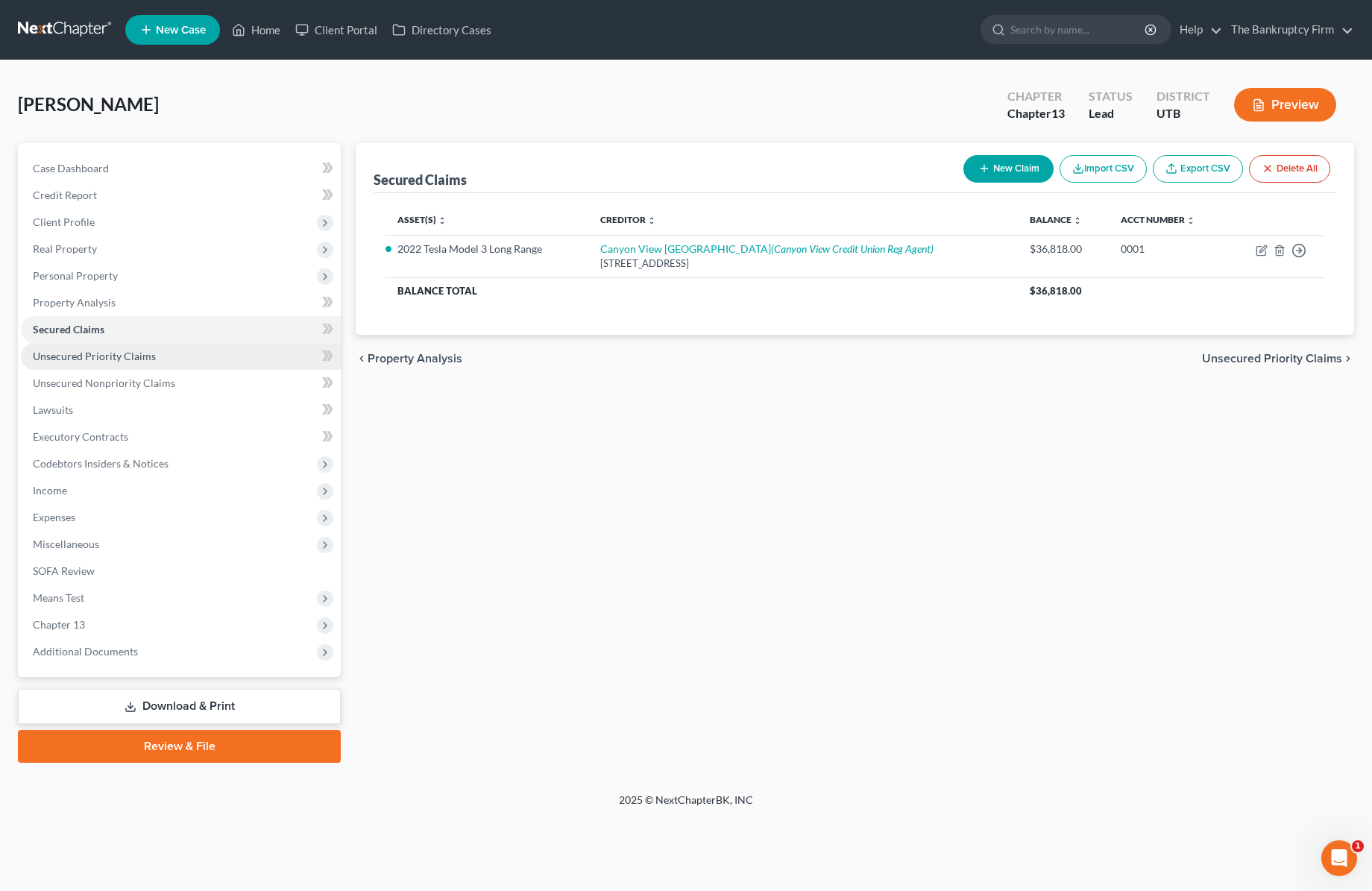
click at [114, 354] on span "Unsecured Priority Claims" at bounding box center [93, 356] width 123 height 13
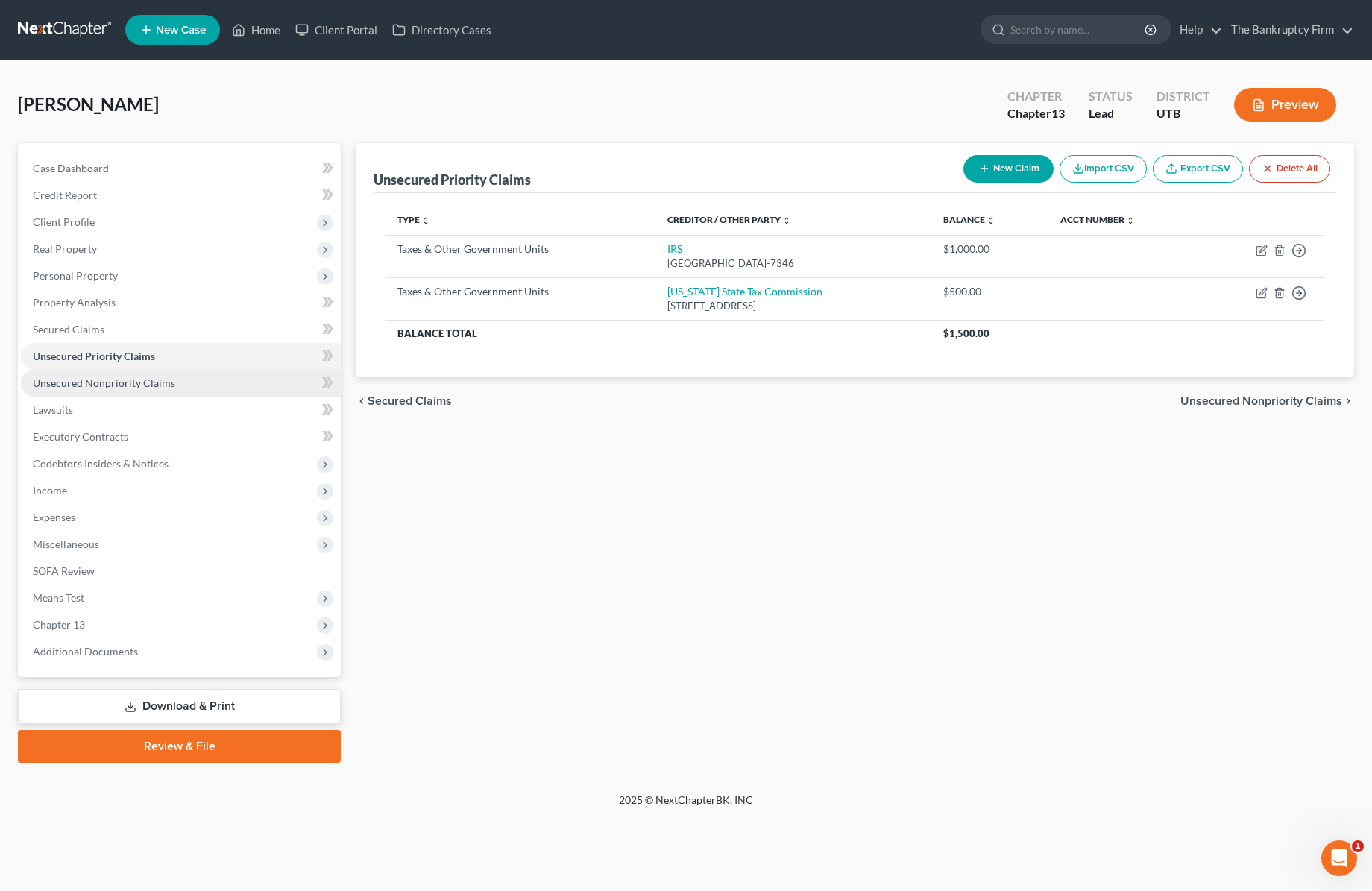
click at [128, 381] on span "Unsecured Nonpriority Claims" at bounding box center [104, 383] width 143 height 13
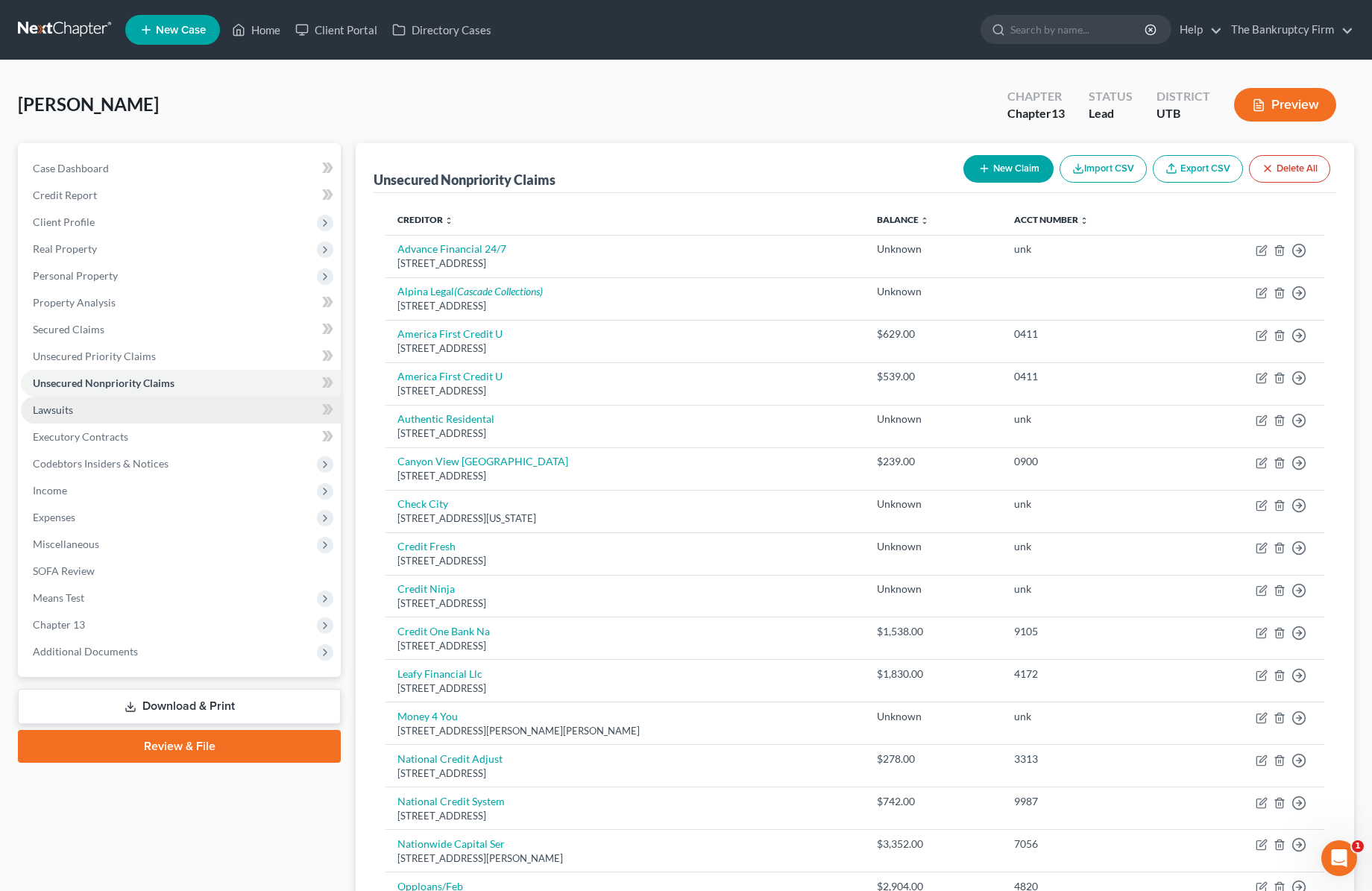
click at [86, 411] on link "Lawsuits" at bounding box center [181, 410] width 320 height 27
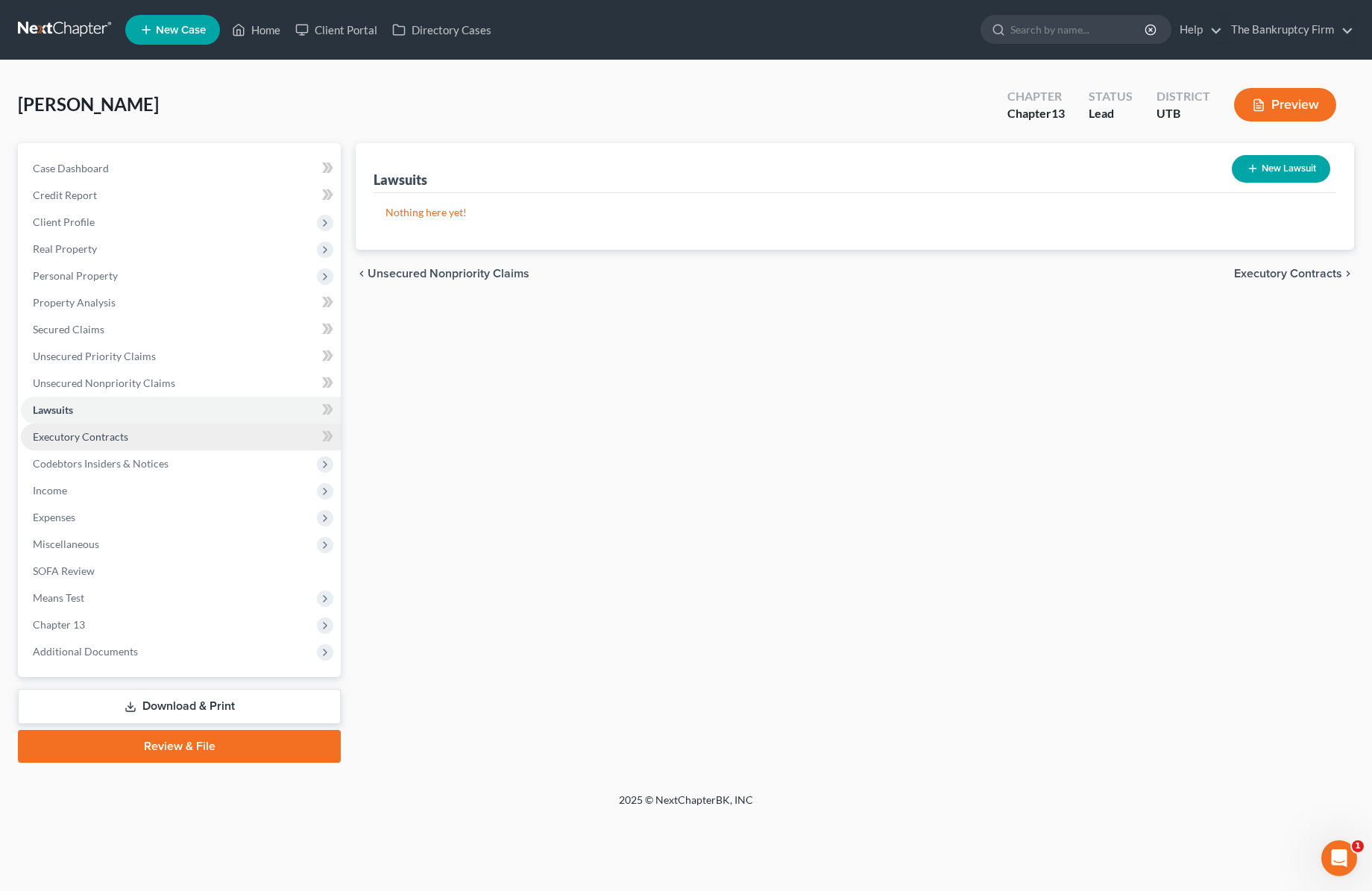
click at [85, 430] on span "Executory Contracts" at bounding box center [80, 436] width 95 height 13
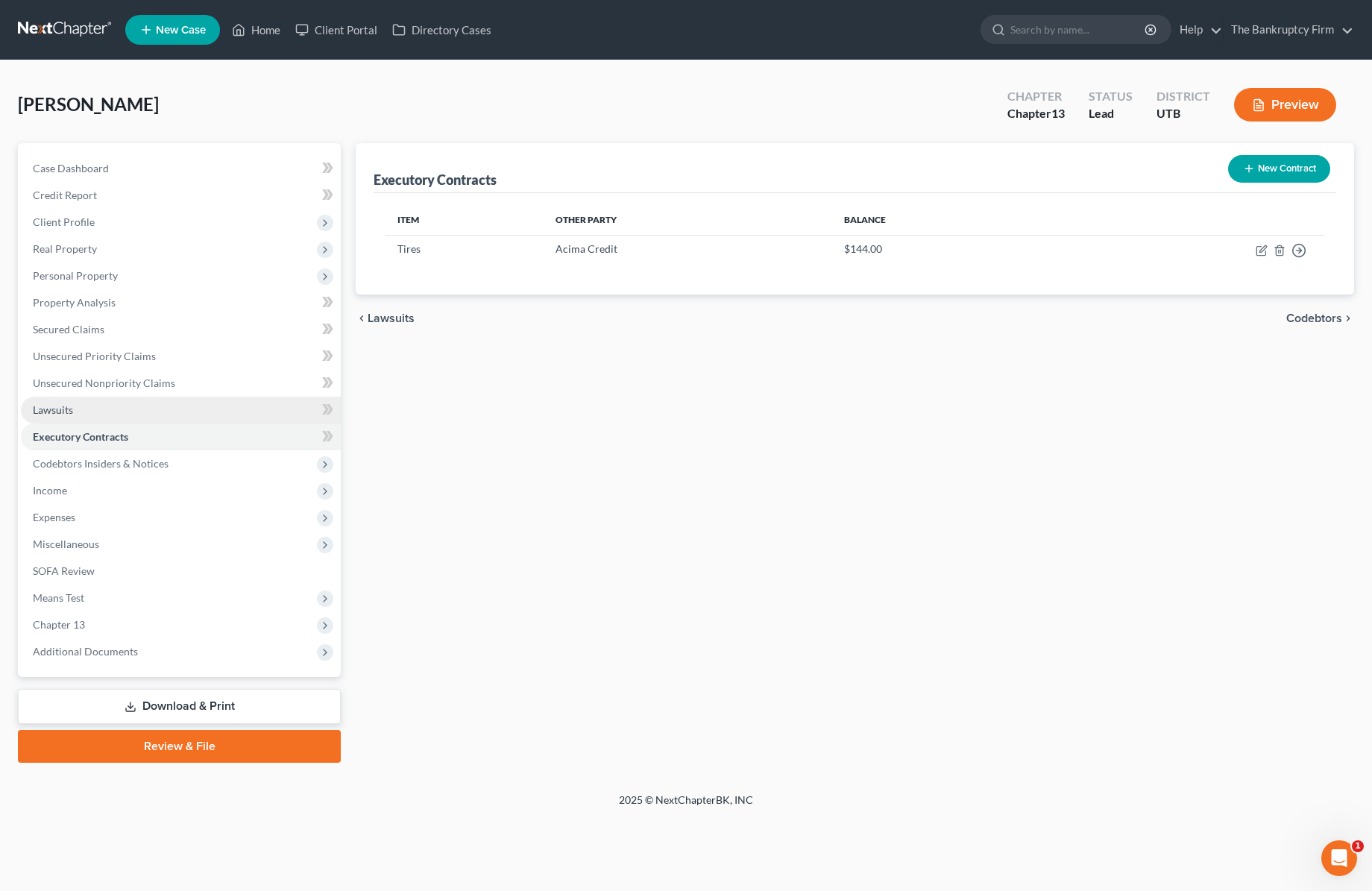
click at [70, 406] on span "Lawsuits" at bounding box center [52, 409] width 40 height 13
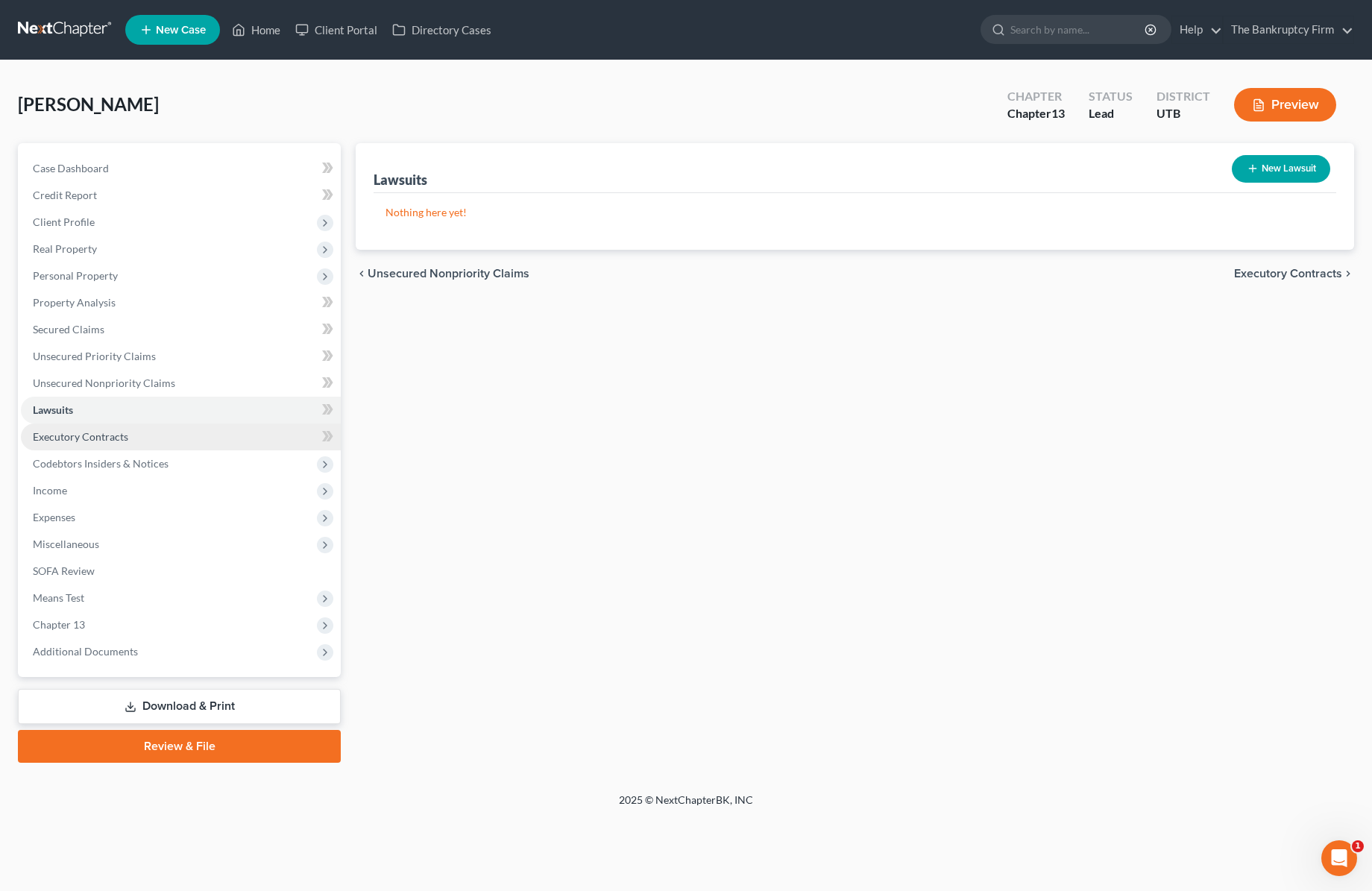
click at [103, 438] on span "Executory Contracts" at bounding box center [80, 436] width 95 height 13
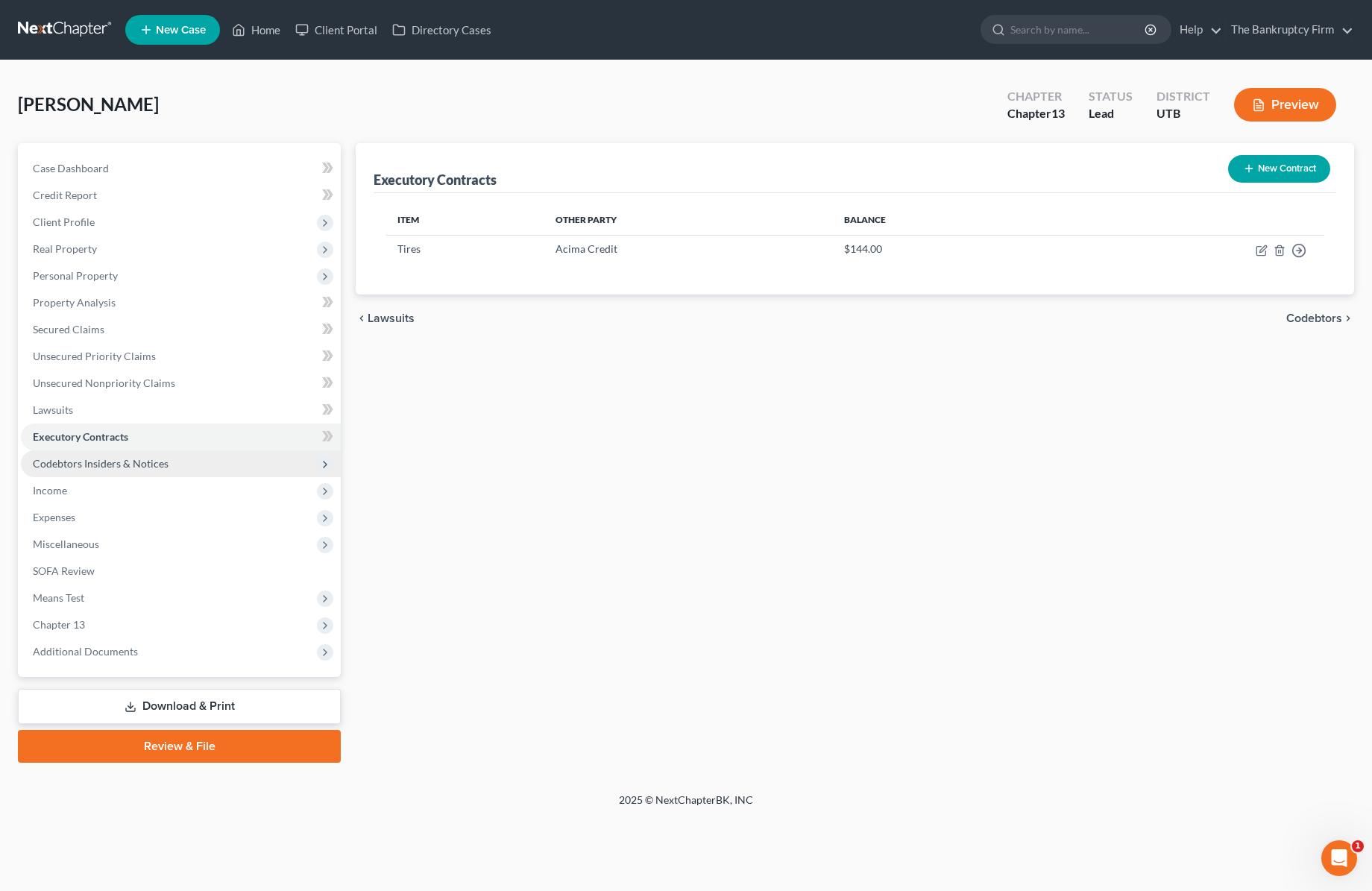
click at [128, 465] on span "Codebtors Insiders & Notices" at bounding box center [100, 463] width 135 height 13
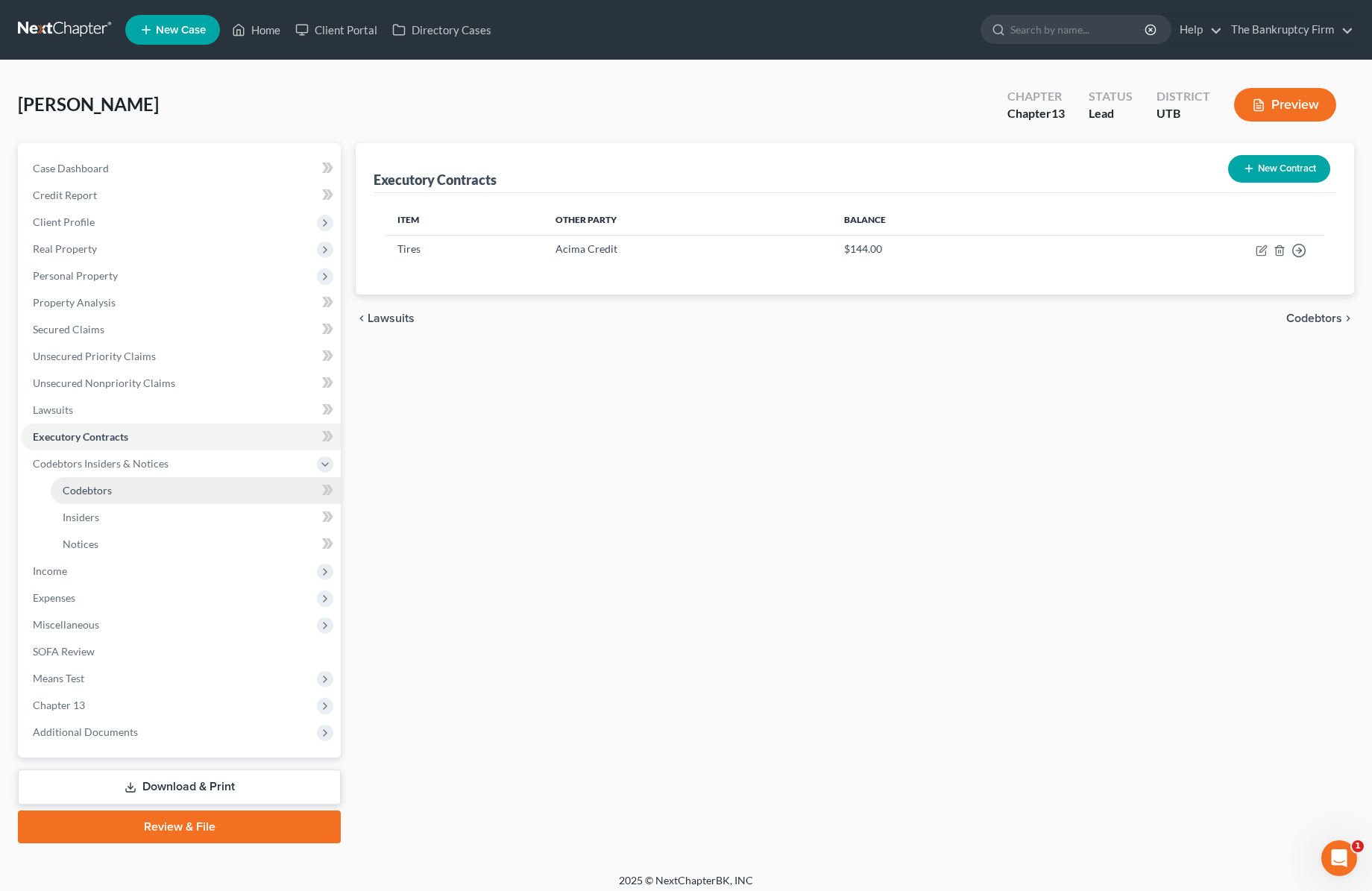
click at [100, 489] on span "Codebtors" at bounding box center [87, 490] width 49 height 13
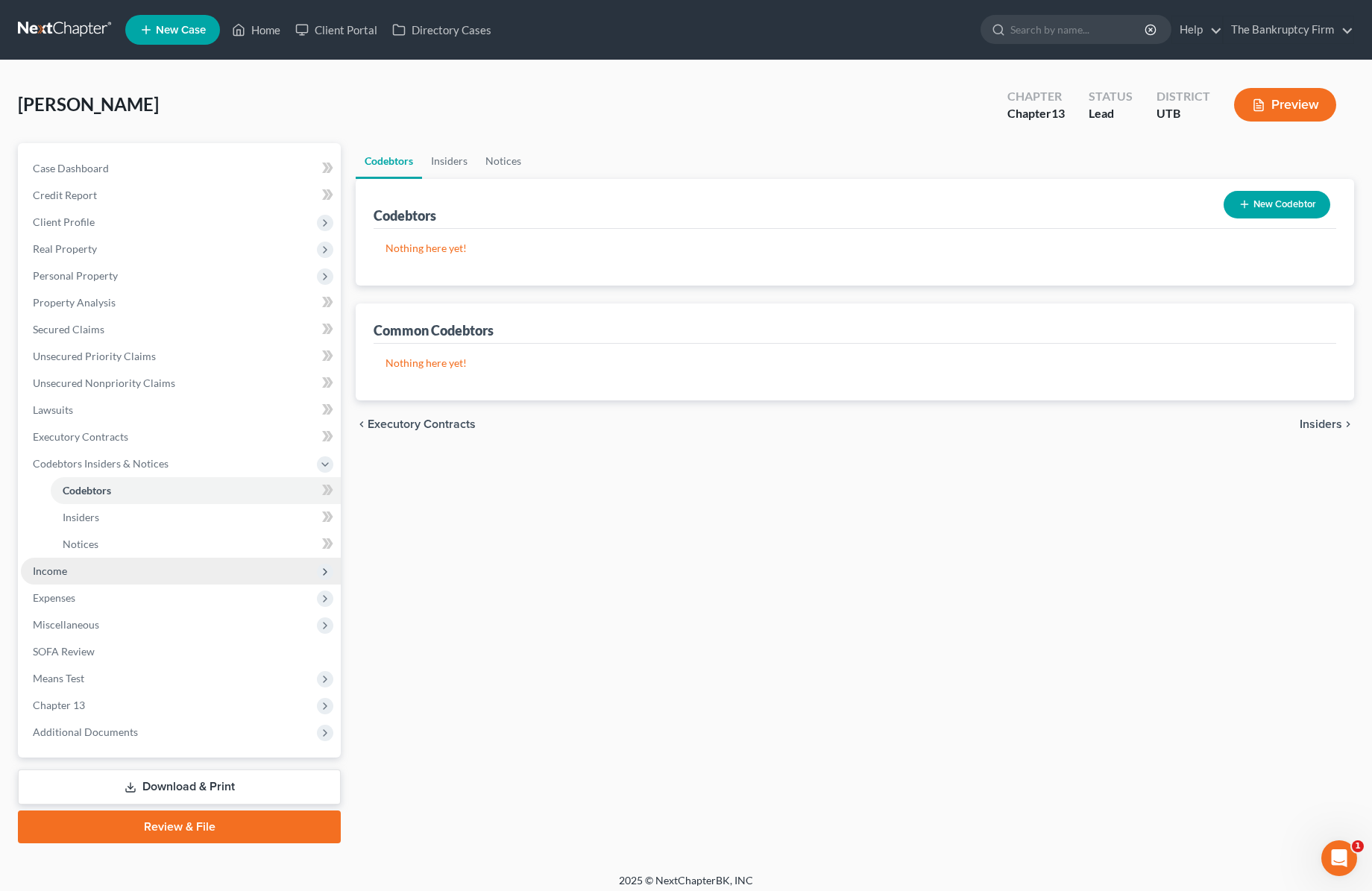
click at [64, 572] on span "Income" at bounding box center [49, 571] width 34 height 13
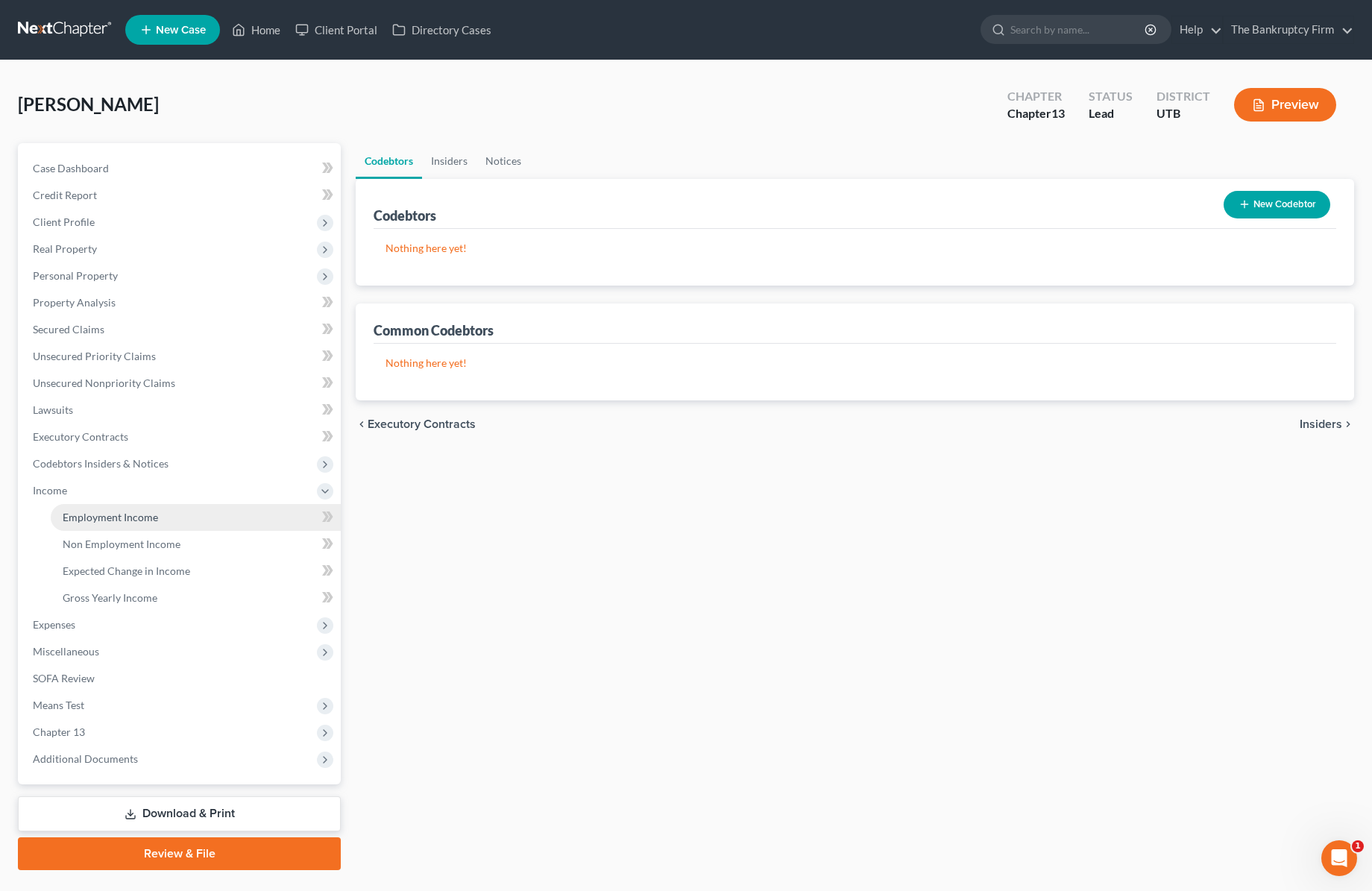
click at [108, 514] on span "Employment Income" at bounding box center [110, 517] width 95 height 13
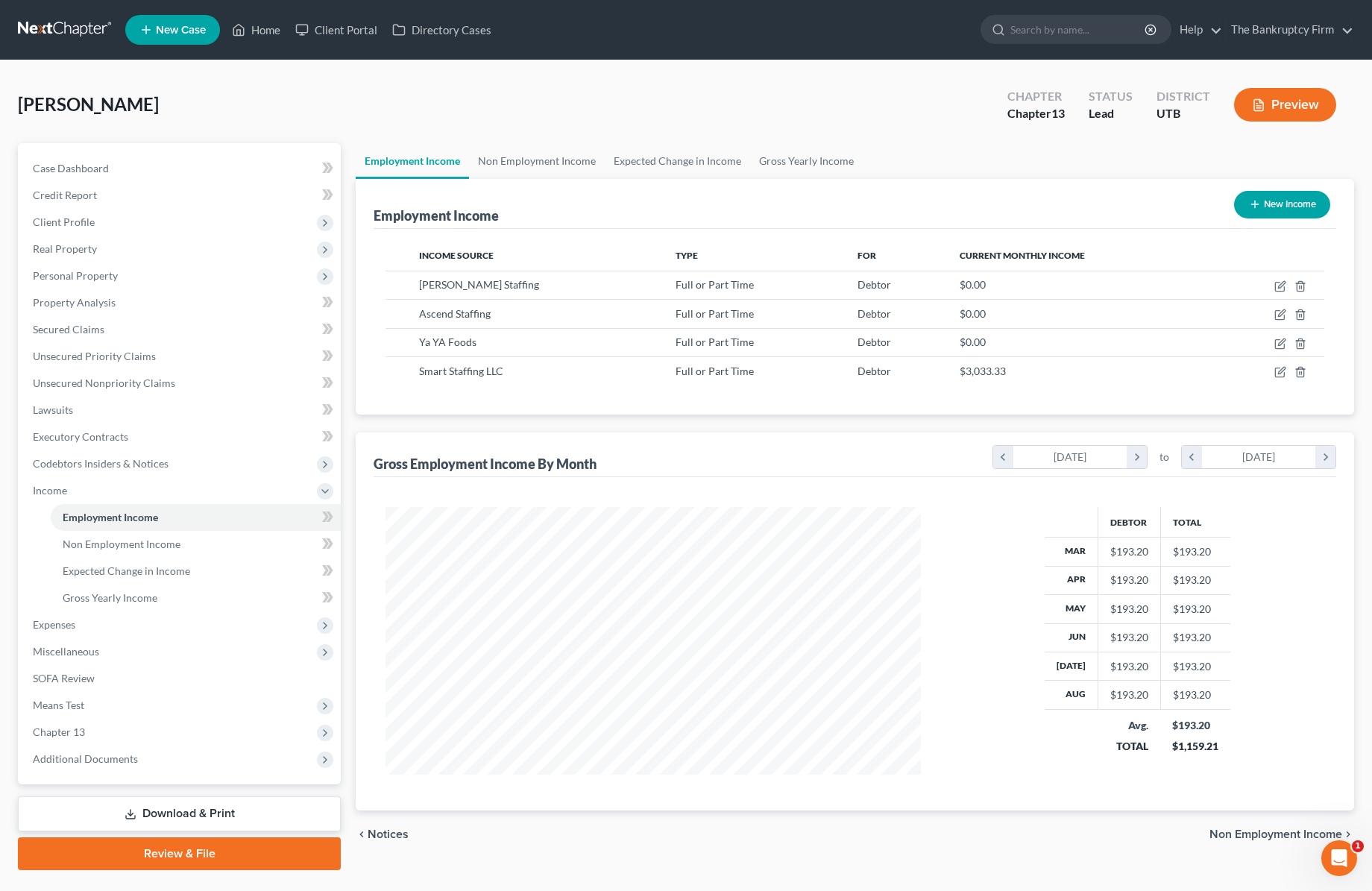
scroll to position [268, 566]
click at [532, 154] on link "Non Employment Income" at bounding box center [536, 161] width 135 height 36
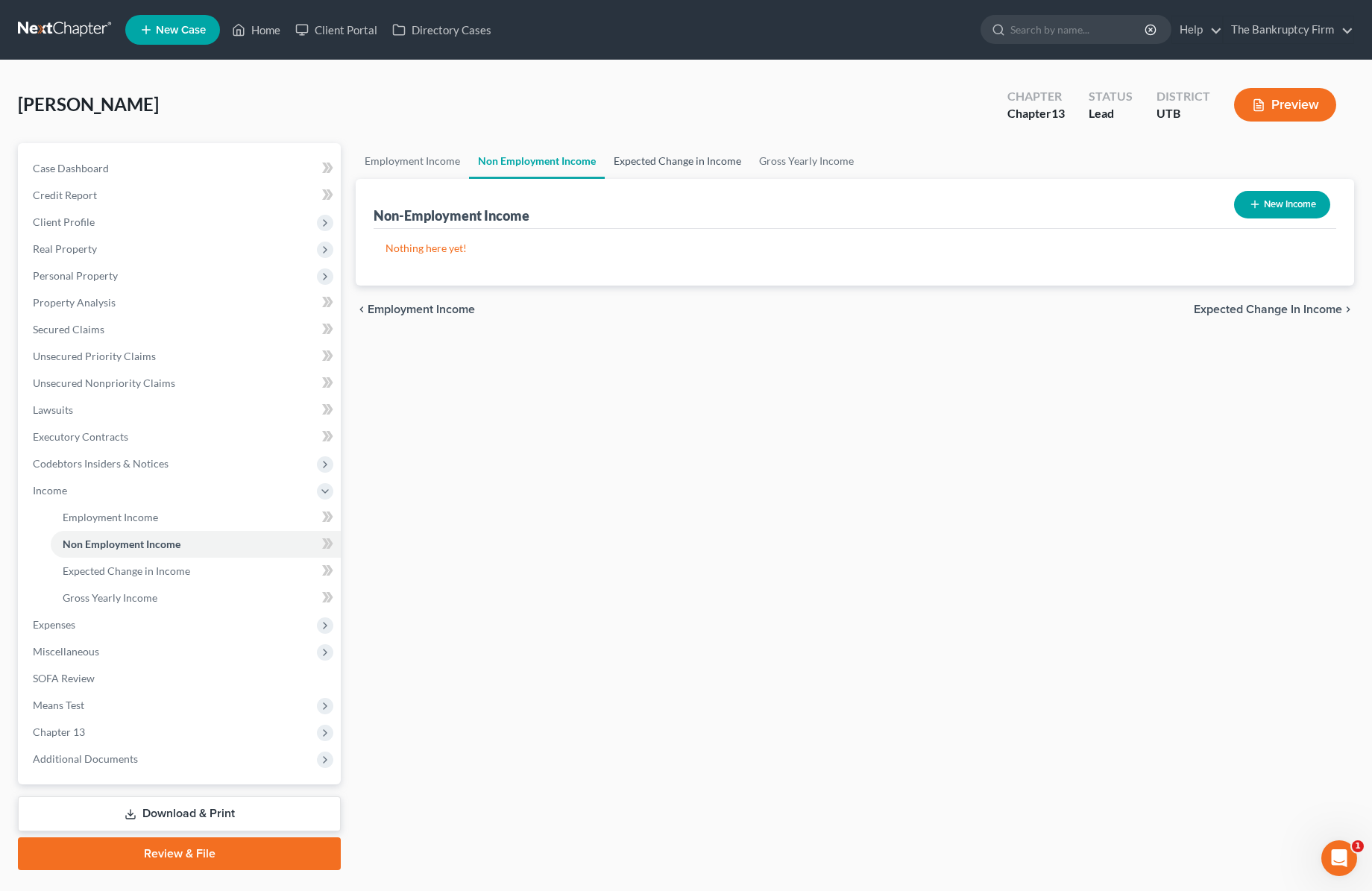
click at [682, 152] on link "Expected Change in Income" at bounding box center [677, 161] width 146 height 36
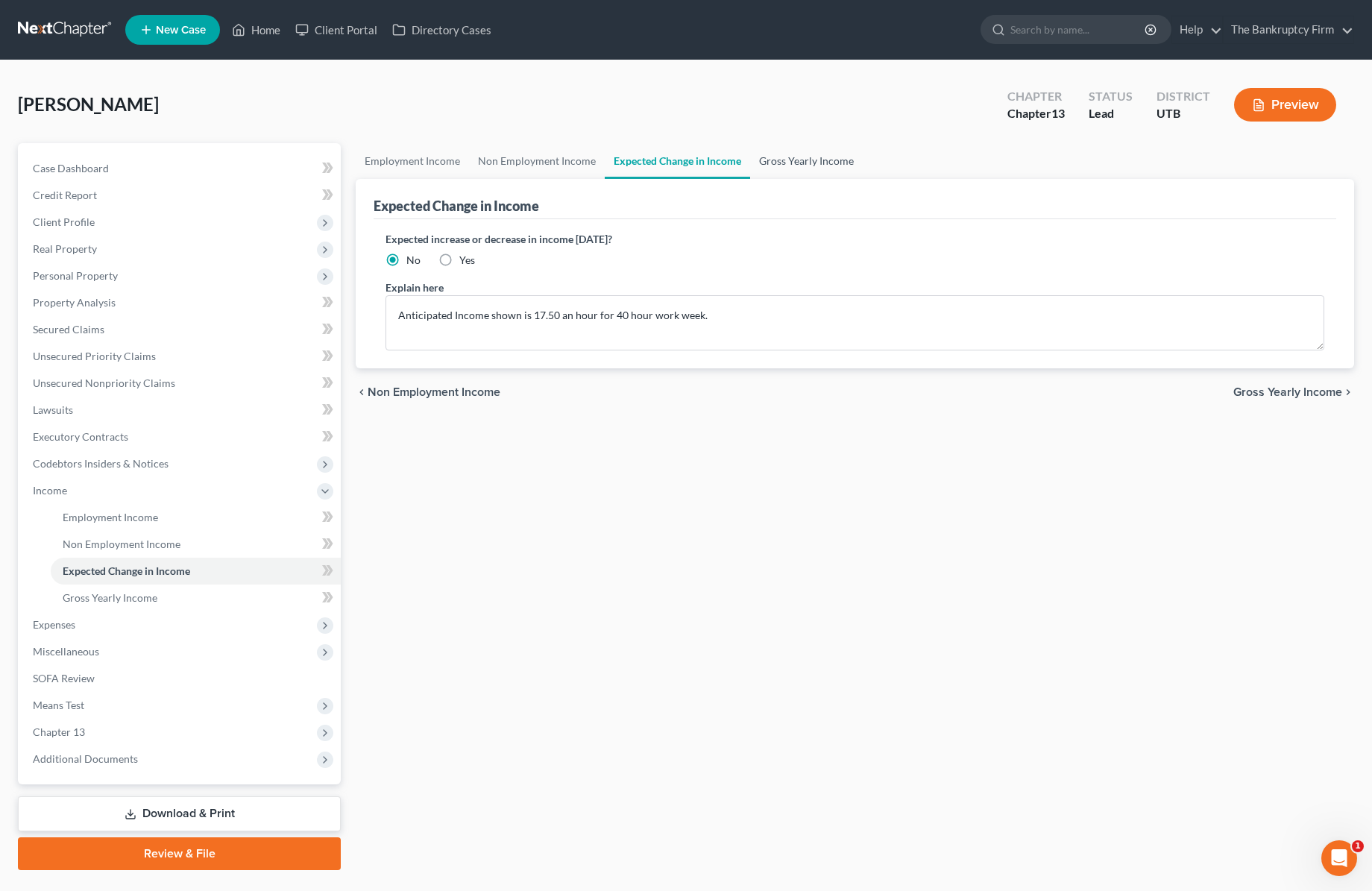
click at [801, 159] on link "Gross Yearly Income" at bounding box center [806, 161] width 112 height 36
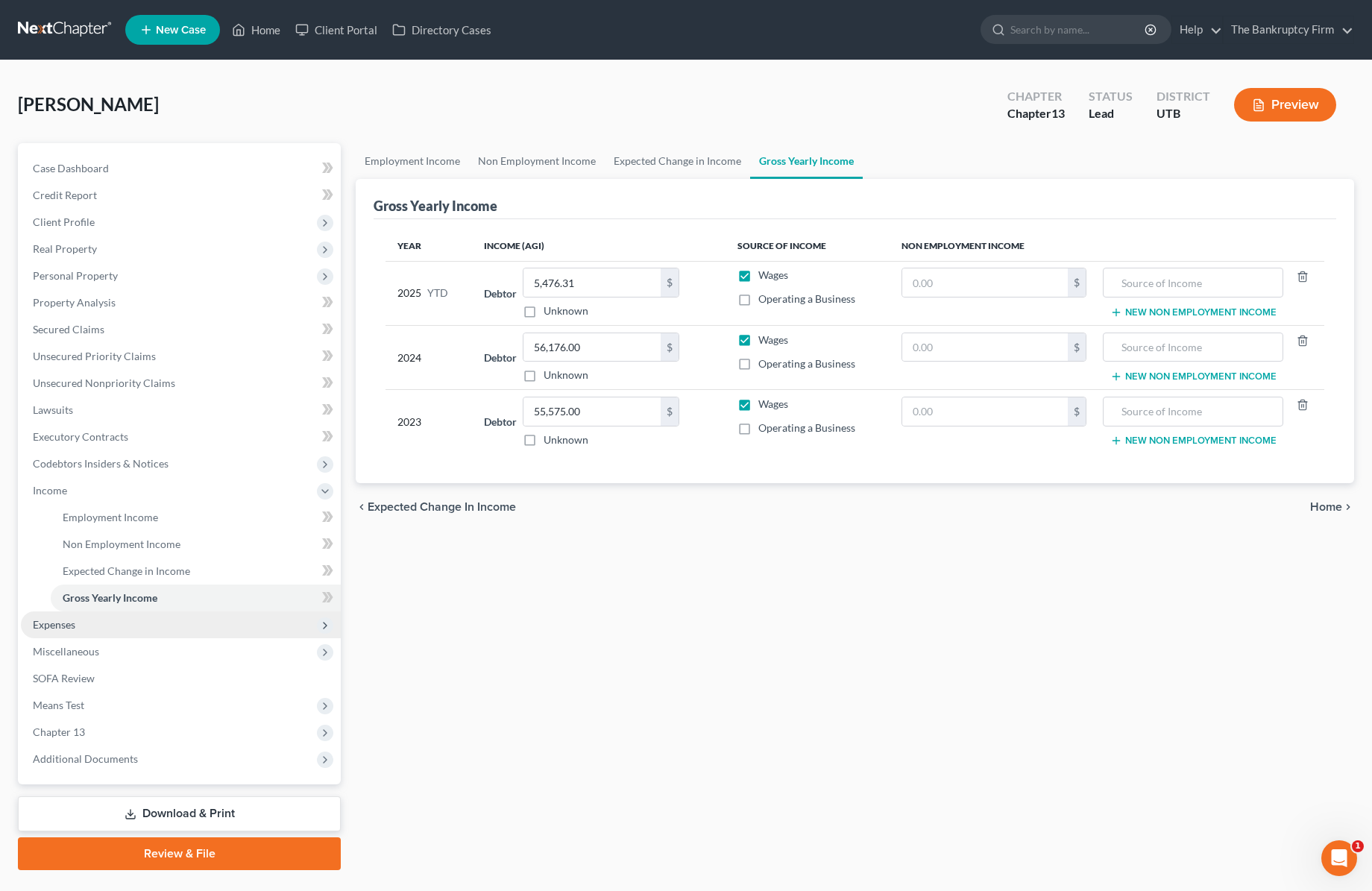
click at [118, 619] on span "Expenses" at bounding box center [181, 625] width 320 height 27
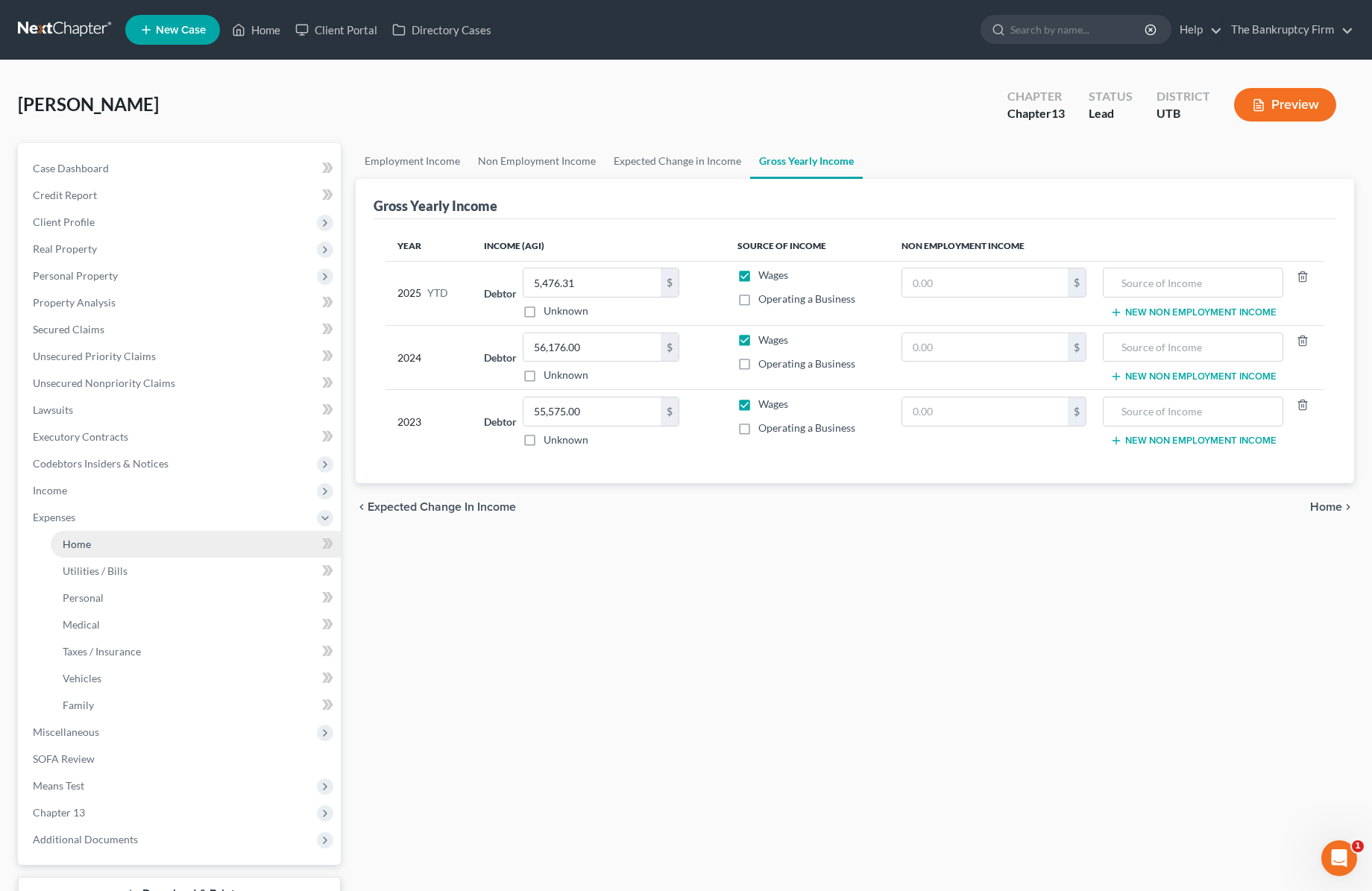
click at [107, 543] on link "Home" at bounding box center [196, 544] width 290 height 27
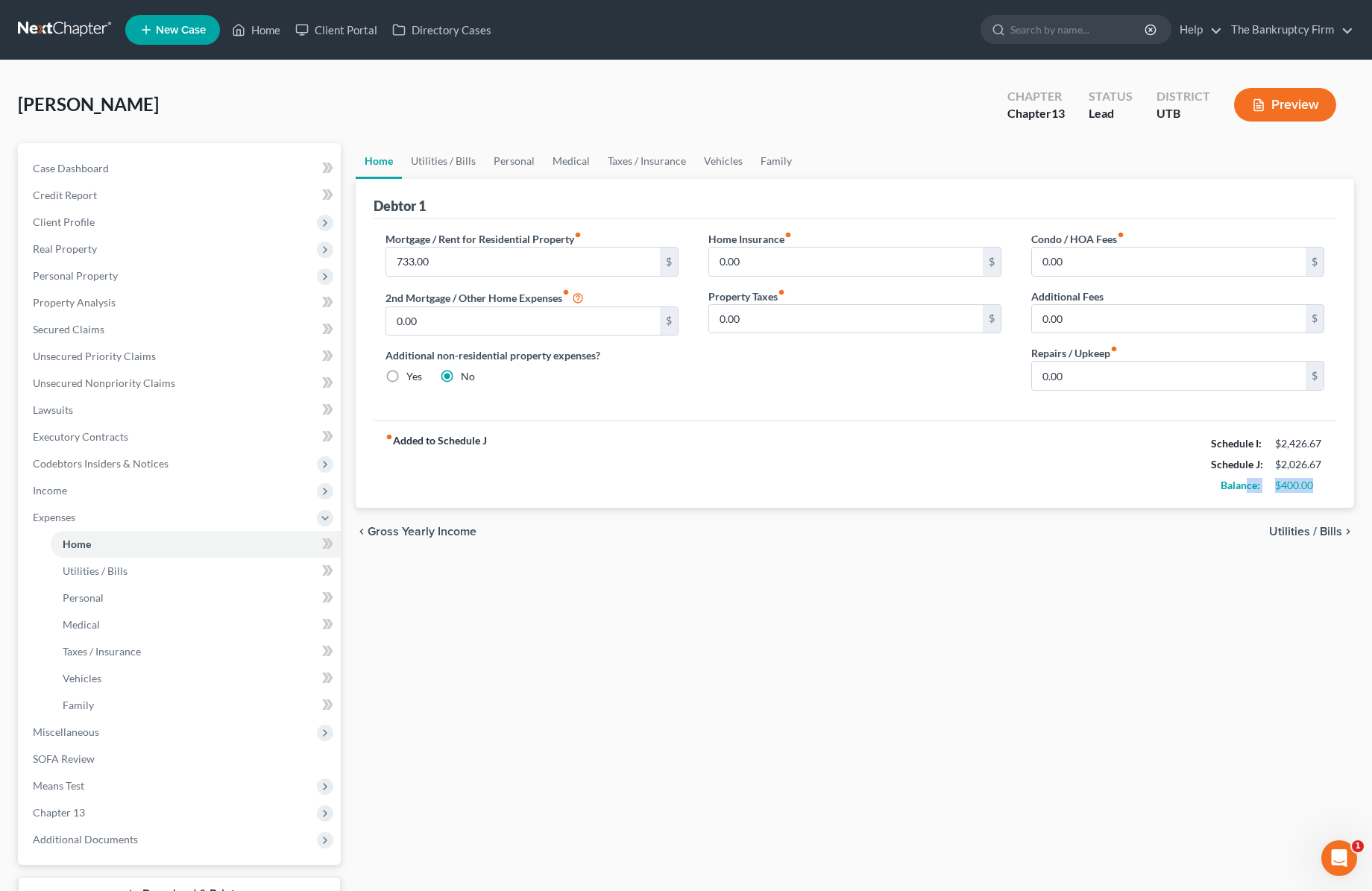
drag, startPoint x: 1321, startPoint y: 482, endPoint x: 1243, endPoint y: 492, distance: 78.6
click at [1244, 492] on div "Balance: $400.00" at bounding box center [1267, 485] width 128 height 21
drag, startPoint x: 1282, startPoint y: 439, endPoint x: 1323, endPoint y: 438, distance: 41.0
click at [1323, 438] on div "$2,426.67" at bounding box center [1300, 444] width 49 height 15
click at [135, 735] on span "Miscellaneous" at bounding box center [181, 732] width 320 height 27
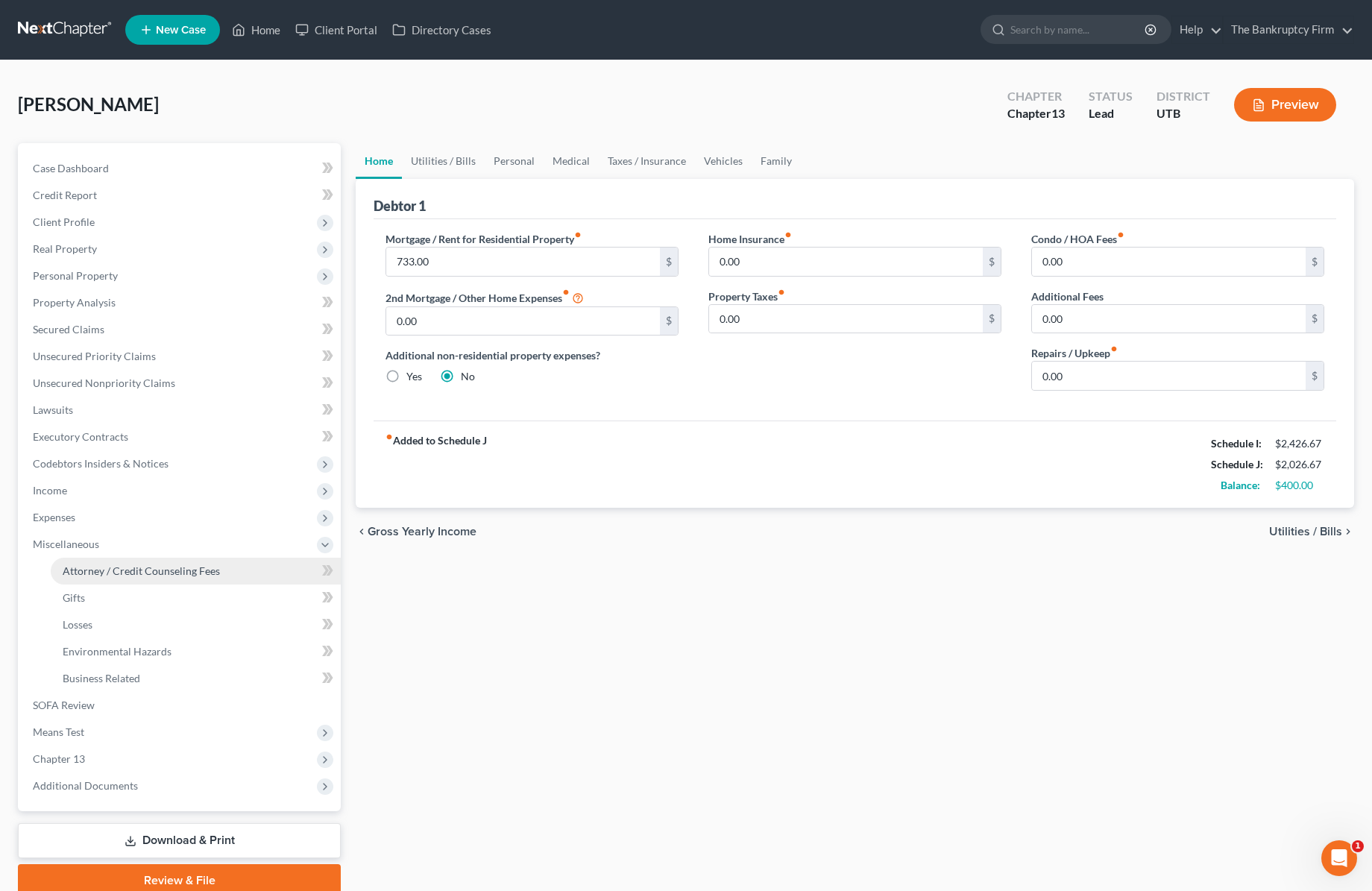
click at [145, 573] on span "Attorney / Credit Counseling Fees" at bounding box center [141, 571] width 158 height 13
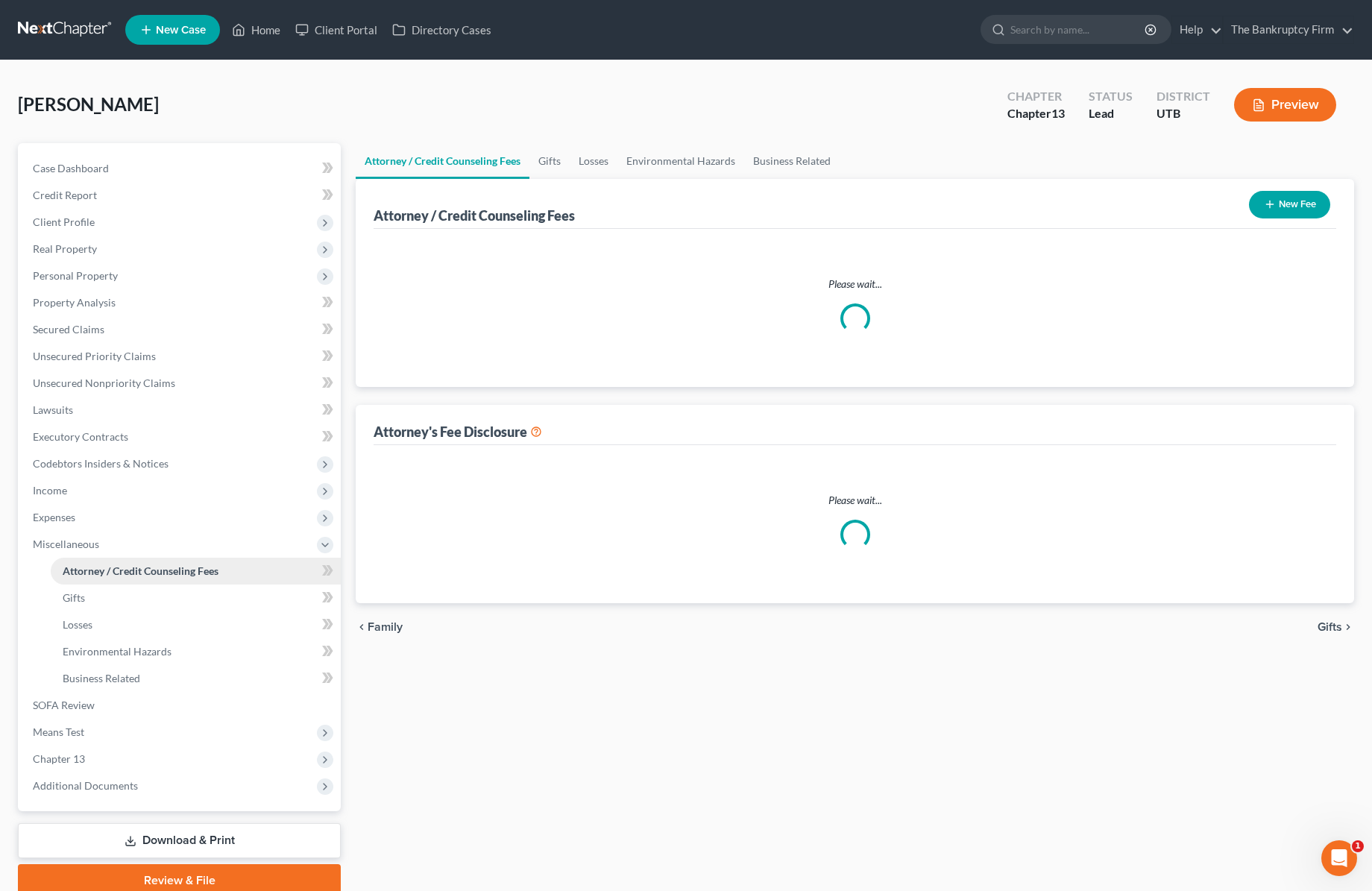
select select "0"
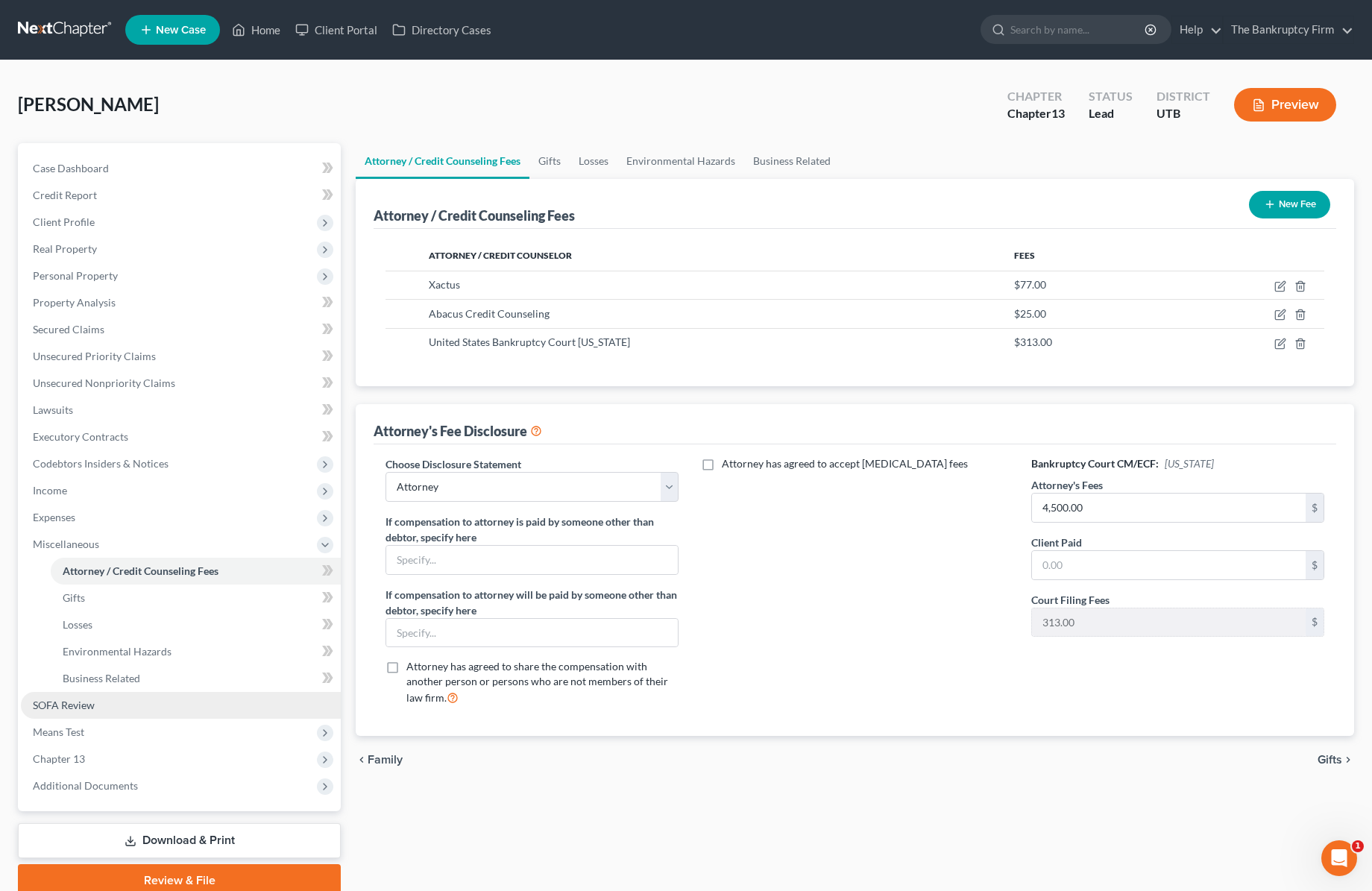
click at [89, 703] on span "SOFA Review" at bounding box center [63, 705] width 62 height 13
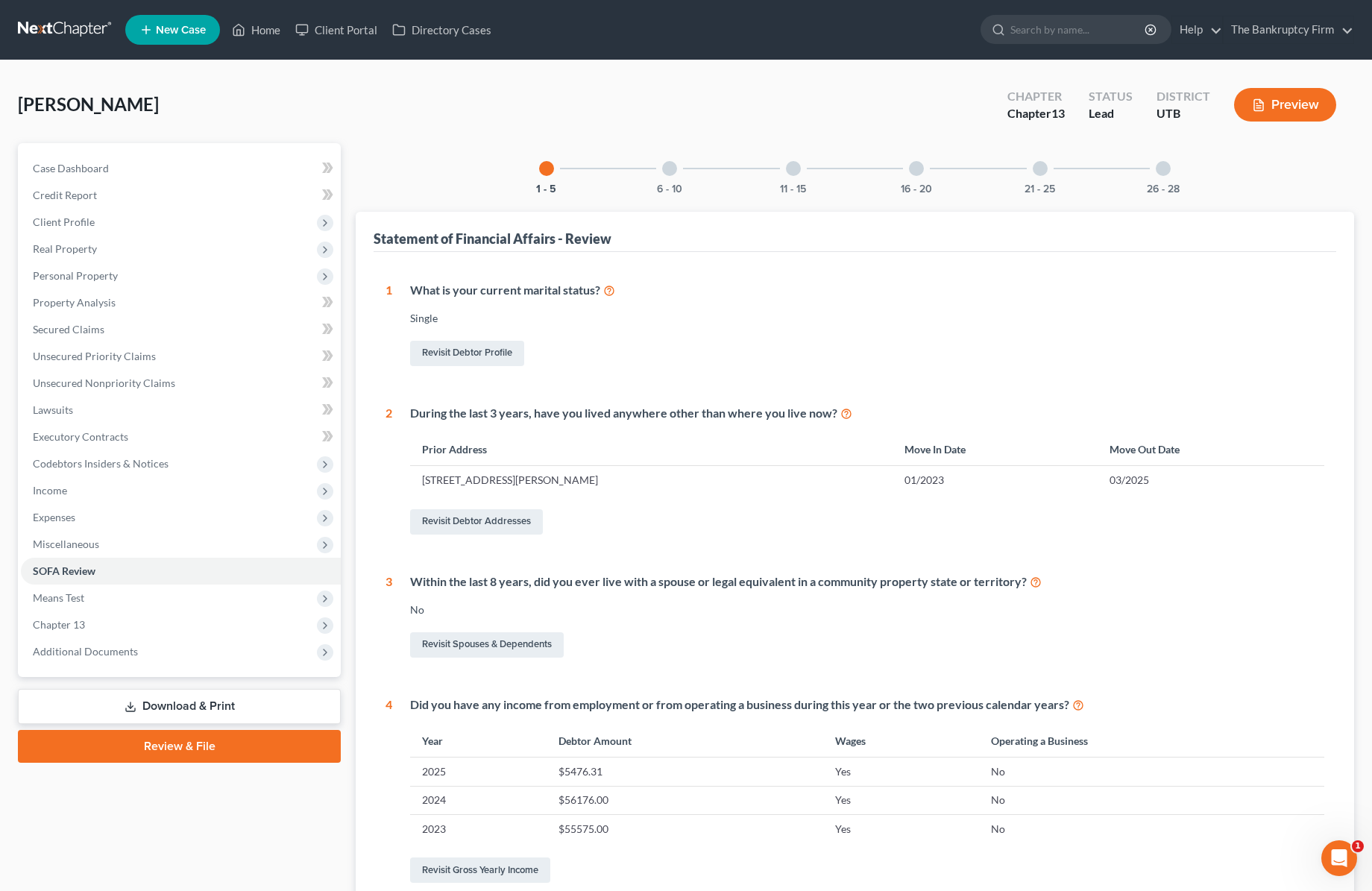
scroll to position [55, 0]
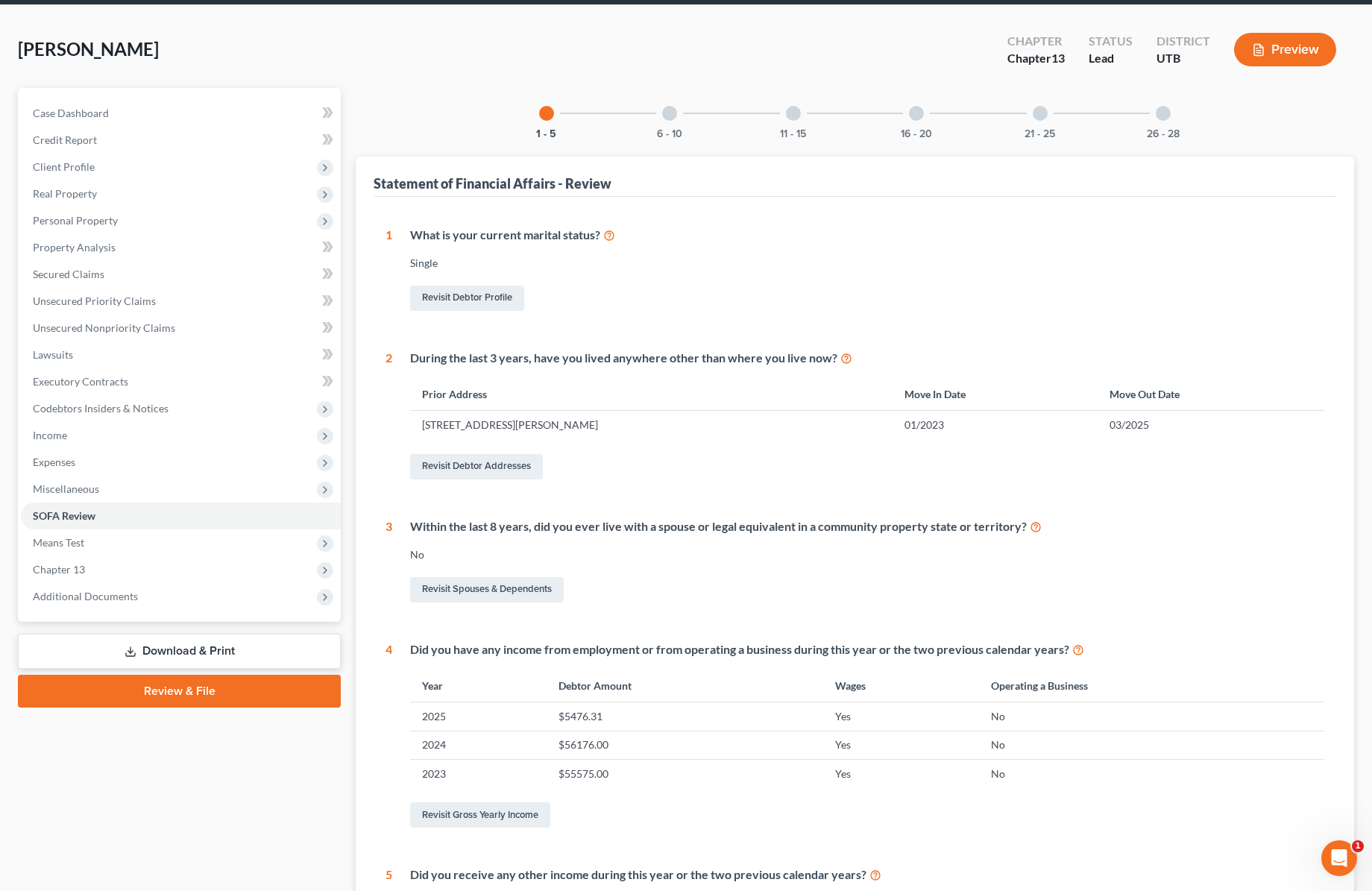
click at [671, 120] on div "6 - 10" at bounding box center [669, 113] width 51 height 51
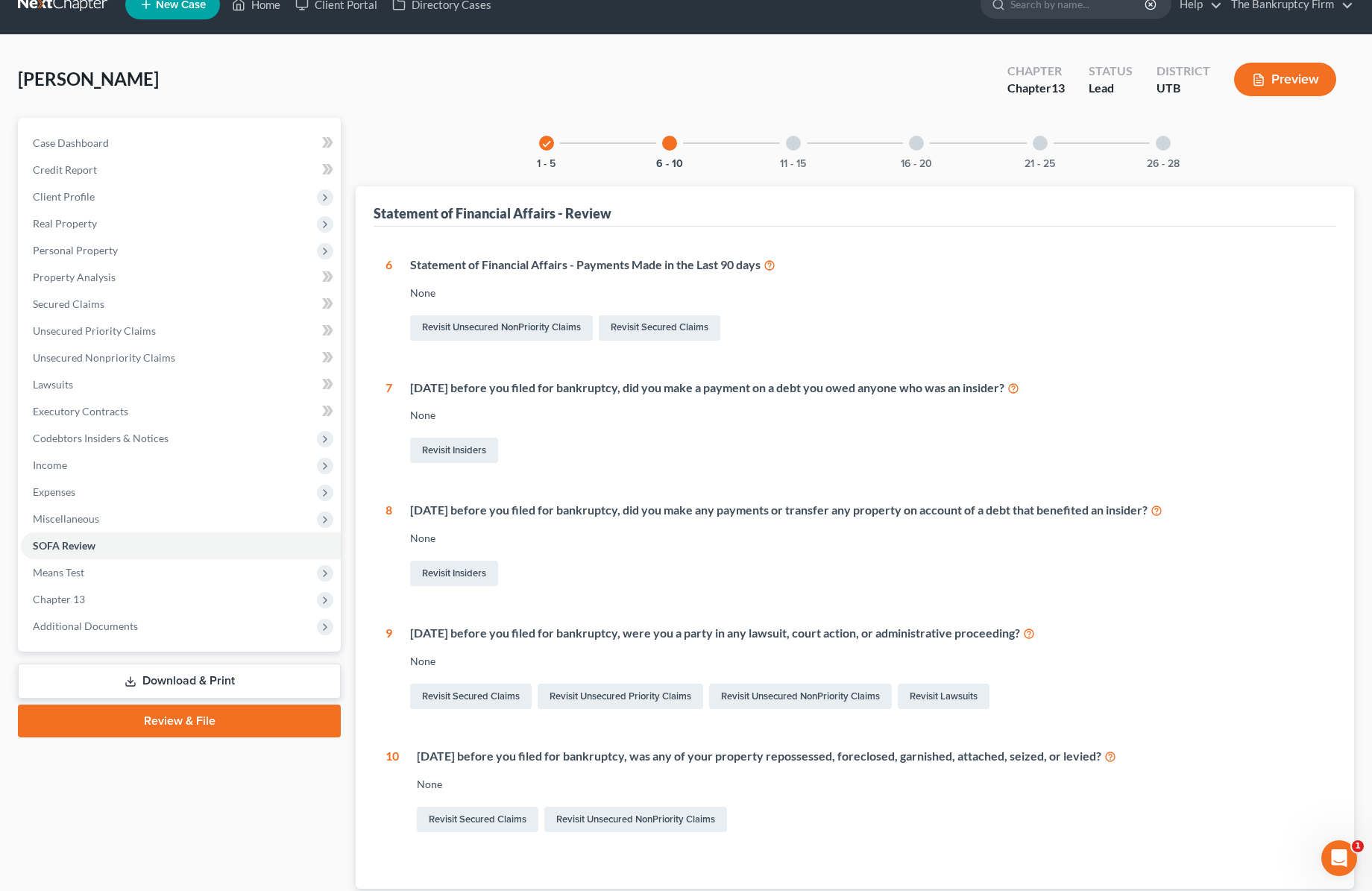
scroll to position [0, 0]
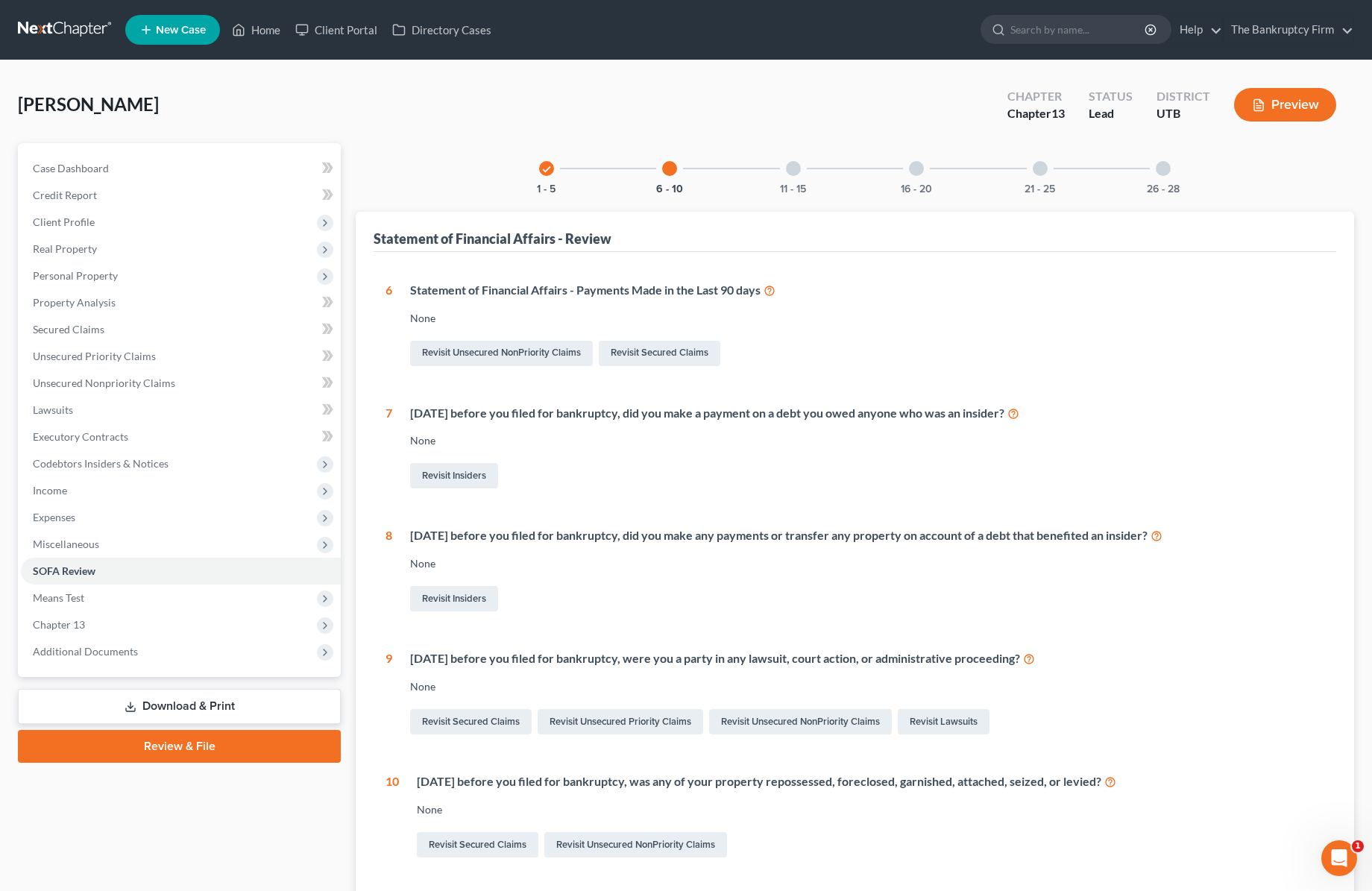
click at [803, 166] on div "11 - 15" at bounding box center [794, 169] width 51 height 51
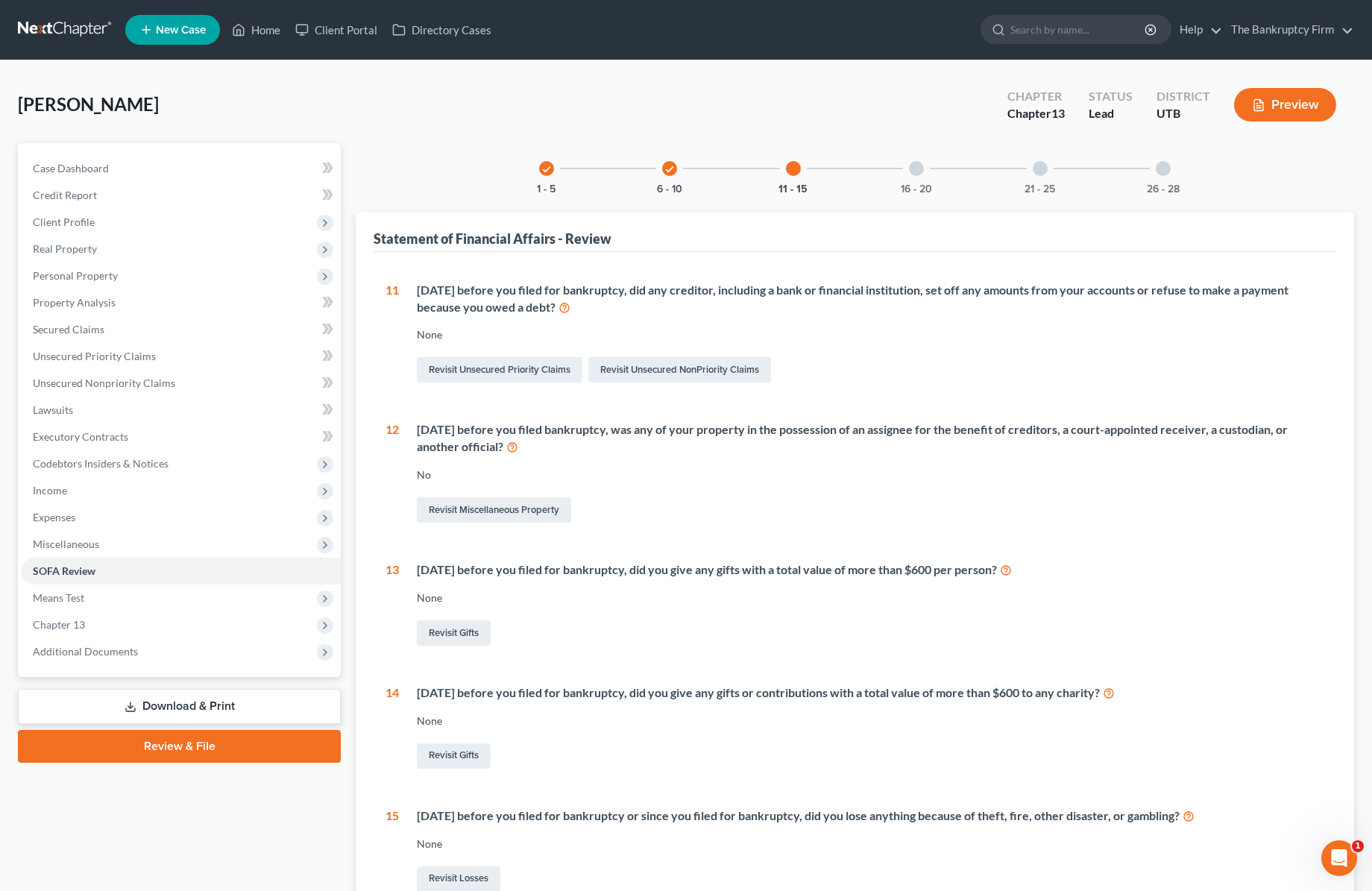
click at [916, 170] on div at bounding box center [916, 168] width 15 height 15
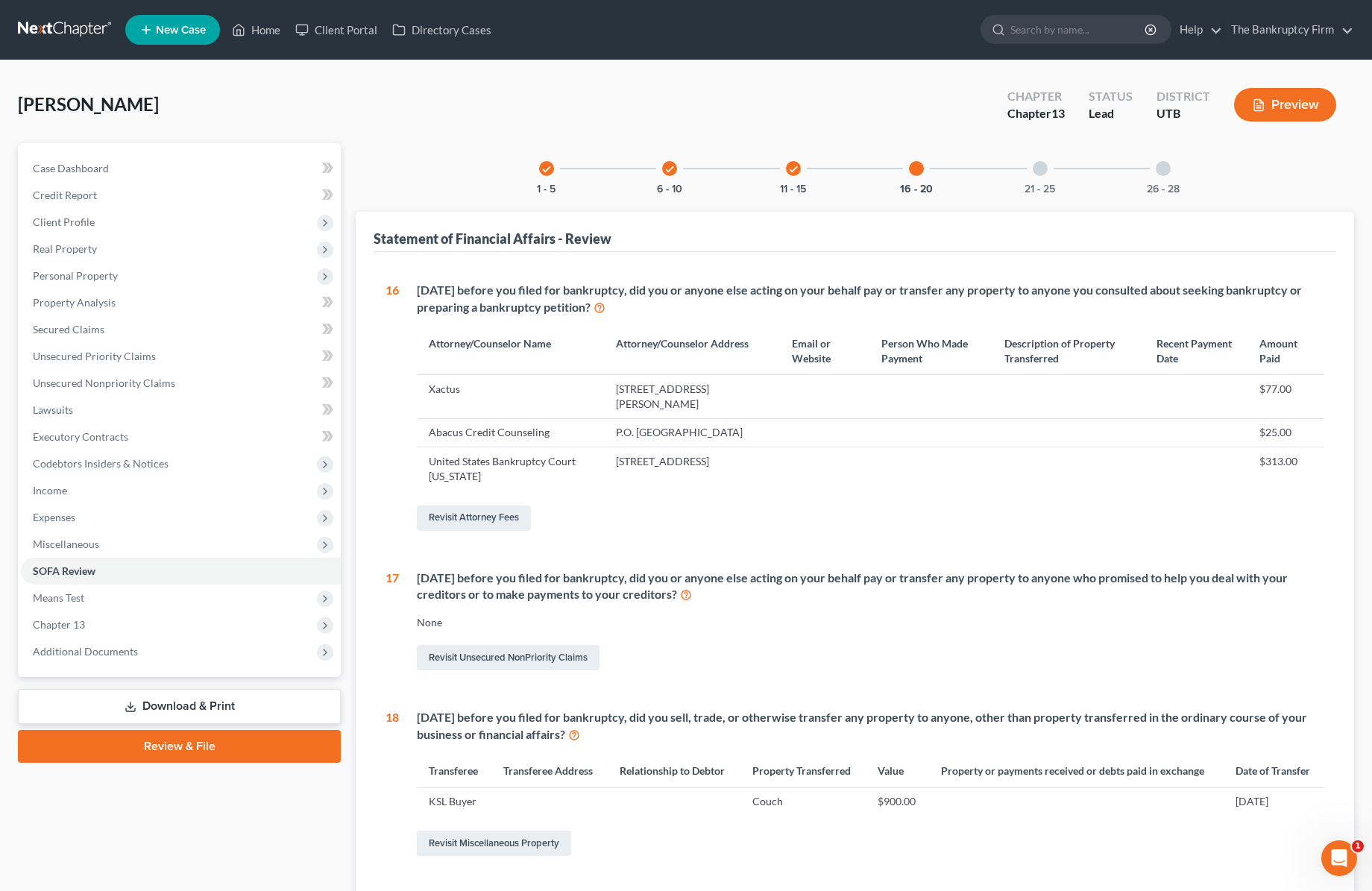
click at [1042, 172] on div at bounding box center [1040, 168] width 15 height 15
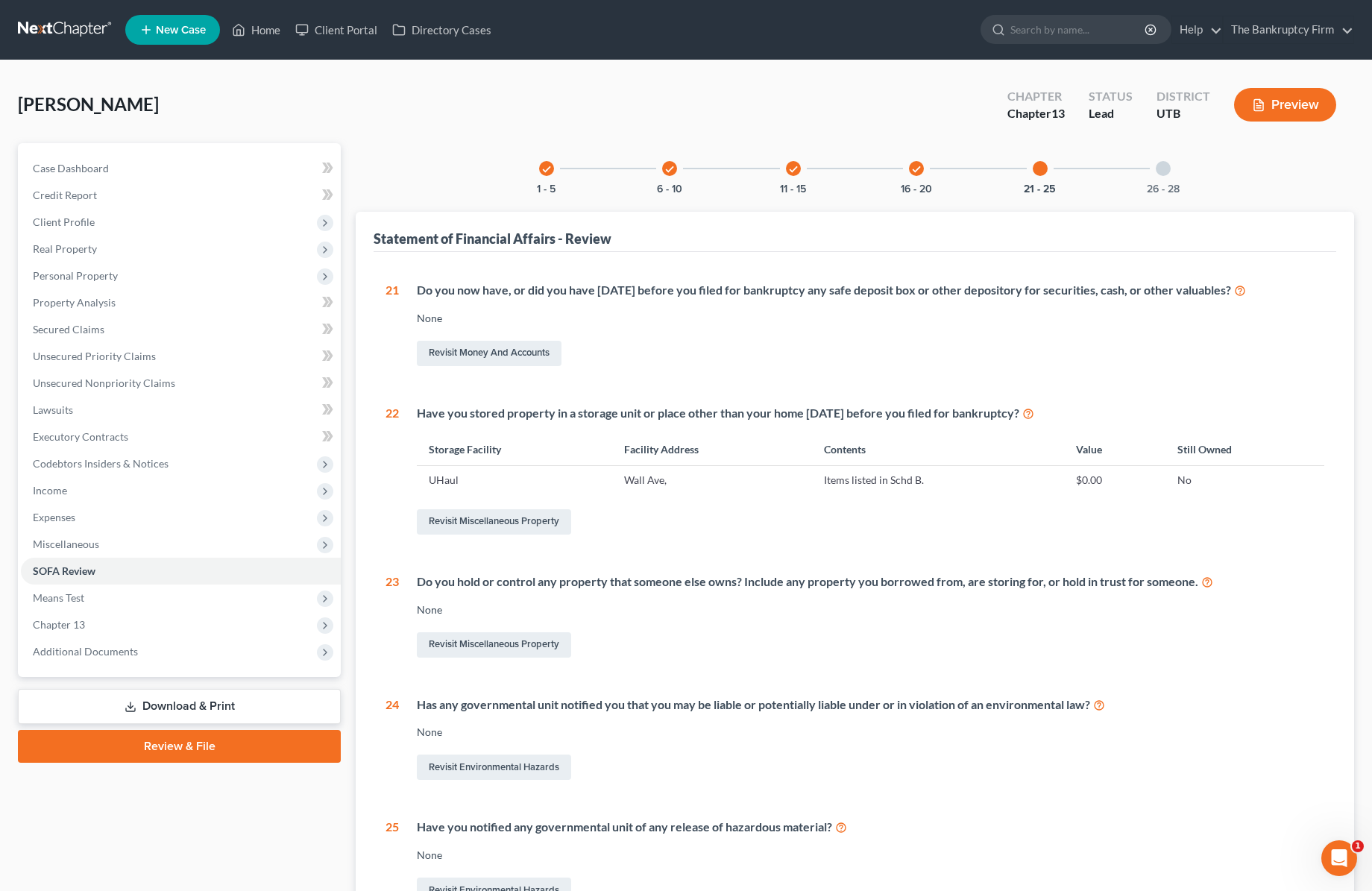
click at [1164, 166] on div at bounding box center [1163, 168] width 15 height 15
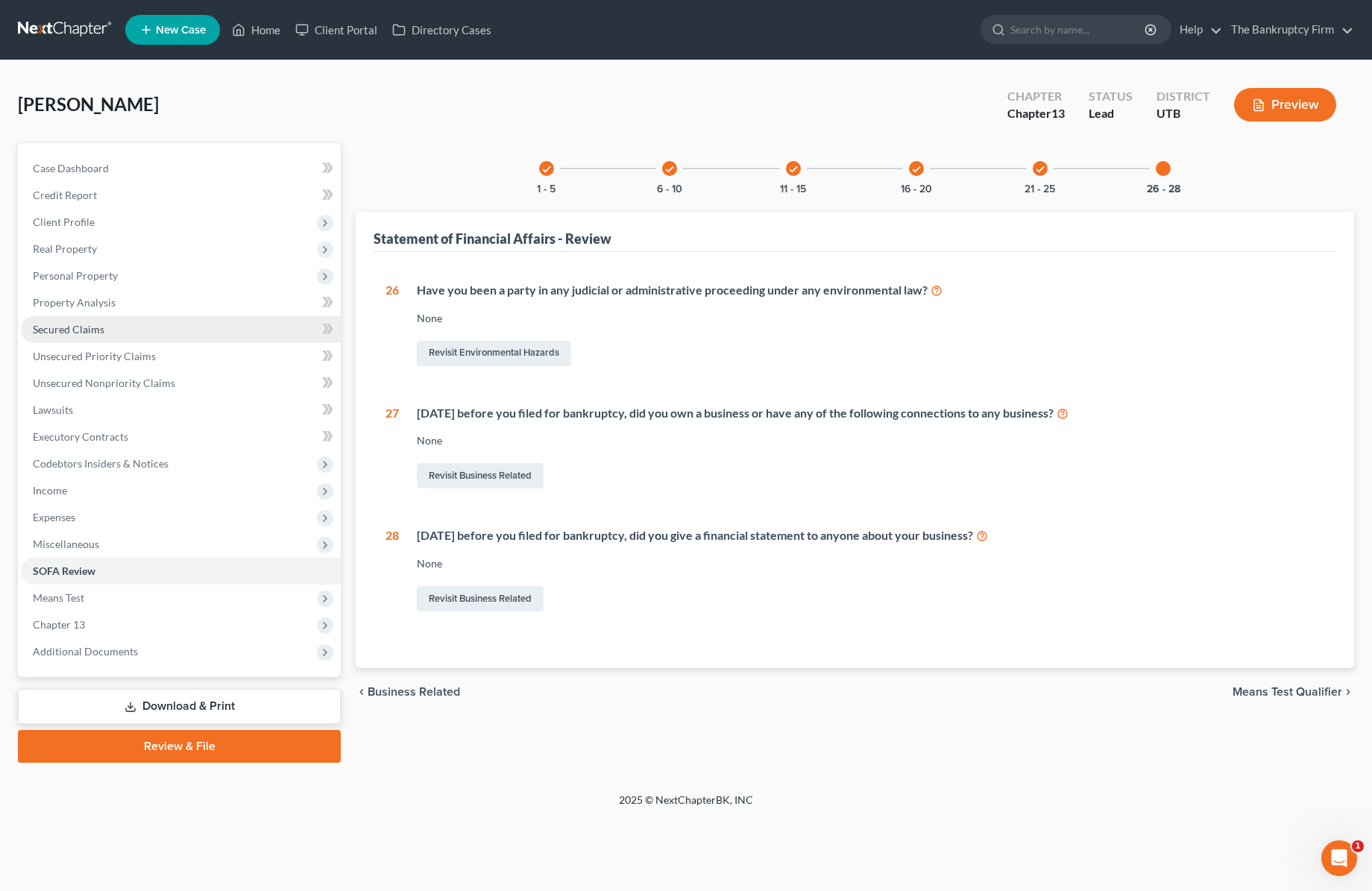
click at [116, 324] on link "Secured Claims" at bounding box center [181, 329] width 320 height 27
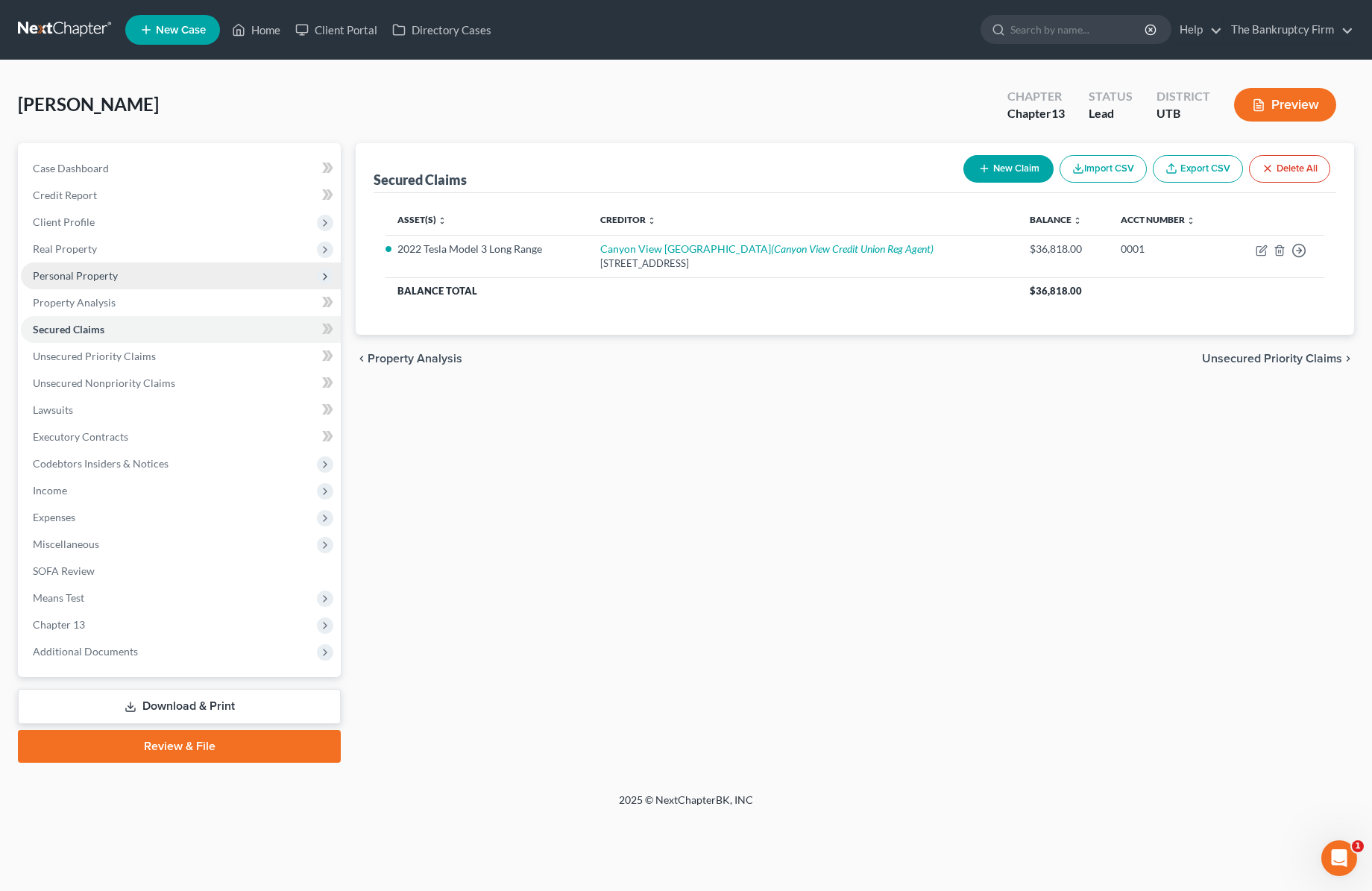
click at [103, 272] on span "Personal Property" at bounding box center [74, 276] width 85 height 13
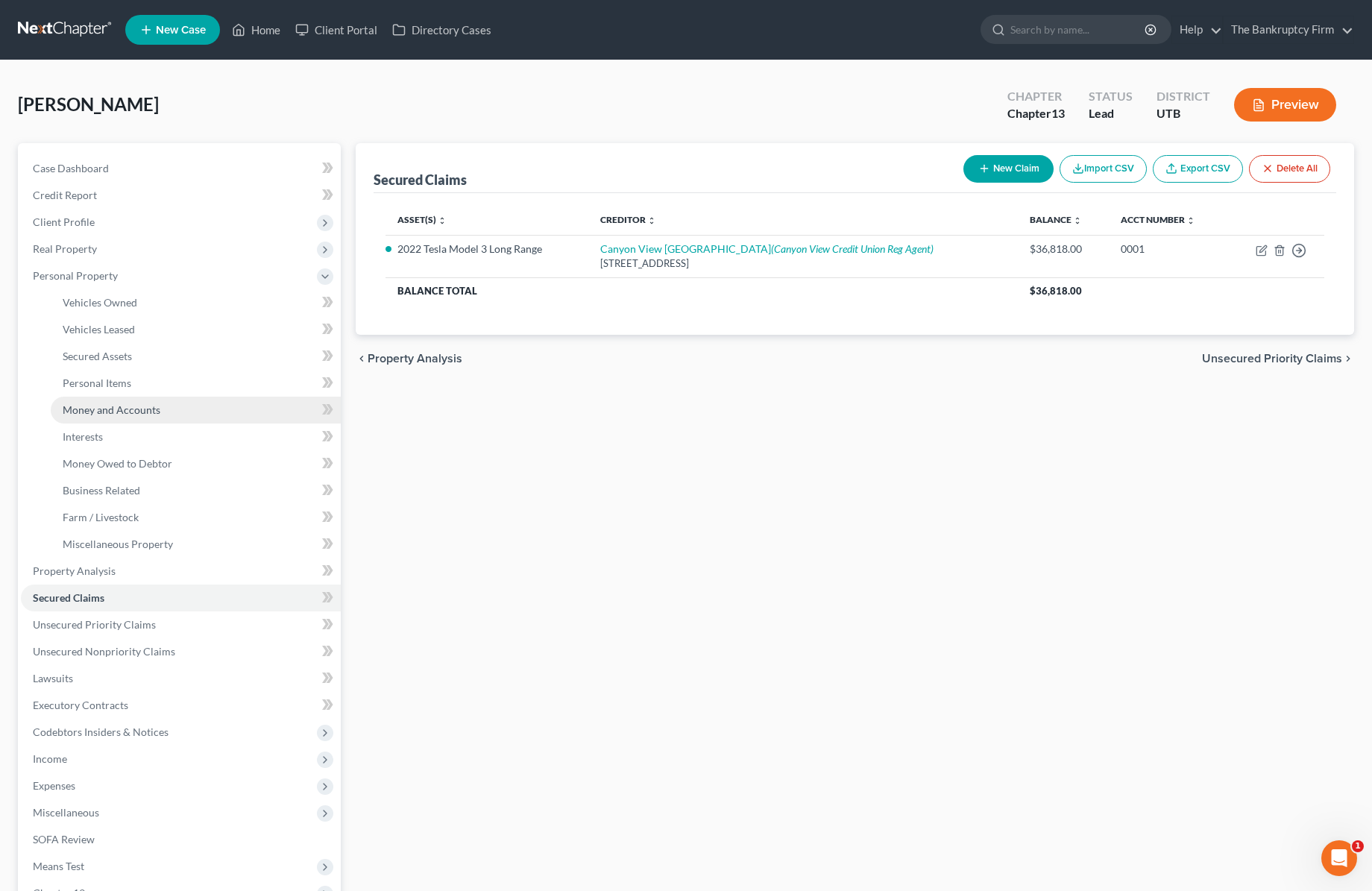
click at [132, 411] on span "Money and Accounts" at bounding box center [111, 409] width 97 height 13
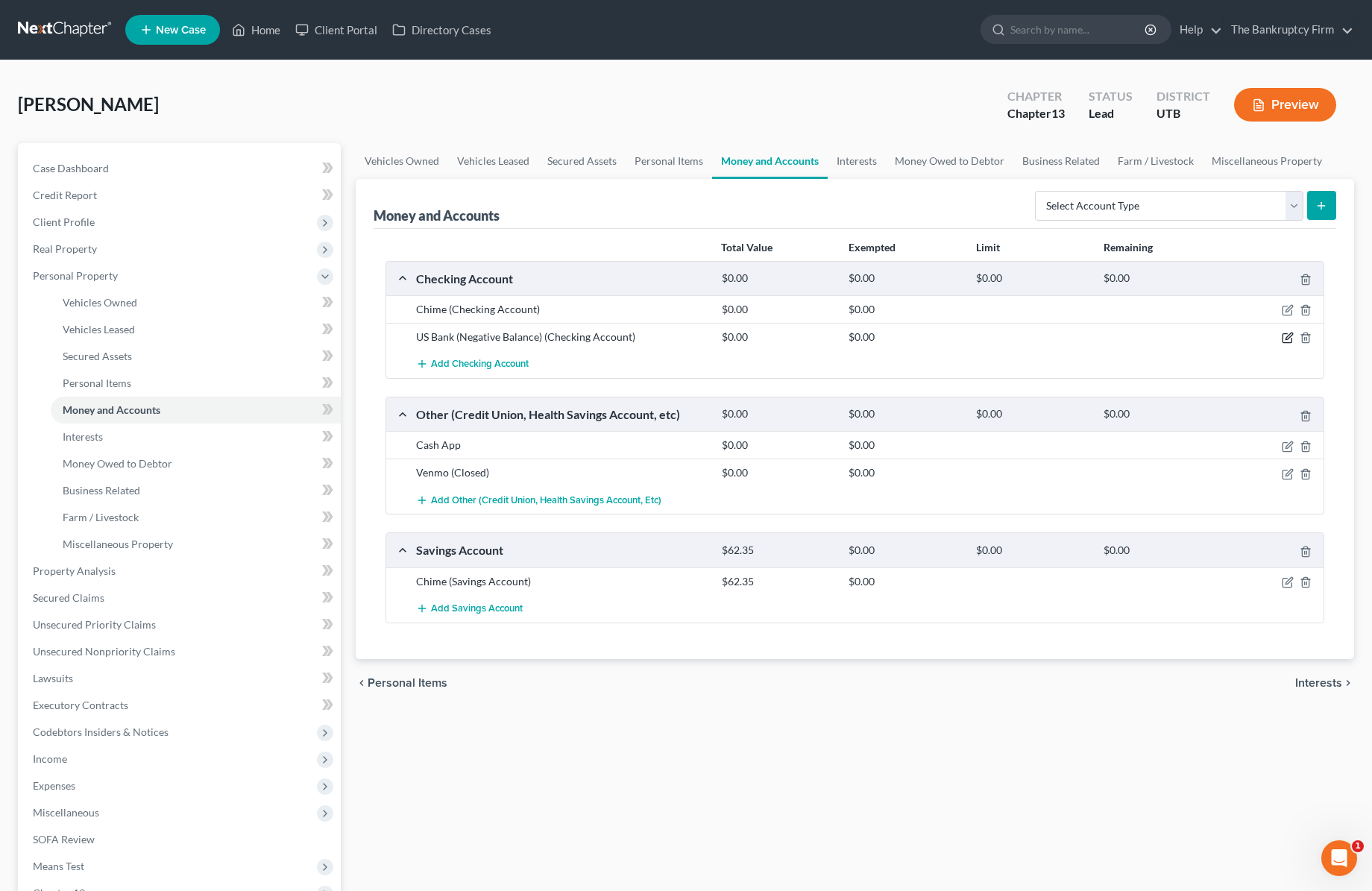
click at [1286, 336] on icon "button" at bounding box center [1287, 337] width 12 height 12
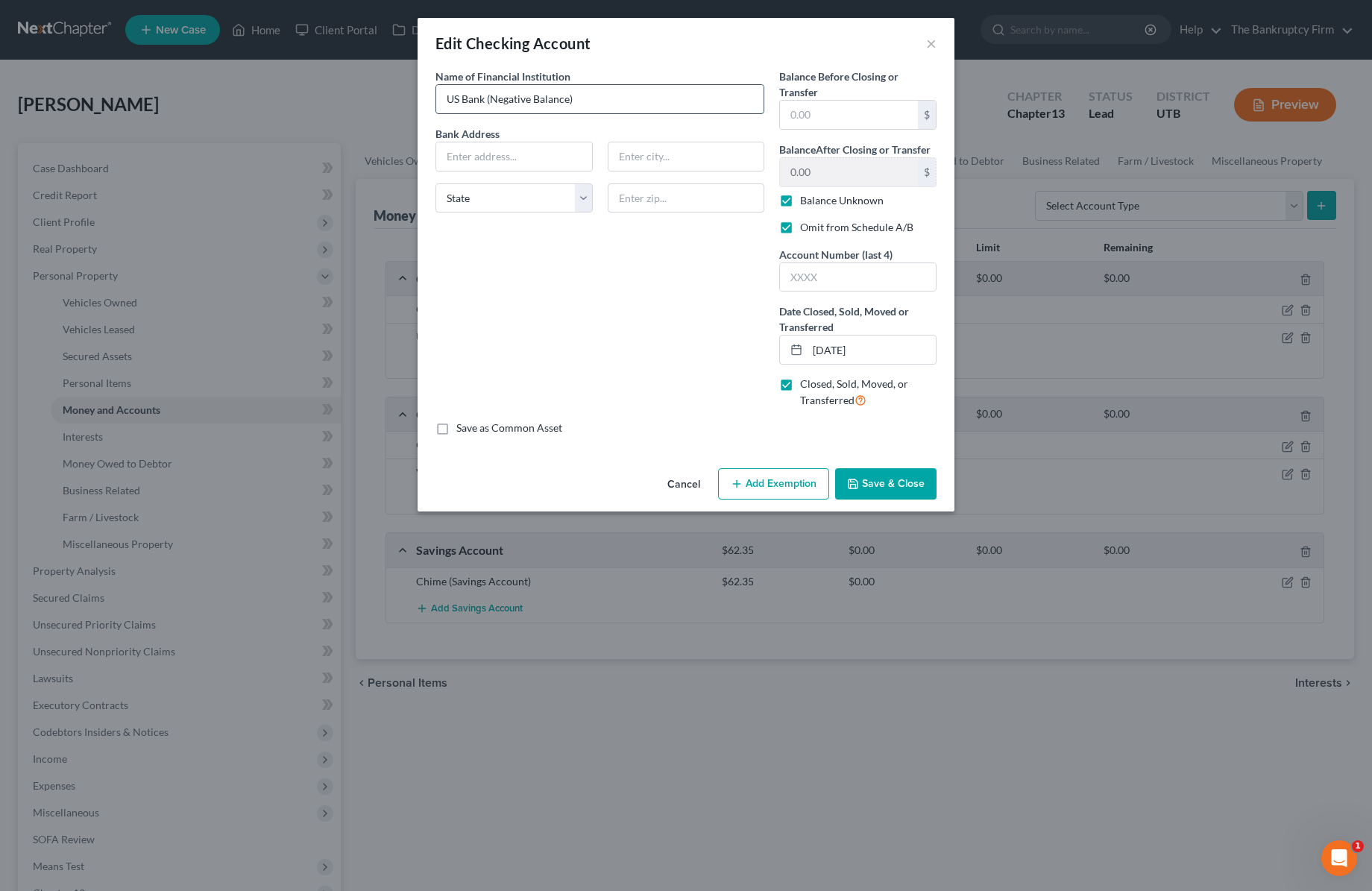
click at [486, 97] on input "US Bank (Negative Balance)" at bounding box center [600, 99] width 327 height 29
click at [595, 99] on input "US Bank (Negative Balance)" at bounding box center [600, 99] width 327 height 29
type input "US Bank (Negative Balance) (Closed)"
click at [905, 485] on button "Save & Close" at bounding box center [886, 484] width 101 height 32
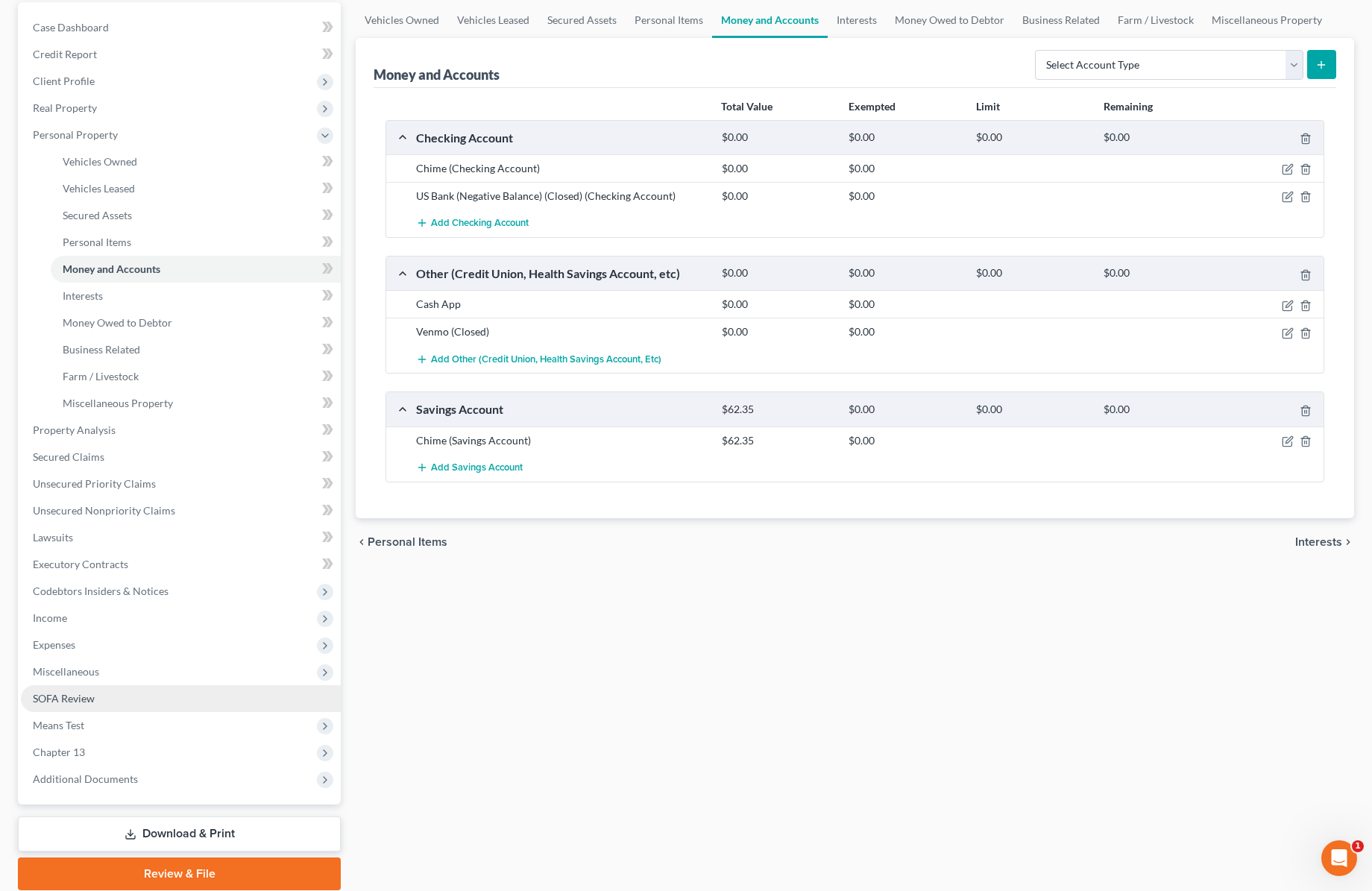
click at [84, 693] on span "SOFA Review" at bounding box center [63, 699] width 62 height 13
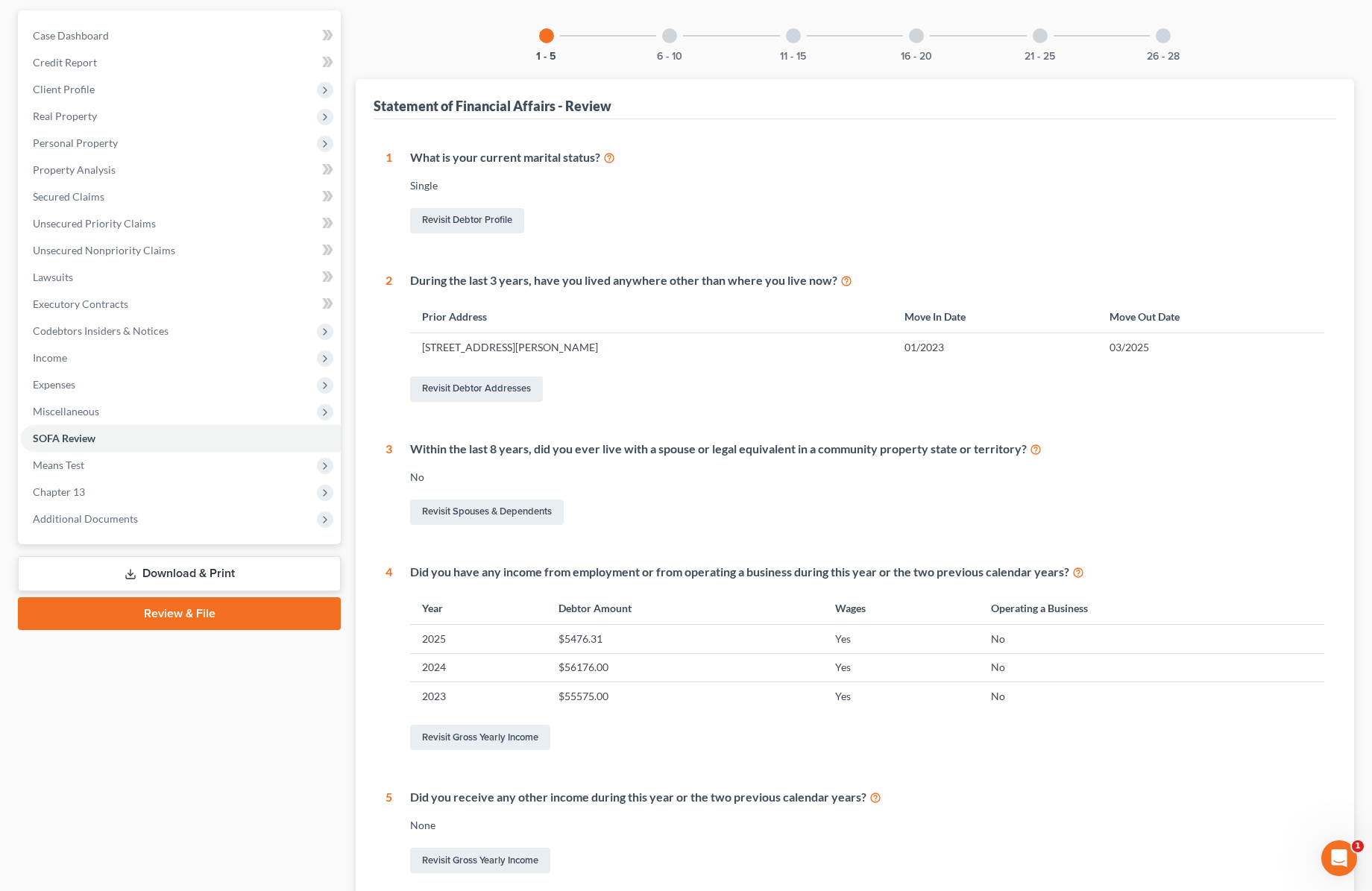
scroll to position [135, 0]
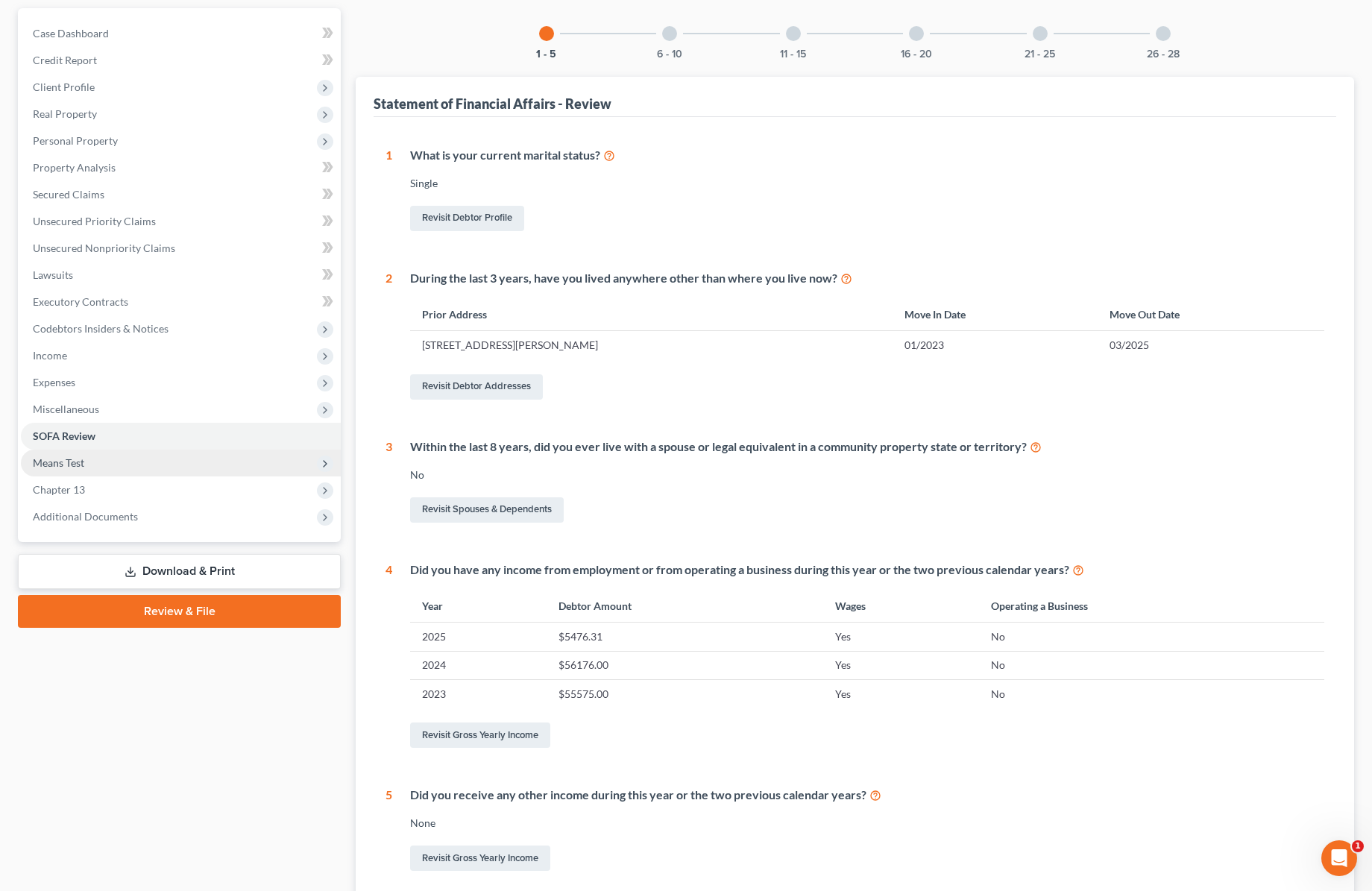
click at [97, 460] on span "Means Test" at bounding box center [181, 463] width 320 height 27
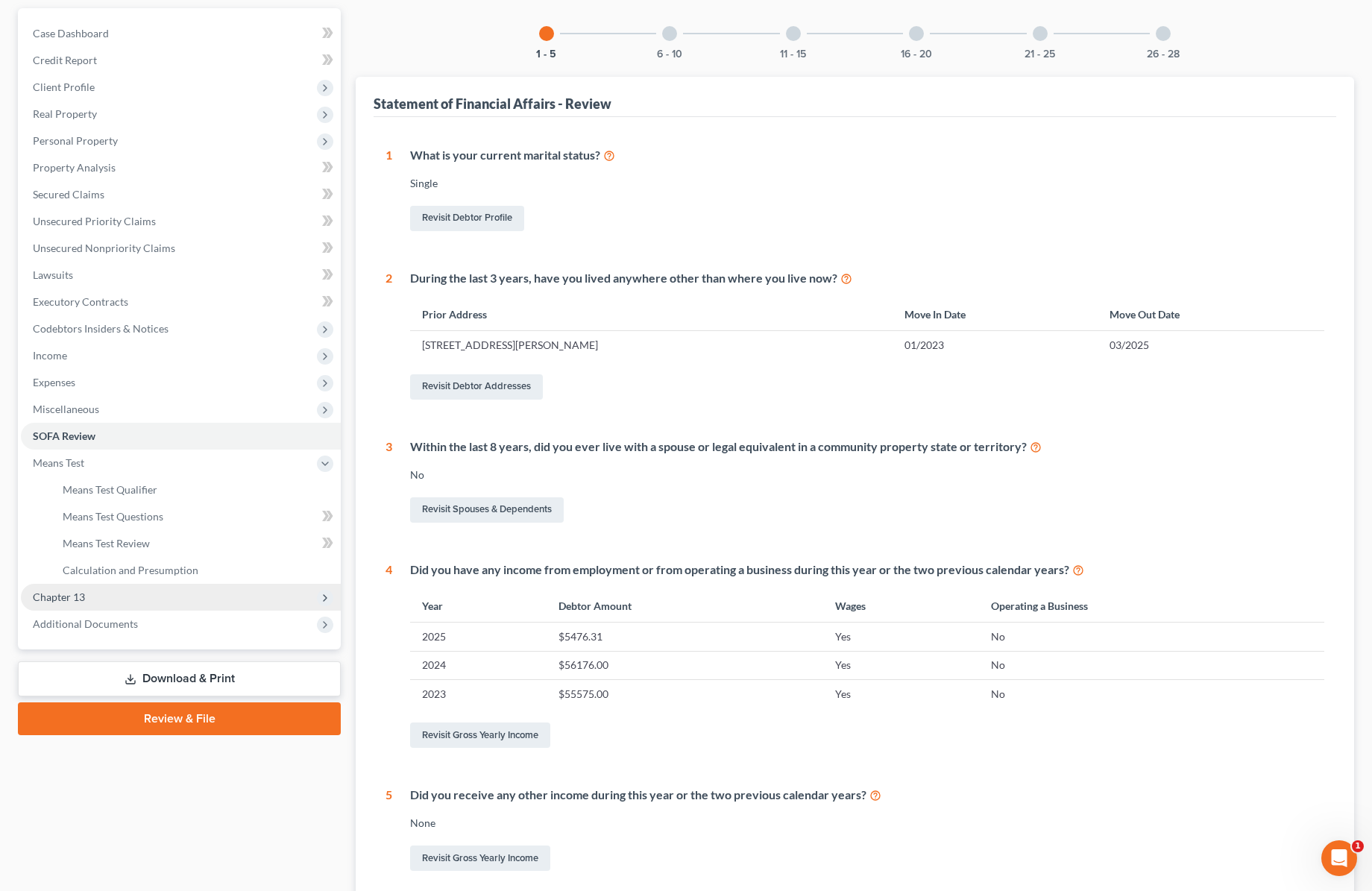
click at [149, 596] on span "Chapter 13" at bounding box center [181, 597] width 320 height 27
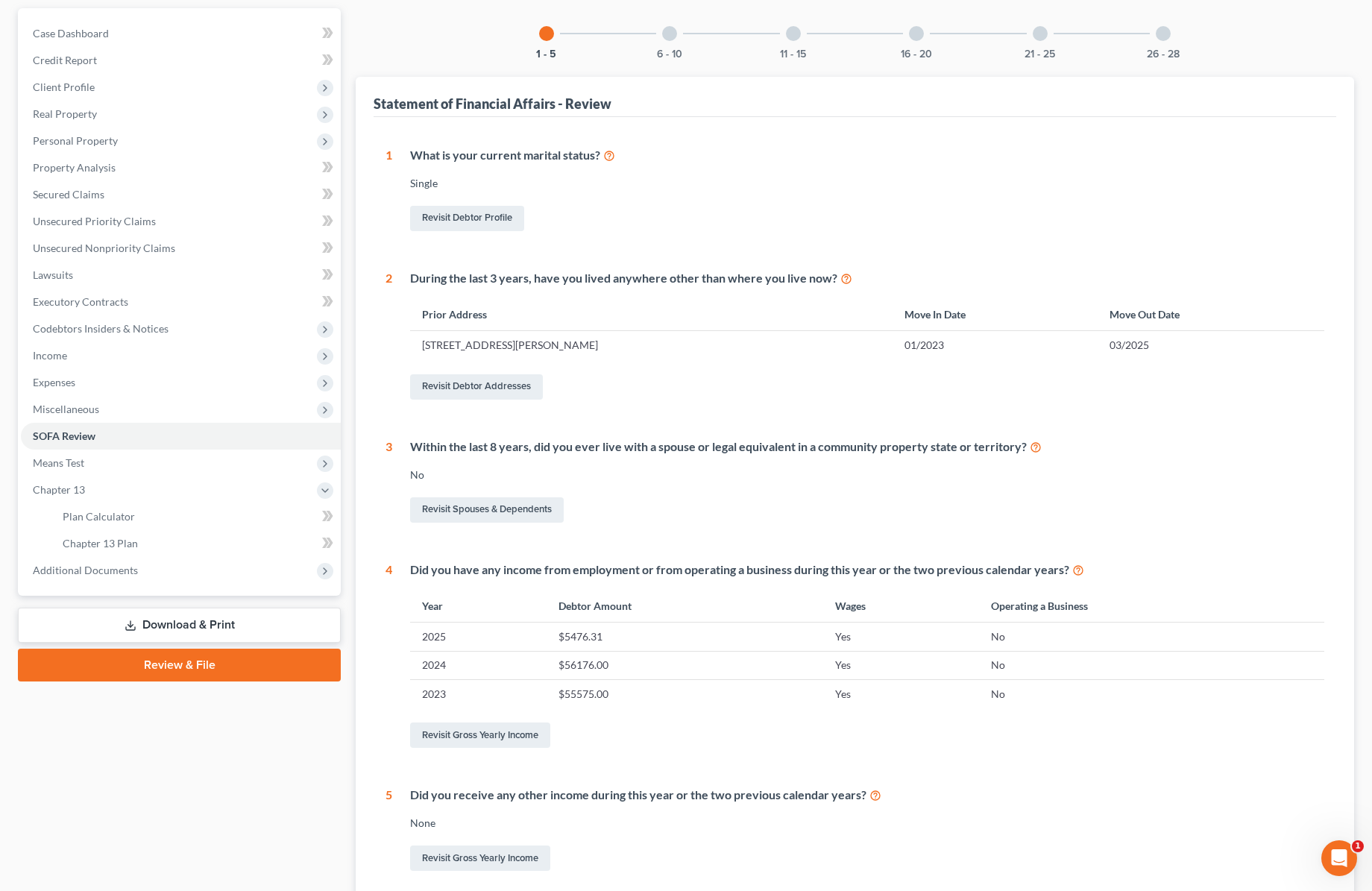
scroll to position [0, 0]
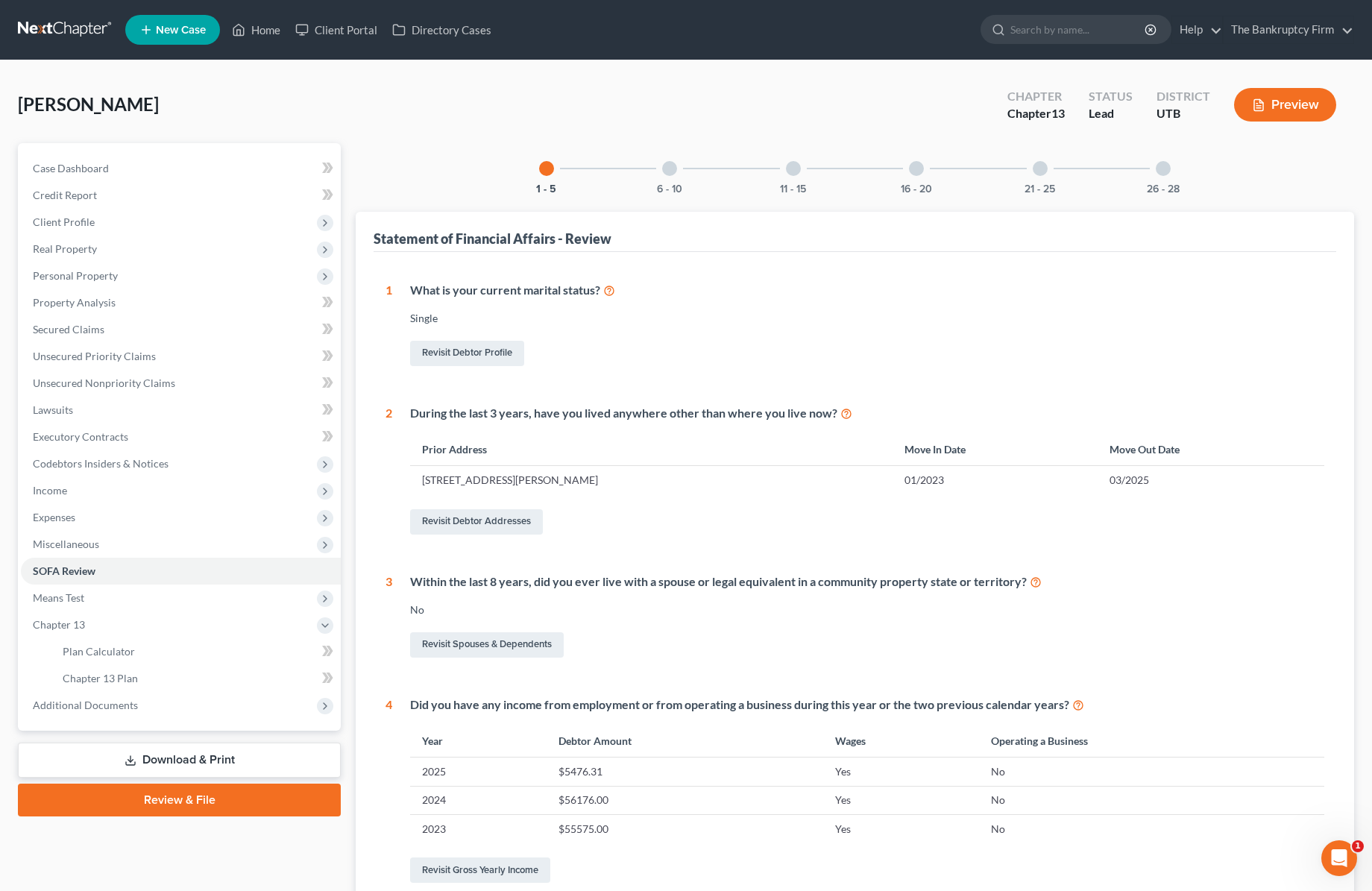
click at [1296, 105] on button "Preview" at bounding box center [1285, 105] width 102 height 33
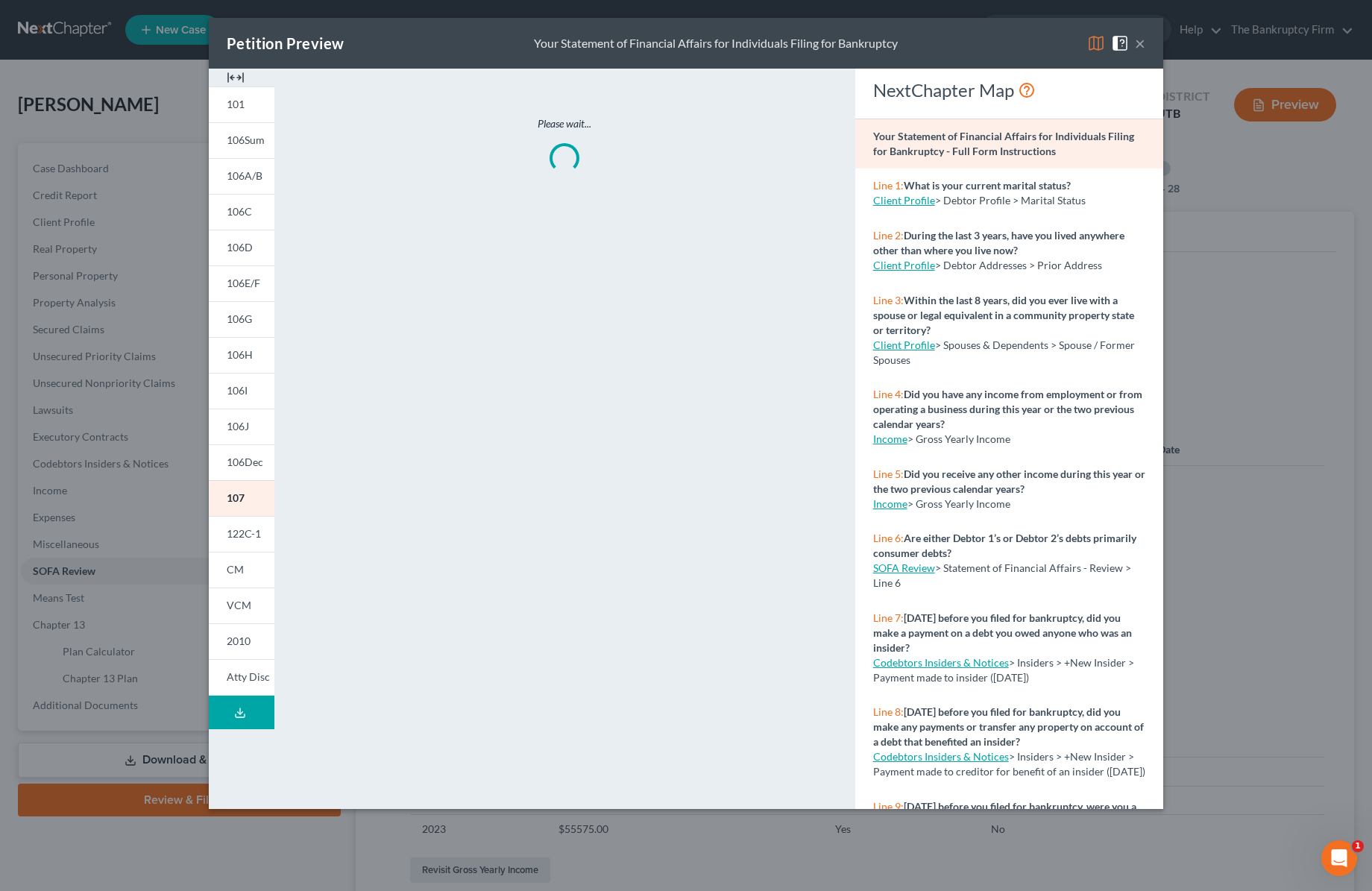
click at [1098, 42] on img at bounding box center [1096, 43] width 18 height 18
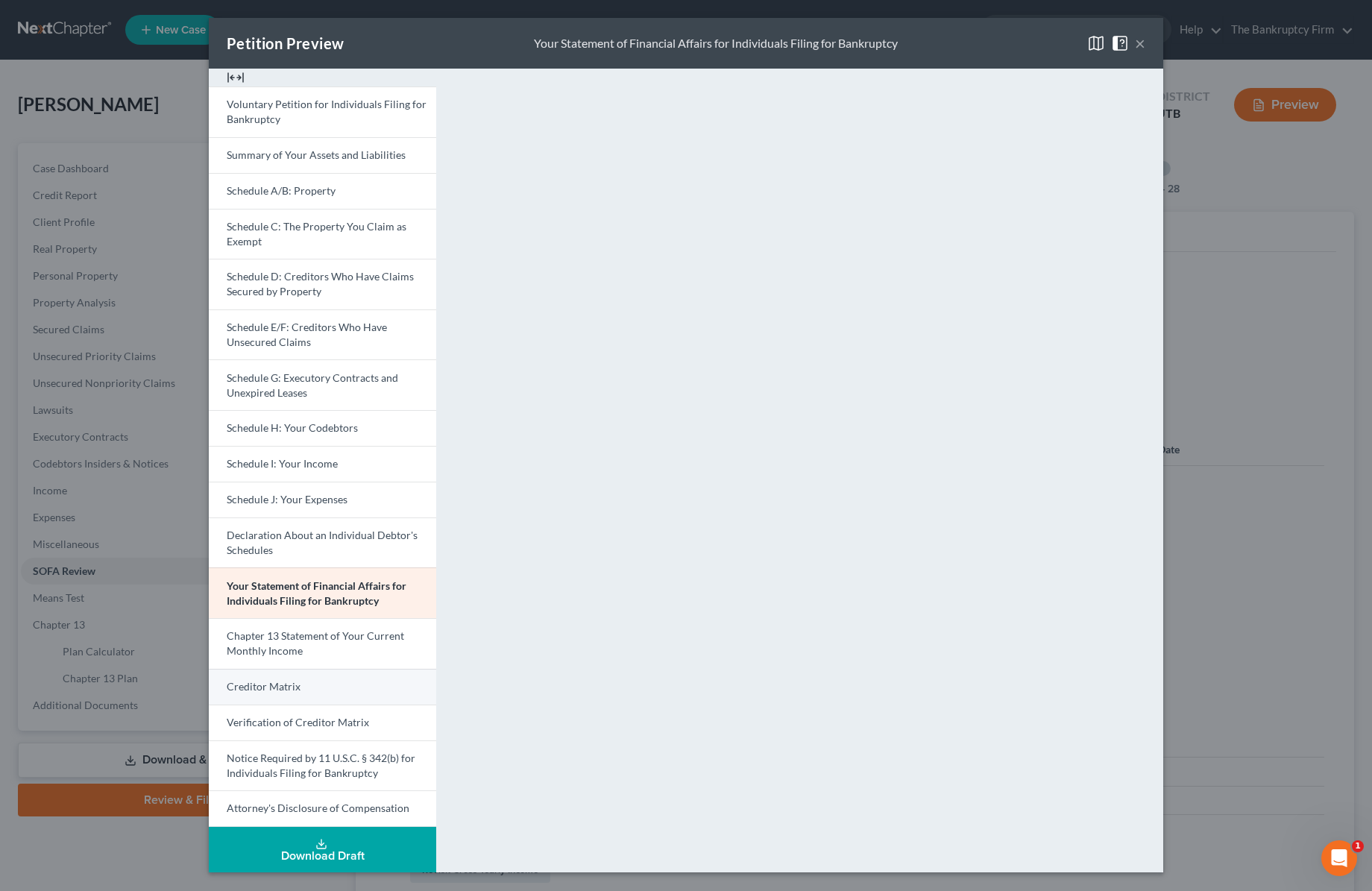
click at [302, 689] on link "Creditor Matrix" at bounding box center [322, 686] width 227 height 36
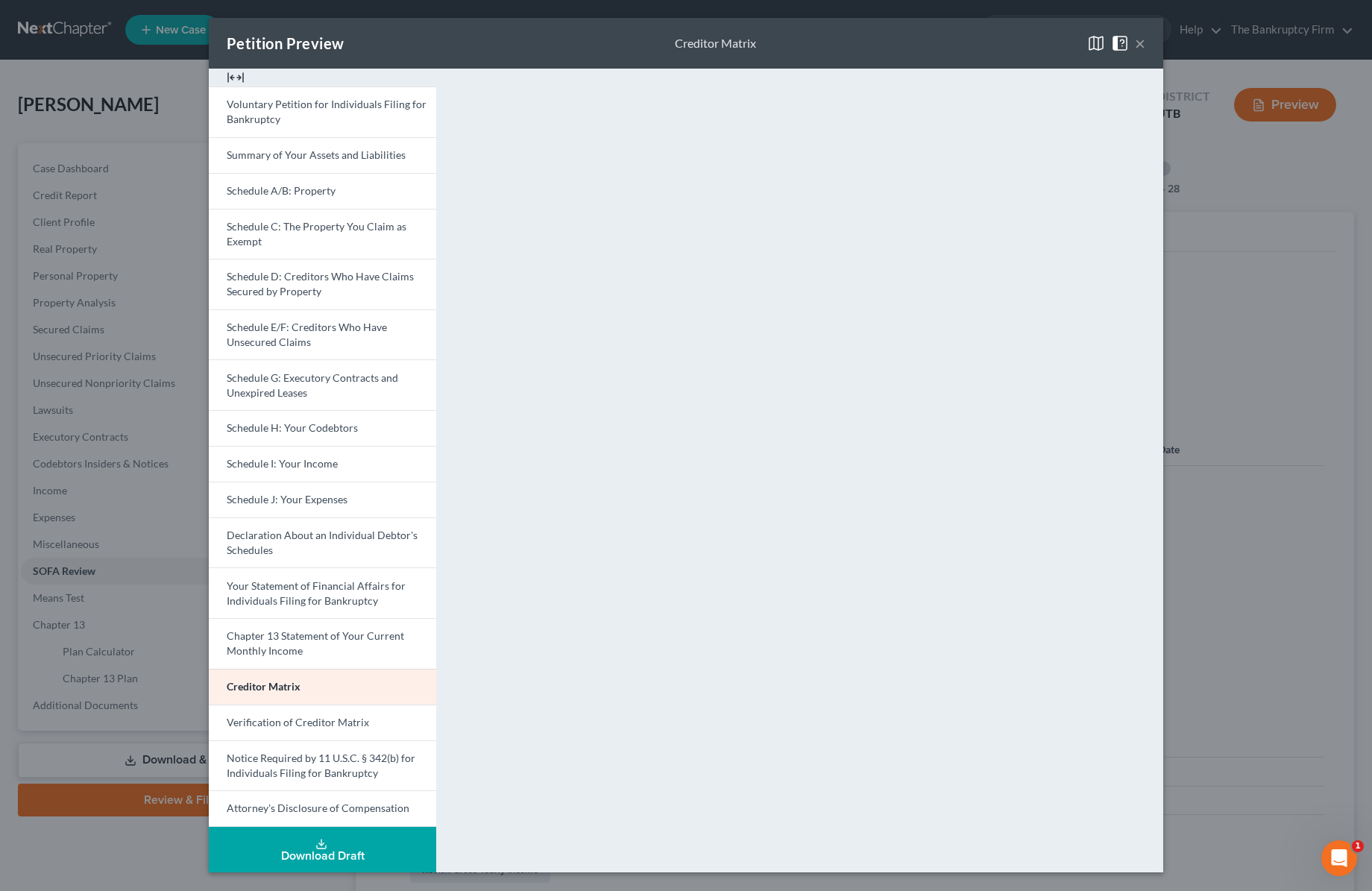
click at [1141, 42] on button "×" at bounding box center [1140, 43] width 10 height 18
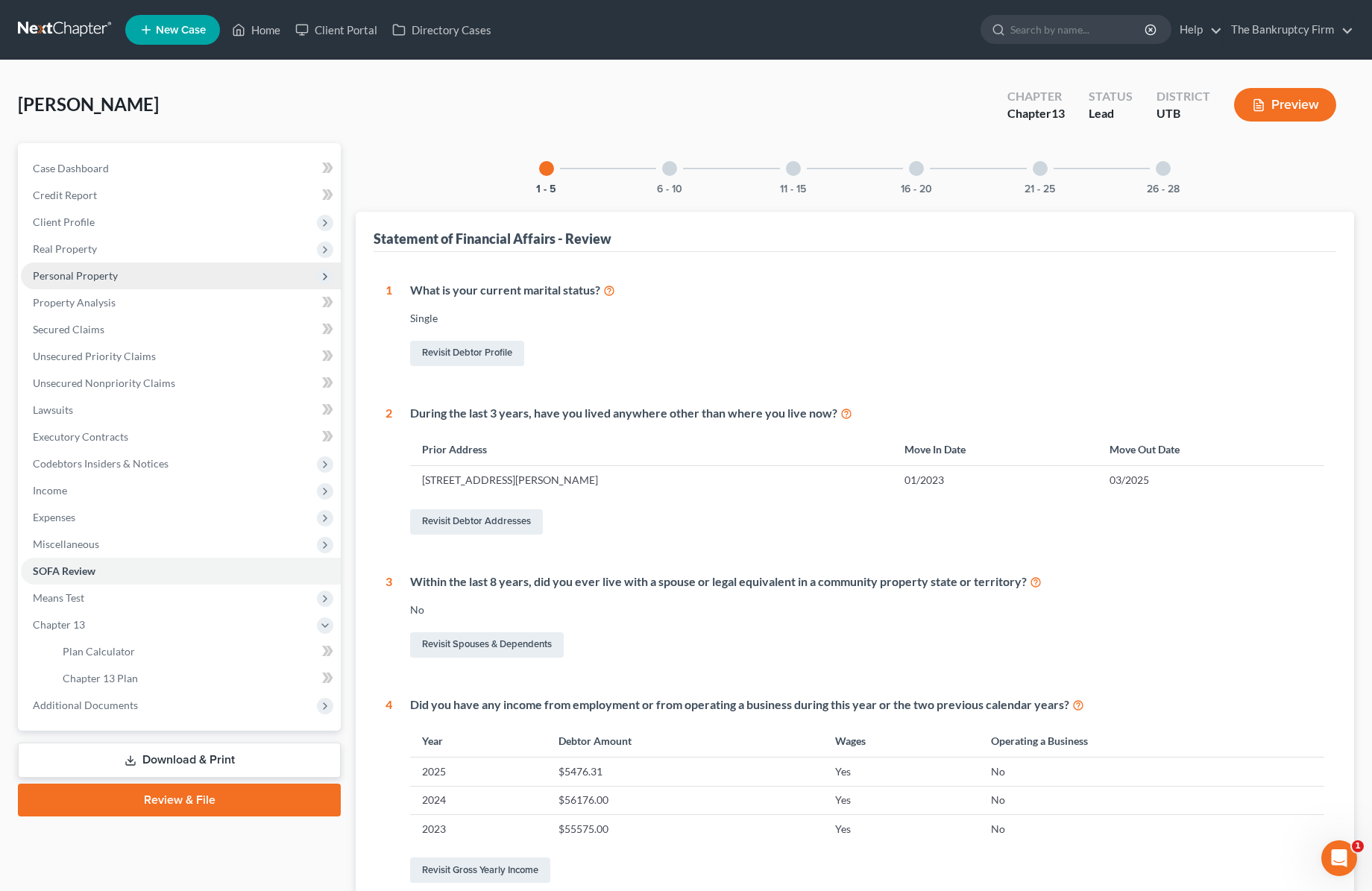
click at [131, 273] on span "Personal Property" at bounding box center [181, 276] width 320 height 27
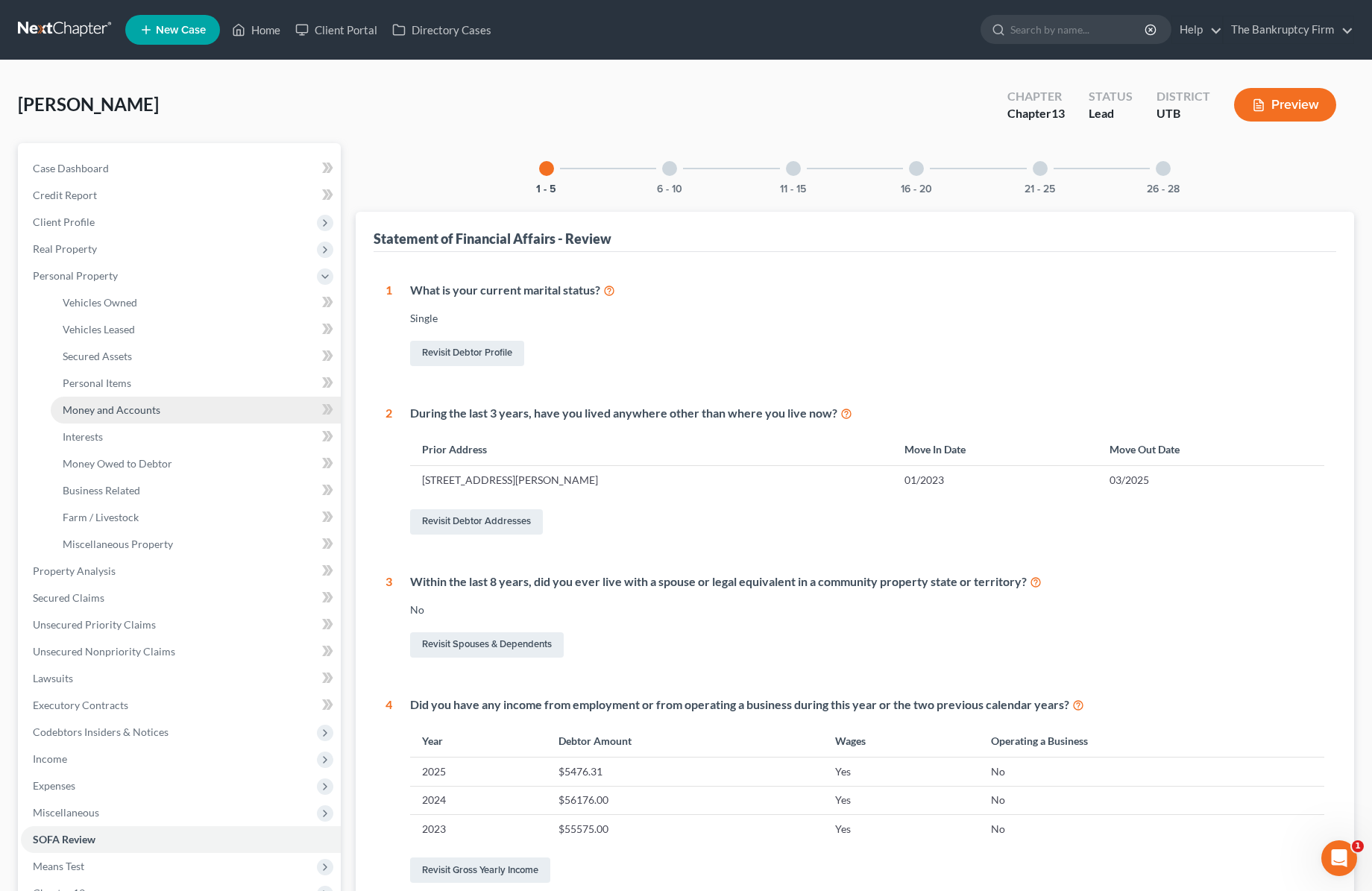
click at [153, 405] on span "Money and Accounts" at bounding box center [111, 409] width 97 height 13
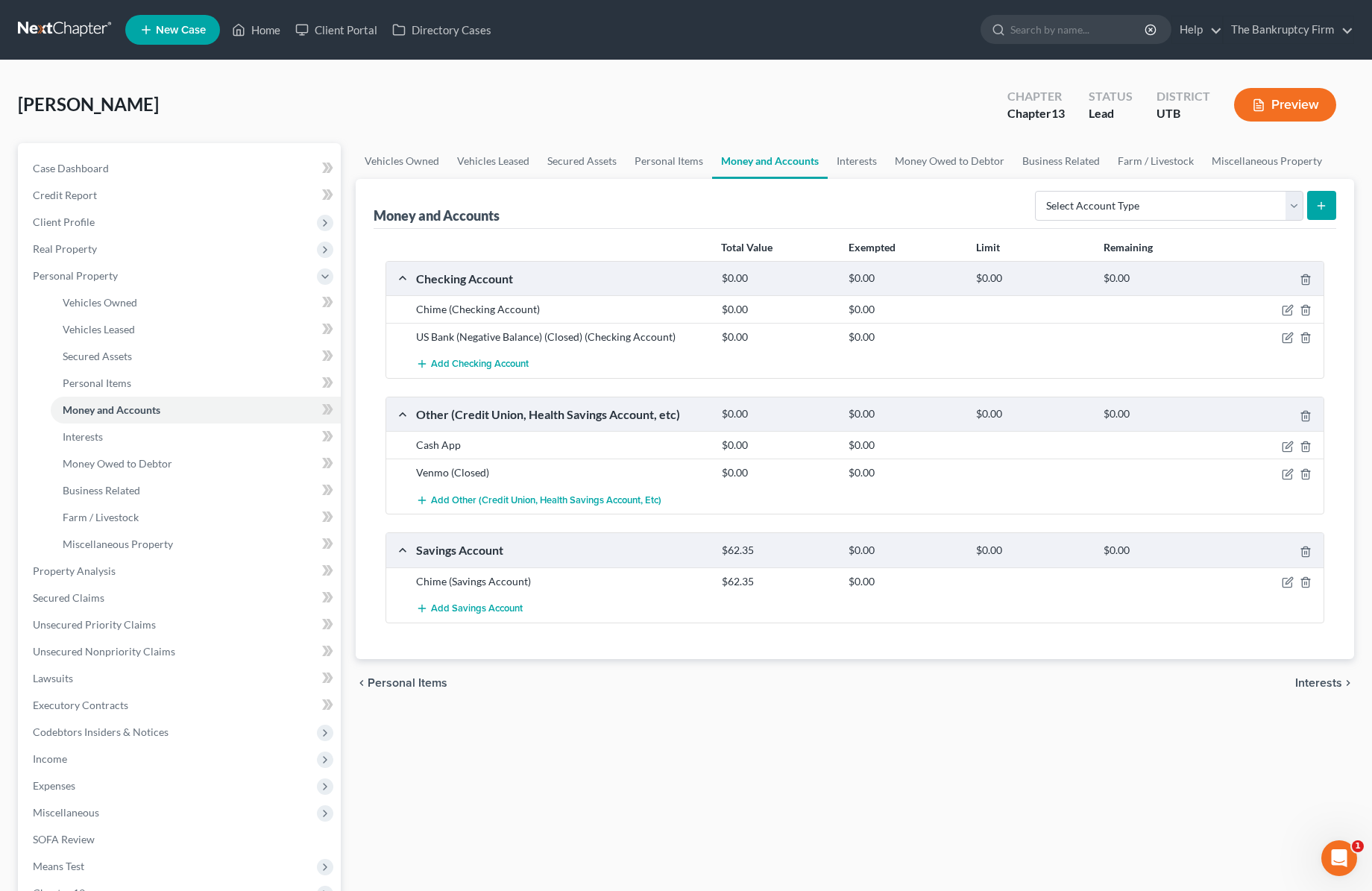
click at [185, 103] on div "[PERSON_NAME] Upgraded Chapter Chapter 13 Status Lead District UTB Preview" at bounding box center [686, 111] width 1336 height 65
click at [388, 160] on link "Vehicles Owned" at bounding box center [402, 161] width 93 height 36
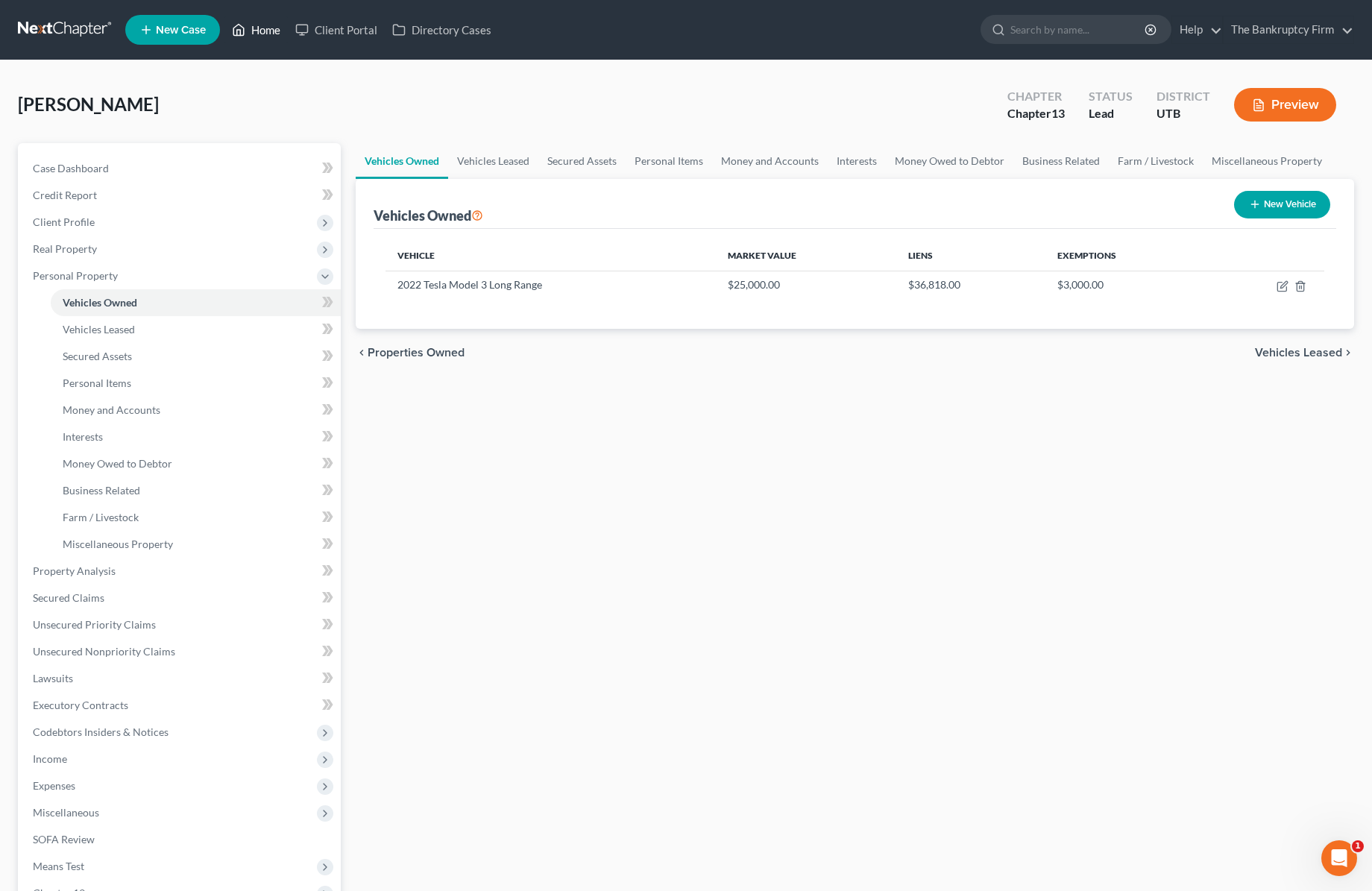
click at [248, 30] on link "Home" at bounding box center [256, 30] width 63 height 27
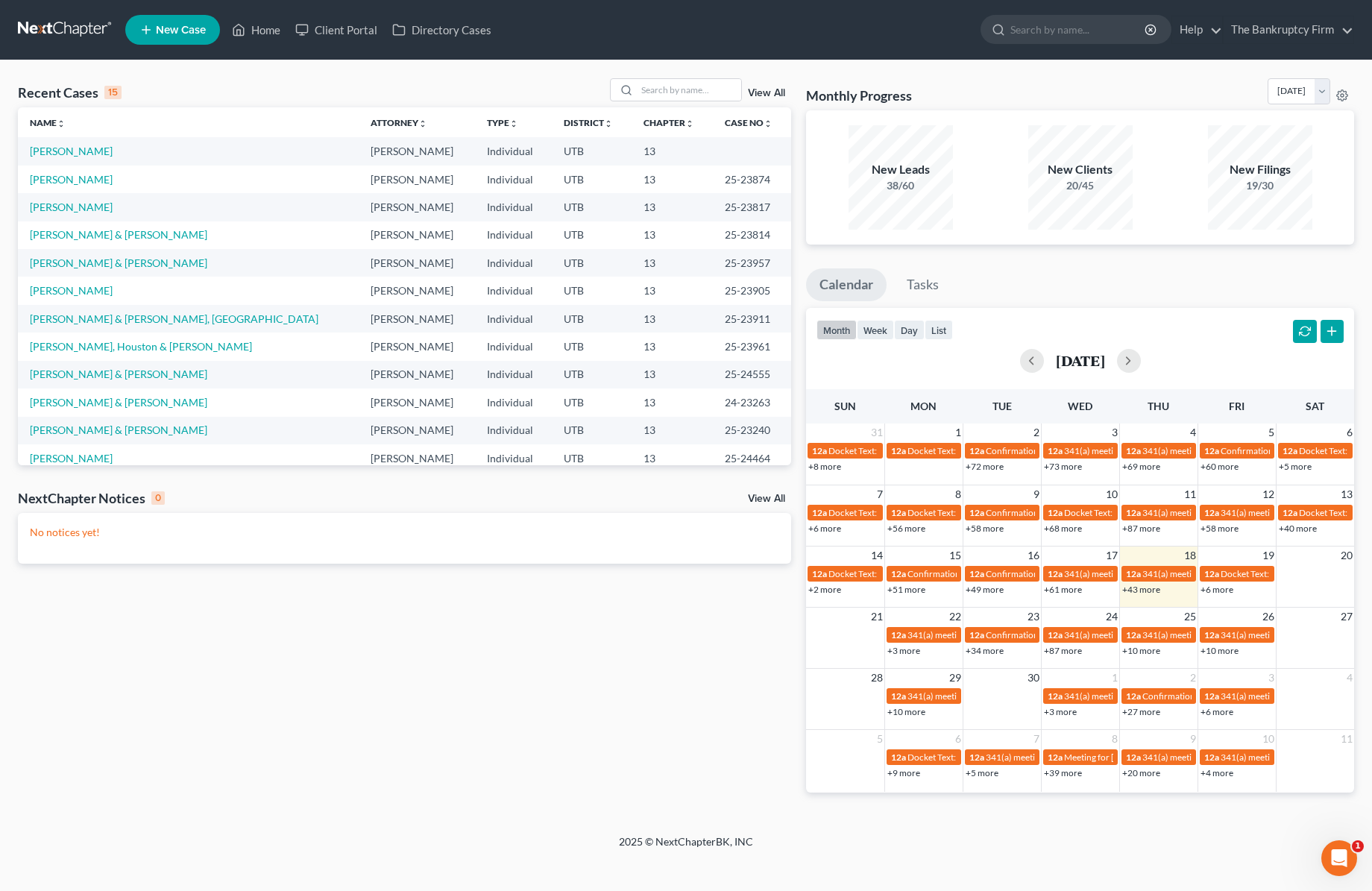
click at [775, 91] on link "View All" at bounding box center [766, 93] width 37 height 10
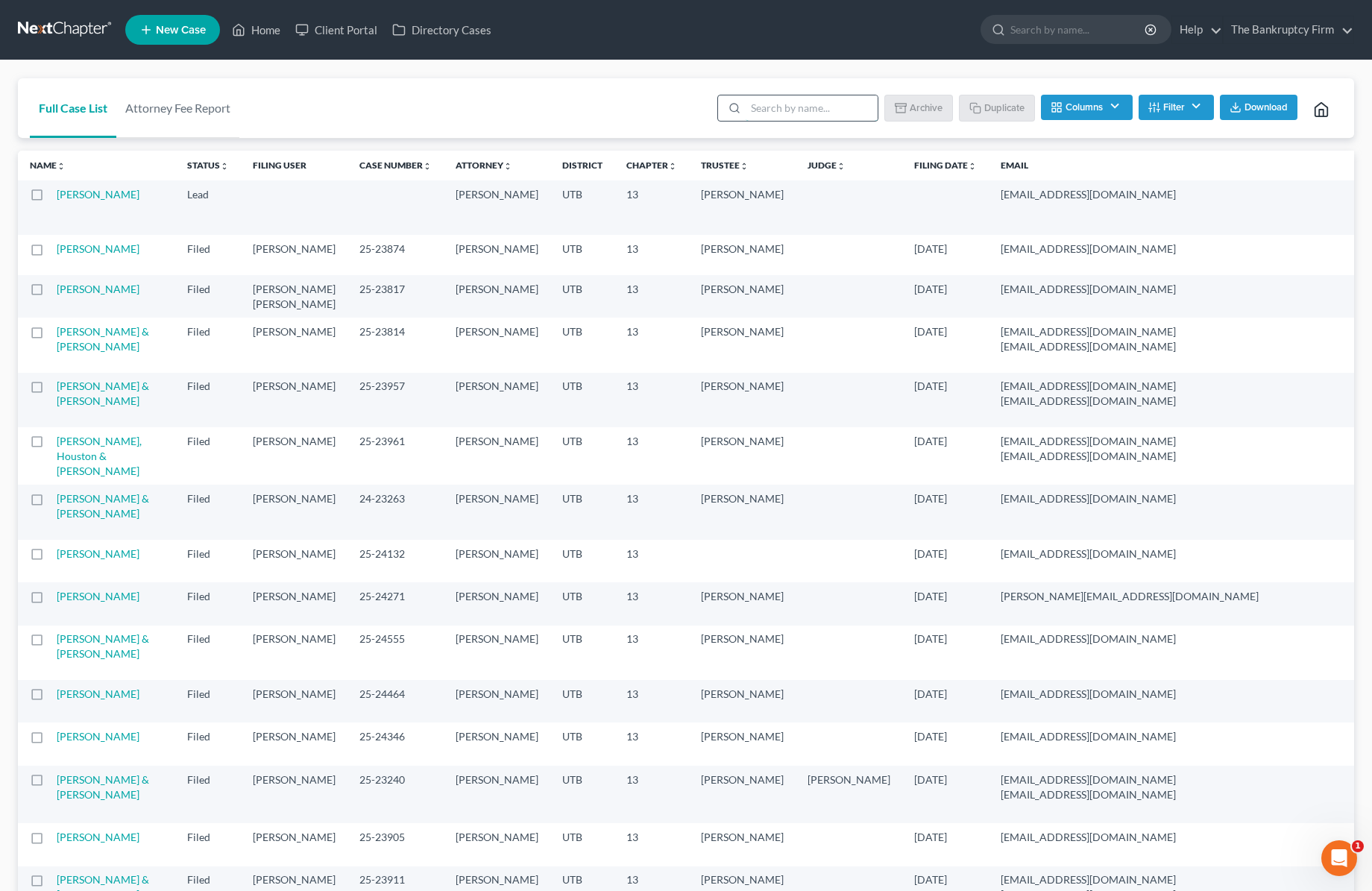
click at [801, 108] on input "search" at bounding box center [811, 108] width 132 height 25
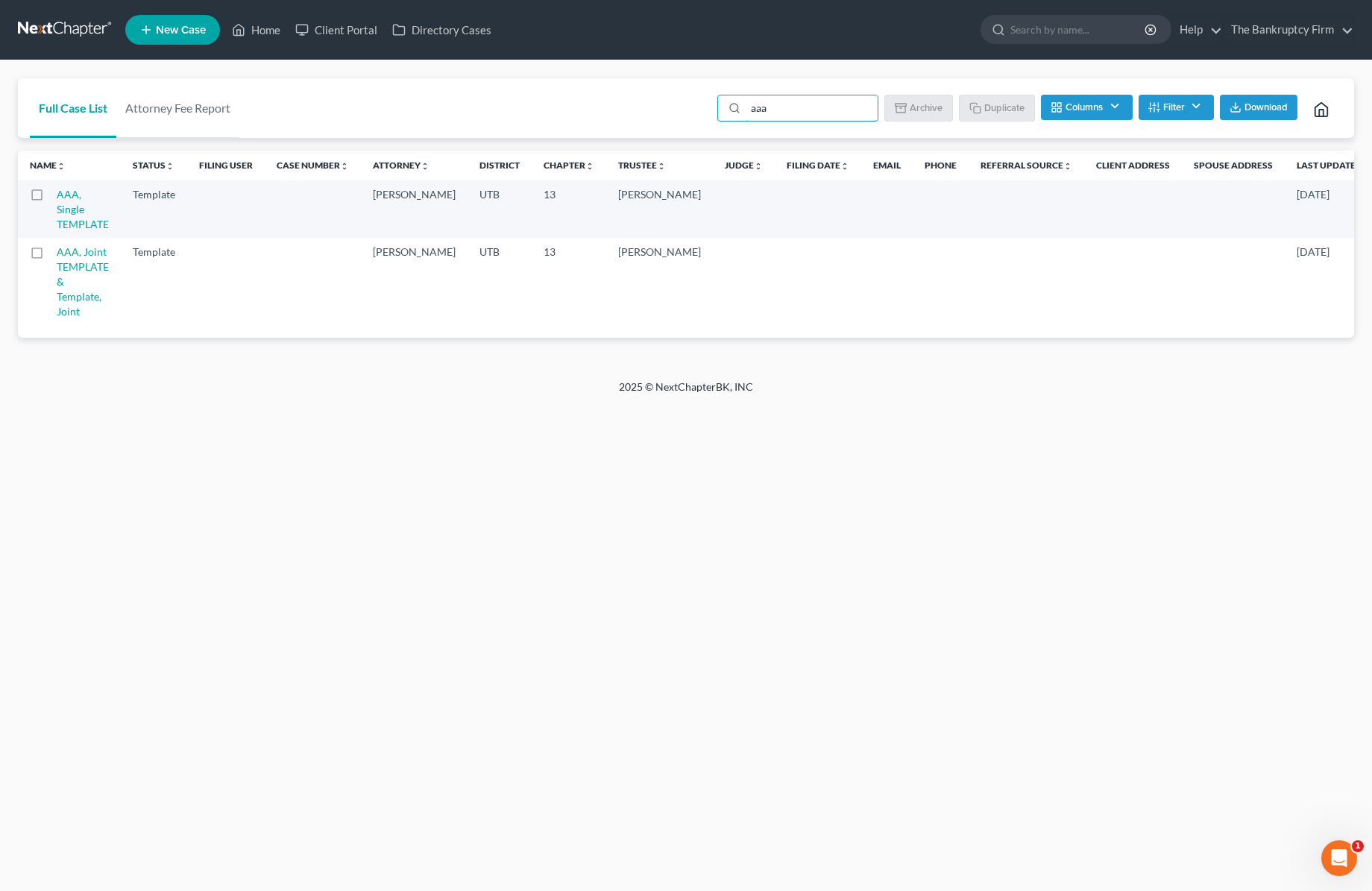
click at [51, 198] on label at bounding box center [51, 198] width 0 height 0
type input "aaa"
click at [57, 197] on input "checkbox" at bounding box center [62, 192] width 10 height 10
click at [991, 102] on button "Duplicate" at bounding box center [997, 108] width 74 height 25
checkbox input "false"
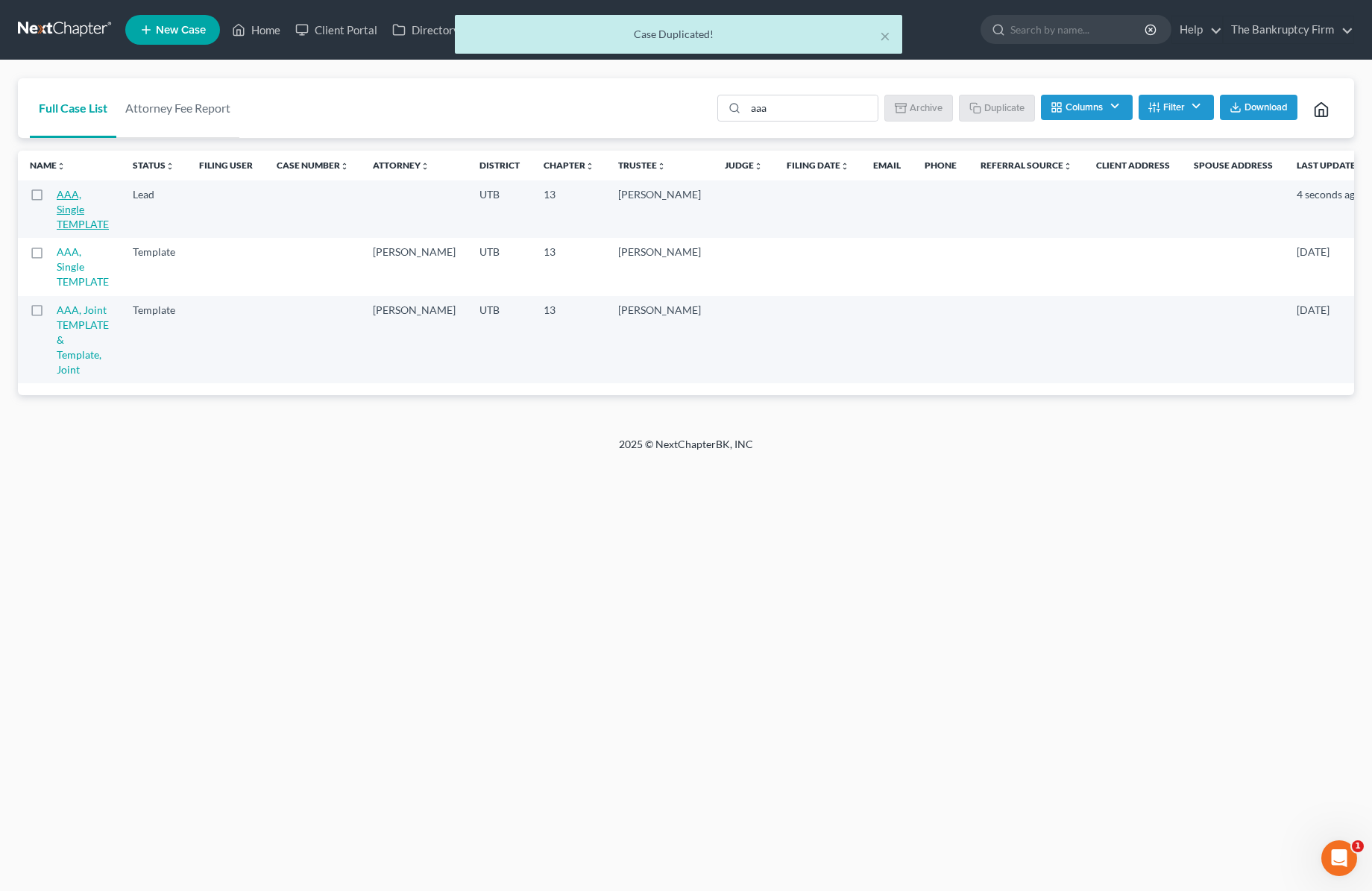
click at [78, 194] on link "AAA, Single TEMPLATE" at bounding box center [83, 209] width 52 height 43
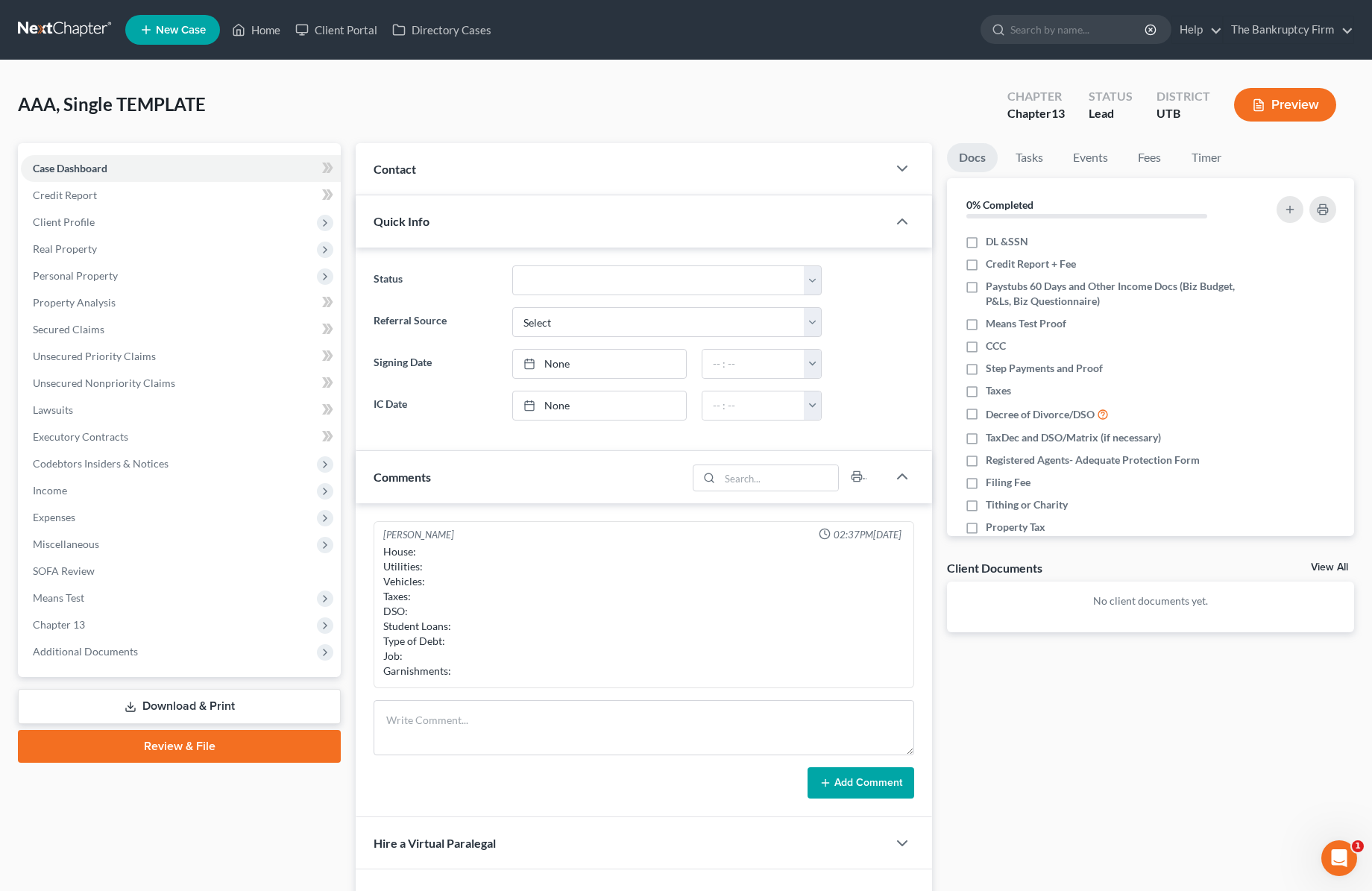
click at [893, 159] on div at bounding box center [909, 169] width 44 height 30
click at [898, 167] on polyline "button" at bounding box center [901, 169] width 9 height 5
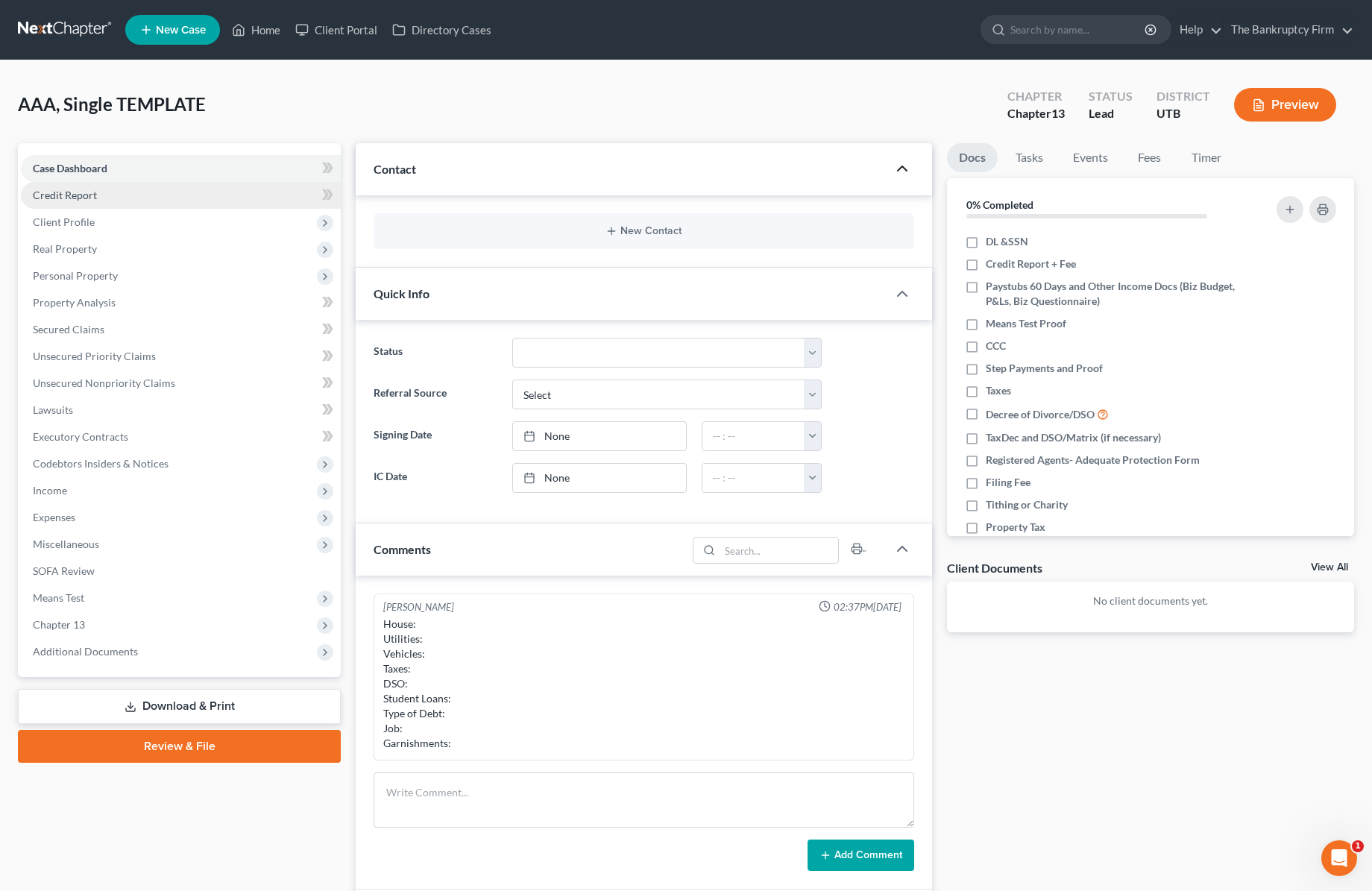
click at [97, 196] on link "Credit Report" at bounding box center [181, 196] width 320 height 27
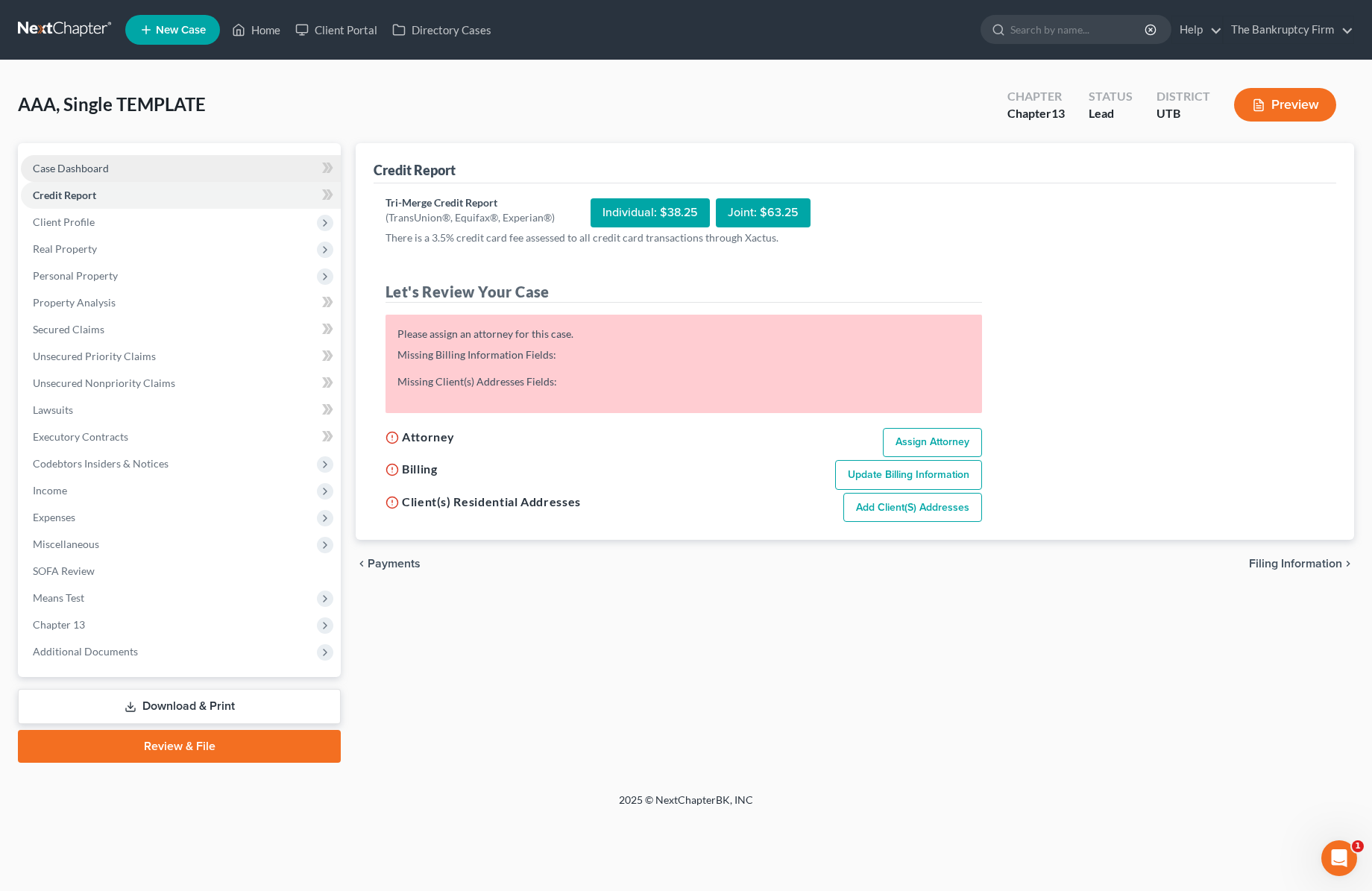
click at [95, 166] on span "Case Dashboard" at bounding box center [71, 168] width 76 height 13
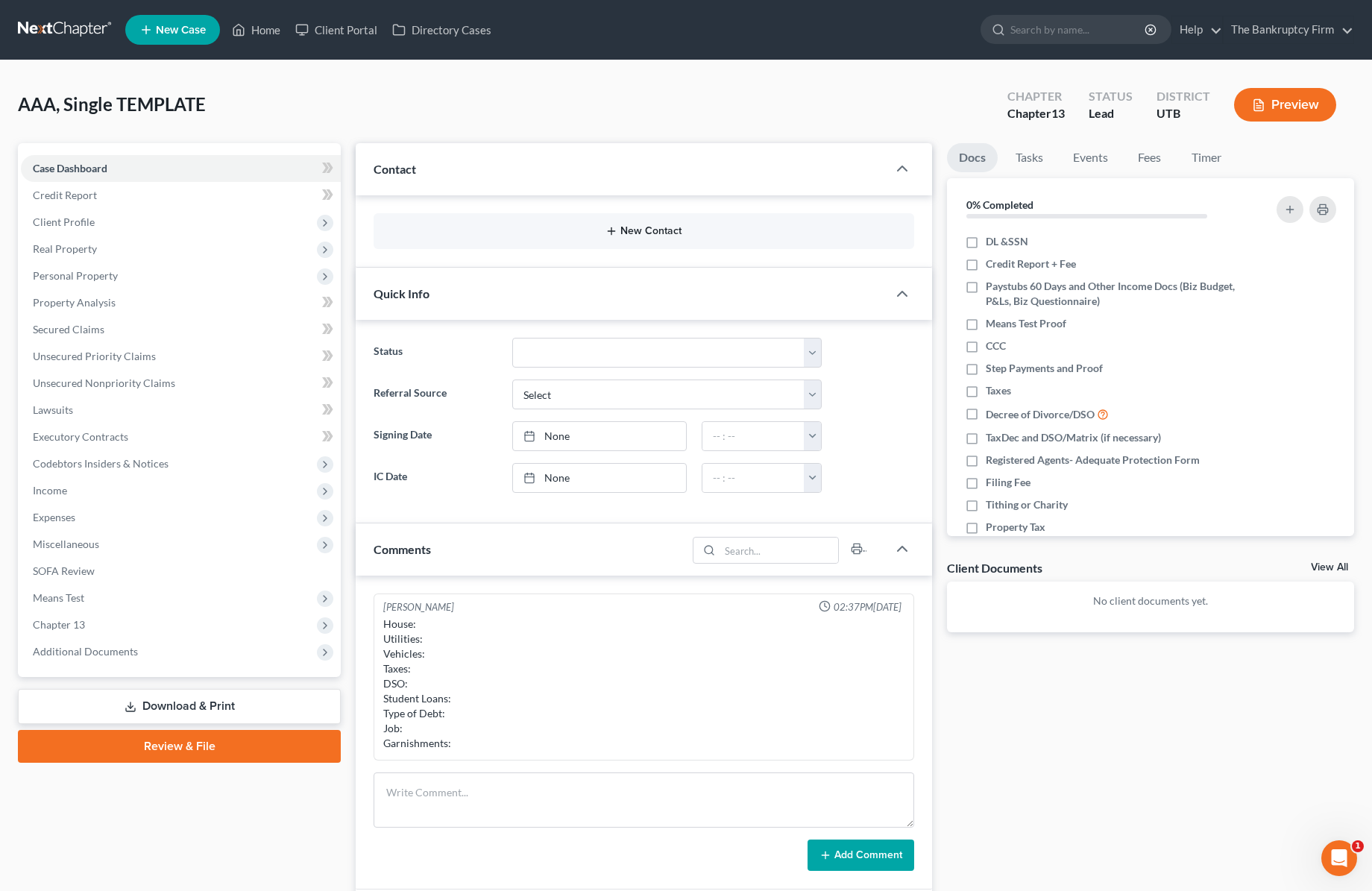
click at [657, 232] on button "New Contact" at bounding box center [644, 230] width 516 height 12
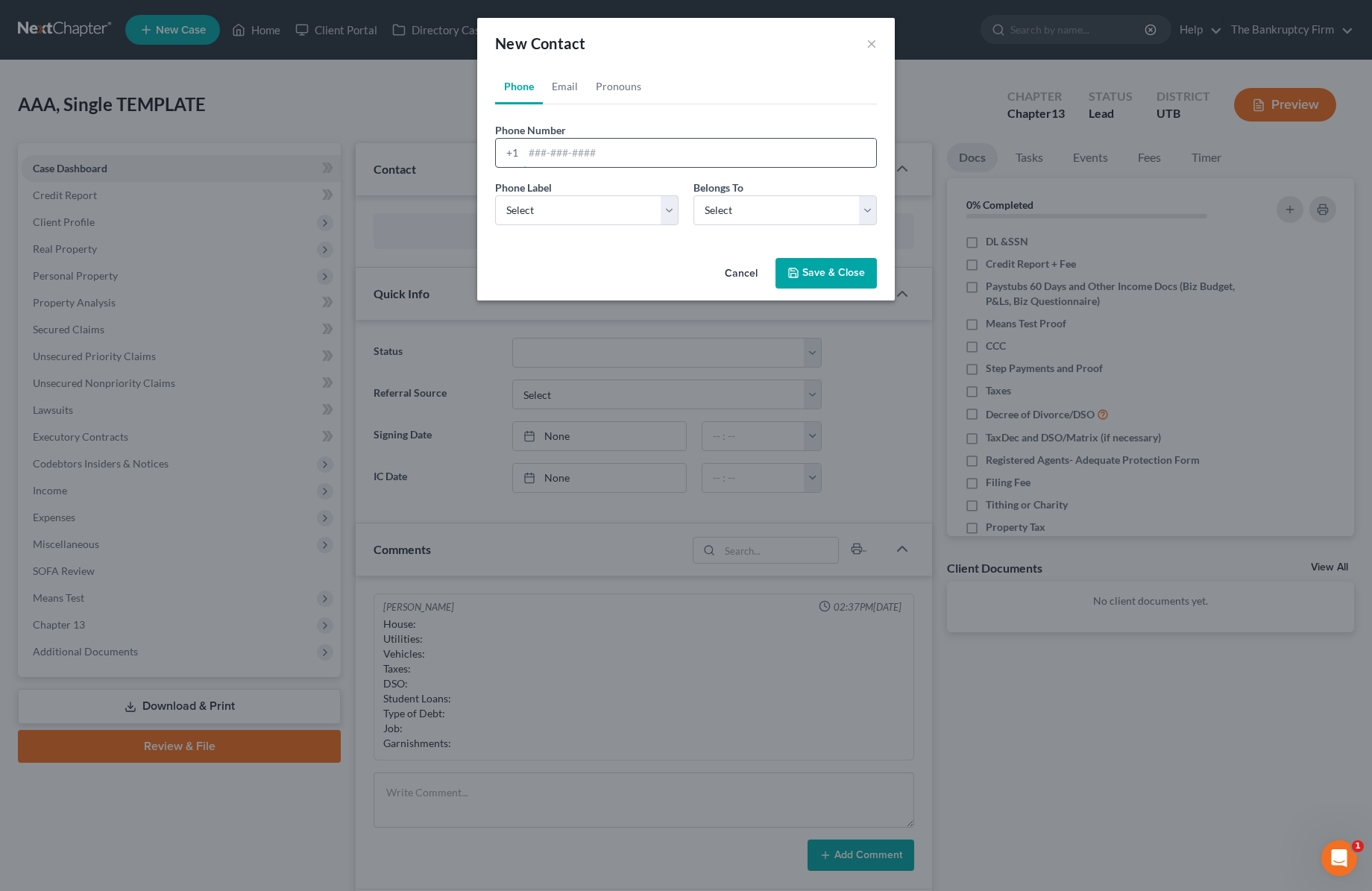
click at [573, 152] on input "tel" at bounding box center [699, 153] width 353 height 29
click at [610, 153] on input "[PHONE_NUMBER]" at bounding box center [699, 153] width 353 height 29
type input "[PHONE_NUMBER]"
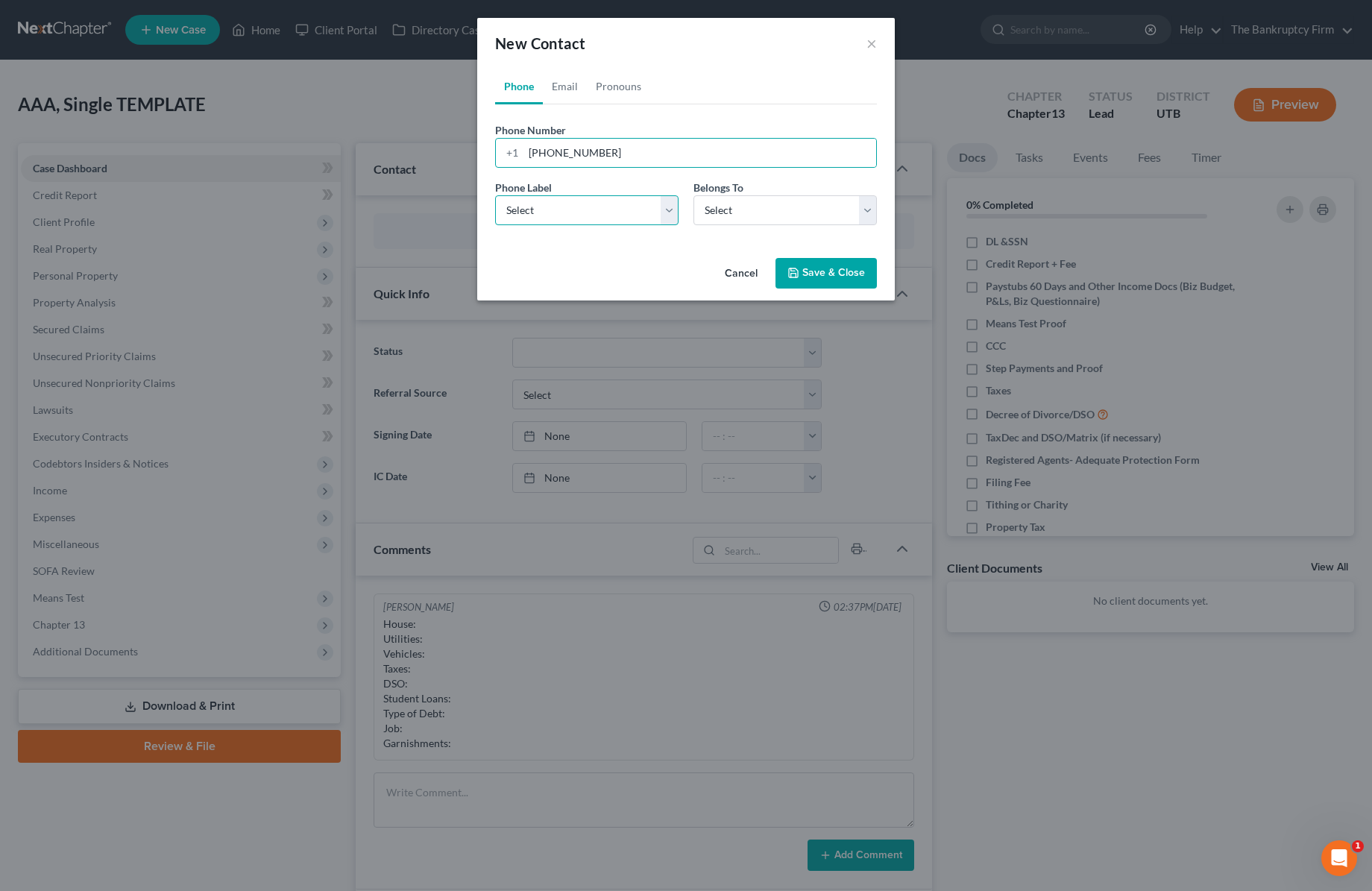
click at [588, 207] on select "Select Mobile Home Work Other" at bounding box center [587, 211] width 184 height 30
select select "0"
click at [495, 196] on select "Select Mobile Home Work Other" at bounding box center [587, 211] width 184 height 30
click at [761, 216] on select "Select Client Other" at bounding box center [785, 211] width 184 height 30
select select "0"
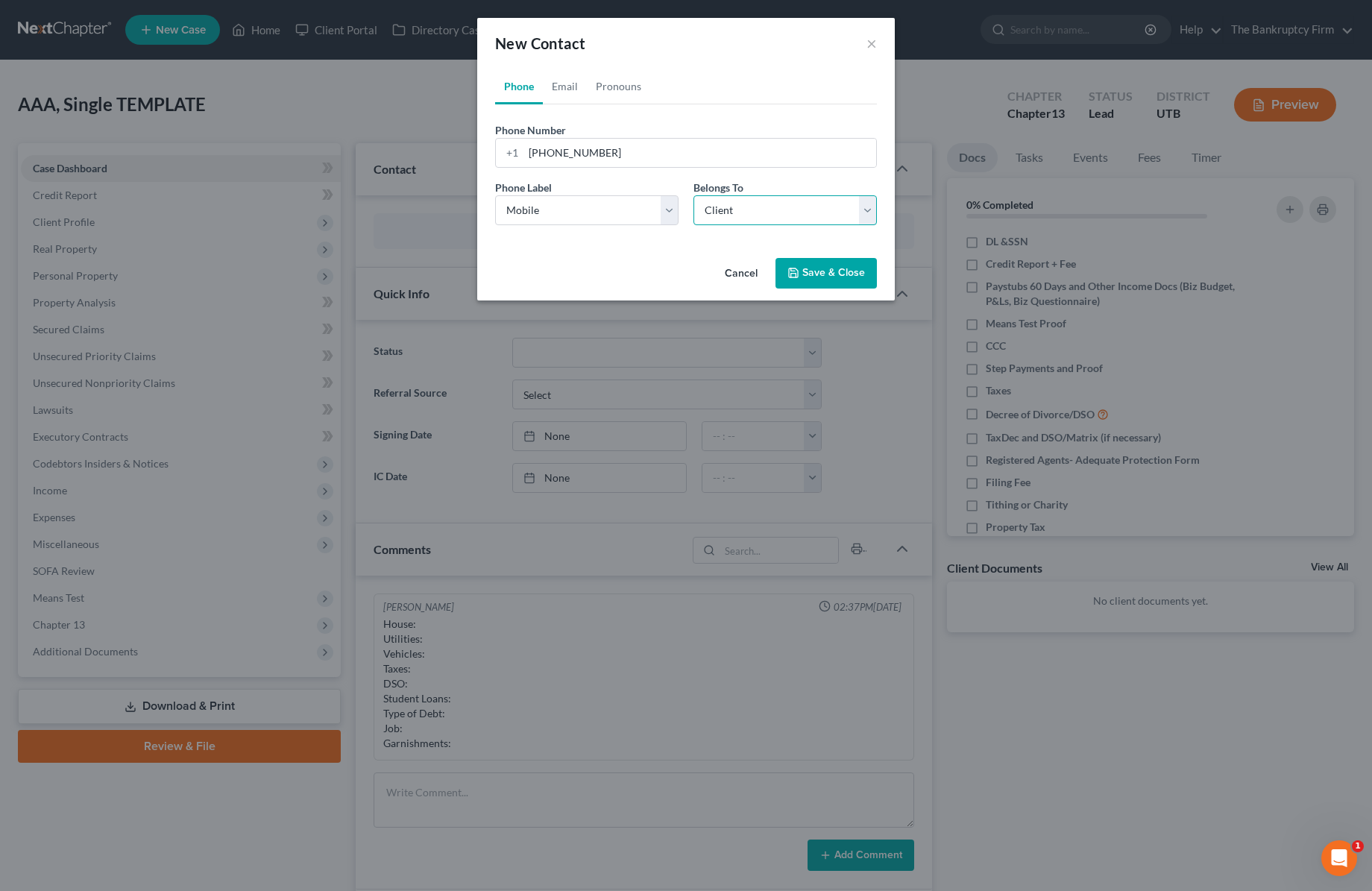
click at [693, 196] on select "Select Client Other" at bounding box center [785, 211] width 184 height 30
select select "0"
click at [569, 82] on link "Email" at bounding box center [565, 86] width 44 height 36
click at [566, 155] on input "email" at bounding box center [699, 153] width 353 height 29
type input "[EMAIL_ADDRESS][DOMAIN_NAME]"
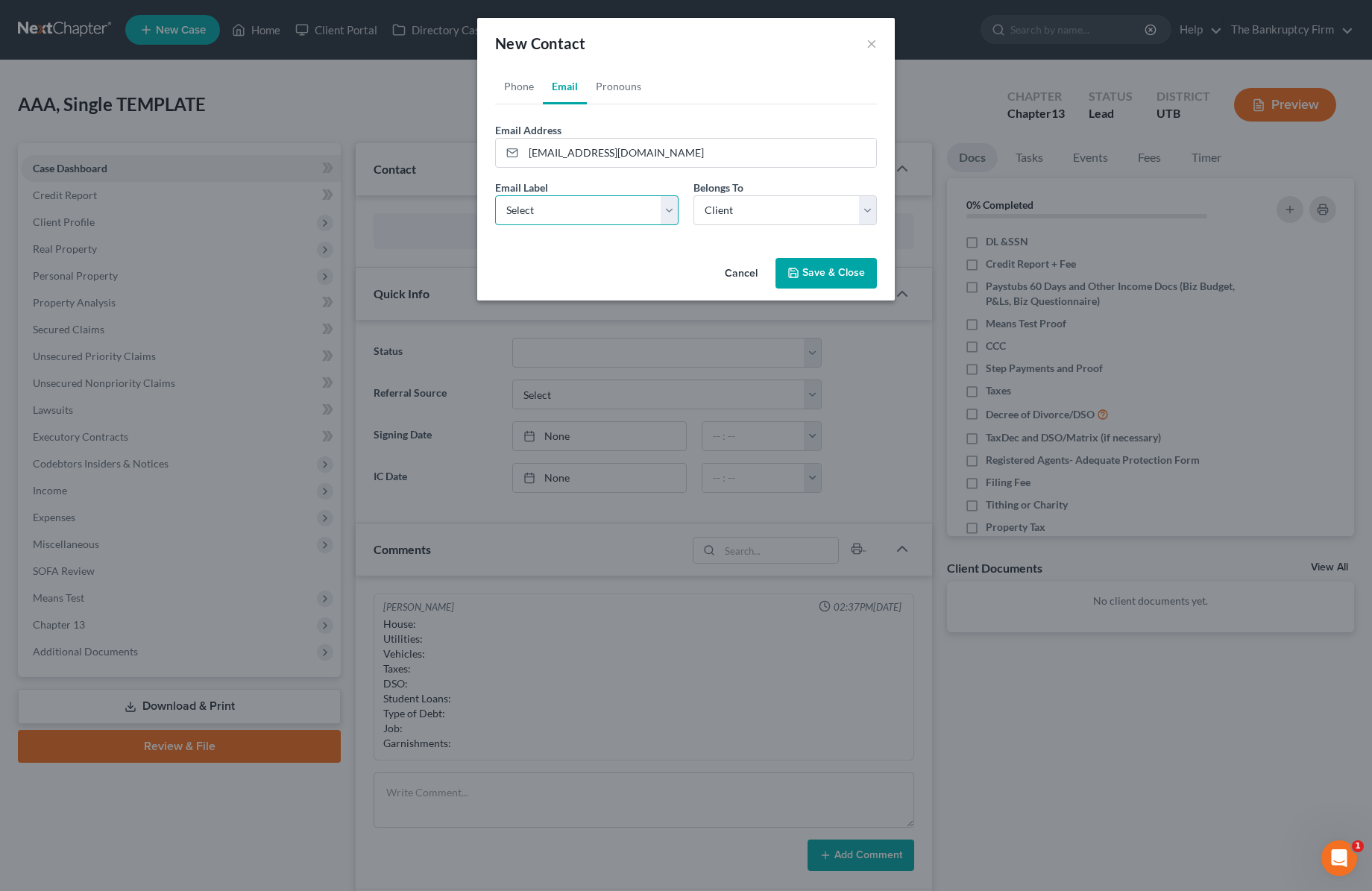
click at [562, 208] on select "Select Home Work Other" at bounding box center [587, 211] width 184 height 30
select select "0"
click at [495, 196] on select "Select Home Work Other" at bounding box center [587, 211] width 184 height 30
click at [802, 210] on select "Select Client Other" at bounding box center [785, 211] width 184 height 30
click at [693, 196] on select "Select Client Other" at bounding box center [785, 211] width 184 height 30
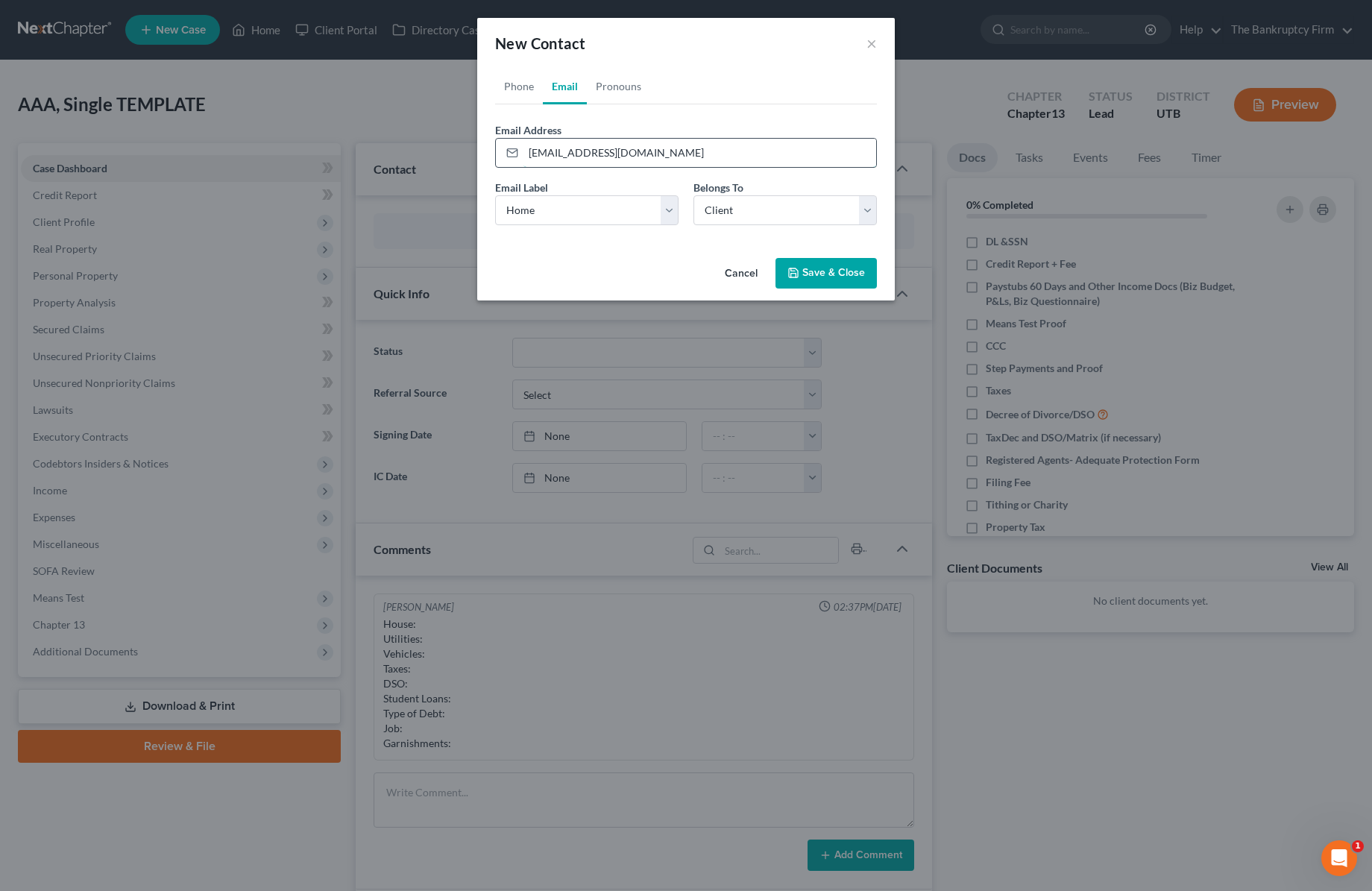
click at [692, 158] on input "[EMAIL_ADDRESS][DOMAIN_NAME]" at bounding box center [699, 153] width 353 height 29
click at [824, 272] on button "Save & Close" at bounding box center [826, 274] width 101 height 32
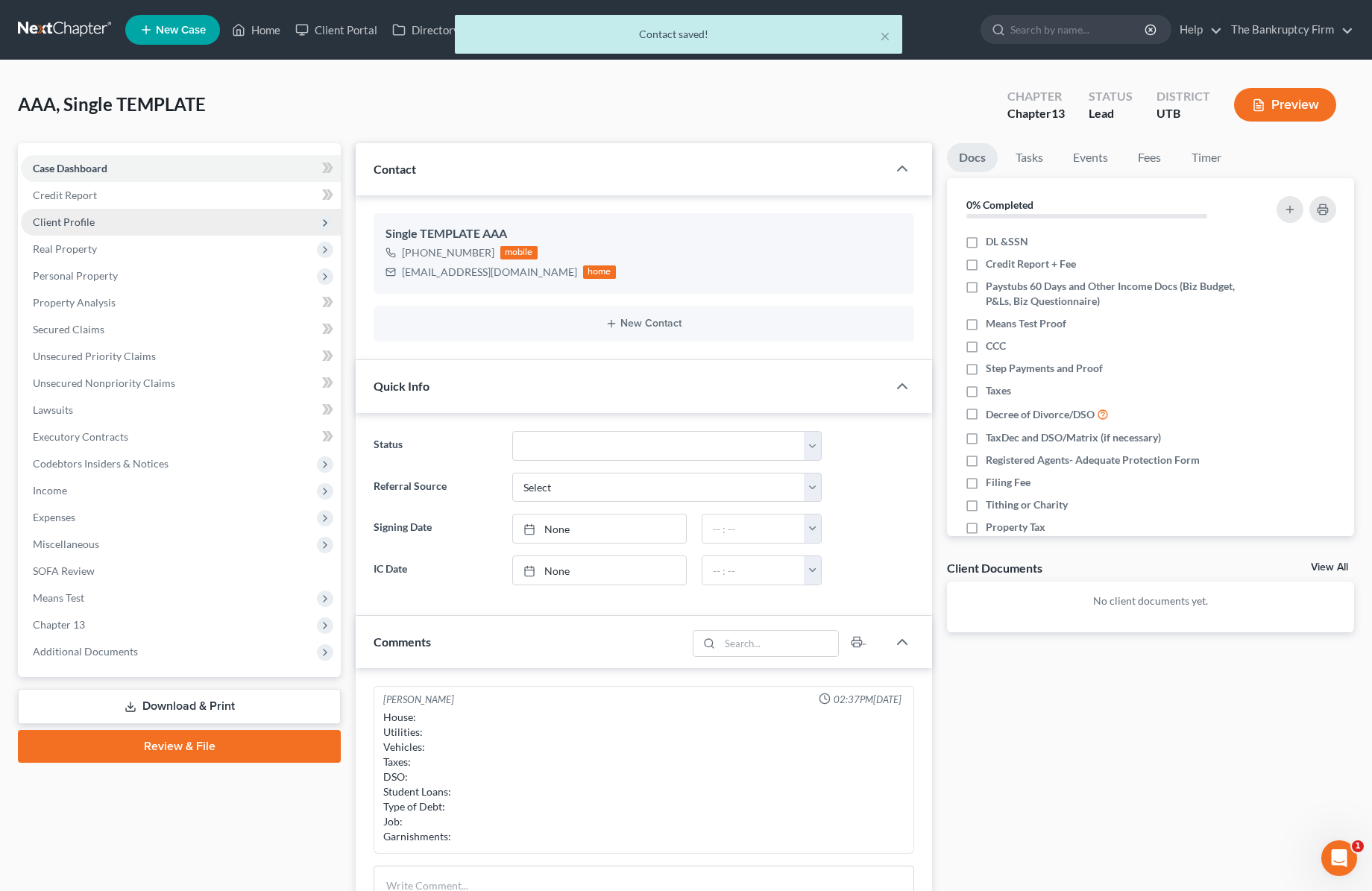
click at [91, 219] on span "Client Profile" at bounding box center [63, 222] width 62 height 13
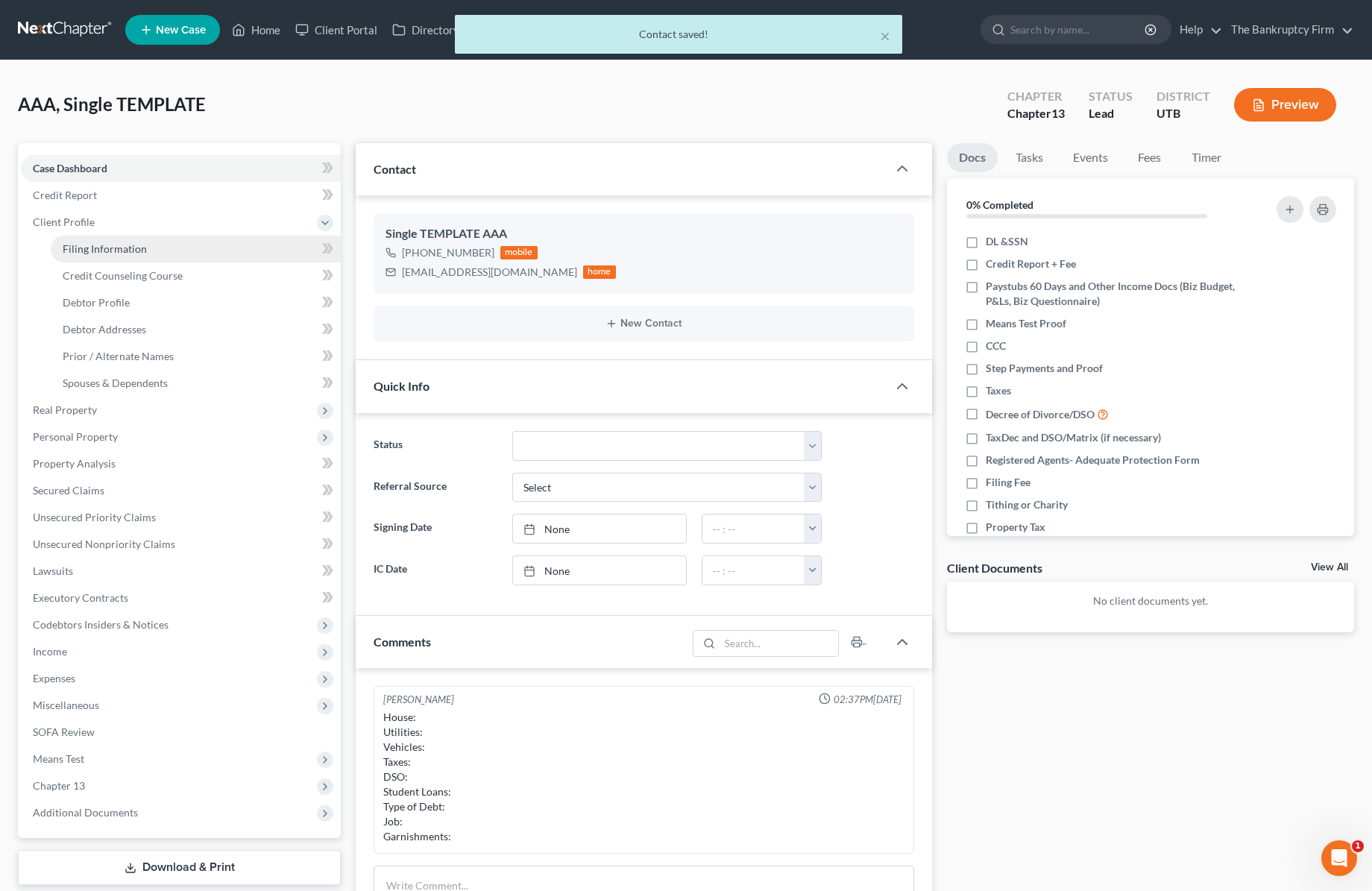
click at [141, 246] on span "Filing Information" at bounding box center [105, 249] width 84 height 13
select select "1"
select select "0"
select select "3"
select select "81"
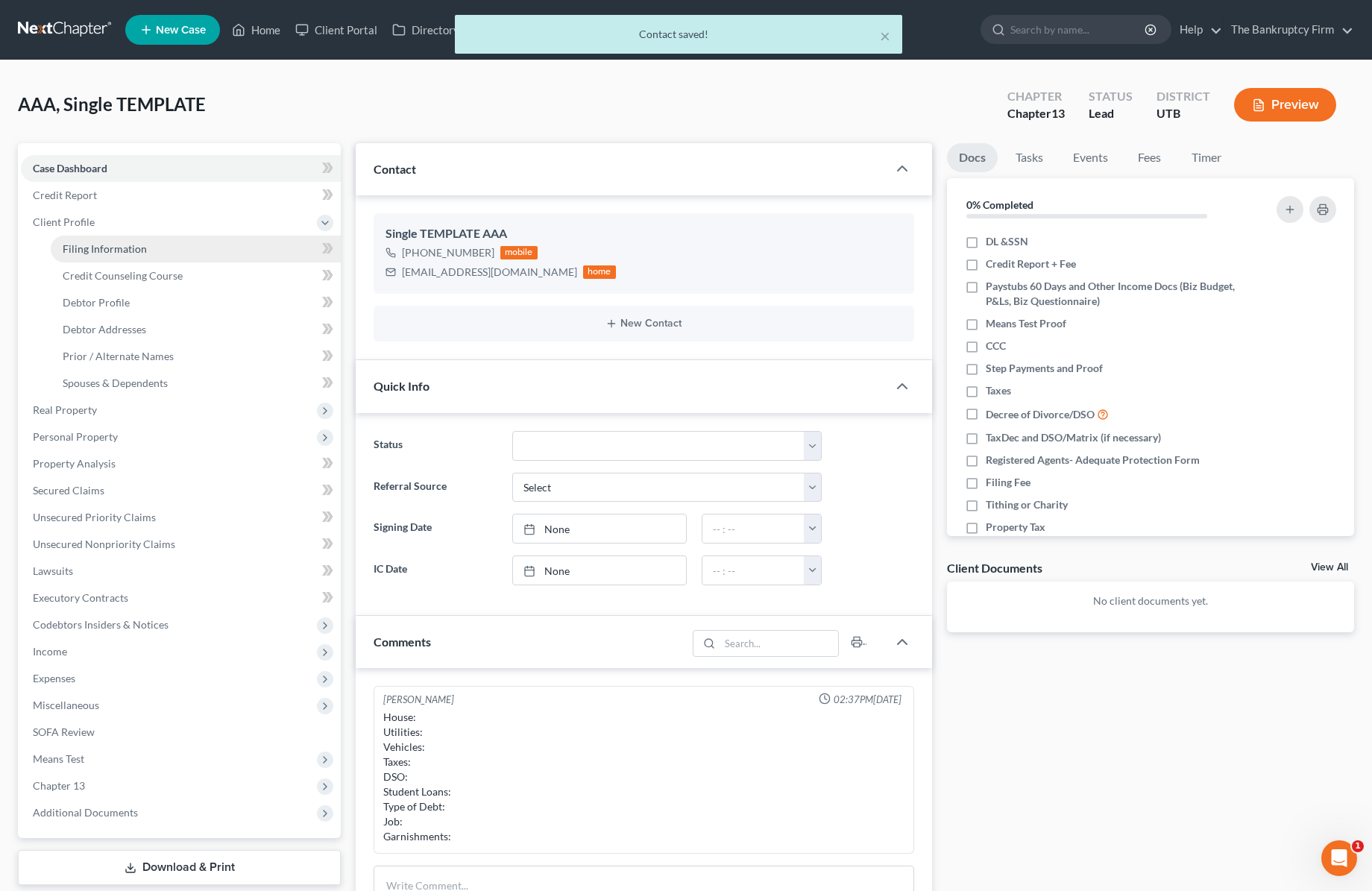
select select "0"
select select "46"
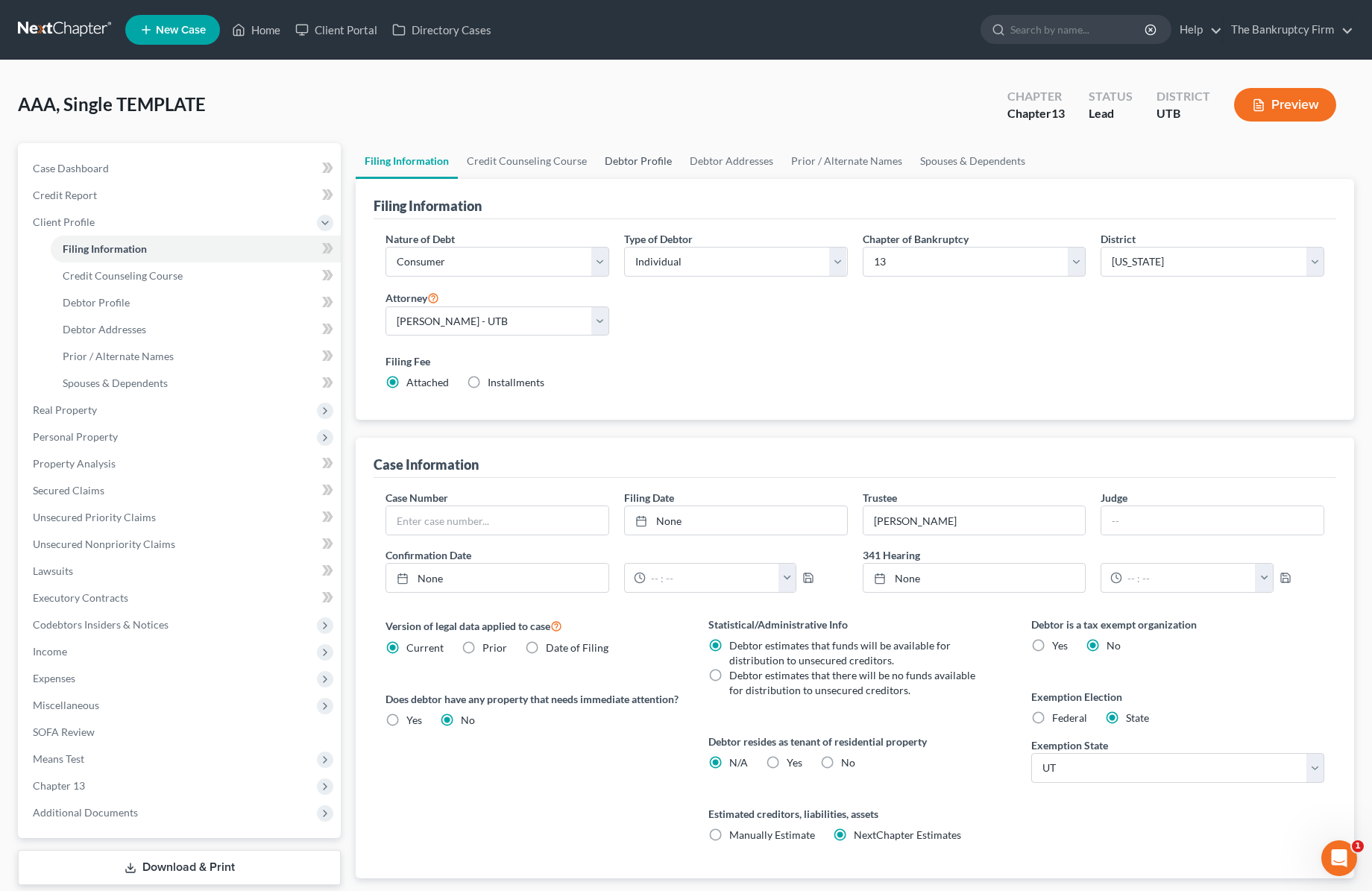
click at [642, 160] on link "Debtor Profile" at bounding box center [638, 161] width 85 height 36
select select "1"
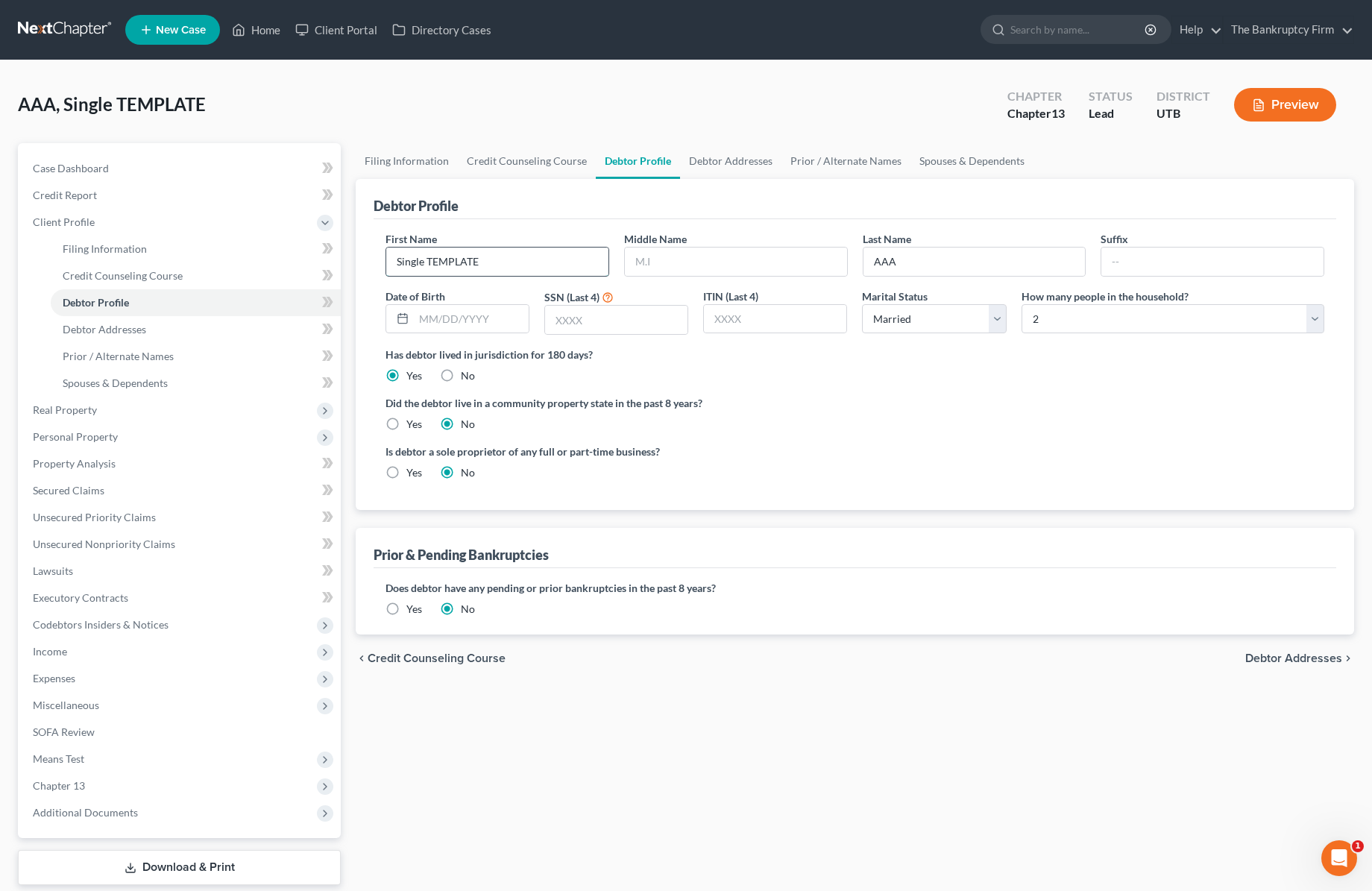
click at [523, 266] on input "Single TEMPLATE" at bounding box center [497, 262] width 223 height 29
type input "[PERSON_NAME]"
type input "Knight"
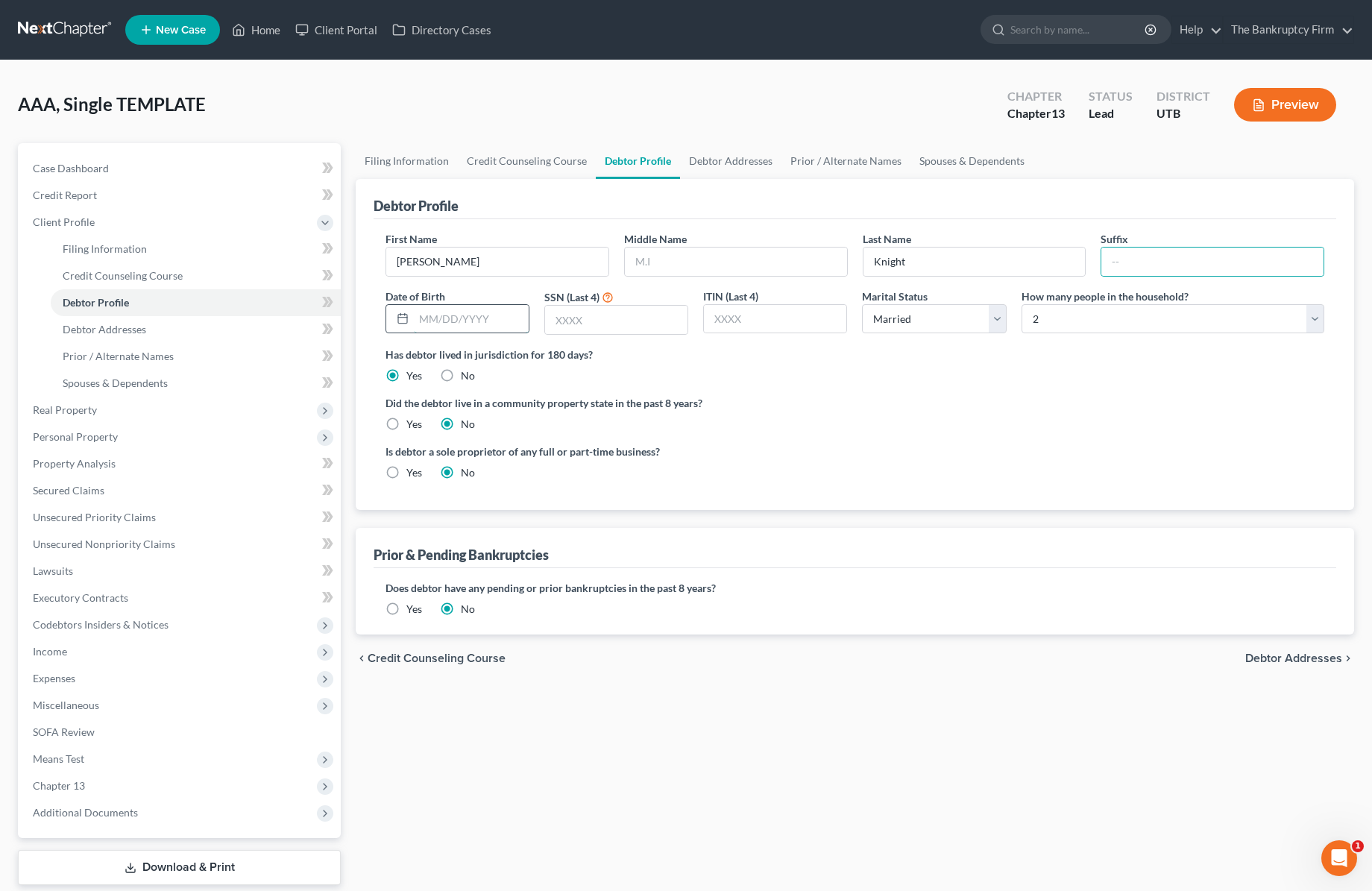
click at [440, 322] on input "text" at bounding box center [471, 319] width 115 height 29
type input "[DATE]"
type input "7379"
click at [931, 372] on div "Has debtor lived in jurisdiction for 180 days? Yes No Debtor must reside in jur…" at bounding box center [855, 365] width 939 height 36
click at [1065, 377] on div "Has debtor lived in jurisdiction for 180 days? Yes No Debtor must reside in jur…" at bounding box center [855, 365] width 939 height 36
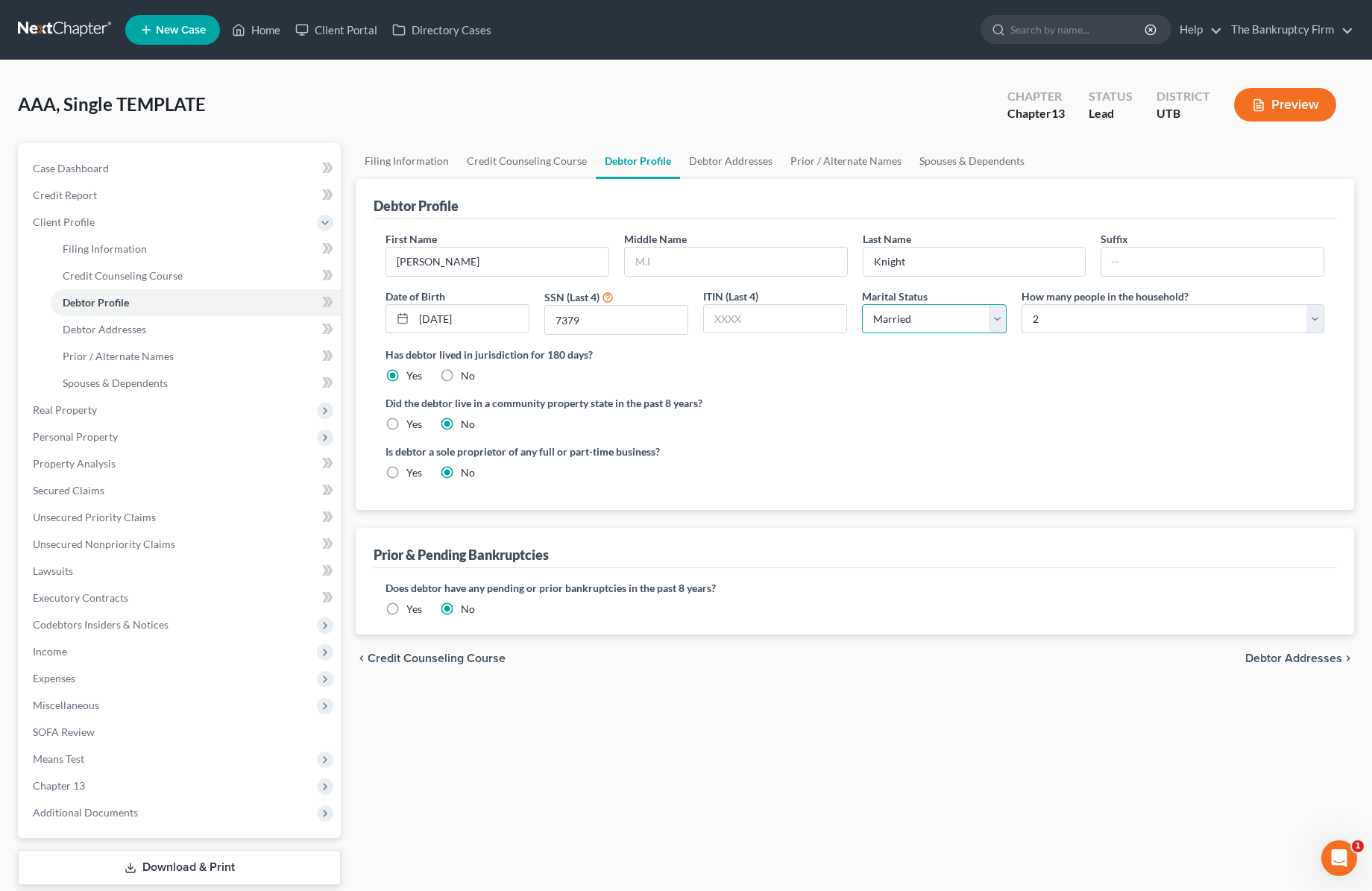
click at [998, 319] on select "Select Single Married Separated Divorced Widowed" at bounding box center [934, 319] width 144 height 30
select select "0"
click at [862, 304] on select "Select Single Married Separated Divorced Widowed" at bounding box center [934, 319] width 144 height 30
click at [1088, 314] on select "Select 1 2 3 4 5 6 7 8 9 10 11 12 13 14 15 16 17 18 19 20" at bounding box center [1173, 319] width 303 height 30
select select "0"
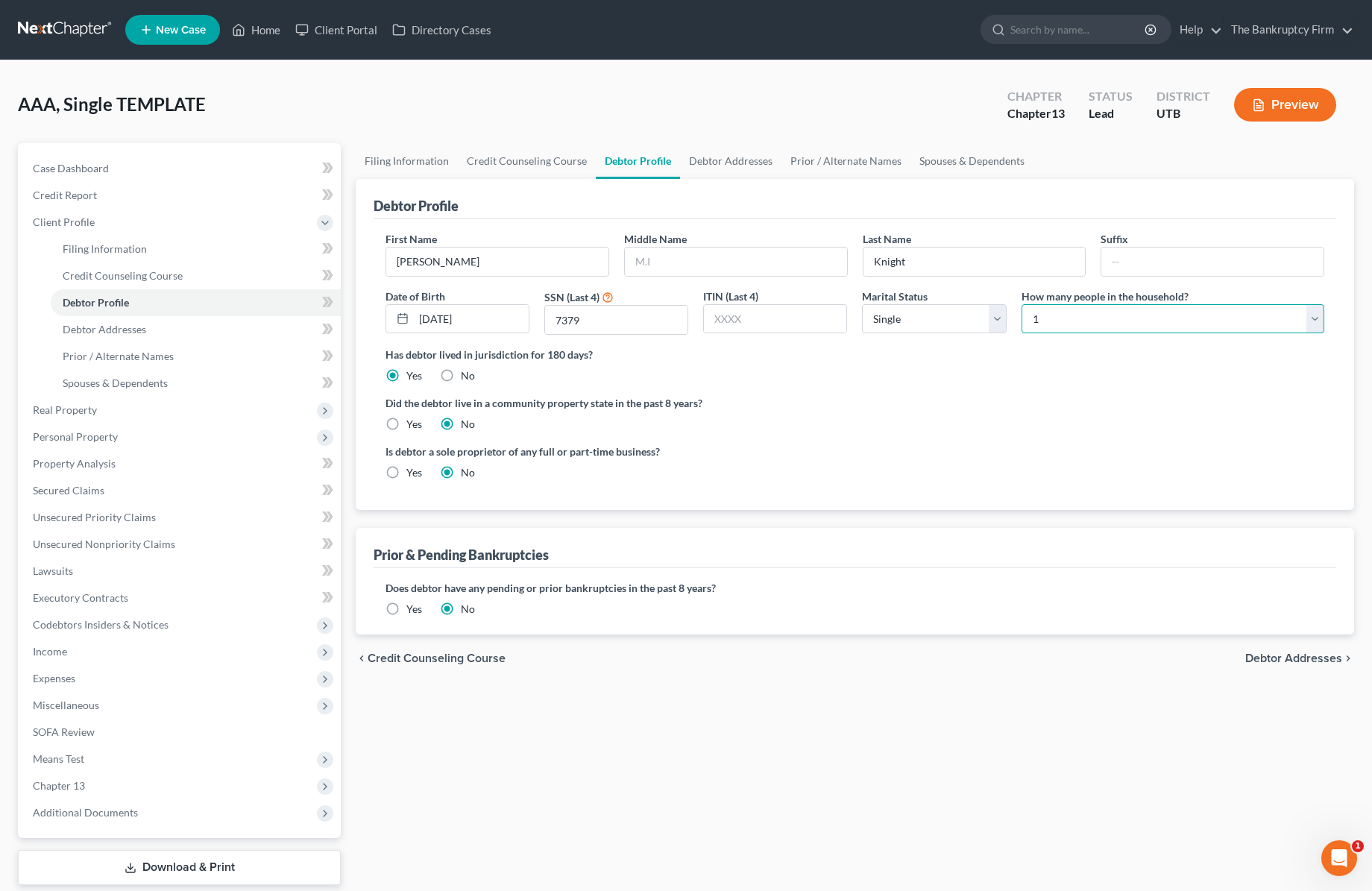
click at [1022, 304] on select "Select 1 2 3 4 5 6 7 8 9 10 11 12 13 14 15 16 17 18 19 20" at bounding box center [1173, 319] width 303 height 30
click at [745, 162] on link "Debtor Addresses" at bounding box center [730, 161] width 101 height 36
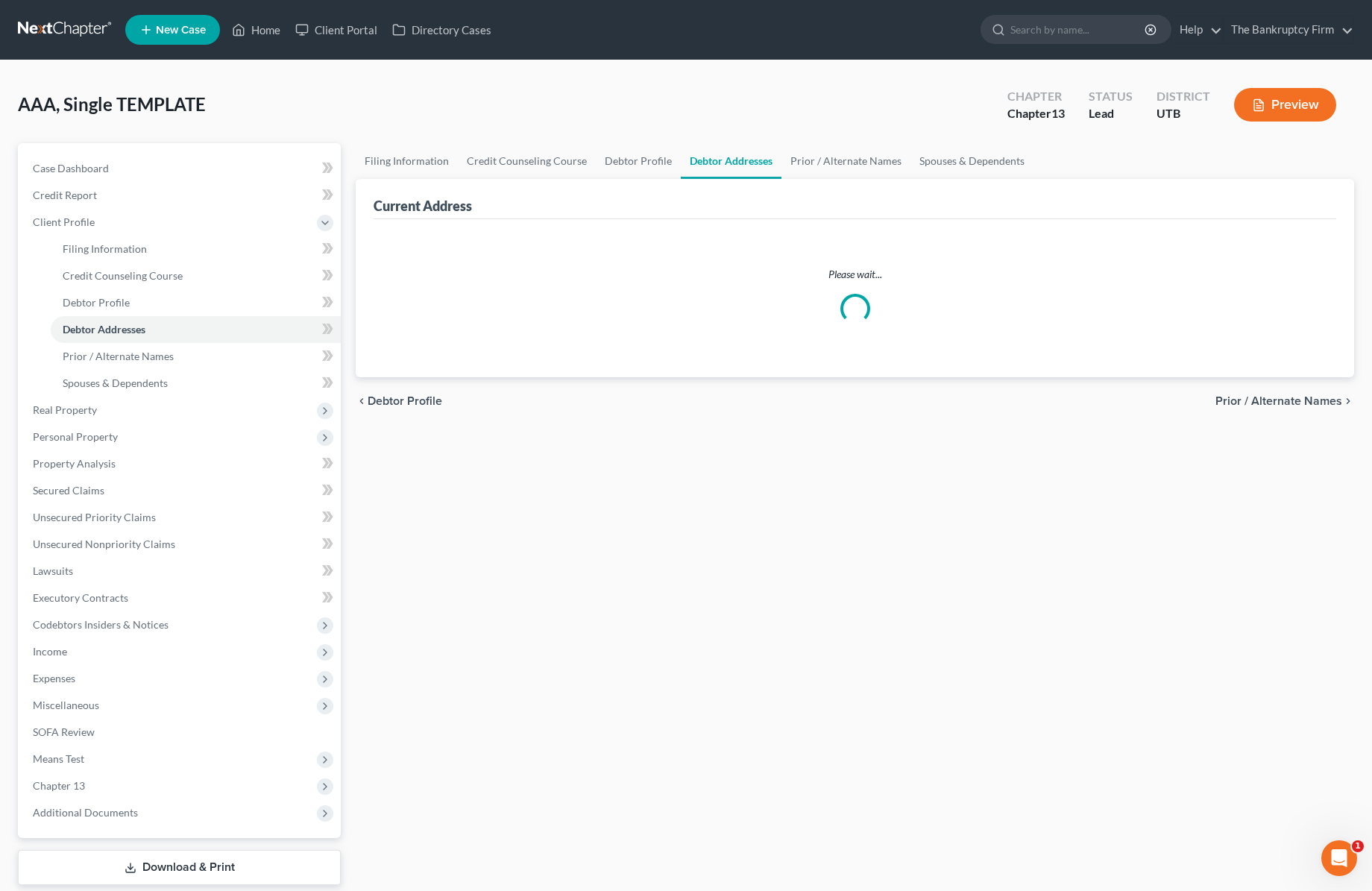
select select "0"
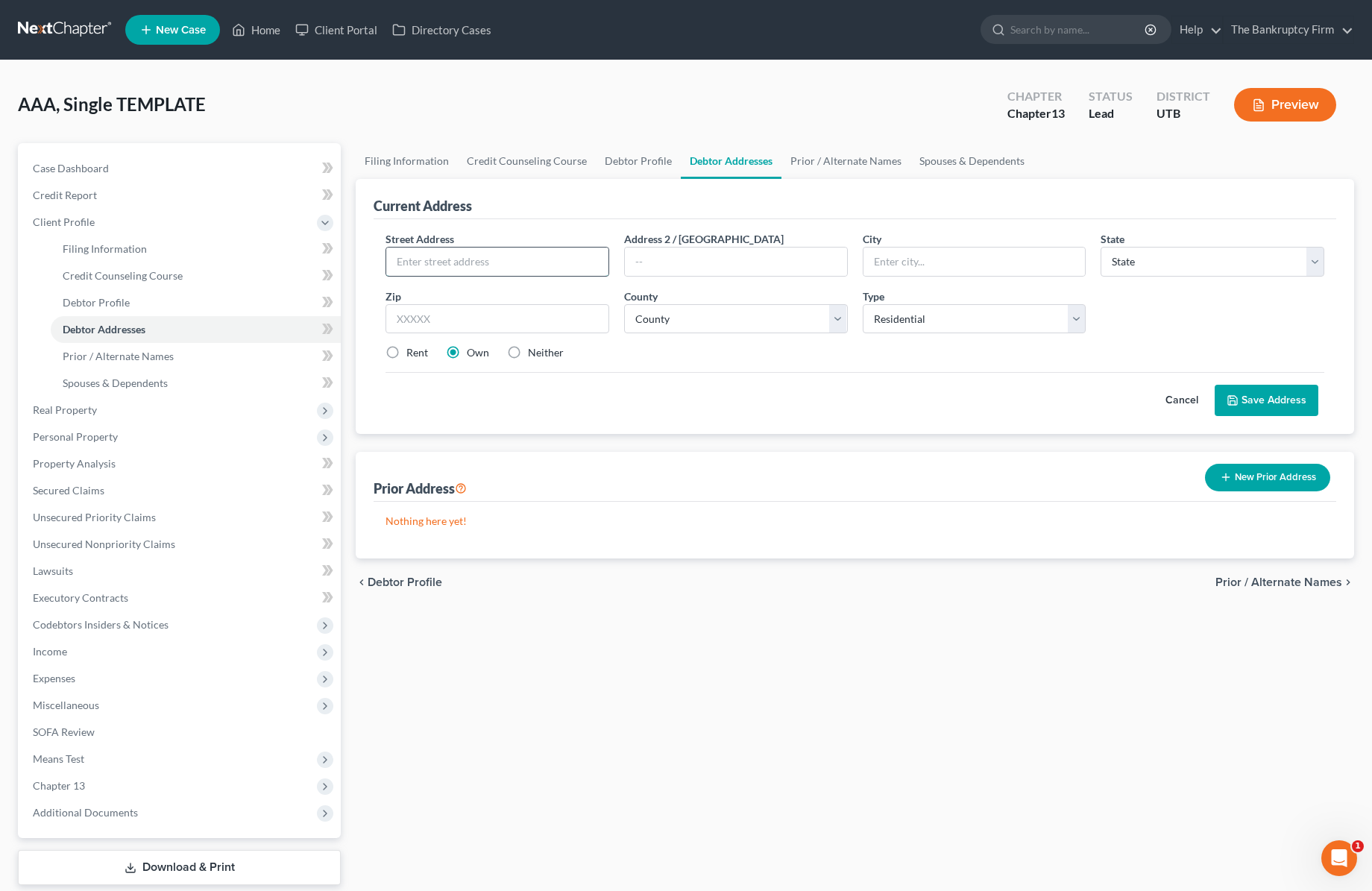
click at [448, 265] on input "text" at bounding box center [497, 262] width 223 height 29
type input "120 N 1000 W"
type input "Clearfield"
select select "46"
type input "84015"
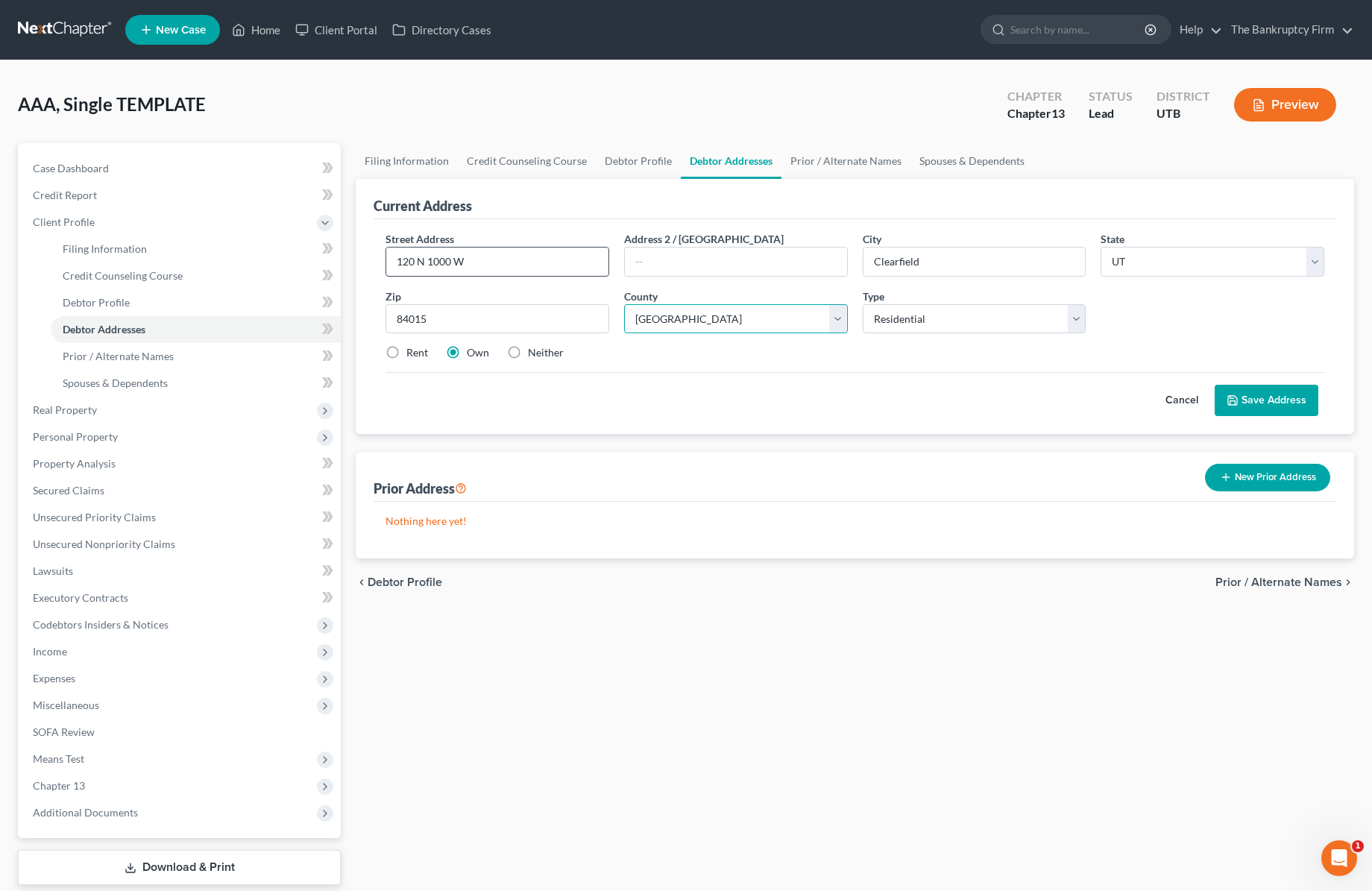
select select "5"
click at [1275, 394] on button "Save Address" at bounding box center [1266, 401] width 104 height 32
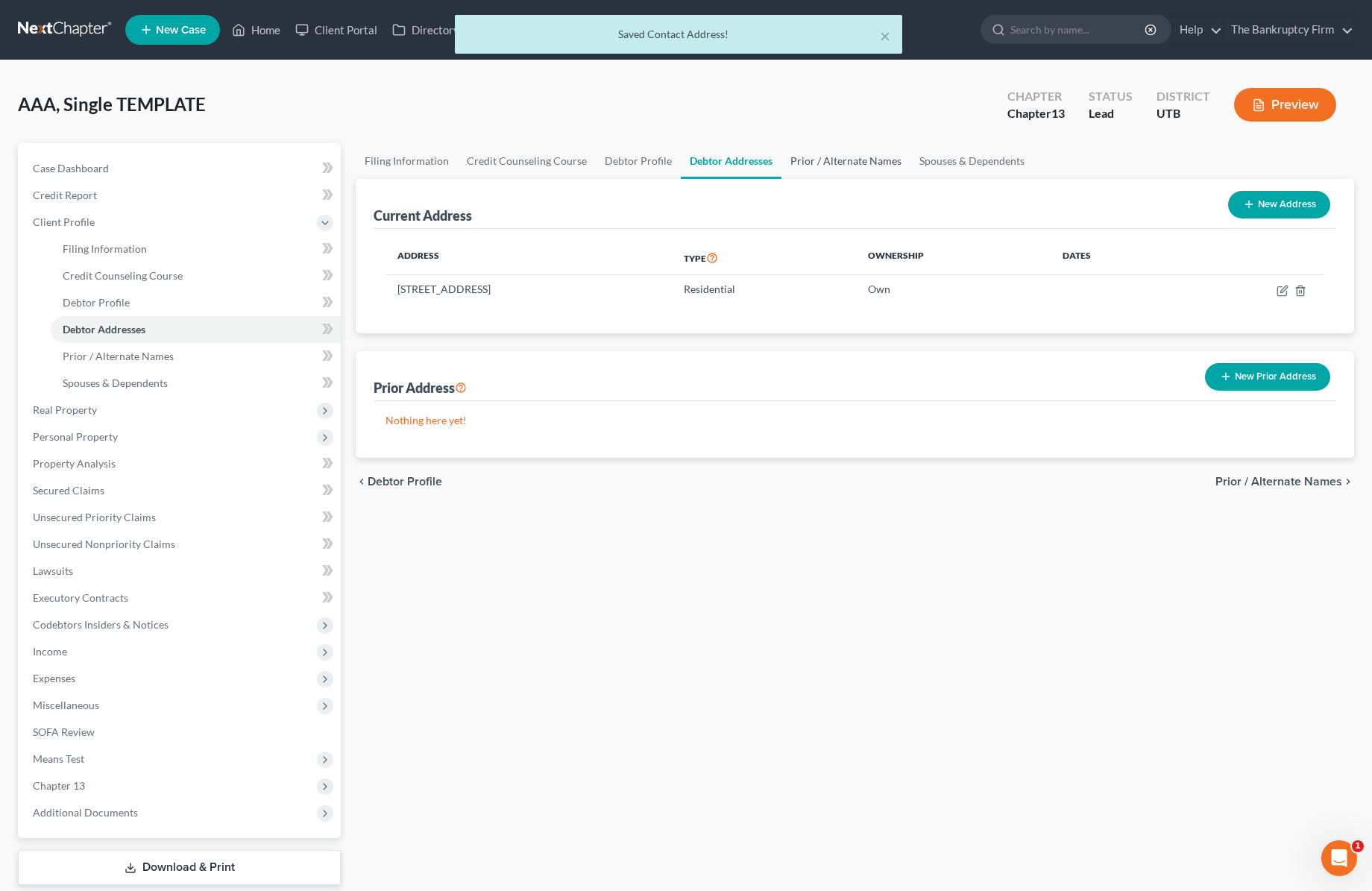
click at [820, 162] on link "Prior / Alternate Names" at bounding box center [846, 161] width 129 height 36
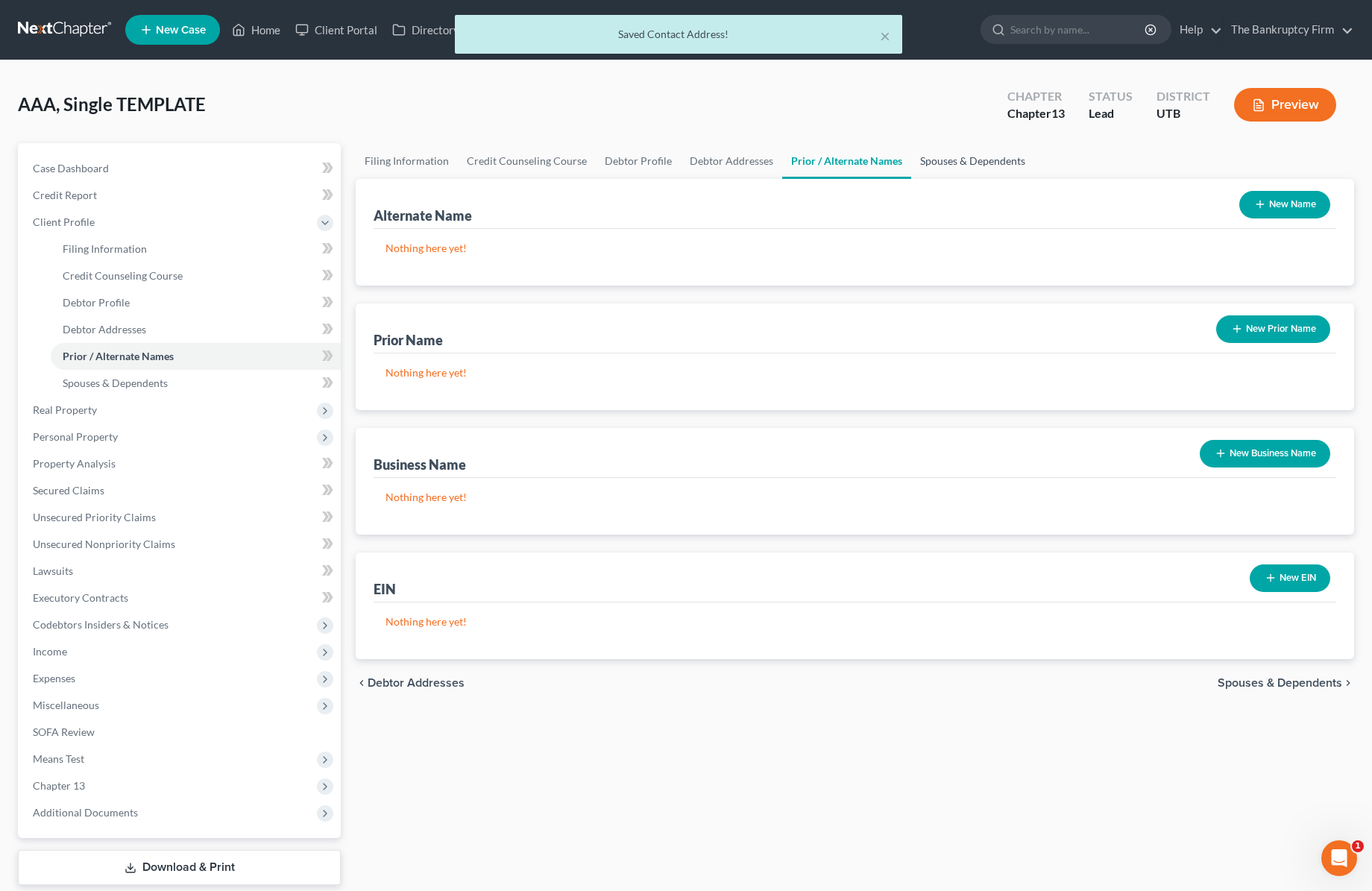
click at [962, 158] on link "Spouses & Dependents" at bounding box center [972, 161] width 123 height 36
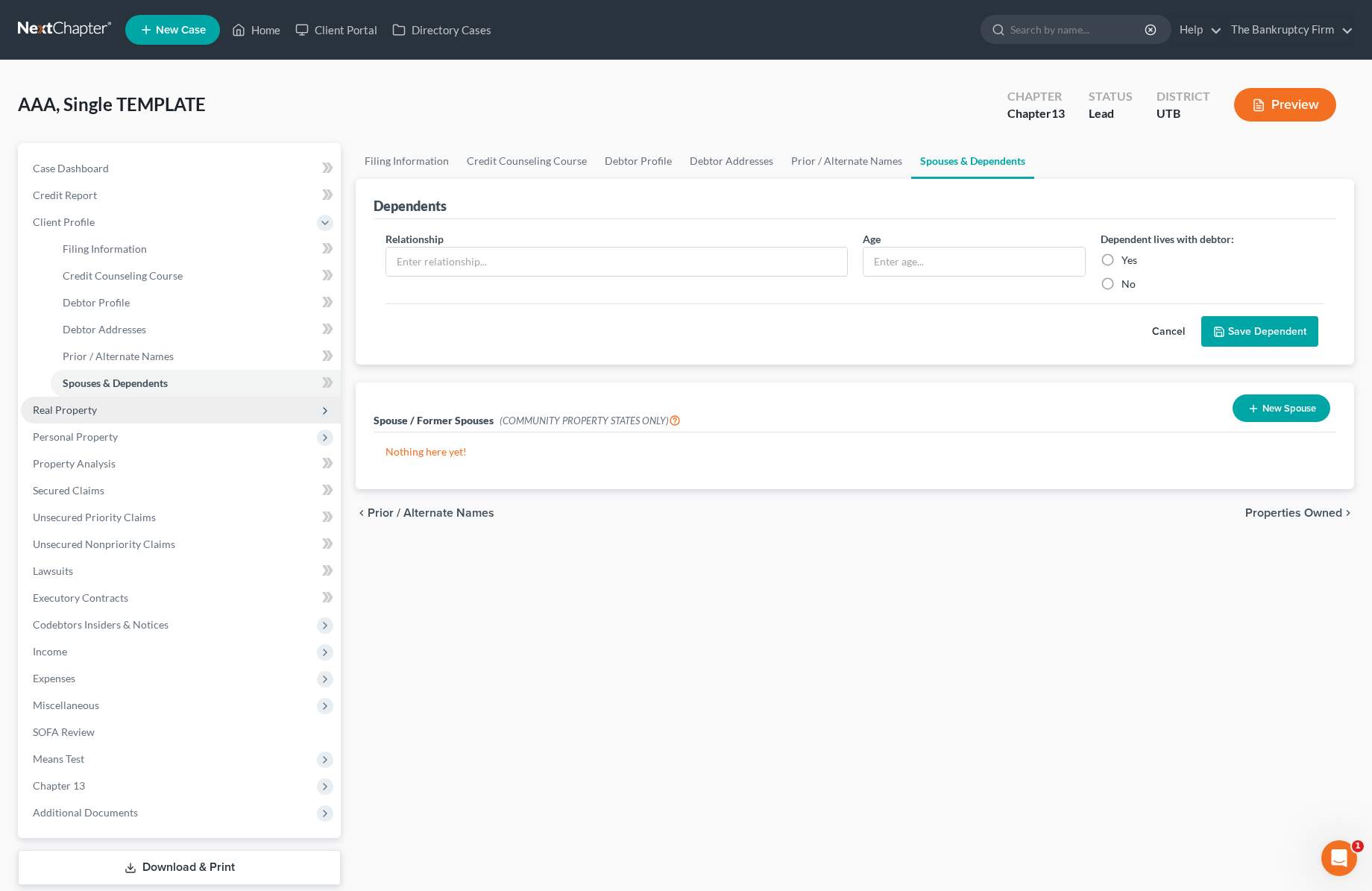
click at [65, 412] on span "Real Property" at bounding box center [64, 409] width 64 height 13
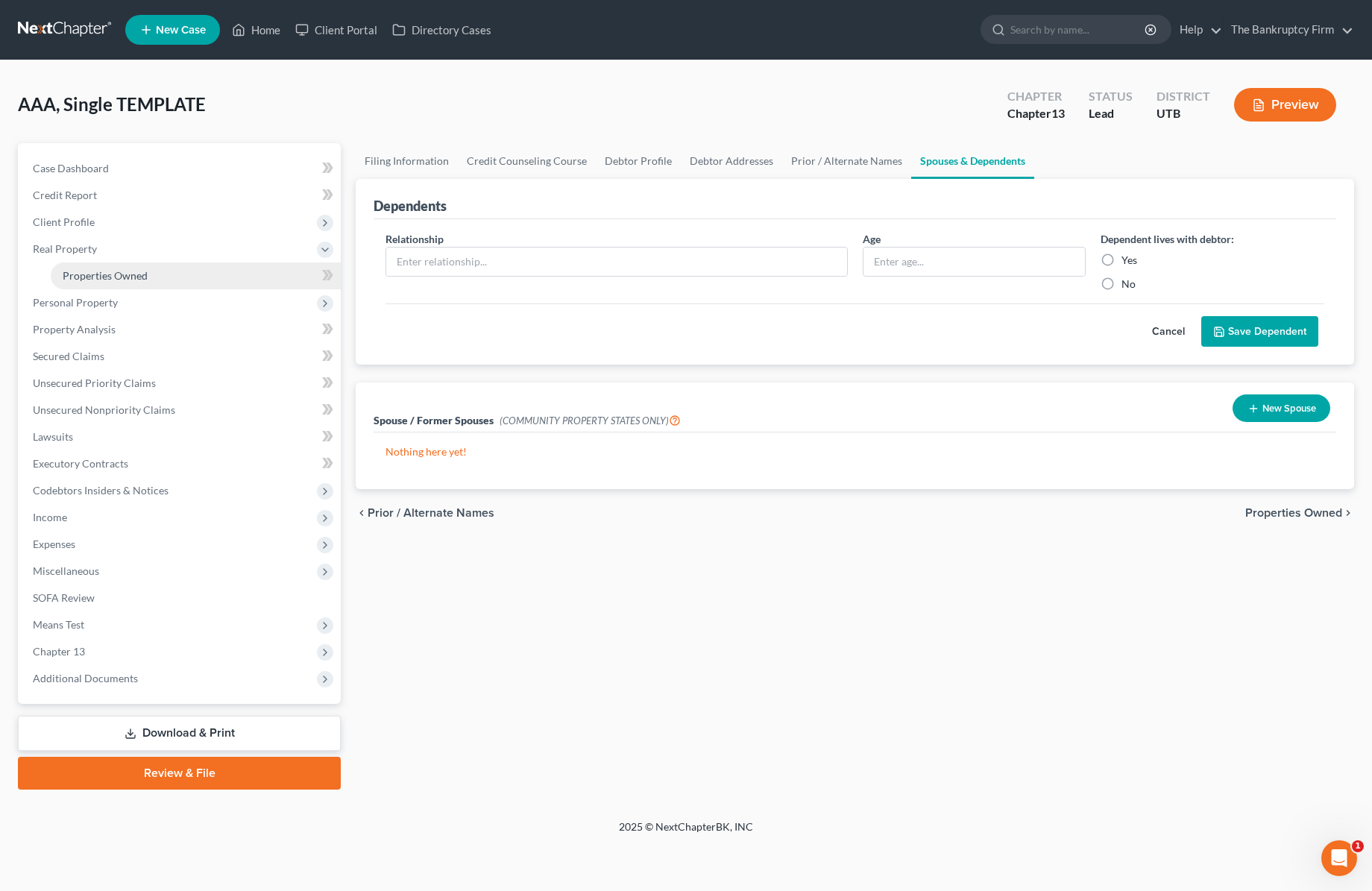
click at [124, 275] on span "Properties Owned" at bounding box center [105, 276] width 85 height 13
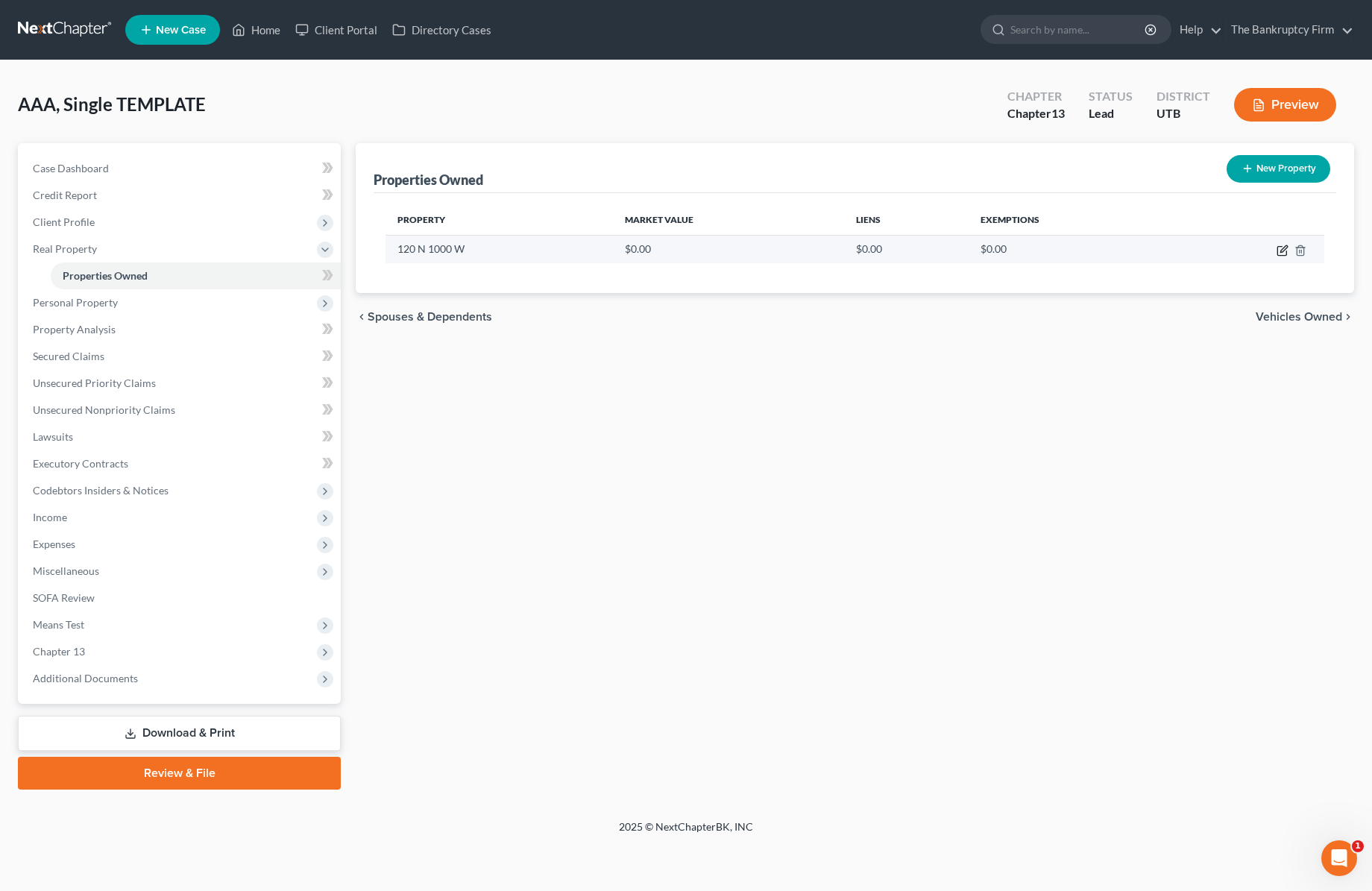
click at [1286, 252] on icon "button" at bounding box center [1282, 250] width 12 height 12
select select "46"
select select "5"
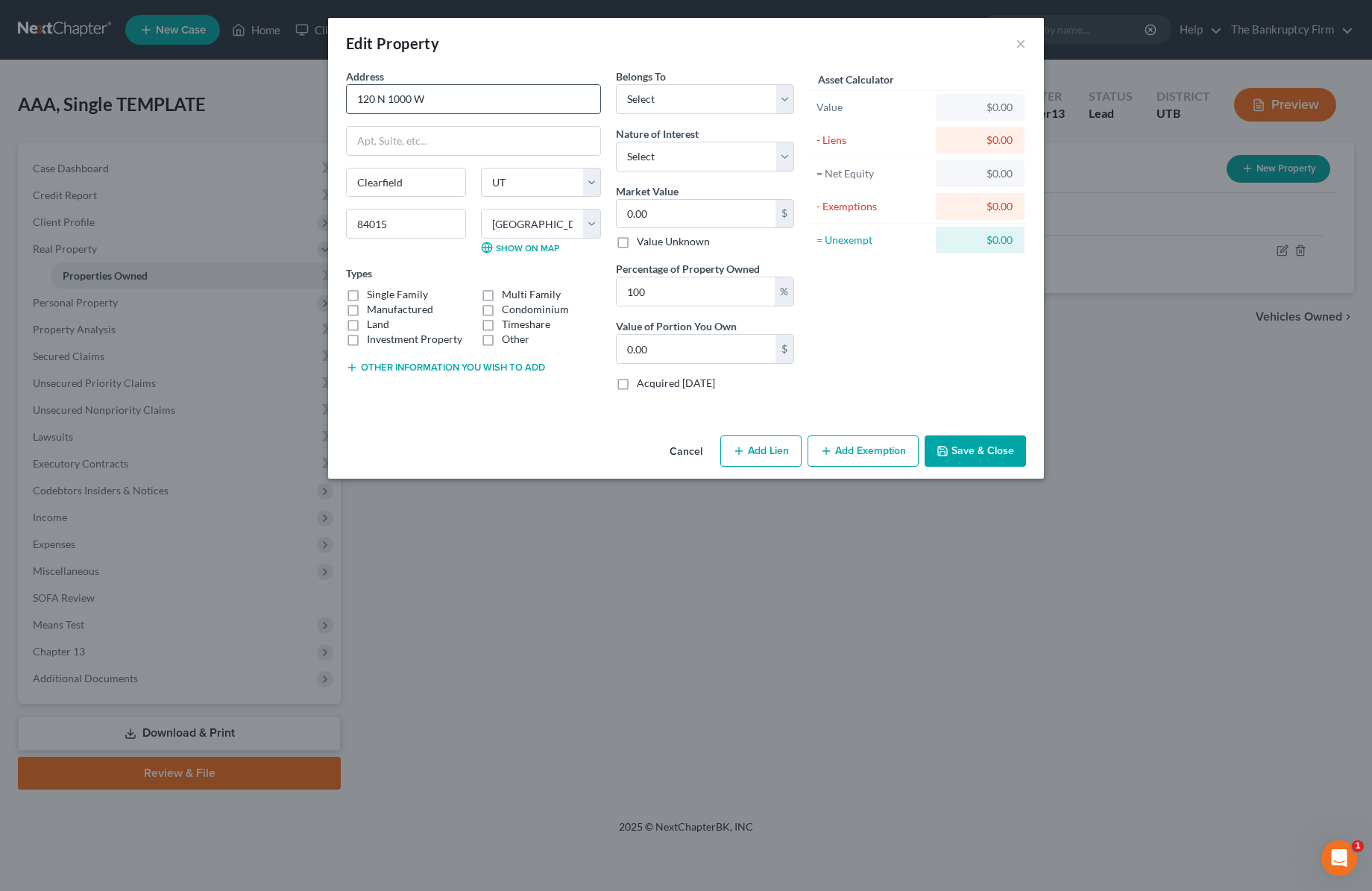
click at [470, 101] on input "120 N 1000 W" at bounding box center [474, 99] width 253 height 29
click at [692, 215] on input "0.00" at bounding box center [696, 214] width 159 height 29
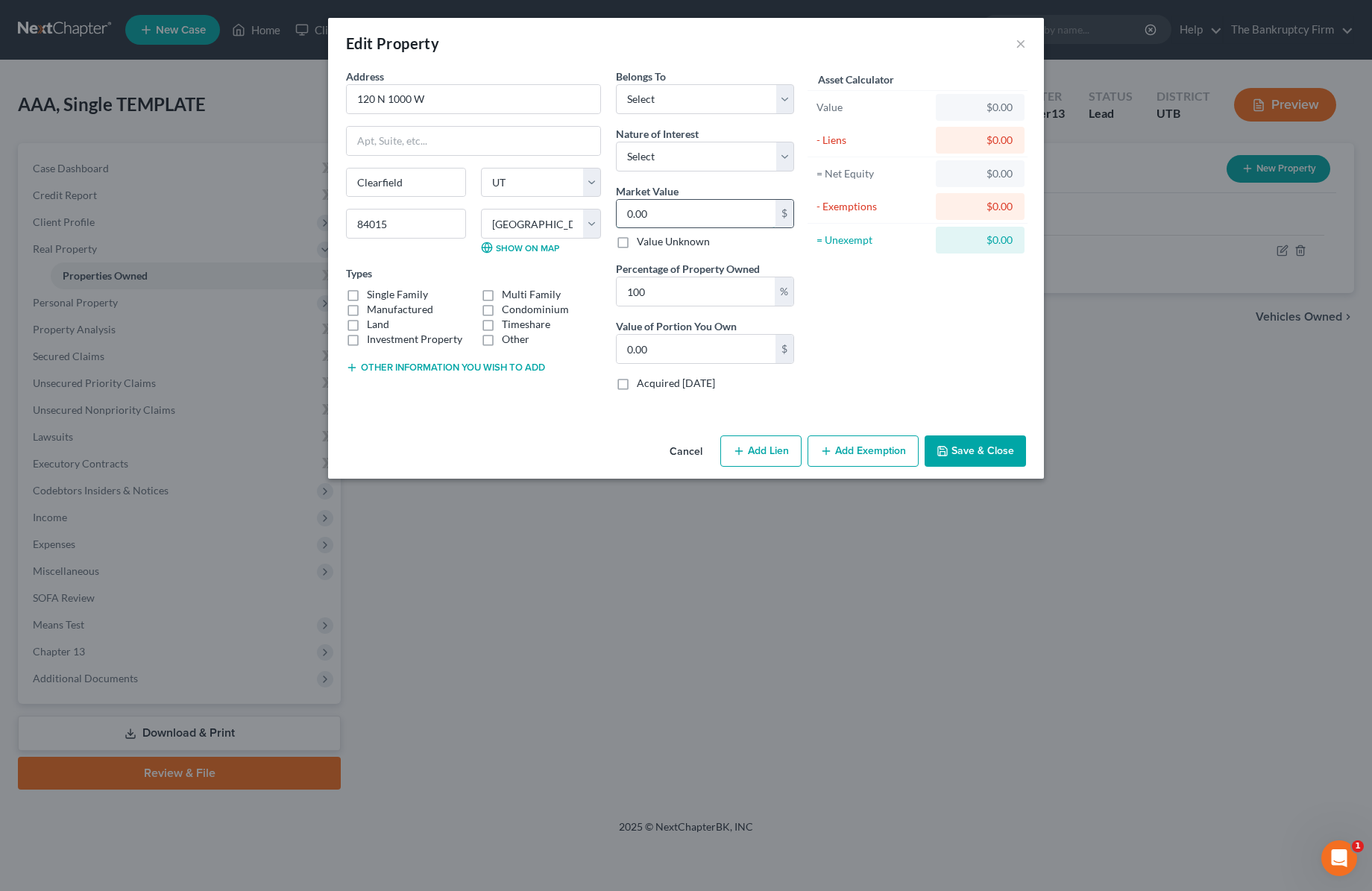
type input "5"
type input "5.00"
type input "54"
type input "54.00"
type input "549"
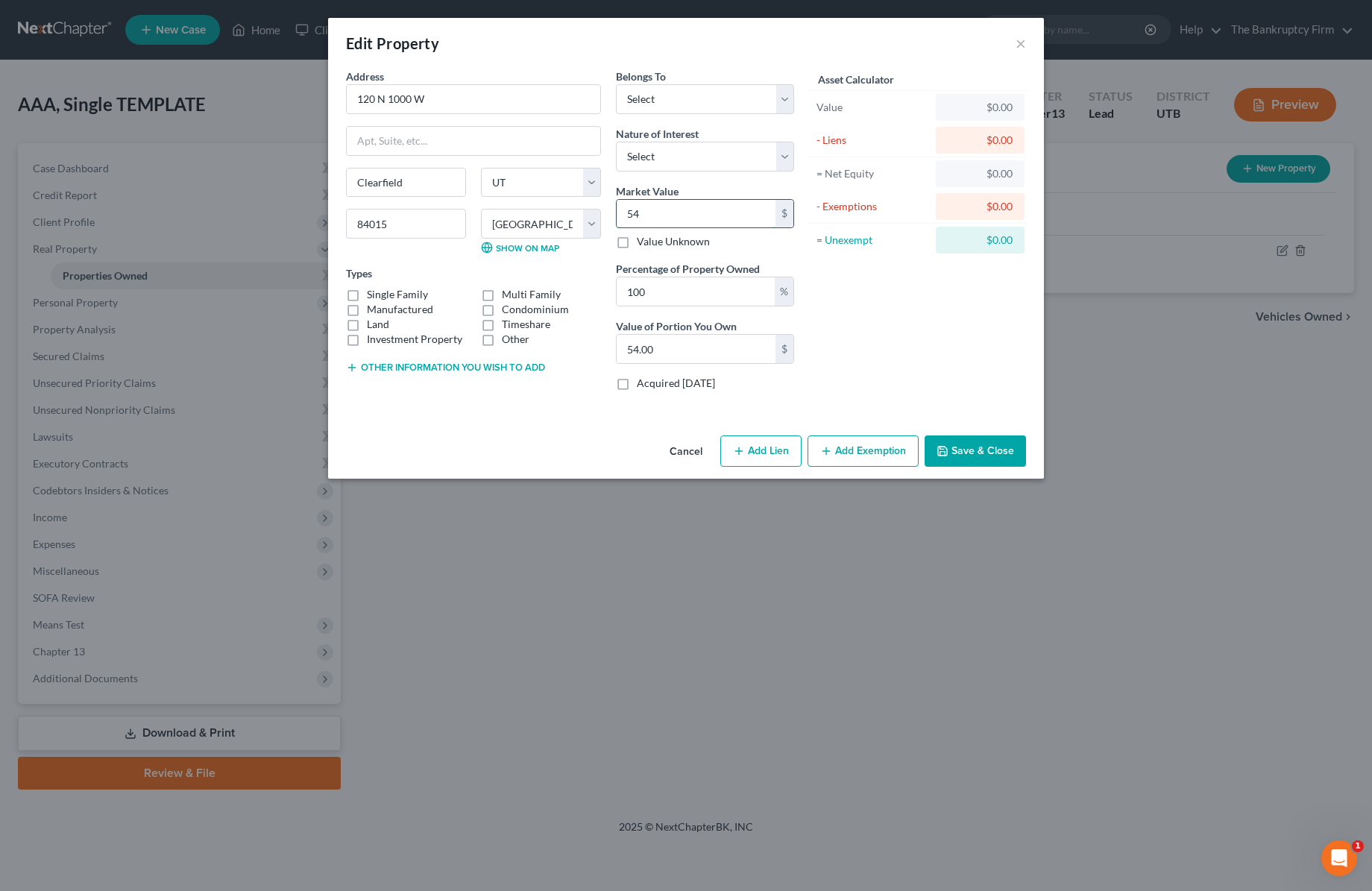
type input "549.00"
type input "5496"
type input "5,496.00"
type input "54960"
type input "54,960.00"
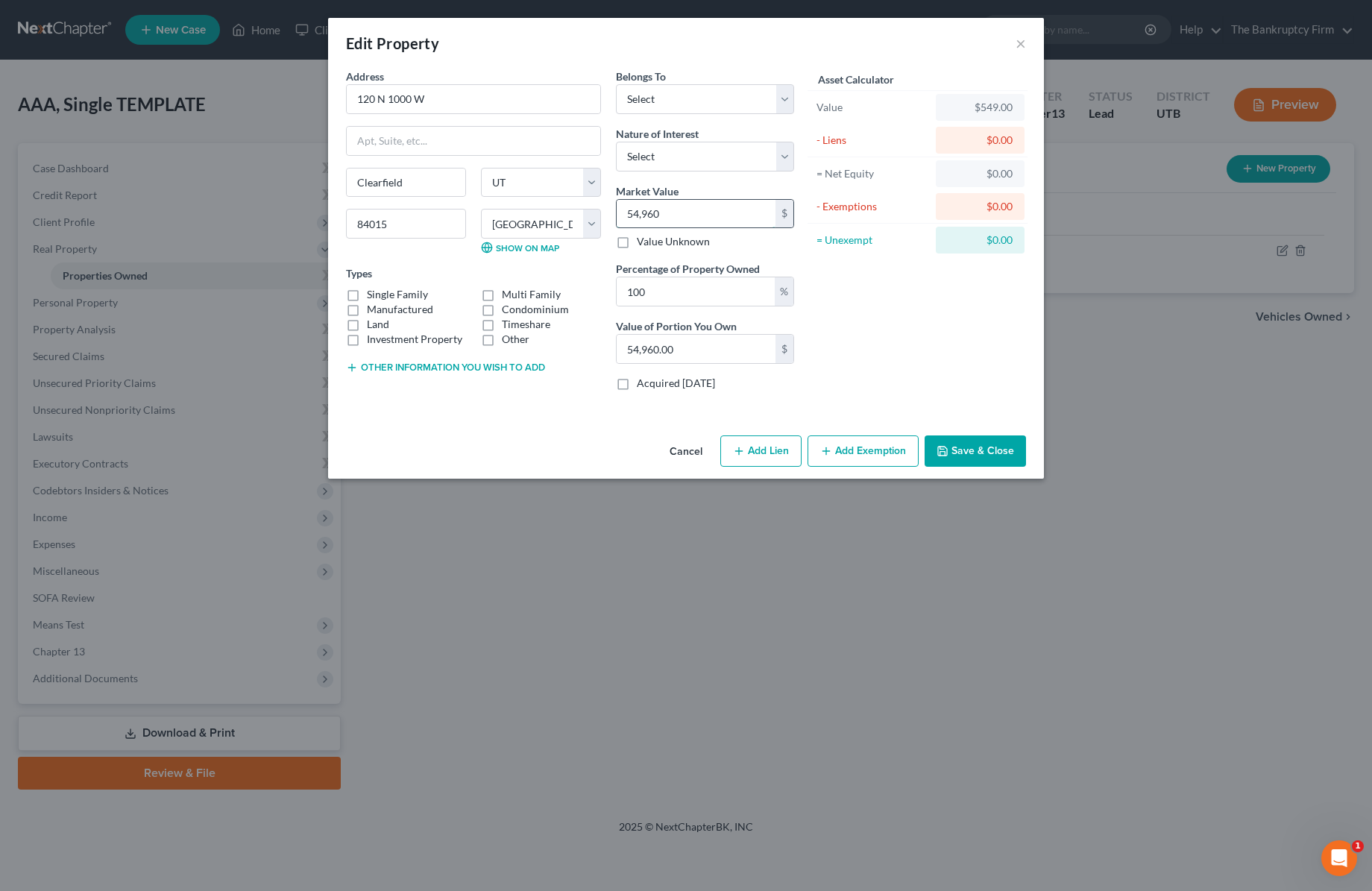
type input "54,9600"
type input "549,600.00"
type input "549,600"
click at [985, 451] on button "Save & Close" at bounding box center [975, 451] width 101 height 32
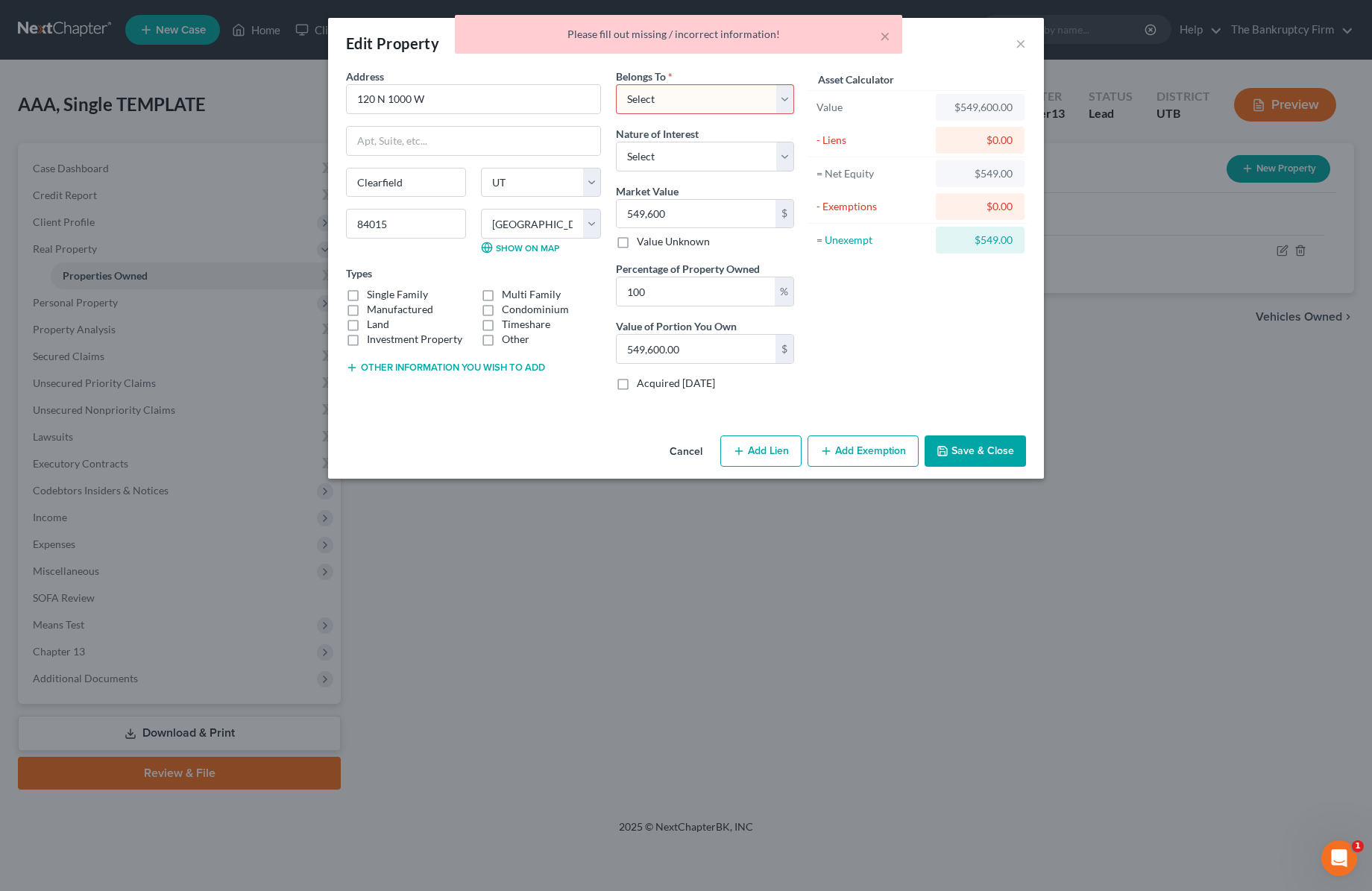
click at [694, 101] on select "Select Debtor 1 Only Debtor 2 Only Debtor 1 And Debtor 2 Only At Least One Of T…" at bounding box center [705, 99] width 178 height 30
select select "0"
click at [616, 84] on select "Select Debtor 1 Only Debtor 2 Only Debtor 1 And Debtor 2 Only At Least One Of T…" at bounding box center [705, 99] width 178 height 30
click at [986, 452] on button "Save & Close" at bounding box center [975, 451] width 101 height 32
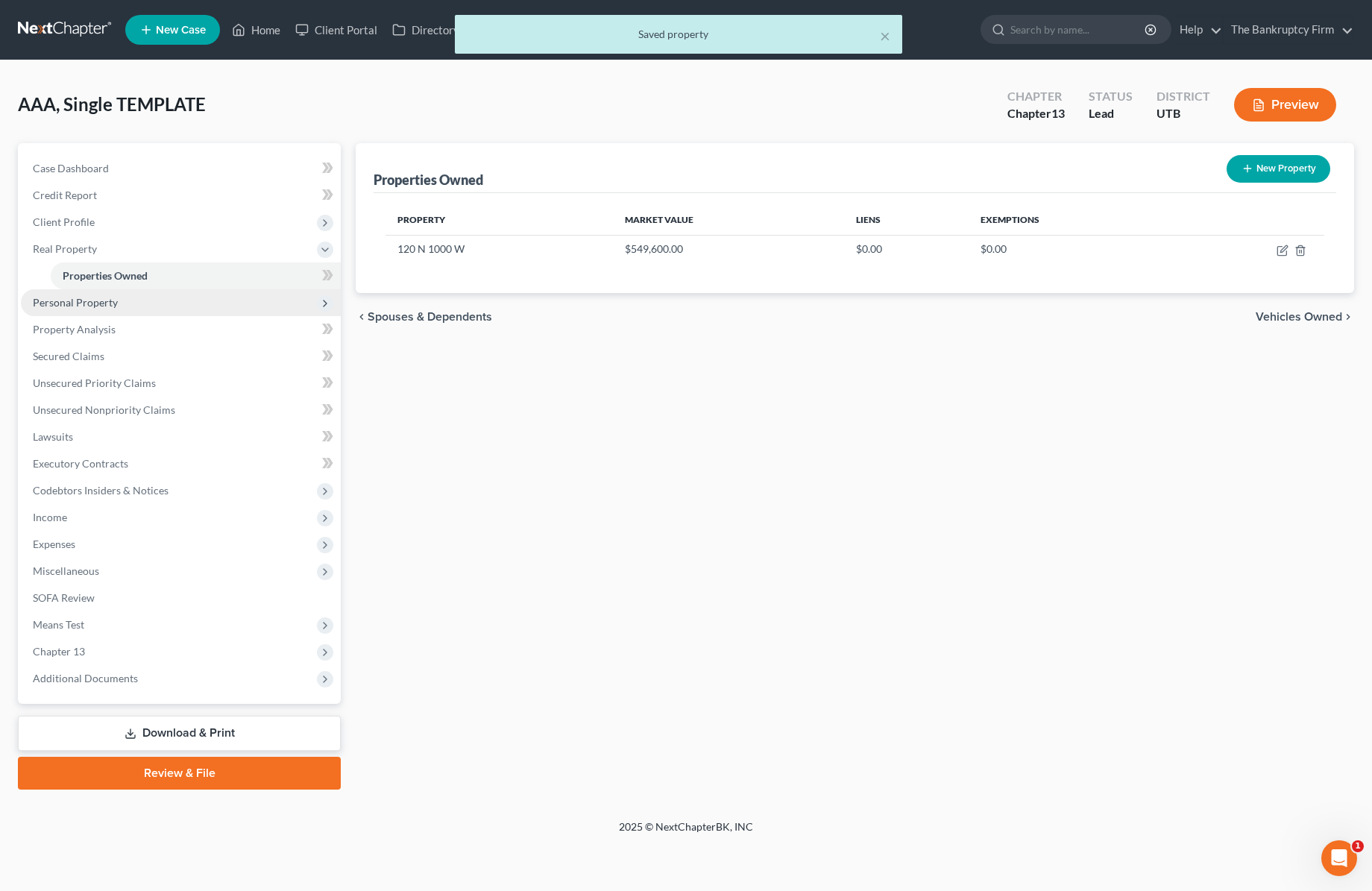
click at [127, 300] on span "Personal Property" at bounding box center [181, 303] width 320 height 27
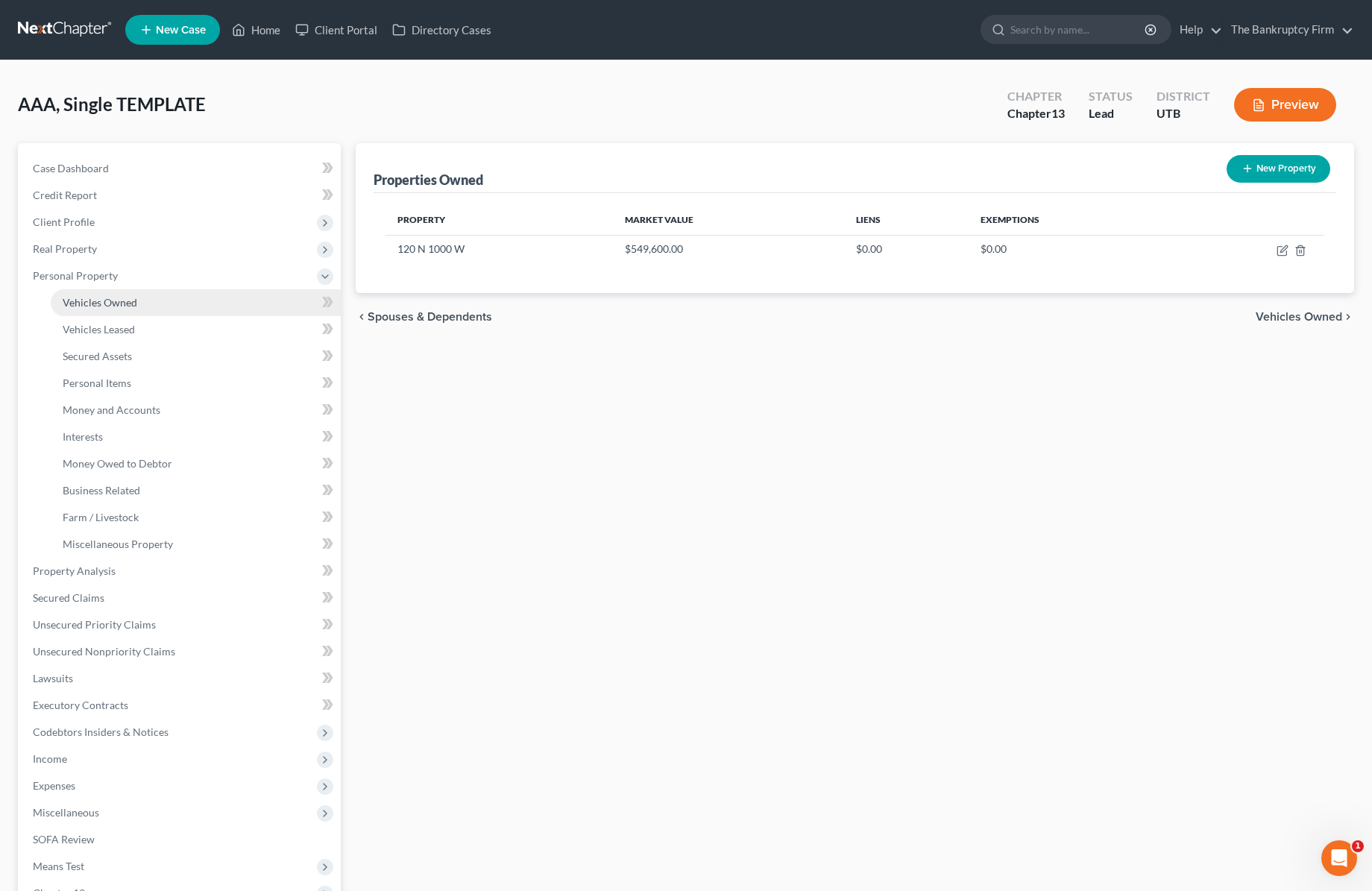
click at [126, 302] on span "Vehicles Owned" at bounding box center [100, 303] width 74 height 13
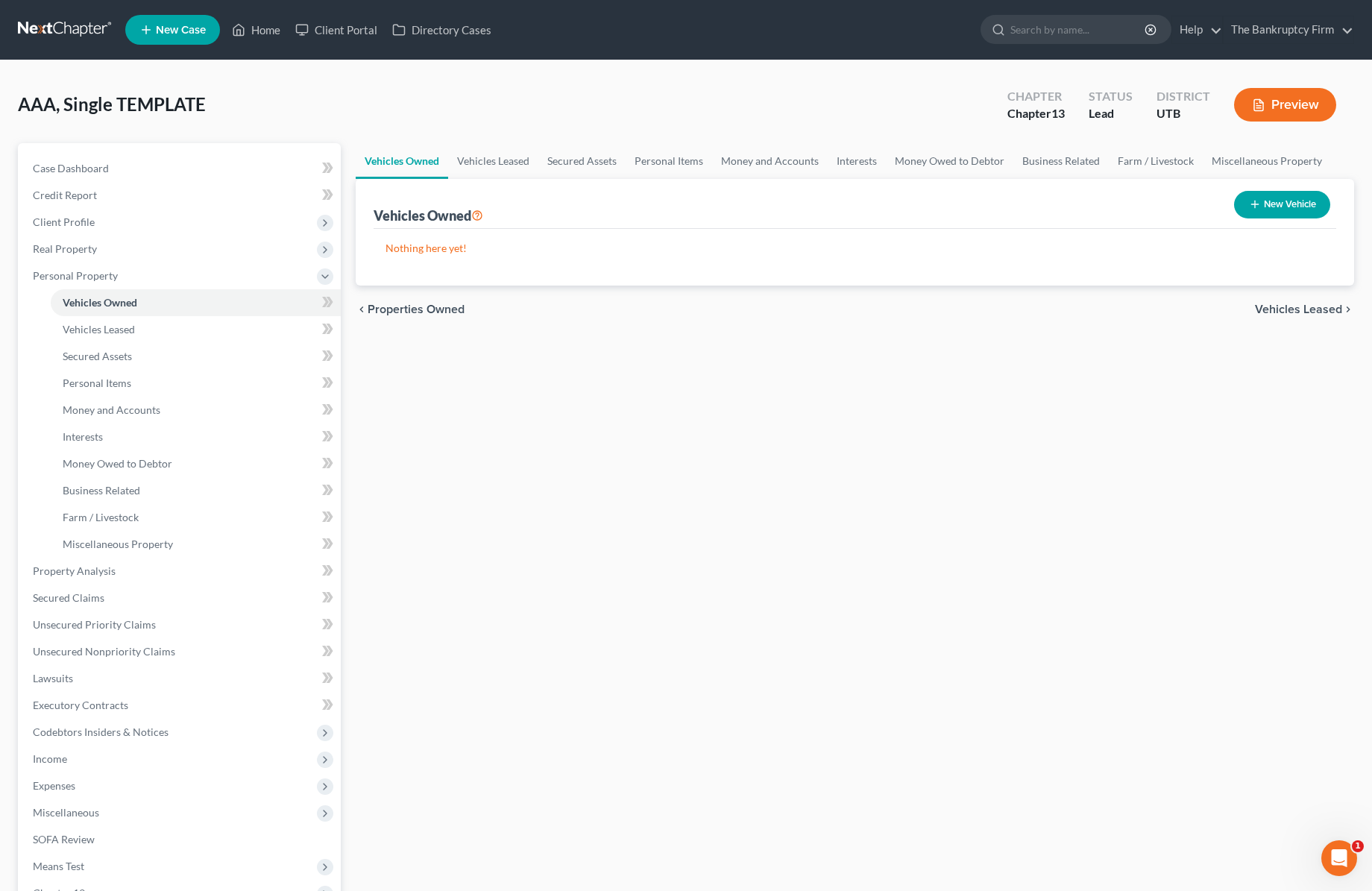
click at [1293, 207] on button "New Vehicle" at bounding box center [1282, 204] width 96 height 28
select select "0"
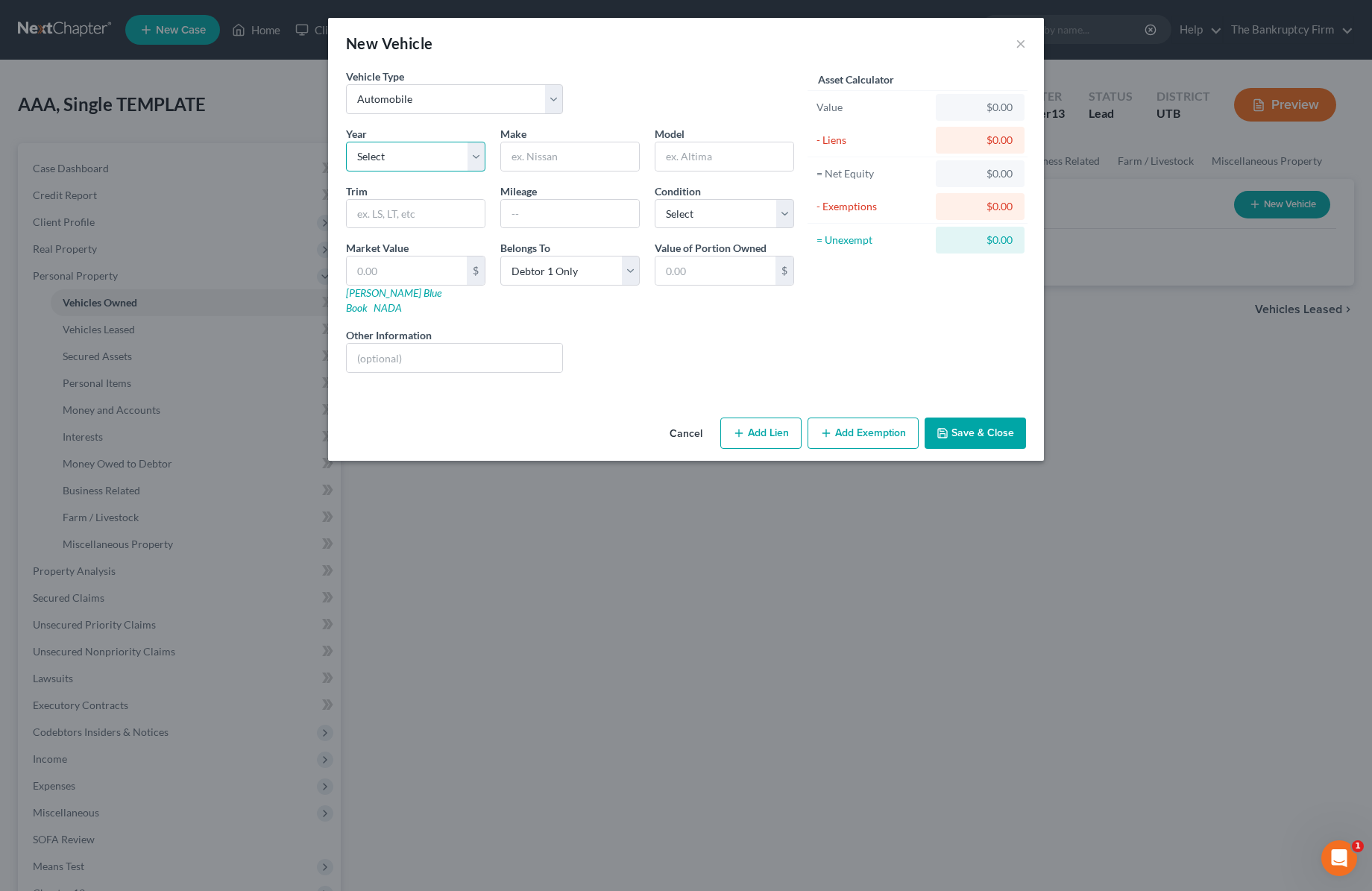
click at [422, 158] on select "Select 2026 2025 2024 2023 2022 2021 2020 2019 2018 2017 2016 2015 2014 2013 20…" at bounding box center [416, 157] width 139 height 30
select select "11"
click at [346, 142] on select "Select 2026 2025 2024 2023 2022 2021 2020 2019 2018 2017 2016 2015 2014 2013 20…" at bounding box center [416, 157] width 139 height 30
click at [578, 156] on input "text" at bounding box center [570, 157] width 138 height 29
type input "Honda"
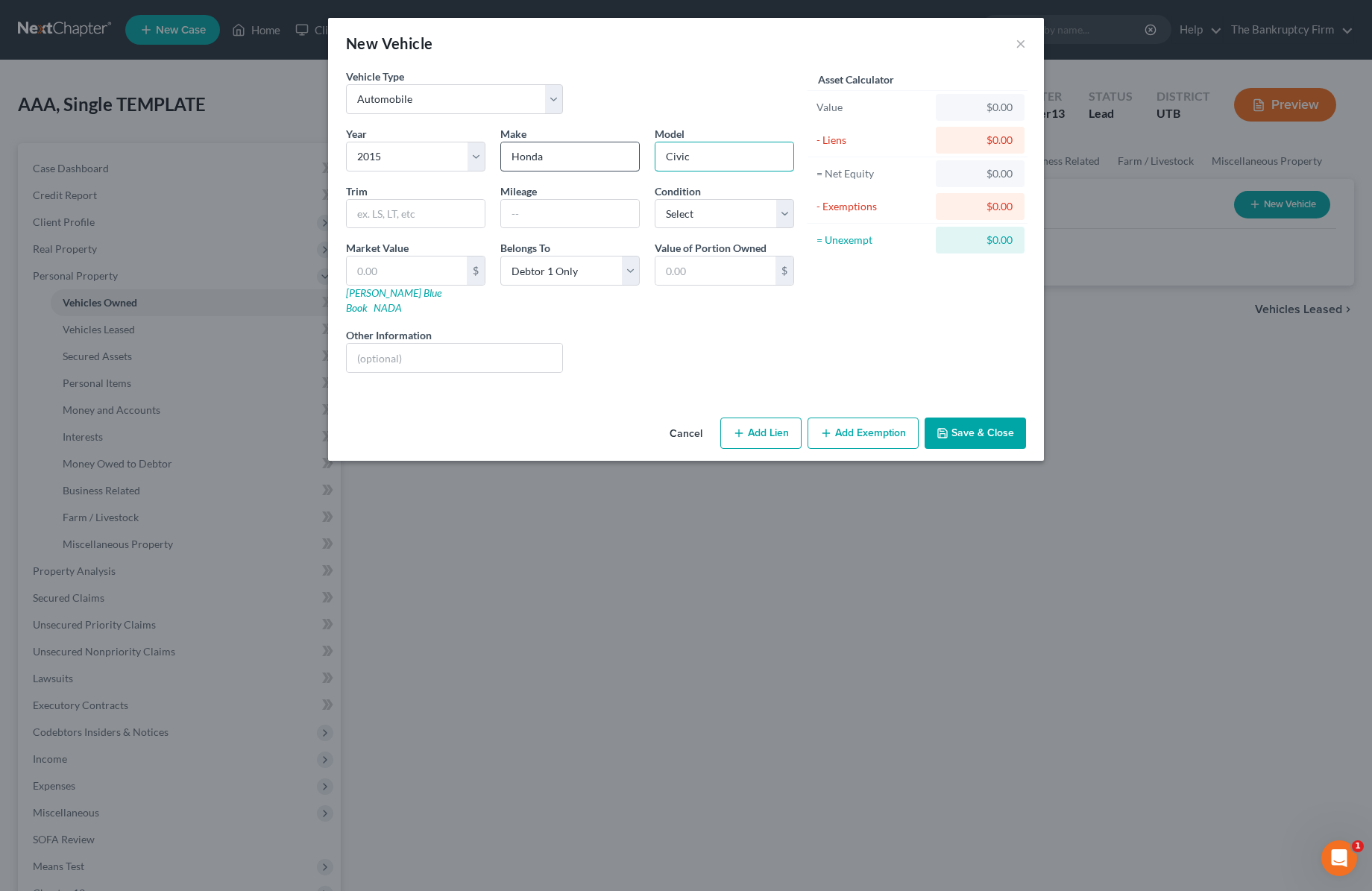
type input "Civic"
select select "2"
type input "80000"
click at [978, 417] on button "Save & Close" at bounding box center [975, 433] width 101 height 32
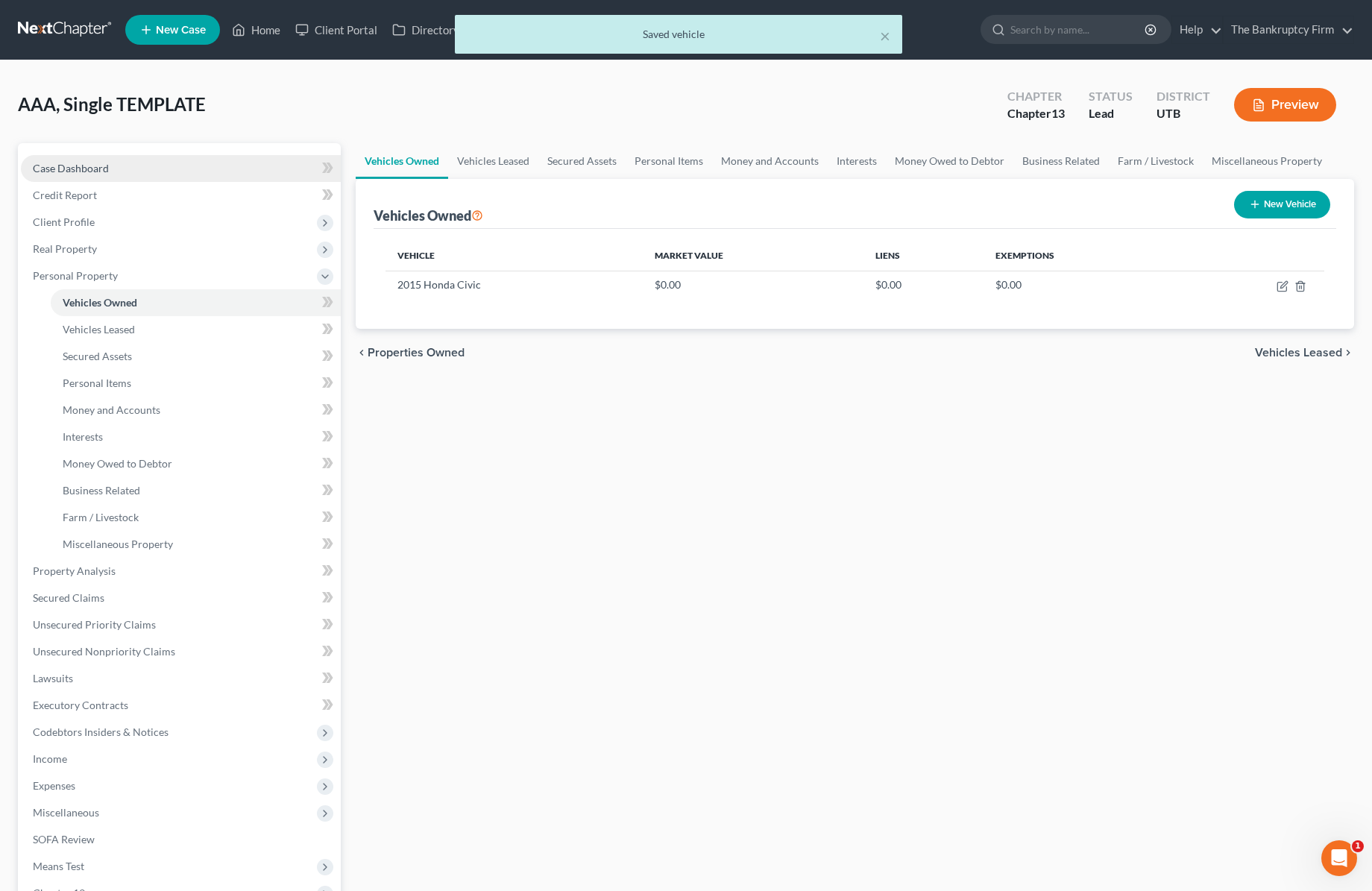
click at [76, 167] on span "Case Dashboard" at bounding box center [71, 168] width 76 height 13
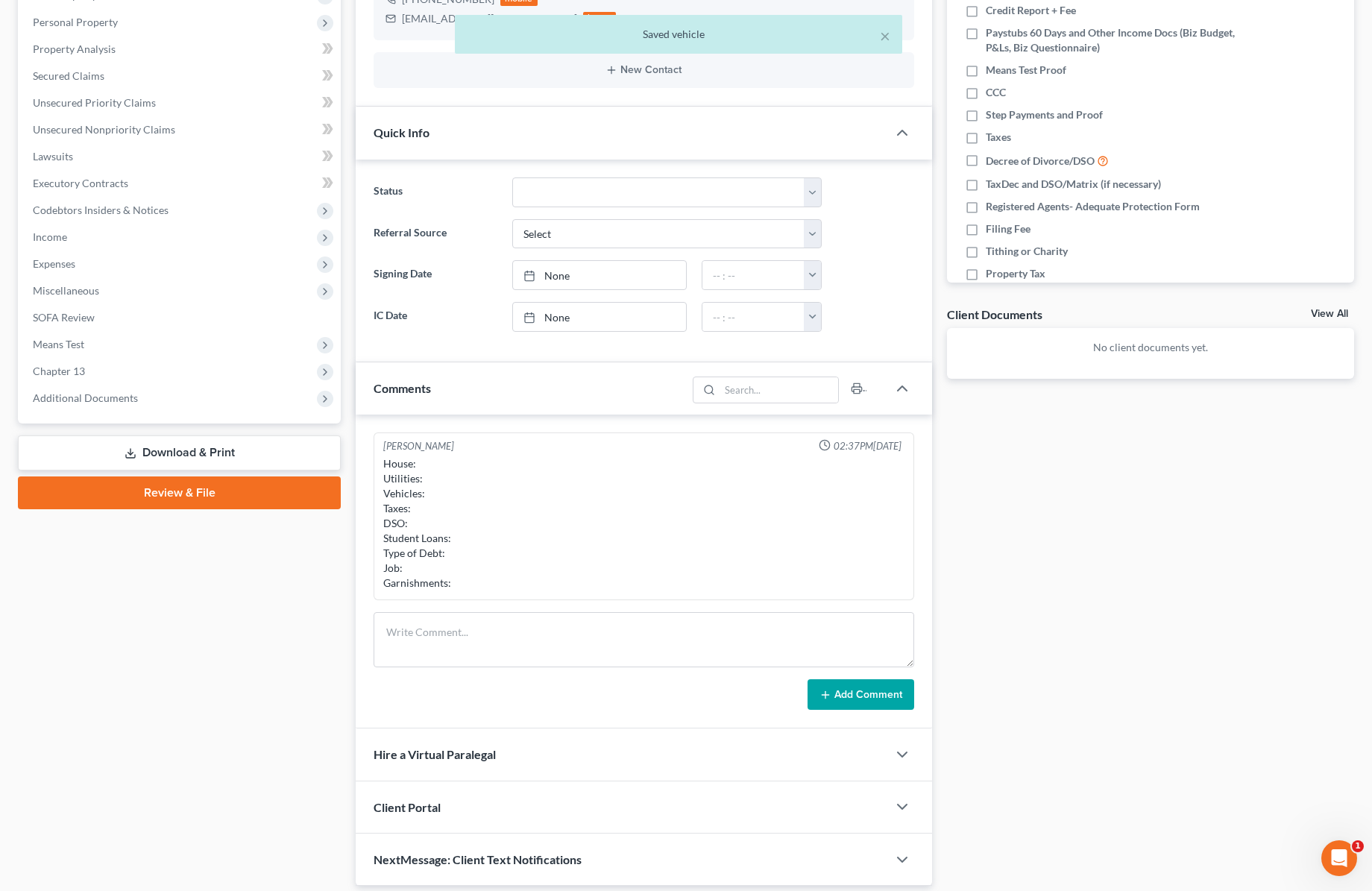
scroll to position [305, 0]
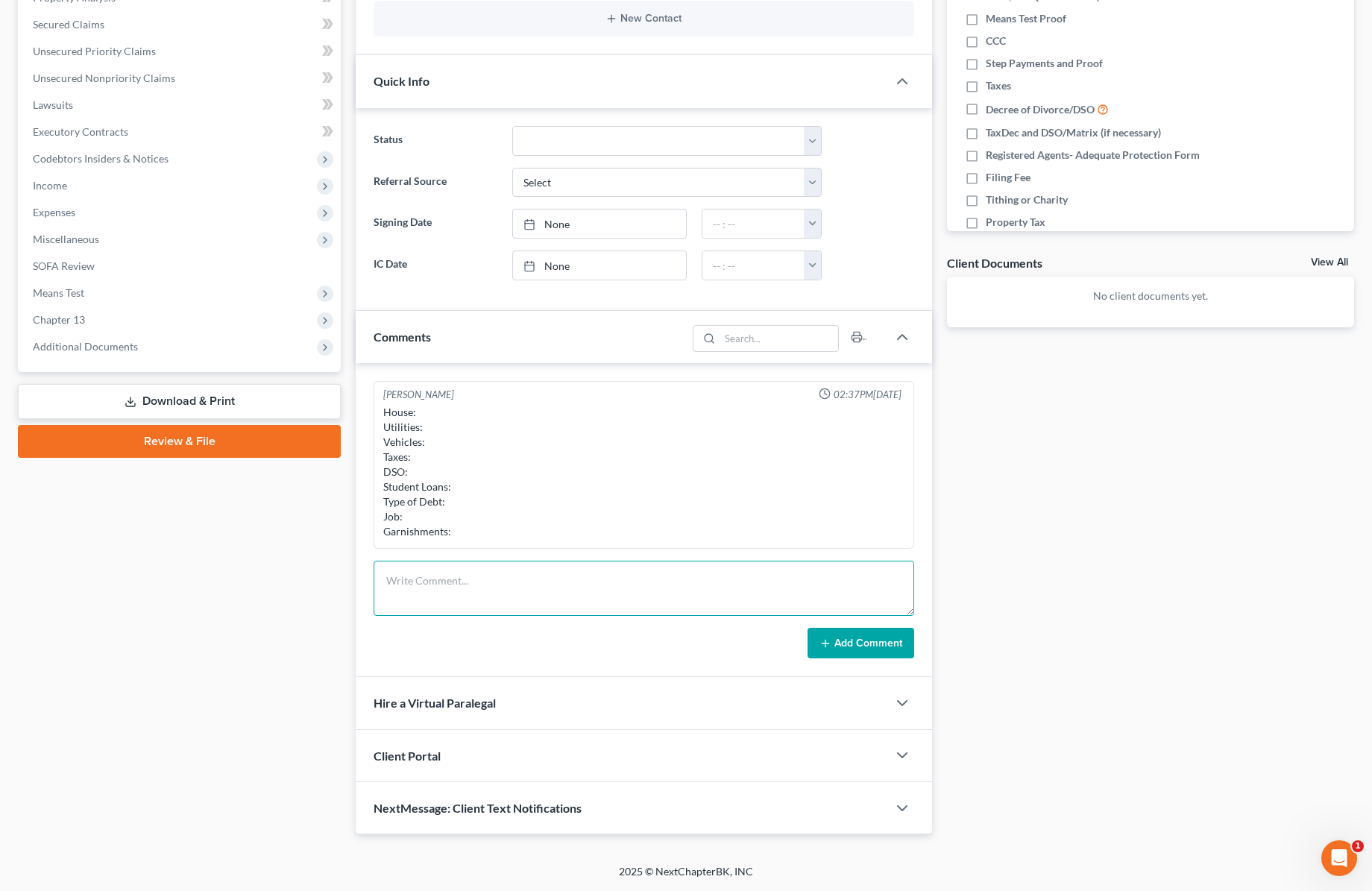
click at [410, 574] on textarea at bounding box center [644, 588] width 540 height 55
type textarea "R"
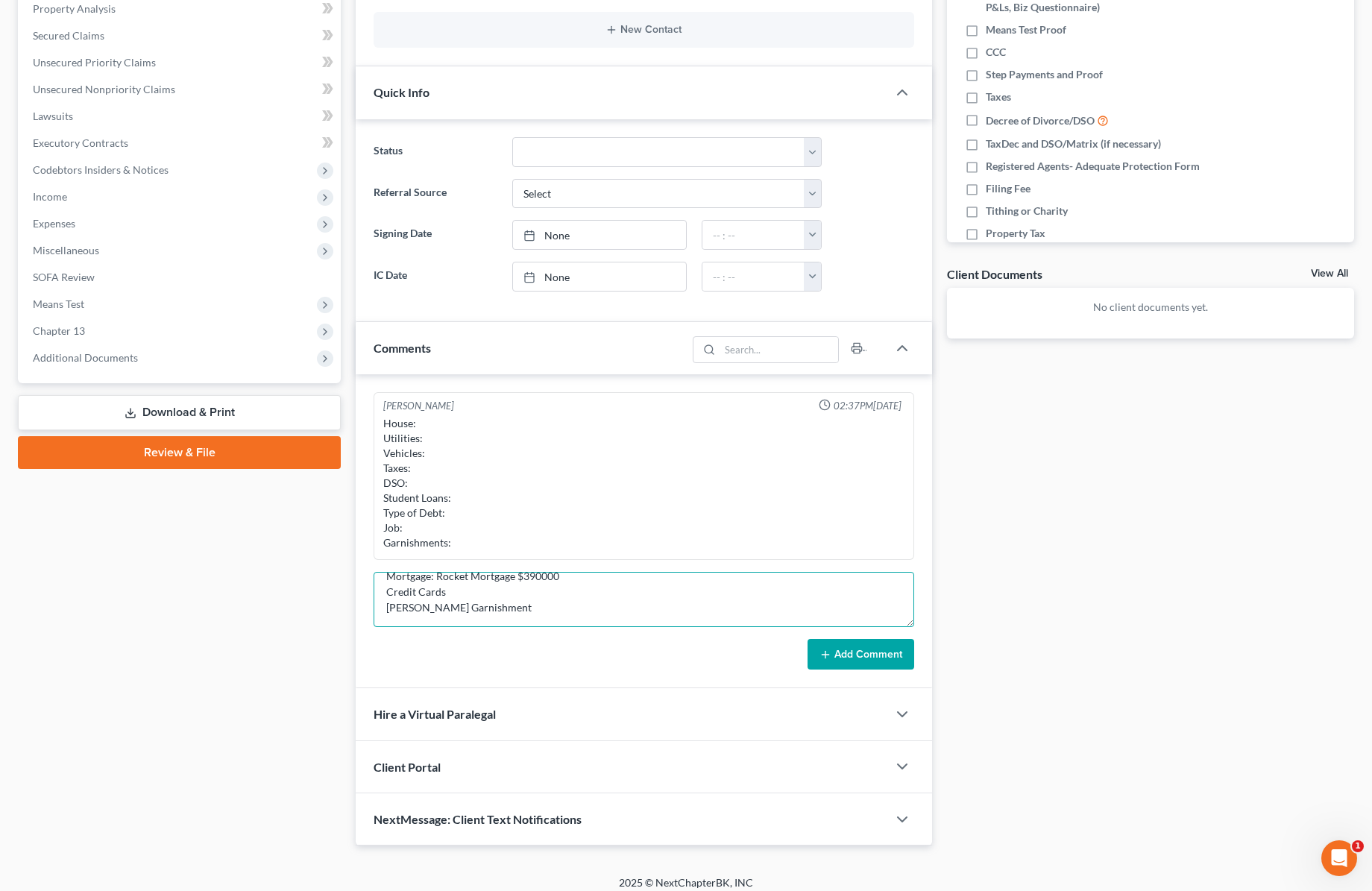
scroll to position [300, 0]
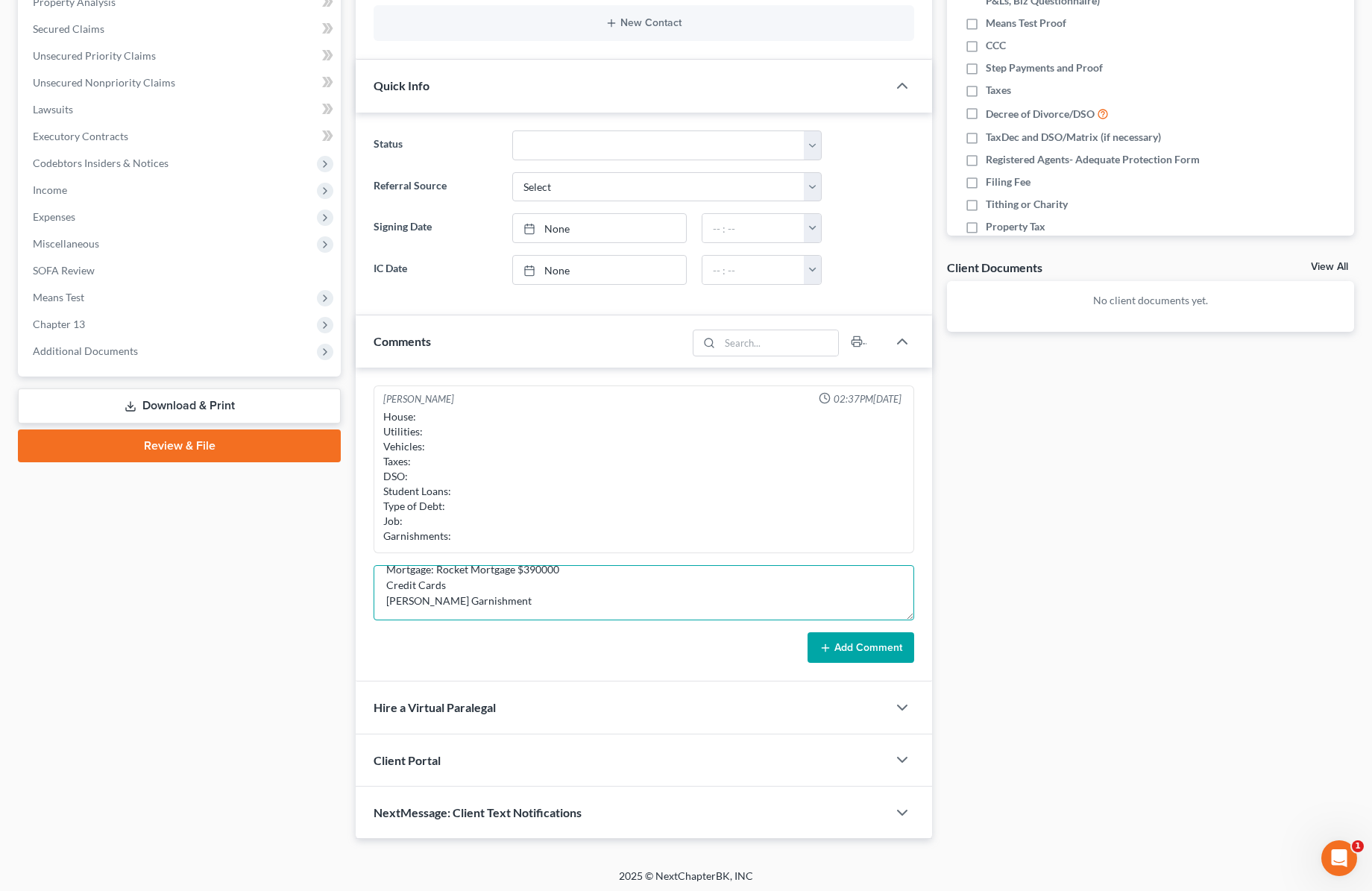
type textarea "MACU: Car refinance $14000 Mortgage: Rocket Mortgage $390000 Credit Cards [PERS…"
click at [848, 645] on button "Add Comment" at bounding box center [860, 648] width 107 height 32
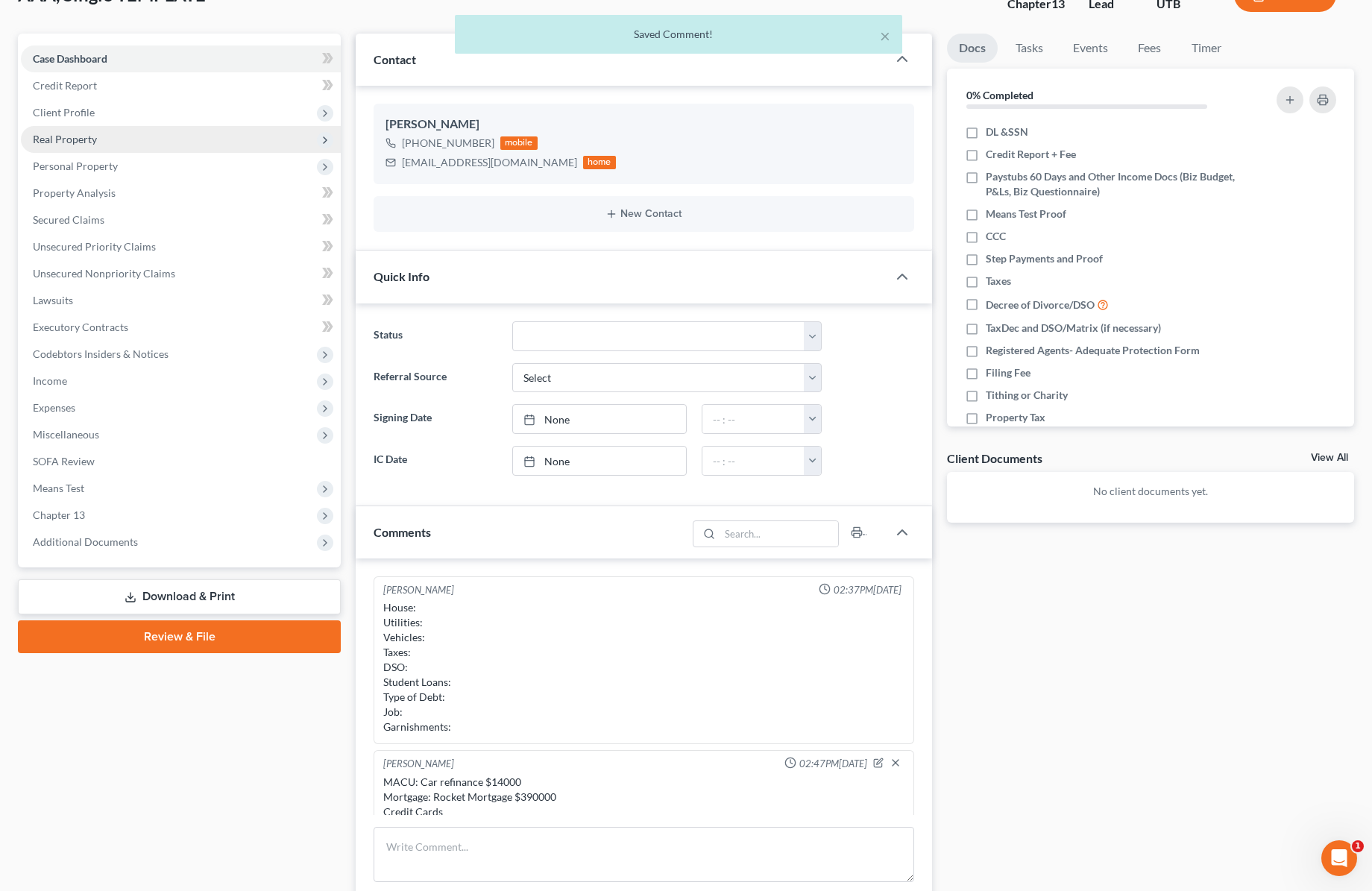
scroll to position [0, 0]
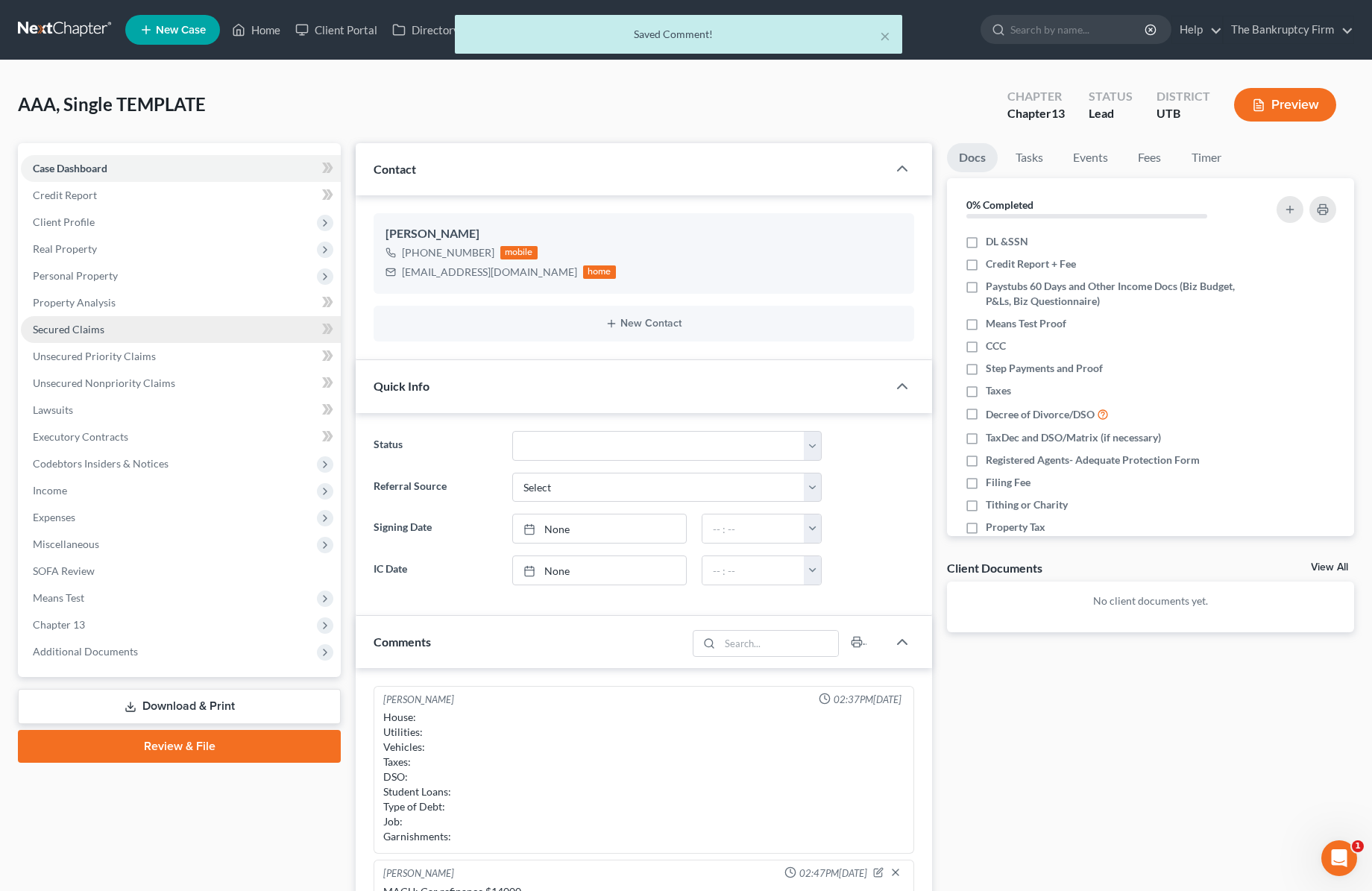
click at [77, 329] on span "Secured Claims" at bounding box center [68, 329] width 71 height 13
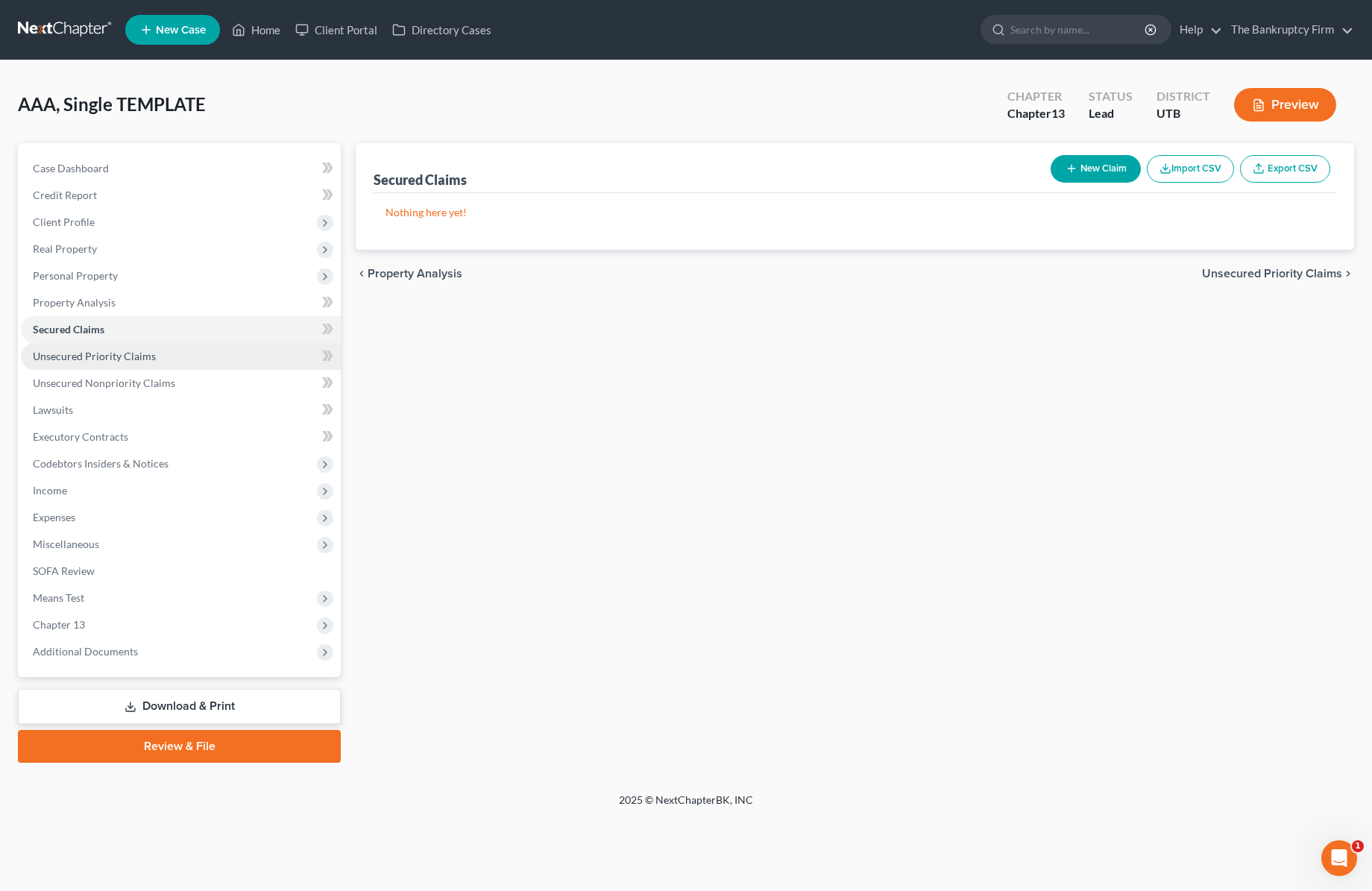
click at [97, 355] on span "Unsecured Priority Claims" at bounding box center [93, 356] width 123 height 13
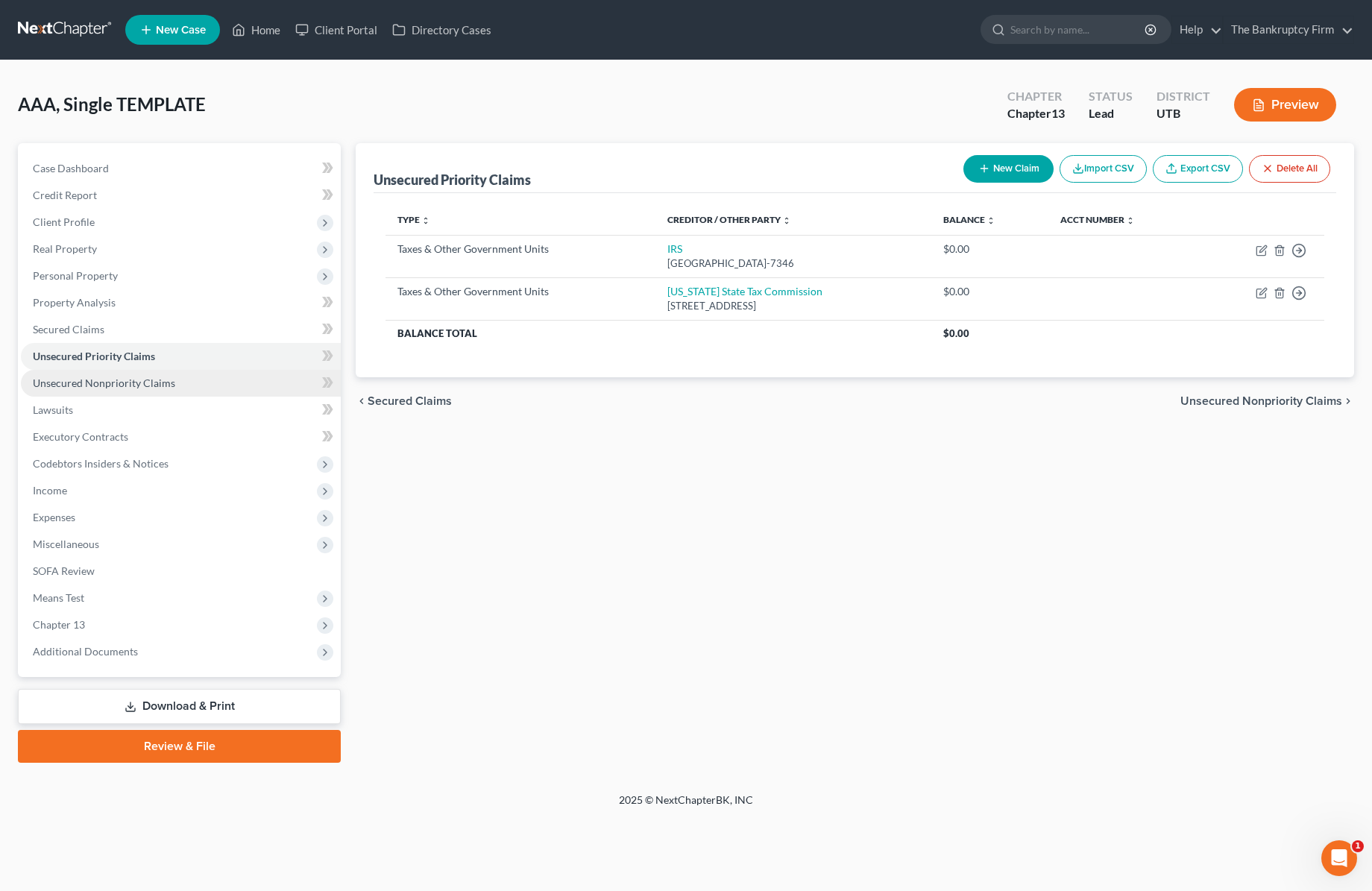
click at [142, 382] on span "Unsecured Nonpriority Claims" at bounding box center [104, 383] width 143 height 13
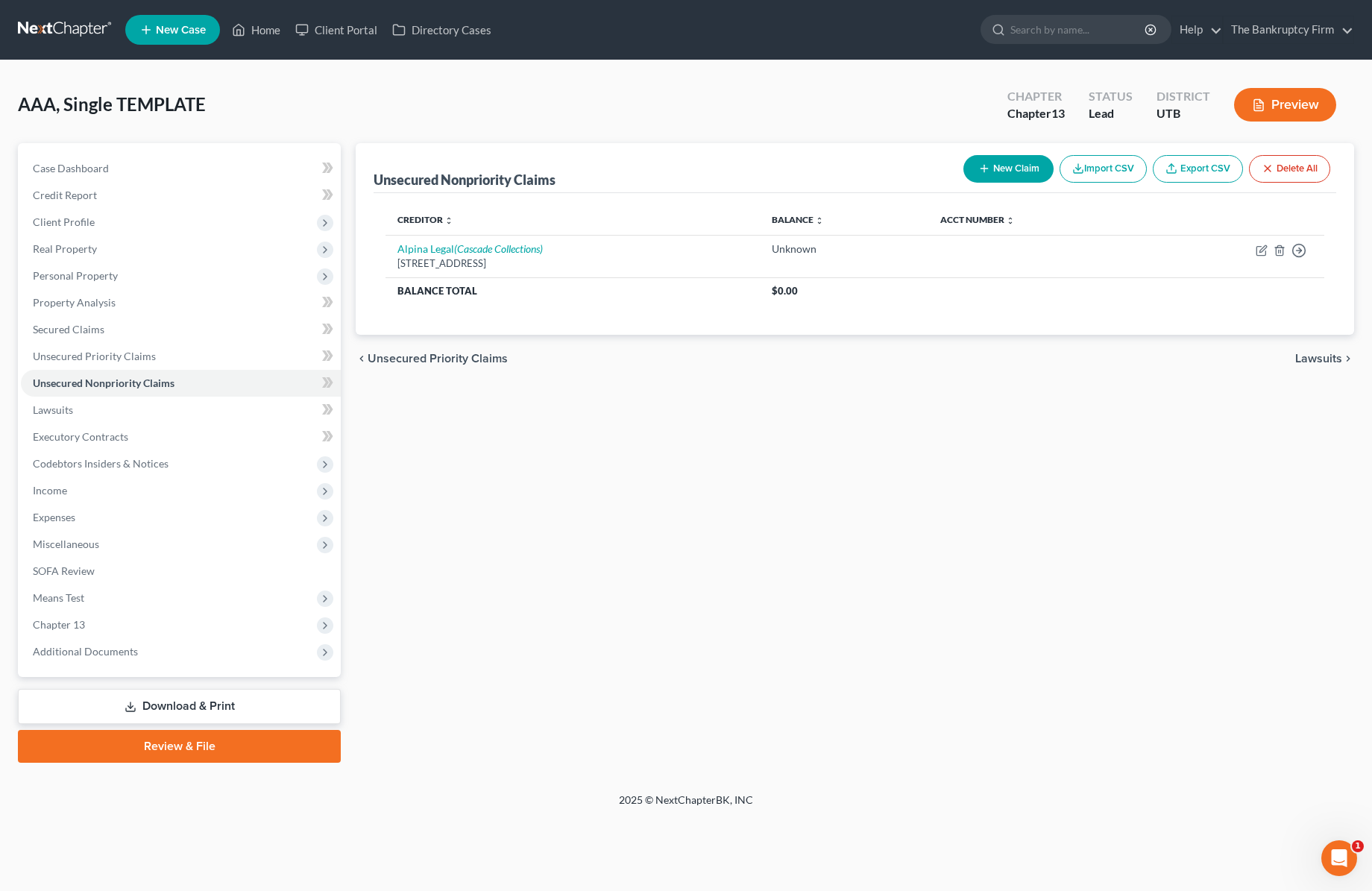
click at [998, 166] on button "New Claim" at bounding box center [1008, 169] width 90 height 28
select select "0"
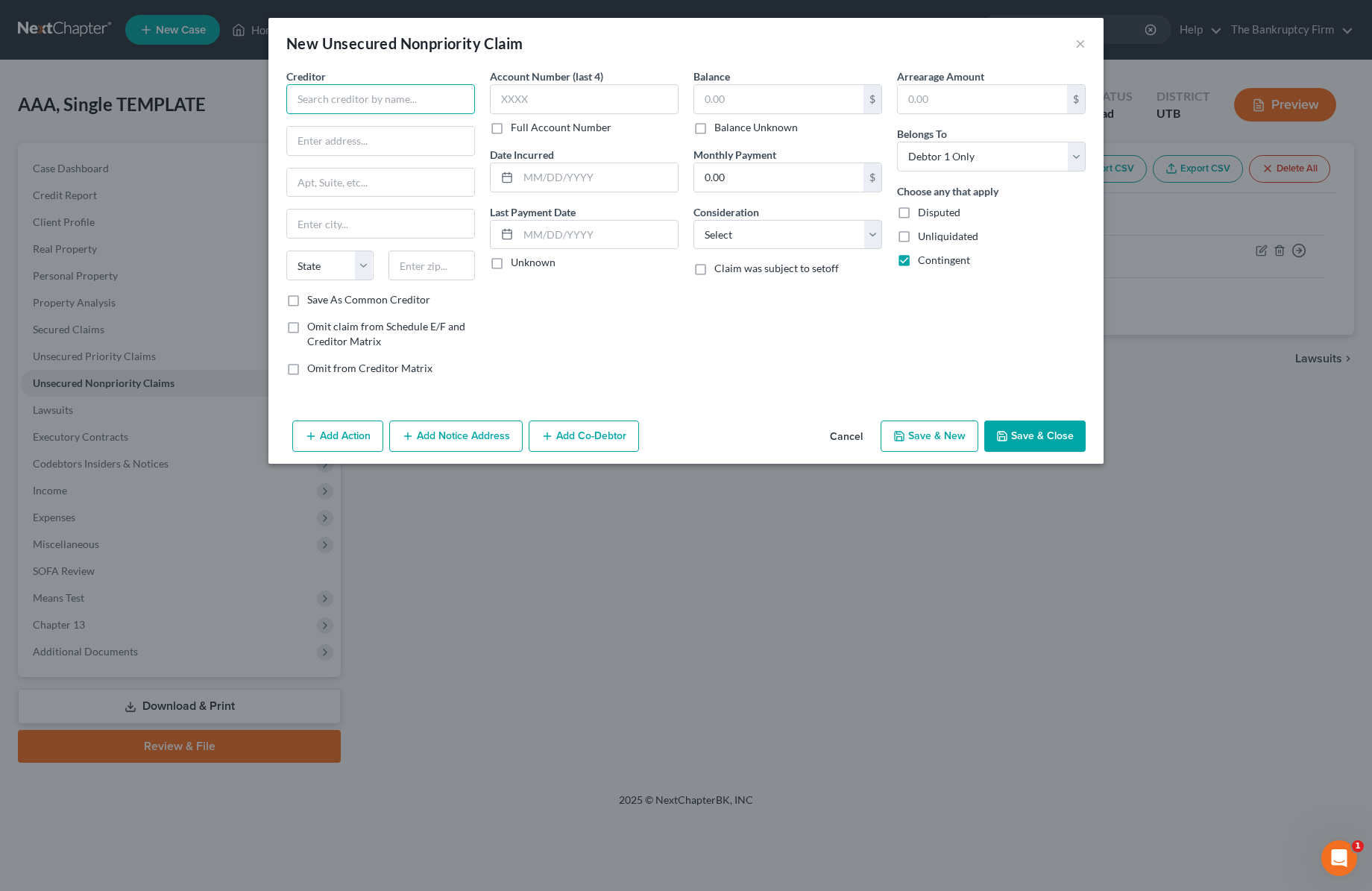
click at [349, 106] on input "text" at bounding box center [380, 99] width 189 height 30
type input "SOI"
click at [387, 62] on div "New Unsecured Nonpriority Claim ×" at bounding box center [686, 44] width 835 height 51
click at [845, 429] on button "Cancel" at bounding box center [847, 437] width 57 height 30
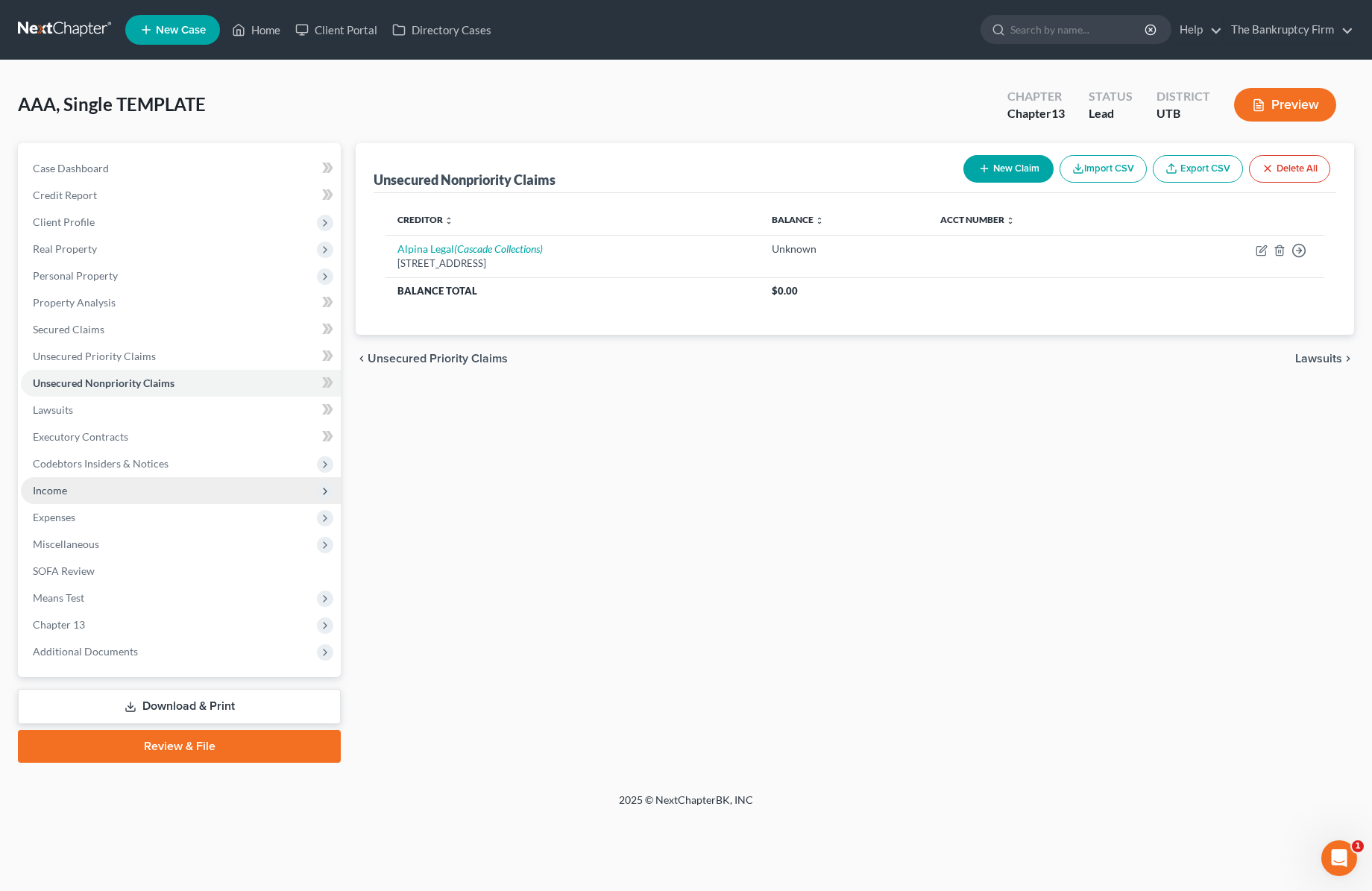
click at [90, 490] on span "Income" at bounding box center [181, 490] width 320 height 27
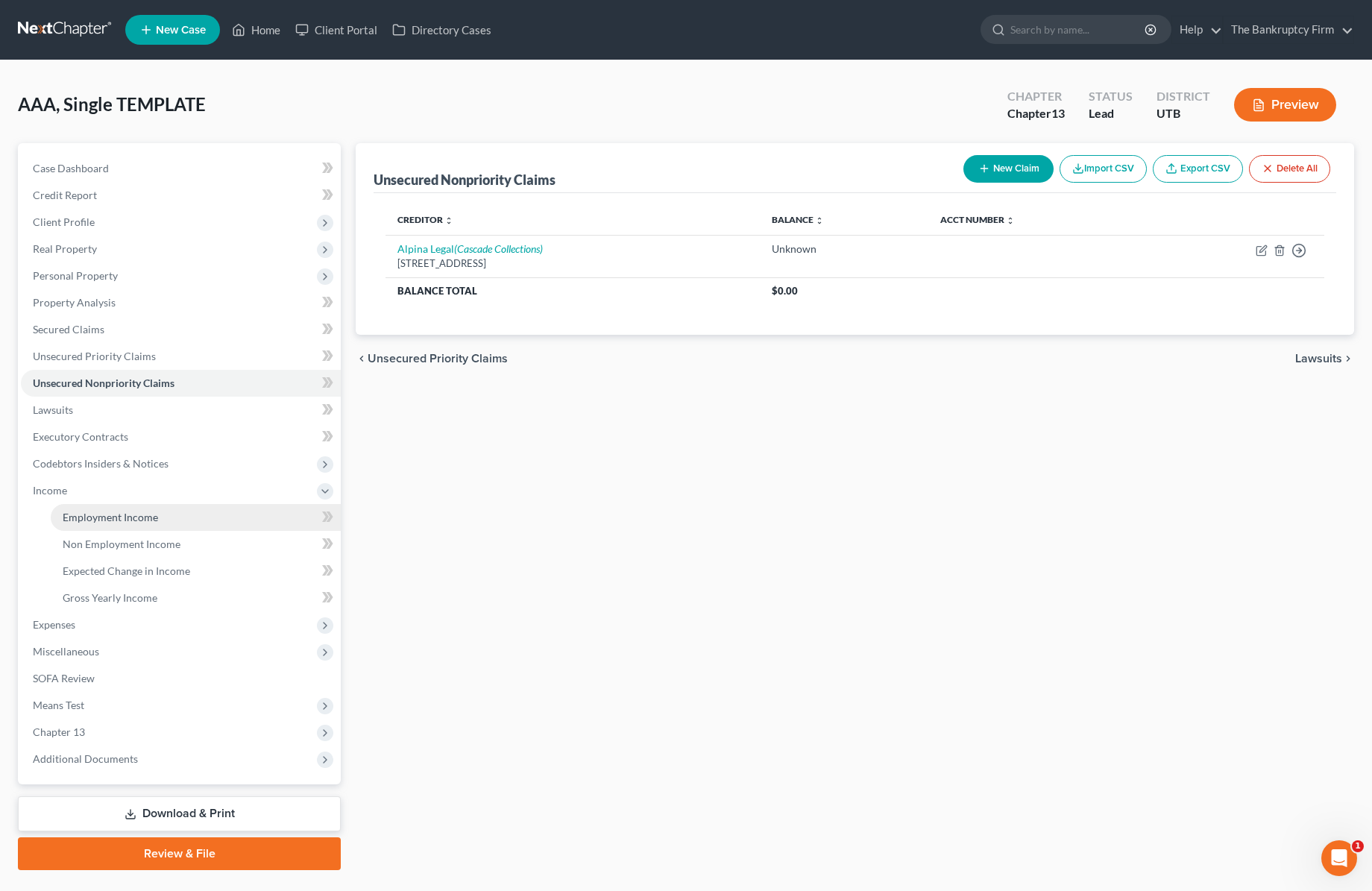
click at [116, 516] on span "Employment Income" at bounding box center [110, 517] width 95 height 13
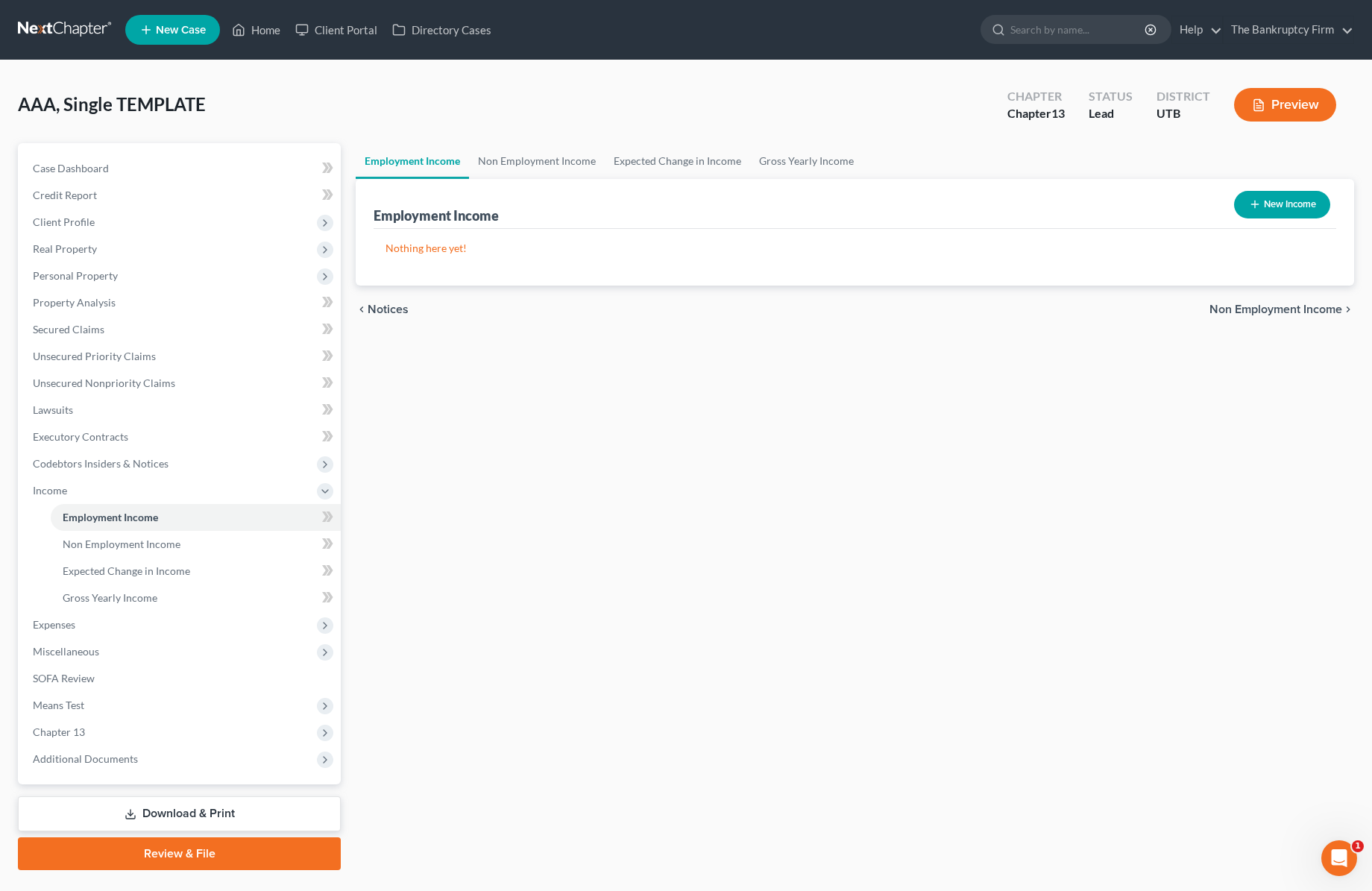
click at [1285, 208] on button "New Income" at bounding box center [1282, 204] width 96 height 28
select select "0"
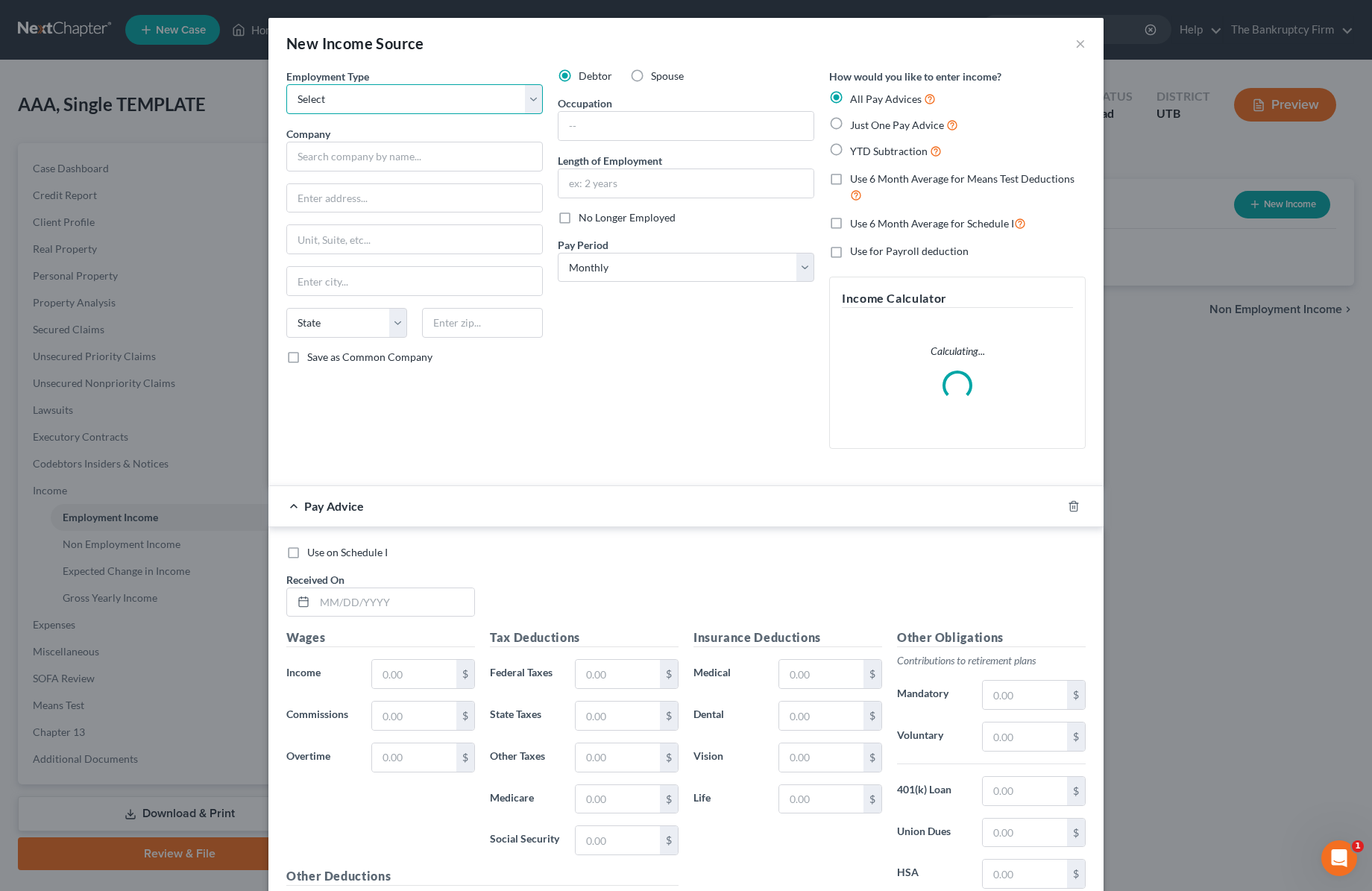
click at [438, 94] on select "Select Full or [DEMOGRAPHIC_DATA] Employment Self Employment" at bounding box center [414, 99] width 257 height 30
select select "0"
click at [286, 84] on select "Select Full or [DEMOGRAPHIC_DATA] Employment Self Employment" at bounding box center [414, 99] width 257 height 30
click at [348, 160] on input "text" at bounding box center [414, 157] width 257 height 30
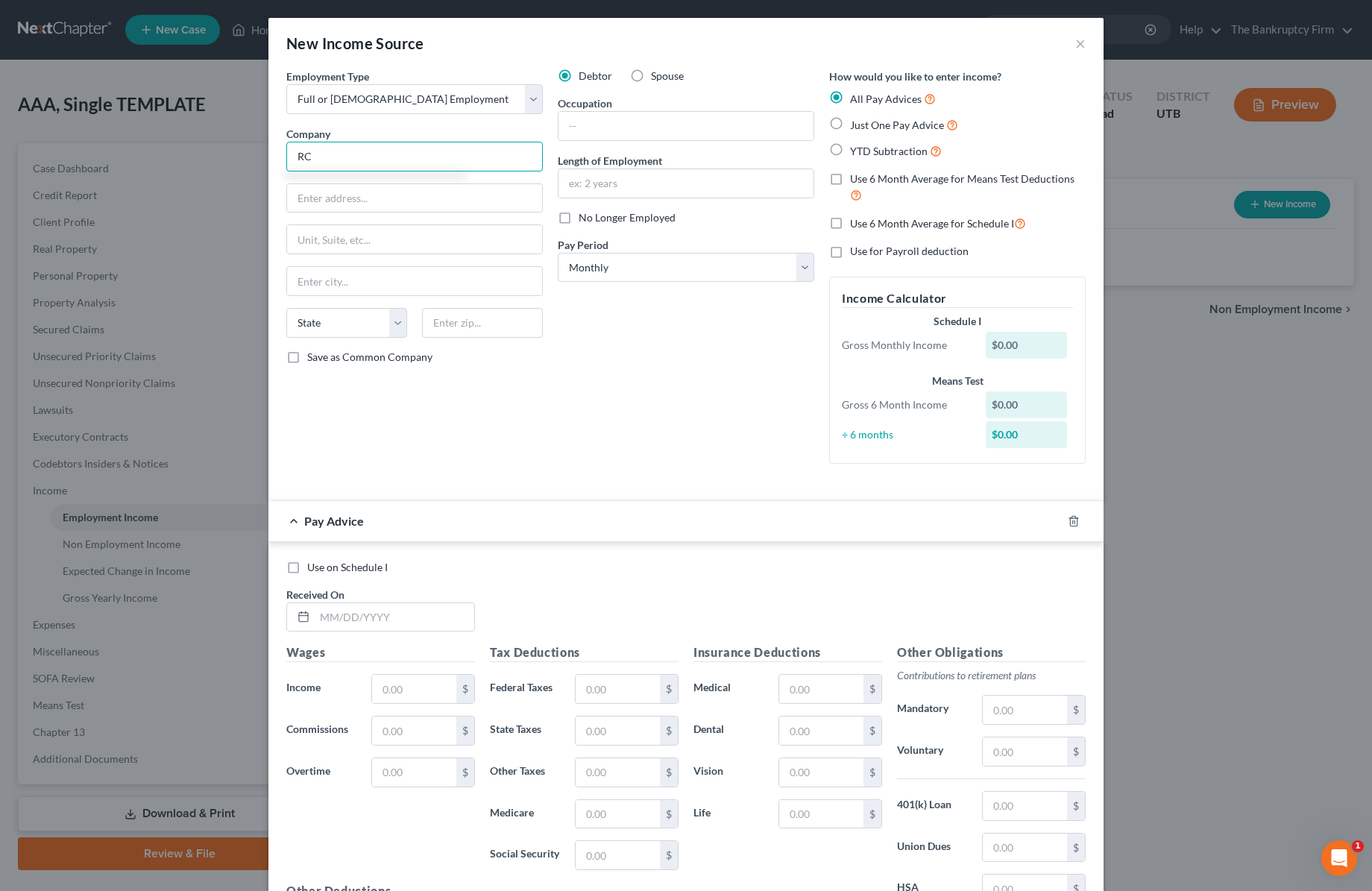
type input "R"
click at [333, 159] on input "Traffice Flagging" at bounding box center [414, 157] width 257 height 30
type input "Traffic Flagging Services"
type input "2630 N 3200 S"
type input "[GEOGRAPHIC_DATA]"
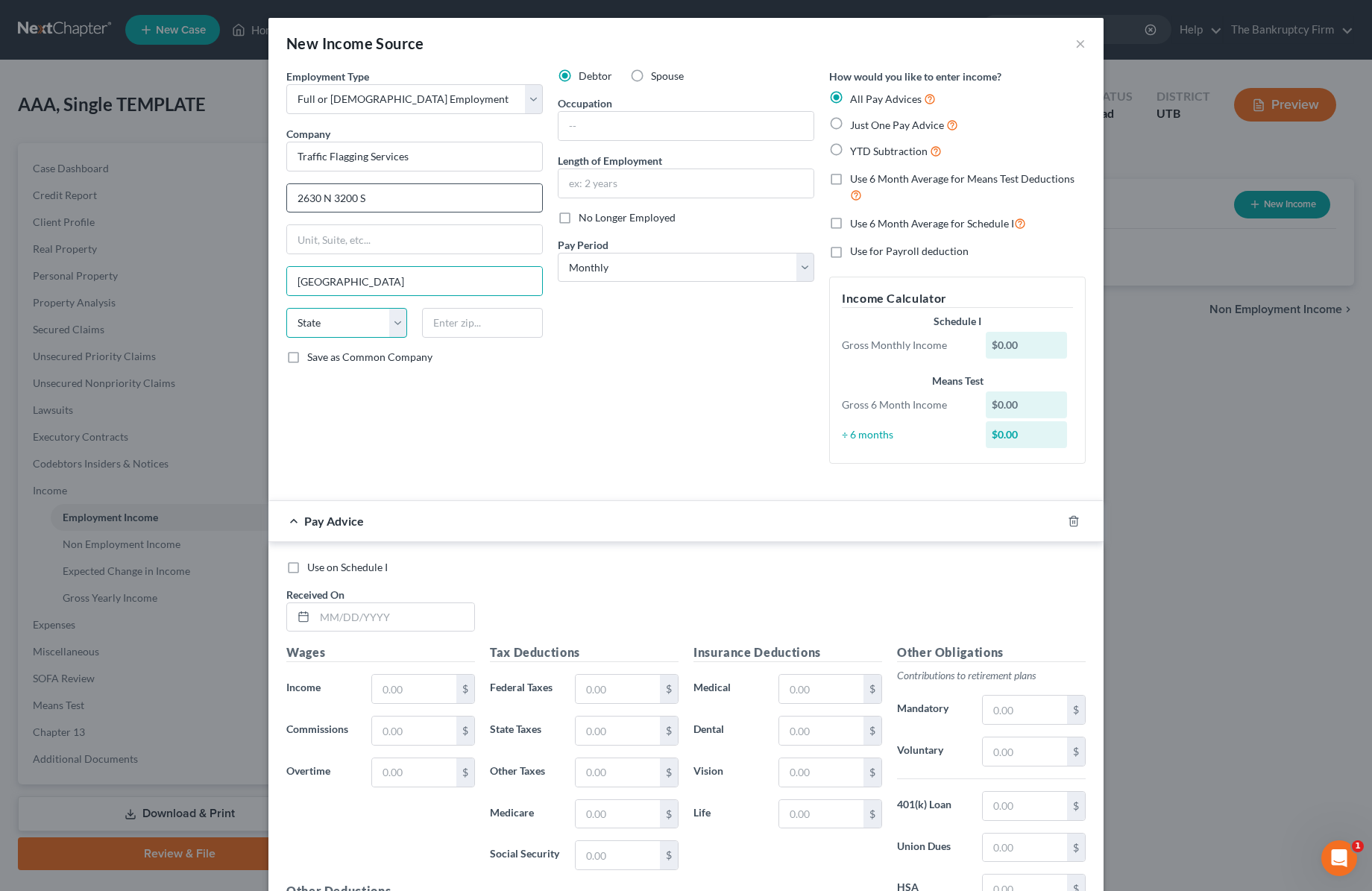
select select "46"
type input "84404"
type input "[PERSON_NAME]"
click at [622, 129] on input "text" at bounding box center [686, 126] width 255 height 29
type input "Traffic Flaggin"
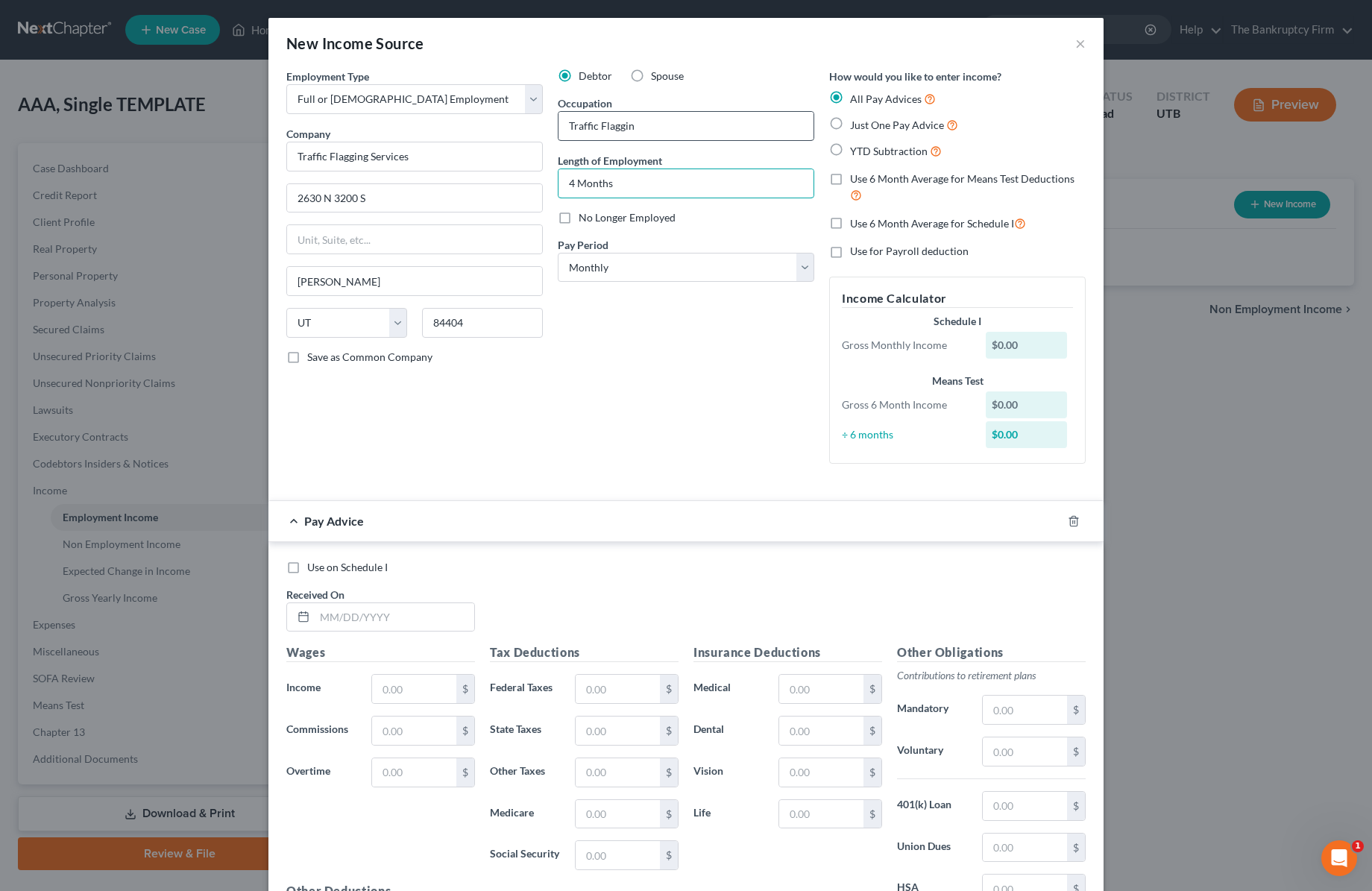
type input "4 Months"
click at [699, 261] on select "Select Monthly Twice Monthly Every Other Week Weekly" at bounding box center [686, 268] width 257 height 30
click at [1071, 520] on icon "button" at bounding box center [1073, 520] width 12 height 12
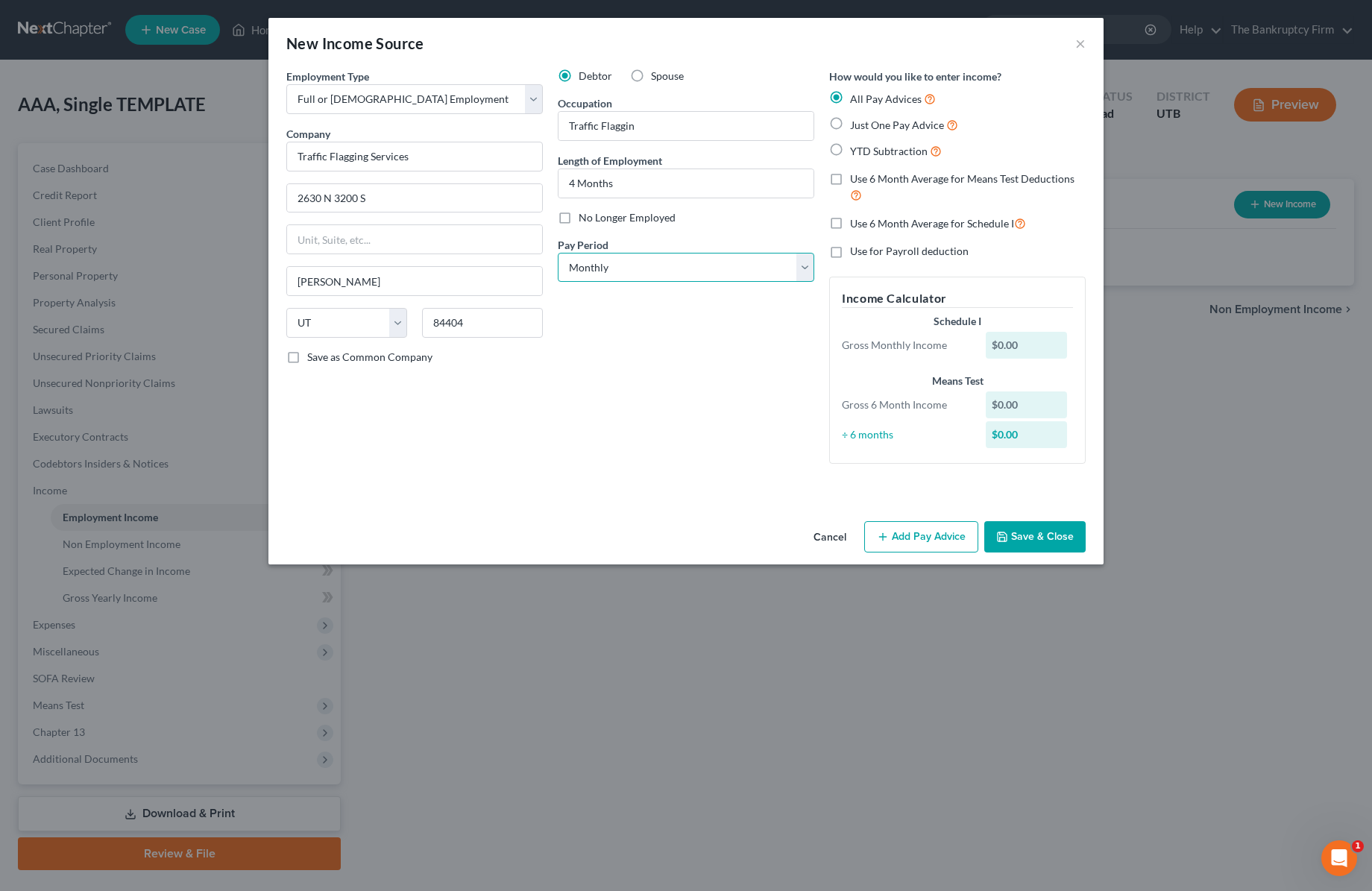
click at [629, 268] on select "Select Monthly Twice Monthly Every Other Week Weekly" at bounding box center [686, 268] width 257 height 30
select select "3"
click at [558, 253] on select "Select Monthly Twice Monthly Every Other Week Weekly" at bounding box center [686, 268] width 257 height 30
click at [1038, 539] on button "Save & Close" at bounding box center [1035, 537] width 101 height 32
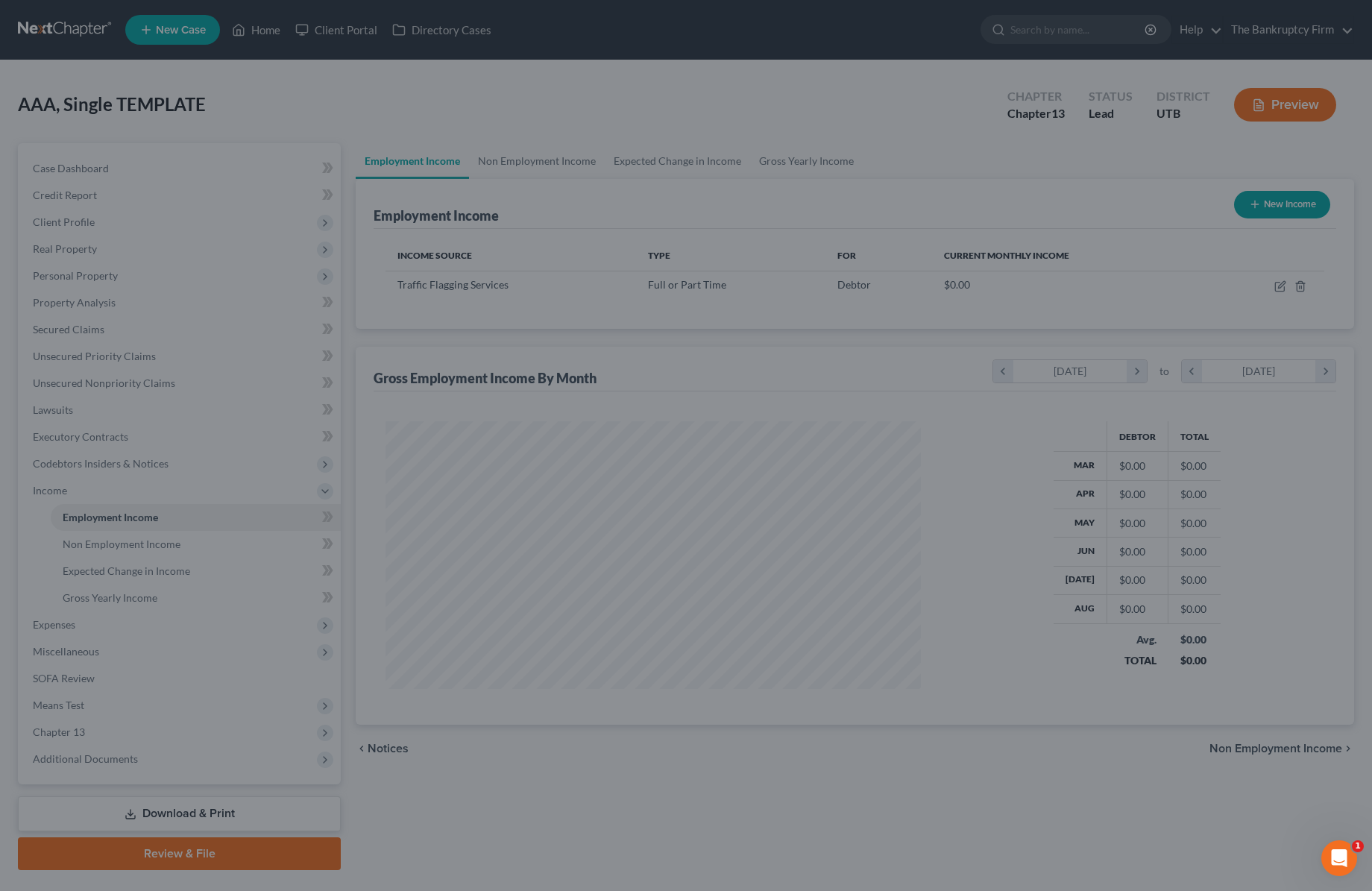
scroll to position [268, 566]
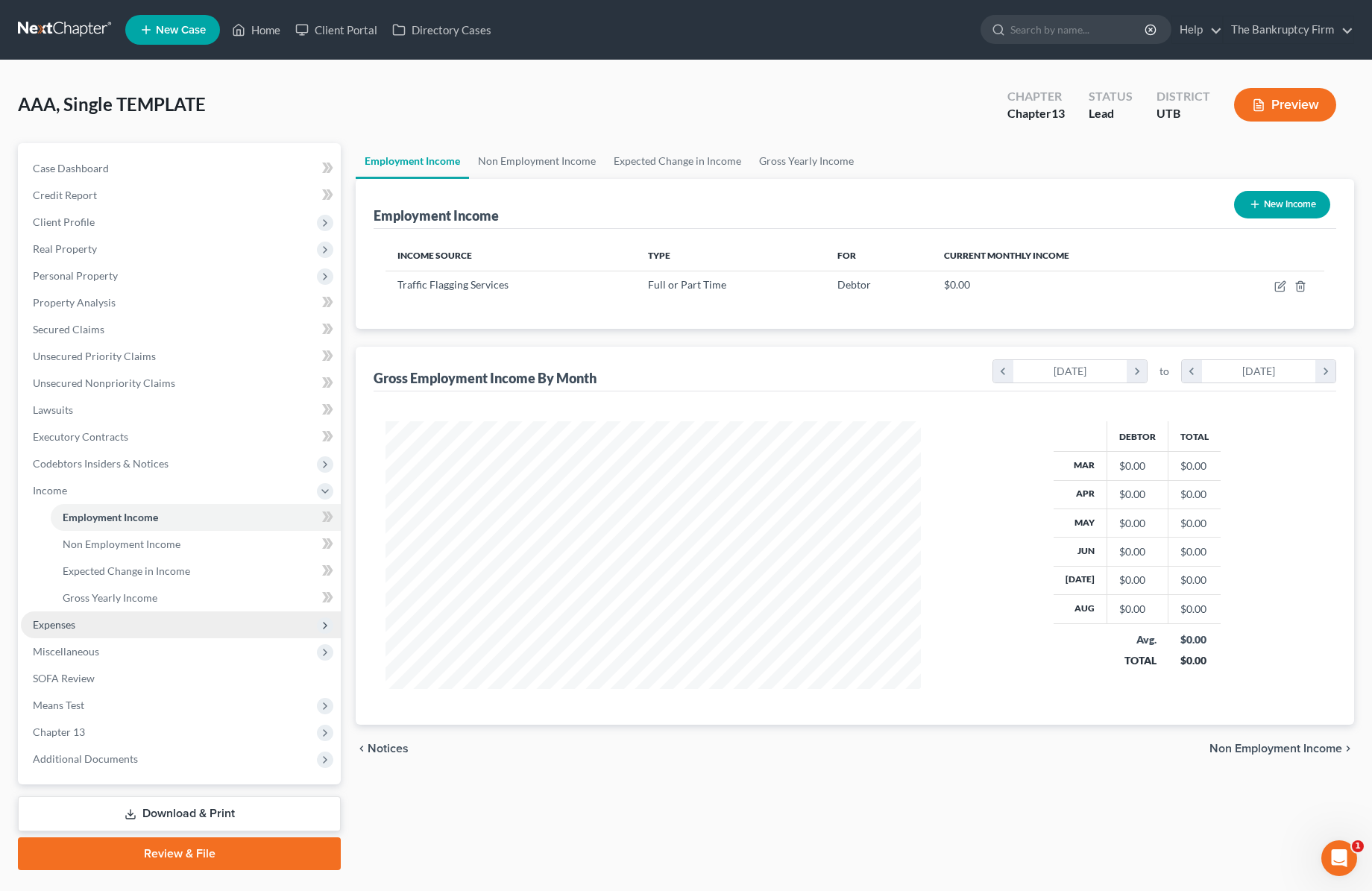
click at [79, 619] on span "Expenses" at bounding box center [181, 625] width 320 height 27
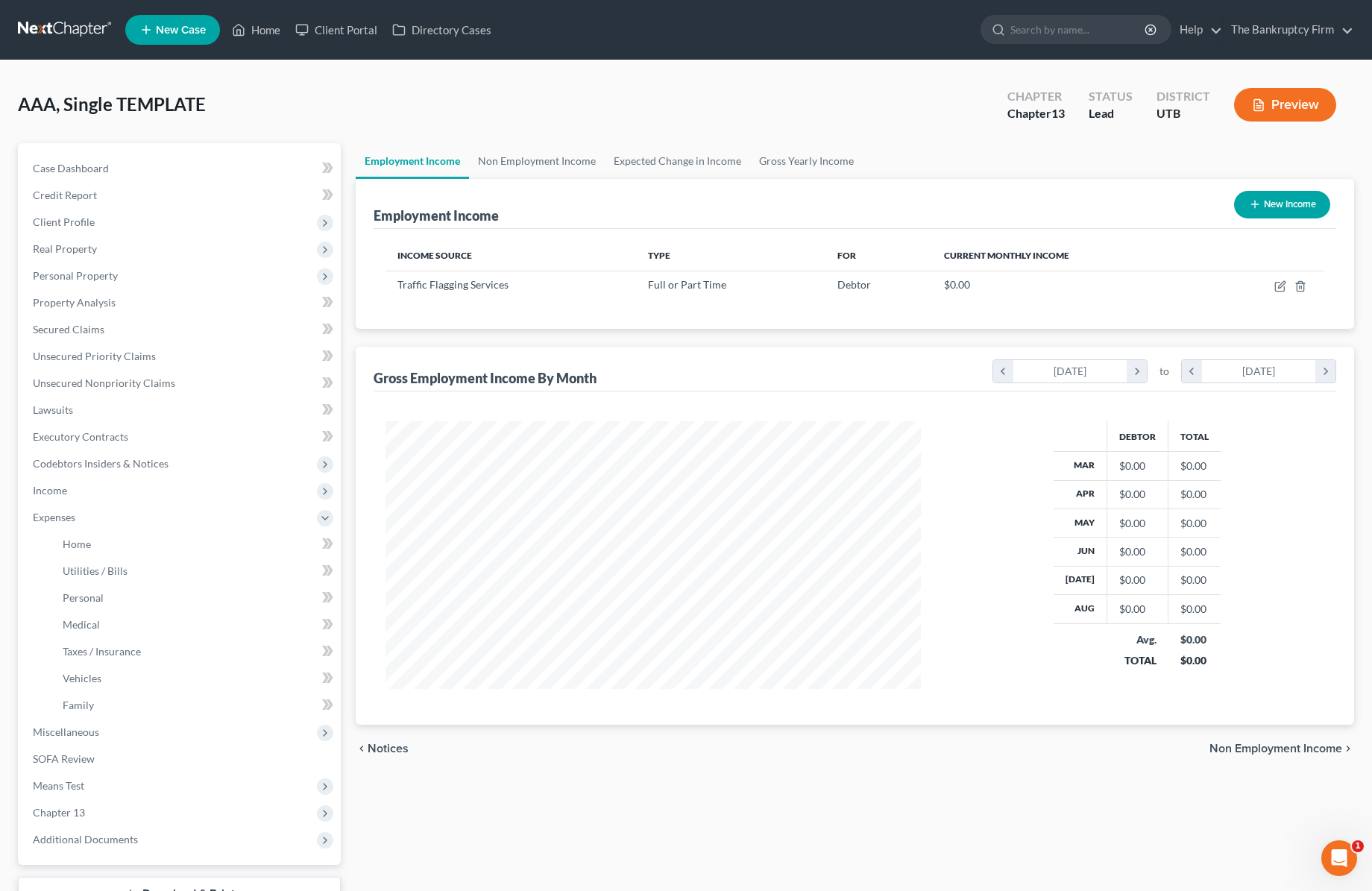
scroll to position [1, 0]
click at [74, 248] on span "Real Property" at bounding box center [64, 248] width 64 height 13
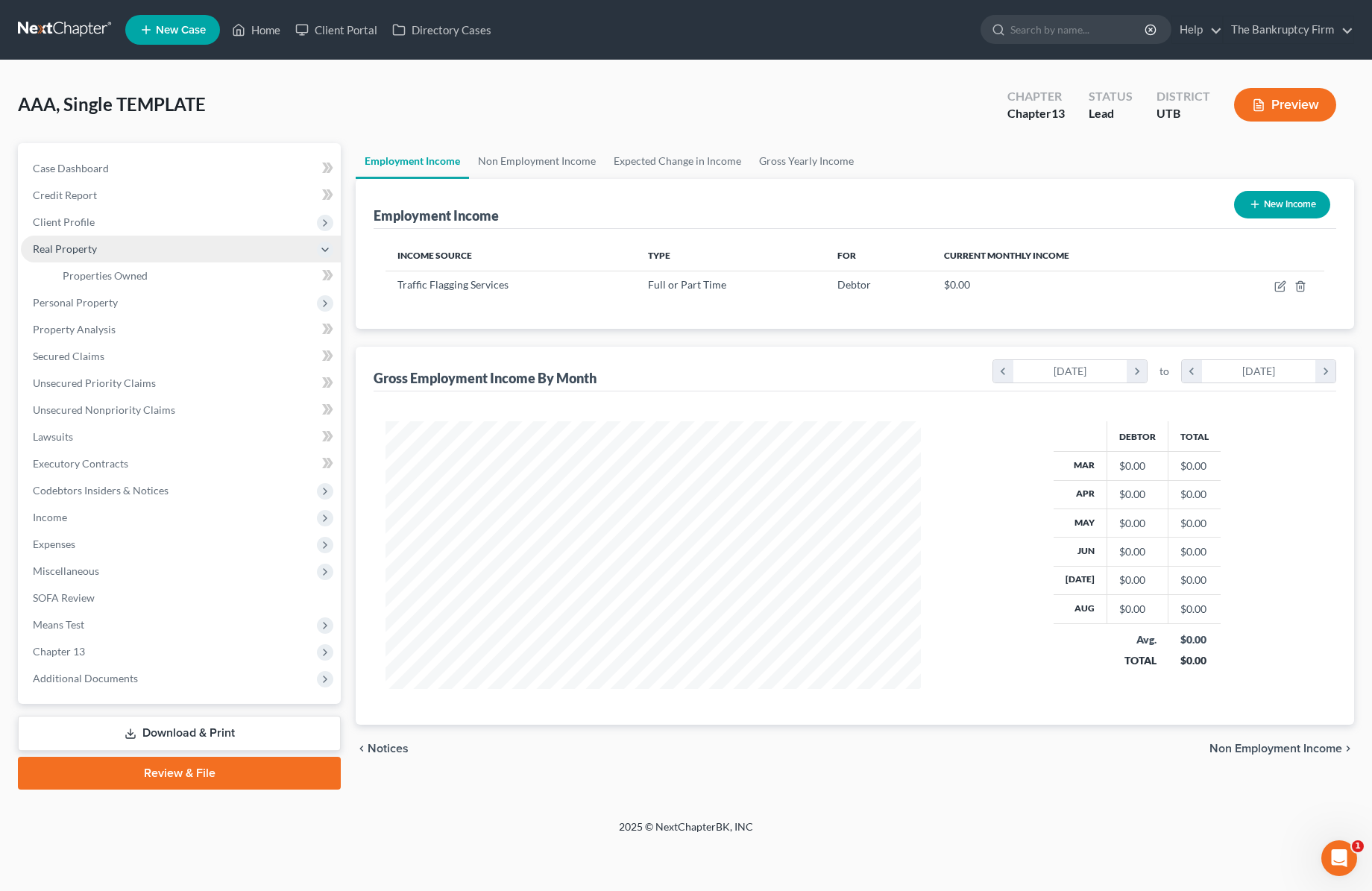
scroll to position [0, 0]
click at [113, 276] on span "Properties Owned" at bounding box center [105, 276] width 85 height 13
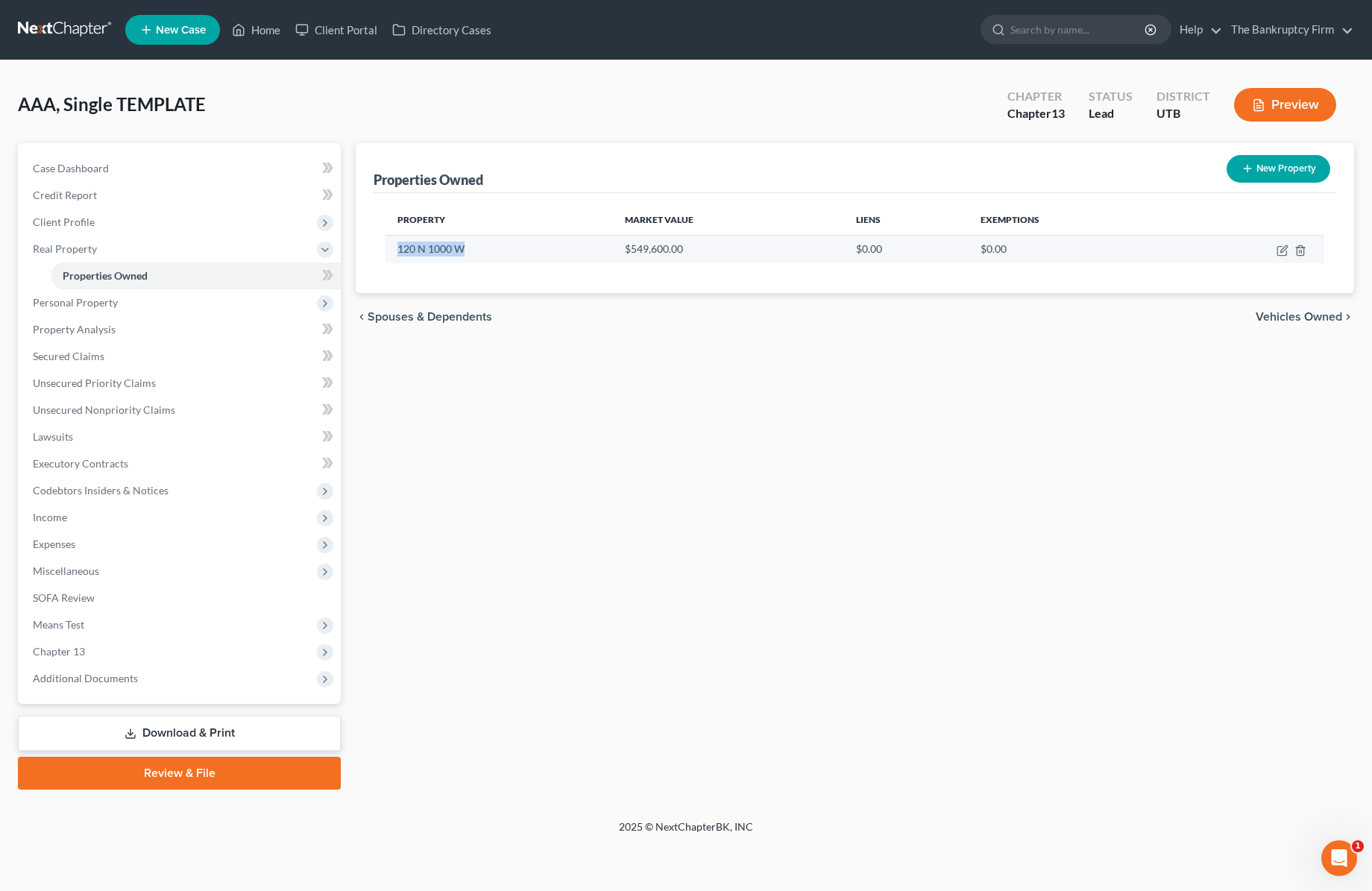
drag, startPoint x: 472, startPoint y: 246, endPoint x: 386, endPoint y: 253, distance: 86.3
click at [386, 253] on td "120 N 1000 W" at bounding box center [499, 249] width 227 height 29
copy td "120 N 1000 W"
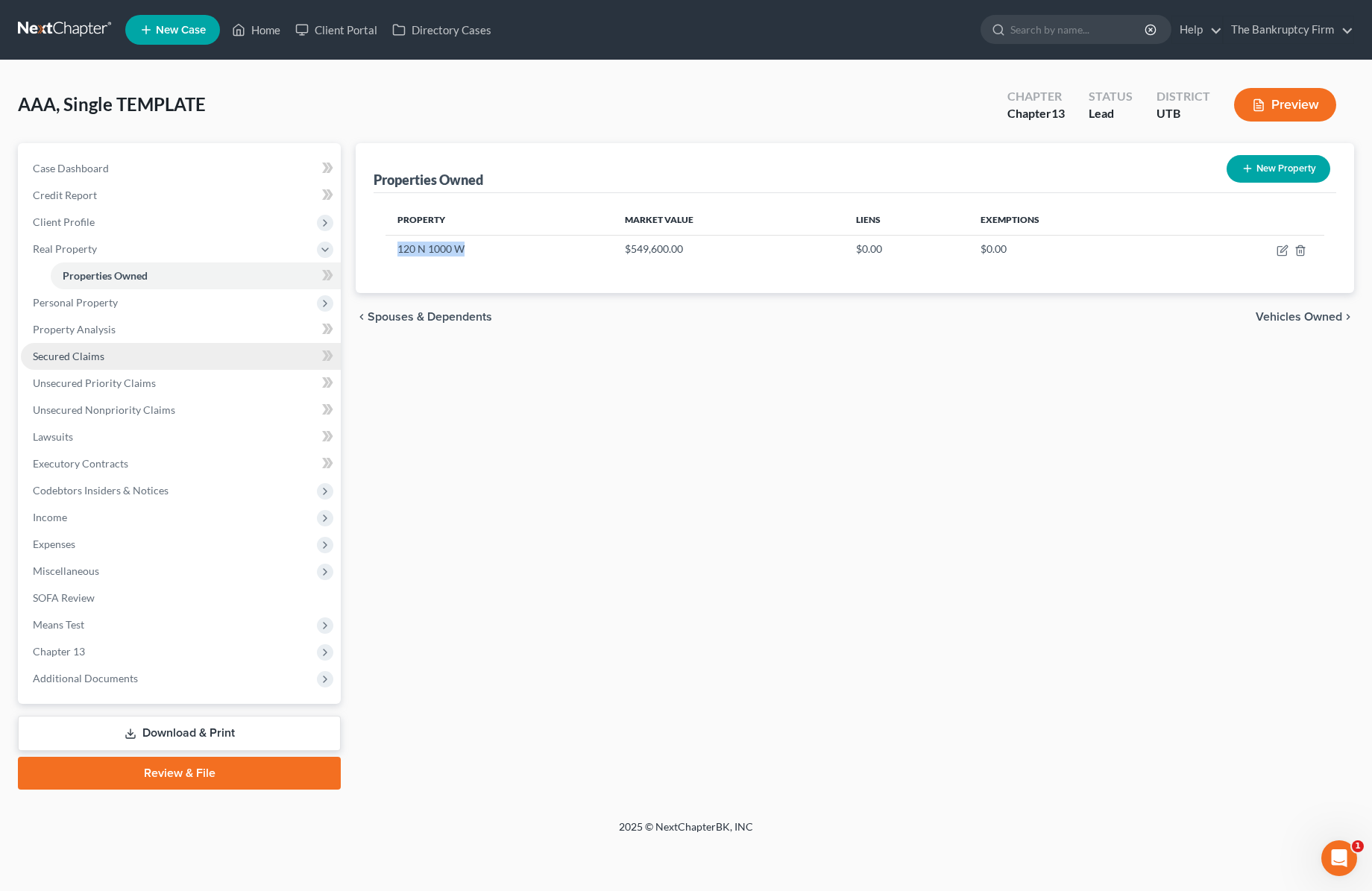
click at [86, 352] on span "Secured Claims" at bounding box center [68, 356] width 71 height 13
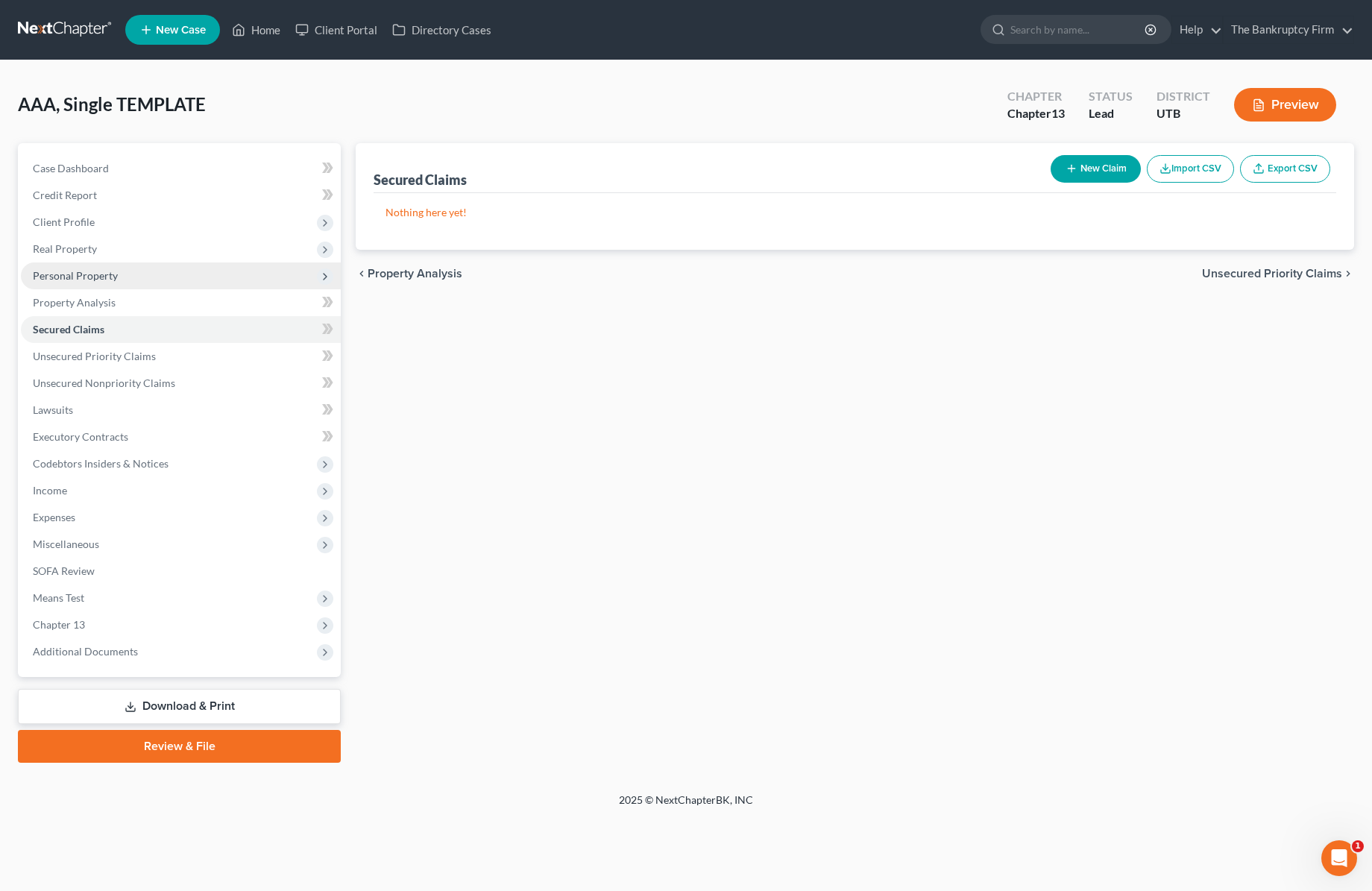
click at [86, 273] on span "Personal Property" at bounding box center [74, 276] width 85 height 13
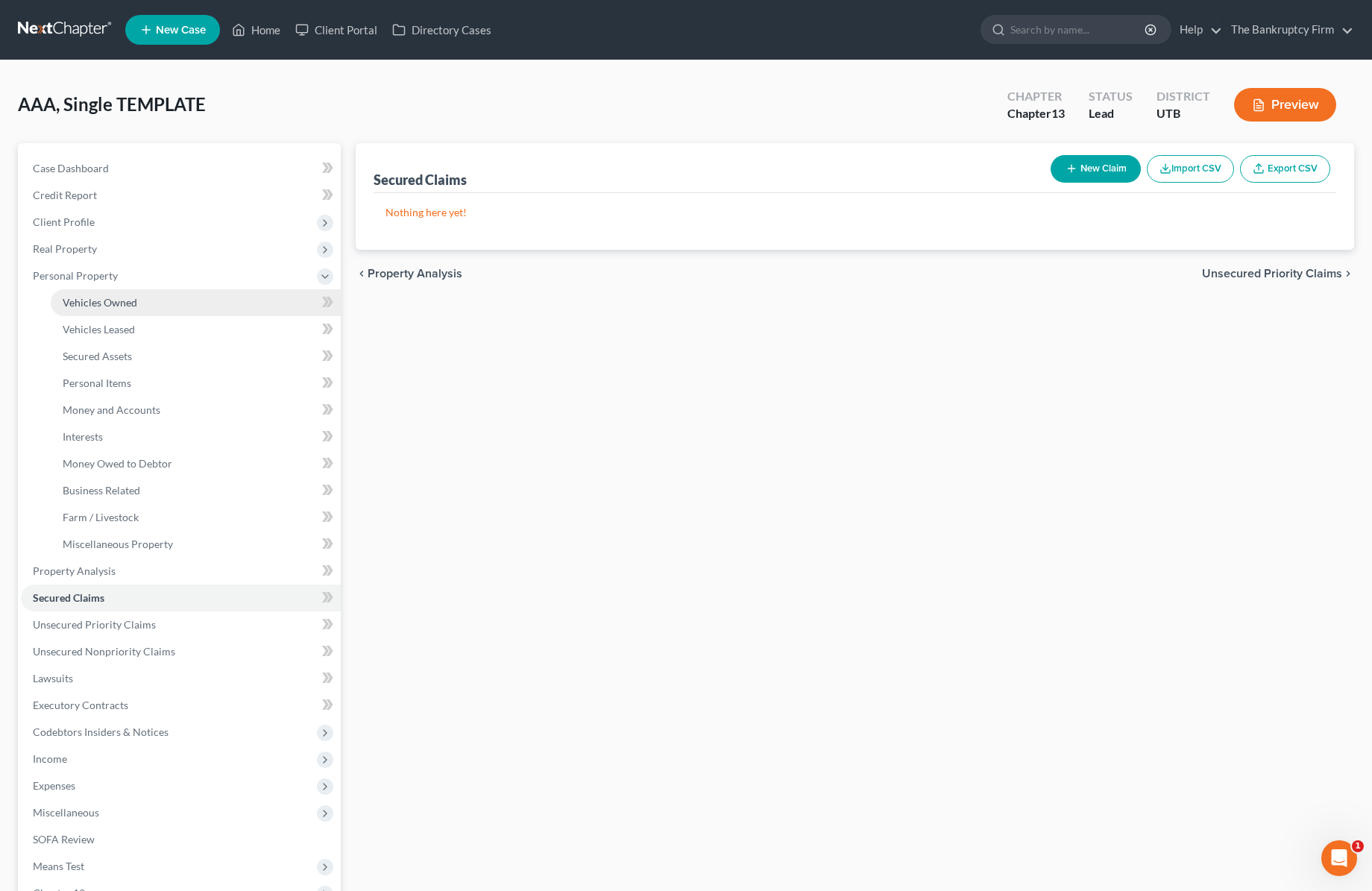
click at [110, 303] on span "Vehicles Owned" at bounding box center [100, 303] width 74 height 13
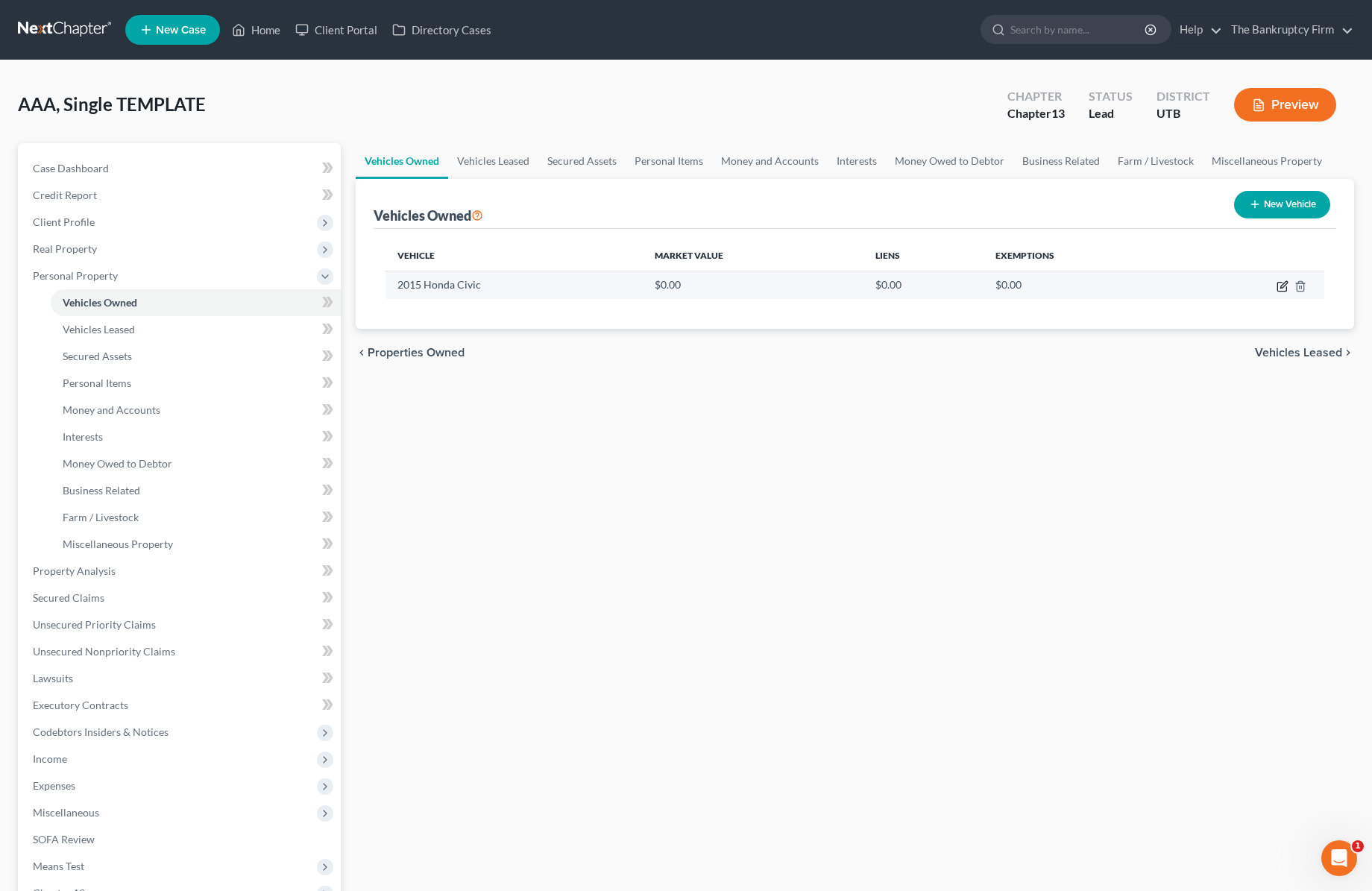
click at [1278, 286] on icon "button" at bounding box center [1282, 286] width 12 height 12
select select "0"
select select "11"
select select "2"
select select "0"
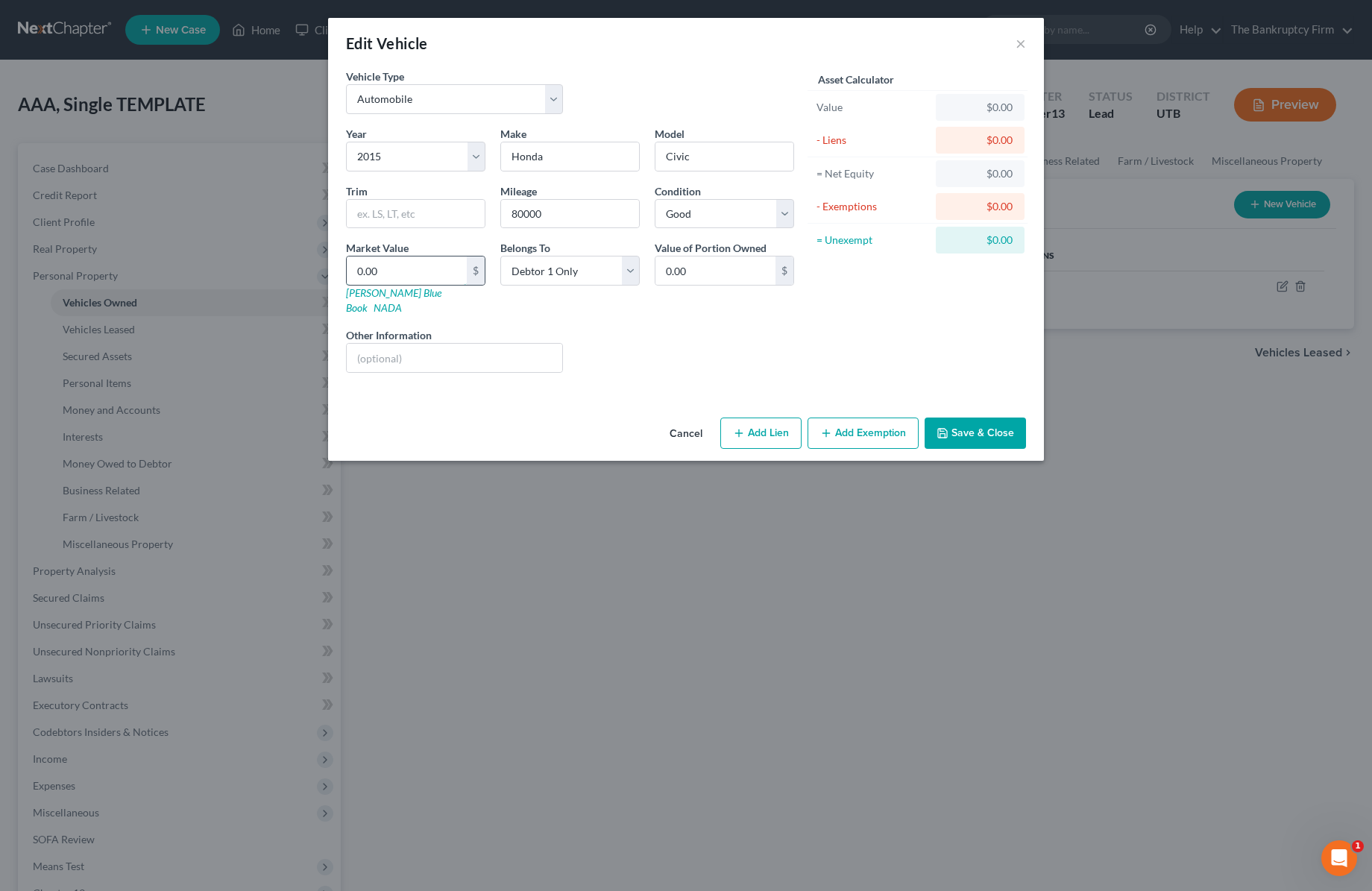
click at [401, 270] on input "0.00" at bounding box center [407, 271] width 120 height 29
type input "1"
type input "1.00"
type input "12"
type input "12.00"
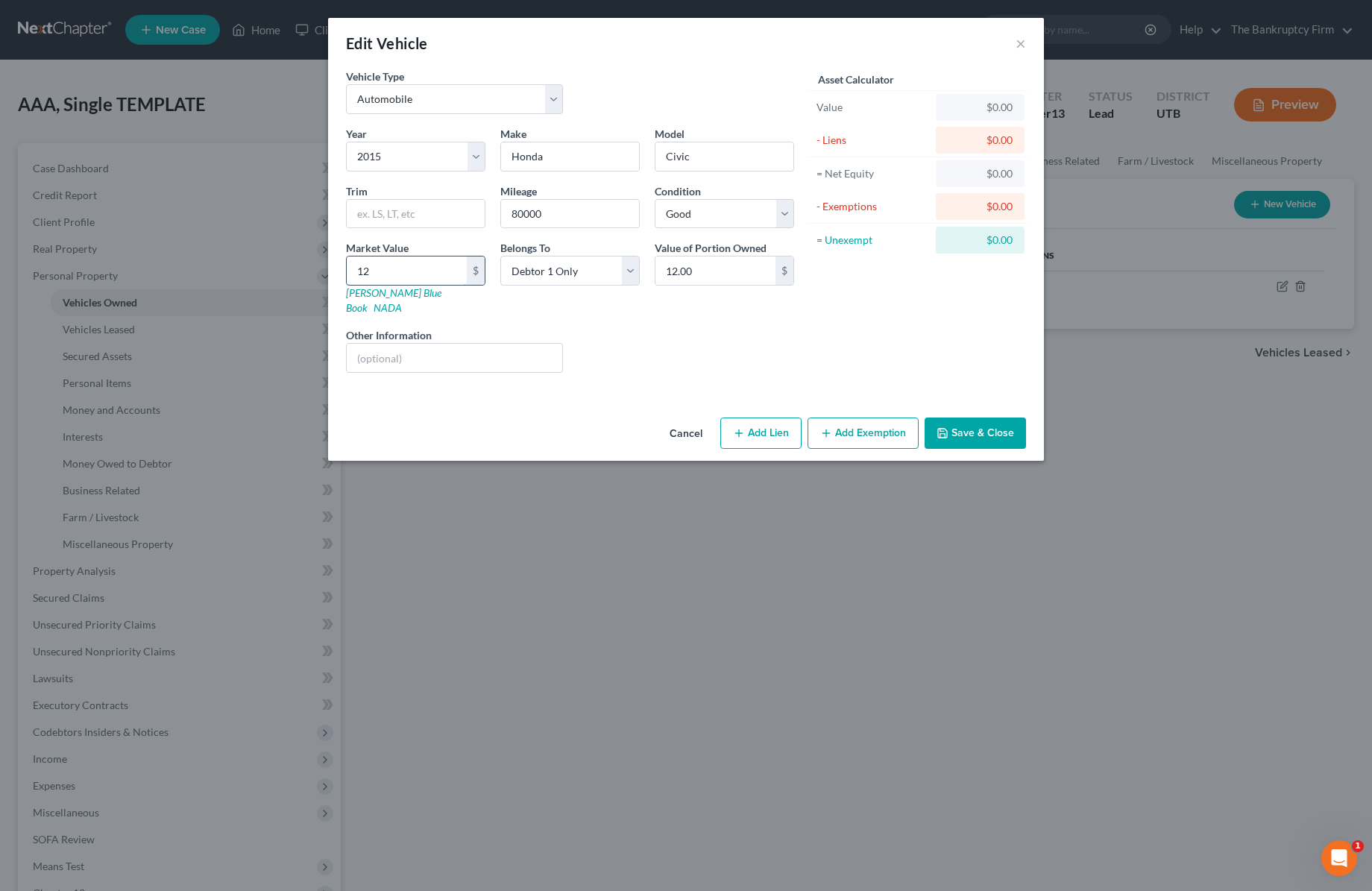
type input "125"
type input "125.00"
type input "1250"
type input "1,250.00"
type input "1,2500"
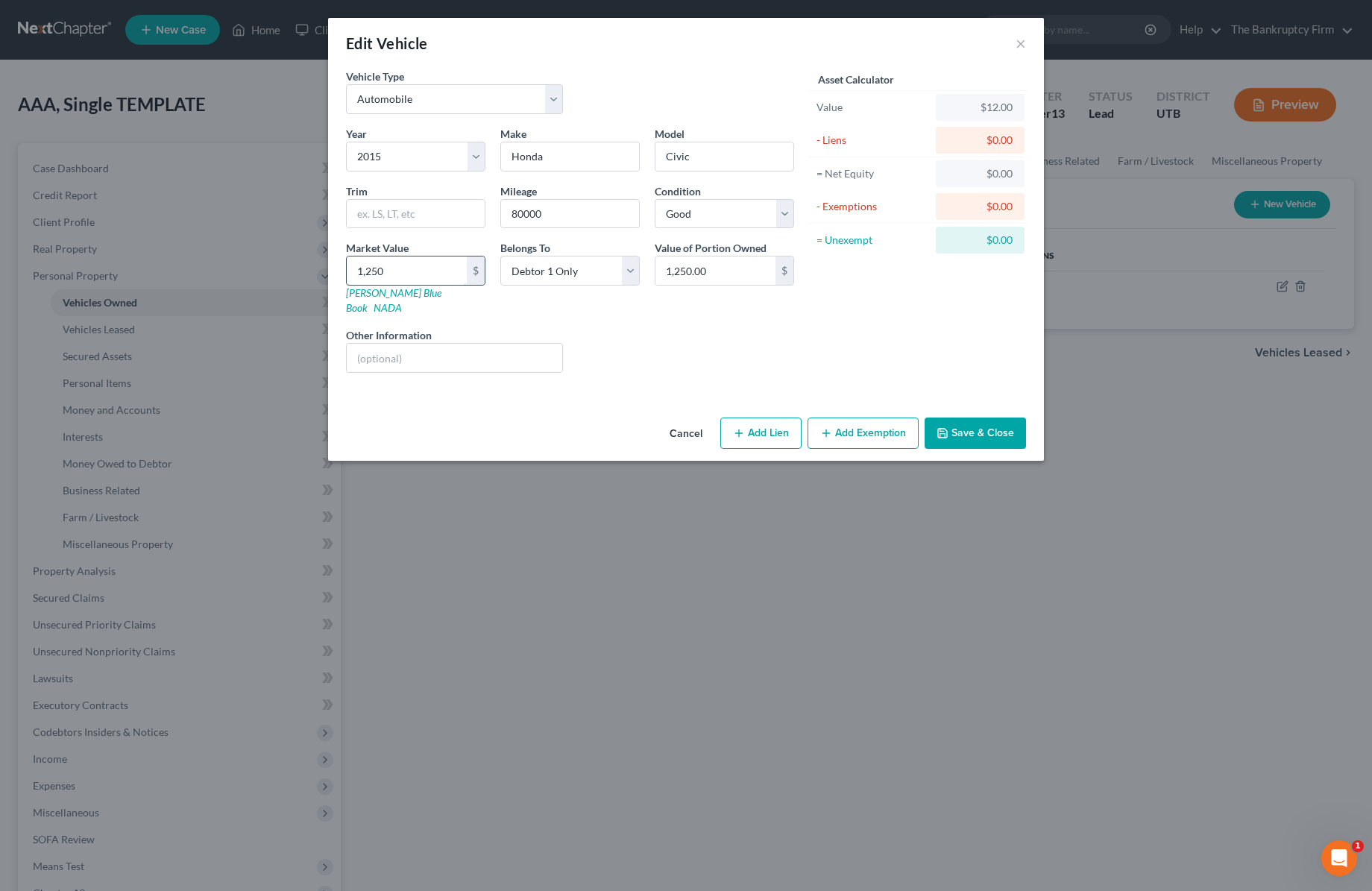
type input "12,500.00"
type input "12,500"
click at [990, 417] on button "Save & Close" at bounding box center [975, 433] width 101 height 32
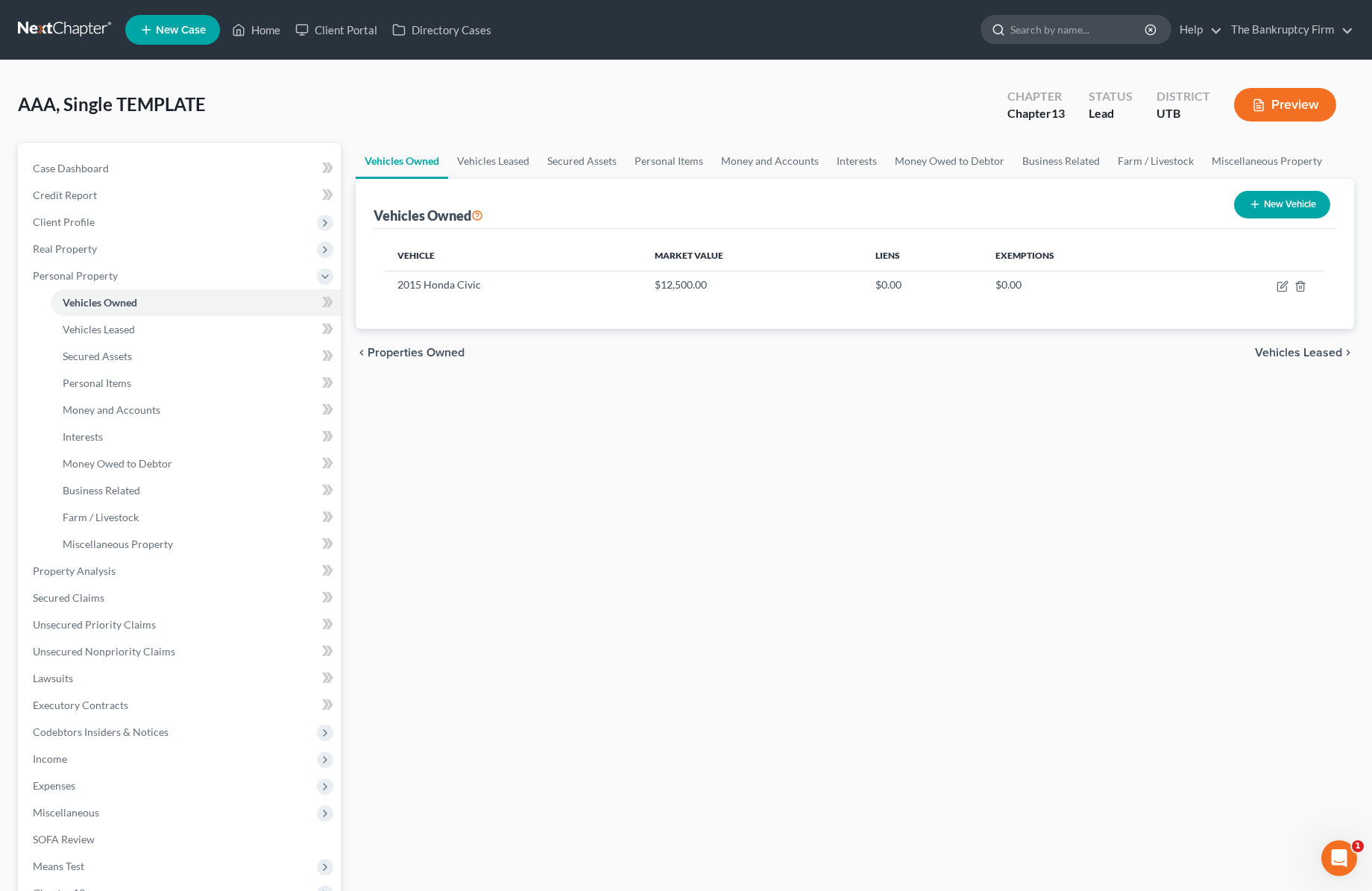
click at [1039, 25] on input "search" at bounding box center [1079, 29] width 136 height 28
type input "[PERSON_NAME]"
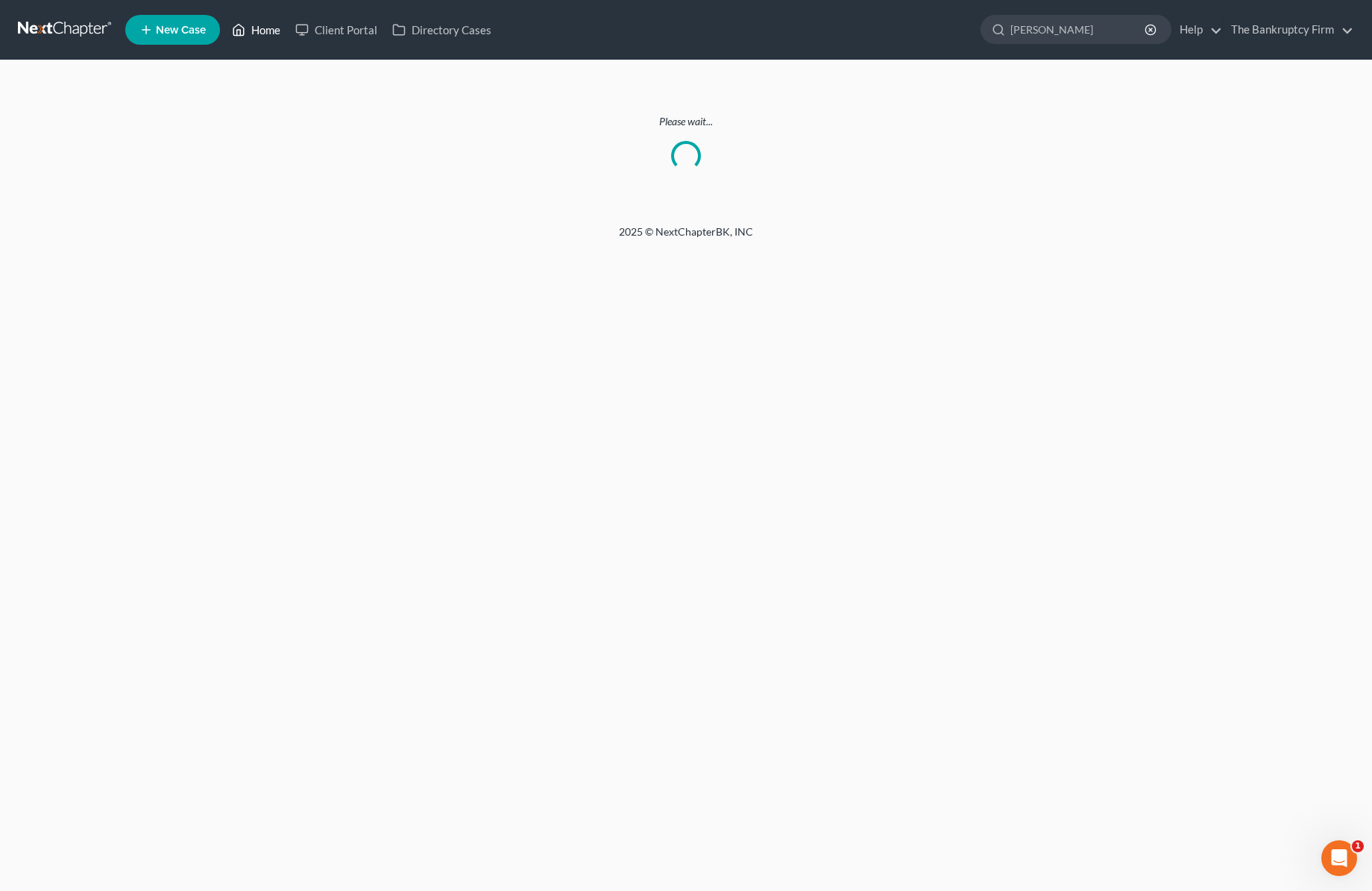
click at [251, 33] on link "Home" at bounding box center [256, 30] width 63 height 27
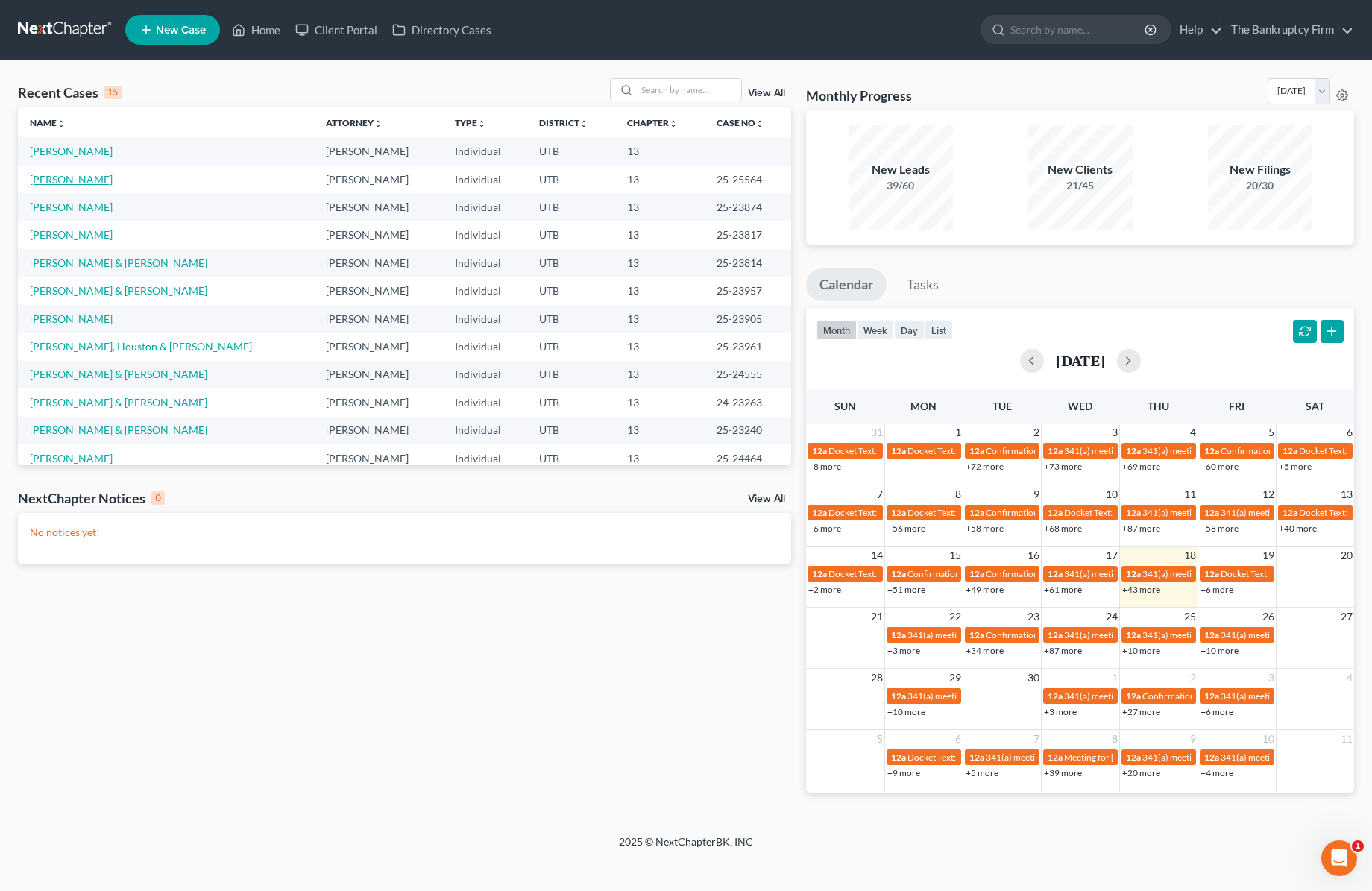
click at [55, 178] on link "[PERSON_NAME]" at bounding box center [71, 179] width 82 height 13
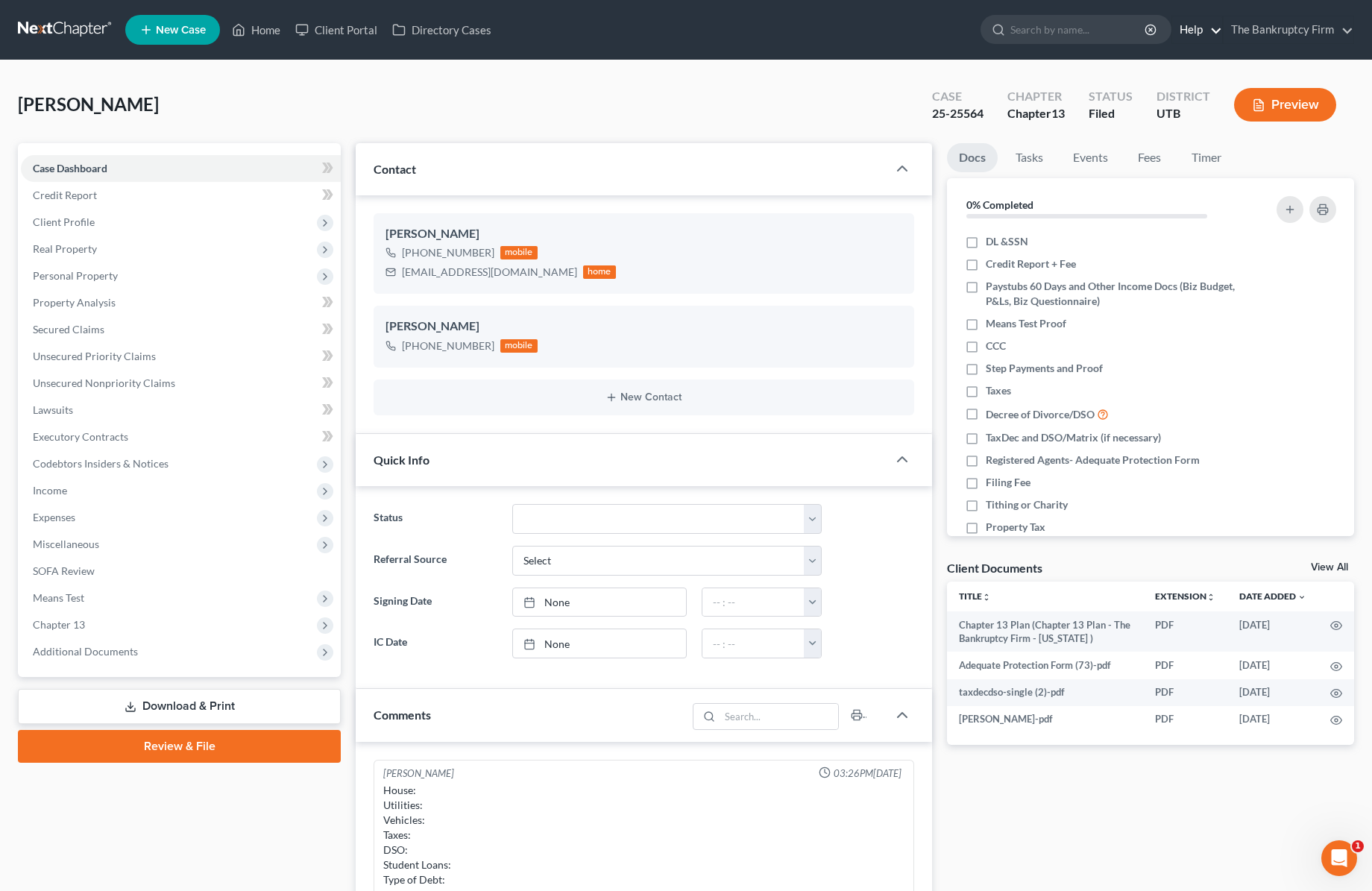
scroll to position [117, 0]
click at [67, 329] on span "Secured Claims" at bounding box center [68, 329] width 71 height 13
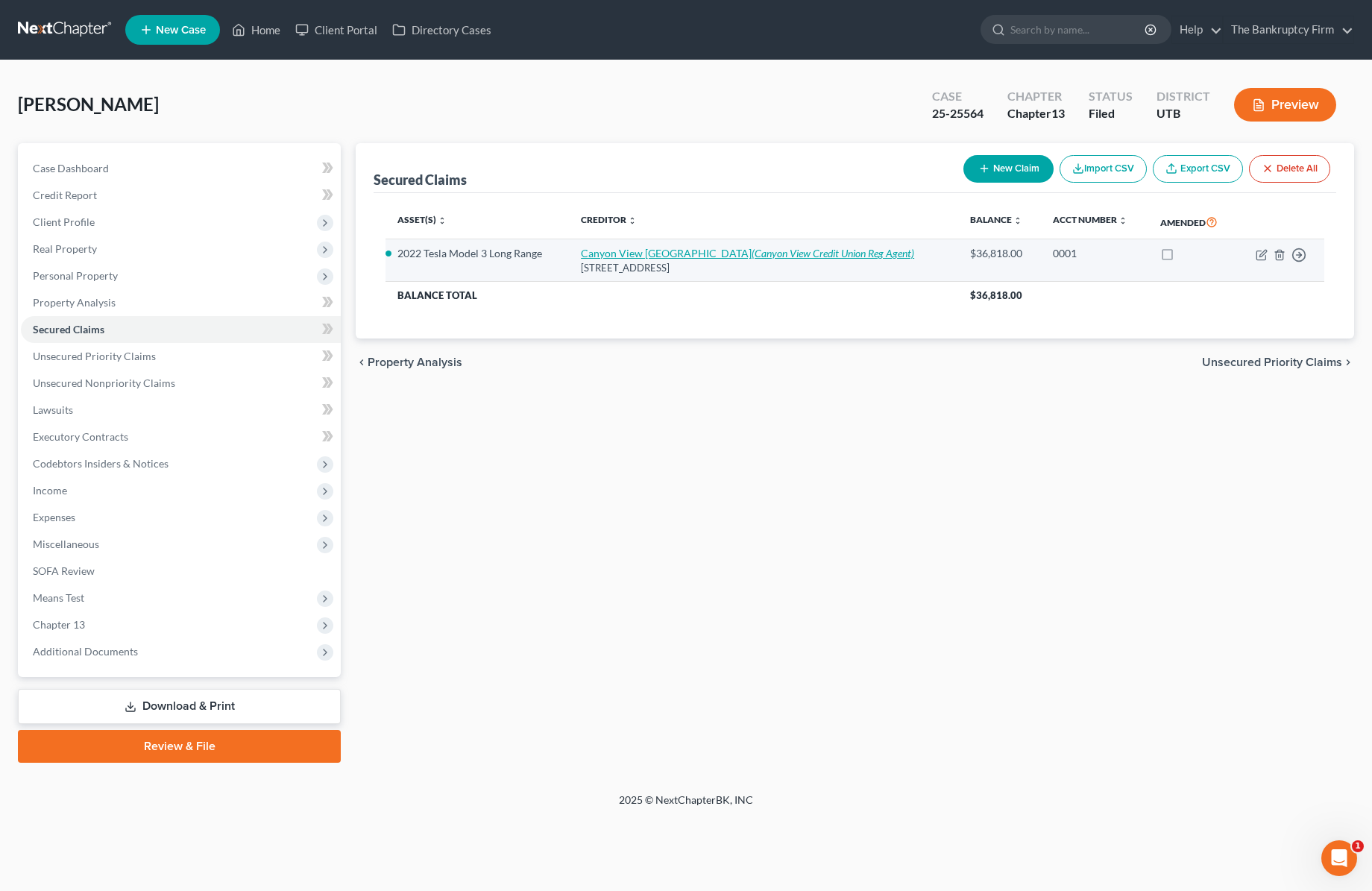
click at [705, 252] on link "[GEOGRAPHIC_DATA] (Canyon View Credit Union Reg Agent)" at bounding box center [747, 253] width 333 height 13
select select "46"
select select "2"
select select "0"
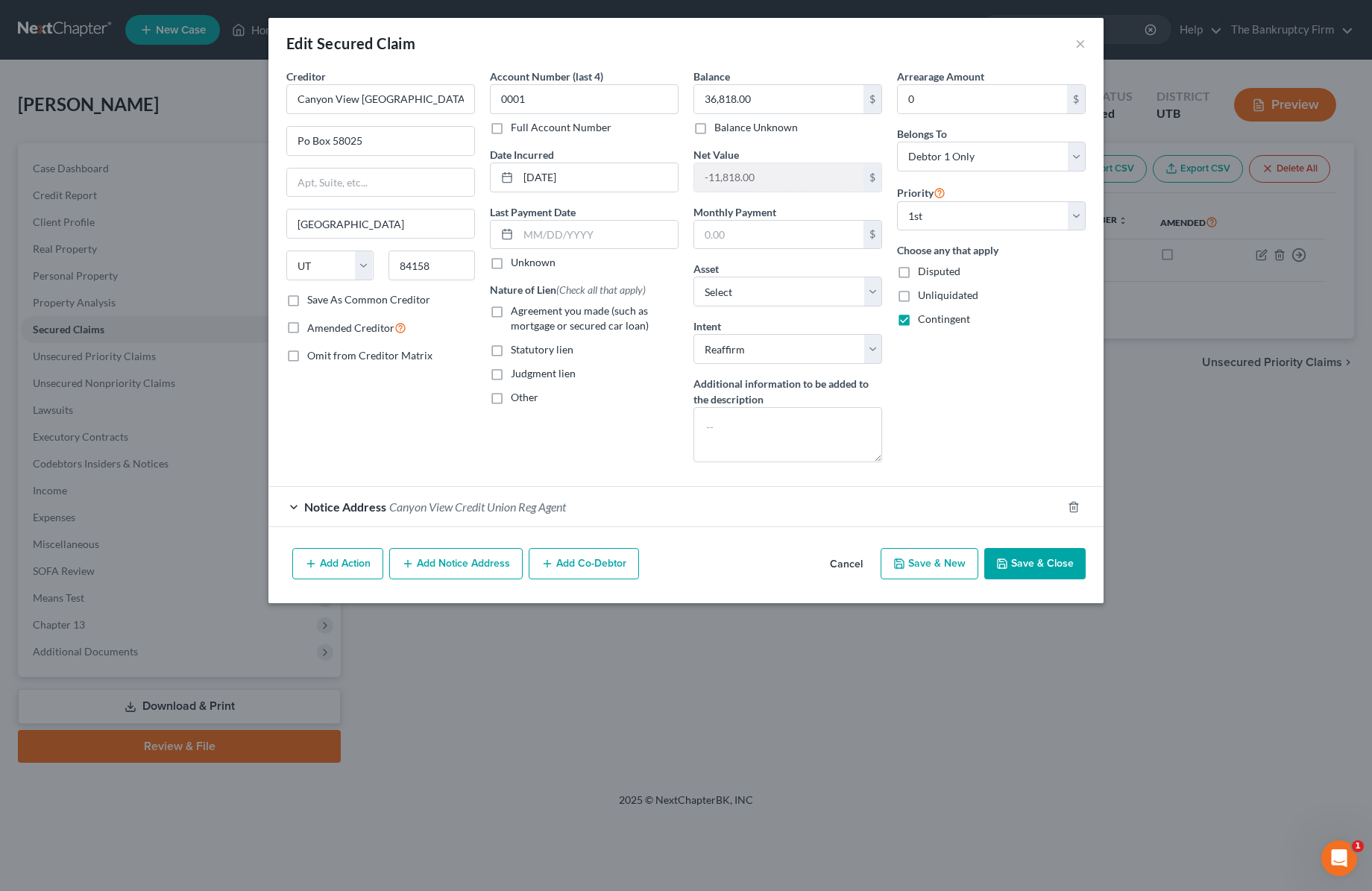
click at [1044, 562] on button "Save & Close" at bounding box center [1035, 564] width 101 height 32
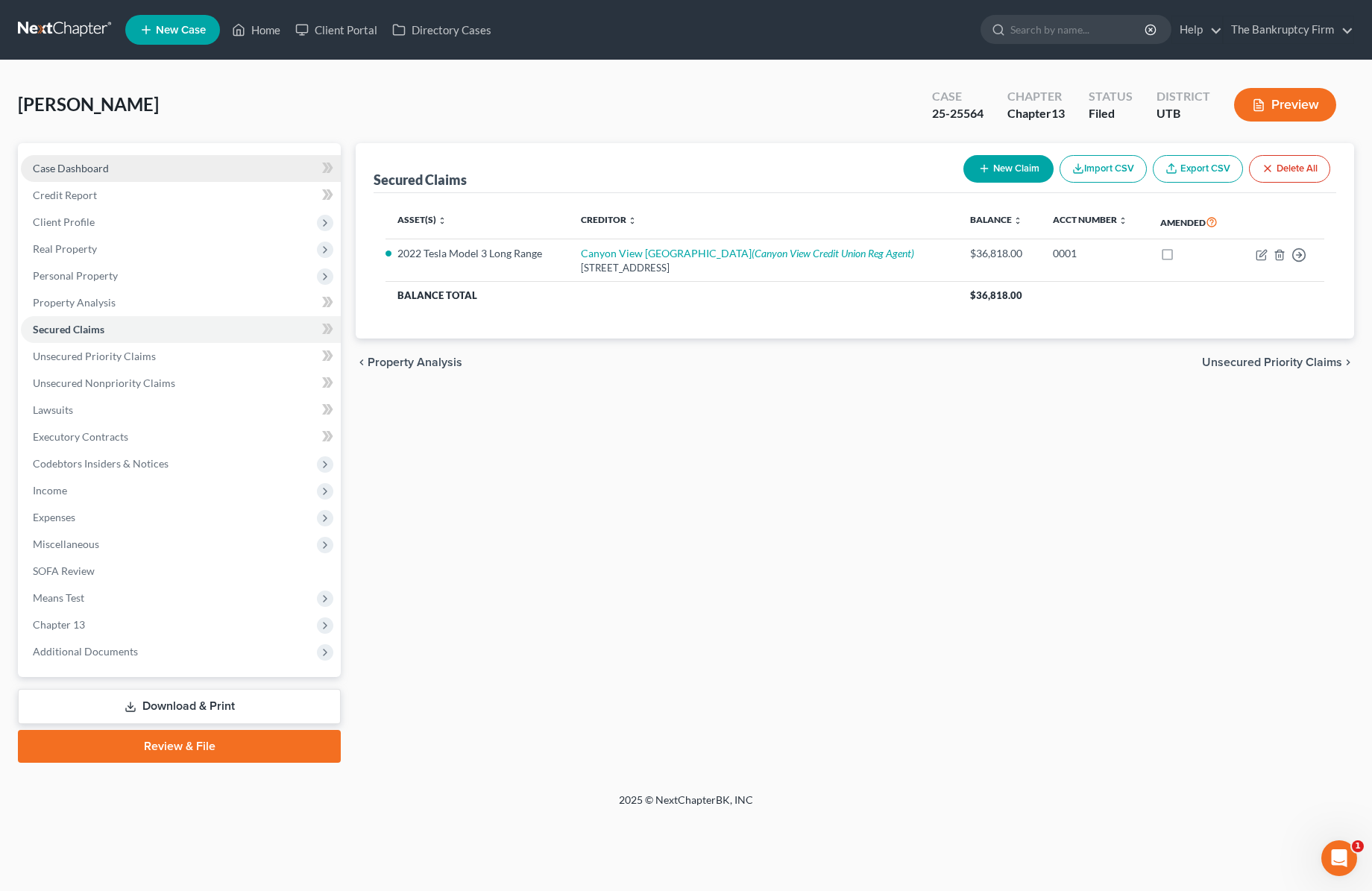
click at [83, 167] on span "Case Dashboard" at bounding box center [71, 168] width 76 height 13
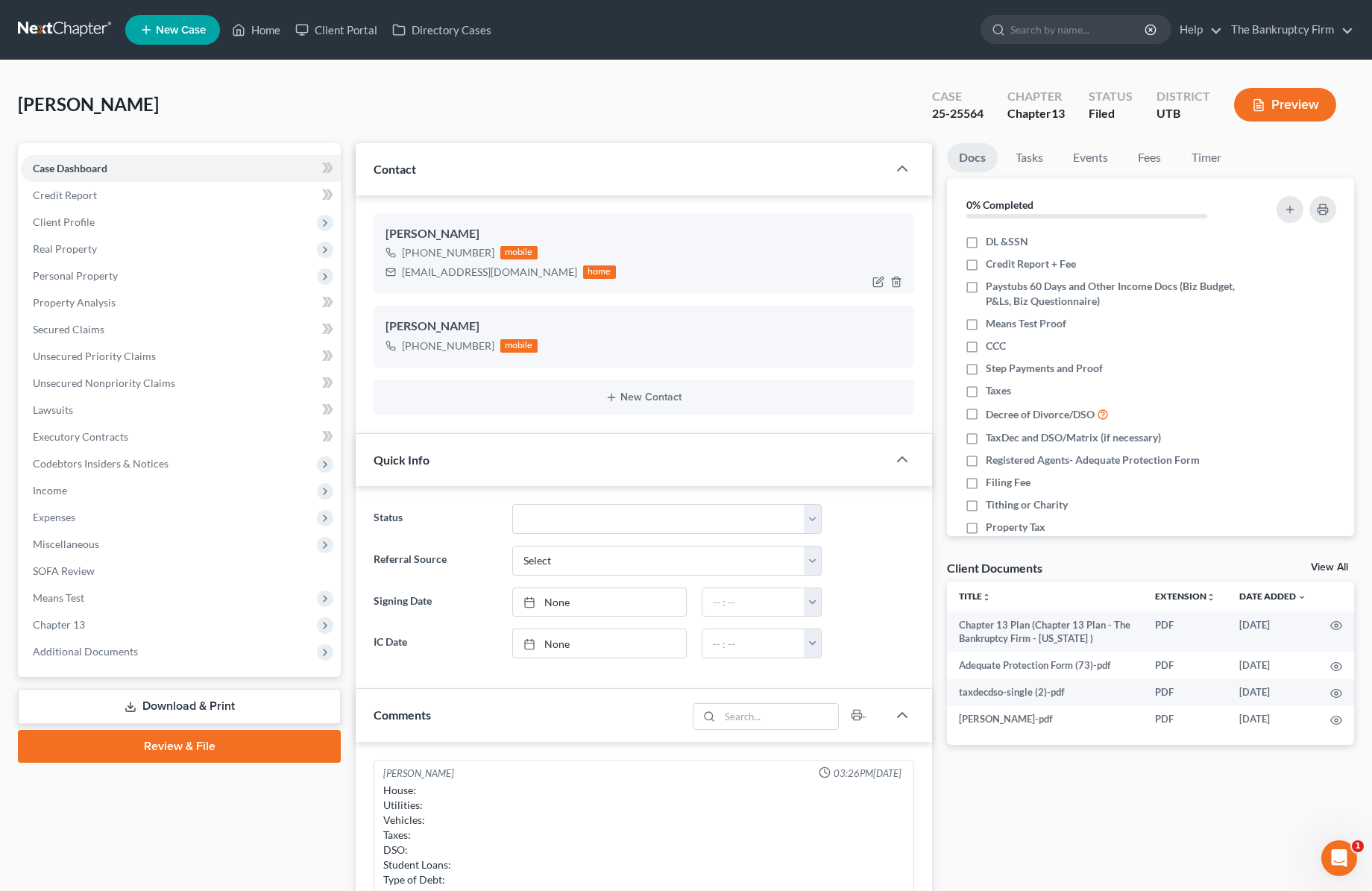
scroll to position [117, 0]
drag, startPoint x: 486, startPoint y: 249, endPoint x: 407, endPoint y: 249, distance: 79.0
click at [407, 249] on div "[PHONE_NUMBER]" at bounding box center [448, 253] width 93 height 15
copy div "[PHONE_NUMBER]"
click at [1064, 32] on input "search" at bounding box center [1079, 29] width 136 height 28
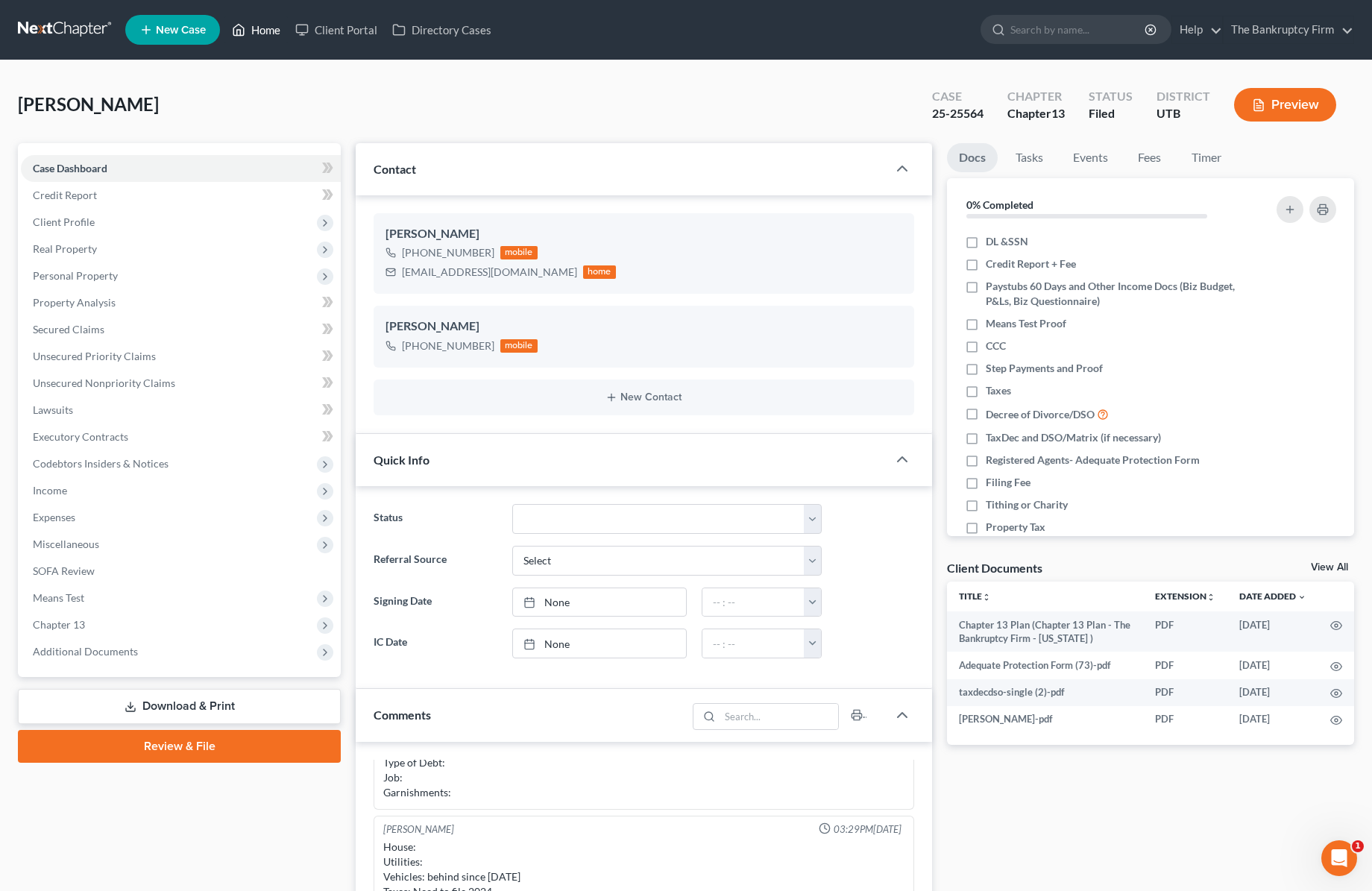
click at [264, 25] on link "Home" at bounding box center [256, 30] width 63 height 27
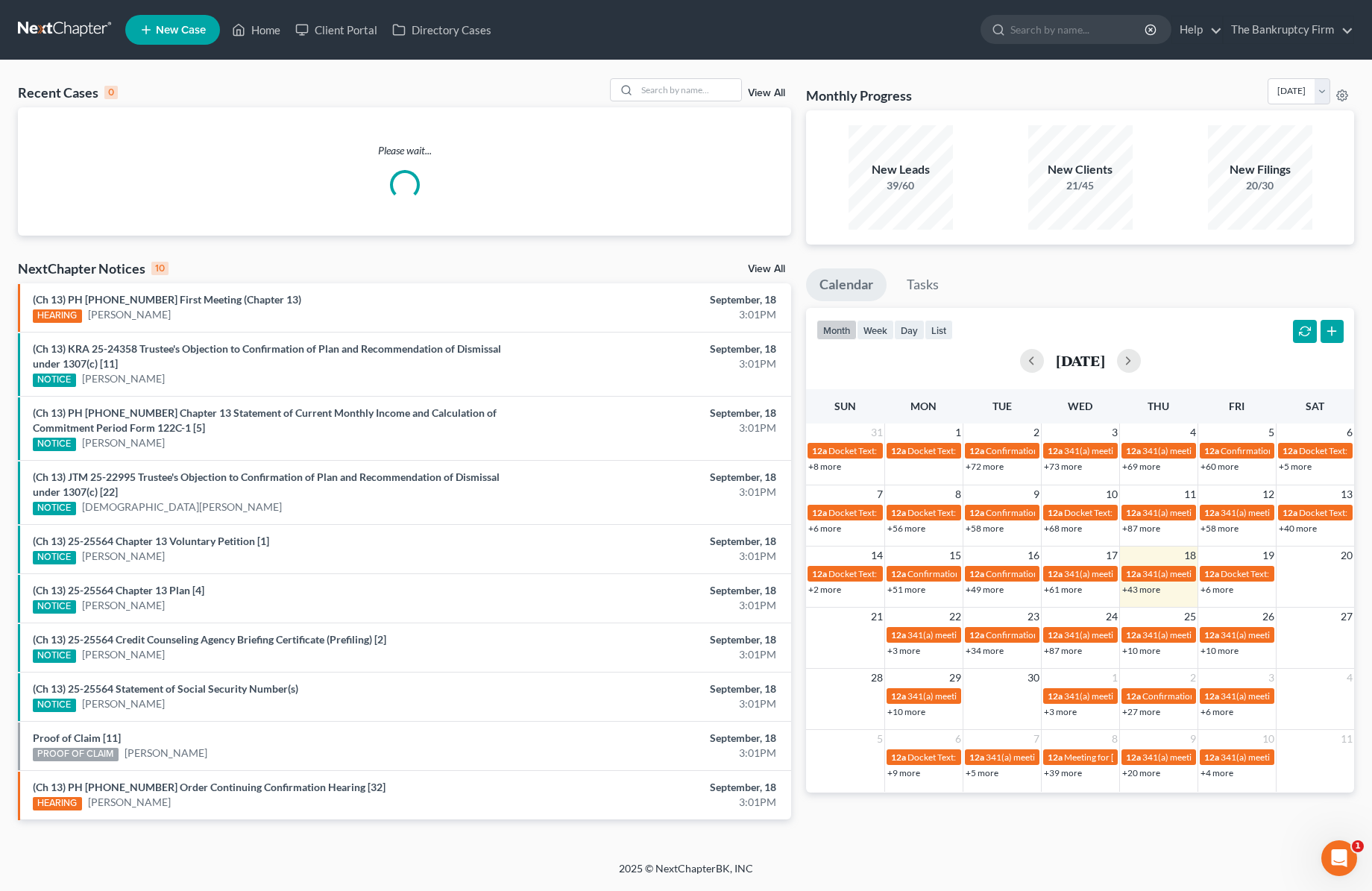
click at [767, 93] on link "View All" at bounding box center [766, 93] width 37 height 10
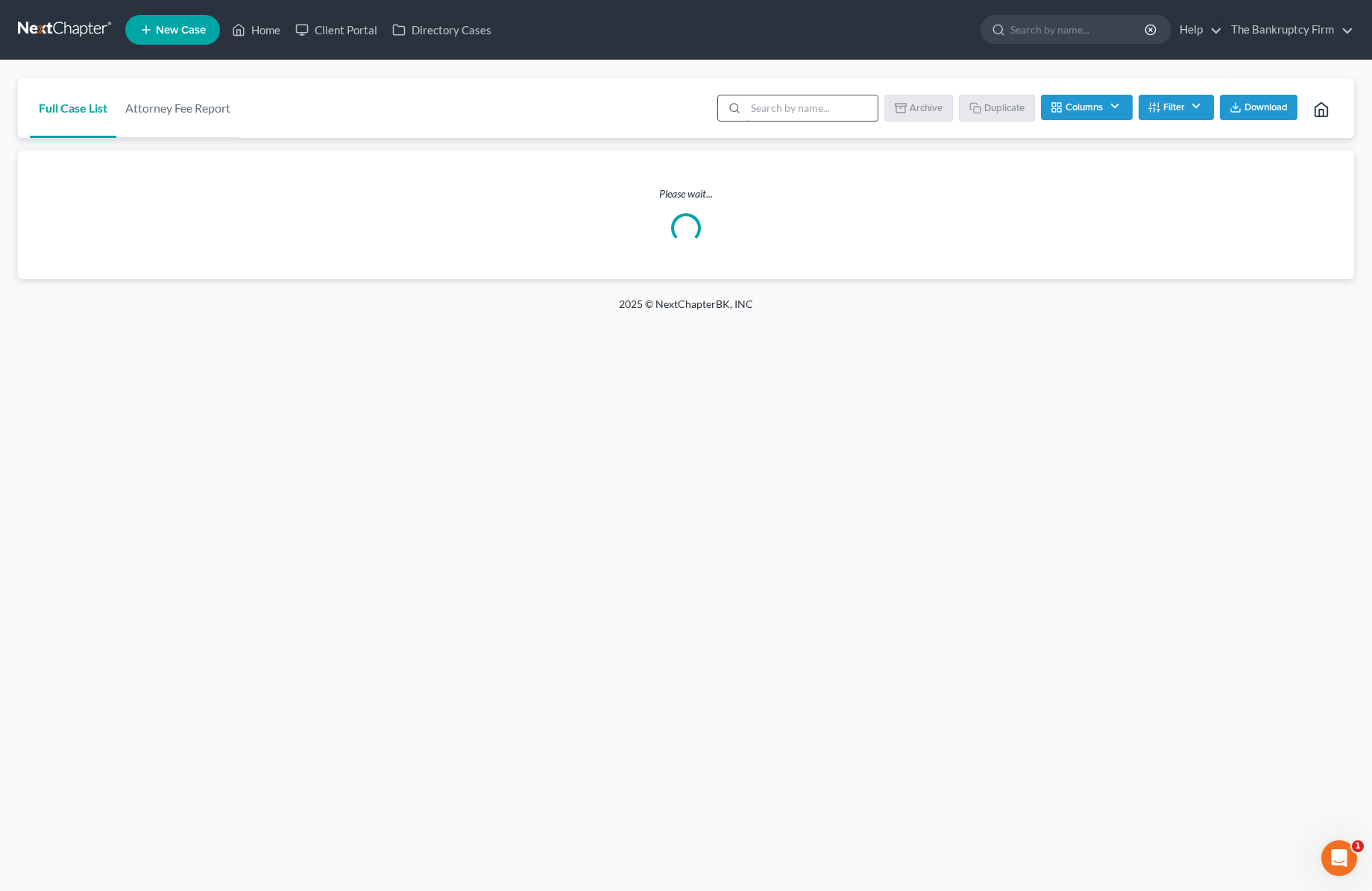
click at [812, 112] on input "search" at bounding box center [811, 108] width 132 height 25
type input "baca"
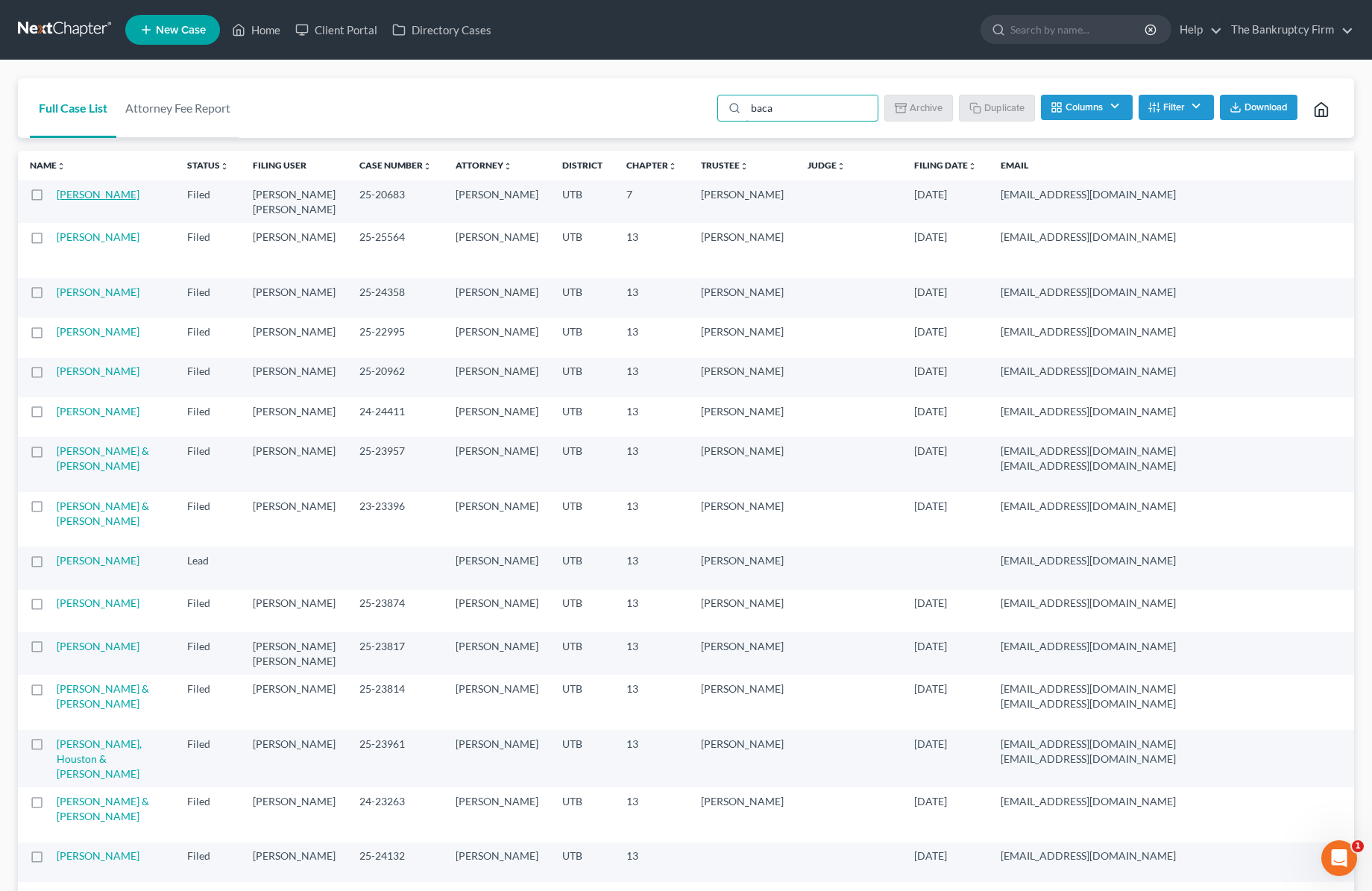
click at [67, 198] on link "[PERSON_NAME]" at bounding box center [98, 194] width 82 height 13
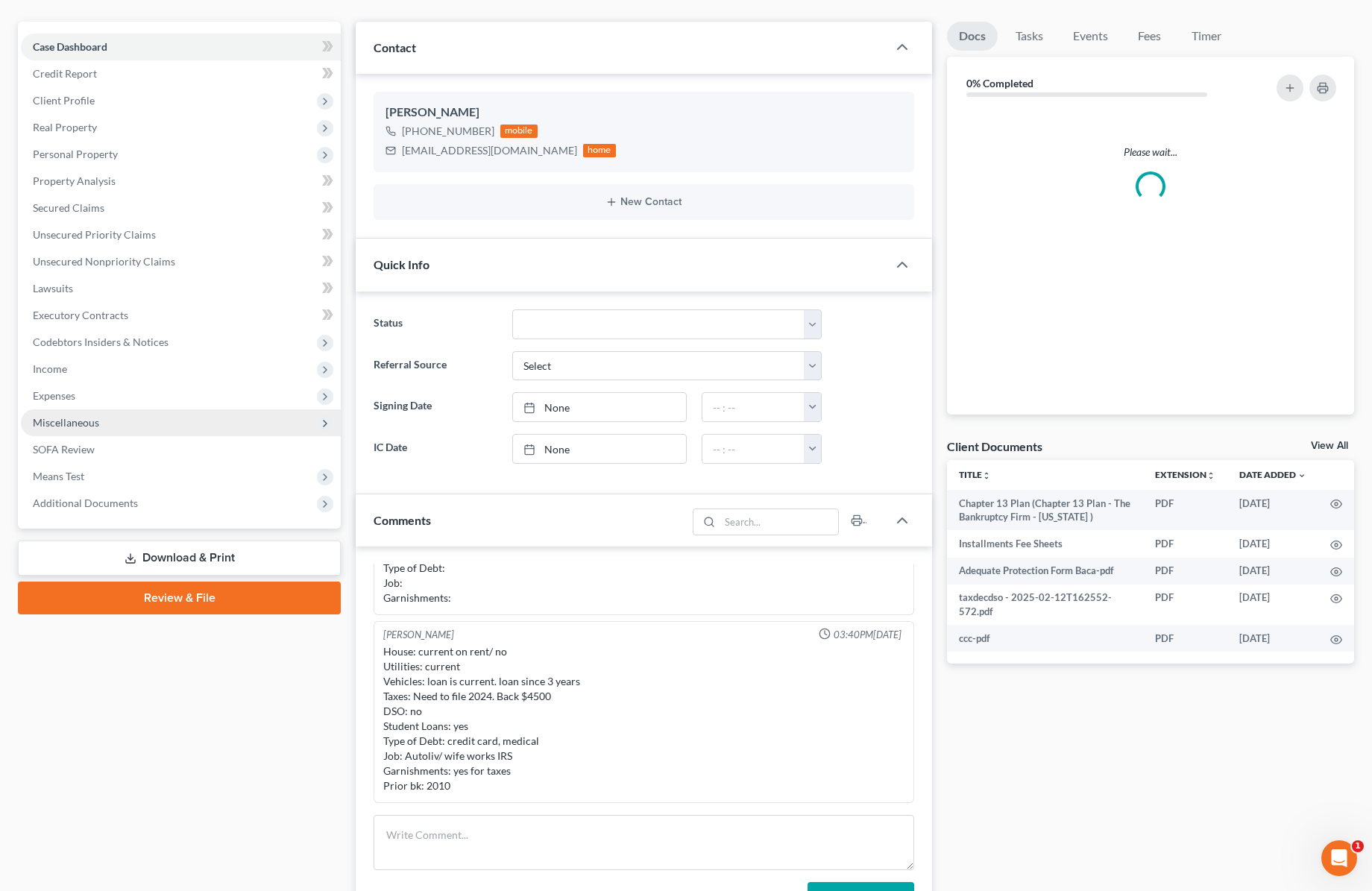
scroll to position [124, 0]
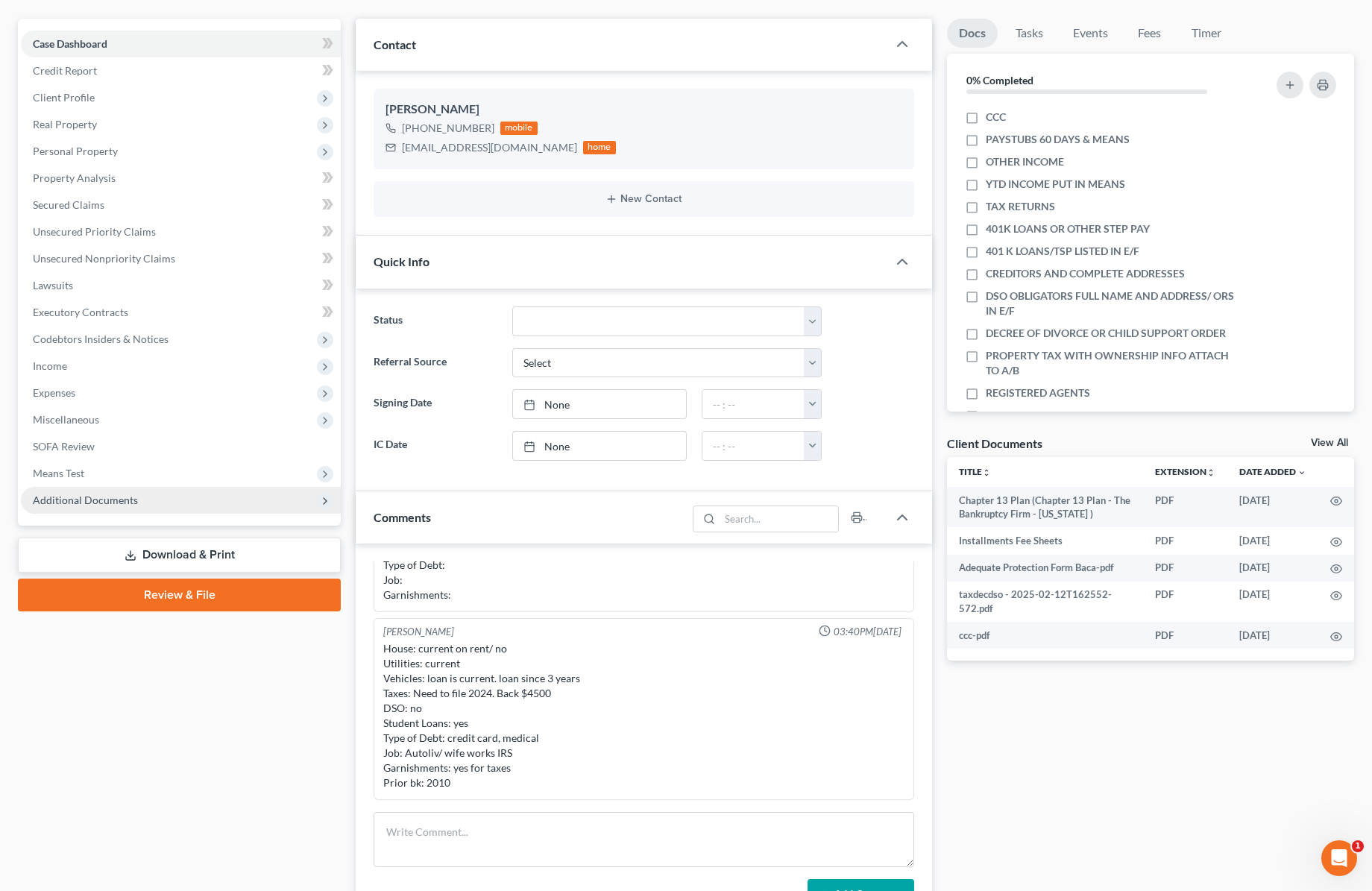
click at [125, 501] on span "Additional Documents" at bounding box center [85, 500] width 105 height 13
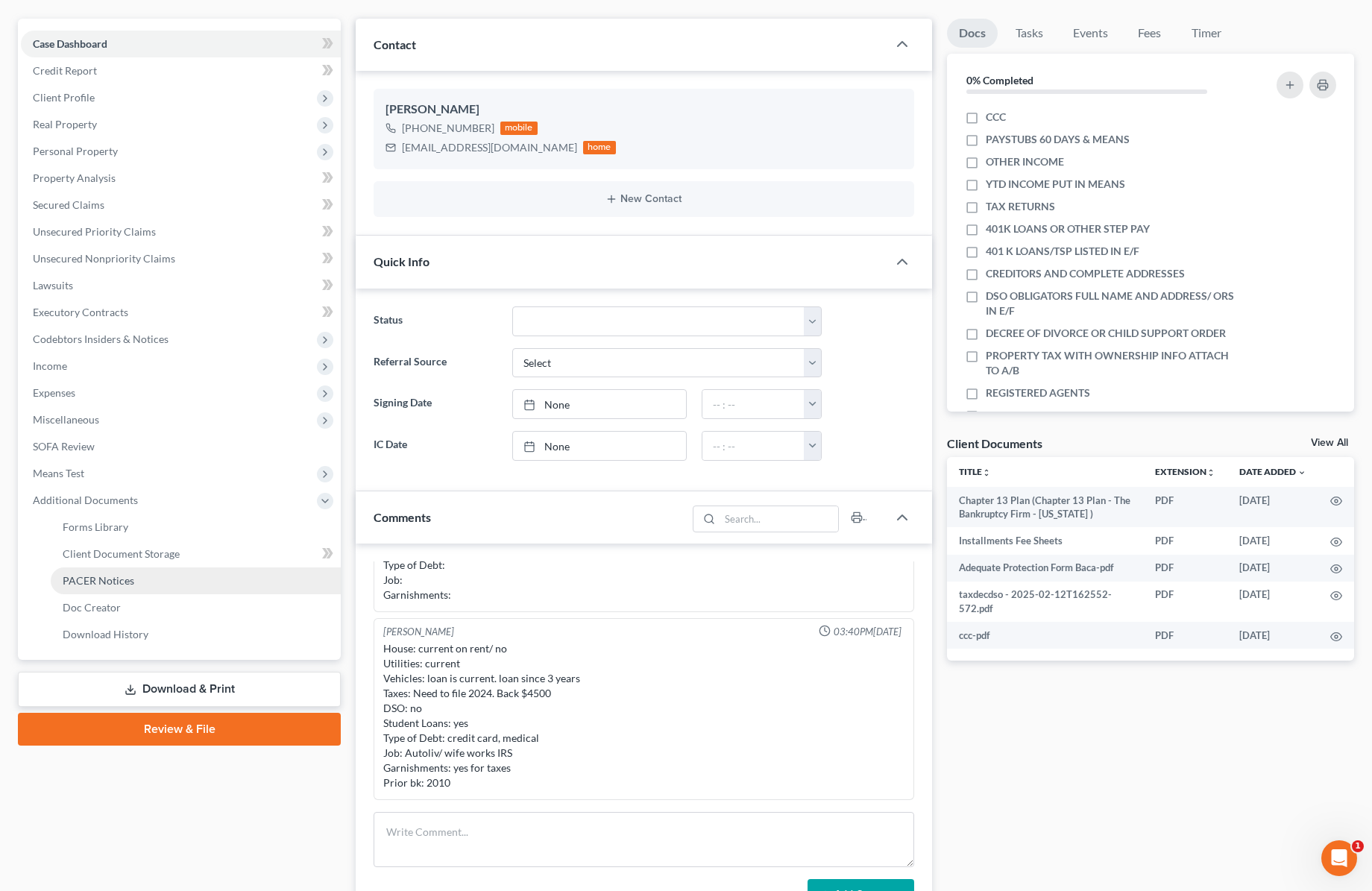
click at [98, 583] on span "PACER Notices" at bounding box center [98, 581] width 71 height 13
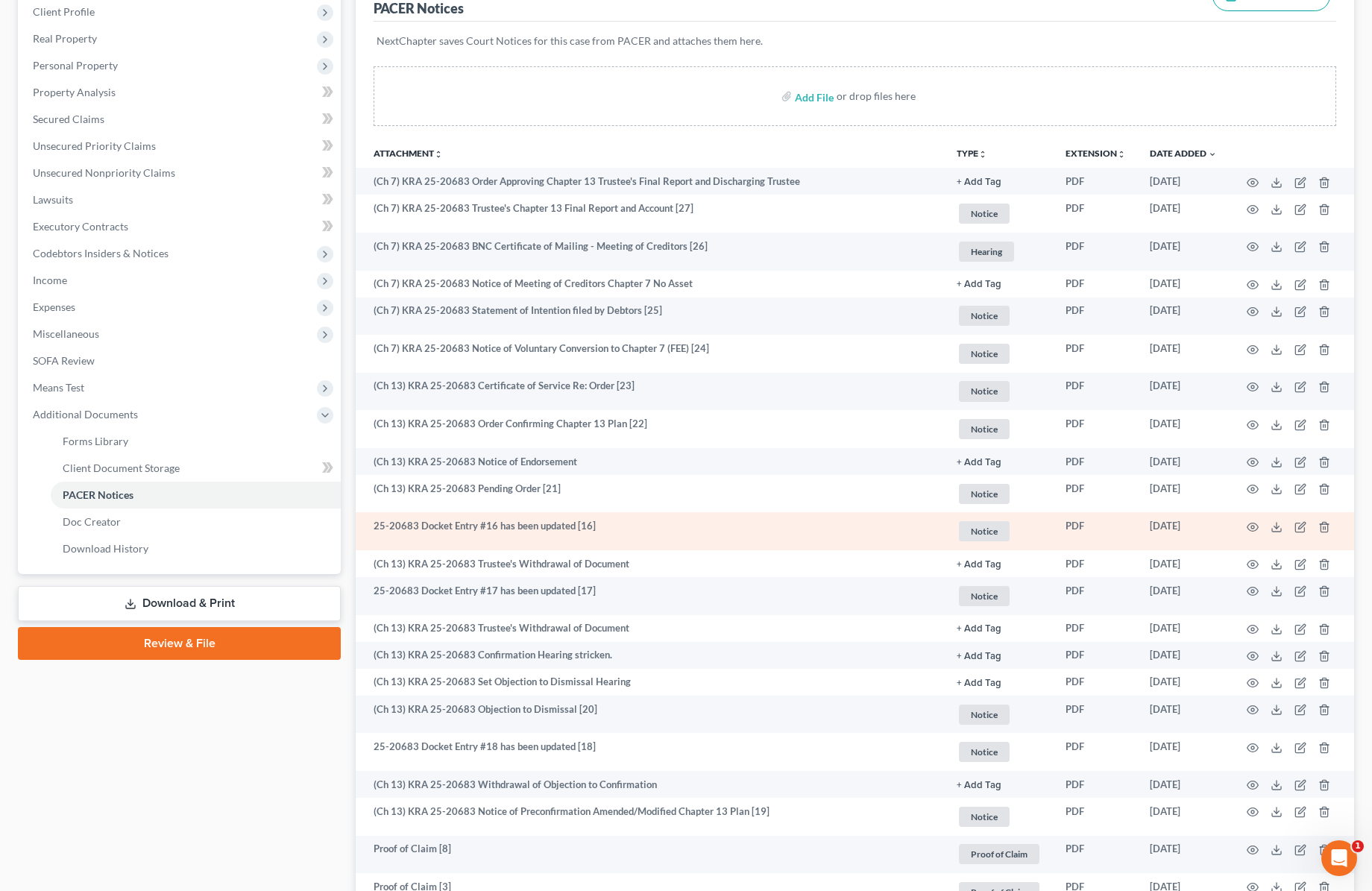
scroll to position [180, 0]
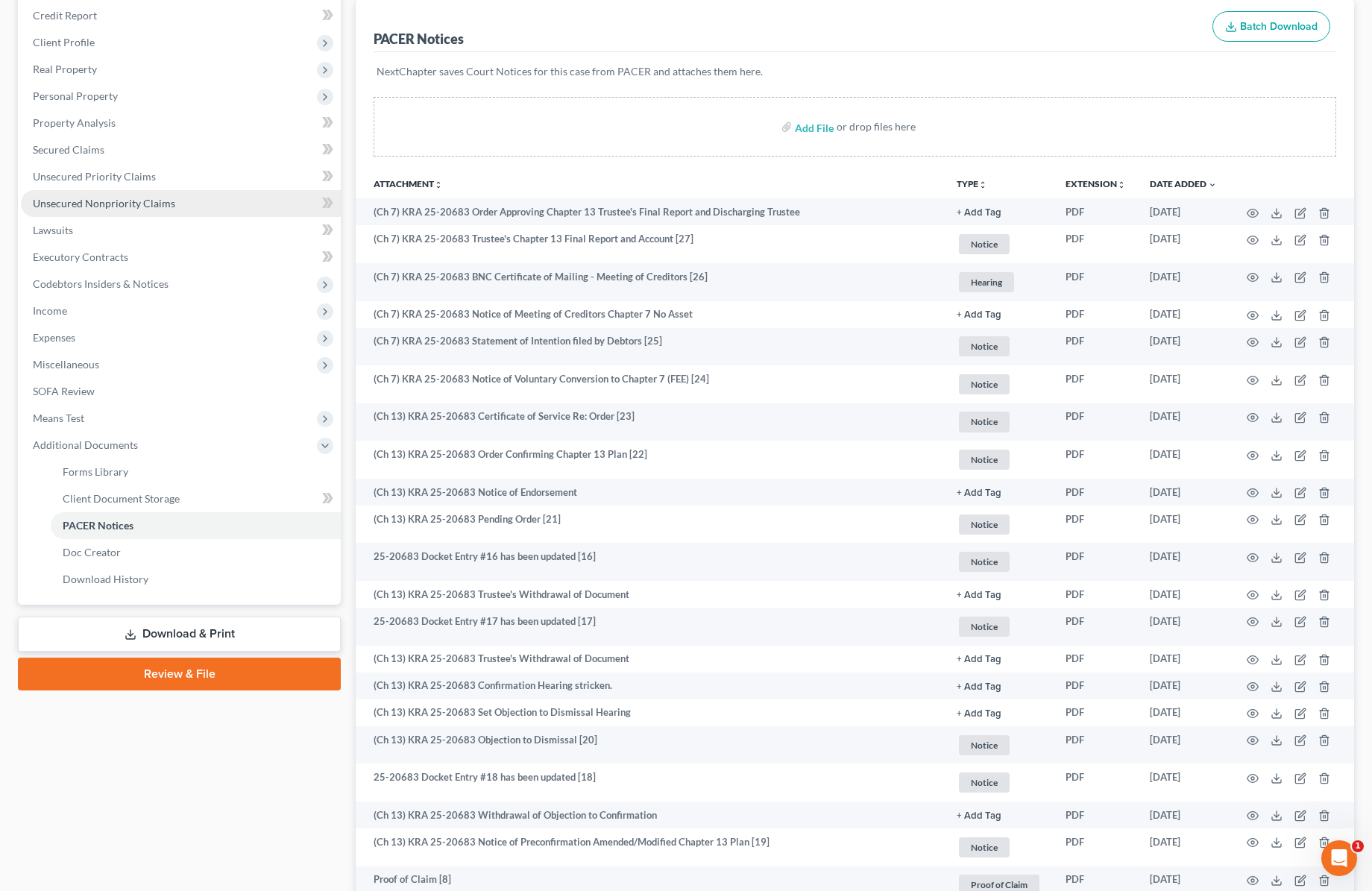
click at [93, 200] on span "Unsecured Nonpriority Claims" at bounding box center [104, 204] width 143 height 13
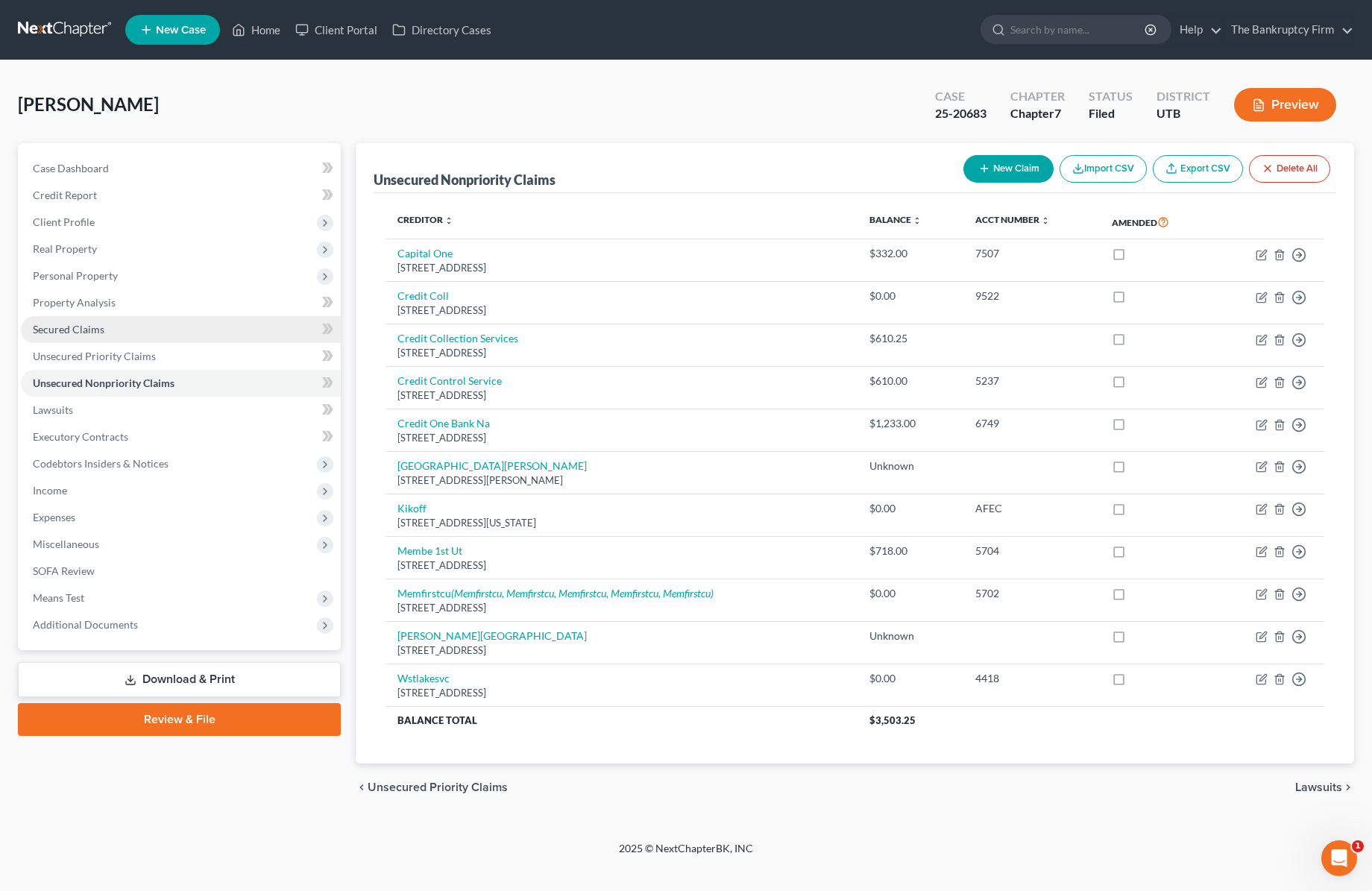
click at [88, 329] on span "Secured Claims" at bounding box center [68, 329] width 71 height 13
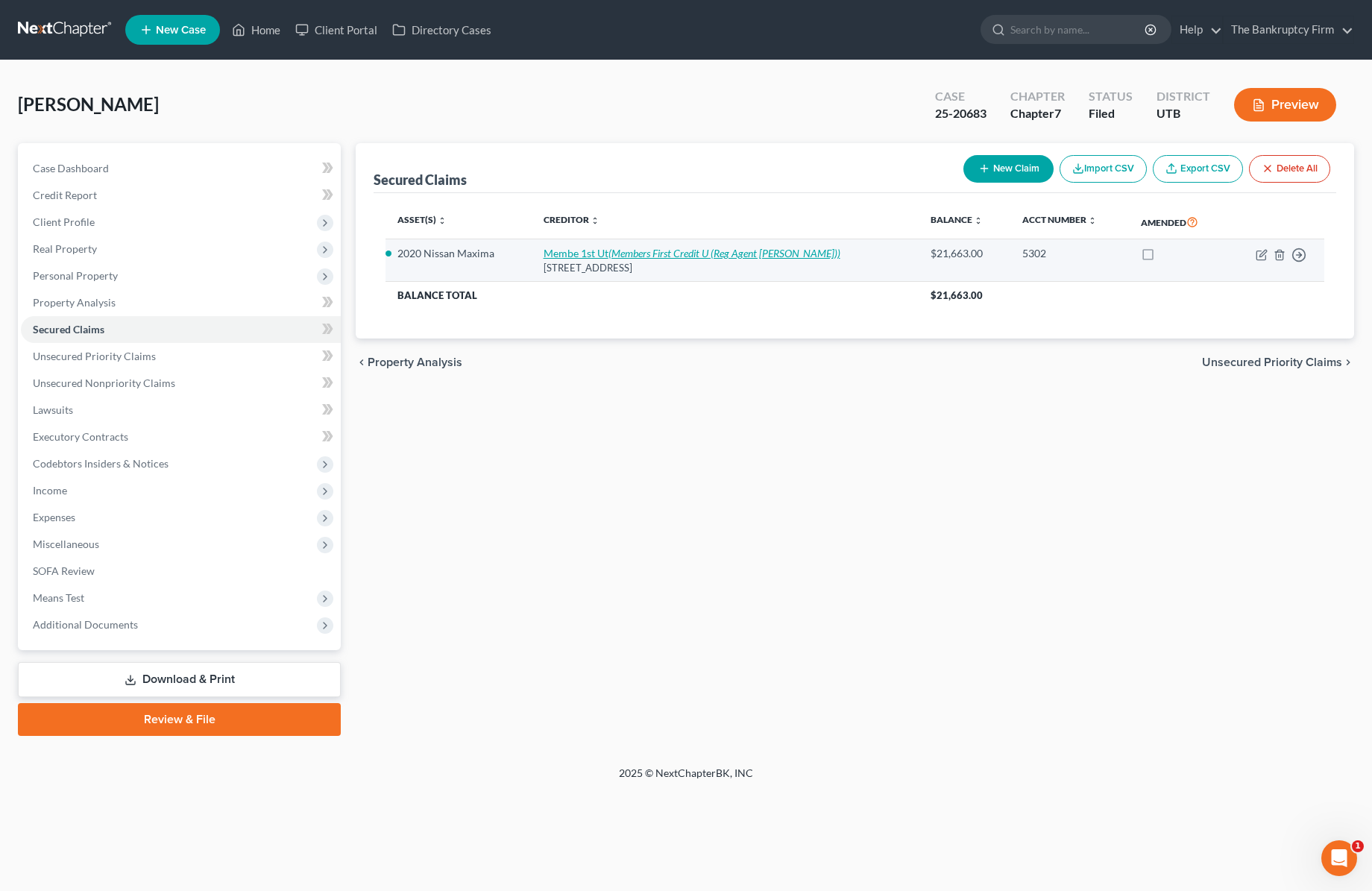
click at [650, 254] on icon "(Members First Credit U (Reg Agent [PERSON_NAME]))" at bounding box center [724, 253] width 232 height 13
select select "46"
select select "1"
select select "0"
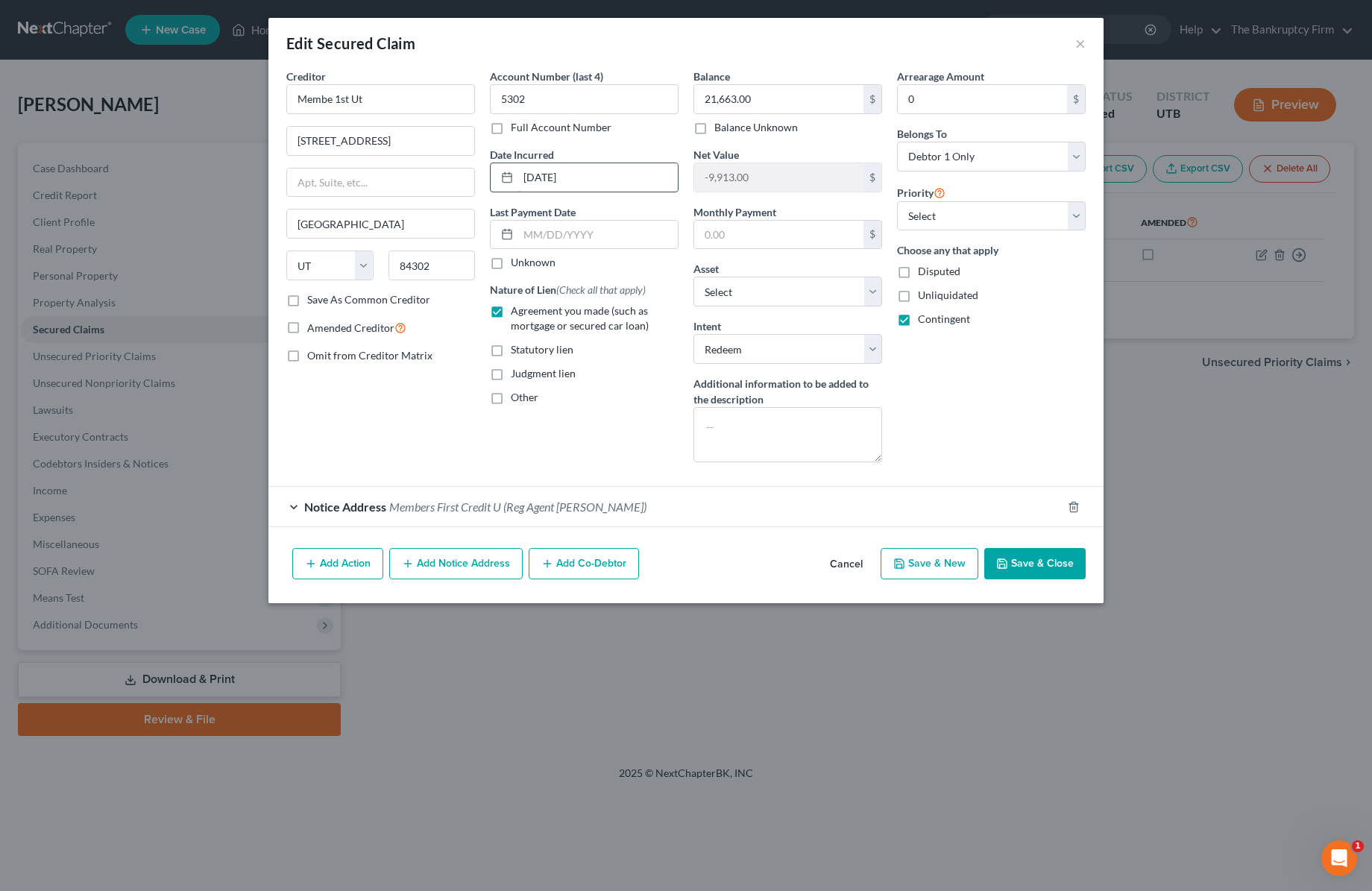
click at [612, 175] on input "[DATE]" at bounding box center [597, 177] width 159 height 29
click at [566, 142] on div "Account Number (last 4) 5302 Full Account Number Date Incurred [DATE] Last Paym…" at bounding box center [584, 272] width 204 height 406
click at [604, 185] on input "[DATE]" at bounding box center [597, 177] width 159 height 29
click at [615, 241] on input "text" at bounding box center [597, 235] width 159 height 29
click at [596, 177] on input "[DATE]" at bounding box center [597, 177] width 159 height 29
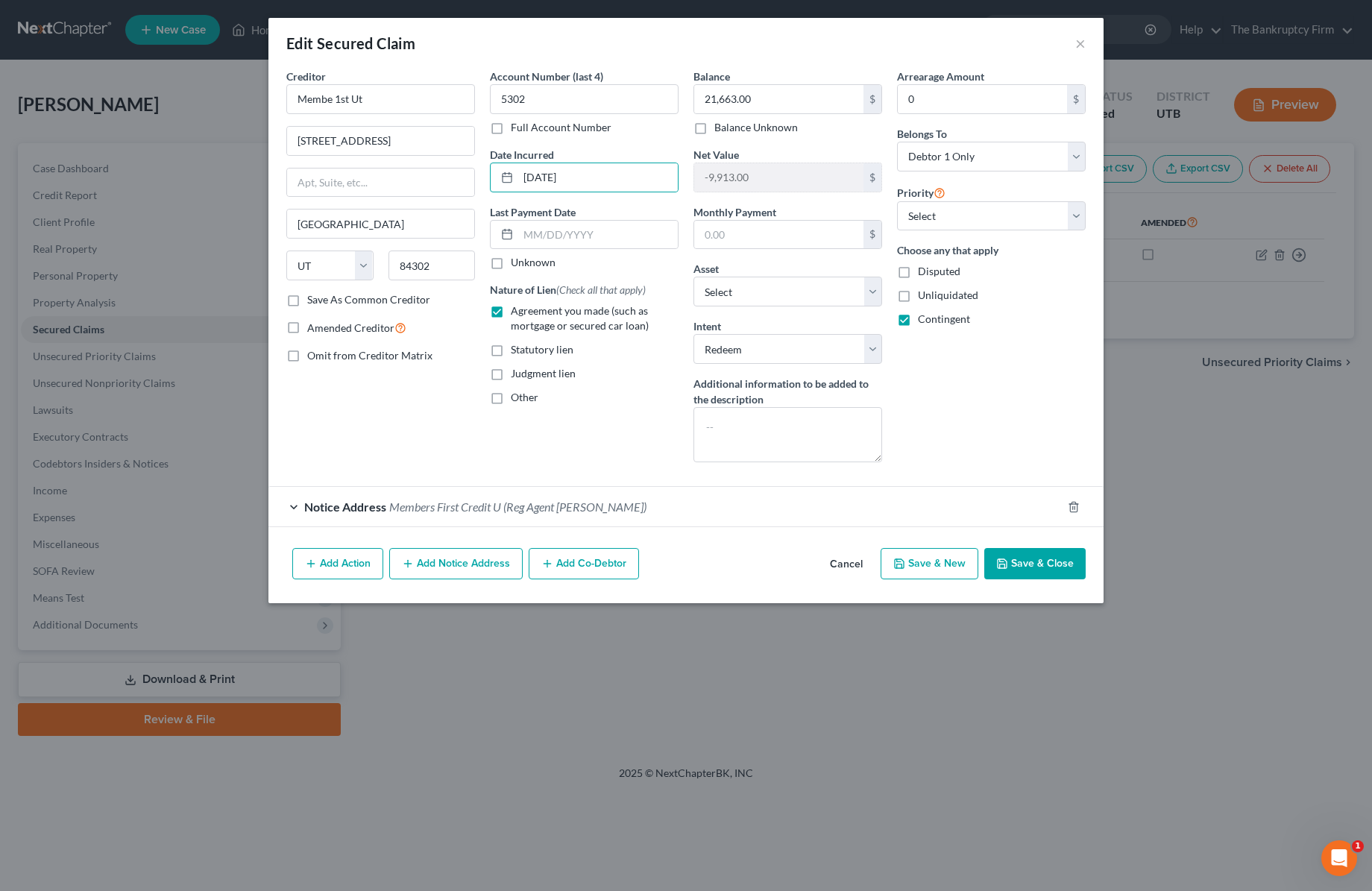
click at [1022, 560] on button "Save & Close" at bounding box center [1035, 564] width 101 height 32
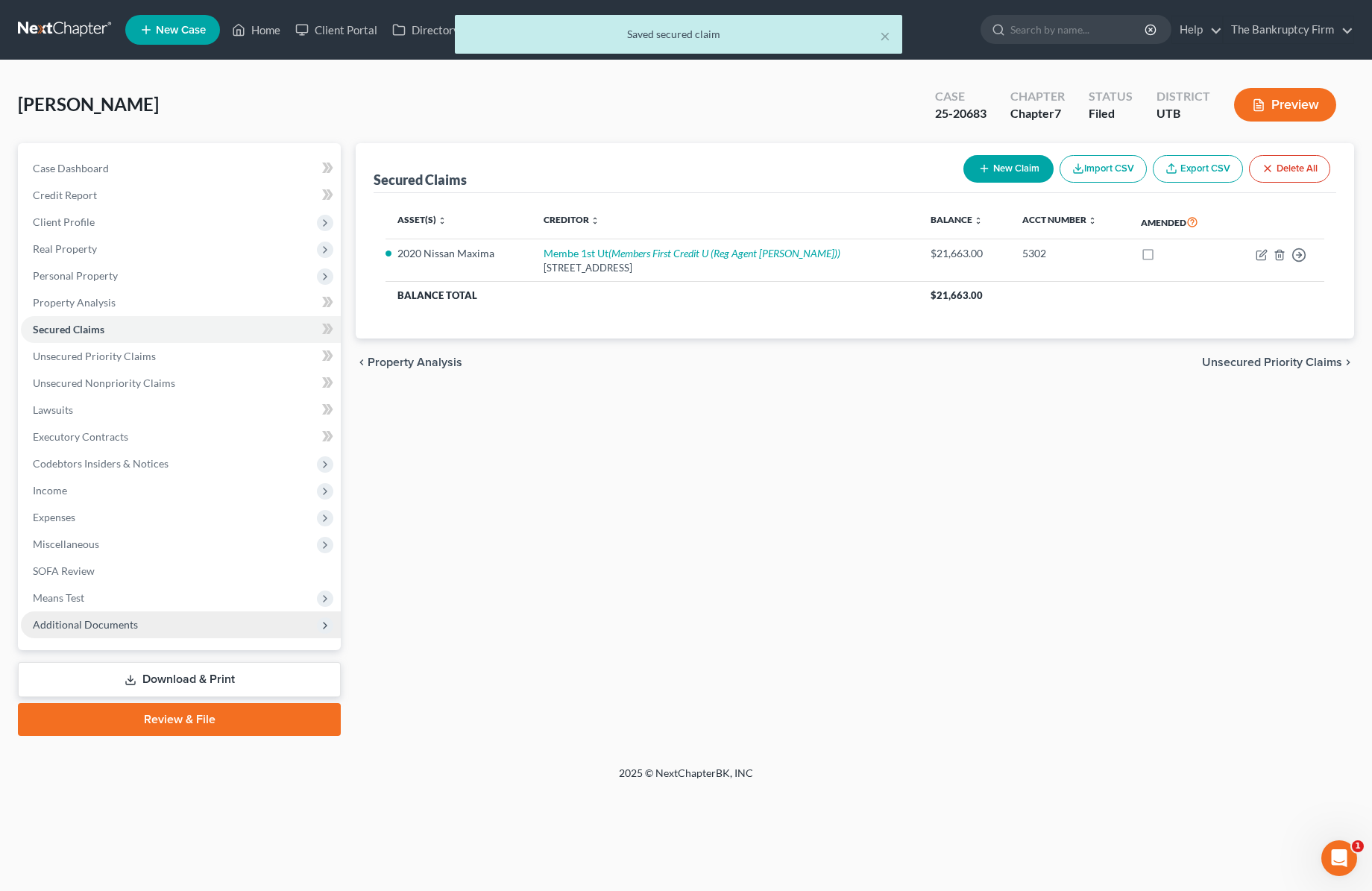
click at [173, 623] on span "Additional Documents" at bounding box center [181, 625] width 320 height 27
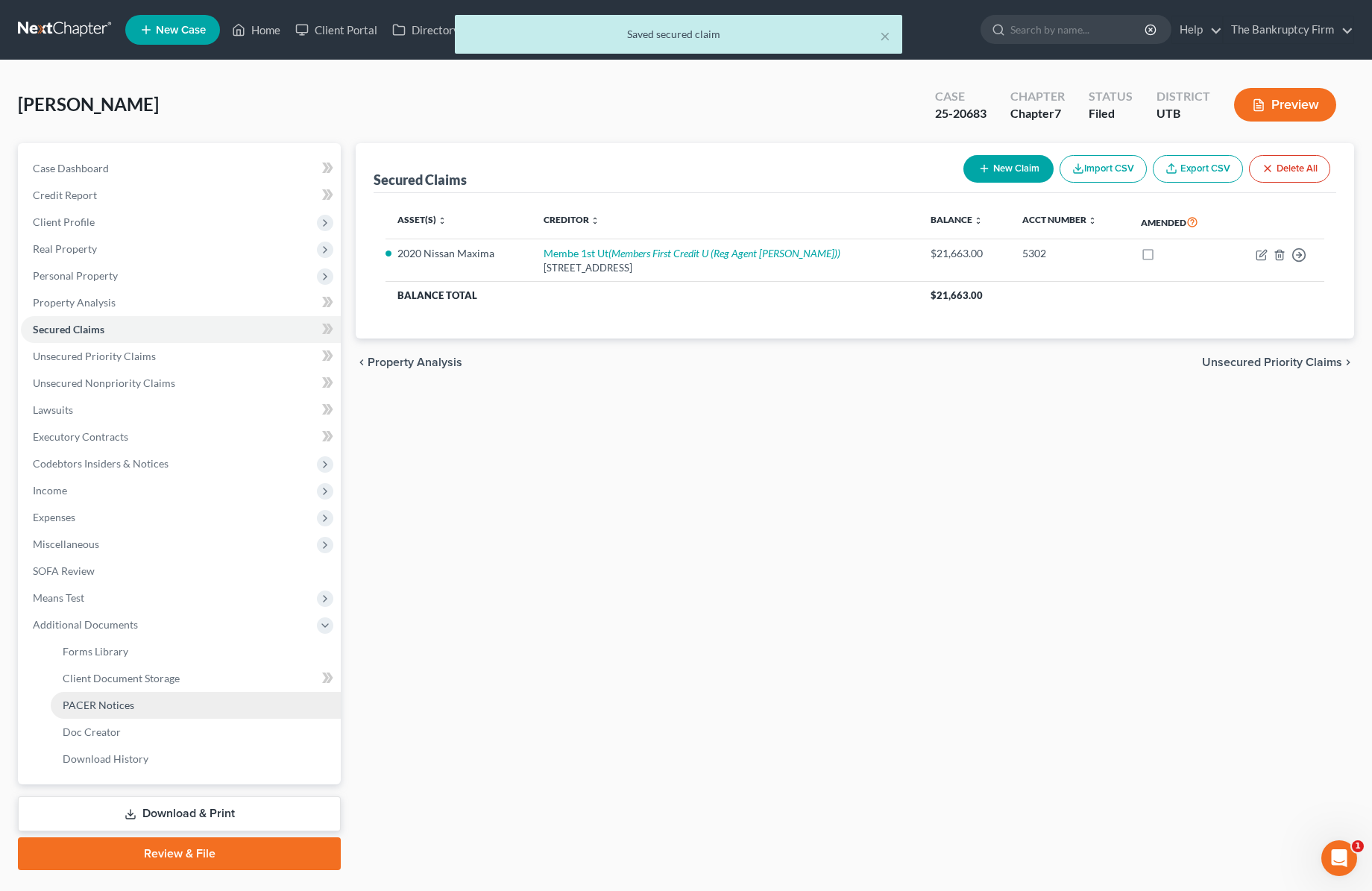
click at [139, 709] on link "PACER Notices" at bounding box center [196, 706] width 290 height 27
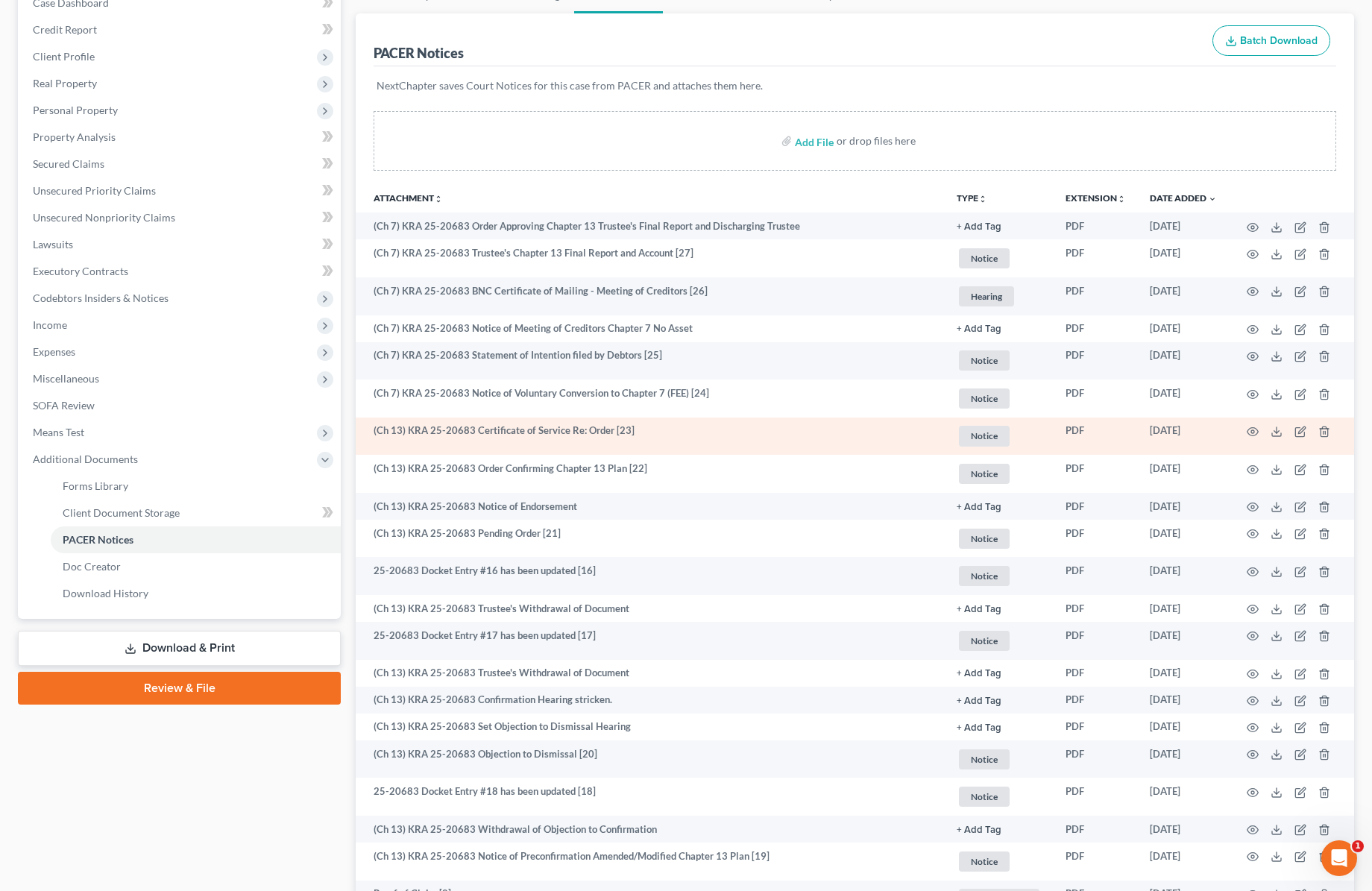
scroll to position [163, 0]
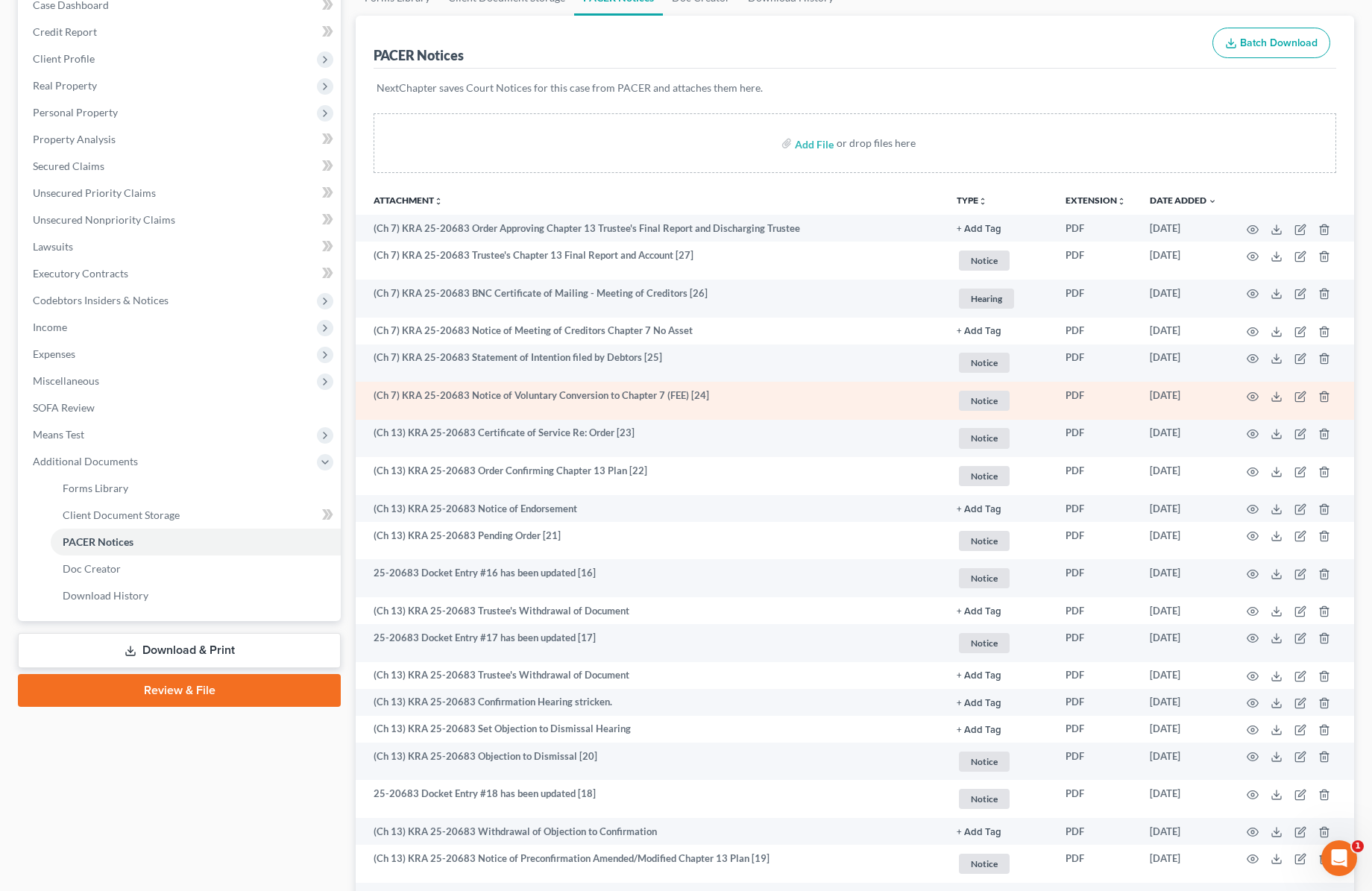
drag, startPoint x: 1151, startPoint y: 395, endPoint x: 1215, endPoint y: 393, distance: 64.0
click at [1215, 393] on td "[DATE]" at bounding box center [1183, 401] width 91 height 38
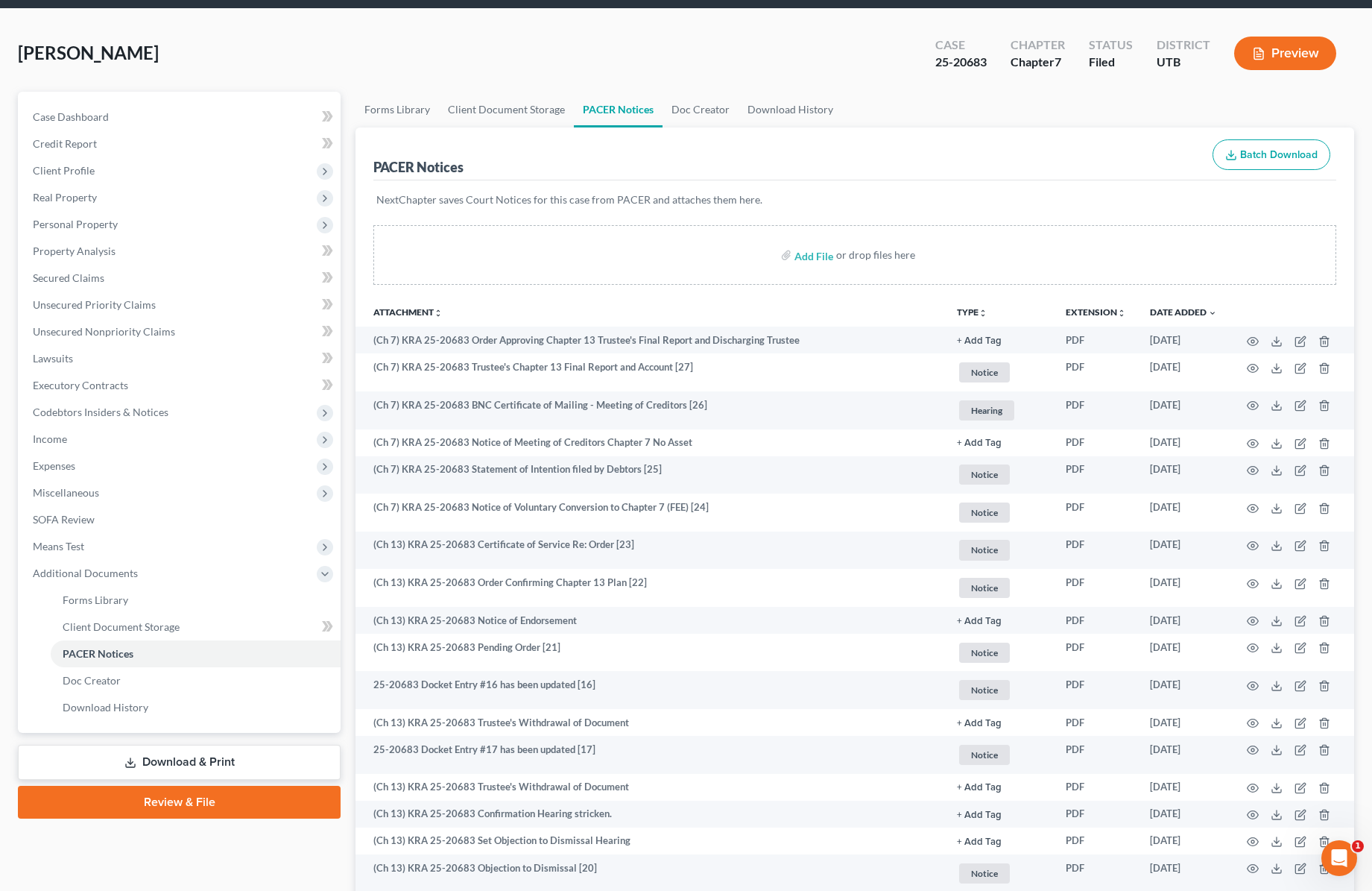
scroll to position [0, 0]
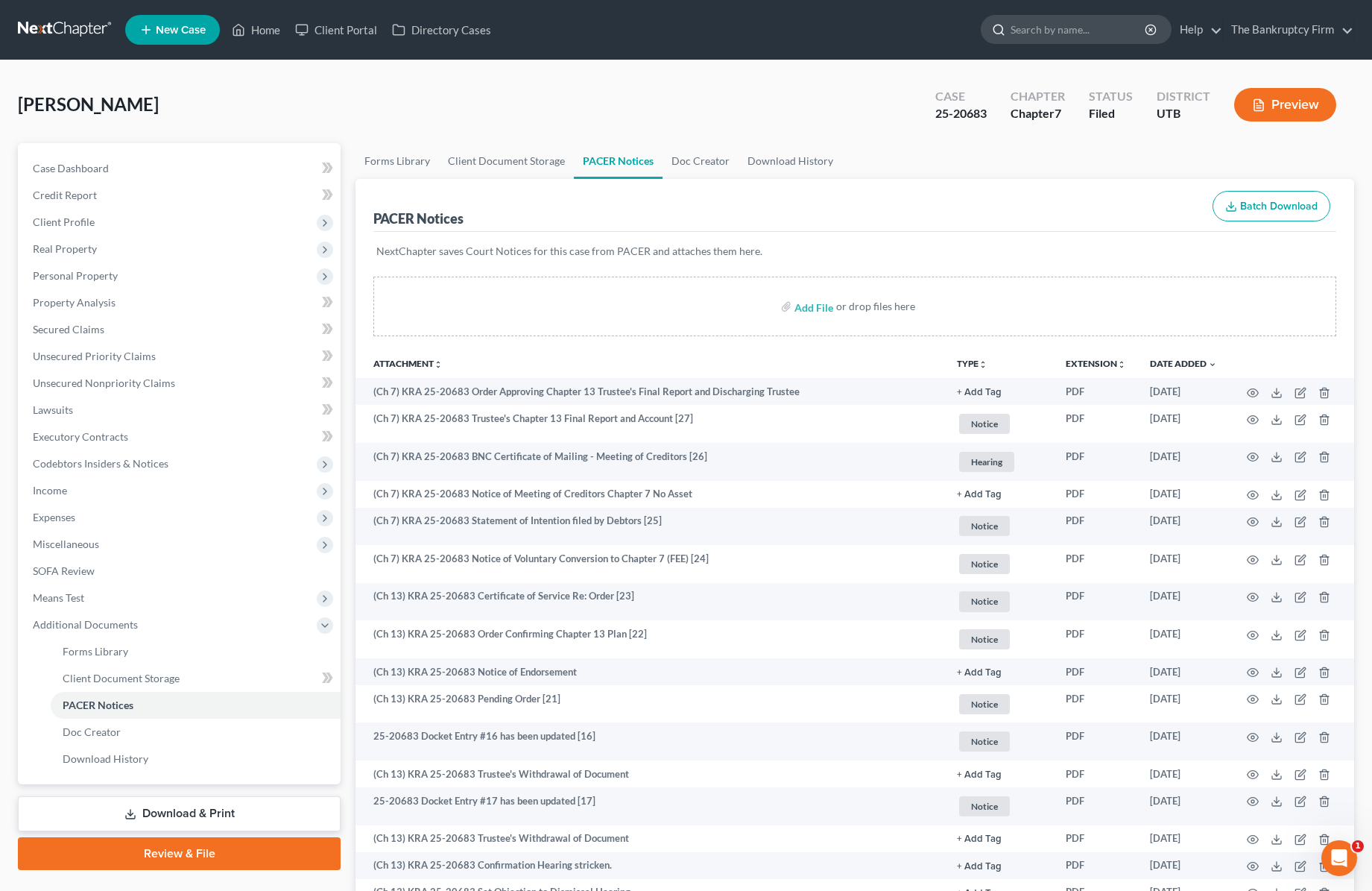
click at [1077, 25] on input "search" at bounding box center [1078, 29] width 136 height 28
type input "hull"
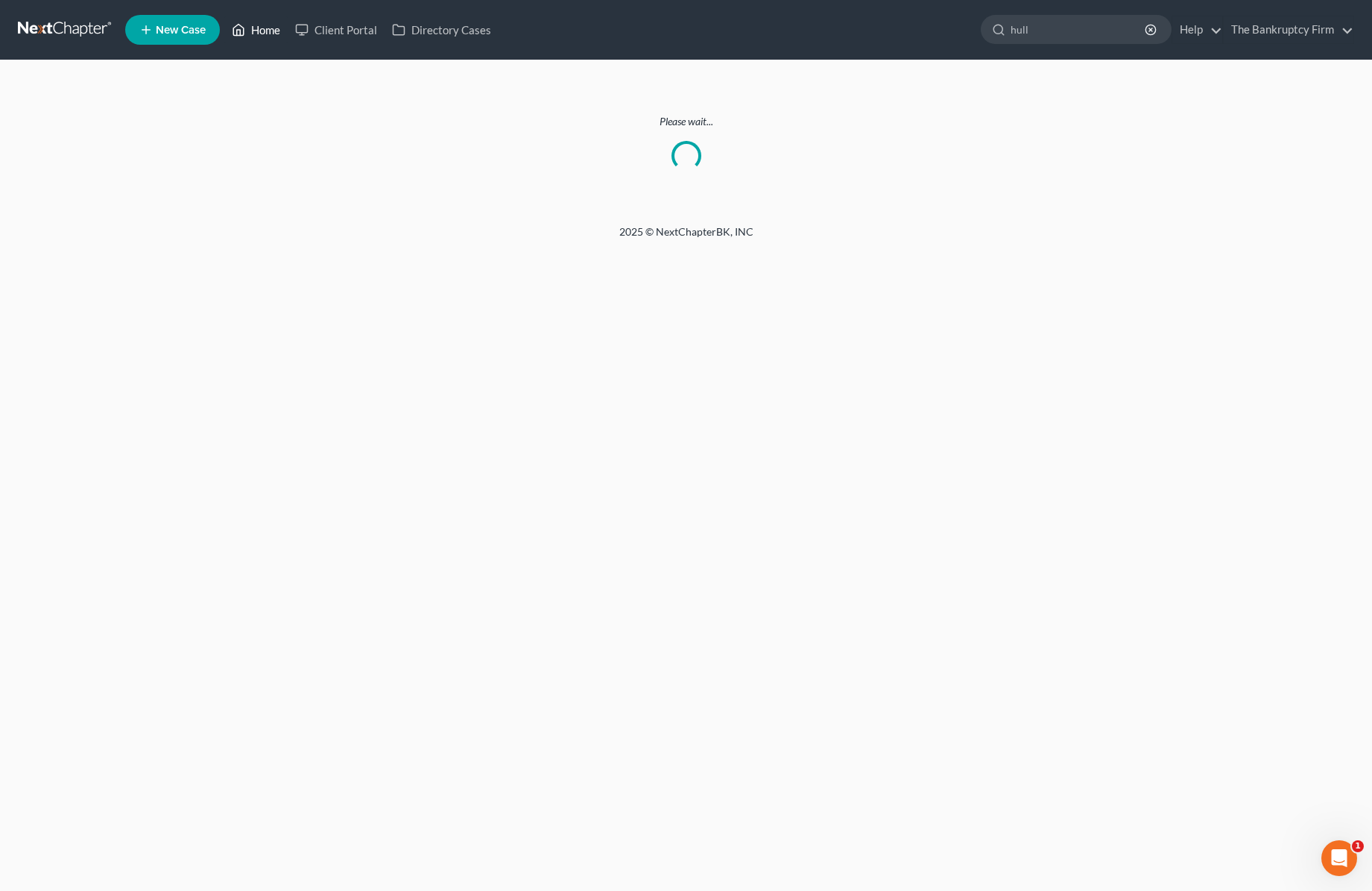
click at [253, 29] on link "Home" at bounding box center [256, 30] width 63 height 27
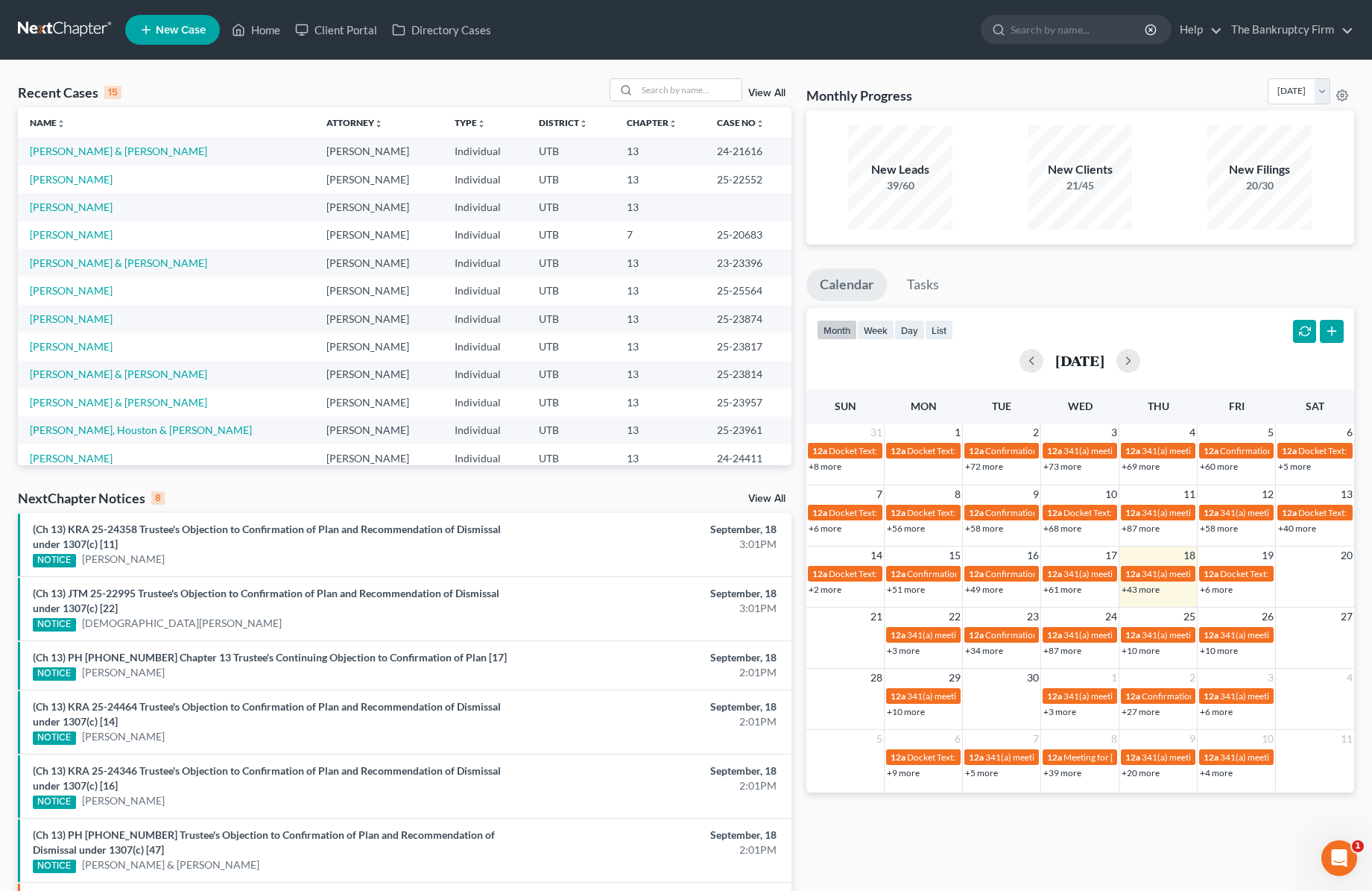
click at [230, 318] on td "[PERSON_NAME]" at bounding box center [166, 318] width 297 height 28
click at [276, 82] on div "Recent Cases 15 View All" at bounding box center [405, 93] width 773 height 29
click at [683, 90] on input "search" at bounding box center [690, 89] width 105 height 21
type input "cuff"
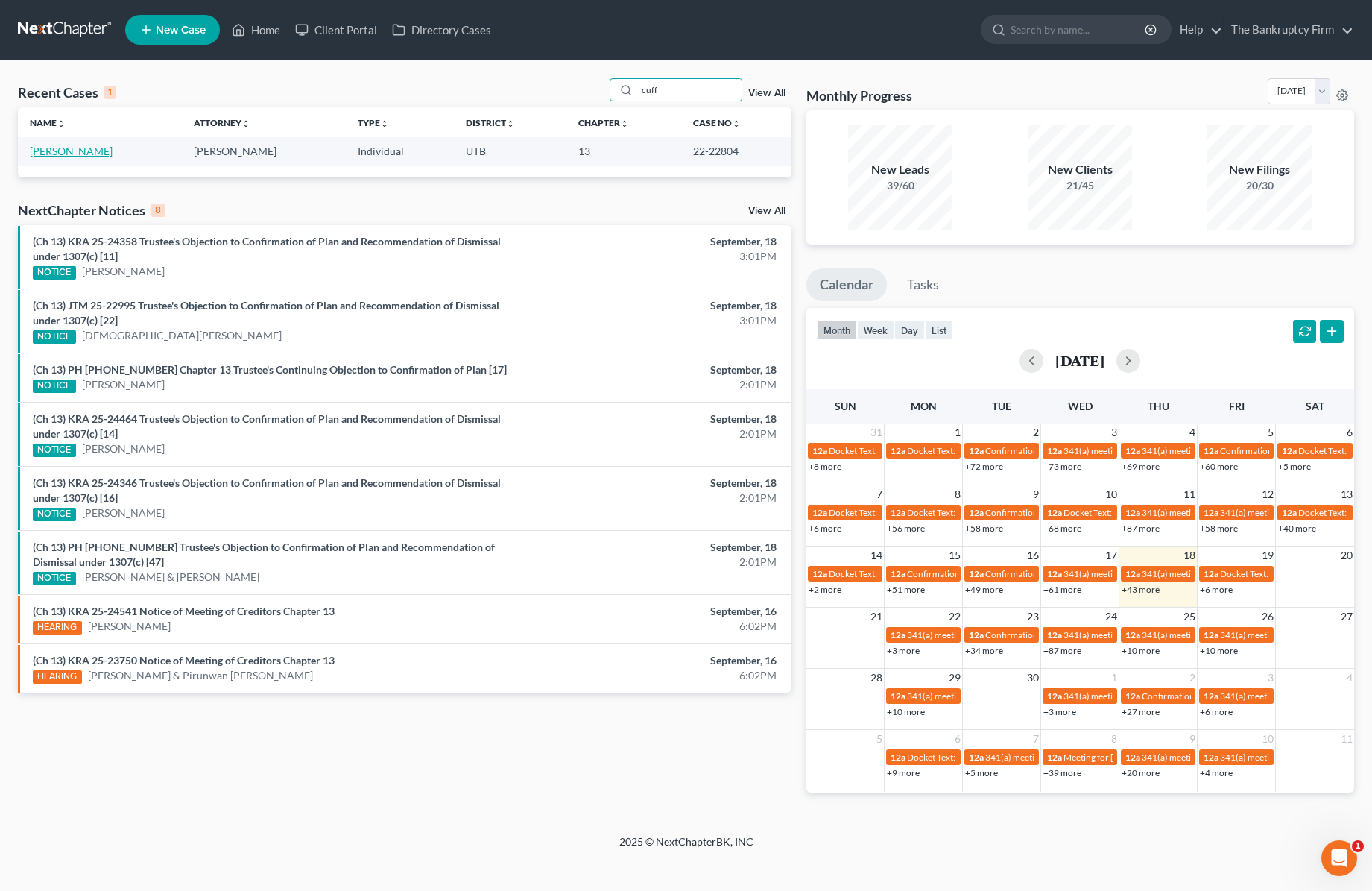
click at [51, 147] on link "[PERSON_NAME]" at bounding box center [71, 151] width 82 height 13
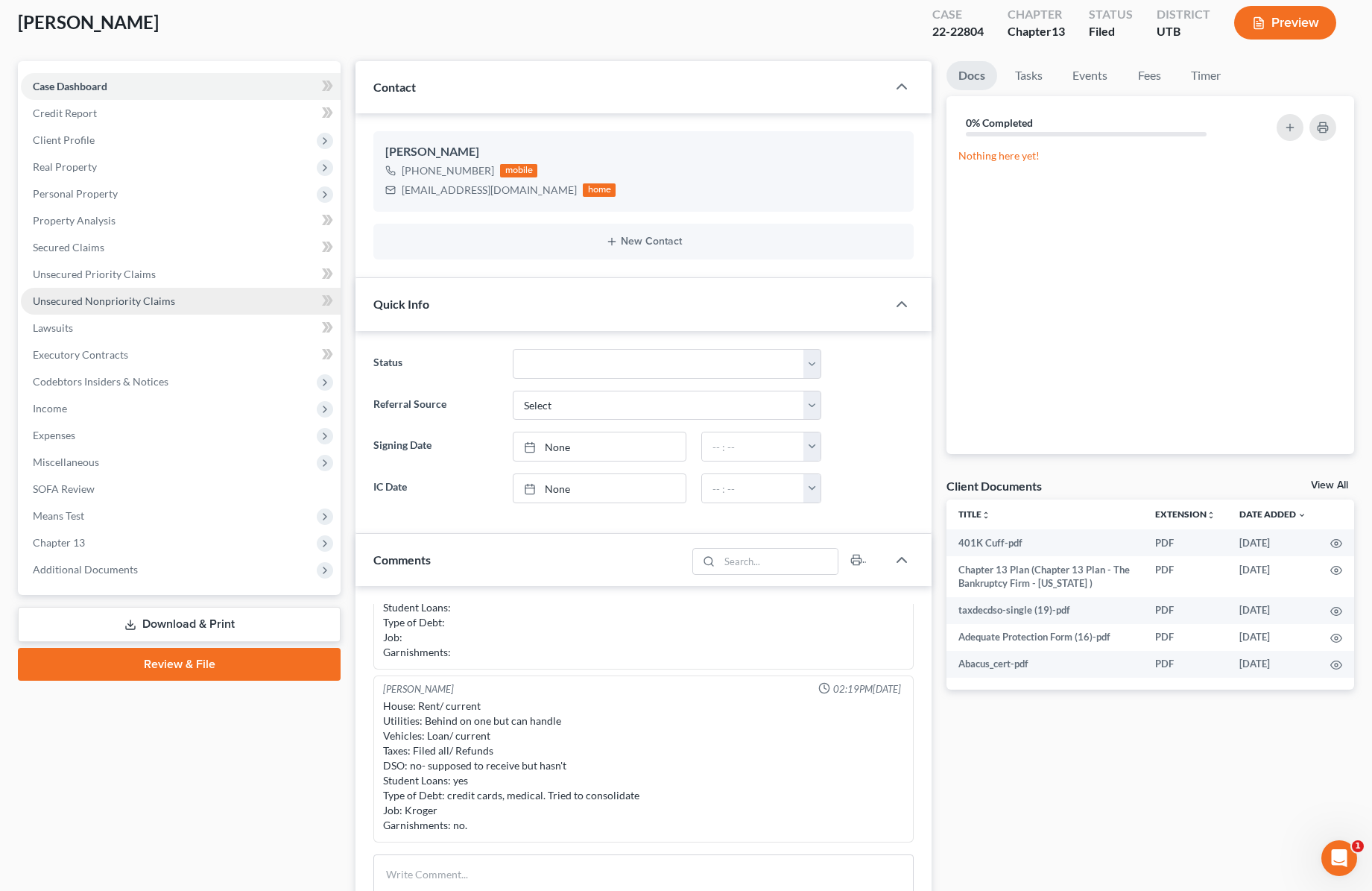
scroll to position [95, 0]
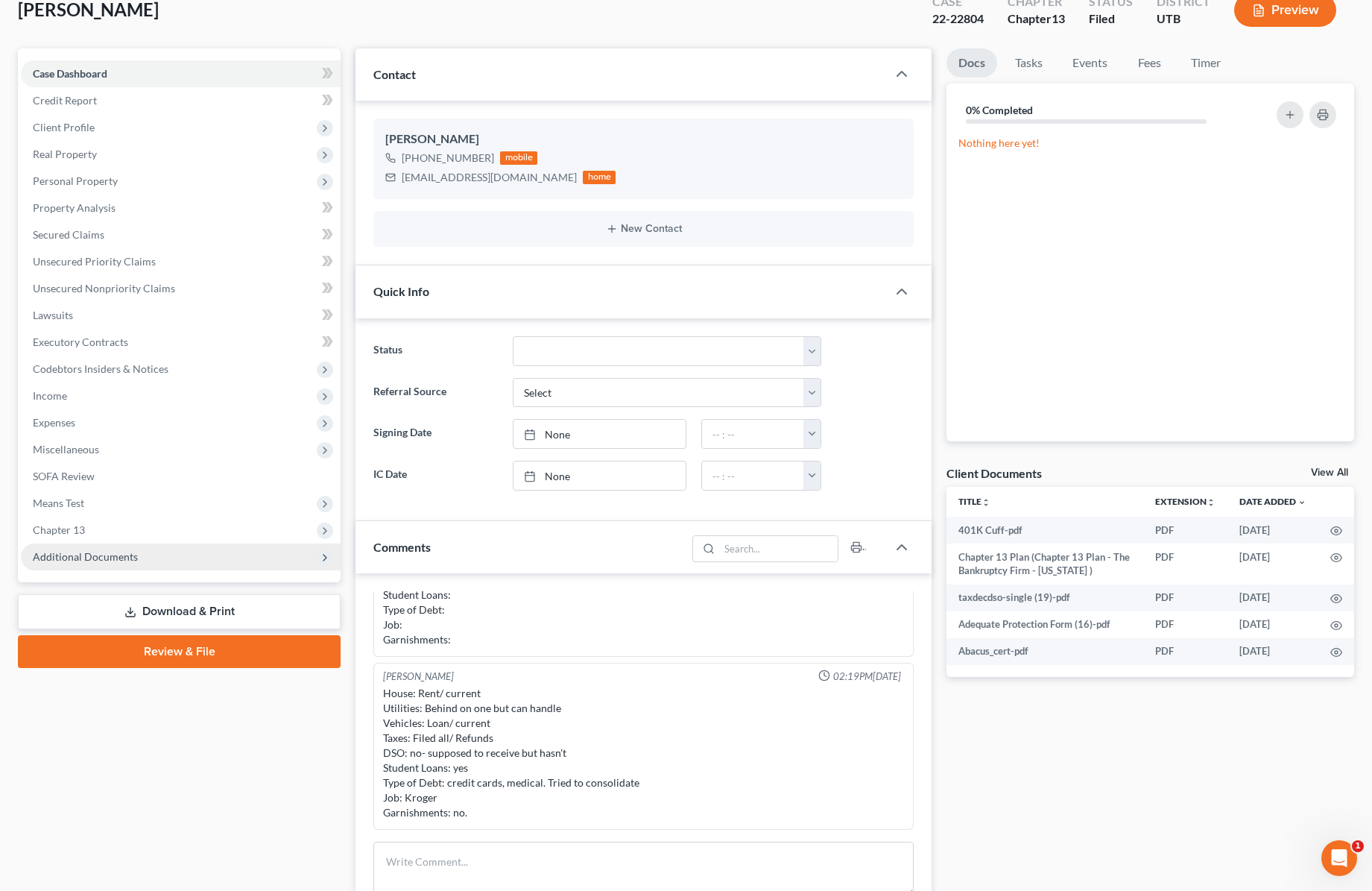
click at [124, 557] on span "Additional Documents" at bounding box center [85, 557] width 105 height 13
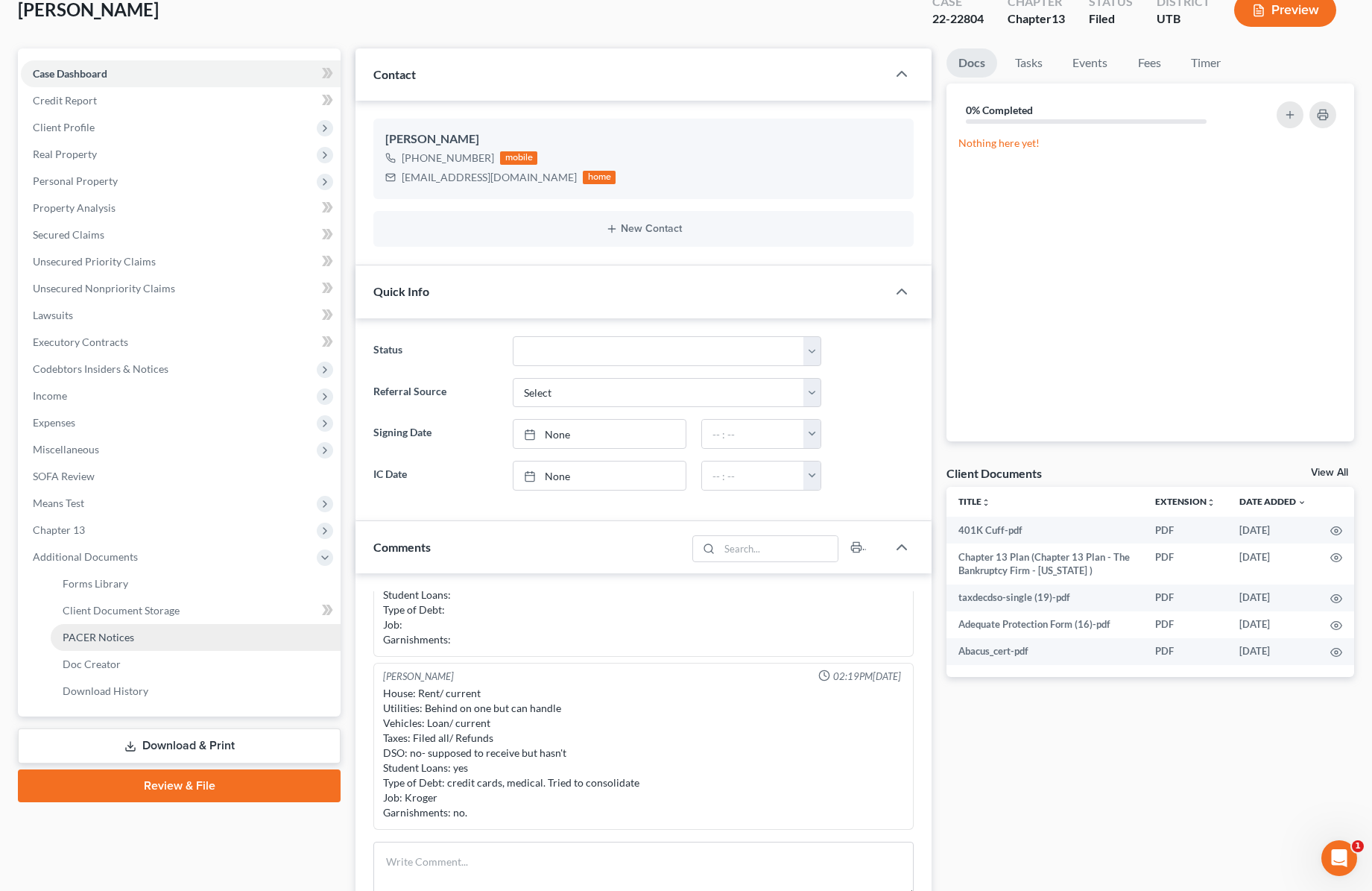
click at [128, 637] on span "PACER Notices" at bounding box center [98, 637] width 71 height 13
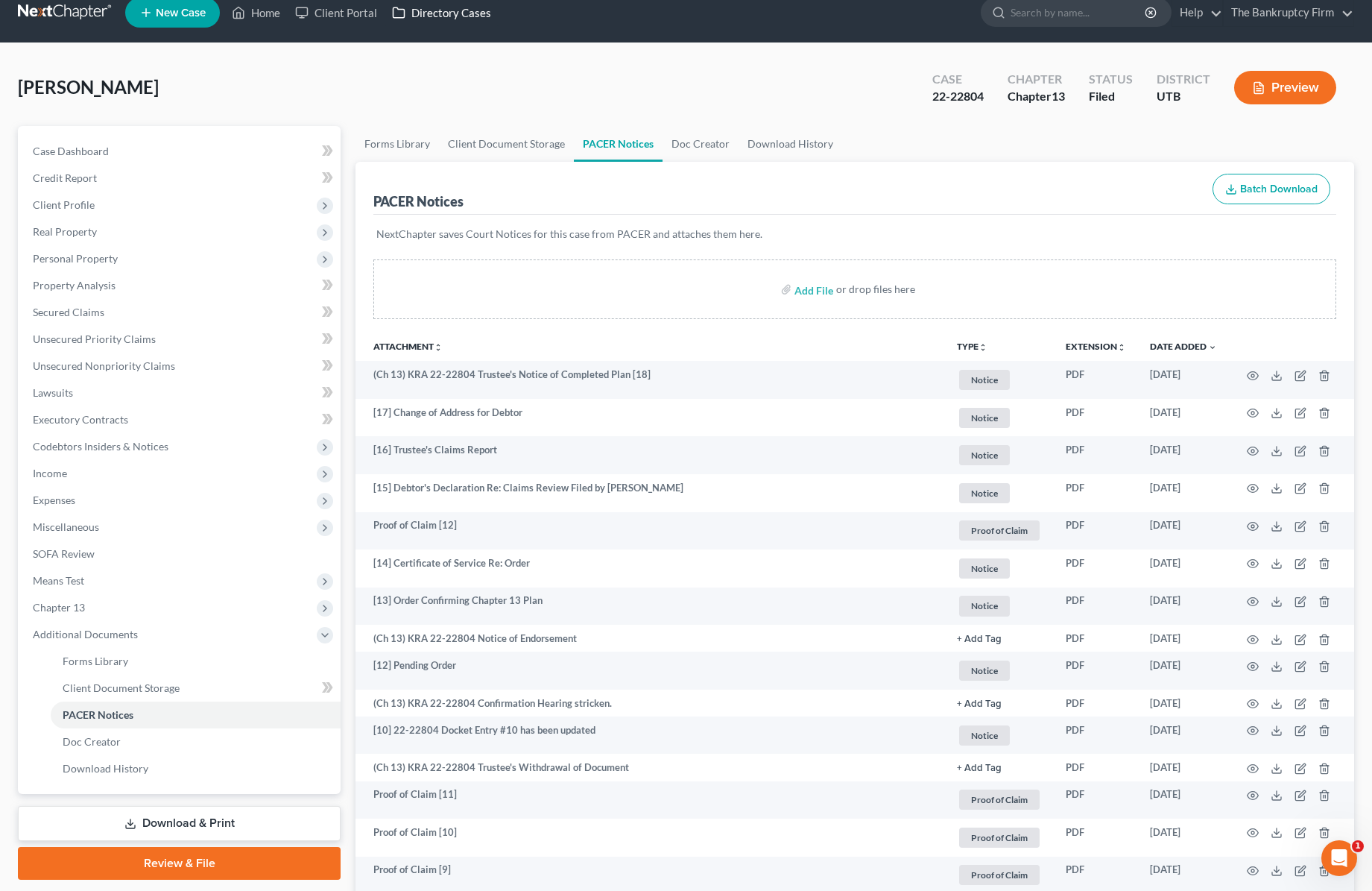
scroll to position [17, 0]
